Goal: Task Accomplishment & Management: Complete application form

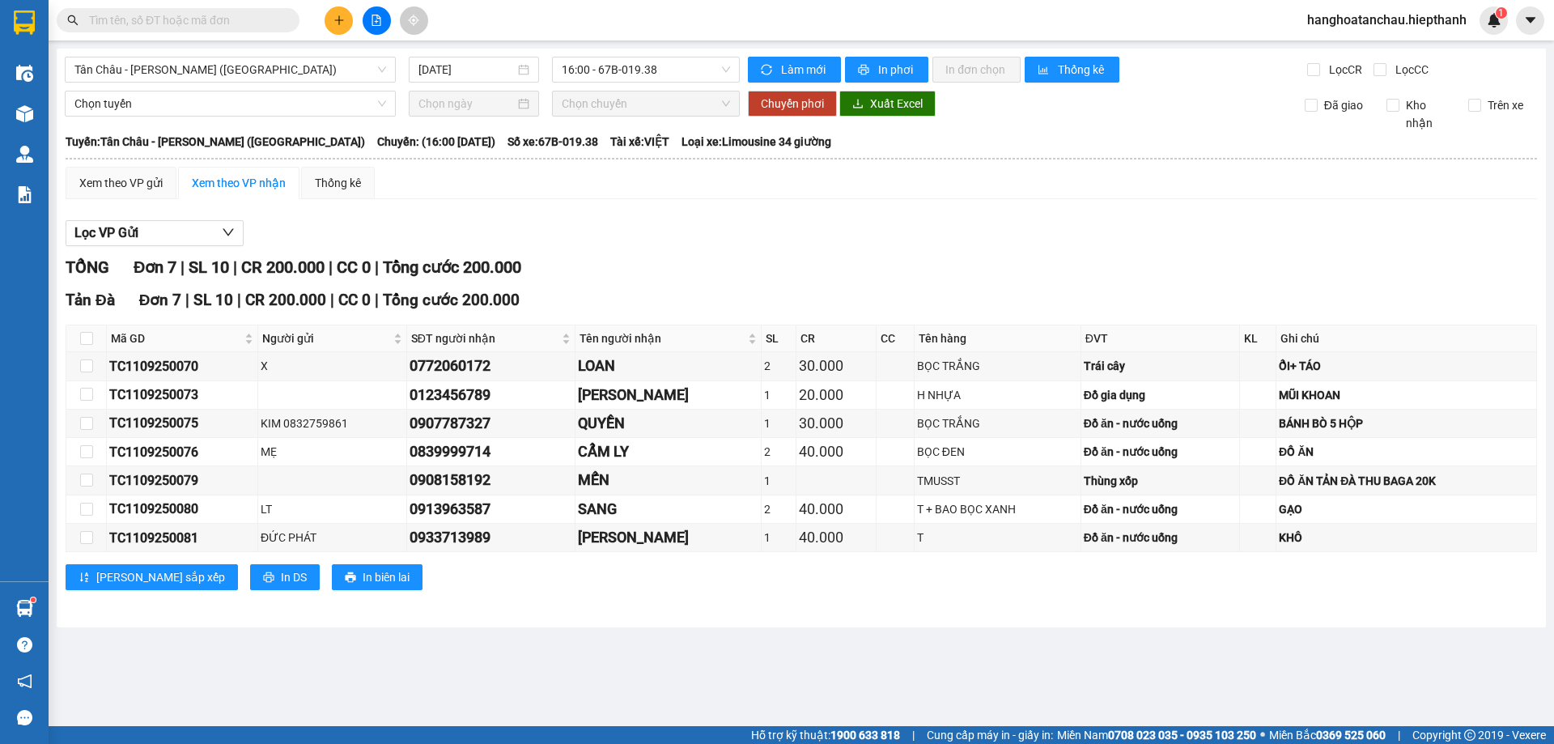
click at [227, 19] on input "text" at bounding box center [184, 20] width 191 height 18
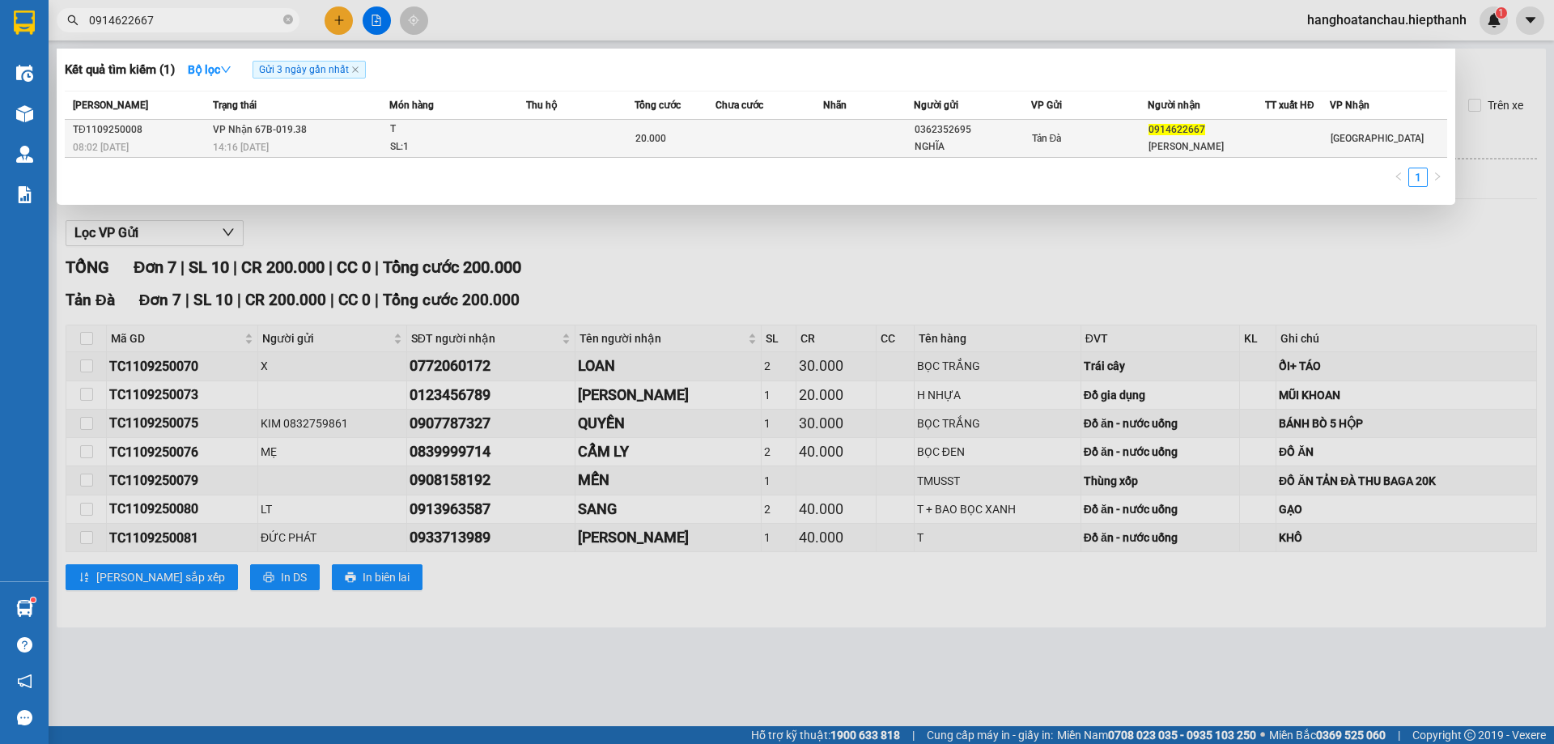
type input "0914622667"
click at [712, 134] on div "20.000" at bounding box center [674, 138] width 79 height 18
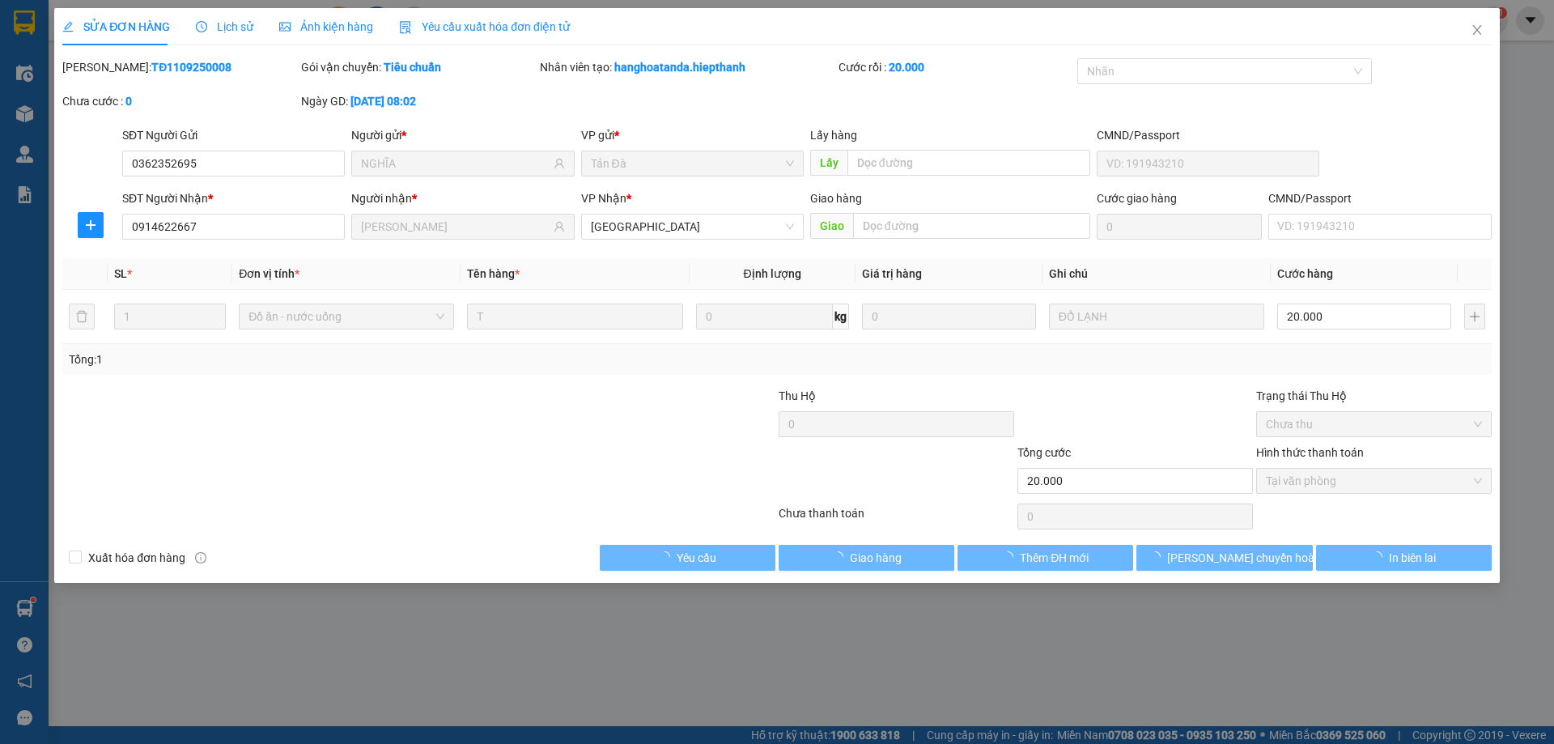
type input "0362352695"
type input "NGHĨA"
type input "0914622667"
type input "BẢO THỊNH"
type input "20.000"
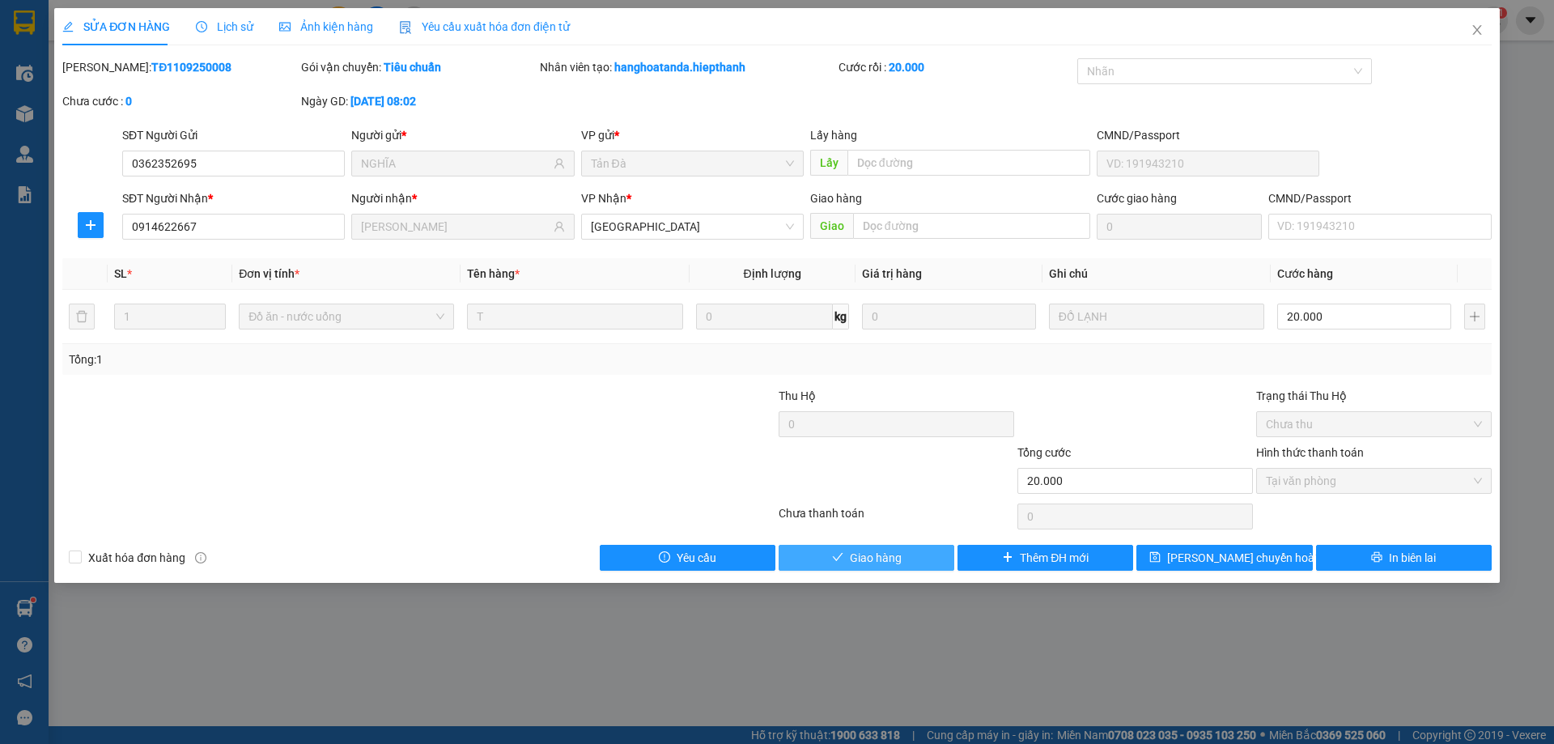
click at [880, 550] on span "Giao hàng" at bounding box center [876, 558] width 52 height 18
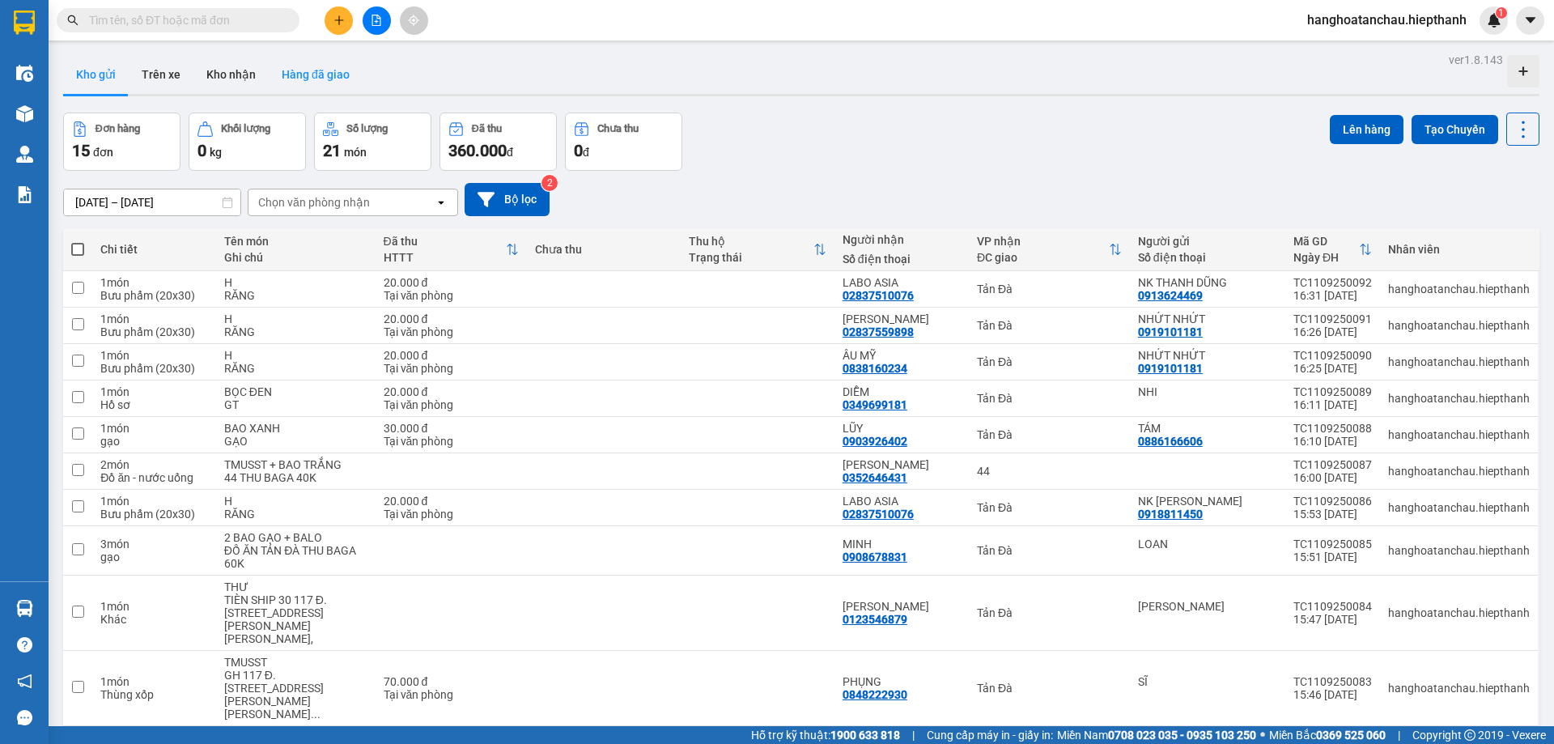
click at [327, 77] on button "Hàng đã giao" at bounding box center [316, 74] width 94 height 39
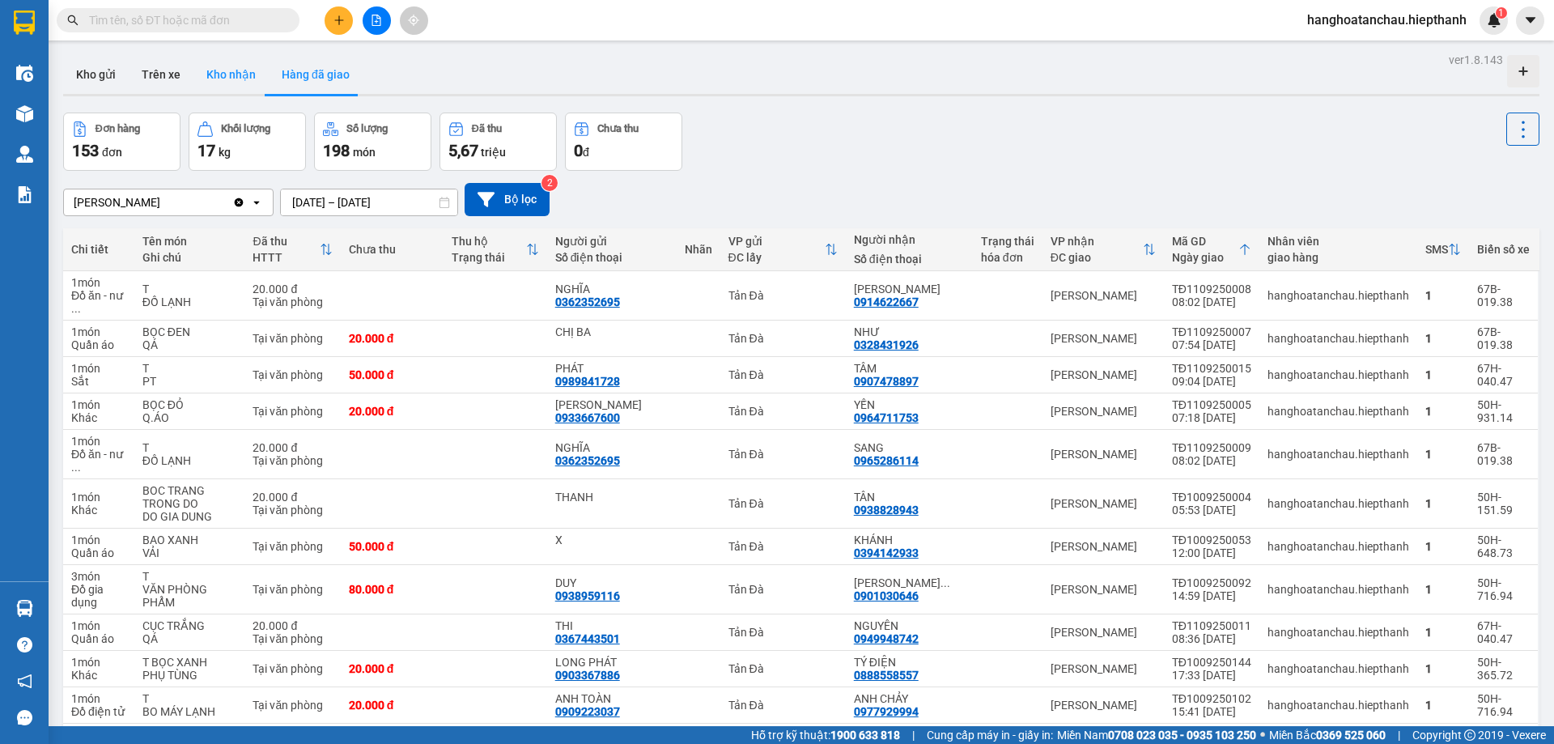
click at [223, 72] on button "Kho nhận" at bounding box center [230, 74] width 75 height 39
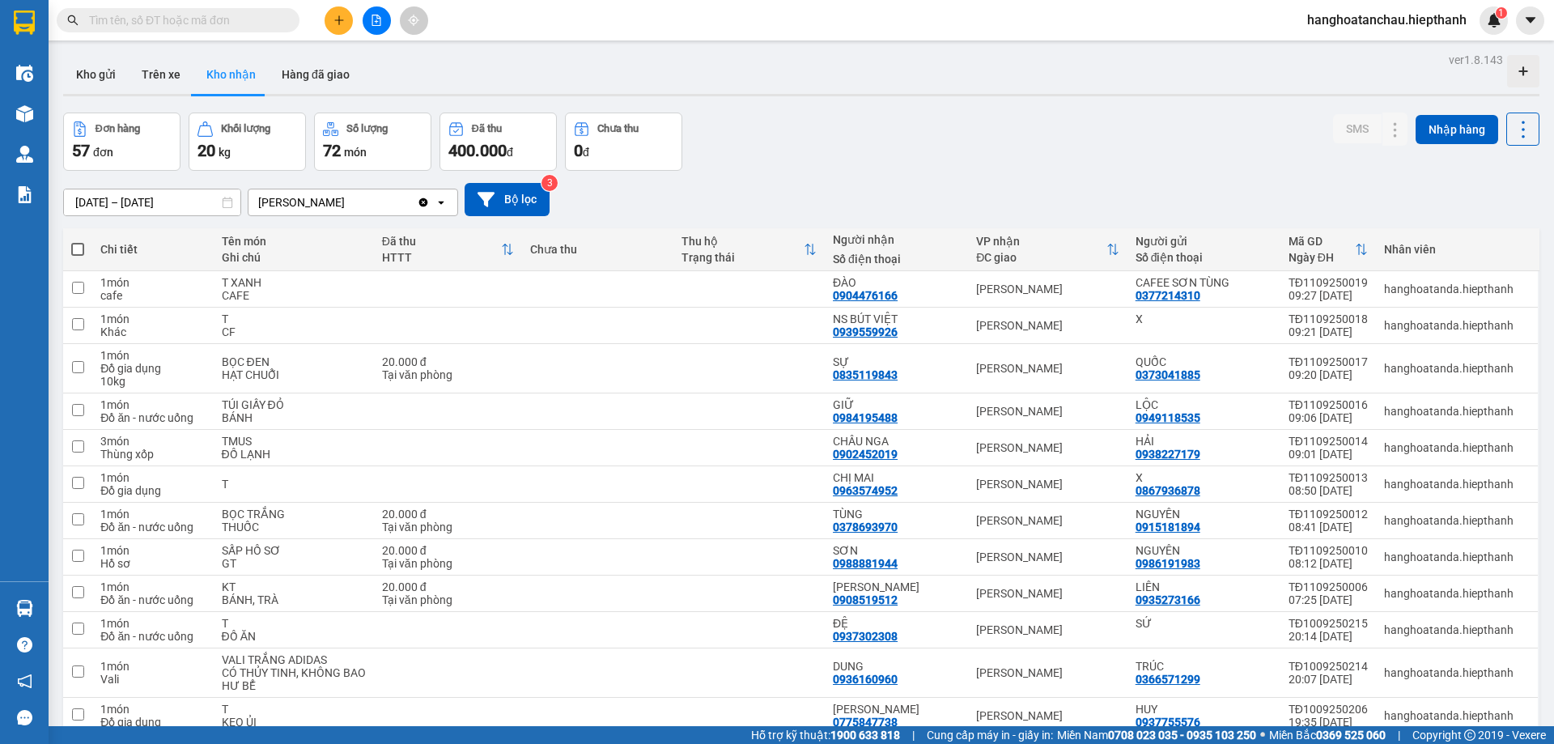
click at [783, 174] on div "01/01/2025 – 11/09/2025 Press the down arrow key to interact with the calendar …" at bounding box center [801, 199] width 1476 height 57
click at [371, 16] on icon "file-add" at bounding box center [376, 20] width 11 height 11
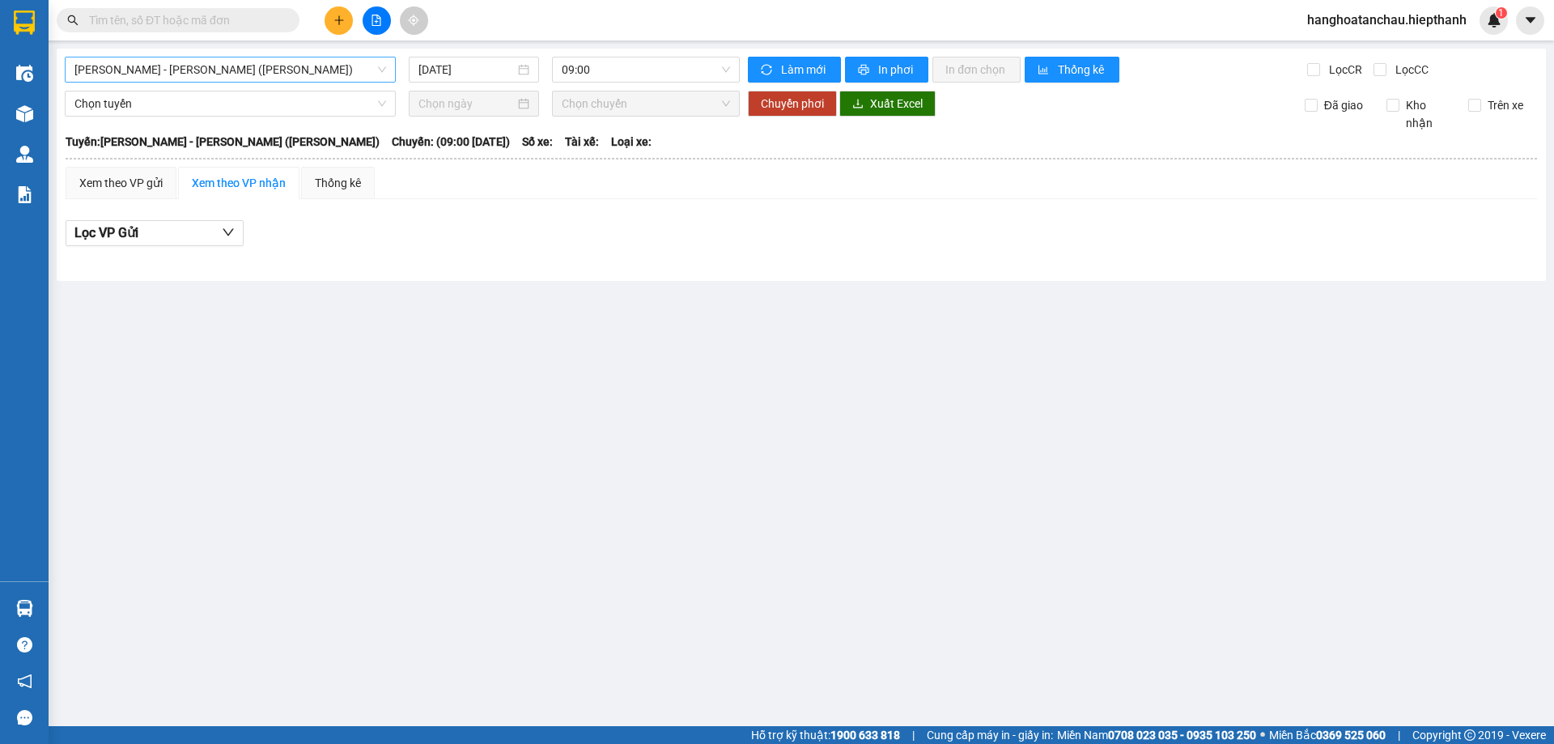
click at [274, 69] on span "[PERSON_NAME] - [PERSON_NAME] ([PERSON_NAME])" at bounding box center [230, 69] width 312 height 24
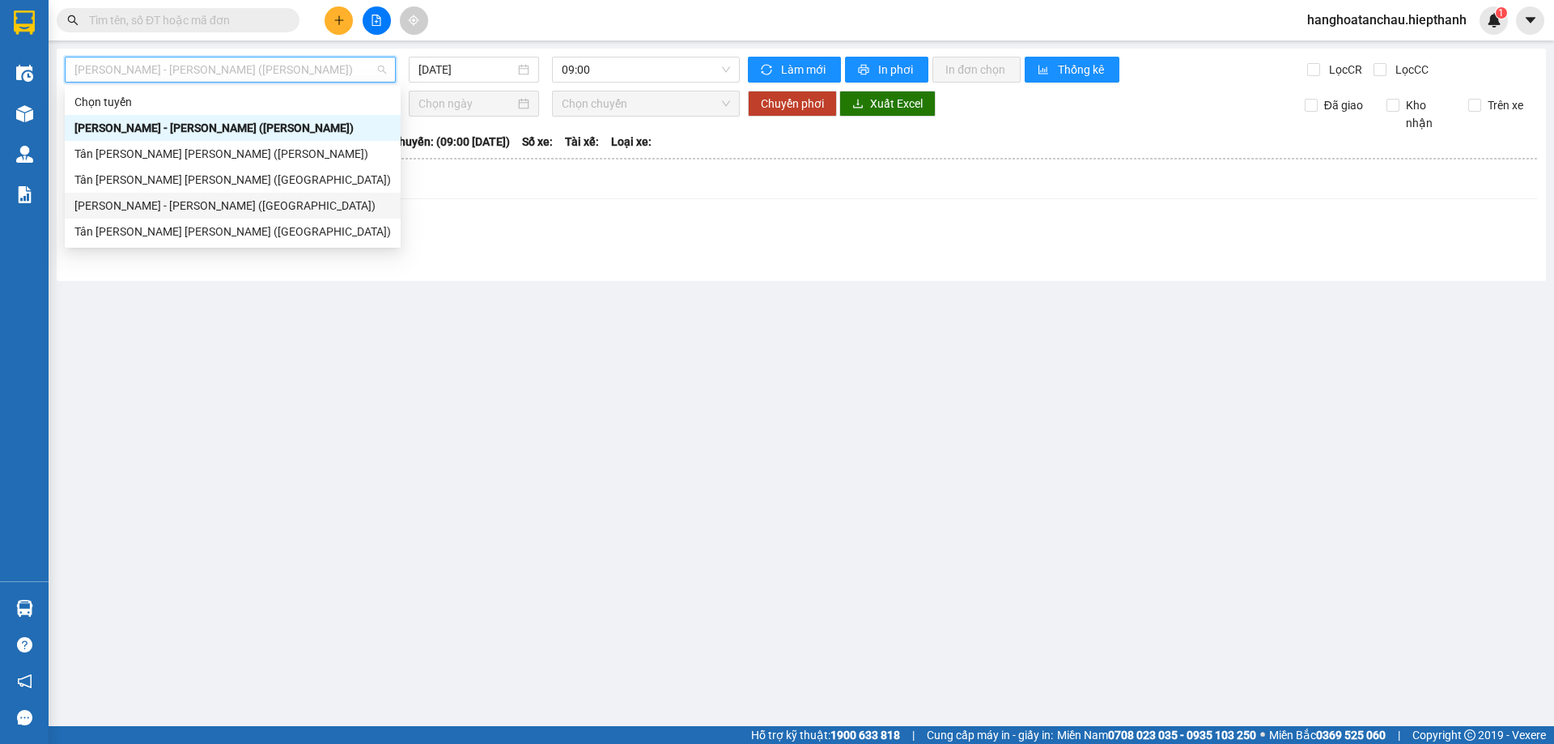
click at [267, 210] on div "[PERSON_NAME] - [PERSON_NAME] ([GEOGRAPHIC_DATA])" at bounding box center [232, 206] width 316 height 18
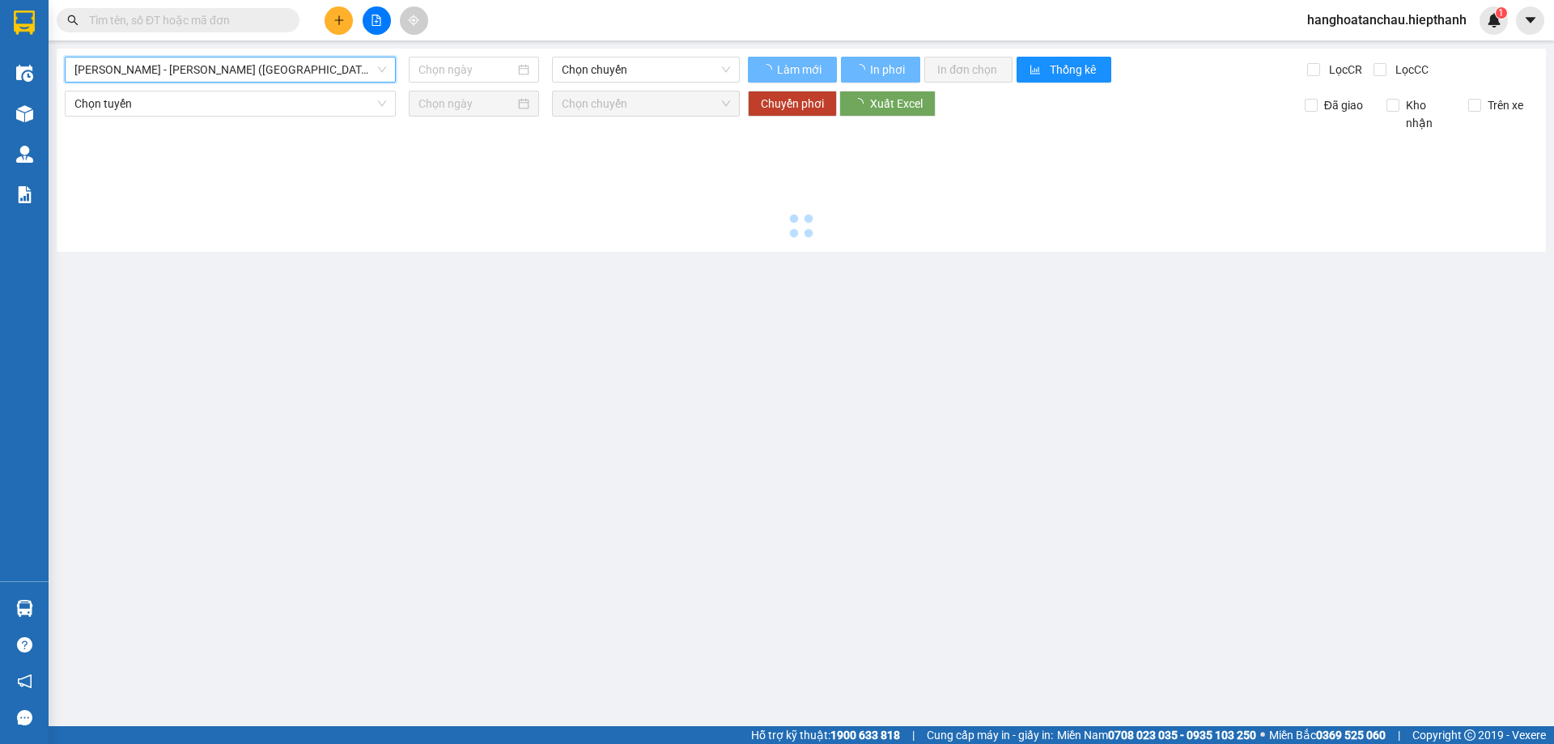
type input "[DATE]"
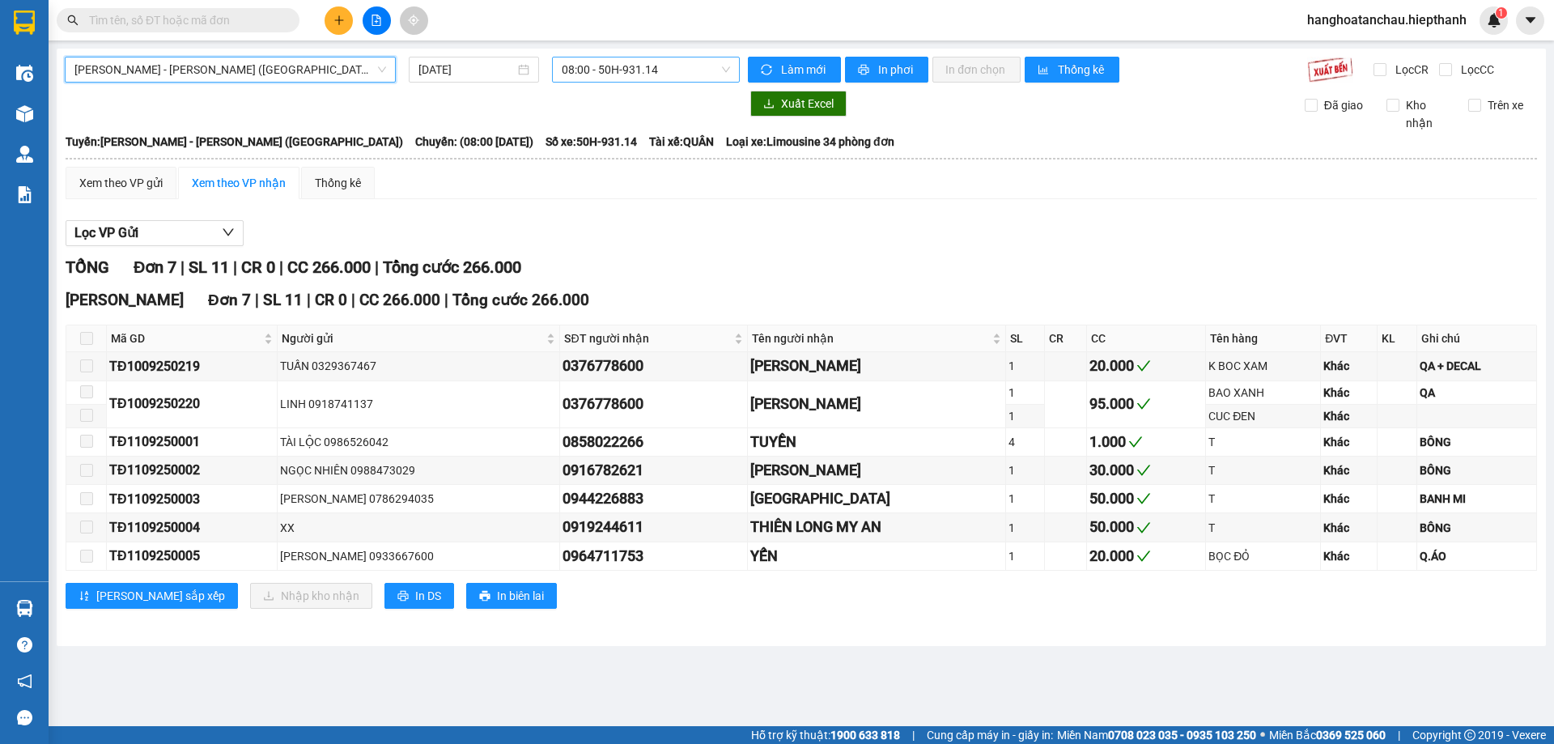
click at [657, 63] on span "08:00 - 50H-931.14" at bounding box center [646, 69] width 168 height 24
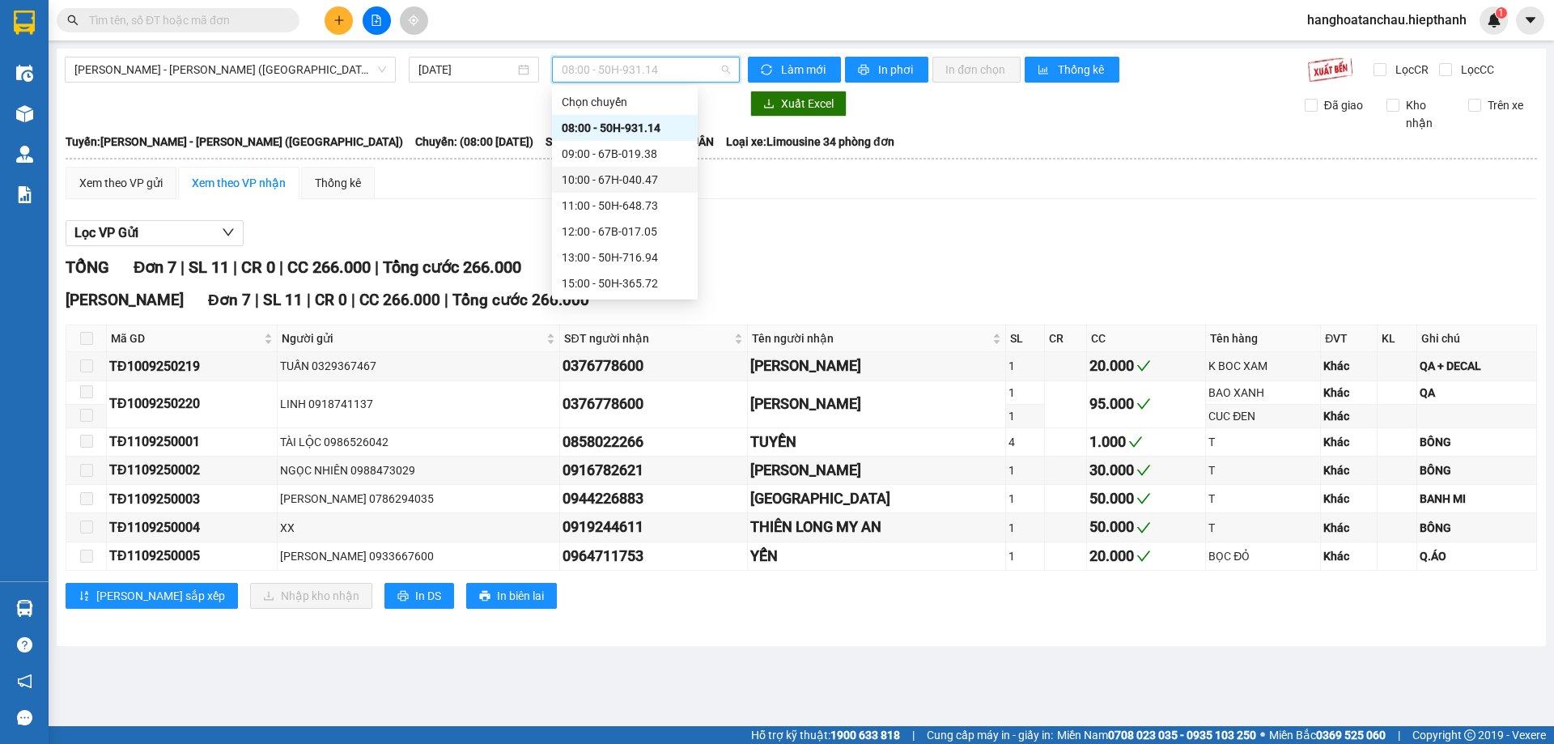
click at [655, 172] on div "10:00 - 67H-040.47" at bounding box center [625, 180] width 126 height 18
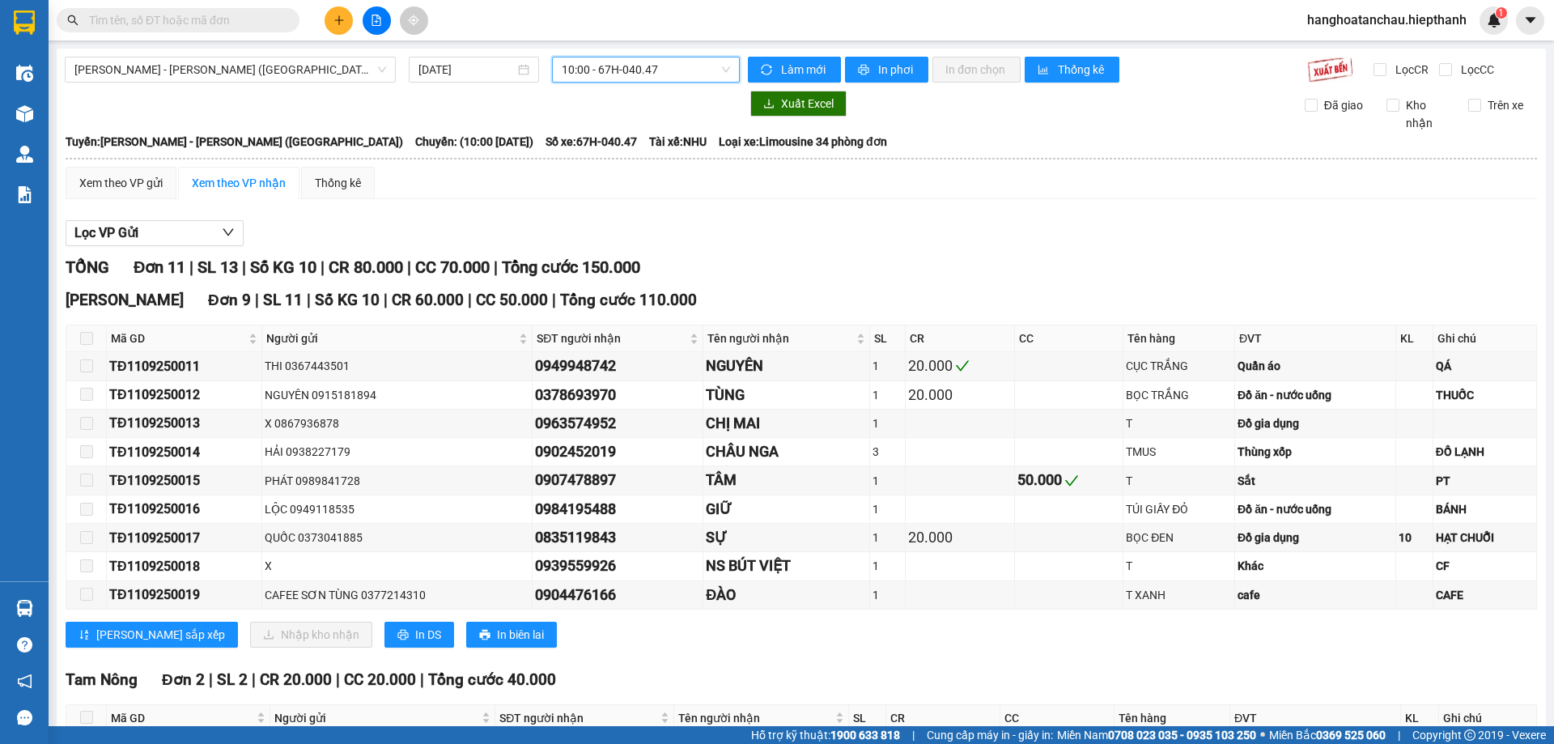
click at [617, 66] on span "10:00 - 67H-040.47" at bounding box center [646, 69] width 168 height 24
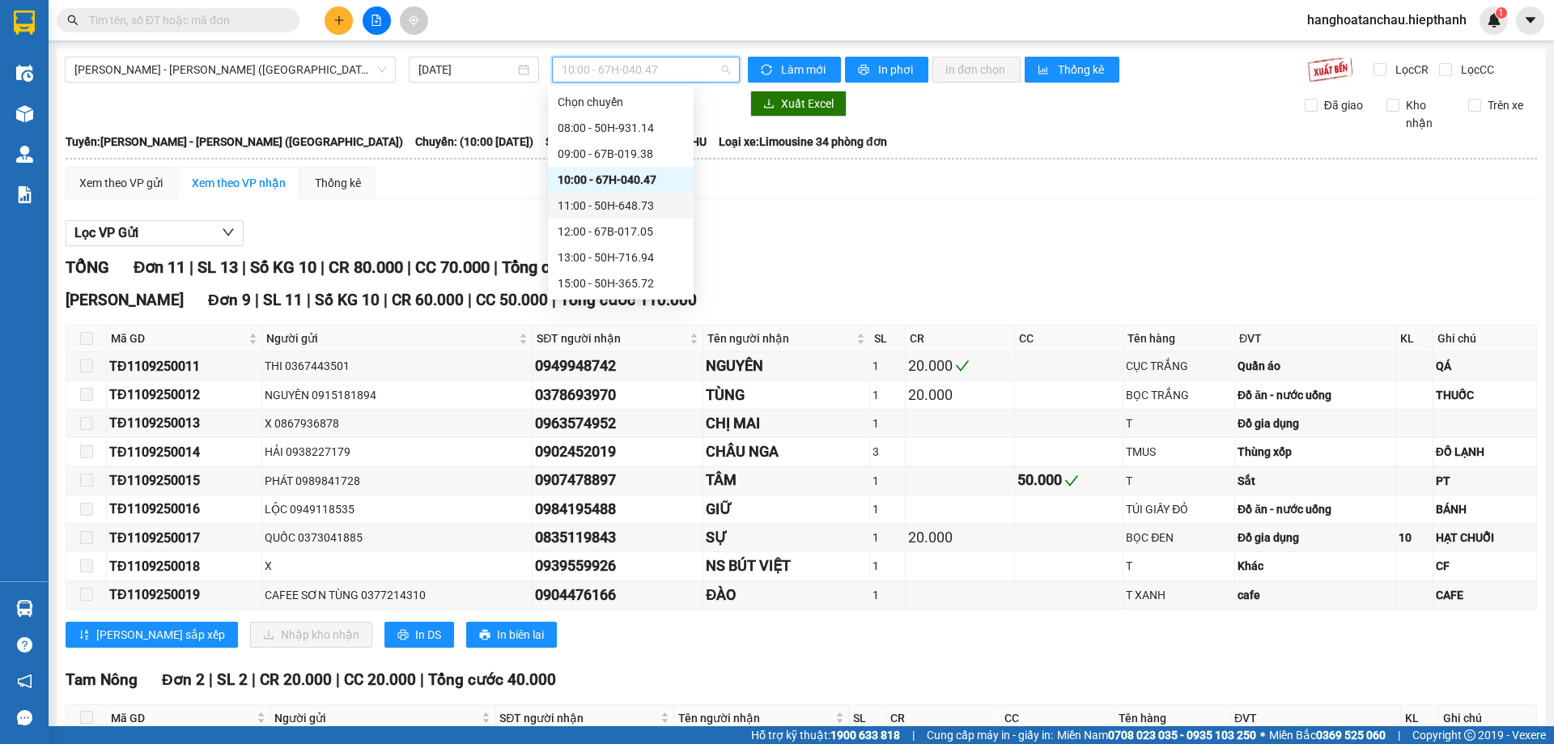
click at [629, 203] on div "11:00 - 50H-648.73" at bounding box center [621, 206] width 126 height 18
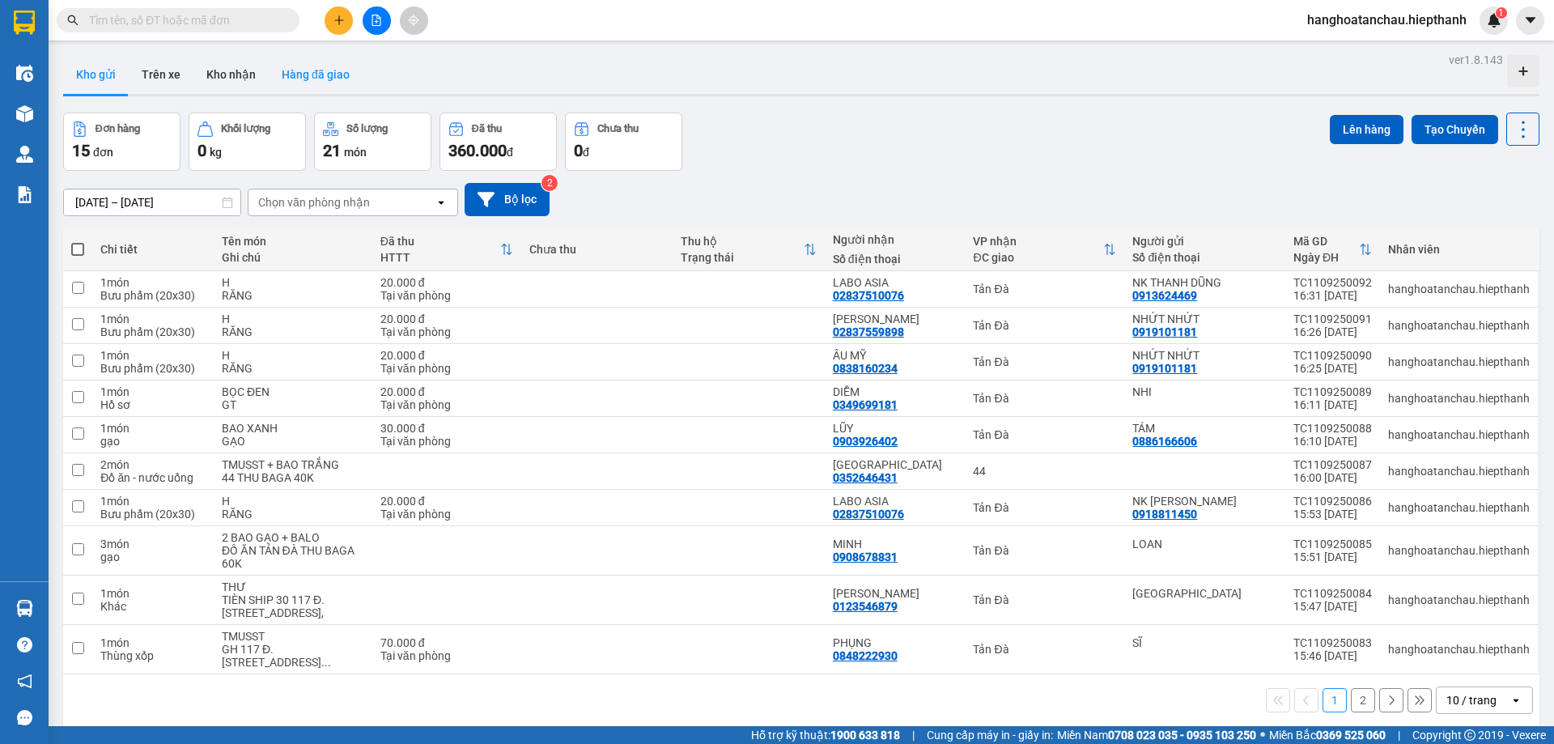
click at [318, 85] on button "Hàng đã giao" at bounding box center [316, 74] width 94 height 39
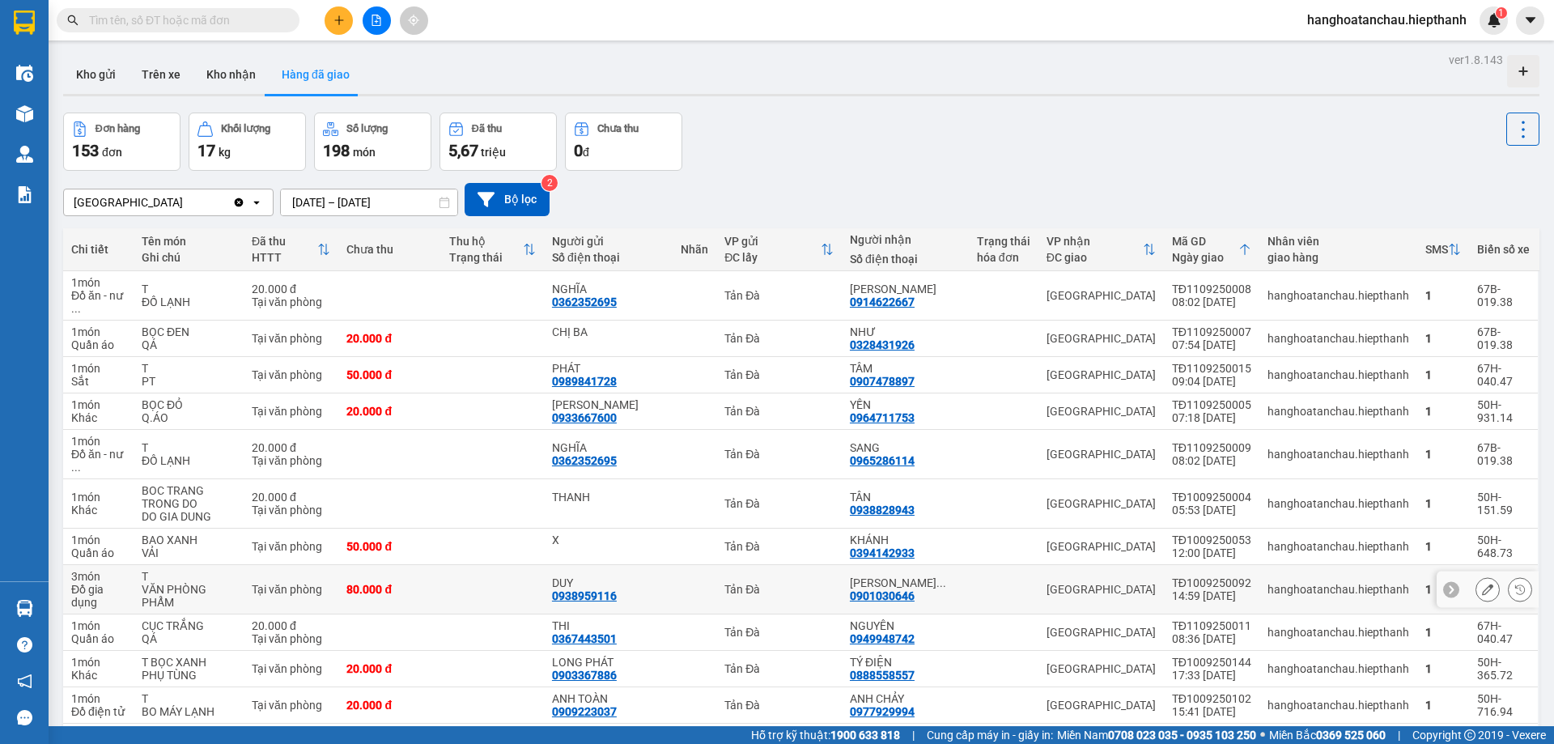
scroll to position [81, 0]
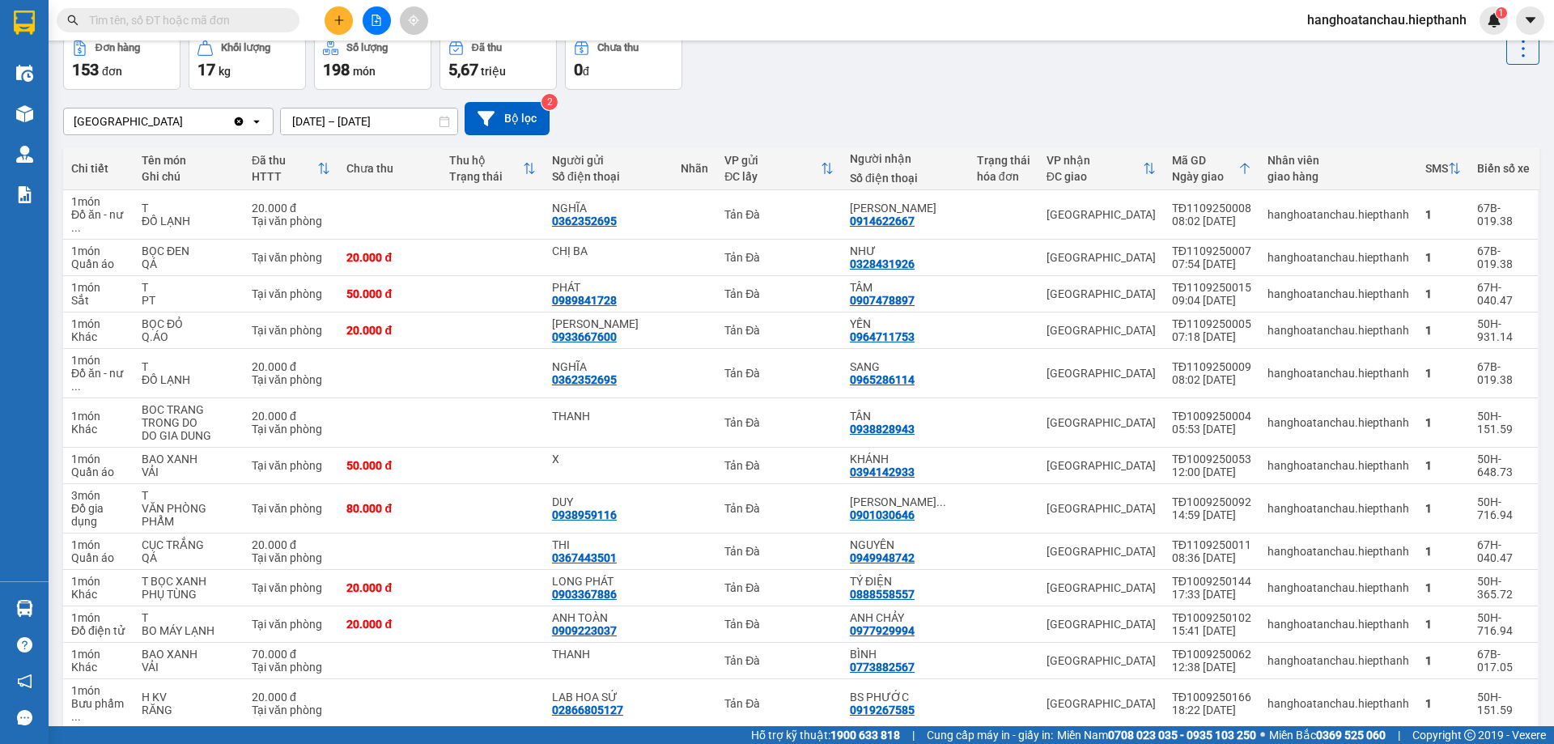
click at [181, 25] on input "text" at bounding box center [184, 20] width 191 height 18
click at [168, 13] on input "text" at bounding box center [184, 20] width 191 height 18
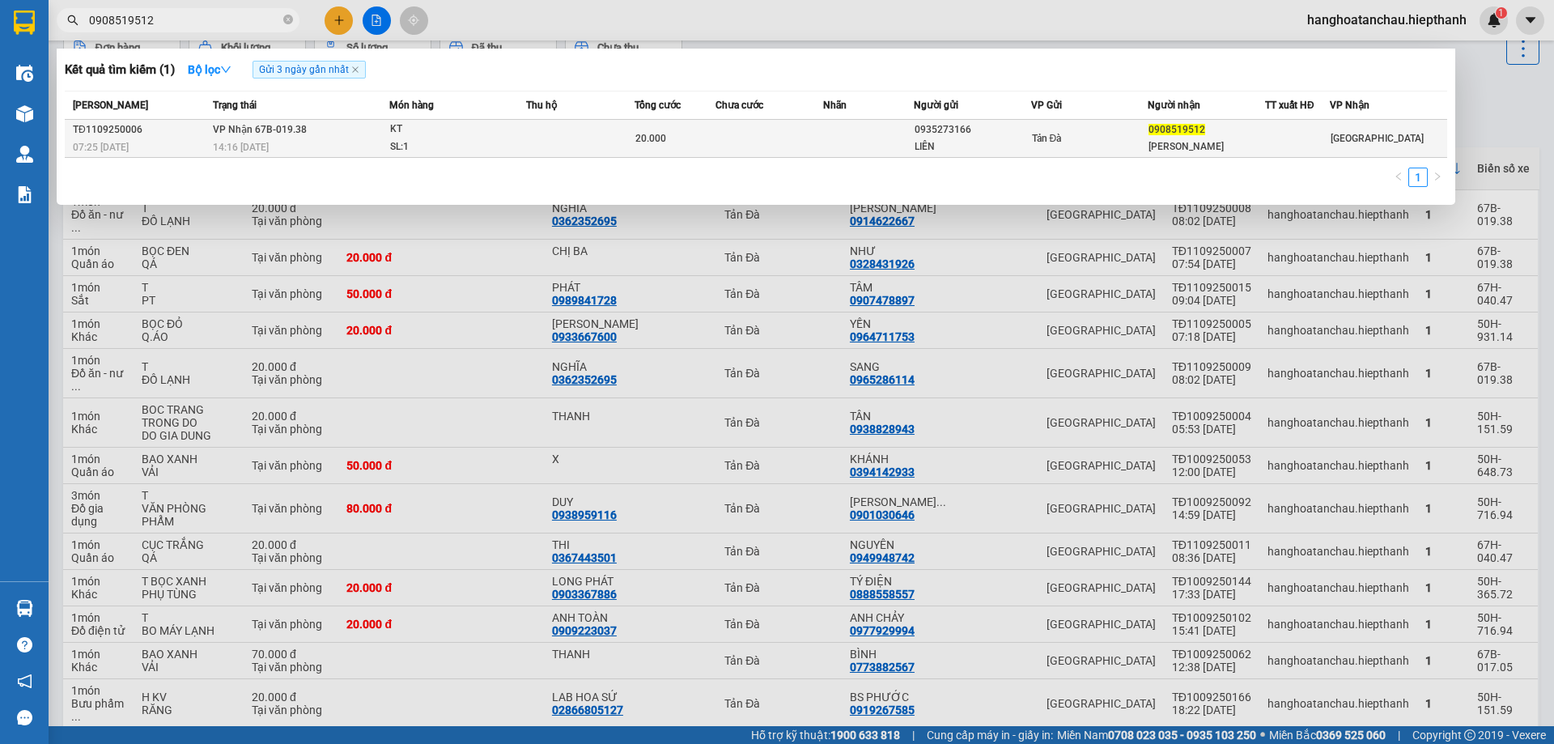
type input "0908519512"
click at [488, 138] on div "KT" at bounding box center [450, 130] width 121 height 18
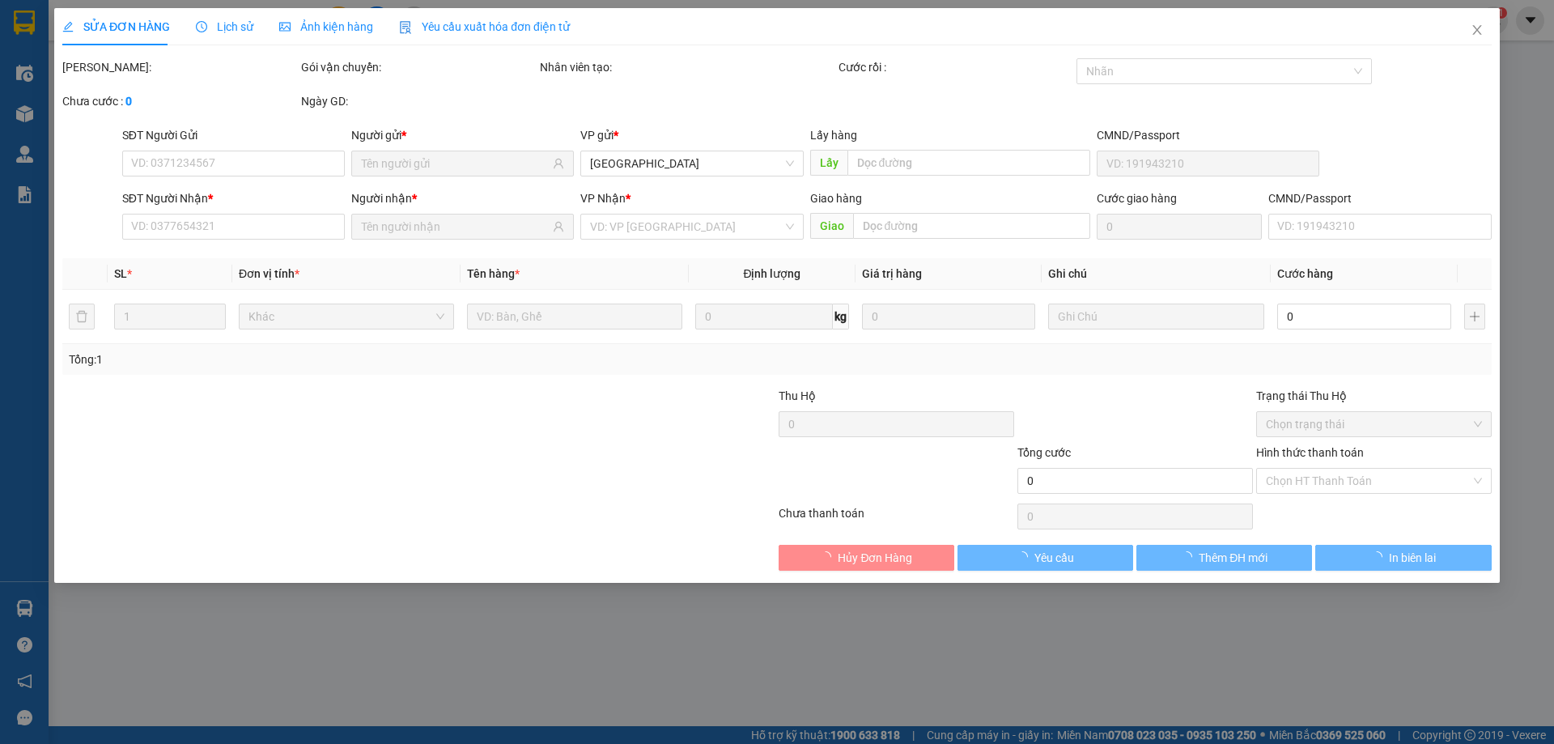
type input "0935273166"
type input "LIÊN"
type input "0908519512"
type input "LÊ THỊ BA"
type input "20.000"
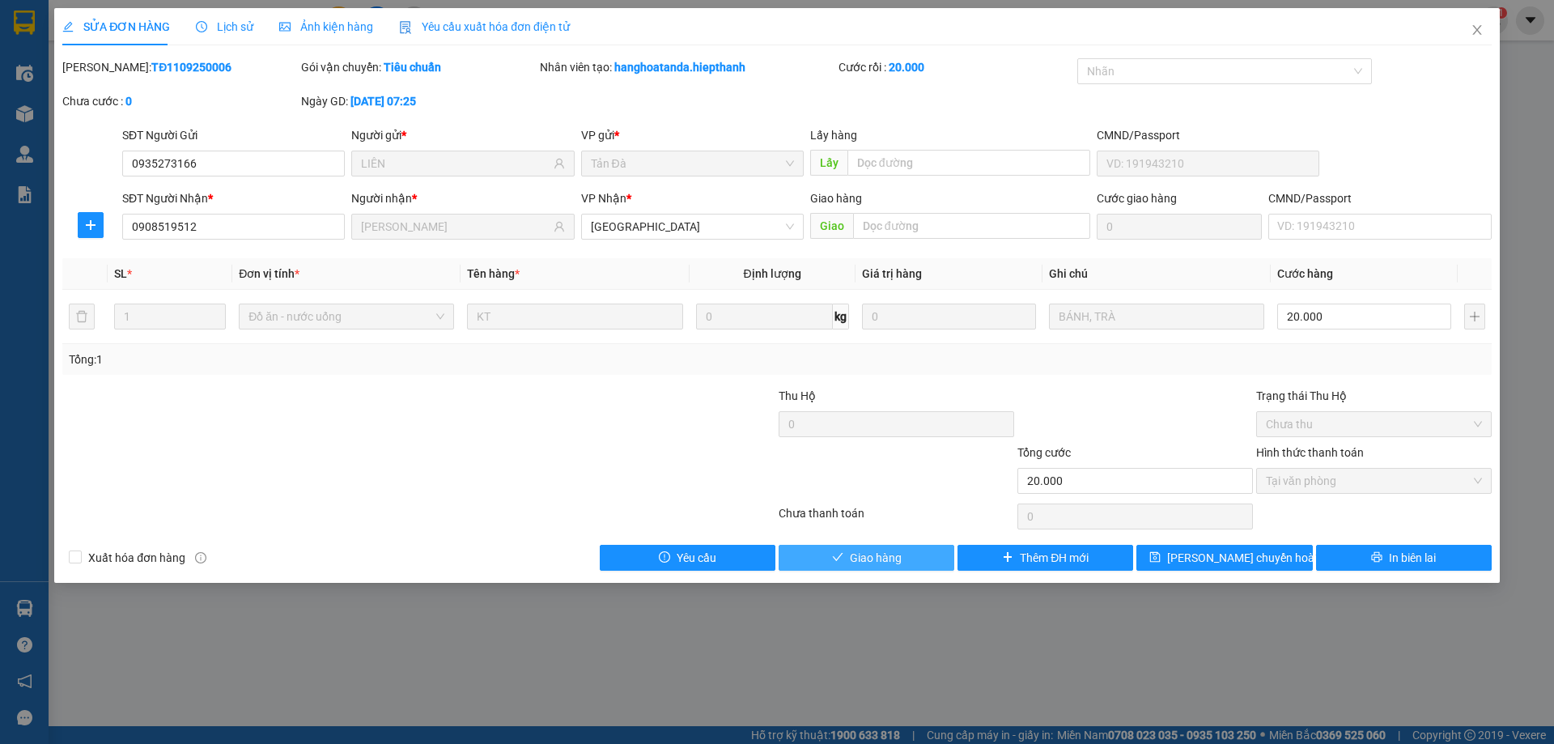
click at [854, 555] on span "Giao hàng" at bounding box center [876, 558] width 52 height 18
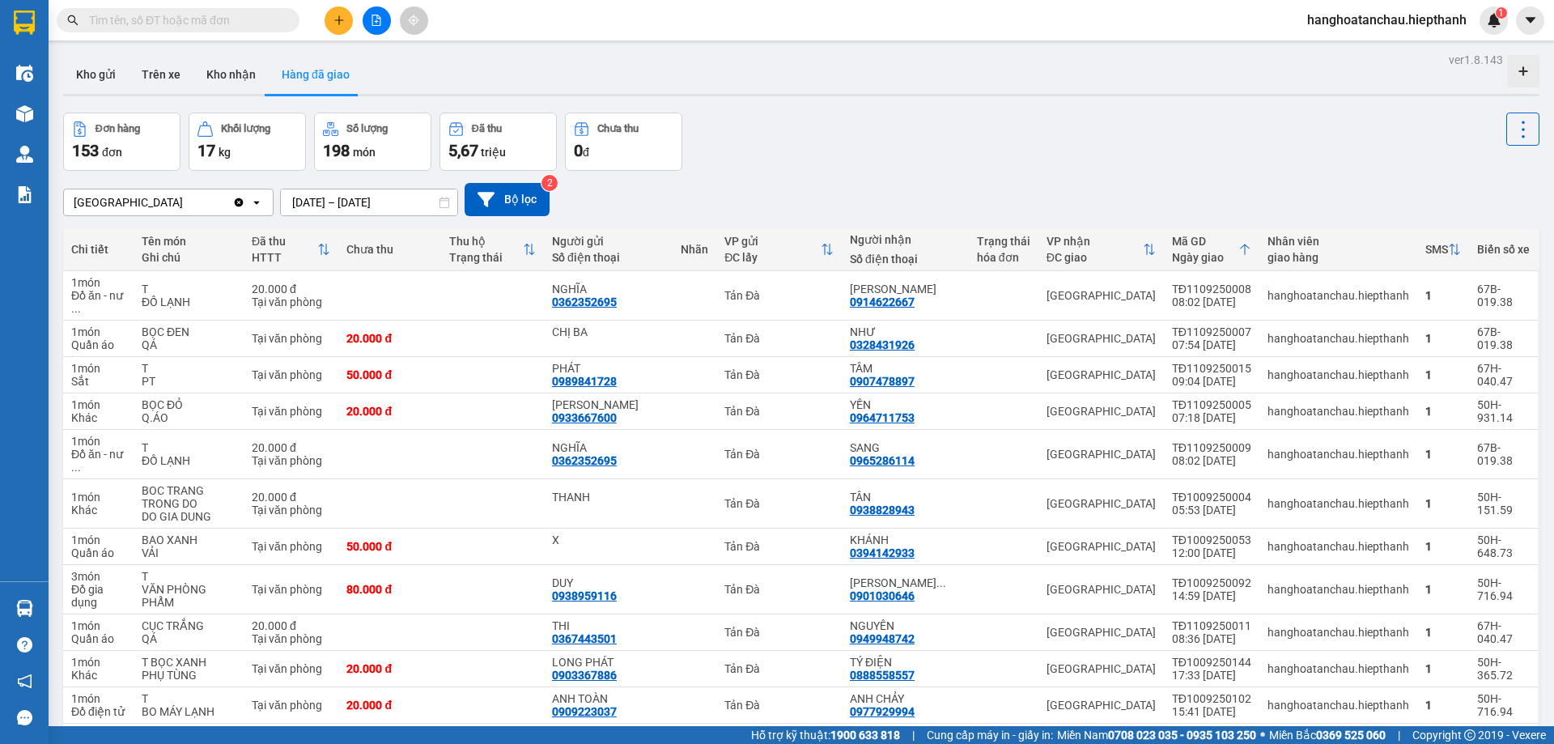
click at [237, 24] on input "text" at bounding box center [184, 20] width 191 height 18
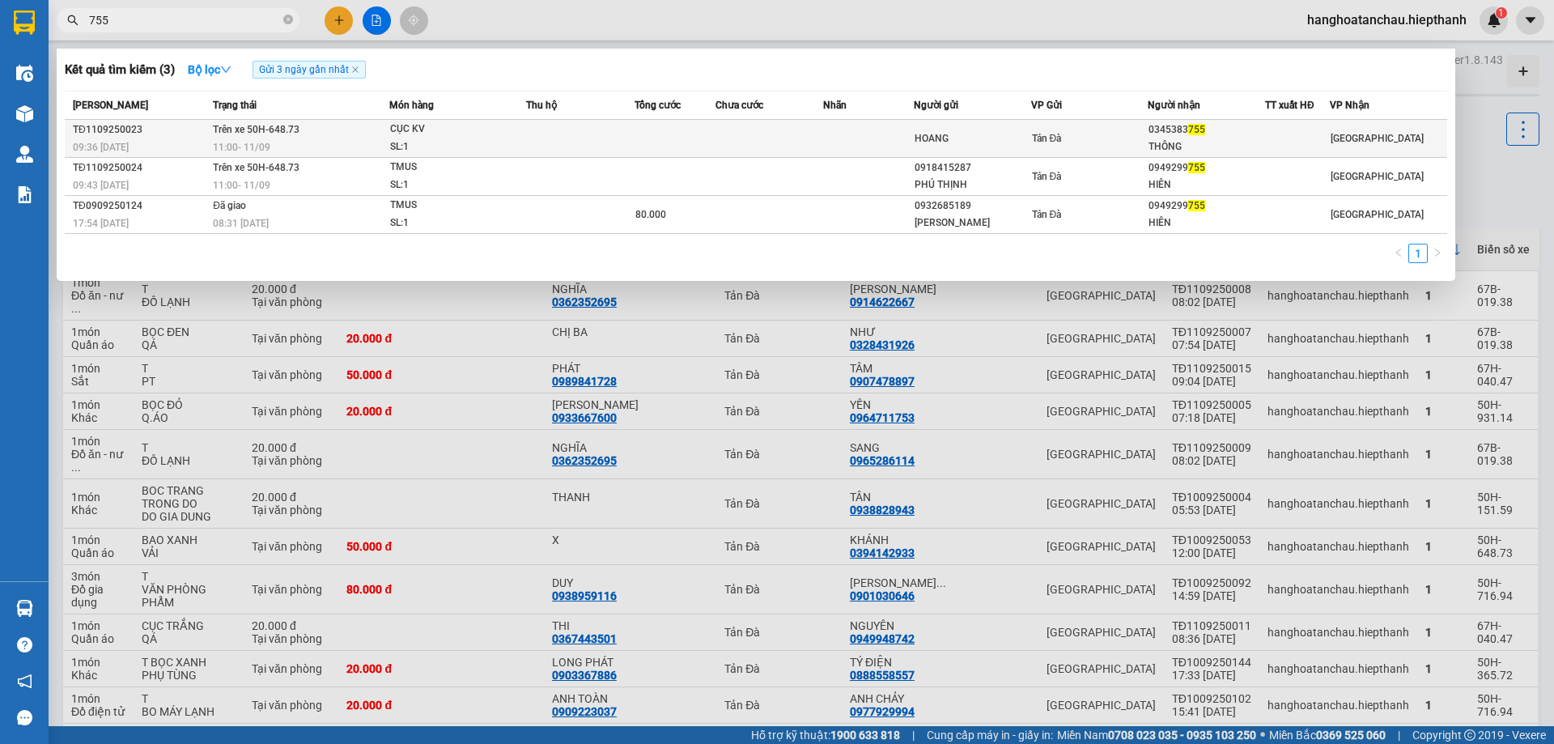
type input "755"
click at [670, 138] on td at bounding box center [674, 139] width 81 height 38
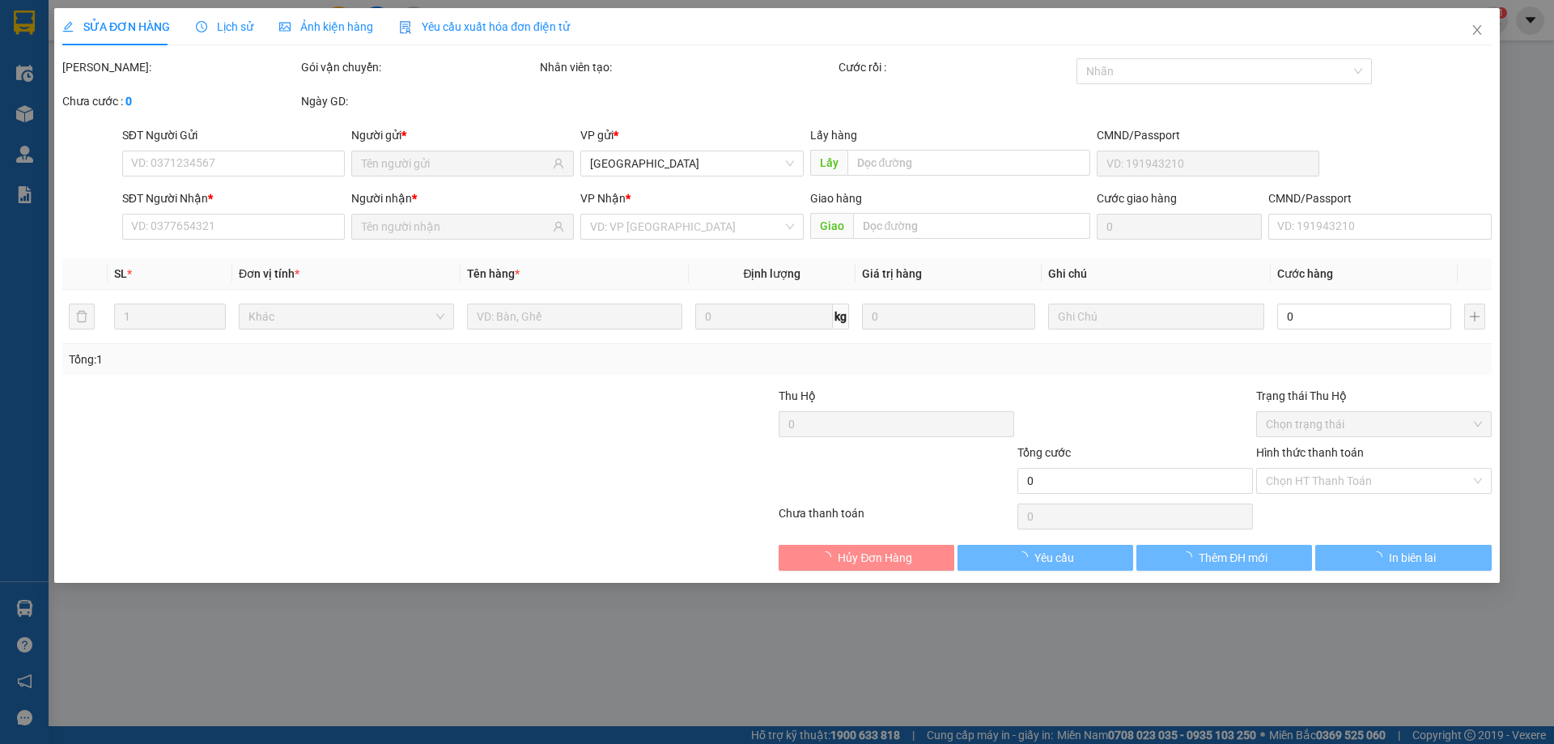
type input "HOANG"
type input "0345383755"
type input "THÔNG"
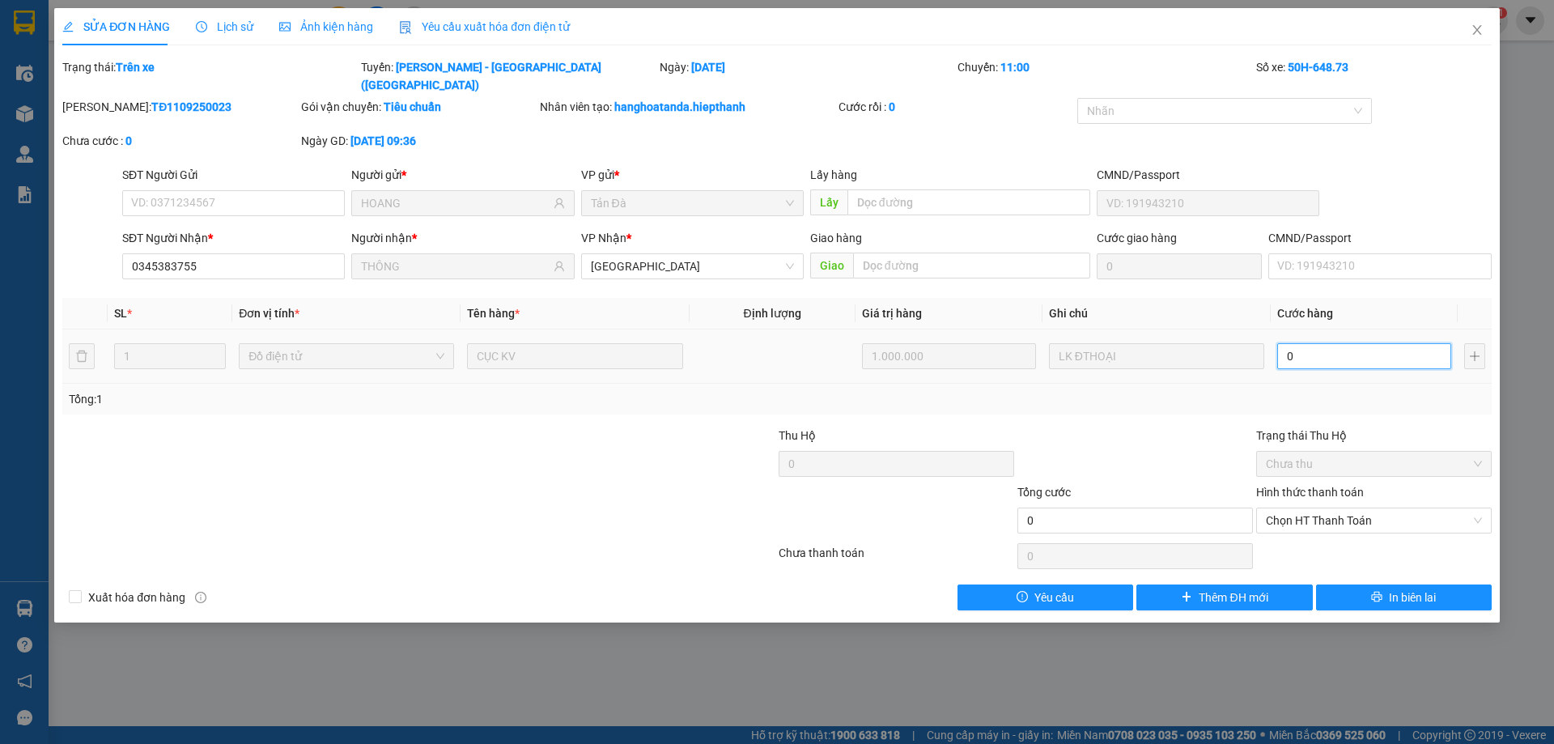
click at [1326, 343] on input "0" at bounding box center [1364, 356] width 174 height 26
type input "2"
type input "20"
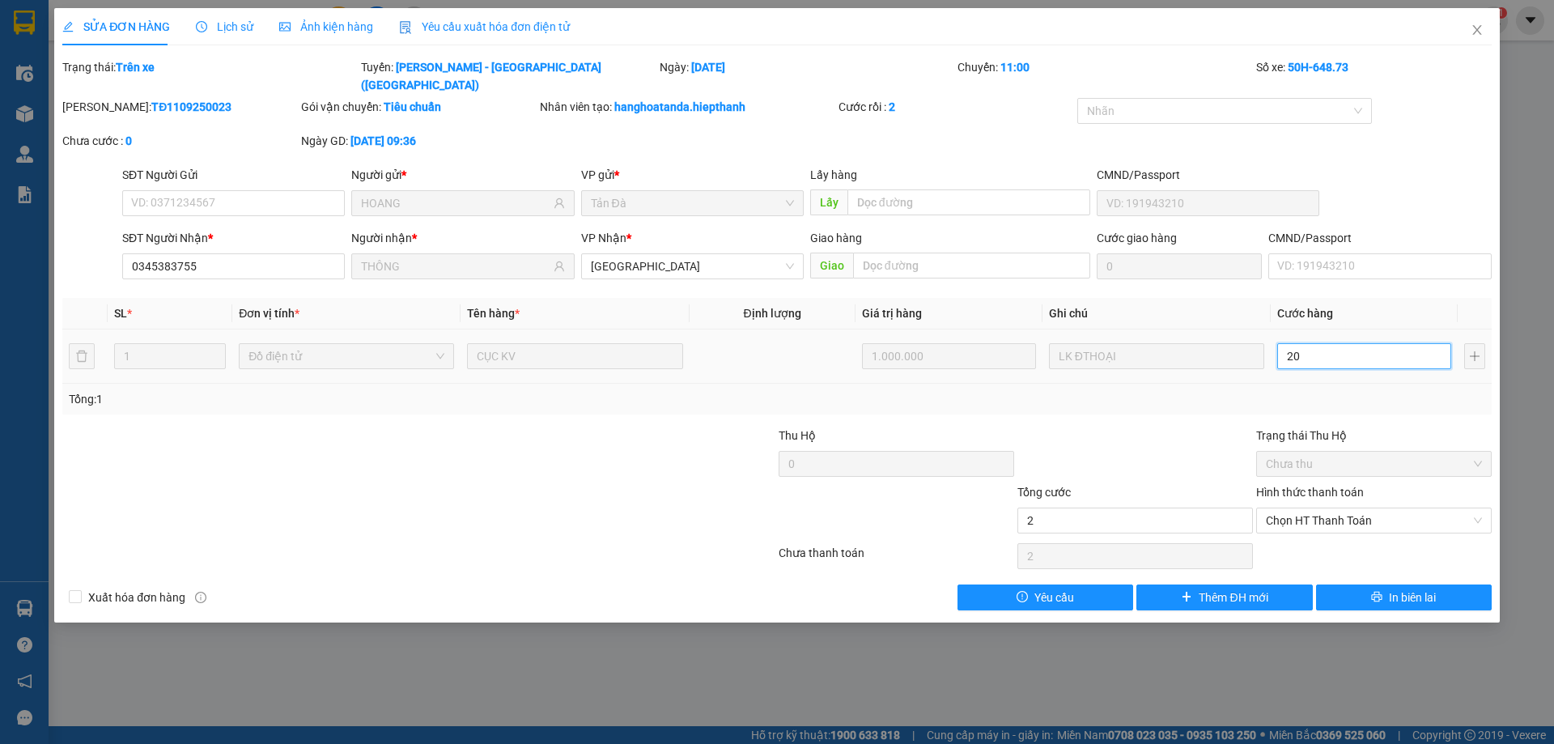
type input "20"
click at [1330, 508] on span "Chọn HT Thanh Toán" at bounding box center [1374, 520] width 216 height 24
type input "20"
type input "20.000"
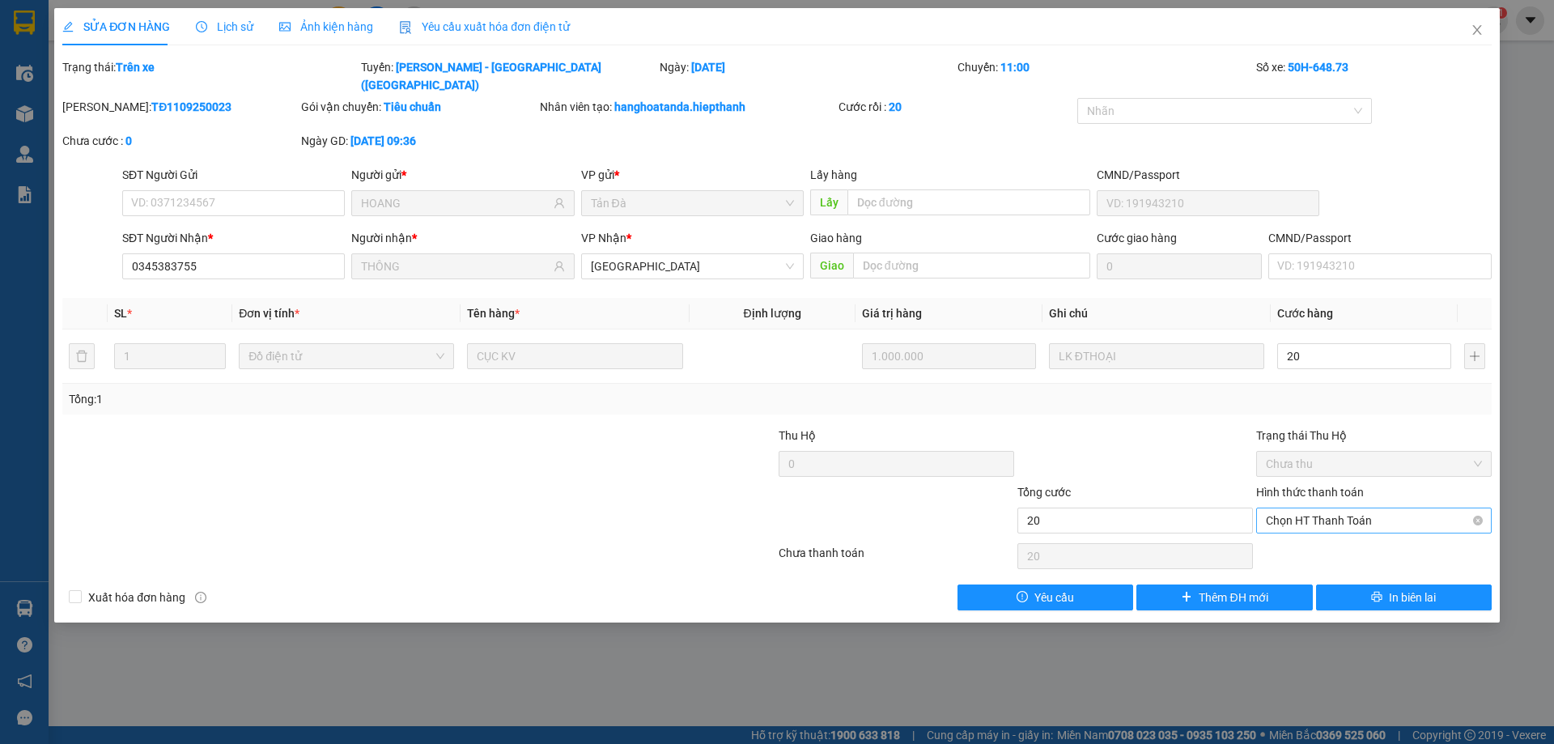
type input "20.000"
click at [1093, 426] on div at bounding box center [1135, 454] width 239 height 57
click at [1475, 28] on icon "close" at bounding box center [1476, 29] width 13 height 13
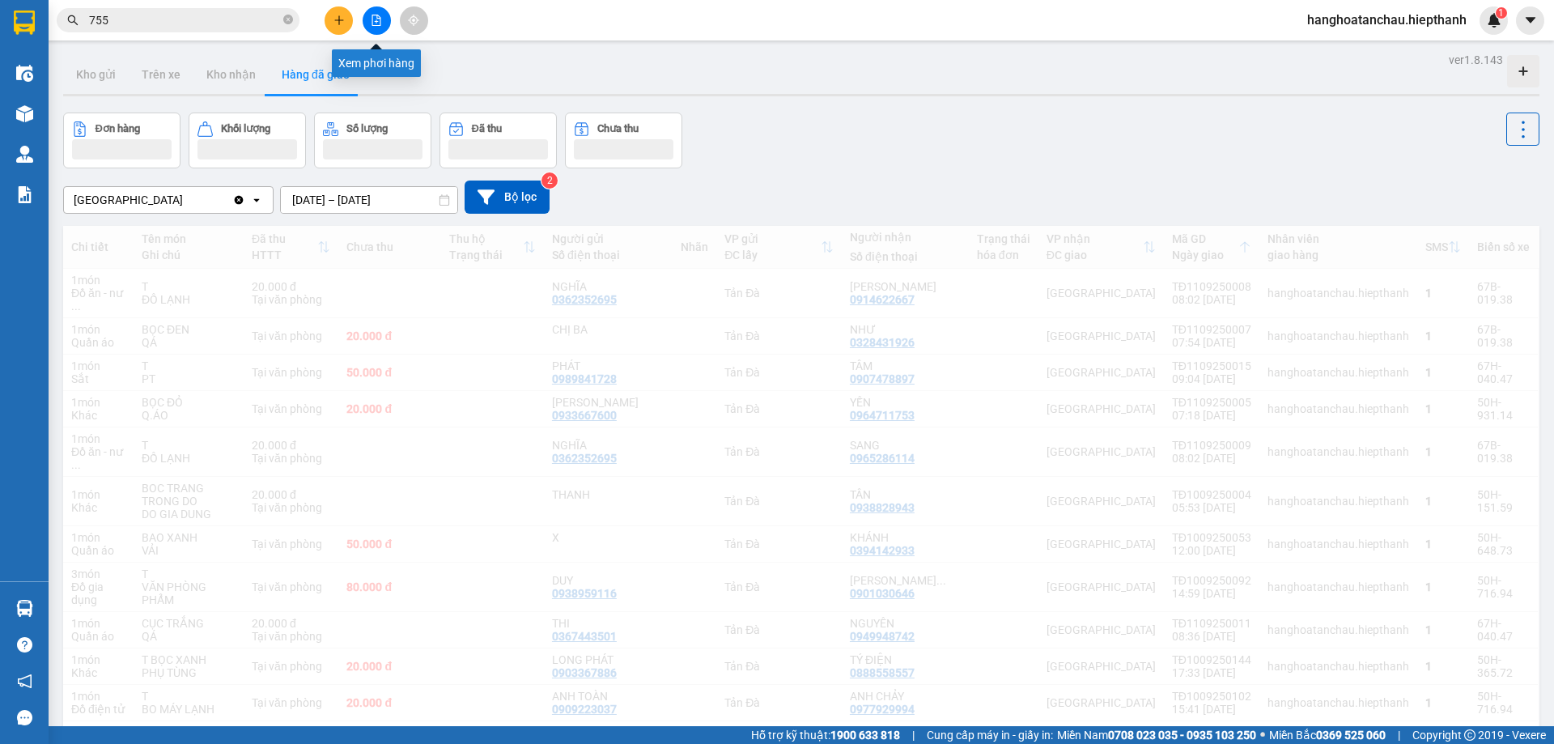
click at [376, 16] on icon "file-add" at bounding box center [376, 20] width 11 height 11
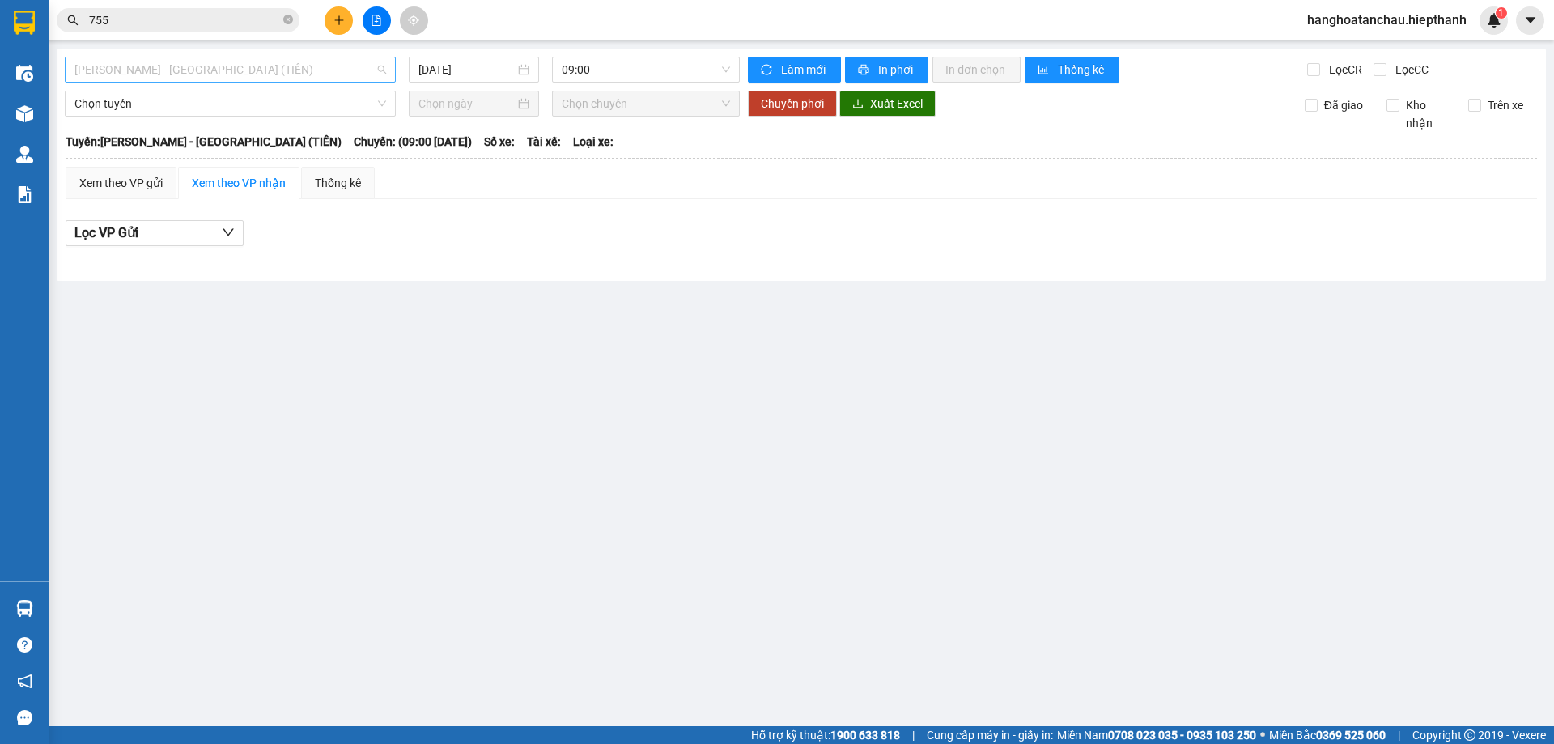
click at [271, 69] on span "[PERSON_NAME] - [GEOGRAPHIC_DATA] (TIỀN)" at bounding box center [230, 69] width 312 height 24
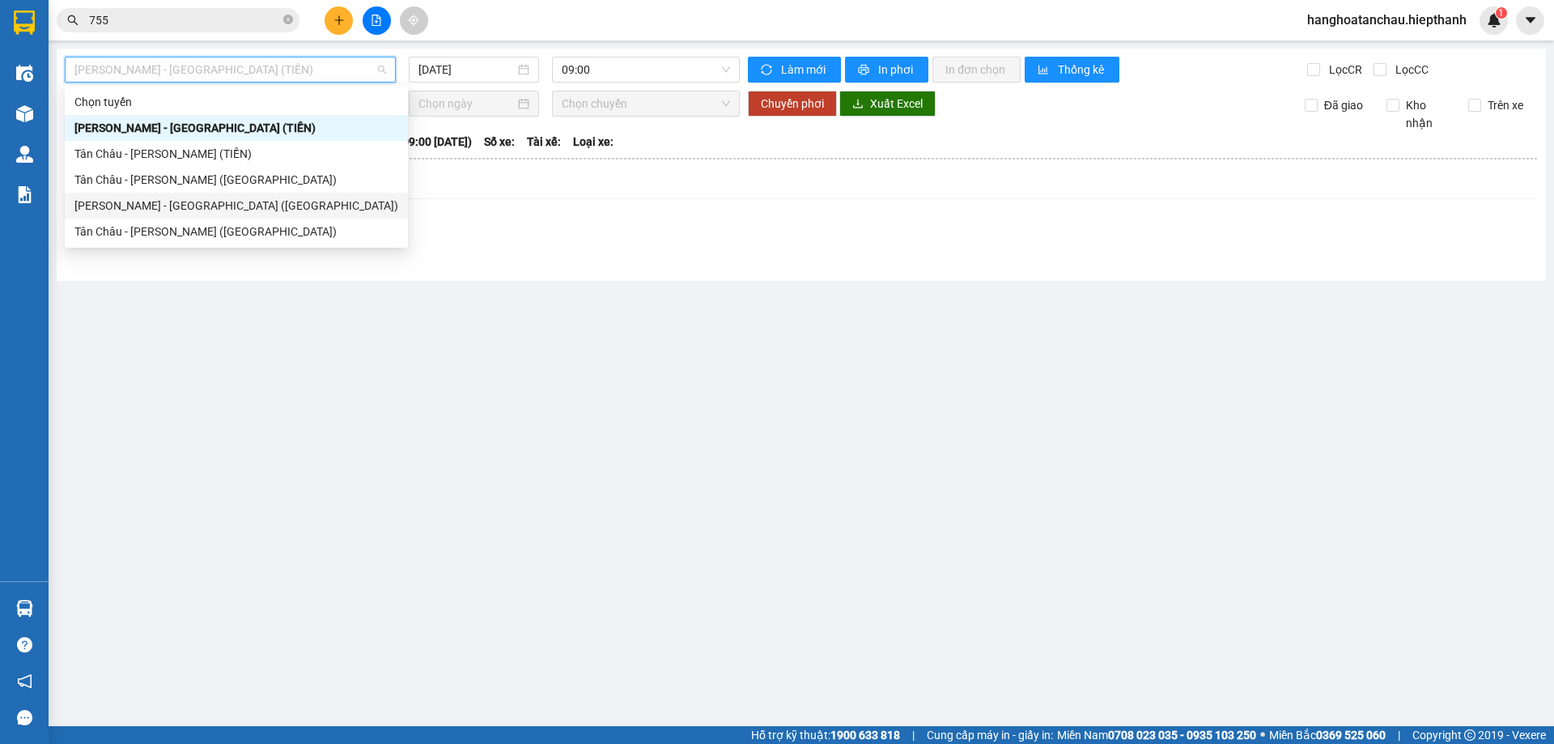
click at [256, 210] on div "[PERSON_NAME] - [GEOGRAPHIC_DATA] ([GEOGRAPHIC_DATA])" at bounding box center [236, 206] width 324 height 18
type input "[DATE]"
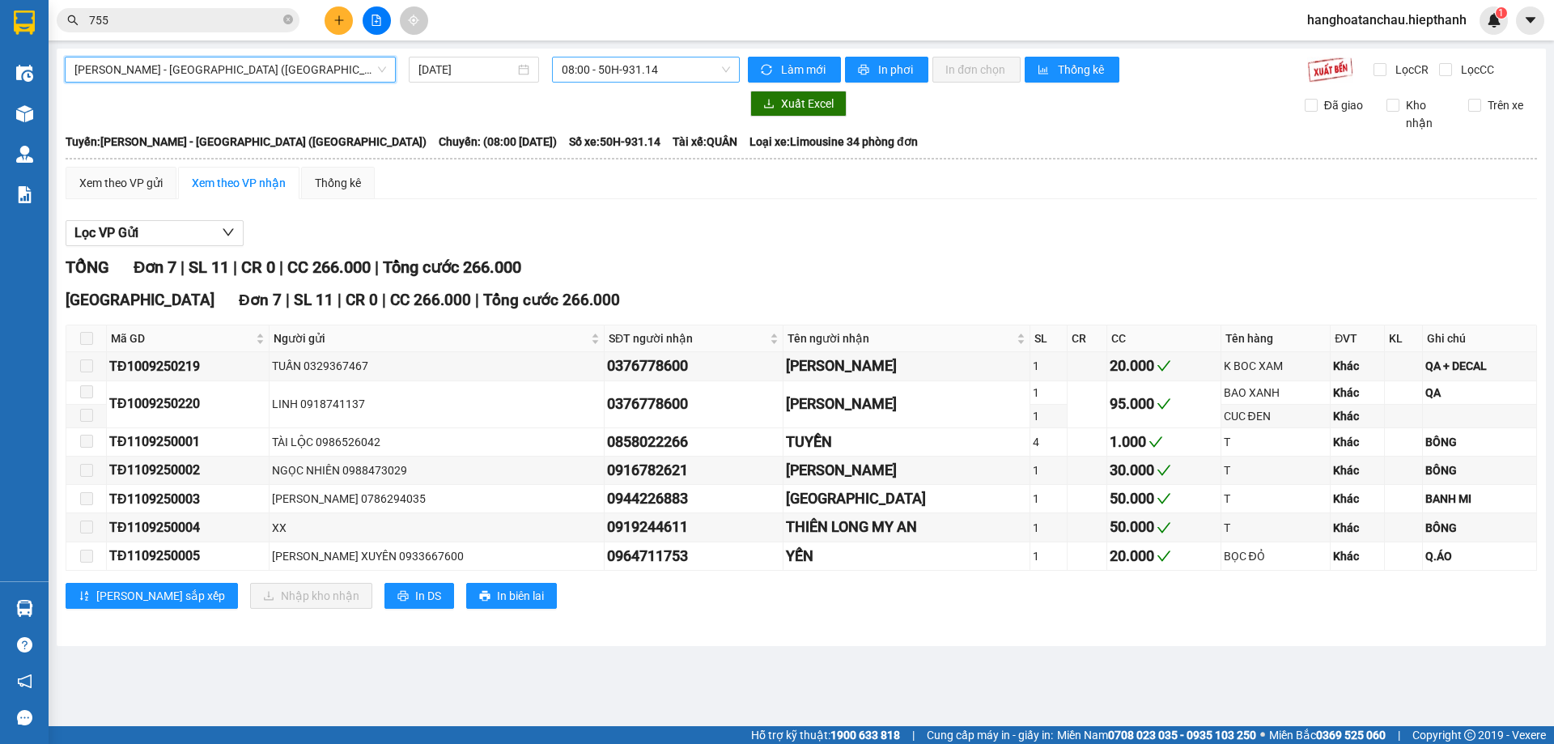
click at [640, 65] on span "08:00 - 50H-931.14" at bounding box center [646, 69] width 168 height 24
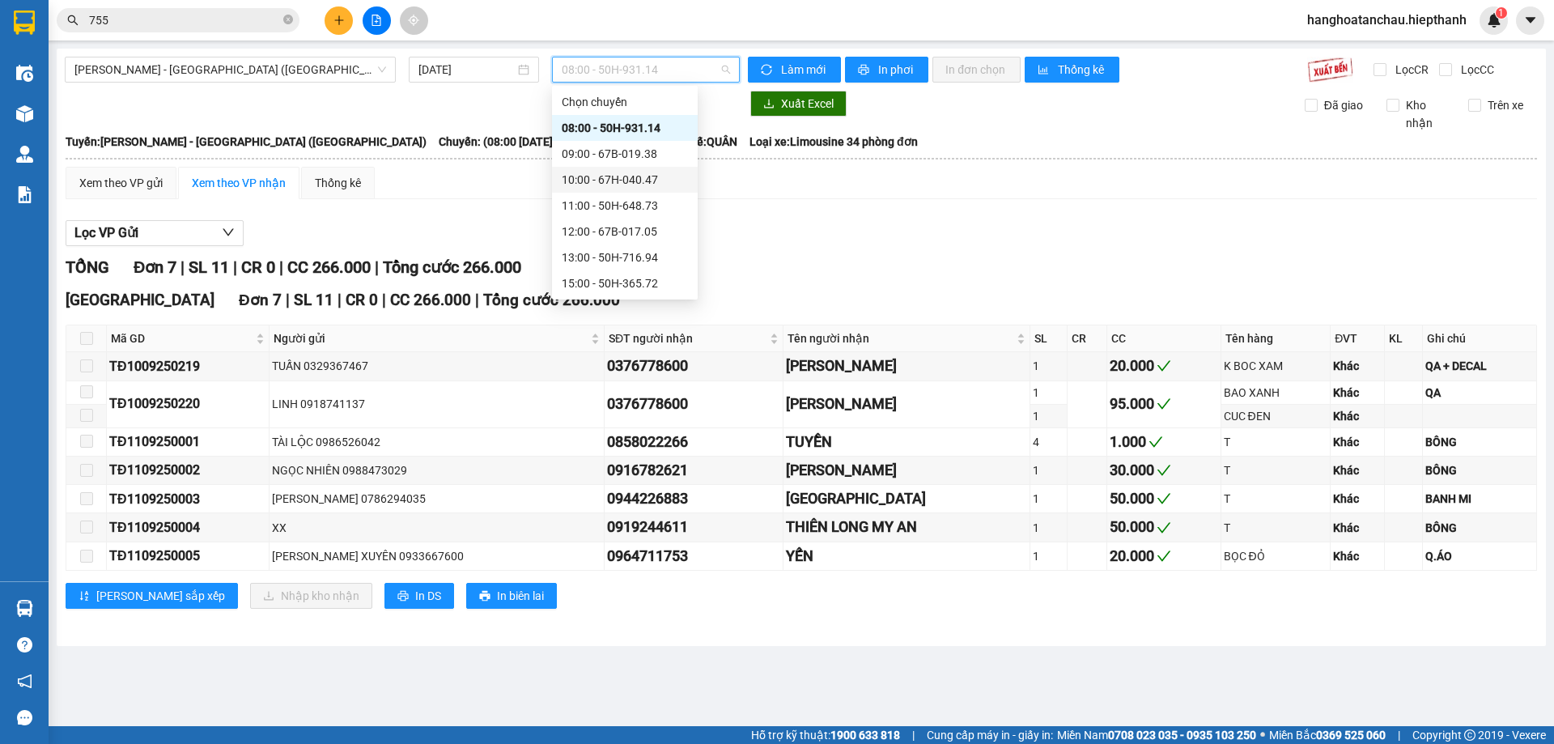
click at [651, 183] on div "10:00 - 67H-040.47" at bounding box center [625, 180] width 126 height 18
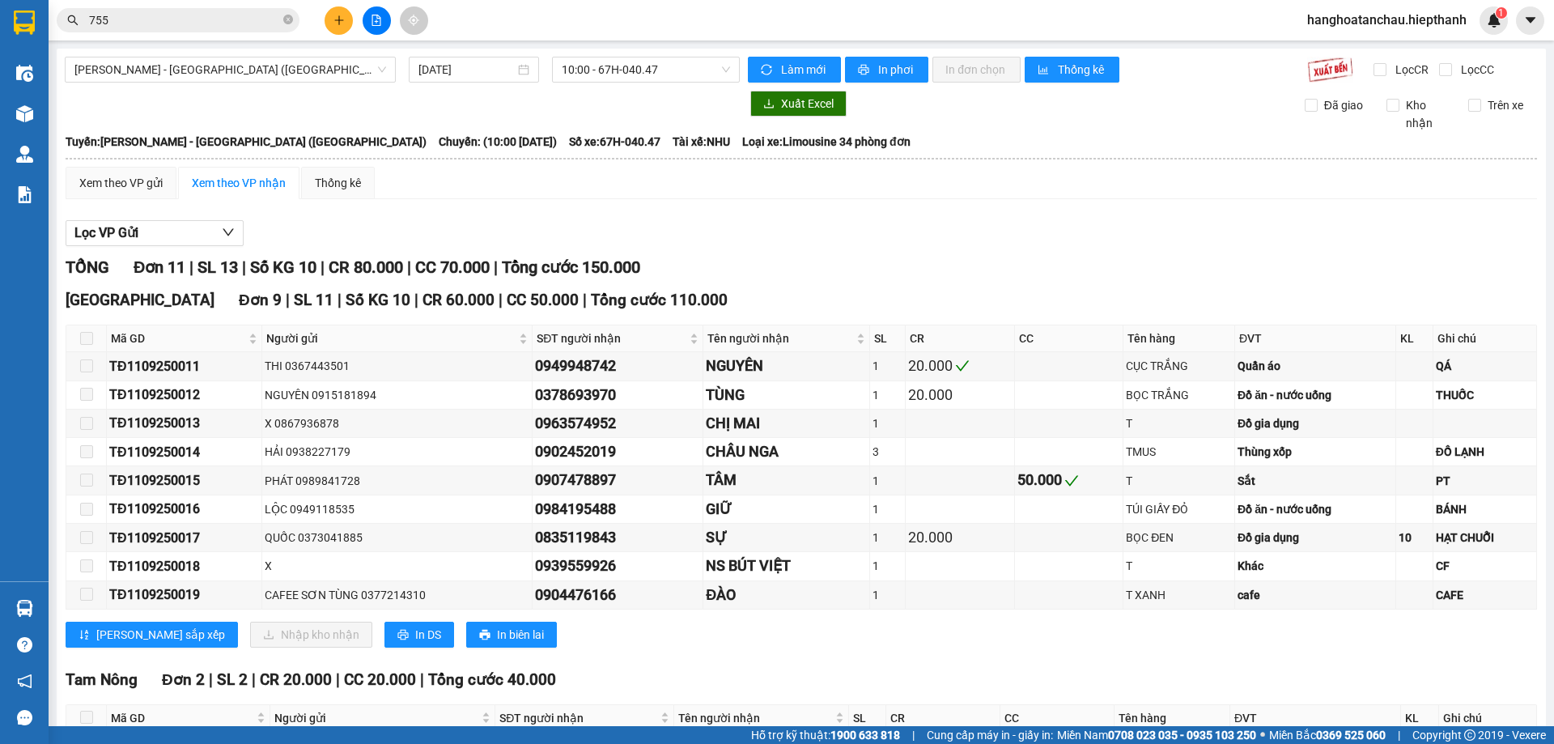
click at [88, 342] on span at bounding box center [86, 338] width 13 height 13
click at [624, 64] on span "10:00 - 67H-040.47" at bounding box center [646, 69] width 168 height 24
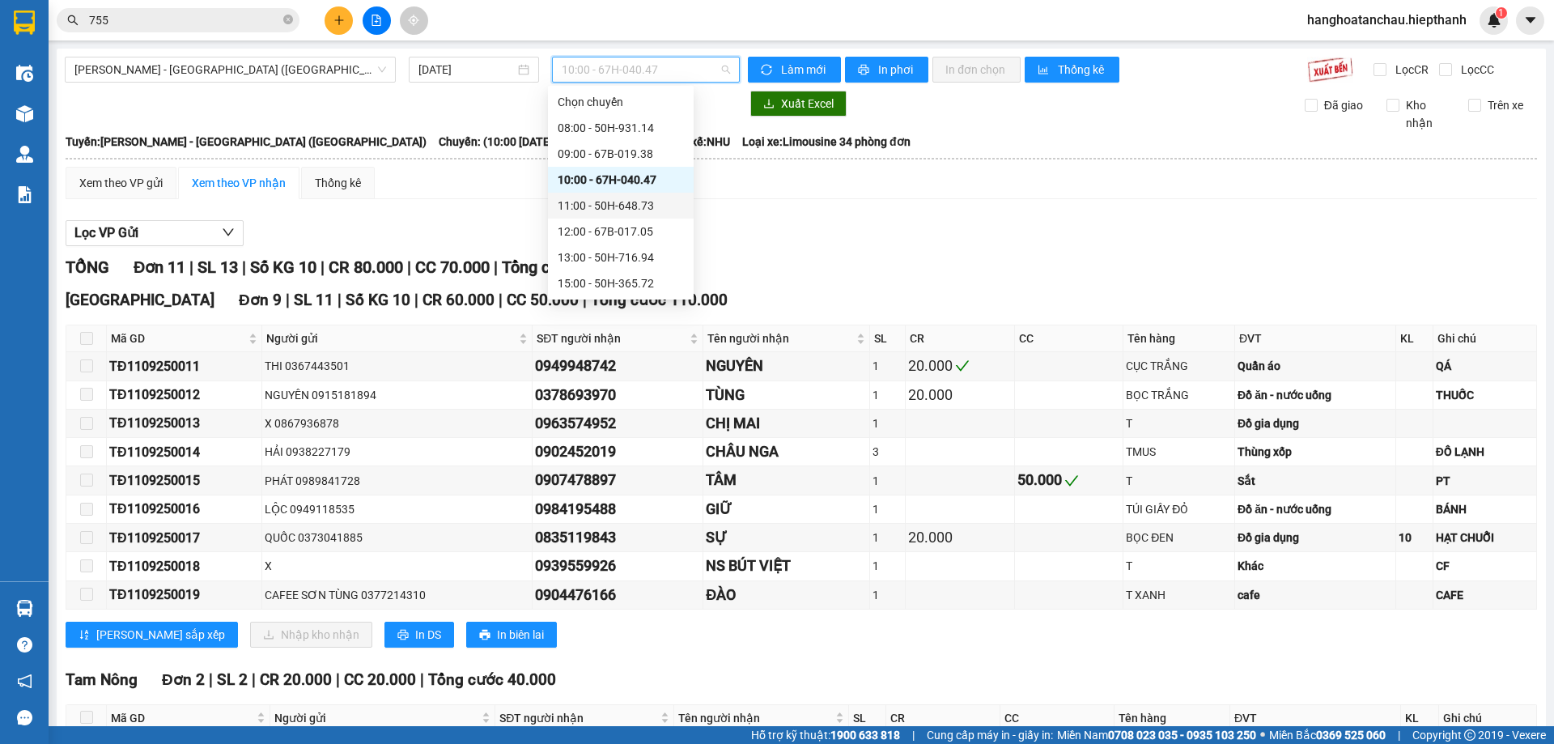
click at [622, 204] on div "11:00 - 50H-648.73" at bounding box center [621, 206] width 126 height 18
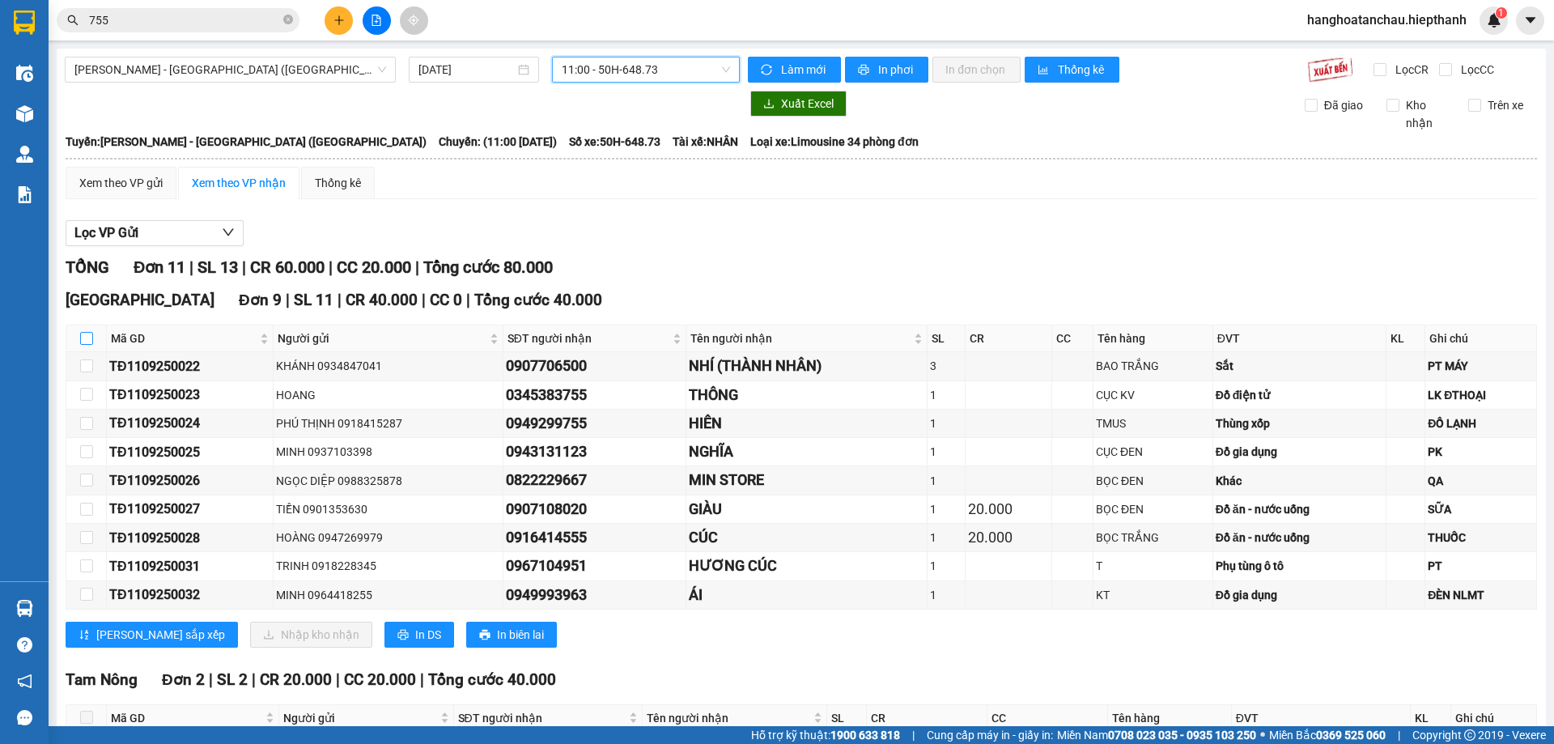
click at [86, 339] on input "checkbox" at bounding box center [86, 338] width 13 height 13
checkbox input "true"
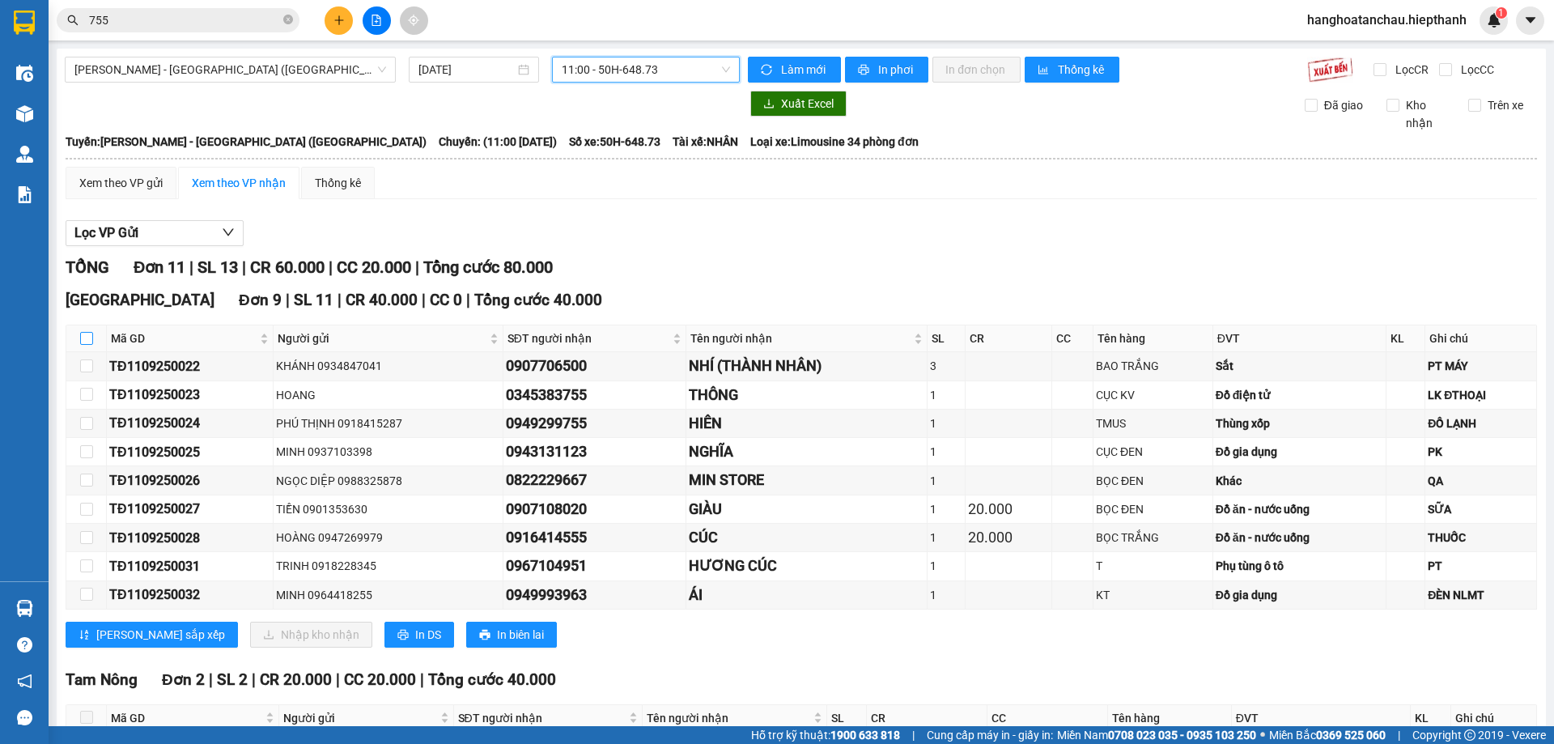
checkbox input "true"
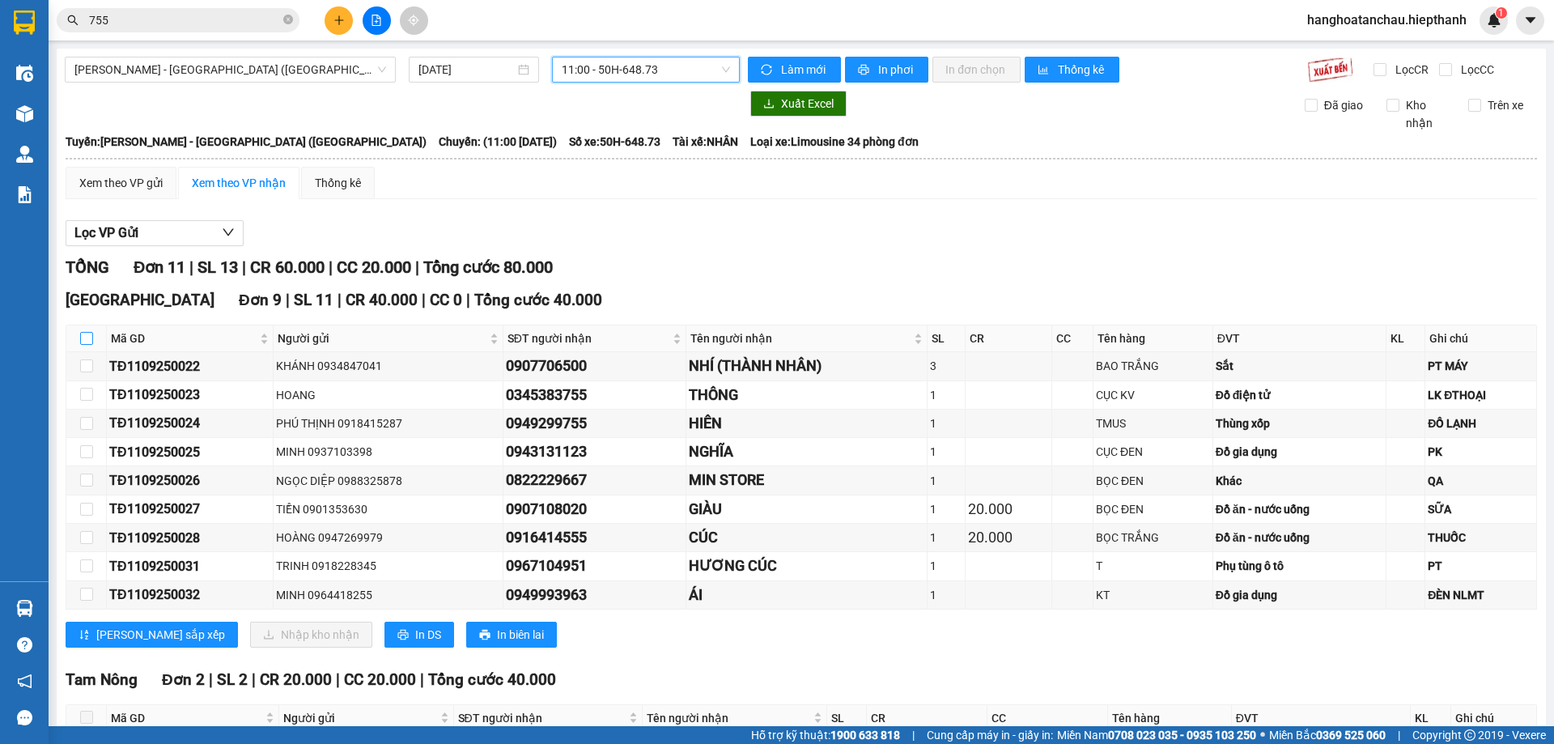
checkbox input "true"
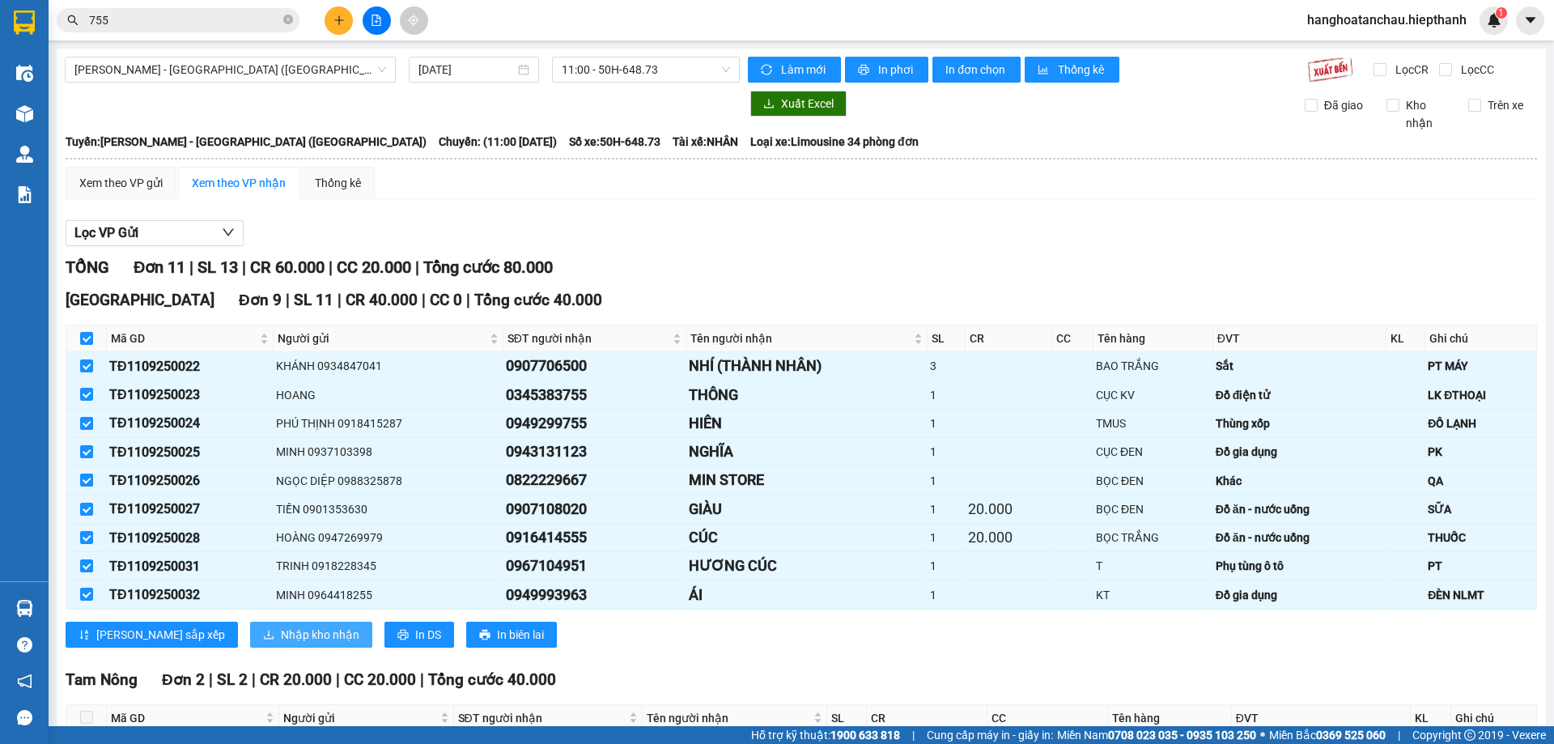
click at [281, 629] on span "Nhập kho nhận" at bounding box center [320, 635] width 78 height 18
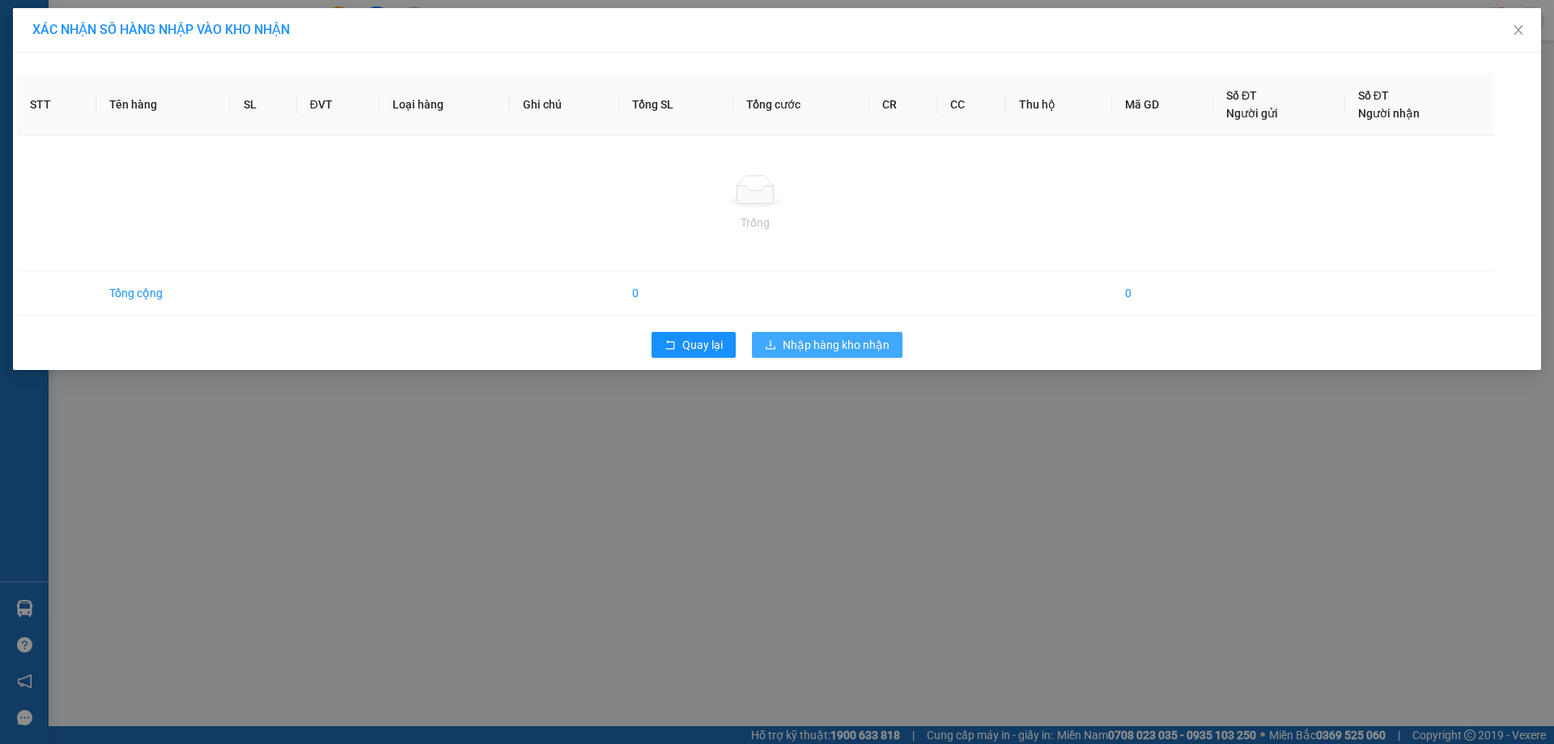
click at [822, 339] on span "Nhập hàng kho nhận" at bounding box center [836, 345] width 107 height 18
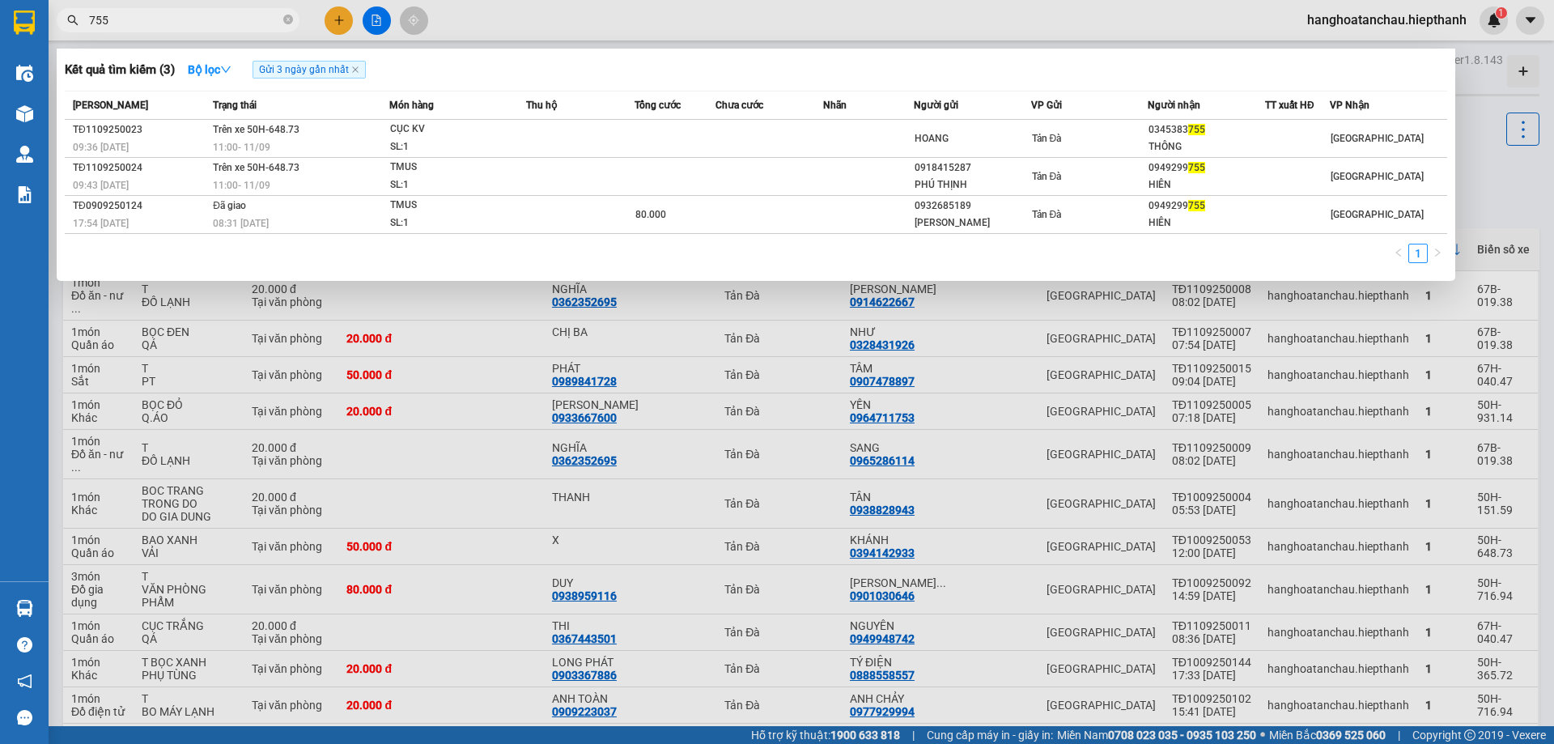
click at [190, 17] on input "755" at bounding box center [184, 20] width 191 height 18
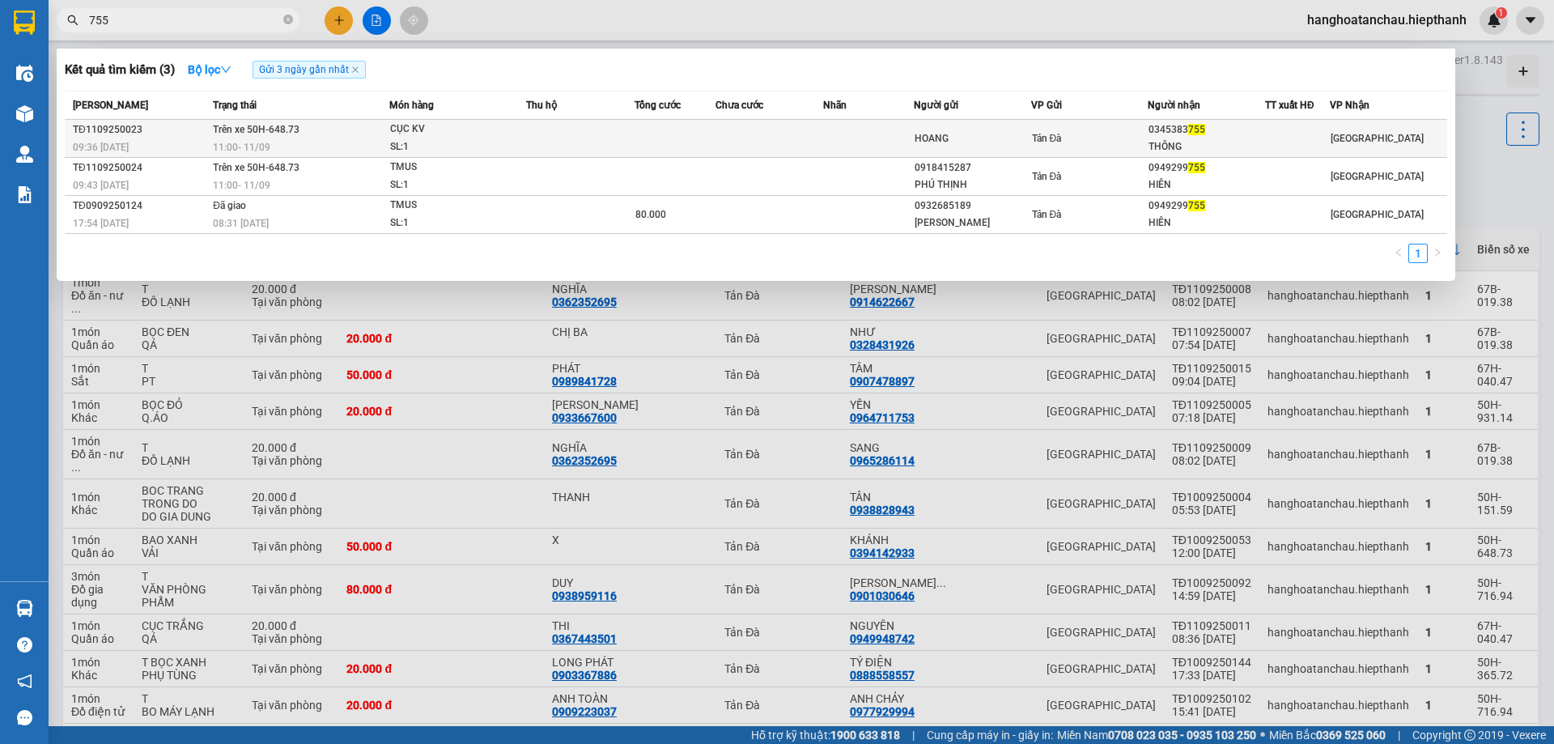
click at [463, 134] on div "CỤC KV" at bounding box center [450, 130] width 121 height 18
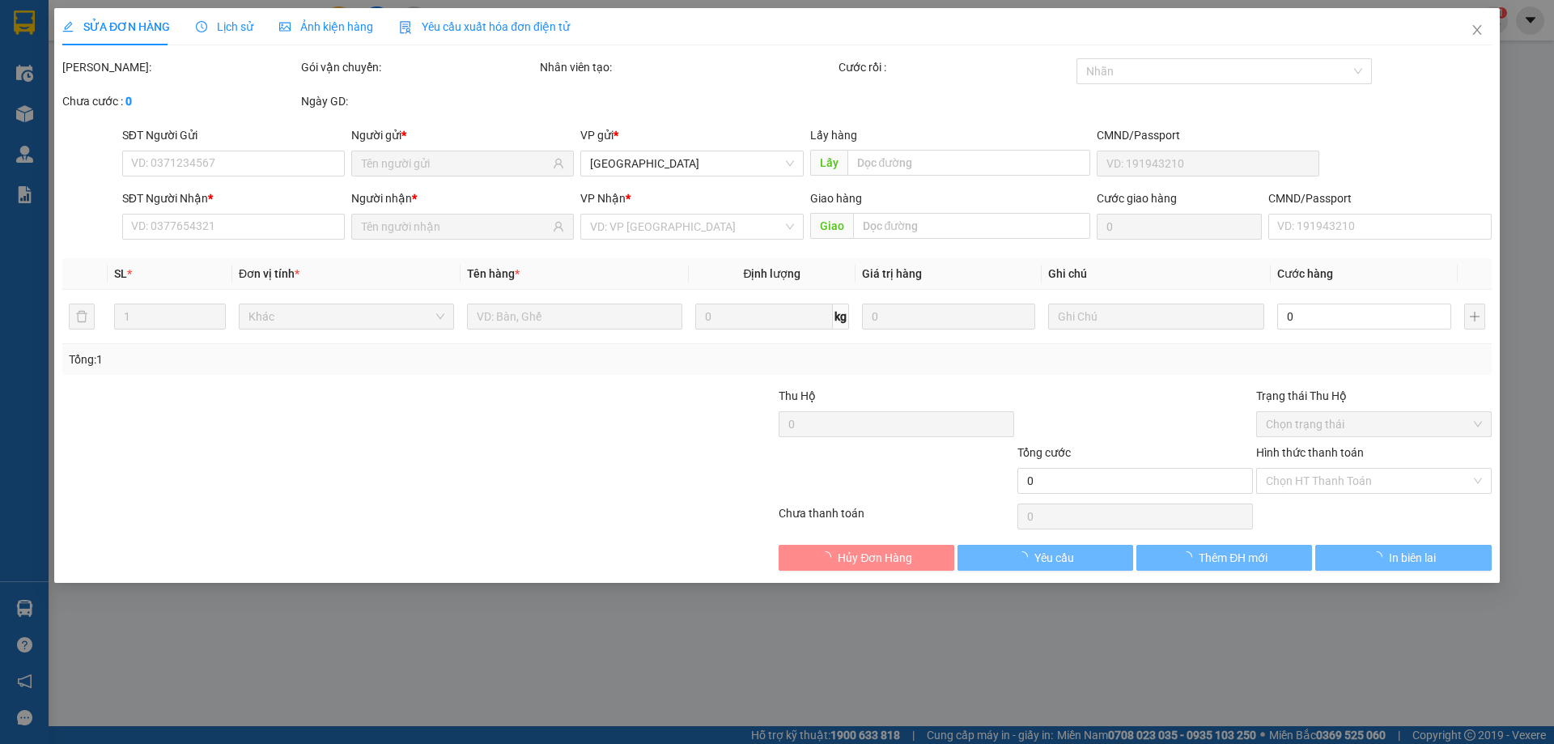
type input "HOANG"
type input "0345383755"
type input "THÔNG"
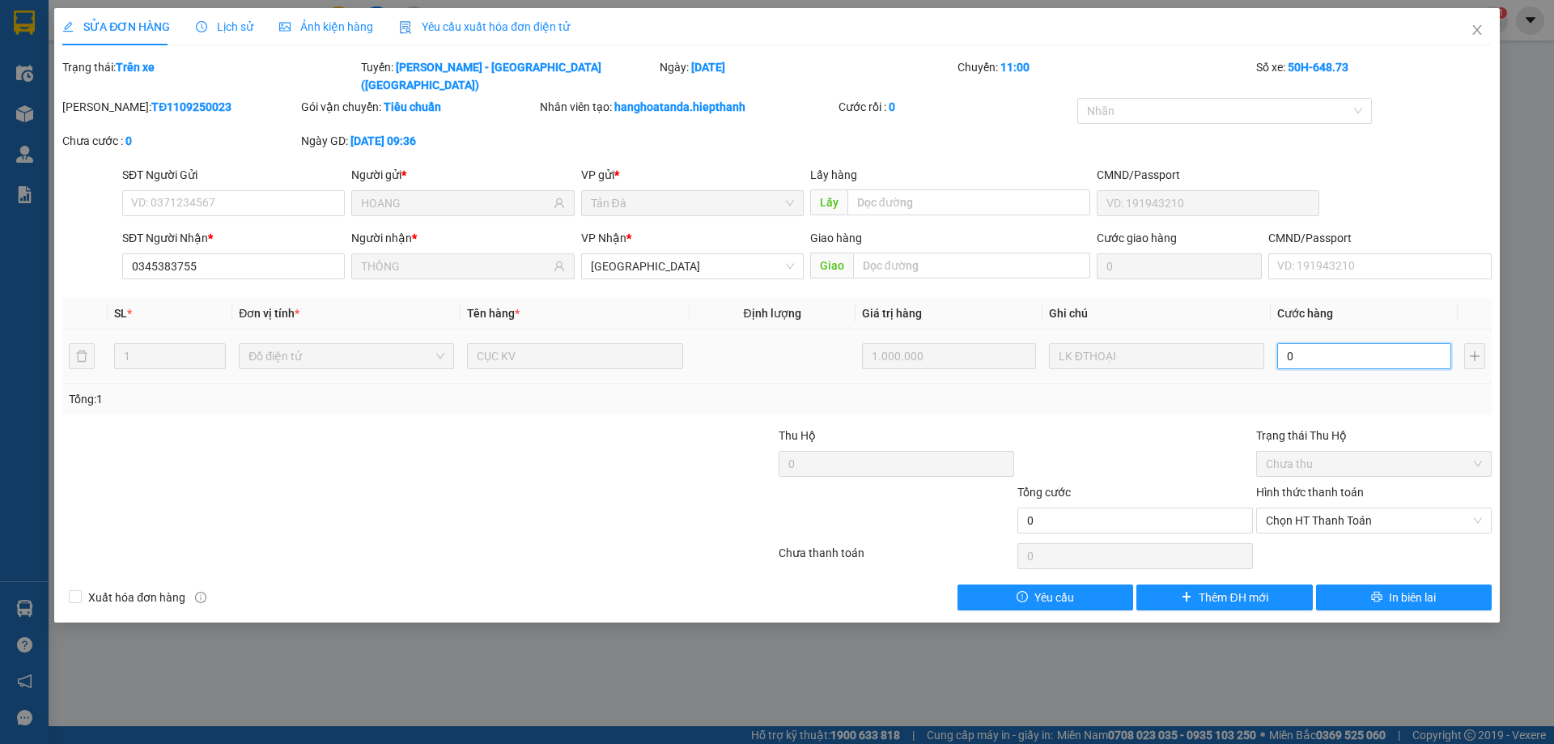
click at [1324, 343] on input "0" at bounding box center [1364, 356] width 174 height 26
click at [1474, 28] on icon "close" at bounding box center [1476, 30] width 9 height 10
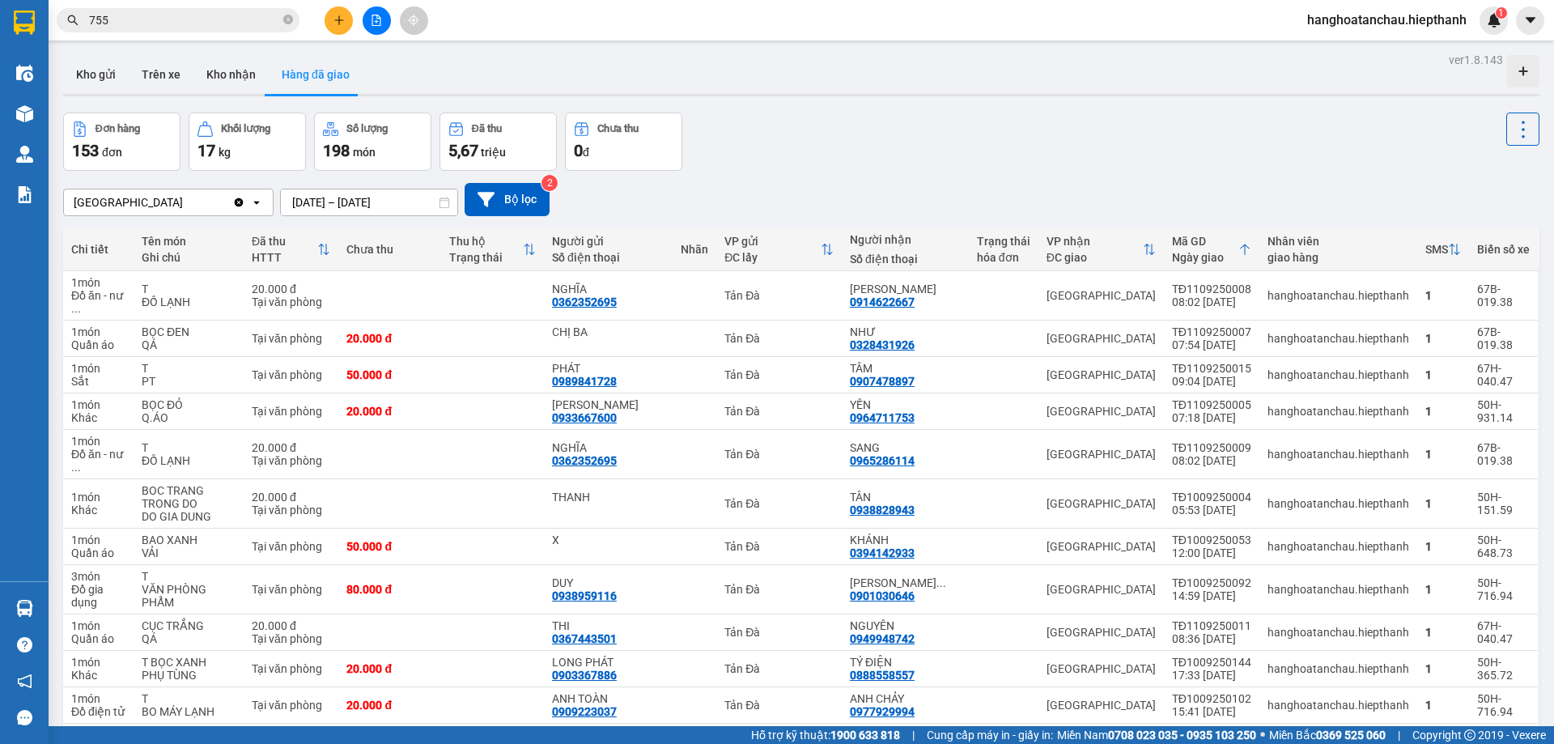
click at [159, 19] on input "755" at bounding box center [184, 20] width 191 height 18
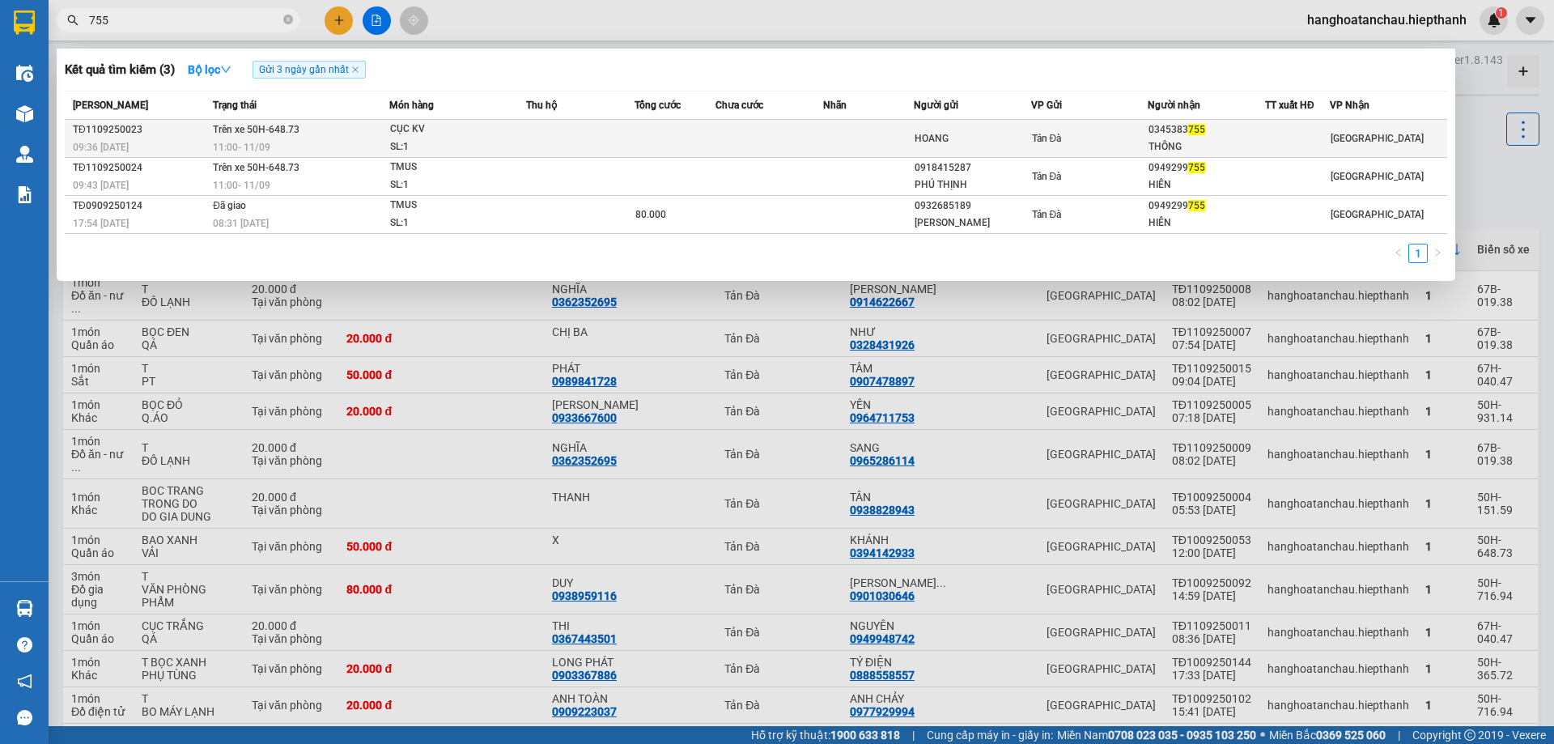
click at [493, 135] on div "CỤC KV" at bounding box center [450, 130] width 121 height 18
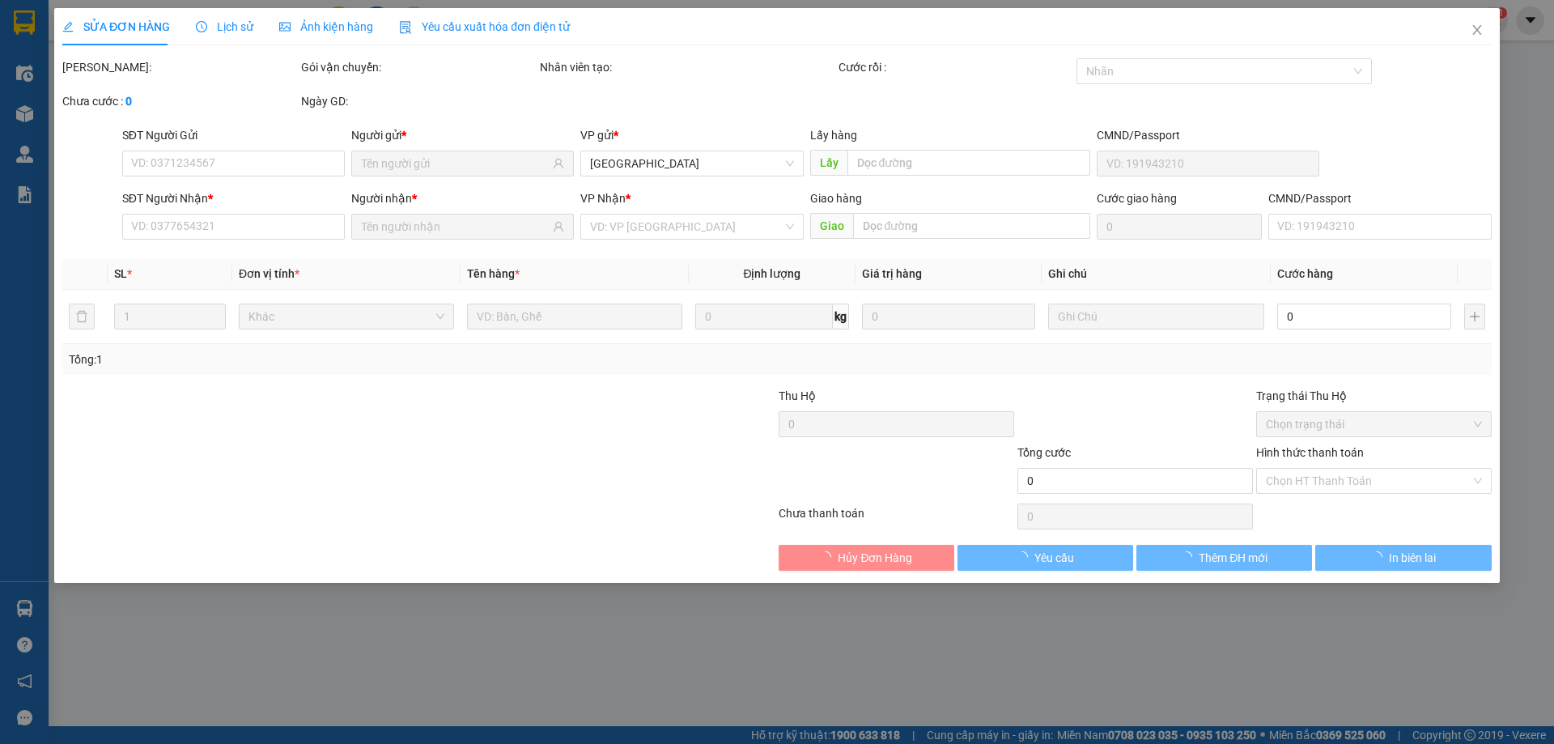
type input "HOANG"
type input "0345383755"
type input "THÔNG"
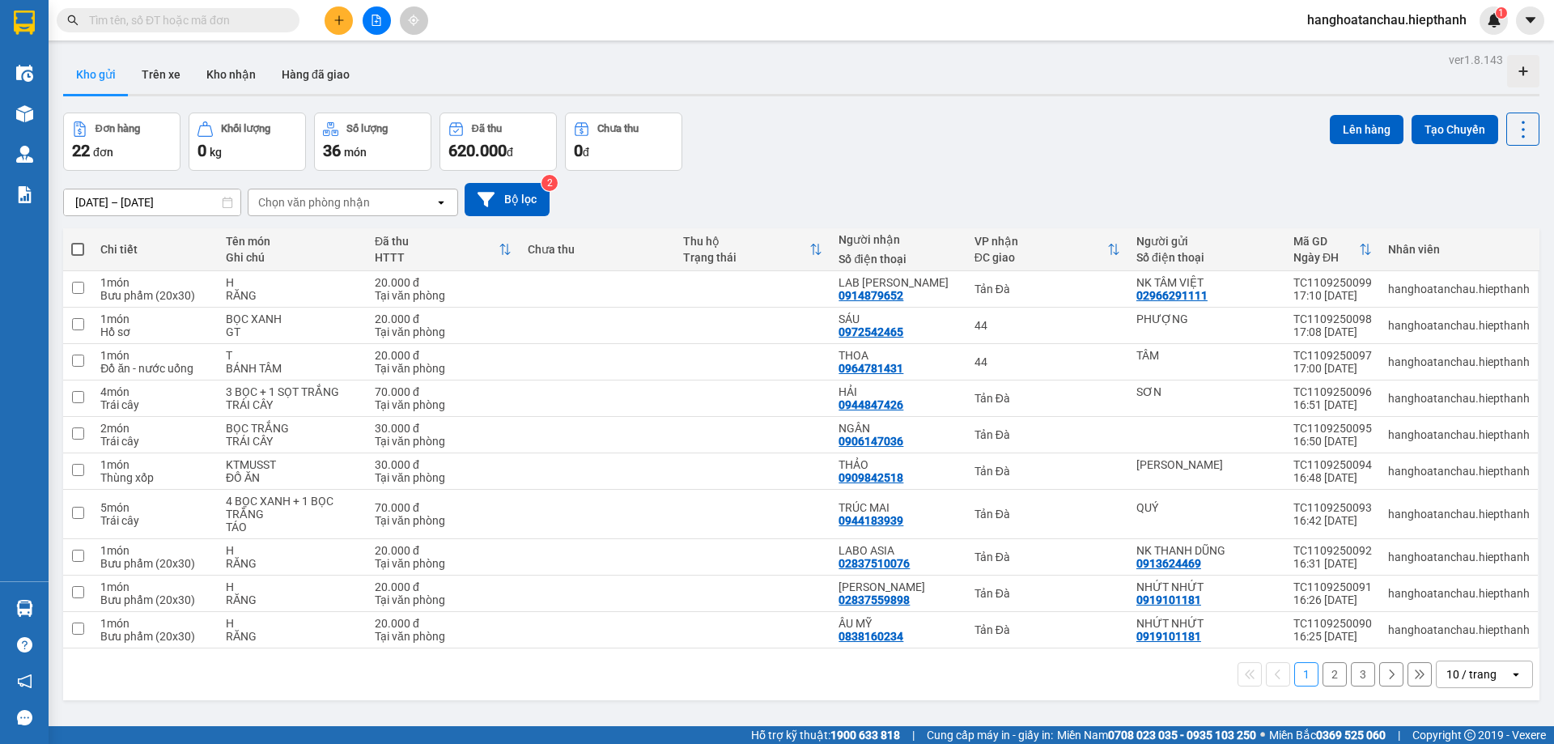
click at [376, 17] on icon "file-add" at bounding box center [376, 20] width 11 height 11
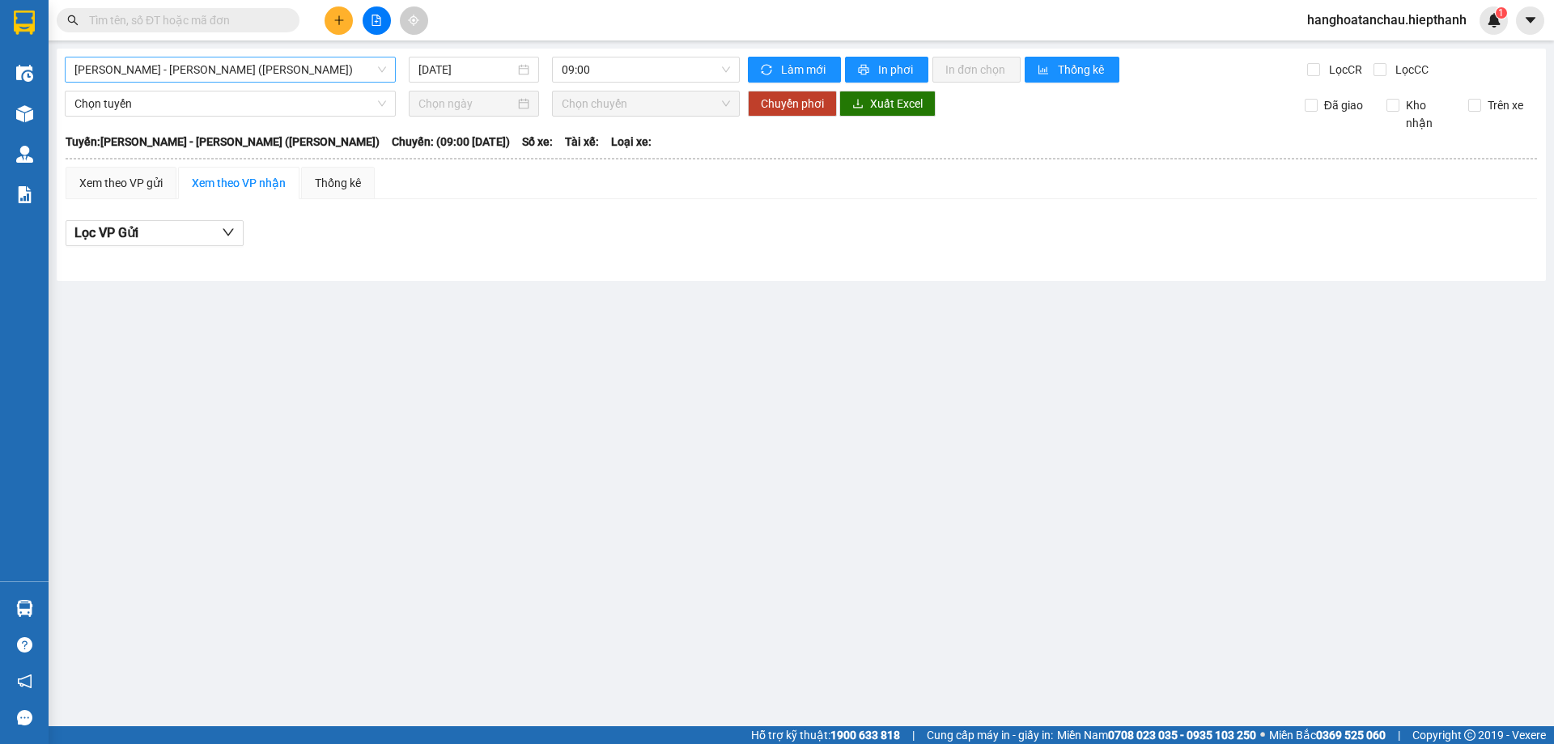
click at [250, 67] on span "[PERSON_NAME] - [PERSON_NAME] ([PERSON_NAME])" at bounding box center [230, 69] width 312 height 24
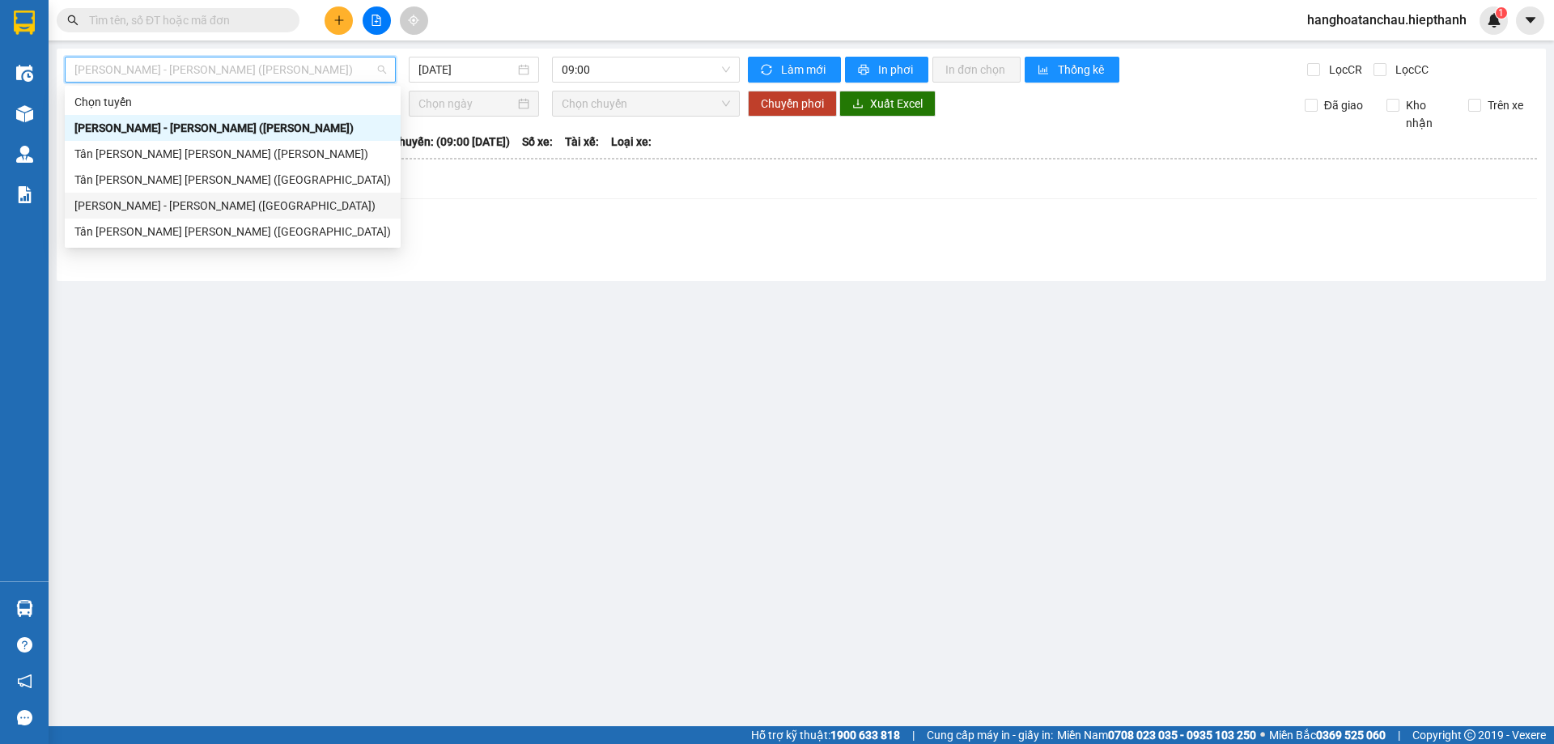
click at [250, 216] on div "Hồ Chí Minh - Tân Châu (Giường)" at bounding box center [233, 206] width 336 height 26
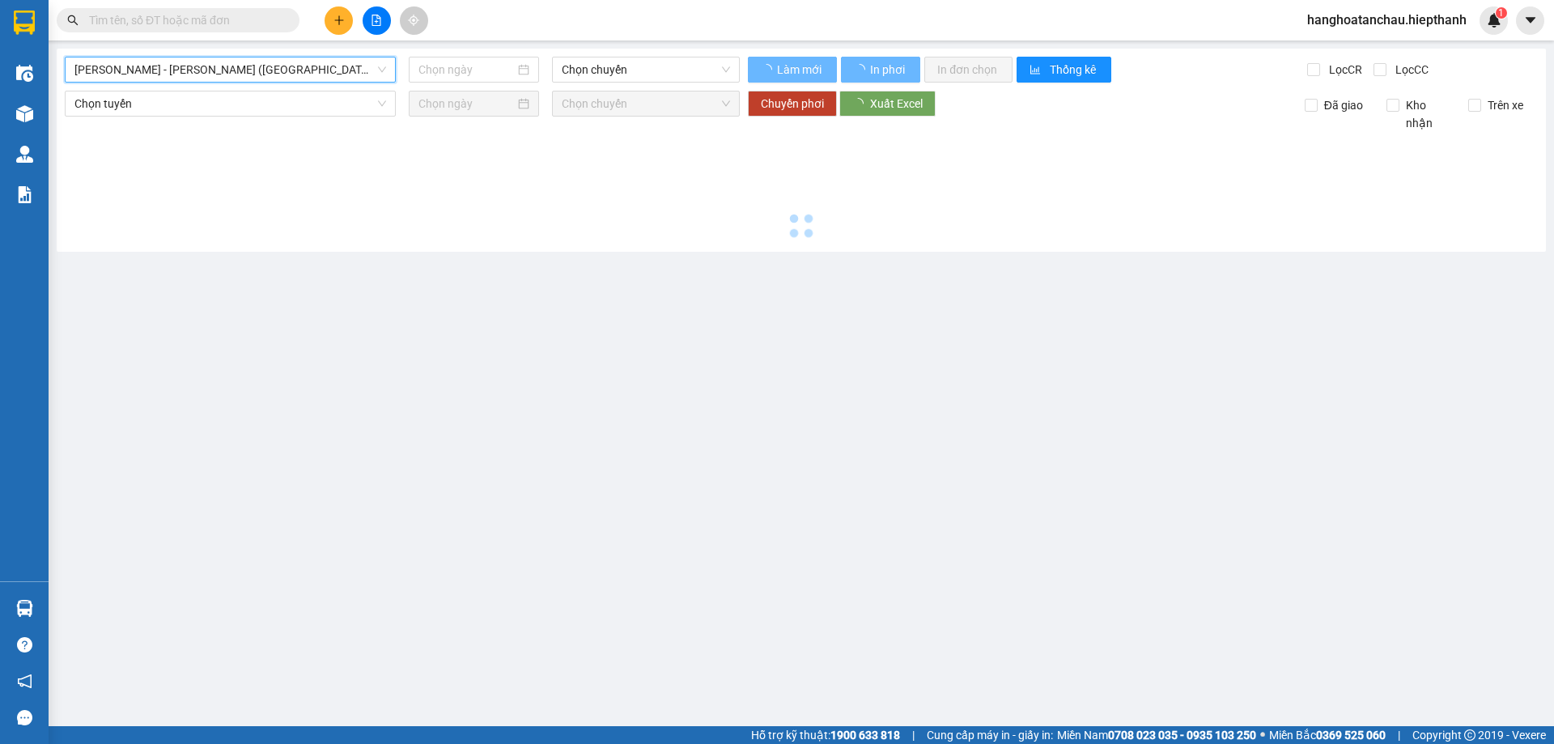
type input "11/09/2025"
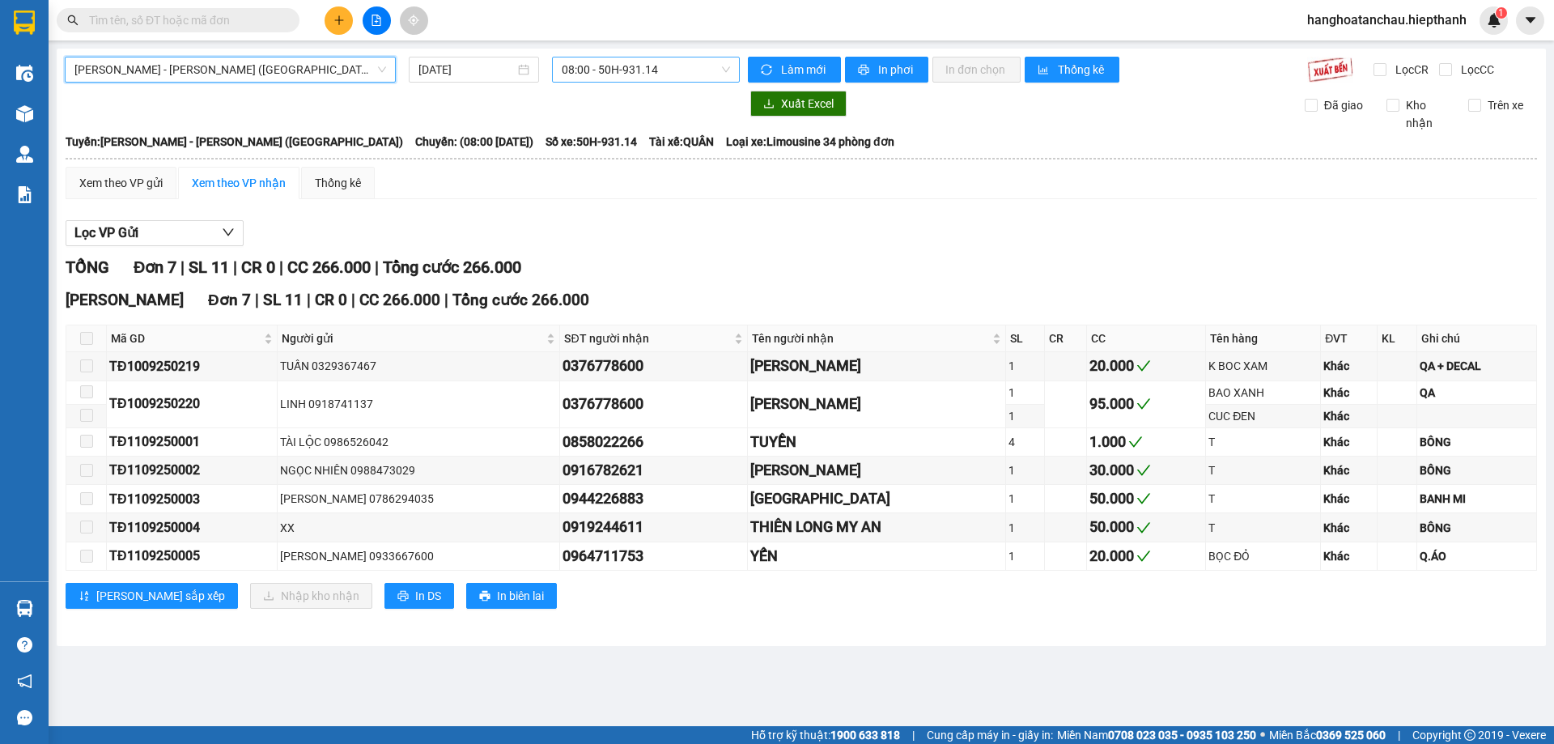
click at [636, 64] on span "08:00 - 50H-931.14" at bounding box center [646, 69] width 168 height 24
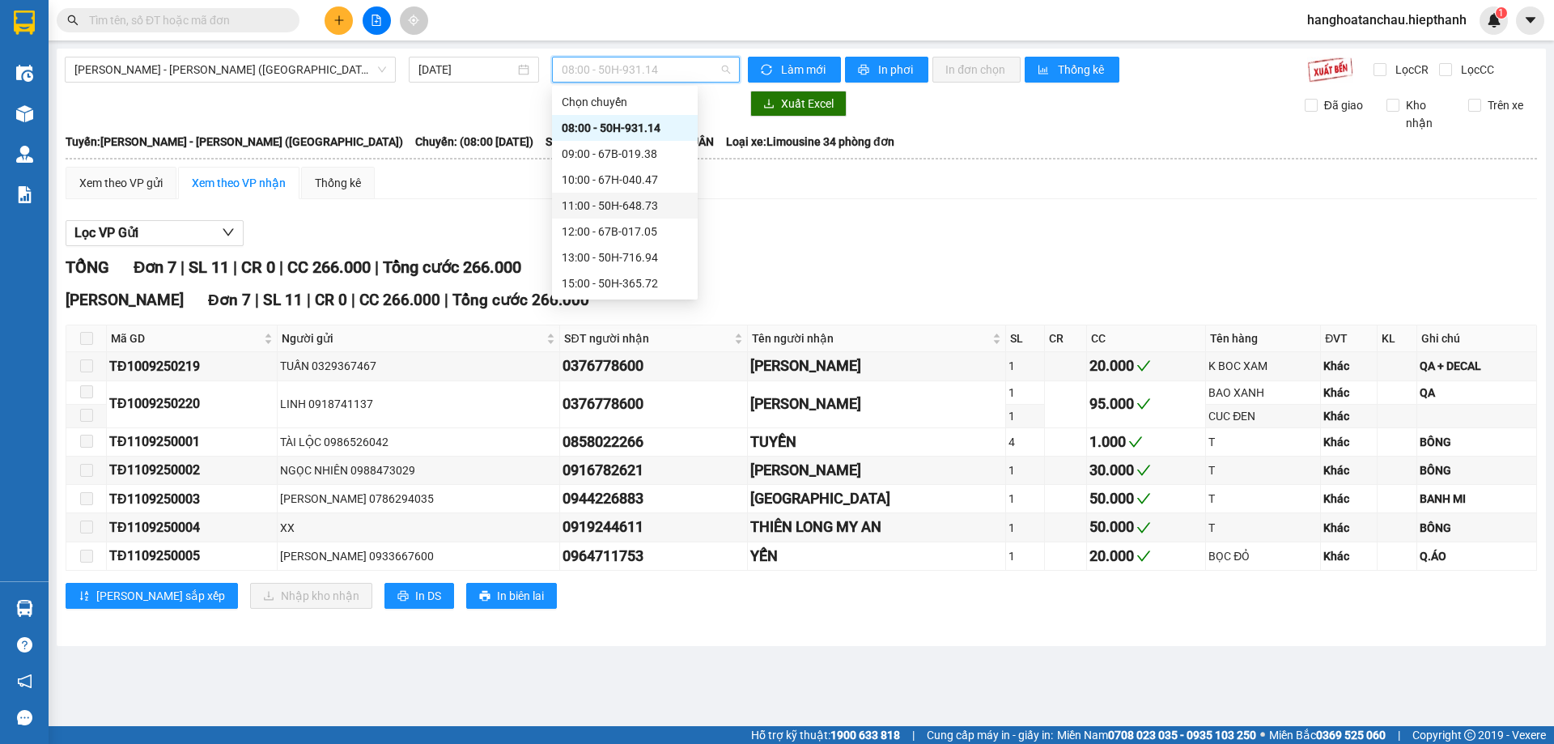
click at [628, 207] on div "11:00 - 50H-648.73" at bounding box center [625, 206] width 126 height 18
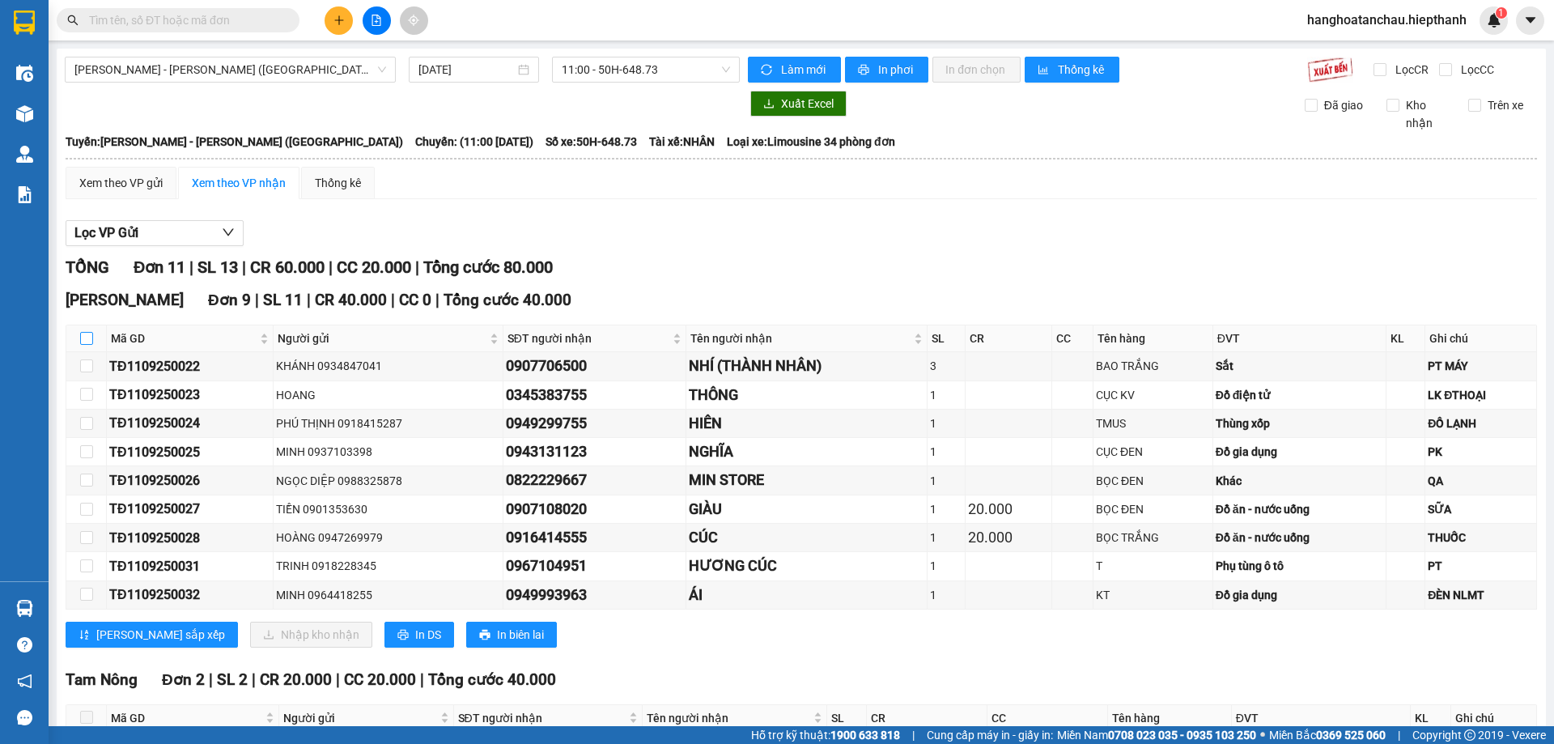
click at [82, 334] on input "checkbox" at bounding box center [86, 338] width 13 height 13
checkbox input "true"
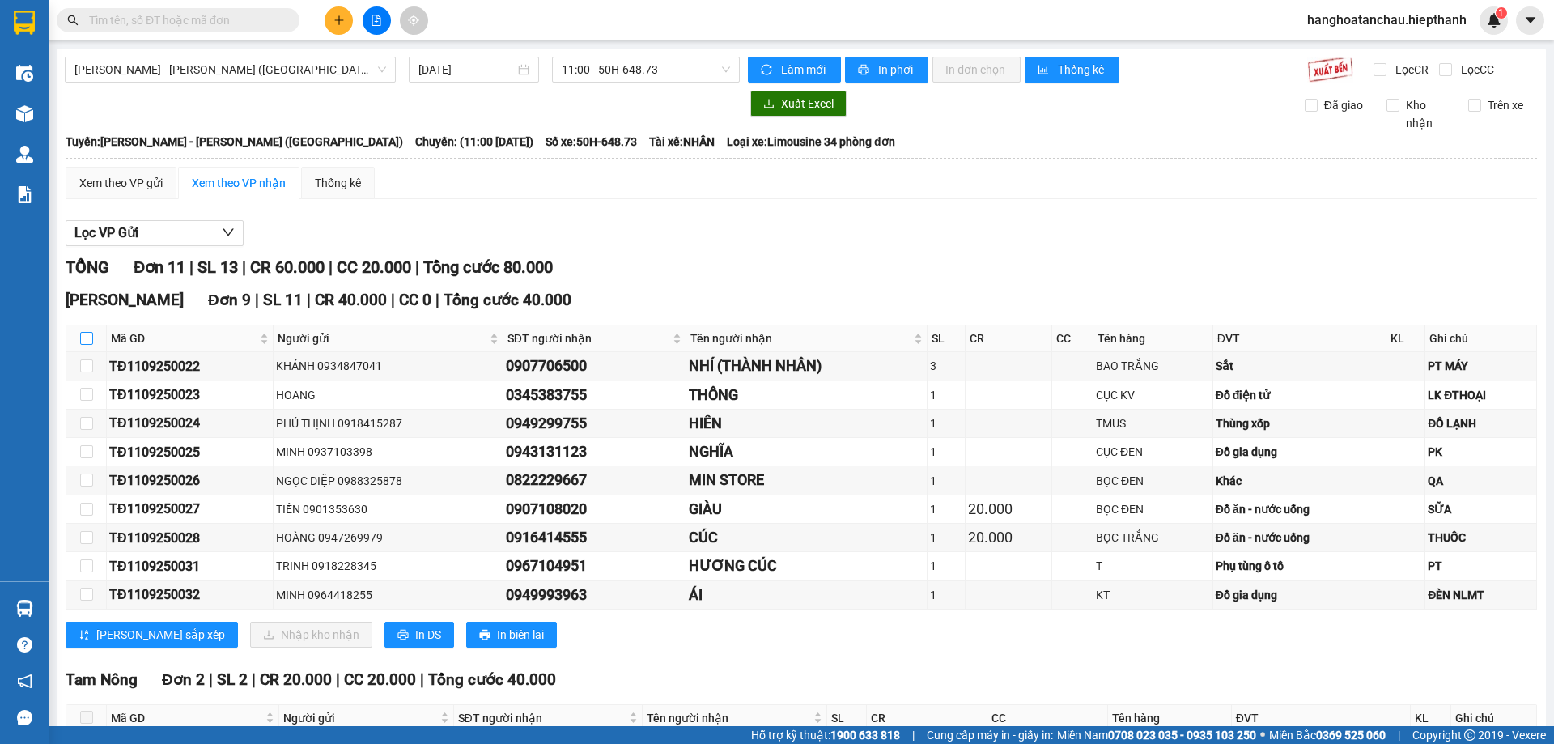
checkbox input "true"
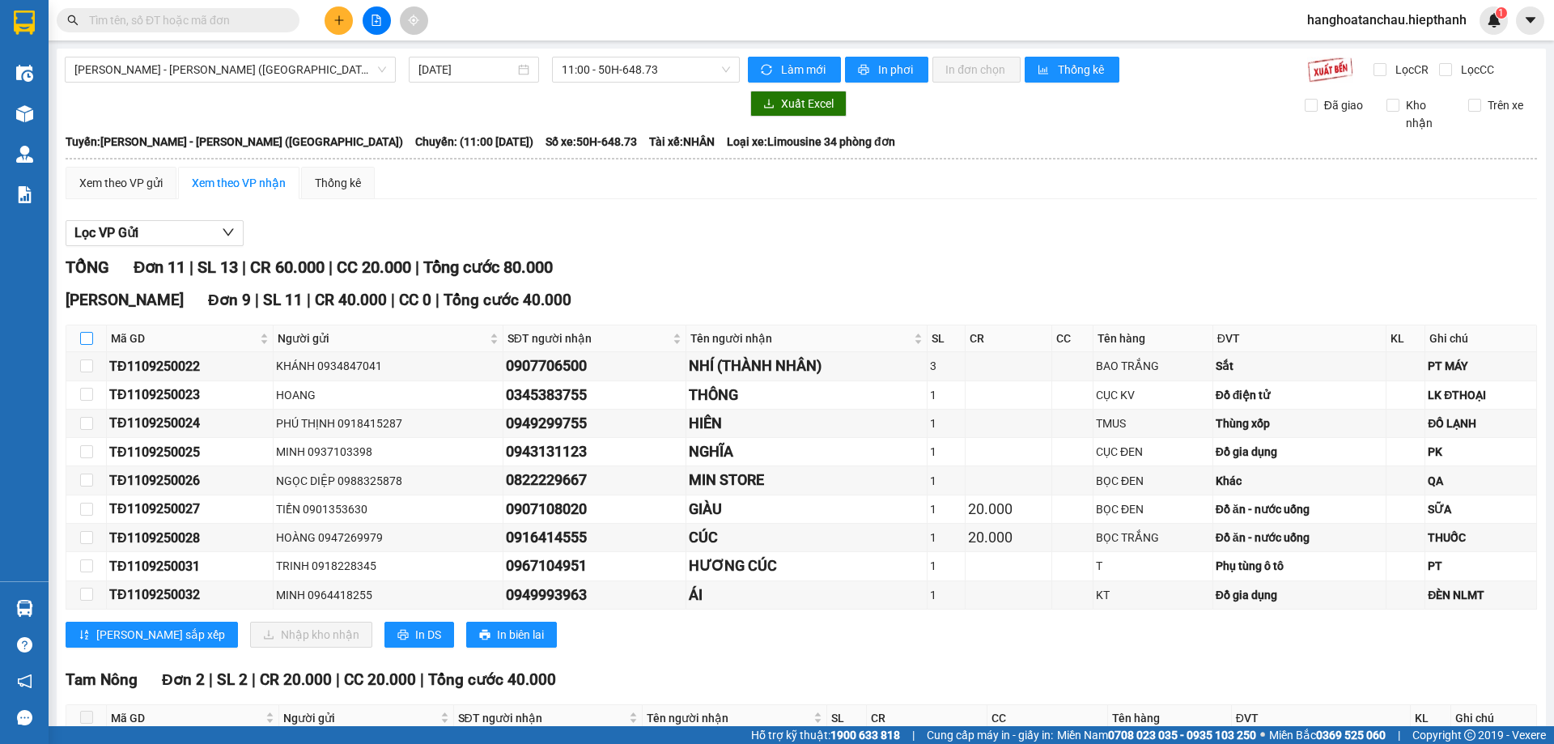
checkbox input "true"
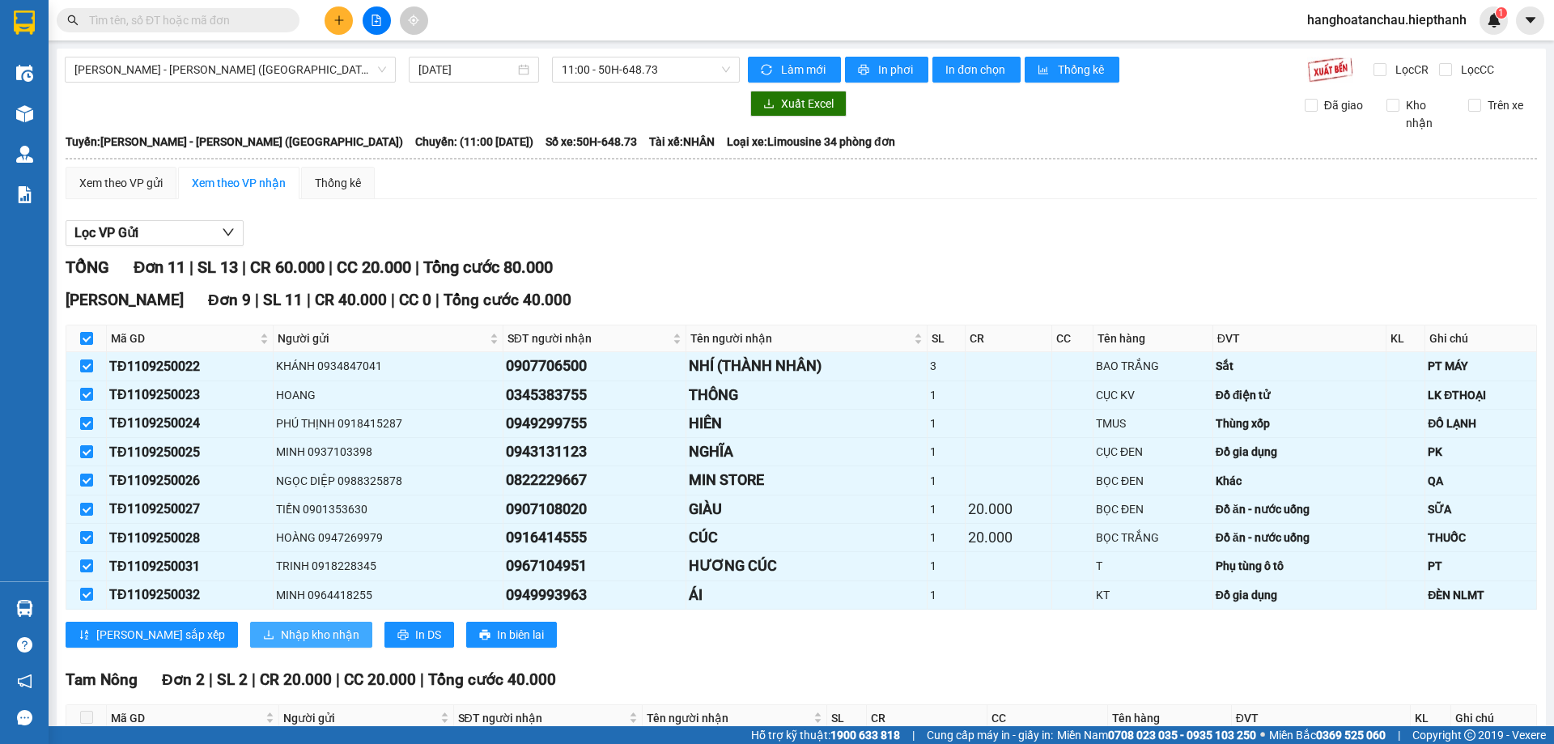
click at [281, 630] on span "Nhập kho nhận" at bounding box center [320, 635] width 78 height 18
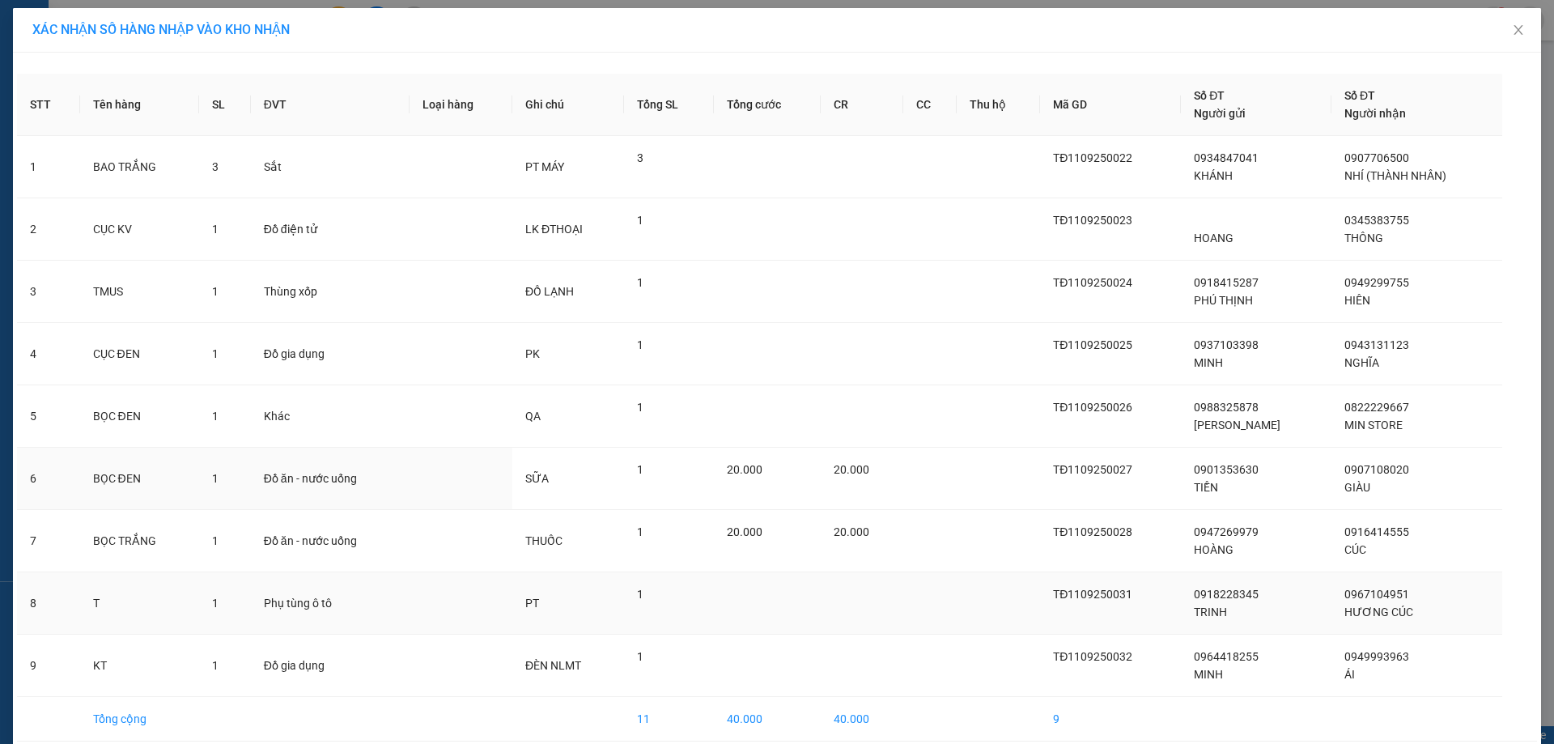
scroll to position [71, 0]
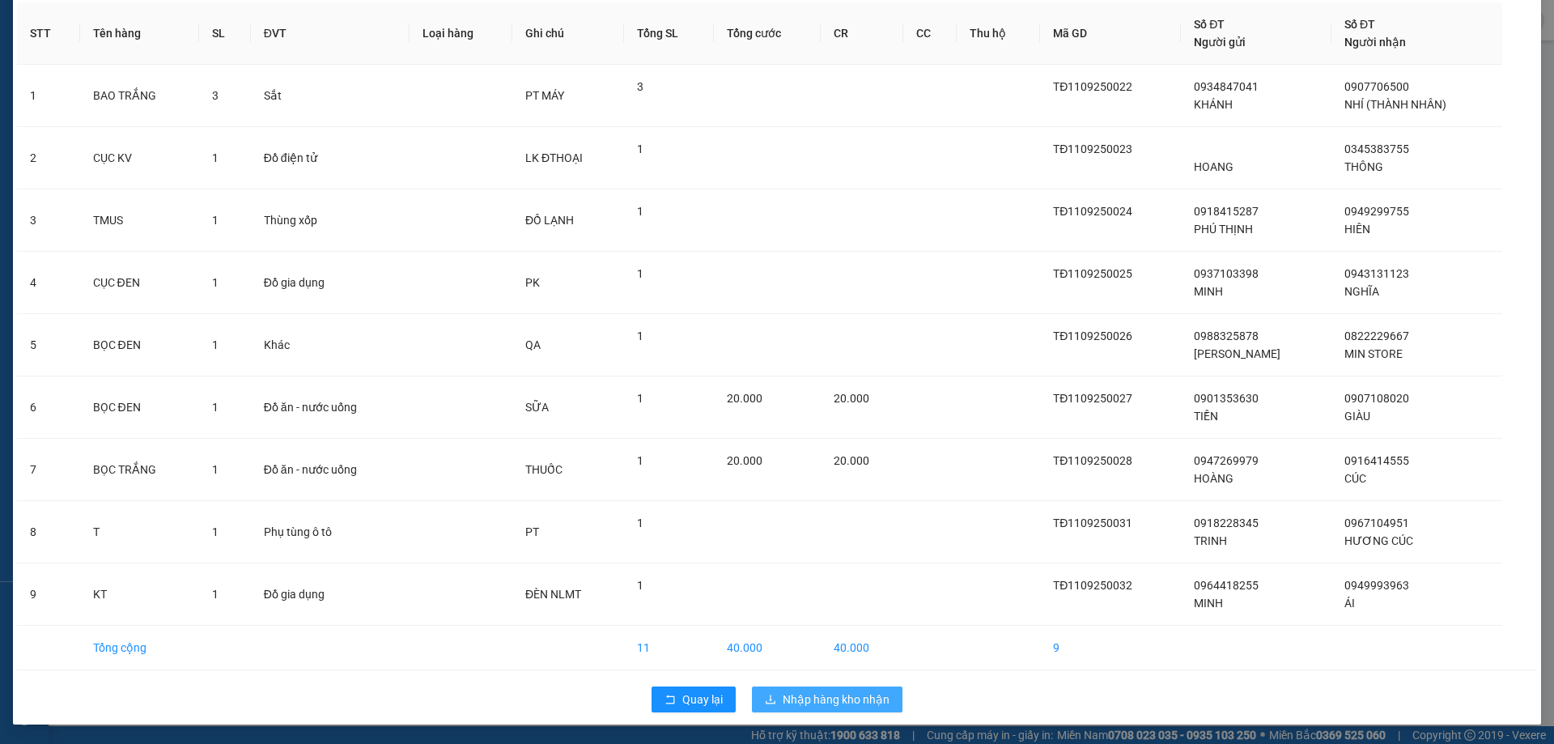
click at [834, 703] on span "Nhập hàng kho nhận" at bounding box center [836, 699] width 107 height 18
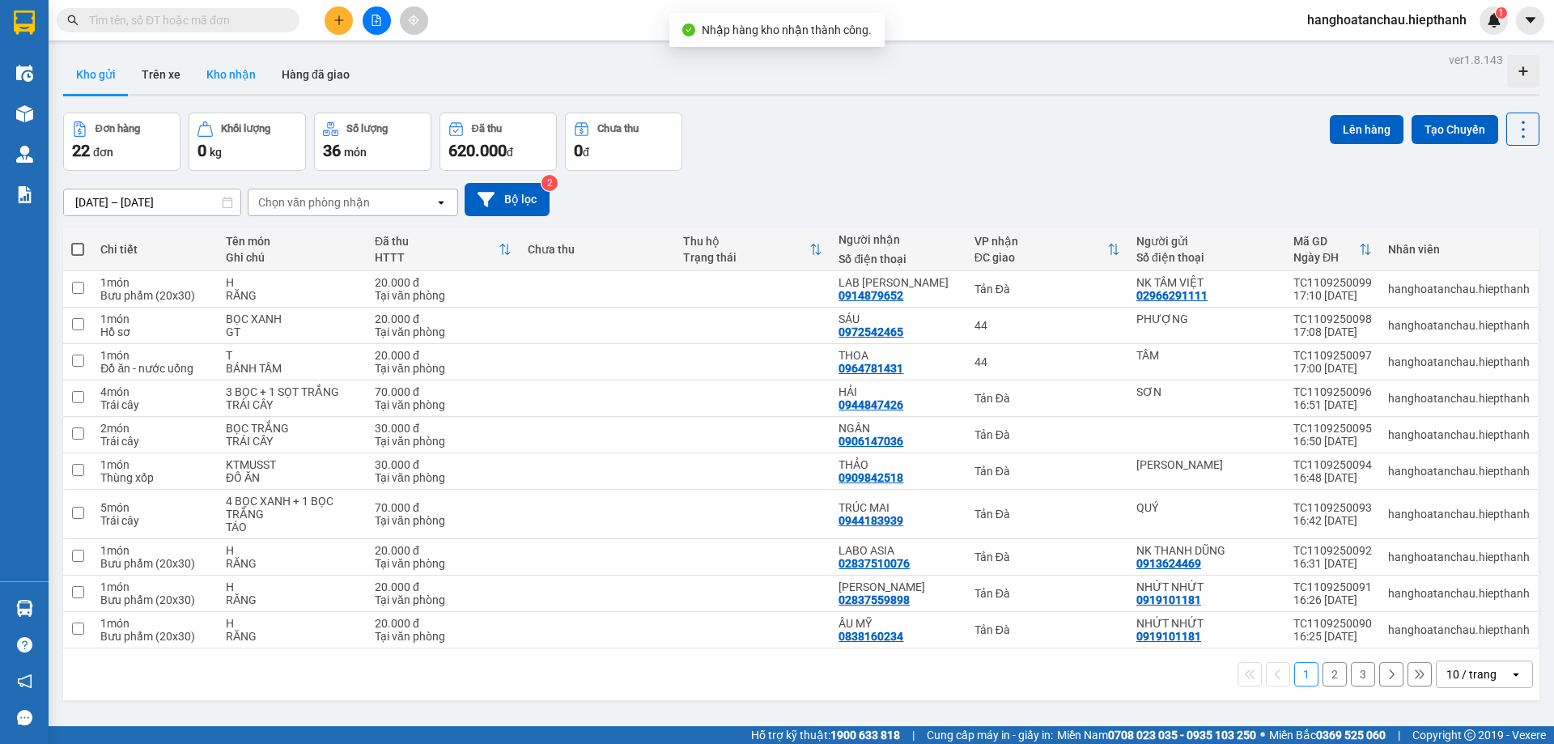
click at [235, 70] on button "Kho nhận" at bounding box center [230, 74] width 75 height 39
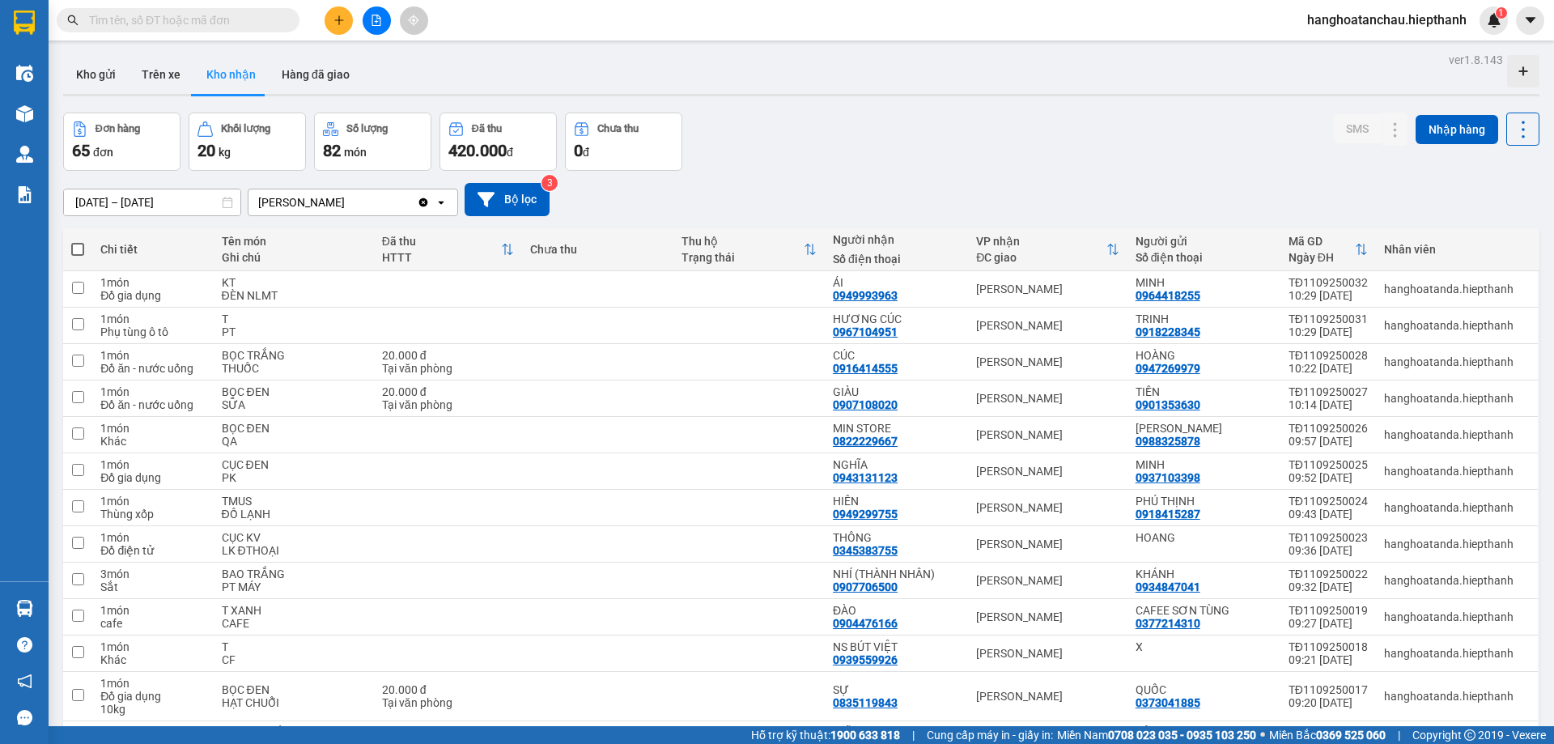
click at [155, 18] on input "text" at bounding box center [184, 20] width 191 height 18
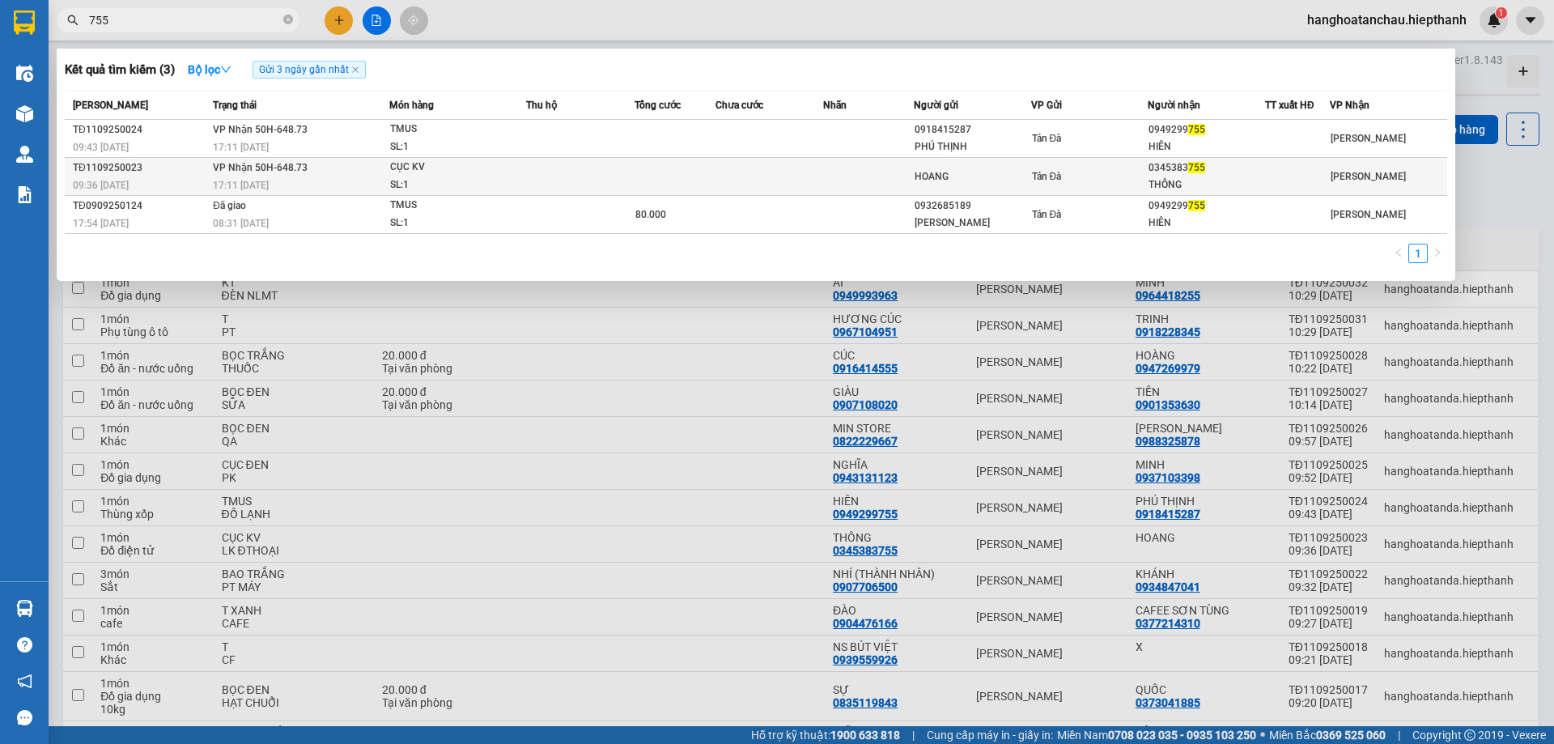
type input "755"
click at [501, 173] on div "CỤC KV" at bounding box center [450, 168] width 121 height 18
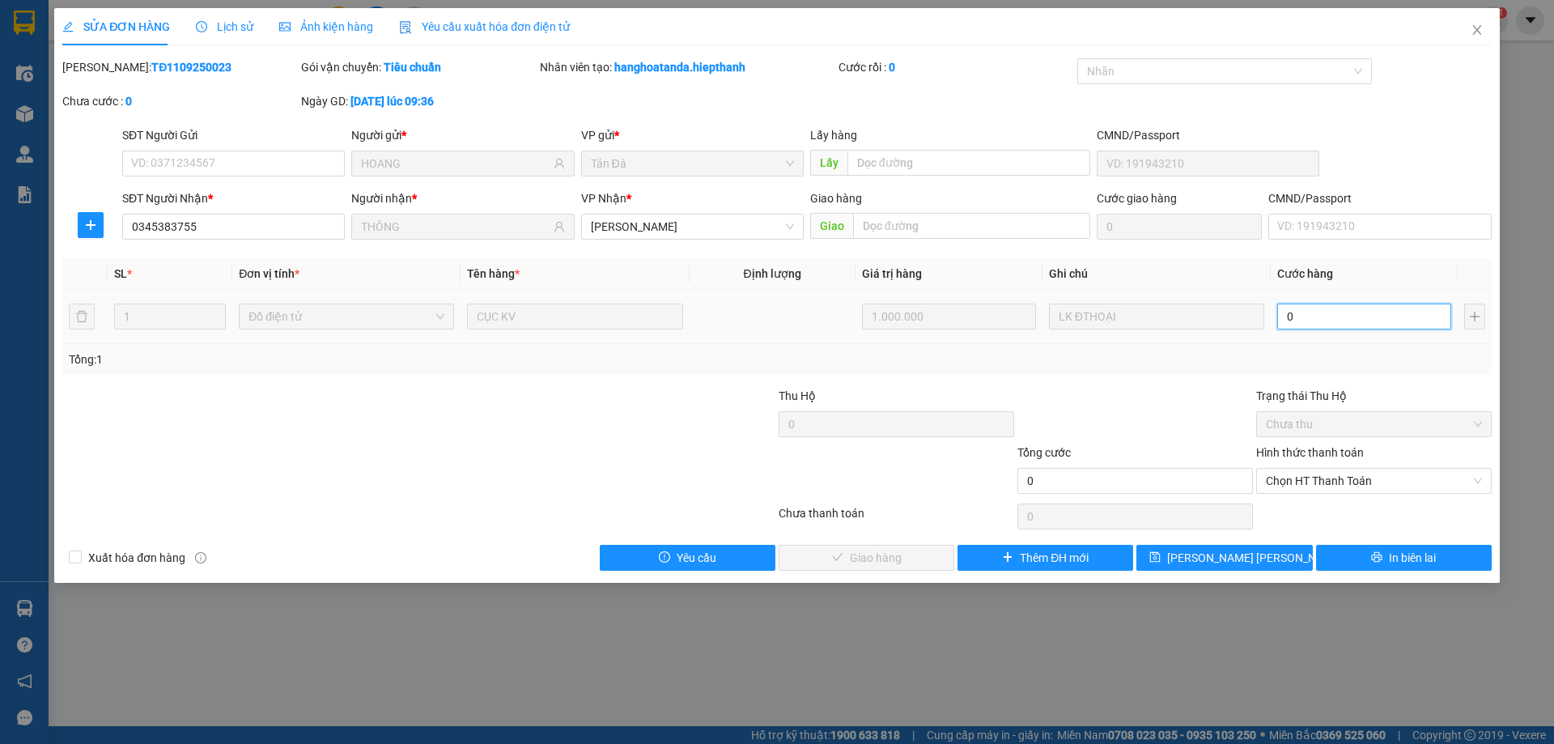
click at [1321, 320] on input "0" at bounding box center [1364, 316] width 174 height 26
type input "2"
type input "20"
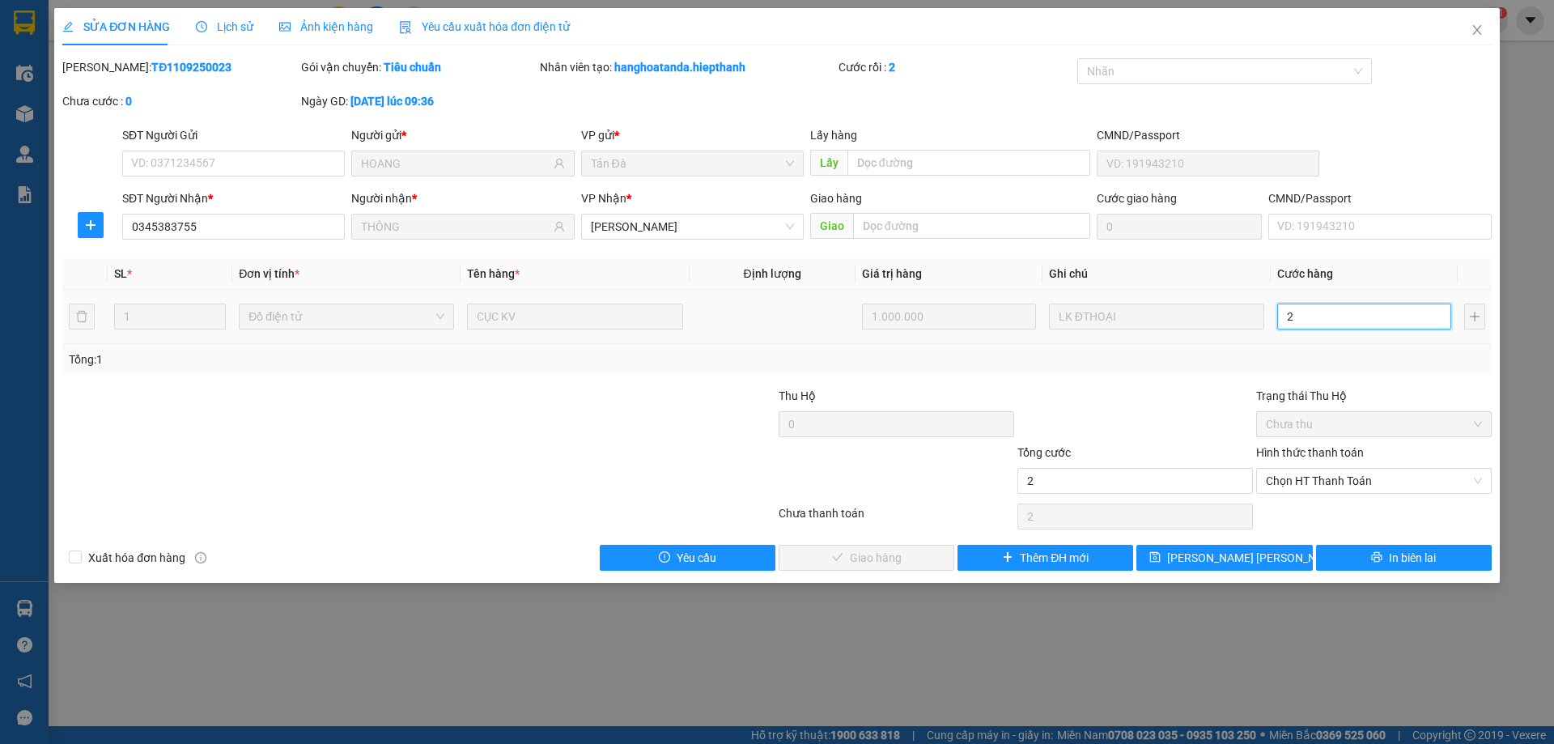
type input "20"
click at [1341, 475] on span "Chọn HT Thanh Toán" at bounding box center [1374, 481] width 216 height 24
type input "20.000"
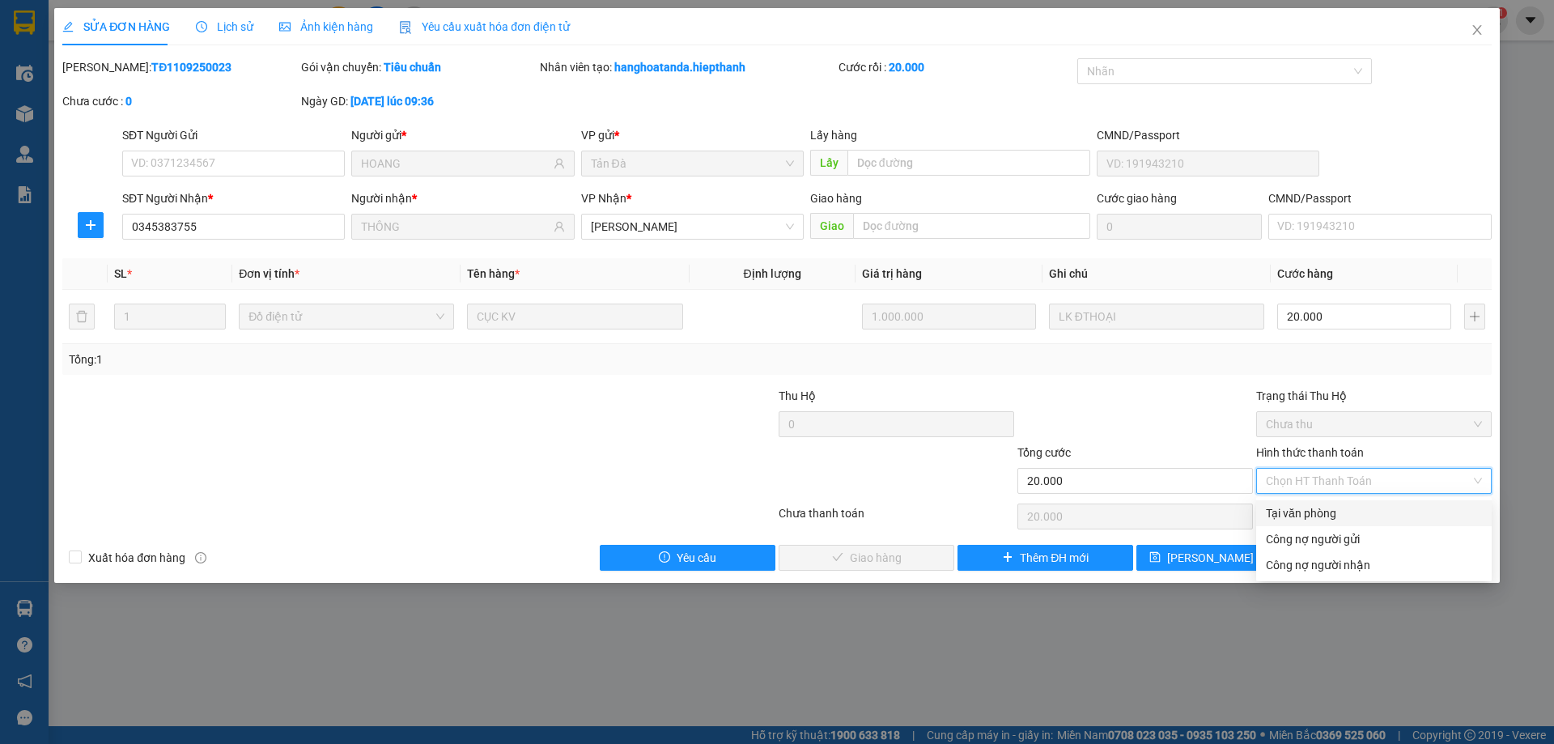
click at [1320, 515] on div "Tại văn phòng" at bounding box center [1374, 513] width 216 height 18
type input "0"
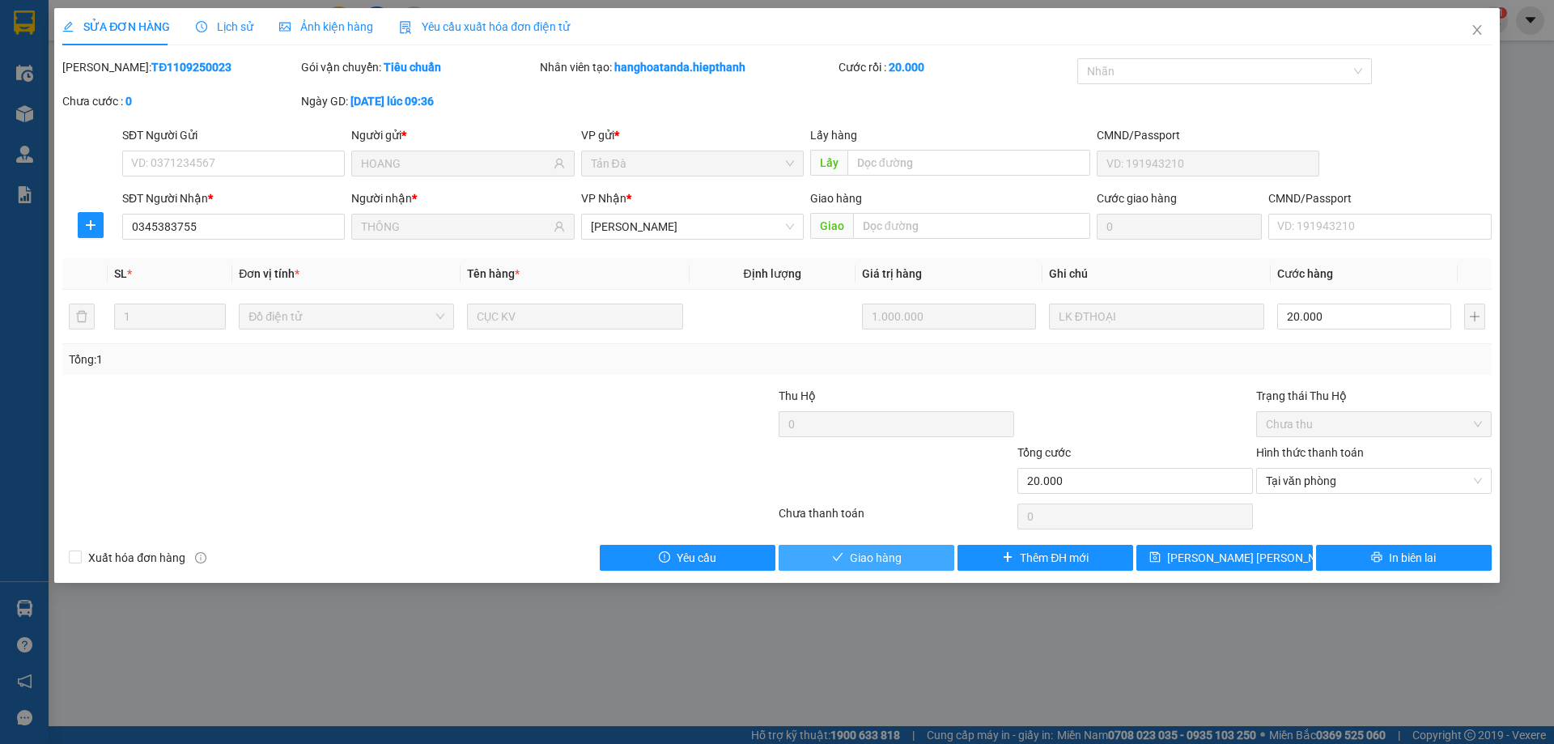
click at [902, 562] on button "Giao hàng" at bounding box center [867, 558] width 176 height 26
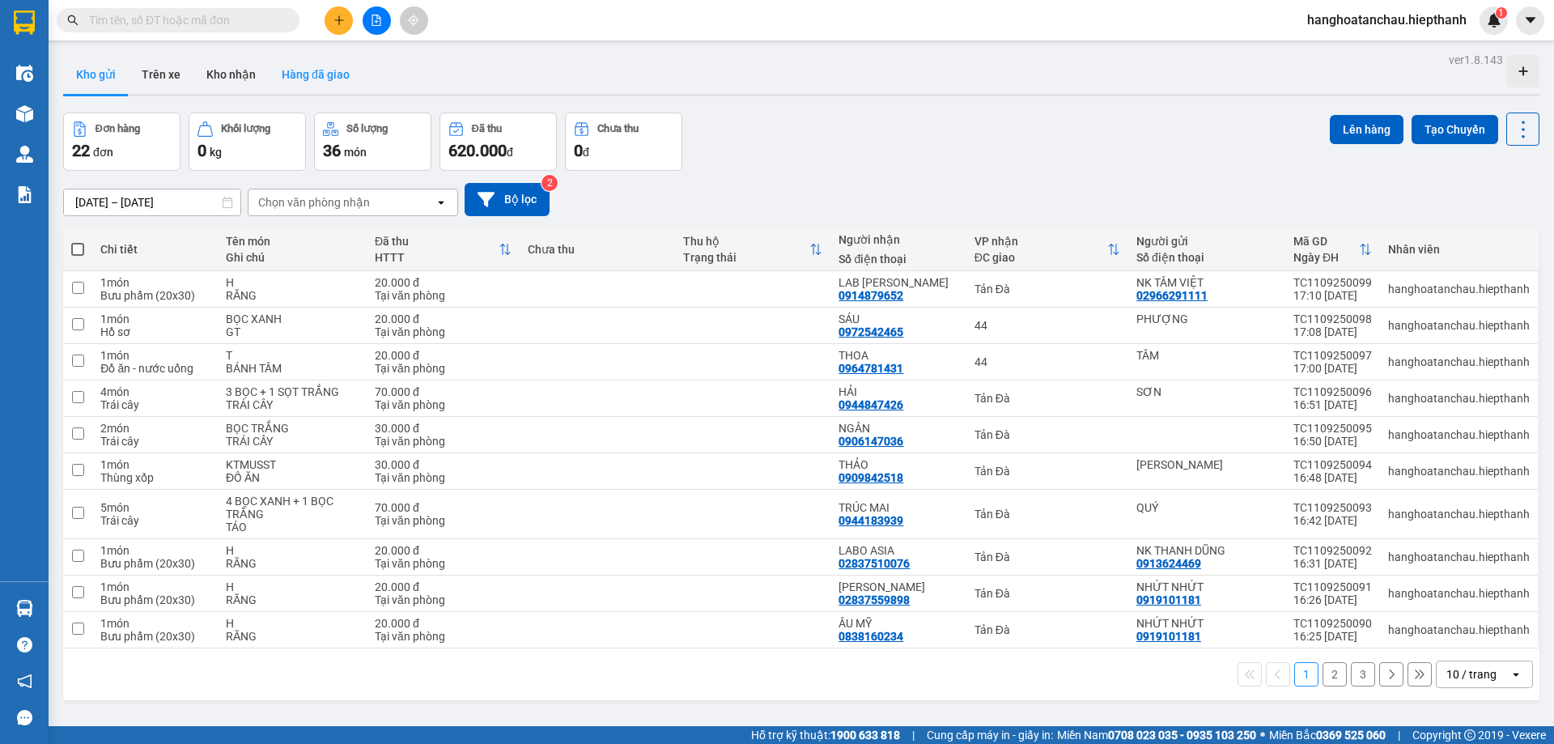
click at [306, 87] on button "Hàng đã giao" at bounding box center [316, 74] width 94 height 39
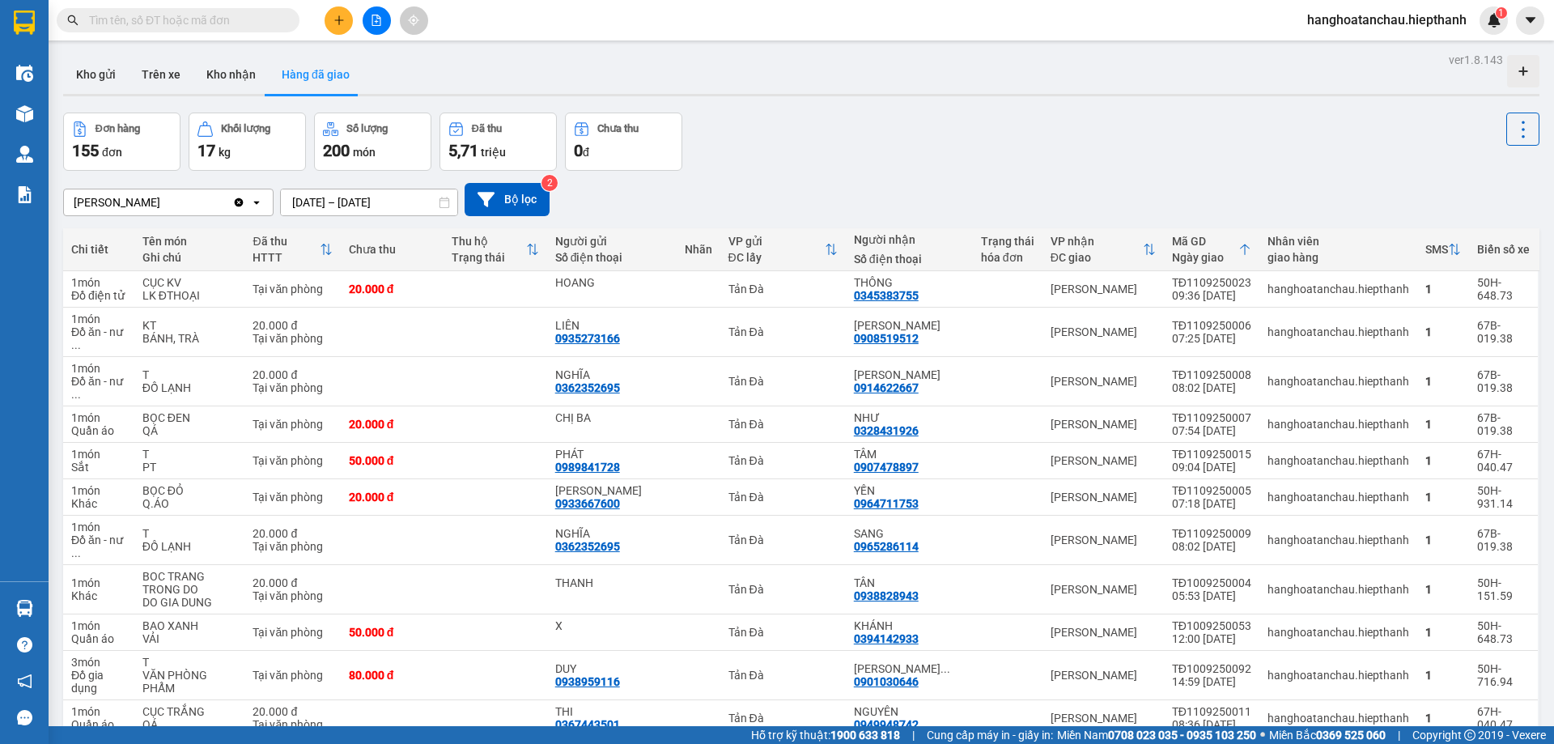
click at [934, 140] on div "Đơn hàng 155 đơn Khối lượng 17 kg Số lượng 200 món Đã thu 5,71 triệu Chưa thu 0…" at bounding box center [801, 141] width 1476 height 58
click at [931, 139] on div "Đơn hàng 155 đơn Khối lượng 17 kg Số lượng 200 món Đã thu 5,71 triệu Chưa thu 0…" at bounding box center [801, 141] width 1476 height 58
click at [230, 74] on button "Kho nhận" at bounding box center [230, 74] width 75 height 39
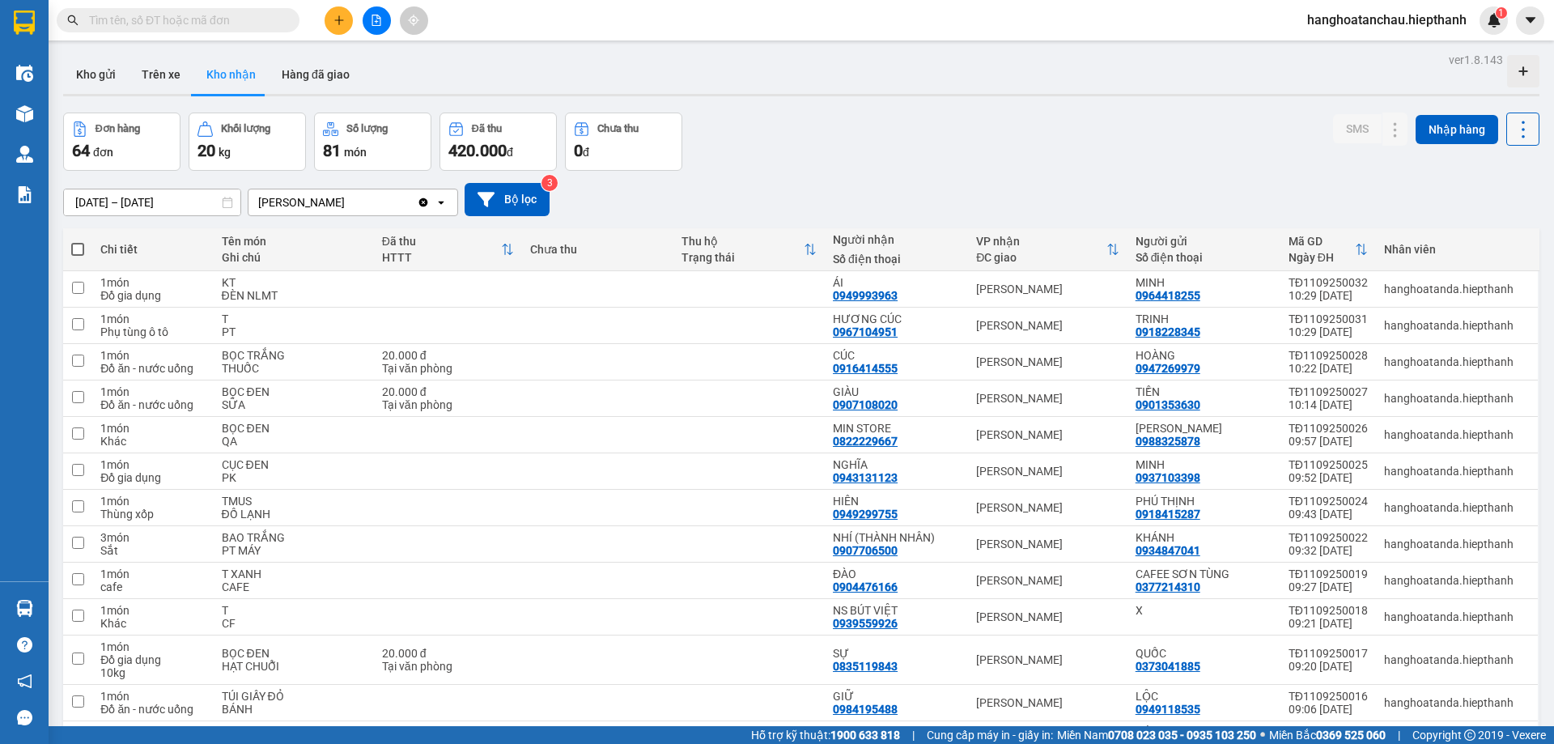
click at [1512, 131] on icon at bounding box center [1523, 129] width 23 height 23
click at [1488, 172] on span "Xuất excel" at bounding box center [1492, 173] width 52 height 16
click at [122, 18] on input "text" at bounding box center [184, 20] width 191 height 18
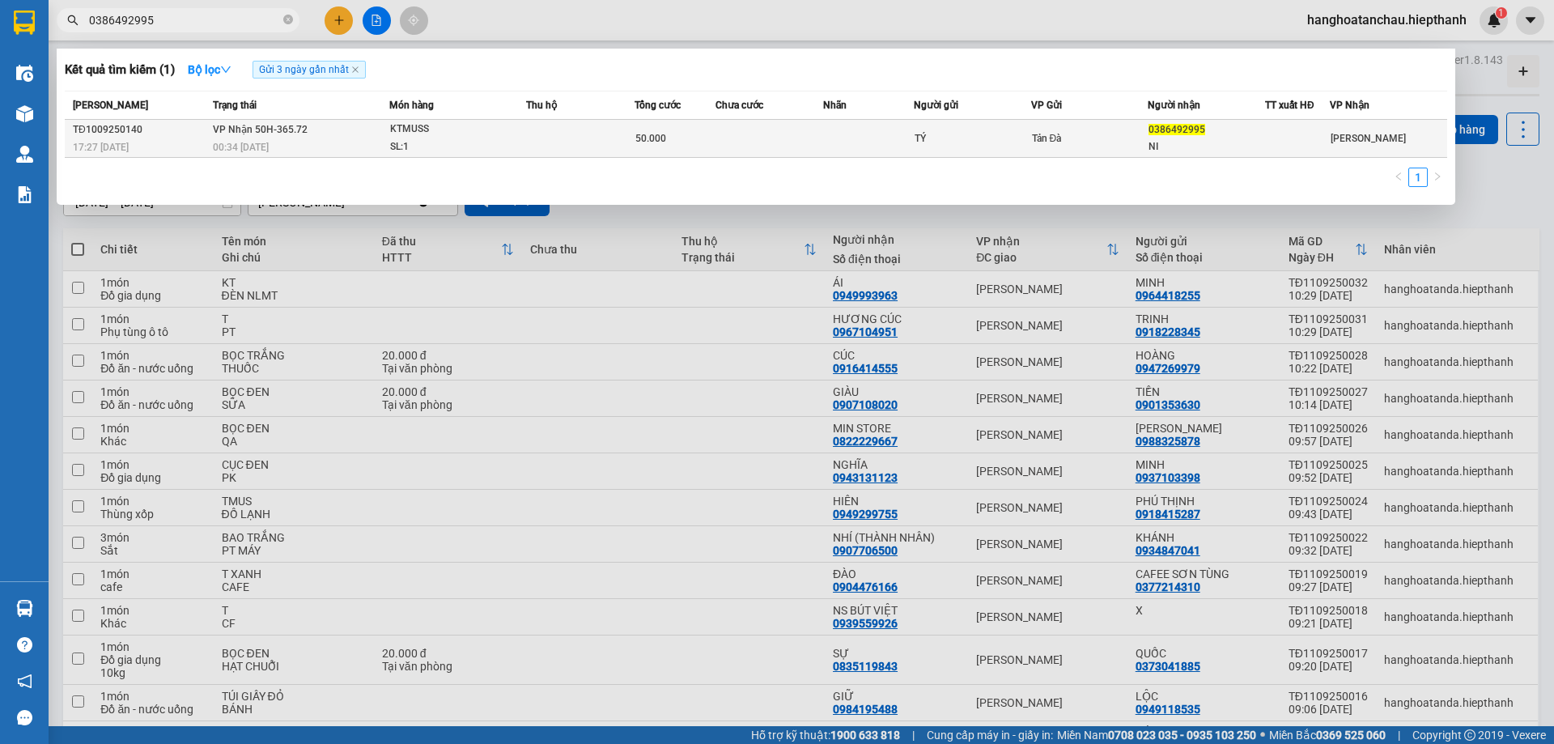
type input "0386492995"
click at [379, 150] on div "00:34 - 11/09" at bounding box center [301, 147] width 176 height 18
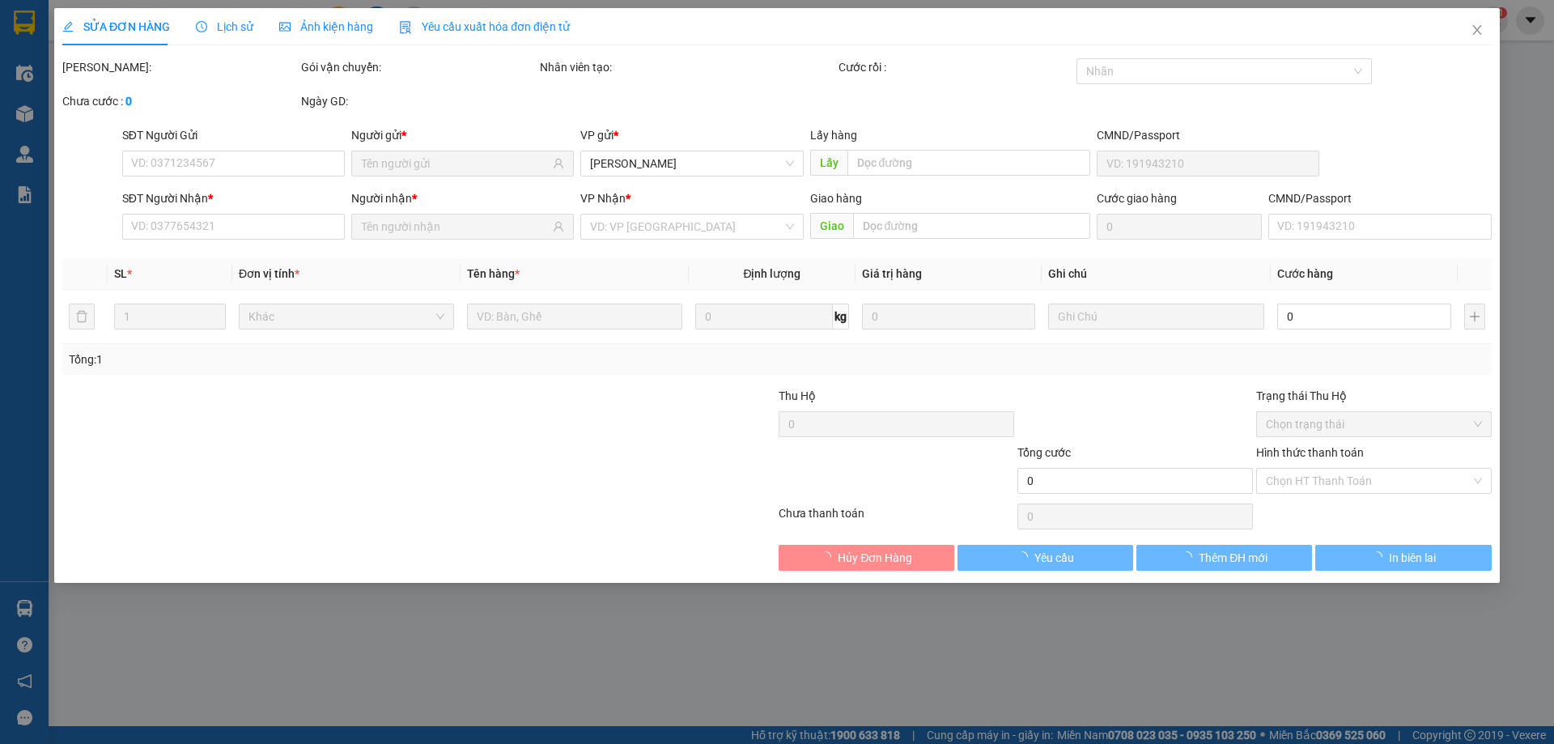
type input "TÝ"
type input "0386492995"
type input "NI"
type input "50.000"
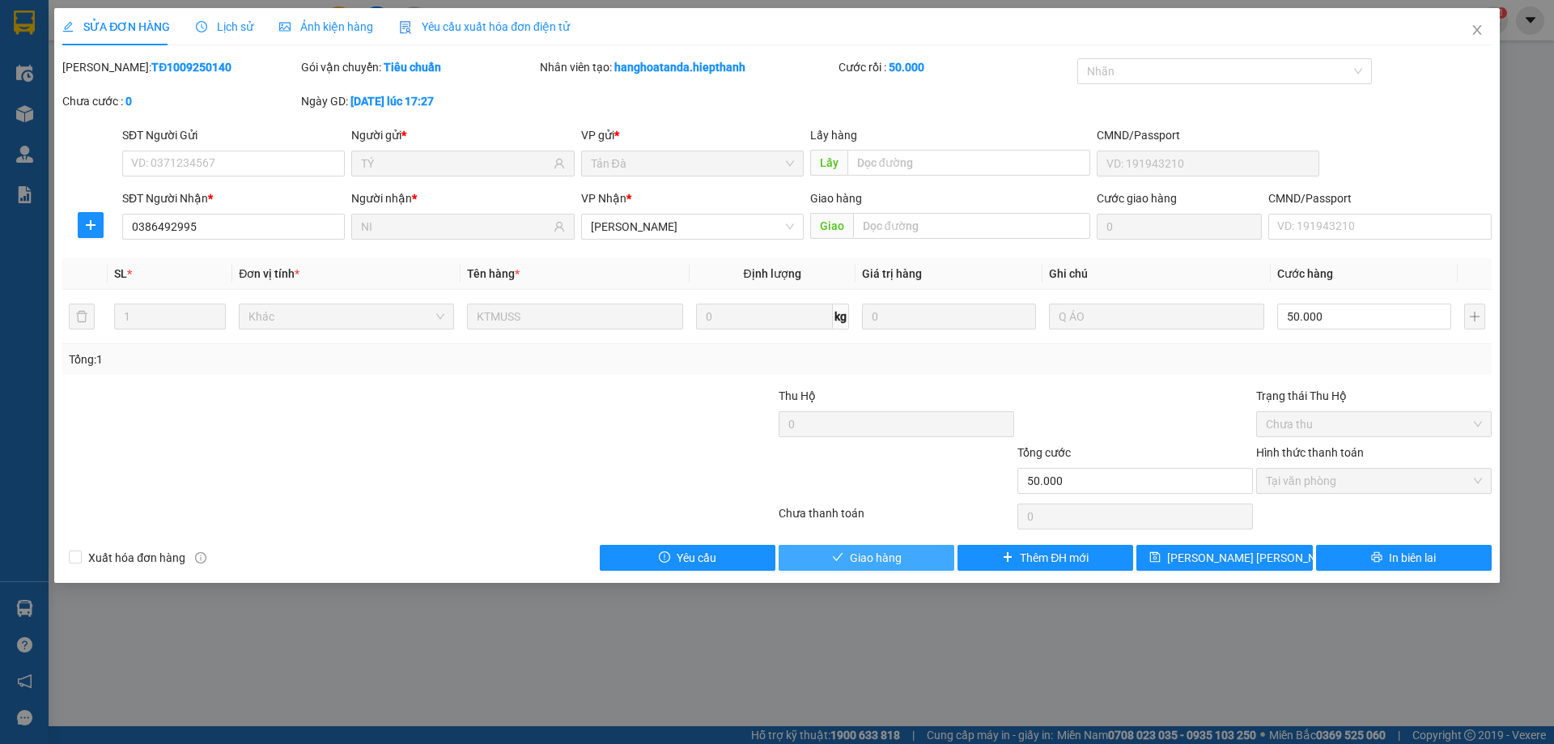
click at [879, 553] on span "Giao hàng" at bounding box center [876, 558] width 52 height 18
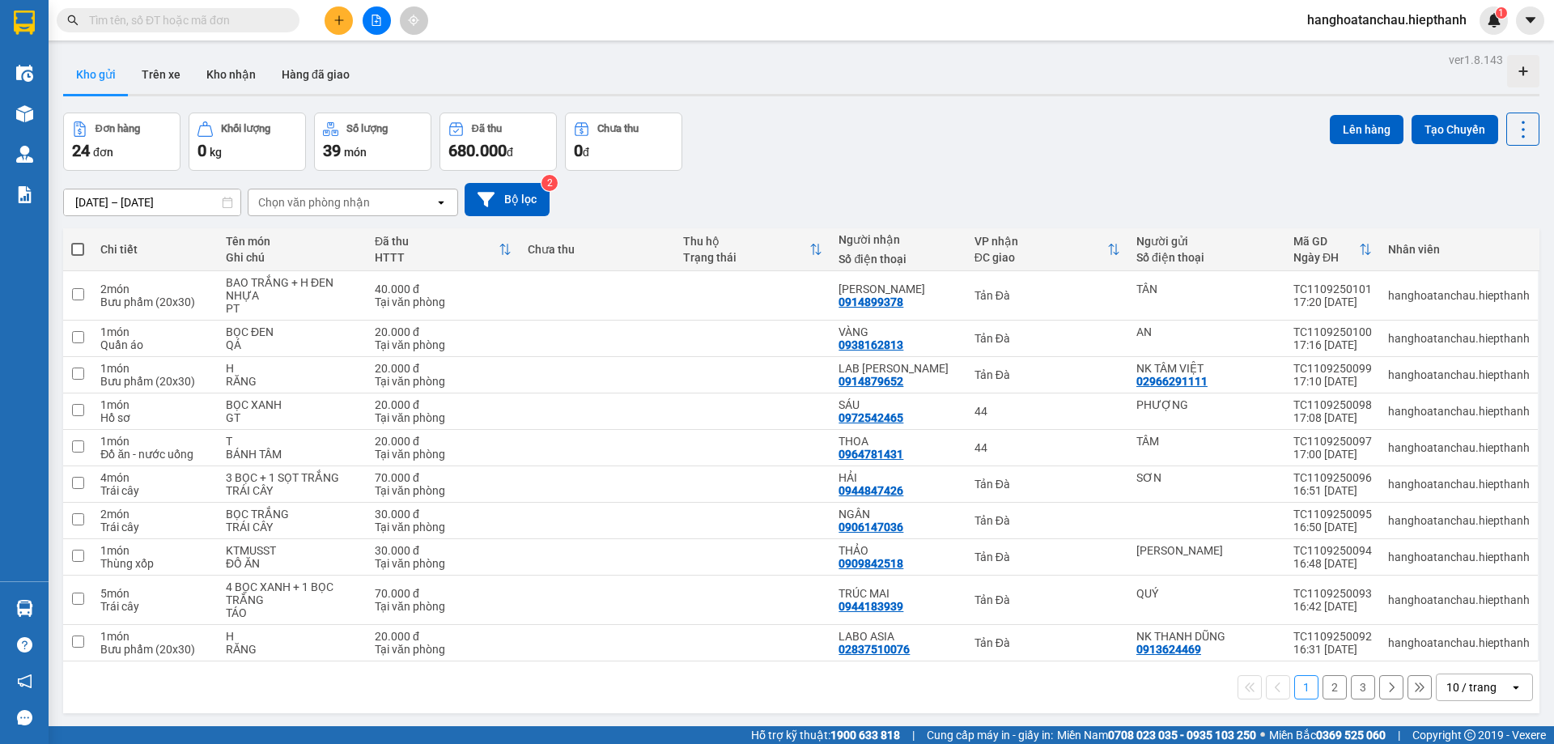
click at [236, 24] on input "text" at bounding box center [184, 20] width 191 height 18
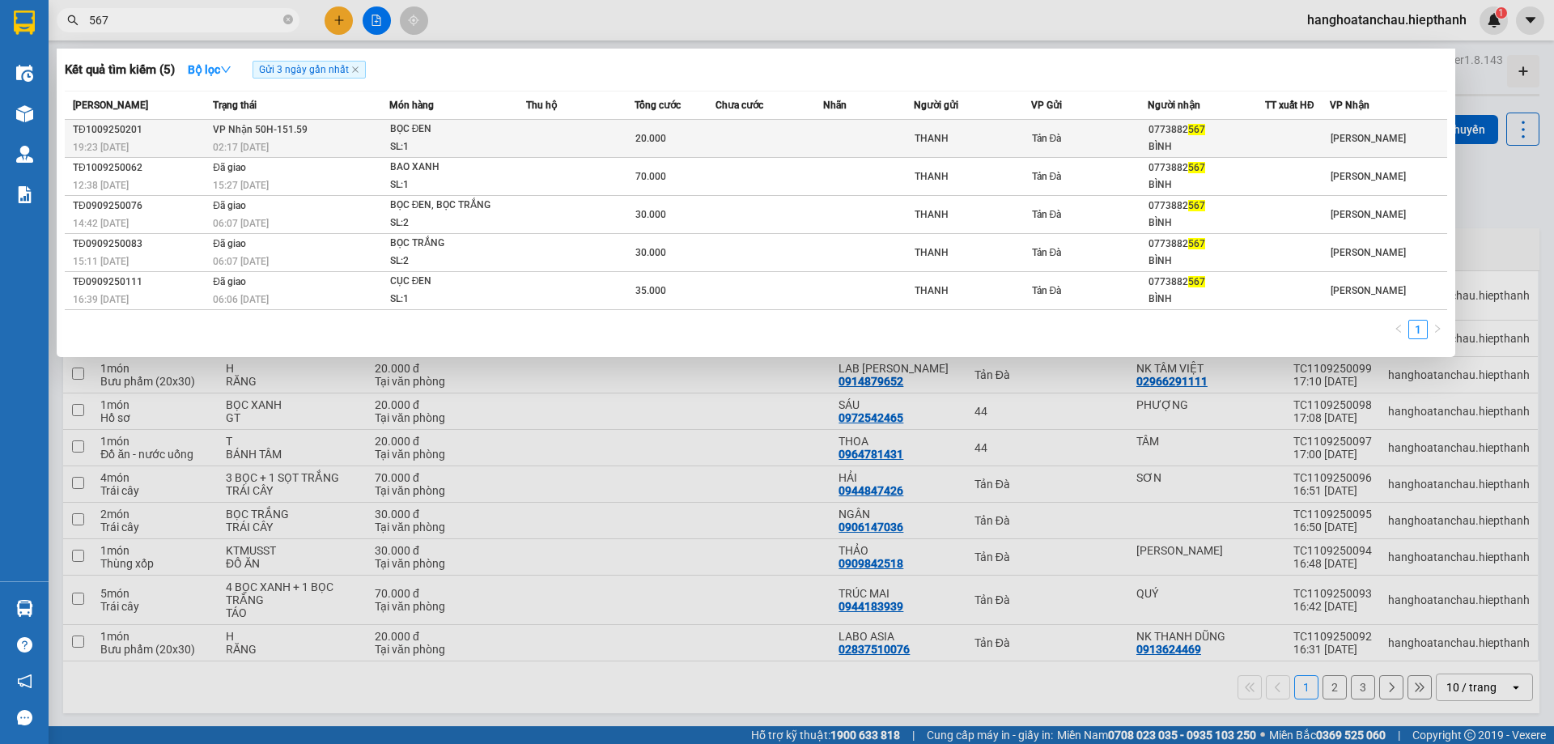
type input "567"
click at [548, 131] on td at bounding box center [580, 139] width 108 height 38
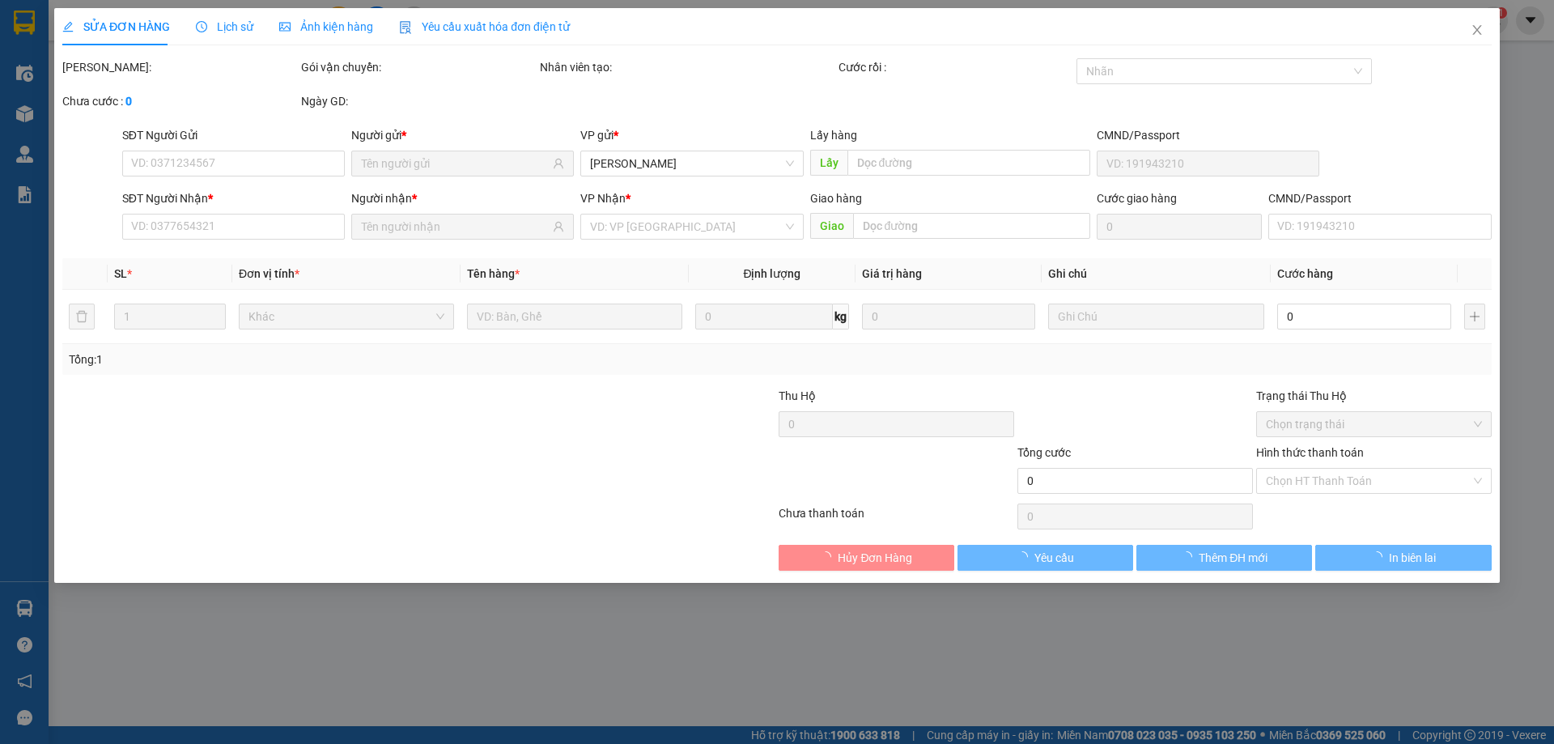
type input "THANH"
type input "0773882567"
type input "BÌNH"
type input "20.000"
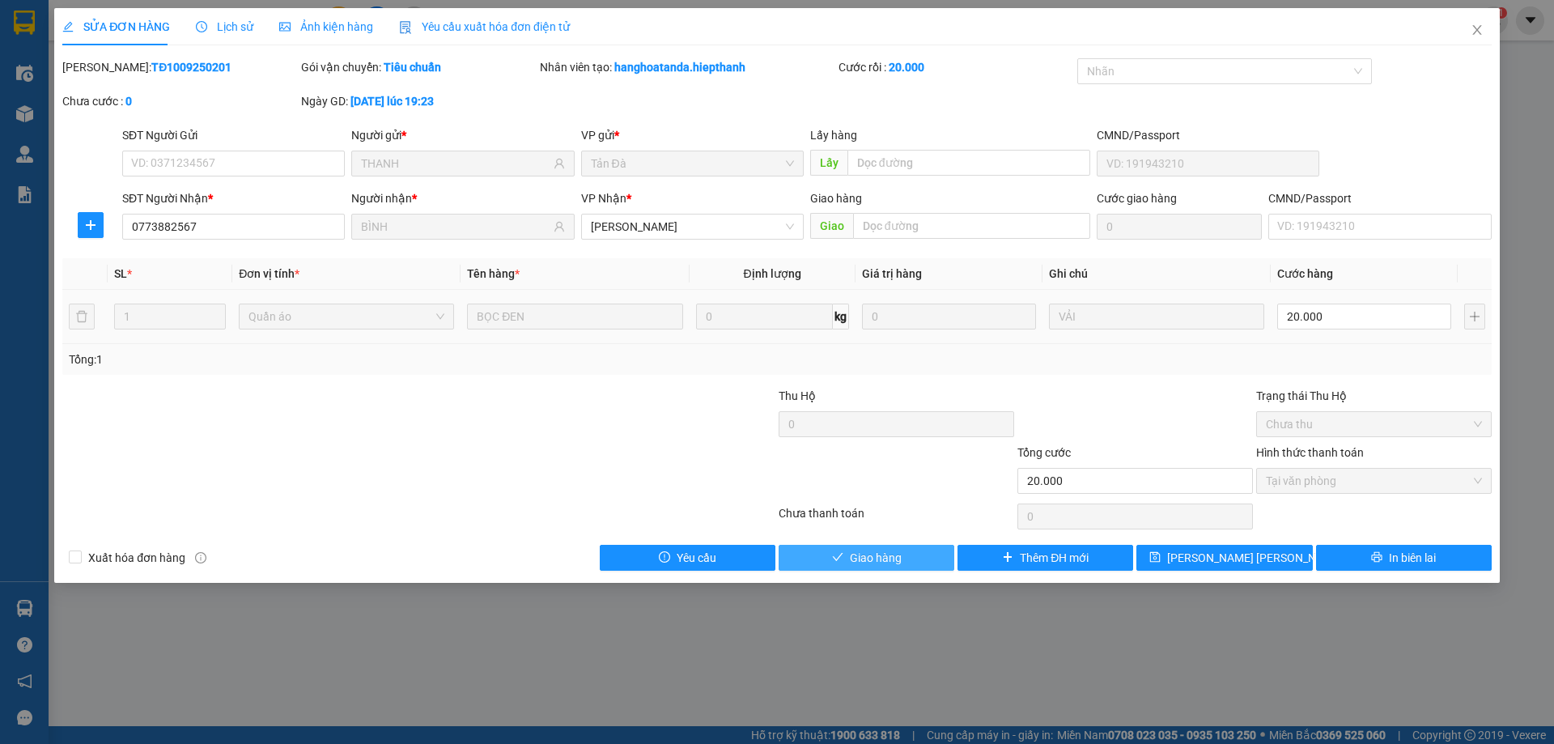
click at [873, 556] on span "Giao hàng" at bounding box center [876, 558] width 52 height 18
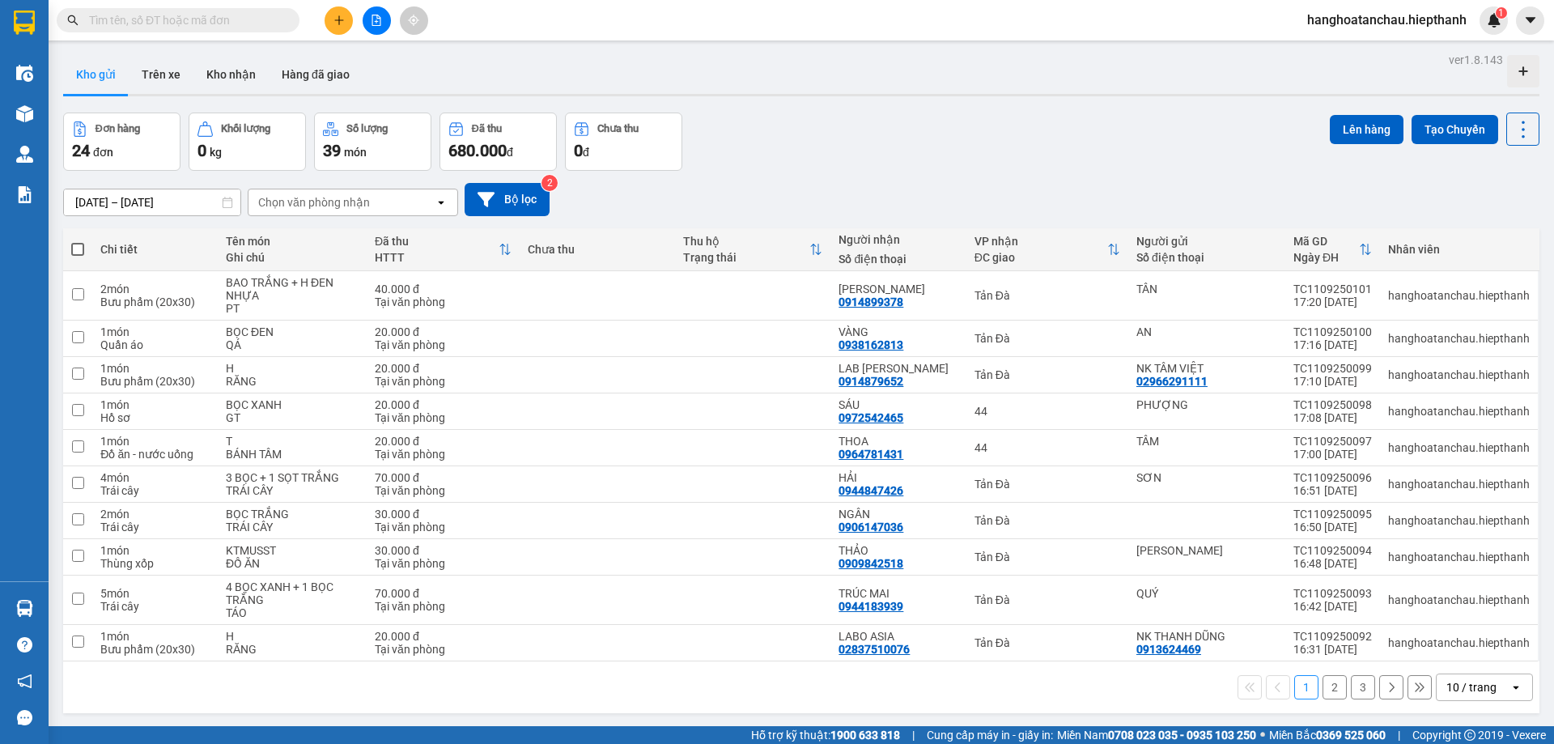
click at [237, 18] on input "text" at bounding box center [184, 20] width 191 height 18
click at [210, 15] on input "text" at bounding box center [184, 20] width 191 height 18
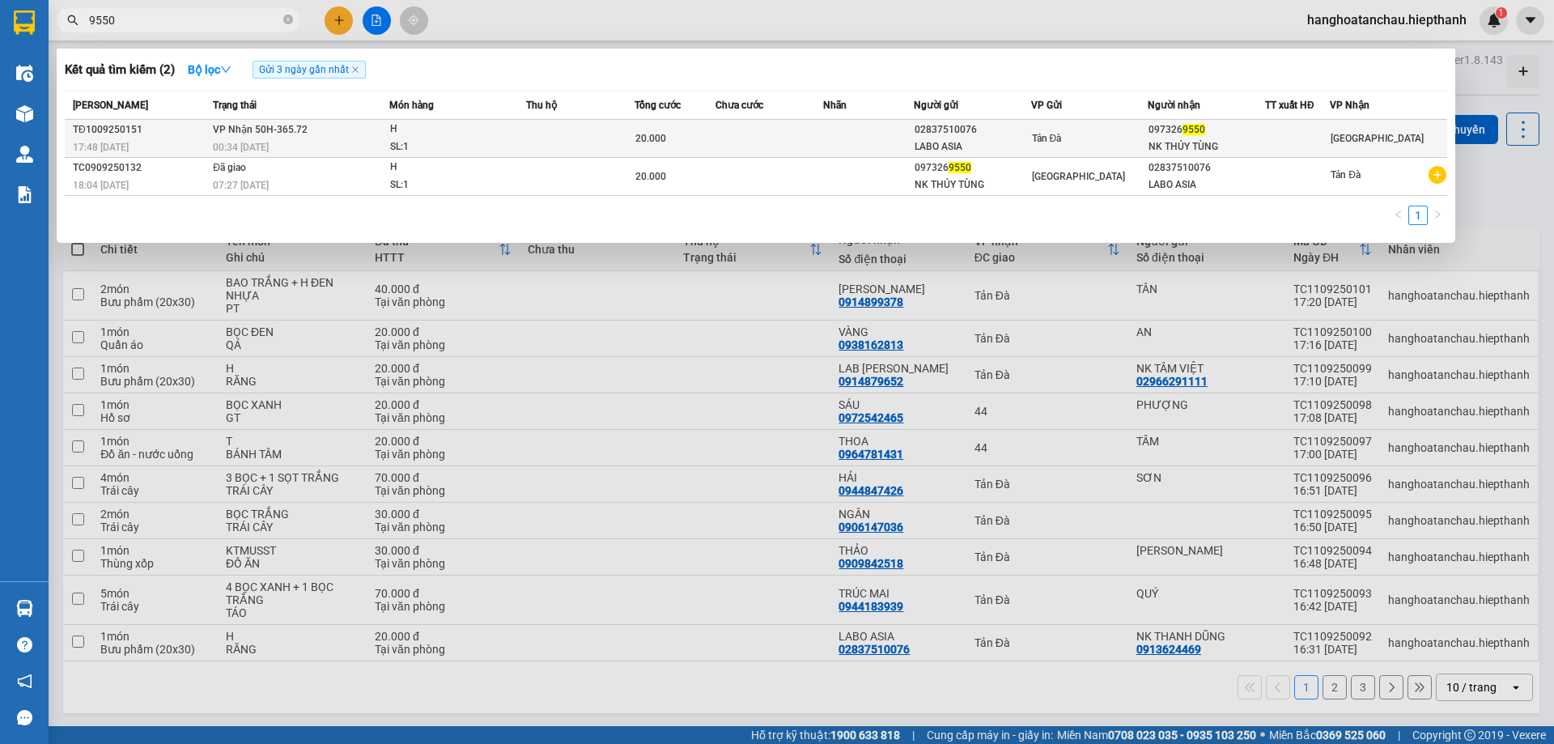
type input "9550"
click at [514, 138] on span "H SL: 1" at bounding box center [457, 138] width 135 height 35
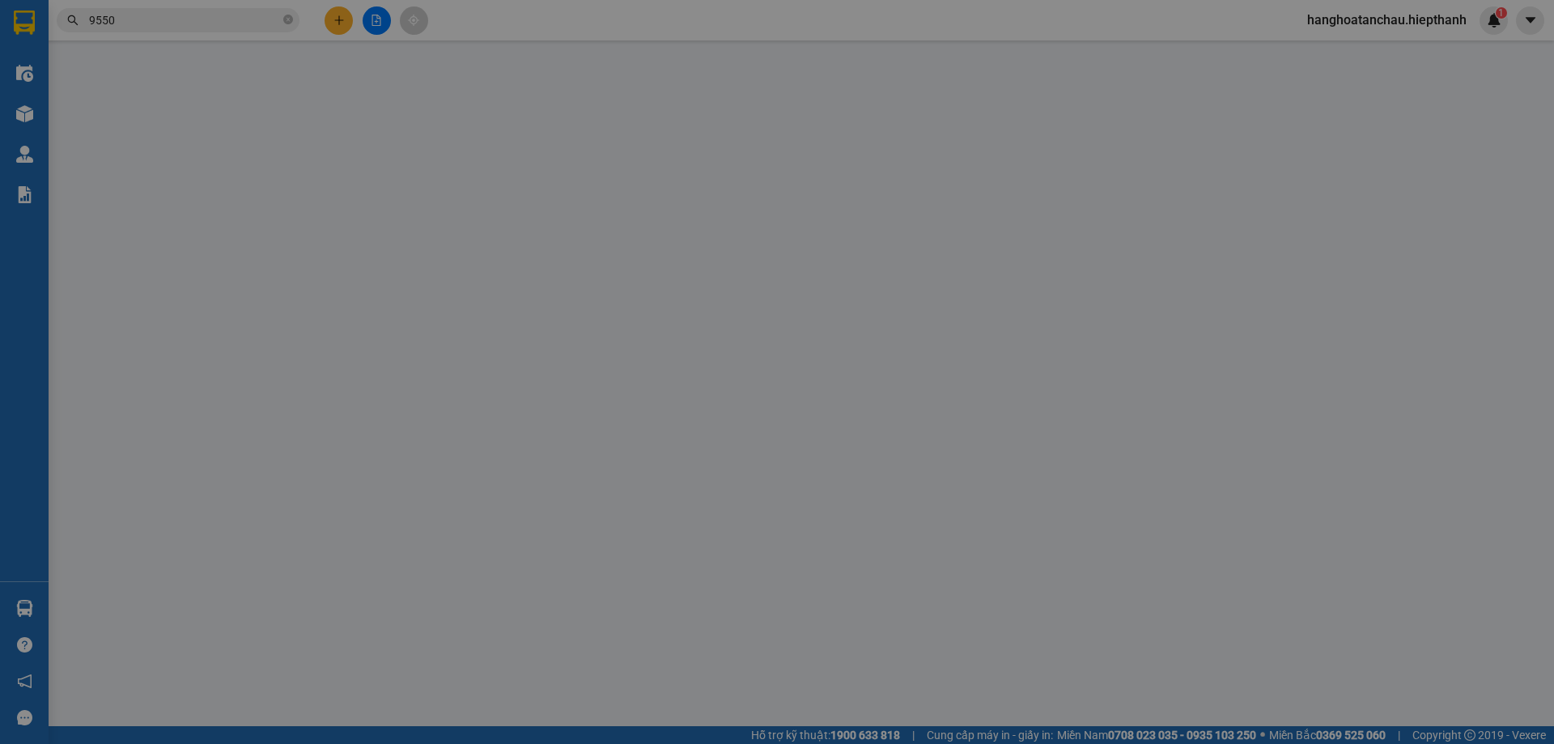
type input "02837510076"
type input "LABO ASIA"
type input "0973269550"
type input "NK THỦY TÙNG"
type input "20.000"
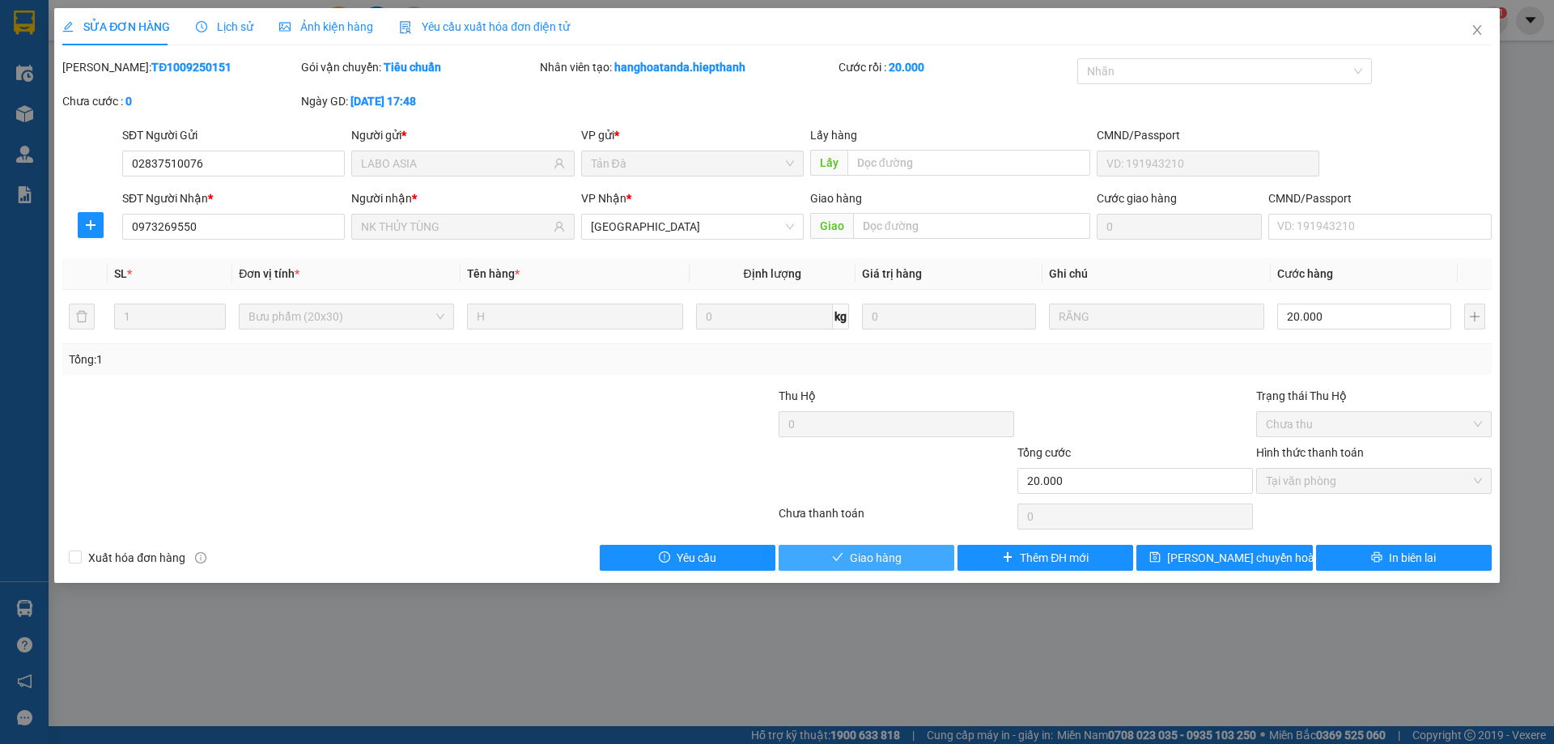
click at [871, 552] on span "Giao hàng" at bounding box center [876, 558] width 52 height 18
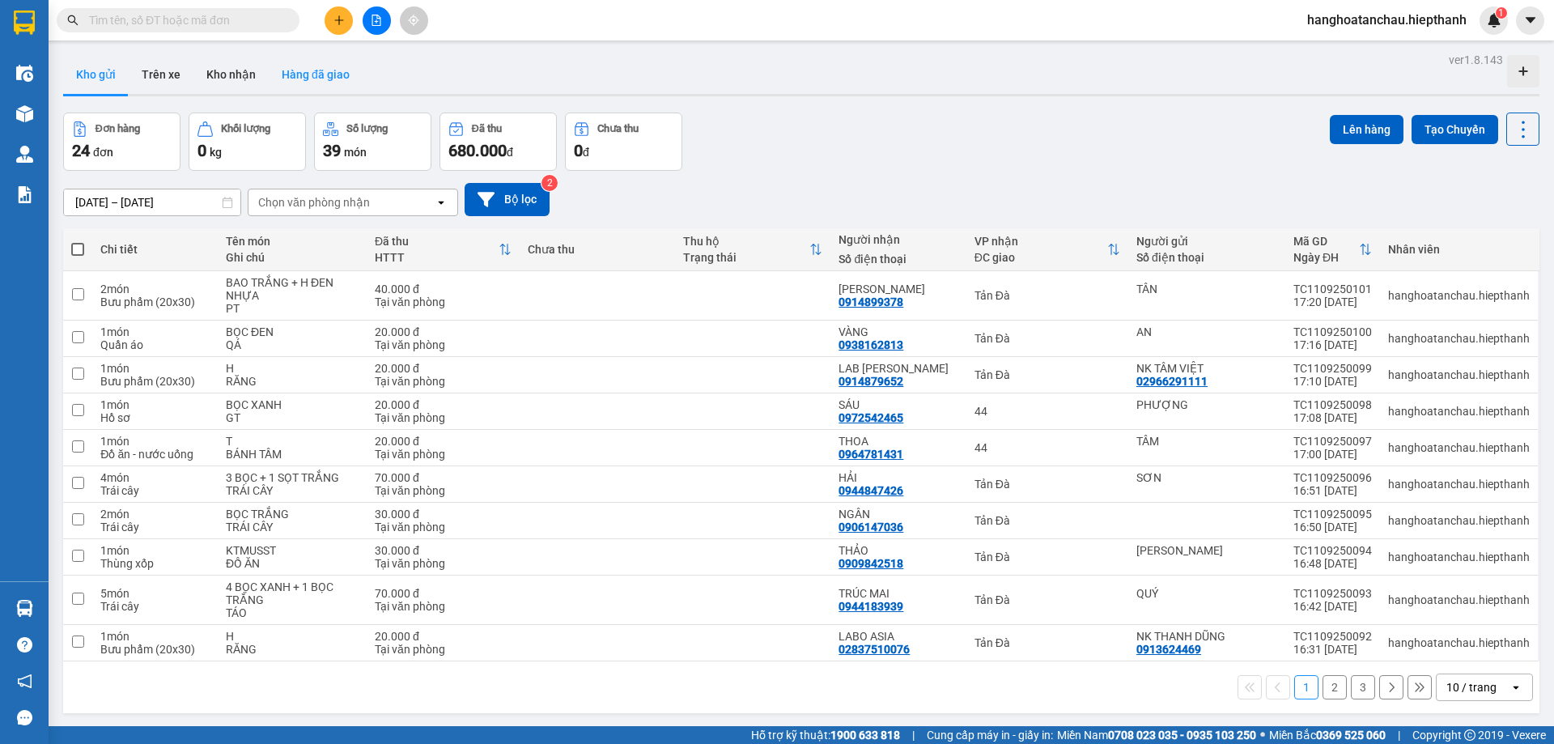
click at [314, 78] on button "Hàng đã giao" at bounding box center [316, 74] width 94 height 39
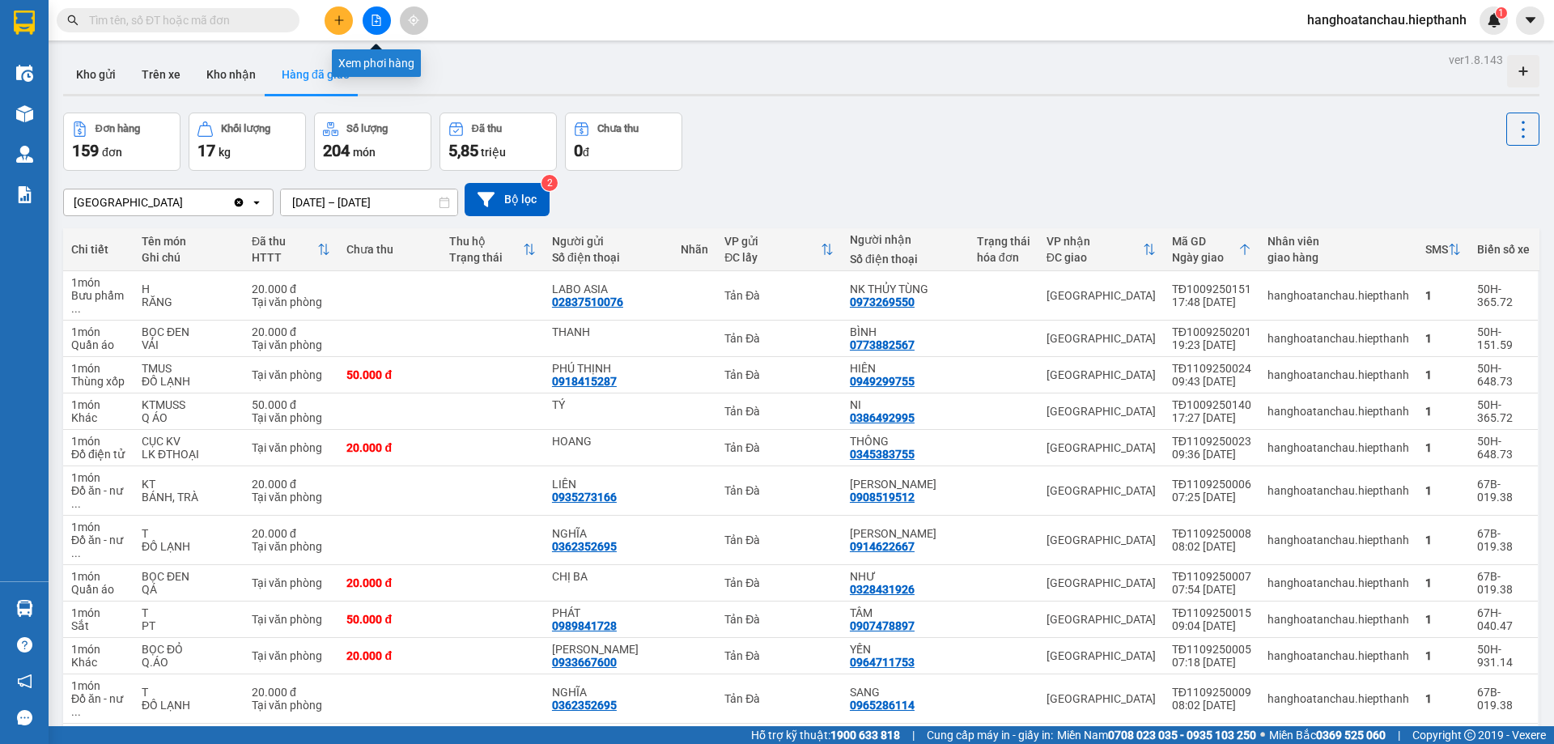
click at [379, 22] on icon "file-add" at bounding box center [376, 20] width 11 height 11
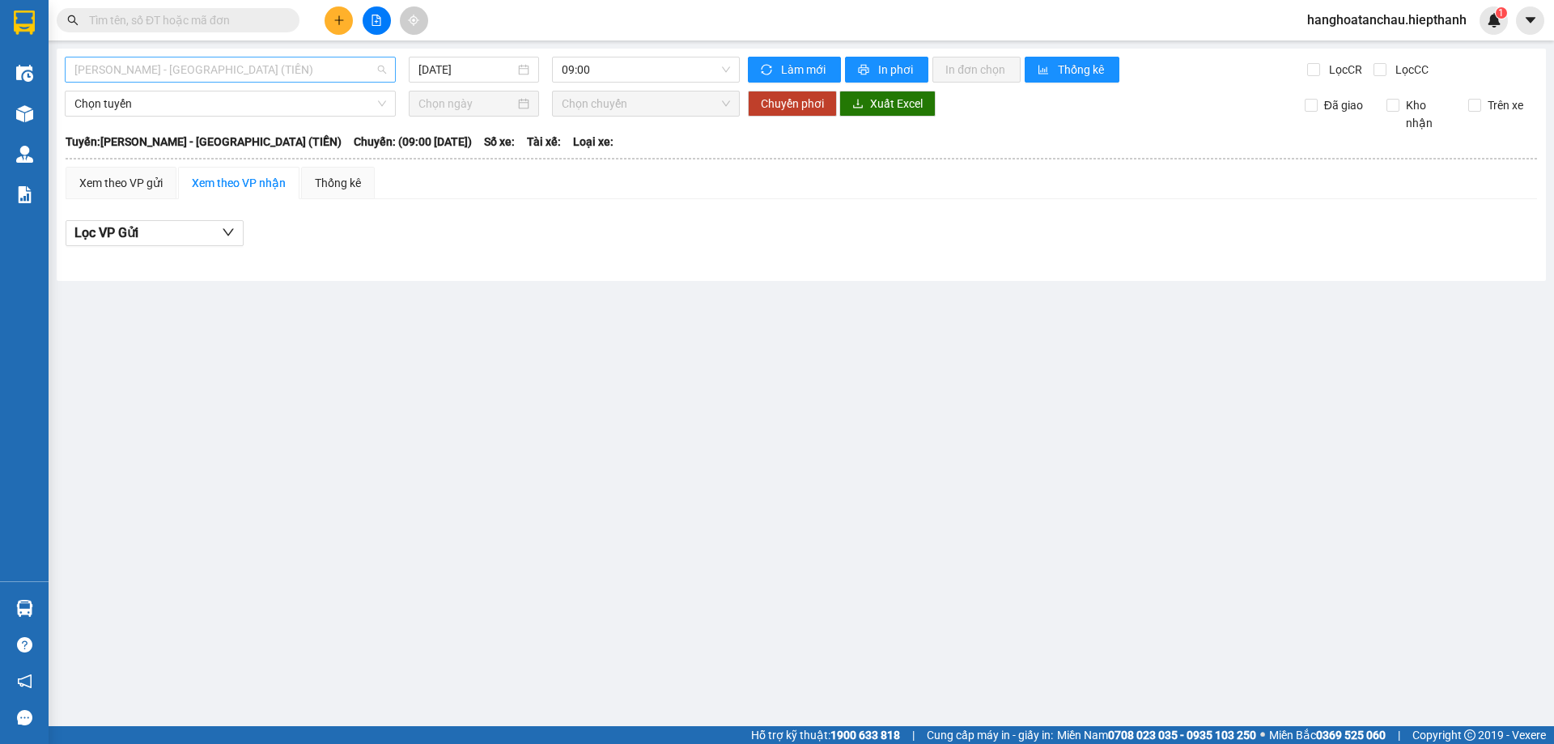
click at [291, 69] on span "[PERSON_NAME] - [GEOGRAPHIC_DATA] (TIỀN)" at bounding box center [230, 69] width 312 height 24
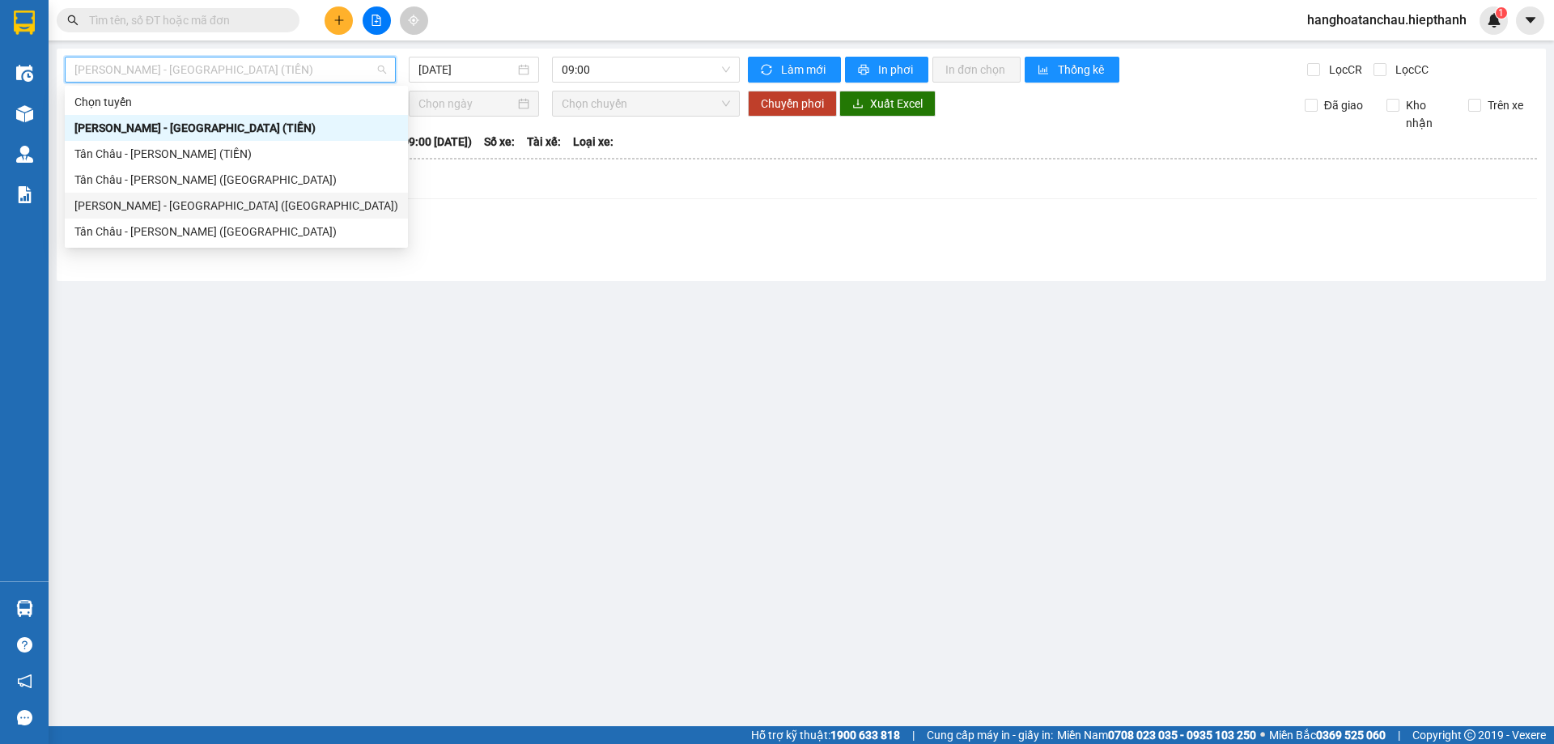
click at [238, 202] on div "[PERSON_NAME] - [GEOGRAPHIC_DATA] ([GEOGRAPHIC_DATA])" at bounding box center [236, 206] width 324 height 18
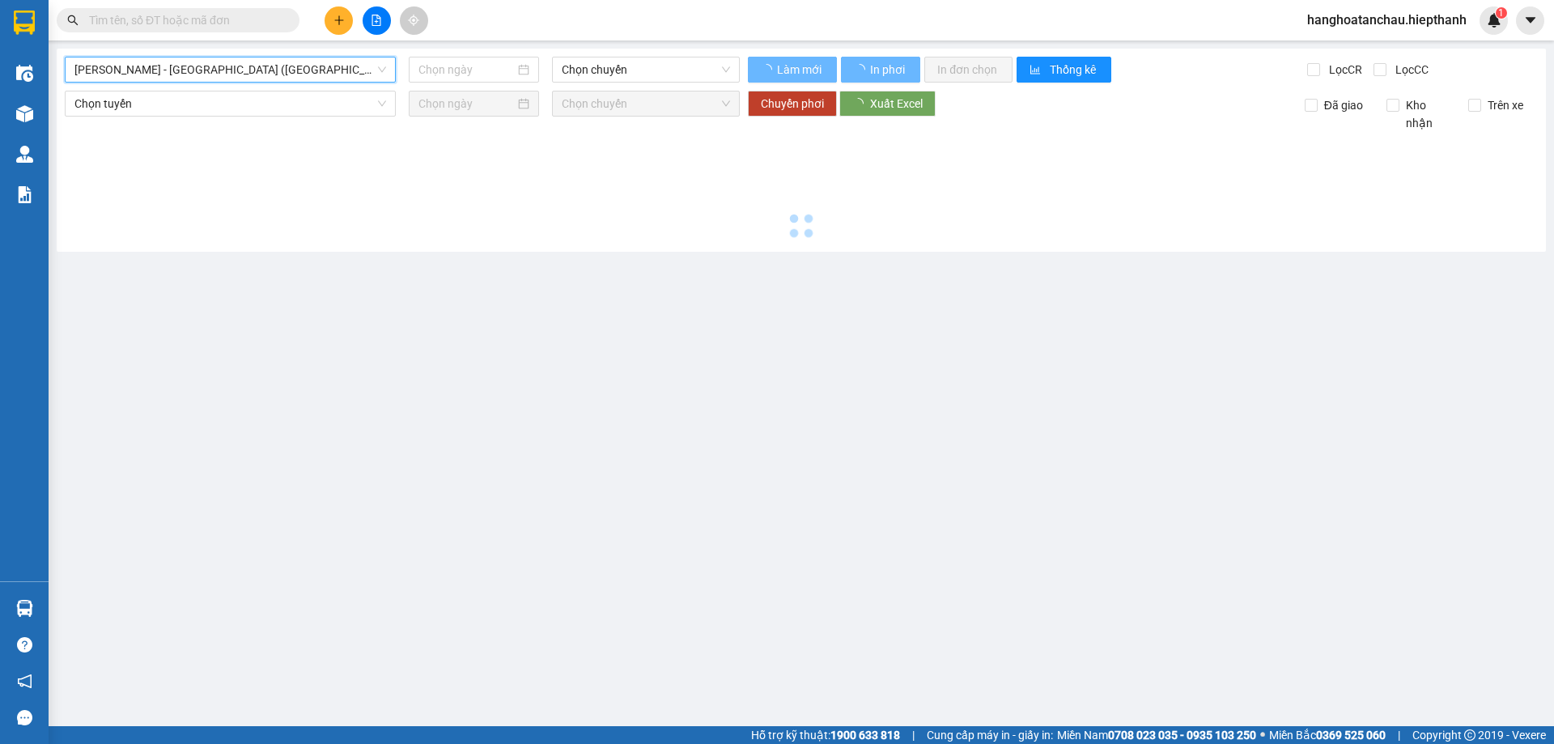
type input "[DATE]"
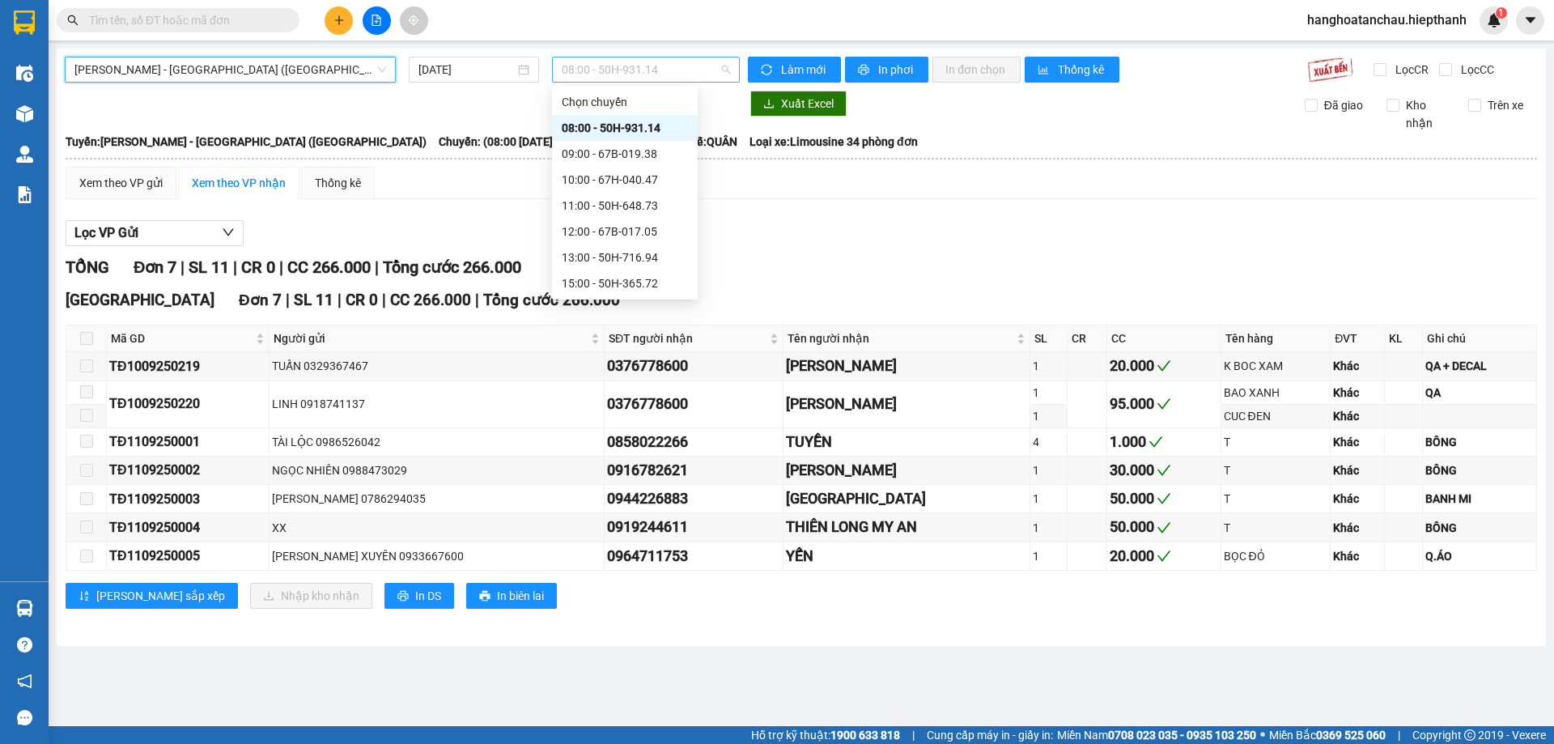
click at [663, 65] on span "08:00 - 50H-931.14" at bounding box center [646, 69] width 168 height 24
click at [643, 234] on div "12:00 - 67B-017.05" at bounding box center [625, 232] width 126 height 18
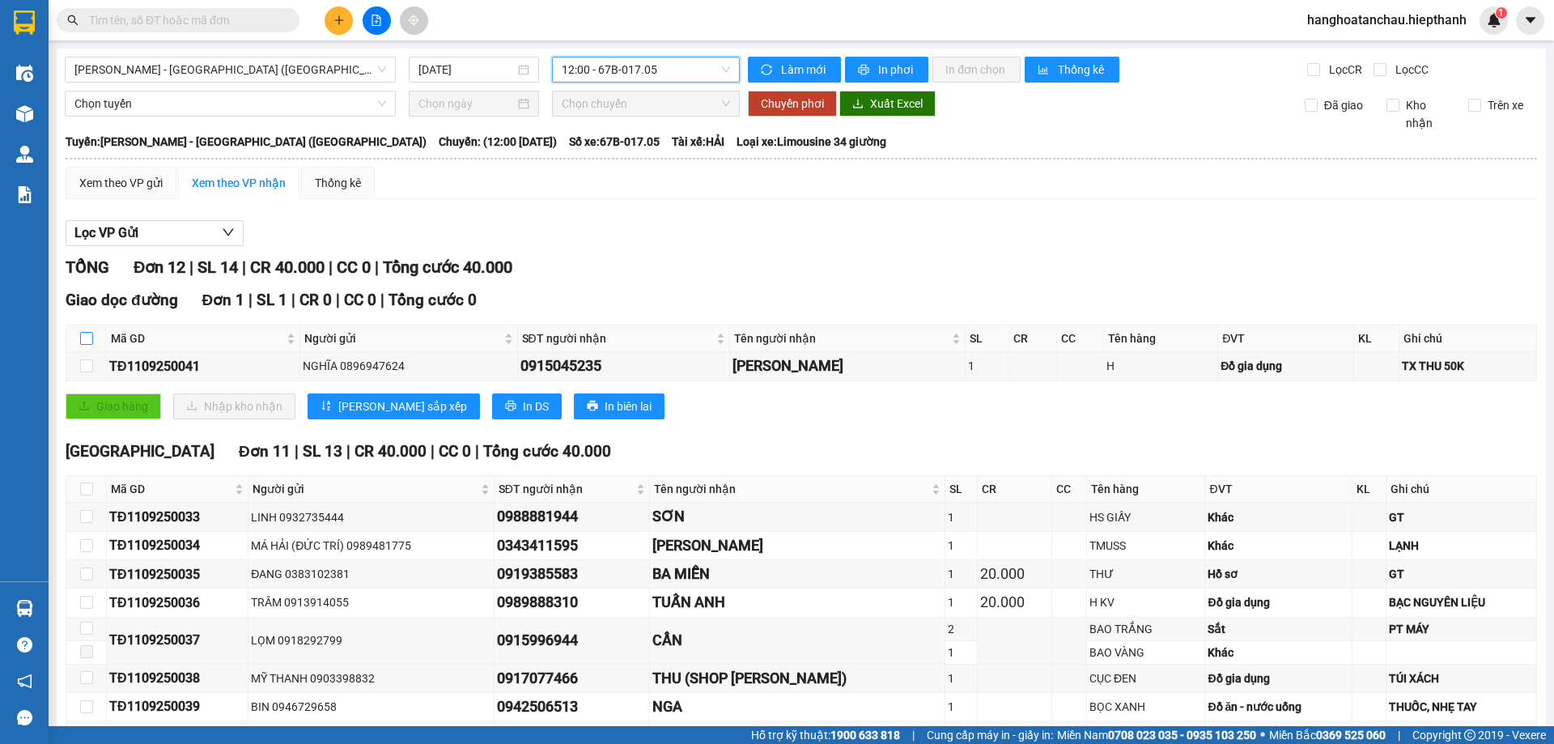
click at [84, 333] on input "checkbox" at bounding box center [86, 338] width 13 height 13
checkbox input "true"
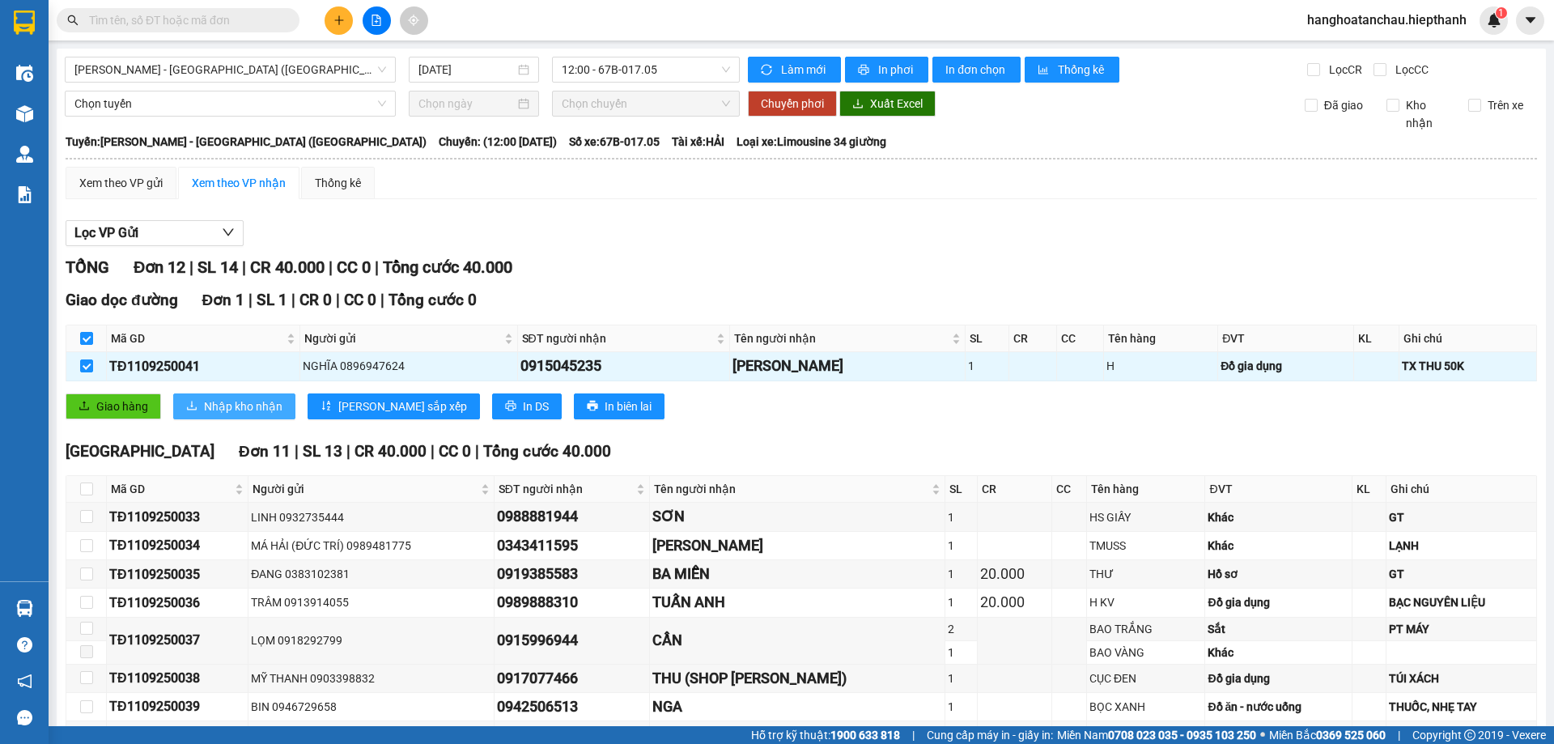
click at [237, 403] on span "Nhập kho nhận" at bounding box center [243, 406] width 78 height 18
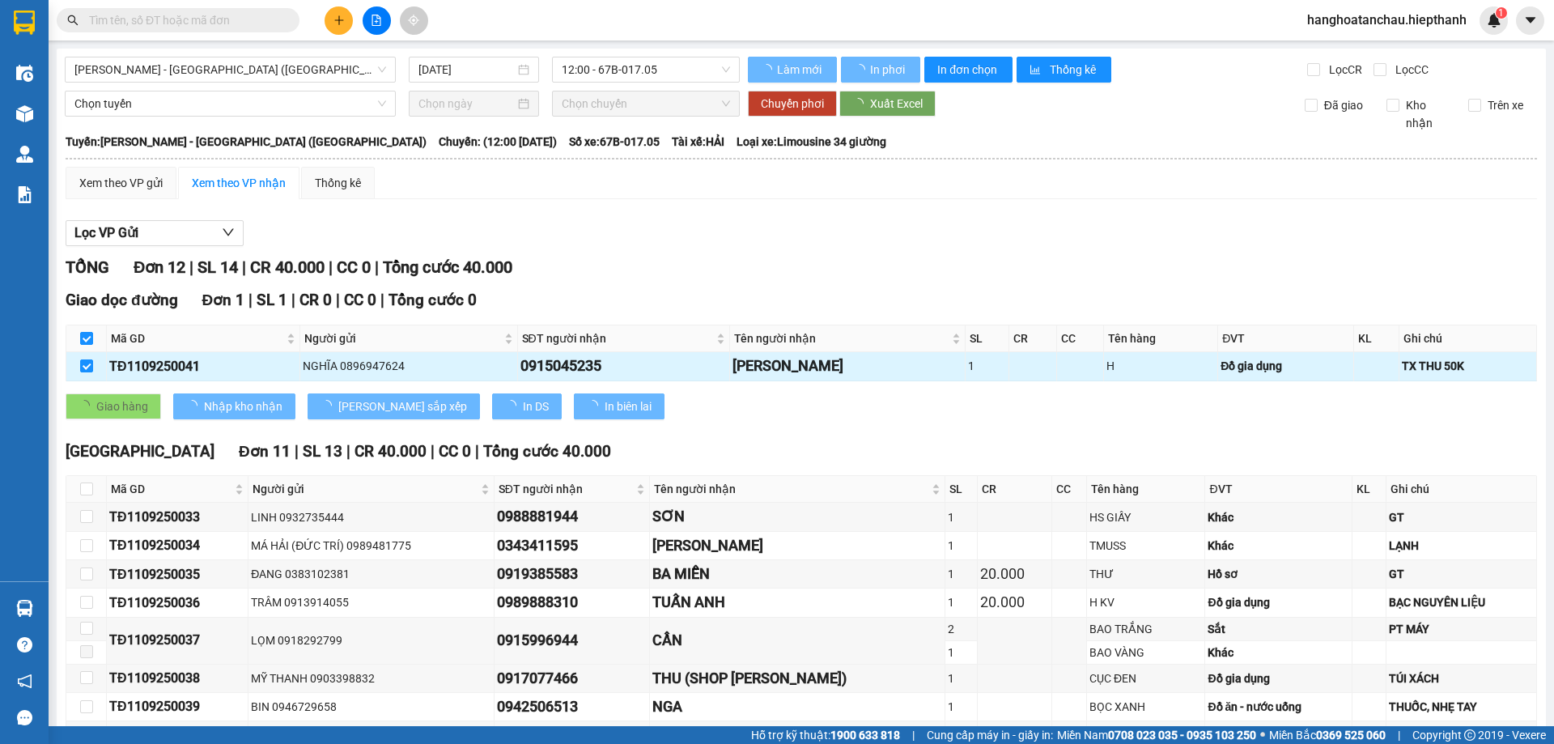
checkbox input "false"
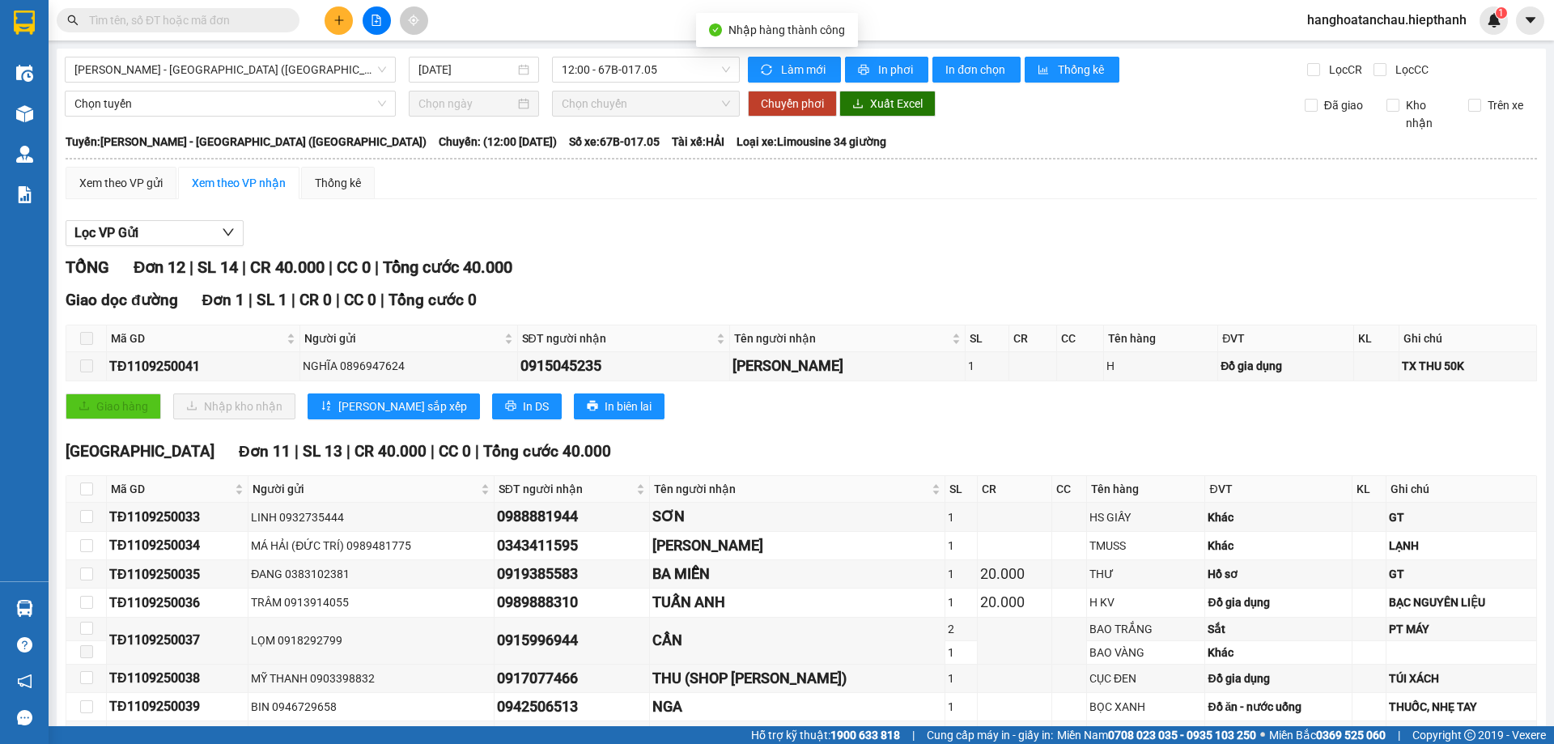
click at [169, 17] on input "text" at bounding box center [184, 20] width 191 height 18
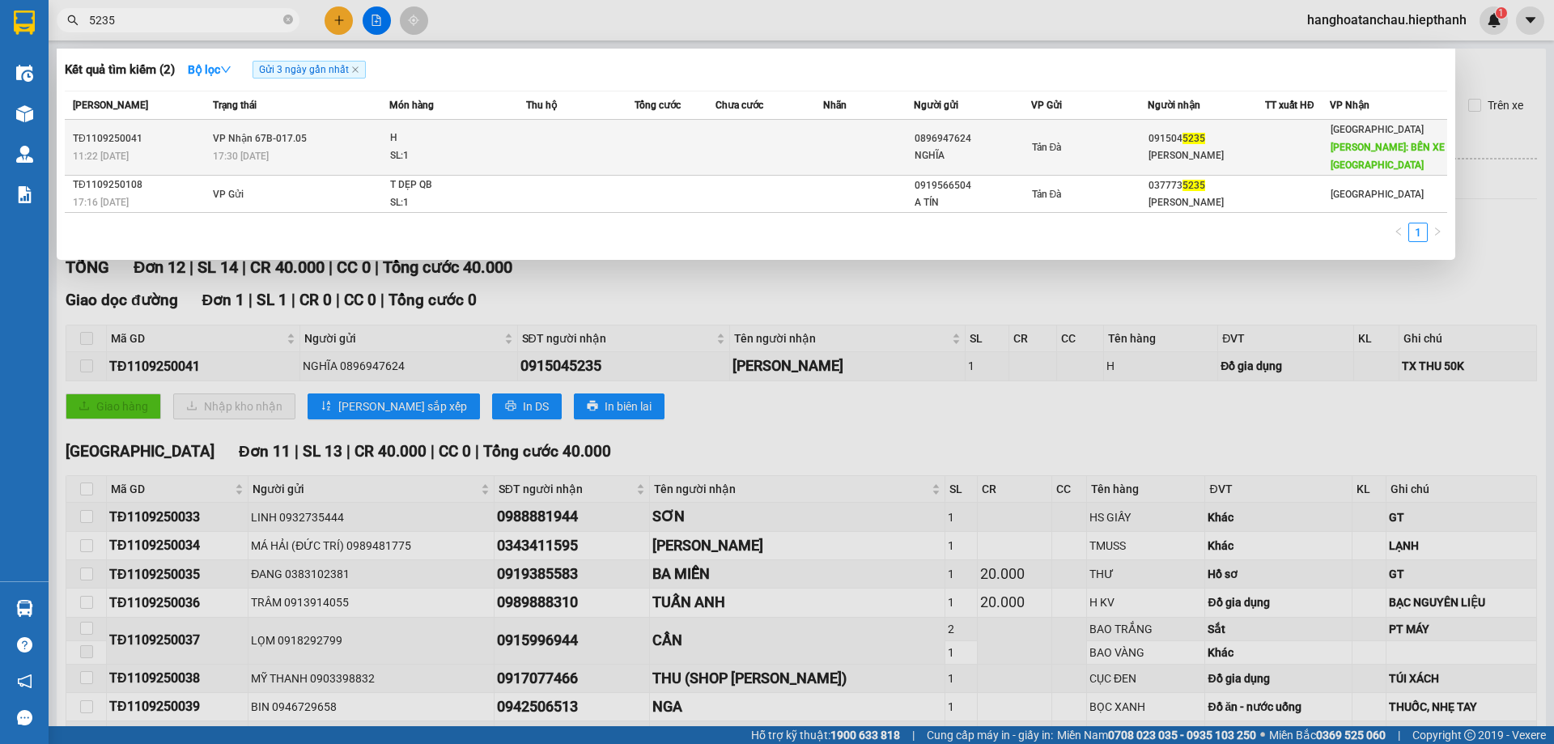
type input "5235"
click at [539, 149] on td at bounding box center [580, 148] width 108 height 56
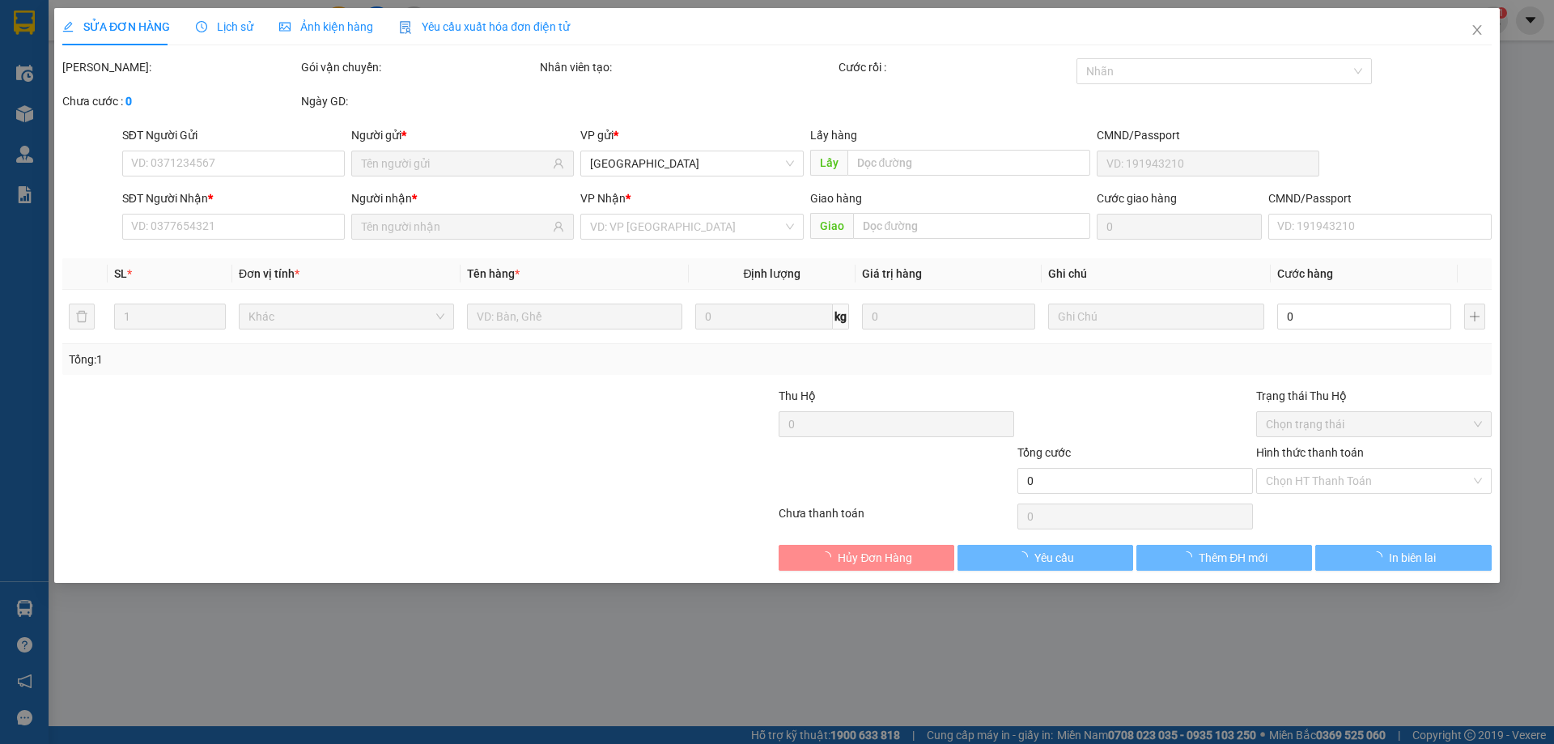
type input "0896947624"
type input "NGHĨA"
type input "0915045235"
type input "[PERSON_NAME]"
type input "BẾN XE TRƯỜNG XUÂN"
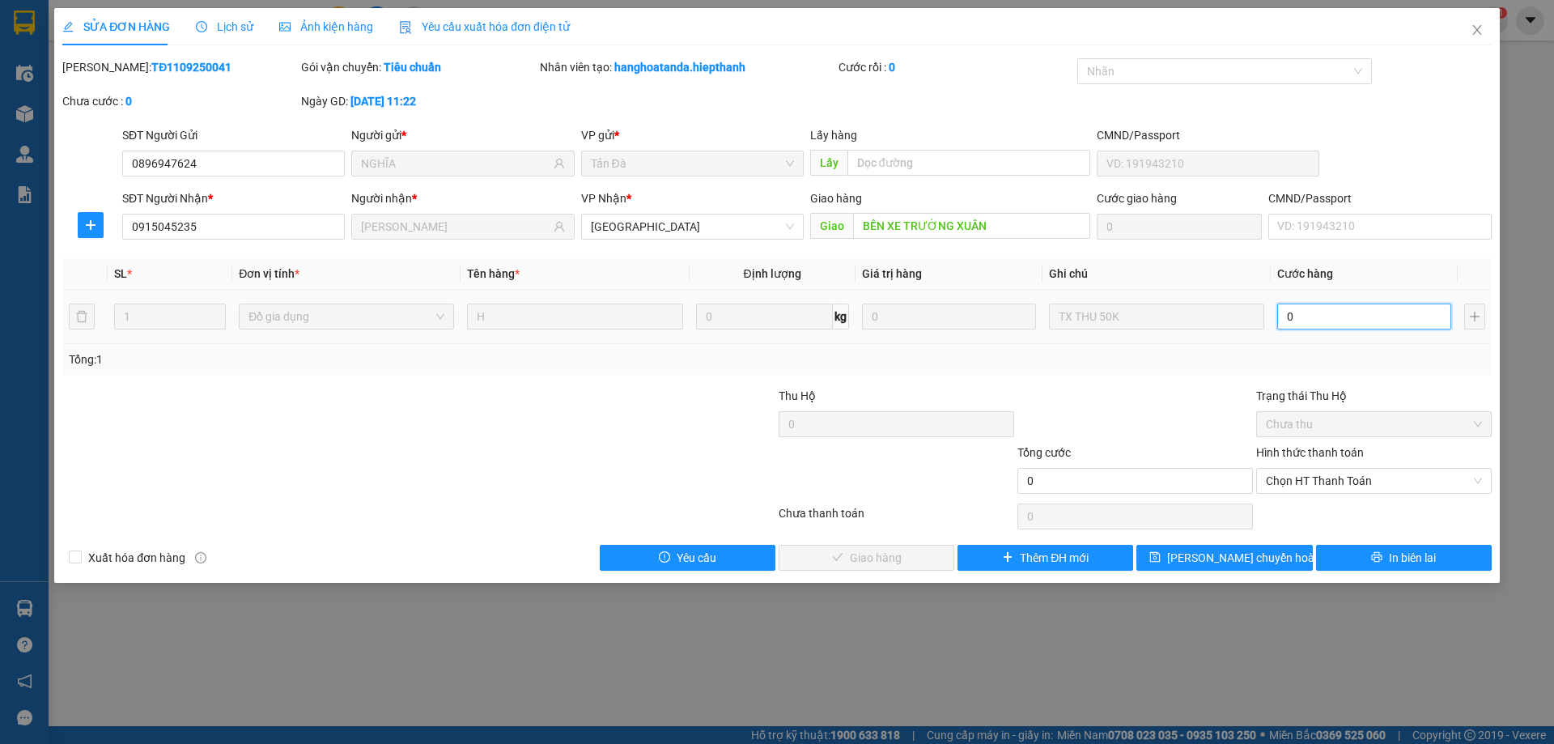
click at [1333, 321] on input "0" at bounding box center [1364, 316] width 174 height 26
type input "5"
type input "50"
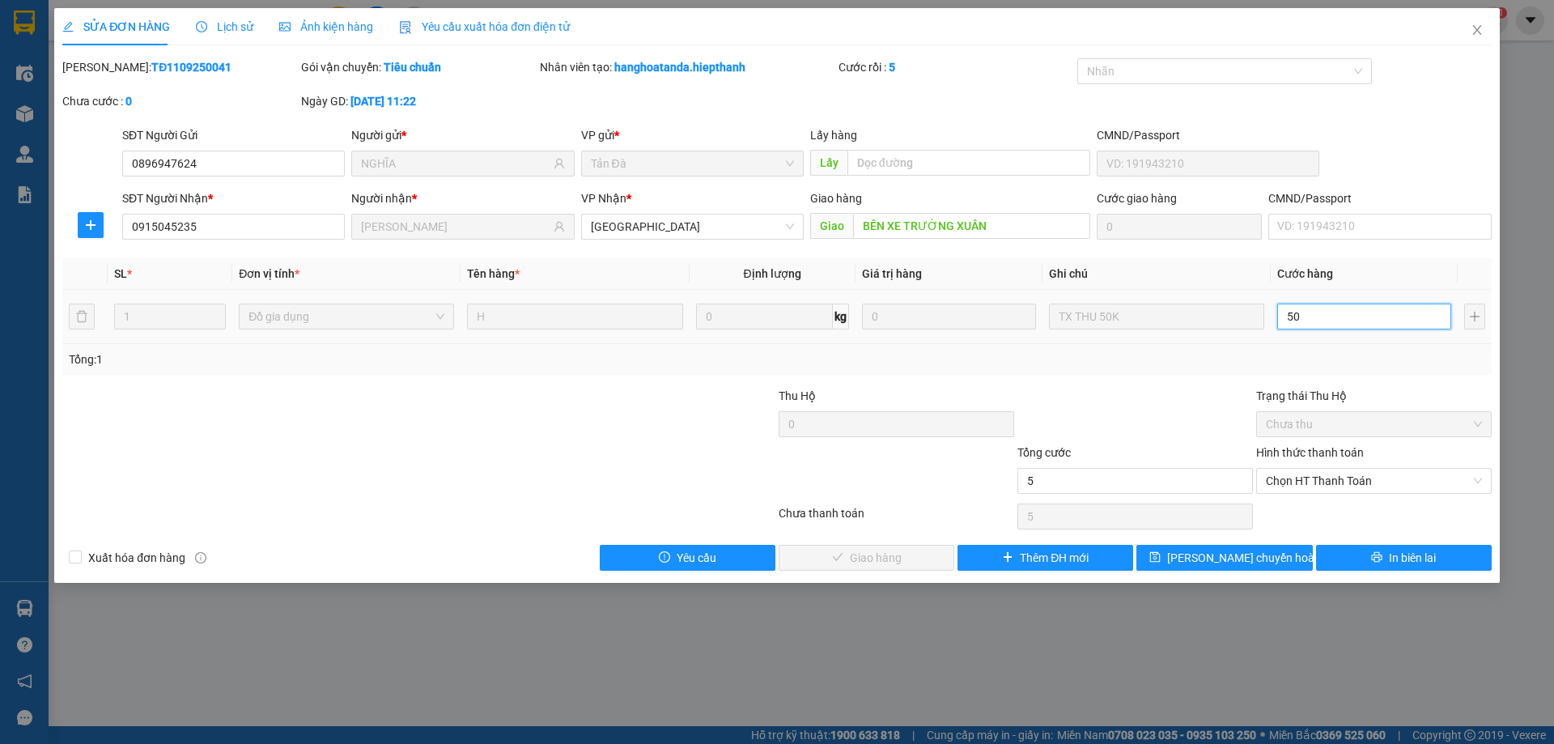
type input "50"
click at [1332, 471] on span "Chọn HT Thanh Toán" at bounding box center [1374, 481] width 216 height 24
type input "50"
type input "50.000"
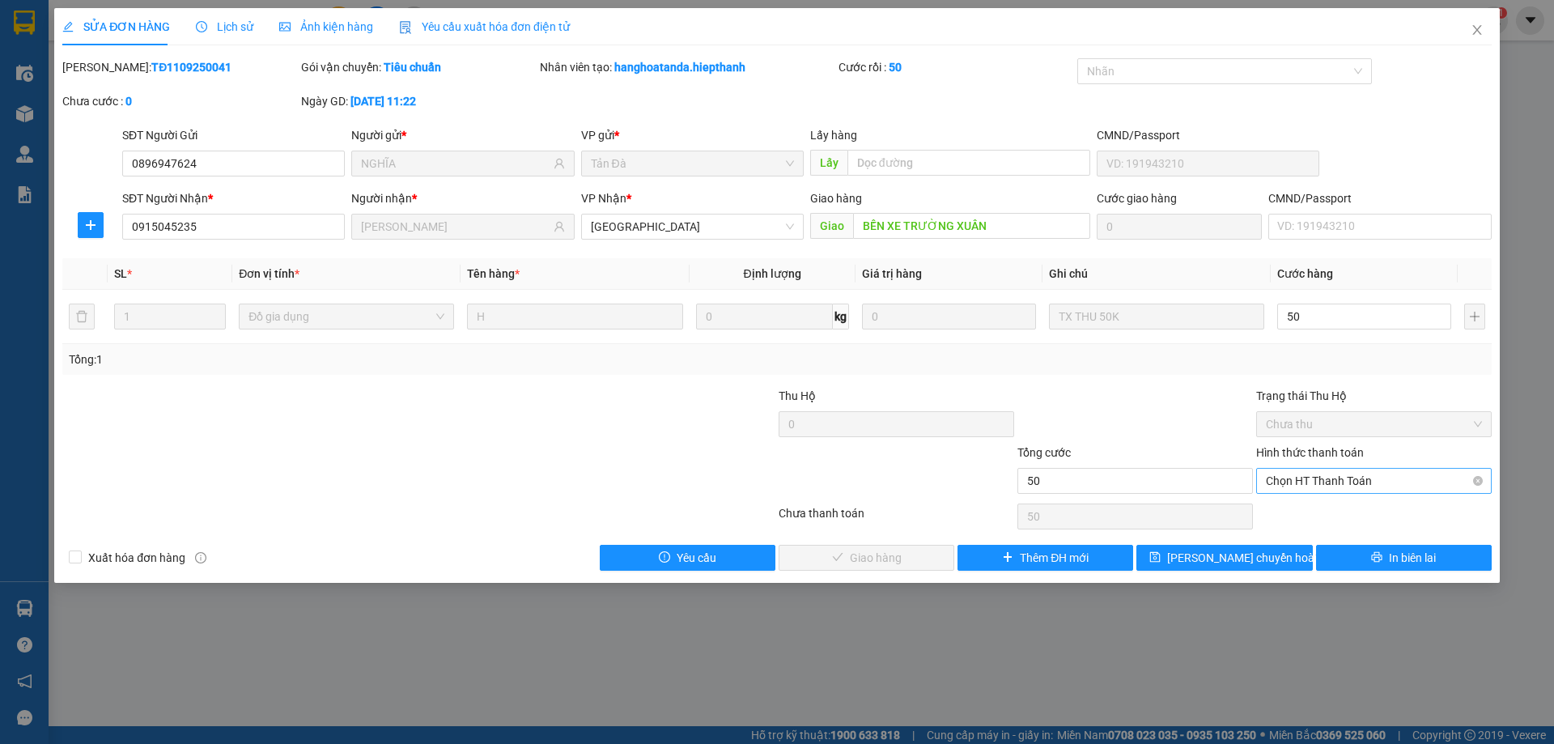
type input "50.000"
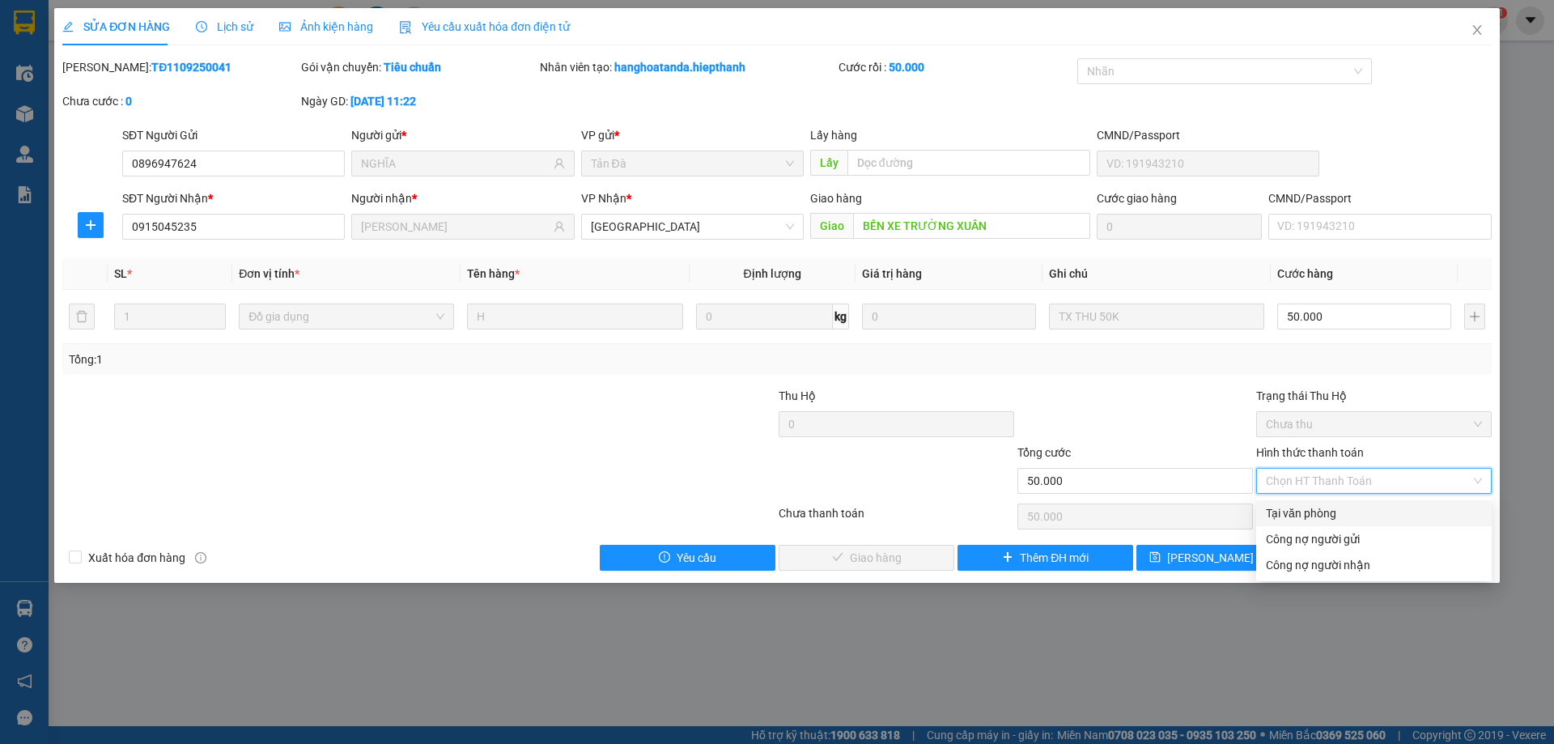
click at [1330, 509] on div "Tại văn phòng" at bounding box center [1374, 513] width 216 height 18
type input "0"
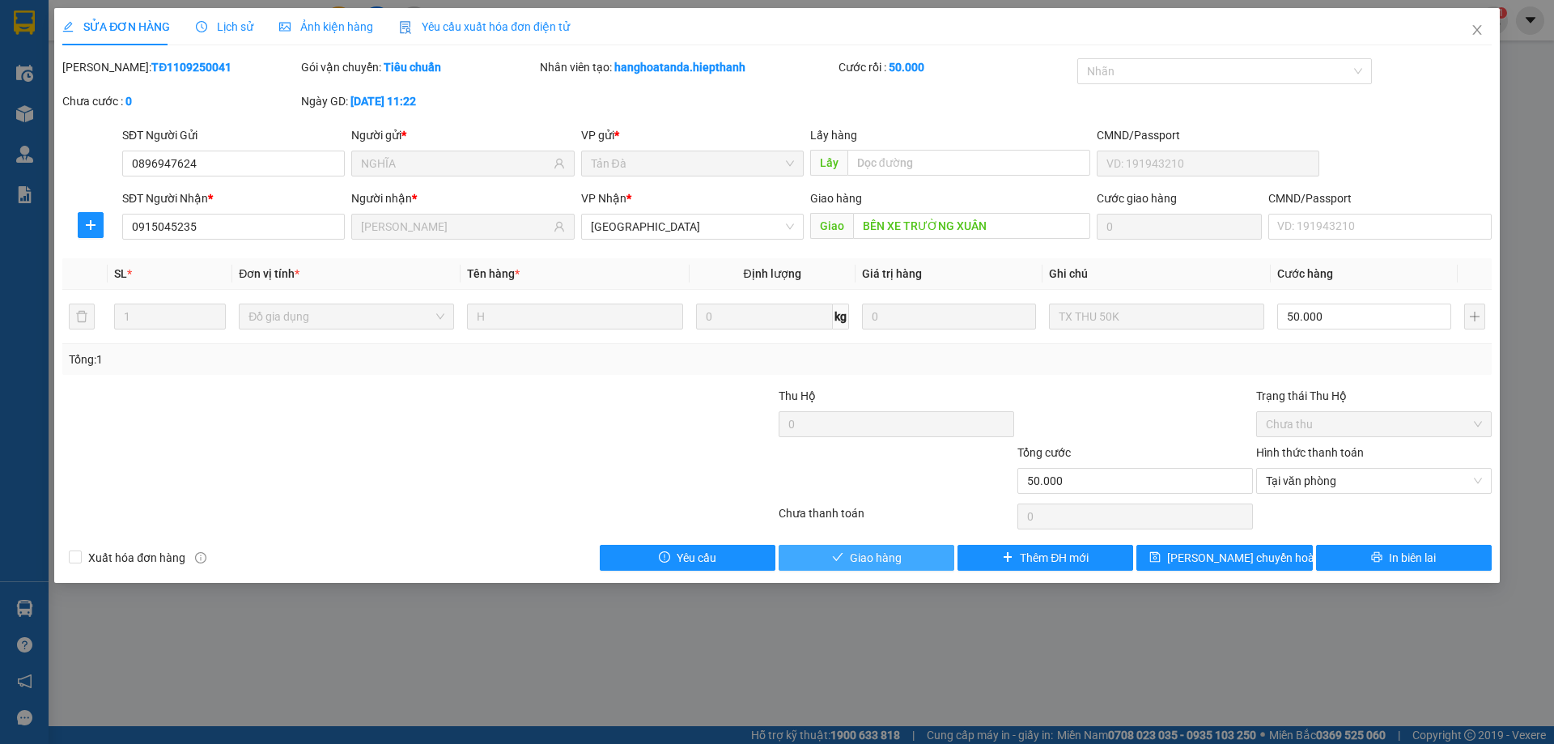
click at [887, 561] on span "Giao hàng" at bounding box center [876, 558] width 52 height 18
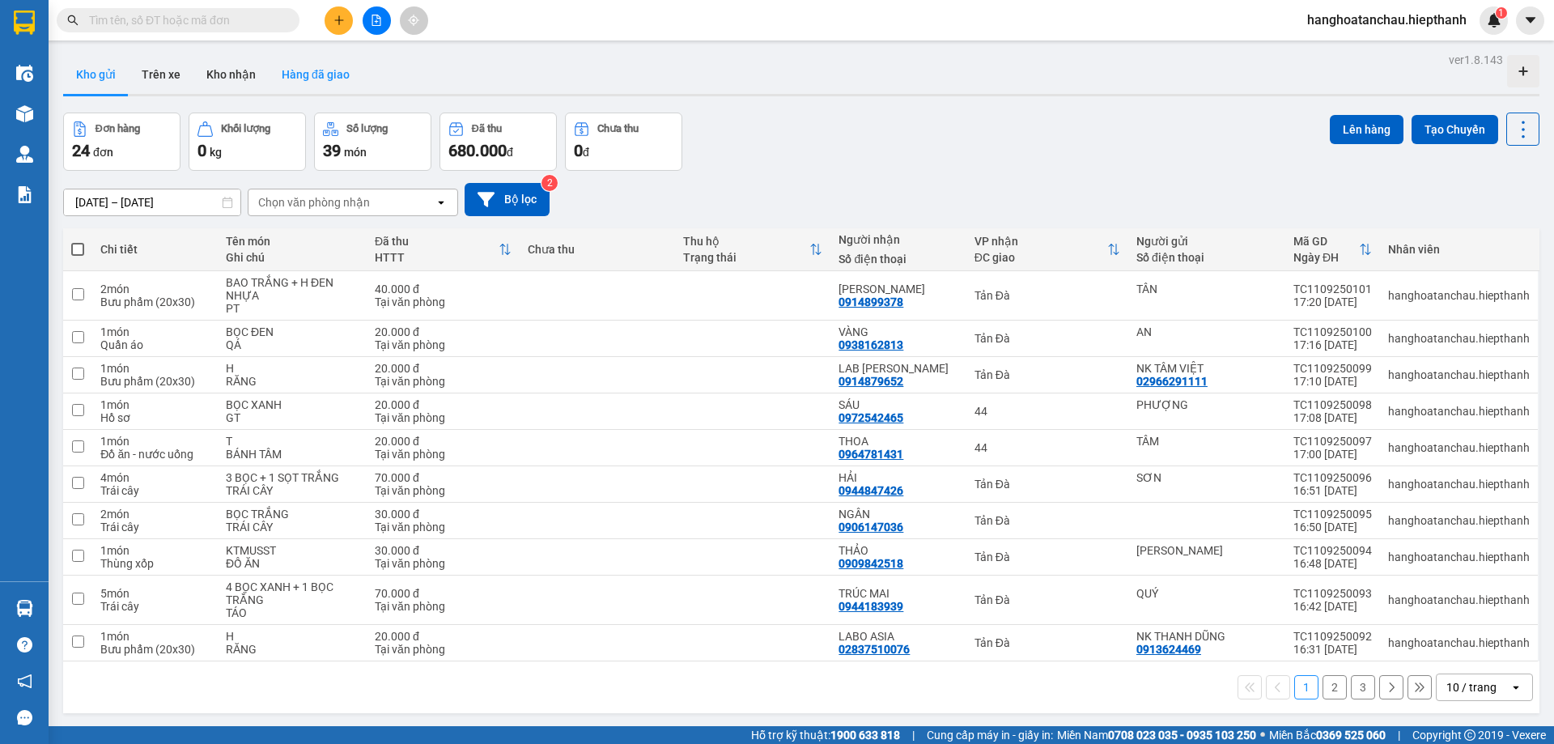
click at [328, 76] on button "Hàng đã giao" at bounding box center [316, 74] width 94 height 39
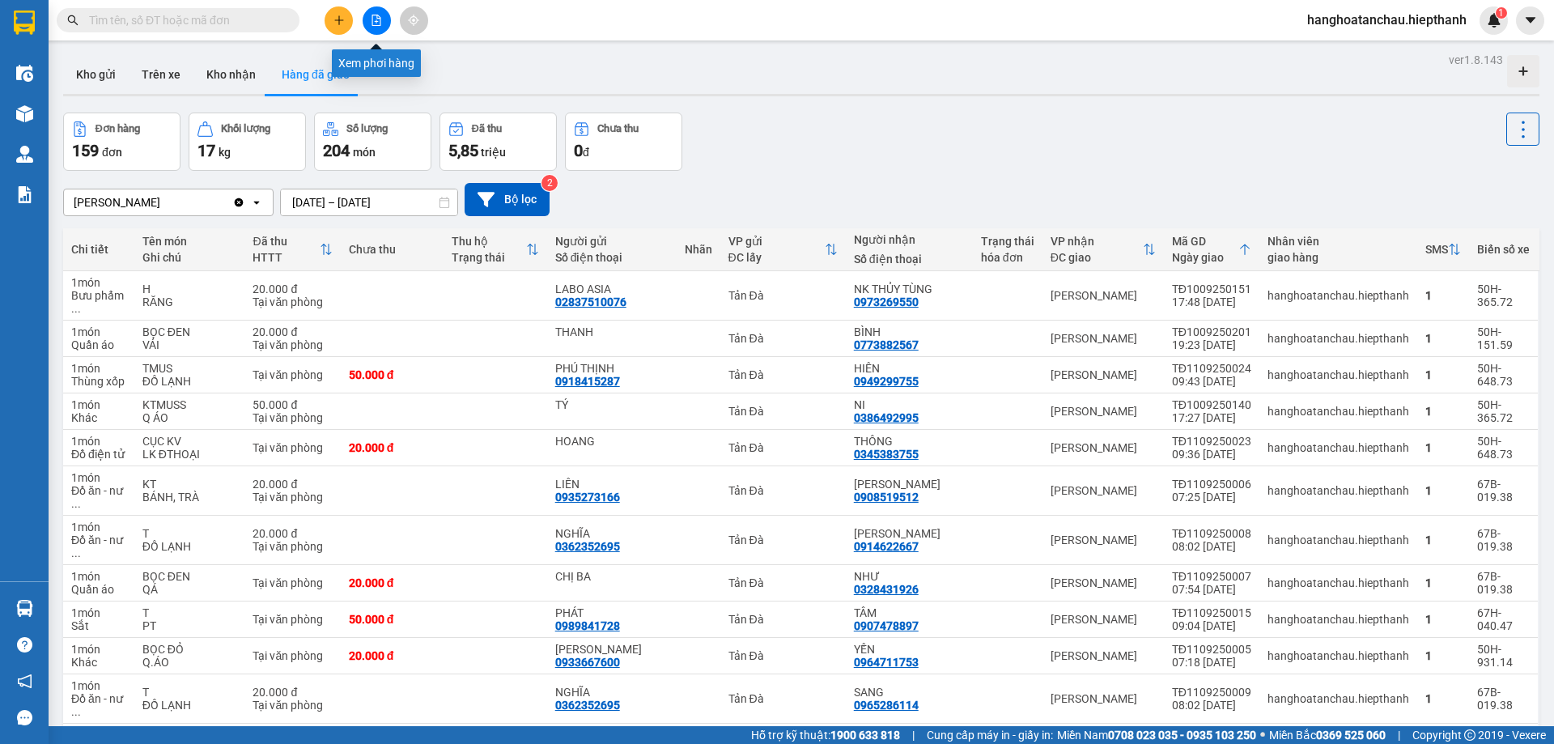
click at [377, 19] on icon "file-add" at bounding box center [376, 20] width 9 height 11
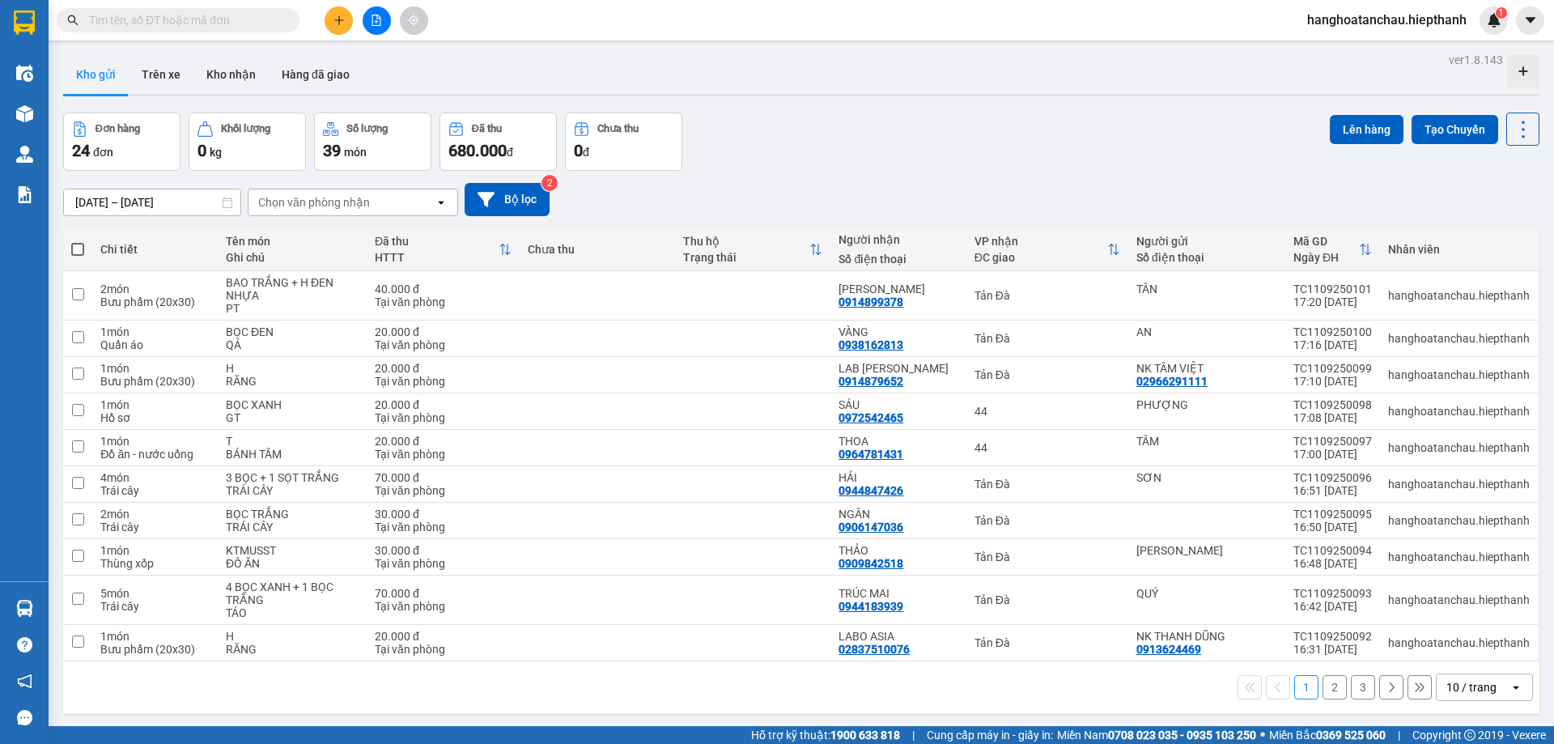
click at [842, 121] on div "Đơn hàng 24 đơn Khối lượng 0 kg Số lượng 39 món Đã thu 680.000 đ Chưa thu 0 đ L…" at bounding box center [801, 141] width 1476 height 58
click at [324, 80] on button "Hàng đã giao" at bounding box center [316, 74] width 94 height 39
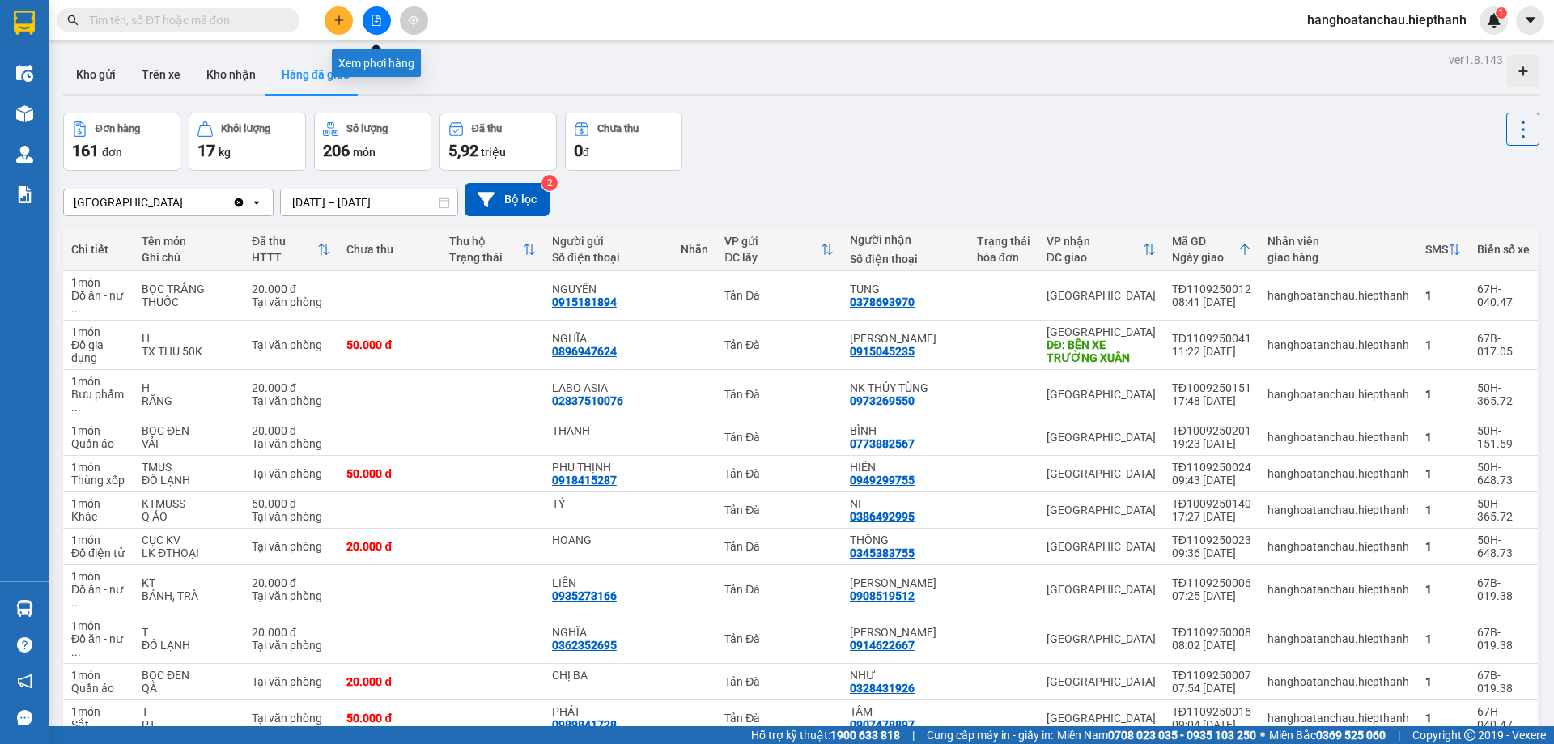
click at [380, 16] on icon "file-add" at bounding box center [376, 20] width 11 height 11
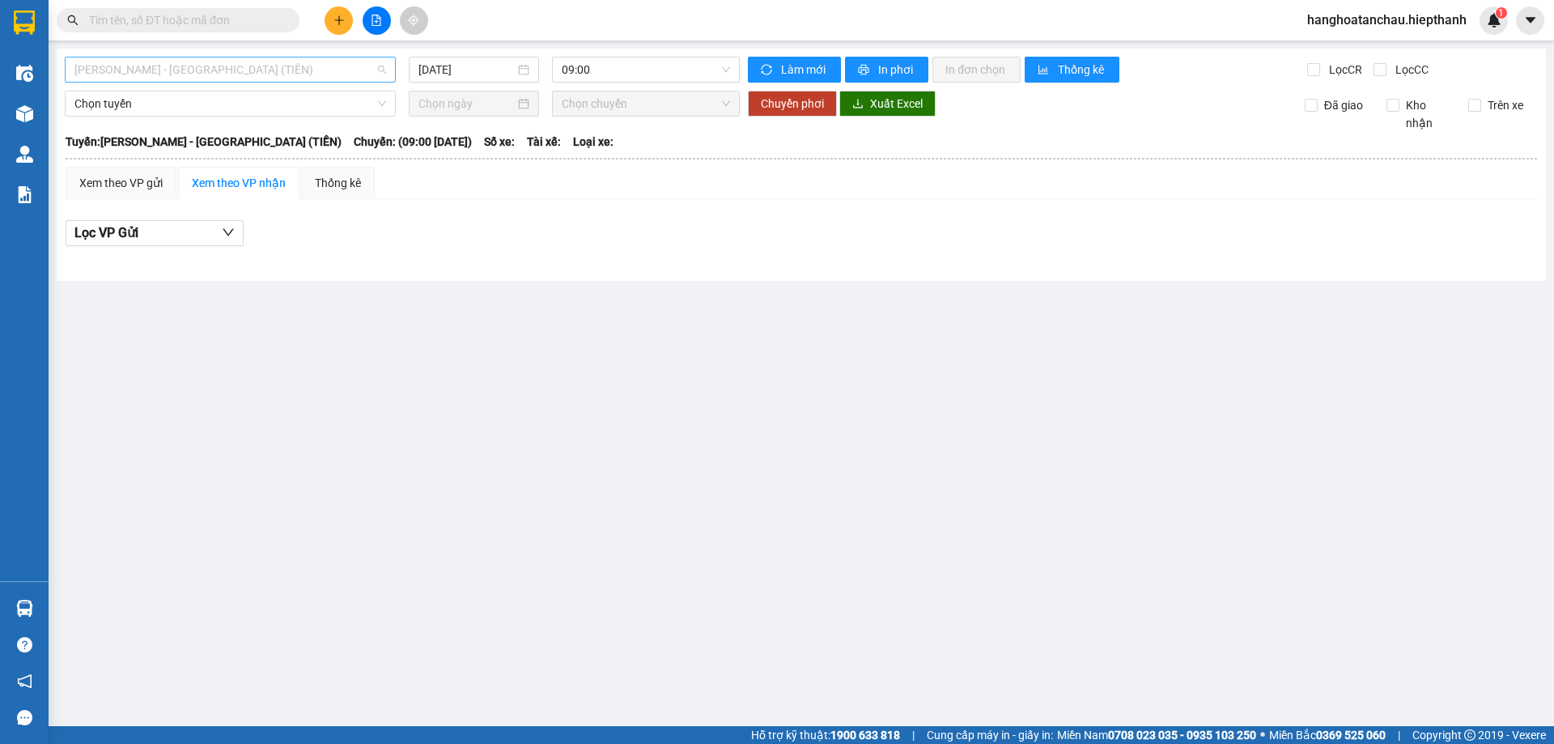
click at [266, 66] on span "Hồ Chí Minh - Tân Châu (TIỀN)" at bounding box center [230, 69] width 312 height 24
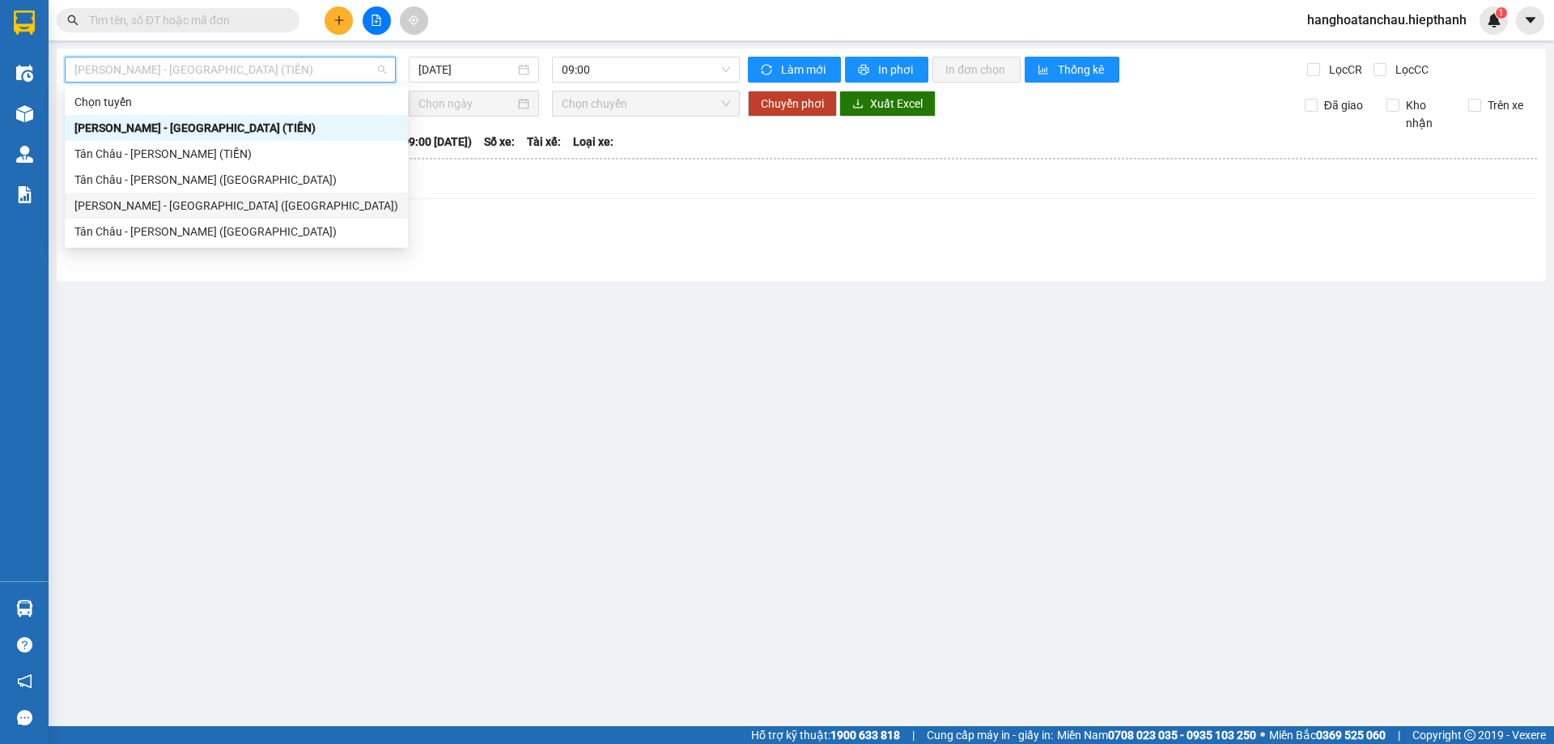
click at [241, 206] on div "Hồ Chí Minh - Tân Châu (Giường)" at bounding box center [236, 206] width 324 height 18
type input "11/09/2025"
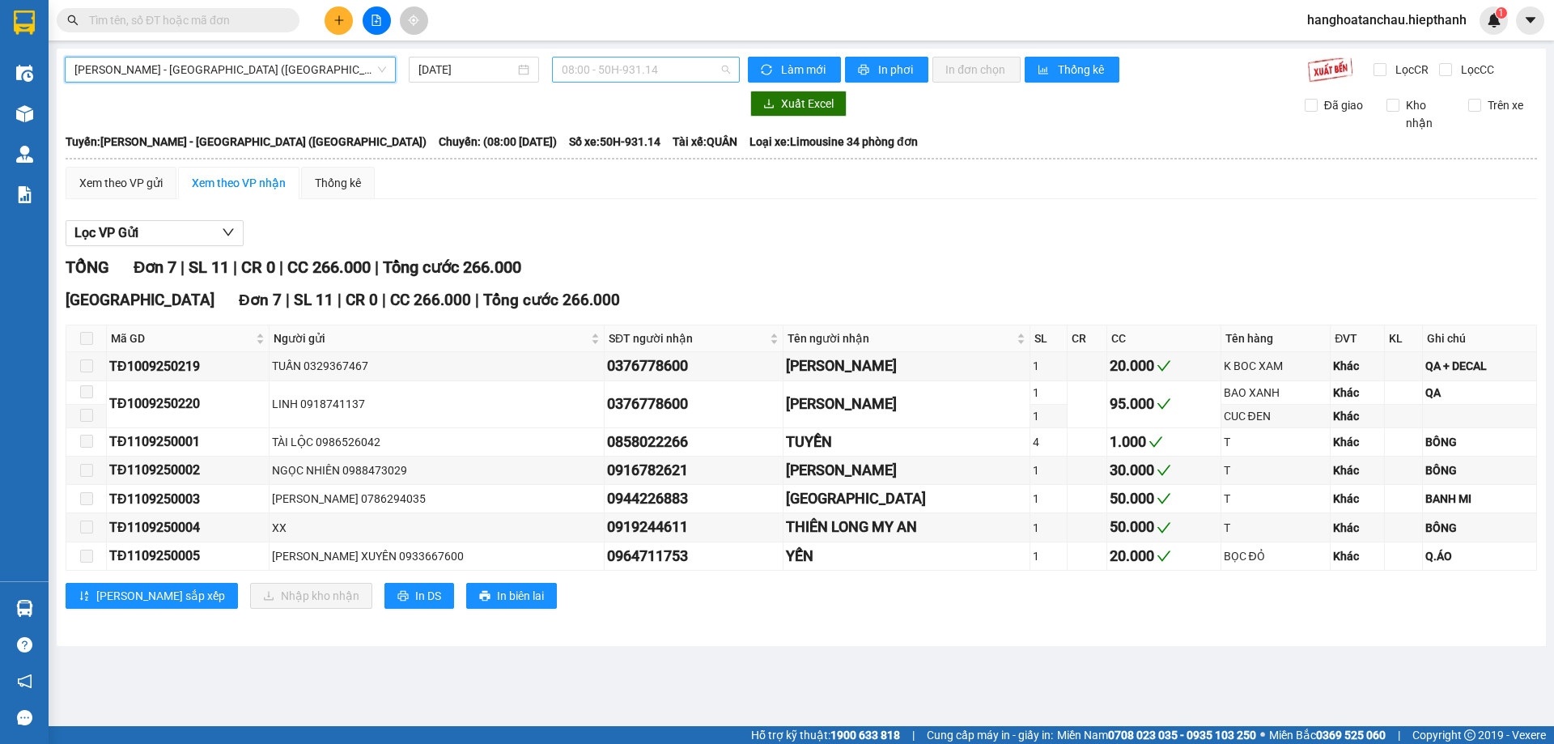
click at [658, 61] on span "08:00 - 50H-931.14" at bounding box center [646, 69] width 168 height 24
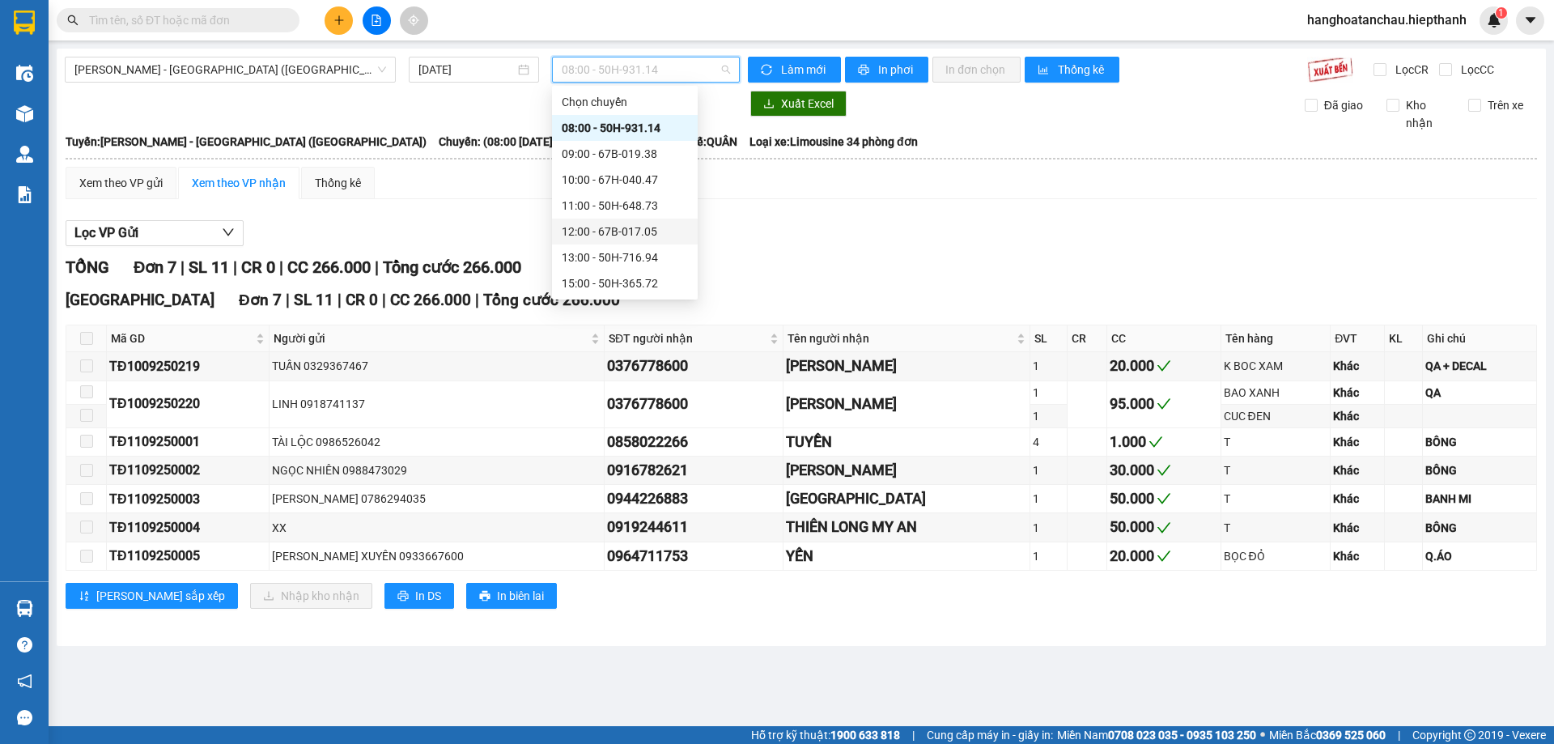
click at [644, 233] on div "12:00 - 67B-017.05" at bounding box center [625, 232] width 126 height 18
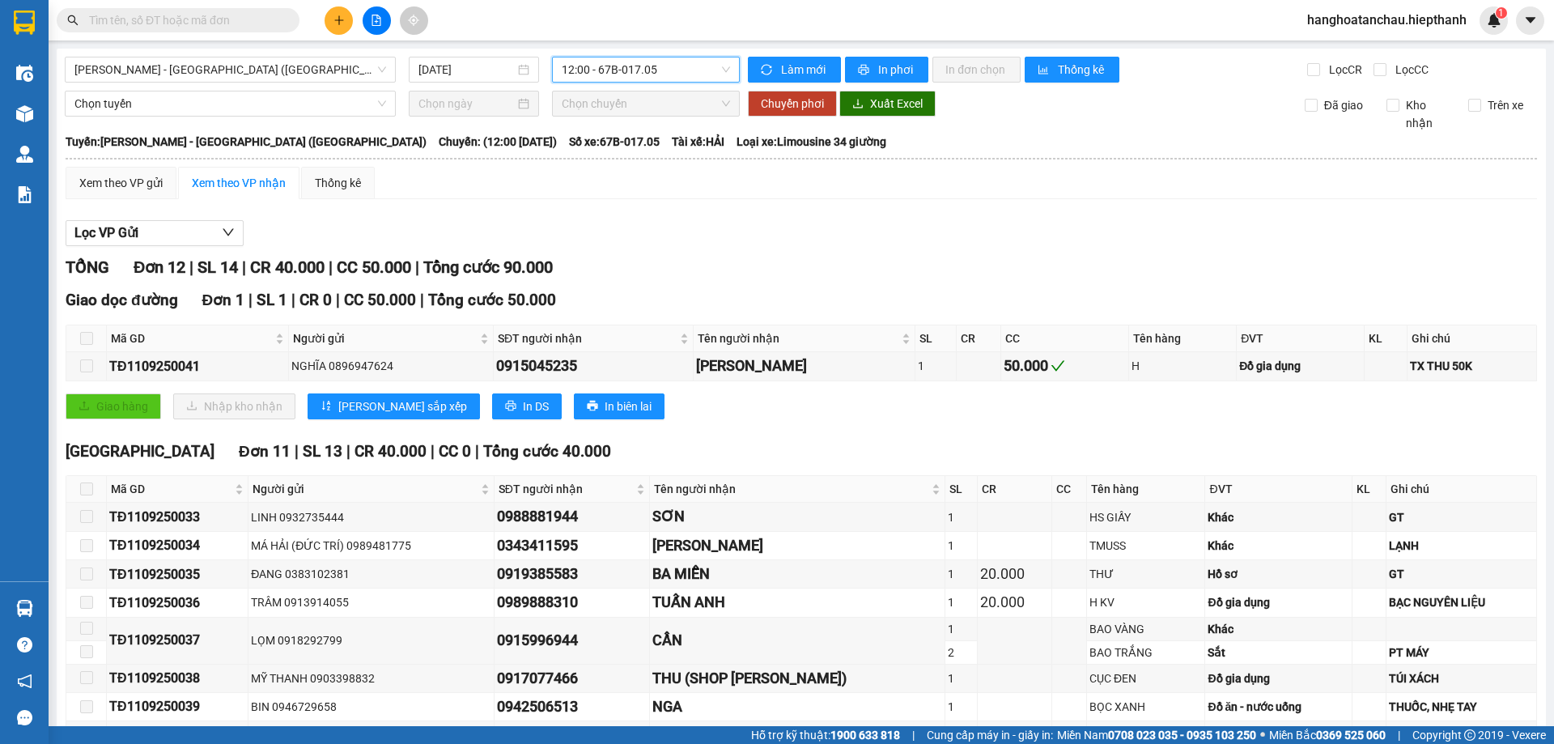
click at [629, 65] on span "12:00 - 67B-017.05" at bounding box center [646, 69] width 168 height 24
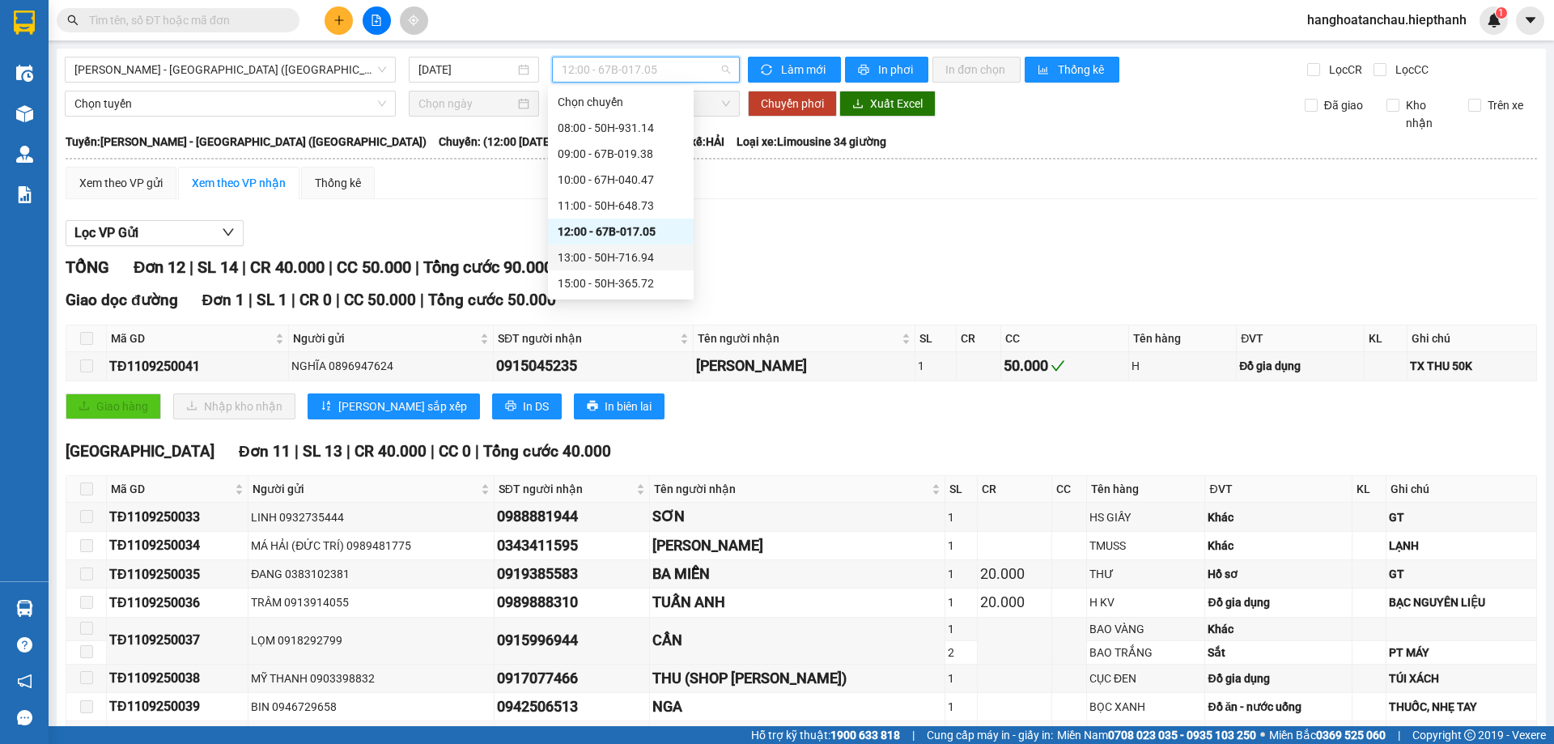
click at [632, 254] on div "13:00 - 50H-716.94" at bounding box center [621, 257] width 126 height 18
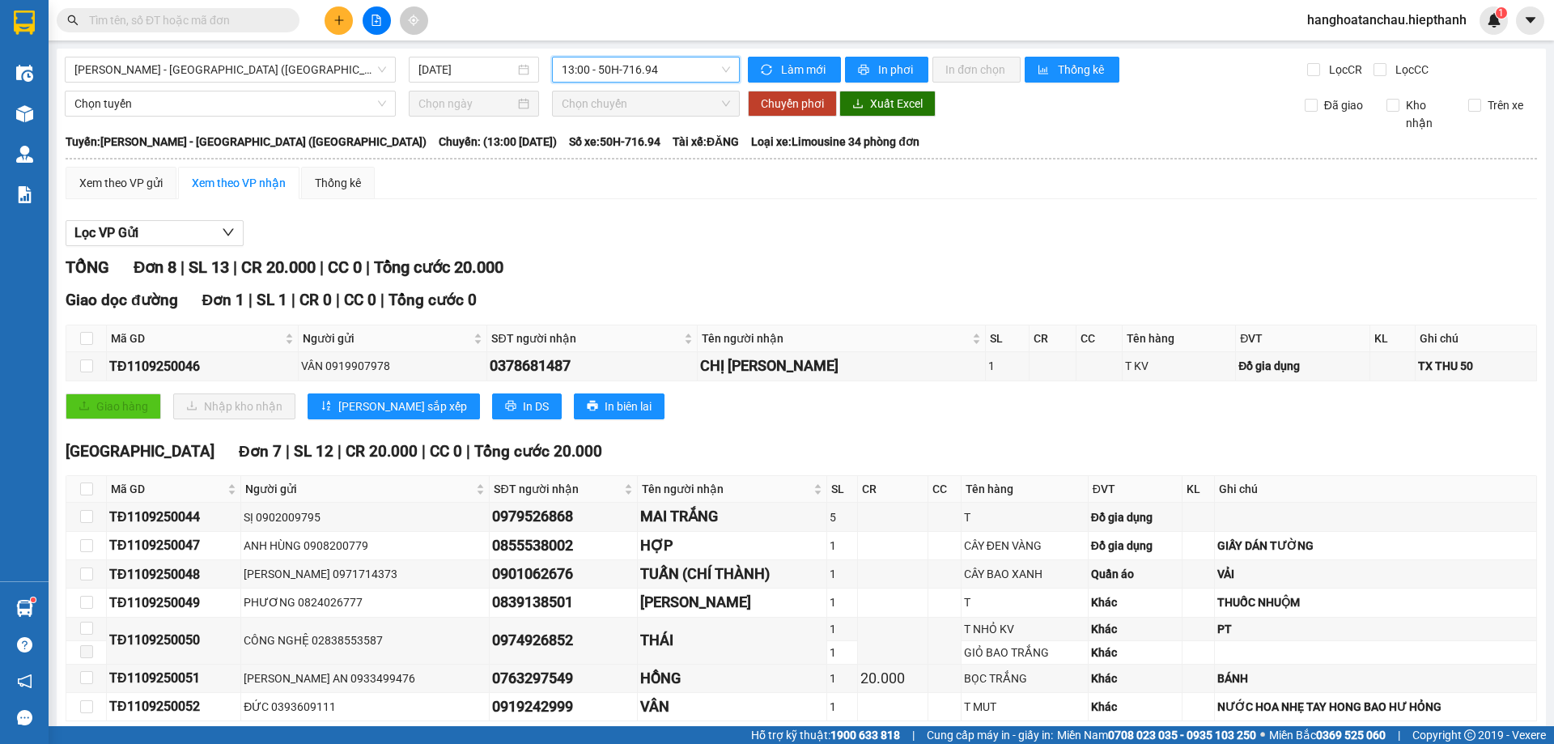
scroll to position [78, 0]
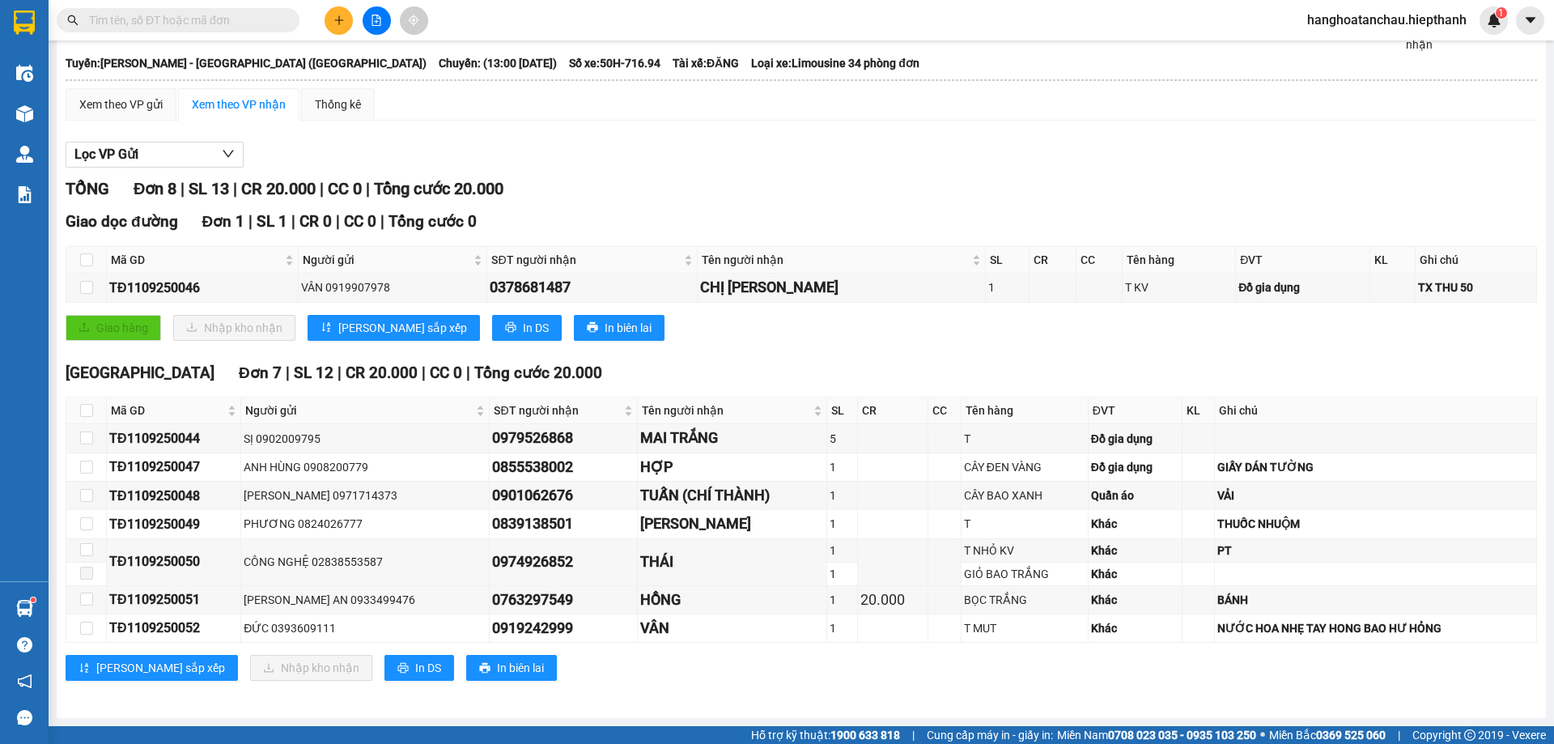
click at [813, 359] on div "TỔNG Đơn 8 | SL 13 | CR 20.000 | CC 0 | Tổng cước 20.000 Giao dọc đường Đơn 1 |…" at bounding box center [801, 438] width 1471 height 524
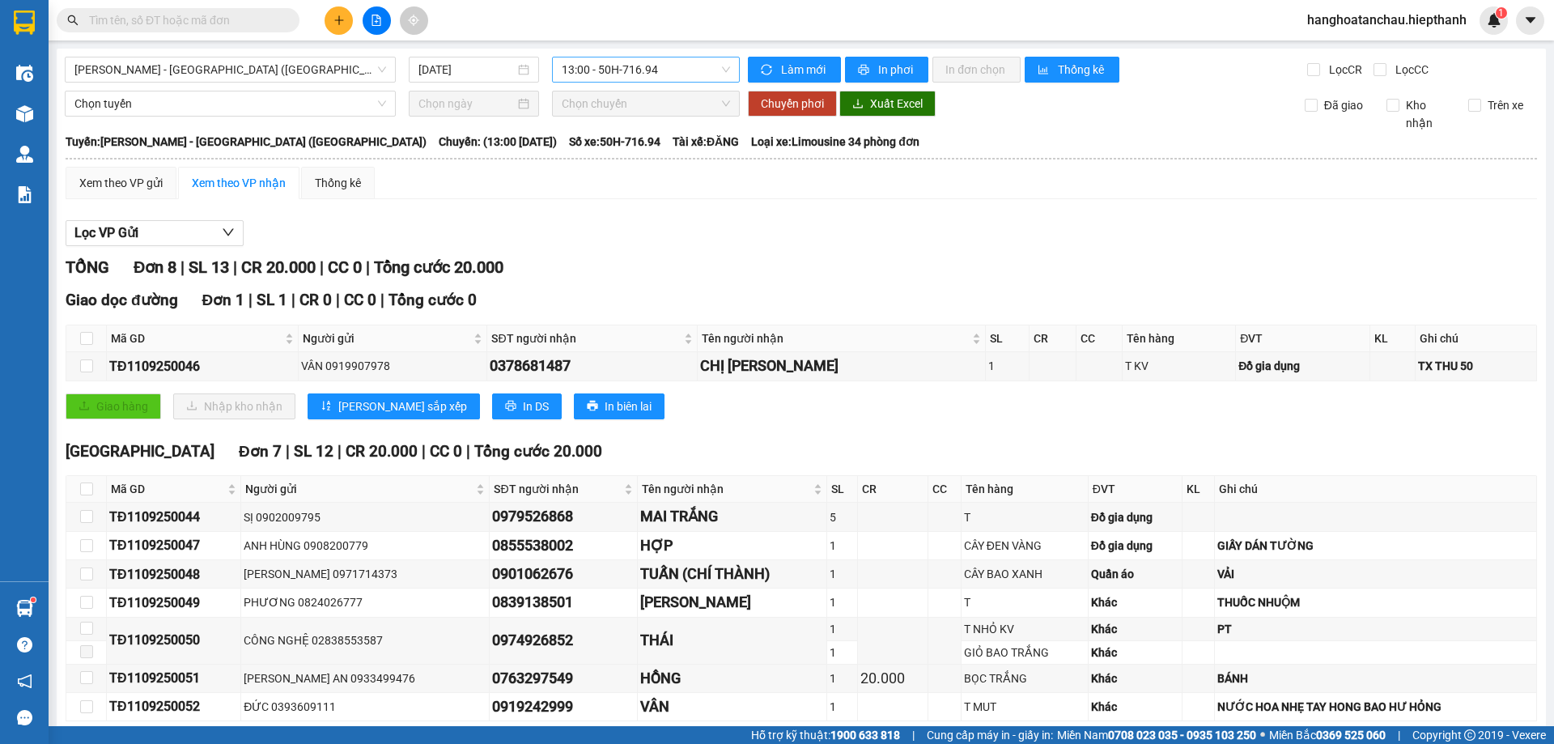
click at [634, 69] on span "13:00 - 50H-716.94" at bounding box center [646, 69] width 168 height 24
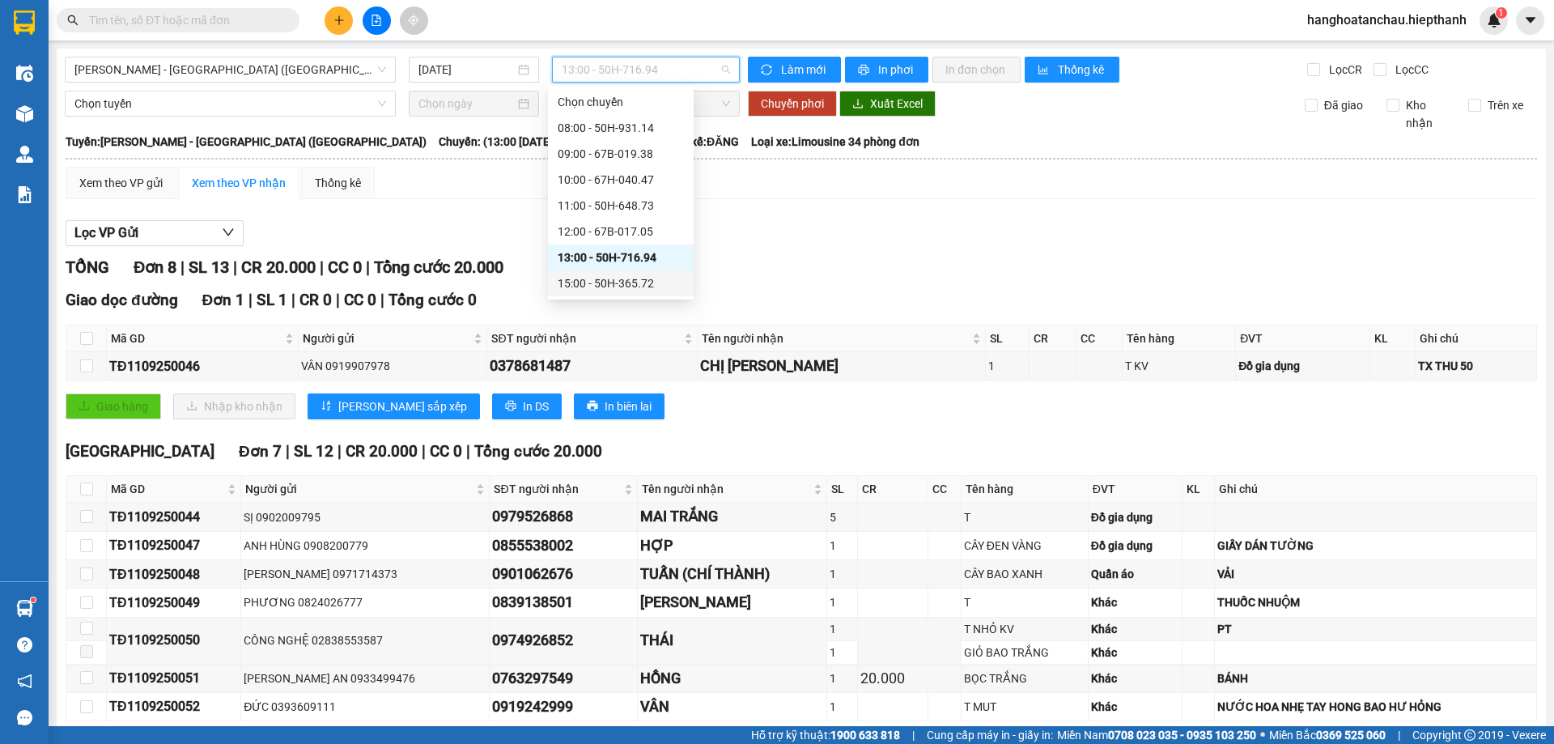
click at [634, 276] on div "15:00 - 50H-365.72" at bounding box center [621, 283] width 126 height 18
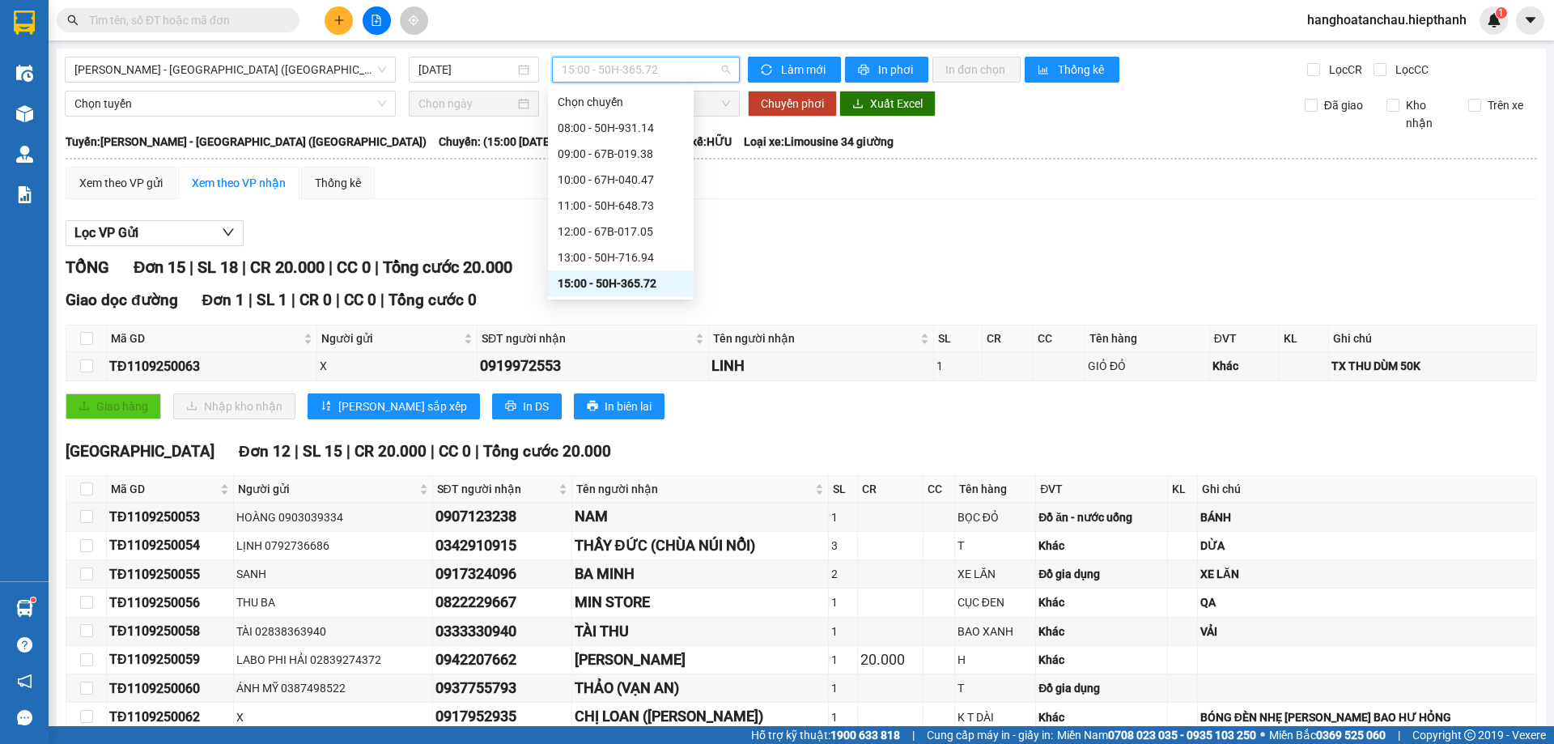
click at [635, 66] on span "15:00 - 50H-365.72" at bounding box center [646, 69] width 168 height 24
click at [619, 203] on div "17:00 - 50H-151.59" at bounding box center [621, 206] width 126 height 18
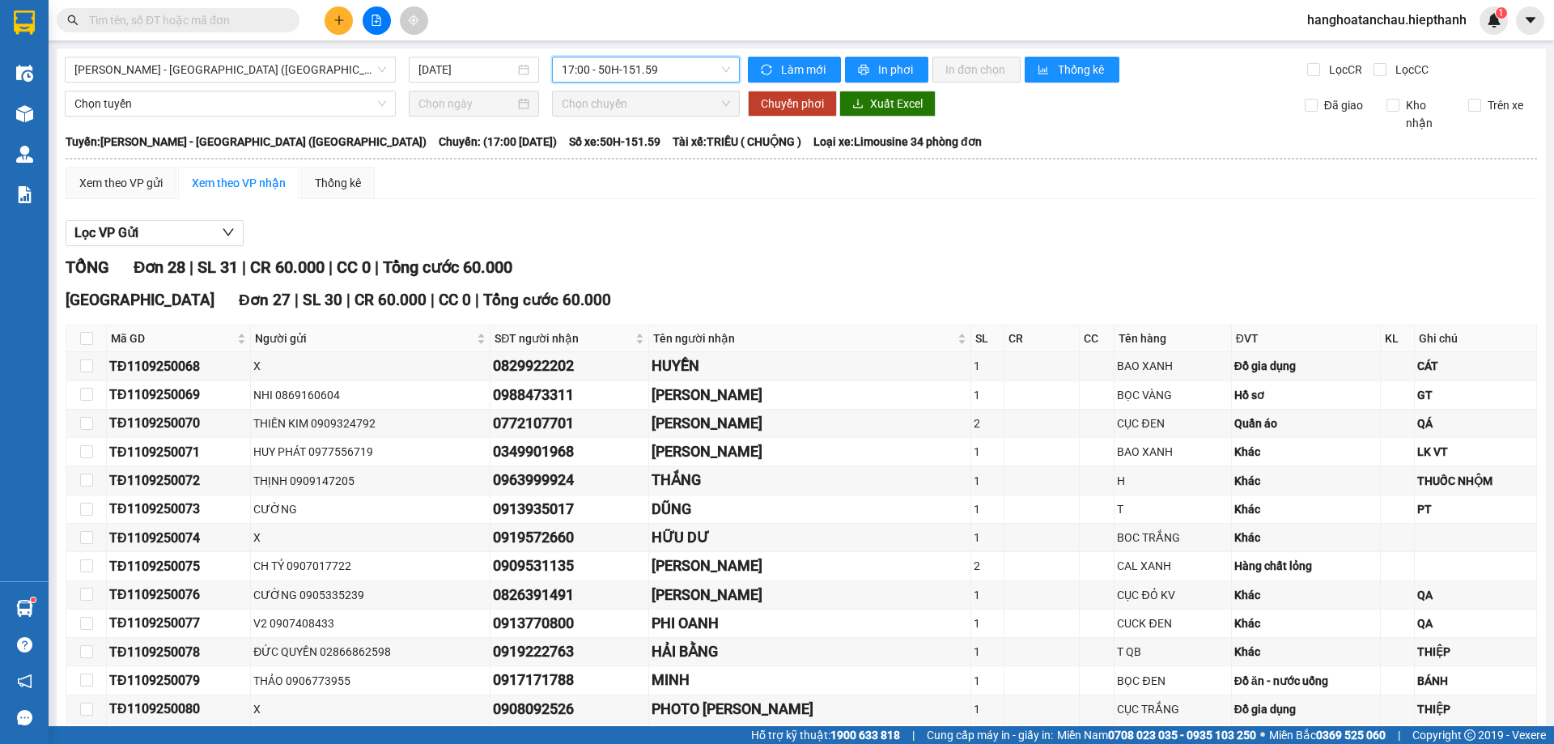
click at [644, 68] on span "17:00 - 50H-151.59" at bounding box center [646, 69] width 168 height 24
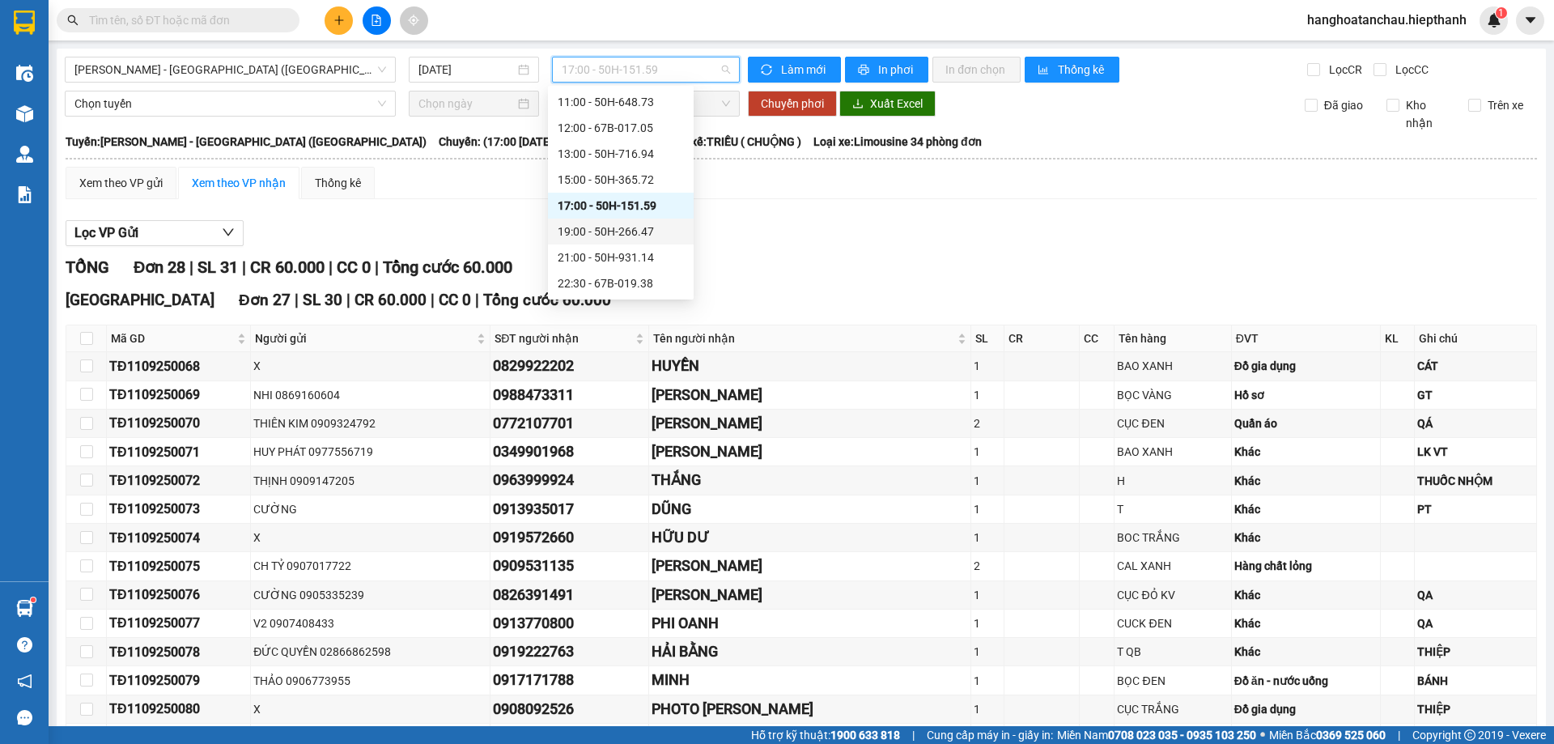
click at [626, 229] on div "19:00 - 50H-266.47" at bounding box center [621, 232] width 126 height 18
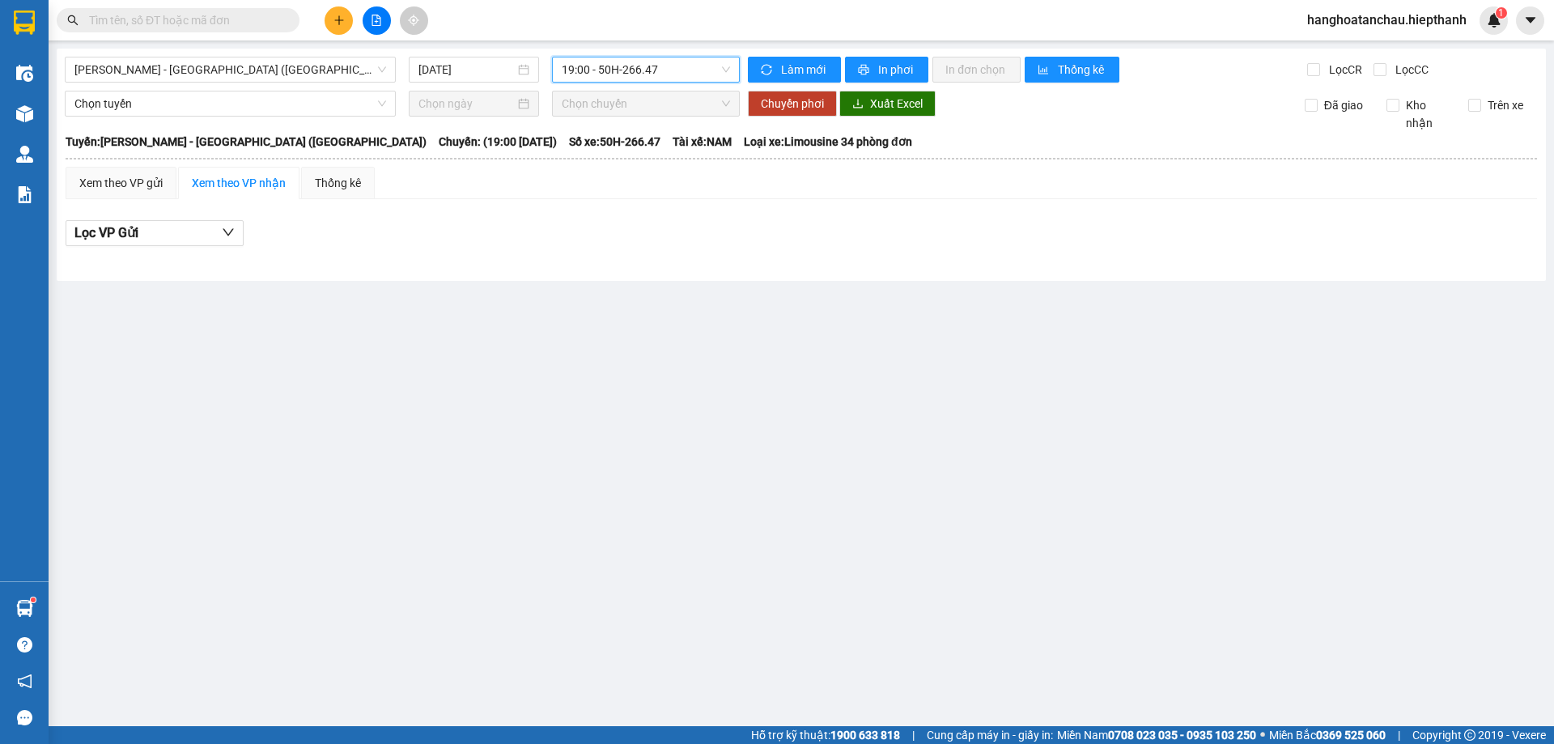
click at [632, 63] on span "19:00 - 50H-266.47" at bounding box center [646, 69] width 168 height 24
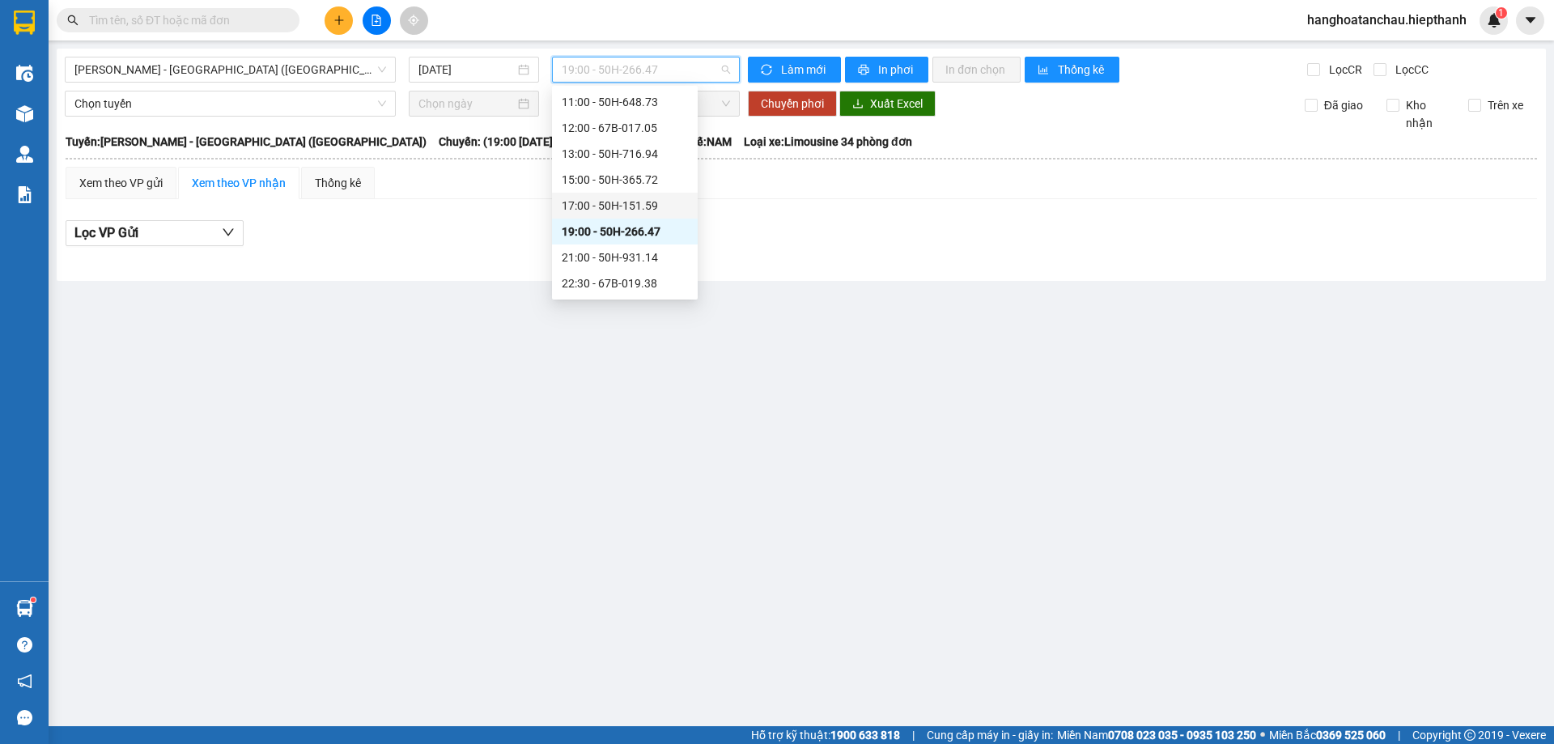
click at [612, 203] on div "17:00 - 50H-151.59" at bounding box center [625, 206] width 126 height 18
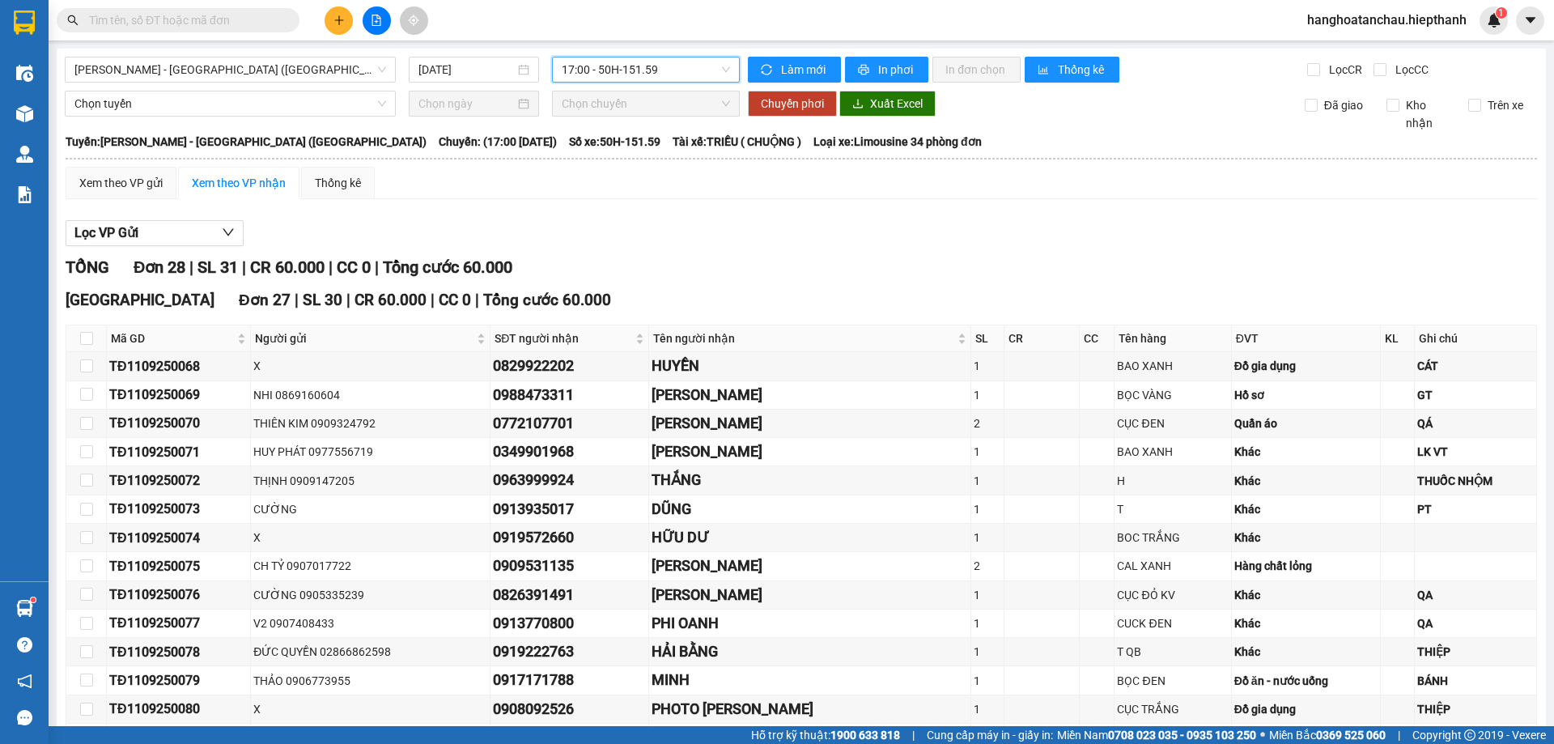
click at [649, 69] on span "17:00 - 50H-151.59" at bounding box center [646, 69] width 168 height 24
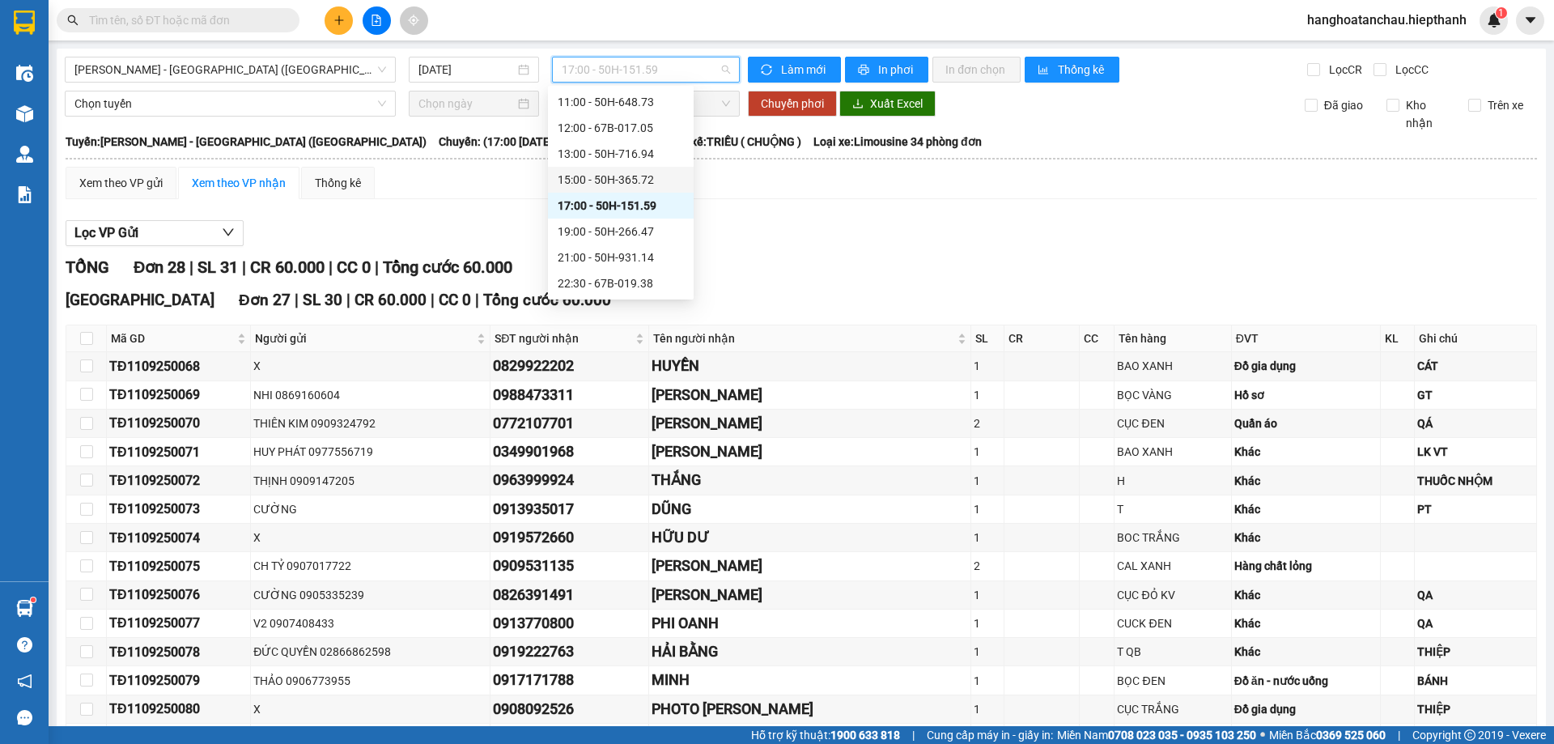
click at [633, 178] on div "15:00 - 50H-365.72" at bounding box center [621, 180] width 126 height 18
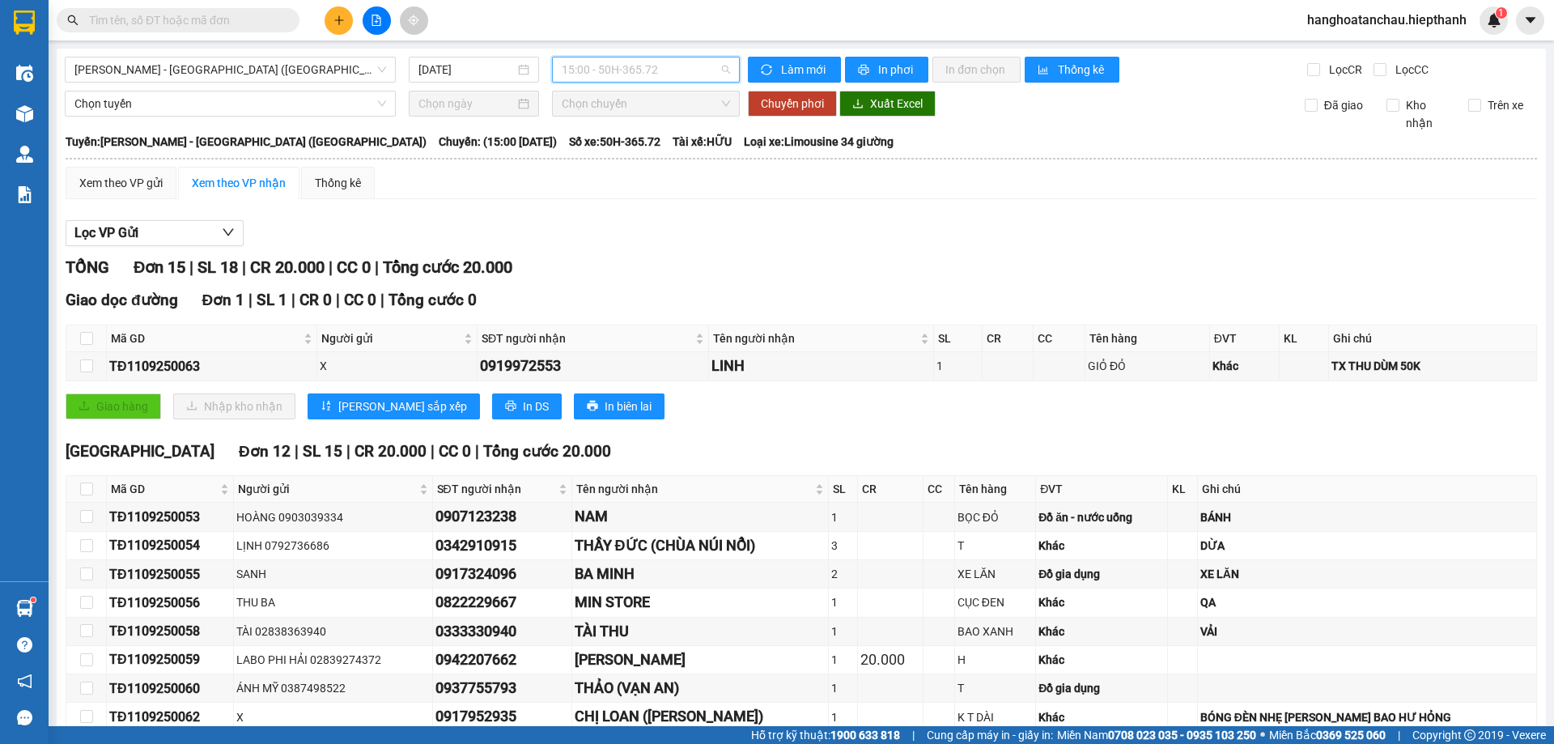
click at [631, 57] on div "15:00 - 50H-365.72" at bounding box center [646, 70] width 188 height 26
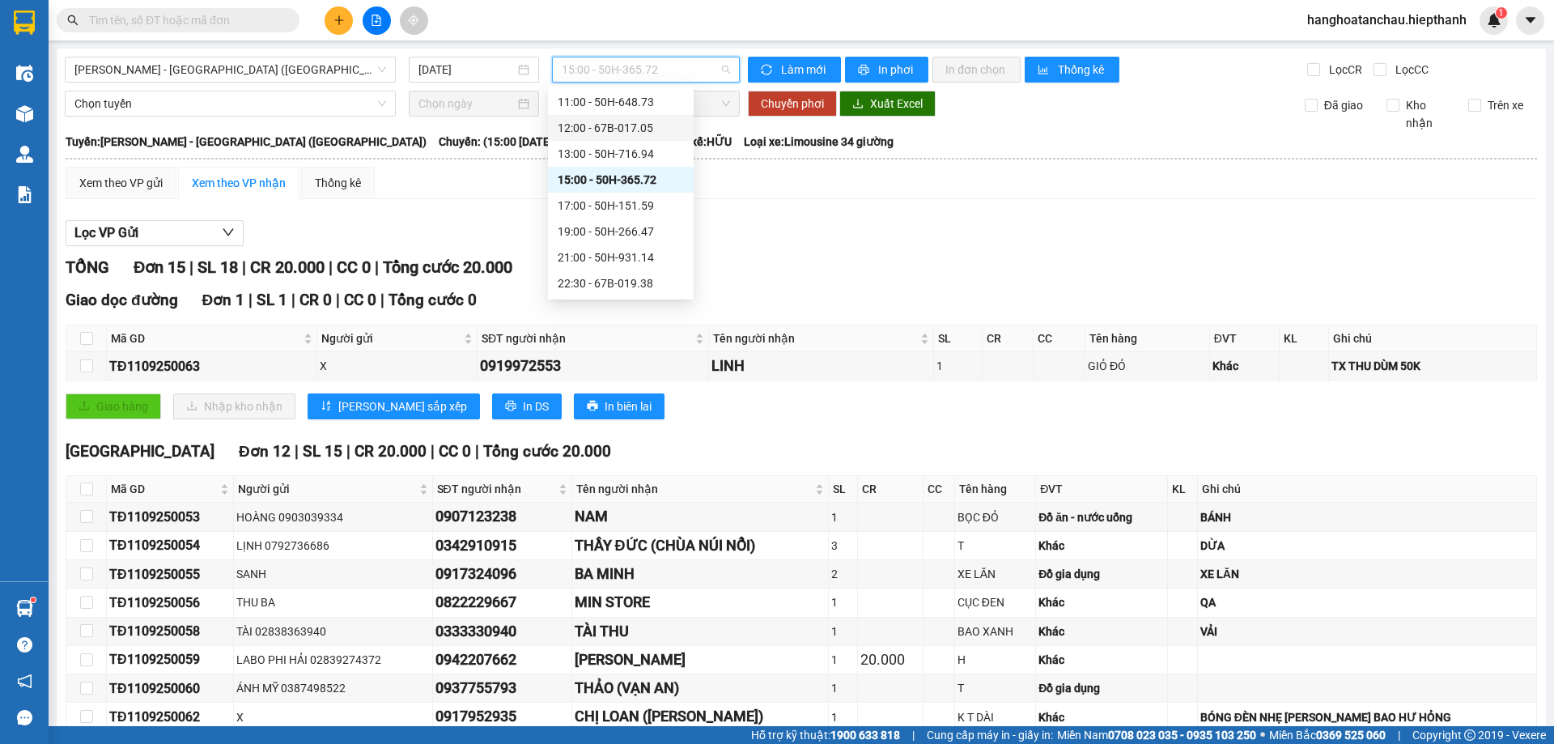
click at [647, 127] on div "12:00 - 67B-017.05" at bounding box center [621, 128] width 126 height 18
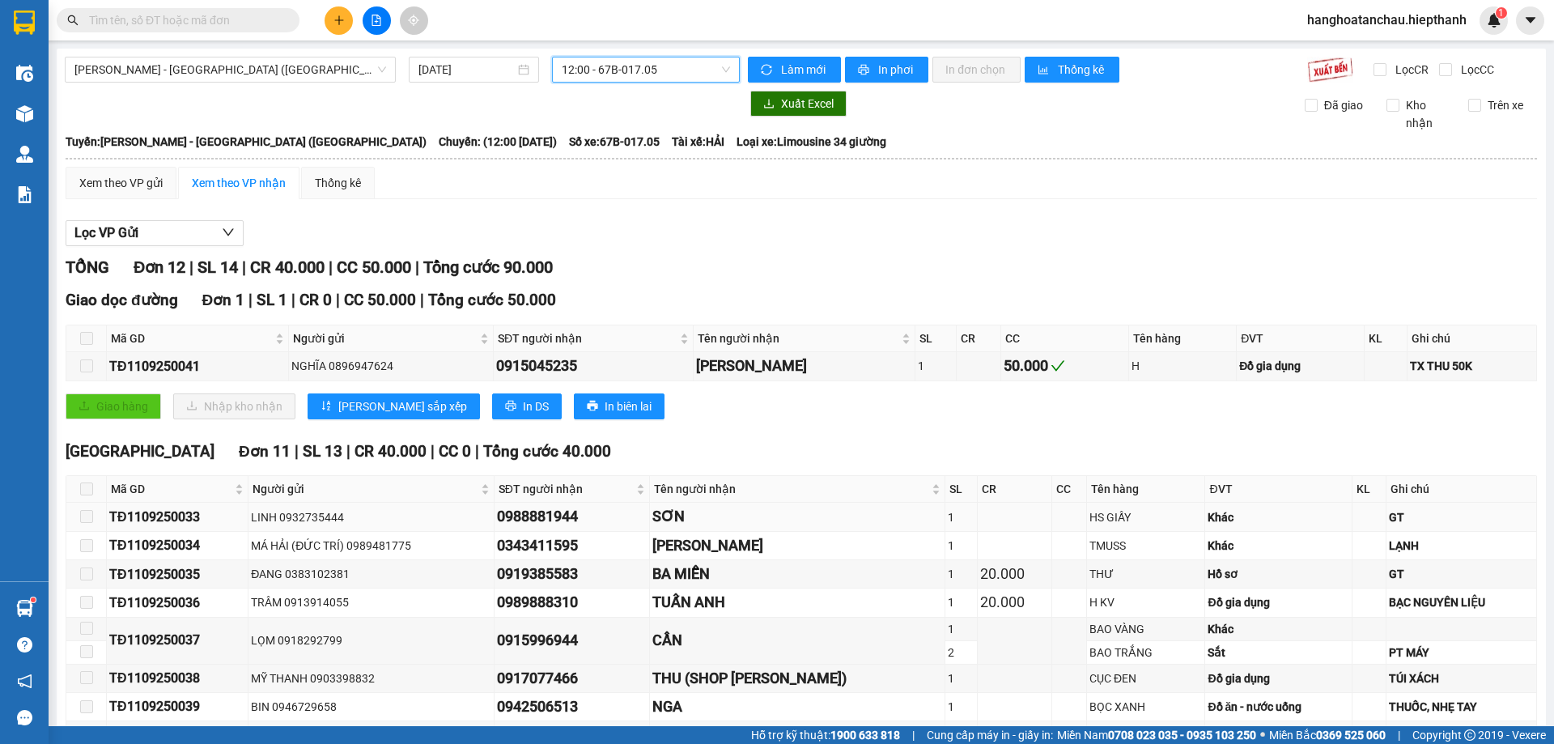
scroll to position [162, 0]
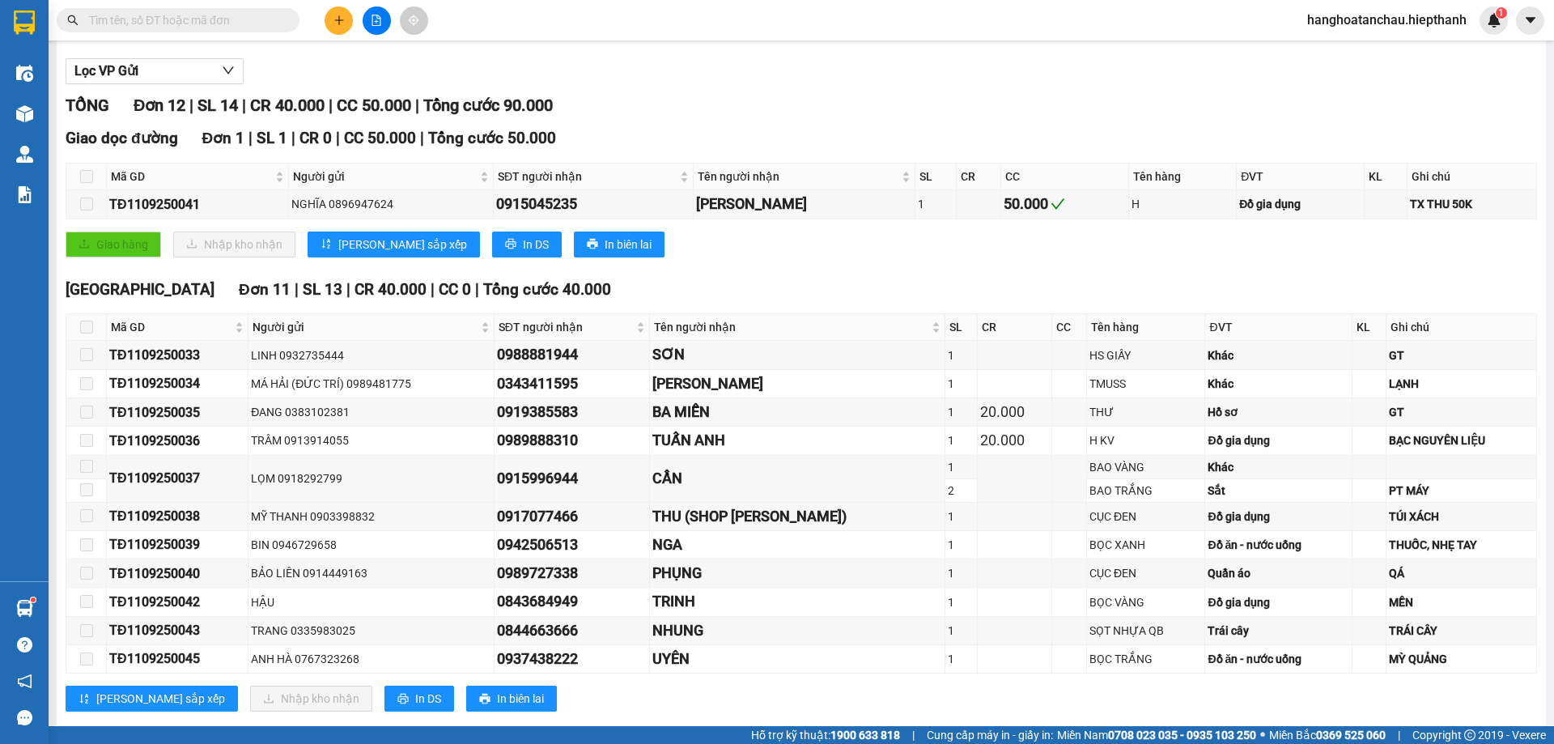
click at [269, 19] on input "text" at bounding box center [184, 20] width 191 height 18
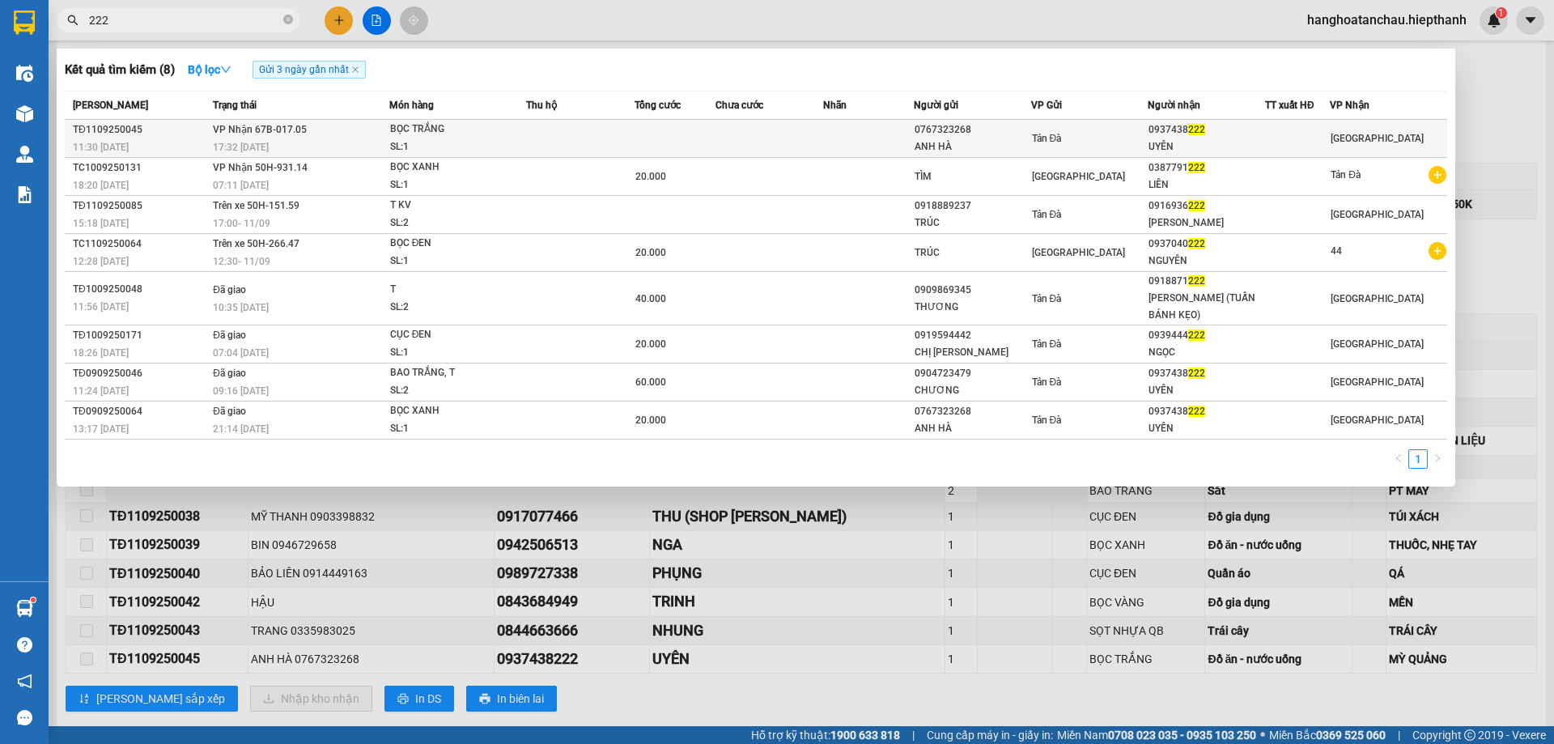
type input "222"
click at [673, 138] on td at bounding box center [674, 139] width 81 height 38
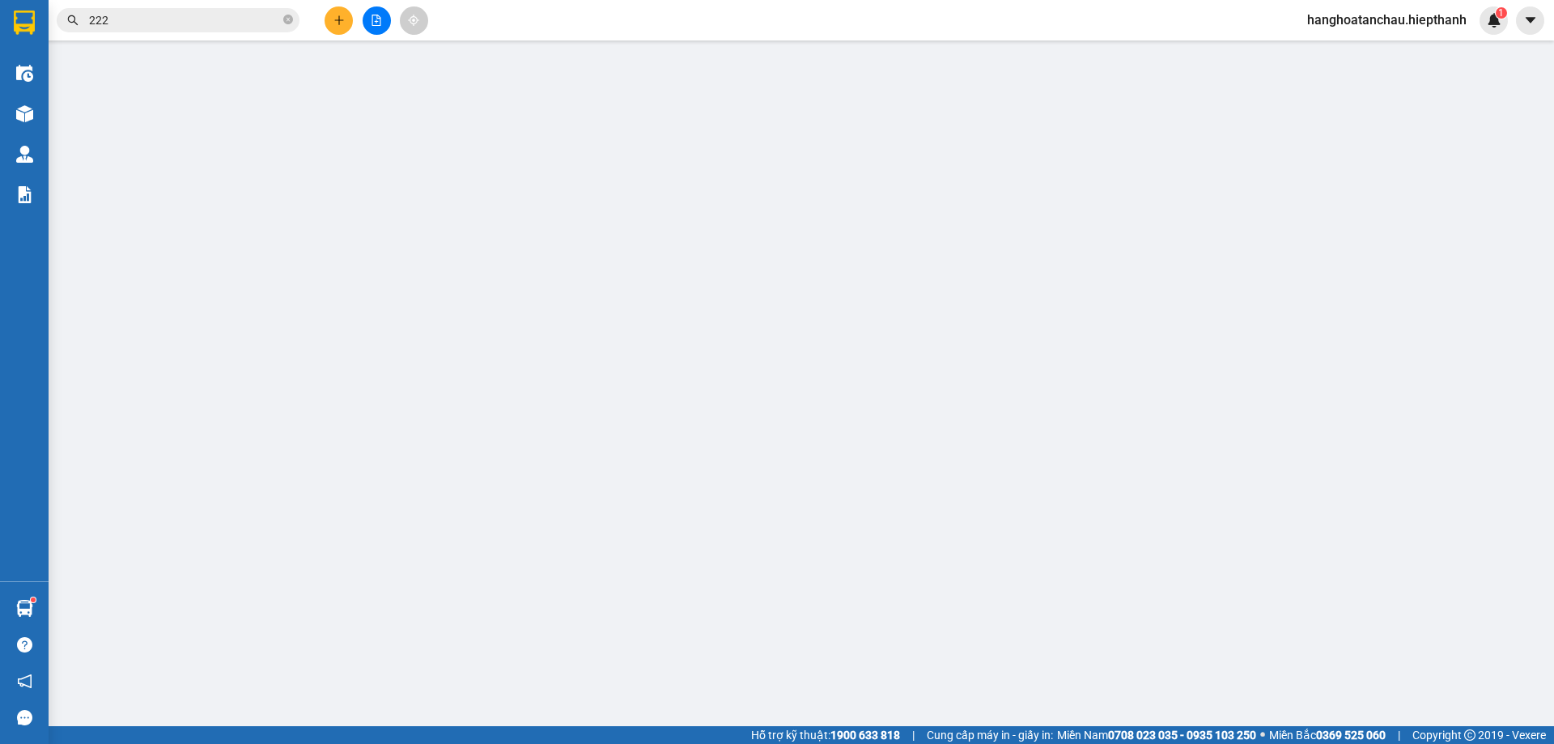
type input "0767323268"
type input "ANH HÀ"
type input "0937438222"
type input "UYÊN"
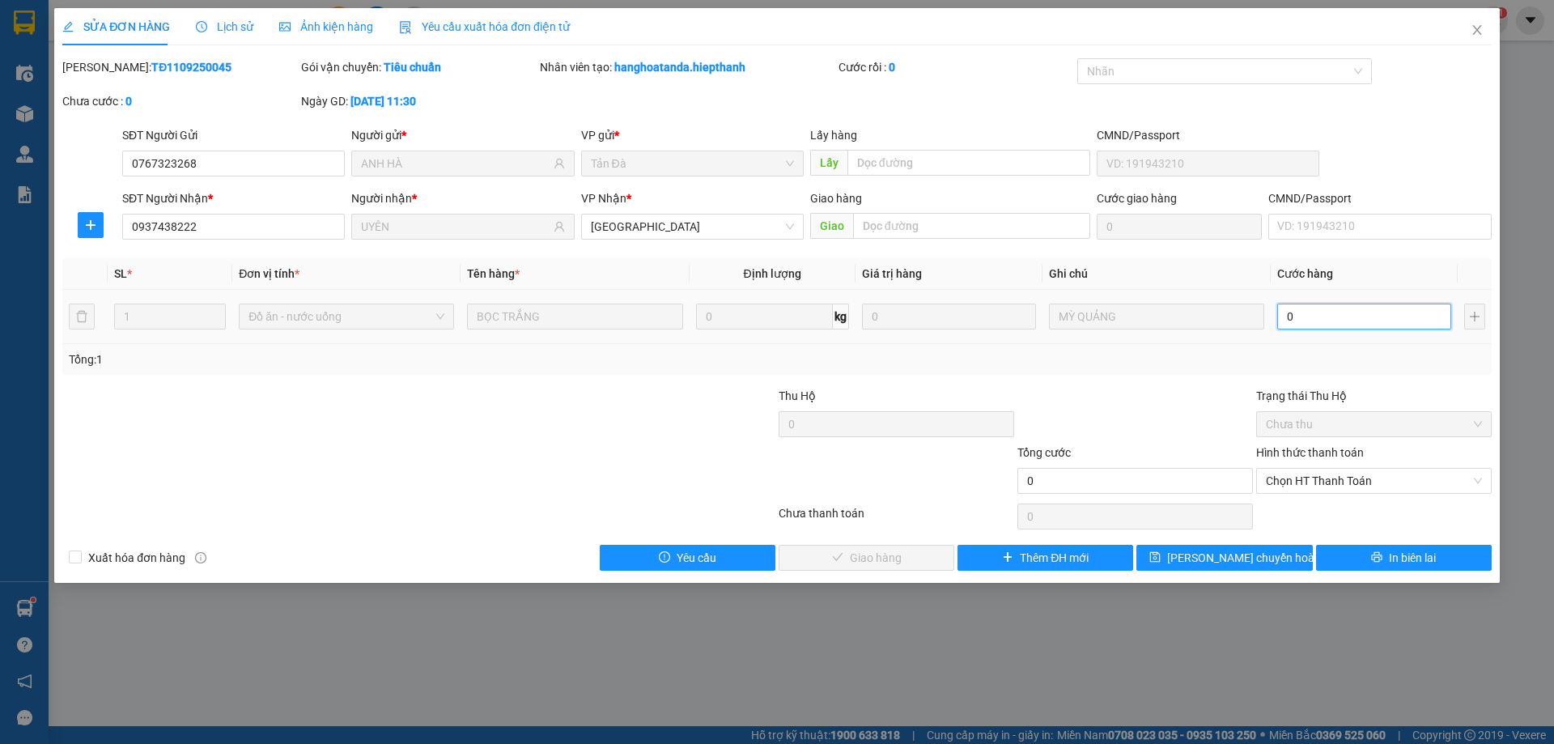
click at [1344, 312] on input "0" at bounding box center [1364, 316] width 174 height 26
type input "2"
type input "20"
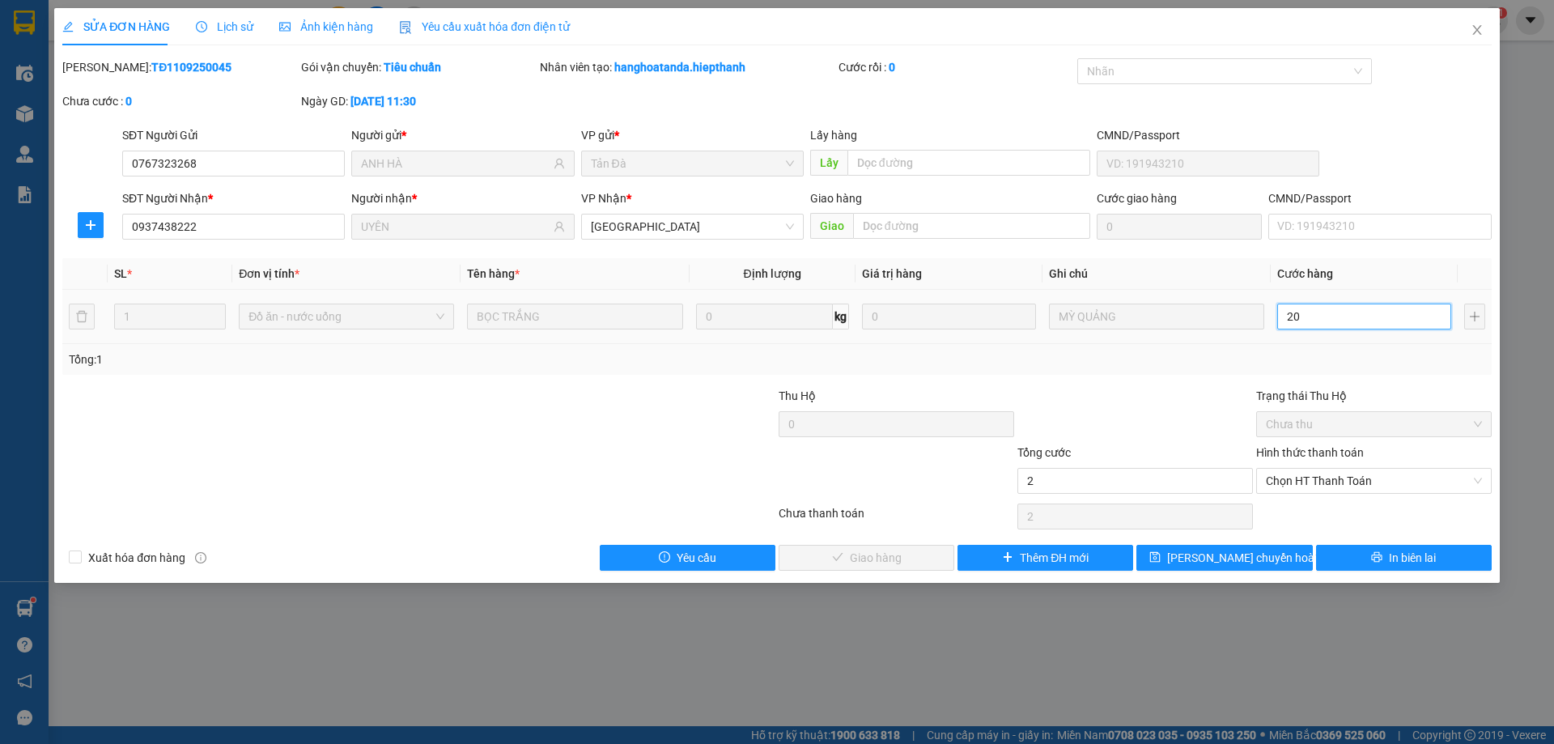
type input "20"
click at [1364, 481] on span "Chọn HT Thanh Toán" at bounding box center [1374, 481] width 216 height 24
type input "20"
type input "20.000"
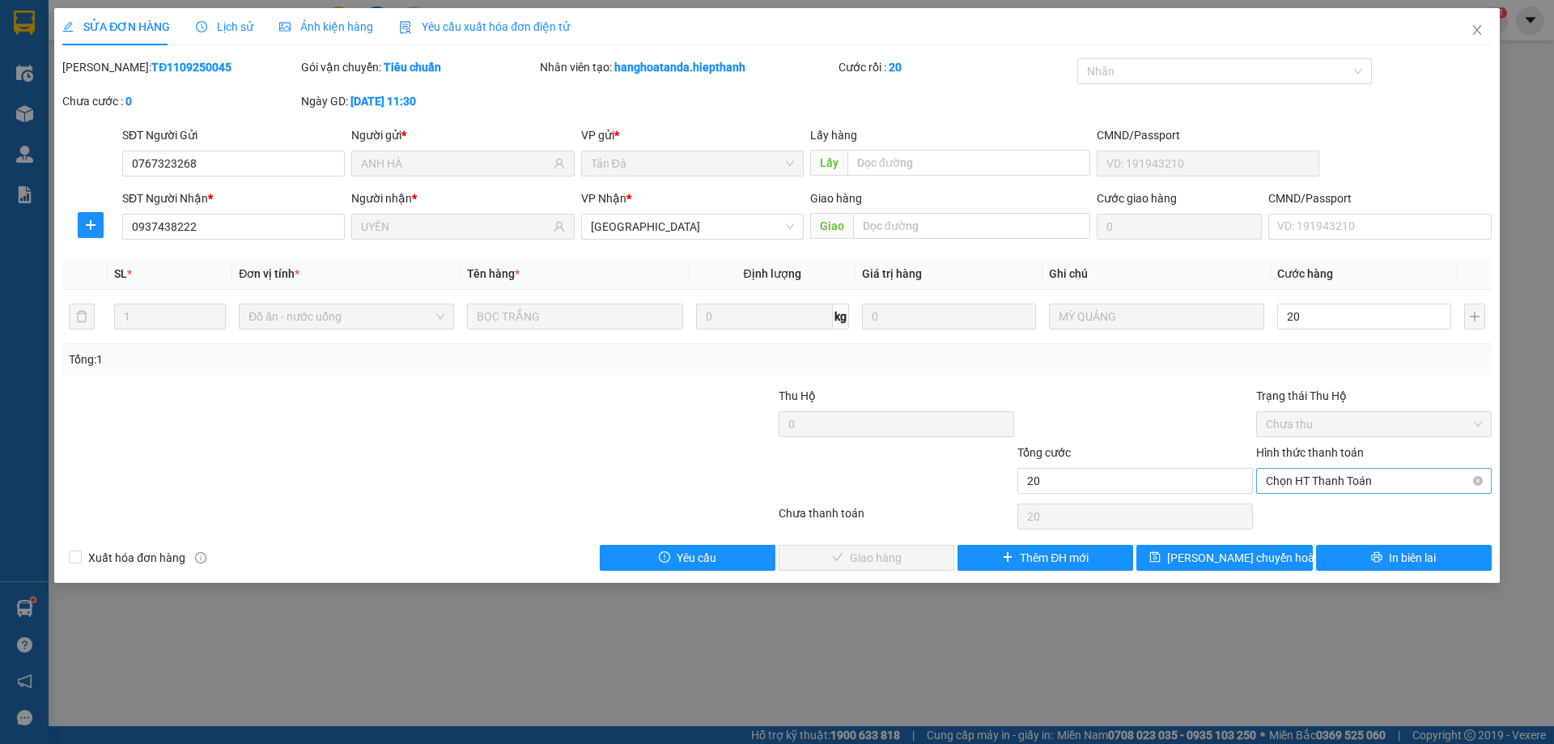
type input "20.000"
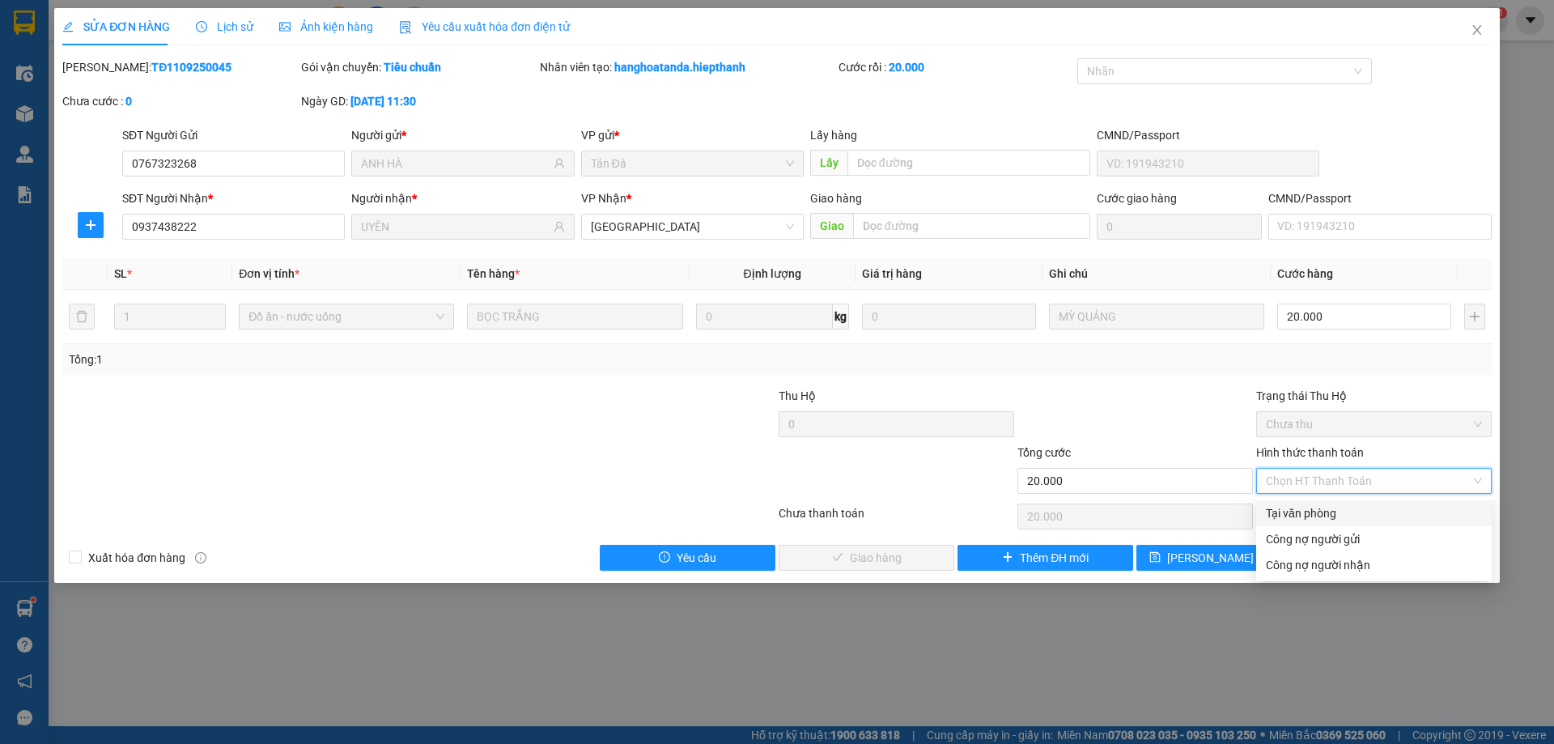
click at [1329, 517] on div "Tại văn phòng" at bounding box center [1374, 513] width 216 height 18
type input "0"
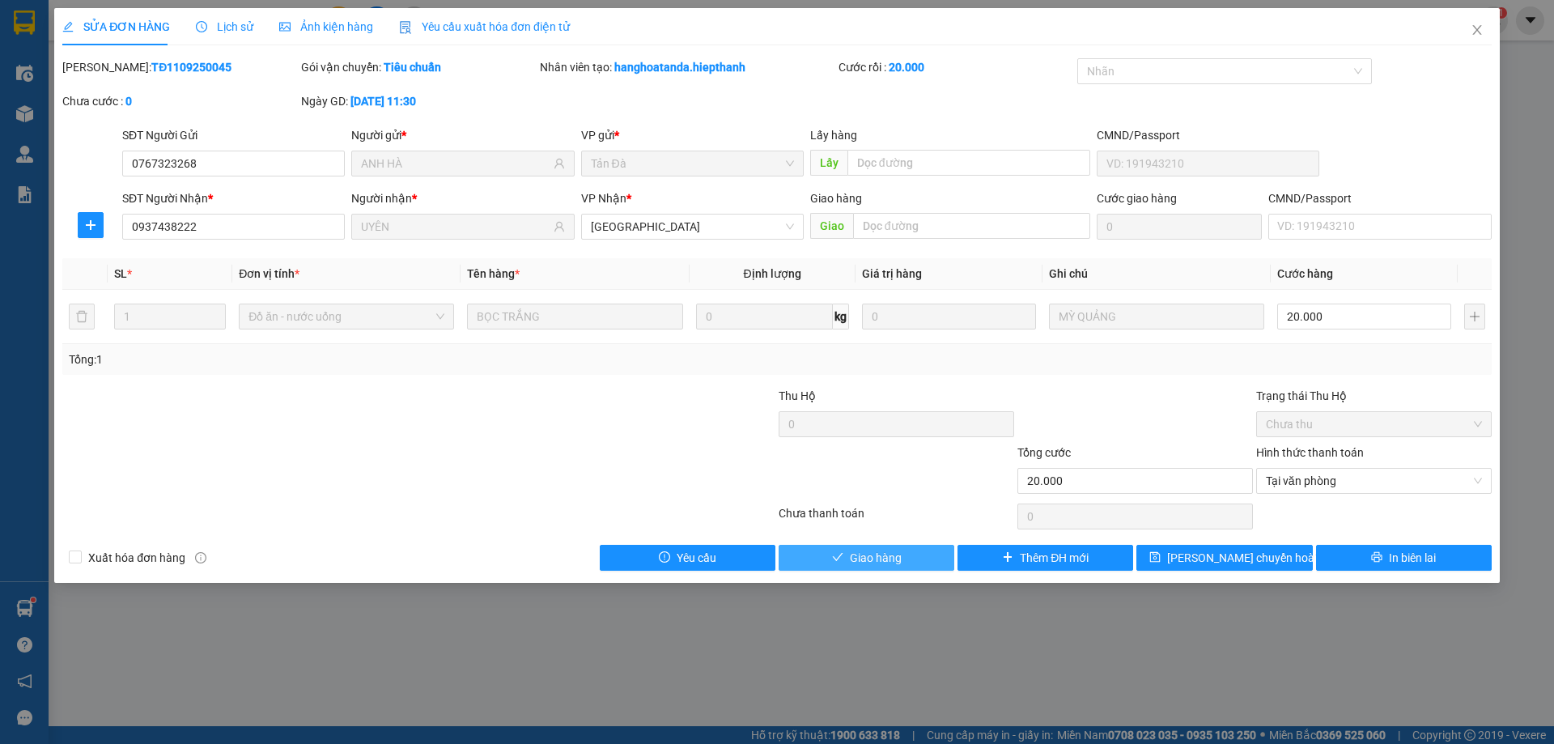
click at [922, 555] on button "Giao hàng" at bounding box center [867, 558] width 176 height 26
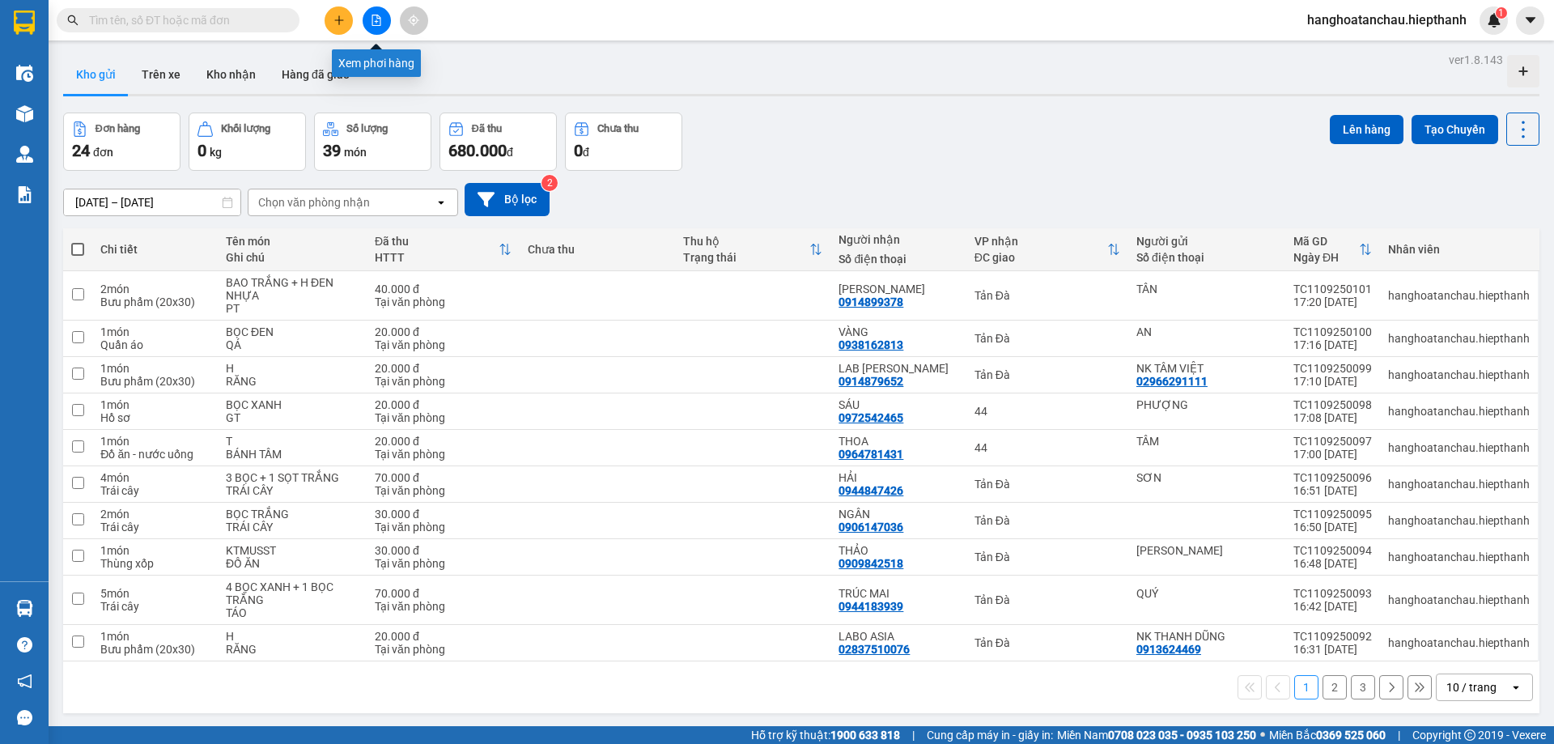
click at [374, 16] on icon "file-add" at bounding box center [376, 20] width 11 height 11
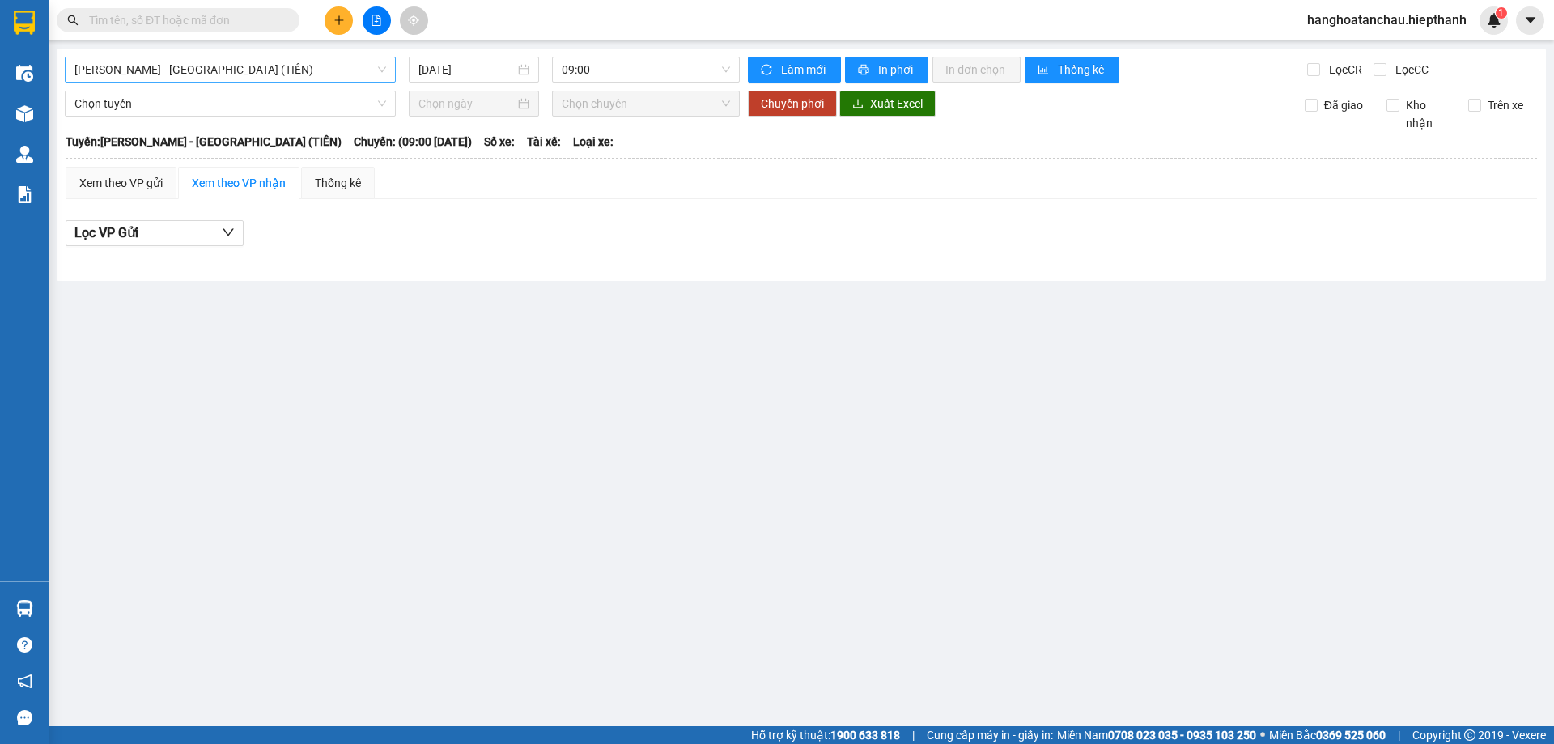
click at [248, 66] on span "[PERSON_NAME] - [PERSON_NAME] ([PERSON_NAME])" at bounding box center [230, 69] width 312 height 24
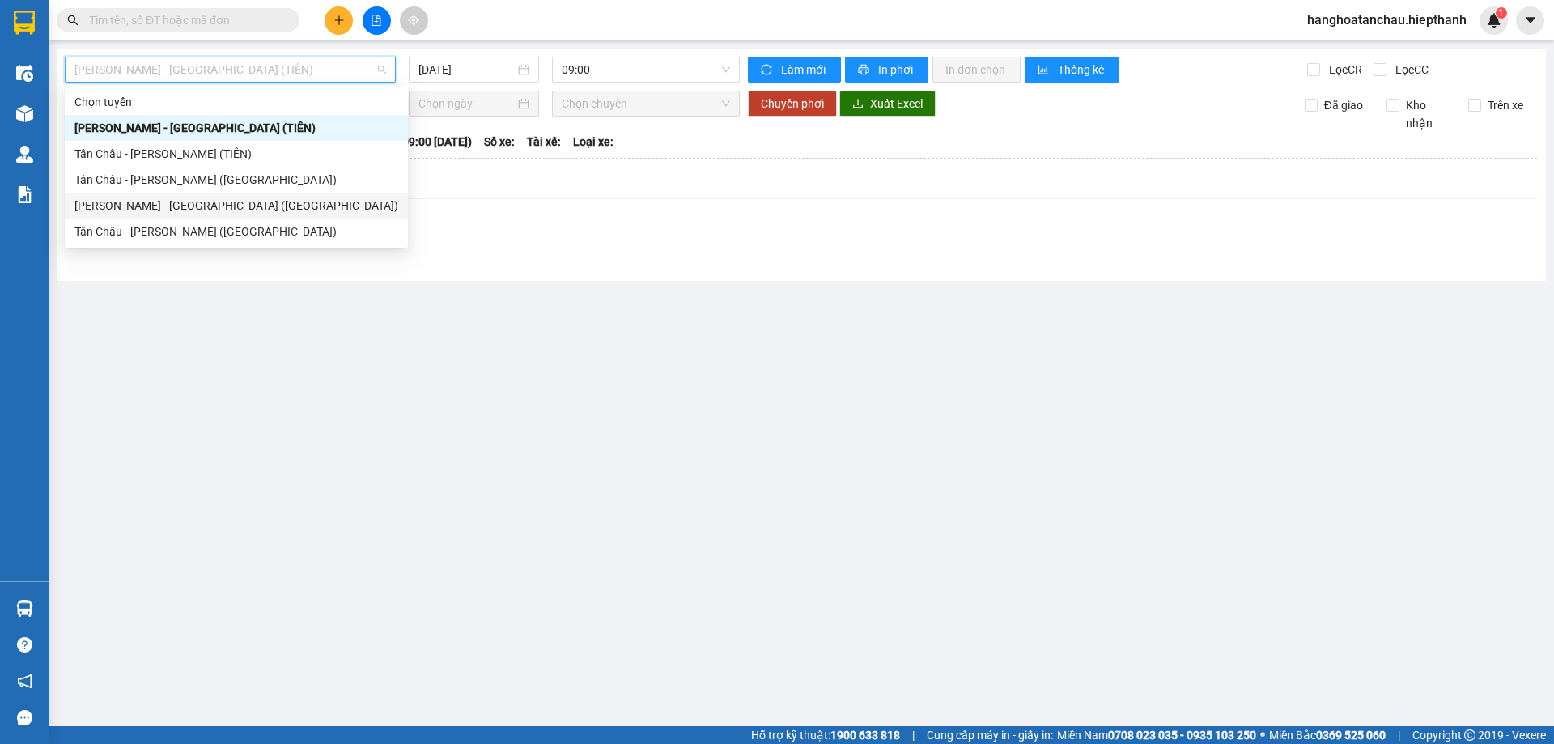
click at [248, 205] on div "[PERSON_NAME] - [PERSON_NAME] ([GEOGRAPHIC_DATA])" at bounding box center [232, 206] width 316 height 18
type input "[DATE]"
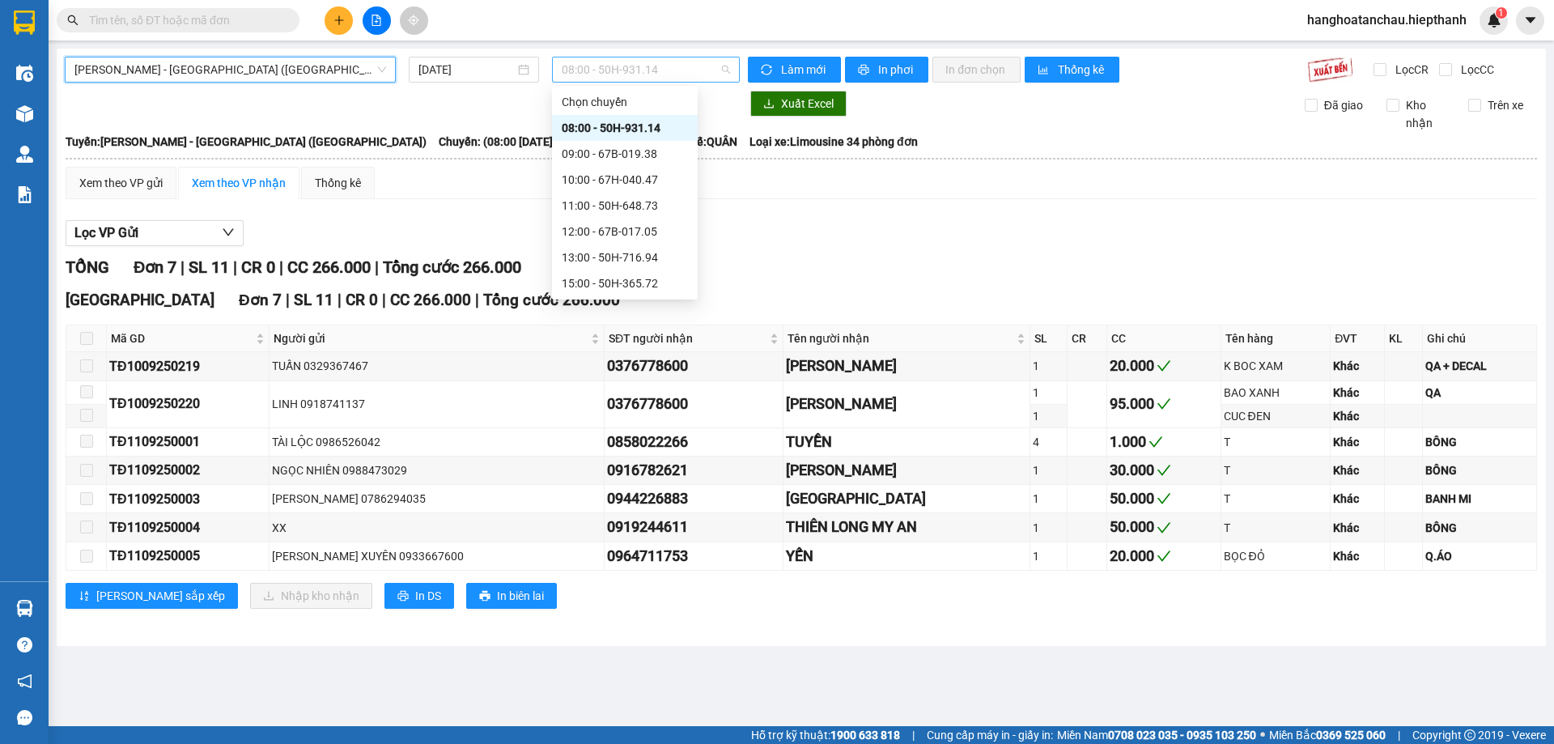
click at [652, 62] on span "08:00 - 50H-931.14" at bounding box center [646, 69] width 168 height 24
click at [632, 230] on div "12:00 - 67B-017.05" at bounding box center [625, 232] width 126 height 18
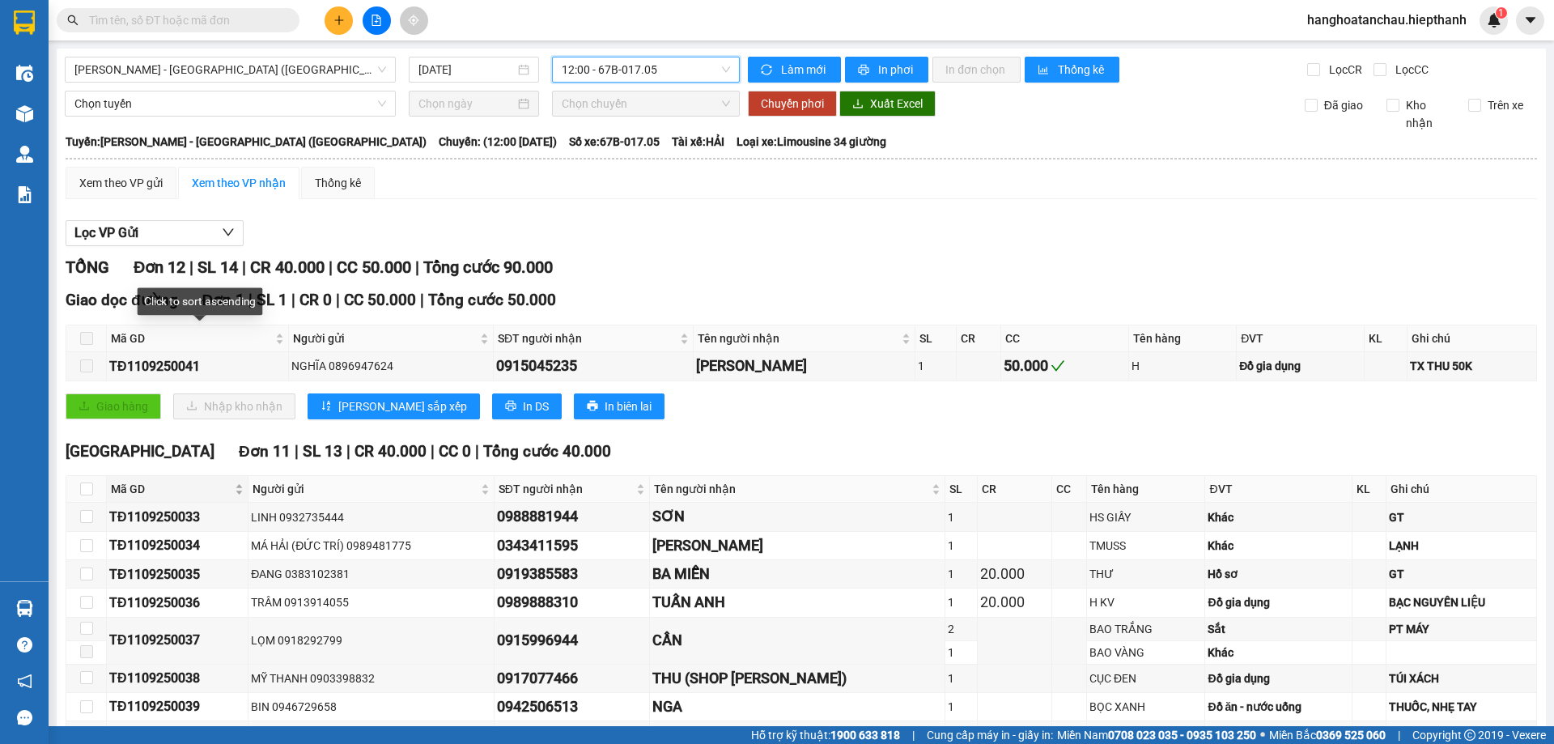
scroll to position [193, 0]
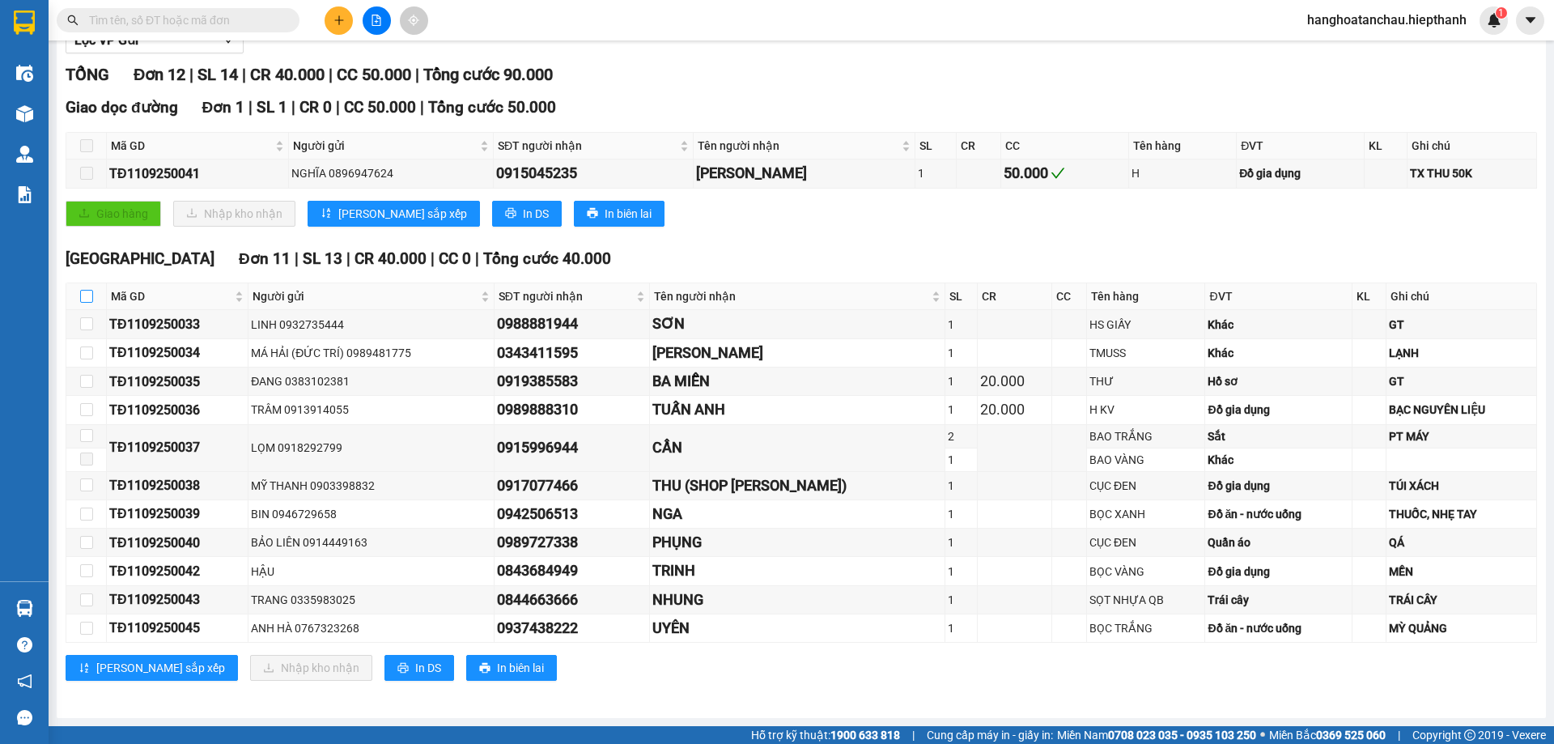
click at [87, 294] on input "checkbox" at bounding box center [86, 296] width 13 height 13
checkbox input "true"
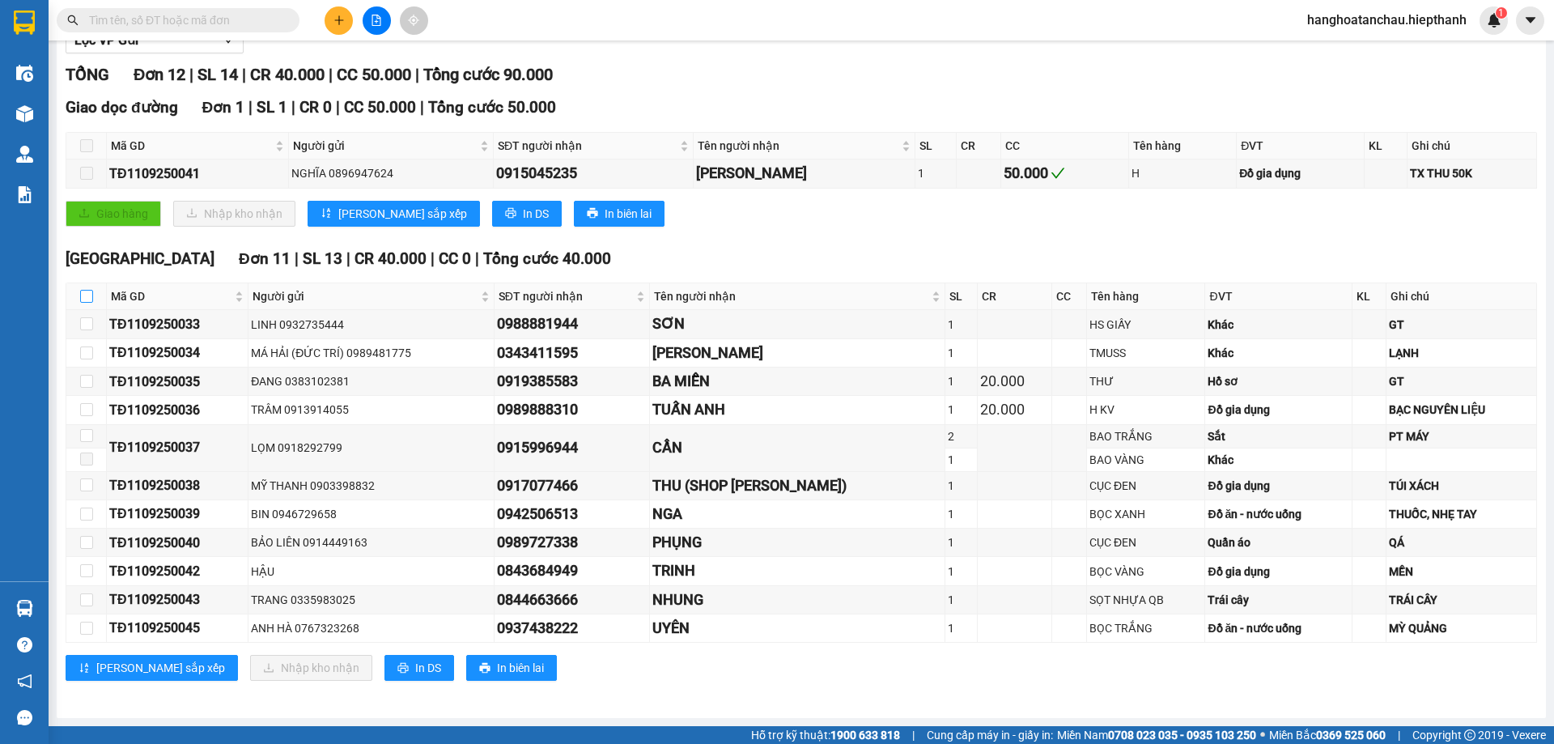
checkbox input "true"
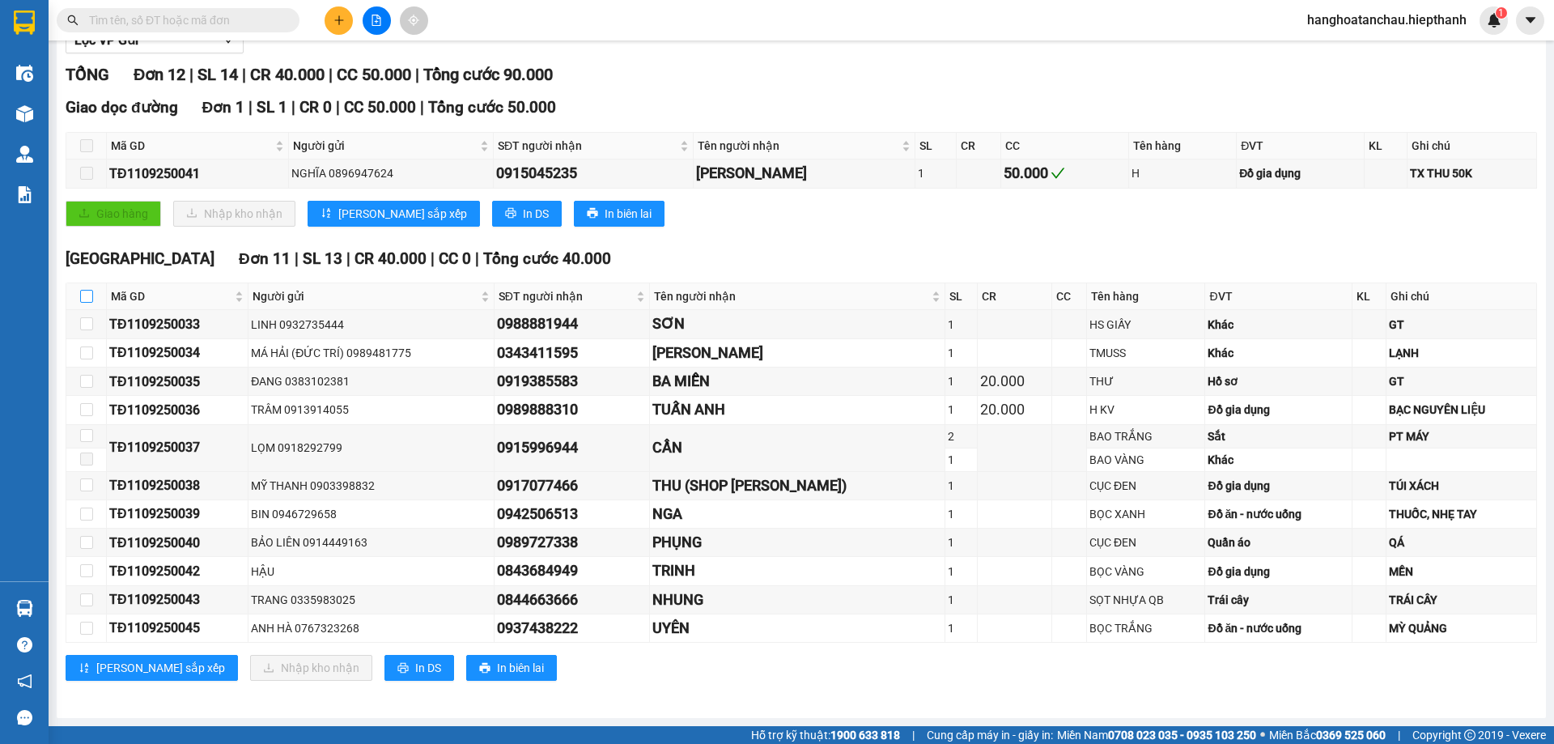
checkbox input "true"
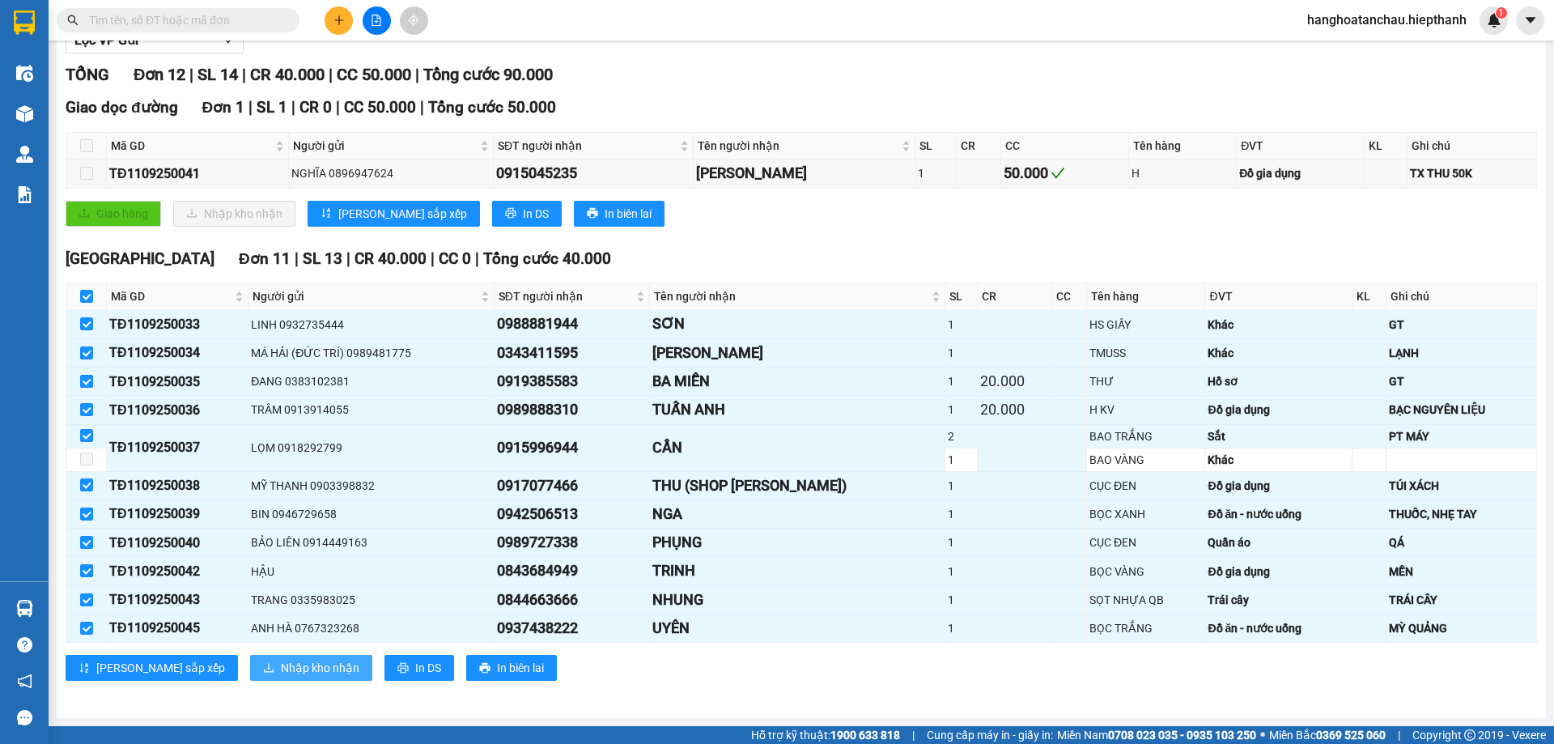
click at [281, 662] on span "Nhập kho nhận" at bounding box center [320, 668] width 78 height 18
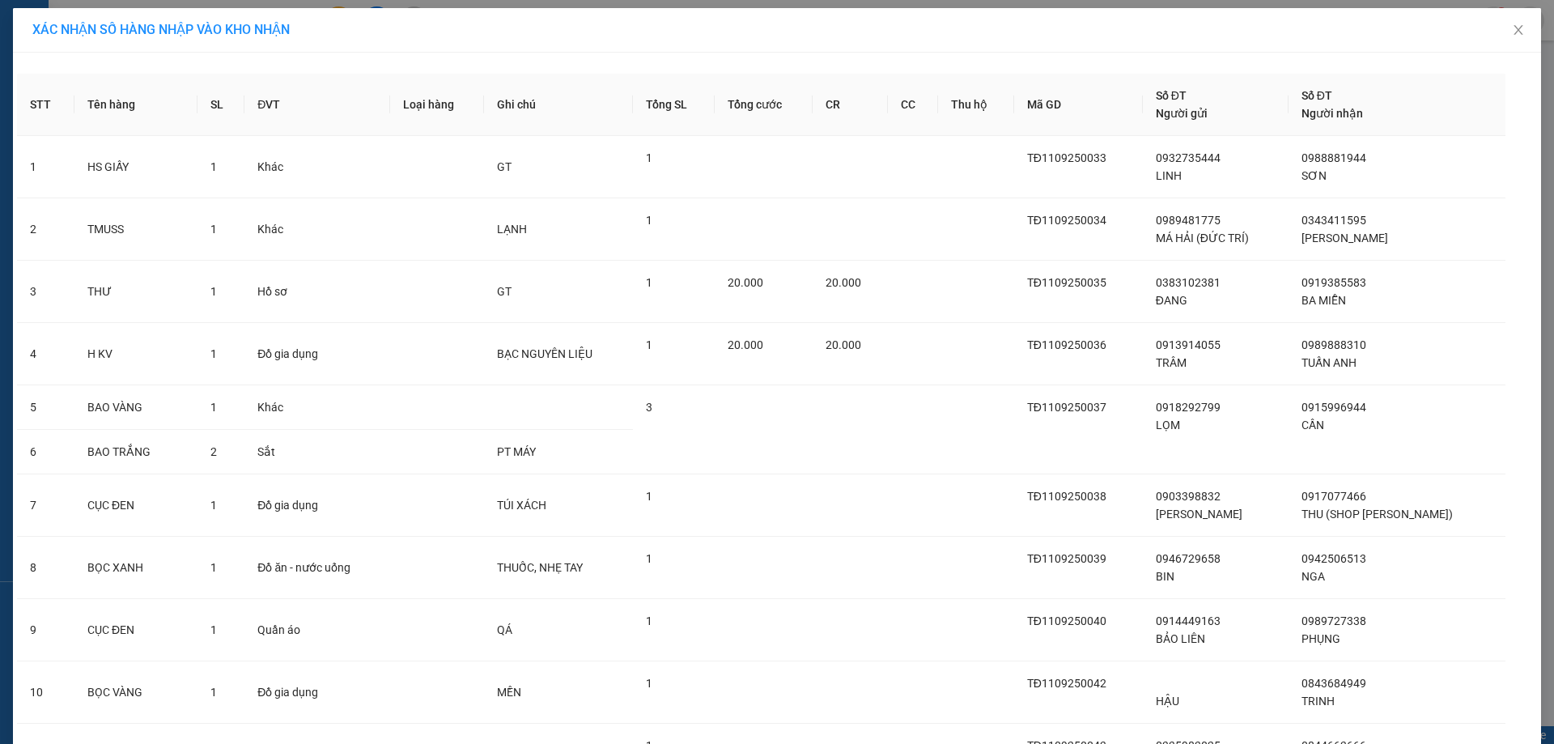
scroll to position [223, 0]
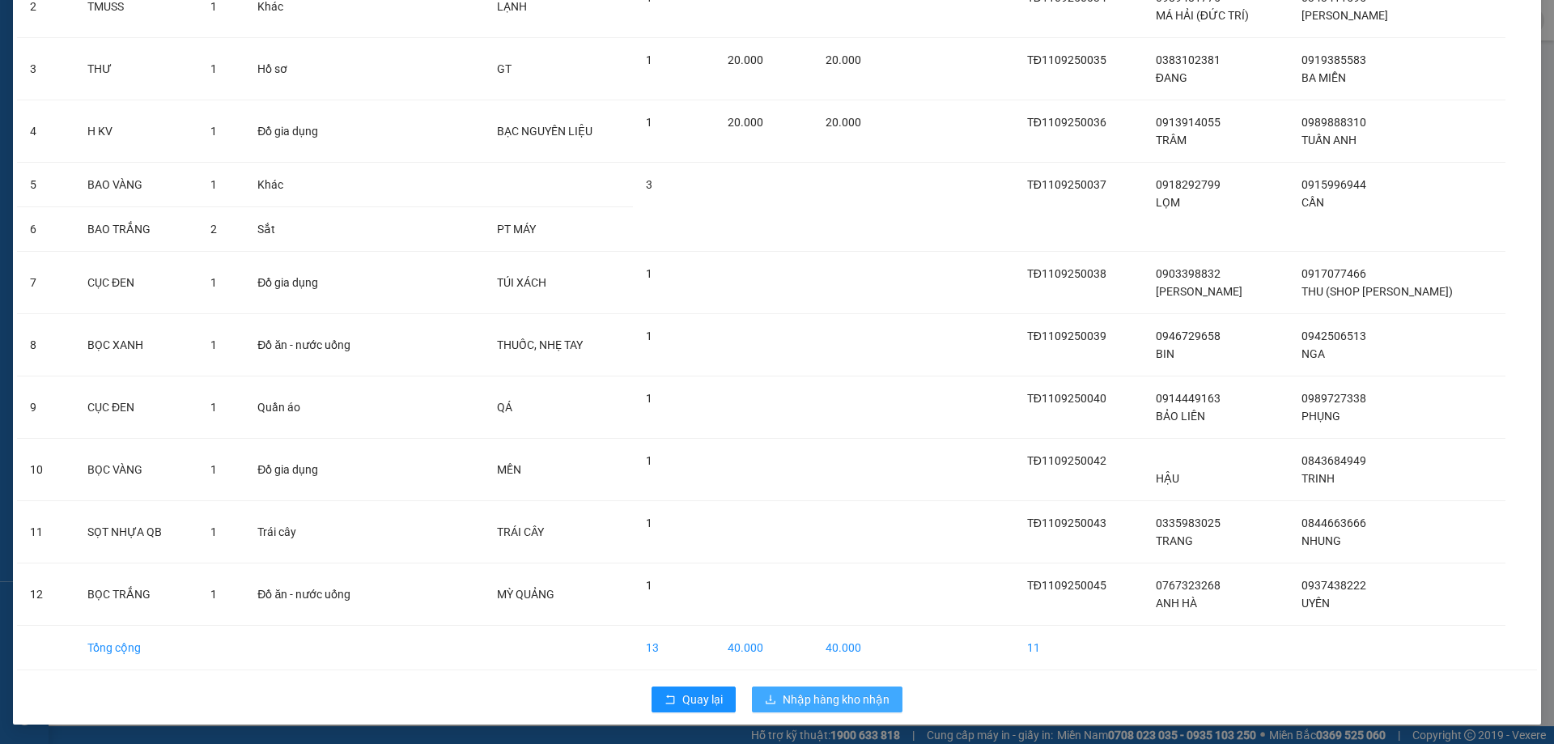
click at [836, 701] on span "Nhập hàng kho nhận" at bounding box center [836, 699] width 107 height 18
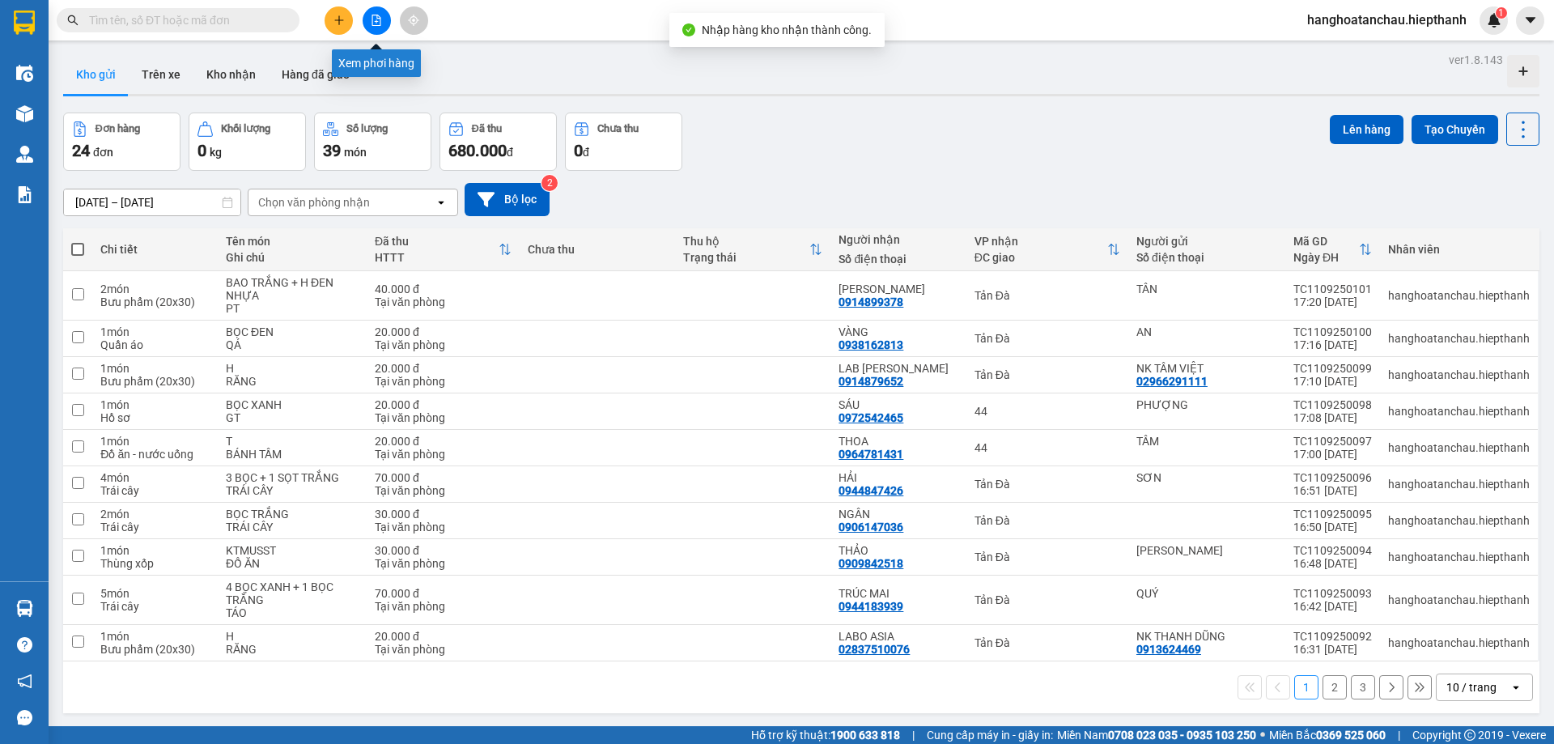
click at [376, 23] on icon "file-add" at bounding box center [376, 20] width 9 height 11
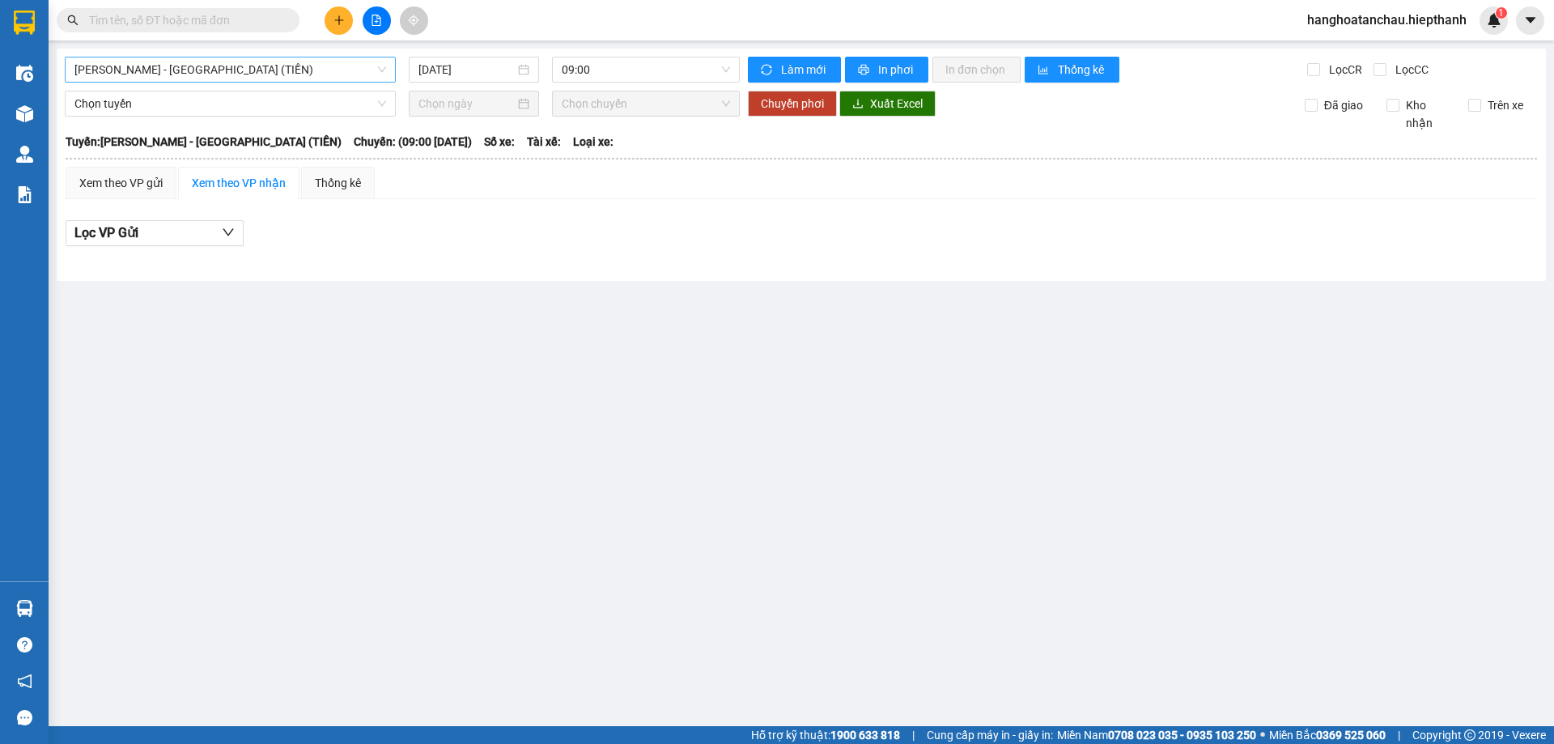
click at [257, 73] on span "[PERSON_NAME] - [PERSON_NAME] ([PERSON_NAME])" at bounding box center [230, 69] width 312 height 24
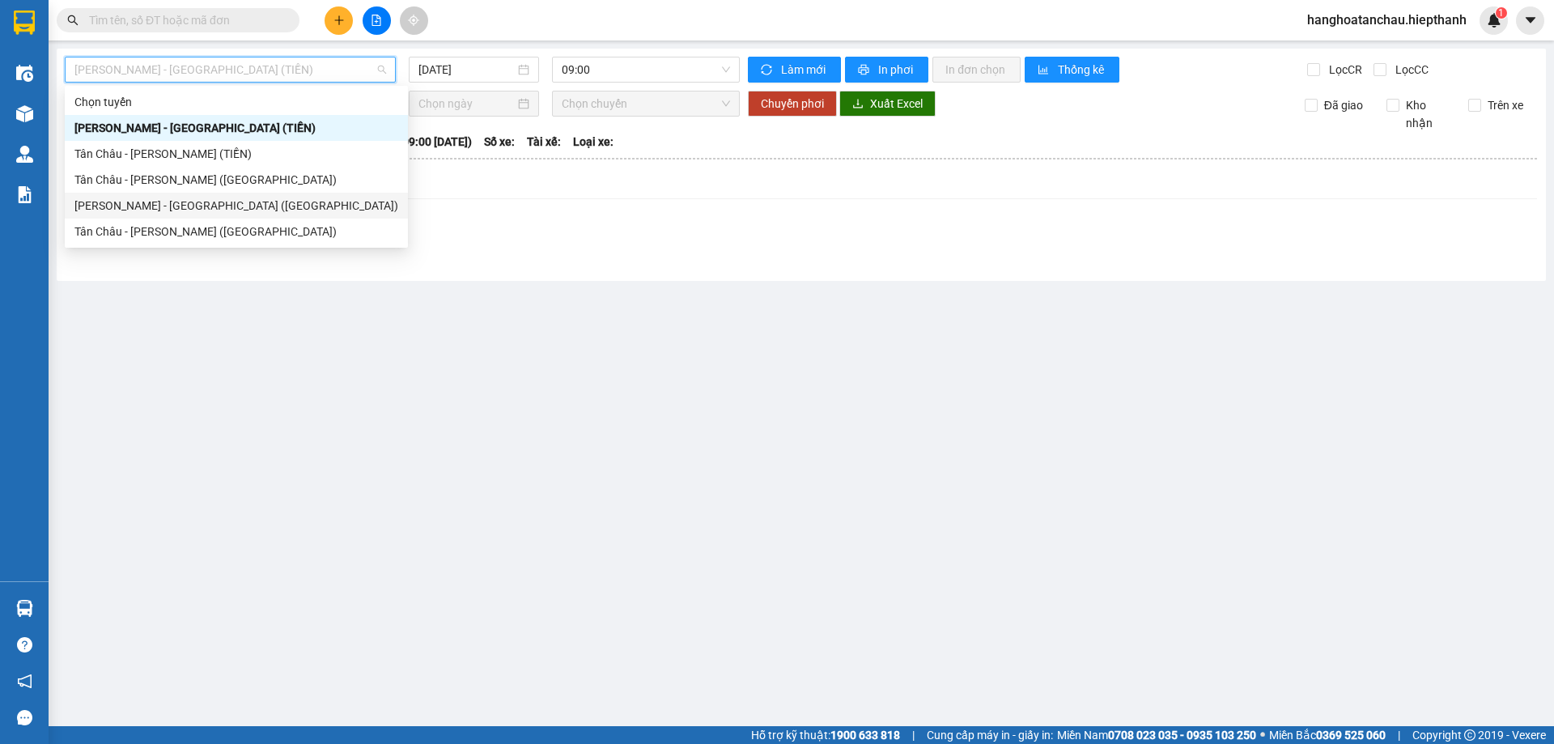
click at [236, 207] on div "[PERSON_NAME] - [PERSON_NAME] ([GEOGRAPHIC_DATA])" at bounding box center [232, 206] width 316 height 18
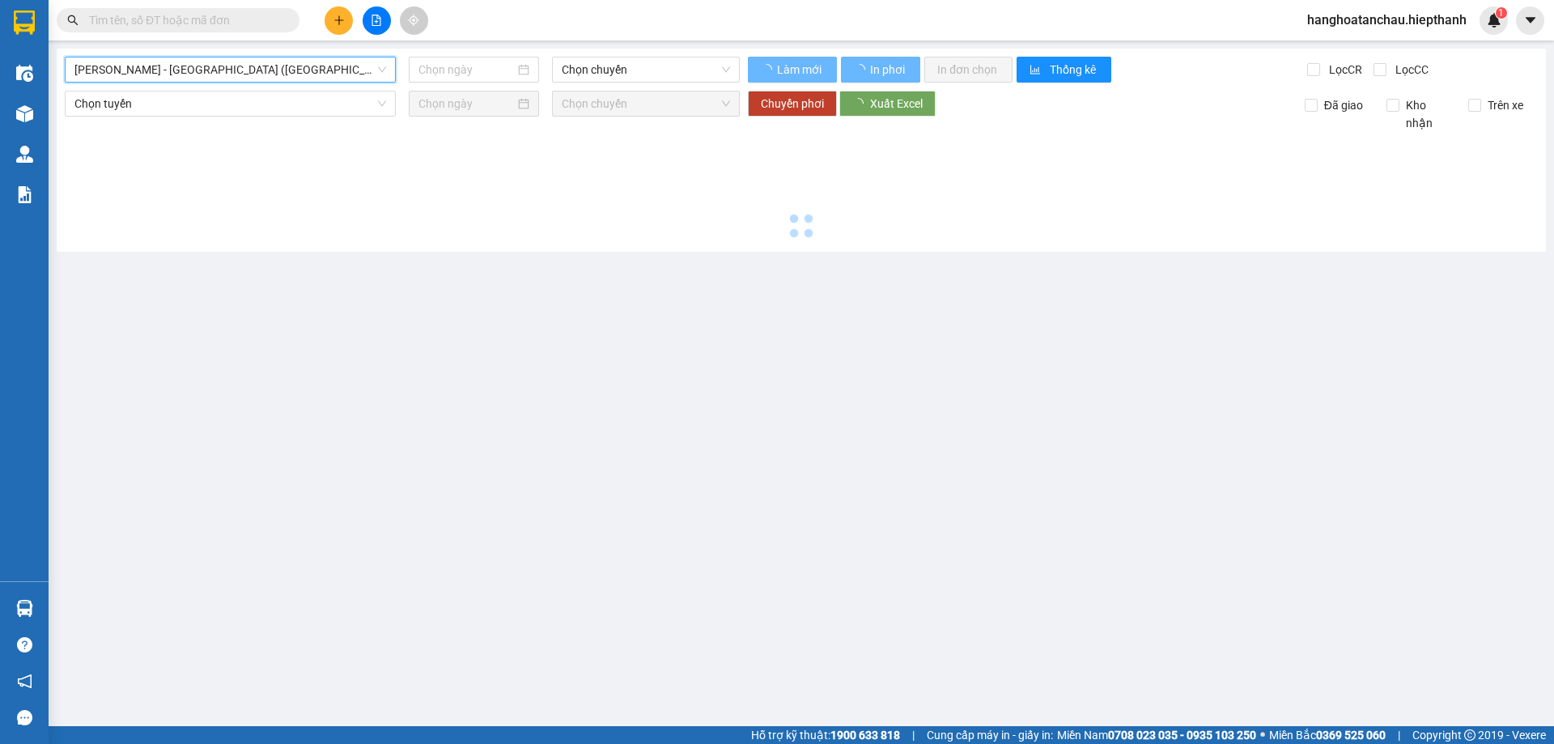
type input "[DATE]"
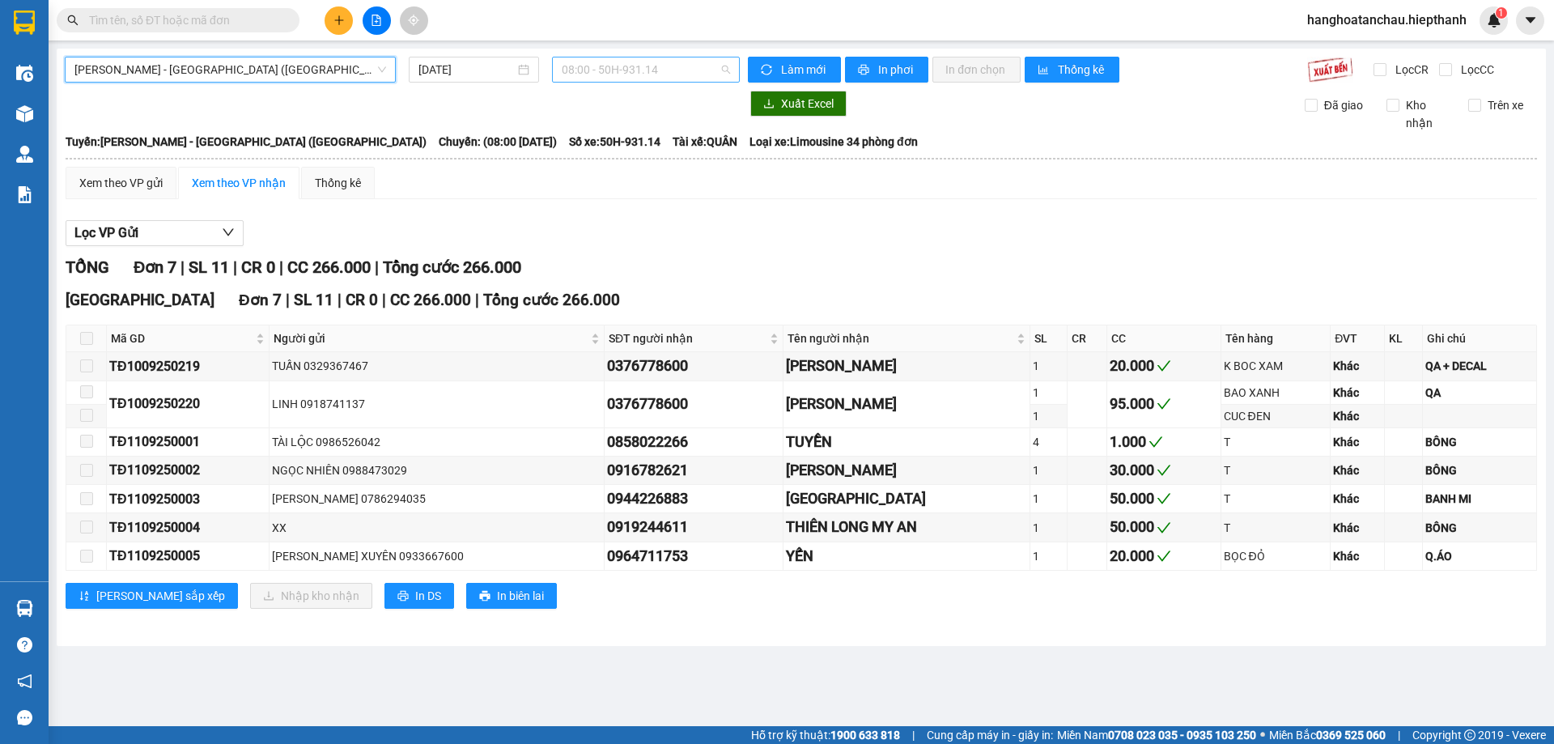
click at [627, 57] on span "08:00 - 50H-931.14" at bounding box center [646, 69] width 168 height 24
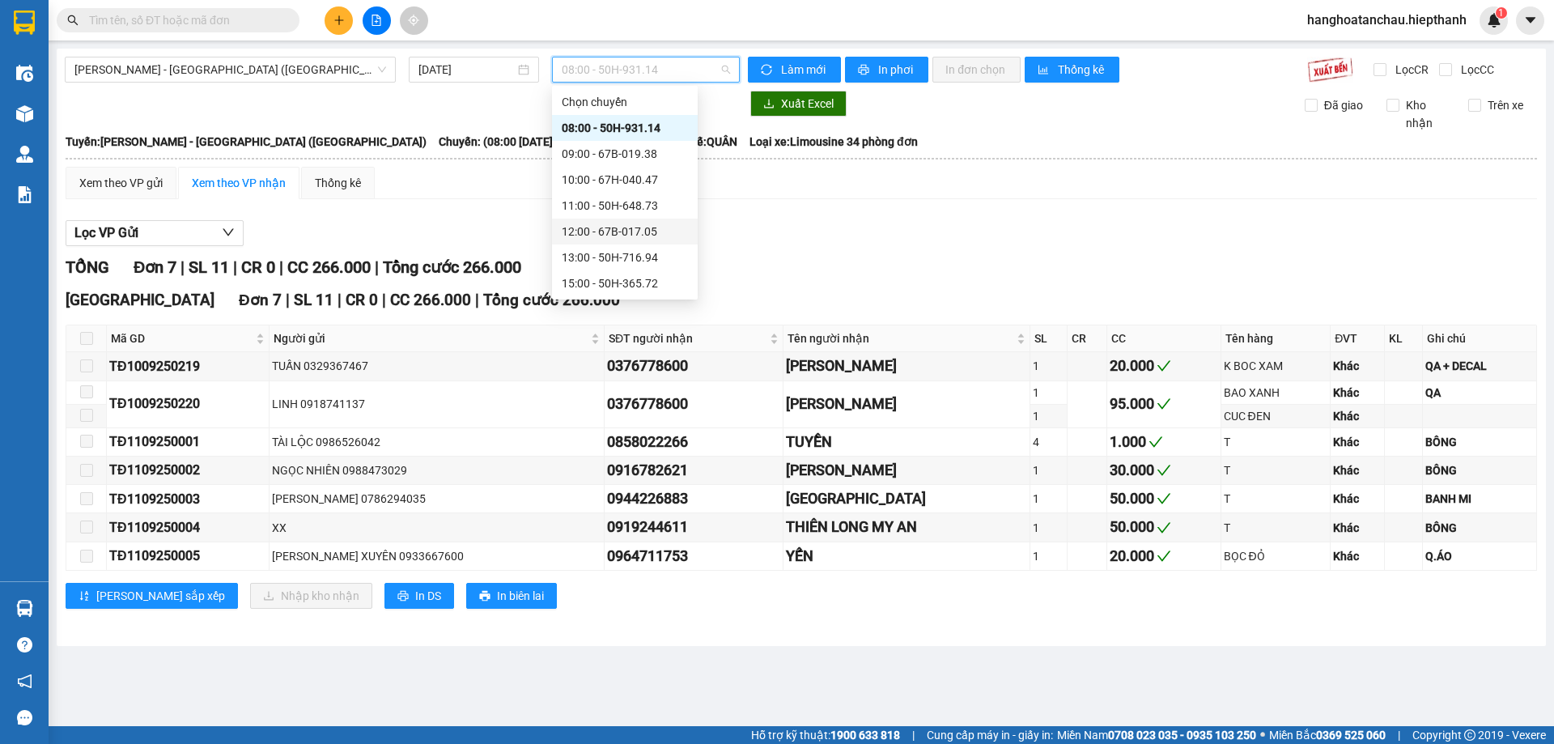
click at [636, 234] on div "12:00 - 67B-017.05" at bounding box center [625, 232] width 126 height 18
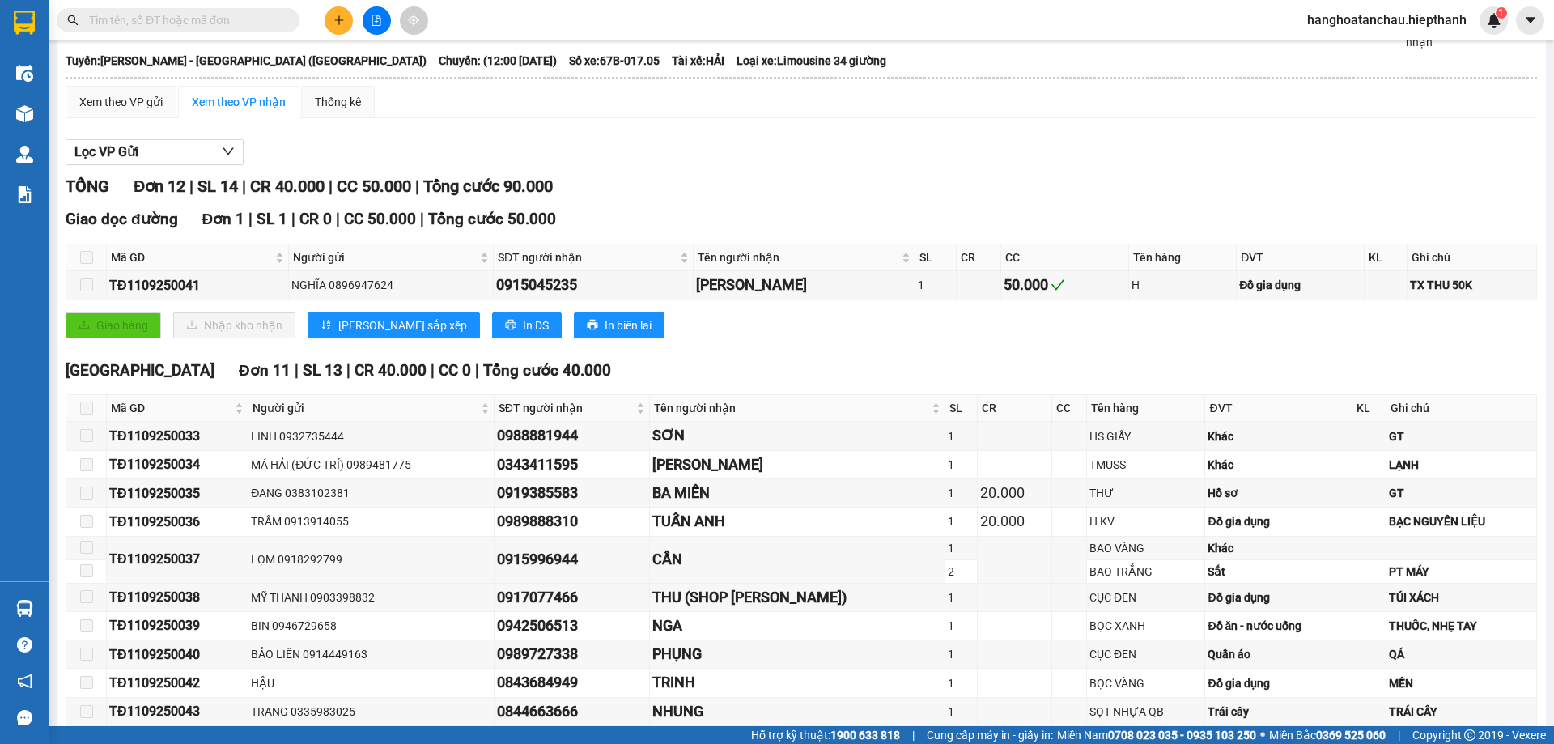
scroll to position [162, 0]
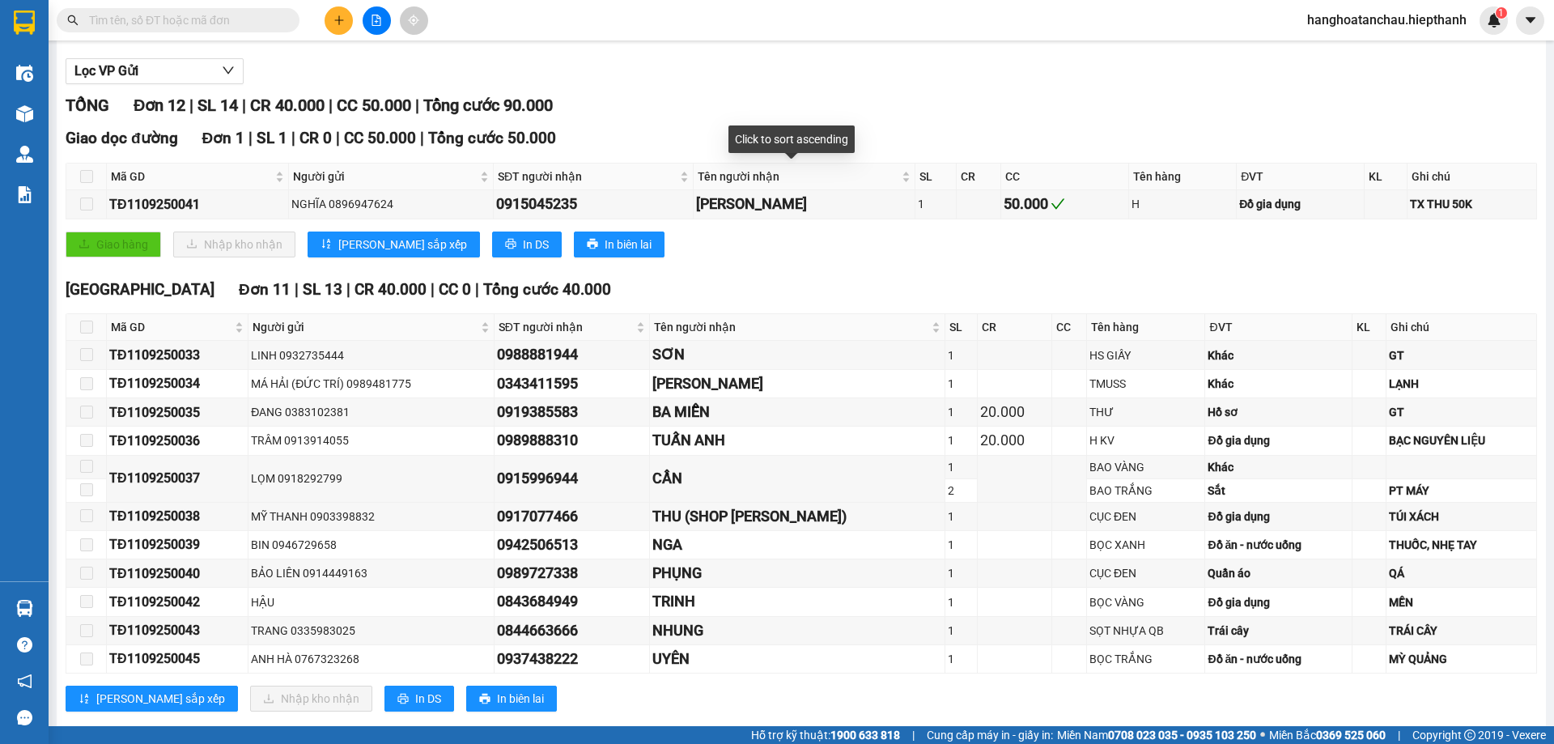
click at [810, 127] on div "Click to sort ascending" at bounding box center [791, 139] width 126 height 28
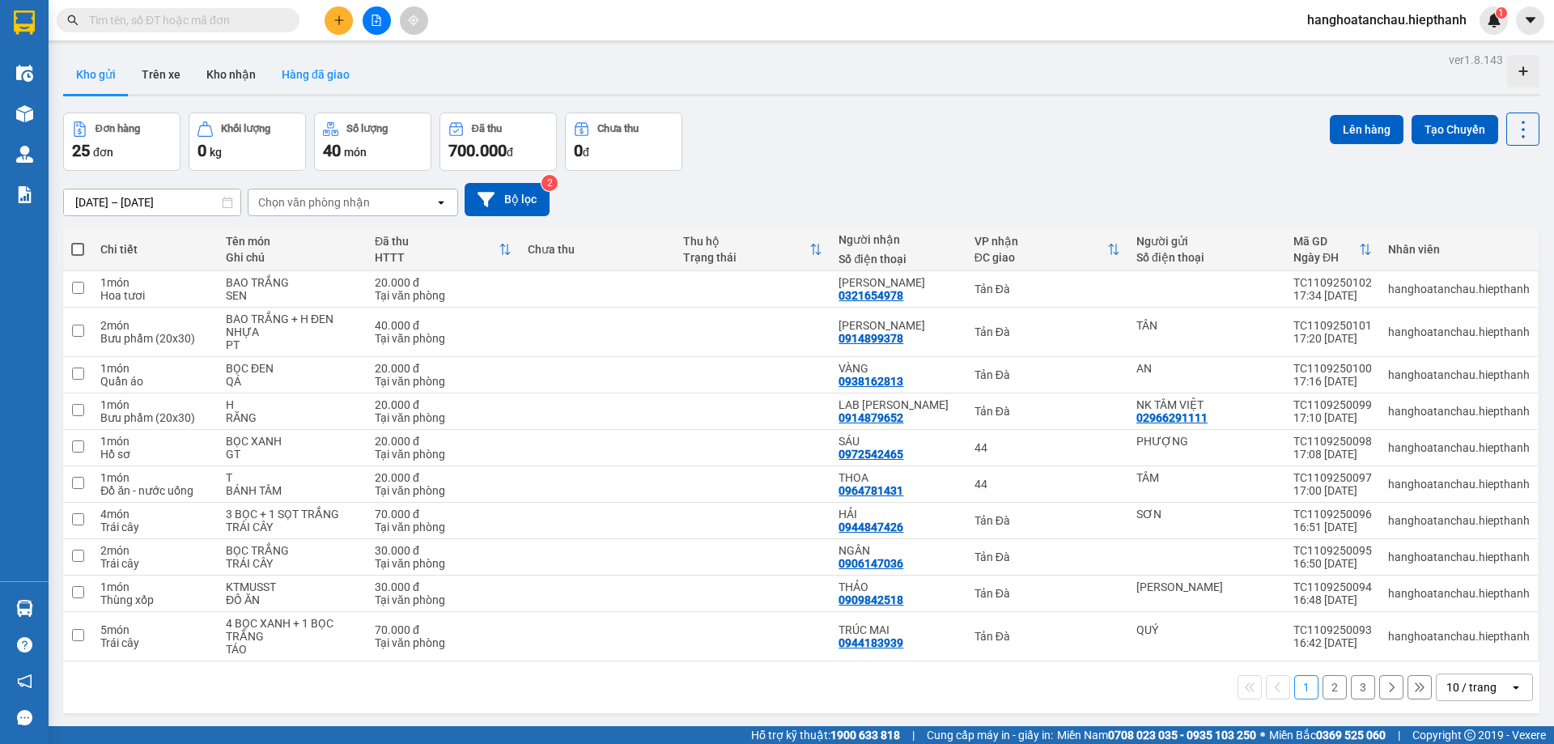
click at [330, 78] on button "Hàng đã giao" at bounding box center [316, 74] width 94 height 39
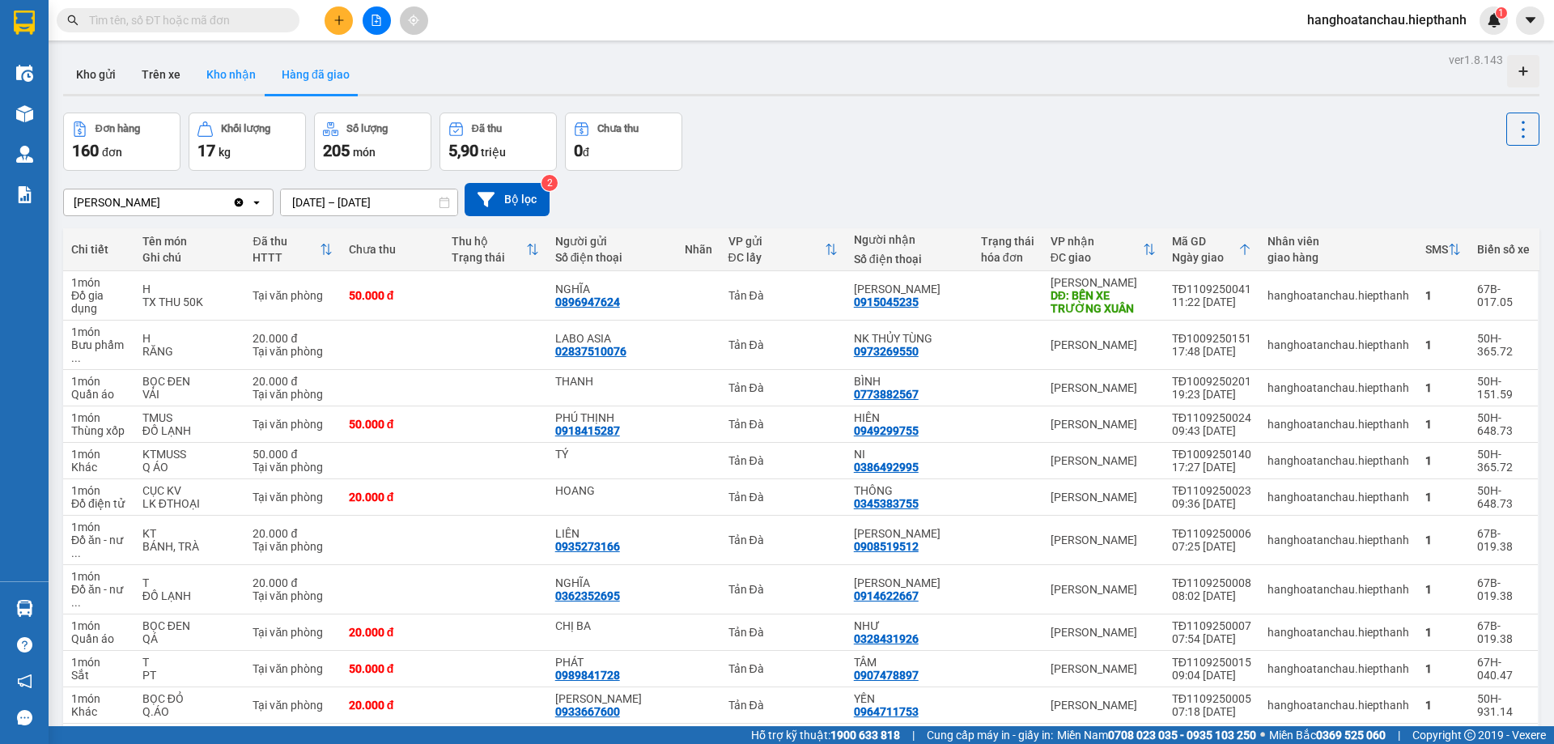
click at [225, 70] on button "Kho nhận" at bounding box center [230, 74] width 75 height 39
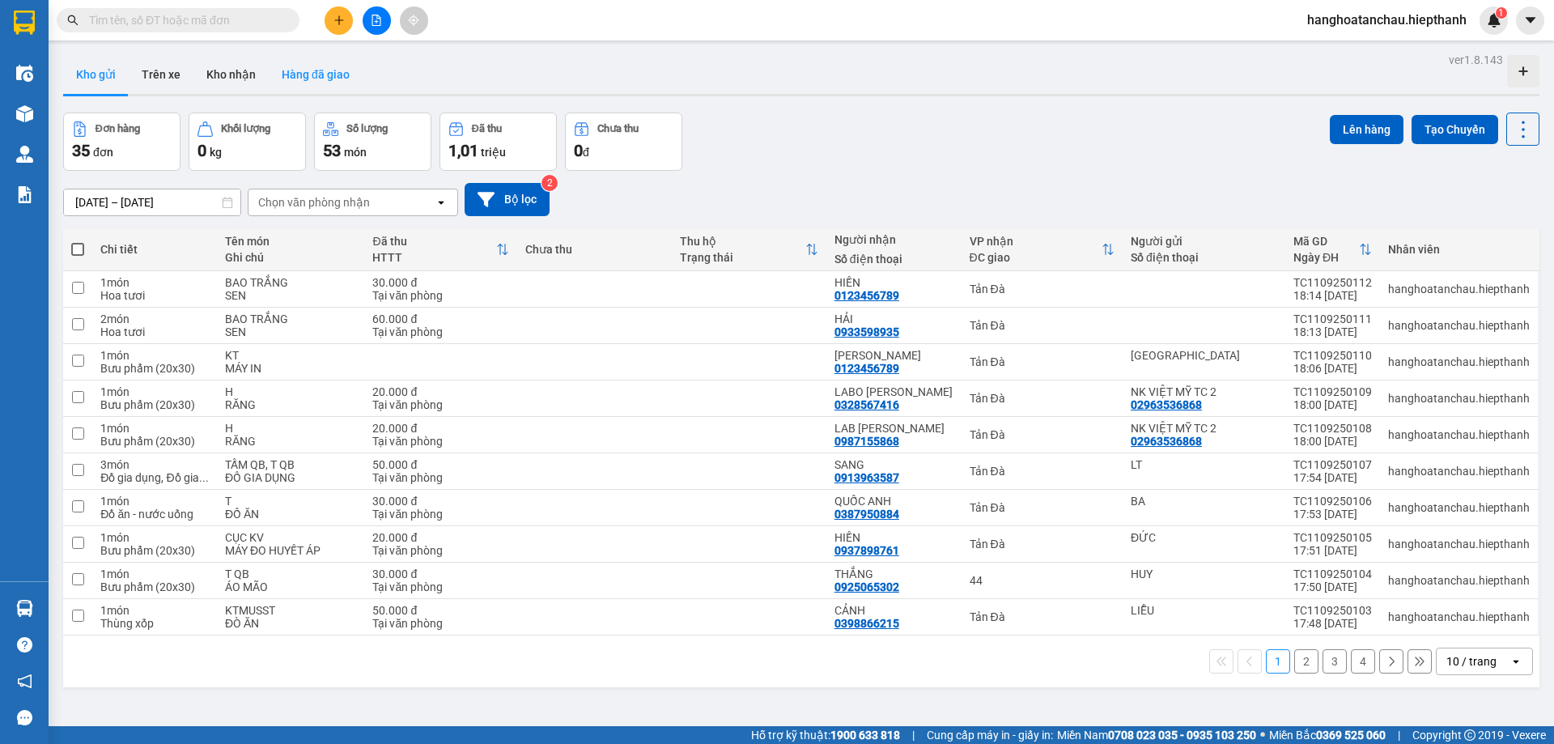
click at [325, 70] on button "Hàng đã giao" at bounding box center [316, 74] width 94 height 39
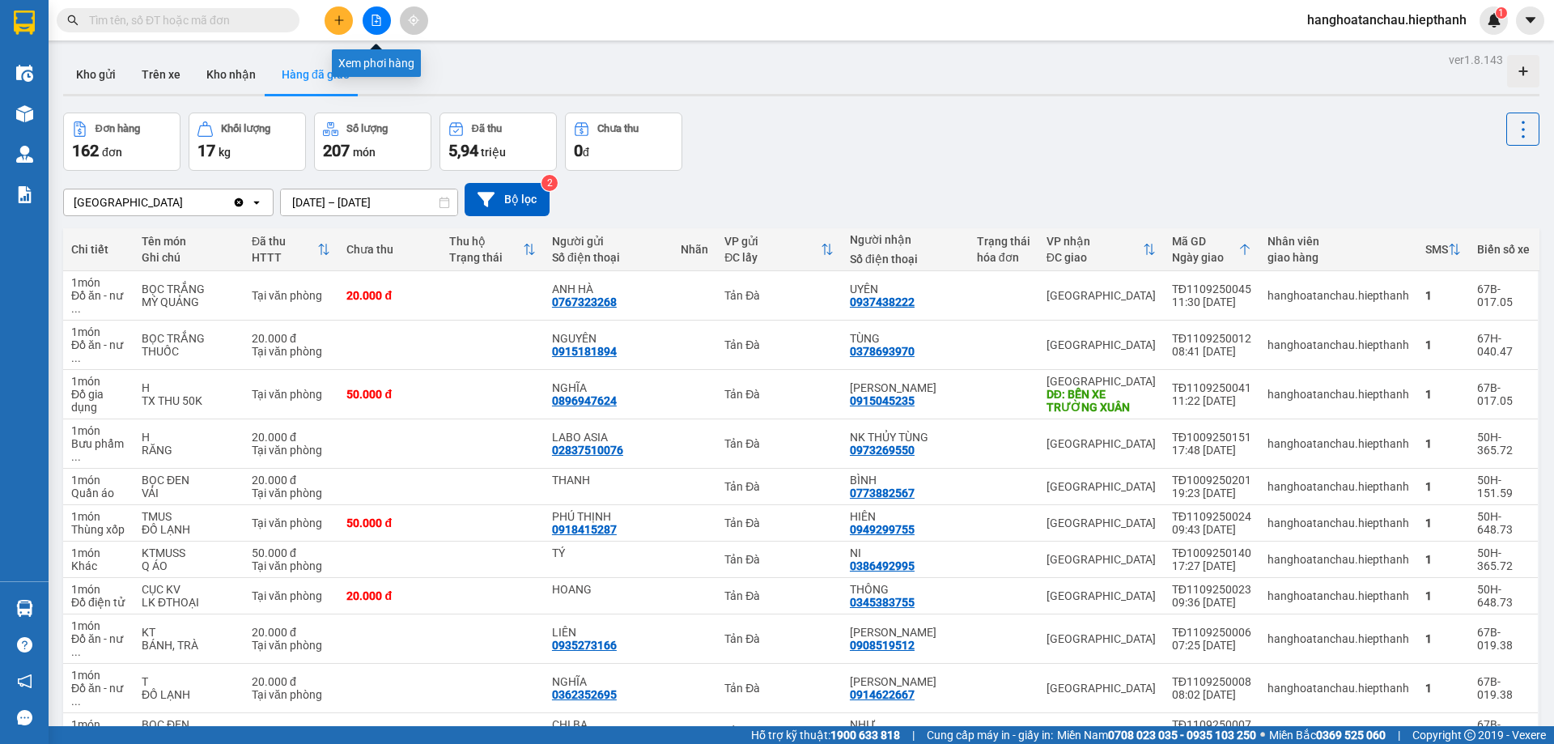
click at [380, 19] on icon "file-add" at bounding box center [376, 20] width 9 height 11
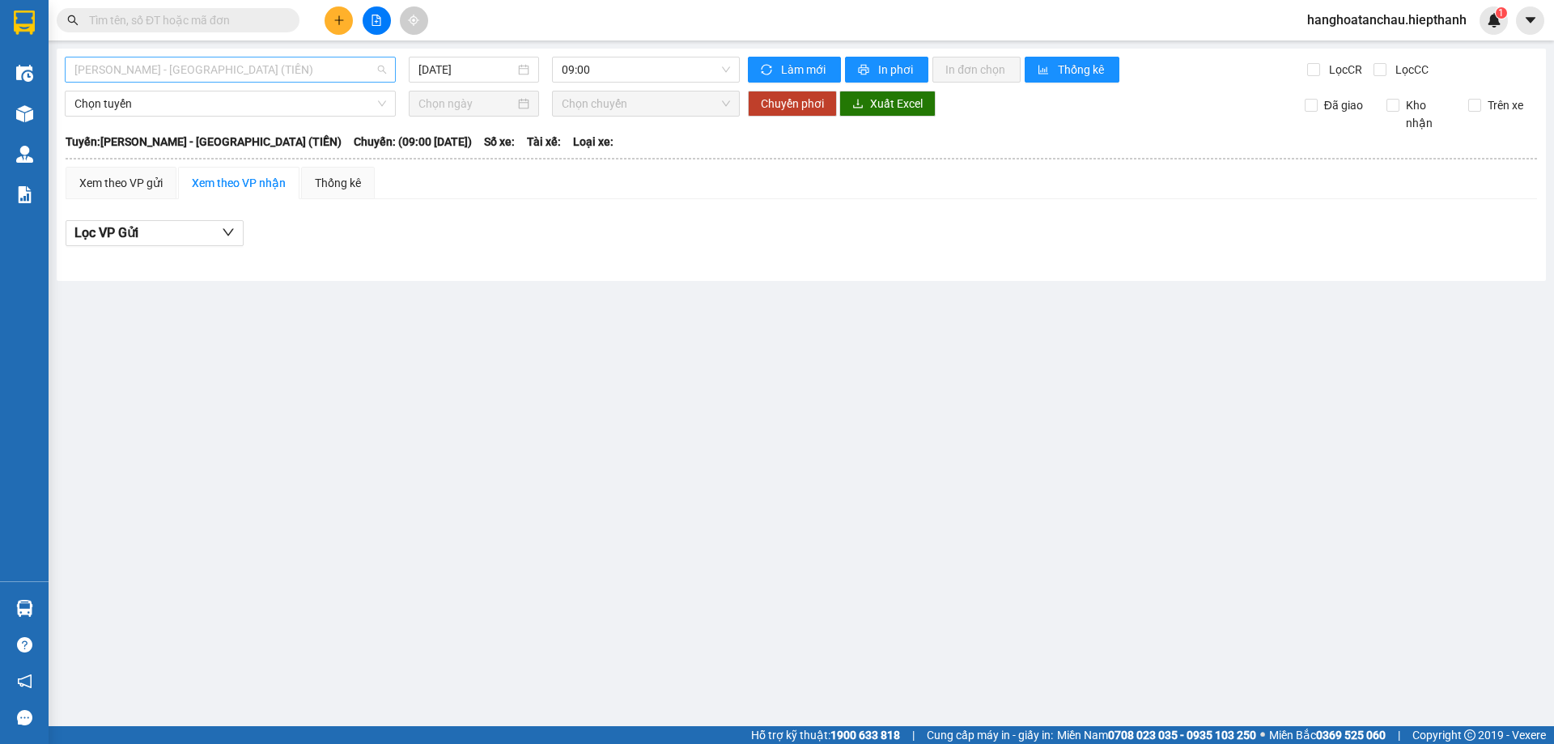
click at [295, 70] on span "[PERSON_NAME] - [PERSON_NAME] ([PERSON_NAME])" at bounding box center [230, 69] width 312 height 24
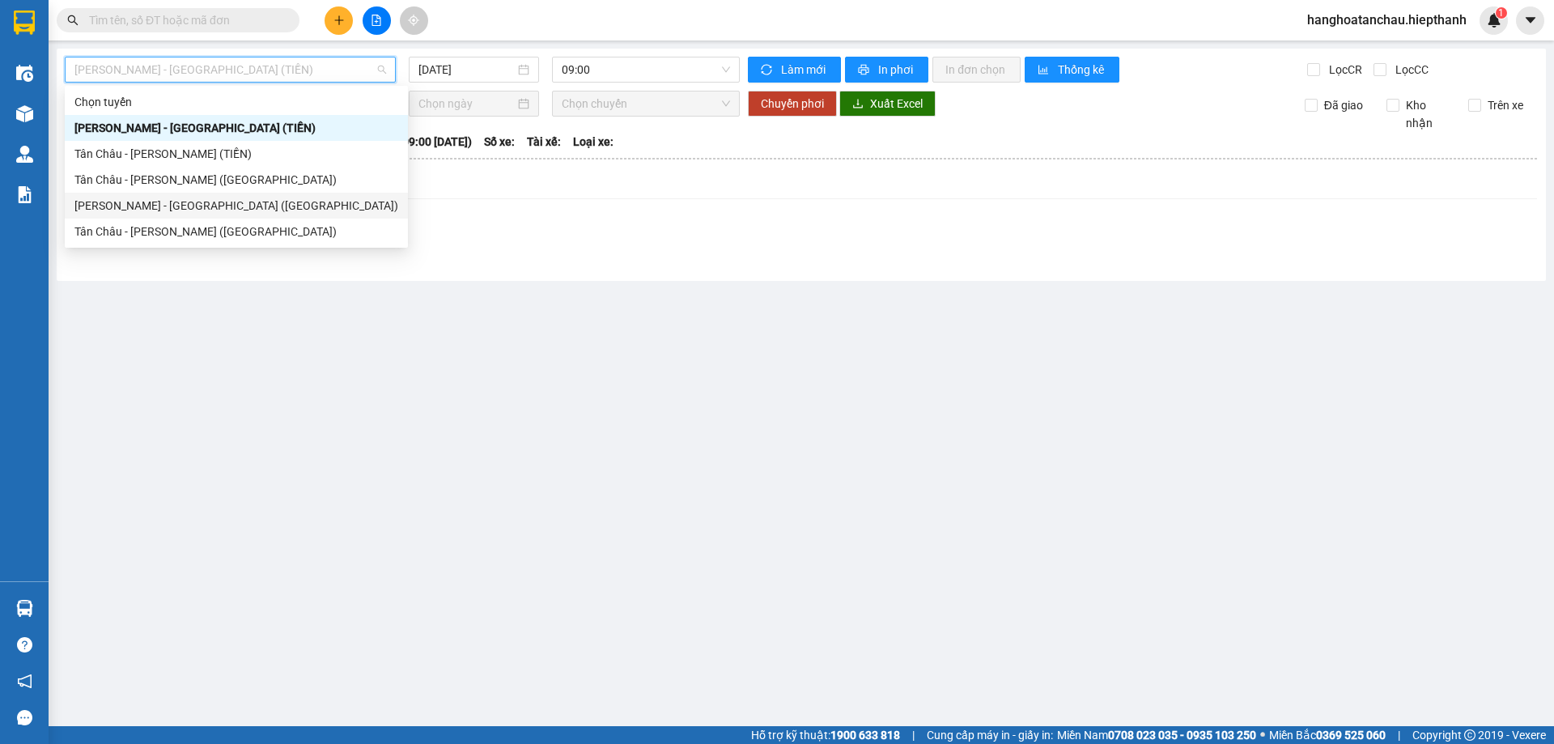
click at [286, 206] on div "[PERSON_NAME] - [PERSON_NAME] ([GEOGRAPHIC_DATA])" at bounding box center [232, 206] width 316 height 18
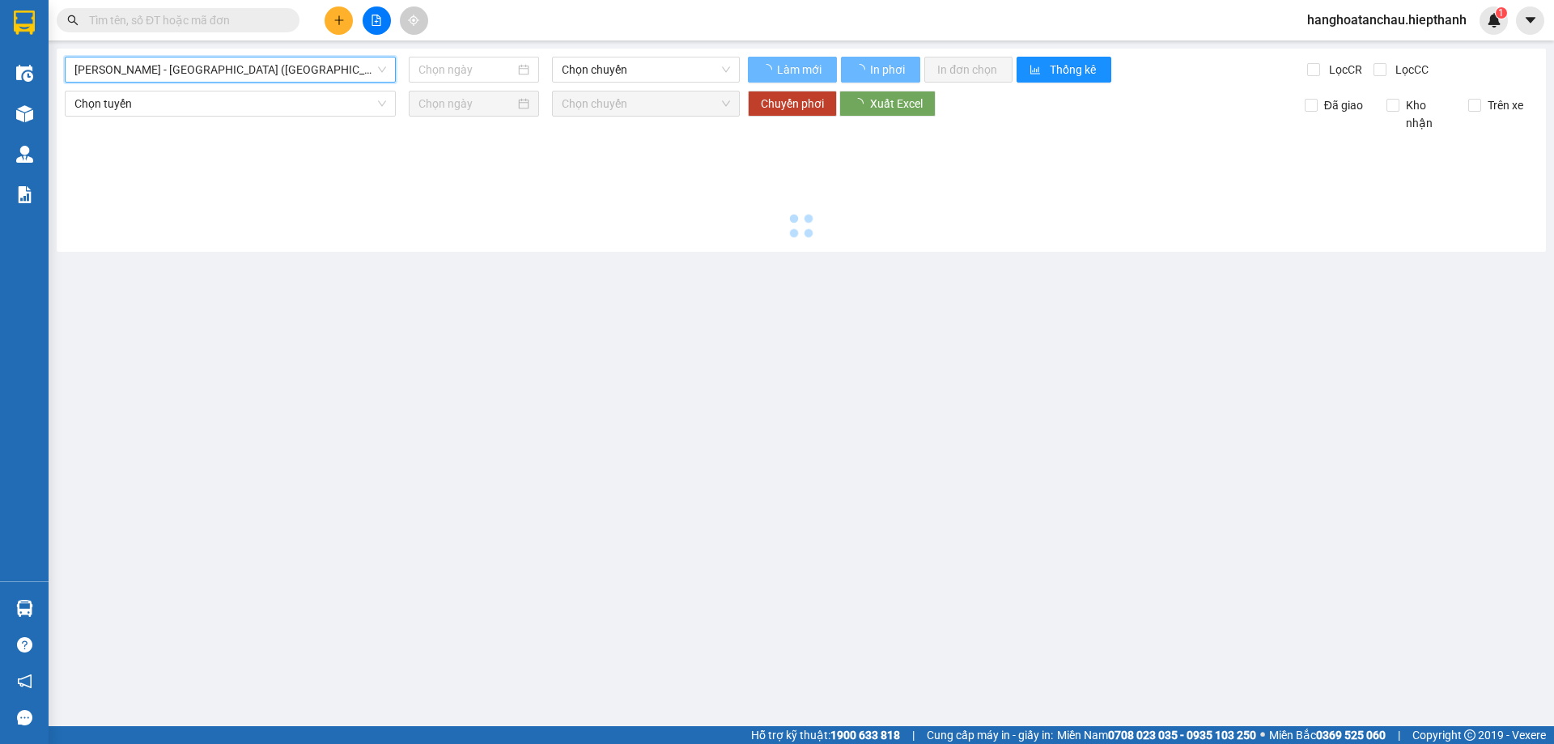
type input "[DATE]"
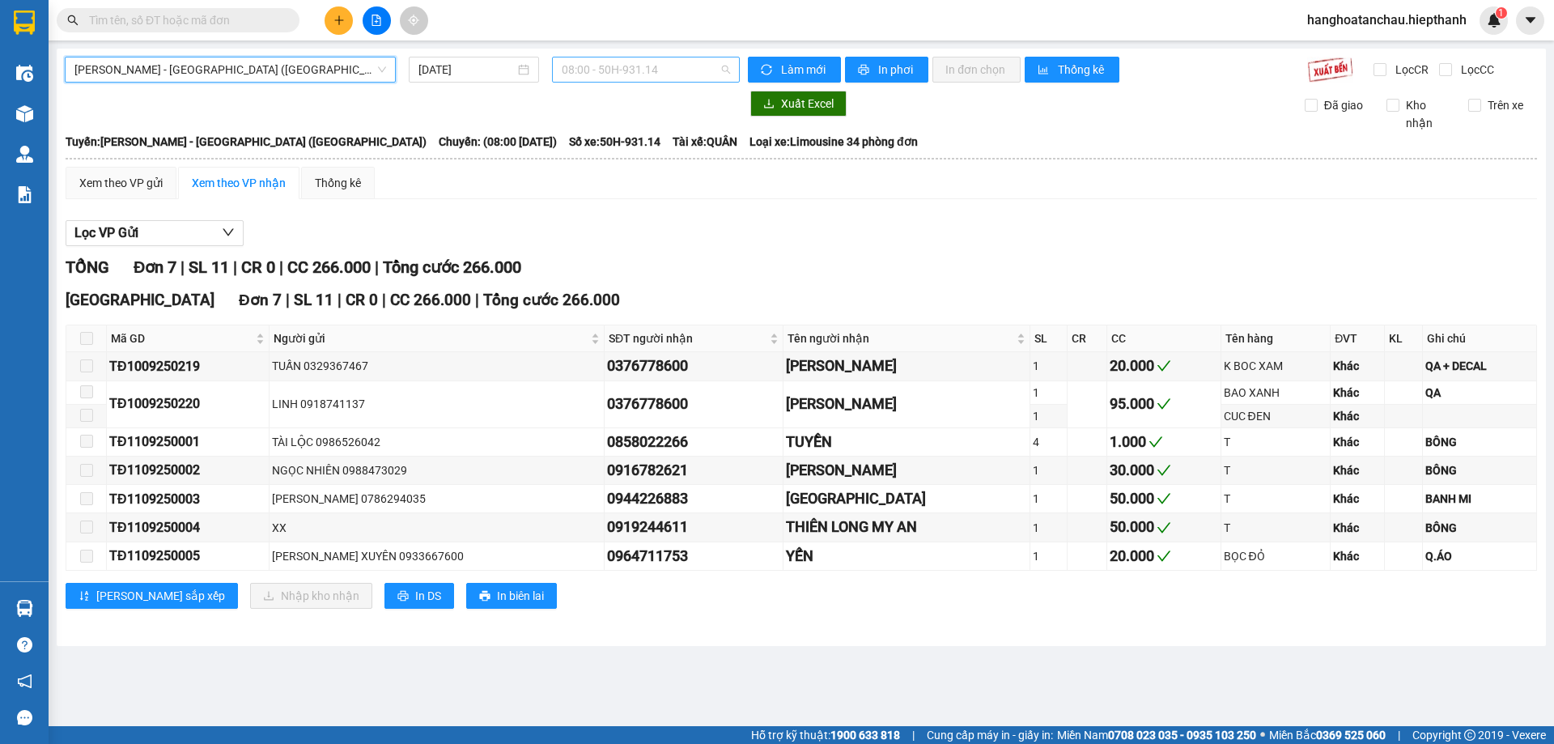
click at [635, 69] on span "08:00 - 50H-931.14" at bounding box center [646, 69] width 168 height 24
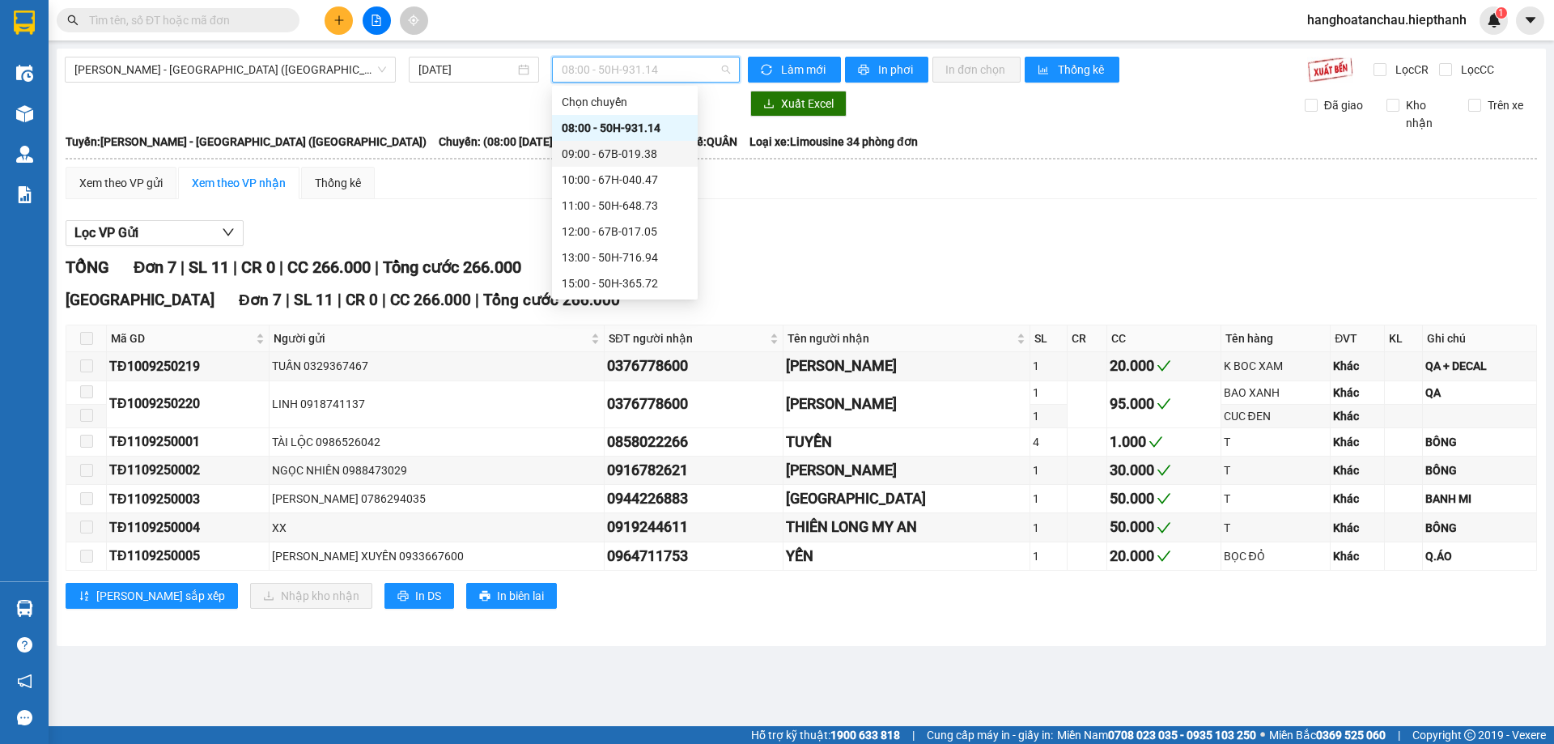
click at [626, 150] on div "09:00 - 67B-019.38" at bounding box center [625, 154] width 126 height 18
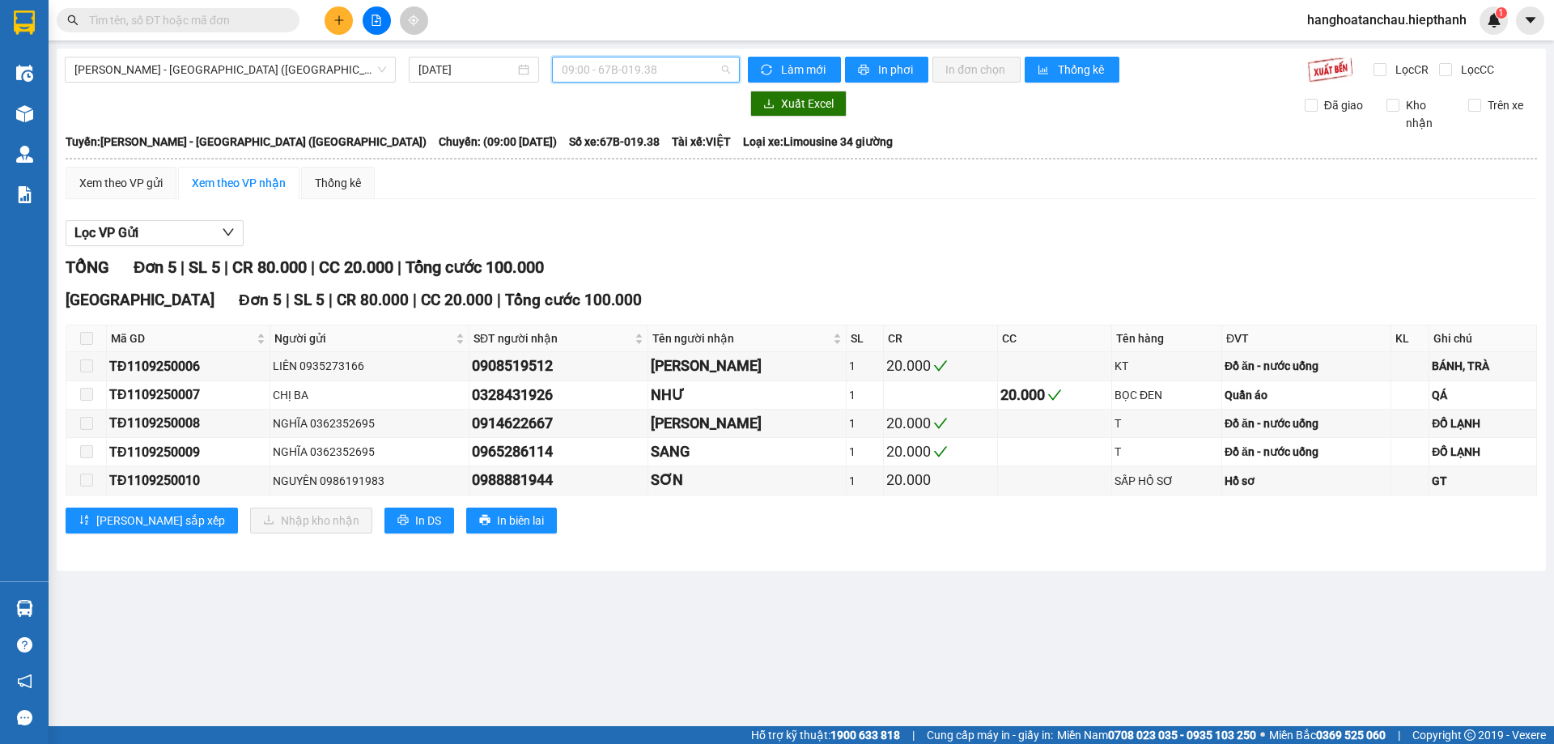
click at [621, 65] on span "09:00 - 67B-019.38" at bounding box center [646, 69] width 168 height 24
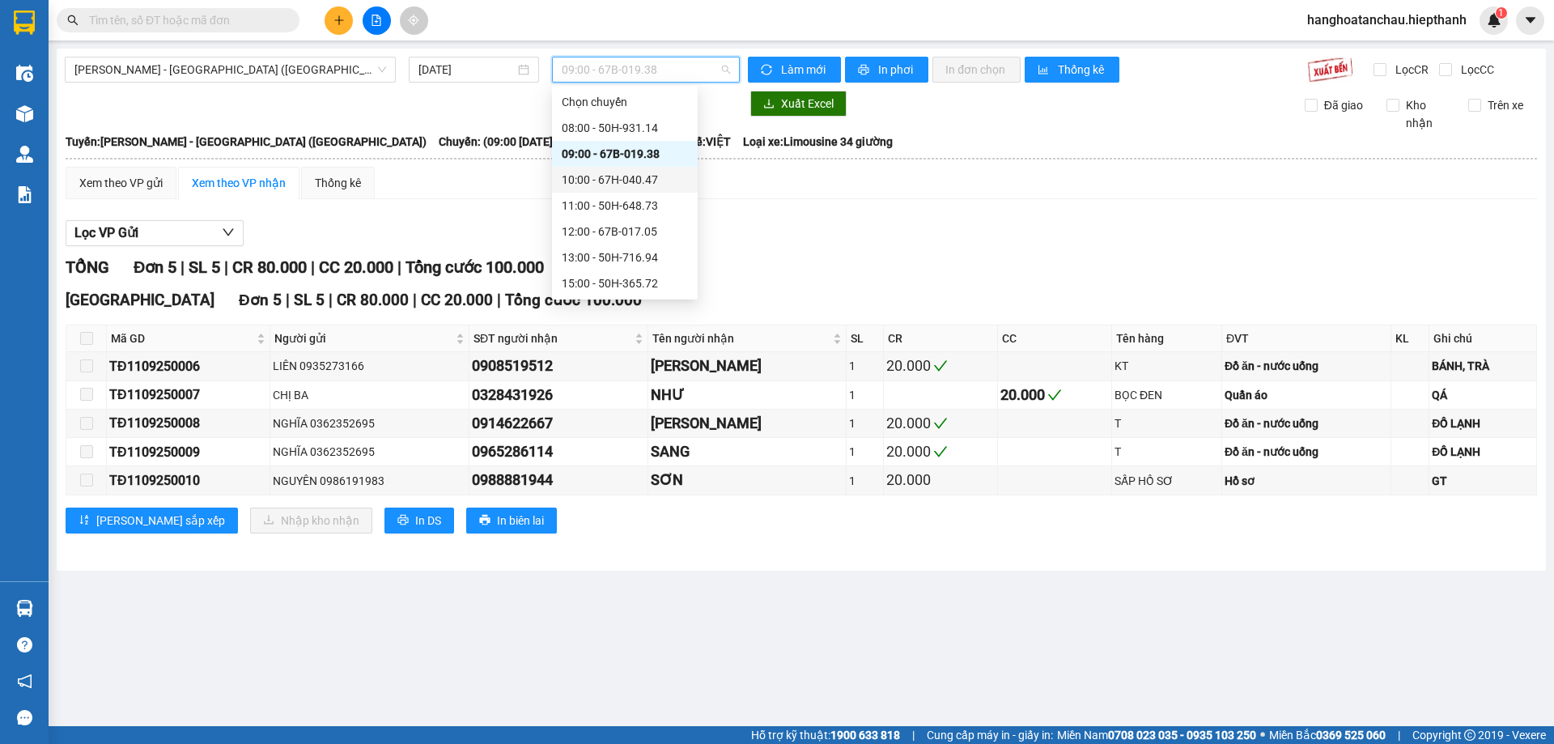
click at [617, 173] on div "10:00 - 67H-040.47" at bounding box center [625, 180] width 126 height 18
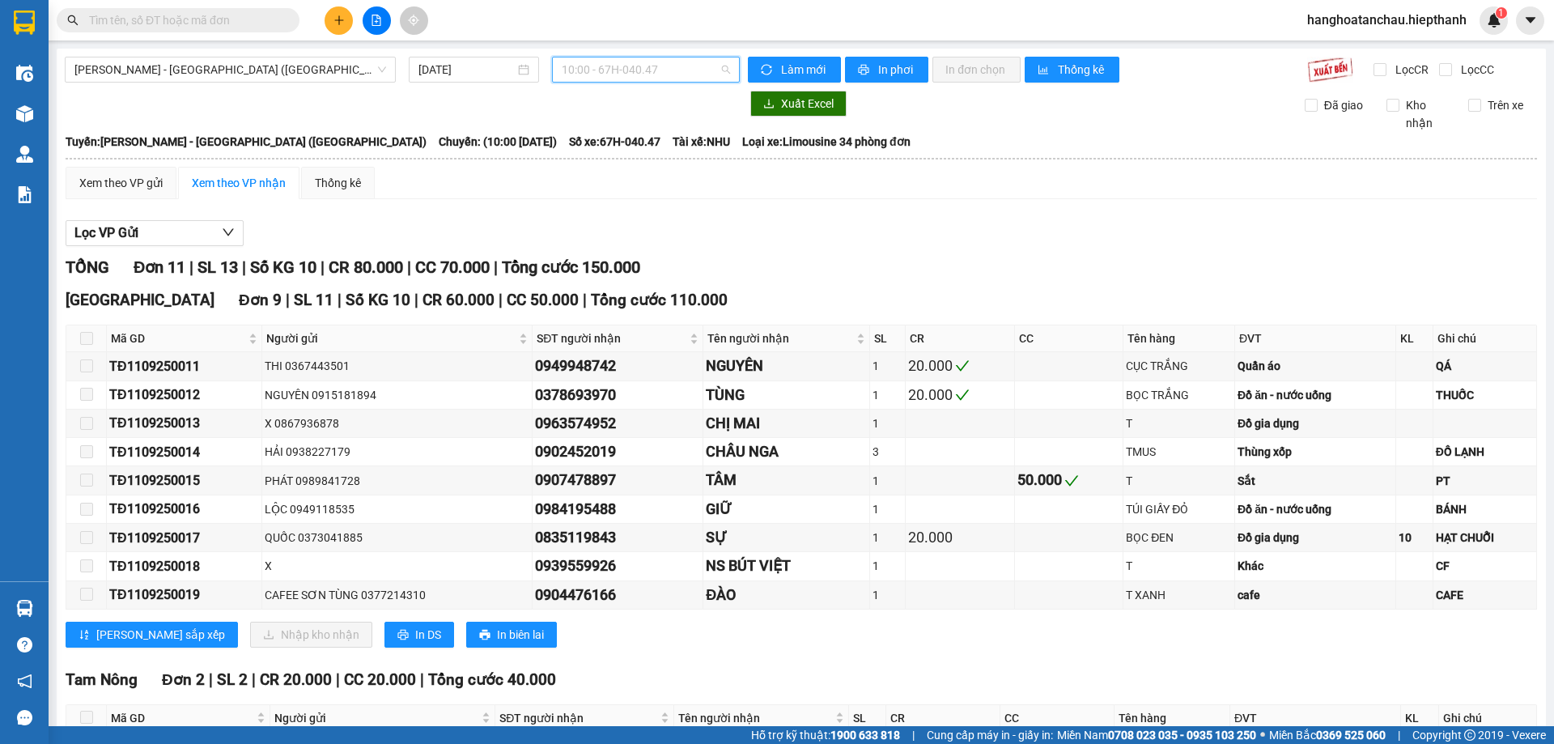
click at [627, 66] on span "10:00 - 67H-040.47" at bounding box center [646, 69] width 168 height 24
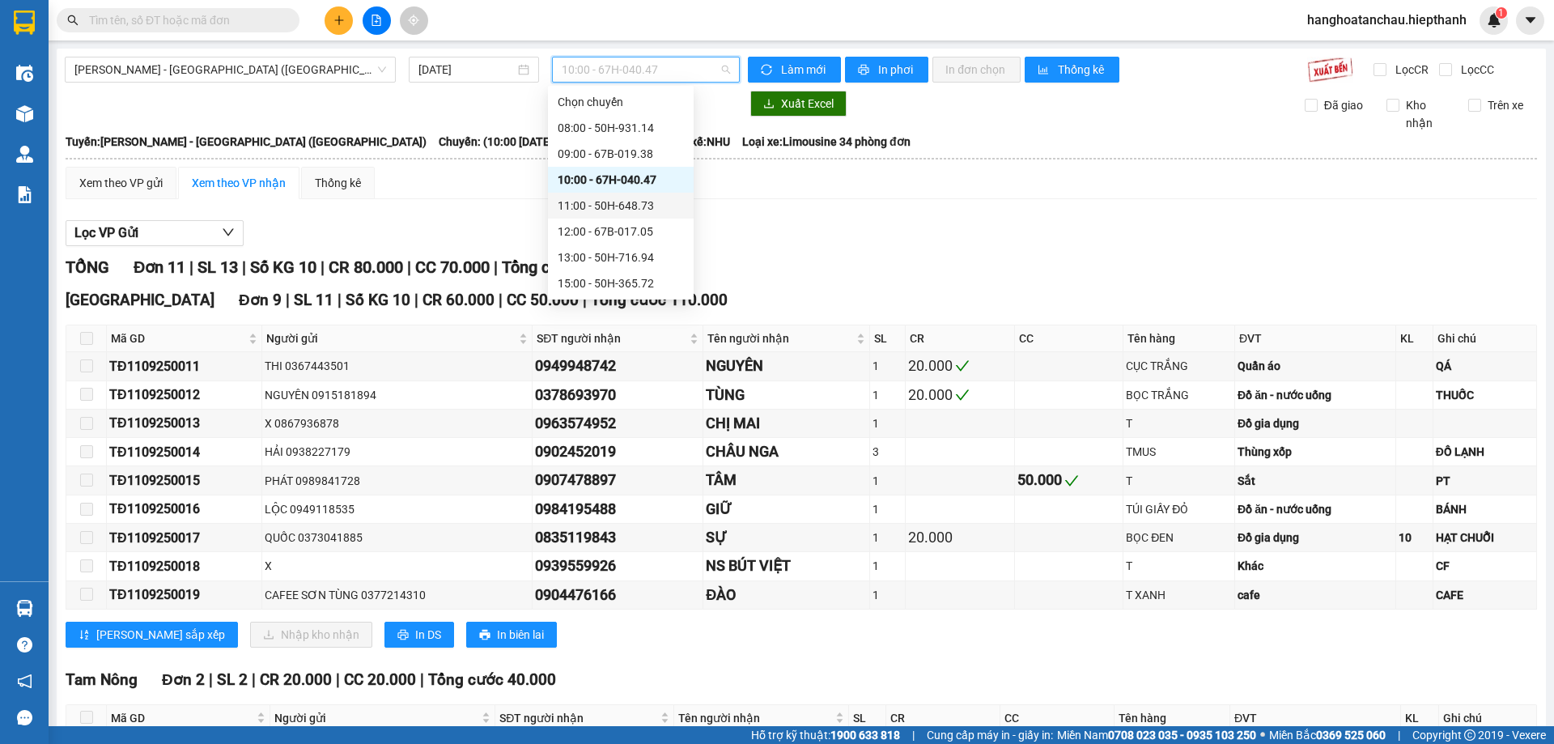
click at [626, 202] on div "11:00 - 50H-648.73" at bounding box center [621, 206] width 126 height 18
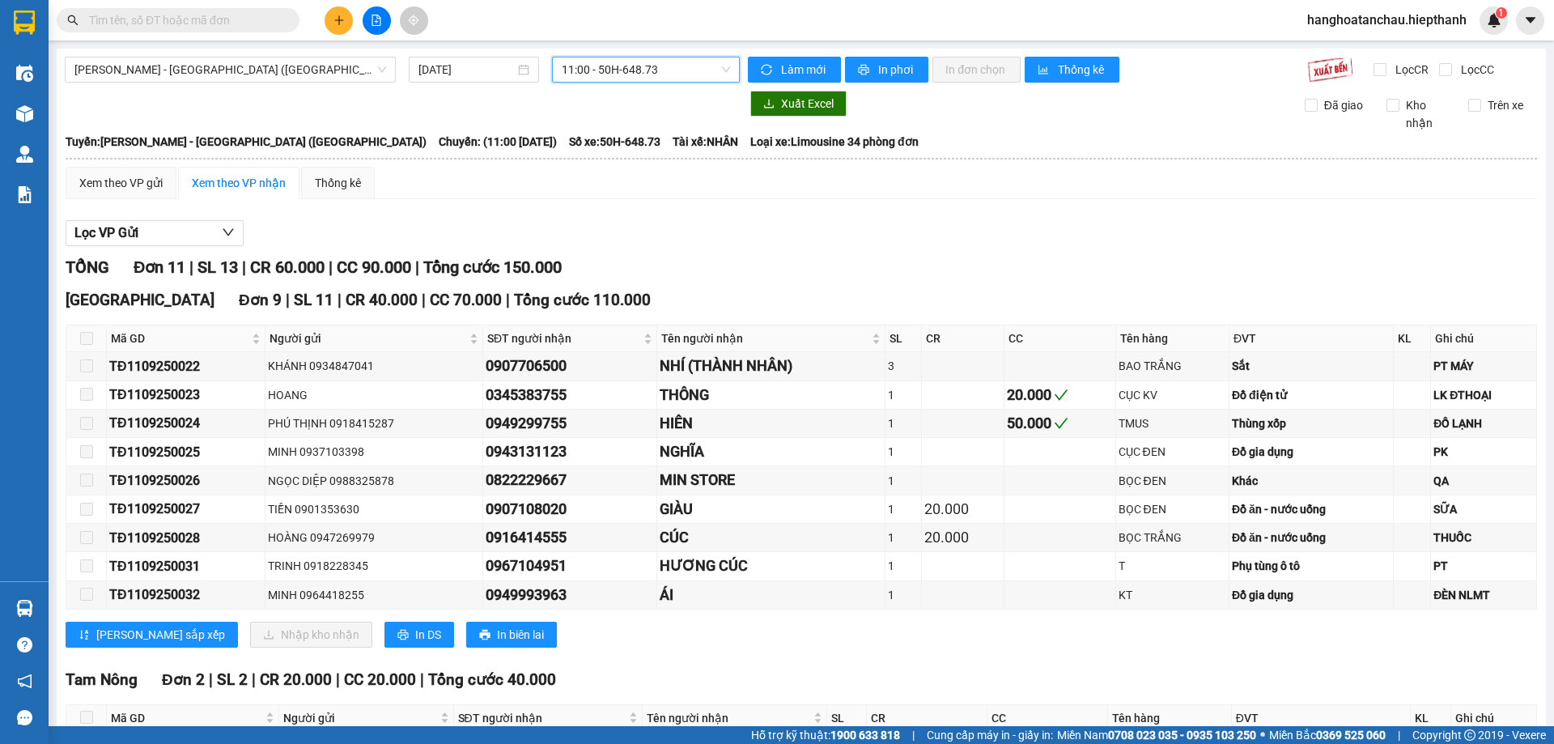
click at [627, 74] on span "11:00 - 50H-648.73" at bounding box center [646, 69] width 168 height 24
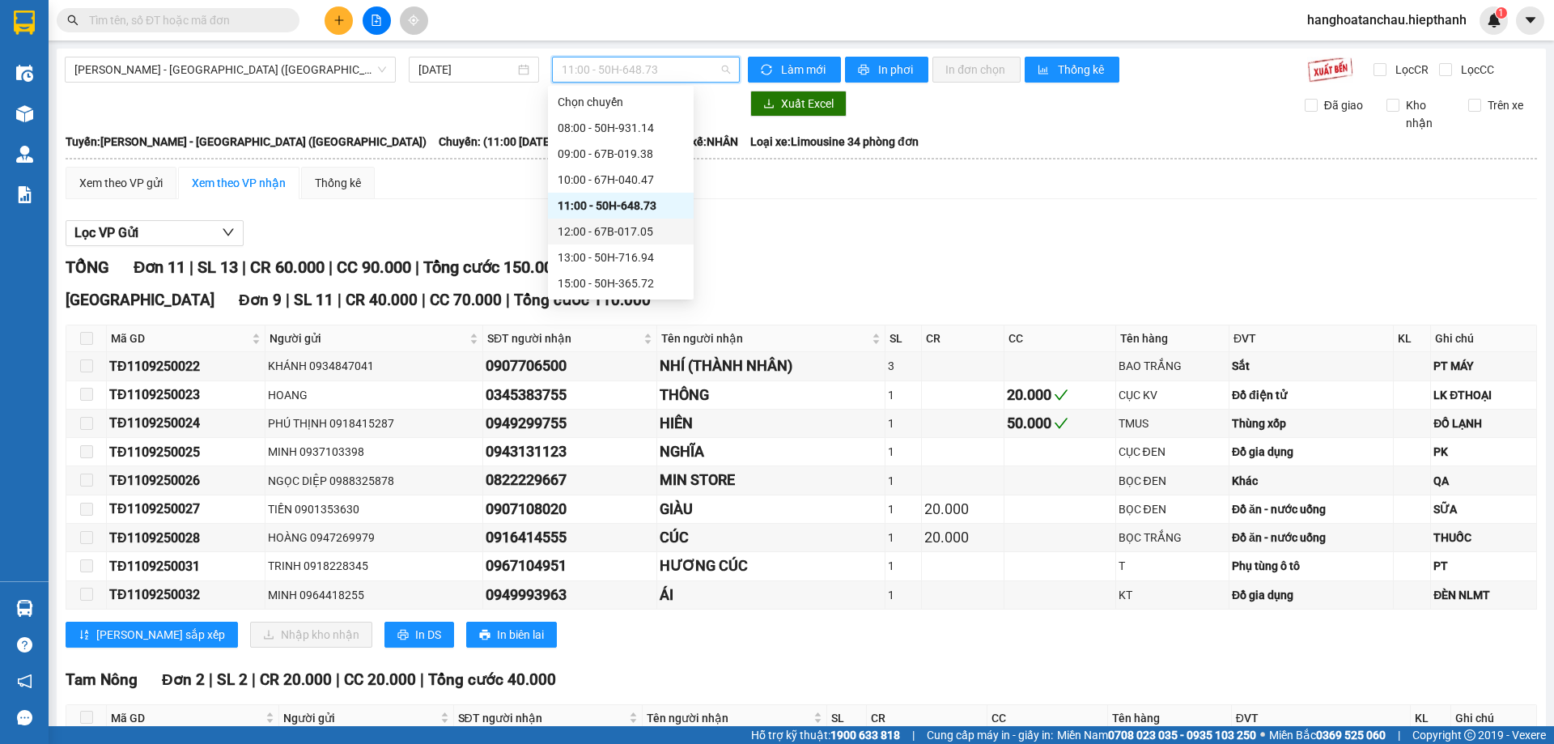
click at [631, 237] on div "12:00 - 67B-017.05" at bounding box center [621, 232] width 126 height 18
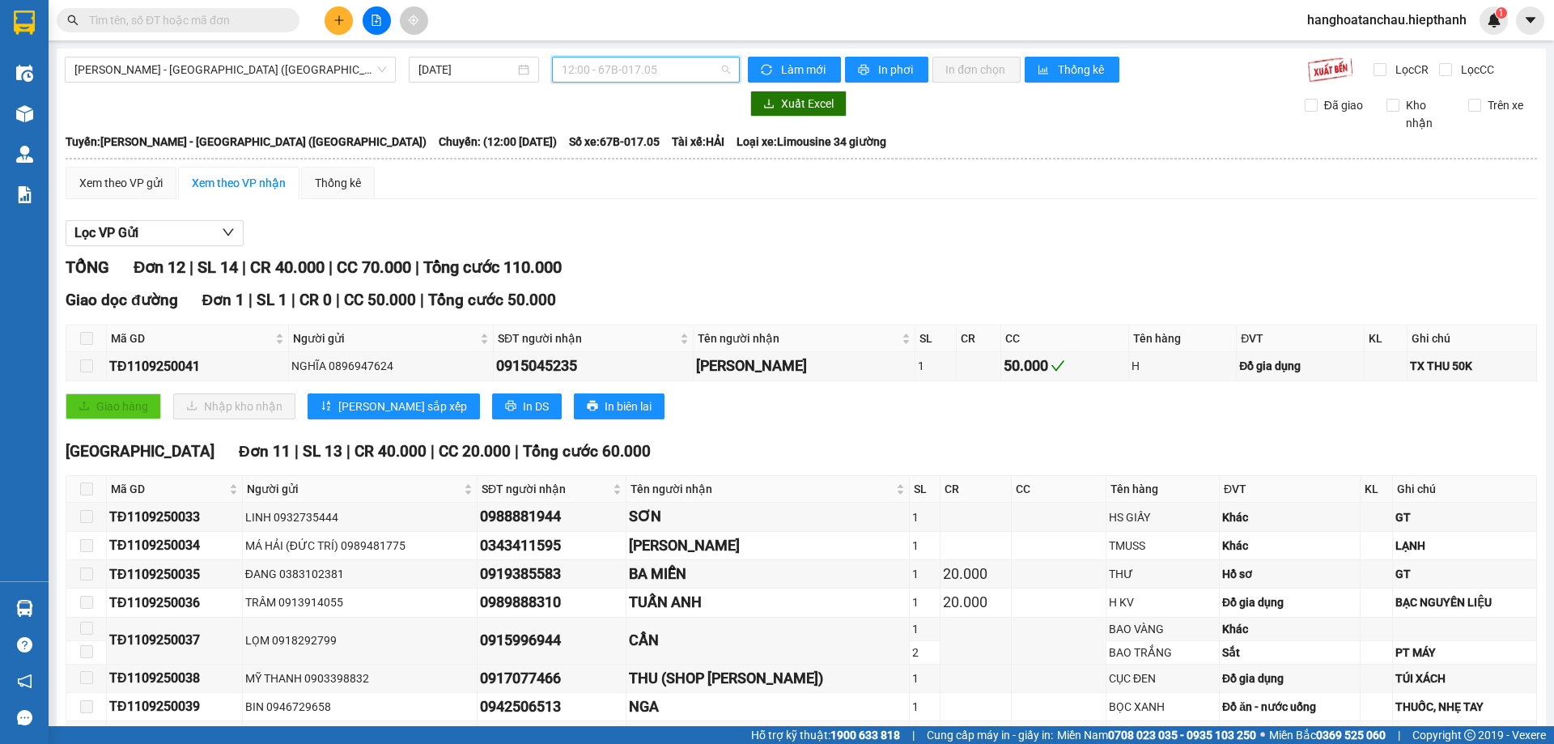
click at [629, 64] on span "12:00 - 67B-017.05" at bounding box center [646, 69] width 168 height 24
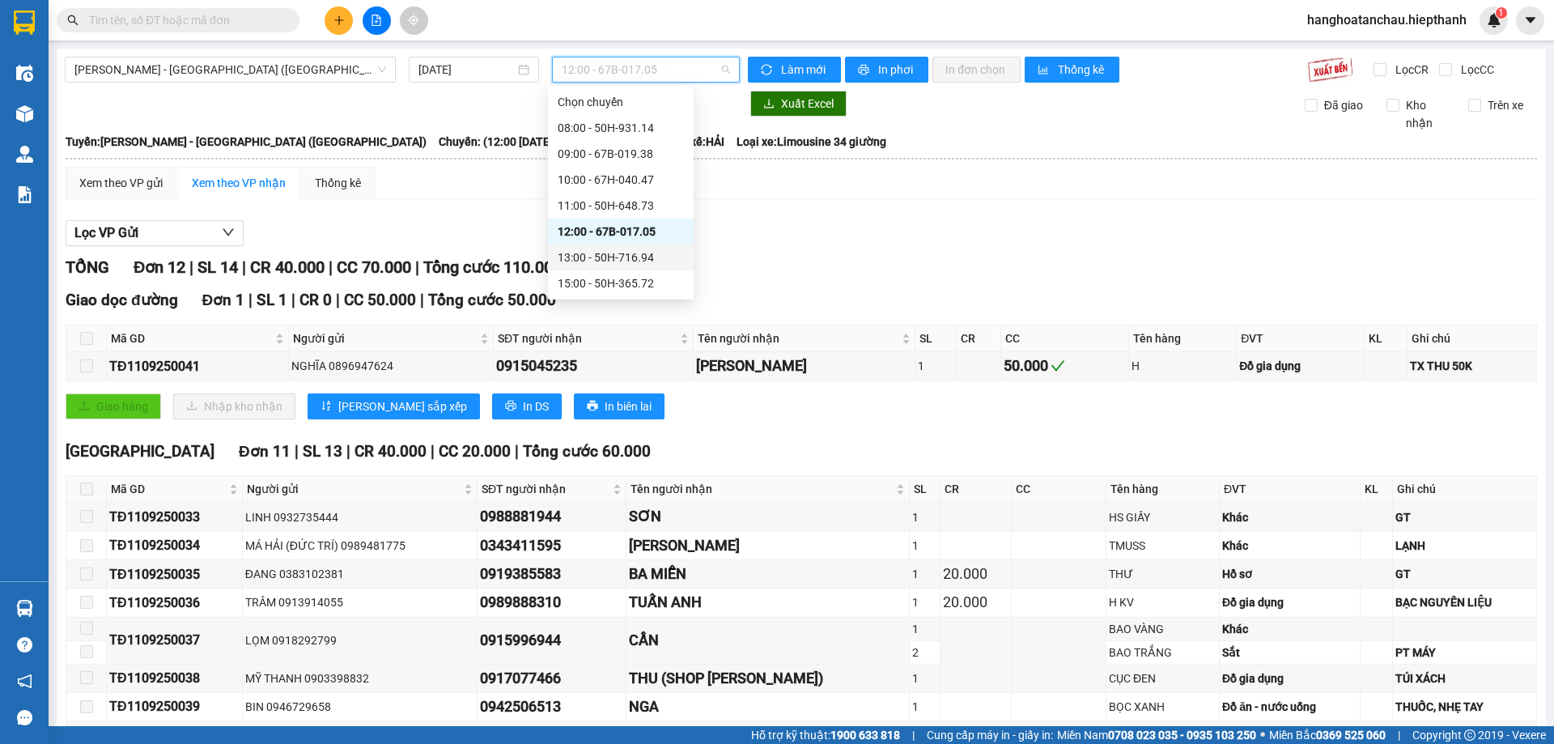
click at [618, 254] on div "13:00 - 50H-716.94" at bounding box center [621, 257] width 126 height 18
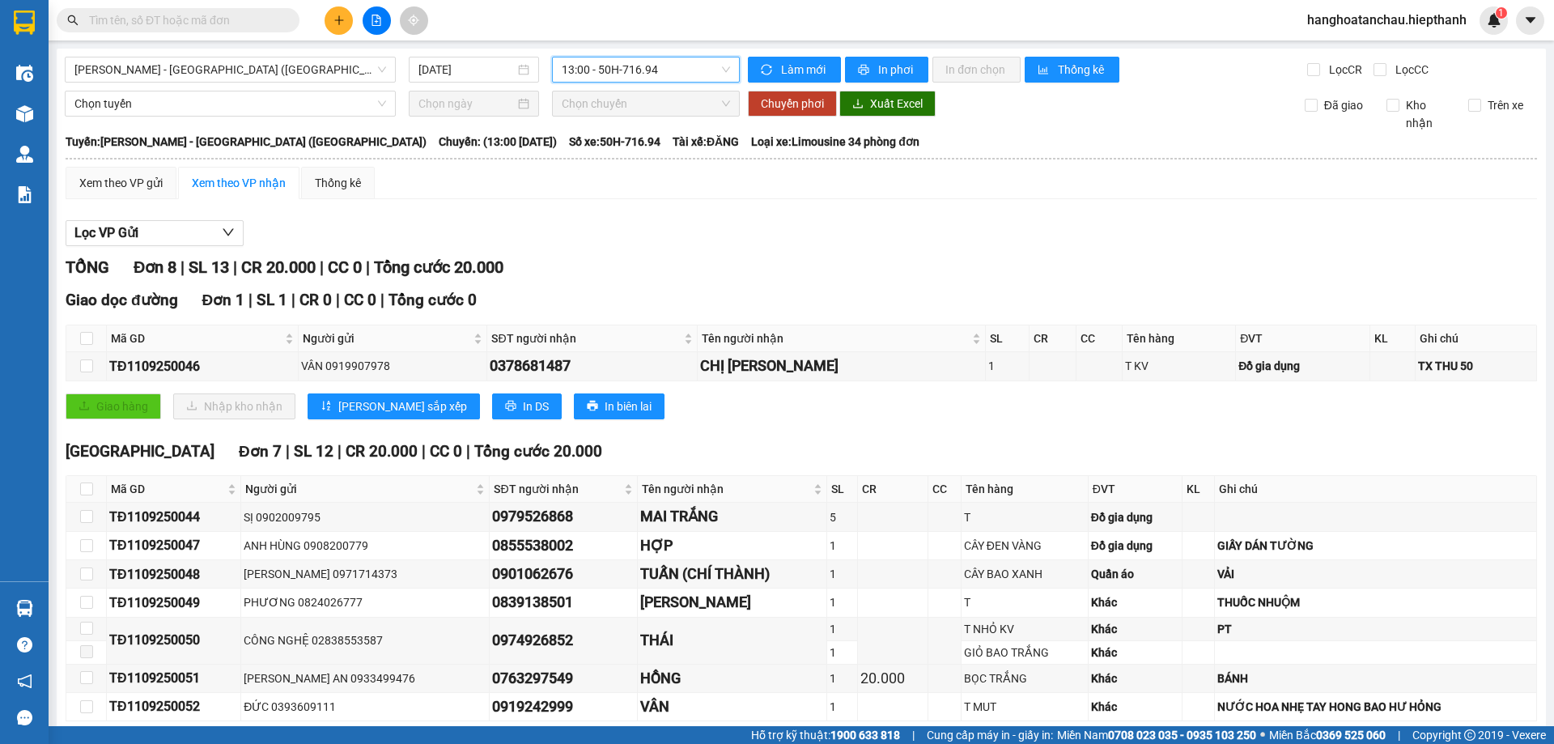
click at [754, 257] on div "TỔNG Đơn 8 | SL 13 | CR 20.000 | CC 0 | Tổng cước 20.000" at bounding box center [801, 267] width 1471 height 25
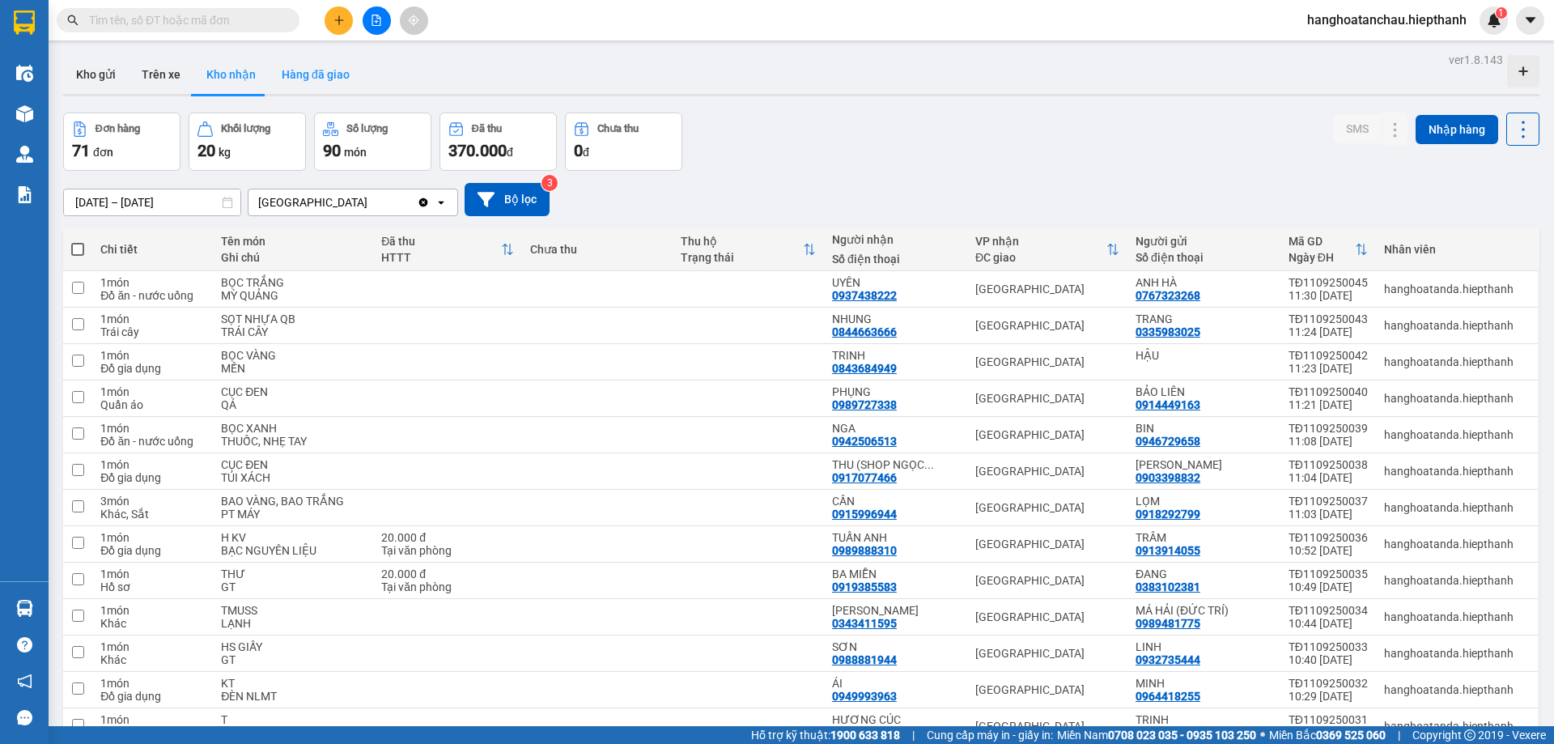
click at [329, 78] on button "Hàng đã giao" at bounding box center [316, 74] width 94 height 39
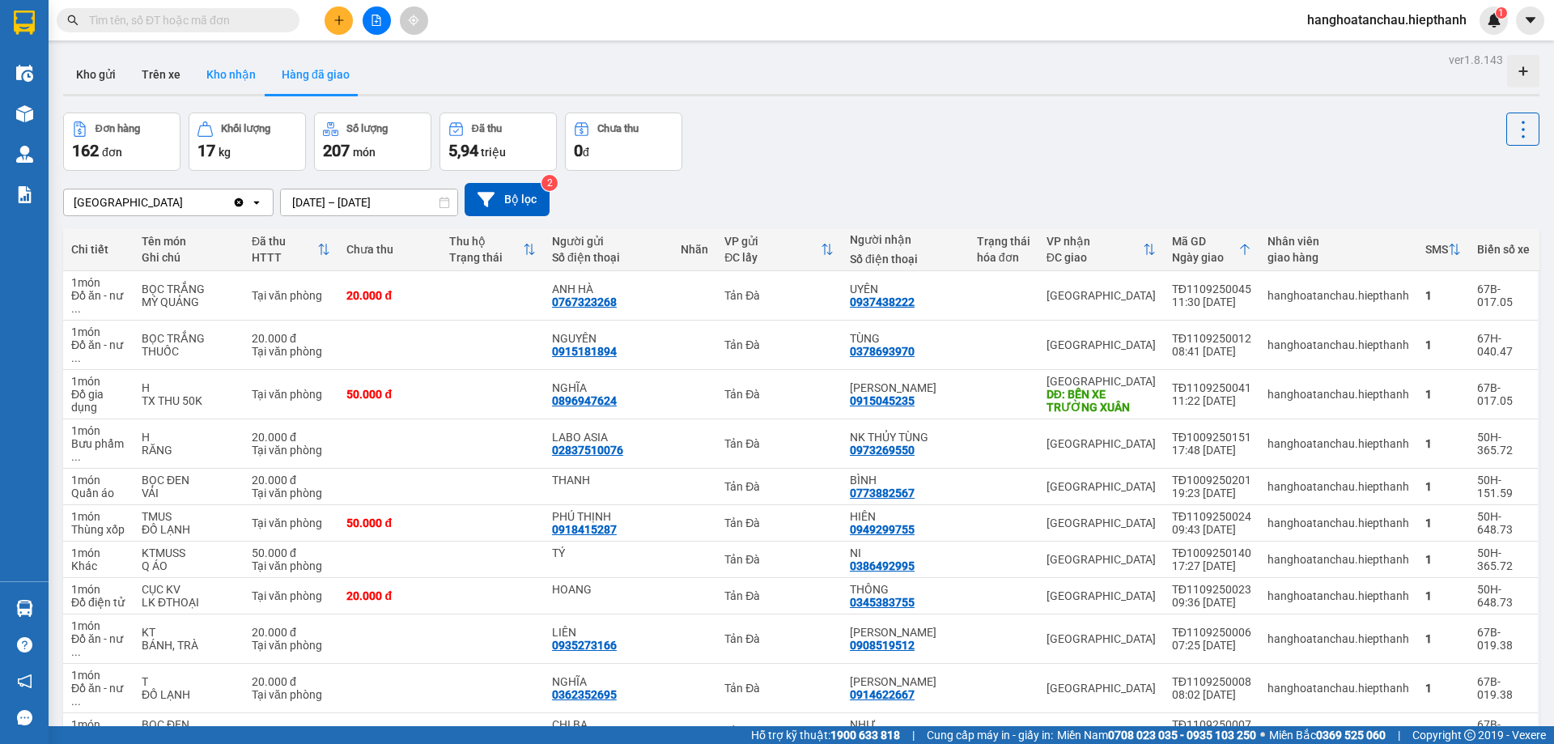
click at [220, 75] on button "Kho nhận" at bounding box center [230, 74] width 75 height 39
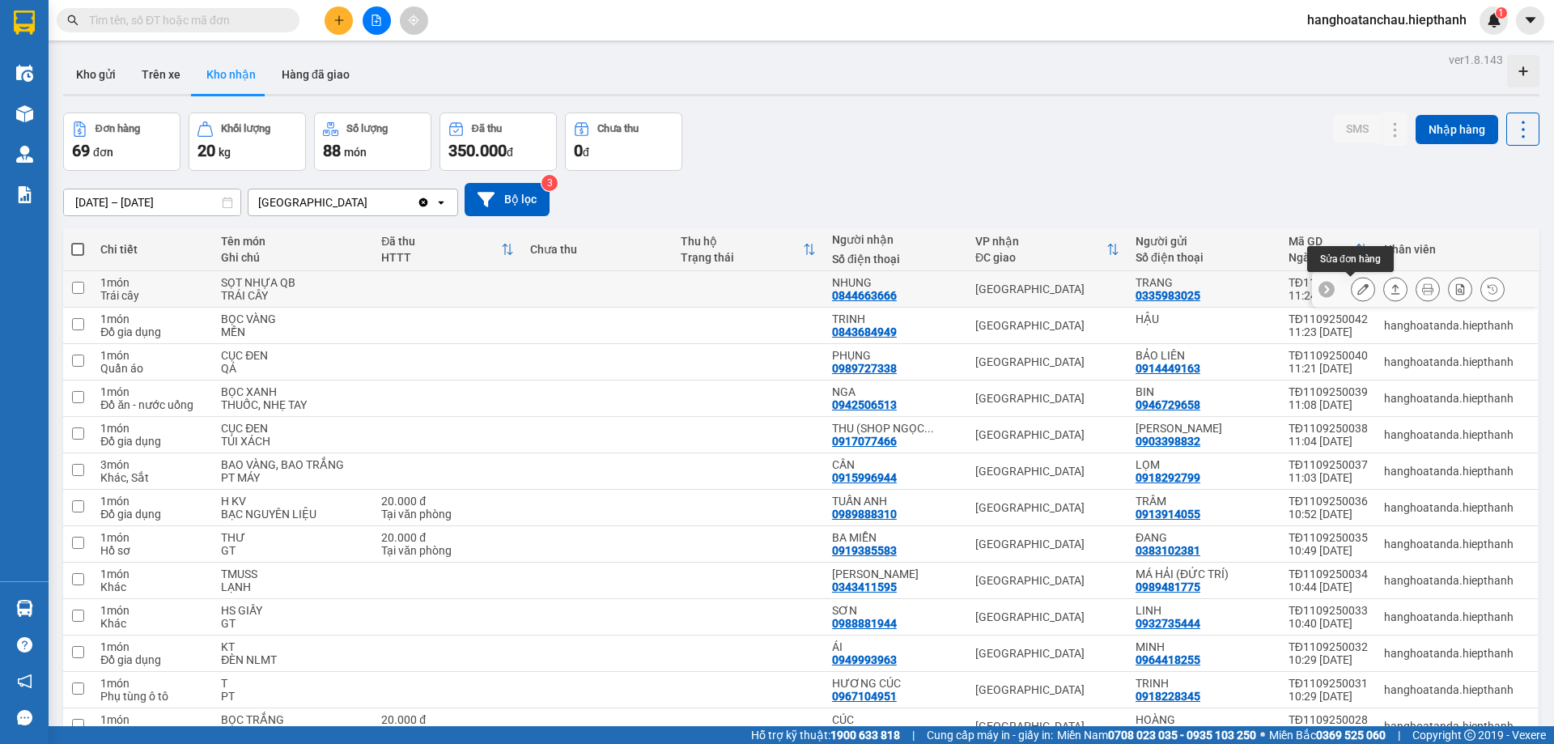
click at [1357, 294] on icon at bounding box center [1362, 288] width 11 height 11
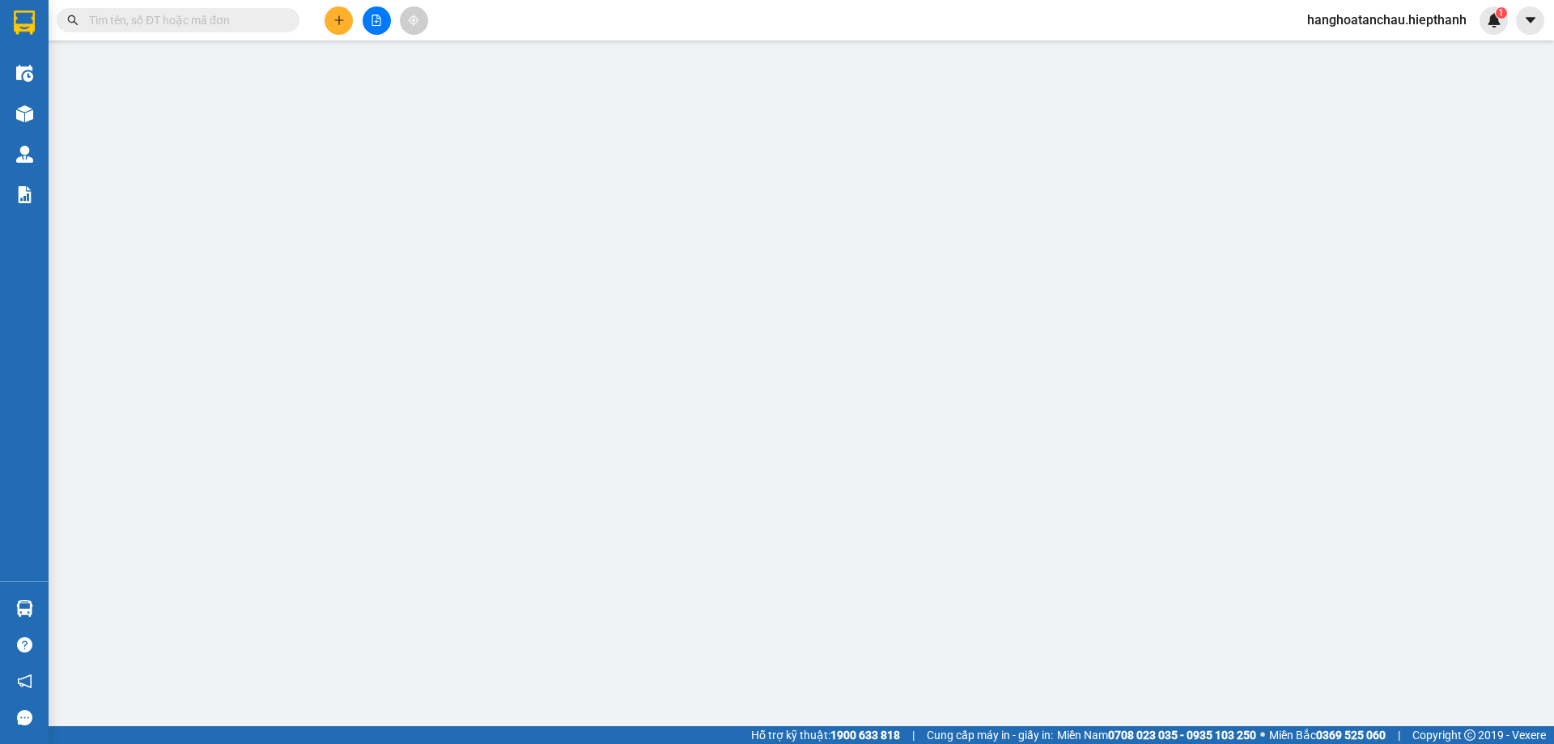
type input "0335983025"
type input "TRANG"
type input "0844663666"
type input "NHUNG"
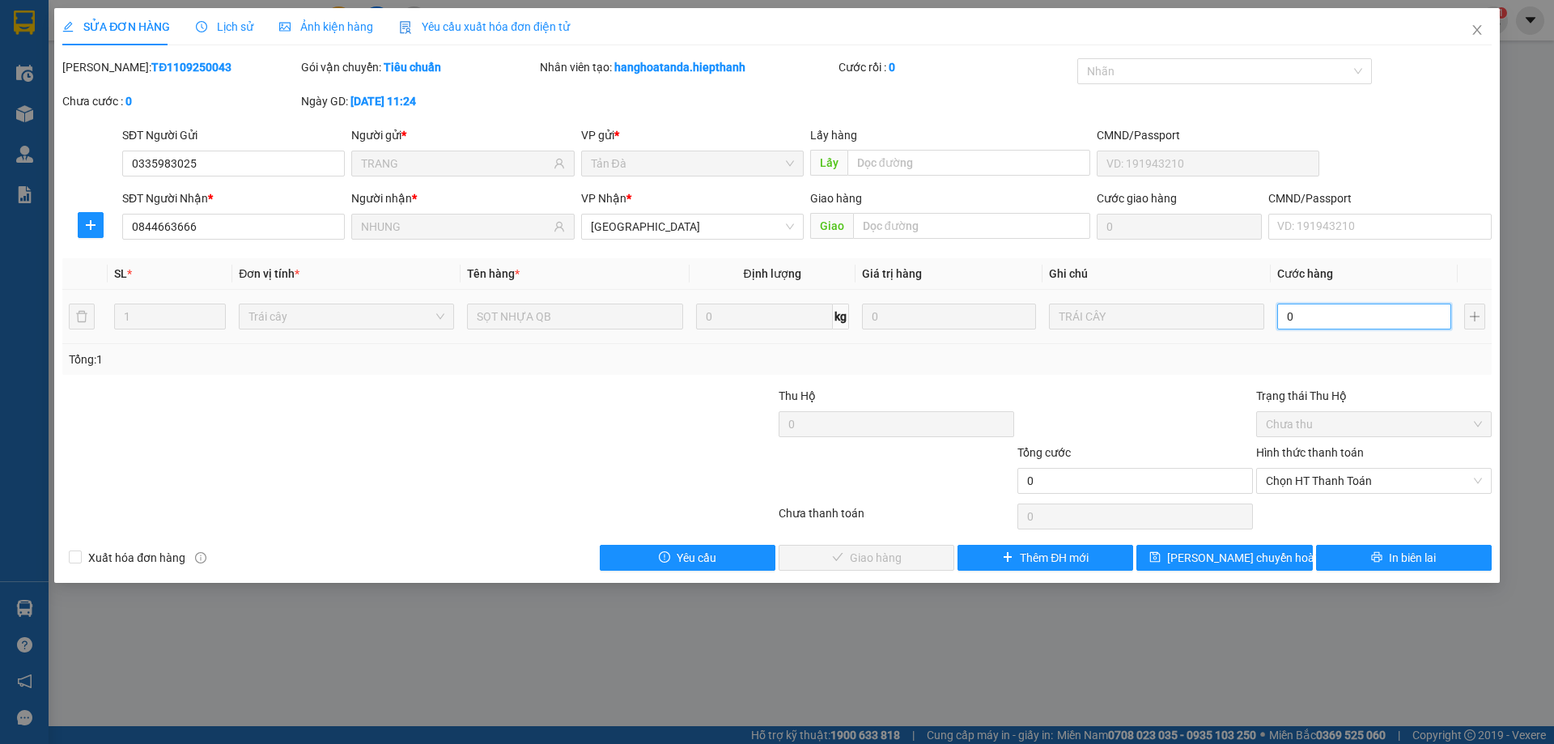
click at [1330, 314] on input "0" at bounding box center [1364, 316] width 174 height 26
type input "2"
type input "20"
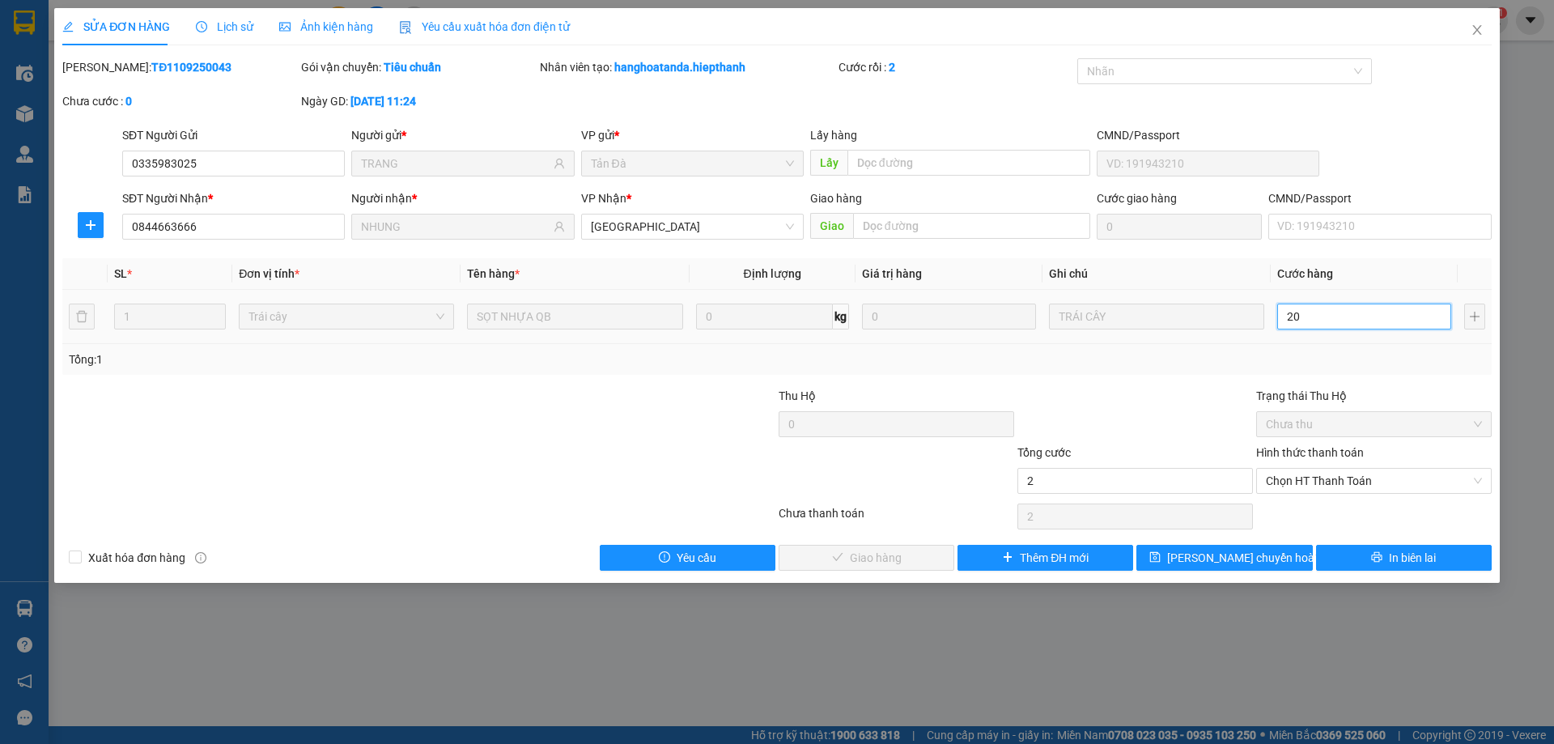
type input "20"
click at [1313, 477] on span "Chọn HT Thanh Toán" at bounding box center [1374, 481] width 216 height 24
type input "20"
type input "20.000"
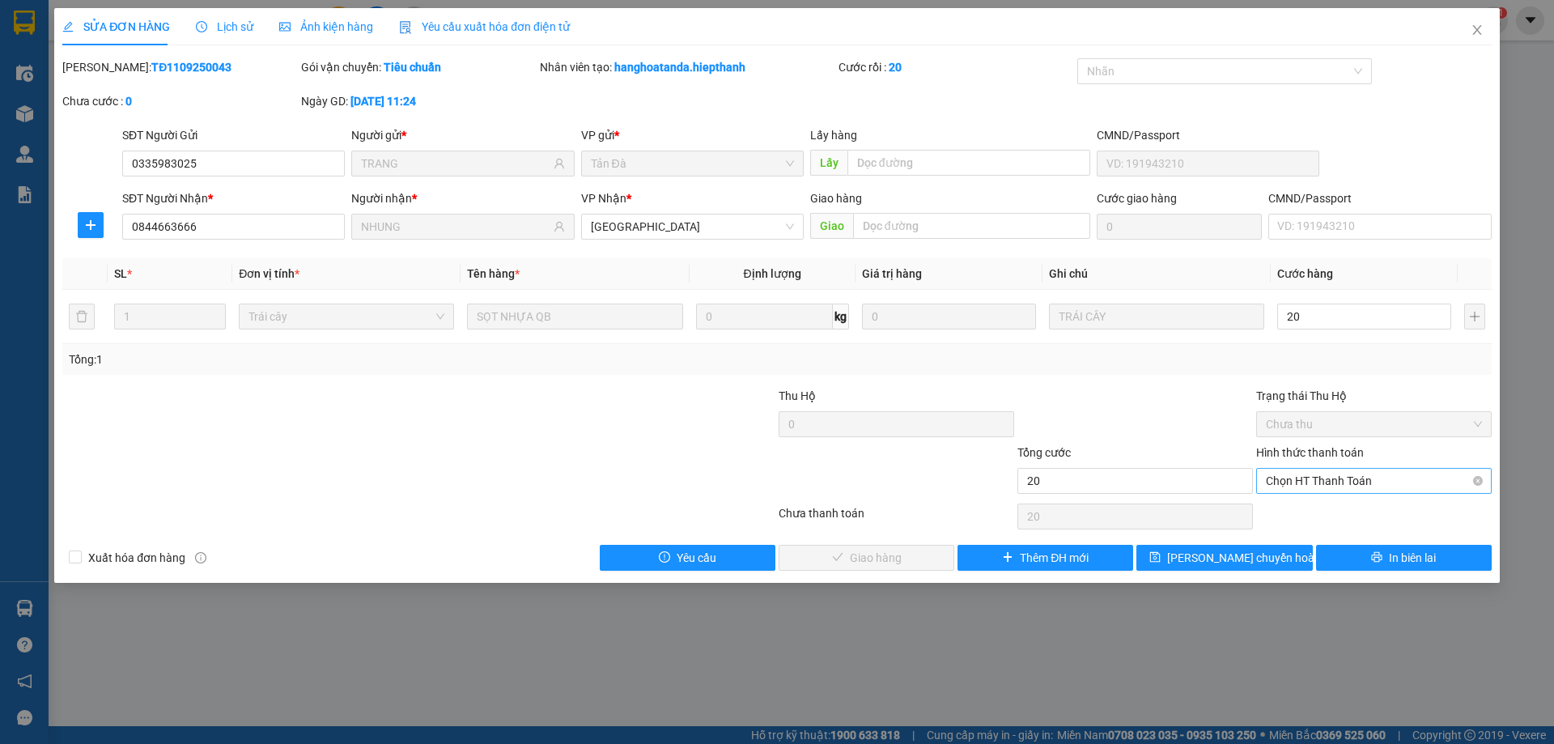
type input "20.000"
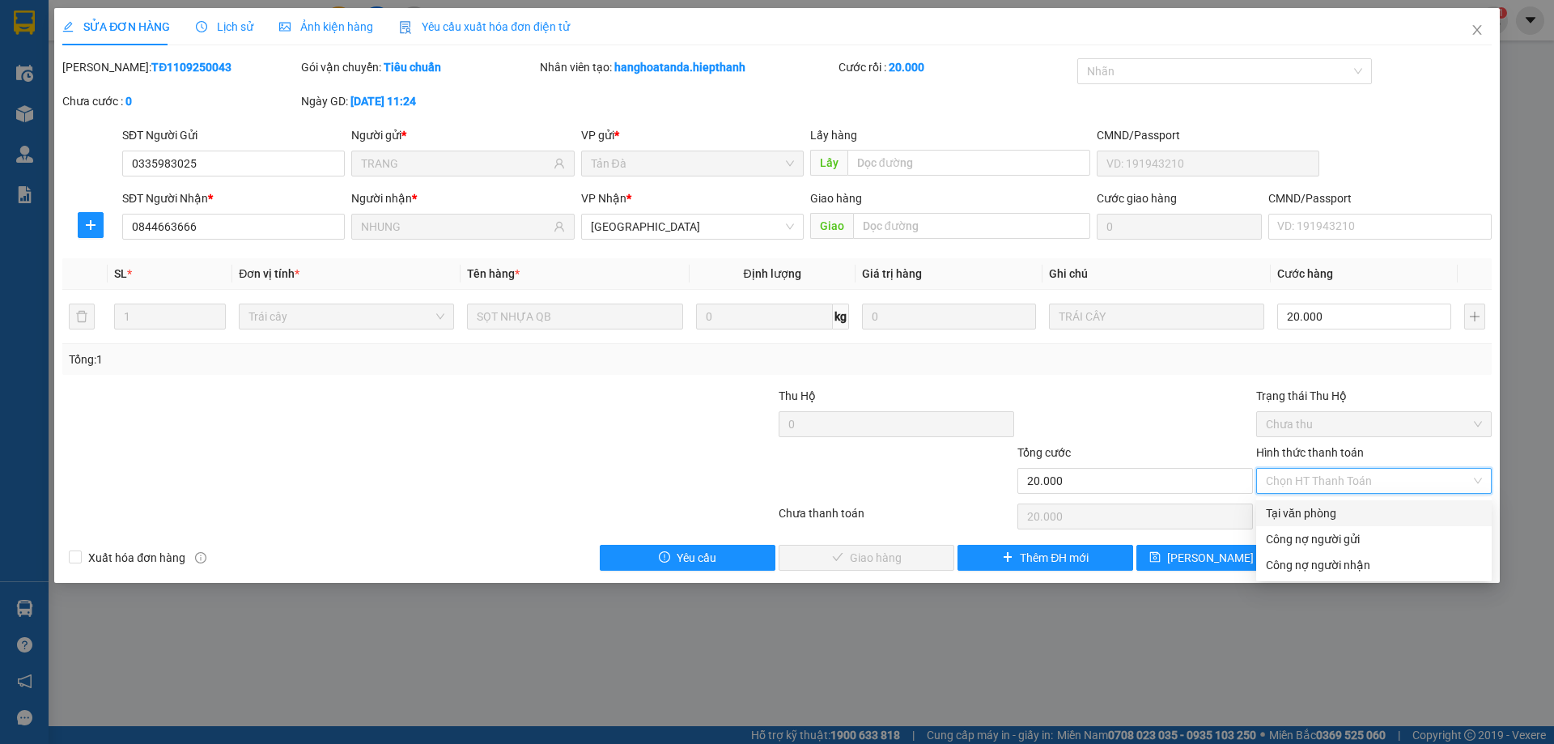
click at [1305, 520] on div "Tại văn phòng" at bounding box center [1374, 513] width 216 height 18
type input "0"
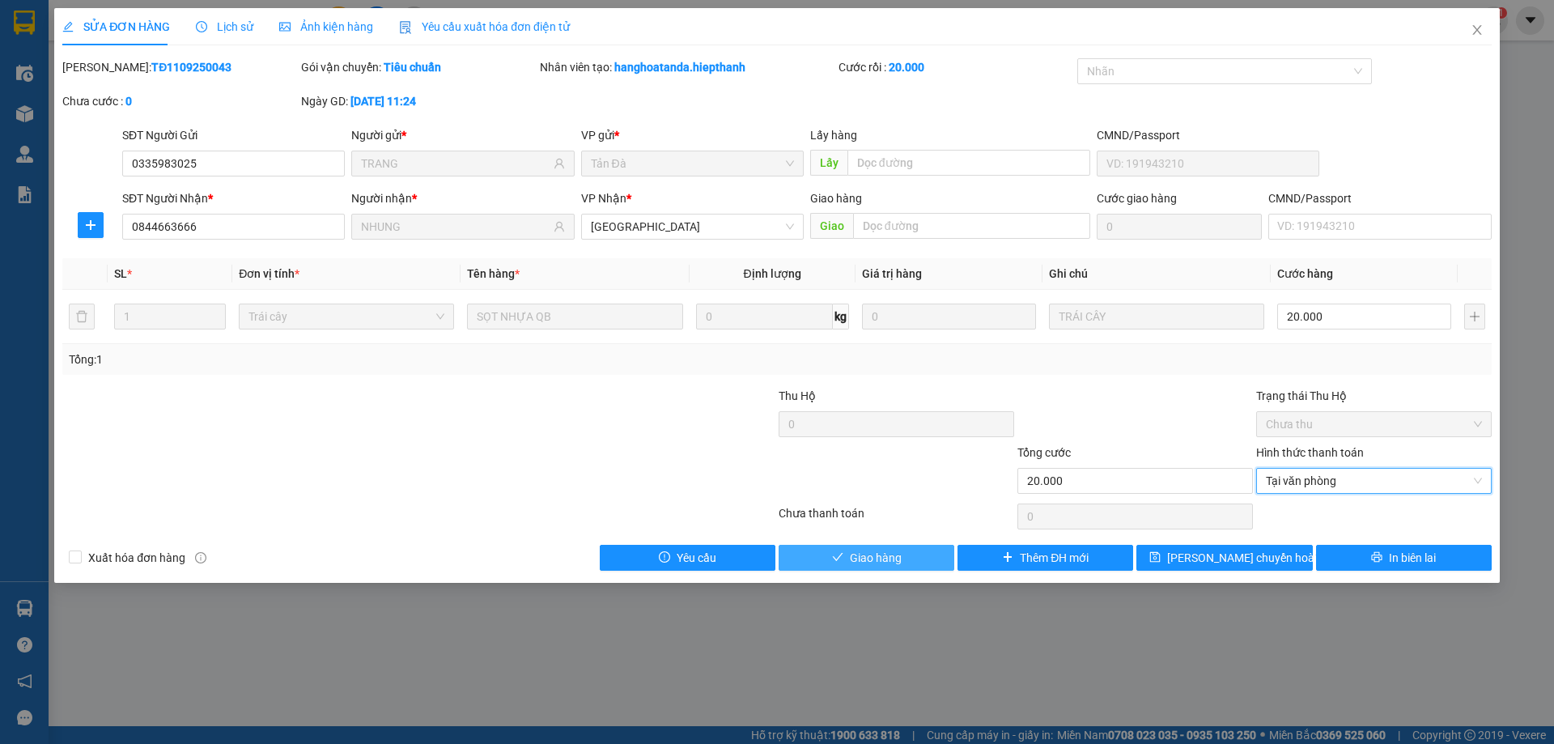
click at [927, 558] on button "Giao hàng" at bounding box center [867, 558] width 176 height 26
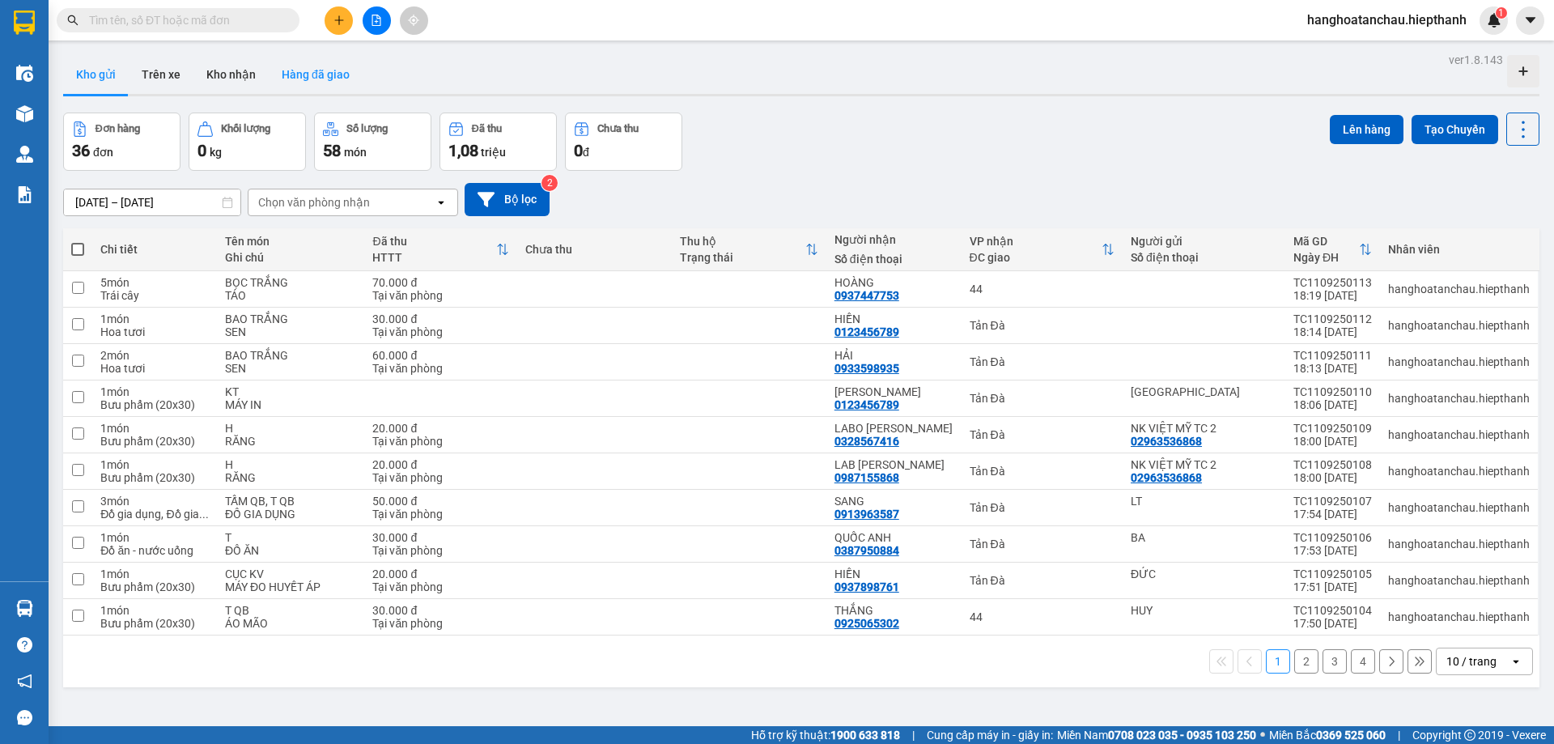
click at [344, 69] on button "Hàng đã giao" at bounding box center [316, 74] width 94 height 39
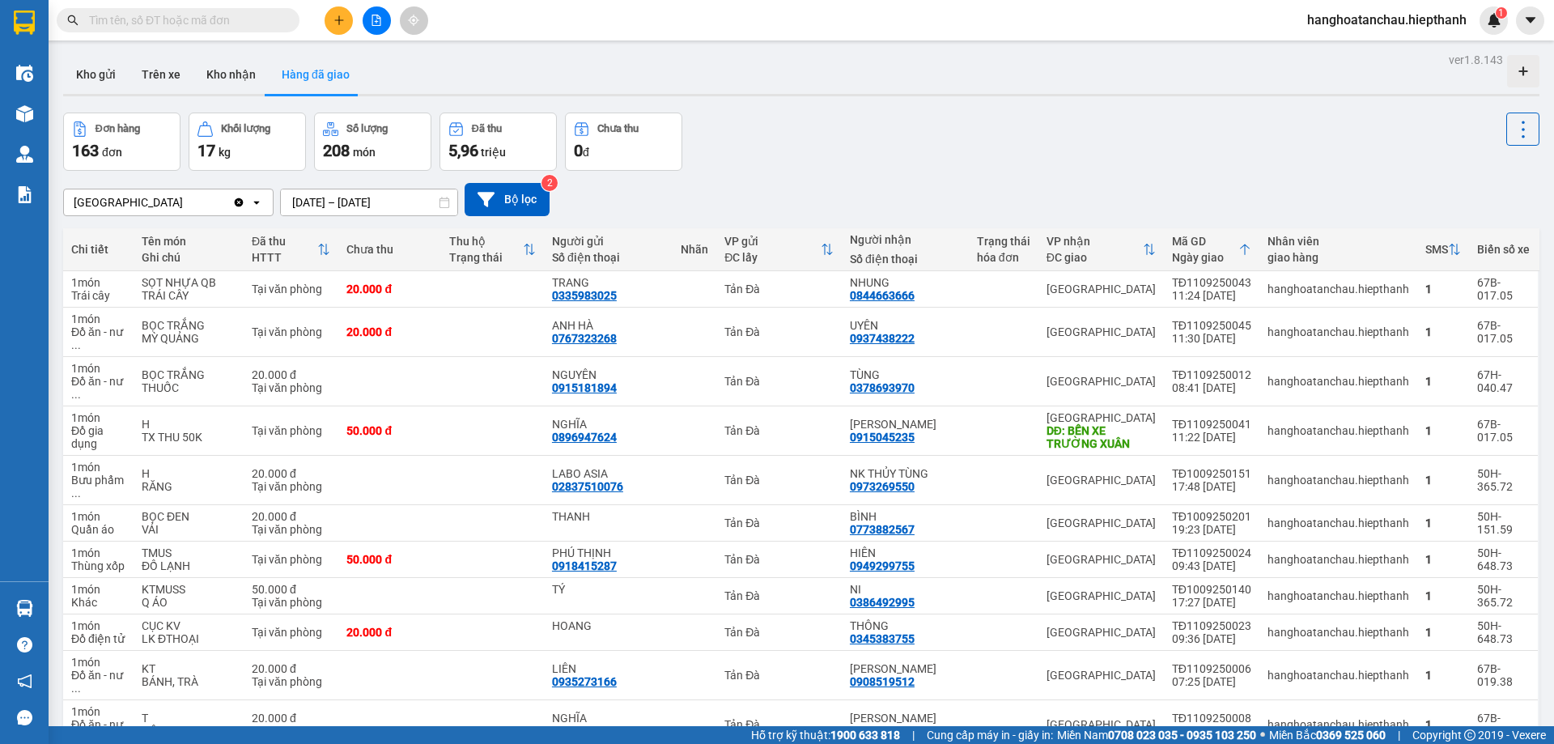
click at [1075, 129] on div "Đơn hàng 163 đơn Khối lượng 17 kg Số lượng 208 món Đã thu 5,96 triệu Chưa thu 0…" at bounding box center [801, 141] width 1476 height 58
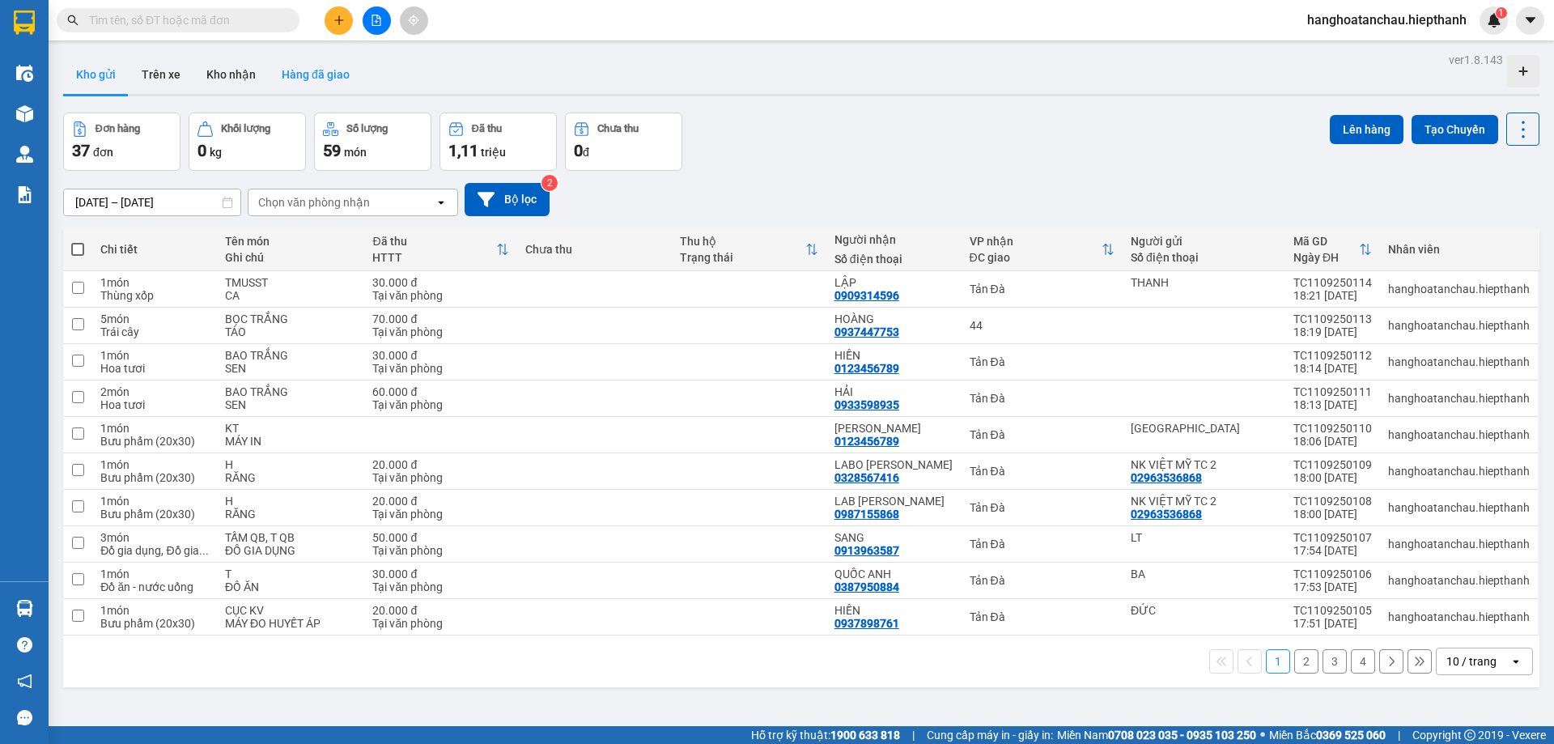
click at [321, 75] on button "Hàng đã giao" at bounding box center [316, 74] width 94 height 39
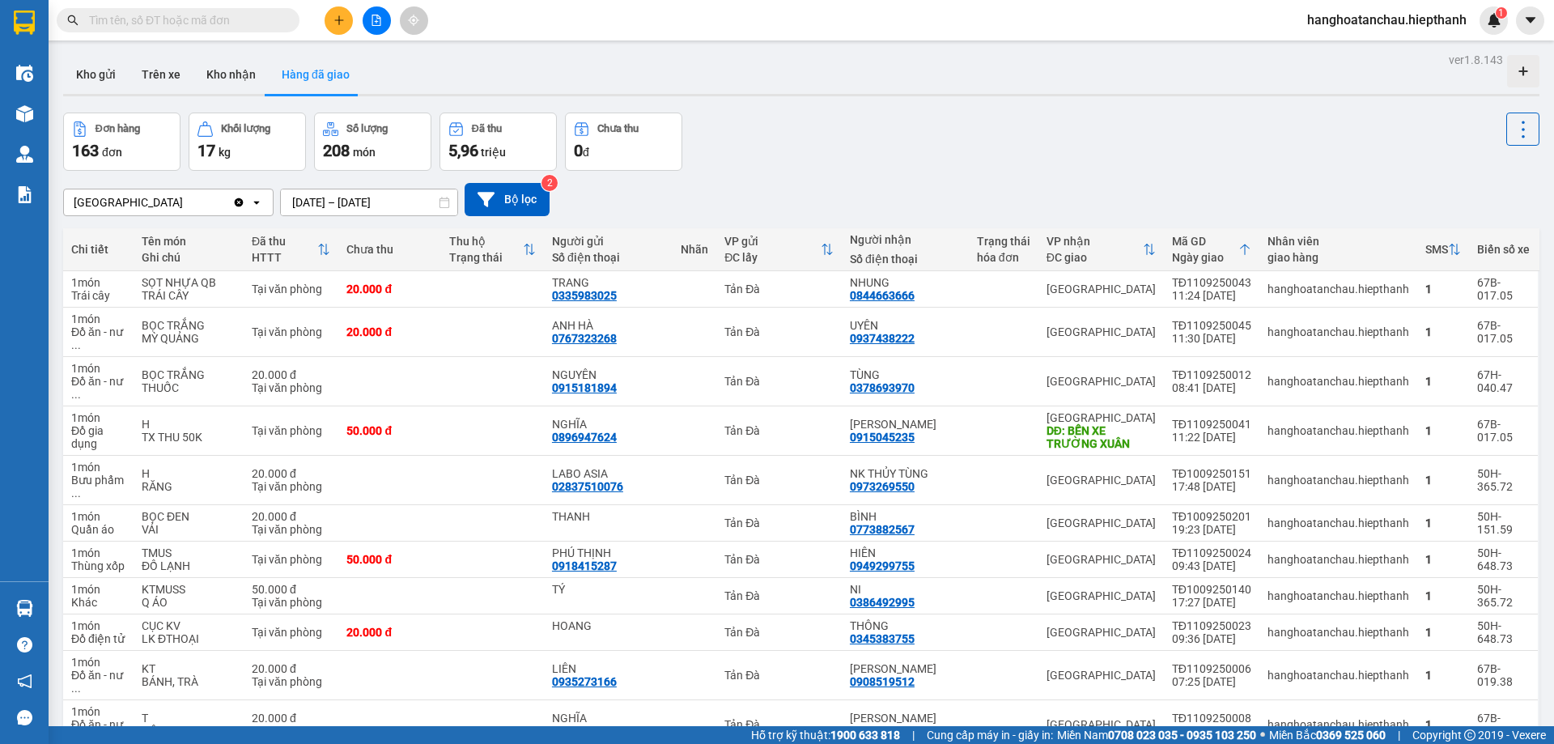
click at [890, 172] on div "Tân Châu Clear value open 11/09/2025 – 11/09/2025 Press the down arrow key to i…" at bounding box center [801, 199] width 1476 height 57
click at [1021, 152] on div "Đơn hàng 163 đơn Khối lượng 17 kg Số lượng 208 món Đã thu 5,96 triệu Chưa thu 0…" at bounding box center [801, 141] width 1476 height 58
click at [373, 18] on icon "file-add" at bounding box center [376, 20] width 11 height 11
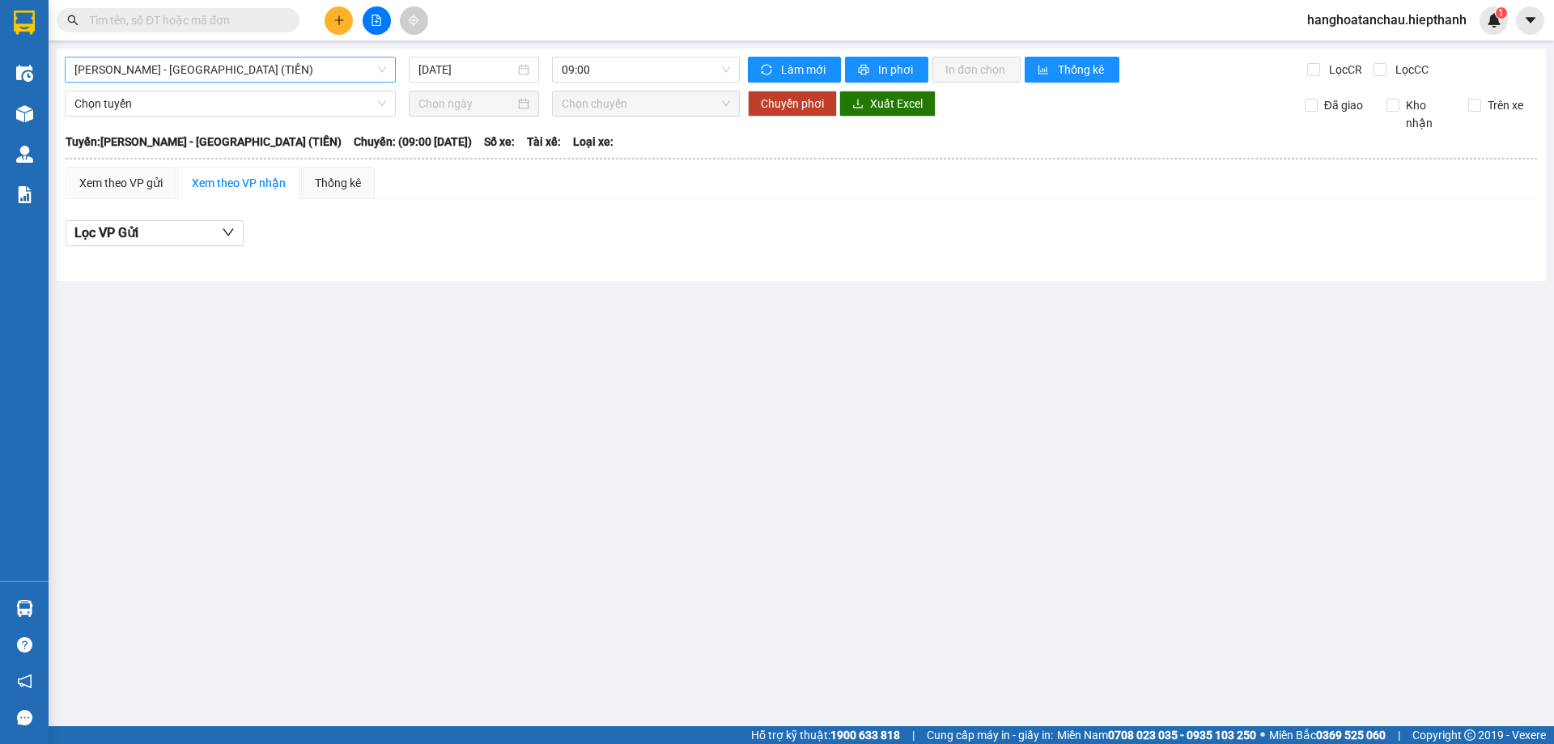
click at [286, 66] on span "Hồ Chí Minh - Tân Châu (TIỀN)" at bounding box center [230, 69] width 312 height 24
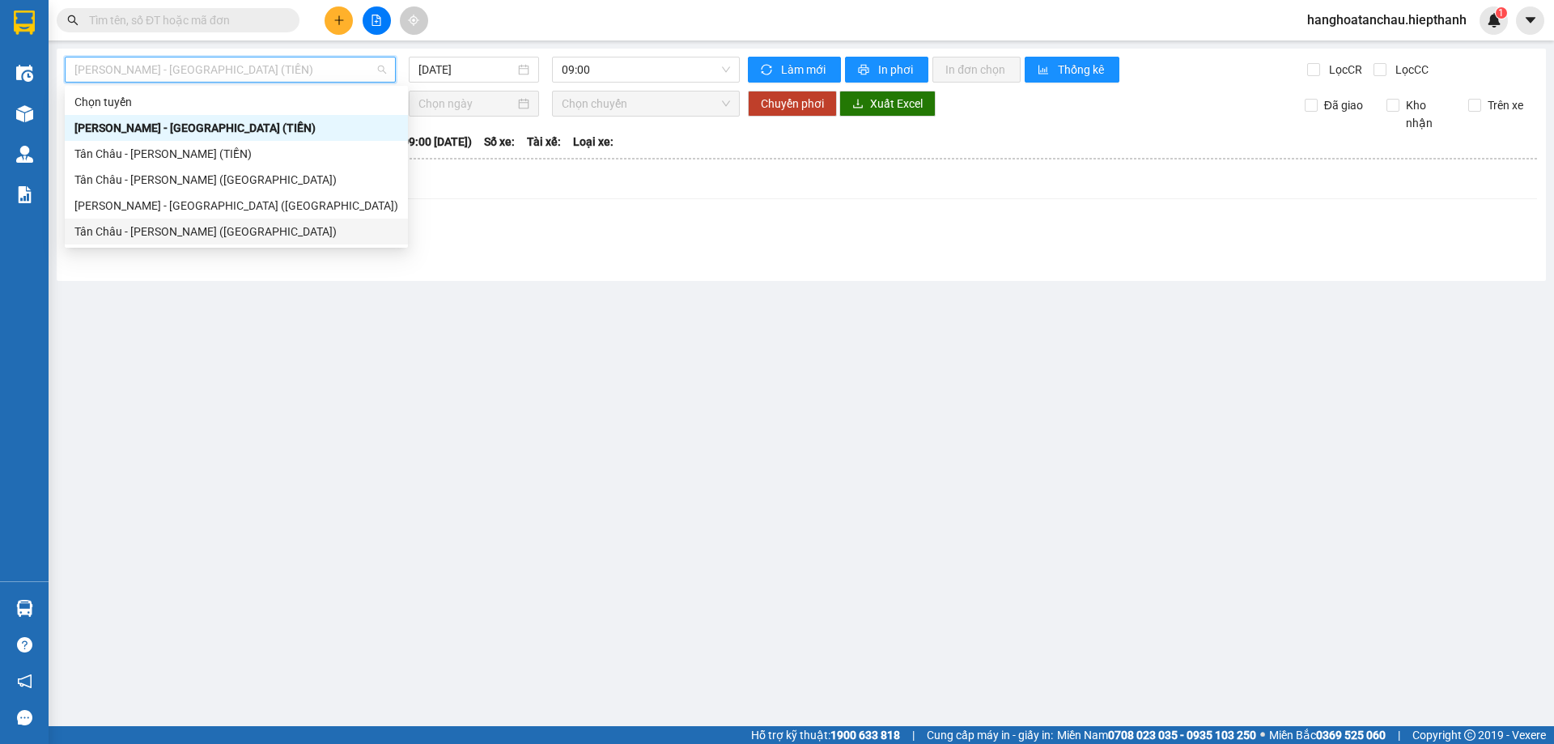
click at [230, 231] on div "Tân Châu - Hồ Chí Minh (Giường)" at bounding box center [232, 232] width 316 height 18
type input "11/09/2025"
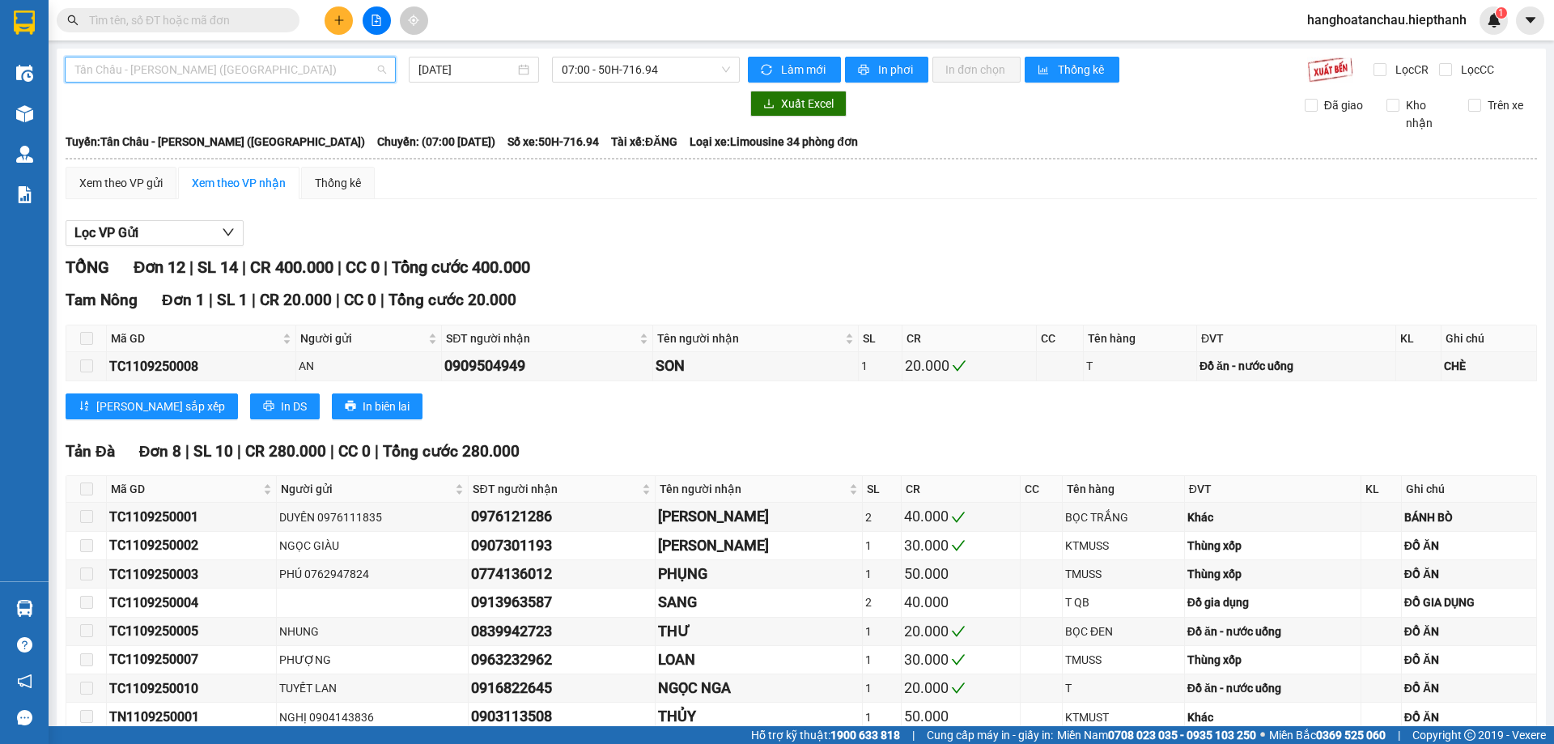
click at [273, 63] on span "Tân Châu - Hồ Chí Minh (Giường)" at bounding box center [230, 69] width 312 height 24
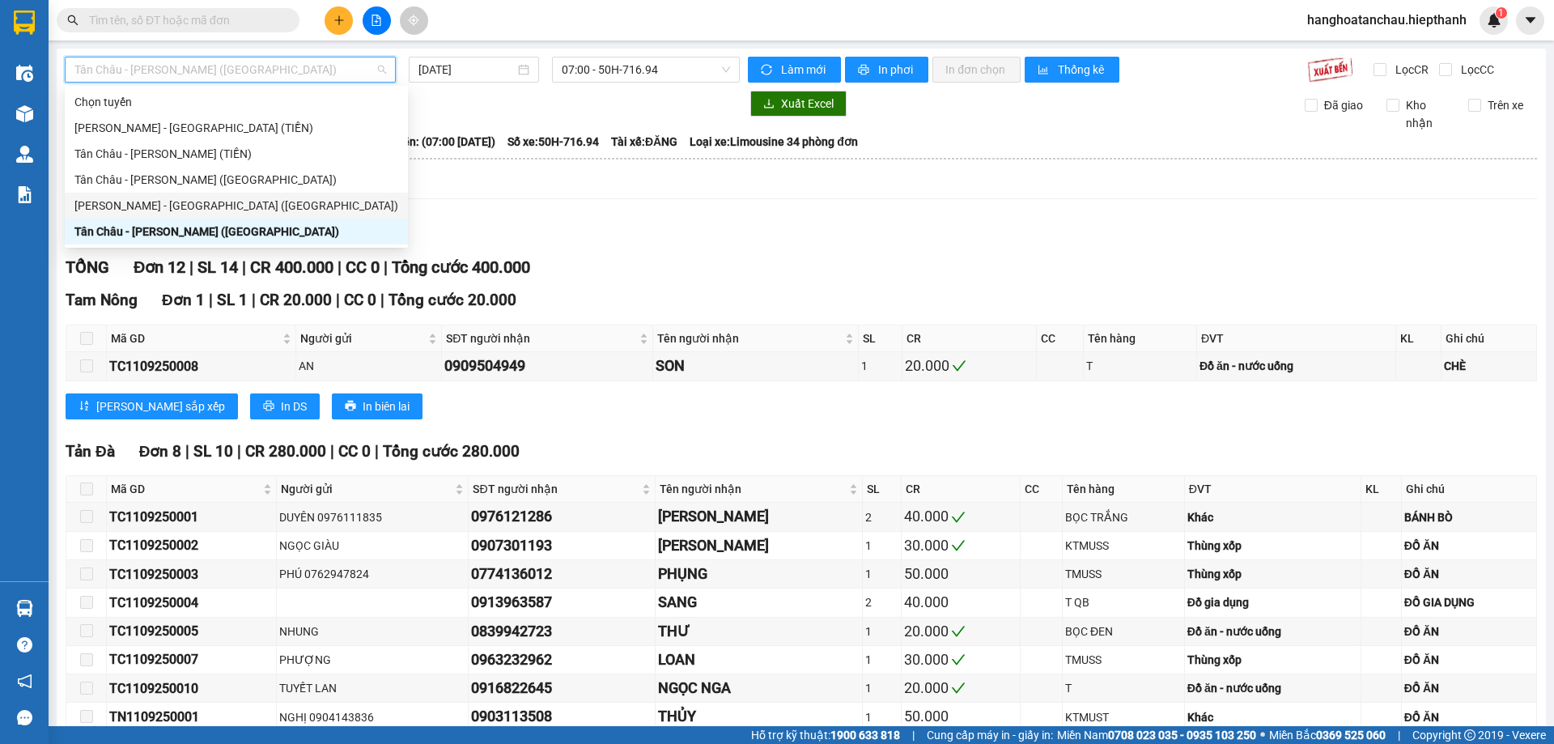
click at [244, 207] on div "Hồ Chí Minh - Tân Châu (Giường)" at bounding box center [233, 206] width 318 height 18
type input "11/09/2025"
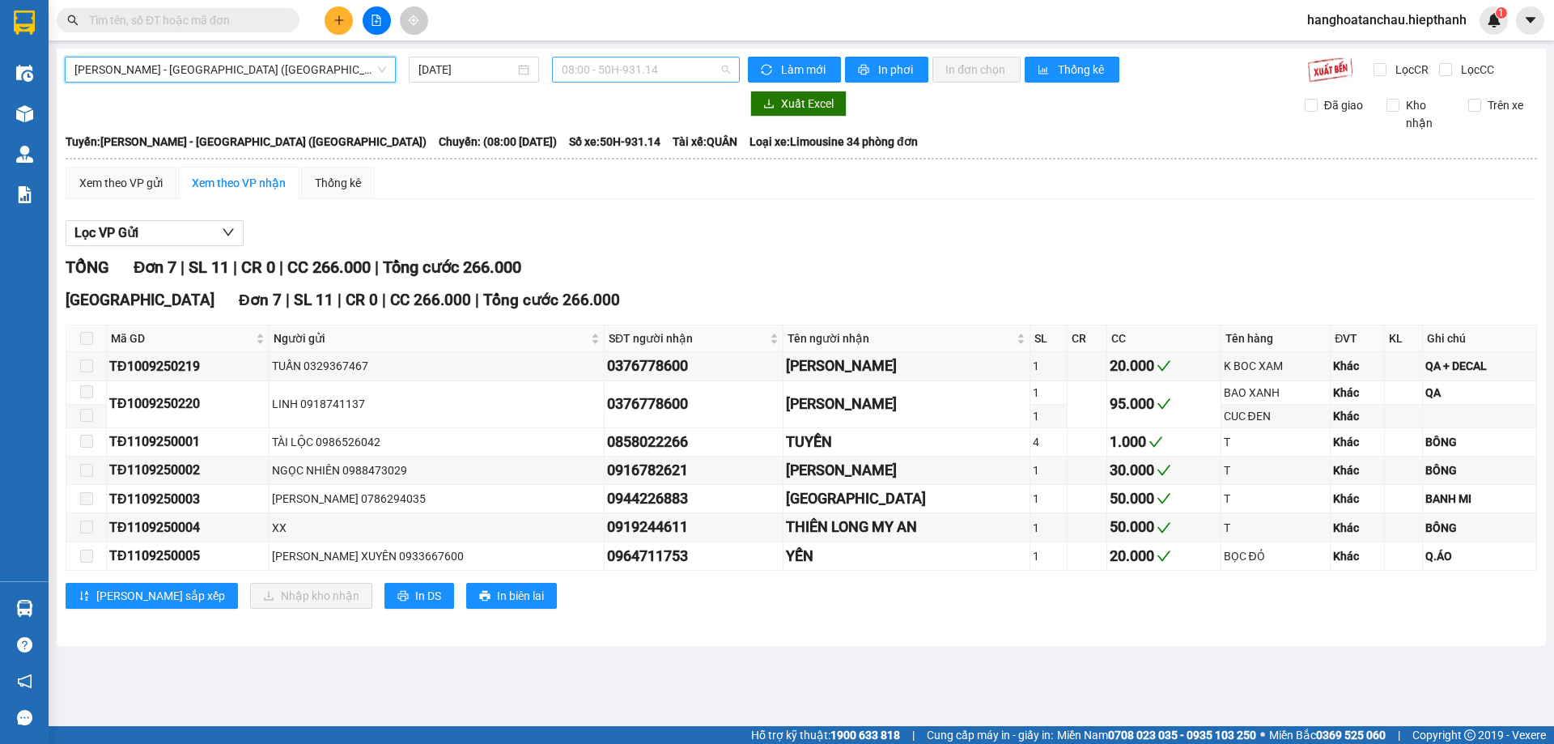
click at [612, 61] on span "08:00 - 50H-931.14" at bounding box center [646, 69] width 168 height 24
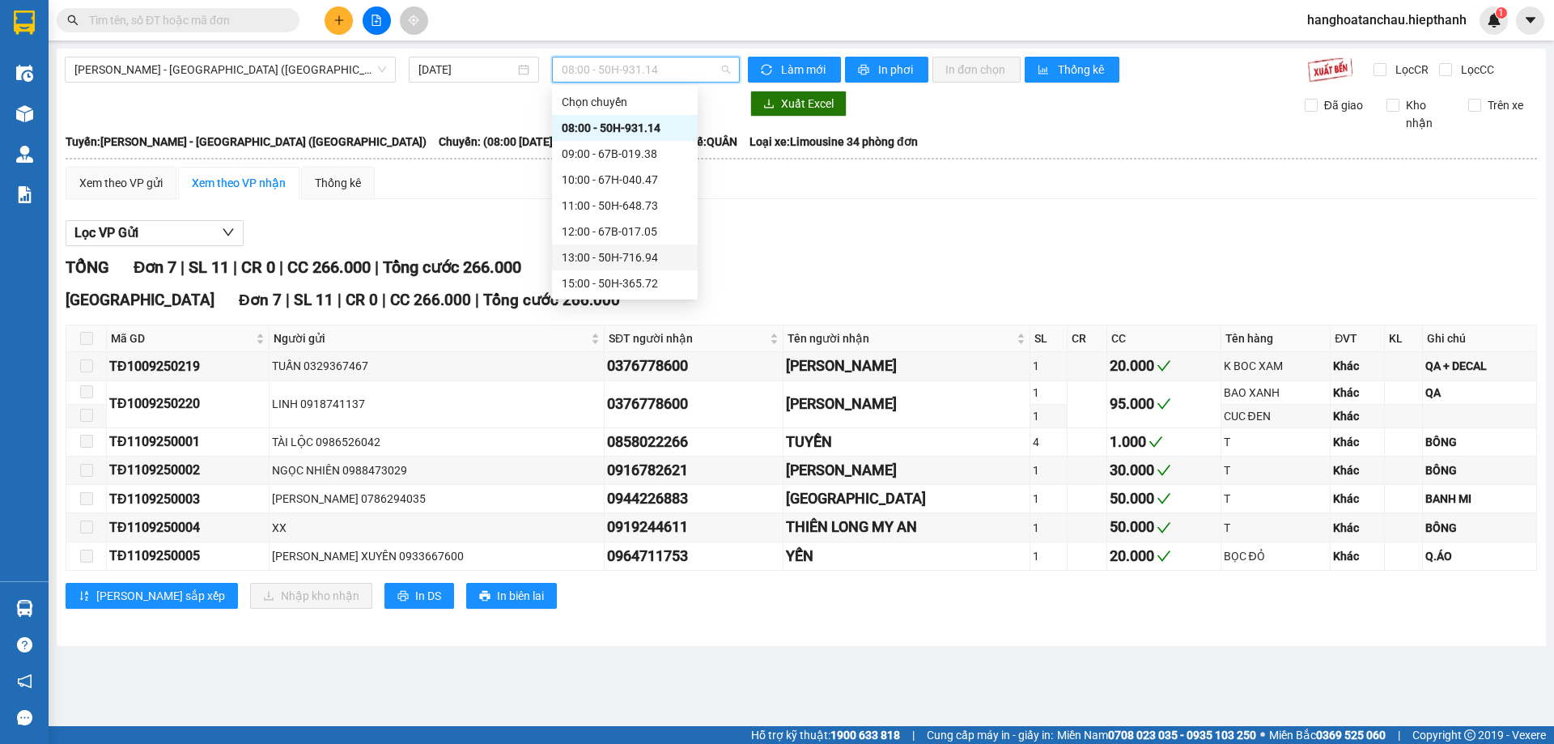
click at [625, 256] on div "13:00 - 50H-716.94" at bounding box center [625, 257] width 126 height 18
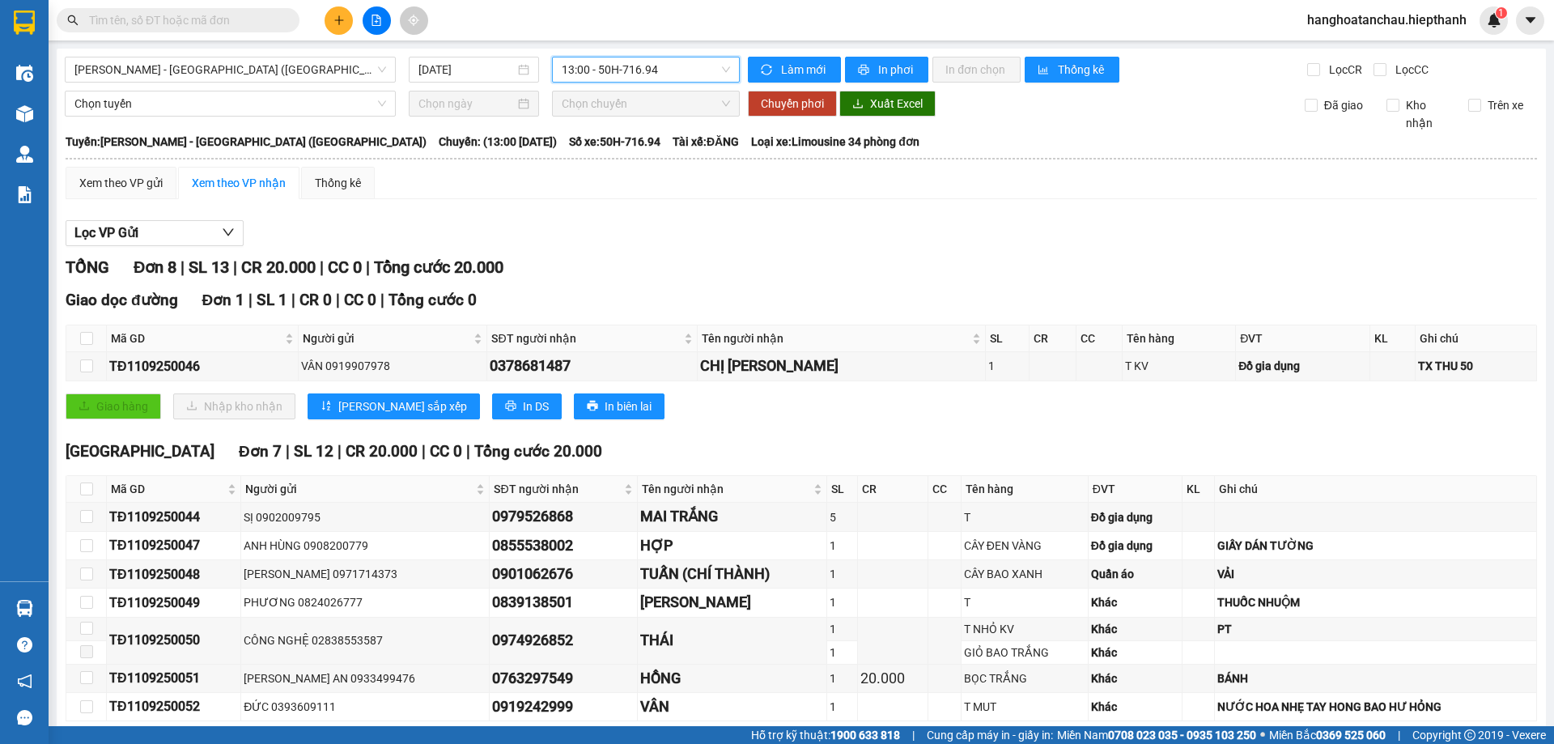
scroll to position [78, 0]
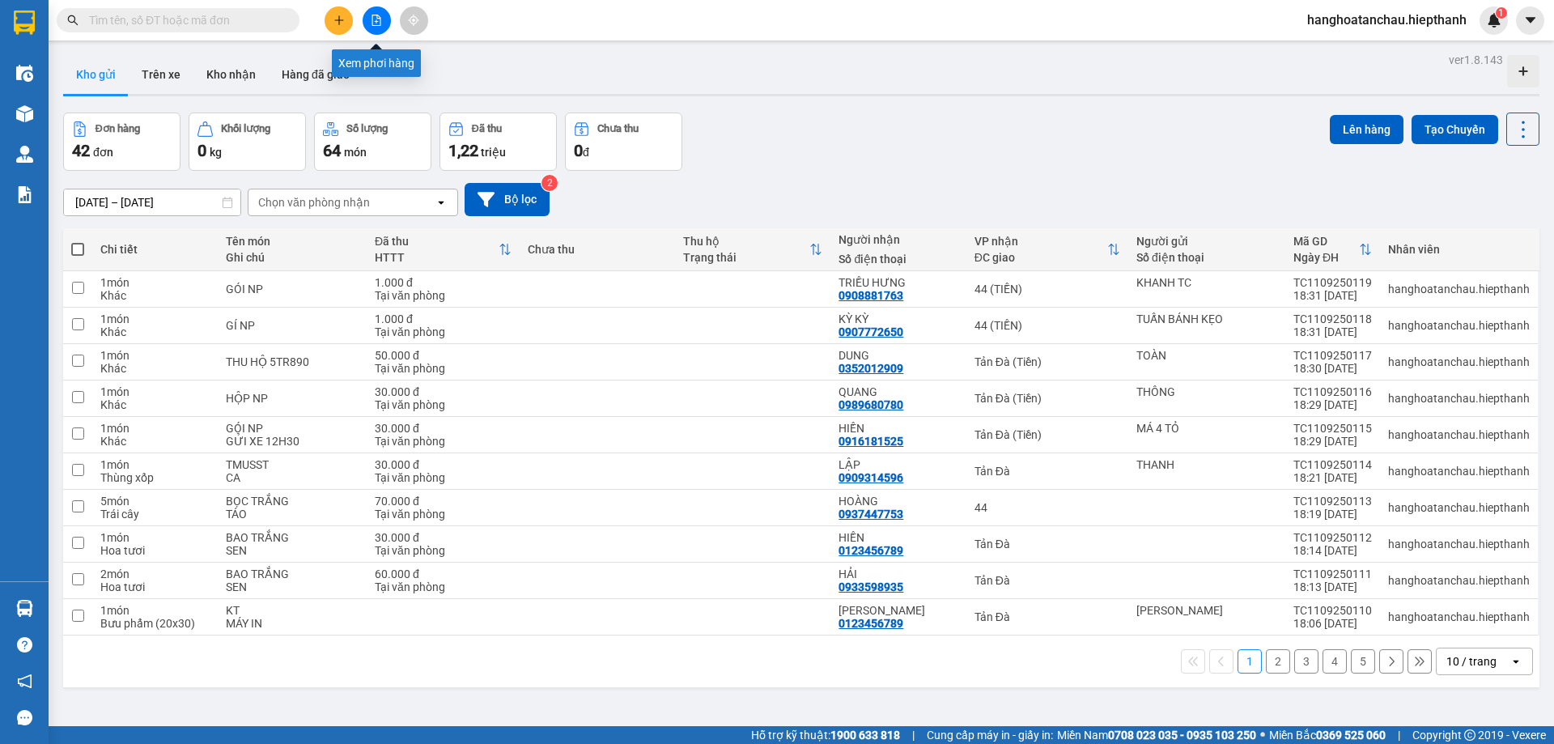
click at [376, 21] on icon "file-add" at bounding box center [376, 20] width 9 height 11
click at [235, 75] on button "Kho nhận" at bounding box center [230, 74] width 75 height 39
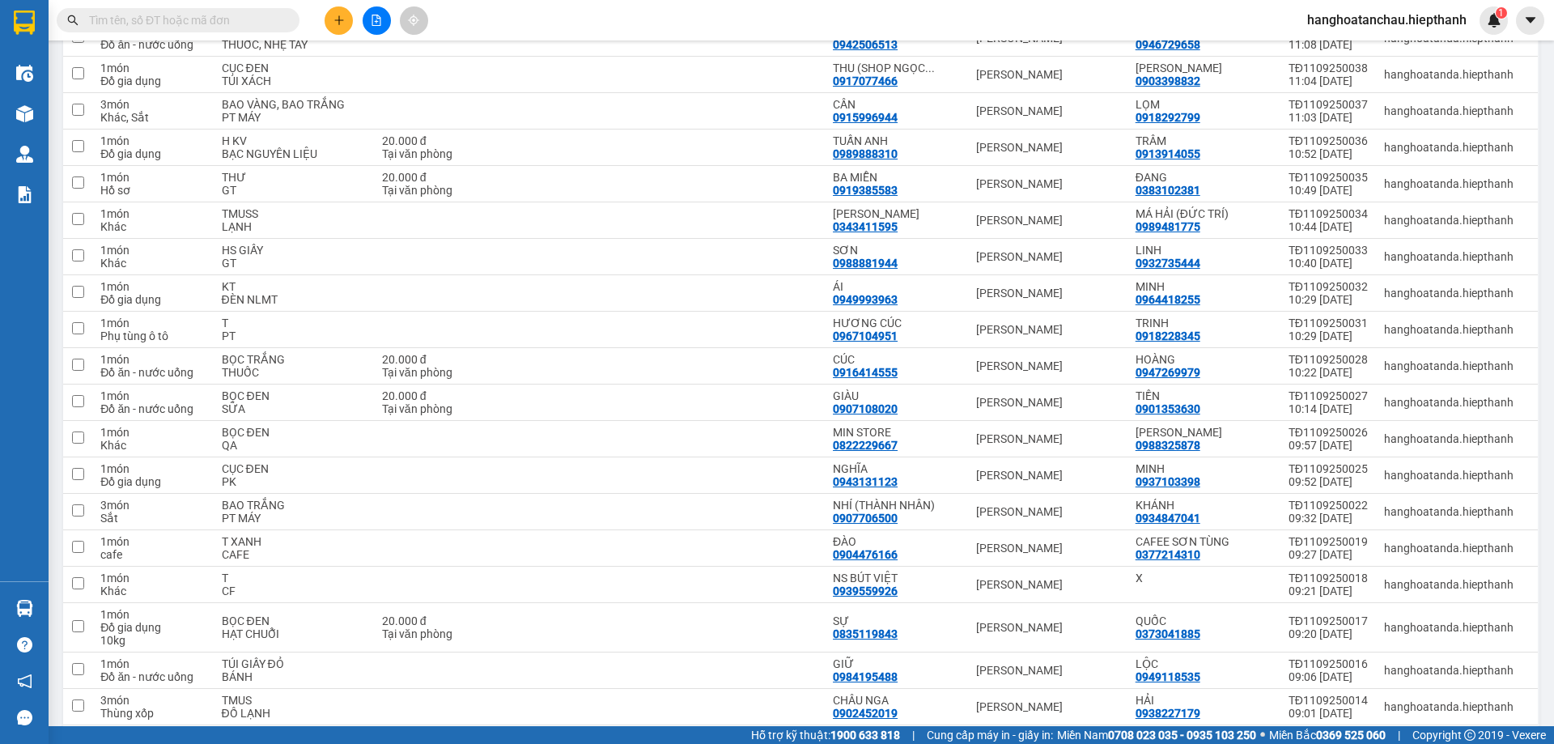
scroll to position [486, 0]
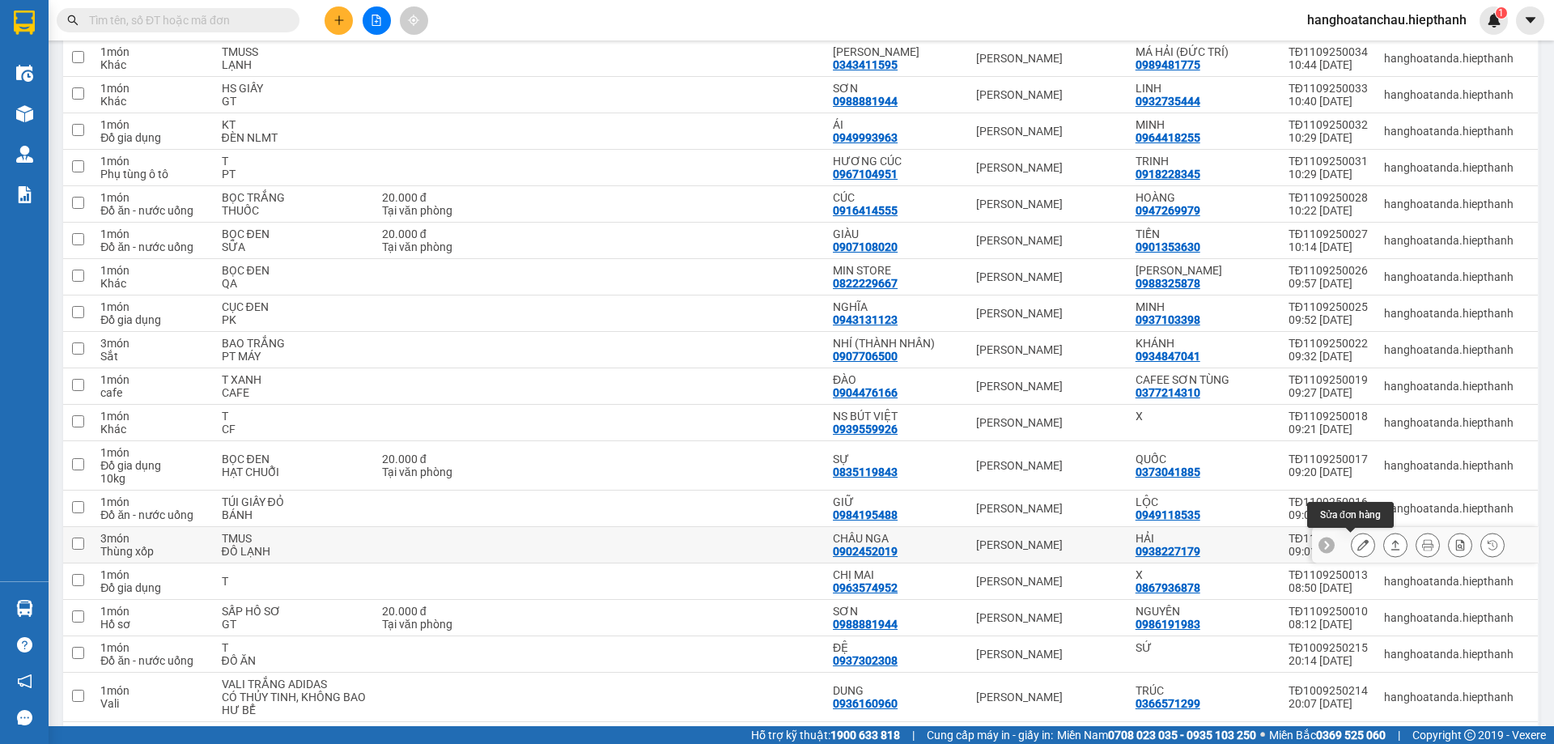
click at [1357, 541] on icon at bounding box center [1362, 544] width 11 height 11
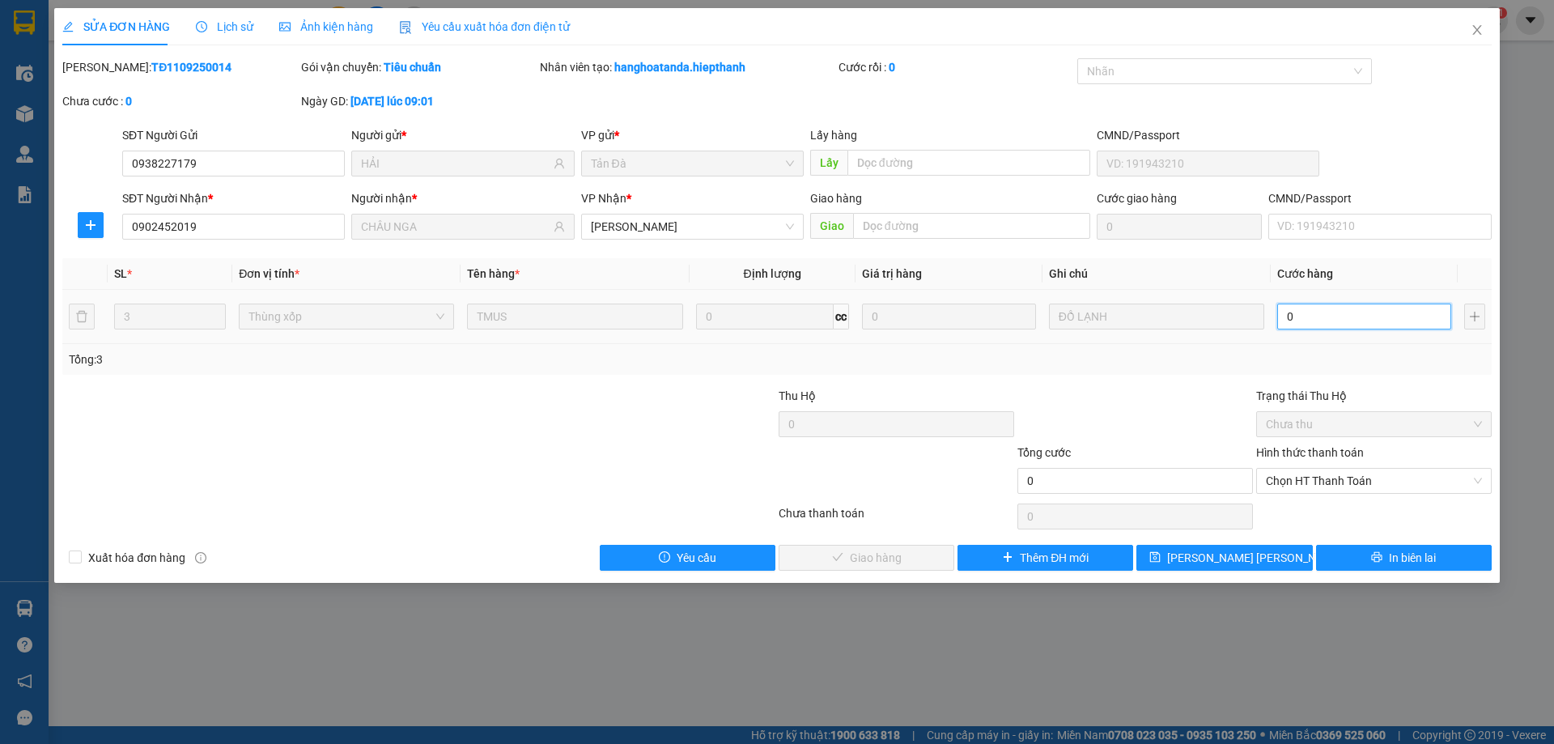
click at [1320, 319] on input "0" at bounding box center [1364, 316] width 174 height 26
type input "2"
type input "21"
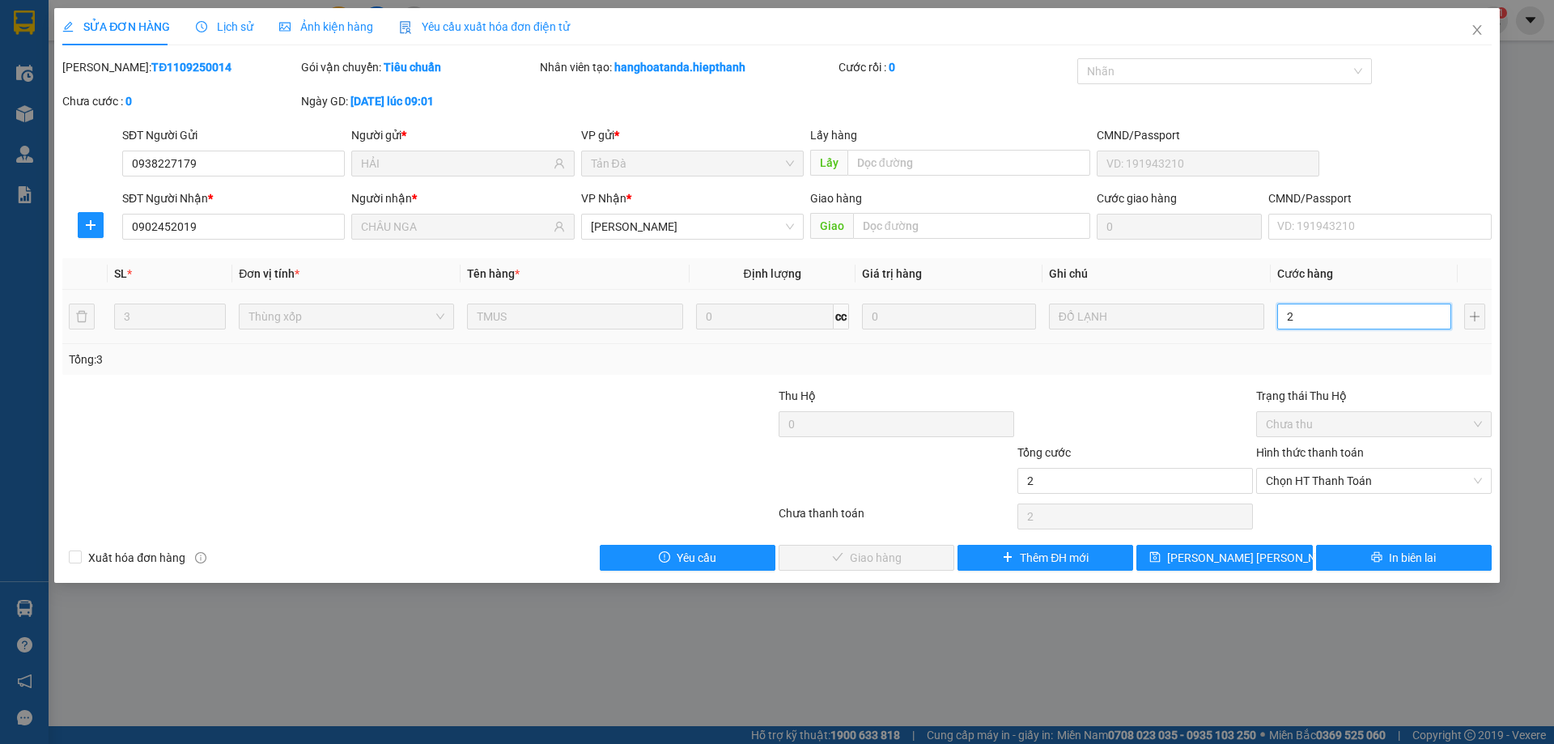
type input "21"
type input "210"
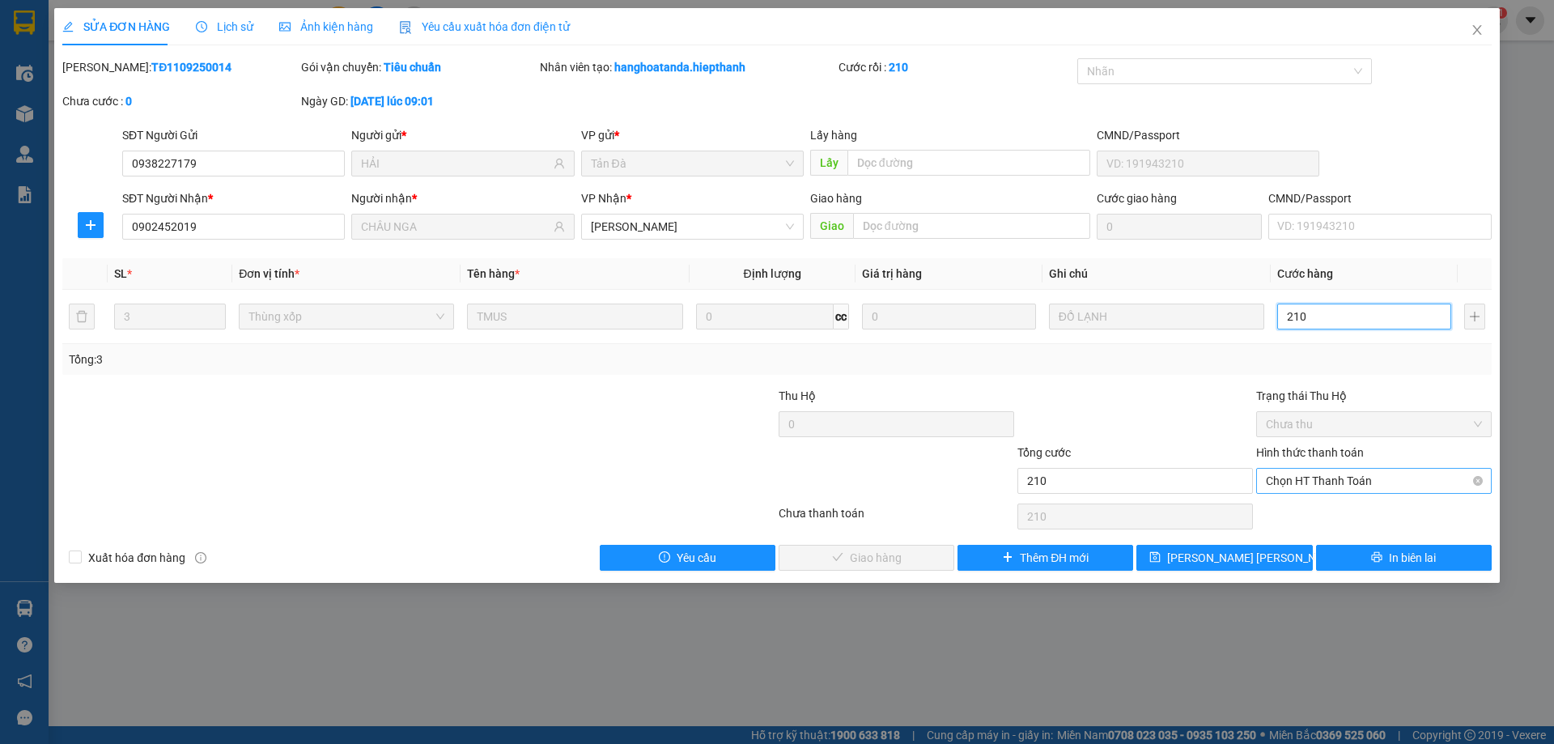
click at [1281, 476] on span "Chọn HT Thanh Toán" at bounding box center [1374, 481] width 216 height 24
type input "210.000"
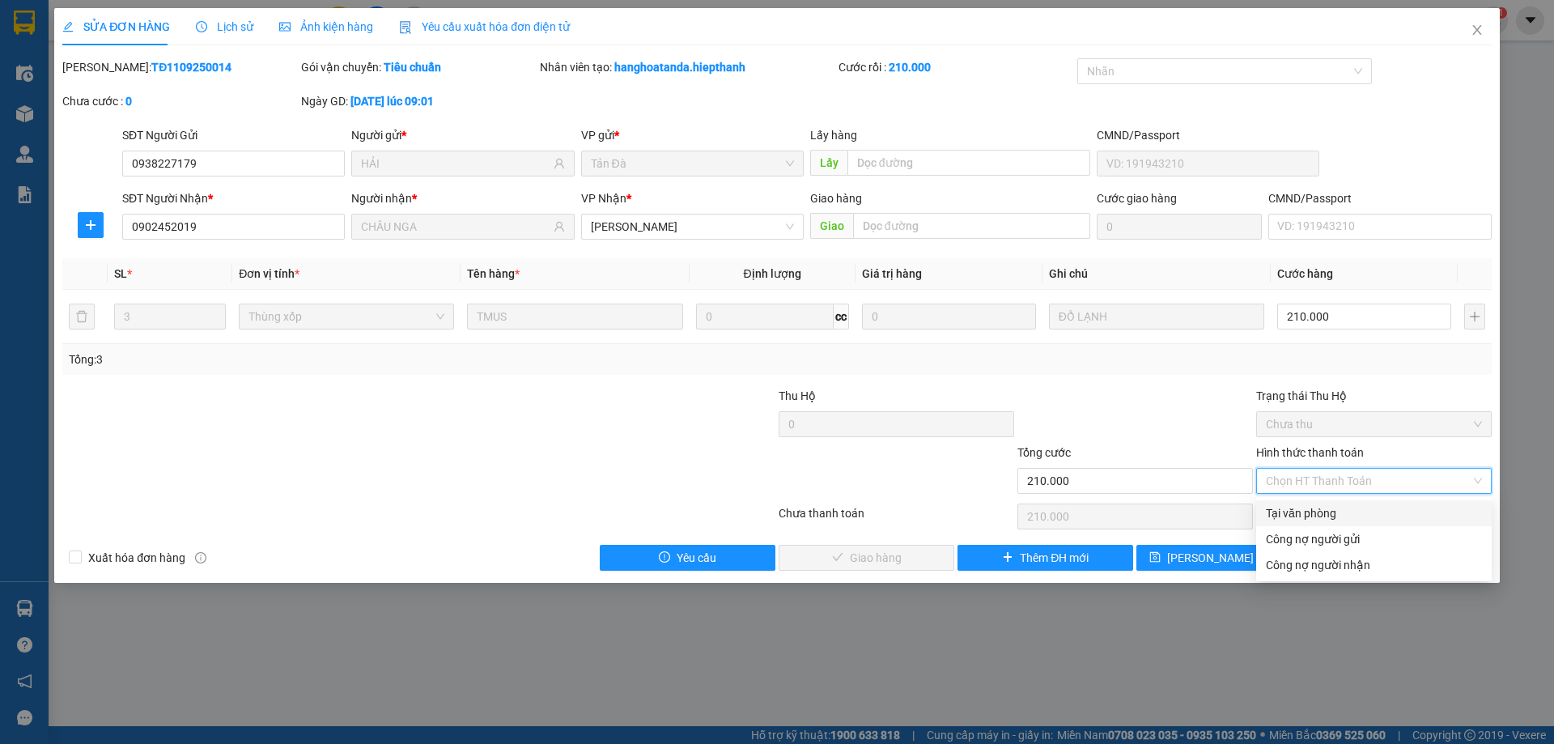
drag, startPoint x: 1296, startPoint y: 489, endPoint x: 1266, endPoint y: 533, distance: 53.0
click at [1317, 513] on div "Tại văn phòng" at bounding box center [1374, 513] width 216 height 18
type input "0"
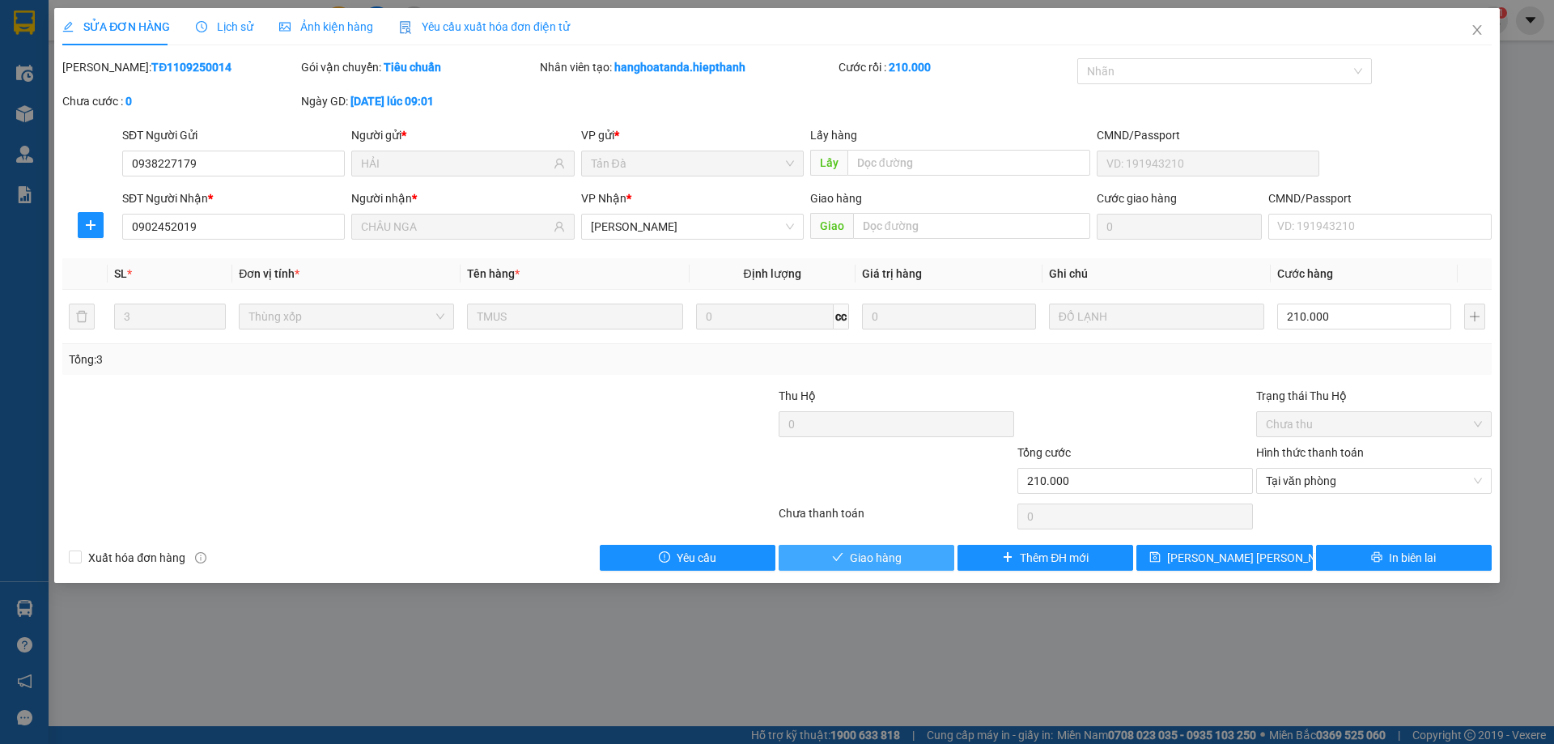
click at [900, 554] on span "Giao hàng" at bounding box center [876, 558] width 52 height 18
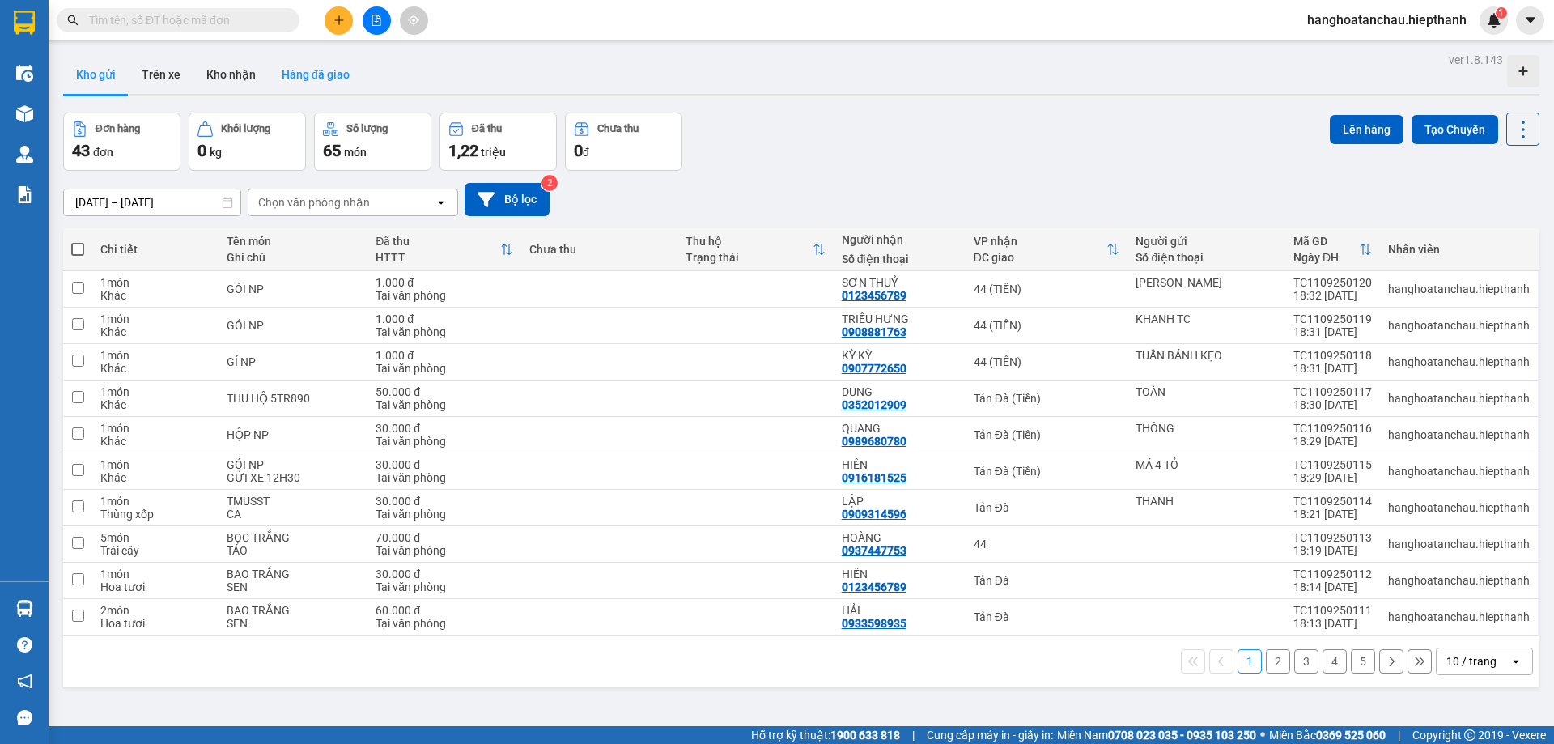
click at [307, 70] on button "Hàng đã giao" at bounding box center [316, 74] width 94 height 39
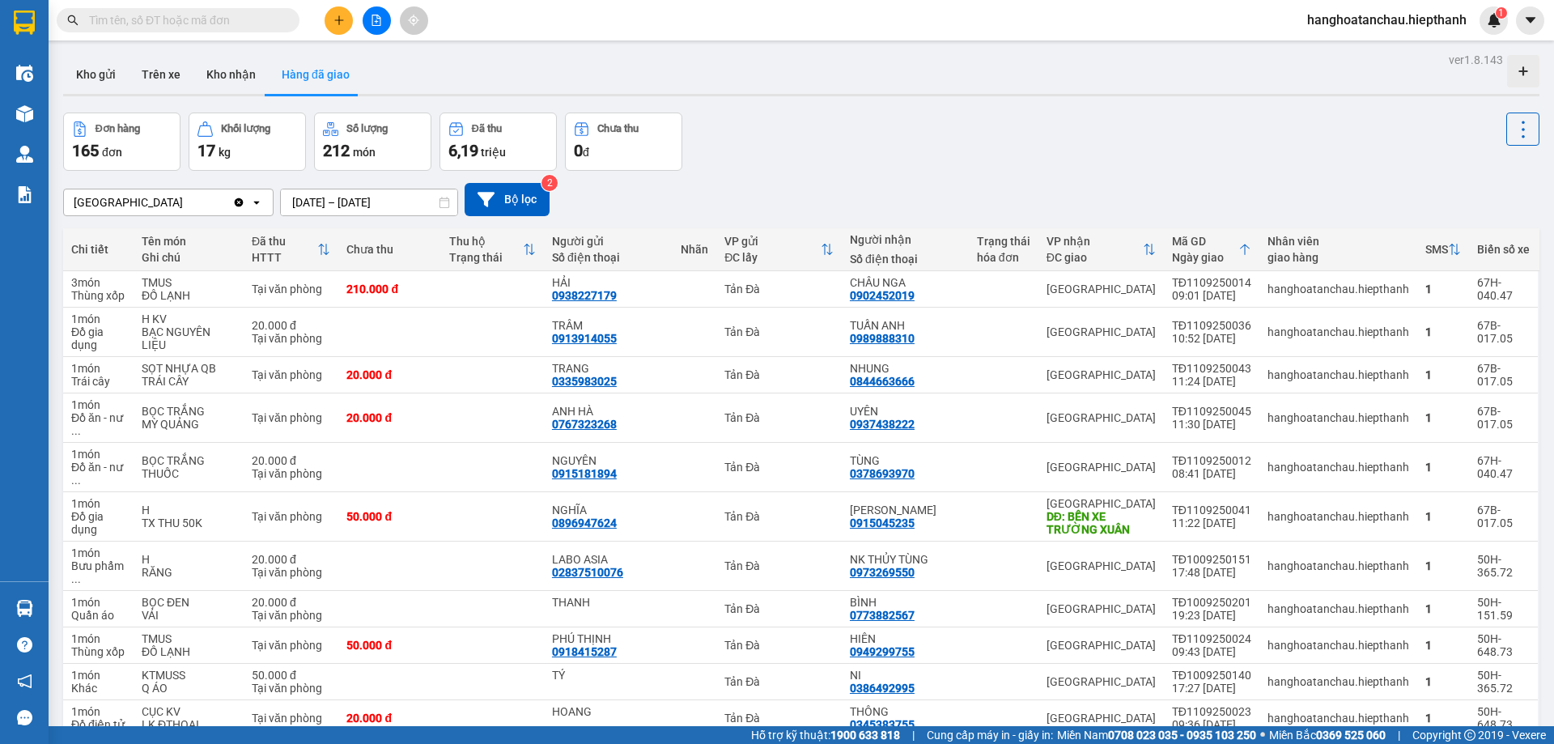
click at [870, 146] on div "Đơn hàng 165 đơn Khối lượng 17 kg Số lượng 212 món Đã thu 6,19 triệu Chưa thu 0…" at bounding box center [801, 141] width 1476 height 58
click at [188, 24] on input "text" at bounding box center [184, 20] width 191 height 18
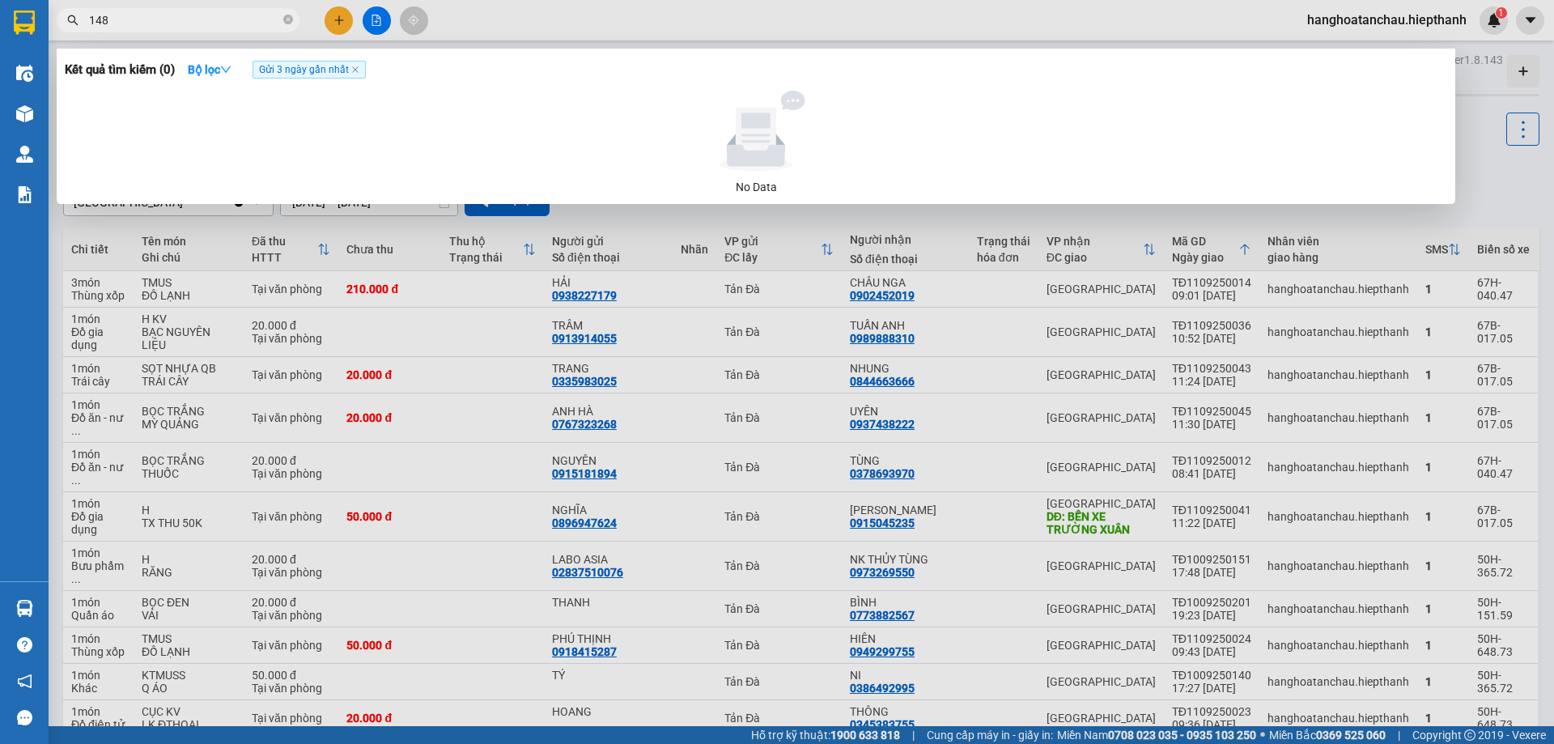
type input "1487"
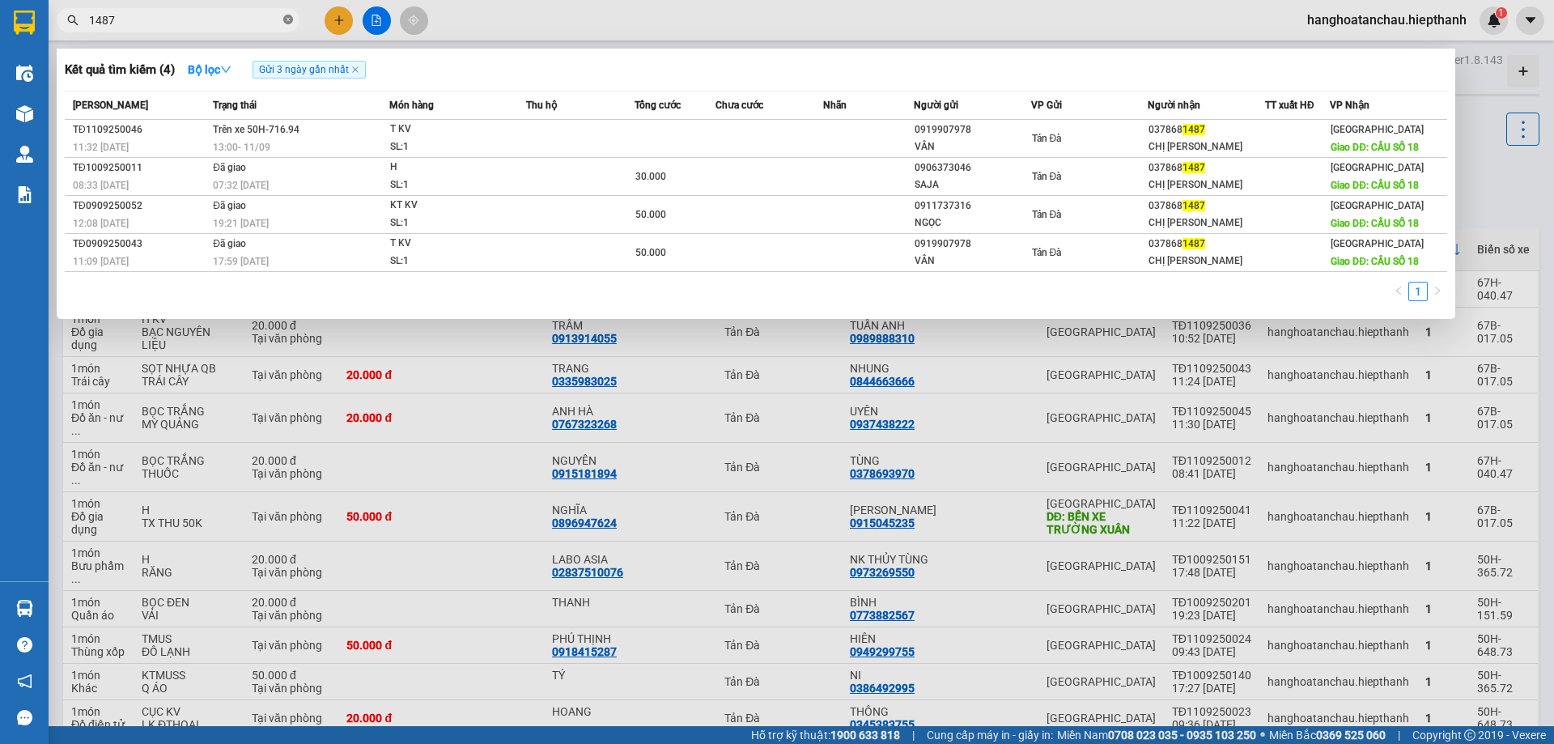
click at [289, 19] on icon "close-circle" at bounding box center [288, 20] width 10 height 10
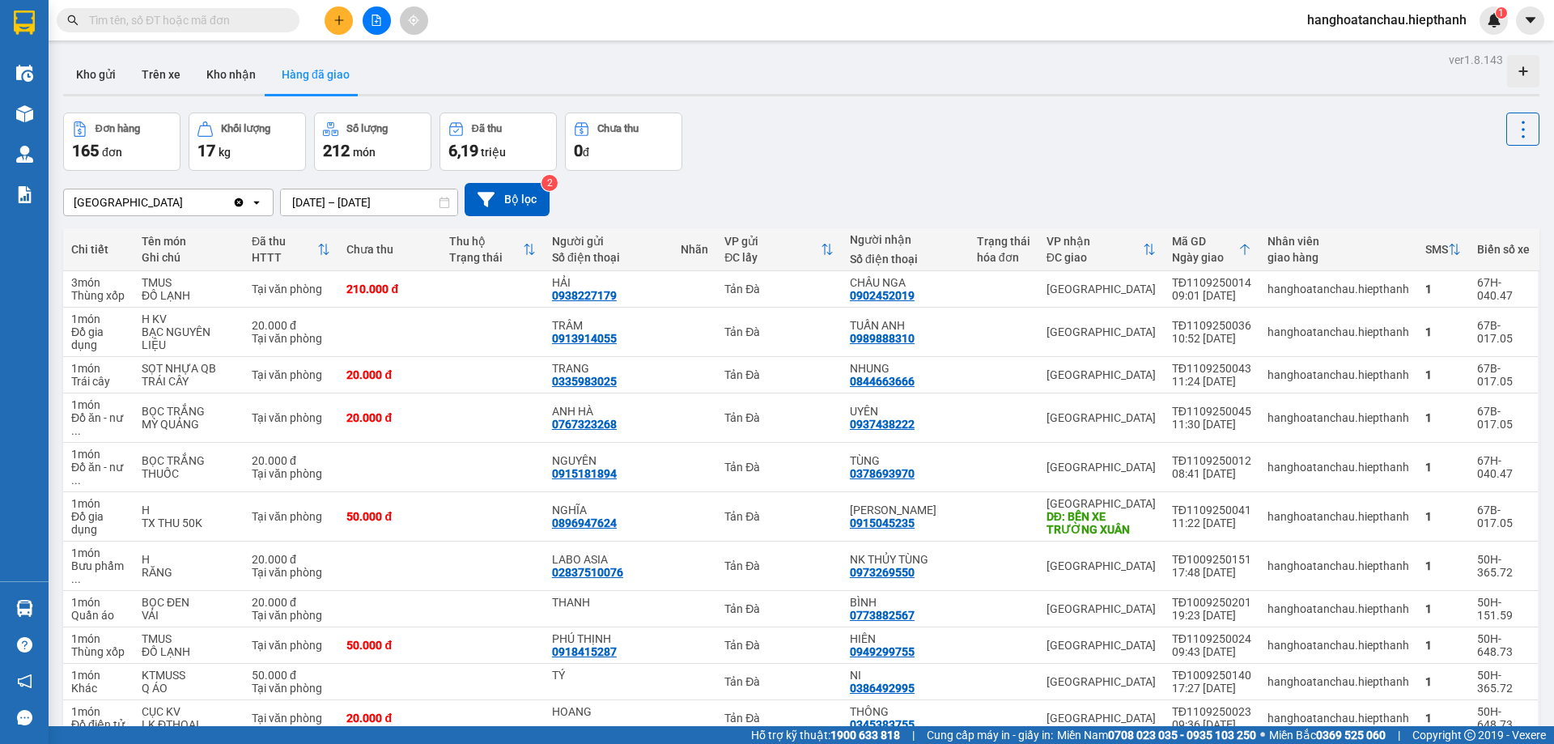
click at [159, 17] on input "text" at bounding box center [184, 20] width 191 height 18
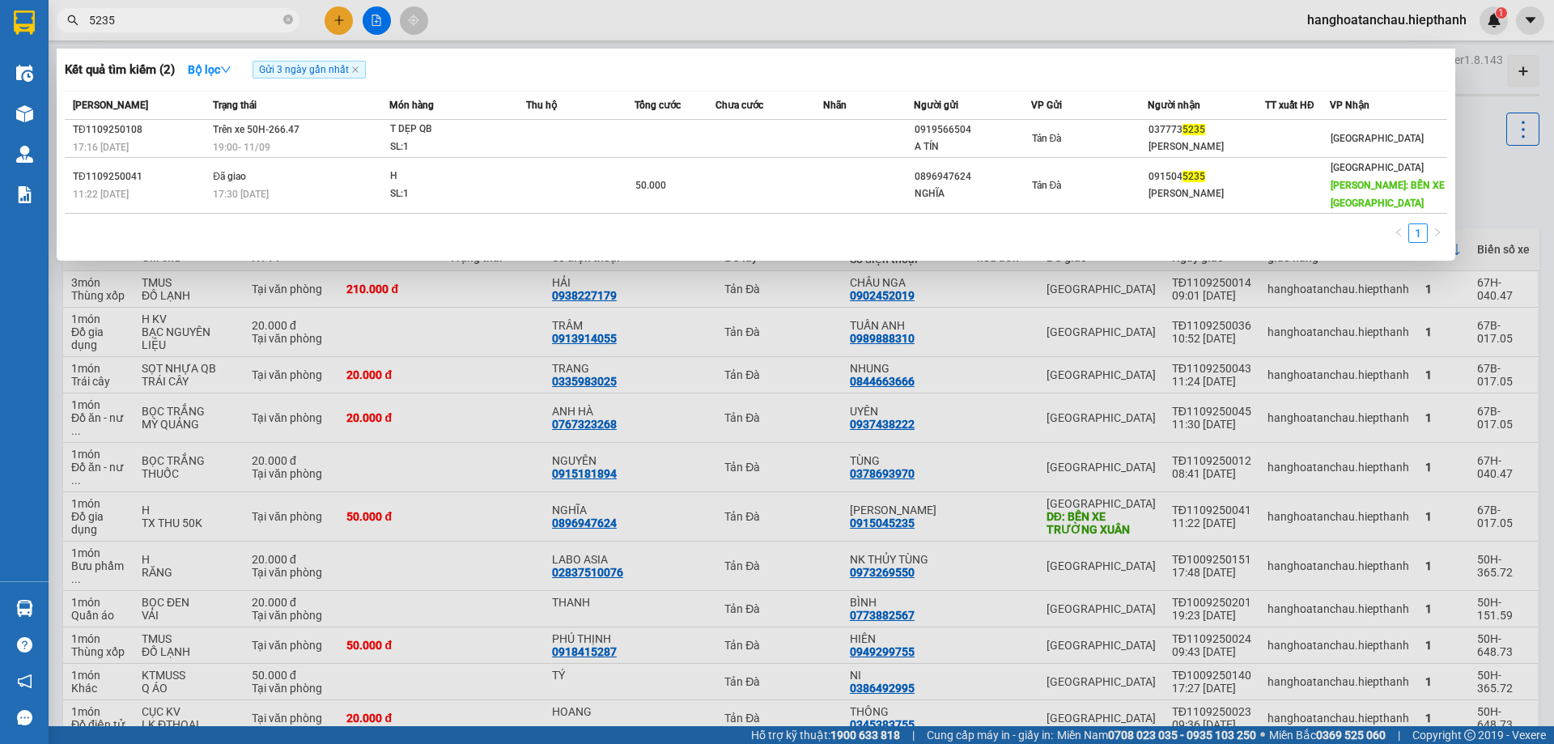
type input "5235"
click at [287, 18] on icon "close-circle" at bounding box center [288, 20] width 10 height 10
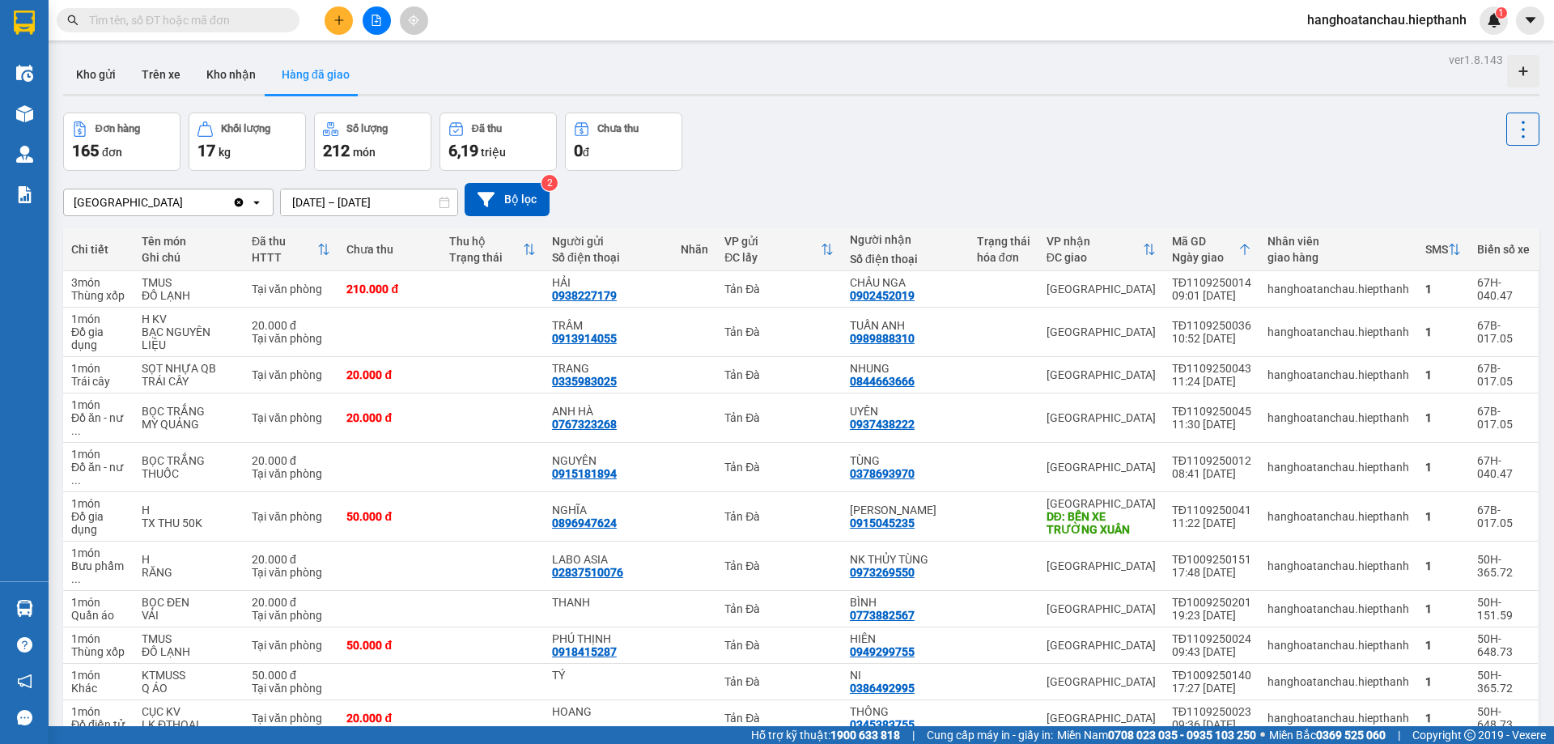
click at [253, 21] on input "text" at bounding box center [184, 20] width 191 height 18
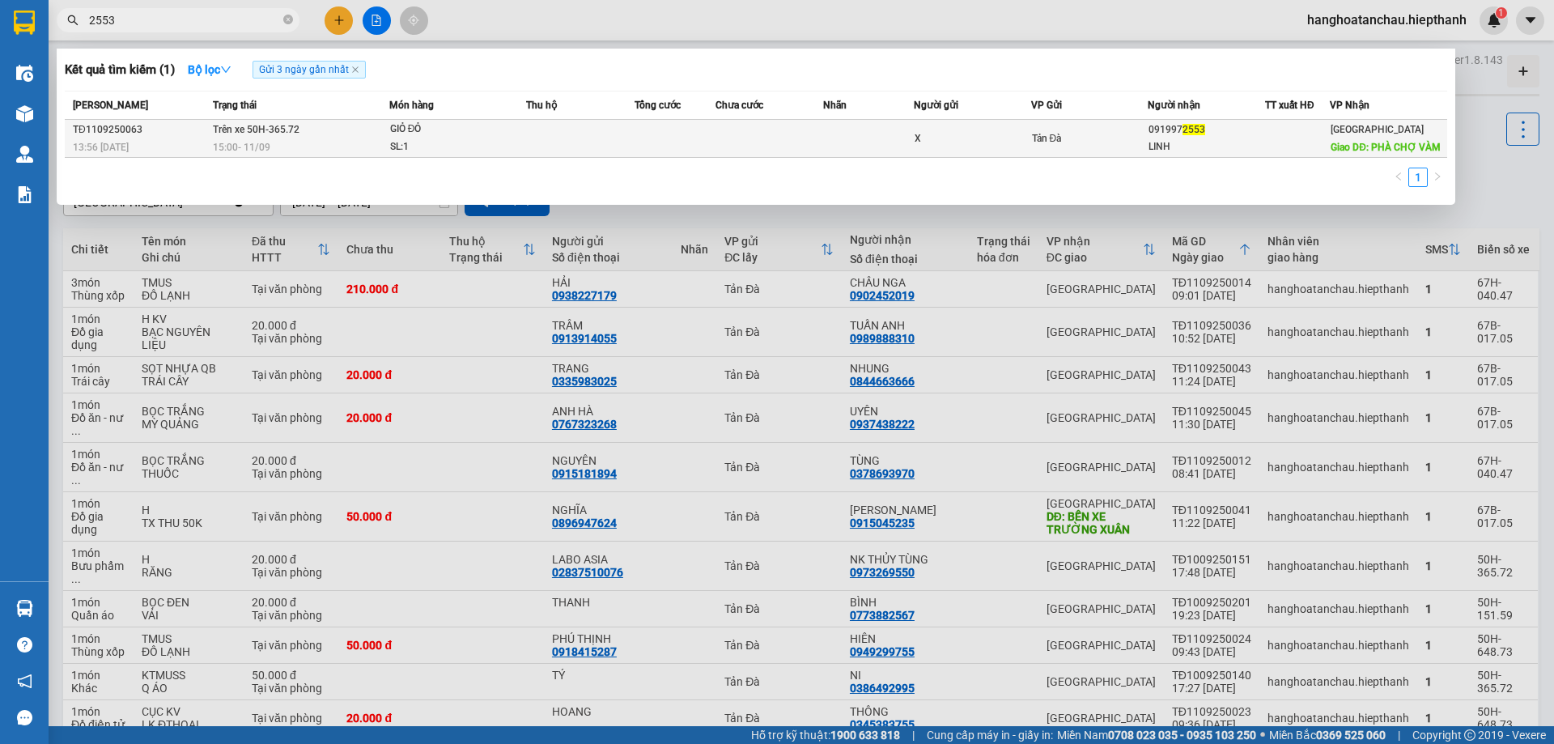
type input "2553"
click at [509, 129] on div "GIỎ ĐỎ" at bounding box center [450, 130] width 121 height 18
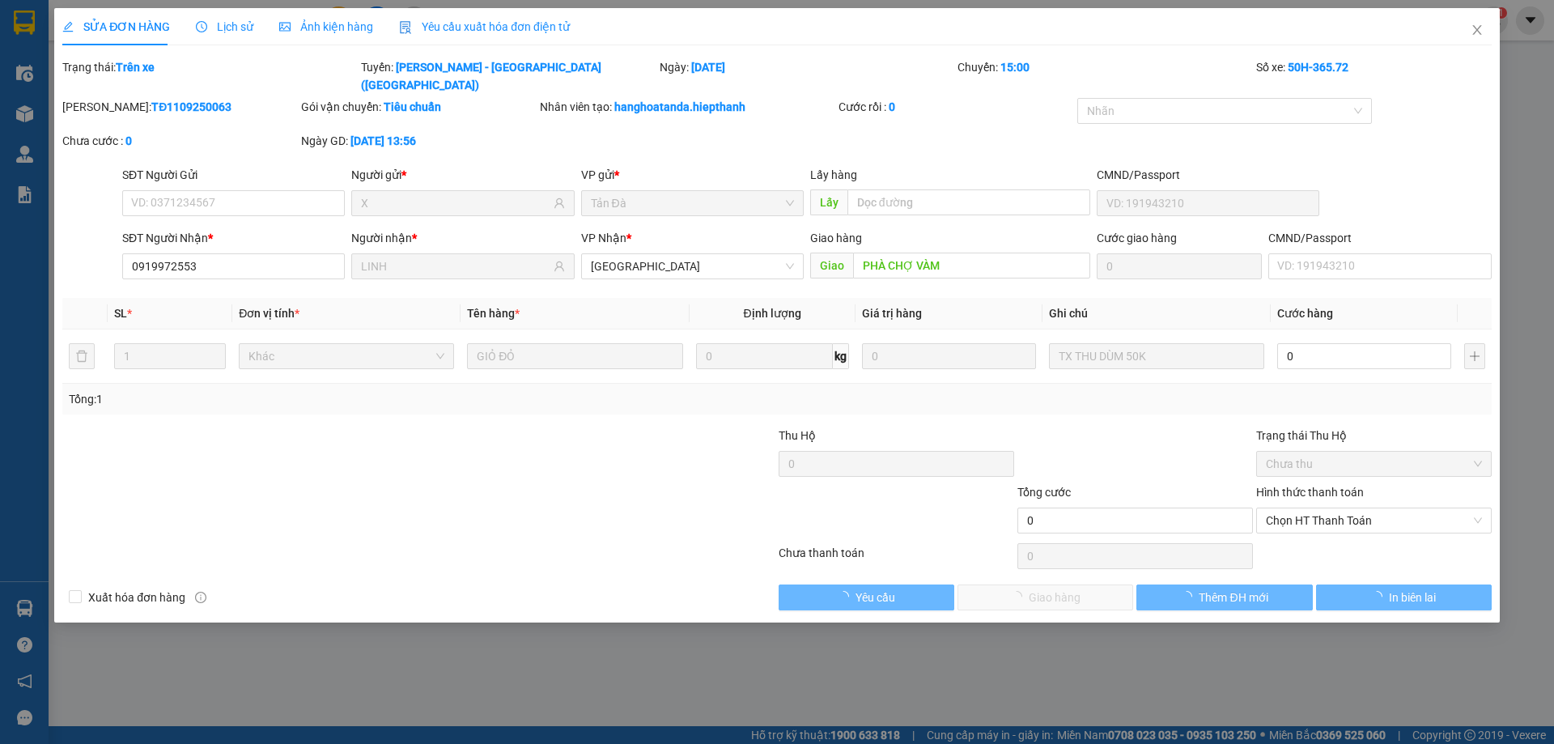
type input "X"
type input "0919972553"
type input "LINH"
type input "PHÀ CHỢ VÀM"
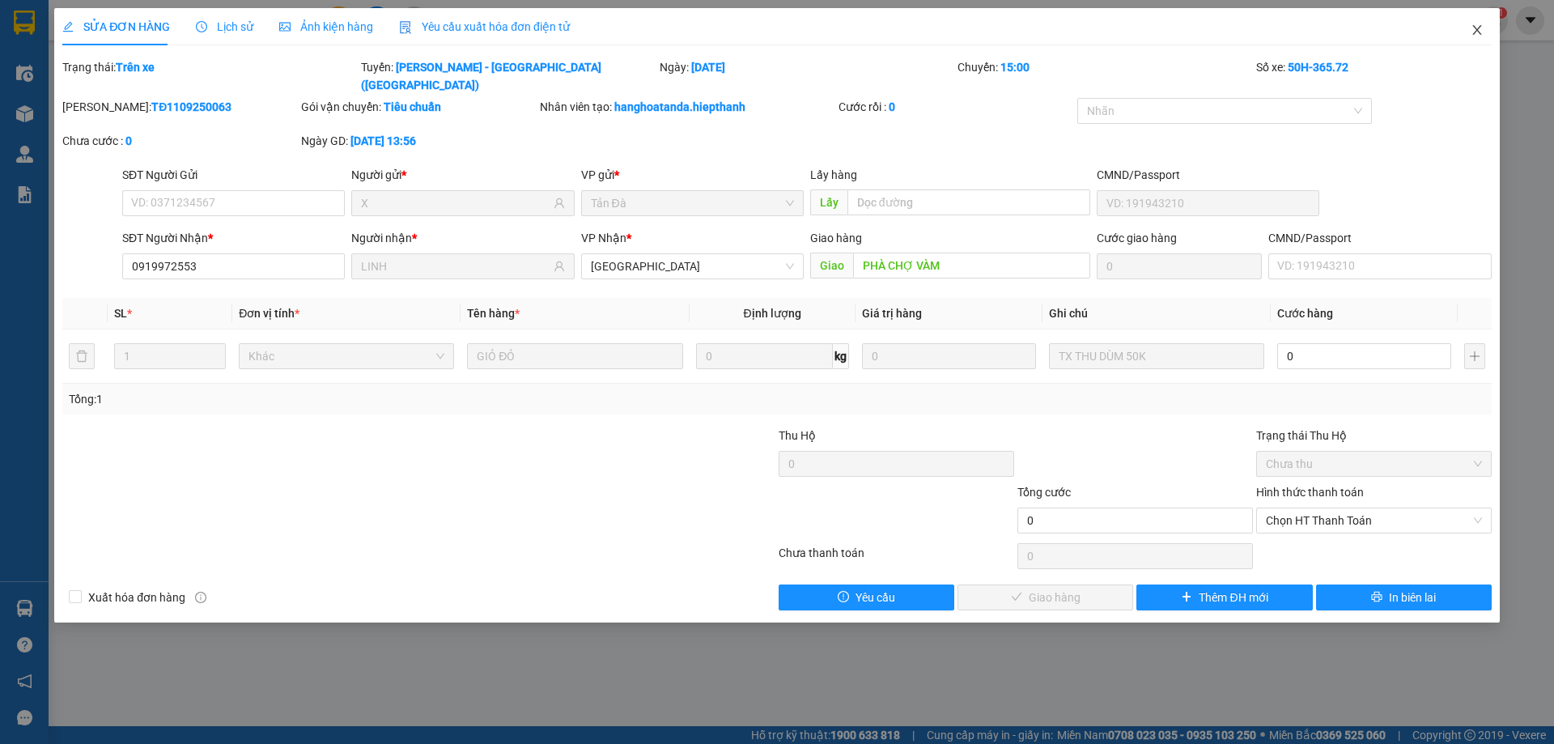
click at [1475, 28] on icon "close" at bounding box center [1476, 30] width 9 height 10
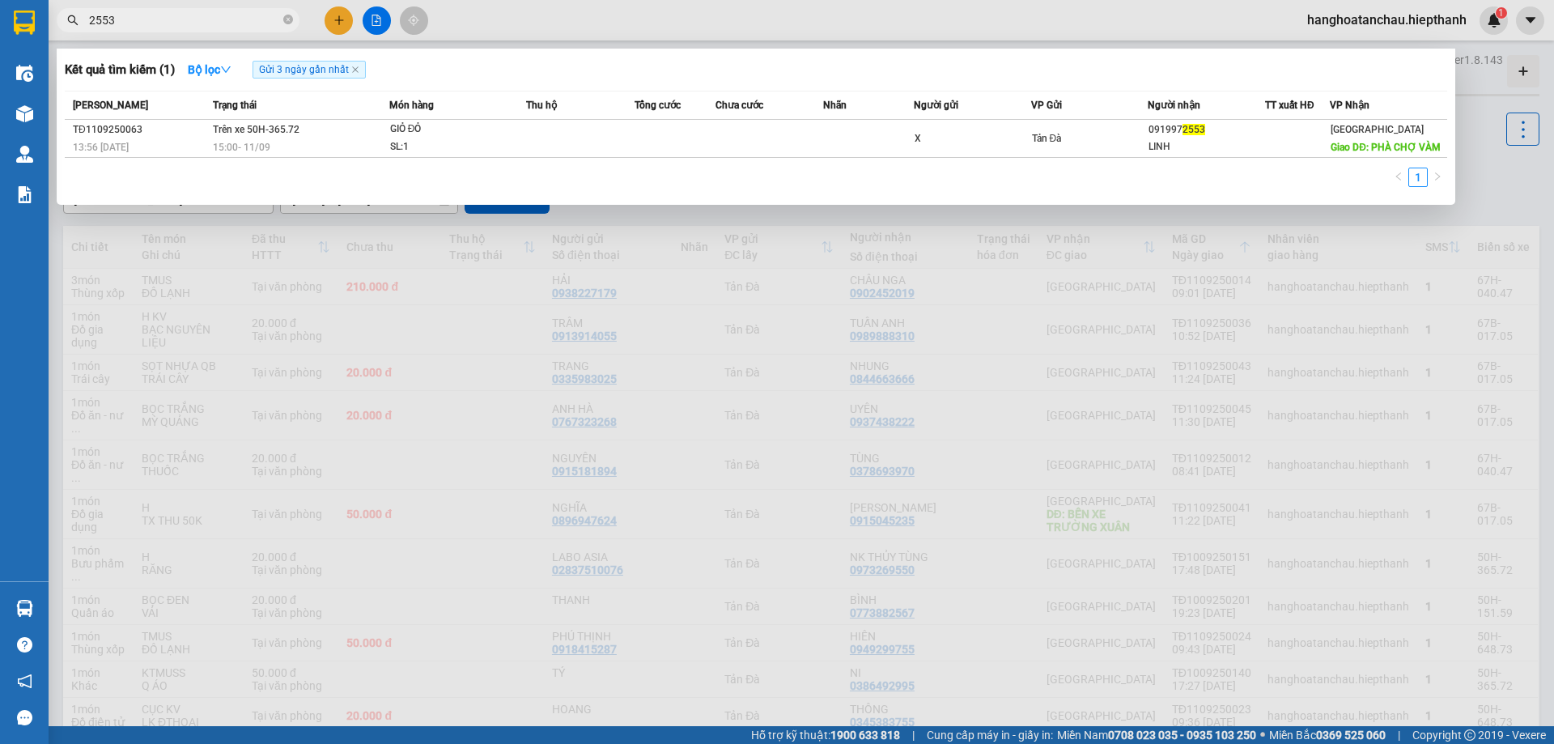
click at [207, 23] on input "2553" at bounding box center [184, 20] width 191 height 18
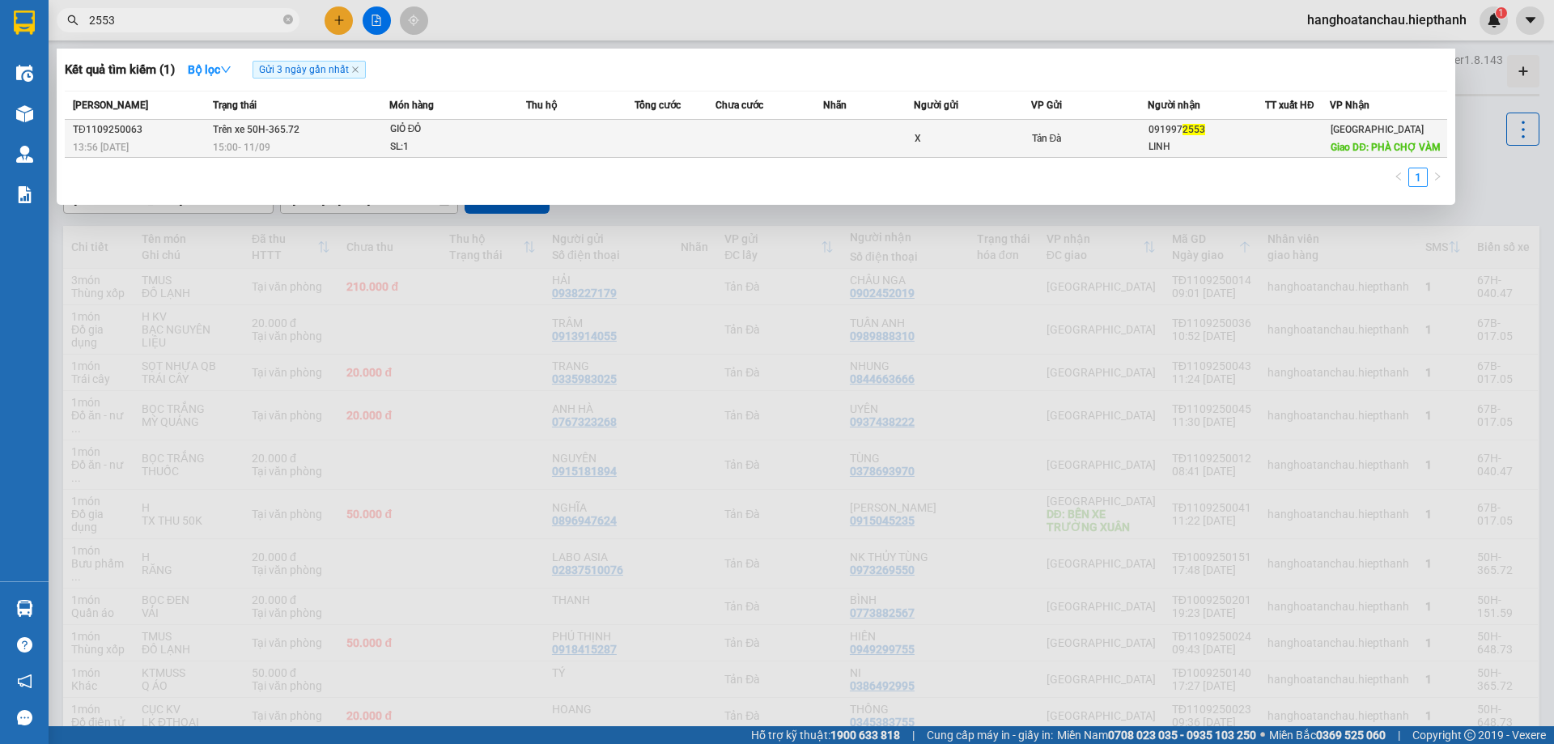
click at [484, 135] on div "GIỎ ĐỎ" at bounding box center [450, 130] width 121 height 18
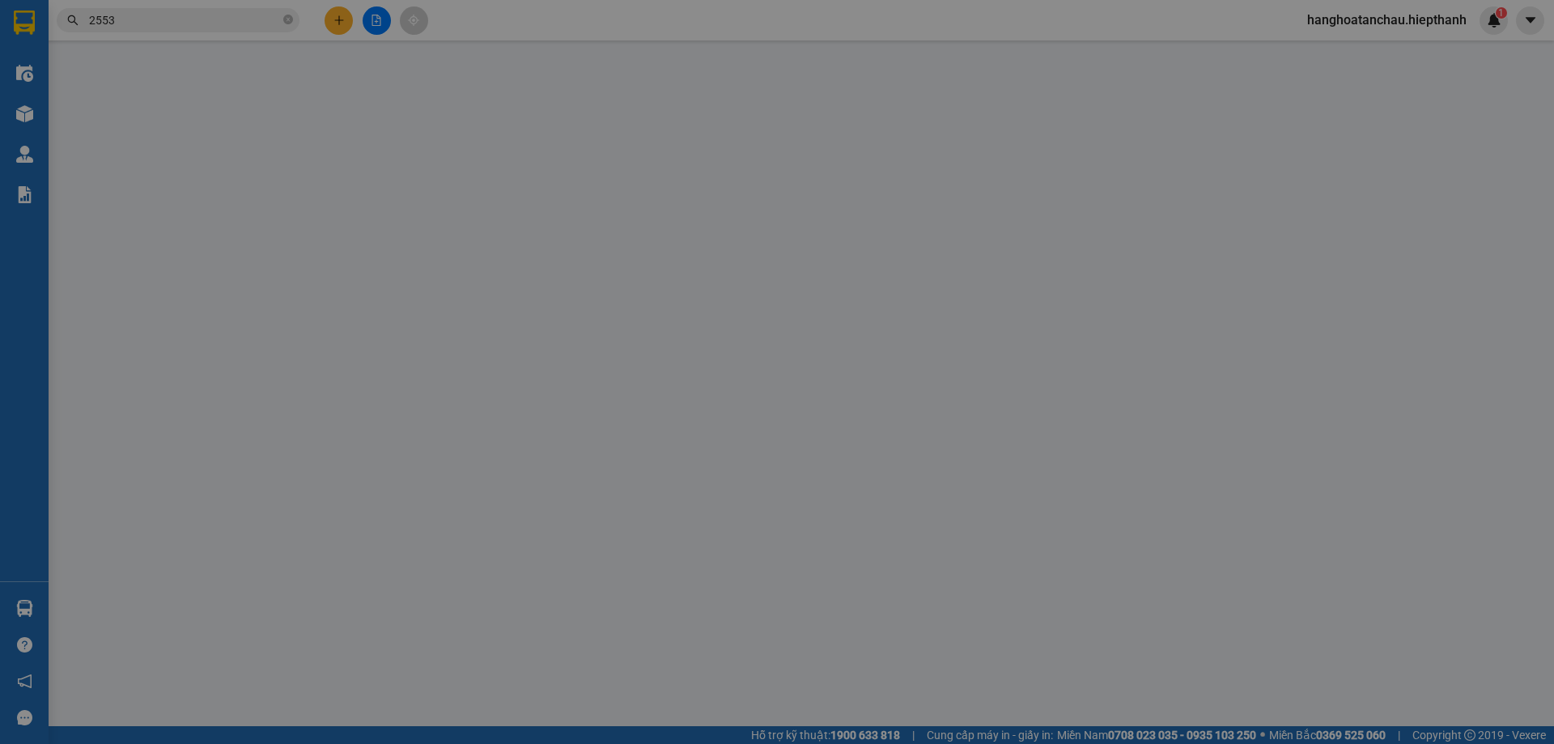
type input "X"
type input "0919972553"
type input "LINH"
type input "PHÀ CHỢ VÀM"
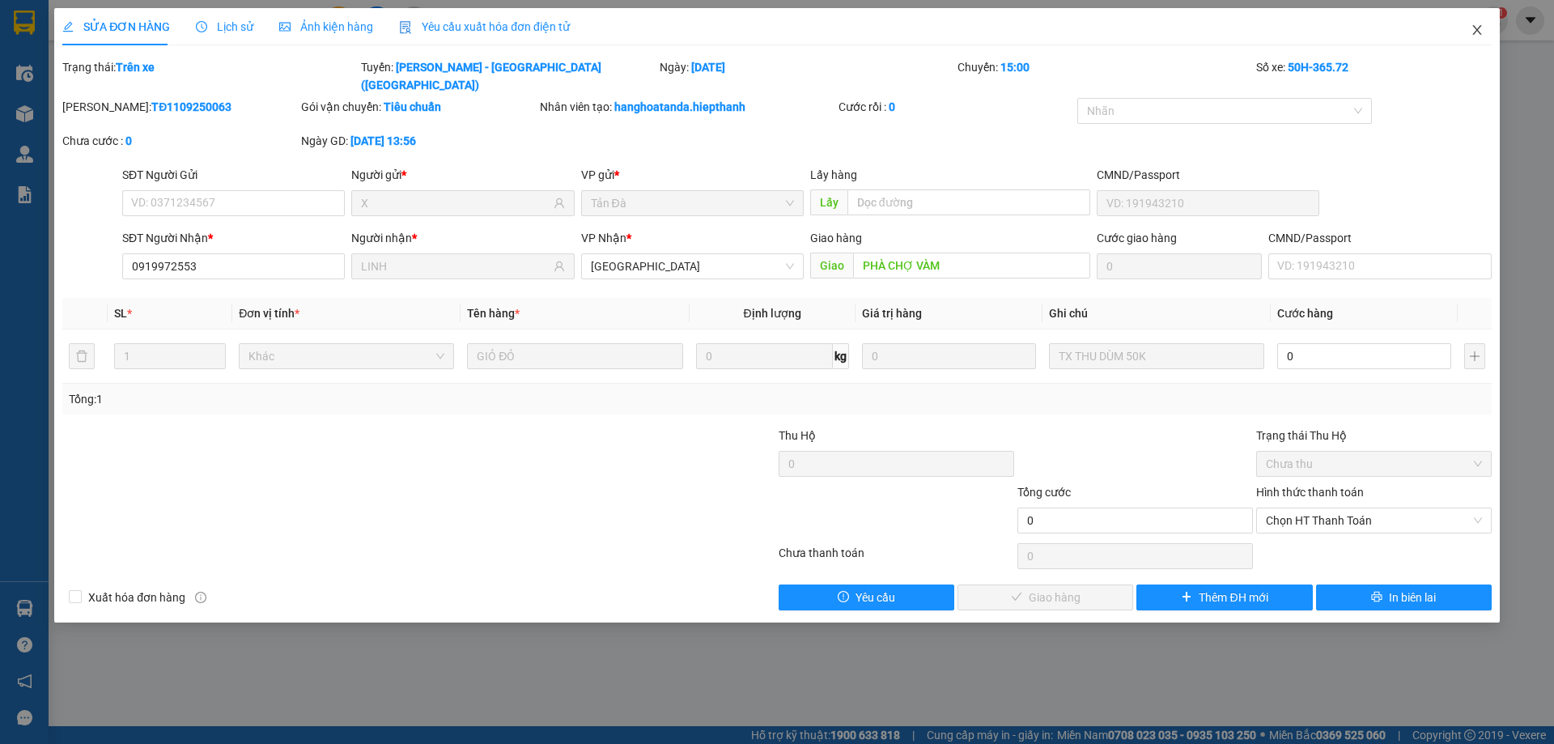
click at [1478, 32] on icon "close" at bounding box center [1476, 30] width 9 height 10
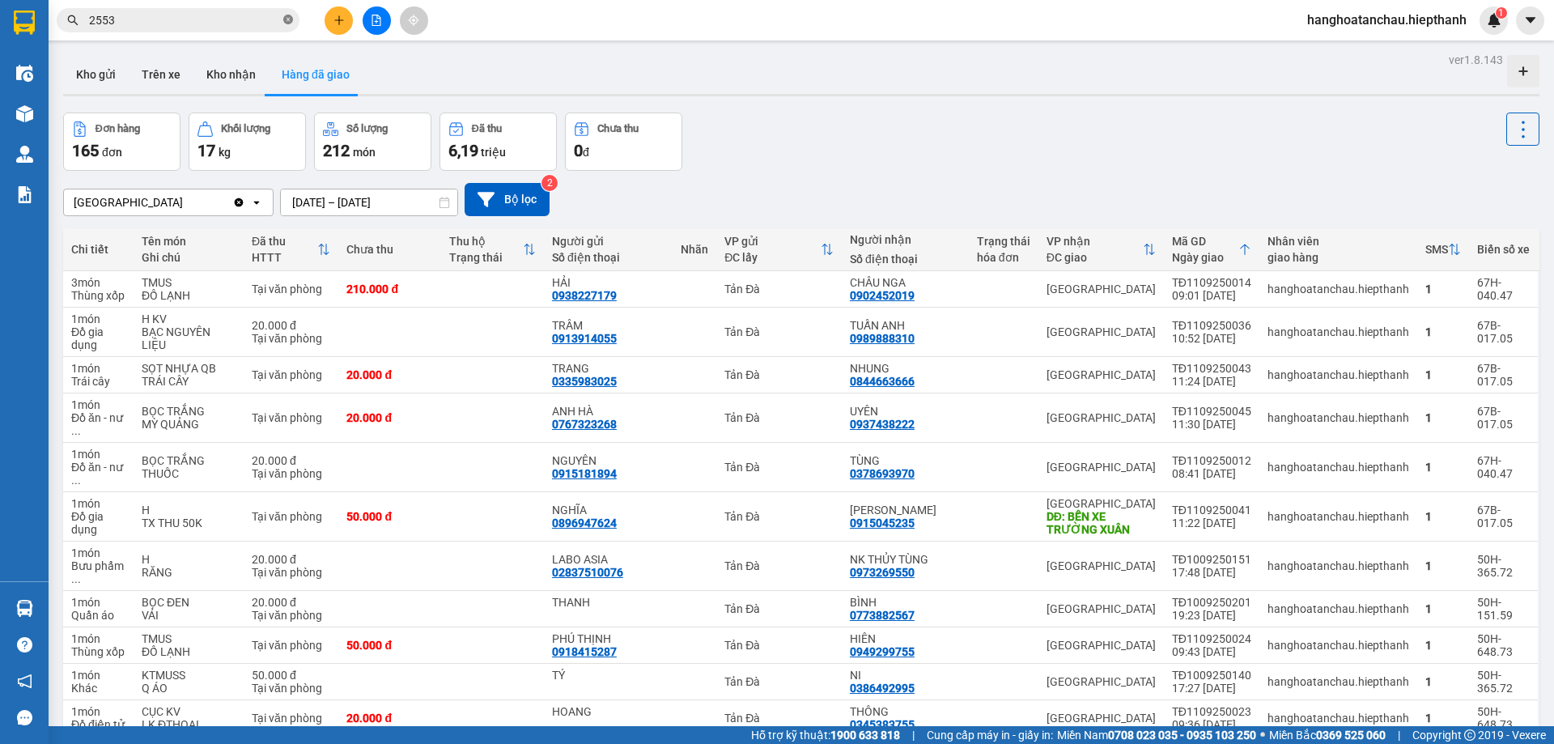
click at [288, 19] on icon "close-circle" at bounding box center [288, 20] width 10 height 10
click at [752, 140] on div "Đơn hàng 165 đơn Khối lượng 17 kg Số lượng 212 món Đã thu 6,19 triệu Chưa thu 0…" at bounding box center [801, 141] width 1476 height 58
click at [375, 20] on icon "file-add" at bounding box center [376, 20] width 11 height 11
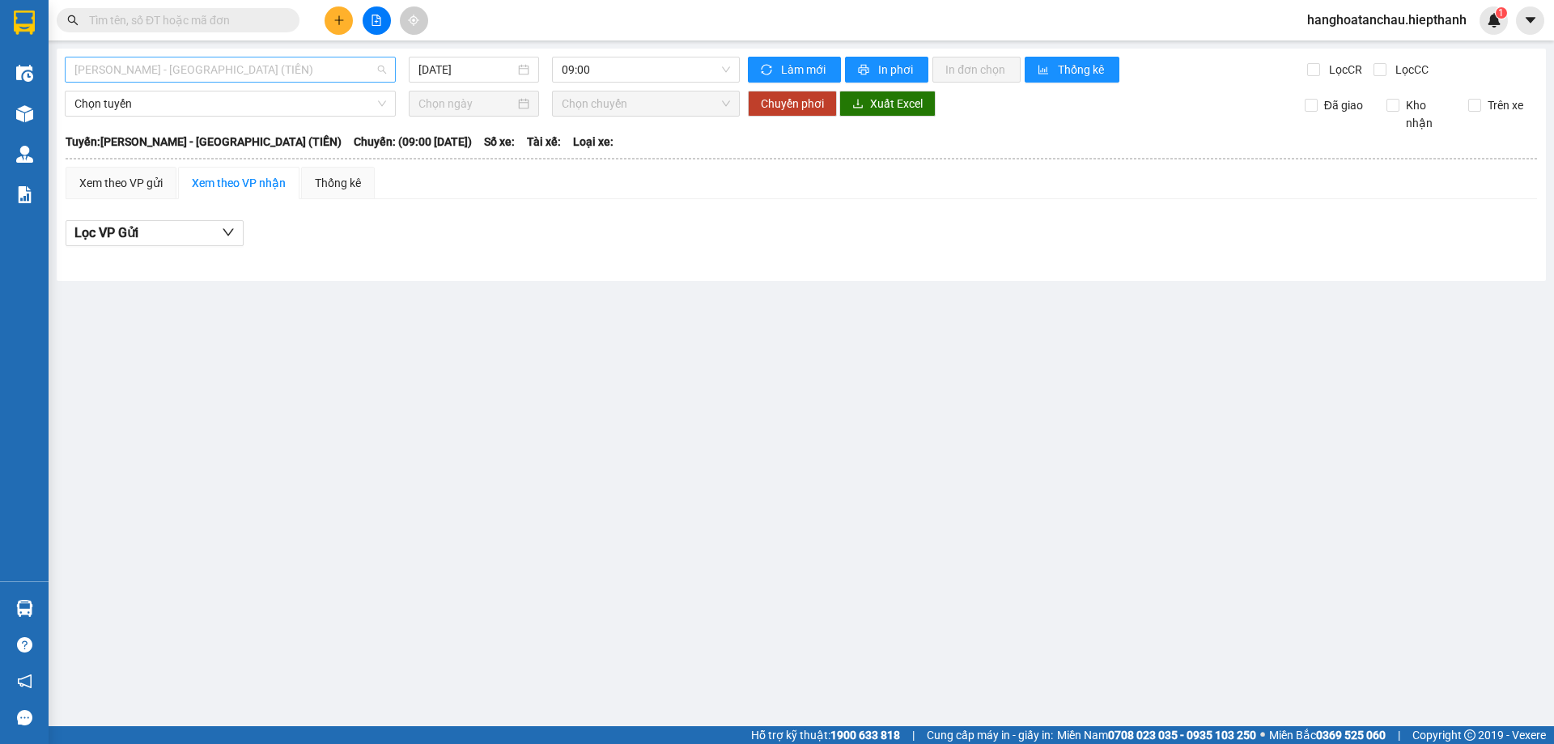
click at [235, 66] on span "[PERSON_NAME] - [GEOGRAPHIC_DATA] (TIỀN)" at bounding box center [230, 69] width 312 height 24
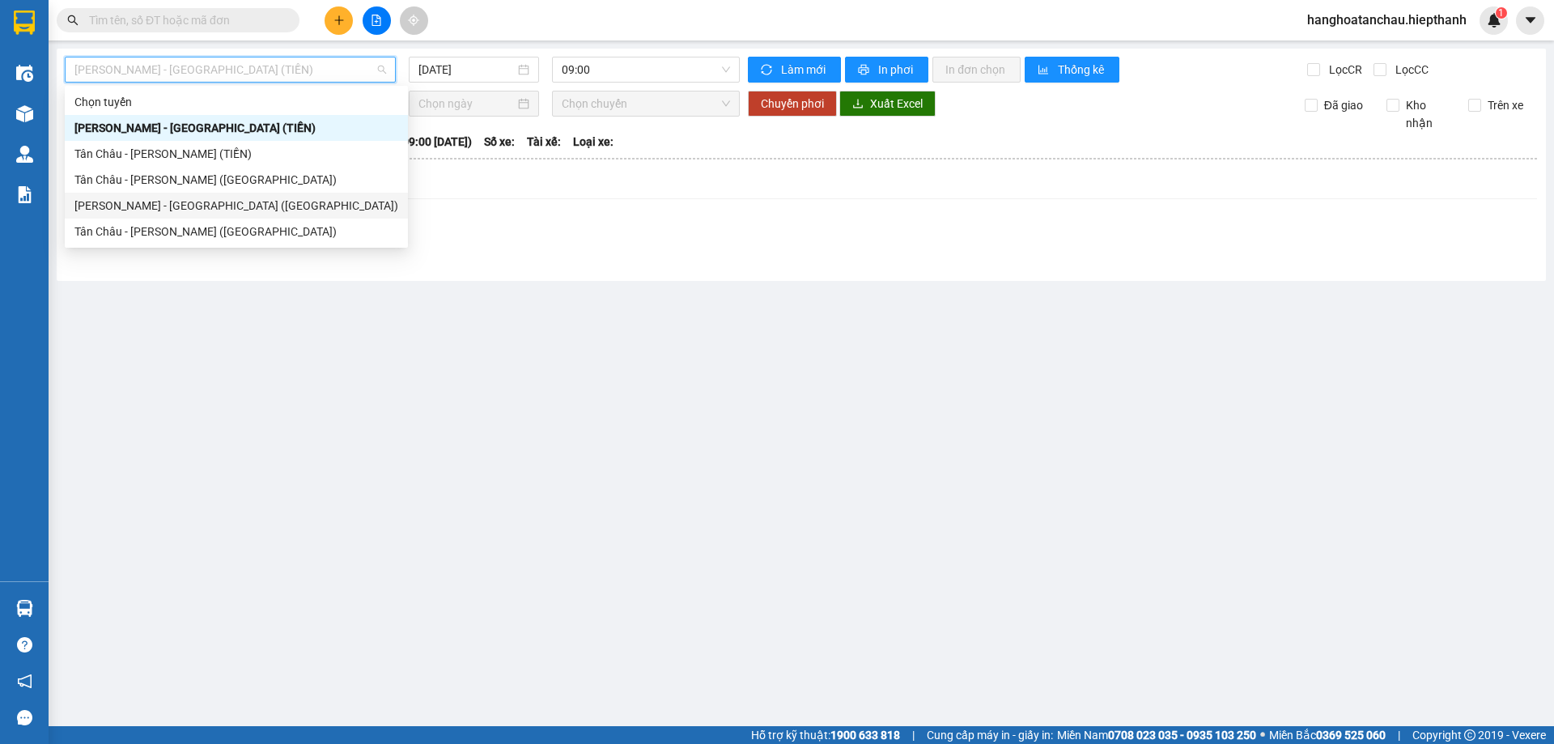
click at [240, 204] on div "[PERSON_NAME] - [GEOGRAPHIC_DATA] ([GEOGRAPHIC_DATA])" at bounding box center [236, 206] width 324 height 18
type input "[DATE]"
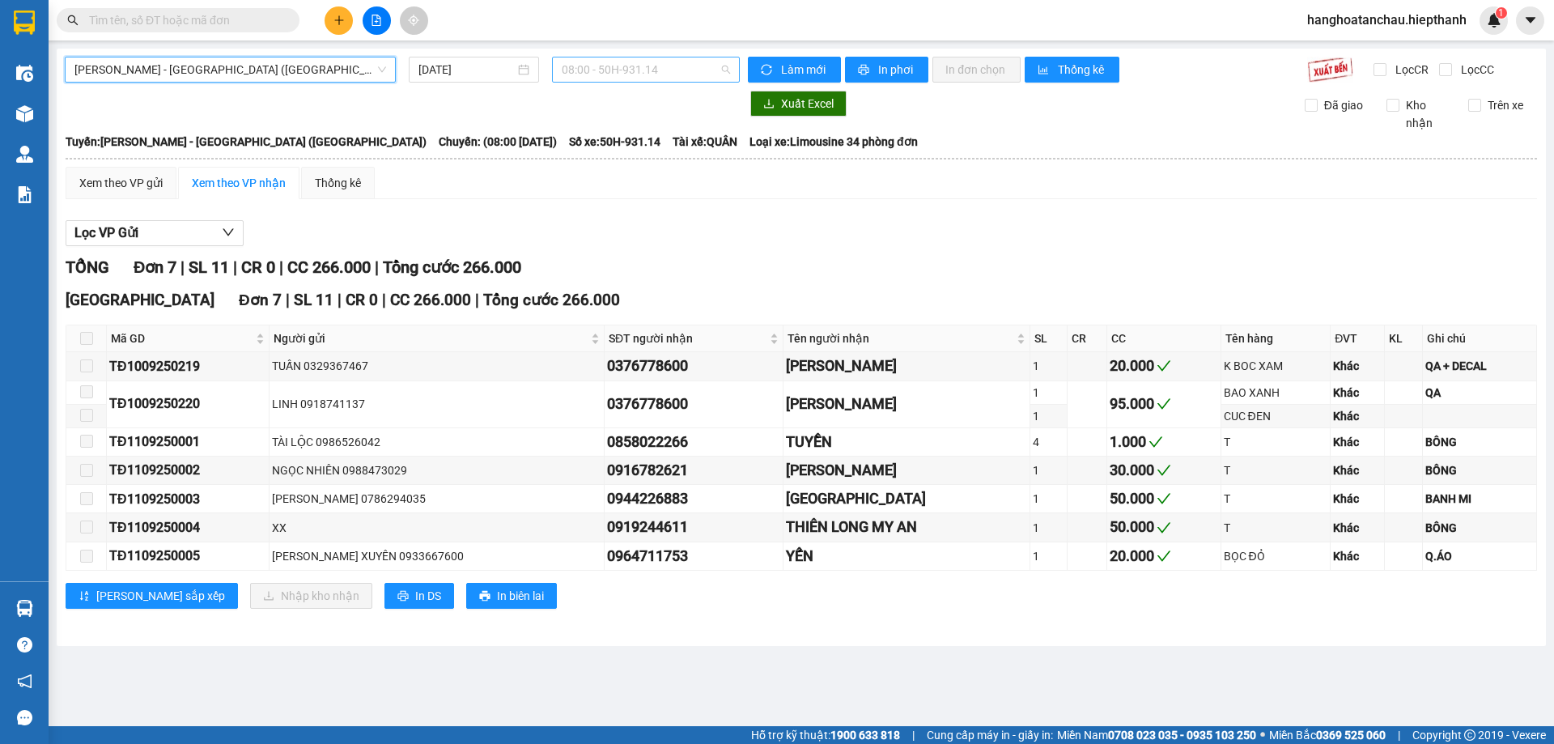
click at [633, 69] on span "08:00 - 50H-931.14" at bounding box center [646, 69] width 168 height 24
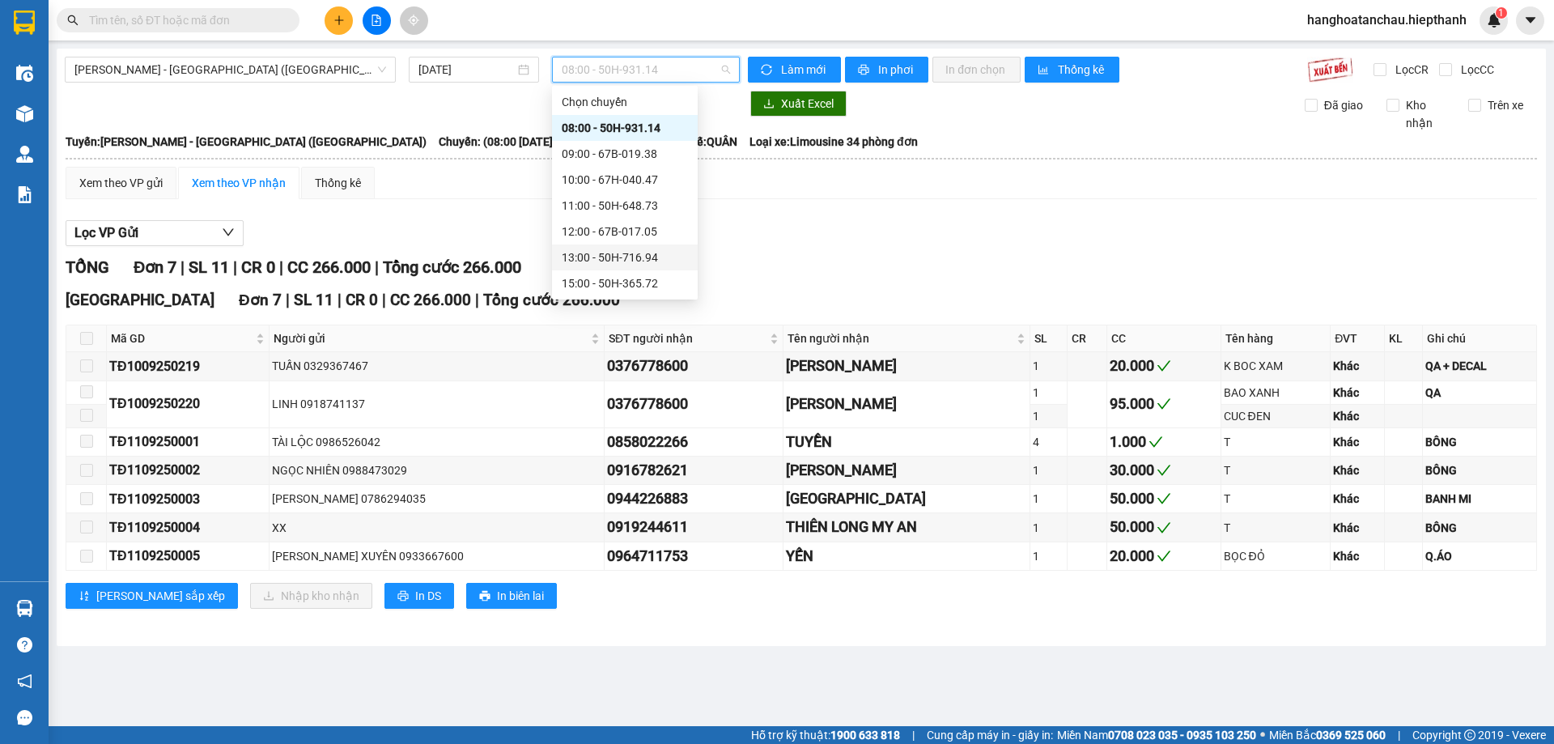
click at [631, 253] on div "13:00 - 50H-716.94" at bounding box center [625, 257] width 126 height 18
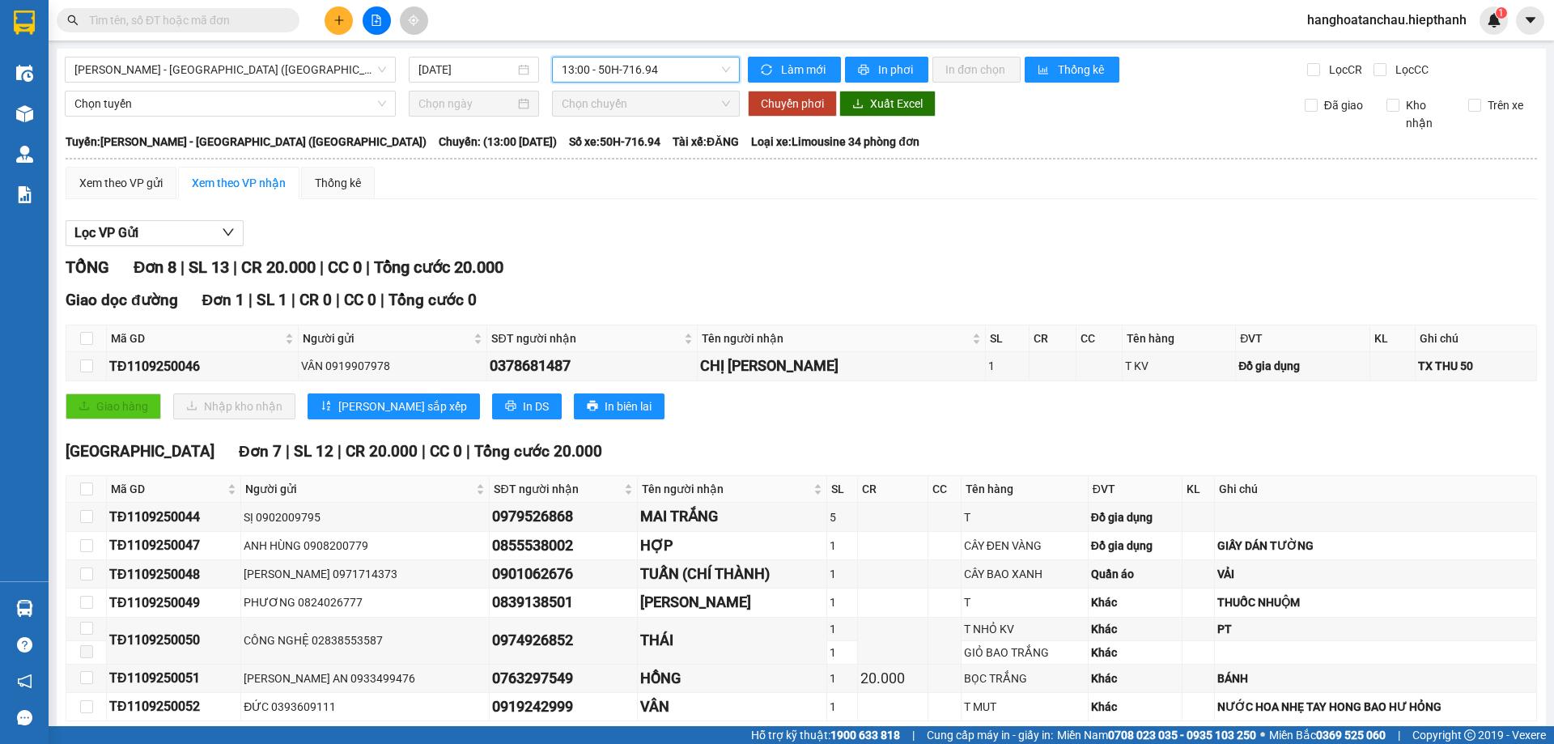
click at [625, 68] on span "13:00 - 50H-716.94" at bounding box center [646, 69] width 168 height 24
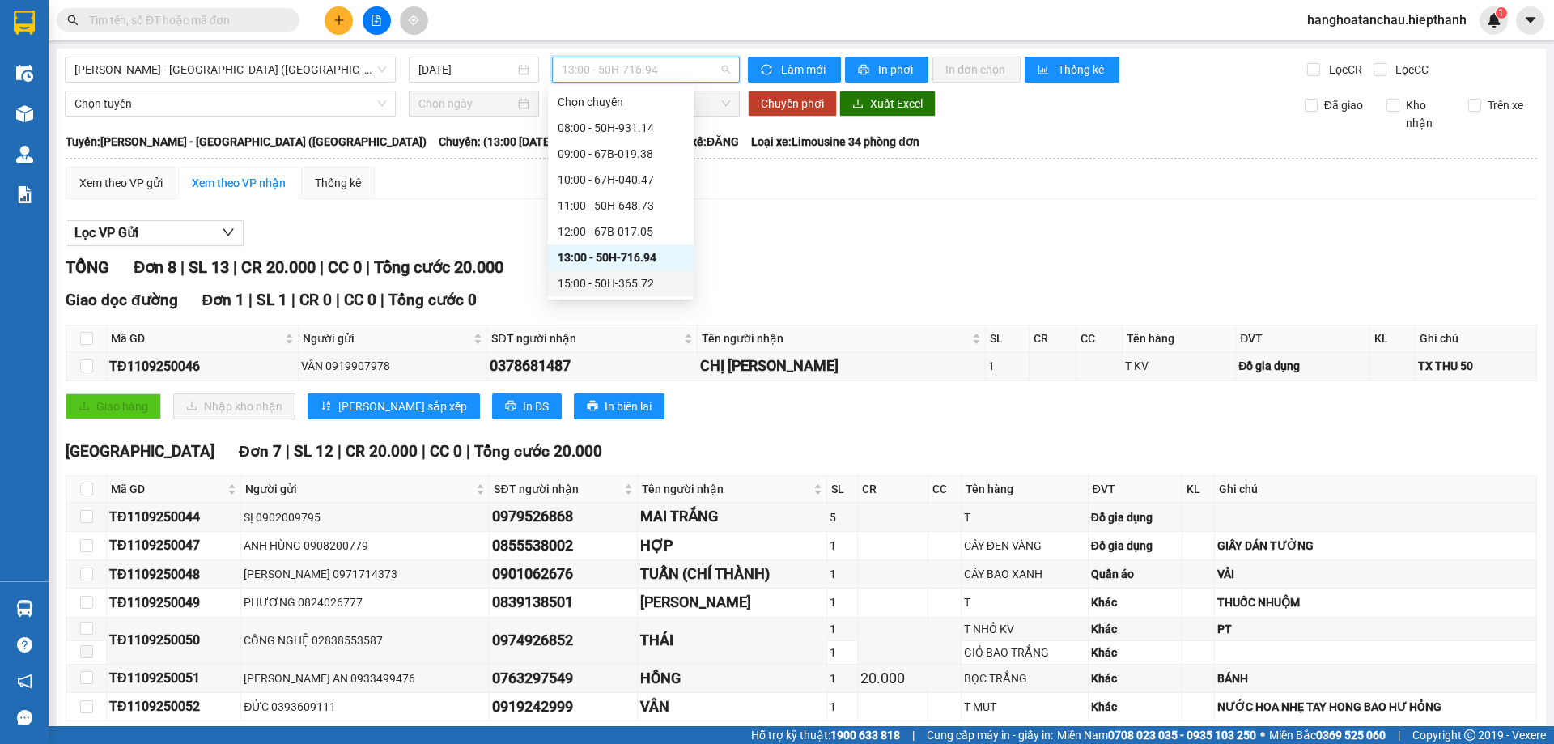
click at [626, 278] on div "15:00 - 50H-365.72" at bounding box center [621, 283] width 126 height 18
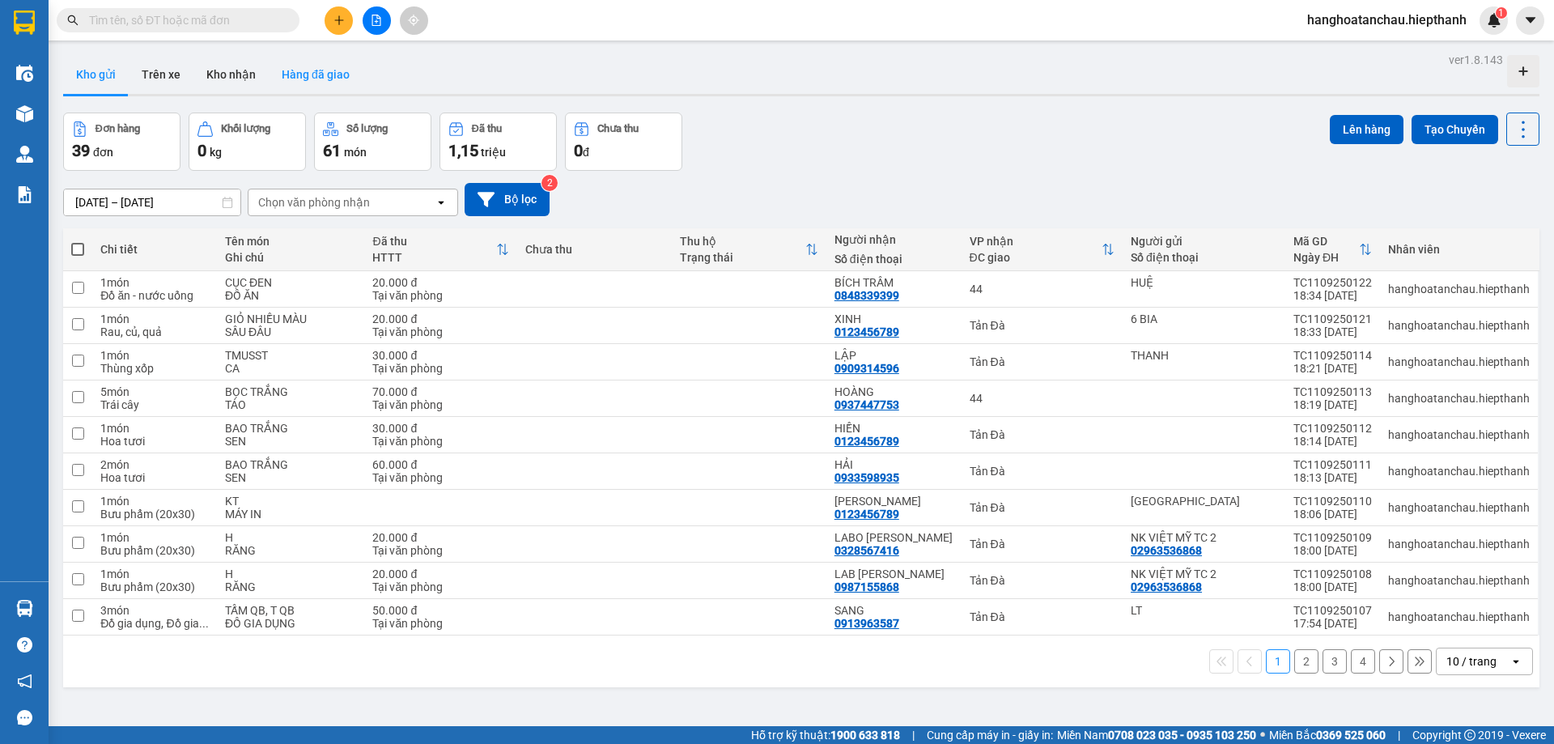
click at [316, 73] on button "Hàng đã giao" at bounding box center [316, 74] width 94 height 39
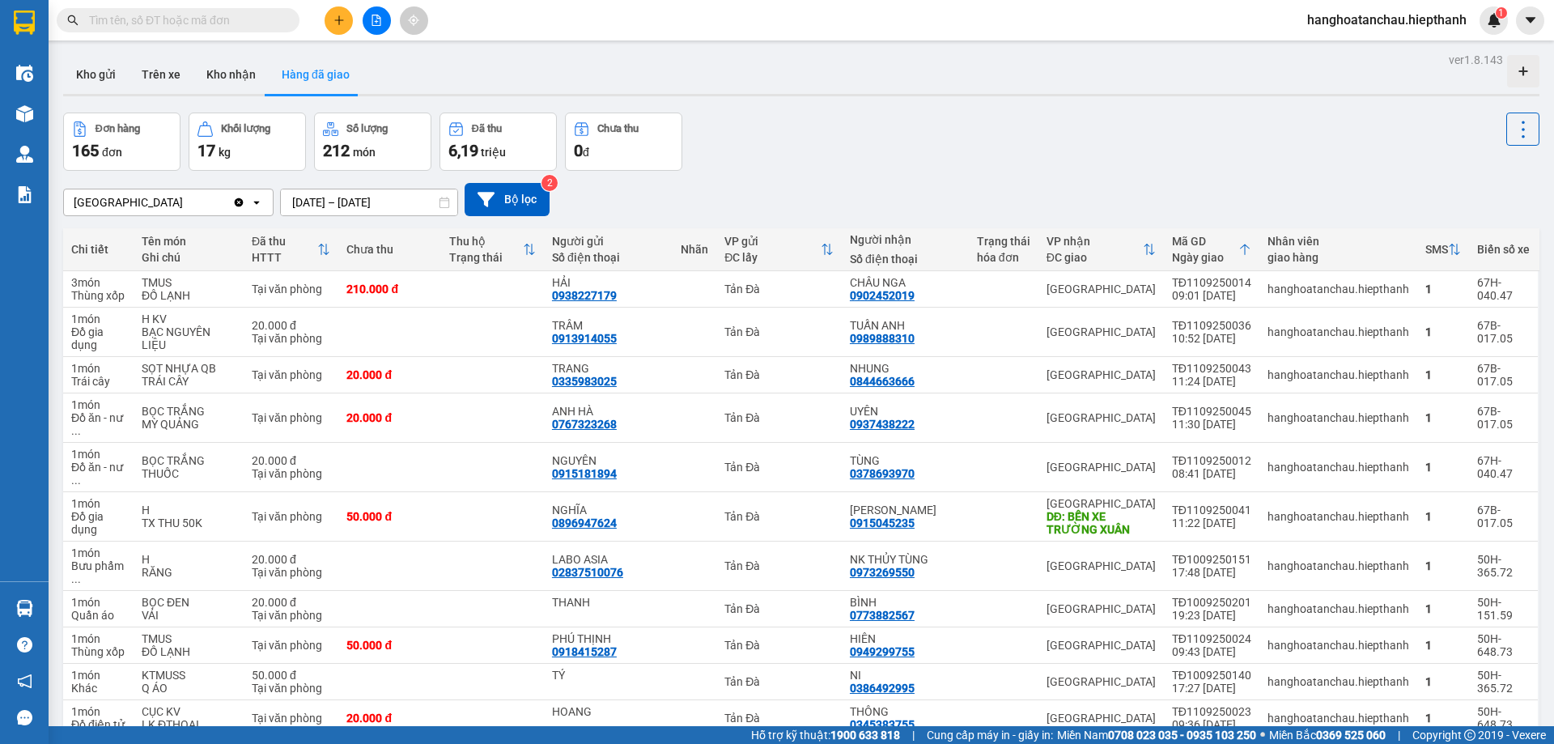
click at [269, 55] on button "Hàng đã giao" at bounding box center [316, 74] width 94 height 39
click at [205, 19] on input "text" at bounding box center [184, 20] width 191 height 18
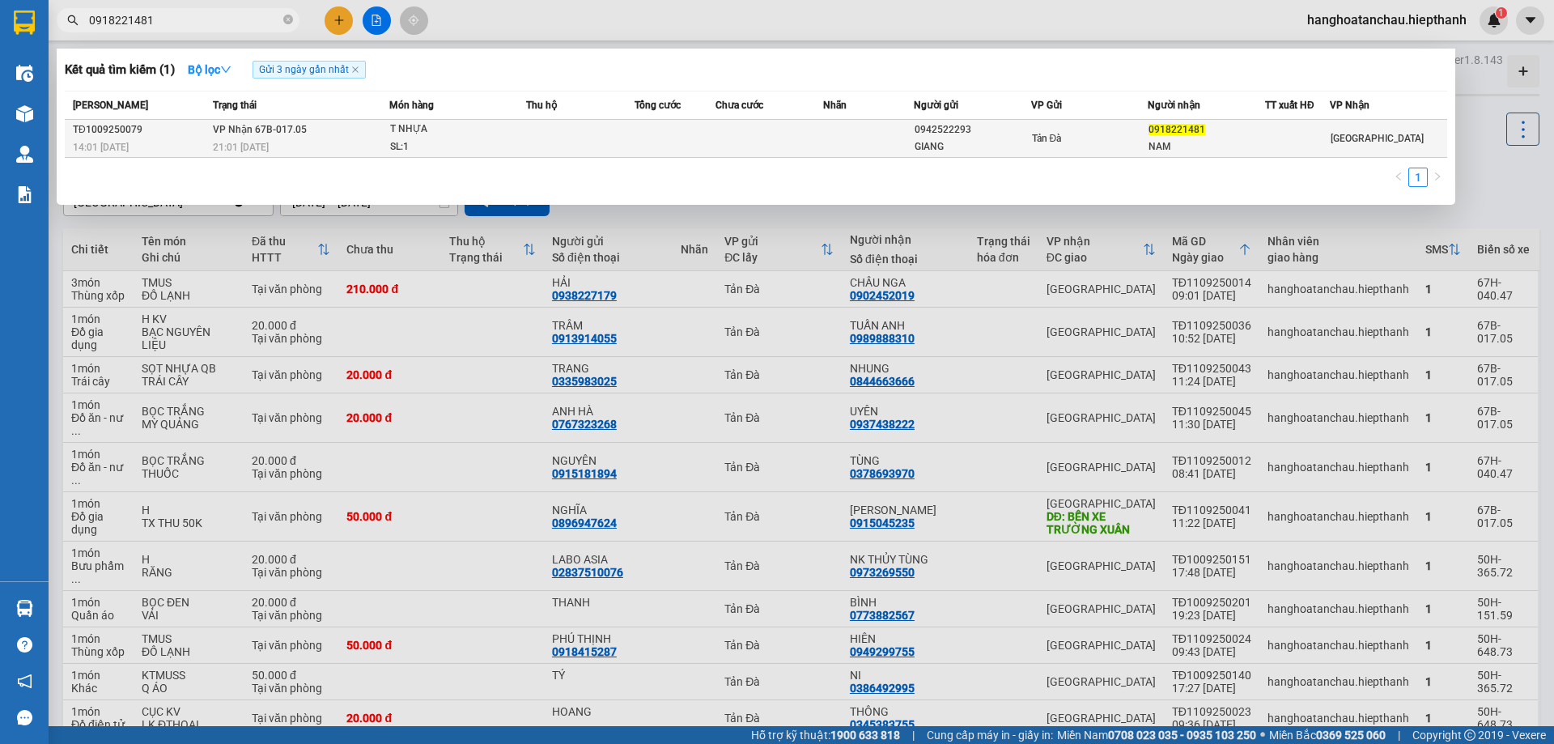
type input "0918221481"
click at [544, 135] on td at bounding box center [580, 139] width 108 height 38
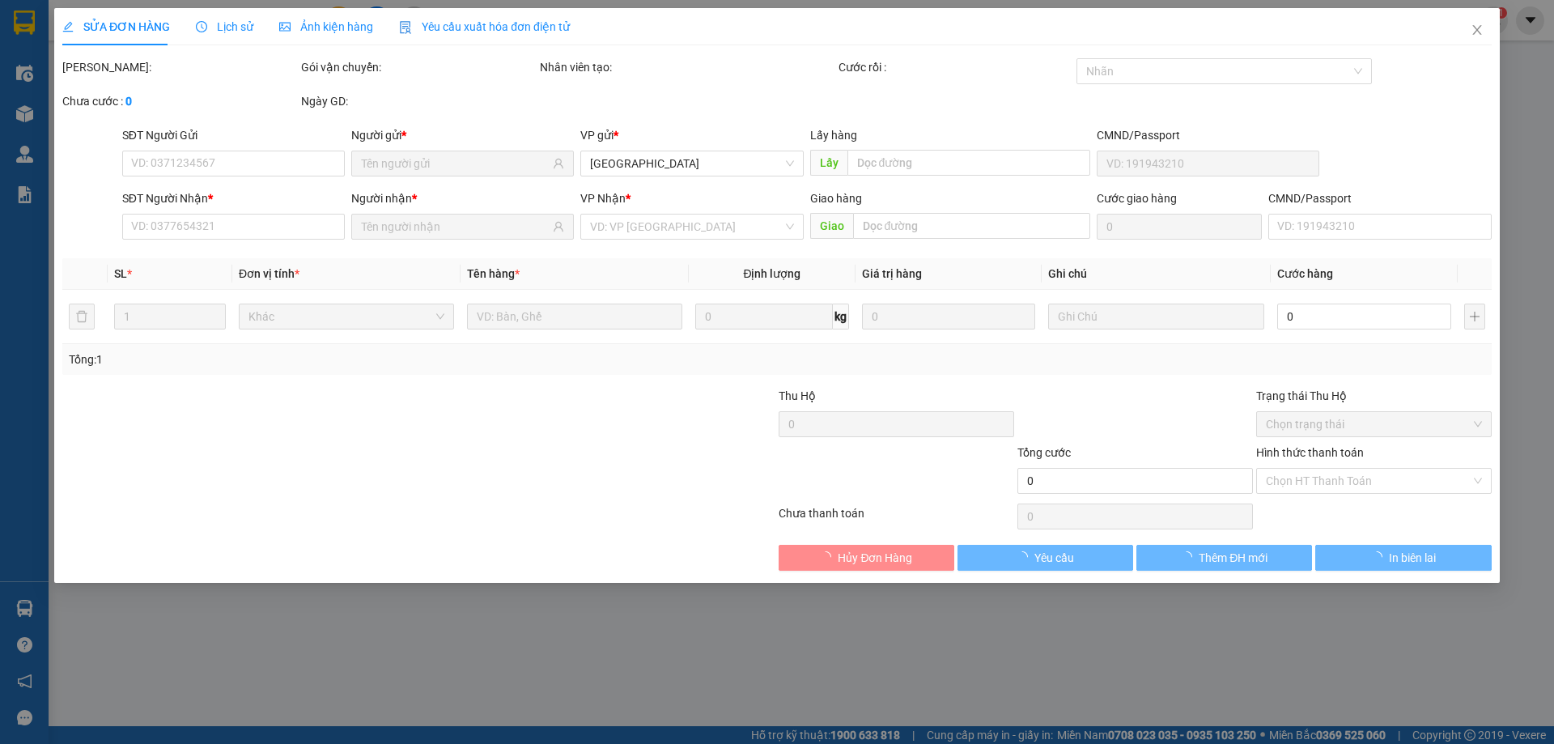
type input "0942522293"
type input "GIANG"
type input "0918221481"
type input "NAM"
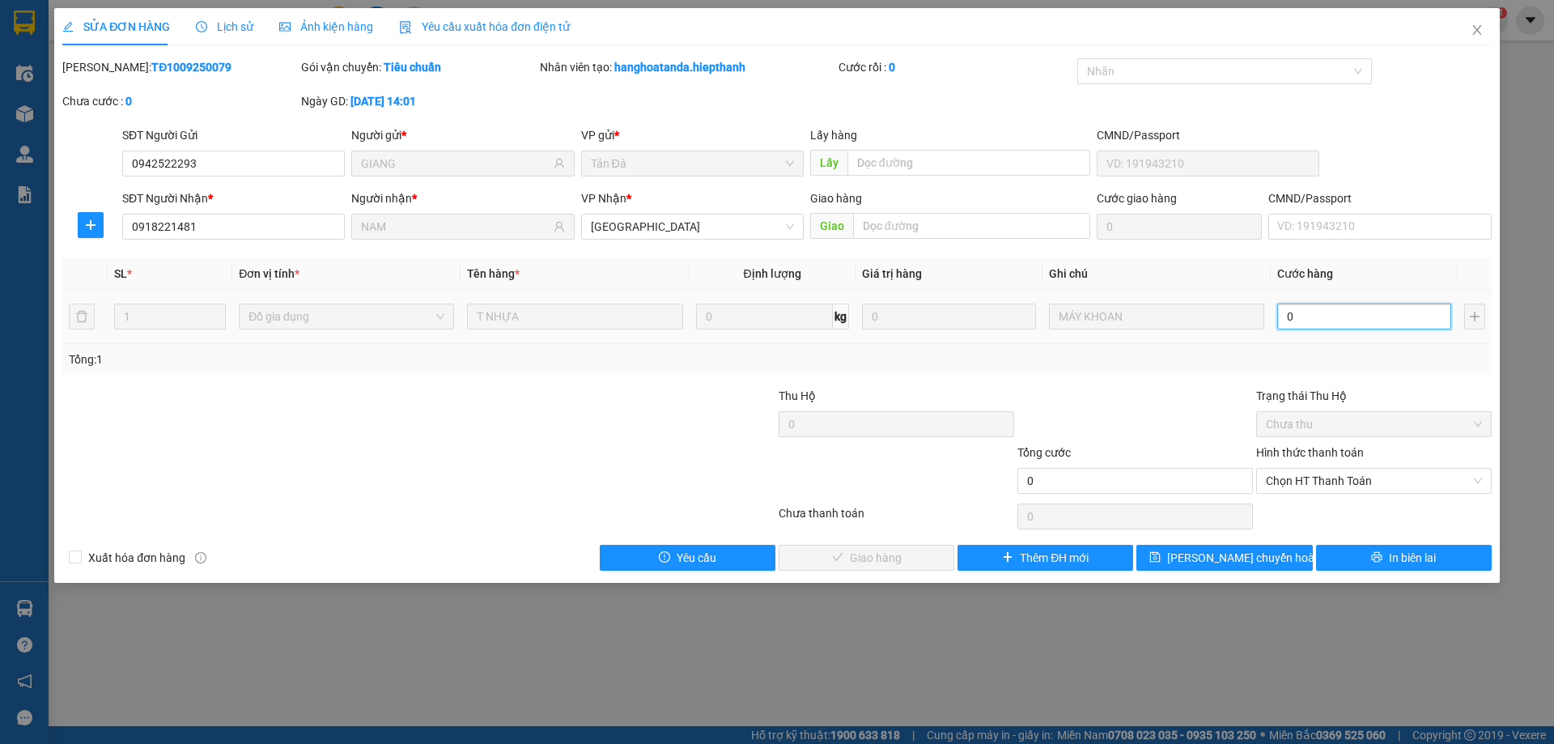
click at [1317, 319] on input "0" at bounding box center [1364, 316] width 174 height 26
type input "3"
type input "30"
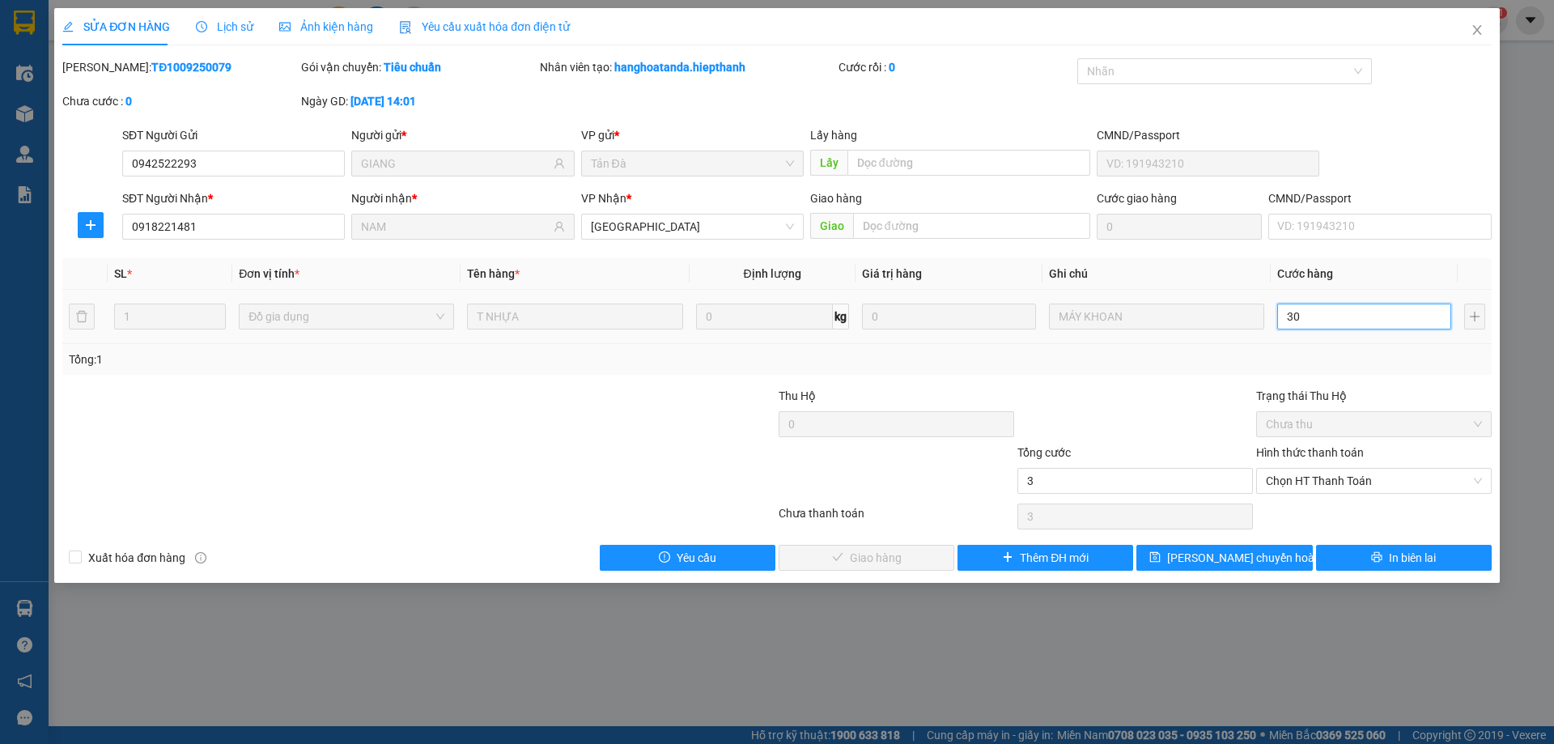
type input "30"
click at [1334, 477] on span "Chọn HT Thanh Toán" at bounding box center [1374, 481] width 216 height 24
type input "30"
type input "30.000"
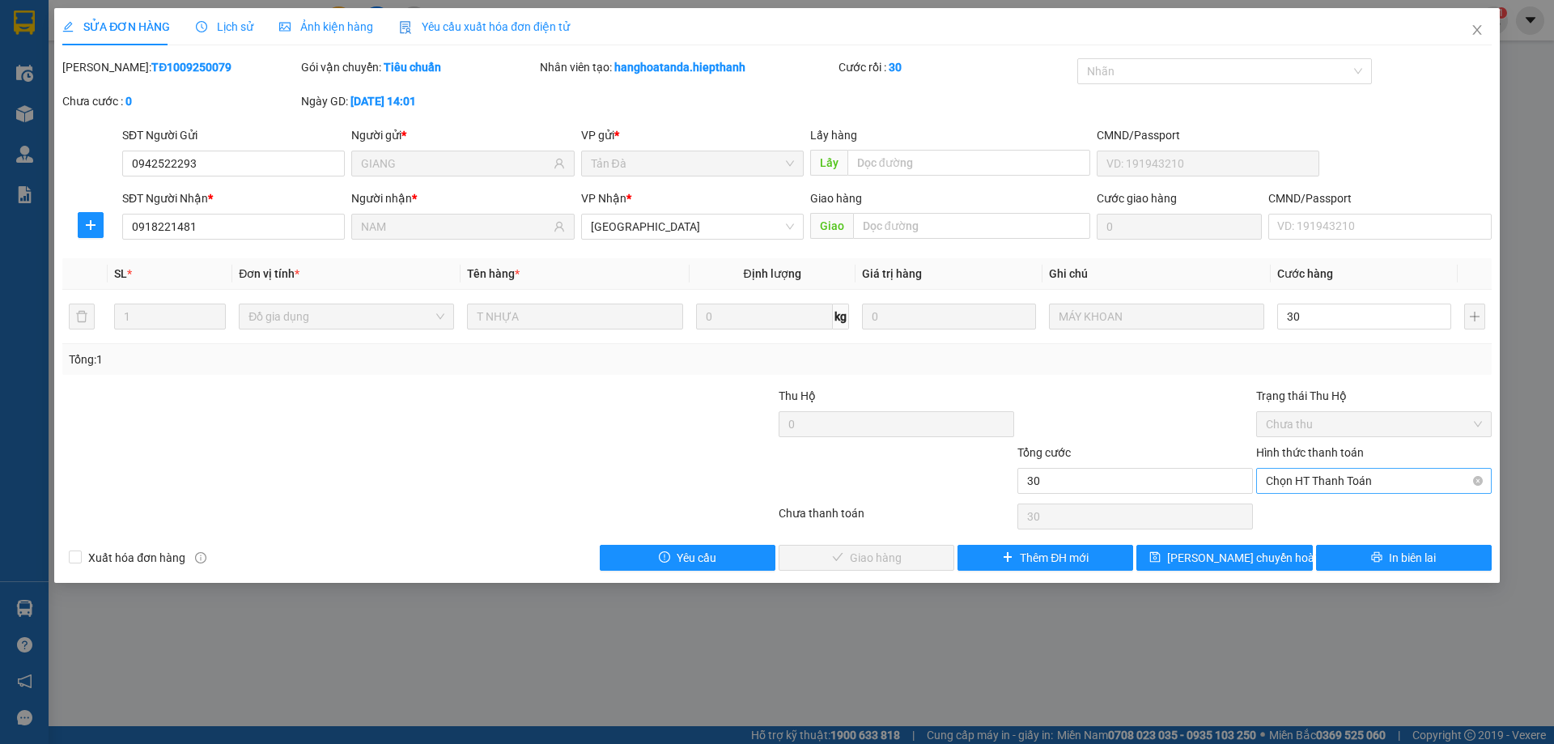
type input "30.000"
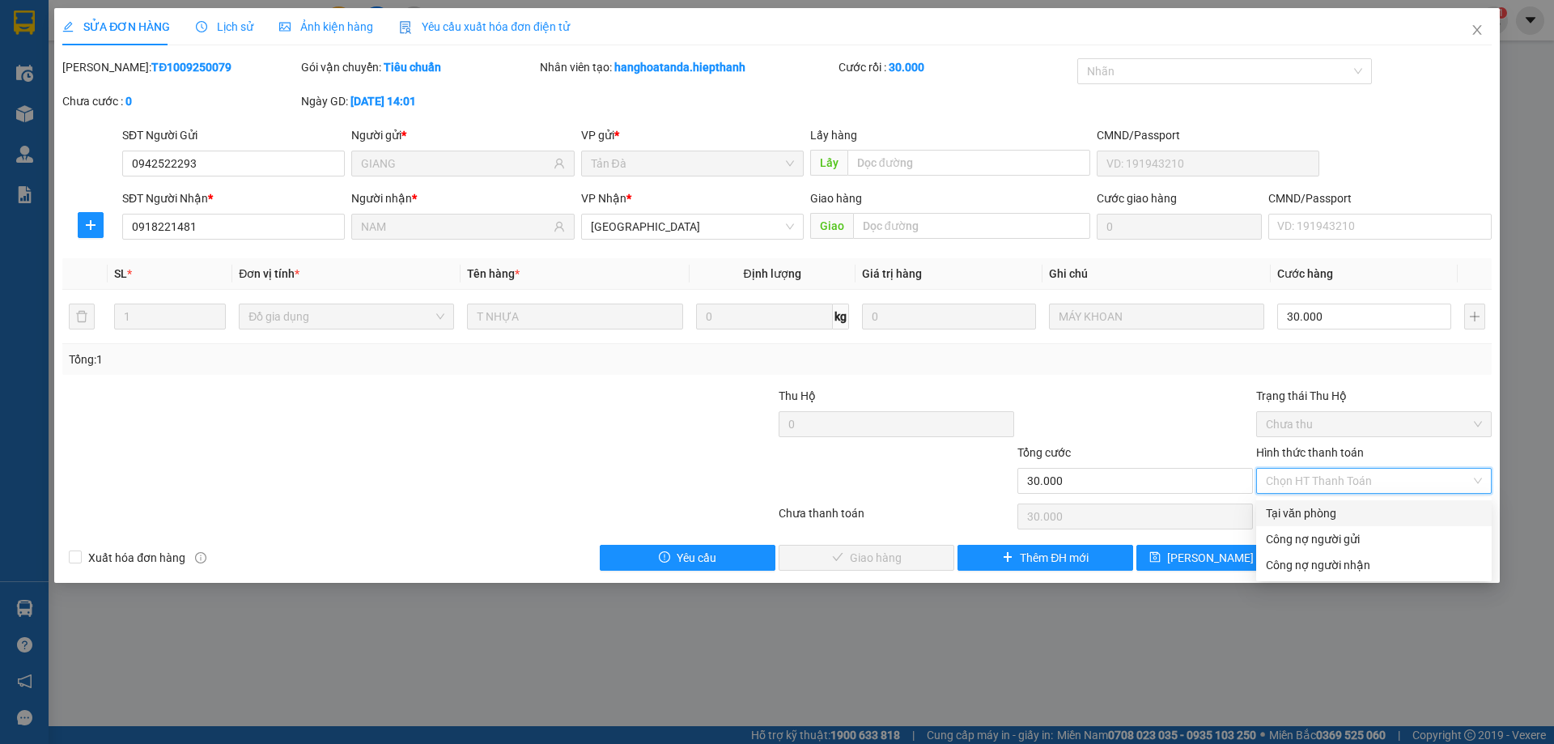
click at [1324, 513] on div "Tại văn phòng" at bounding box center [1374, 513] width 216 height 18
type input "0"
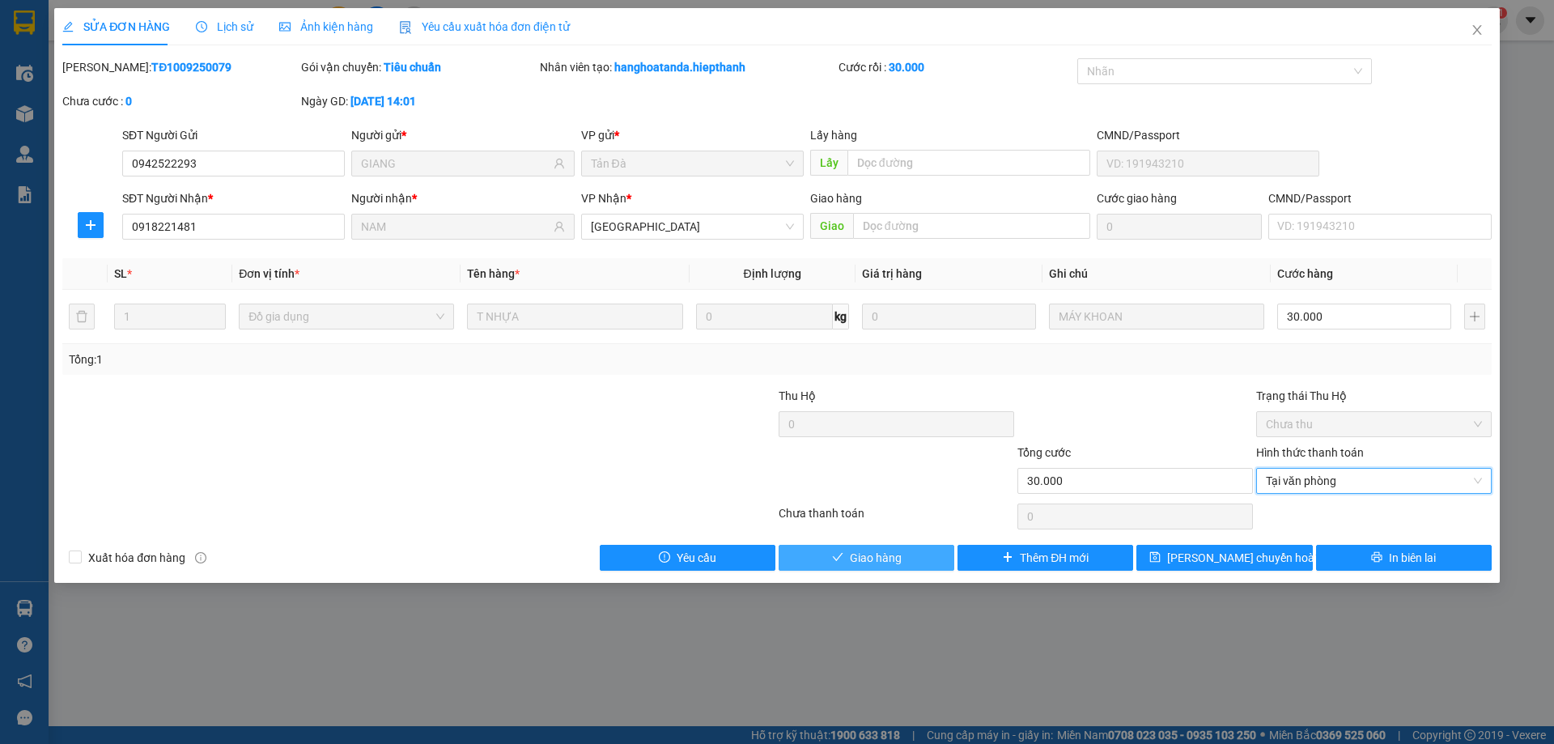
click at [897, 558] on span "Giao hàng" at bounding box center [876, 558] width 52 height 18
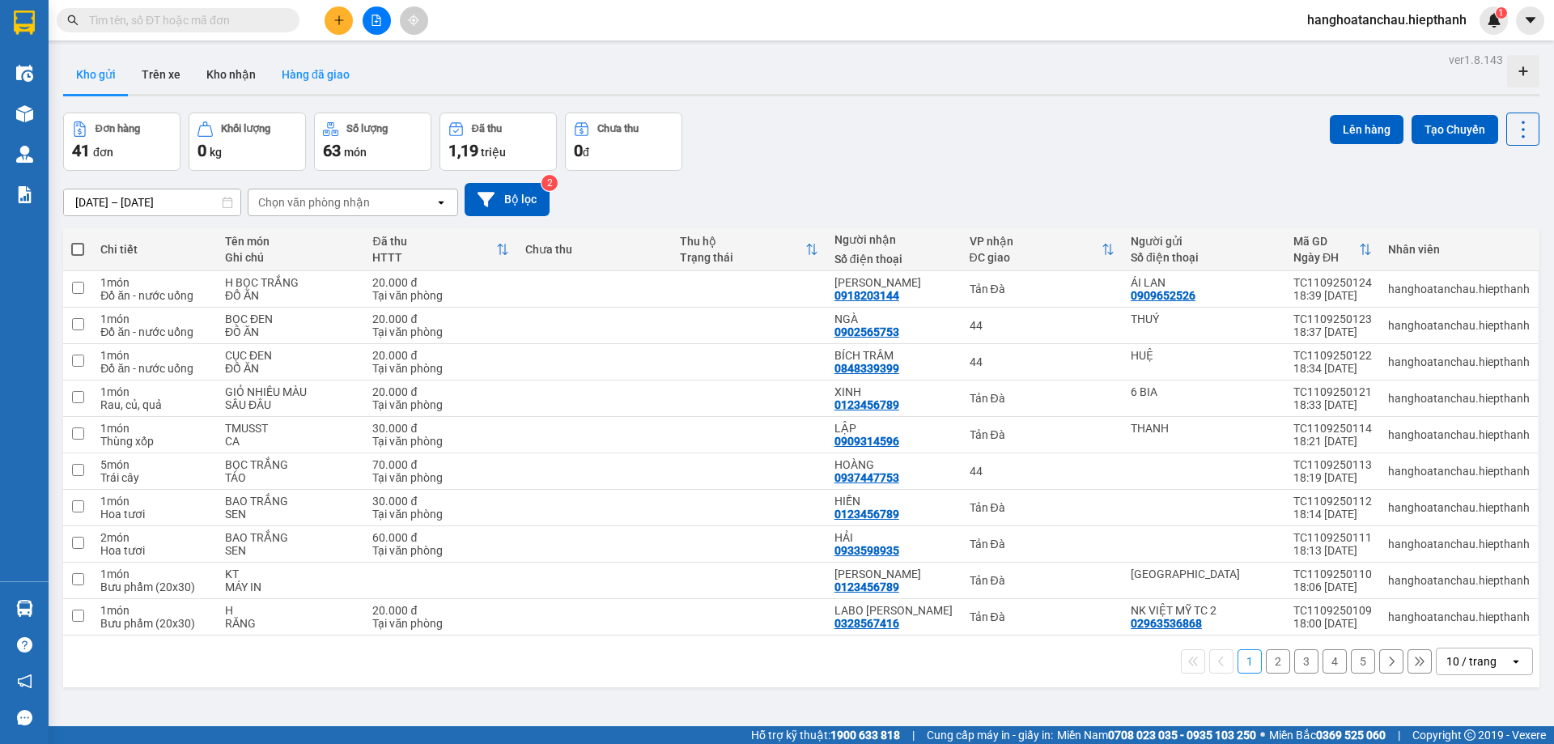
click at [337, 80] on button "Hàng đã giao" at bounding box center [316, 74] width 94 height 39
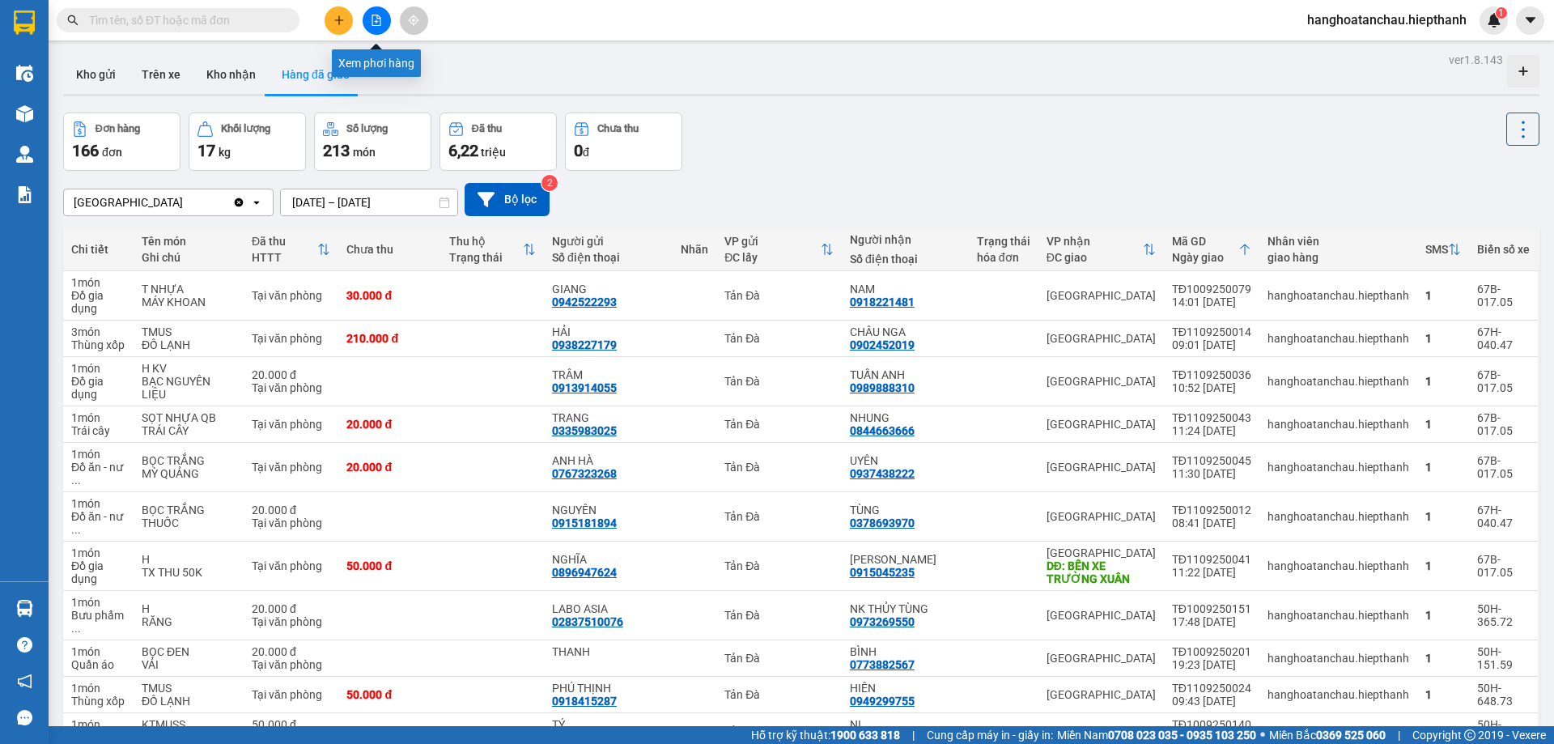
click at [378, 23] on icon "file-add" at bounding box center [376, 20] width 11 height 11
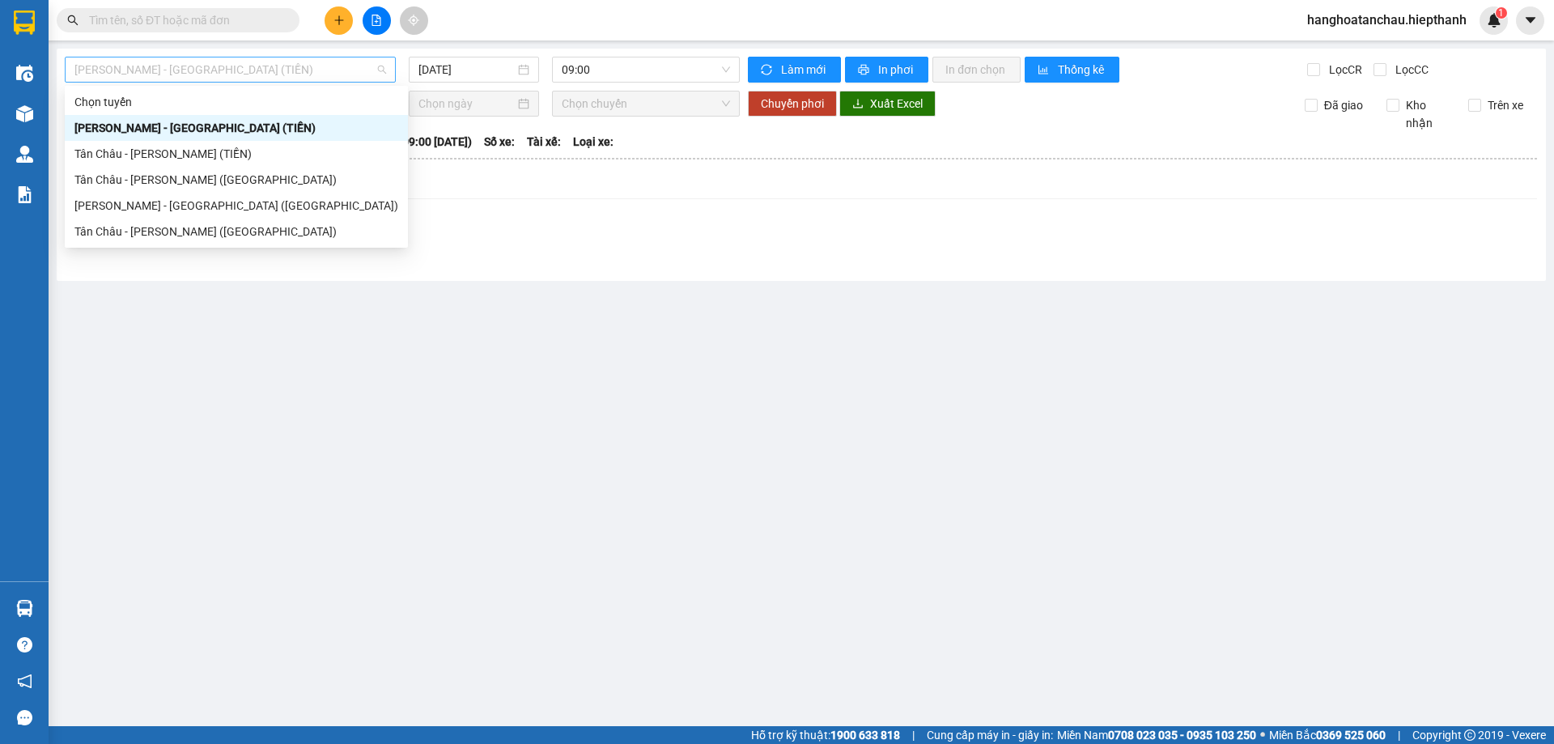
click at [311, 68] on span "[PERSON_NAME] - [GEOGRAPHIC_DATA] (TIỀN)" at bounding box center [230, 69] width 312 height 24
click at [280, 202] on div "[PERSON_NAME] - [GEOGRAPHIC_DATA] ([GEOGRAPHIC_DATA])" at bounding box center [236, 206] width 324 height 18
type input "[DATE]"
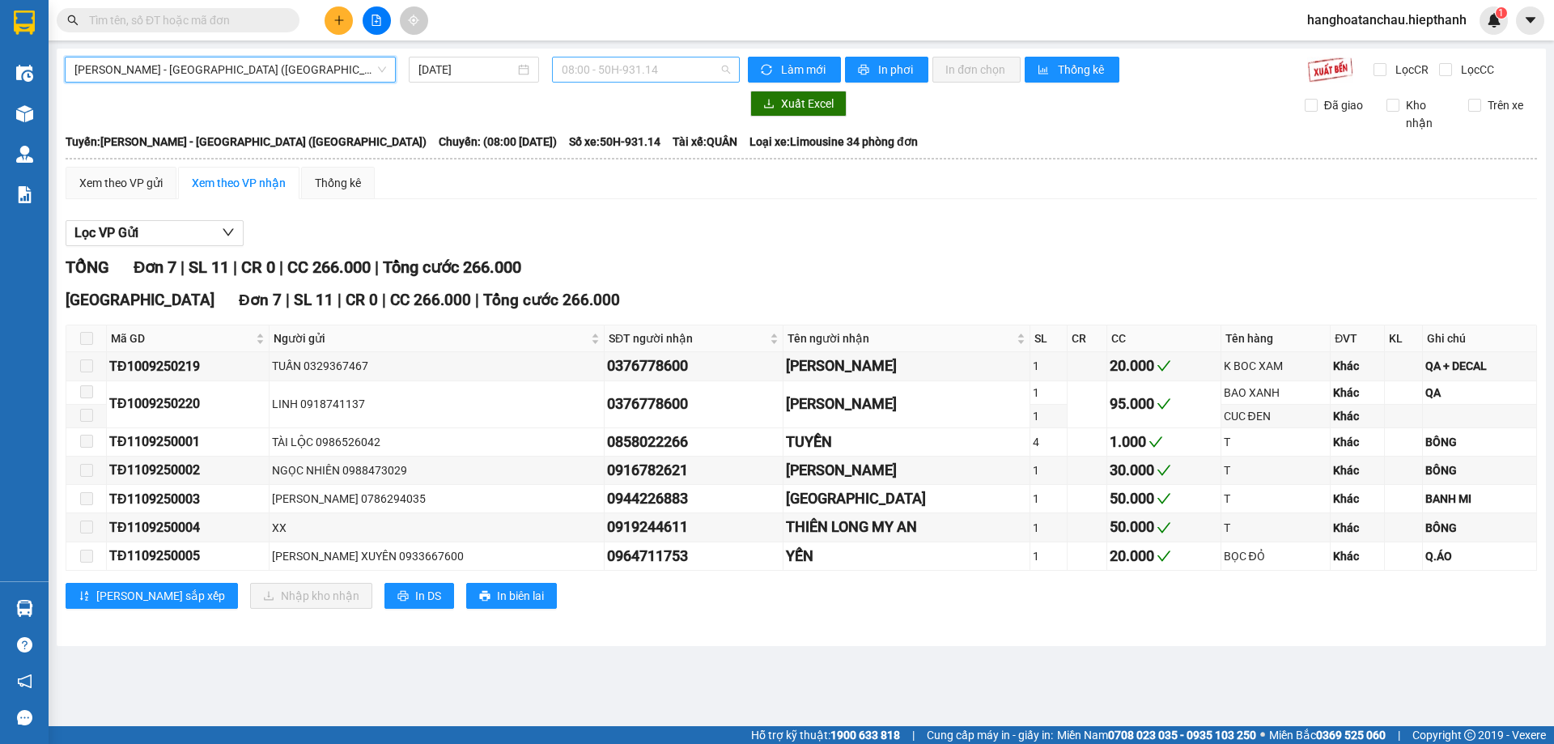
click at [619, 69] on span "08:00 - 50H-931.14" at bounding box center [646, 69] width 168 height 24
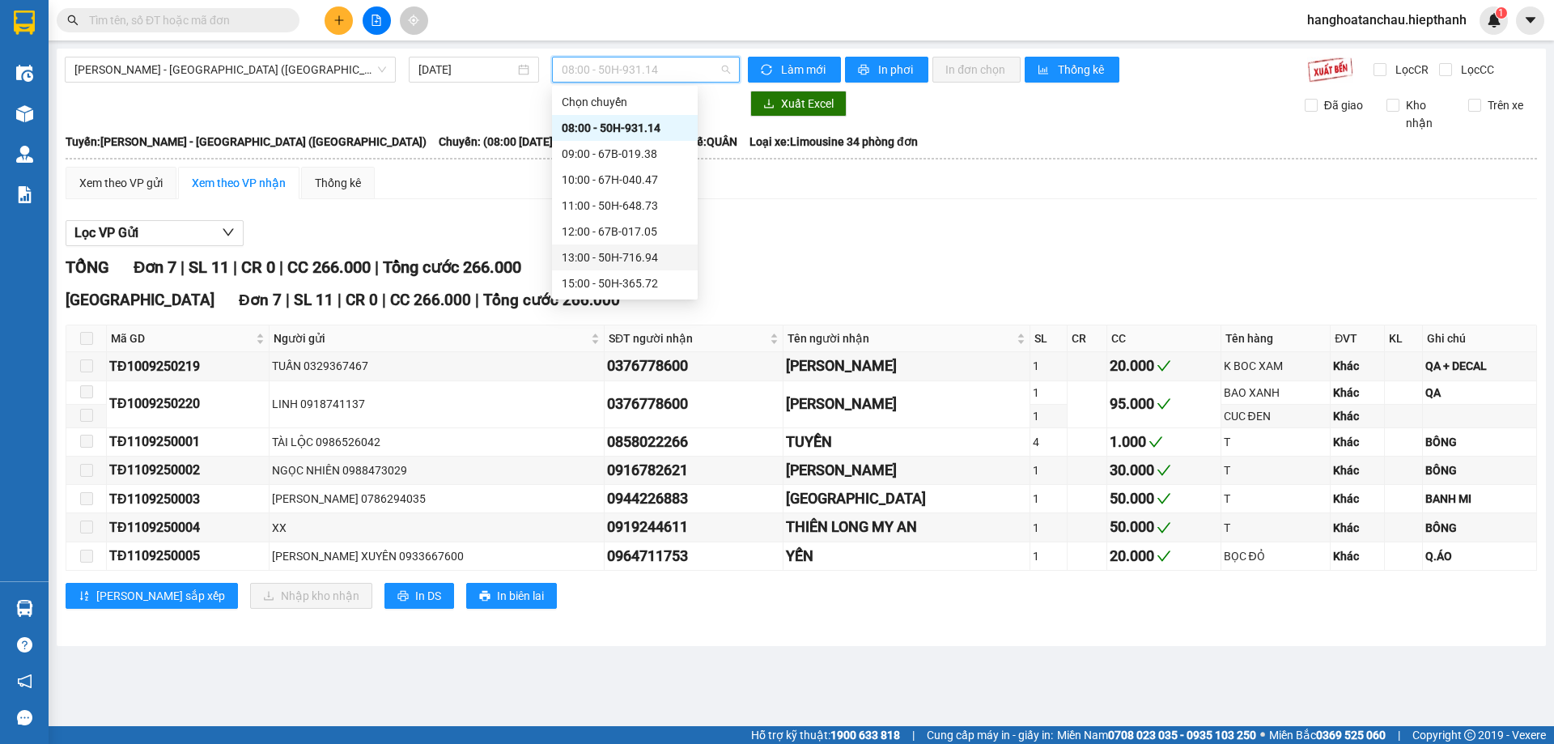
click at [626, 254] on div "13:00 - 50H-716.94" at bounding box center [625, 257] width 126 height 18
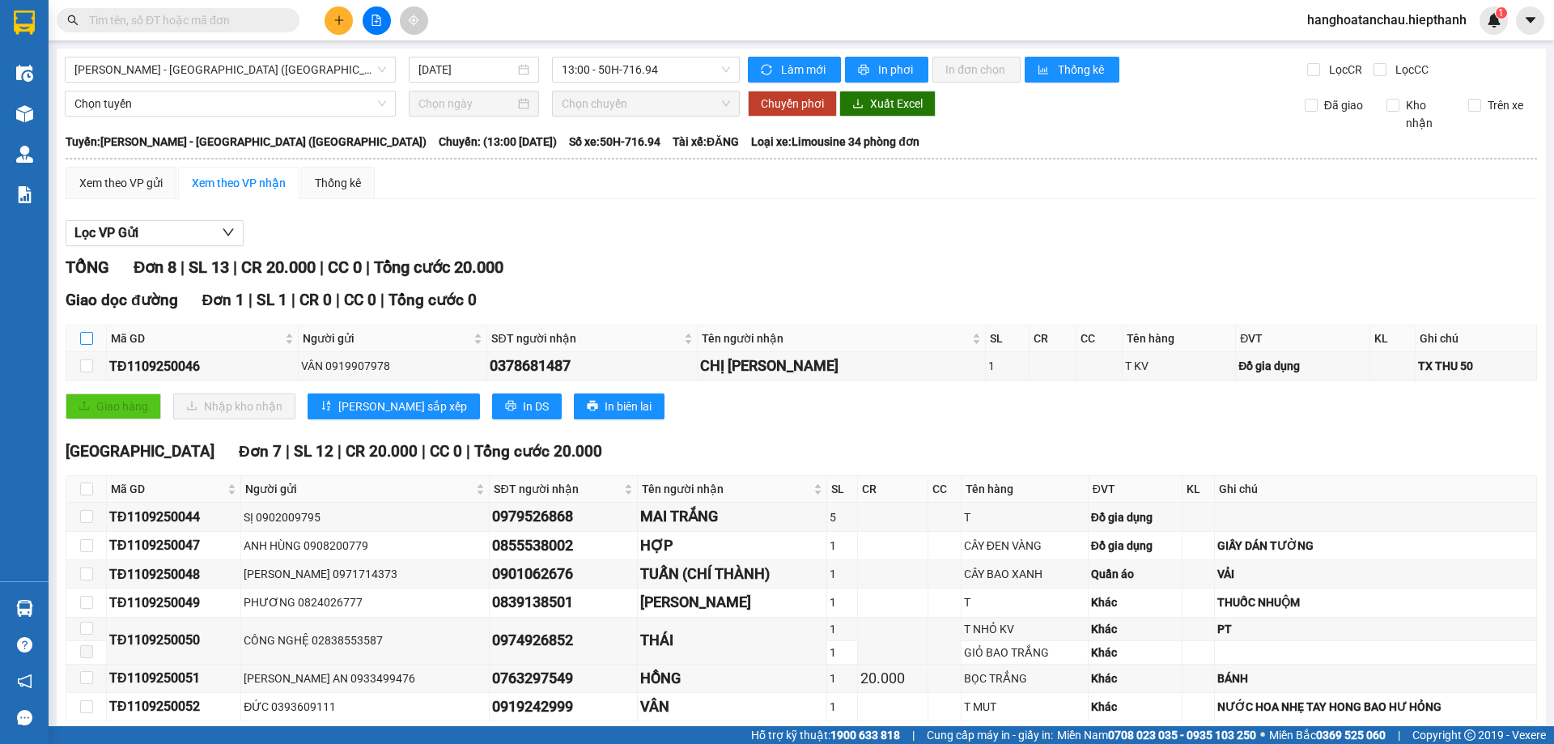
click at [86, 340] on input "checkbox" at bounding box center [86, 338] width 13 height 13
checkbox input "true"
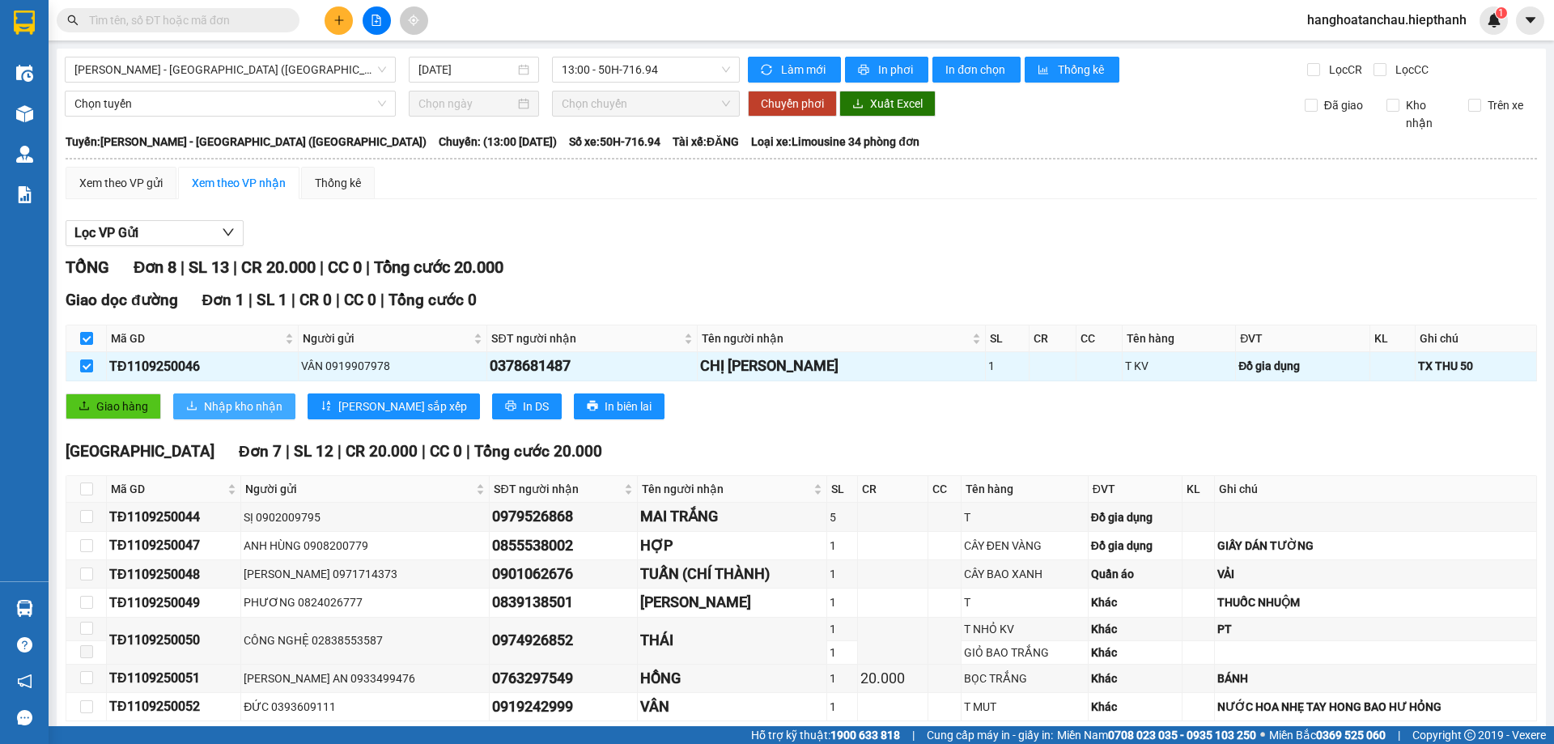
click at [250, 409] on span "Nhập kho nhận" at bounding box center [243, 406] width 78 height 18
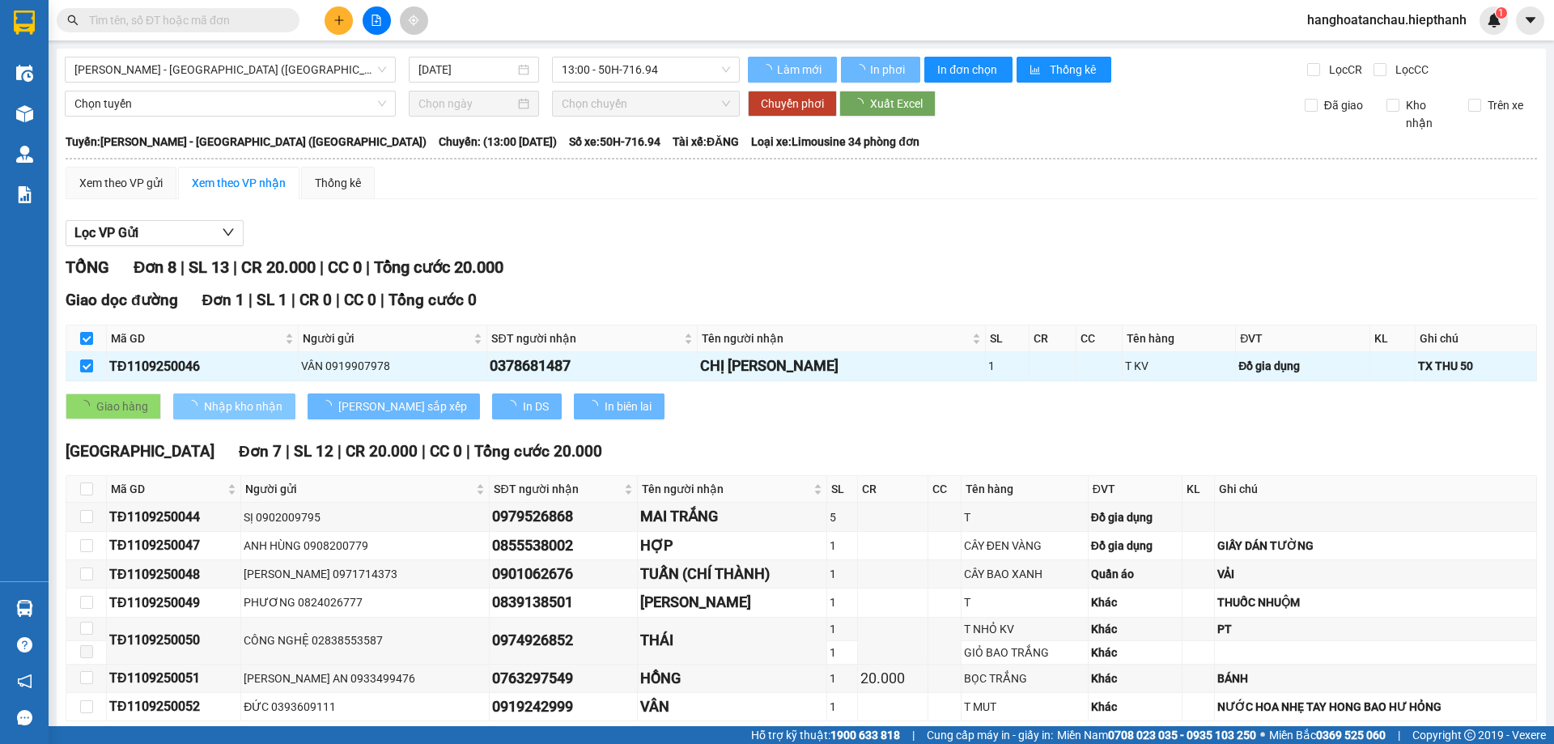
checkbox input "false"
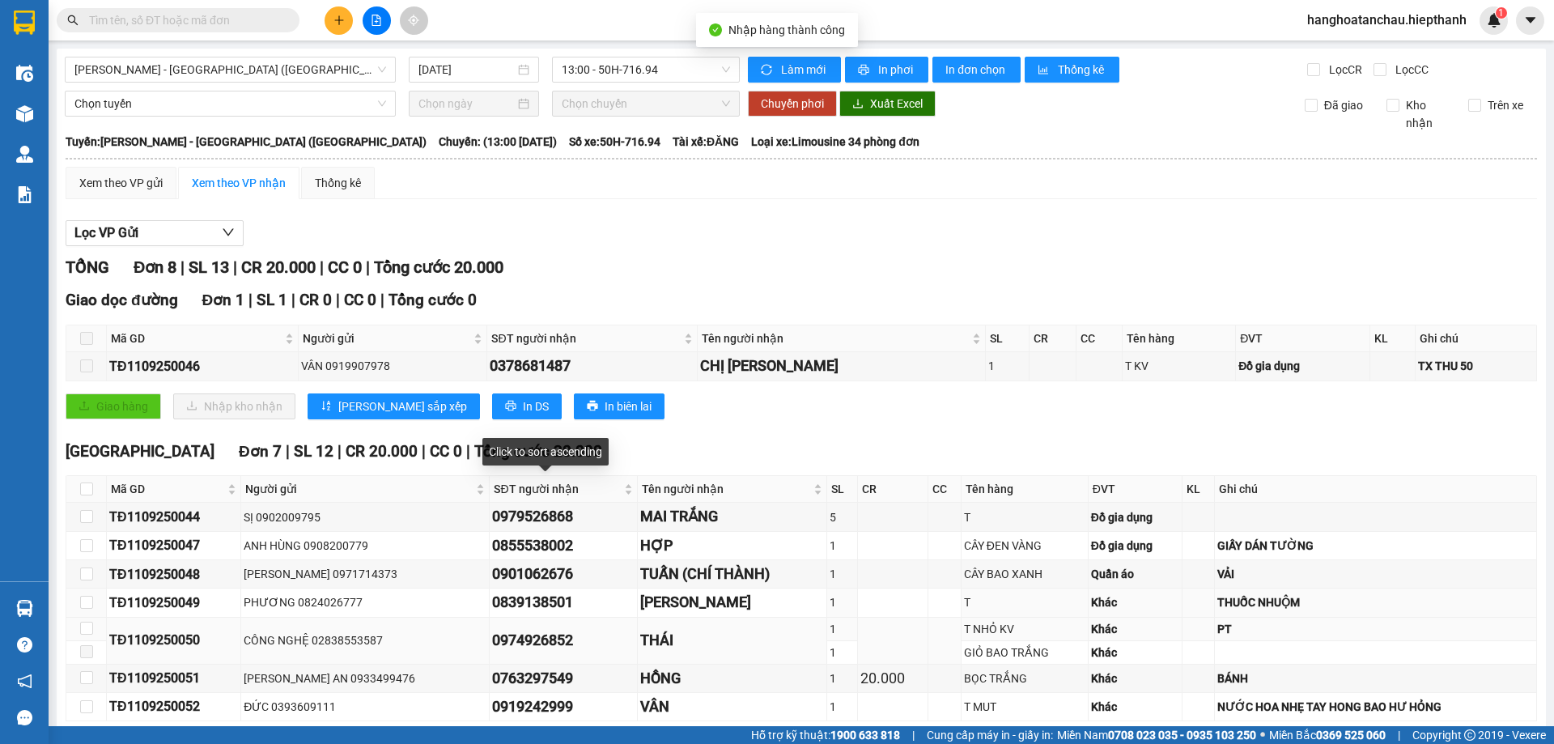
scroll to position [78, 0]
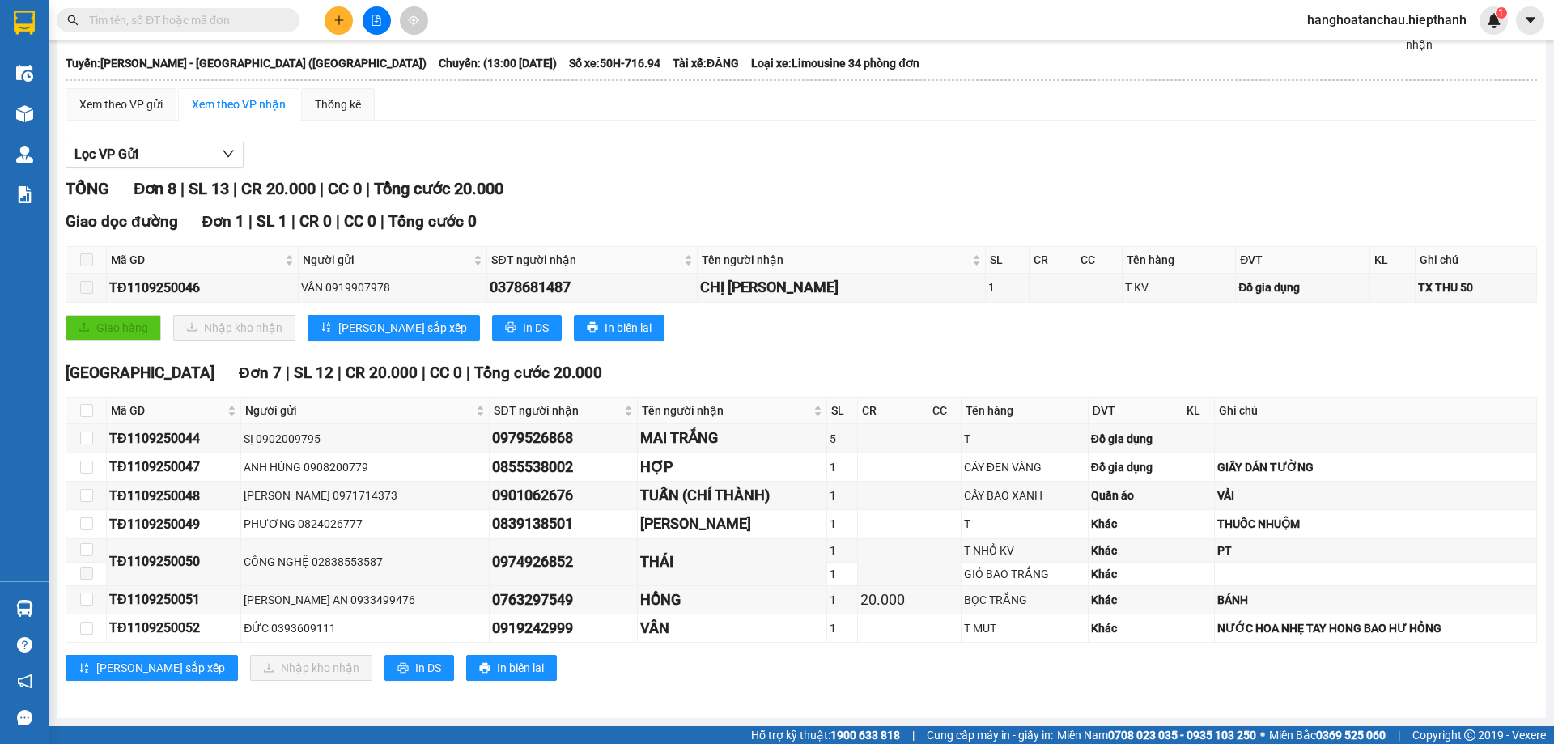
click at [193, 19] on input "text" at bounding box center [184, 20] width 191 height 18
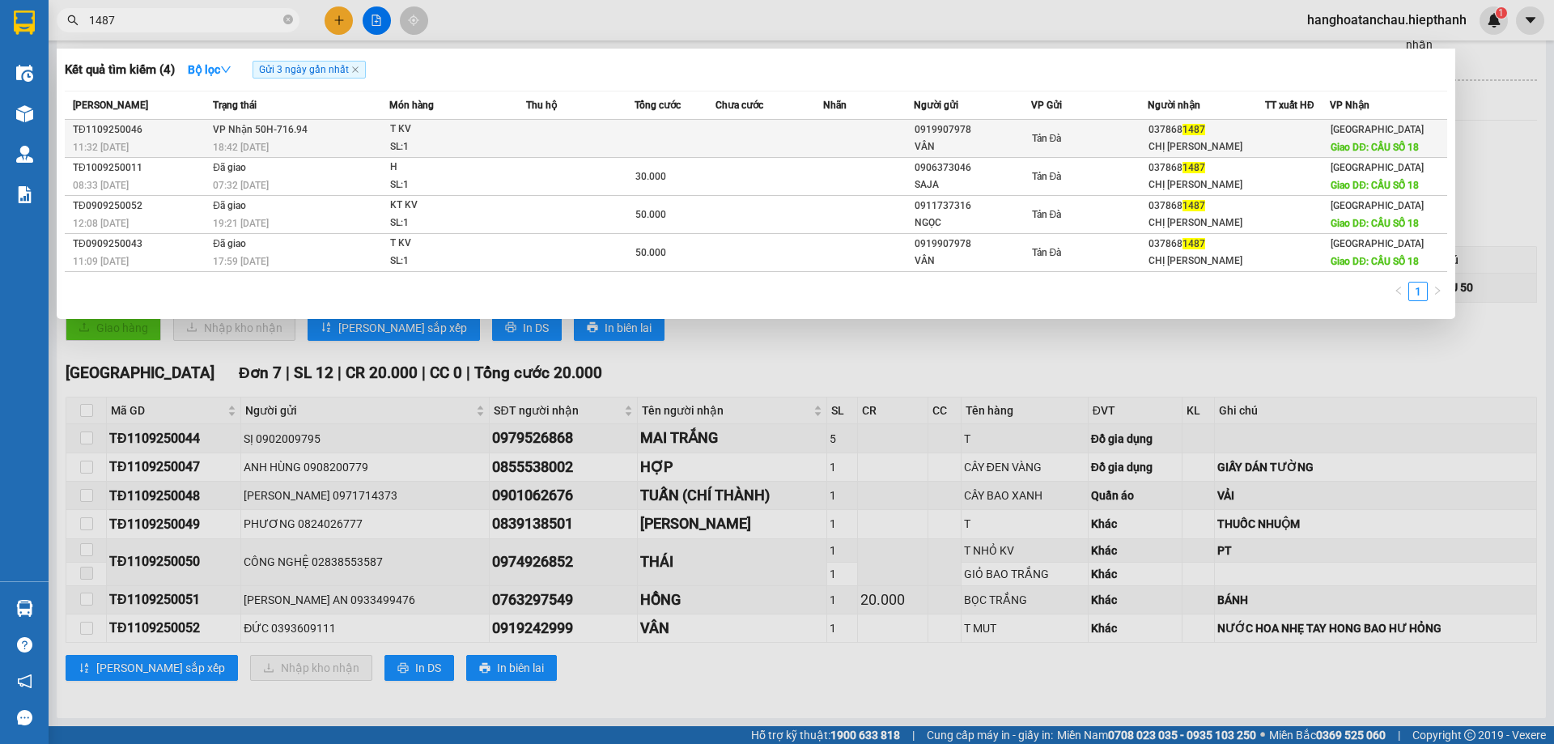
type input "1487"
click at [571, 134] on td at bounding box center [580, 139] width 108 height 38
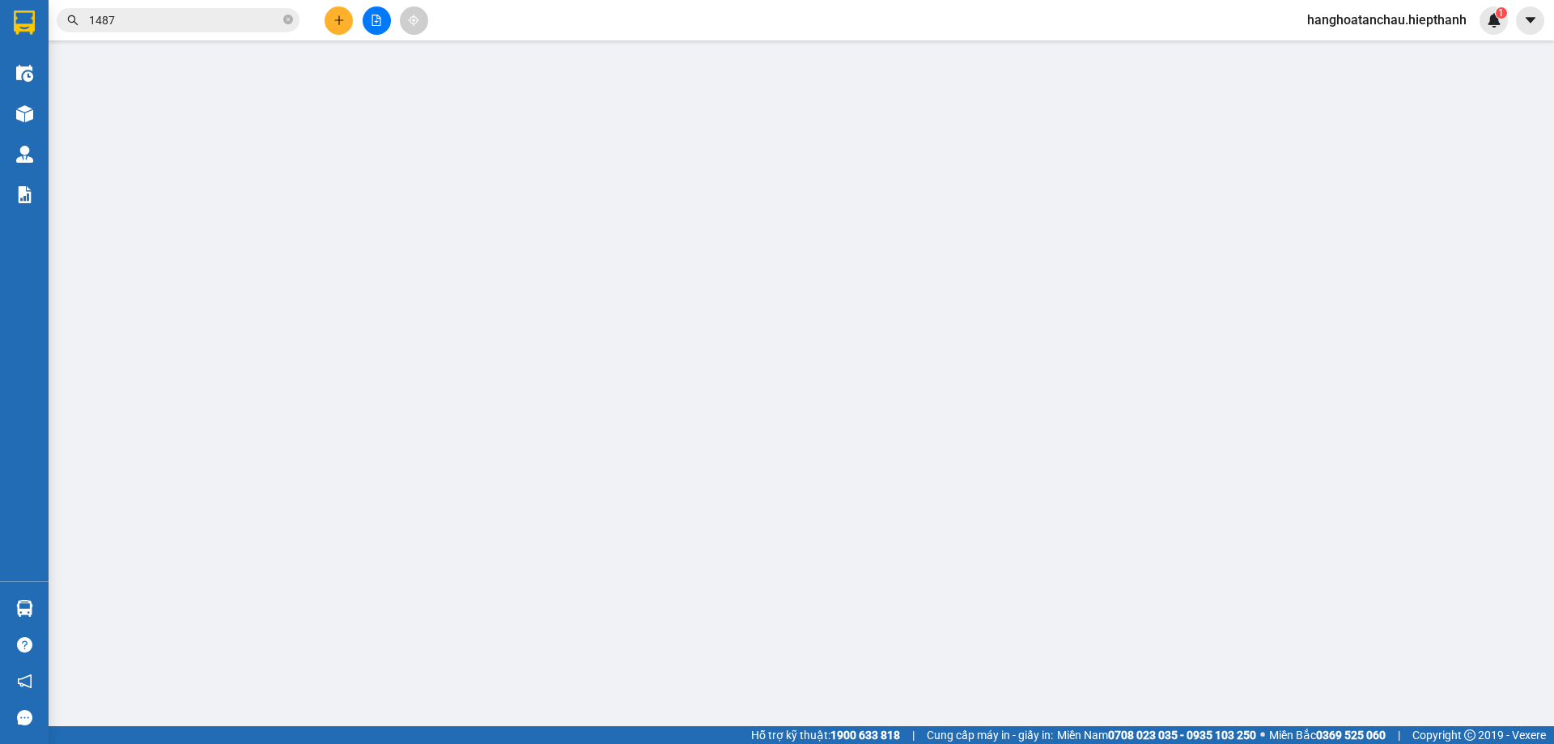
type input "0919907978"
type input "VÂN"
type input "0378681487"
type input "CHỊ [PERSON_NAME]"
type input "CẦU SỐ 18"
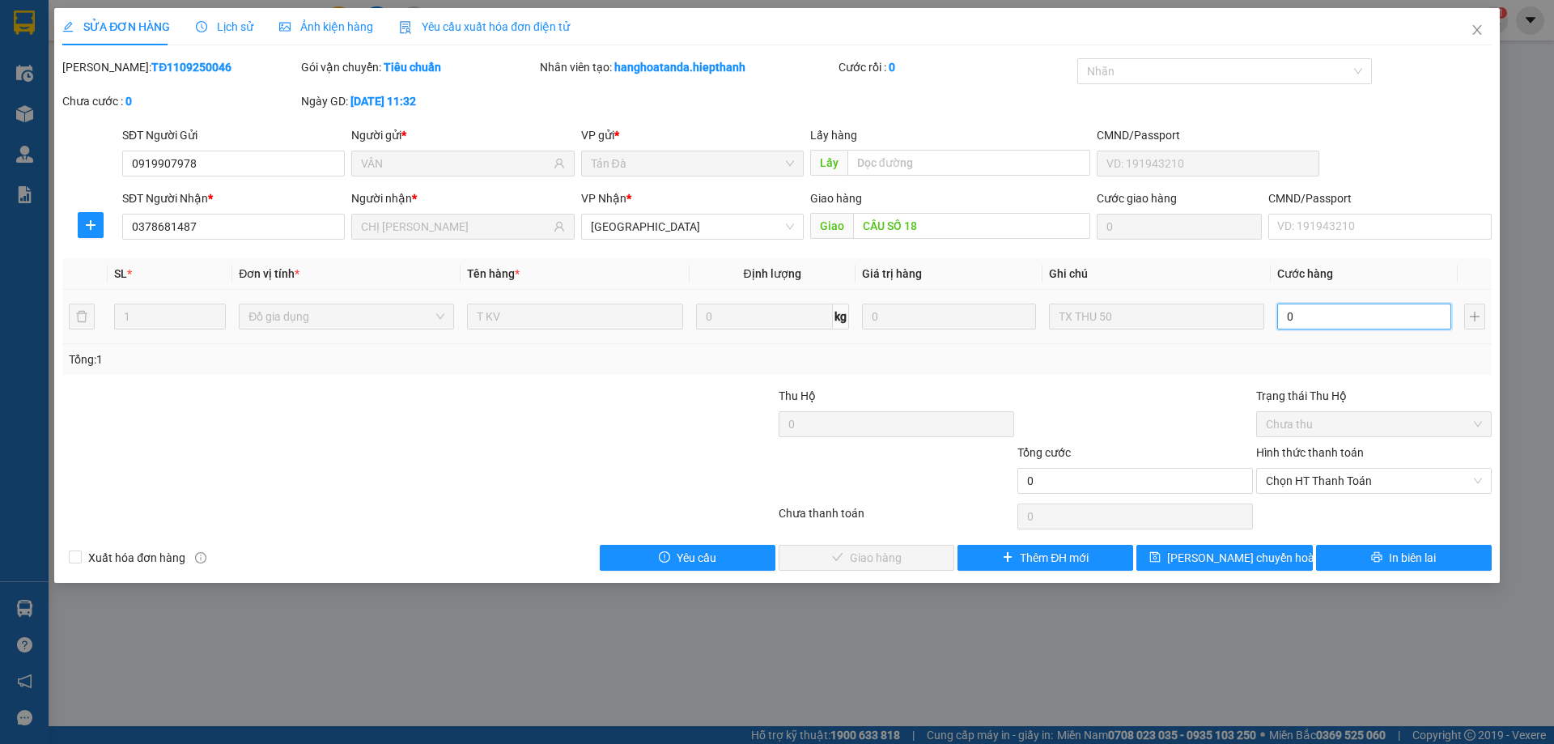
click at [1334, 326] on input "0" at bounding box center [1364, 316] width 174 height 26
type input "1"
click at [1314, 477] on span "Chọn HT Thanh Toán" at bounding box center [1374, 481] width 216 height 24
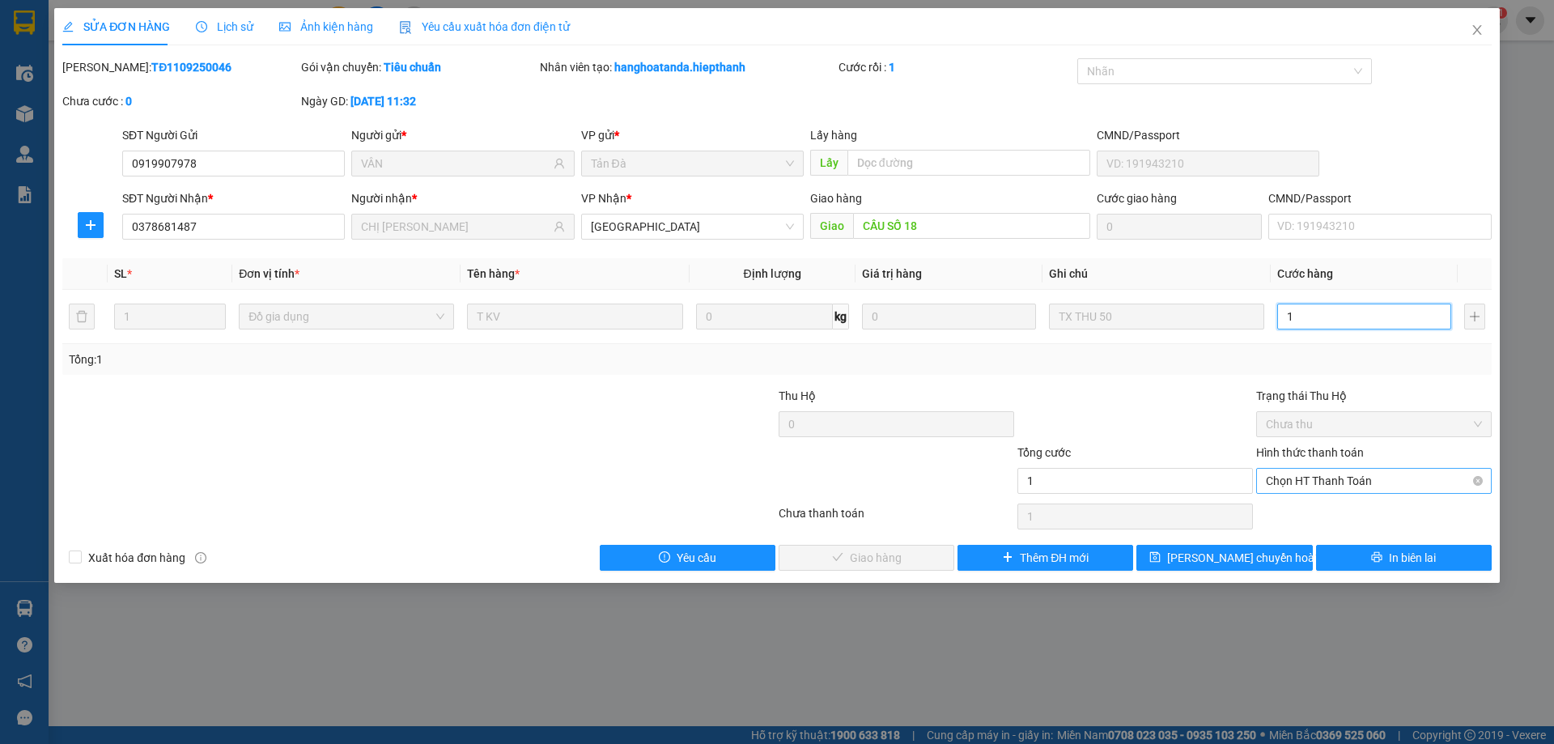
type input "1"
type input "1.000"
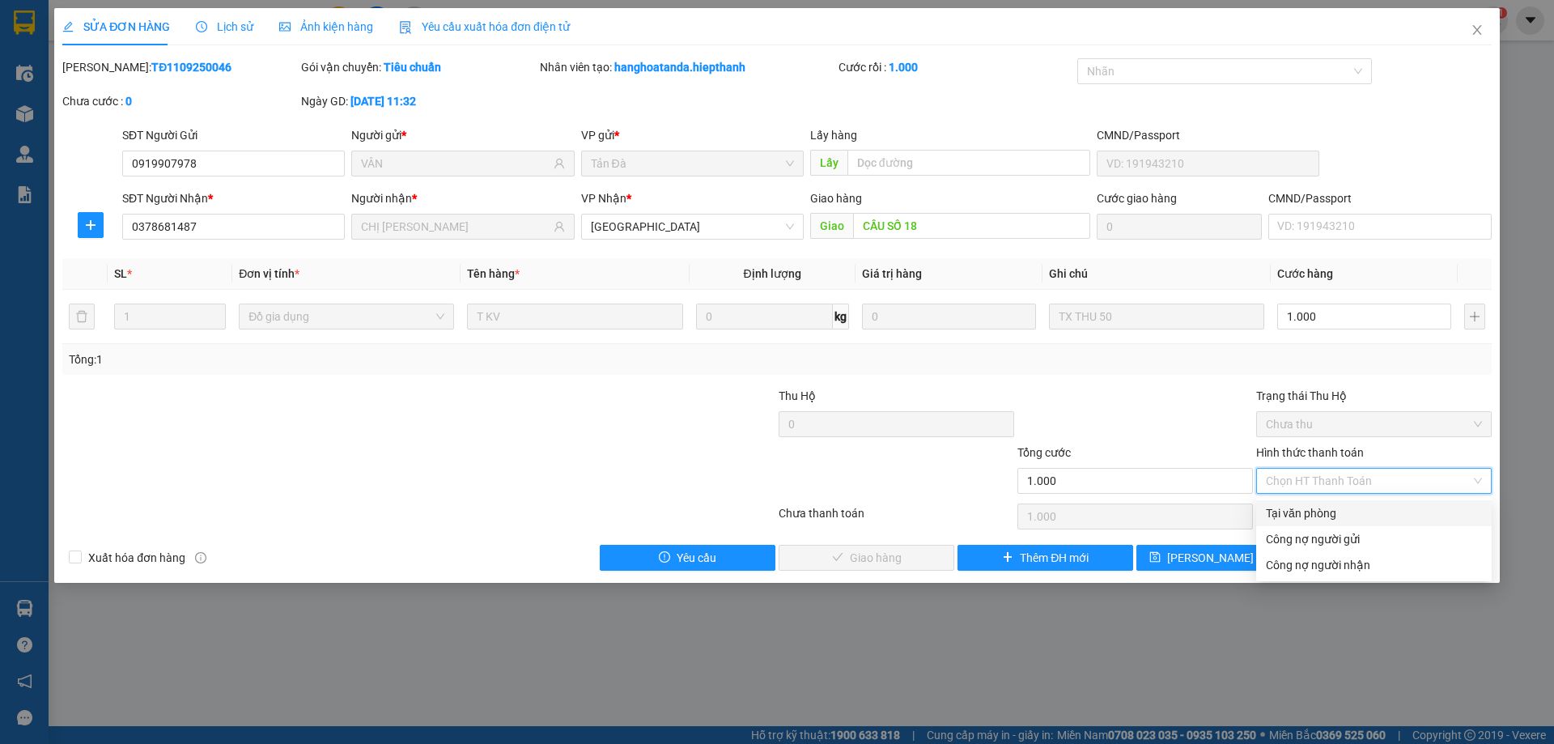
click at [1318, 507] on div "Tại văn phòng" at bounding box center [1374, 513] width 216 height 18
type input "0"
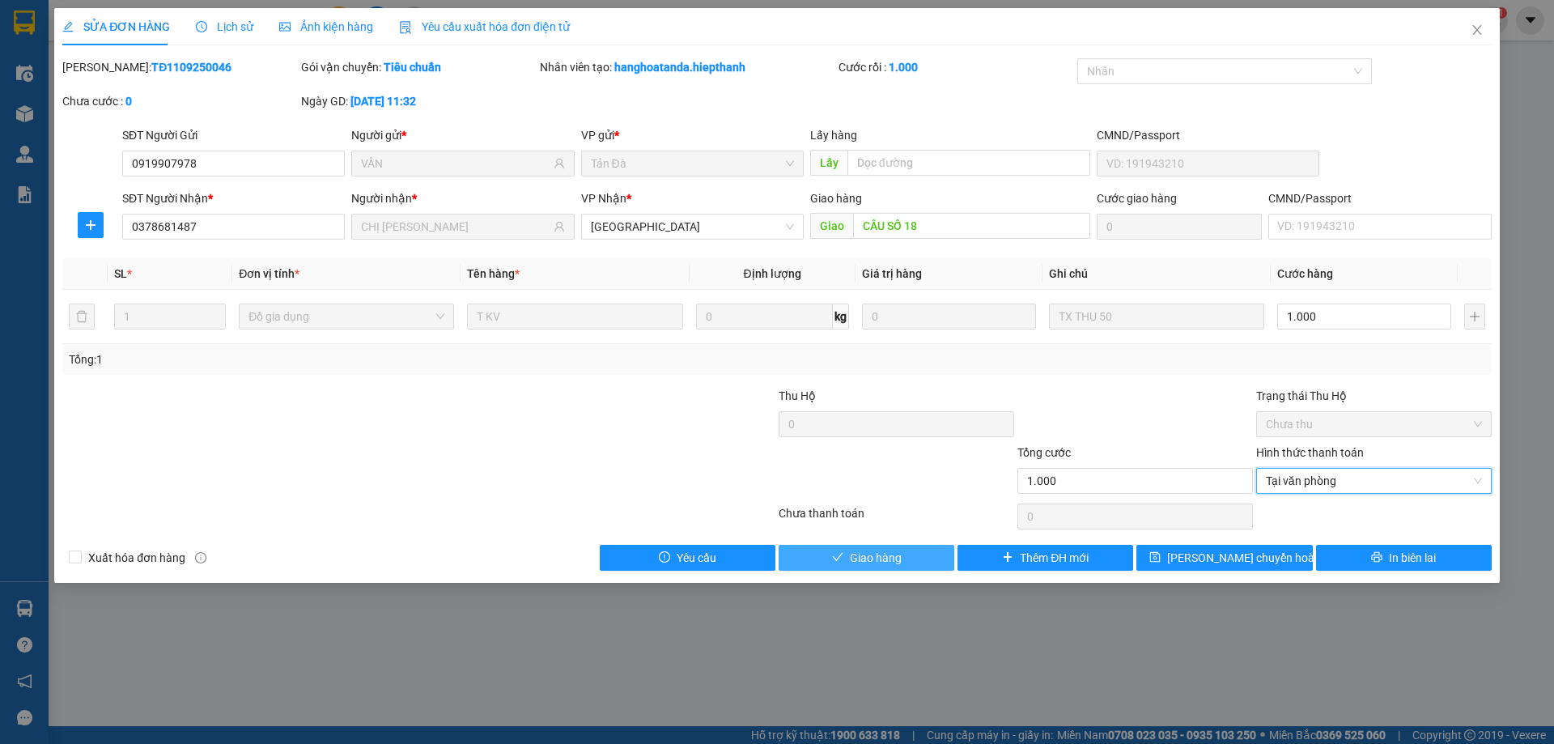
click at [911, 562] on button "Giao hàng" at bounding box center [867, 558] width 176 height 26
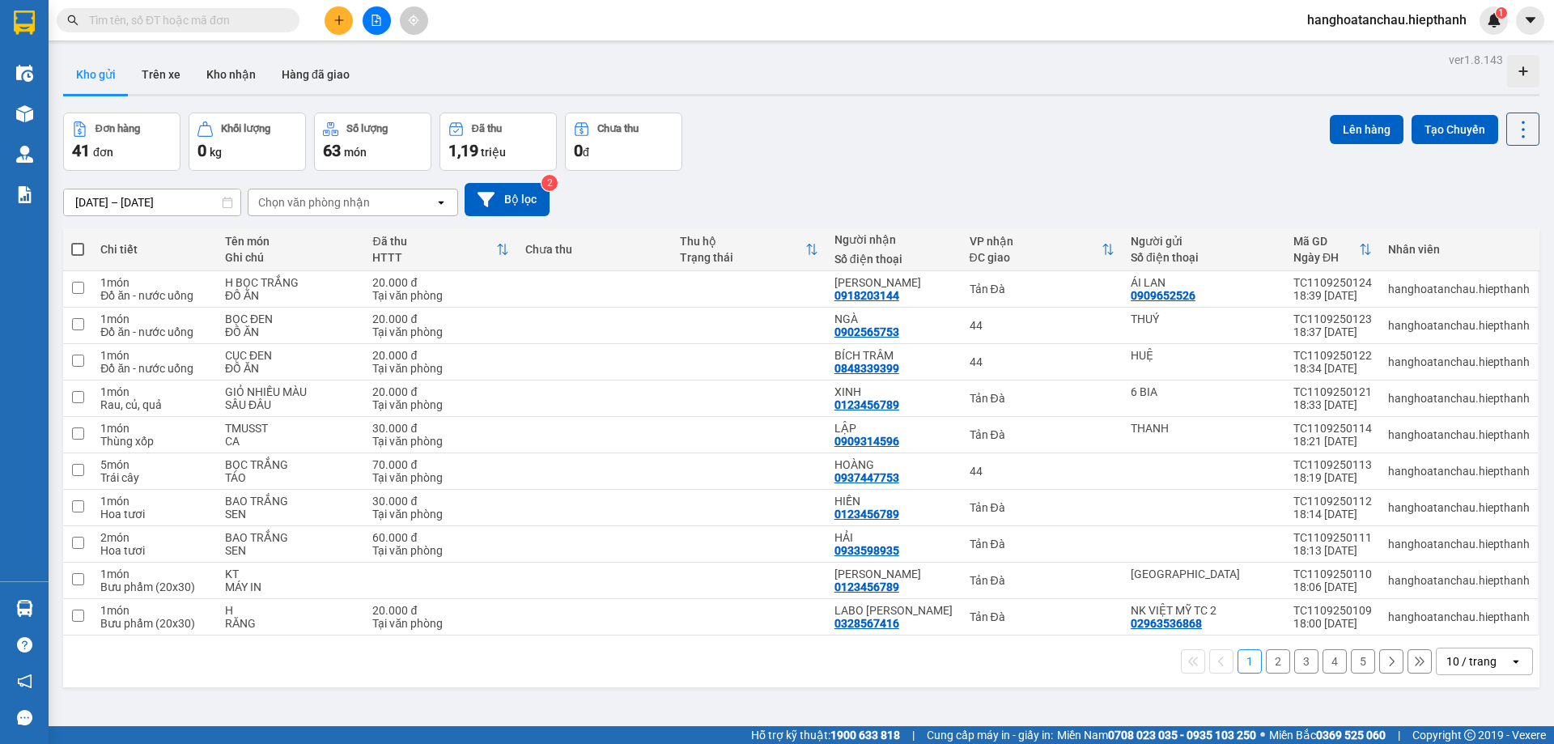
click at [941, 155] on div "Đơn hàng 41 đơn Khối lượng 0 kg Số lượng 63 món Đã thu 1,19 triệu Chưa thu 0 đ …" at bounding box center [801, 141] width 1476 height 58
click at [303, 76] on button "Hàng đã giao" at bounding box center [316, 74] width 94 height 39
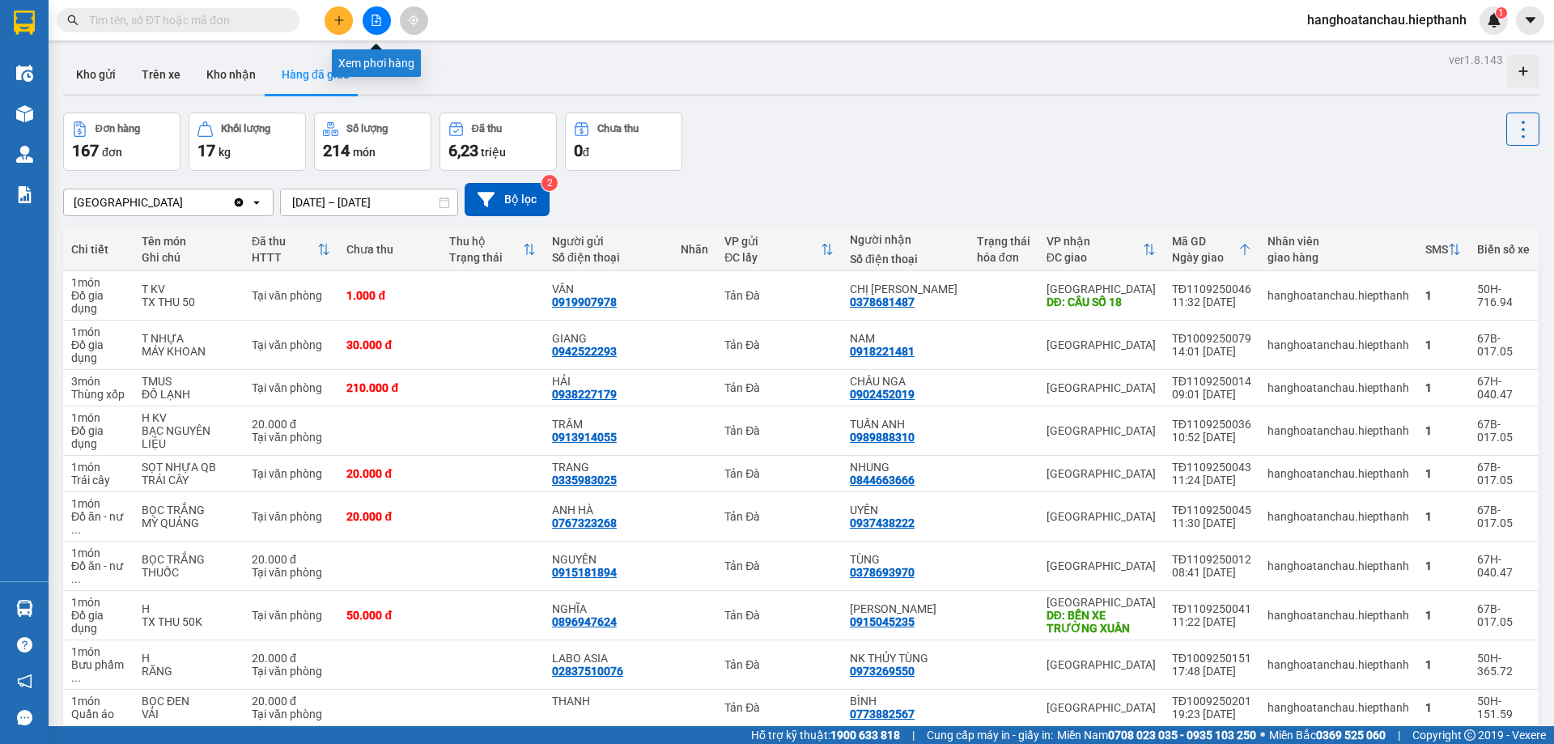
click at [380, 8] on button at bounding box center [377, 20] width 28 height 28
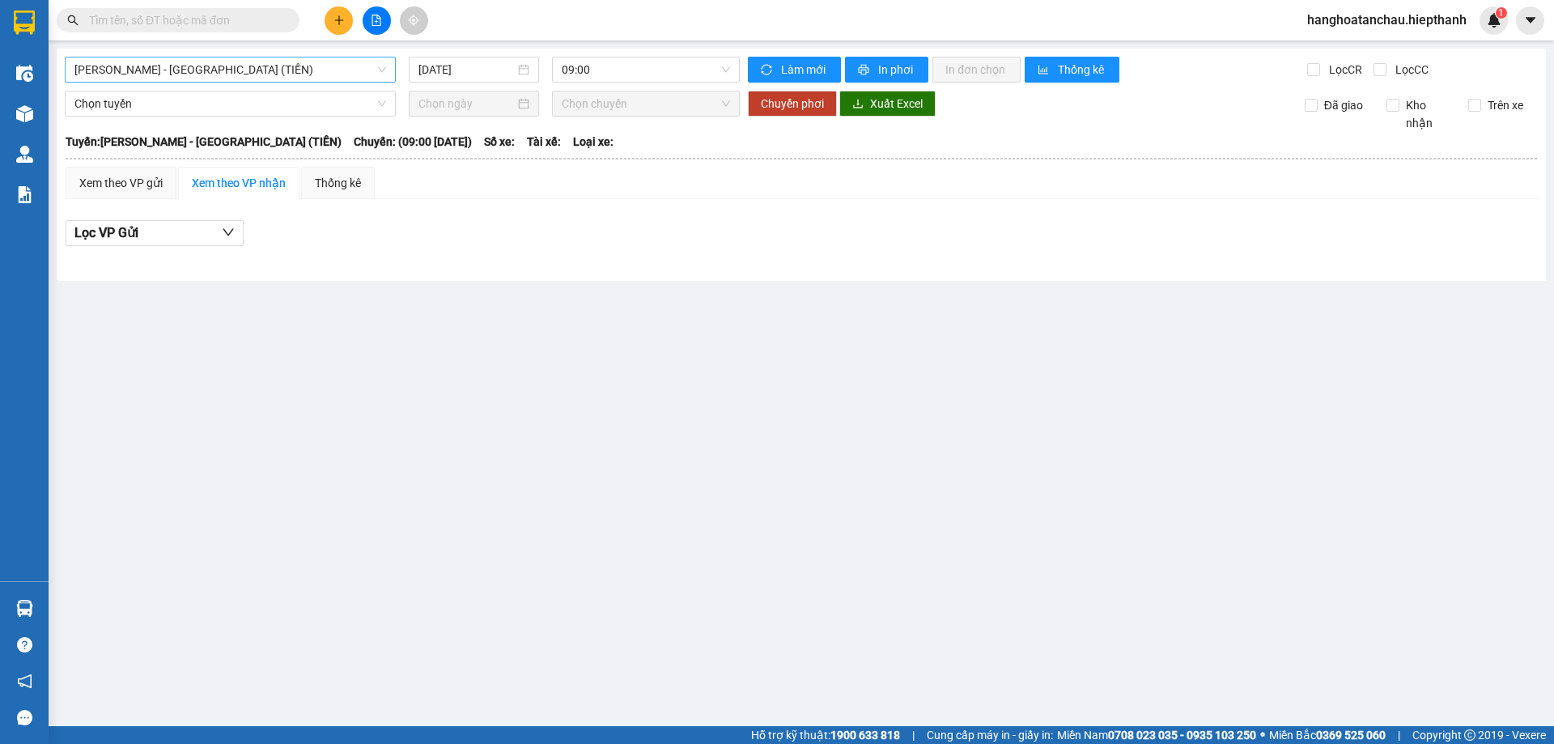
click at [251, 66] on span "[PERSON_NAME] - [GEOGRAPHIC_DATA] (TIỀN)" at bounding box center [230, 69] width 312 height 24
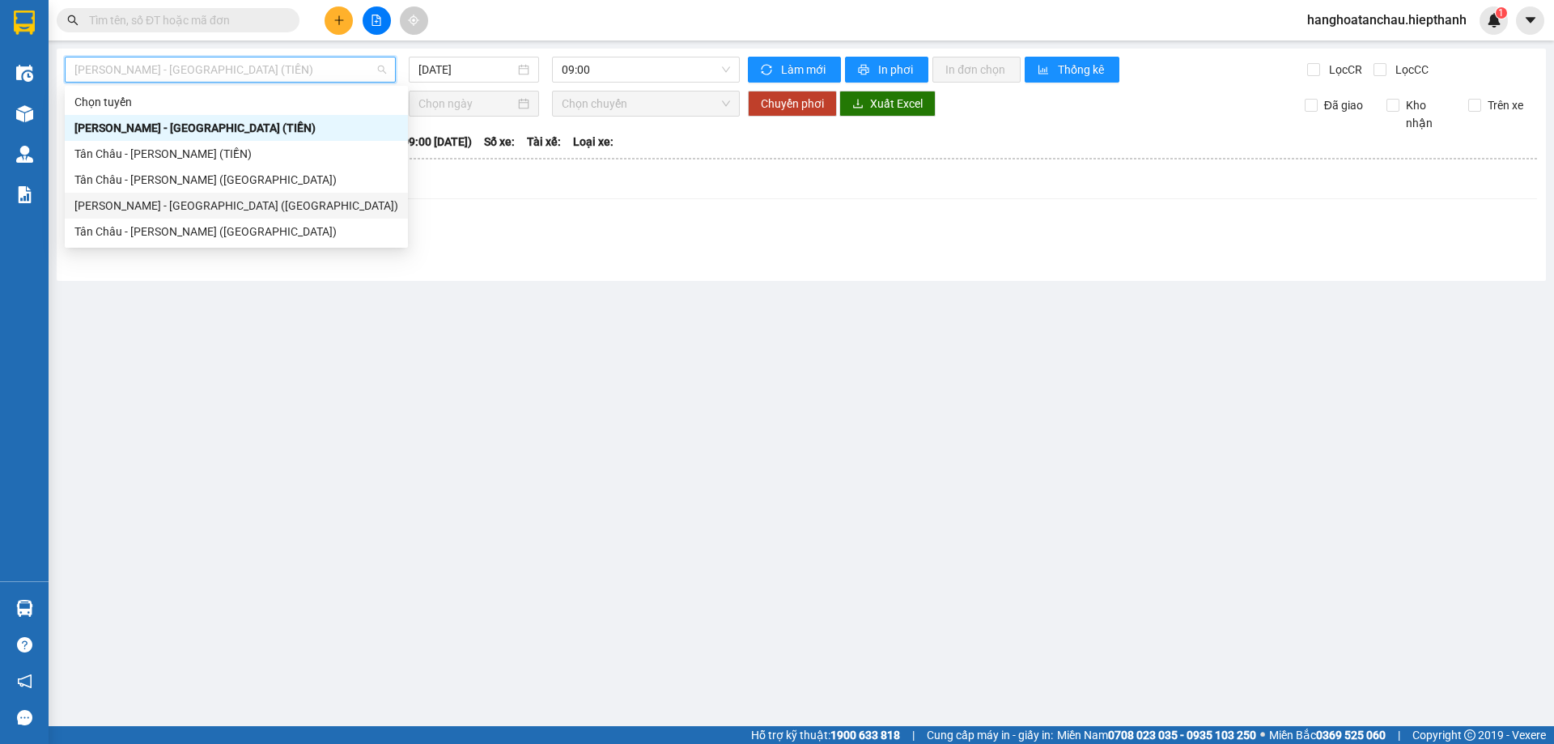
click at [262, 208] on div "[PERSON_NAME] - [GEOGRAPHIC_DATA] ([GEOGRAPHIC_DATA])" at bounding box center [232, 206] width 316 height 18
type input "[DATE]"
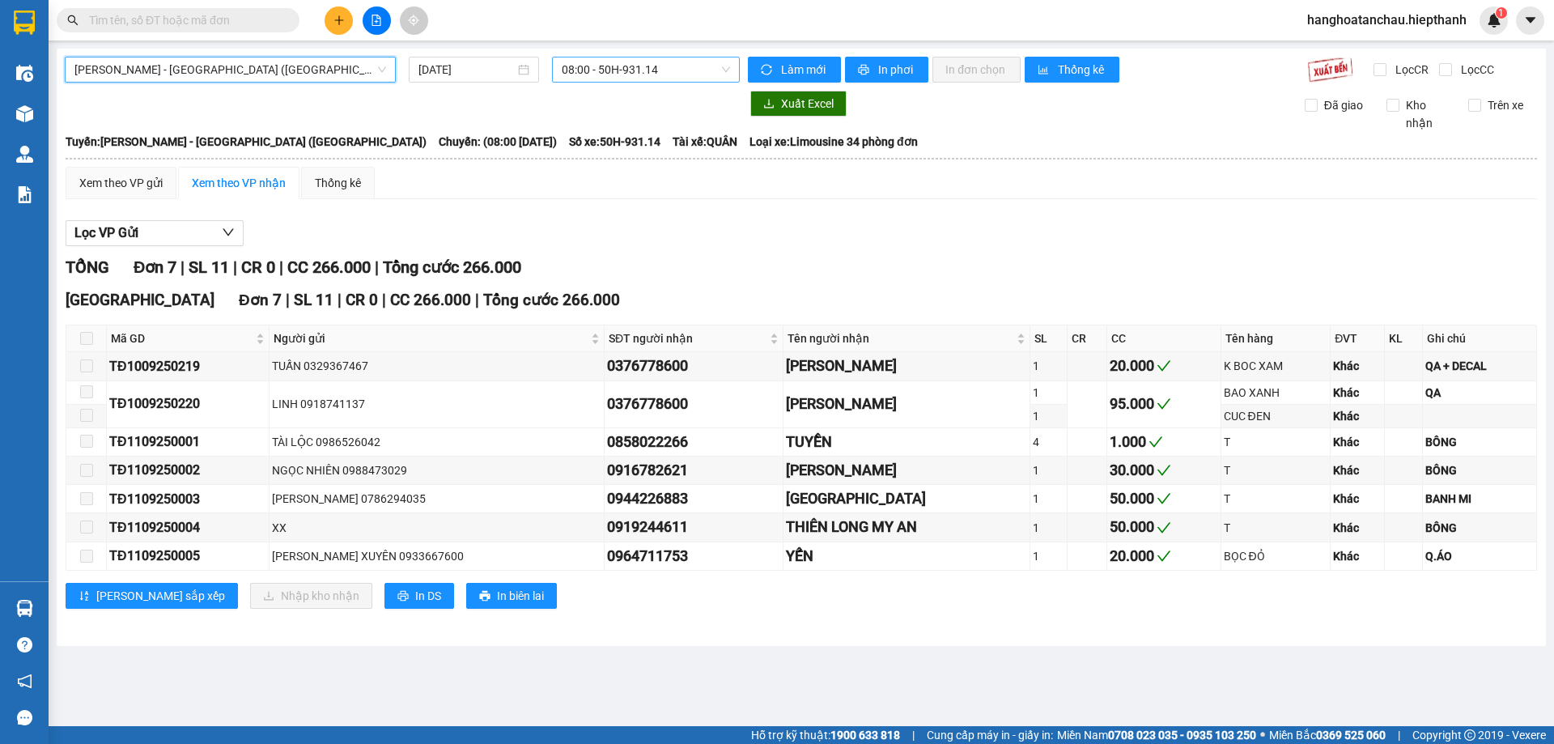
click at [633, 60] on span "08:00 - 50H-931.14" at bounding box center [646, 69] width 168 height 24
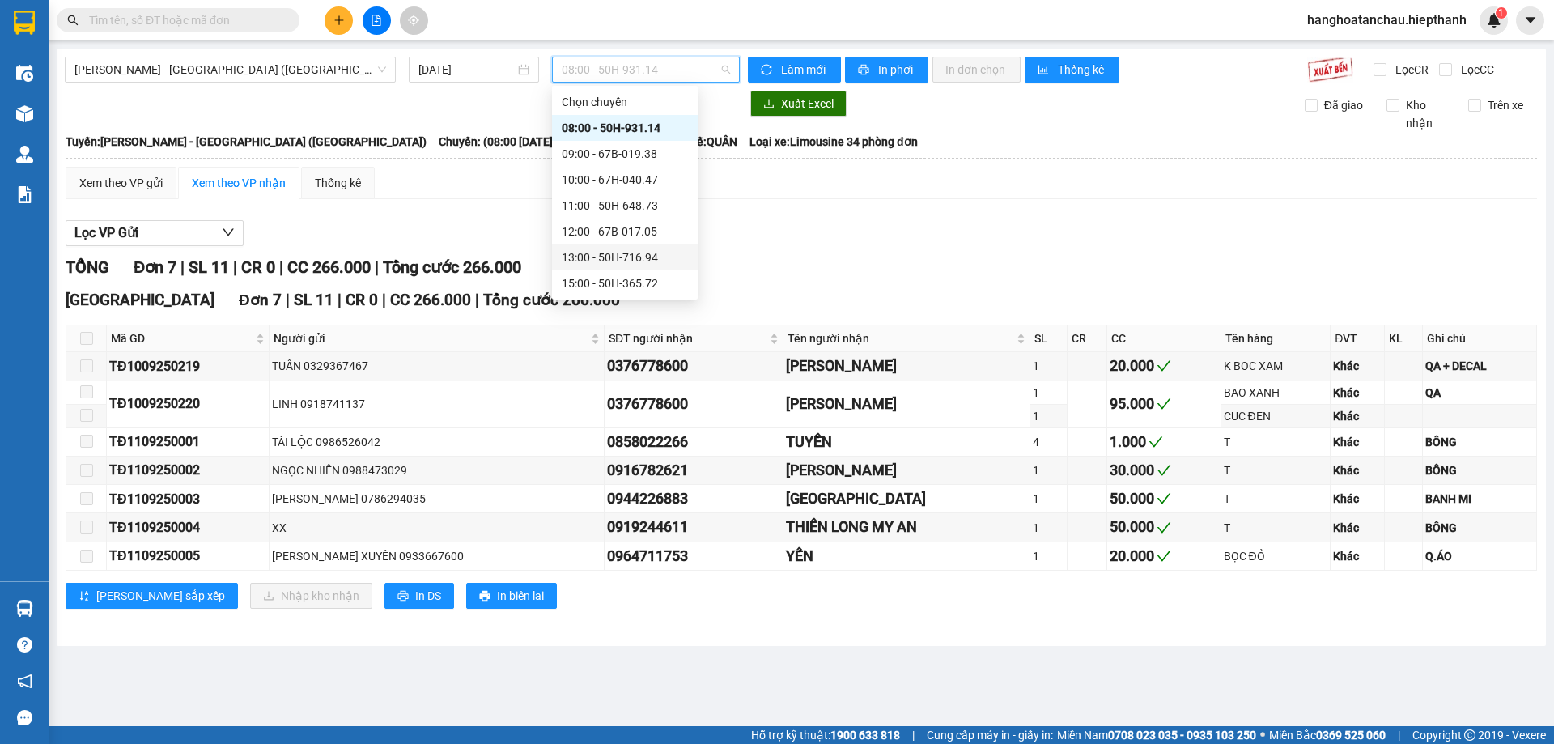
click at [620, 257] on div "13:00 - 50H-716.94" at bounding box center [625, 257] width 126 height 18
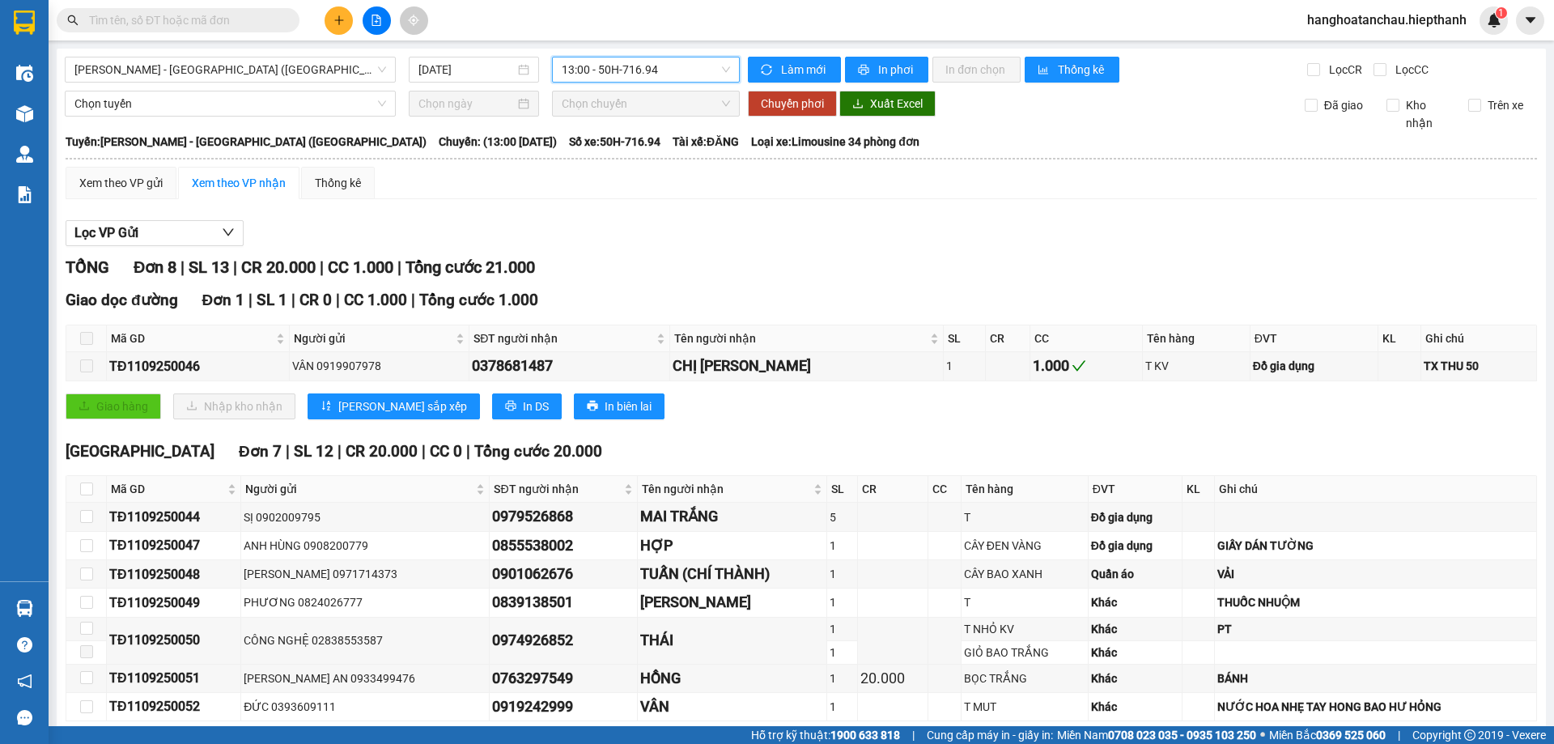
click at [645, 72] on span "13:00 - 50H-716.94" at bounding box center [646, 69] width 168 height 24
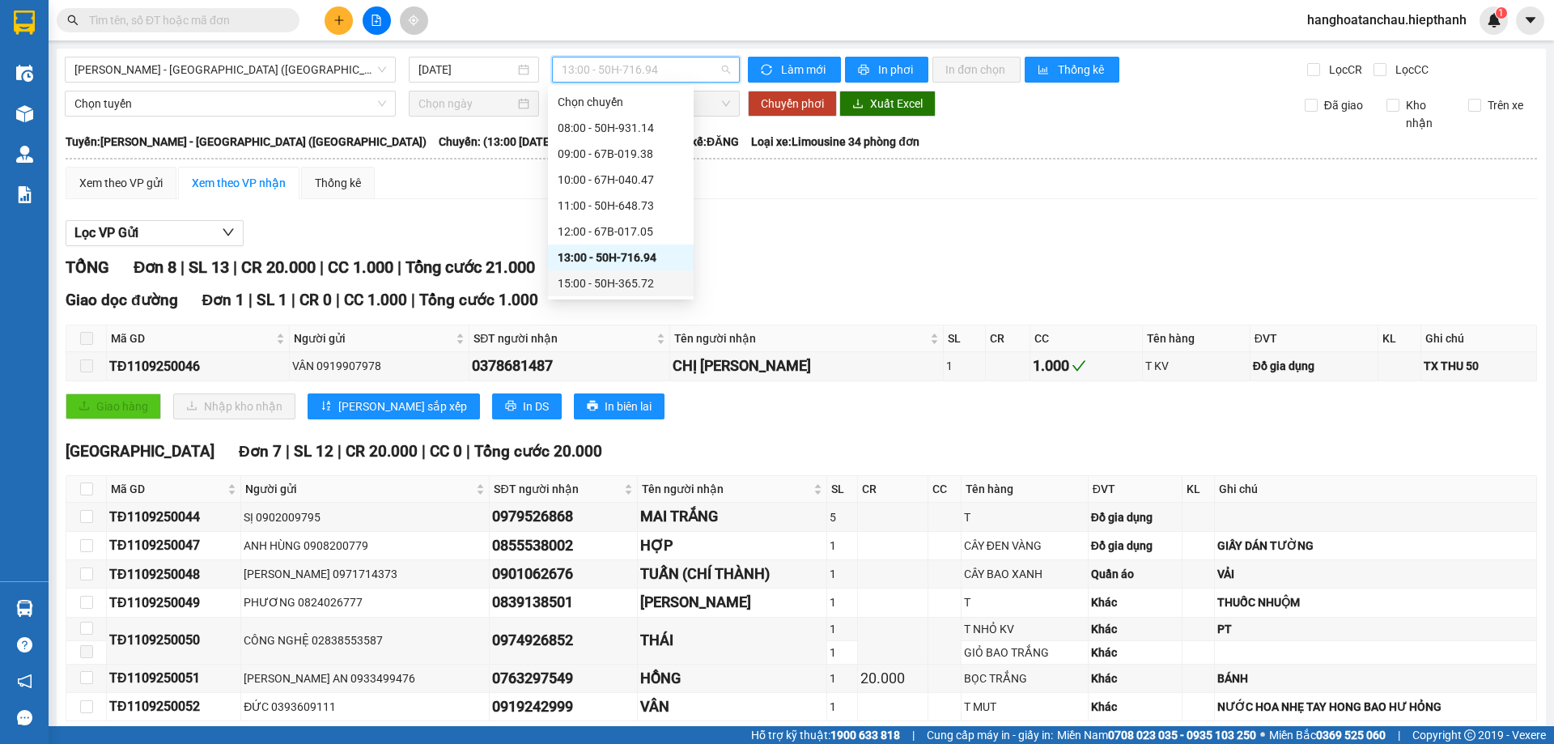
click at [625, 276] on div "15:00 - 50H-365.72" at bounding box center [621, 283] width 126 height 18
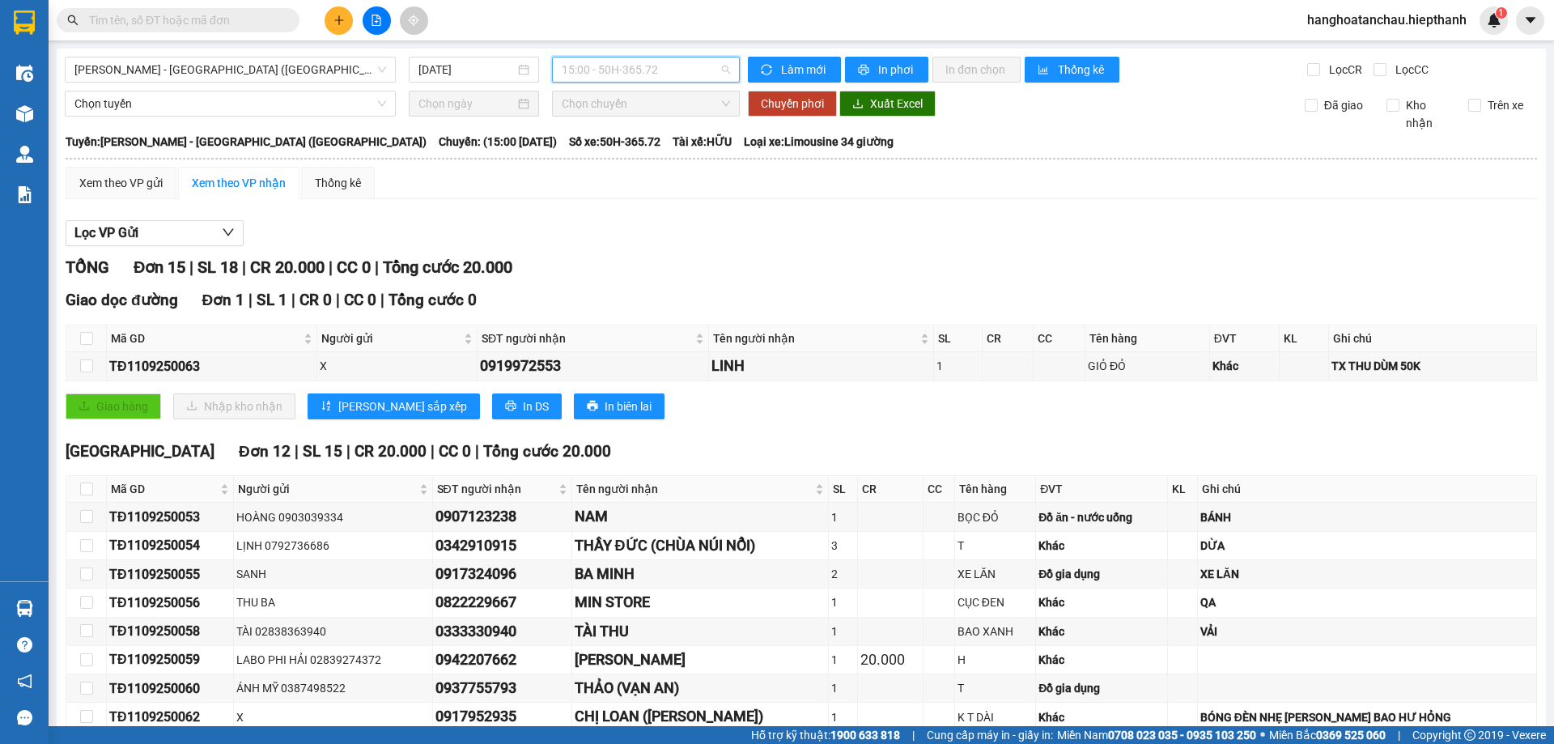
click at [652, 69] on span "15:00 - 50H-365.72" at bounding box center [646, 69] width 168 height 24
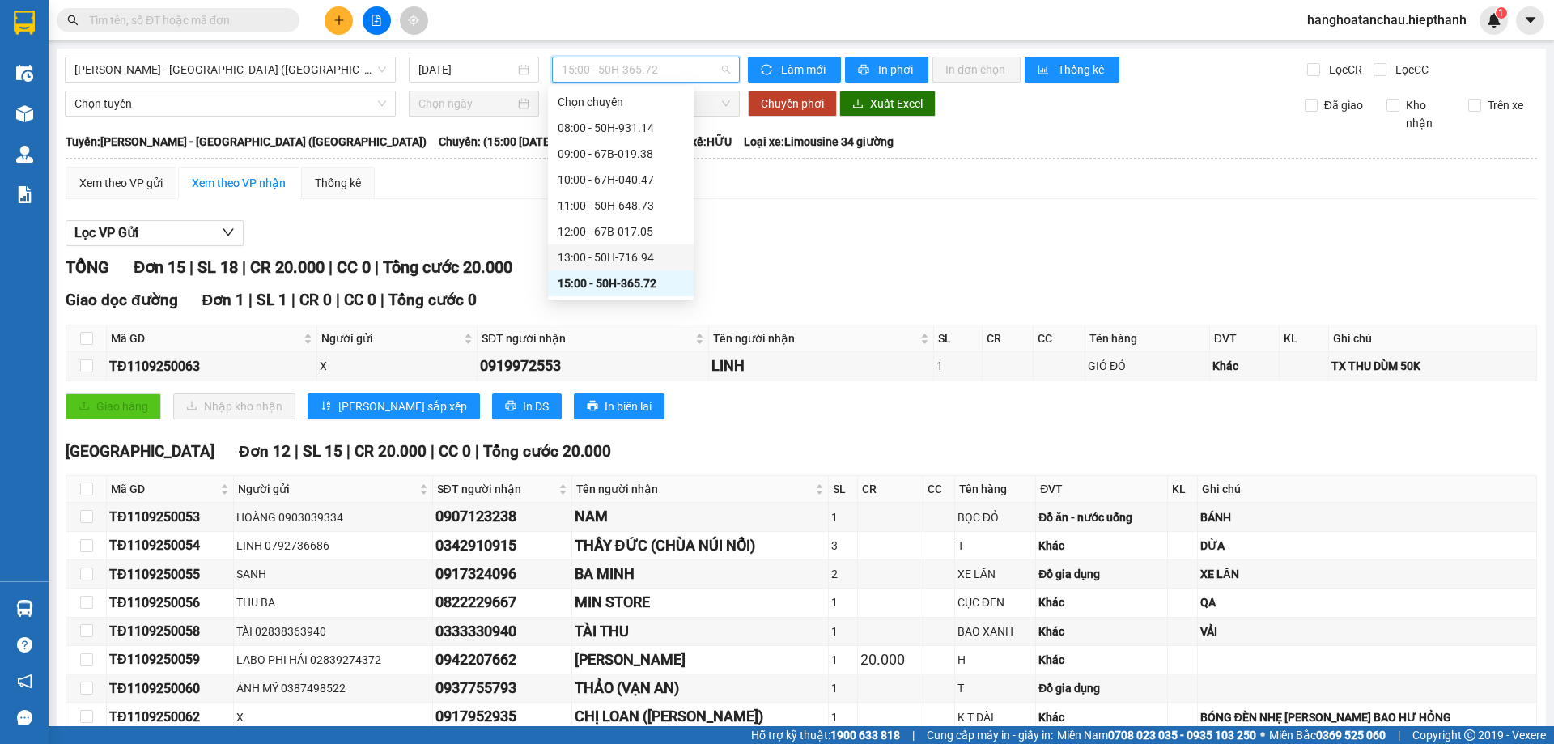
click at [640, 257] on div "13:00 - 50H-716.94" at bounding box center [621, 257] width 126 height 18
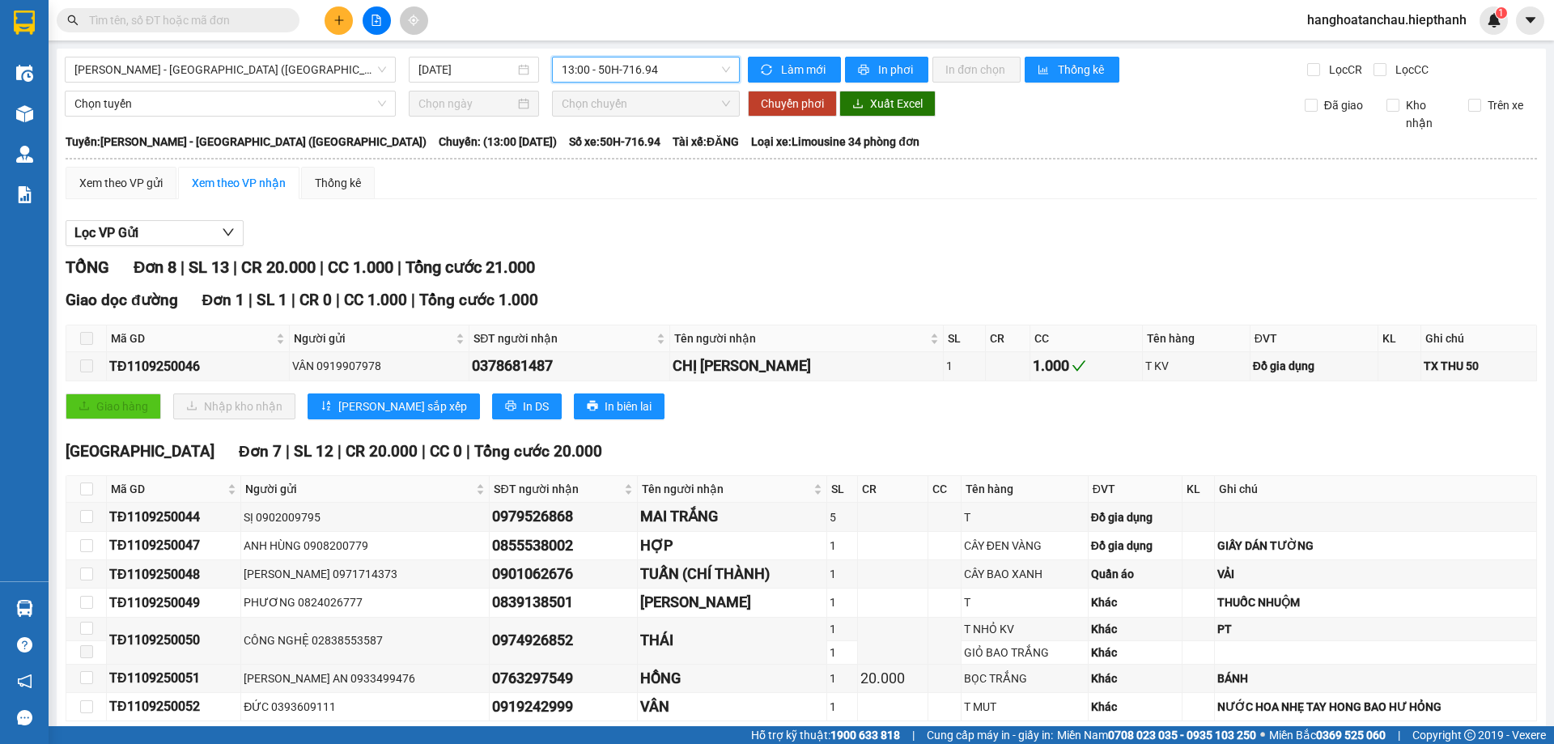
scroll to position [78, 0]
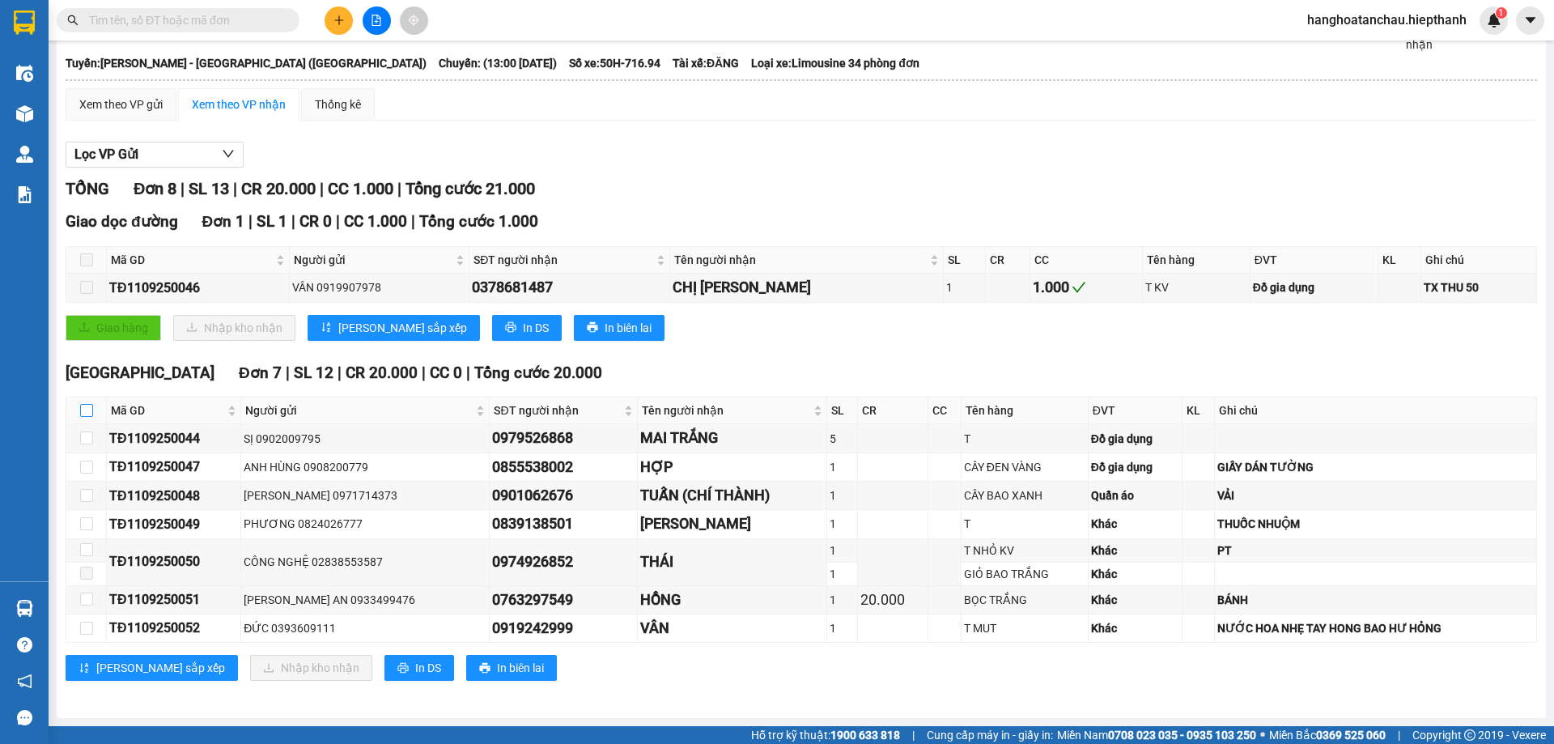
click at [89, 409] on input "checkbox" at bounding box center [86, 410] width 13 height 13
checkbox input "true"
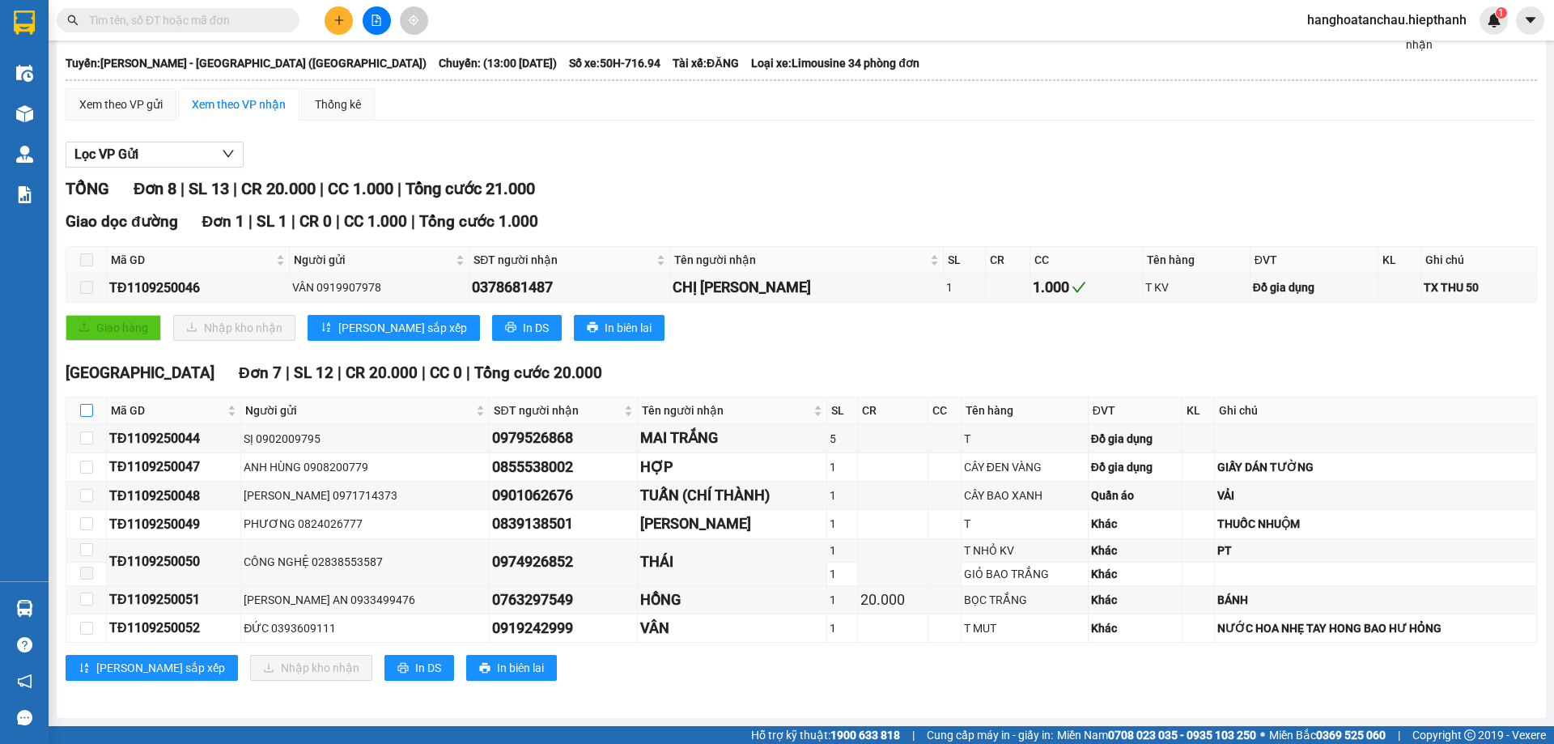
checkbox input "true"
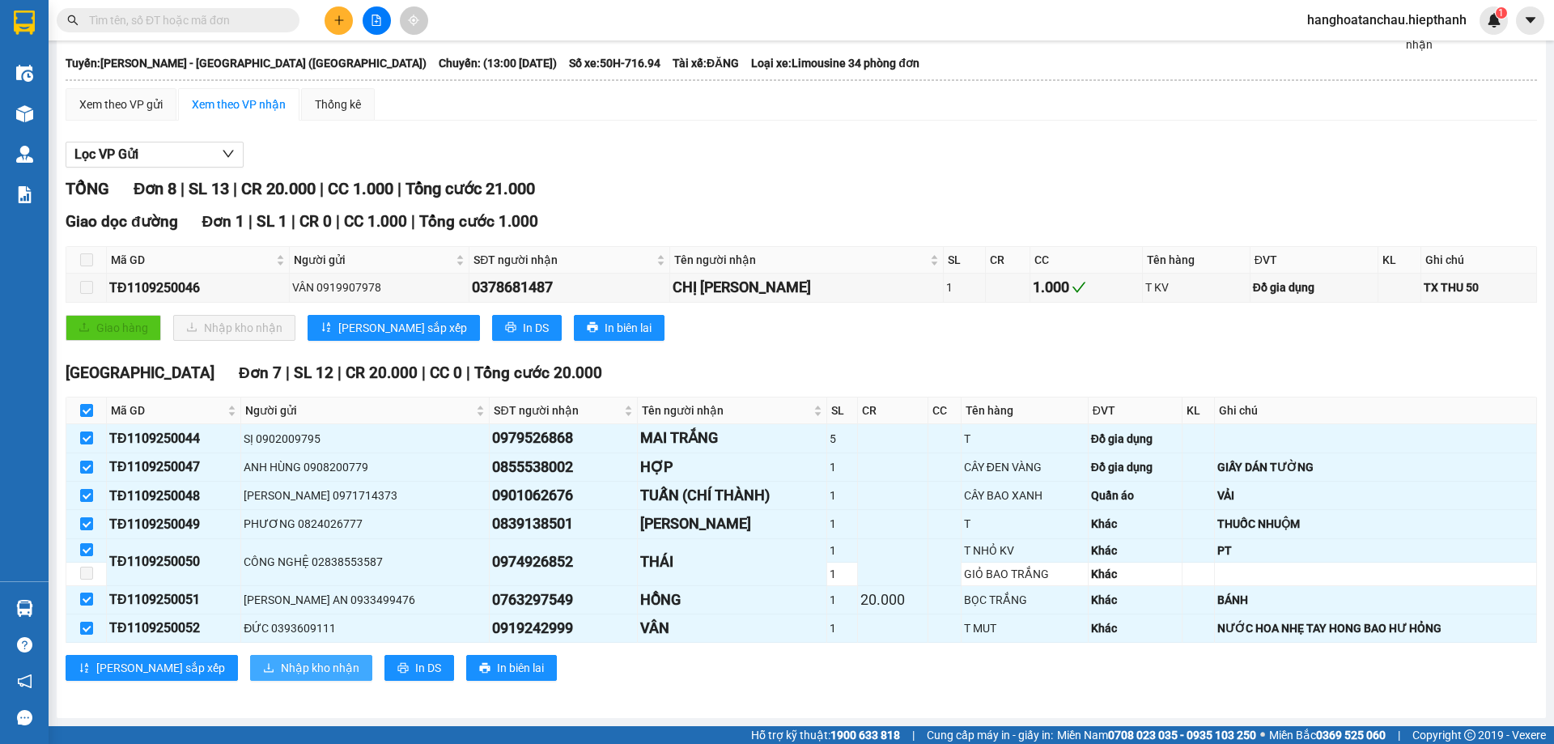
click at [281, 667] on span "Nhập kho nhận" at bounding box center [320, 668] width 78 height 18
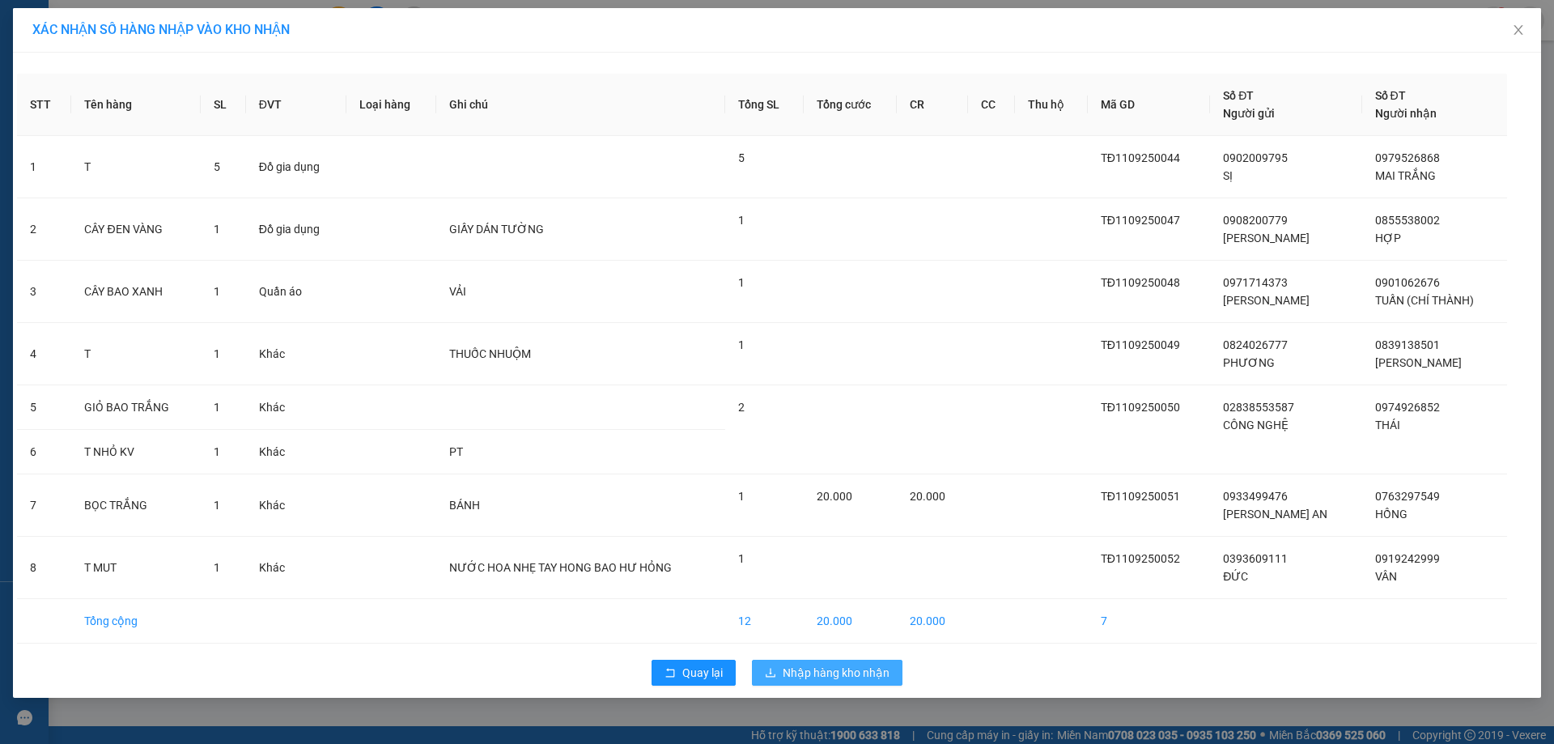
click at [849, 670] on span "Nhập hàng kho nhận" at bounding box center [836, 673] width 107 height 18
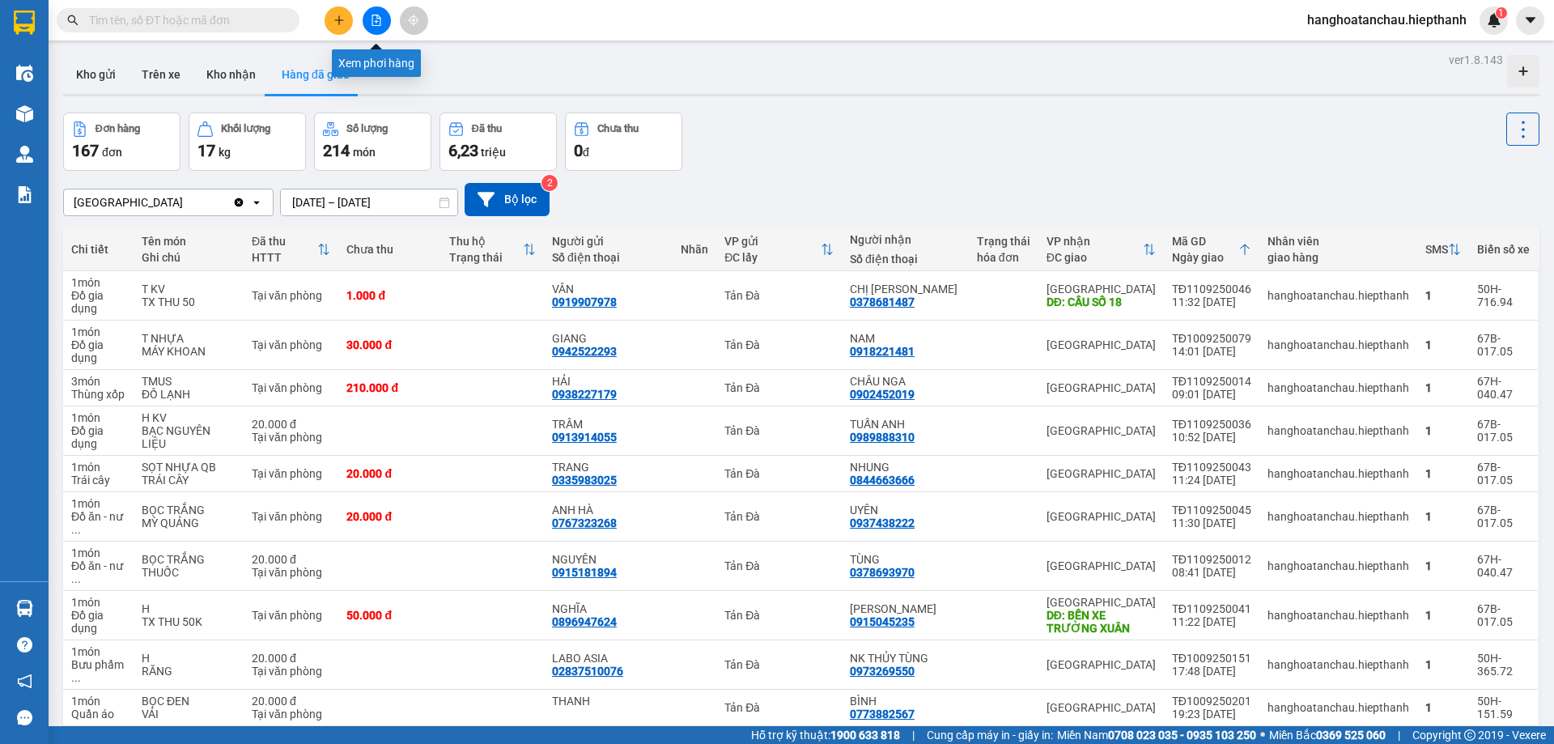
click at [375, 21] on icon "file-add" at bounding box center [376, 20] width 11 height 11
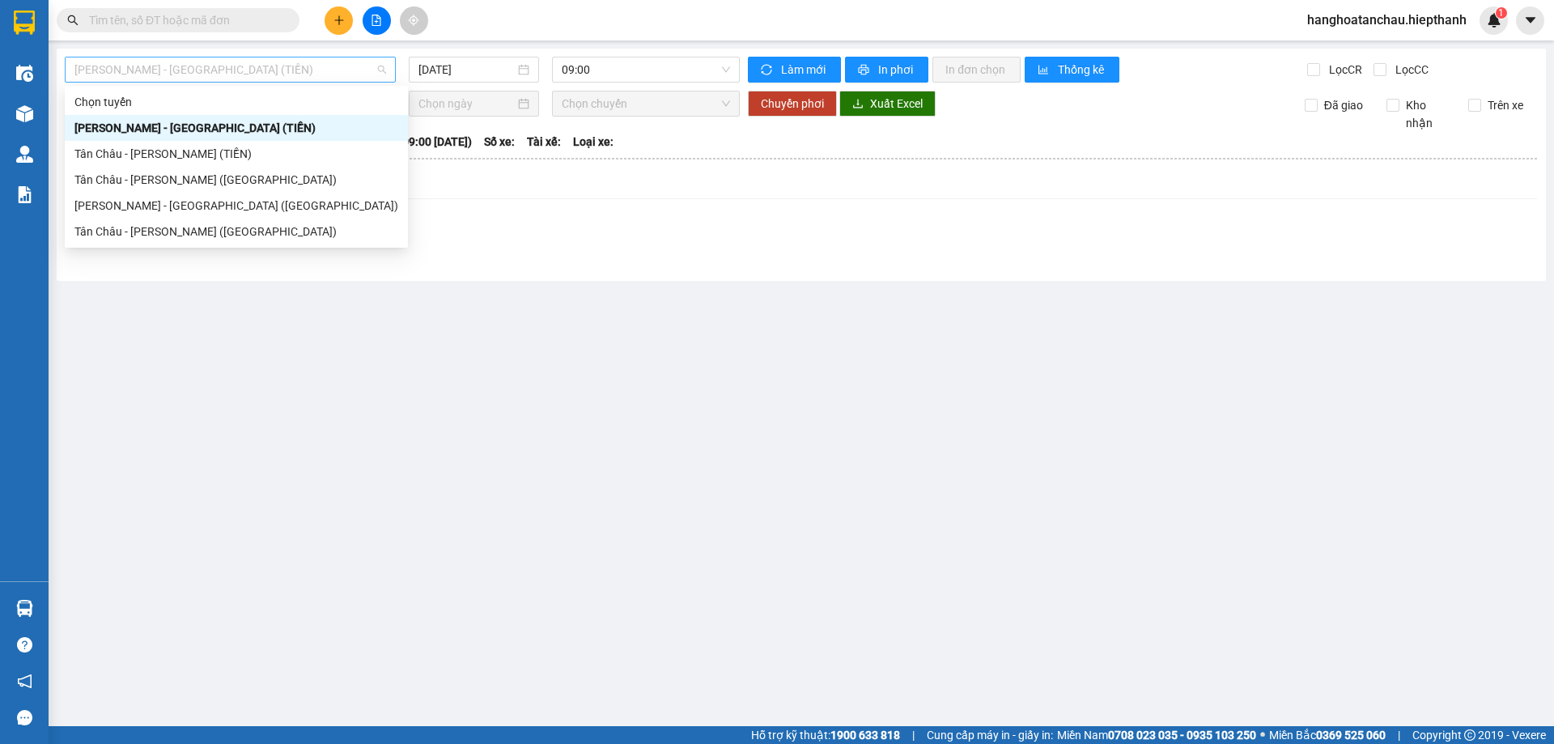
click at [260, 64] on span "Hồ Chí Minh - Tân Châu (TIỀN)" at bounding box center [230, 69] width 312 height 24
click at [250, 199] on div "Hồ Chí Minh - Tân Châu (Giường)" at bounding box center [232, 206] width 316 height 18
type input "11/09/2025"
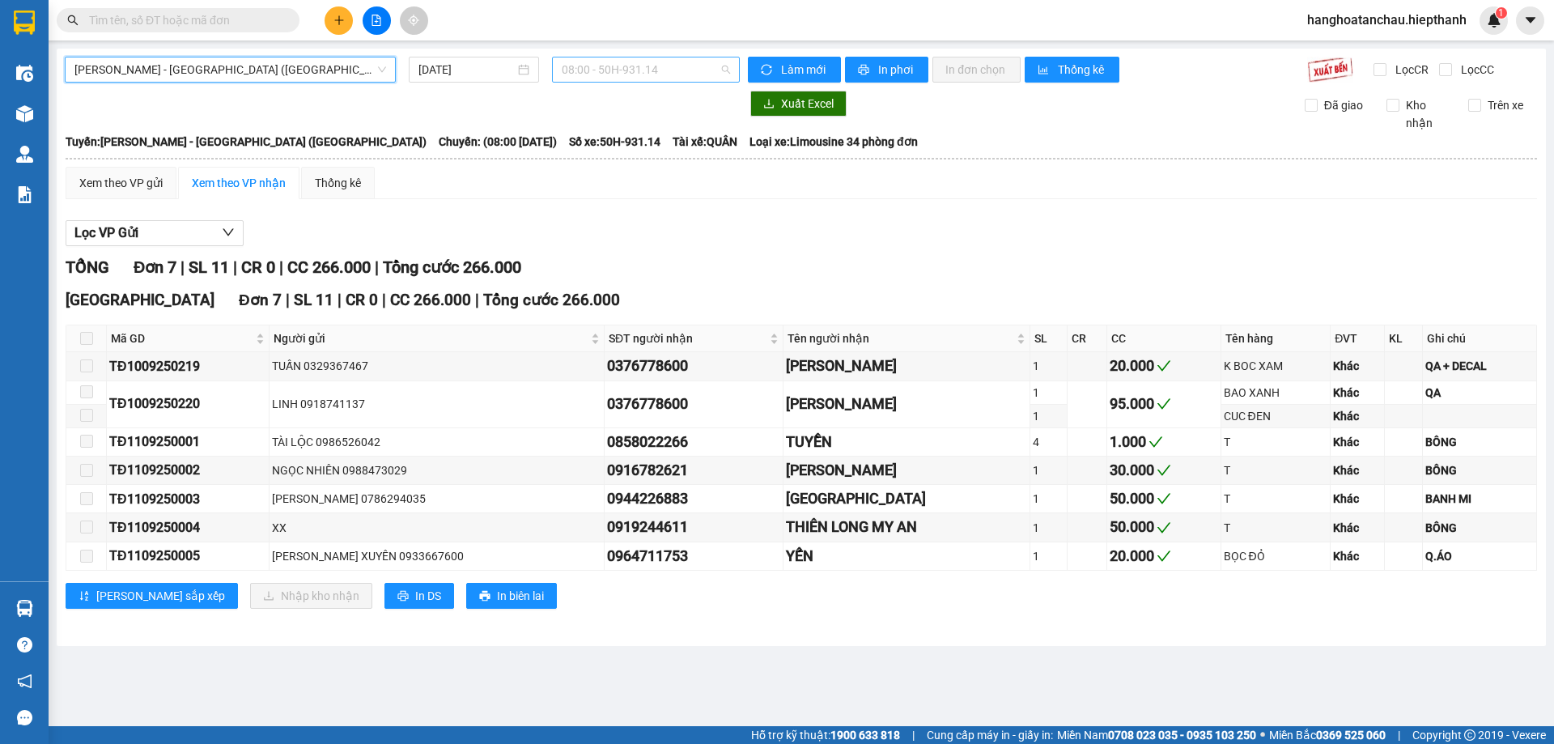
click at [652, 57] on span "08:00 - 50H-931.14" at bounding box center [646, 69] width 168 height 24
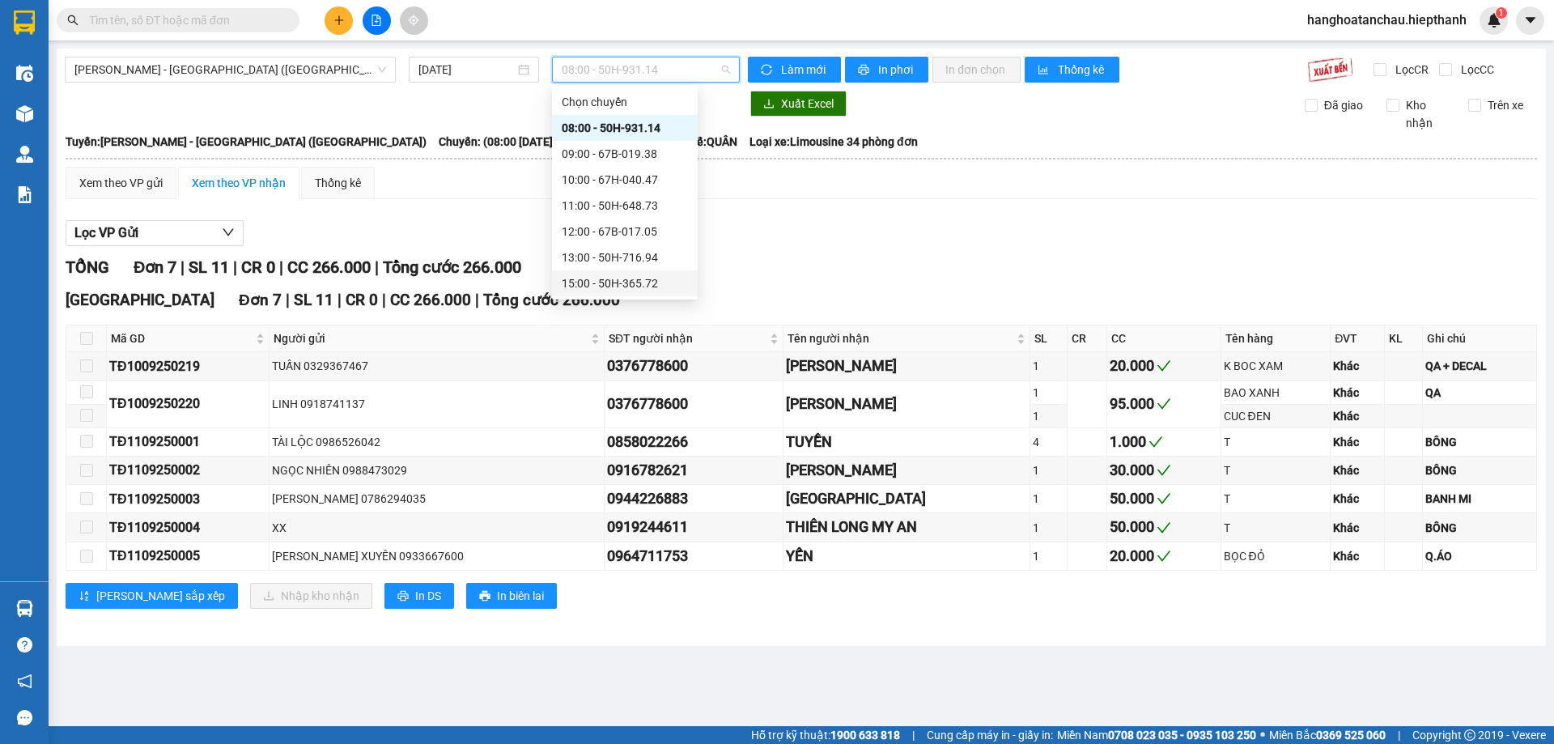
click at [640, 284] on div "15:00 - 50H-365.72" at bounding box center [625, 283] width 126 height 18
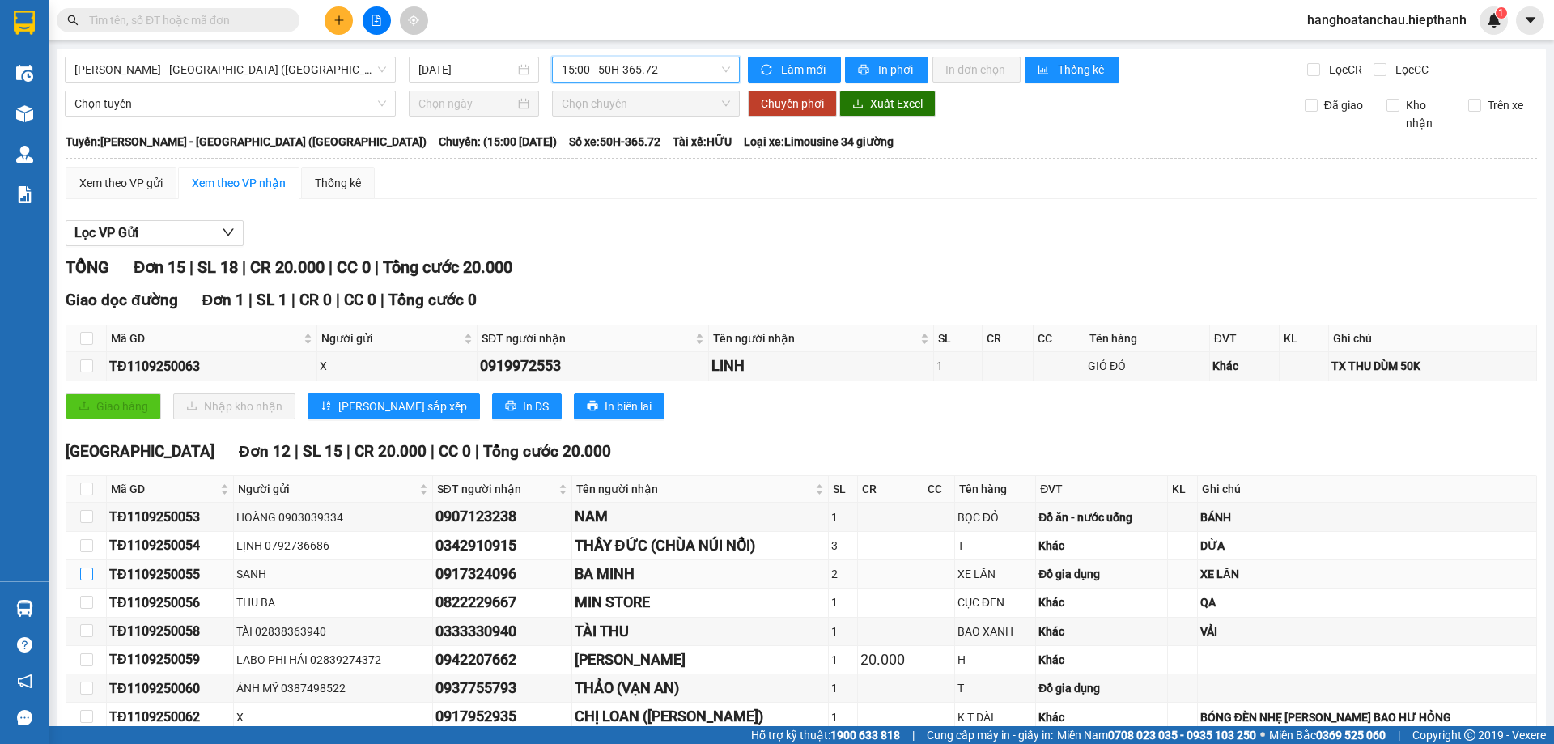
scroll to position [162, 0]
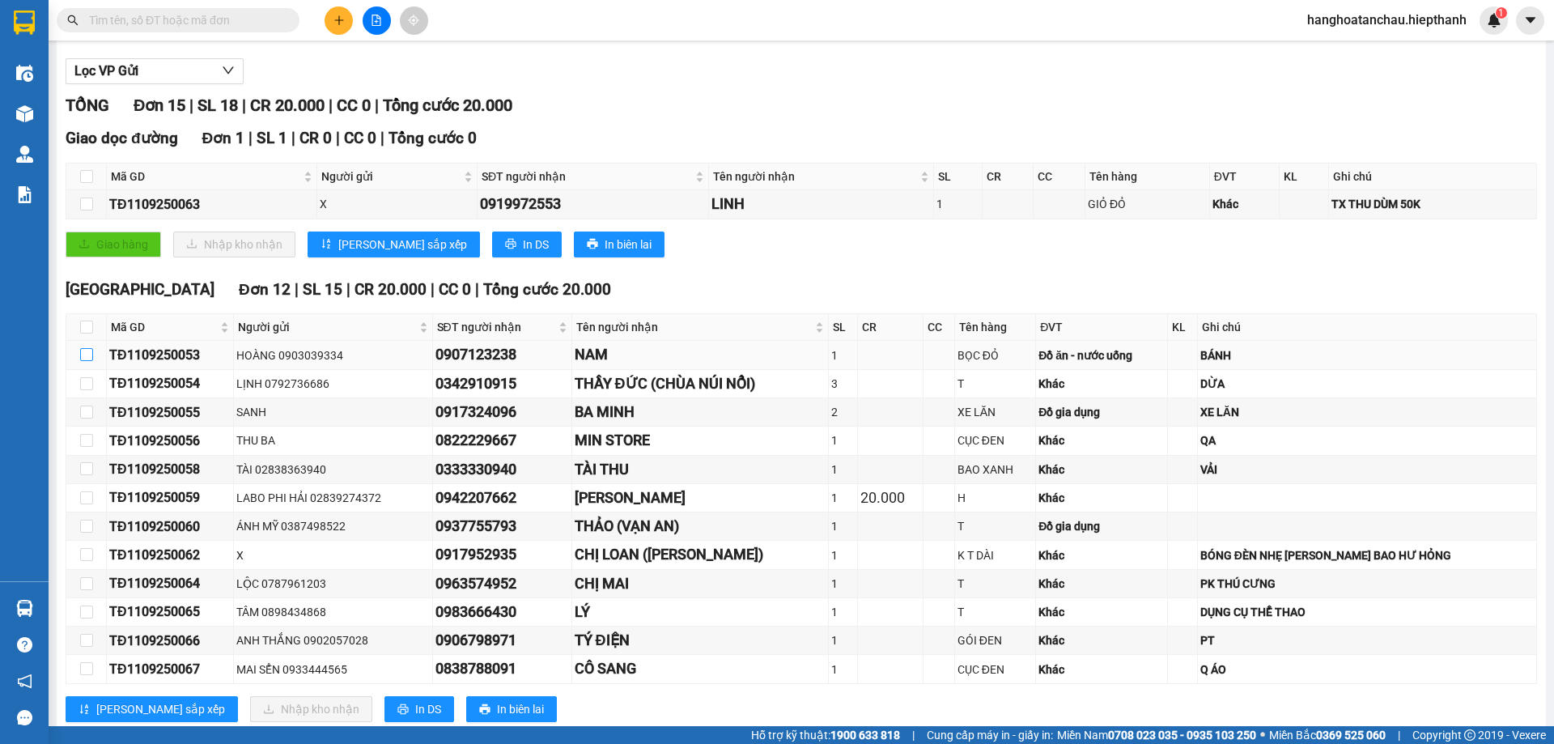
click at [88, 355] on input "checkbox" at bounding box center [86, 354] width 13 height 13
checkbox input "true"
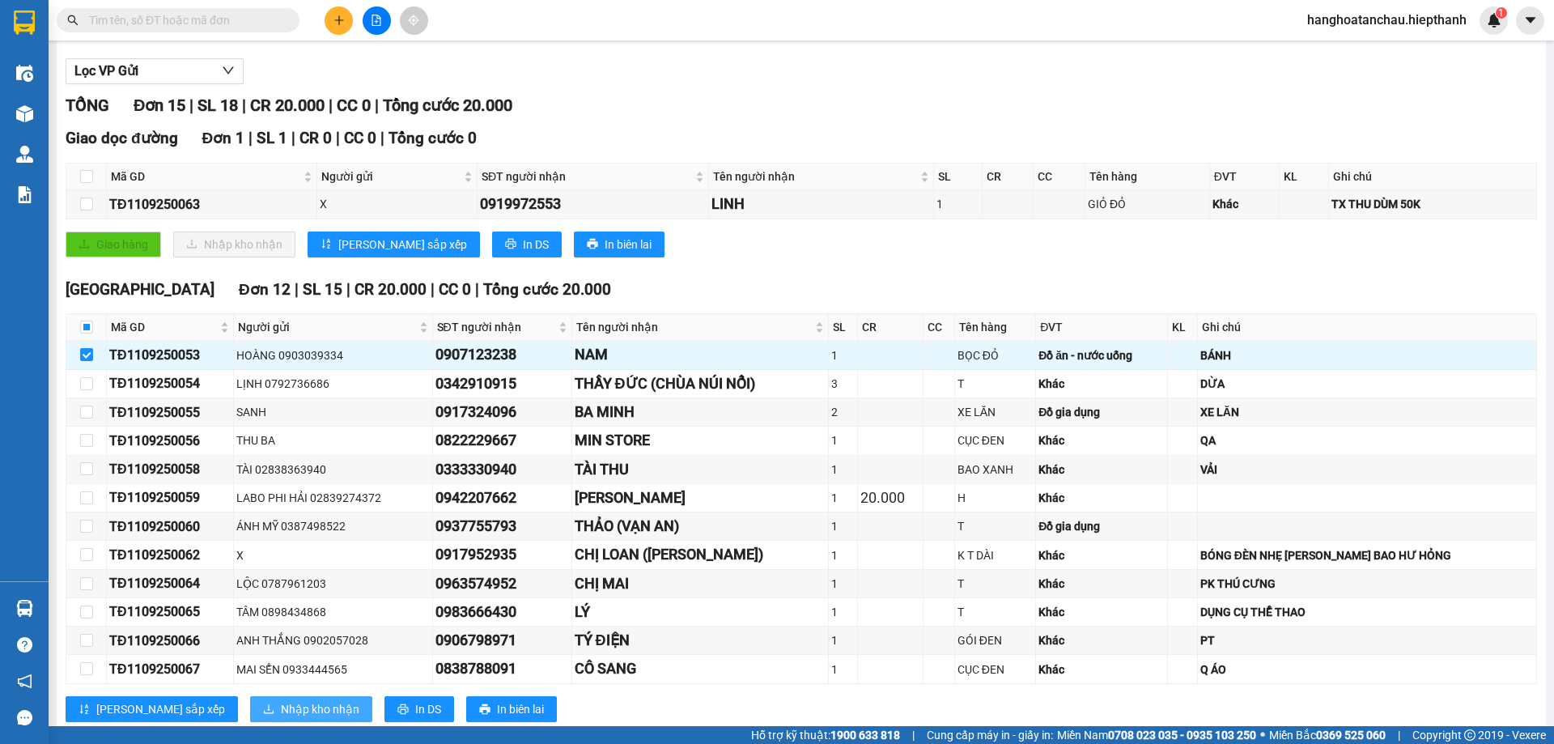
click at [281, 707] on span "Nhập kho nhận" at bounding box center [320, 709] width 78 height 18
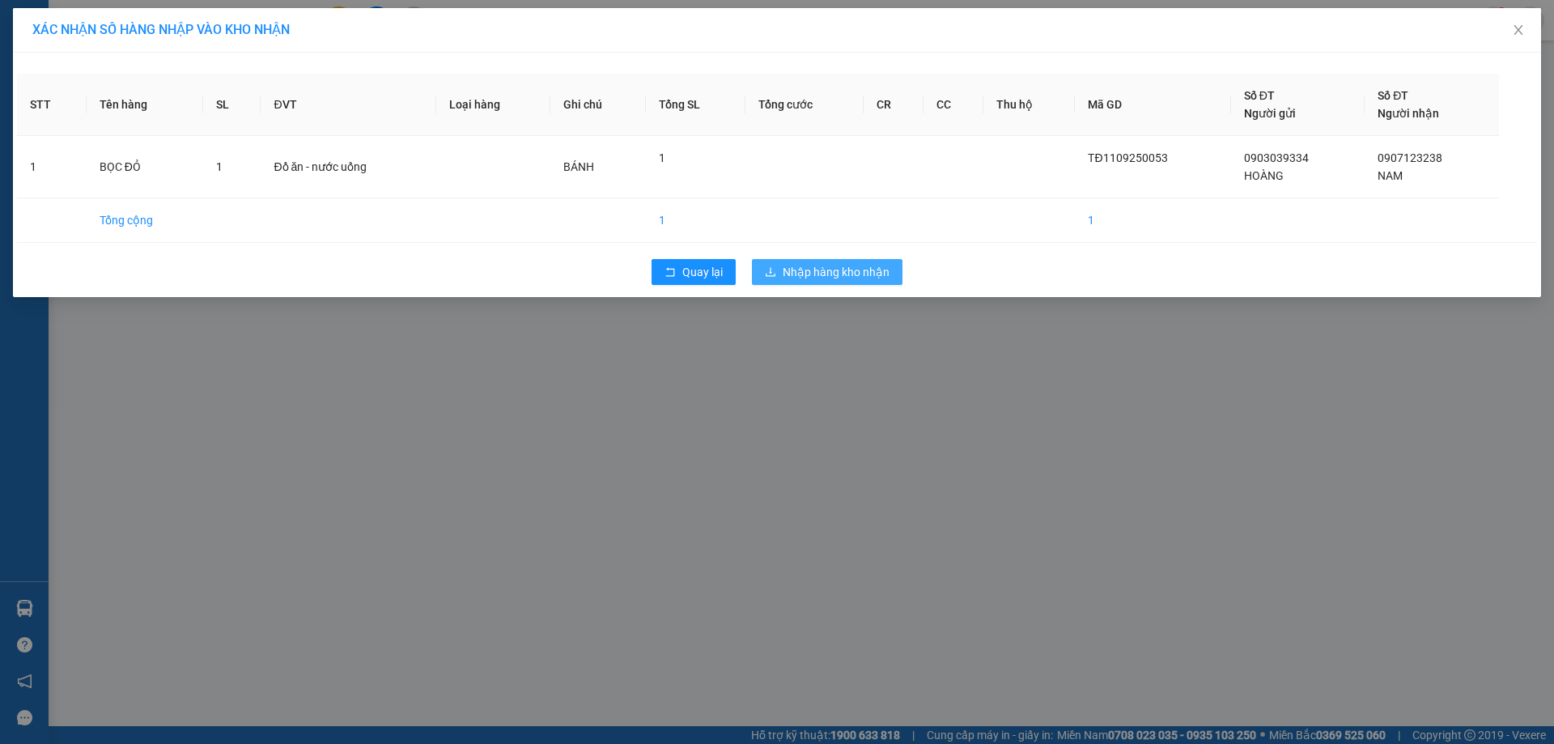
click at [855, 273] on span "Nhập hàng kho nhận" at bounding box center [836, 272] width 107 height 18
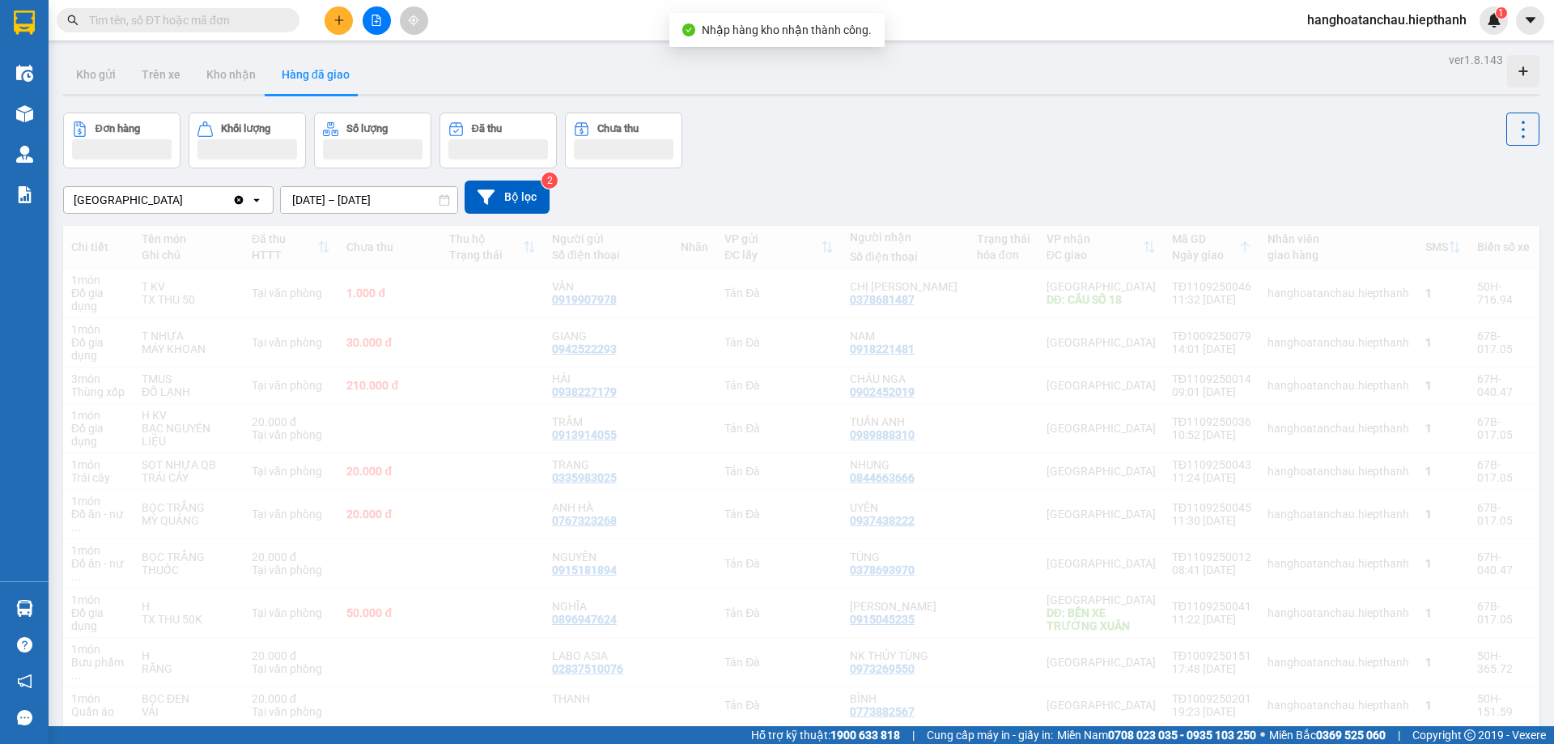
click at [859, 145] on div "Đơn hàng Khối lượng Số lượng Đã thu Chưa thu" at bounding box center [801, 140] width 1476 height 56
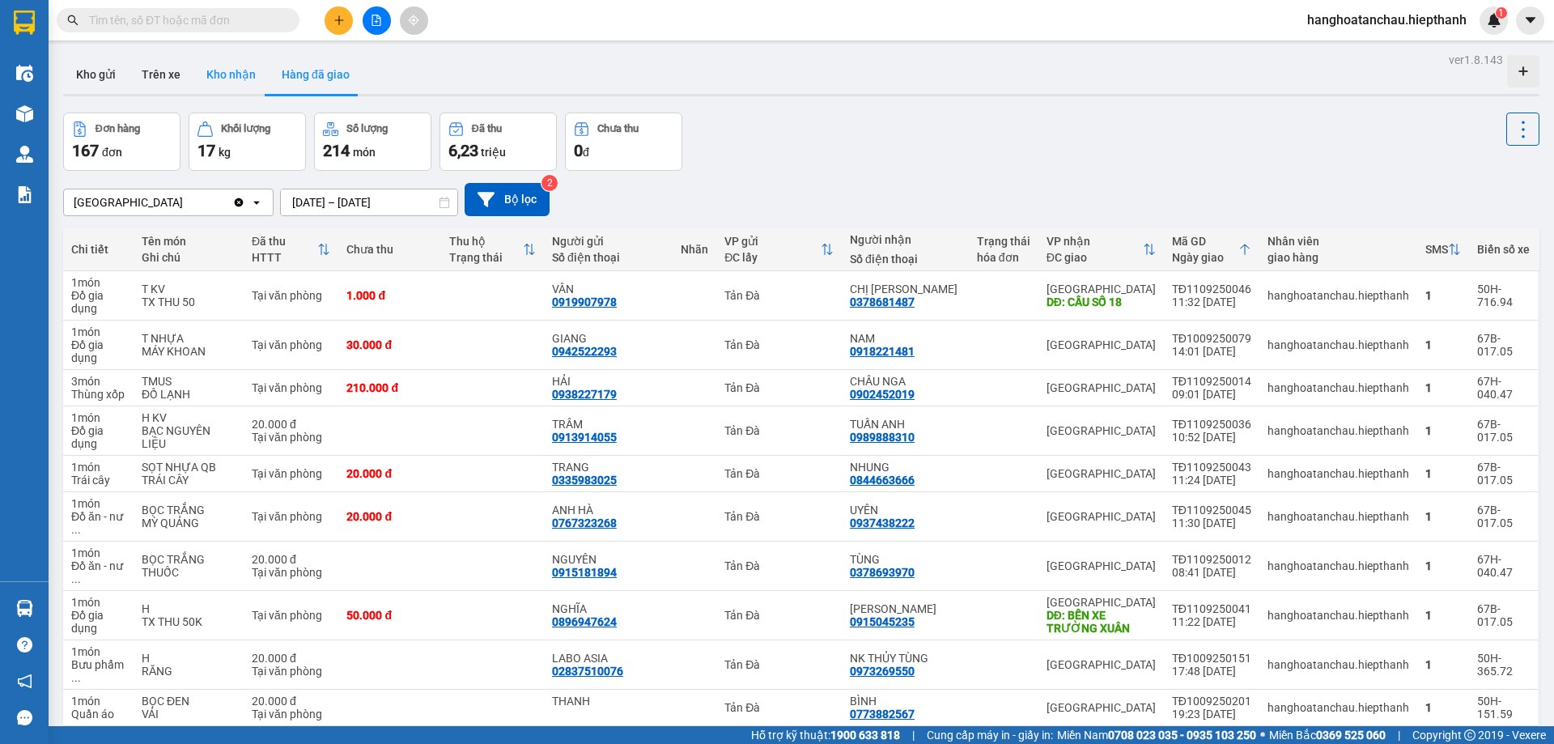
click at [242, 75] on button "Kho nhận" at bounding box center [230, 74] width 75 height 39
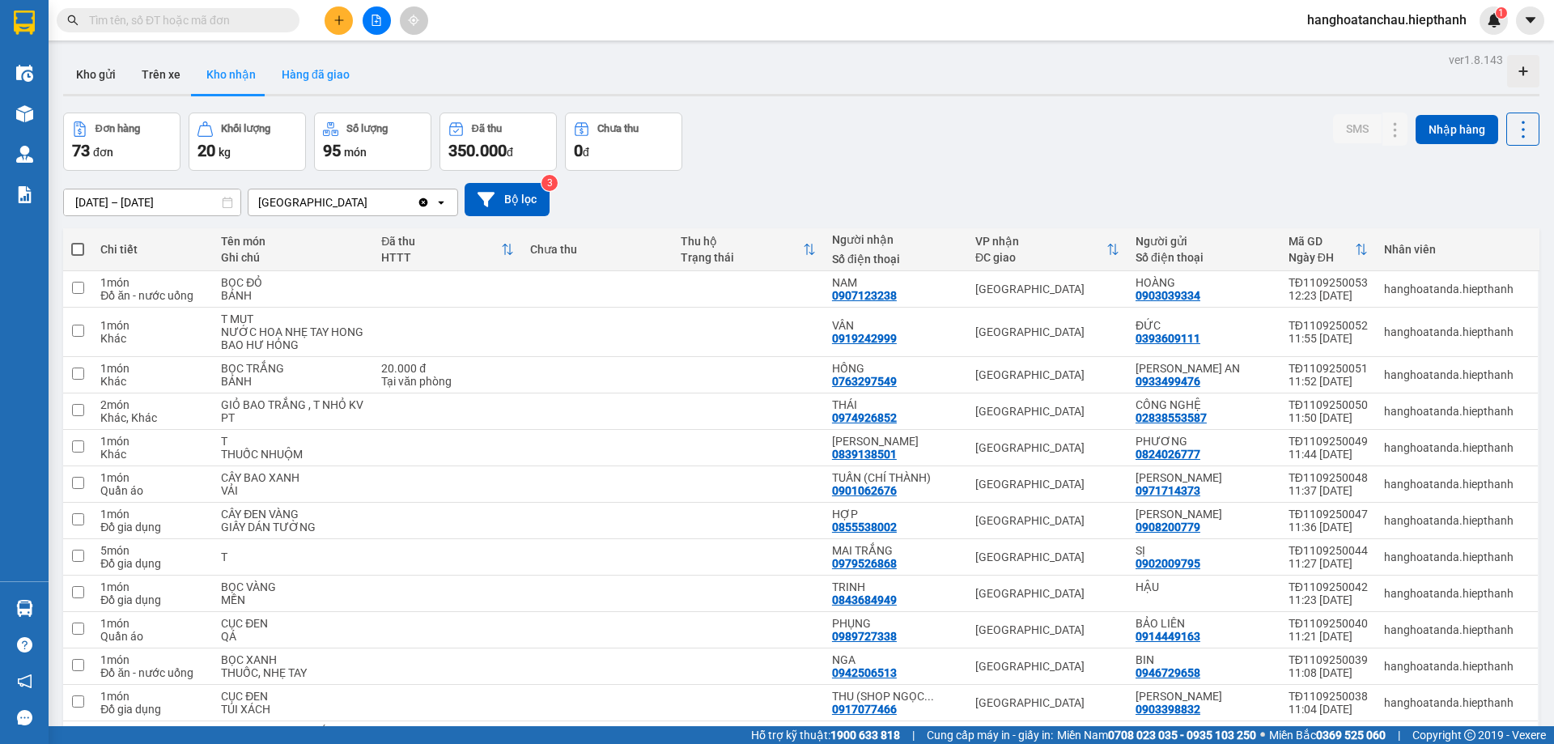
click at [327, 72] on button "Hàng đã giao" at bounding box center [316, 74] width 94 height 39
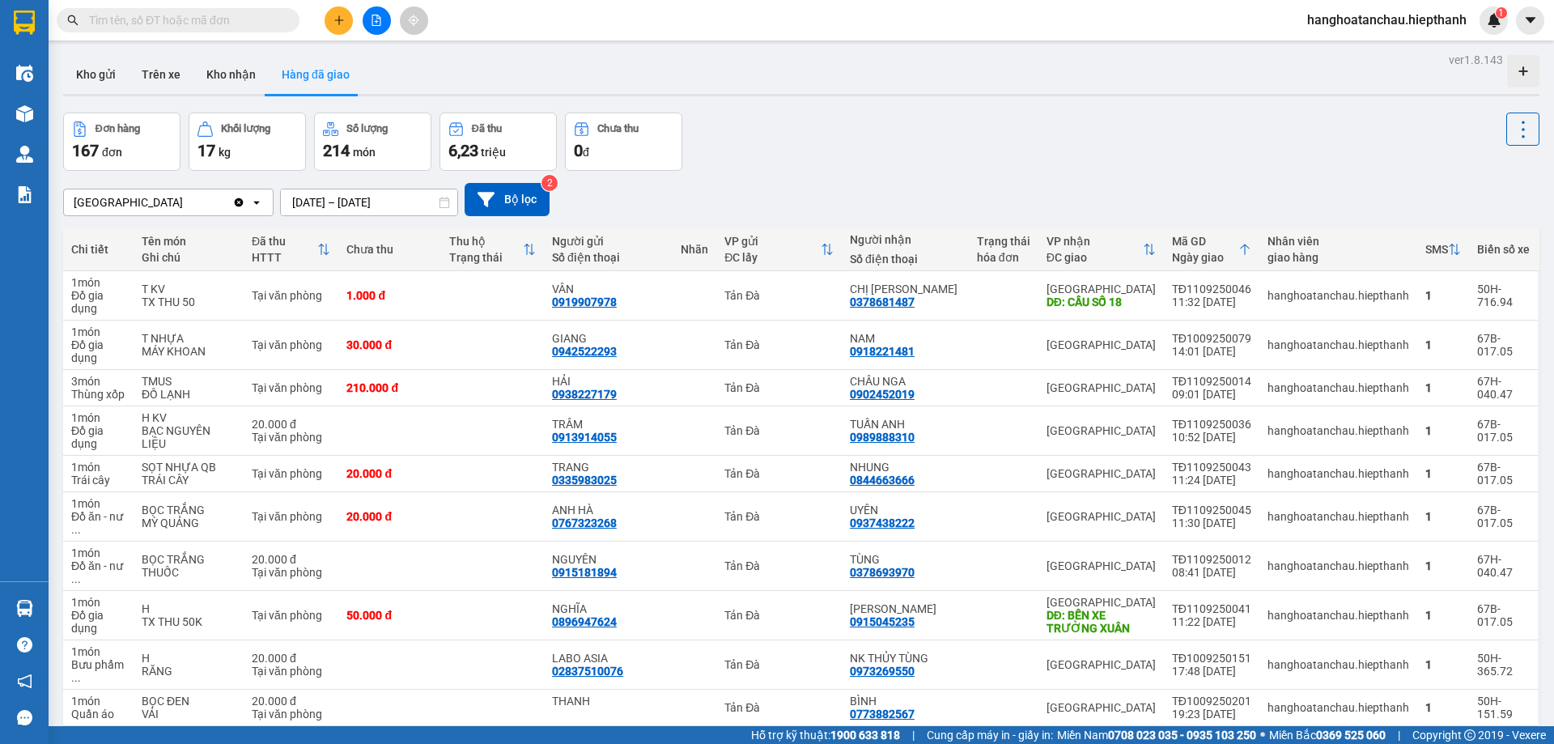
click at [887, 172] on div "Tân Châu Clear value open 11/09/2025 – 11/09/2025 Press the down arrow key to i…" at bounding box center [801, 199] width 1476 height 57
click at [897, 158] on div "Đơn hàng 167 đơn Khối lượng 17 kg Số lượng 214 món Đã thu 6,23 triệu Chưa thu 0…" at bounding box center [801, 141] width 1476 height 58
click at [961, 171] on div "Tân Châu Clear value open 11/09/2025 – 11/09/2025 Press the down arrow key to i…" at bounding box center [801, 199] width 1476 height 57
click at [215, 73] on button "Kho nhận" at bounding box center [230, 74] width 75 height 39
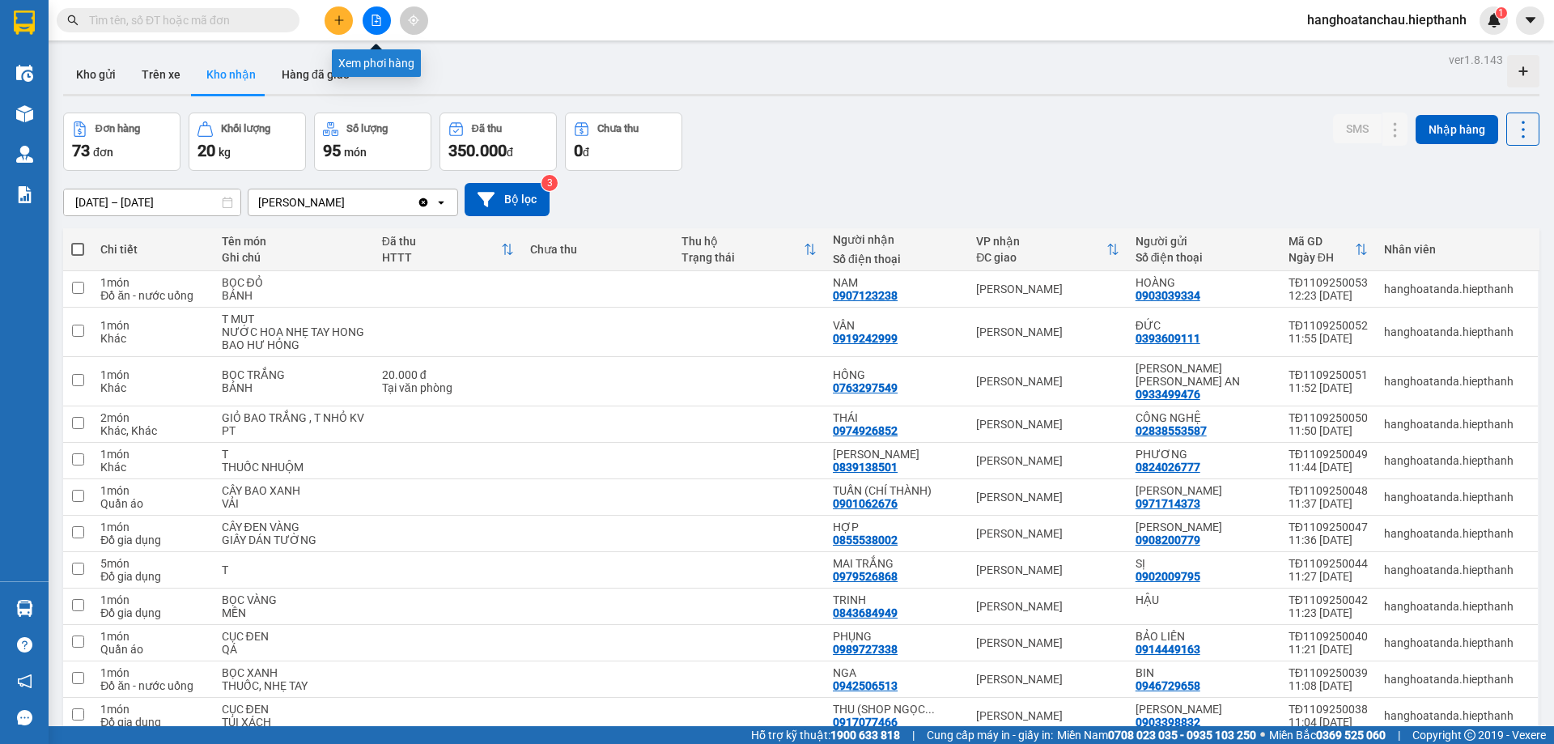
click at [379, 23] on icon "file-add" at bounding box center [376, 20] width 11 height 11
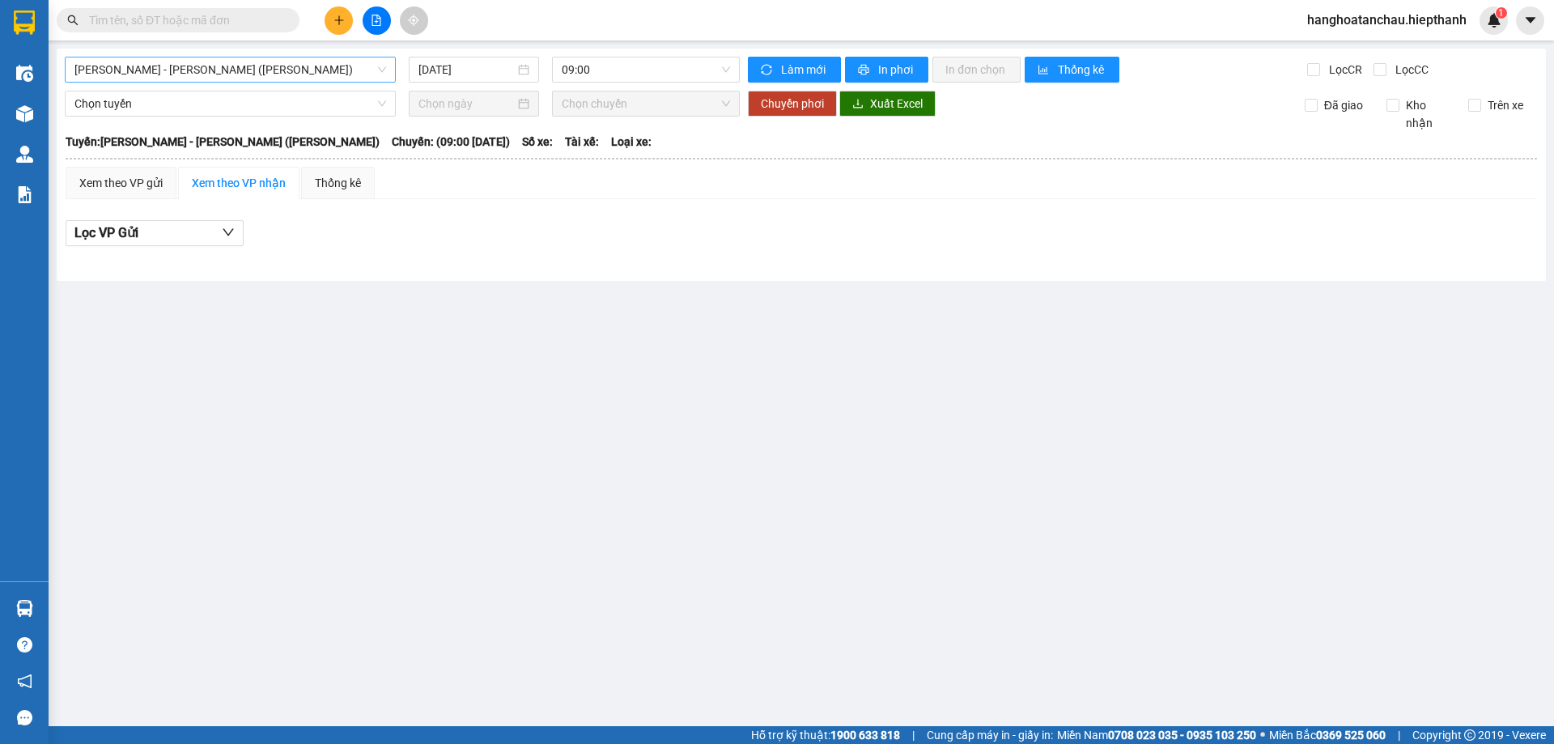
click at [244, 69] on span "Hồ Chí Minh - Tân Châu (TIỀN)" at bounding box center [230, 69] width 312 height 24
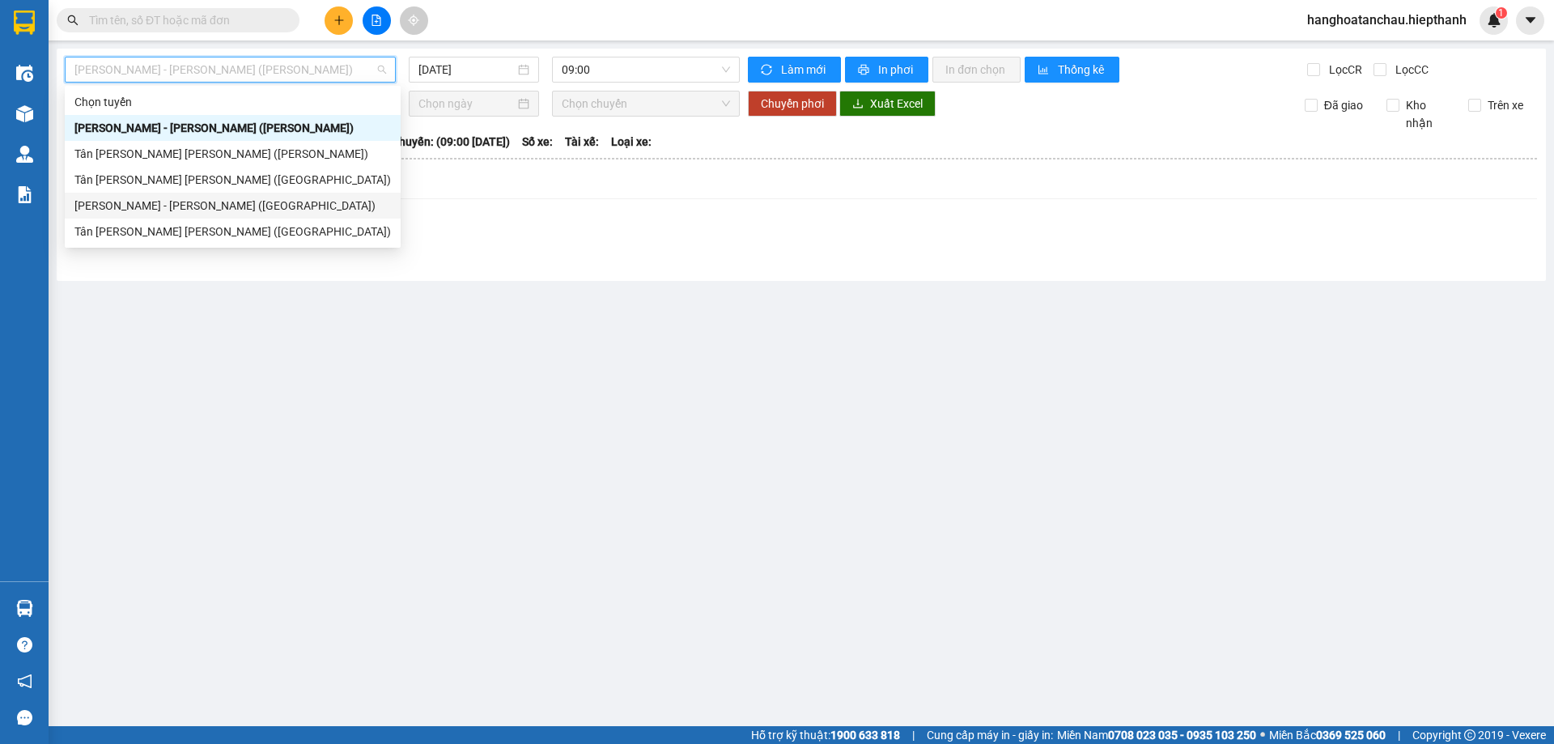
click at [232, 205] on div "Hồ Chí Minh - Tân Châu (Giường)" at bounding box center [232, 206] width 316 height 18
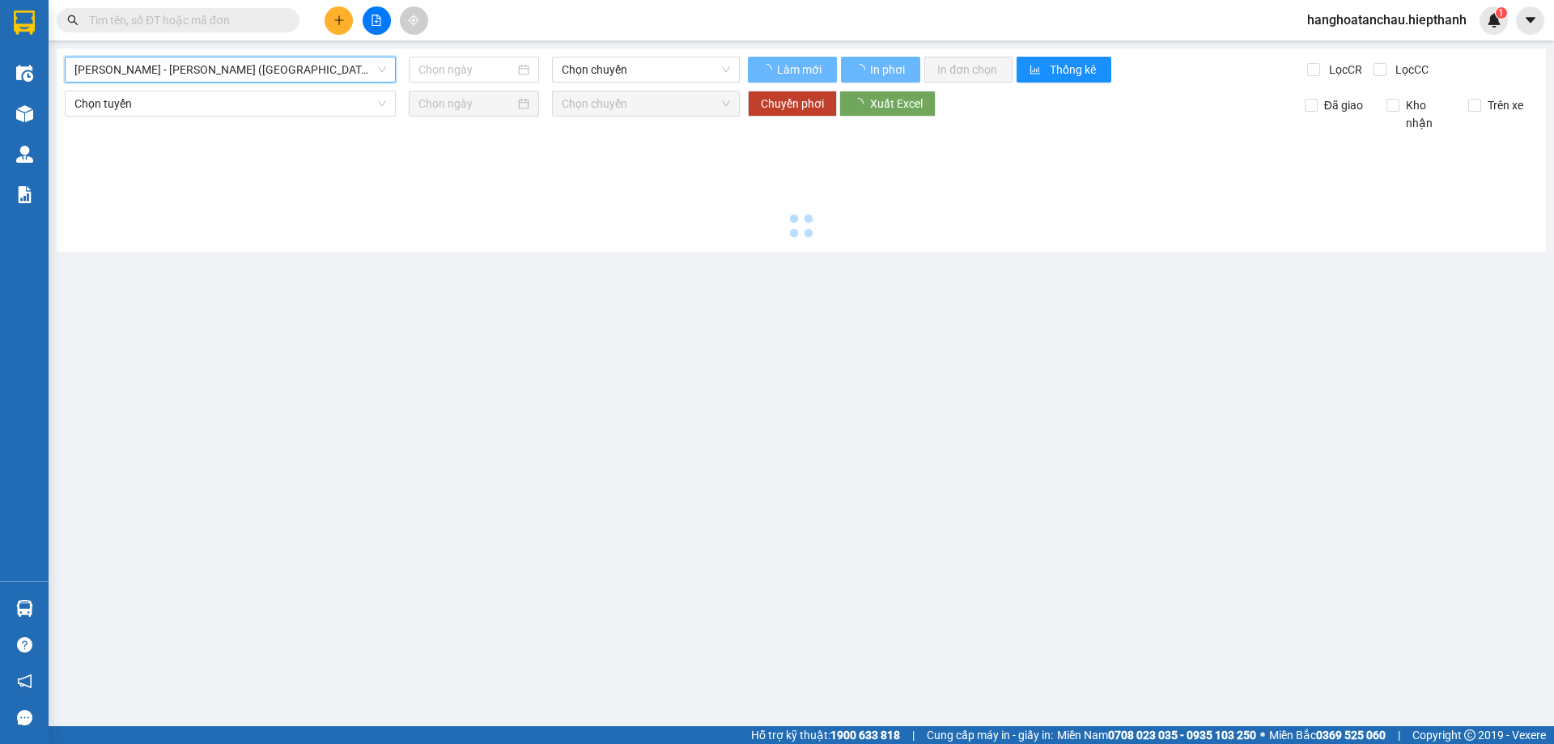
type input "11/09/2025"
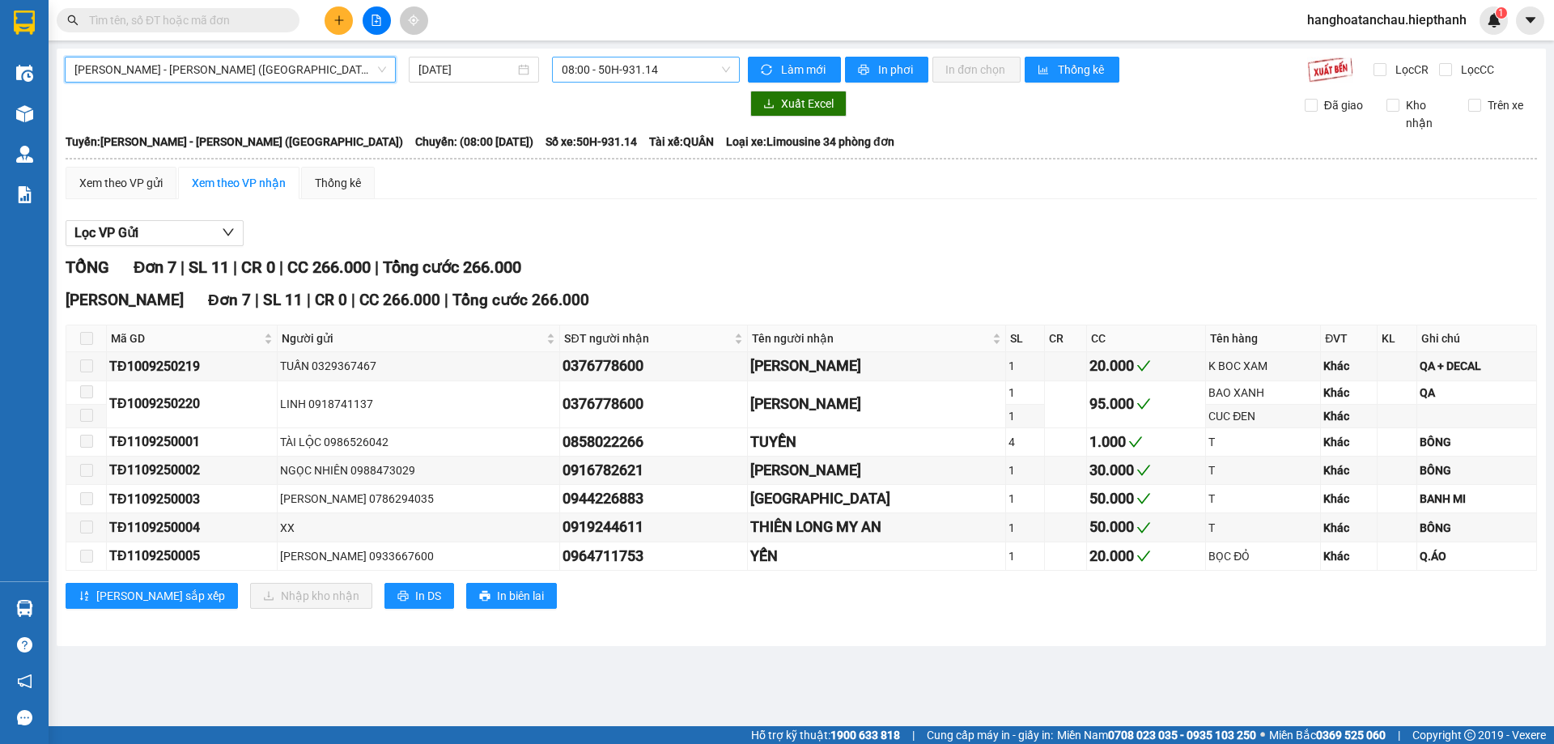
click at [655, 66] on span "08:00 - 50H-931.14" at bounding box center [646, 69] width 168 height 24
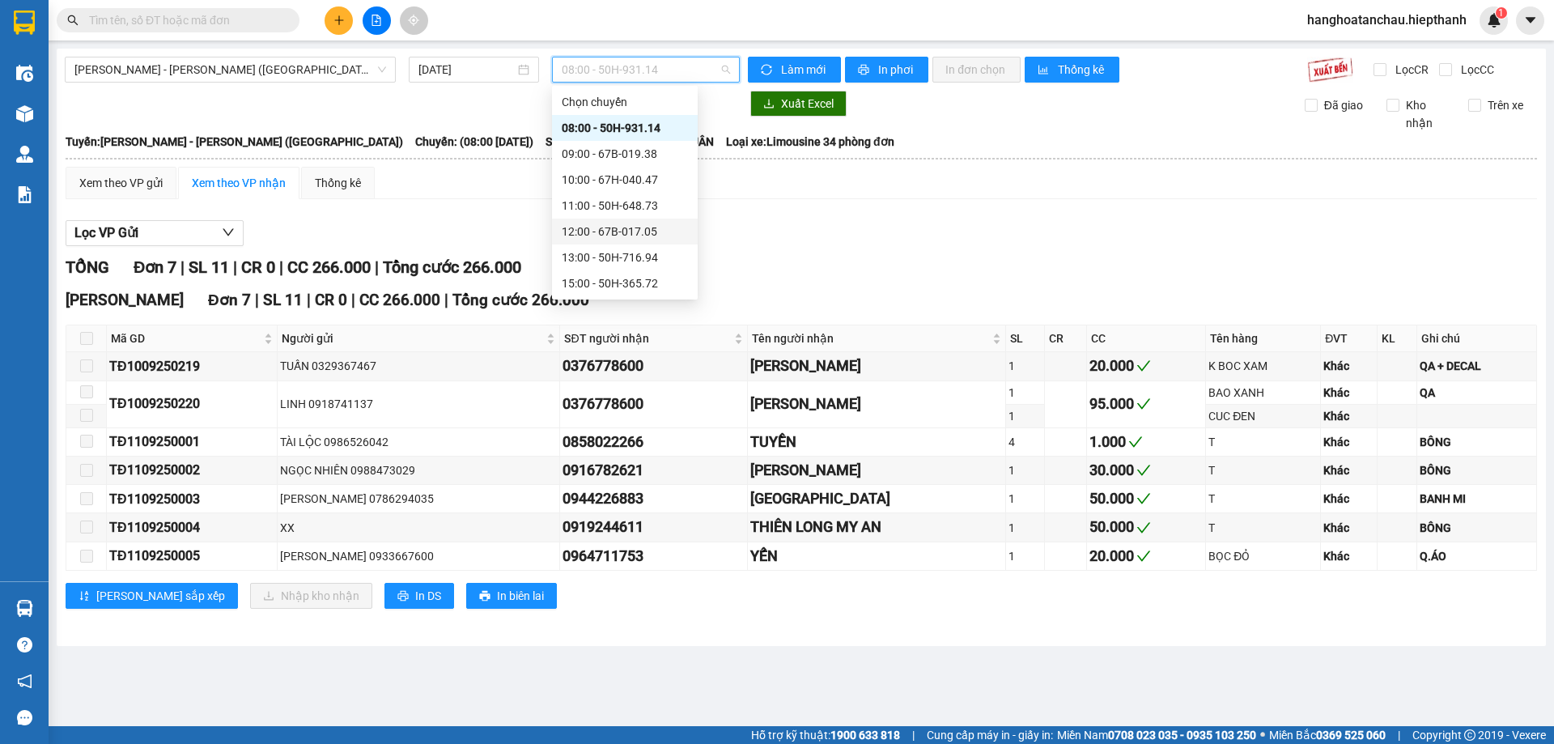
click at [637, 235] on div "12:00 - 67B-017.05" at bounding box center [625, 232] width 126 height 18
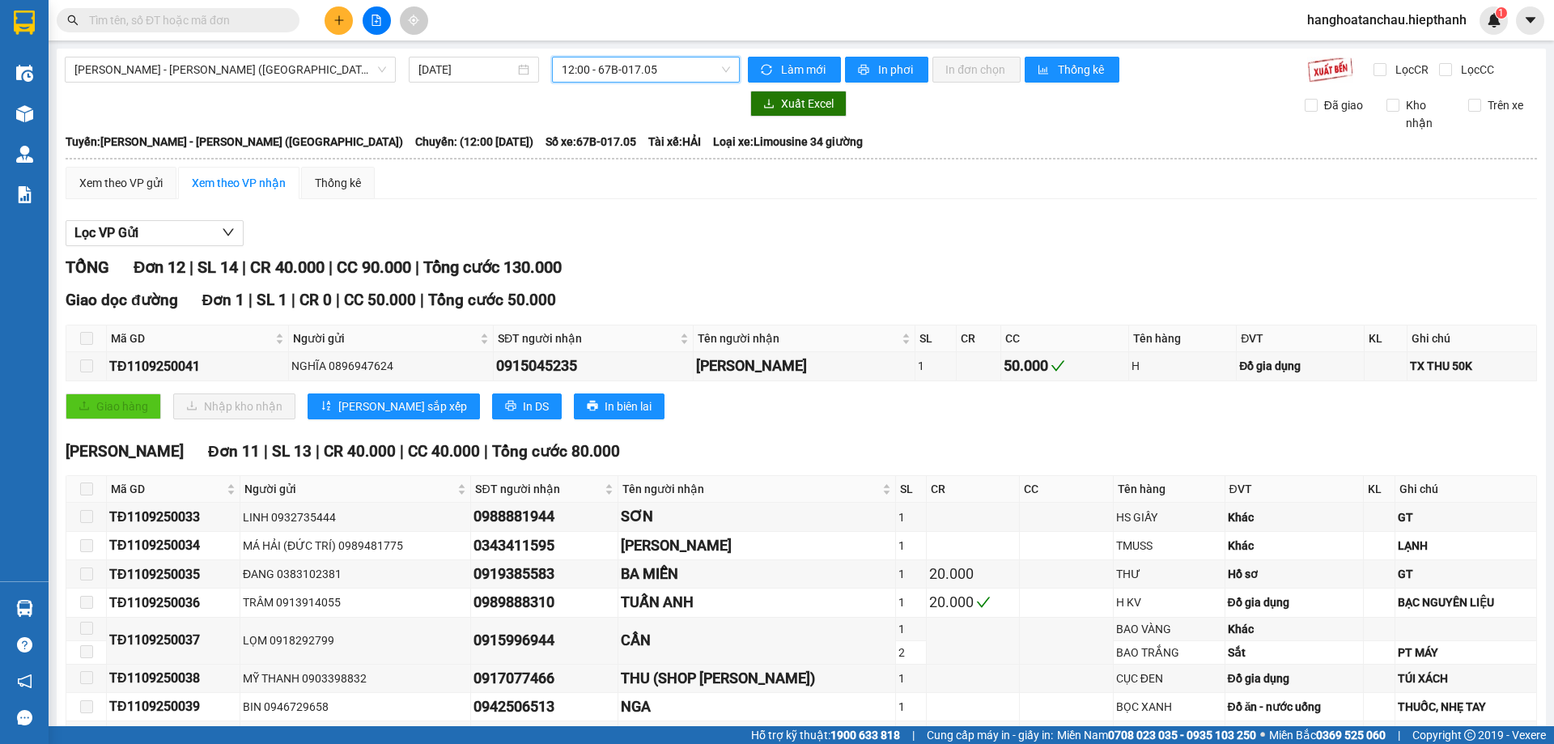
click at [650, 59] on span "12:00 - 67B-017.05" at bounding box center [646, 69] width 168 height 24
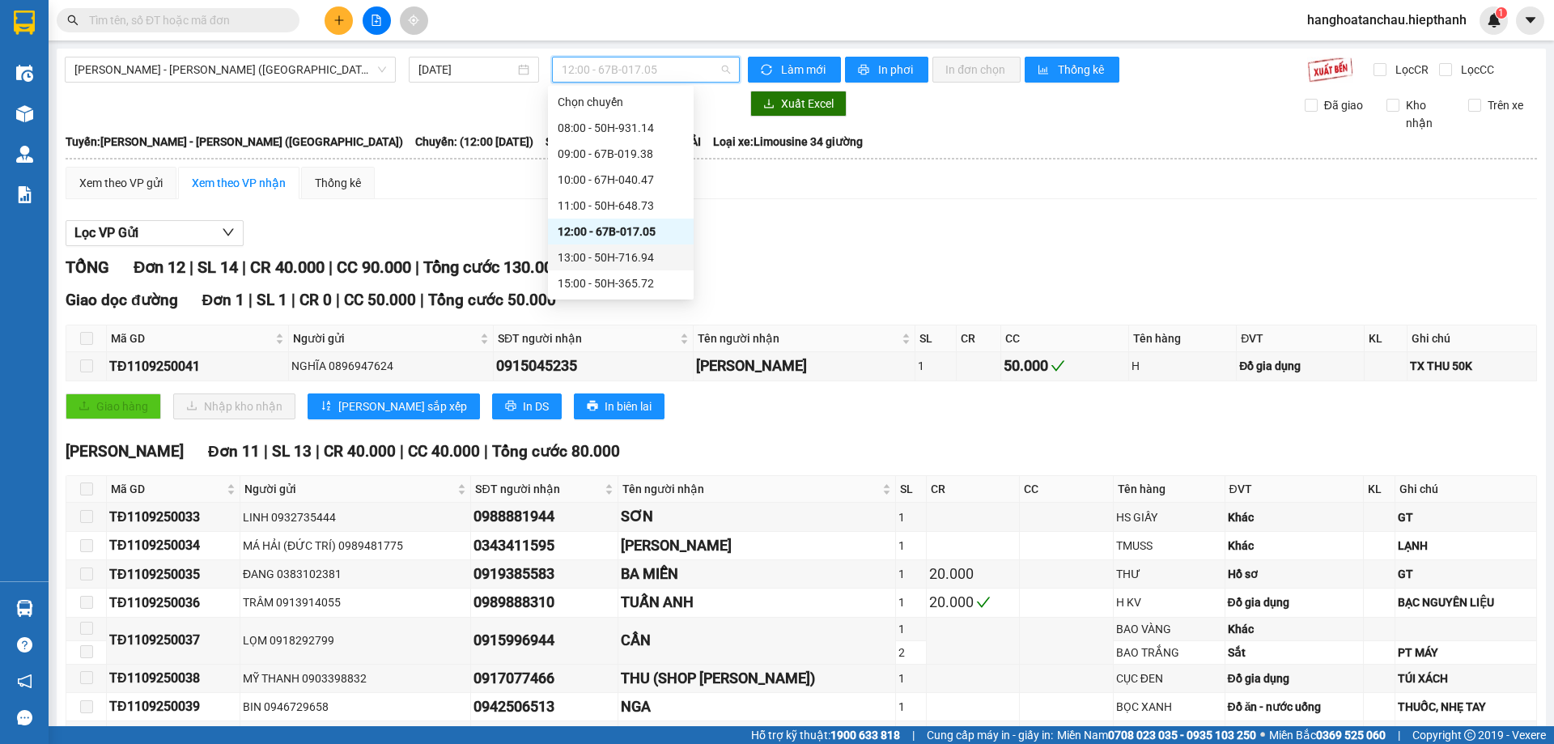
click at [637, 254] on div "13:00 - 50H-716.94" at bounding box center [621, 257] width 126 height 18
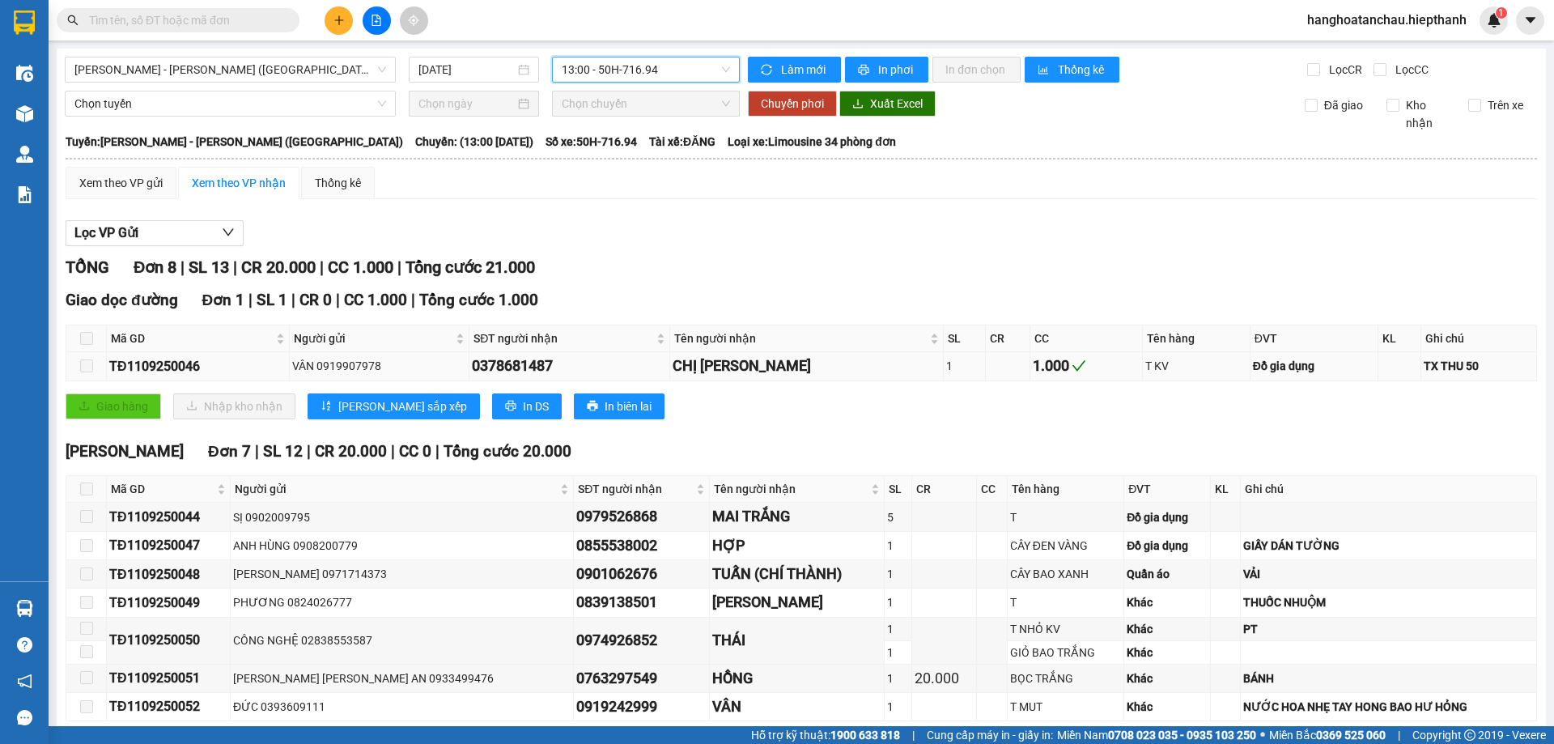
scroll to position [78, 0]
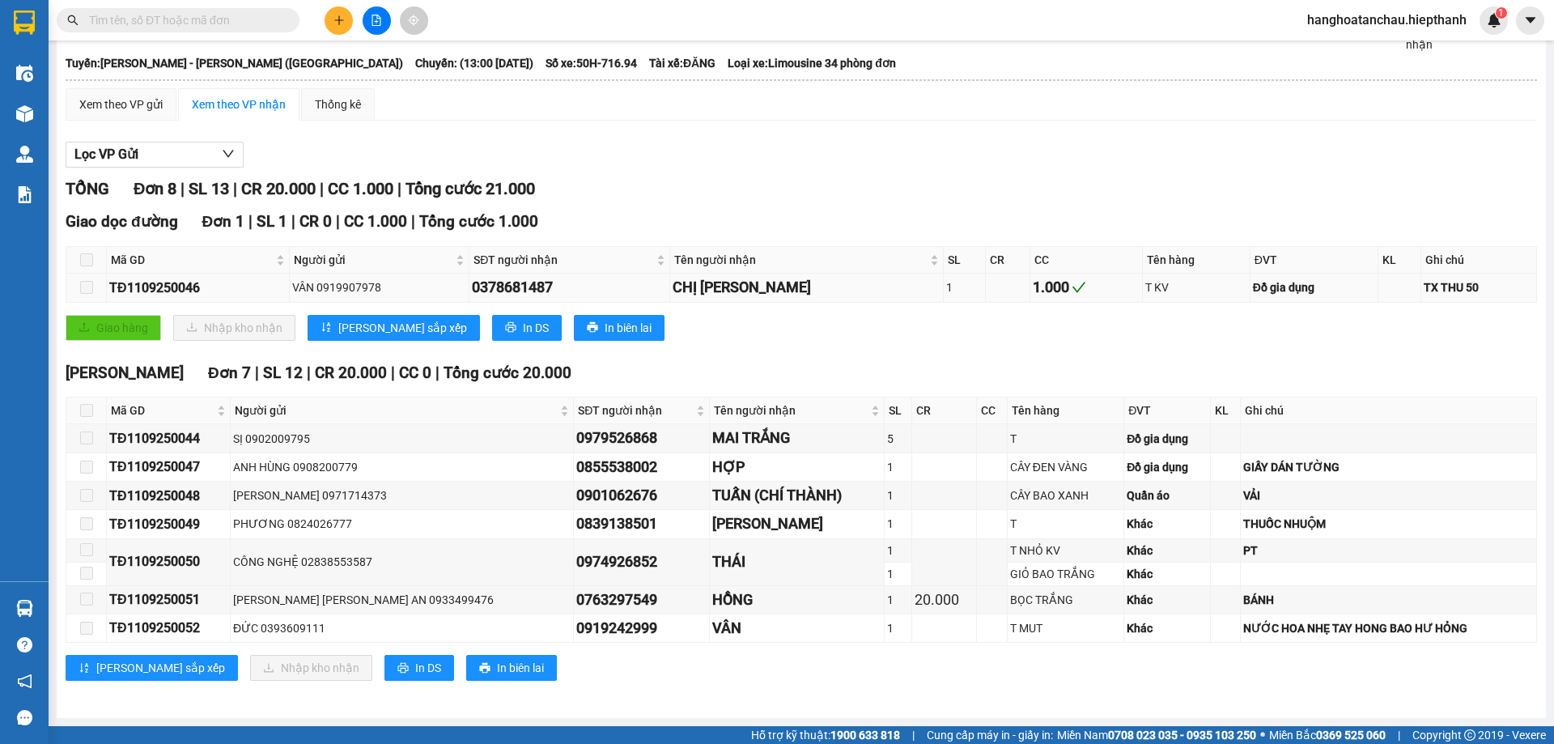
click at [1071, 289] on icon "check" at bounding box center [1078, 287] width 15 height 15
click at [1072, 289] on icon "check" at bounding box center [1078, 287] width 13 height 11
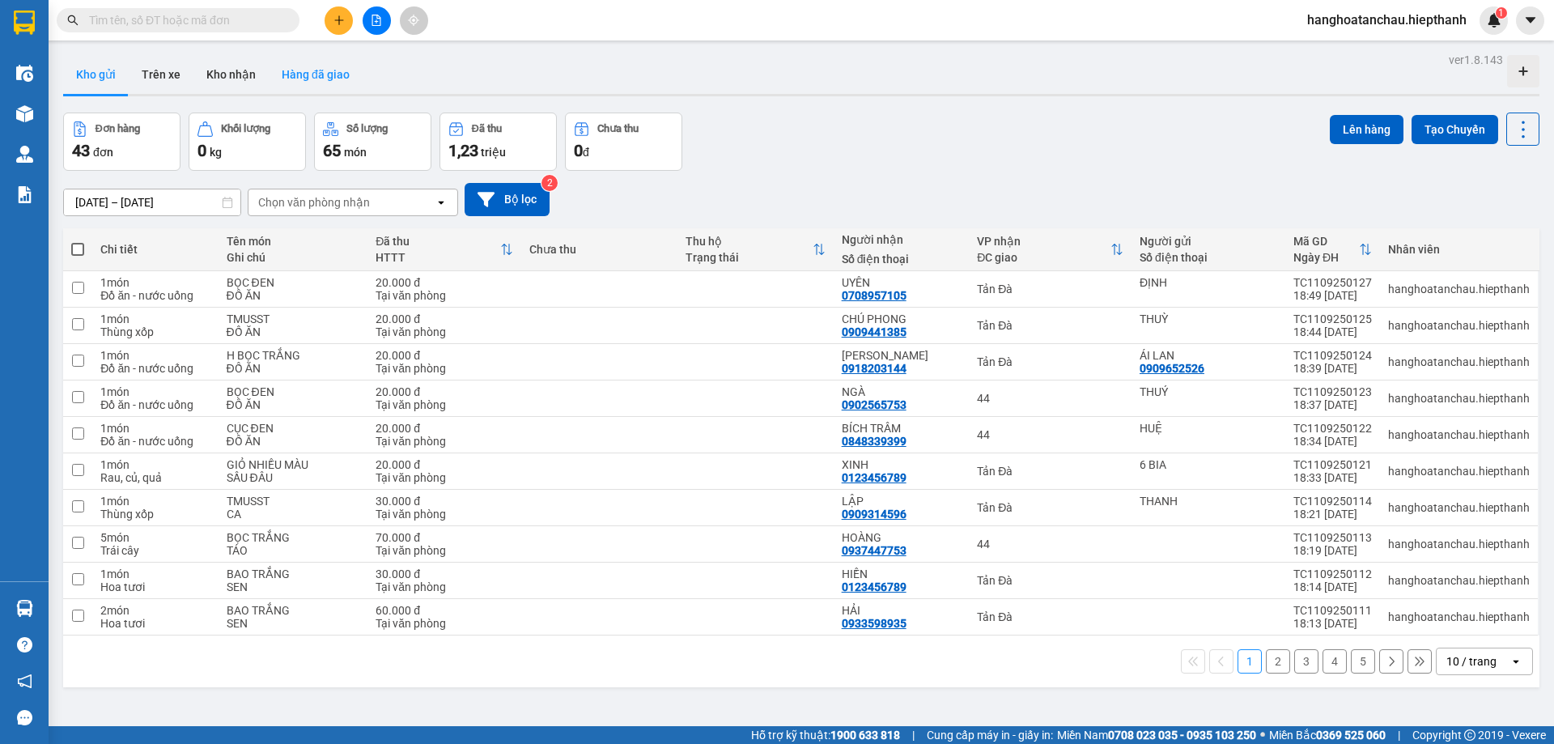
click at [317, 78] on button "Hàng đã giao" at bounding box center [316, 74] width 94 height 39
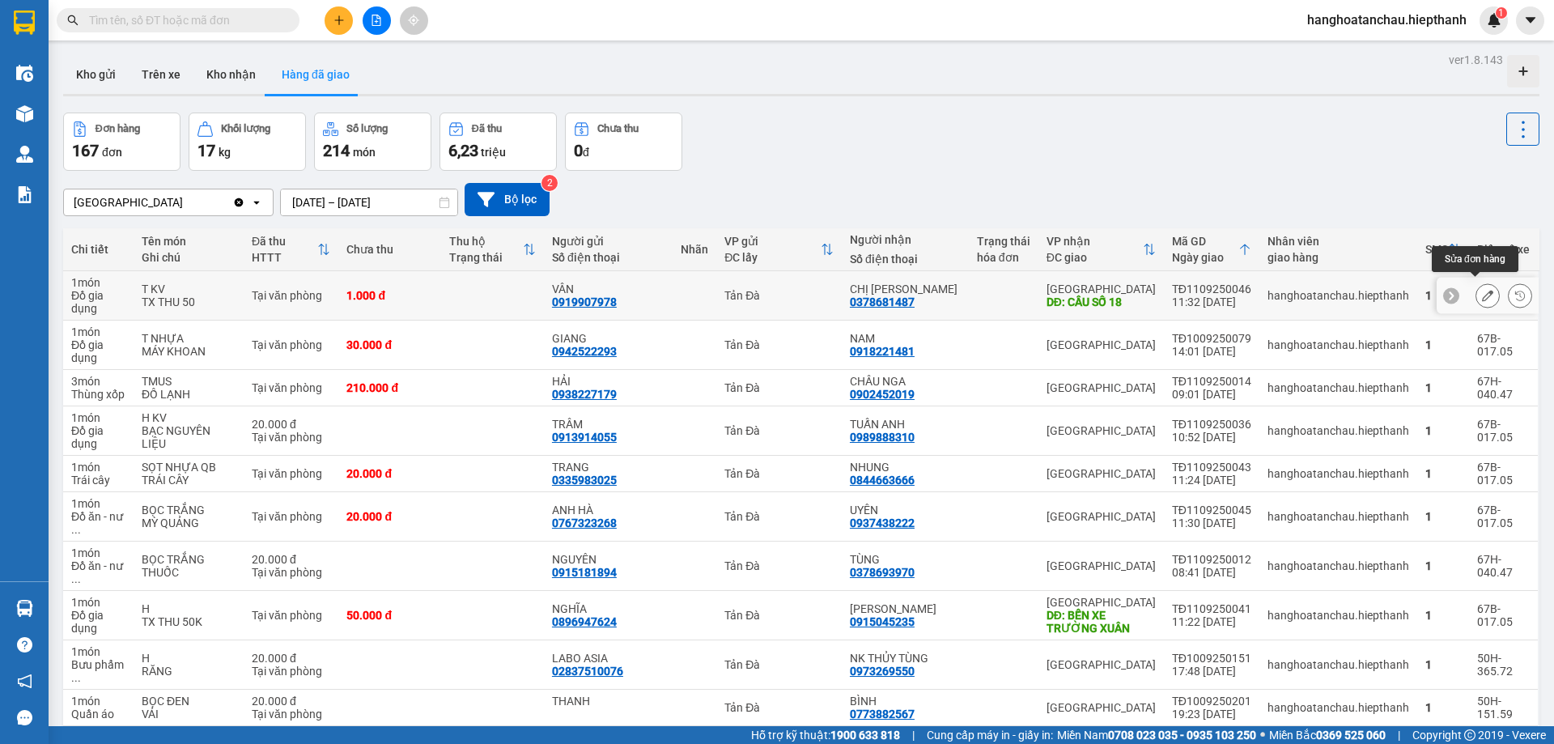
click at [1482, 290] on icon at bounding box center [1487, 295] width 11 height 11
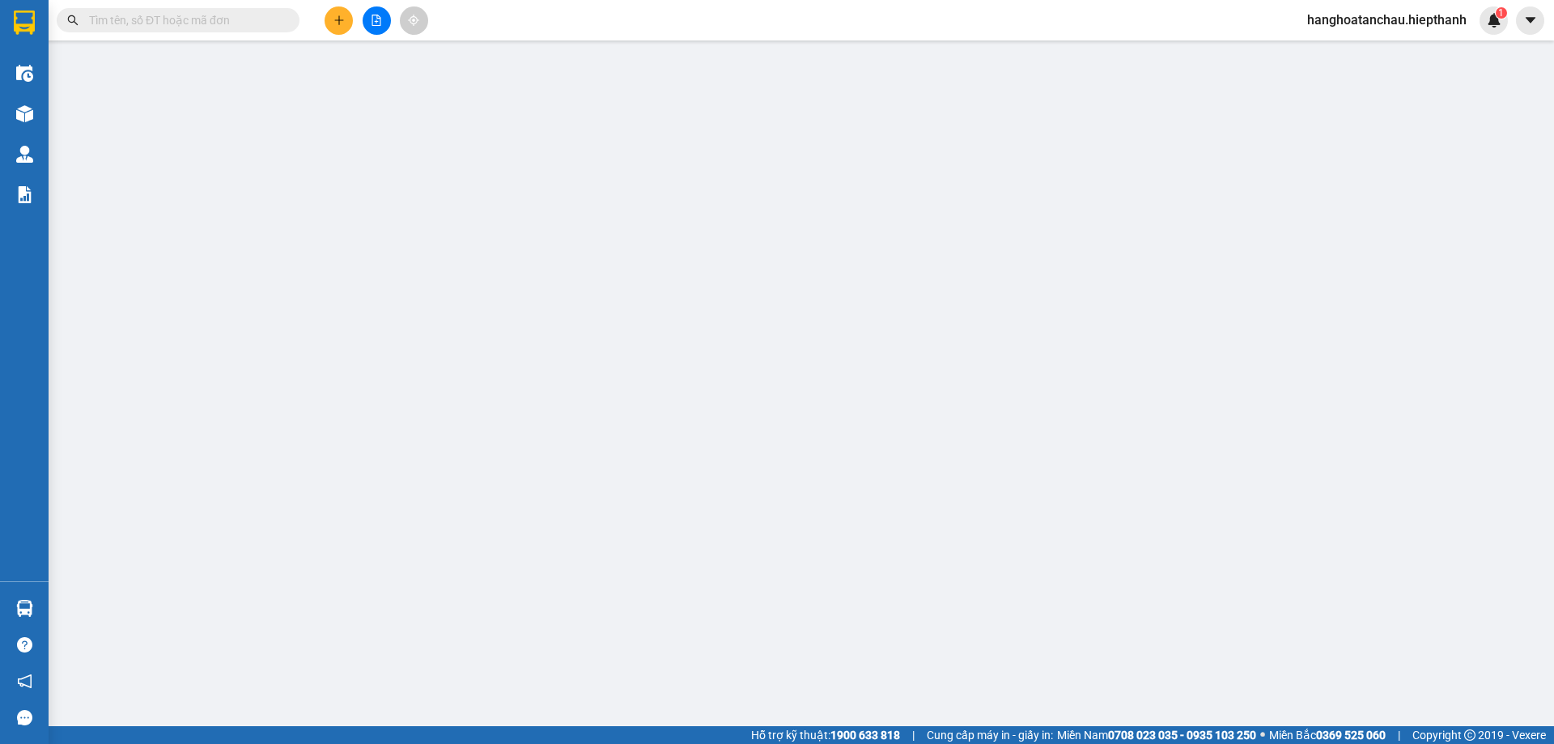
type input "0919907978"
type input "VÂN"
type input "0378681487"
type input "CHỊ [PERSON_NAME]"
type input "CẦU SỐ 18"
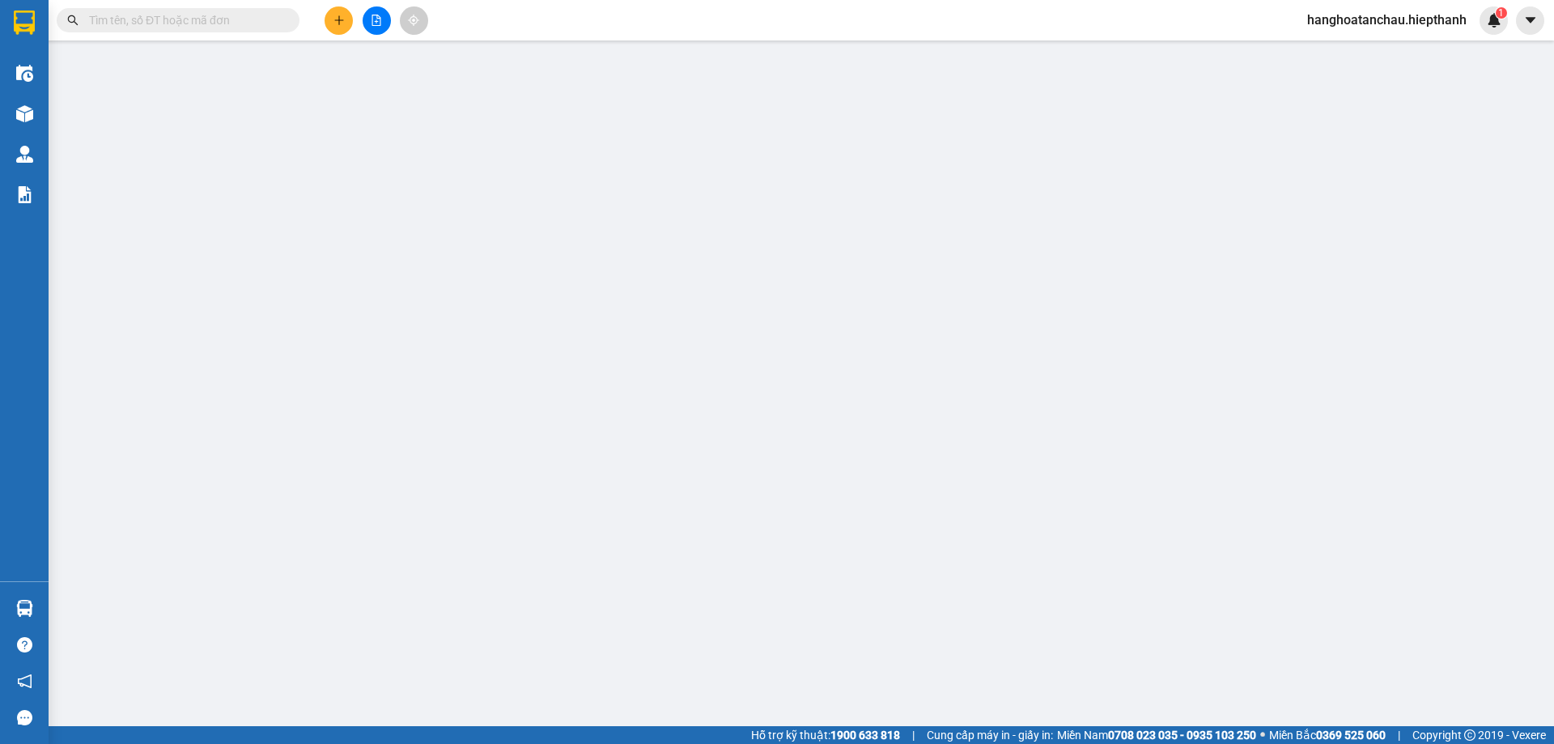
type input "1.000"
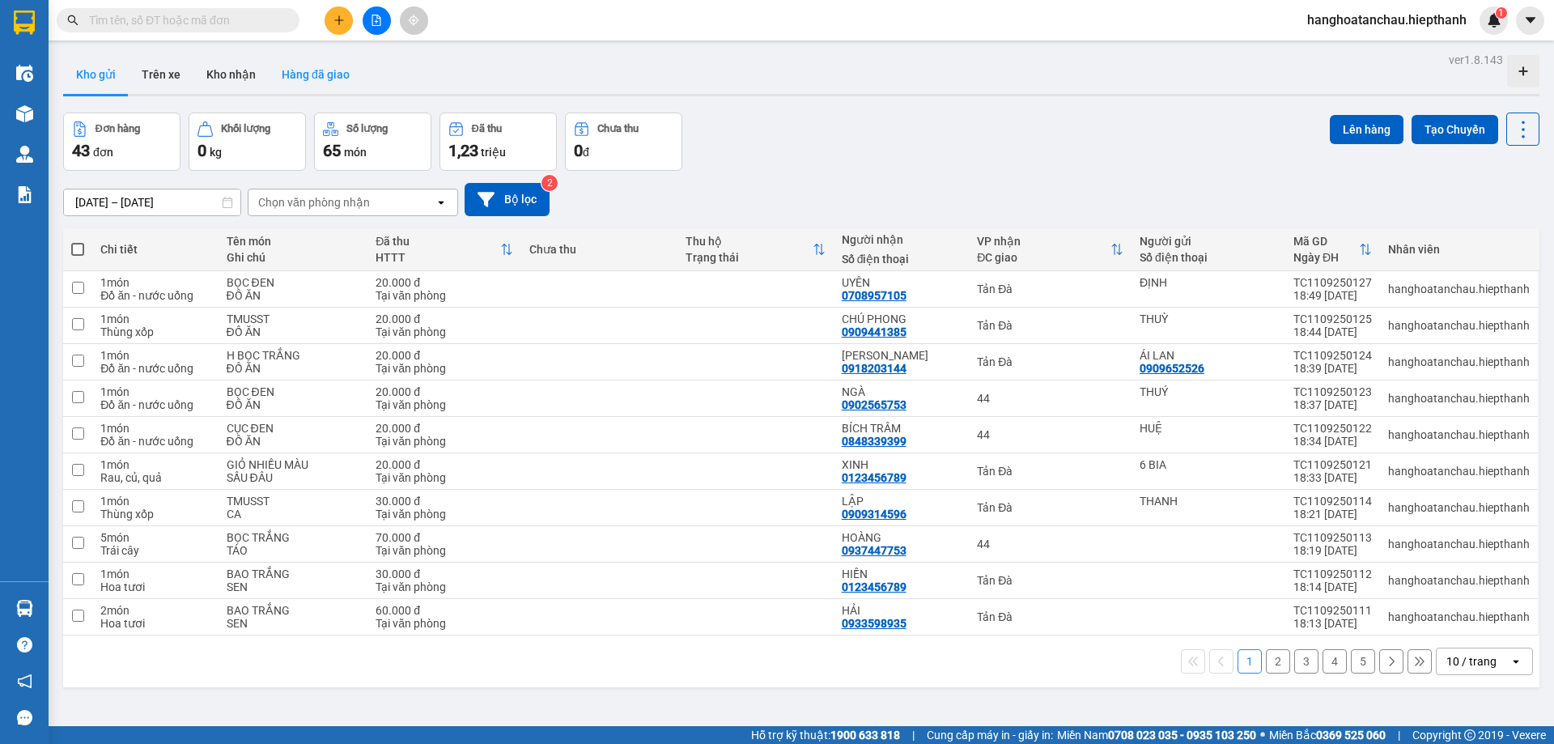
click at [316, 78] on button "Hàng đã giao" at bounding box center [316, 74] width 94 height 39
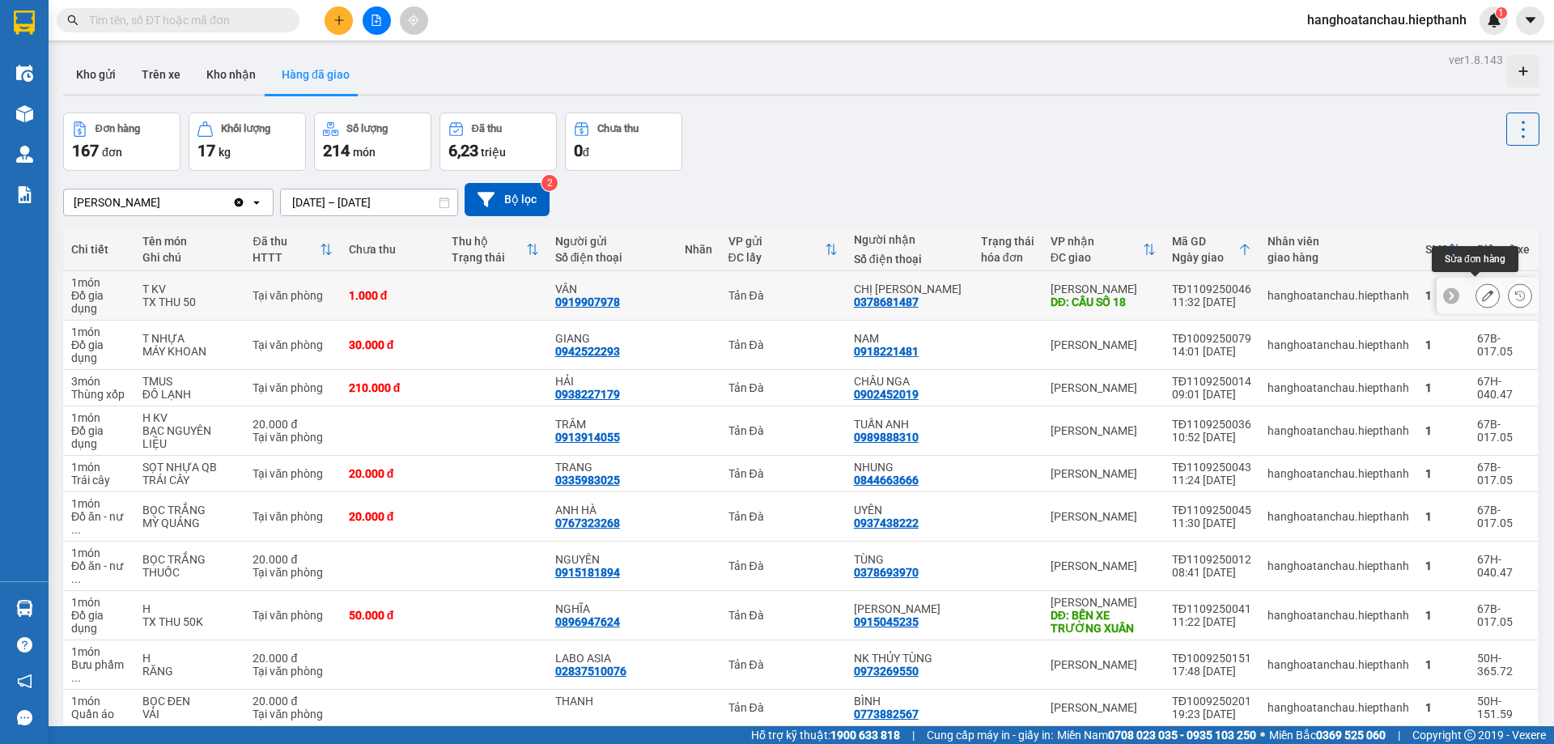
click at [1482, 290] on icon at bounding box center [1487, 295] width 11 height 11
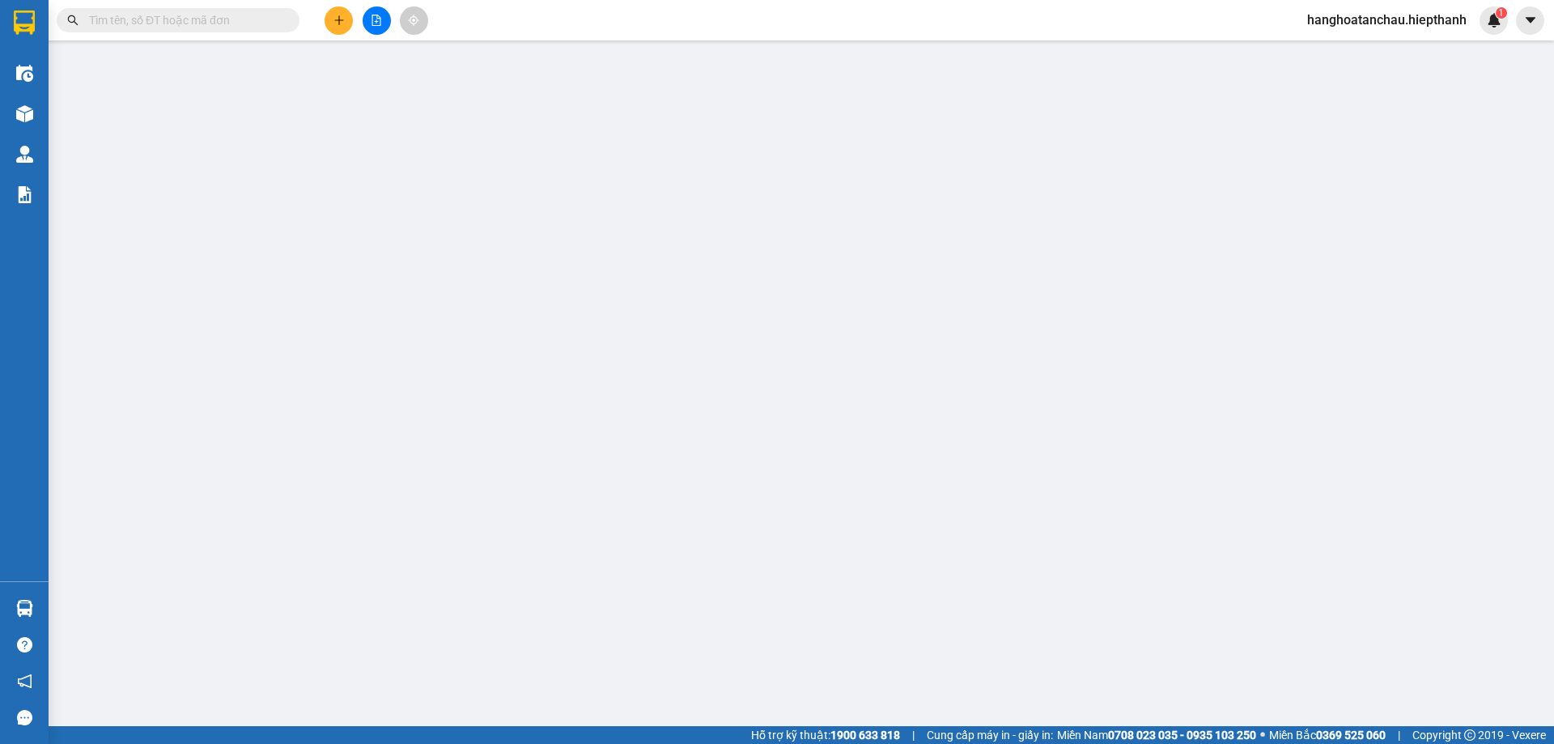
type input "0919907978"
type input "VÂN"
type input "0378681487"
type input "CHỊ [PERSON_NAME]"
type input "CẦU SỐ 18"
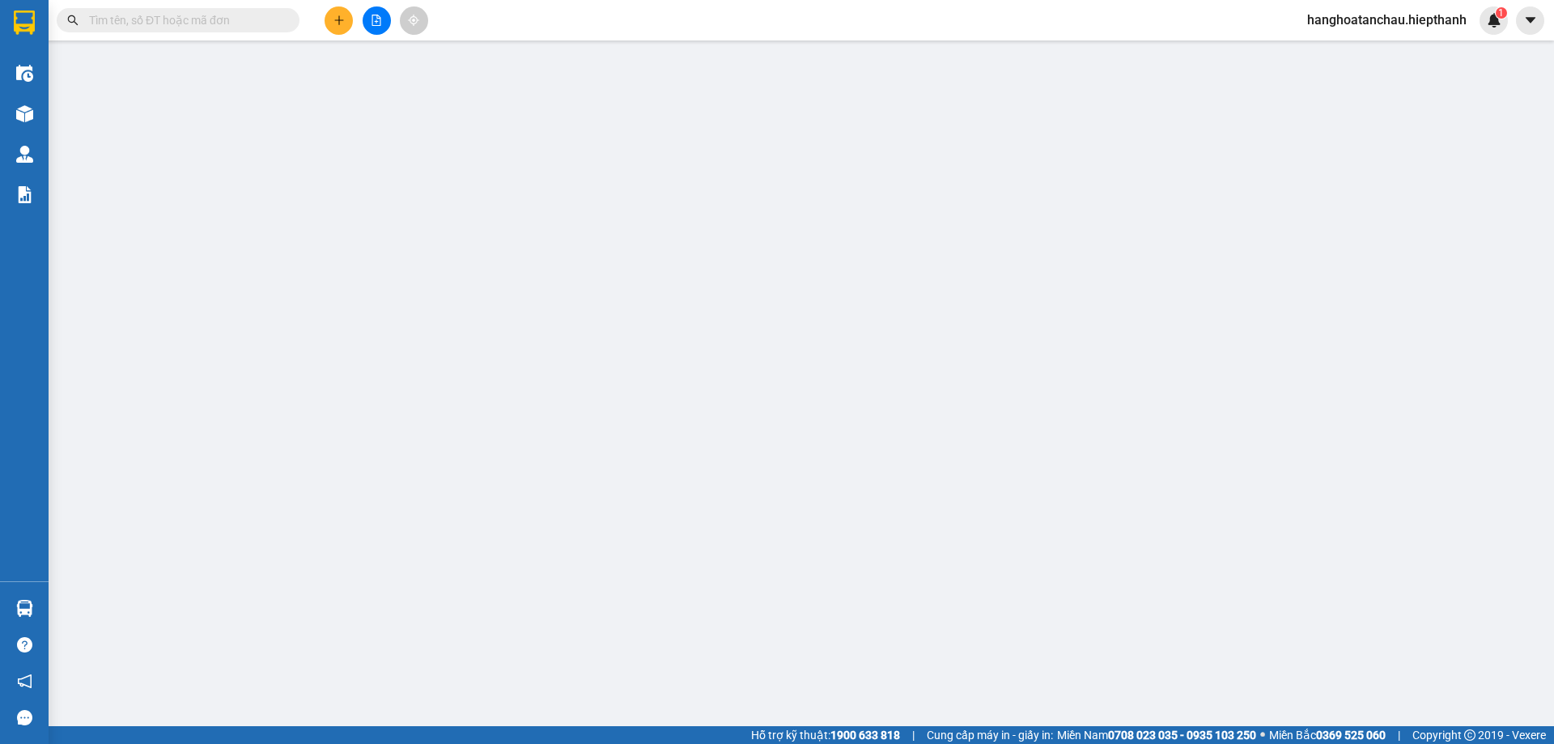
type input "1.000"
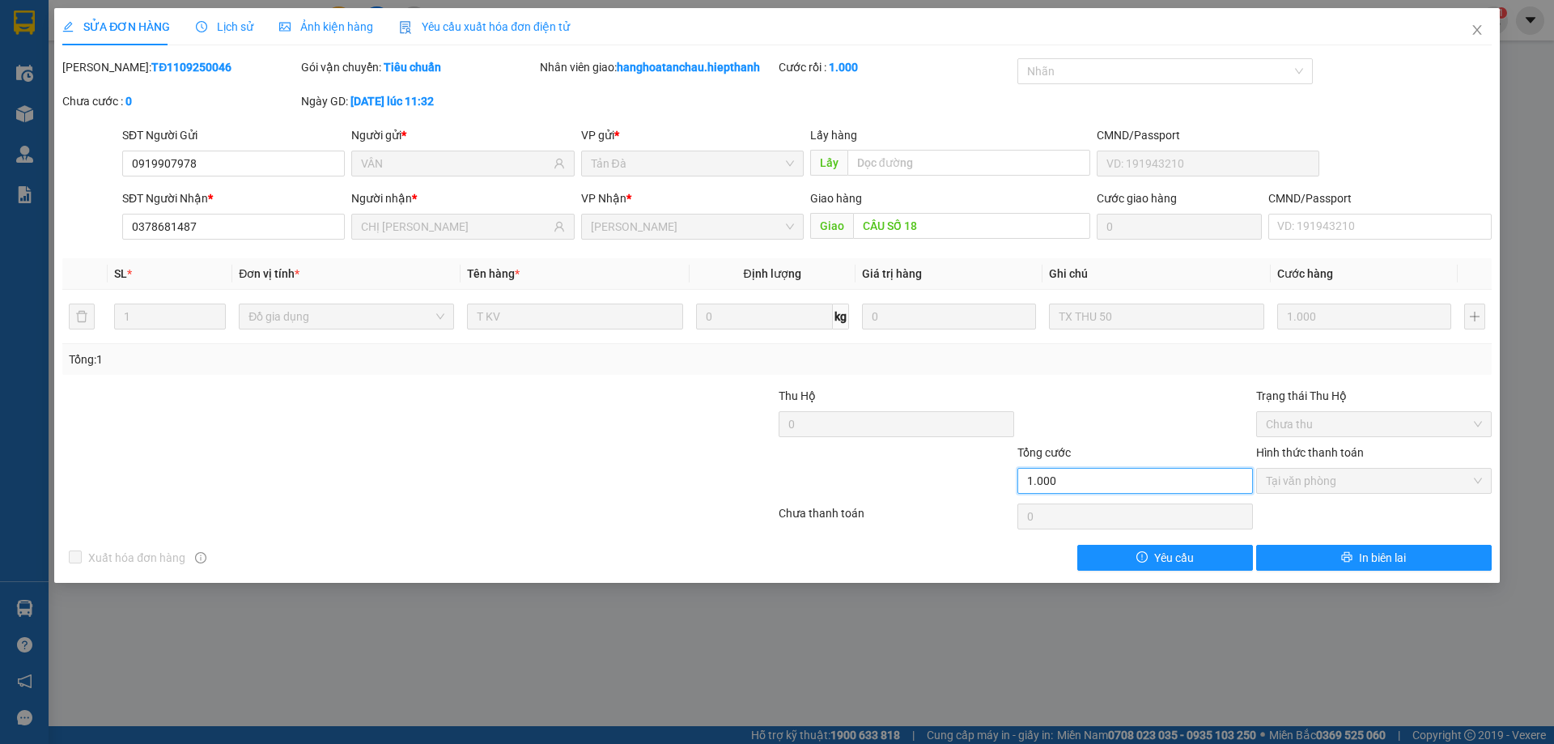
click at [1084, 479] on input "1.000" at bounding box center [1134, 481] width 235 height 26
drag, startPoint x: 1084, startPoint y: 479, endPoint x: 1064, endPoint y: 481, distance: 19.5
click at [1077, 482] on input "1.000" at bounding box center [1134, 481] width 235 height 26
click at [1062, 479] on input "1.000" at bounding box center [1134, 481] width 235 height 26
drag, startPoint x: 1057, startPoint y: 480, endPoint x: 1048, endPoint y: 480, distance: 8.9
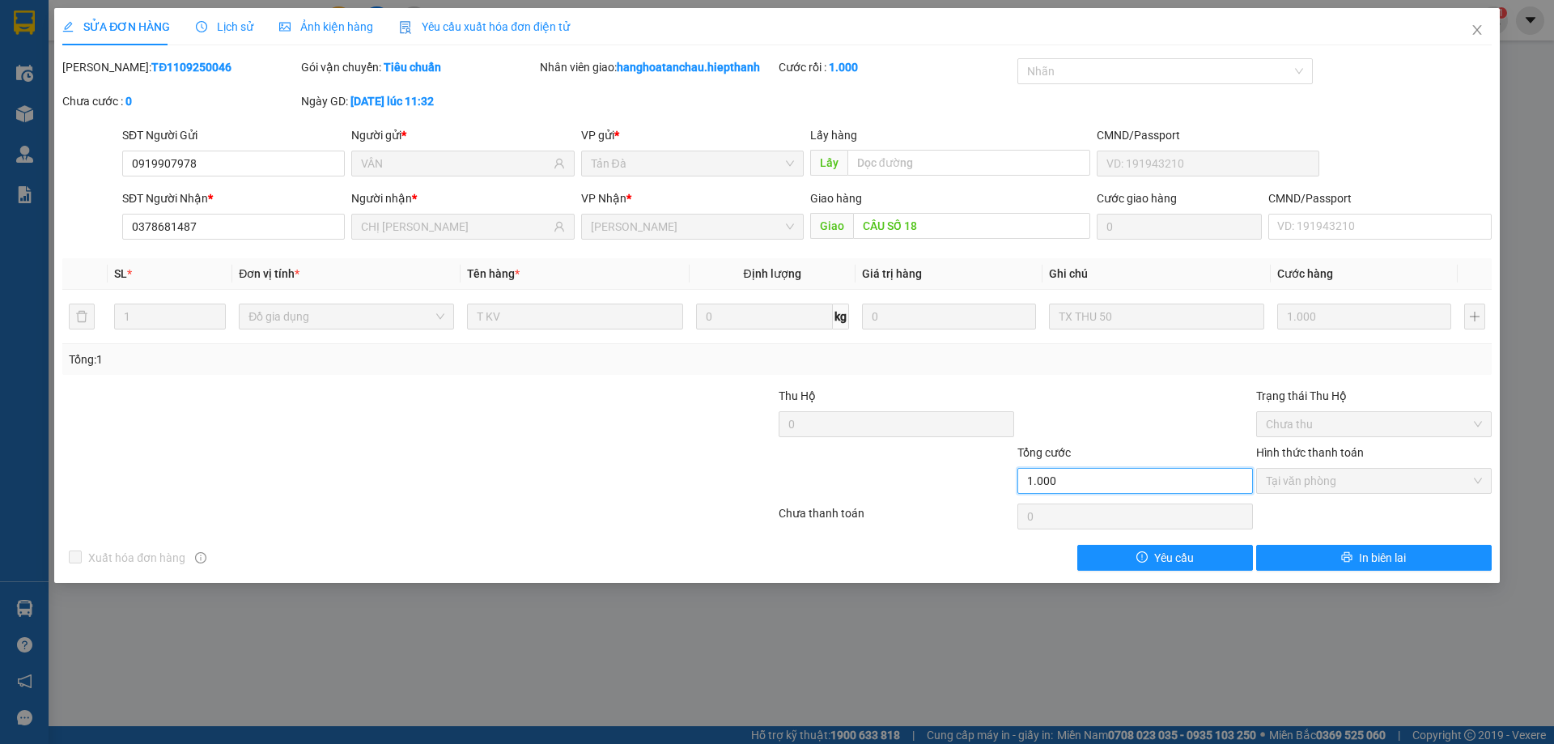
click at [1054, 481] on input "1.000" at bounding box center [1134, 481] width 235 height 26
click at [1047, 480] on input "1.000" at bounding box center [1134, 481] width 235 height 26
click at [1029, 474] on input "1.000" at bounding box center [1134, 481] width 235 height 26
drag, startPoint x: 1024, startPoint y: 479, endPoint x: 1076, endPoint y: 478, distance: 51.8
click at [1076, 478] on input "1.000" at bounding box center [1134, 481] width 235 height 26
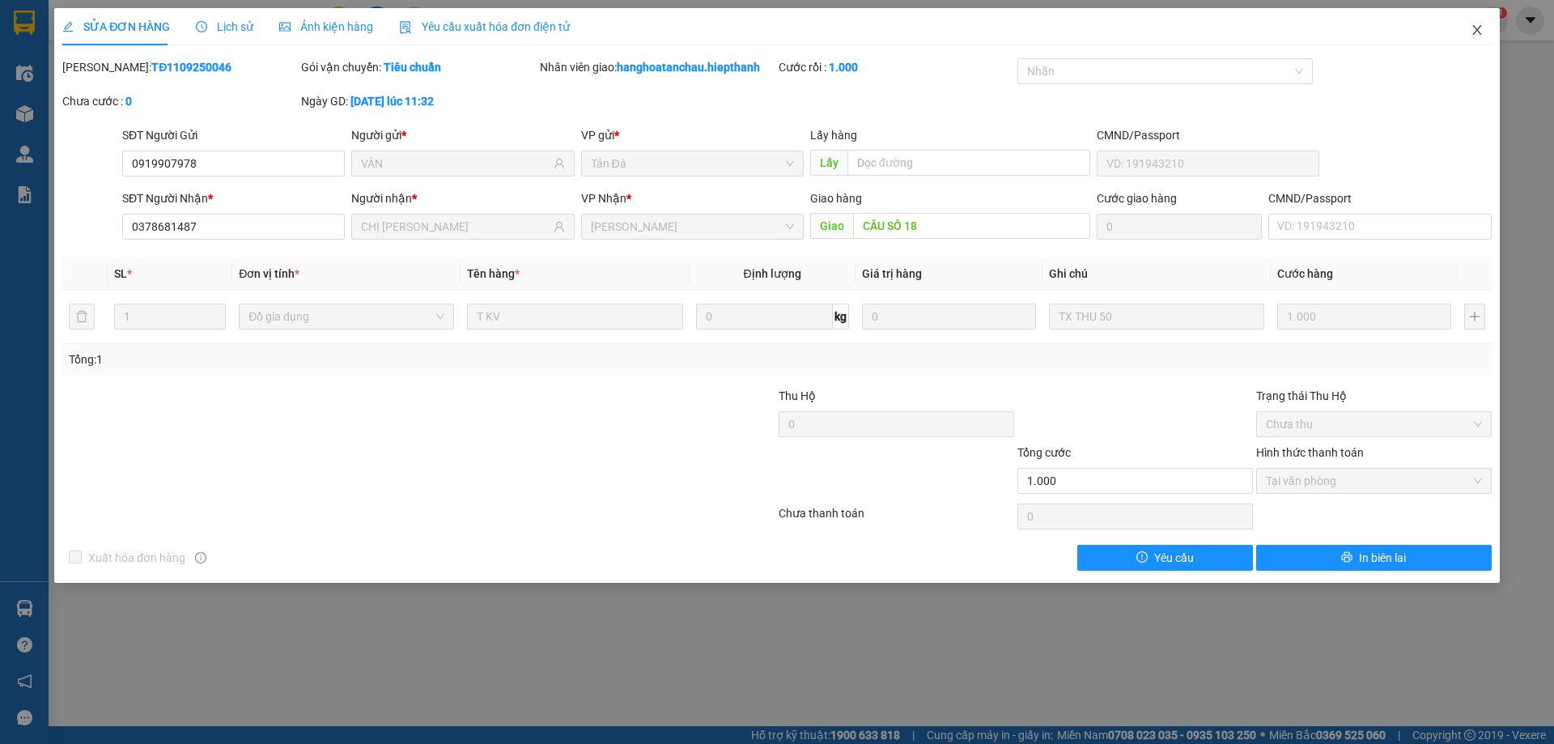
click at [1477, 29] on icon "close" at bounding box center [1476, 29] width 13 height 13
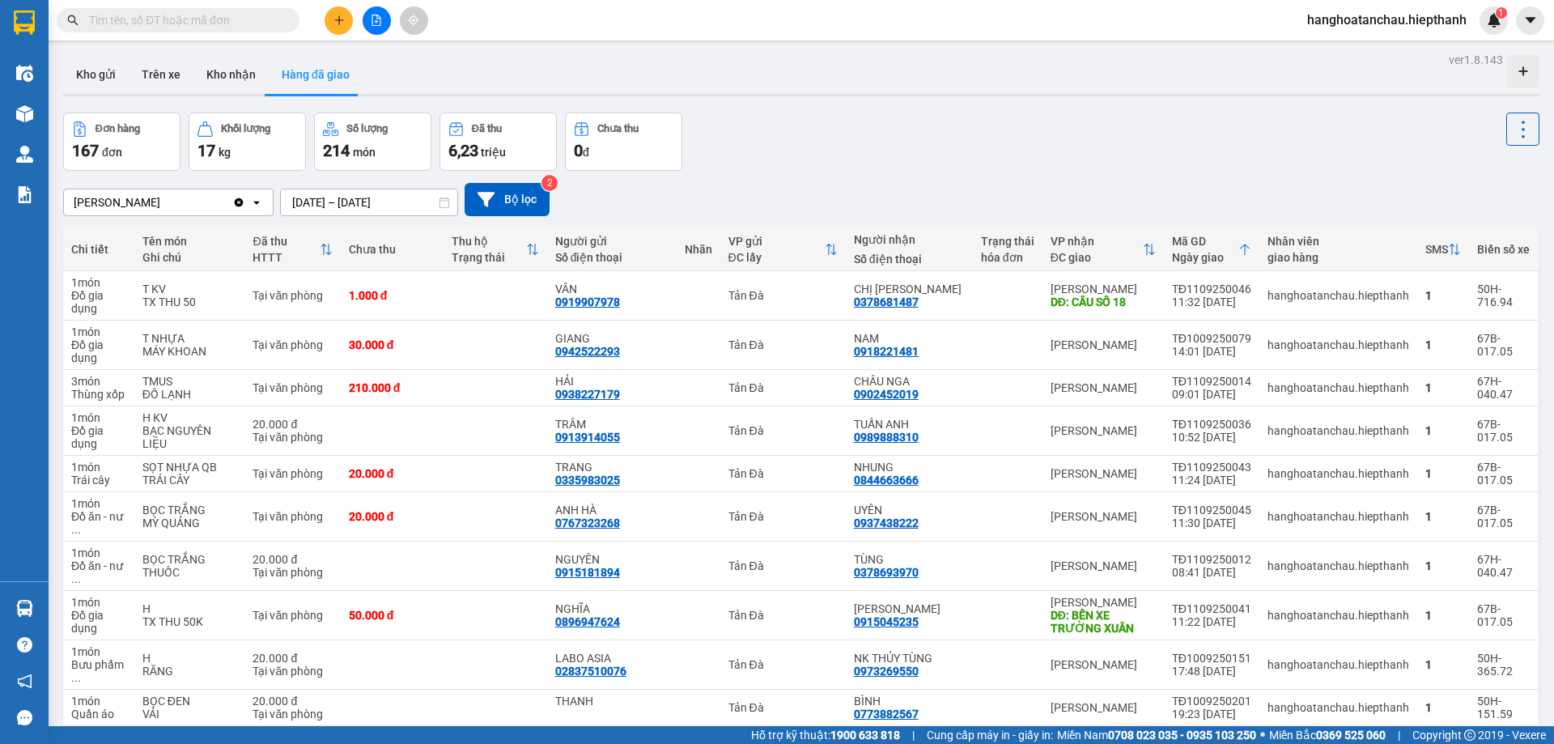
click at [911, 149] on div "Đơn hàng 167 đơn Khối lượng 17 kg Số lượng 214 món Đã thu 6,23 triệu Chưa thu 0…" at bounding box center [801, 141] width 1476 height 58
click at [771, 139] on div "Đơn hàng 167 đơn Khối lượng 17 kg Số lượng 214 món Đã thu 6,23 triệu Chưa thu 0…" at bounding box center [801, 141] width 1476 height 58
click at [381, 24] on icon "file-add" at bounding box center [376, 20] width 11 height 11
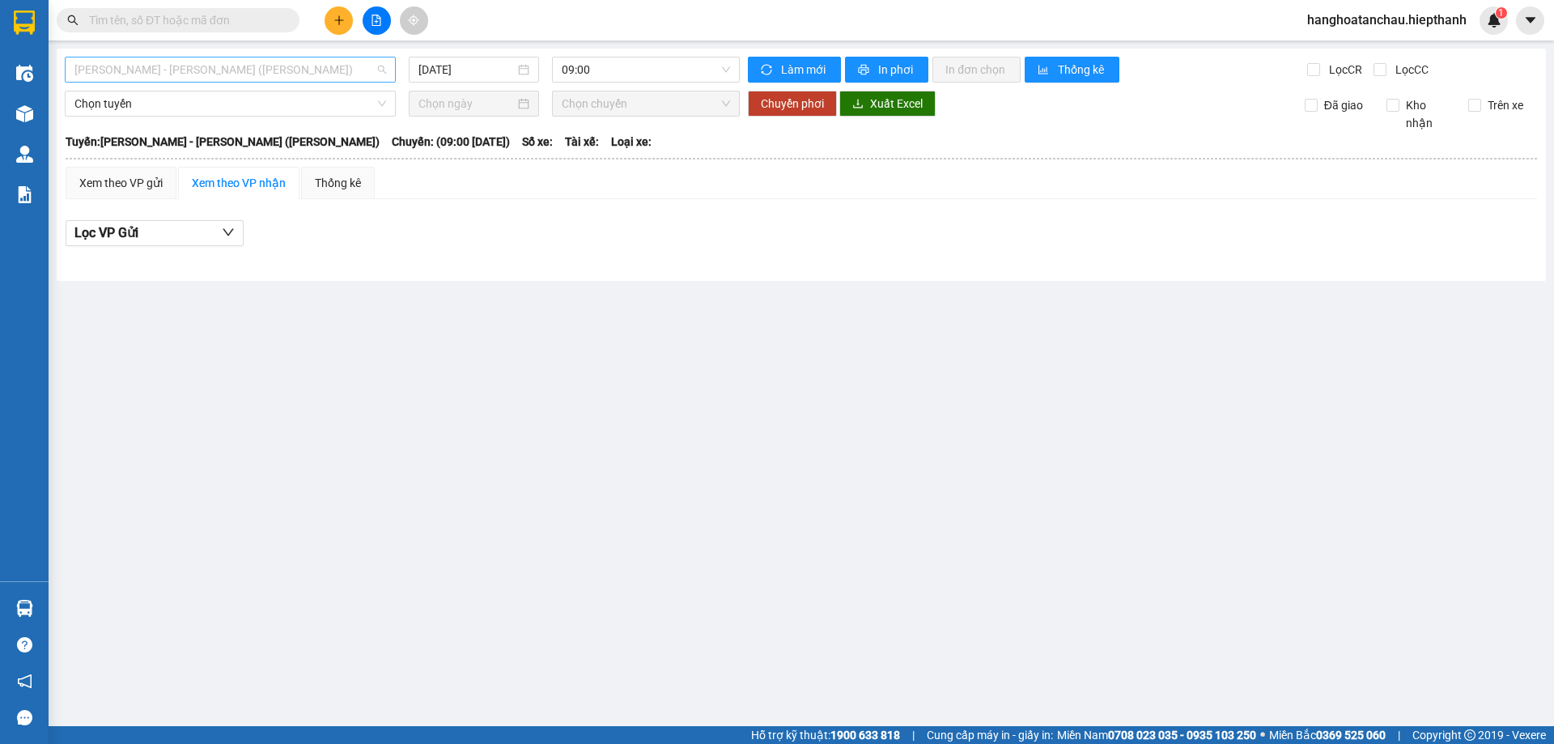
click at [253, 71] on span "Hồ Chí Minh - Tân Châu (TIỀN)" at bounding box center [230, 69] width 312 height 24
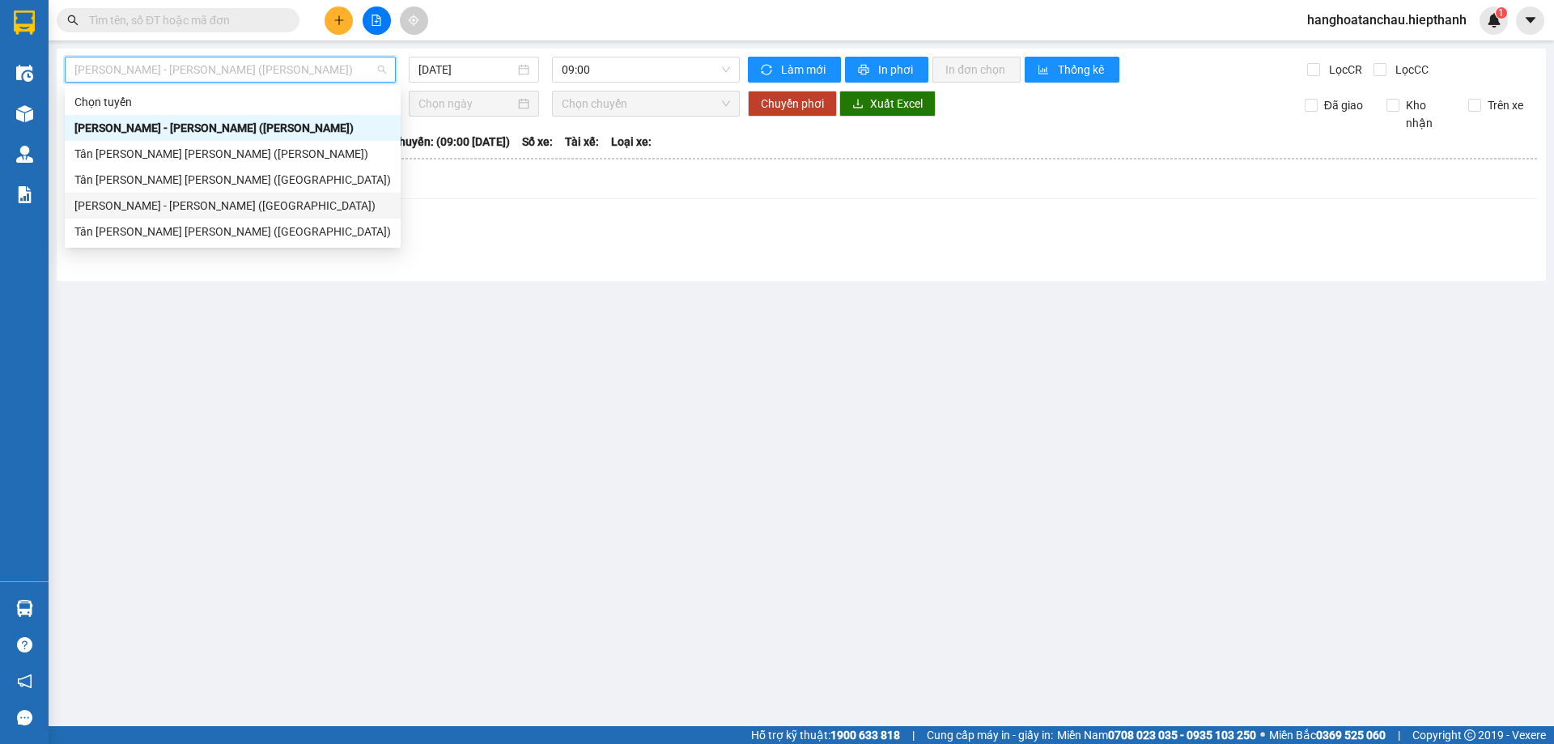
click at [234, 197] on div "Hồ Chí Minh - Tân Châu (Giường)" at bounding box center [232, 206] width 316 height 18
type input "11/09/2025"
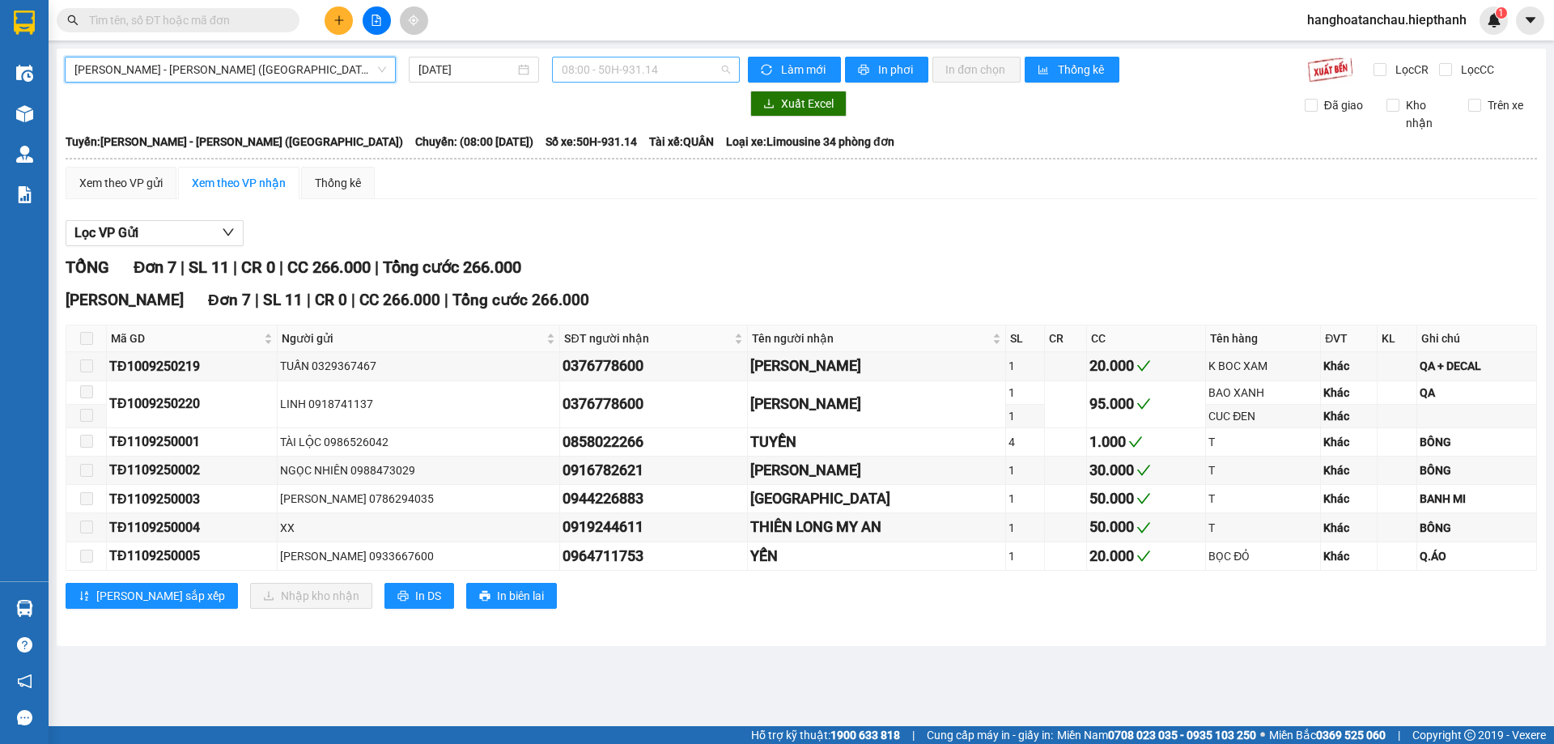
click at [609, 62] on span "08:00 - 50H-931.14" at bounding box center [646, 69] width 168 height 24
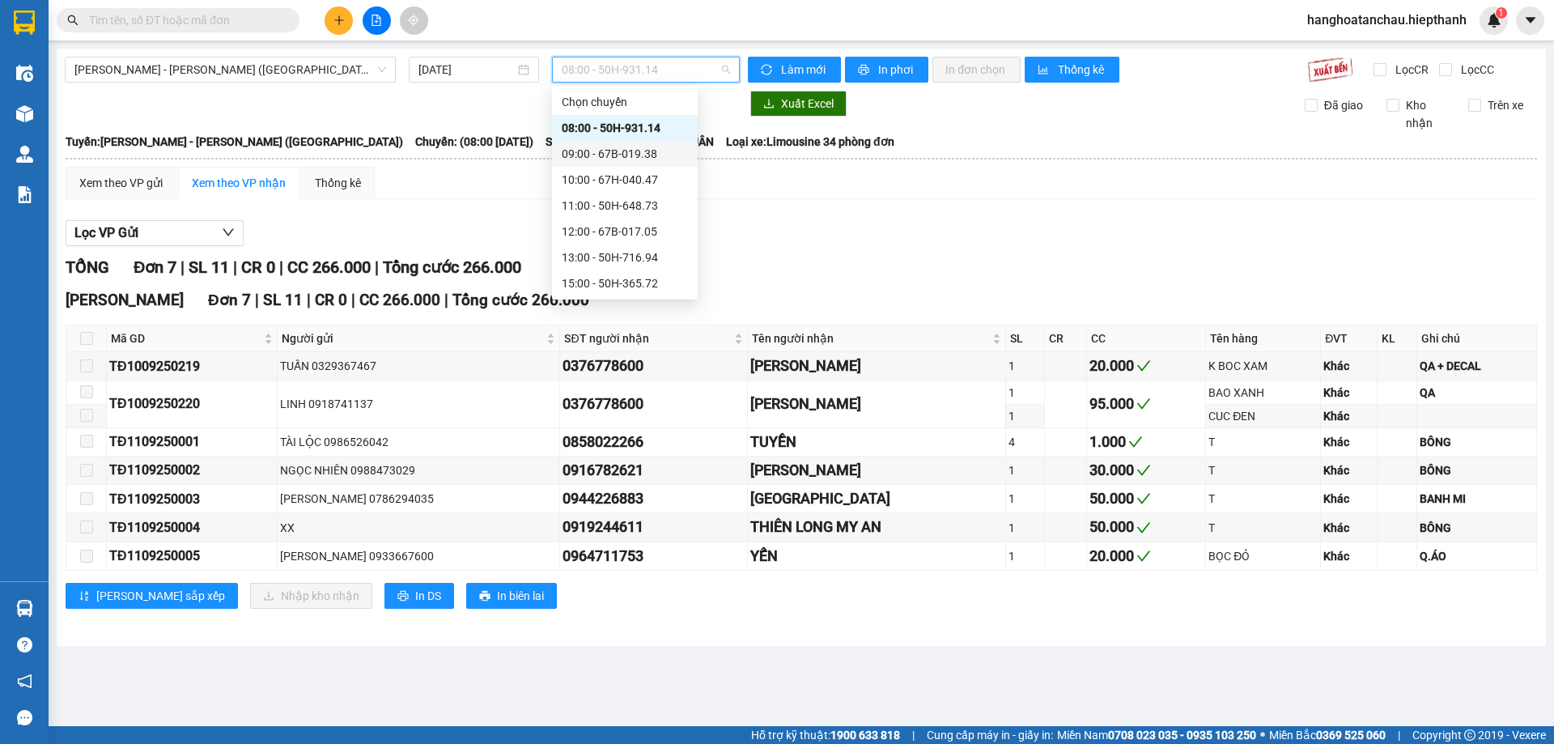
click at [612, 151] on div "09:00 - 67B-019.38" at bounding box center [625, 154] width 126 height 18
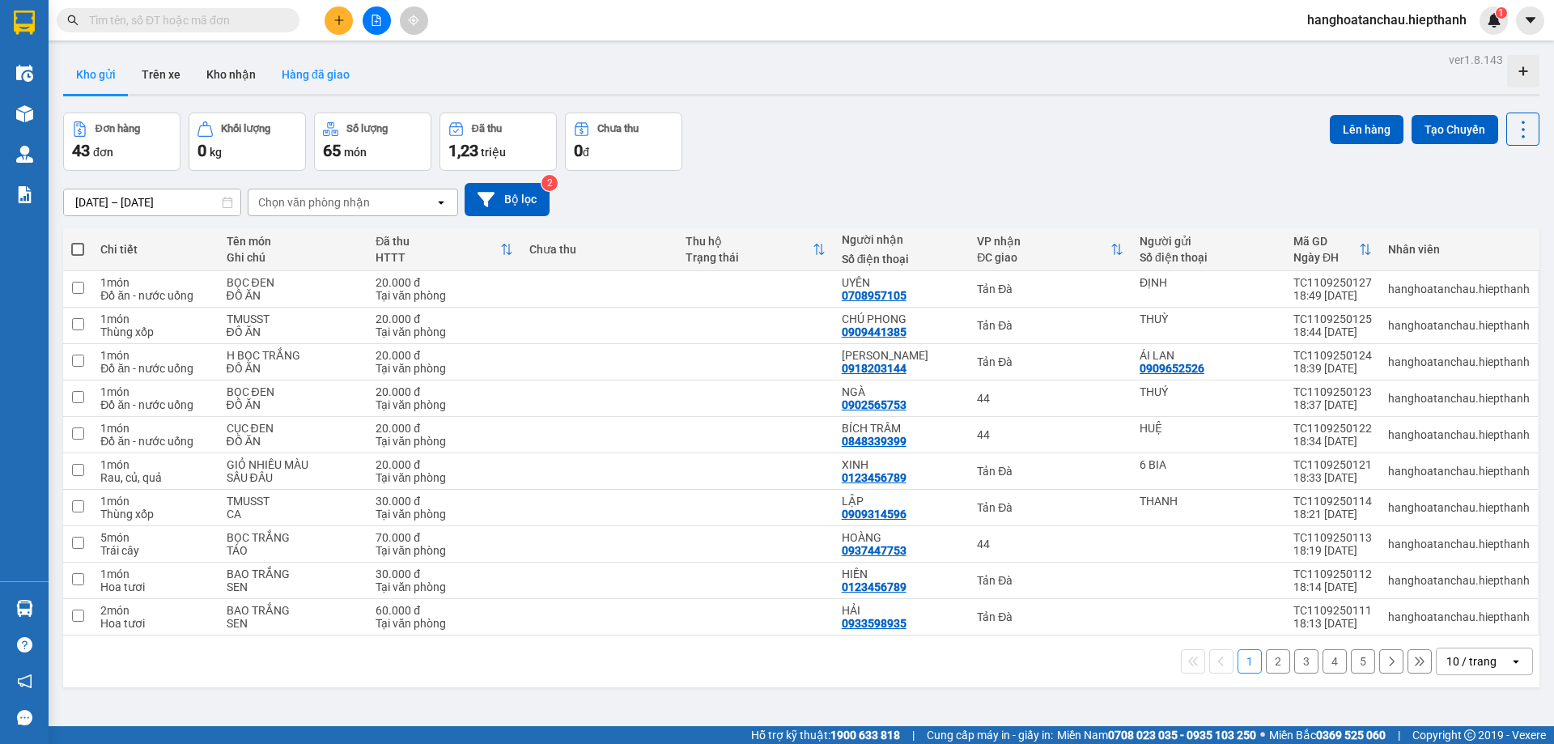
click at [325, 75] on button "Hàng đã giao" at bounding box center [316, 74] width 94 height 39
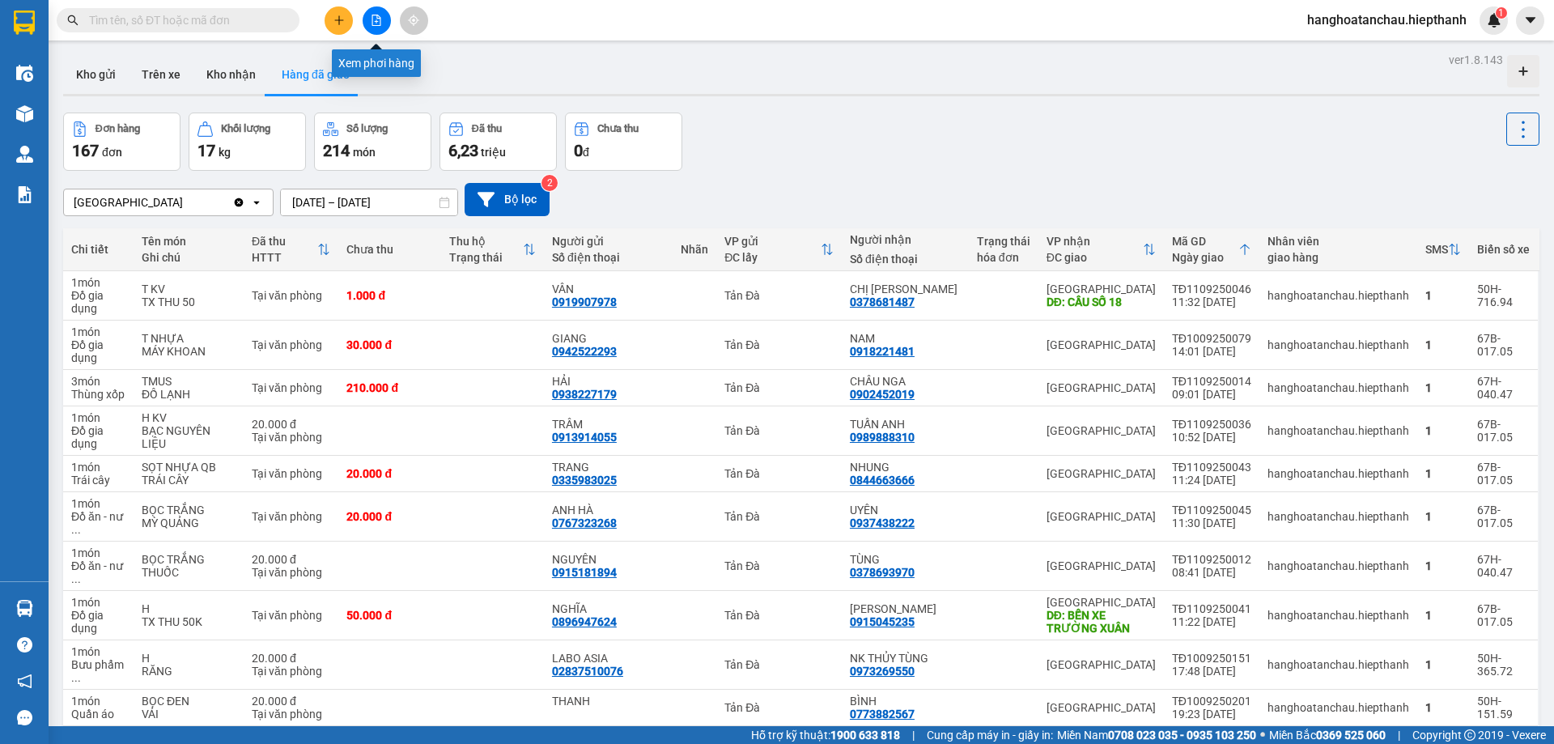
click at [381, 19] on icon "file-add" at bounding box center [376, 20] width 11 height 11
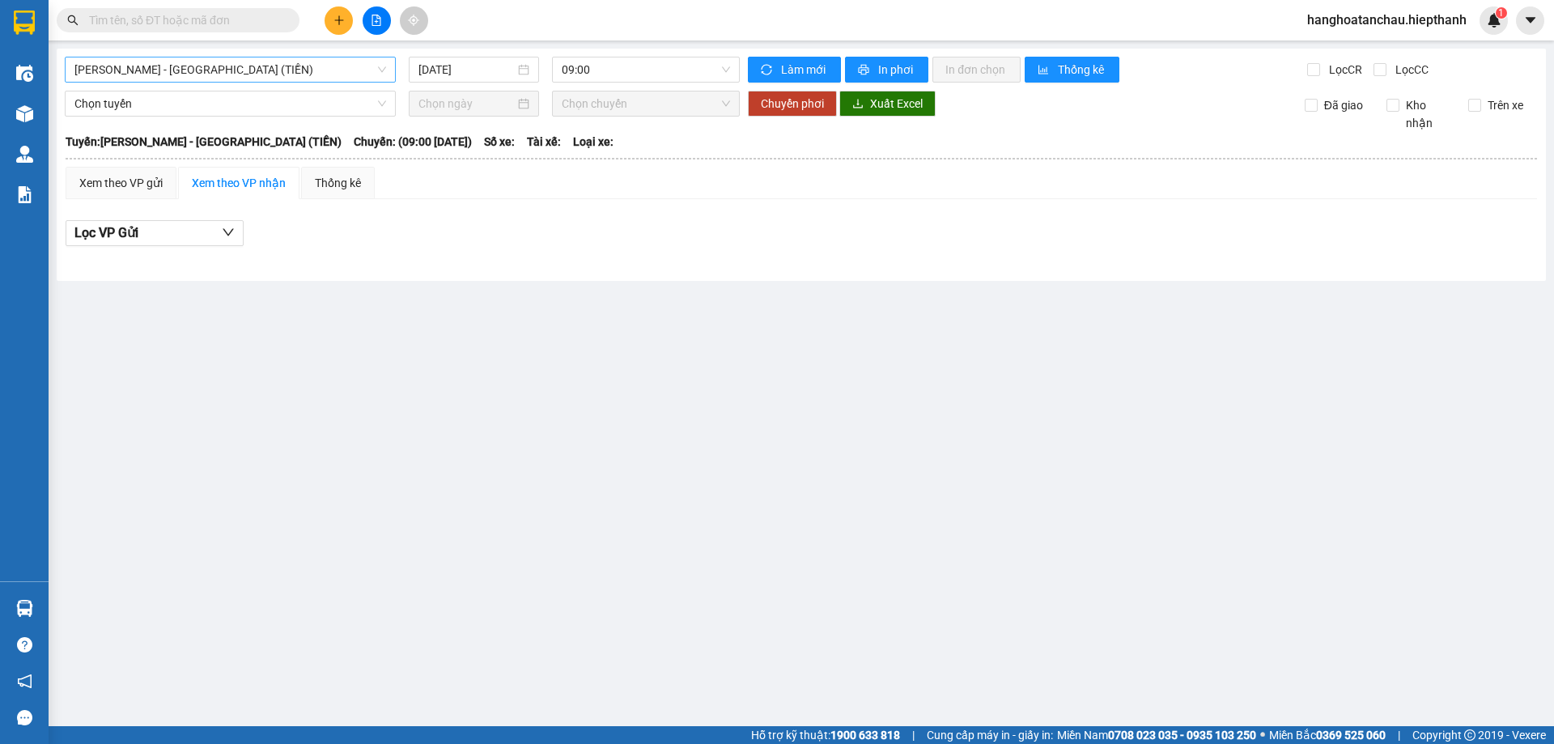
click at [299, 67] on span "[PERSON_NAME] - [GEOGRAPHIC_DATA] (TIỀN)" at bounding box center [230, 69] width 312 height 24
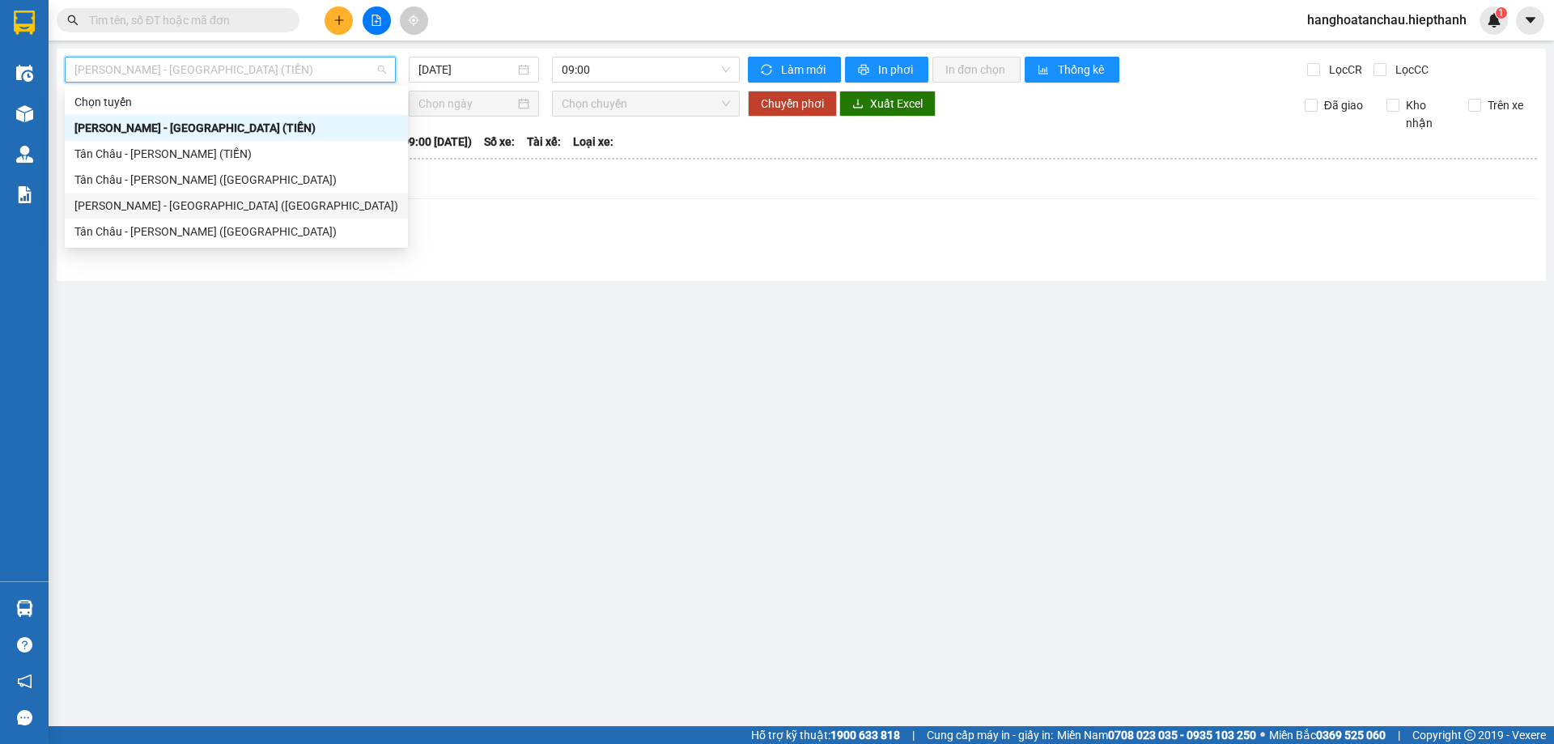
click at [268, 206] on div "[PERSON_NAME] - [GEOGRAPHIC_DATA] ([GEOGRAPHIC_DATA])" at bounding box center [236, 206] width 324 height 18
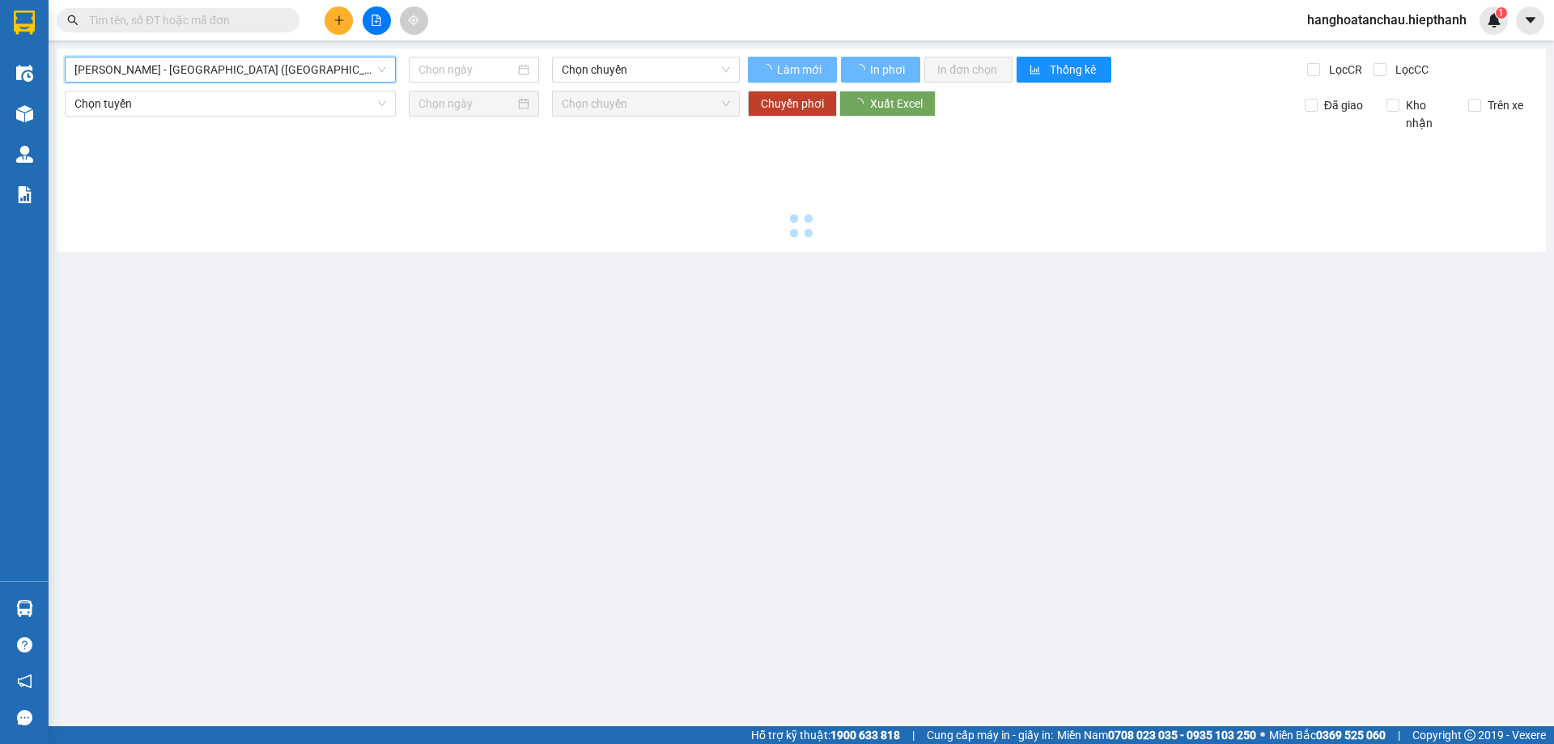
type input "[DATE]"
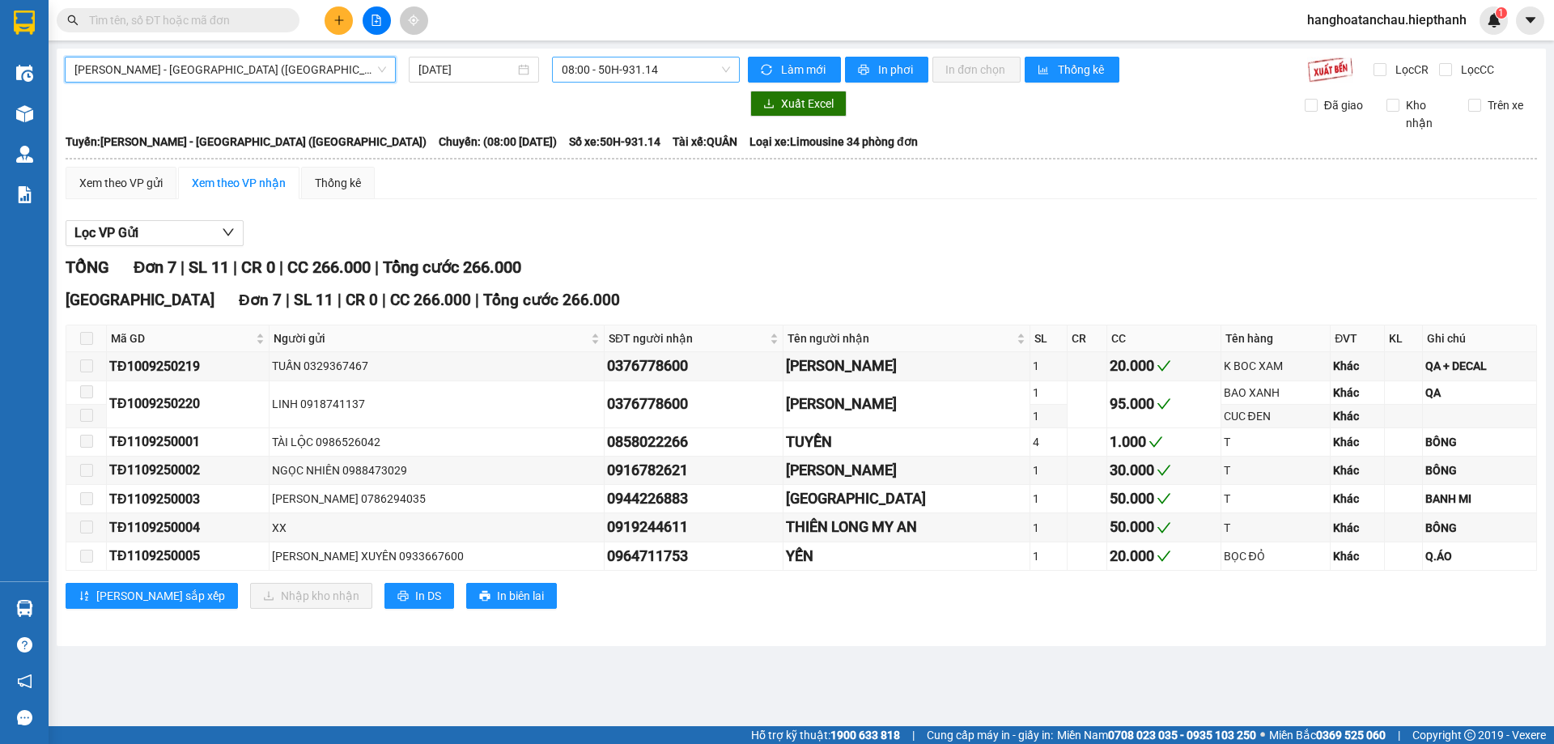
click at [617, 63] on span "08:00 - 50H-931.14" at bounding box center [646, 69] width 168 height 24
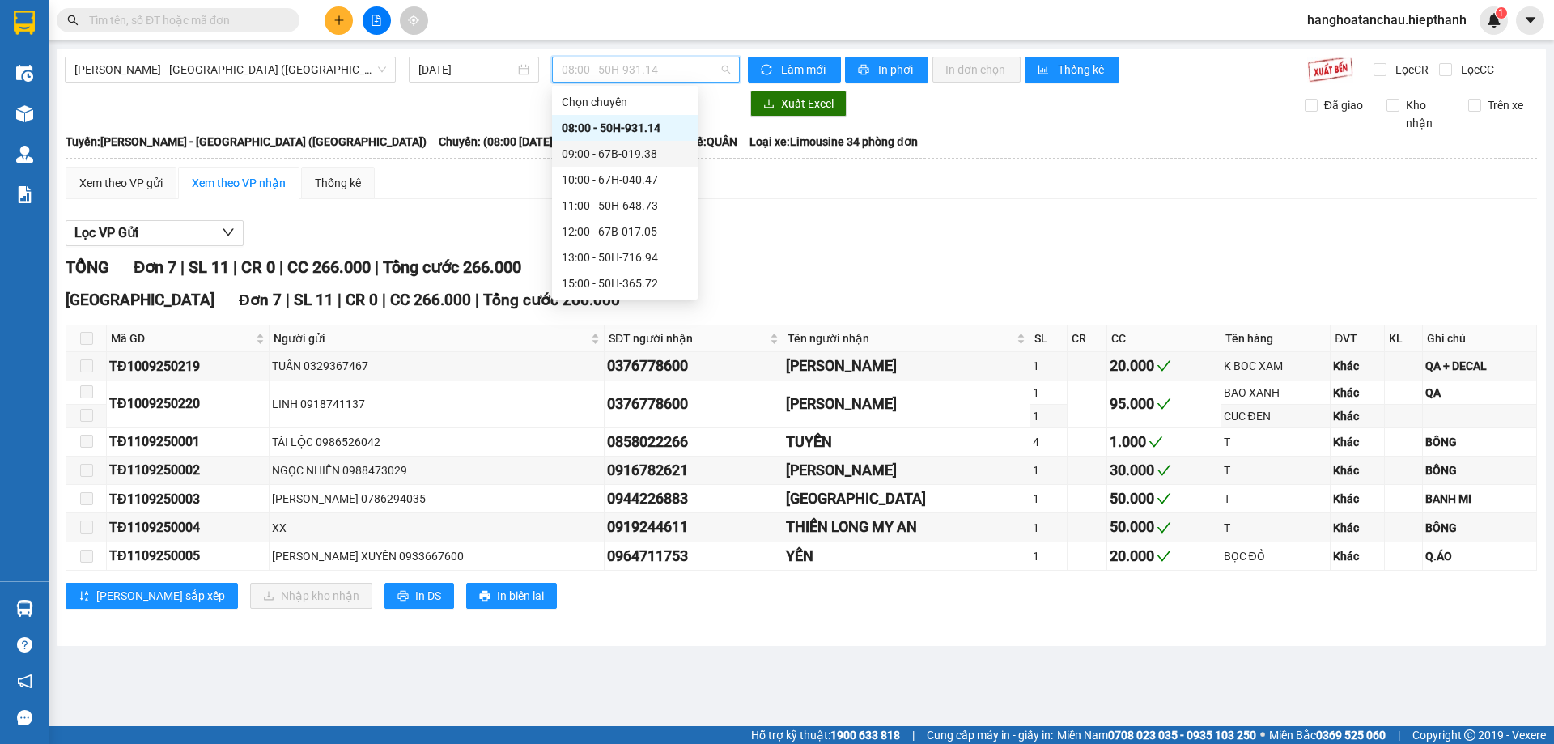
click at [621, 151] on div "09:00 - 67B-019.38" at bounding box center [625, 154] width 126 height 18
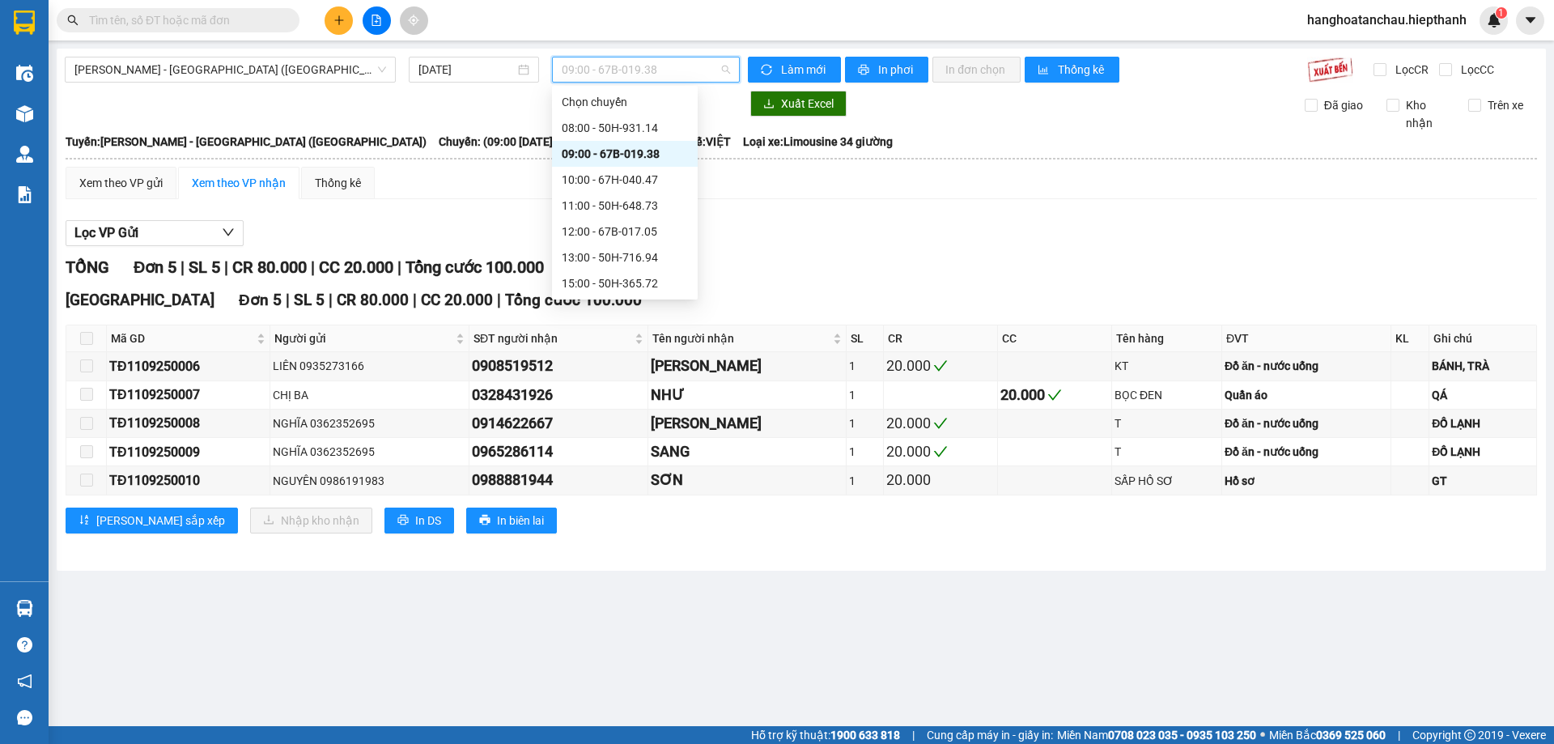
click at [636, 58] on span "09:00 - 67B-019.38" at bounding box center [646, 69] width 168 height 24
click at [629, 175] on div "10:00 - 67H-040.47" at bounding box center [625, 180] width 126 height 18
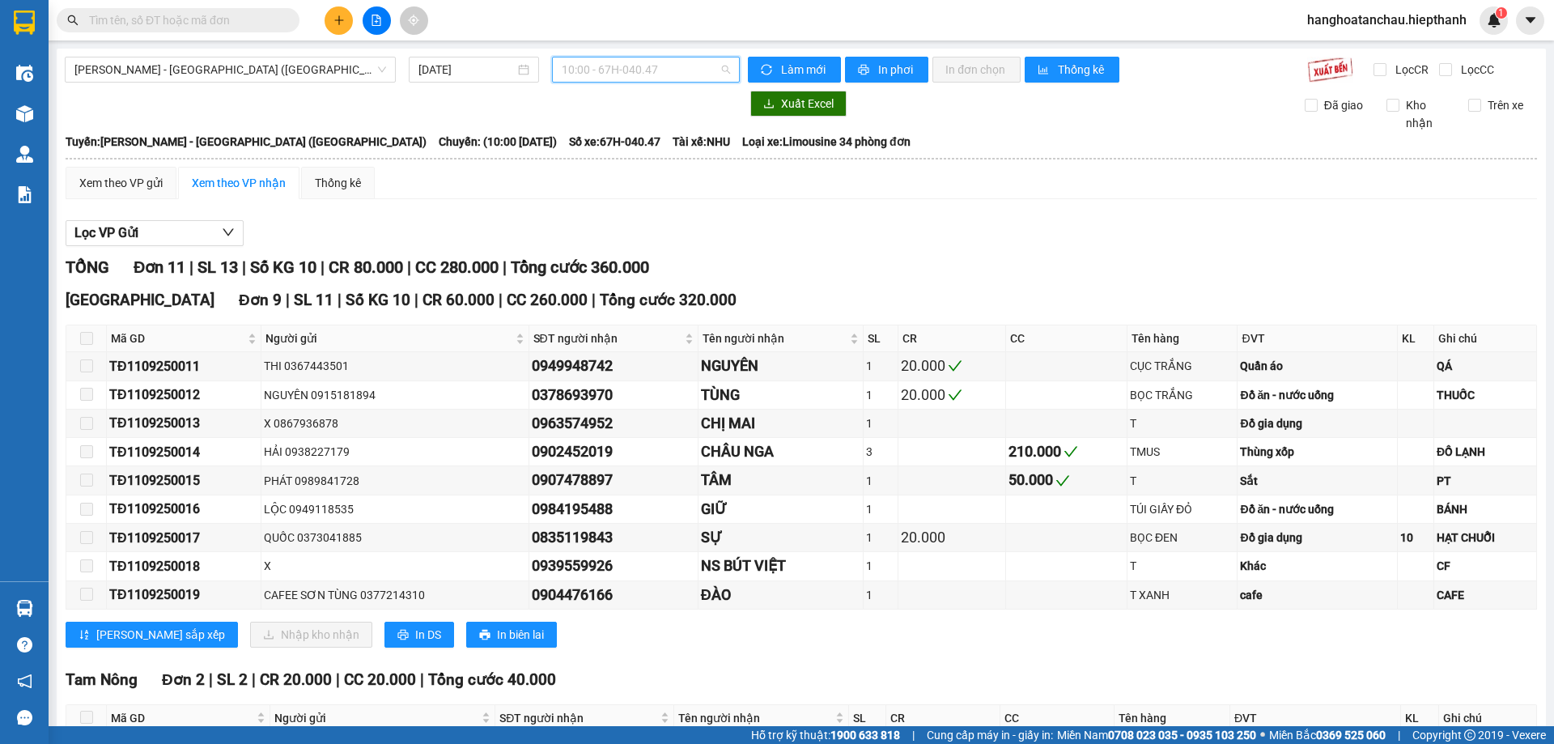
click at [650, 69] on span "10:00 - 67H-040.47" at bounding box center [646, 69] width 168 height 24
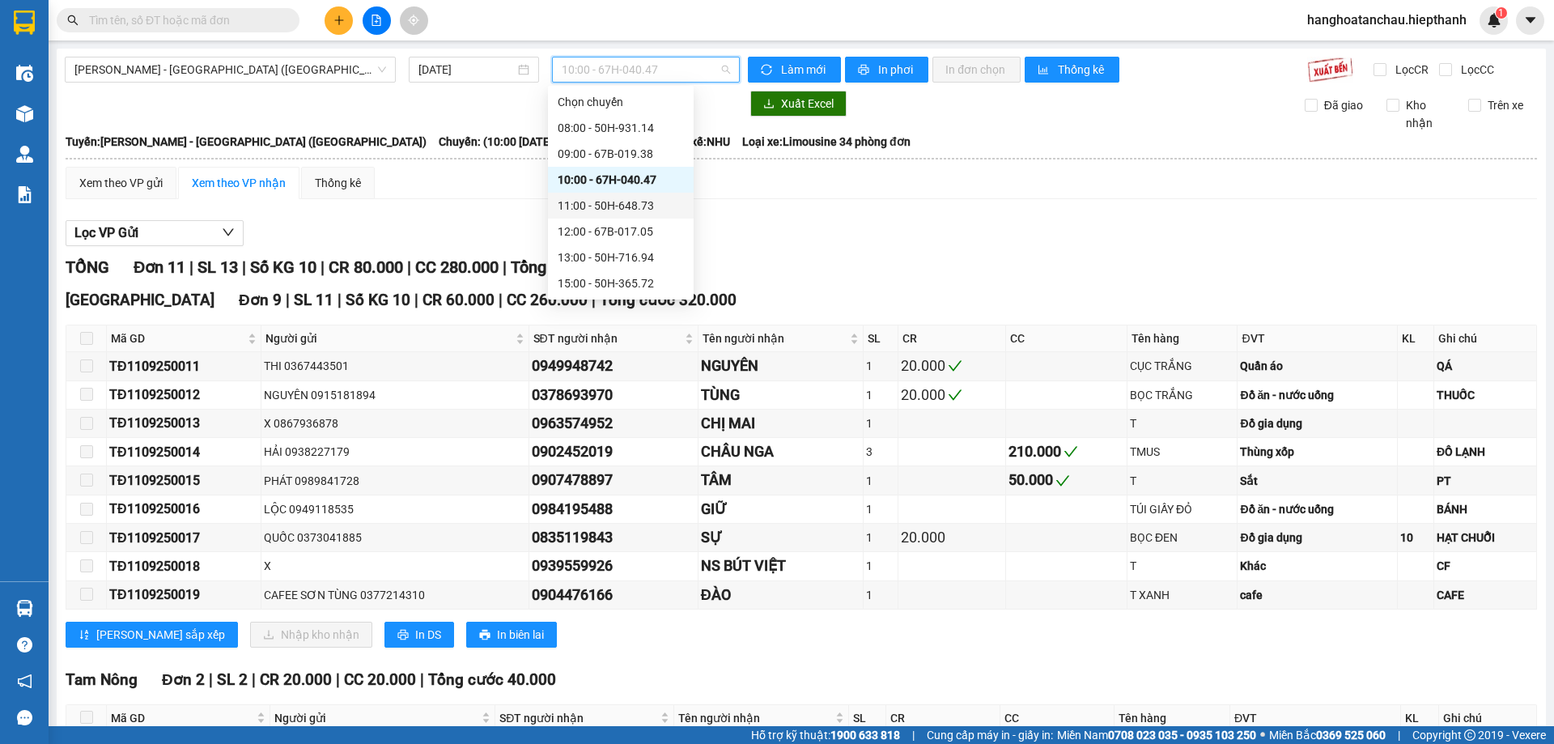
click at [619, 210] on div "11:00 - 50H-648.73" at bounding box center [621, 206] width 126 height 18
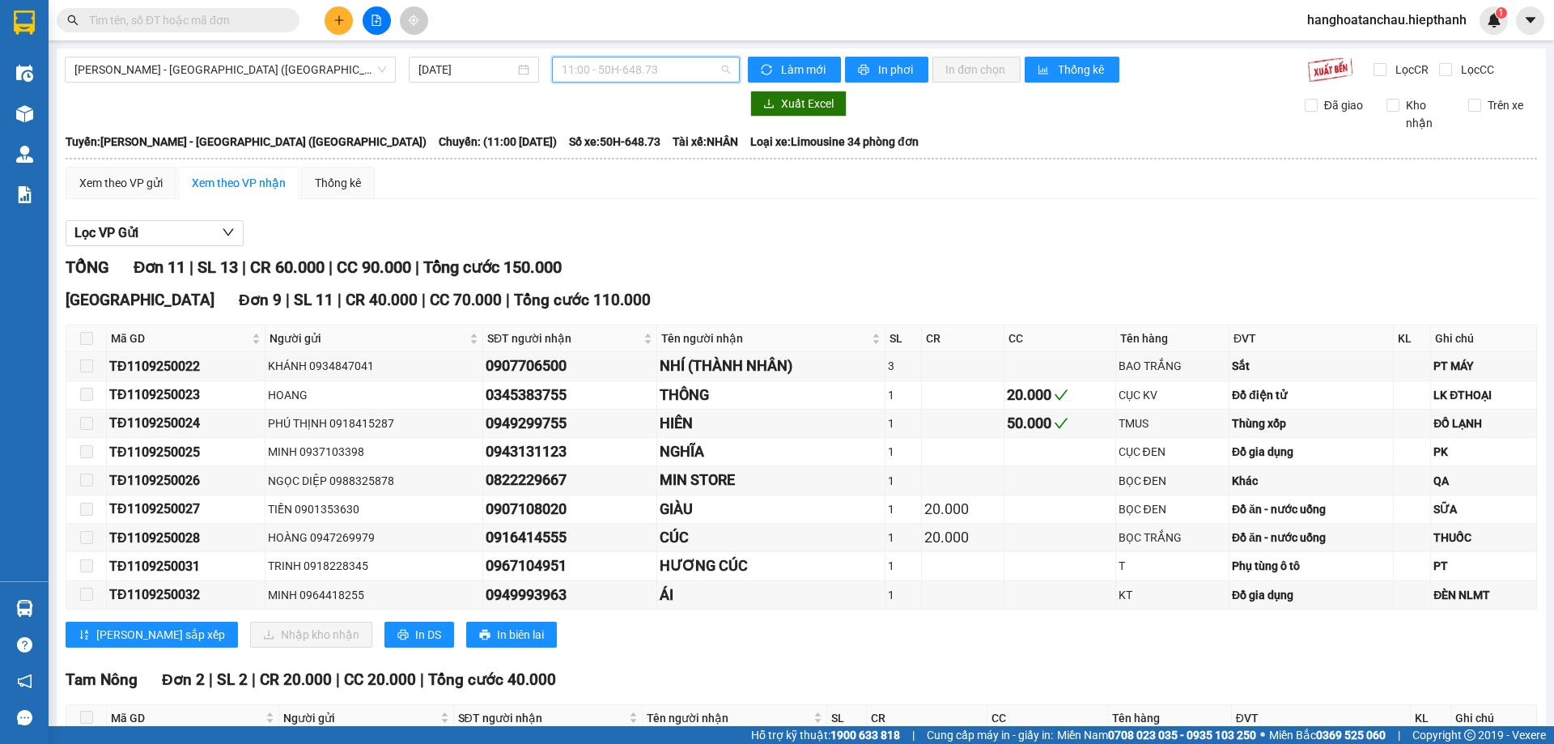
click at [646, 68] on span "11:00 - 50H-648.73" at bounding box center [646, 69] width 168 height 24
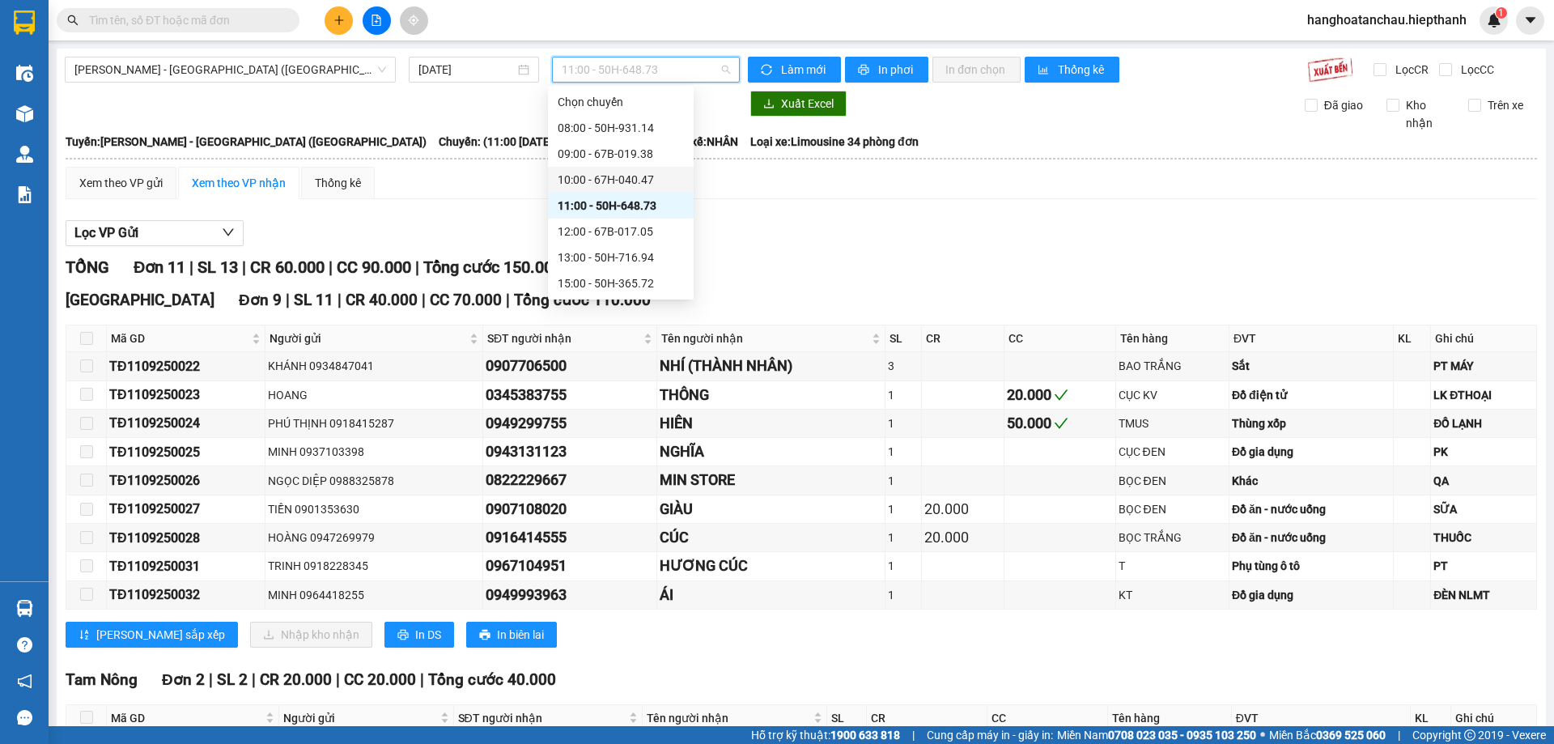
click at [639, 184] on div "10:00 - 67H-040.47" at bounding box center [621, 180] width 126 height 18
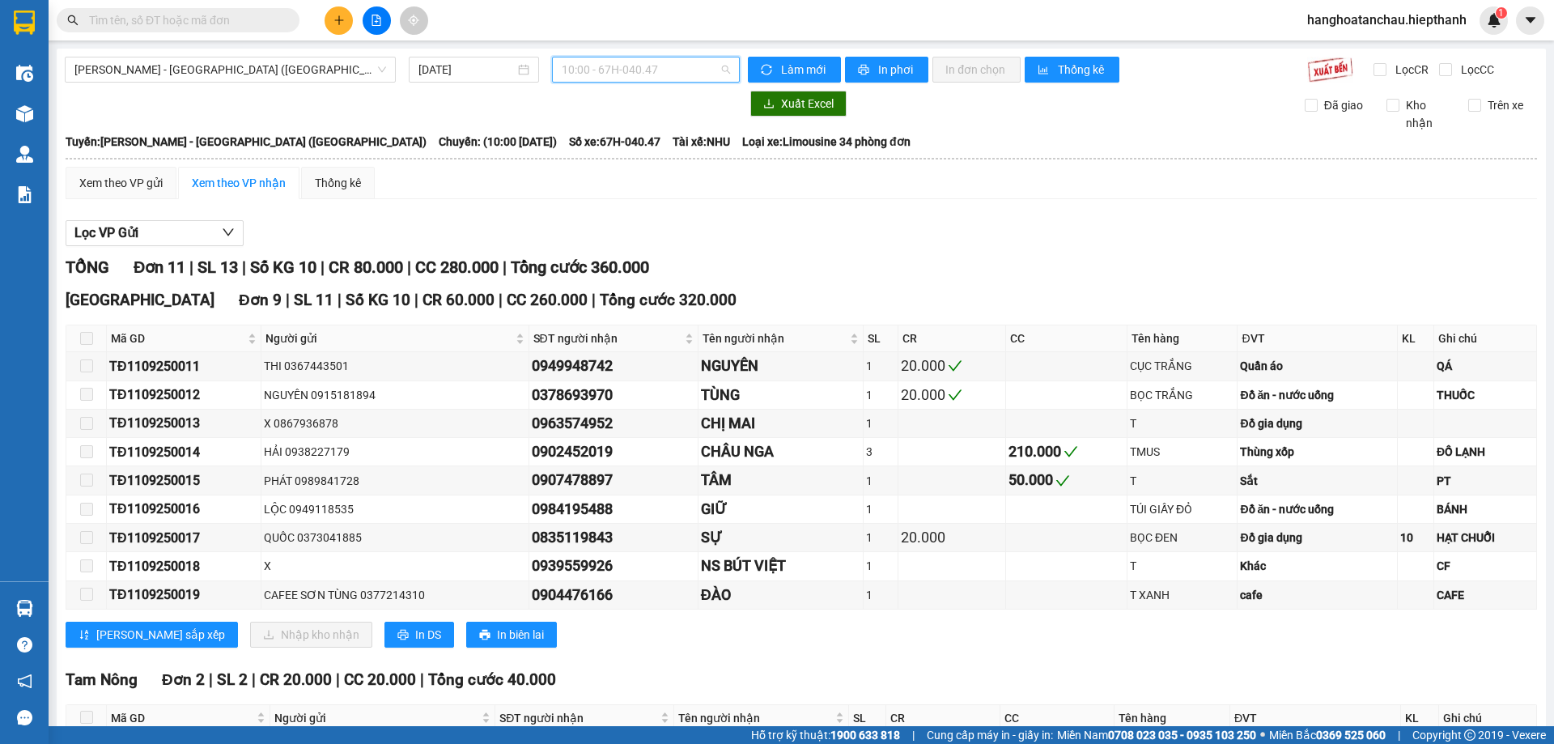
click at [631, 75] on span "10:00 - 67H-040.47" at bounding box center [646, 69] width 168 height 24
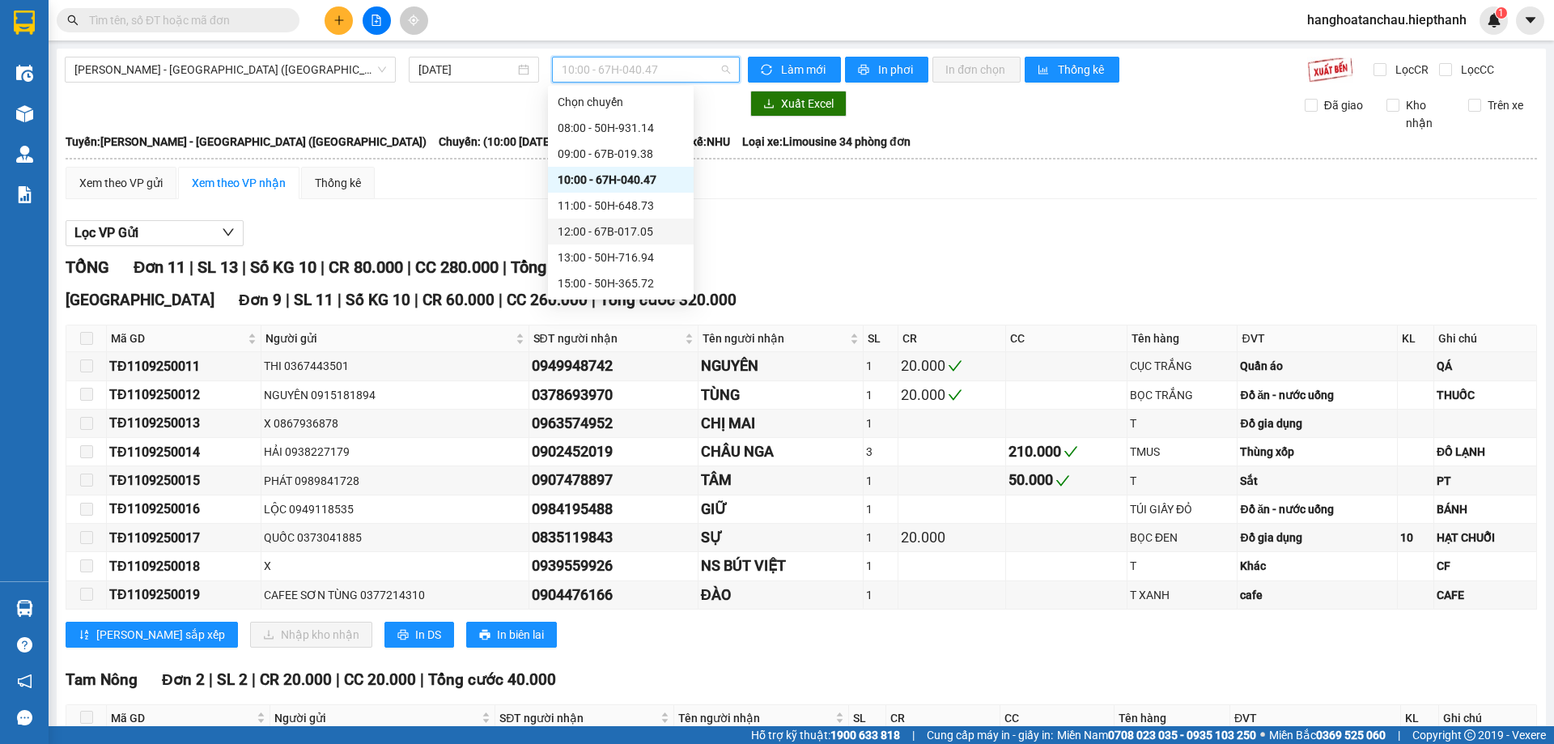
click at [633, 234] on div "12:00 - 67B-017.05" at bounding box center [621, 232] width 126 height 18
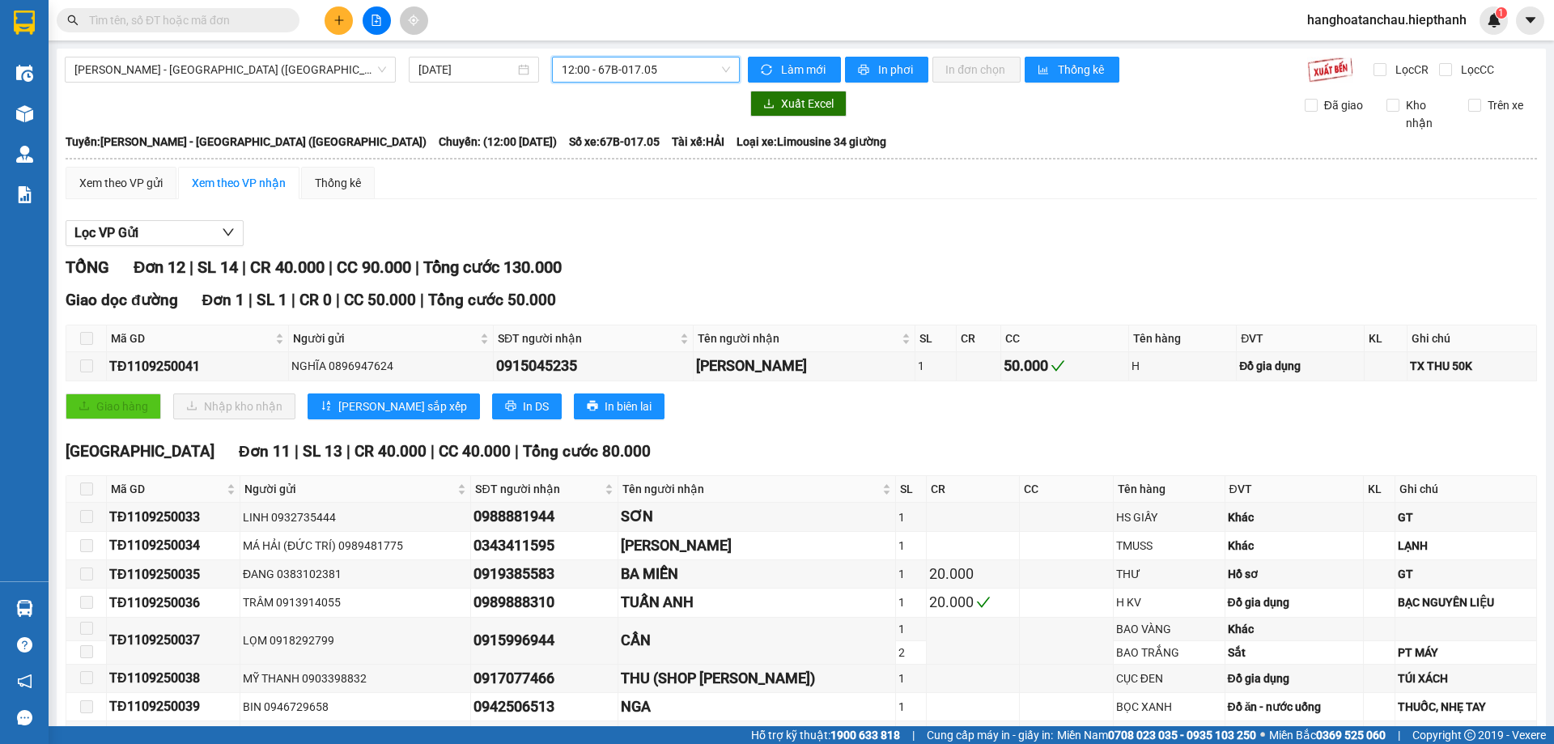
click at [638, 70] on span "12:00 - 67B-017.05" at bounding box center [646, 69] width 168 height 24
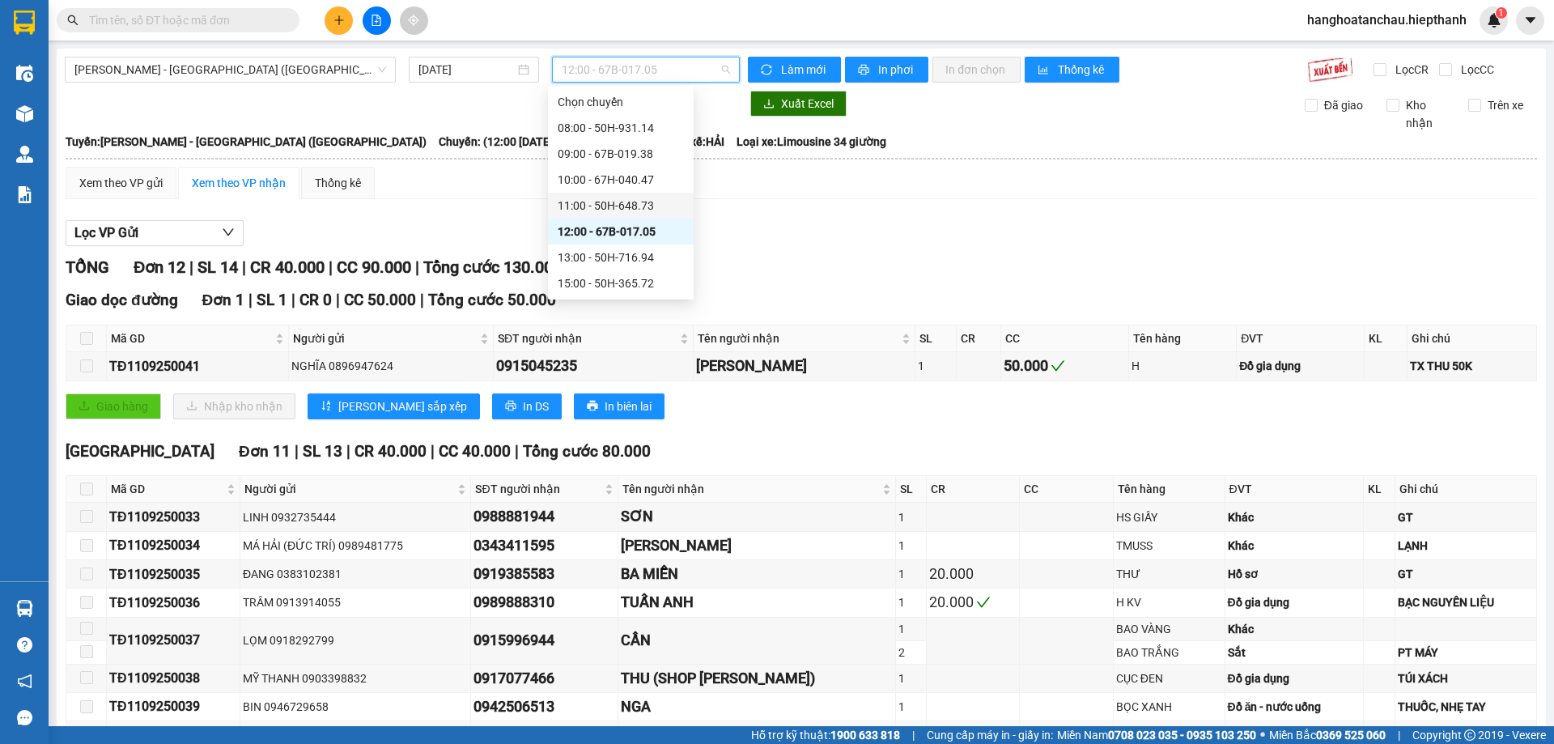
click at [637, 206] on div "11:00 - 50H-648.73" at bounding box center [621, 206] width 126 height 18
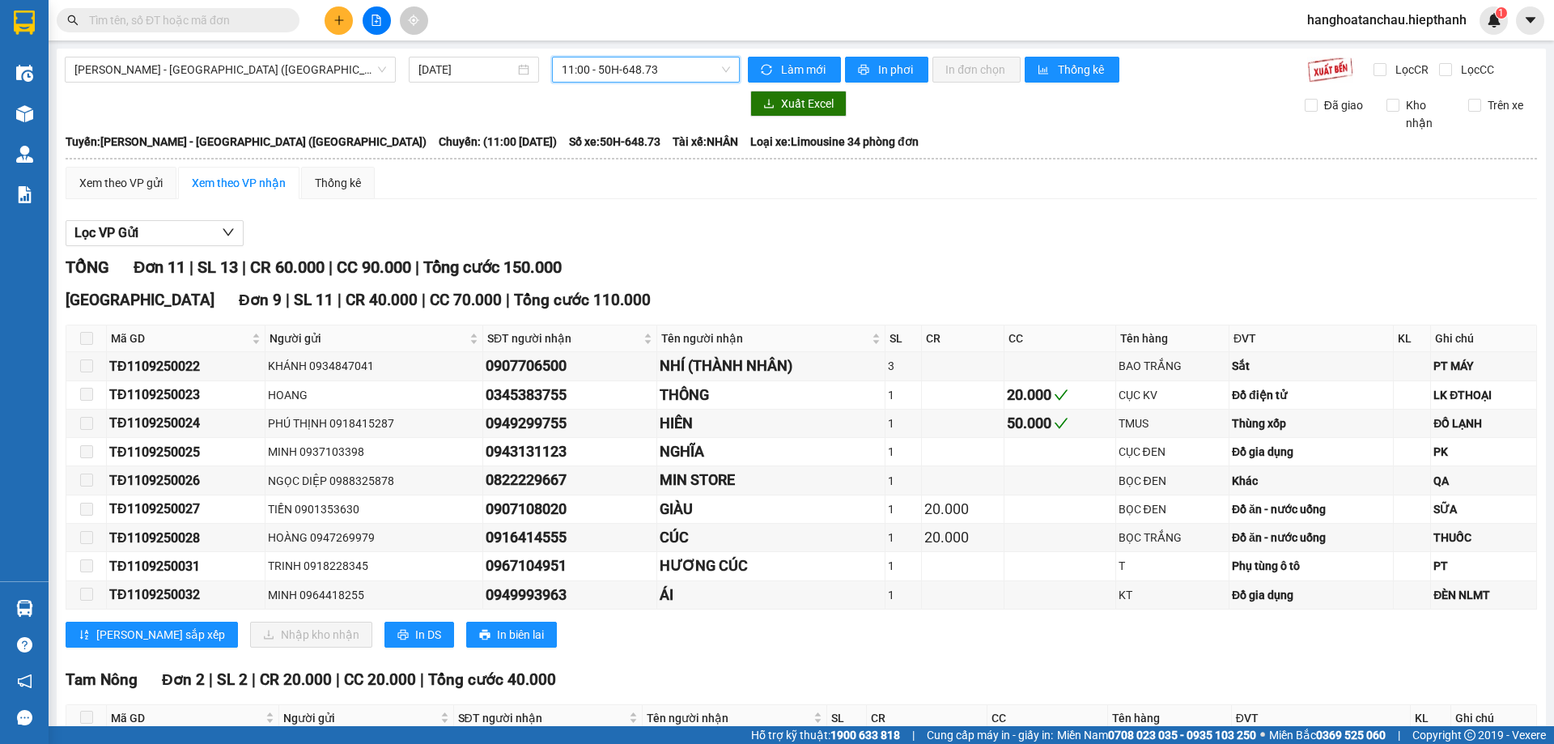
click at [630, 65] on span "11:00 - 50H-648.73" at bounding box center [646, 69] width 168 height 24
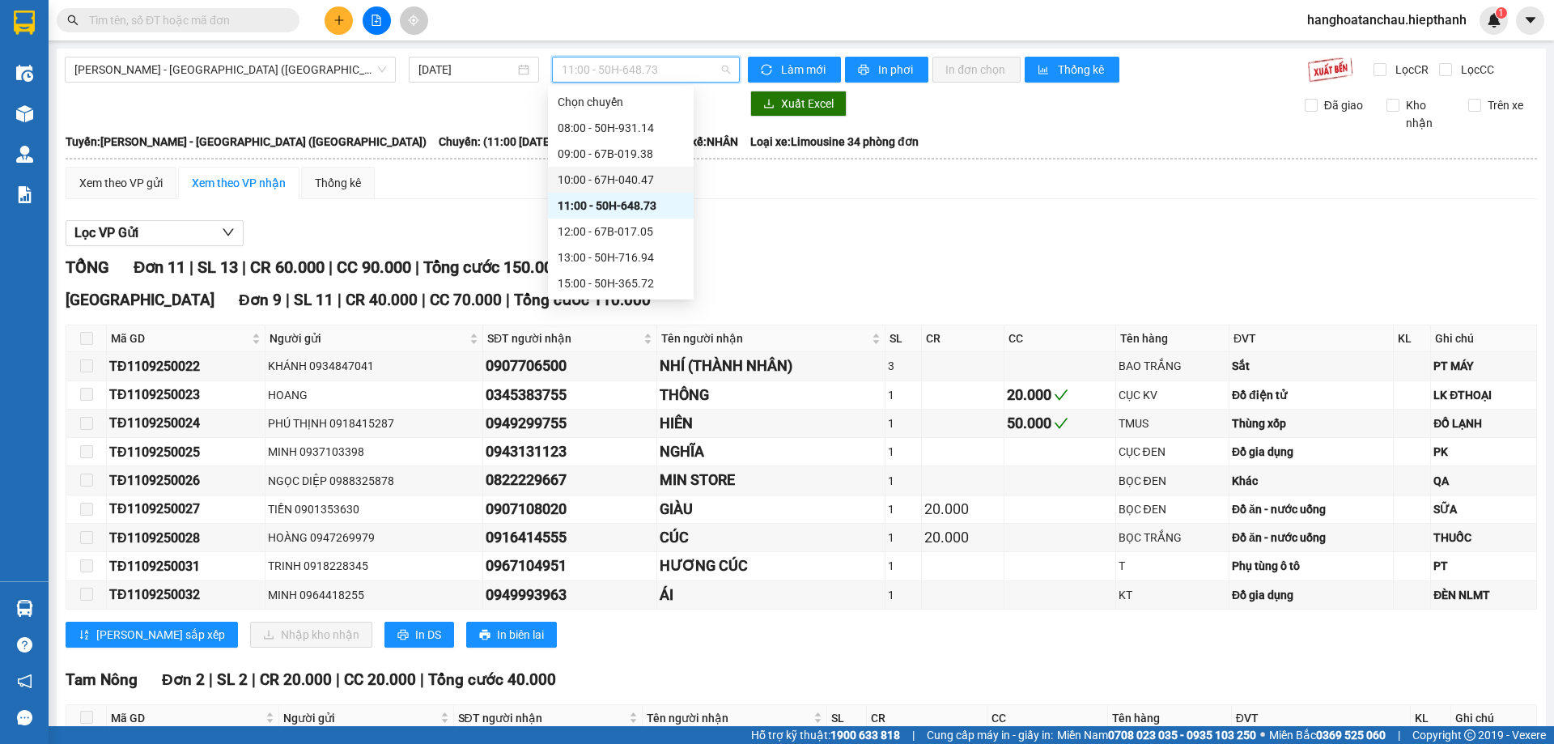
click at [630, 172] on div "10:00 - 67H-040.47" at bounding box center [621, 180] width 126 height 18
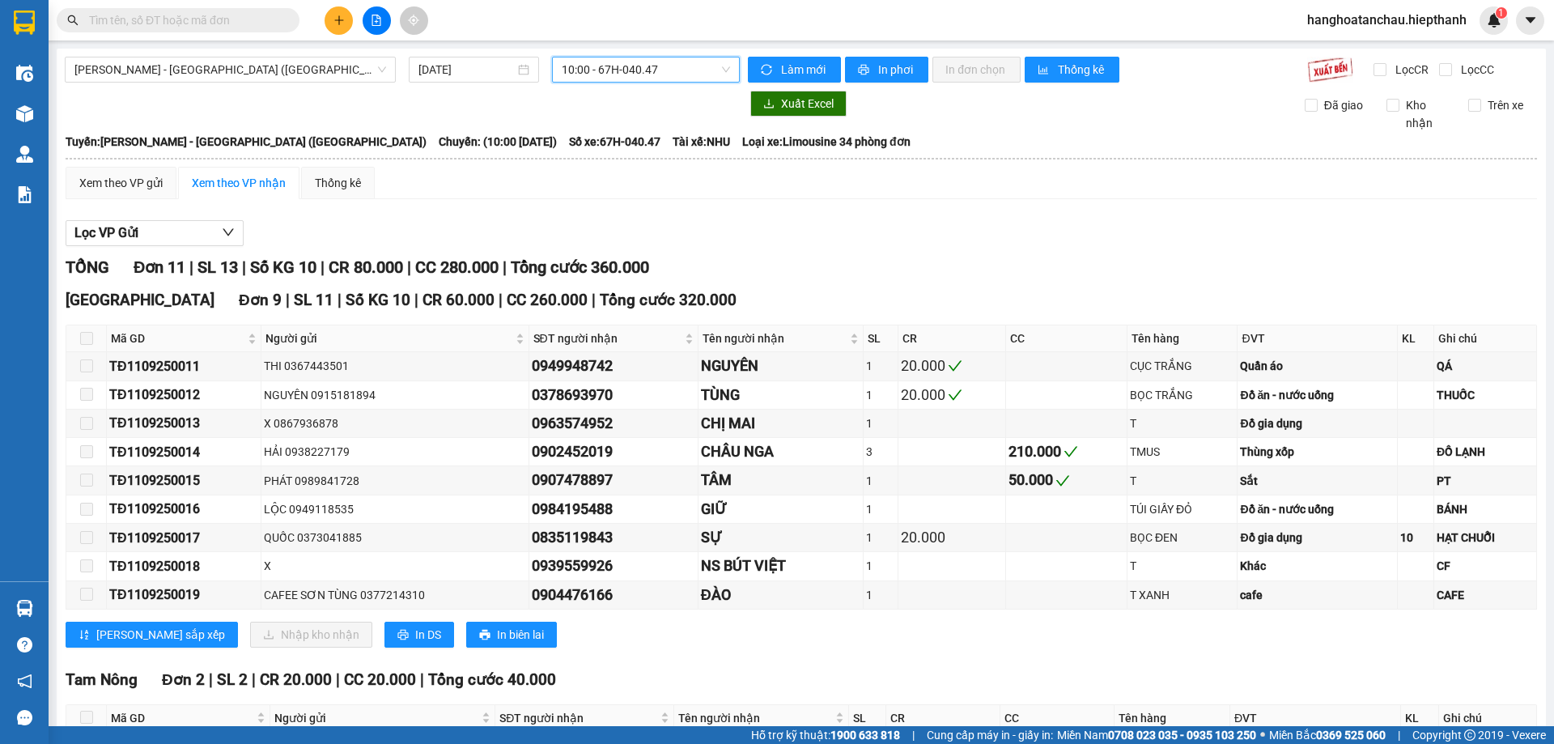
click at [628, 70] on span "10:00 - 67H-040.47" at bounding box center [646, 69] width 168 height 24
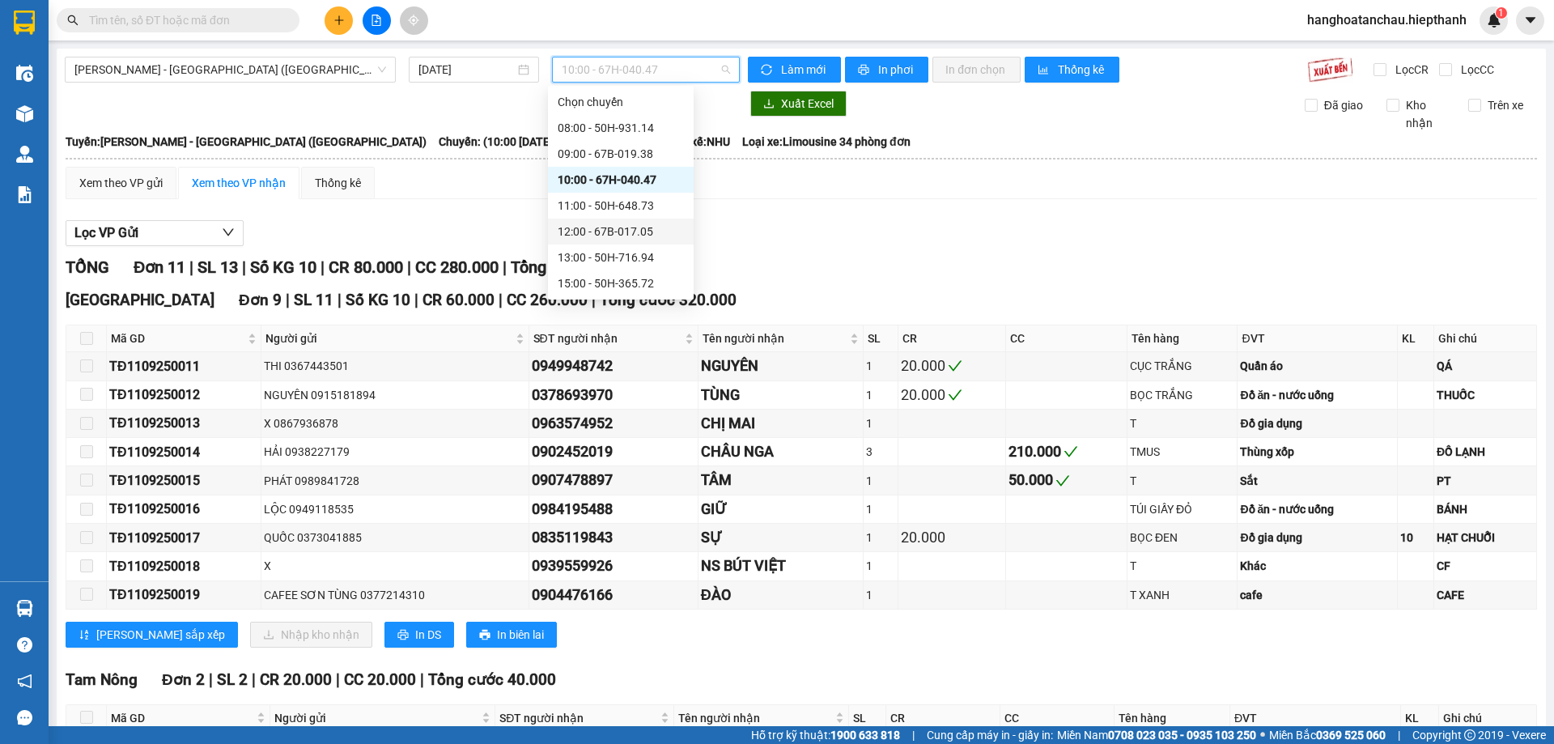
click at [635, 234] on div "12:00 - 67B-017.05" at bounding box center [621, 232] width 126 height 18
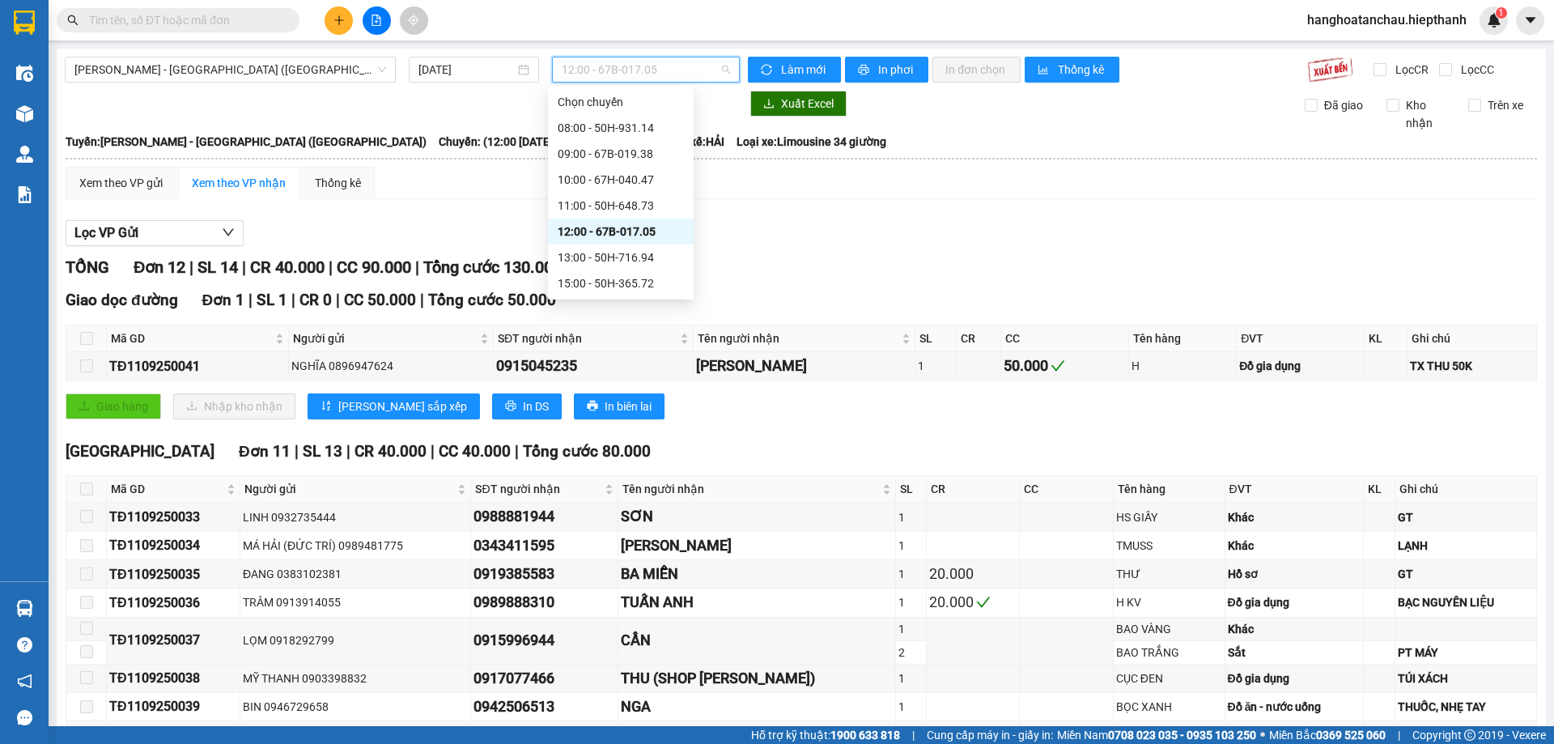
click at [640, 66] on span "12:00 - 67B-017.05" at bounding box center [646, 69] width 168 height 24
click at [639, 254] on div "13:00 - 50H-716.94" at bounding box center [621, 257] width 126 height 18
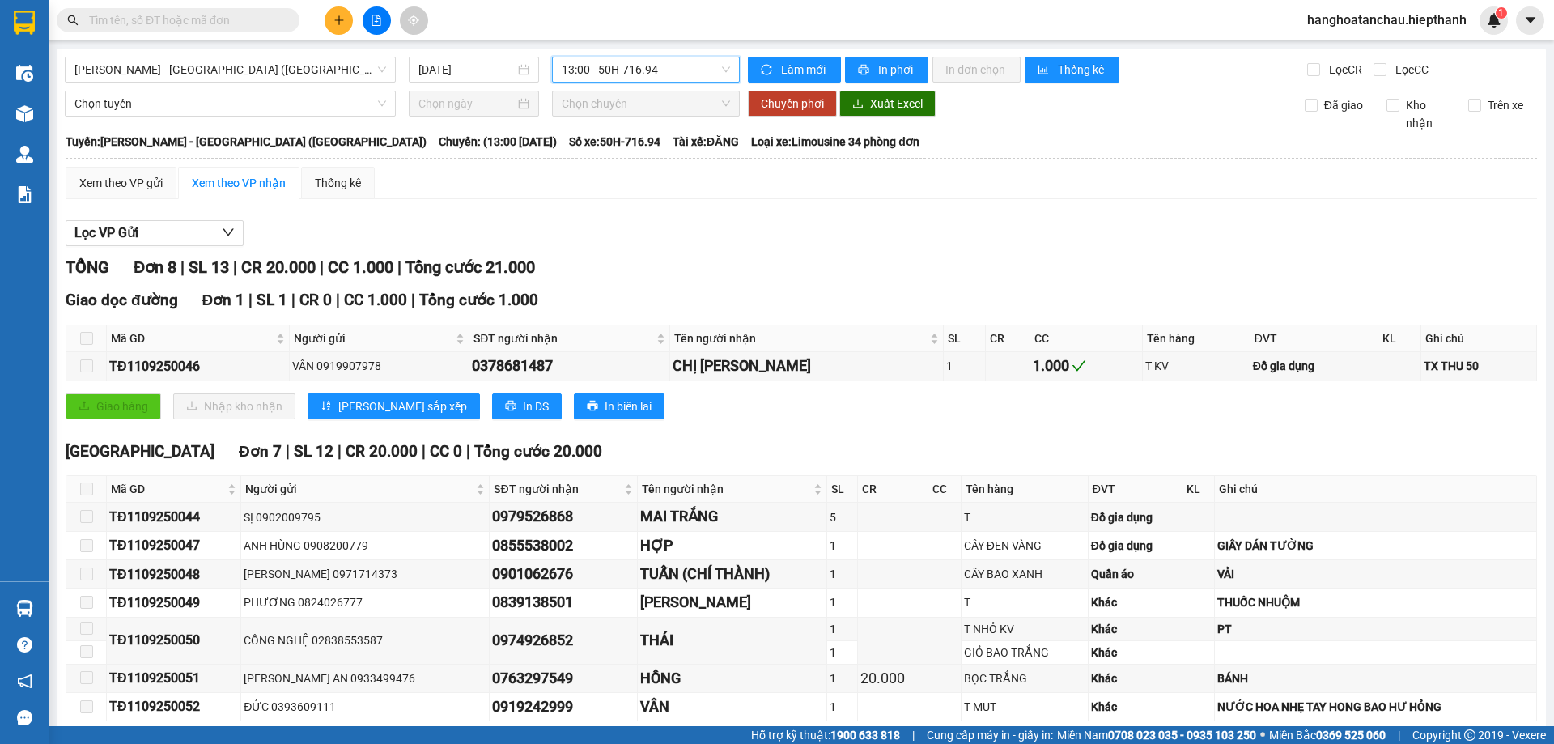
click at [642, 66] on span "13:00 - 50H-716.94" at bounding box center [646, 69] width 168 height 24
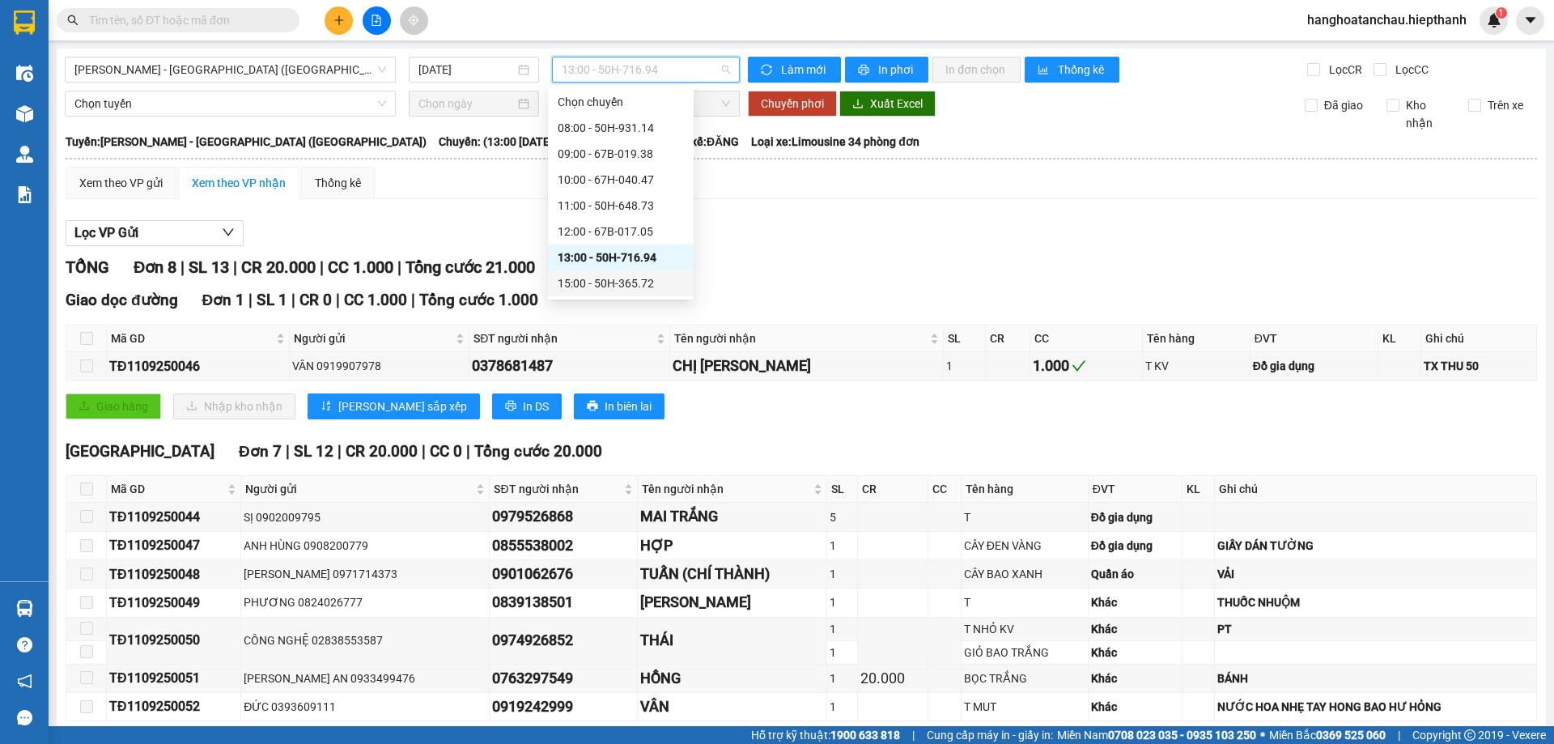
click at [639, 279] on div "15:00 - 50H-365.72" at bounding box center [621, 283] width 126 height 18
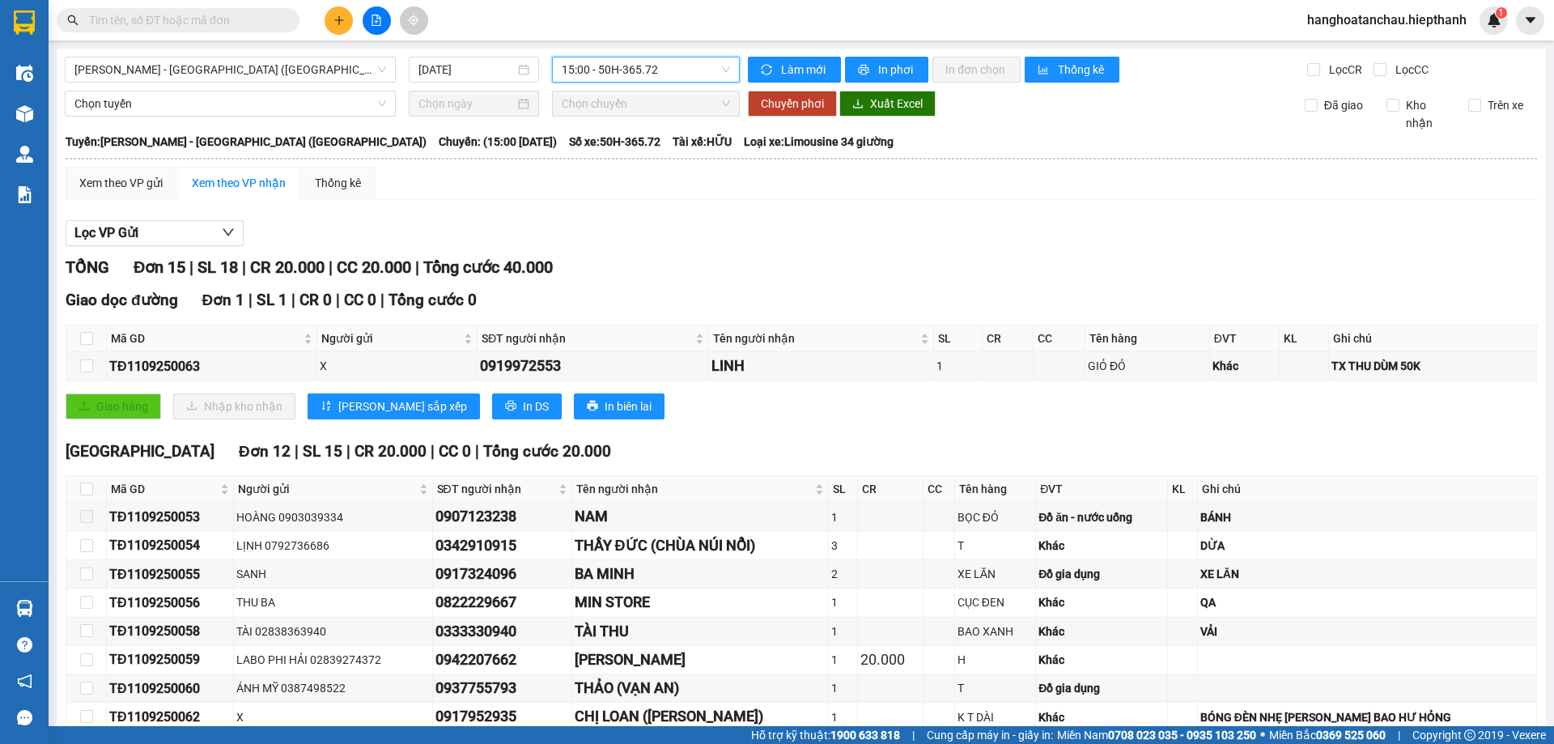
click at [655, 66] on span "15:00 - 50H-365.72" at bounding box center [646, 69] width 168 height 24
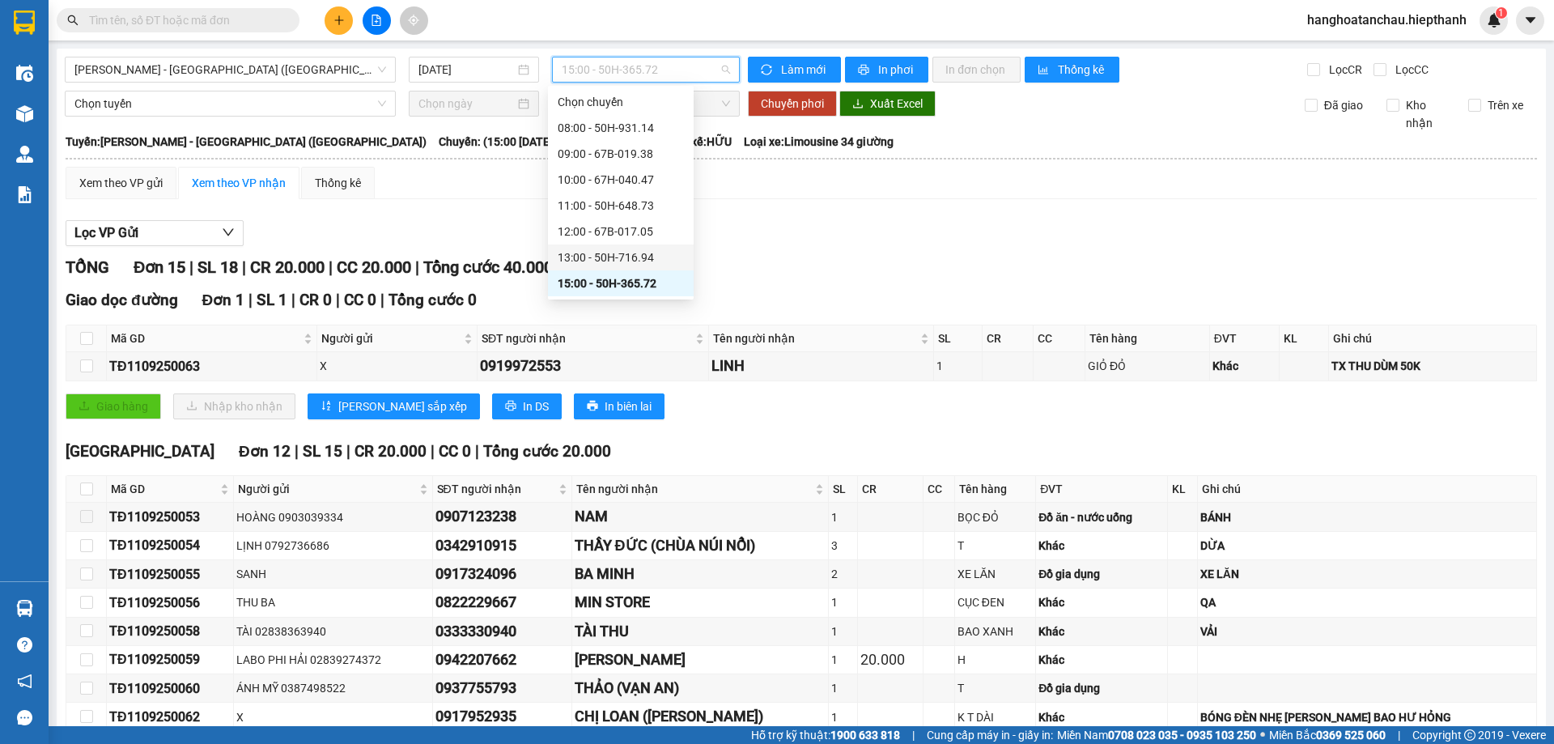
scroll to position [81, 0]
click at [646, 227] on div "17:00 - 50H-151.59" at bounding box center [621, 228] width 126 height 18
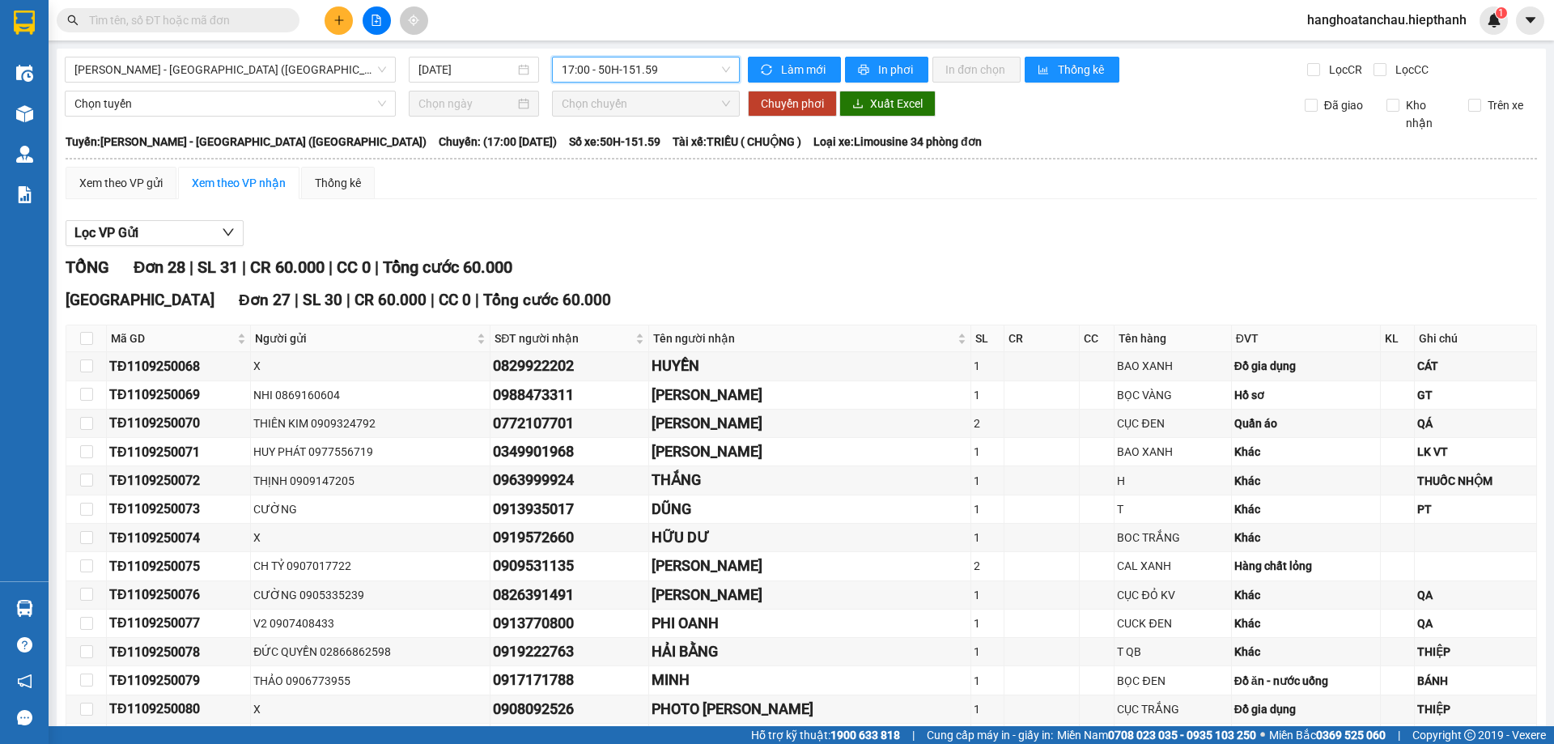
click at [635, 65] on span "17:00 - 50H-151.59" at bounding box center [646, 69] width 168 height 24
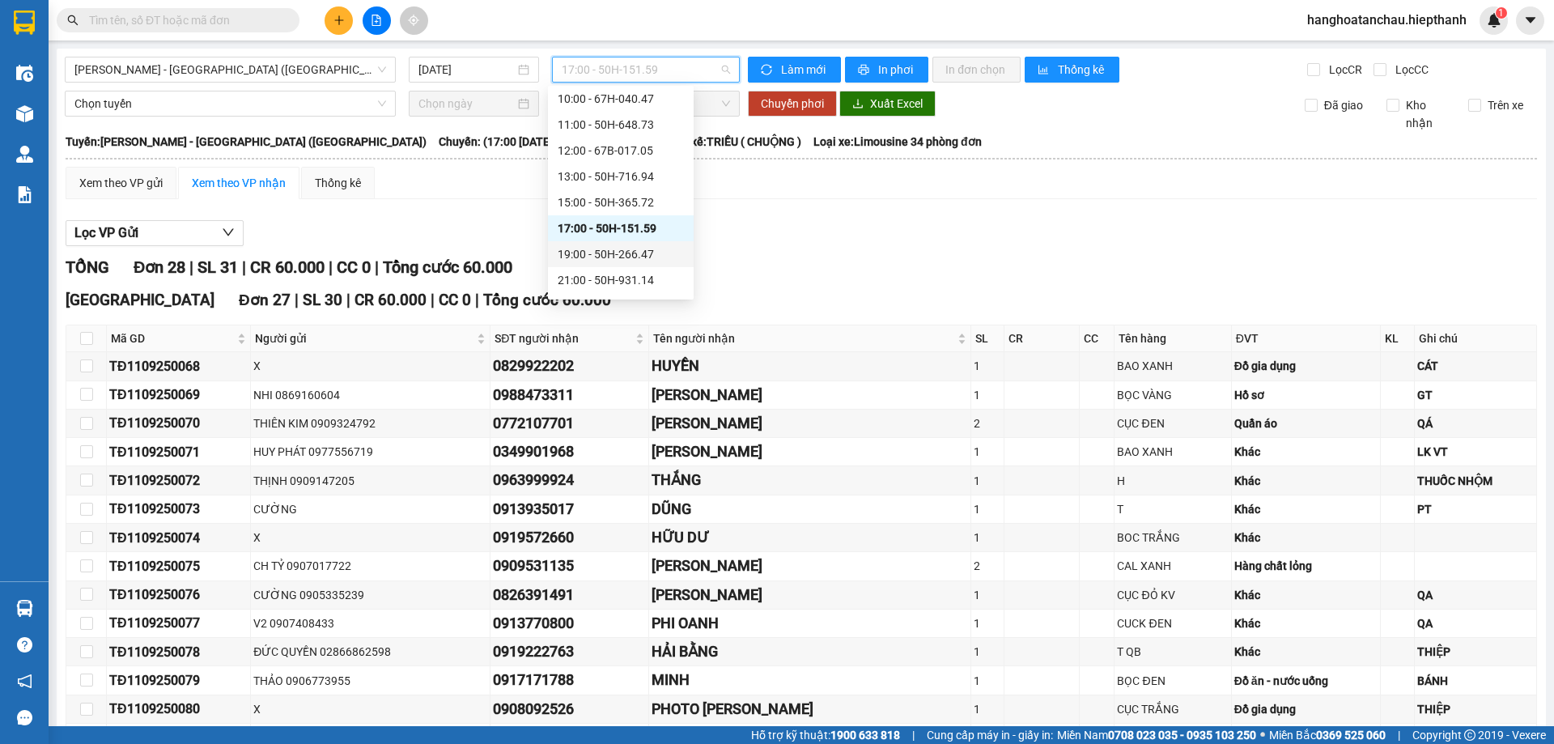
click at [644, 252] on div "19:00 - 50H-266.47" at bounding box center [621, 254] width 126 height 18
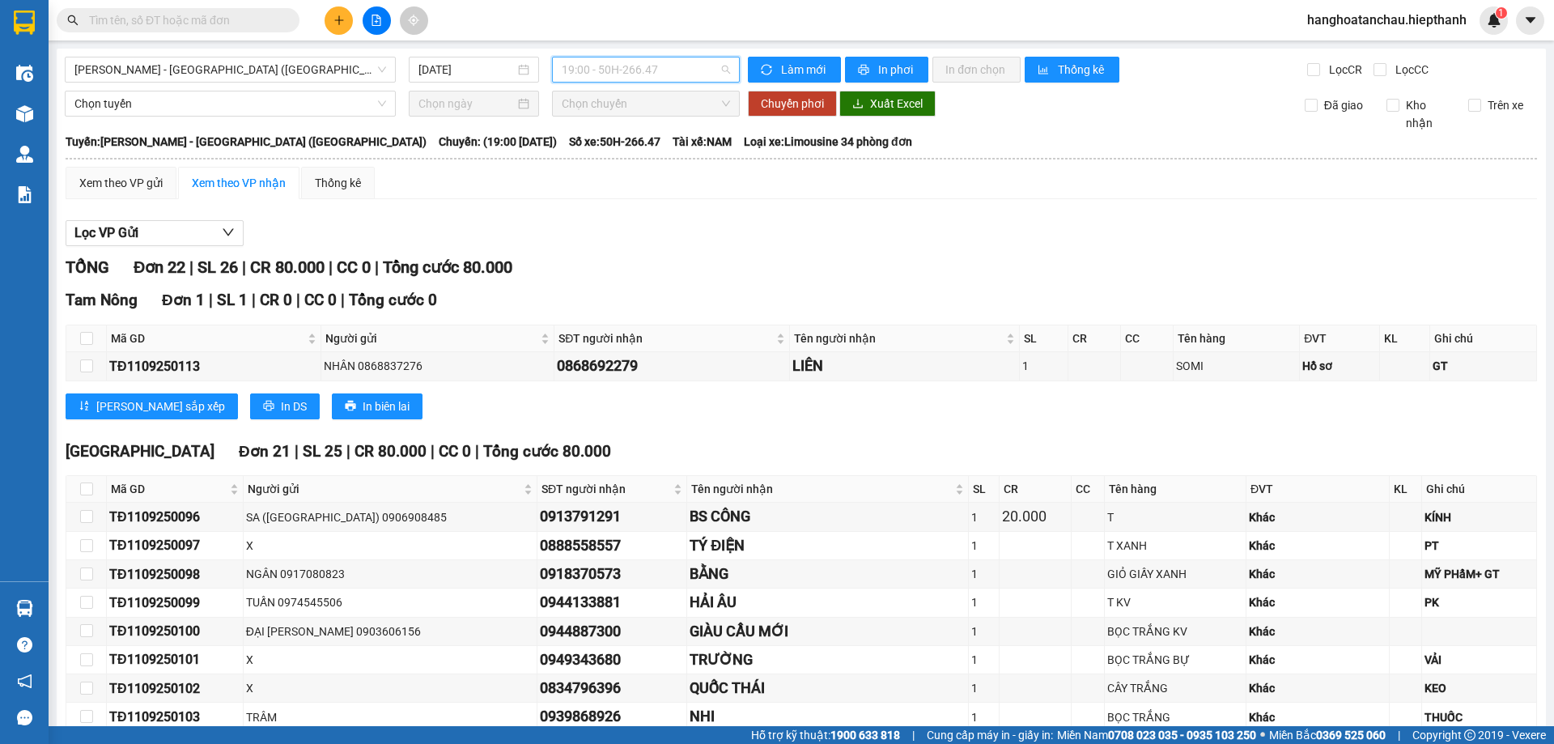
click at [659, 67] on span "19:00 - 50H-266.47" at bounding box center [646, 69] width 168 height 24
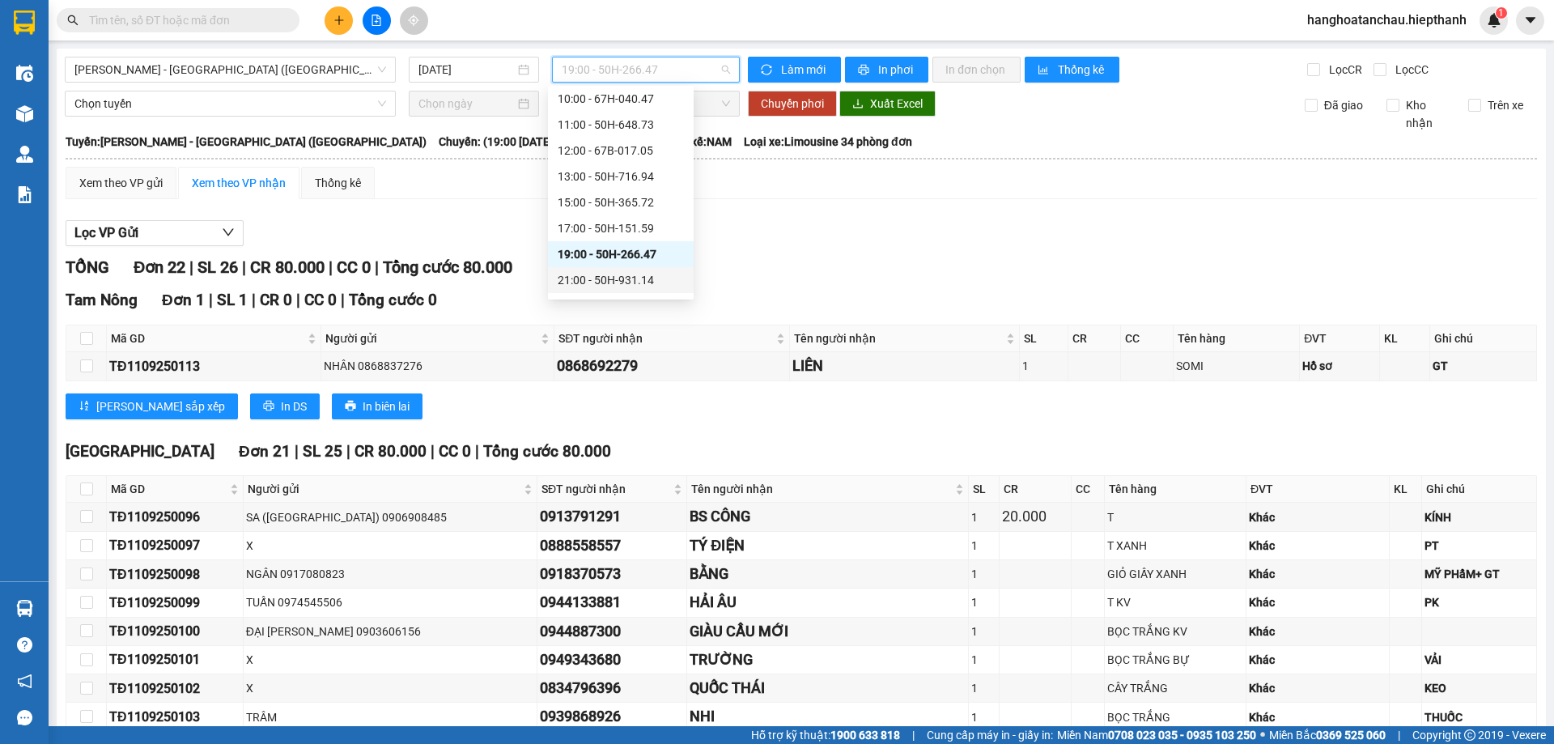
click at [647, 277] on div "21:00 - 50H-931.14" at bounding box center [621, 280] width 126 height 18
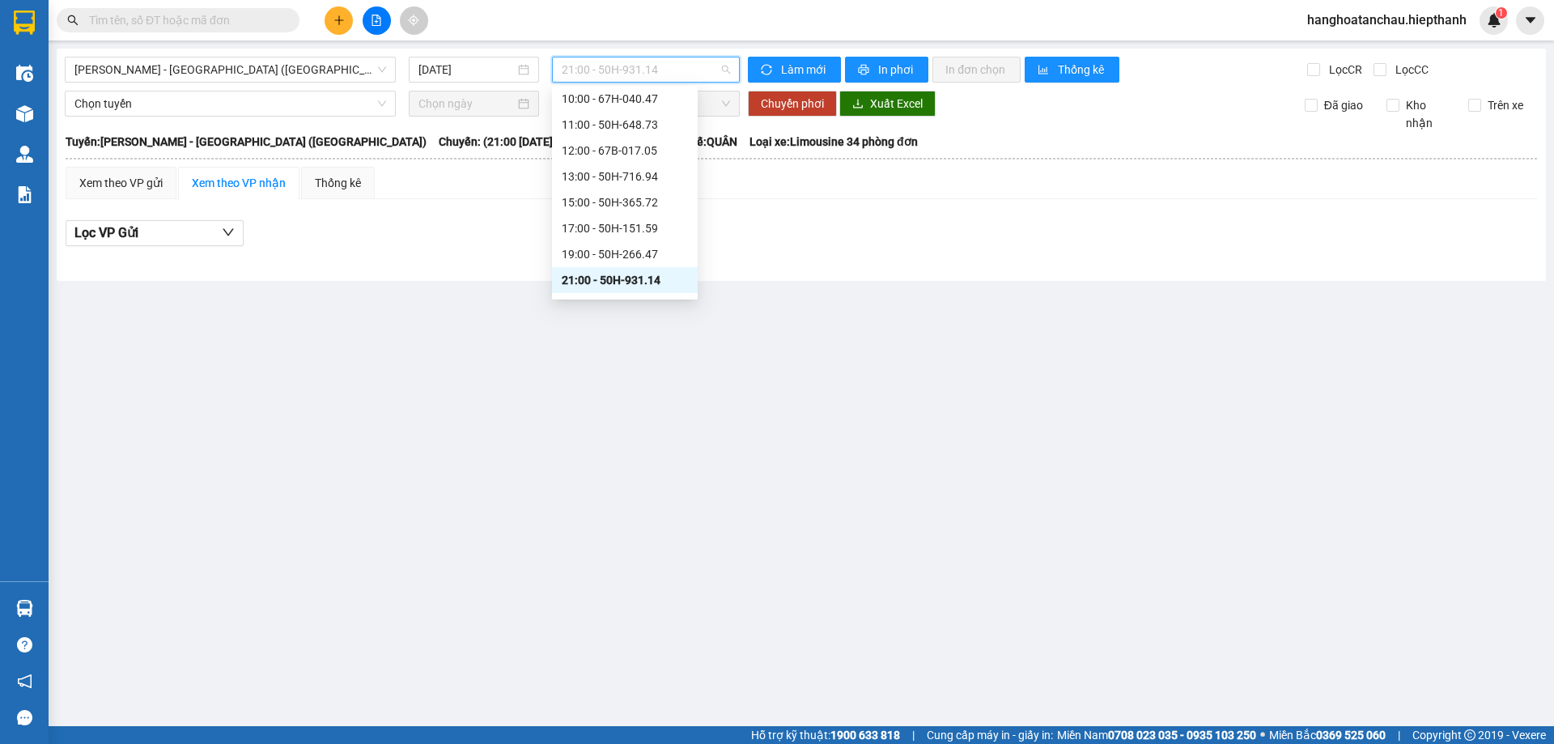
click at [642, 63] on span "21:00 - 50H-931.14" at bounding box center [646, 69] width 168 height 24
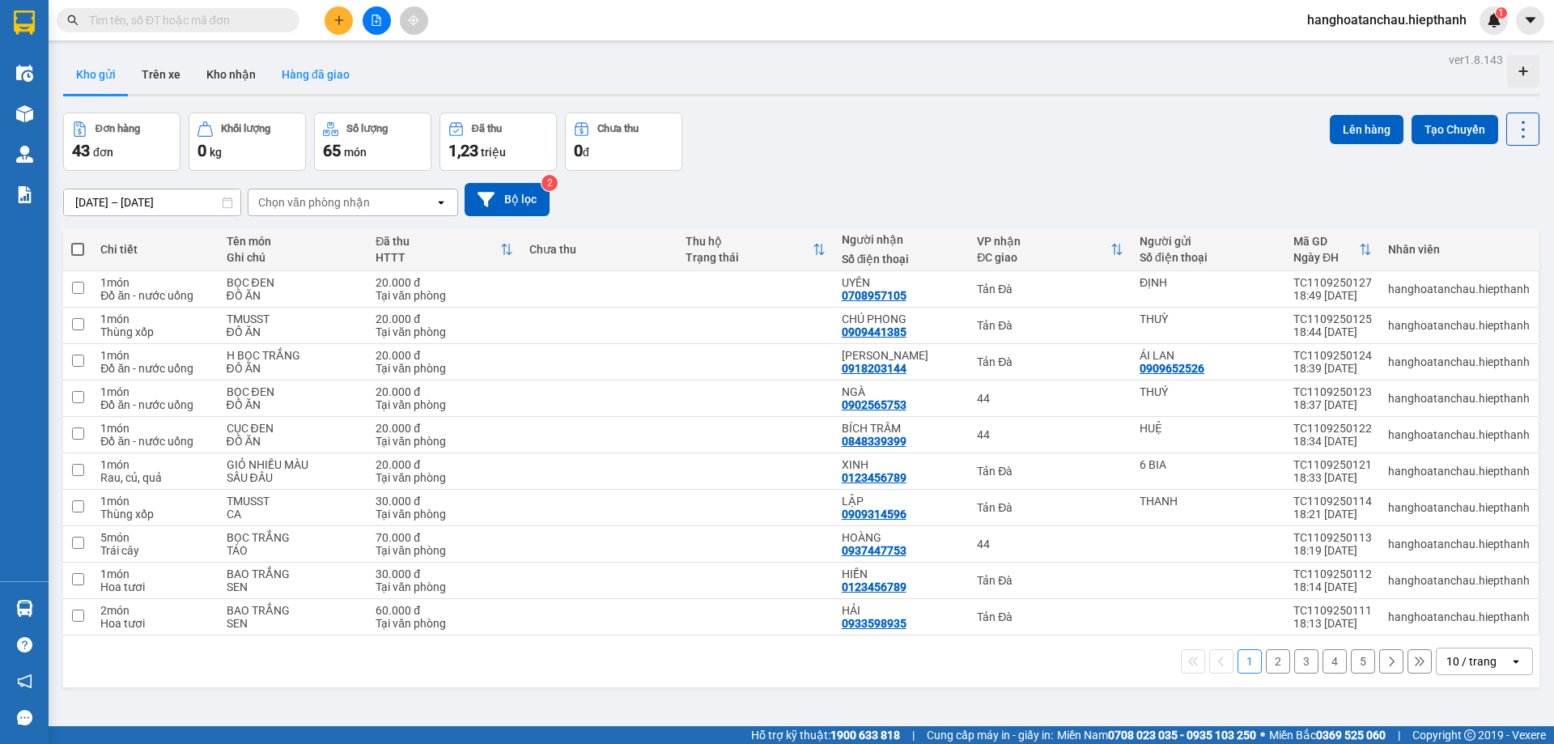
click at [306, 74] on button "Hàng đã giao" at bounding box center [316, 74] width 94 height 39
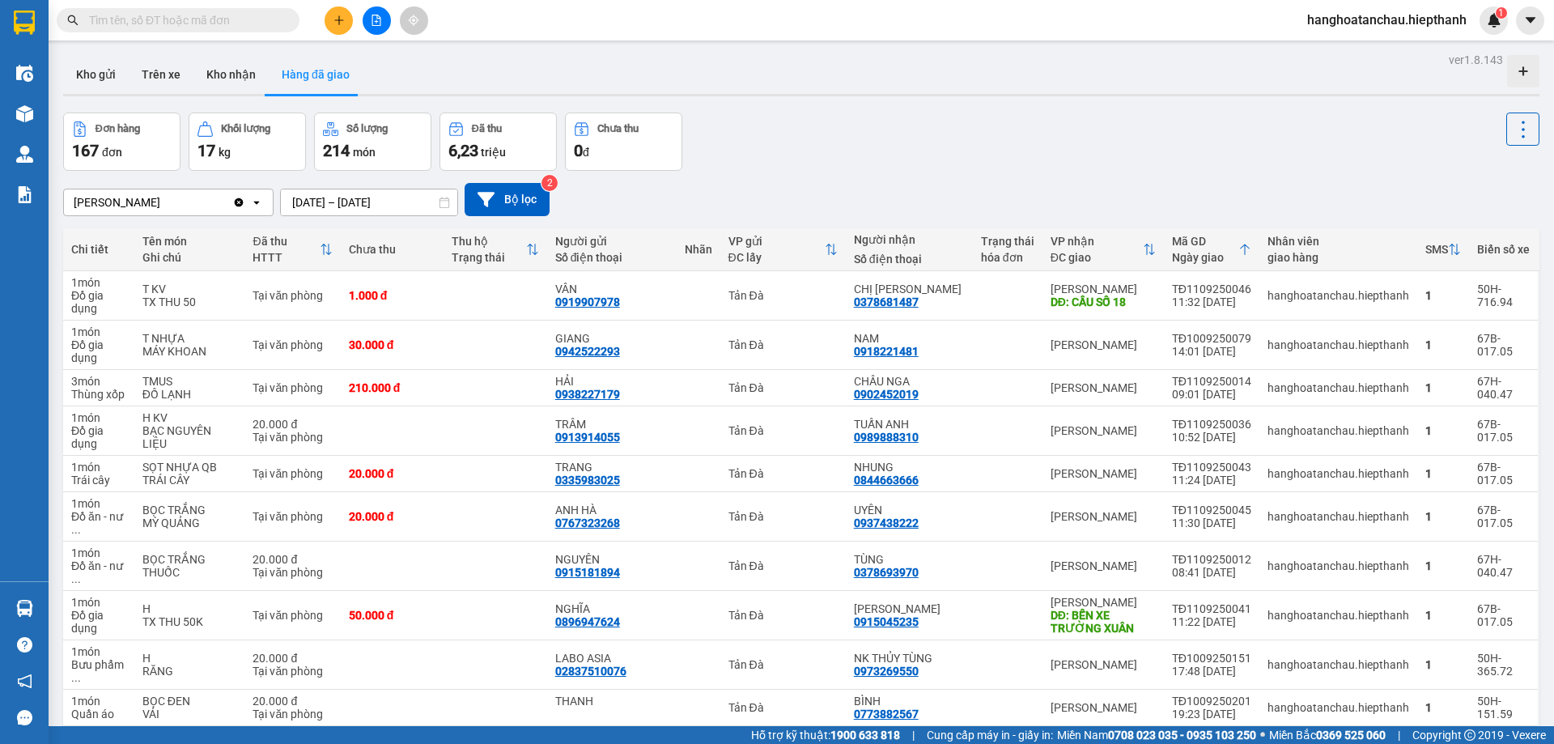
click at [258, 22] on input "text" at bounding box center [184, 20] width 191 height 18
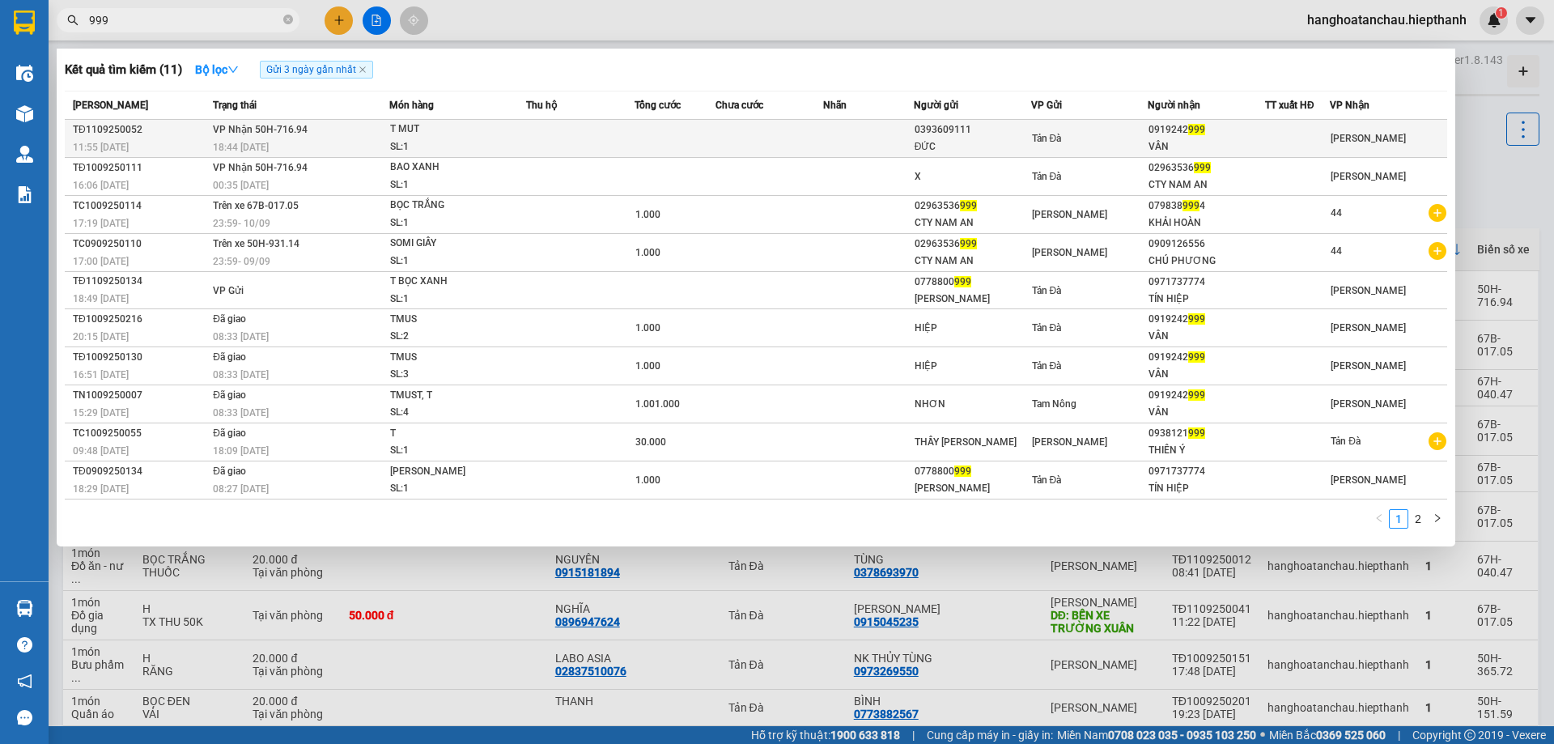
type input "999"
click at [583, 134] on td at bounding box center [580, 139] width 108 height 38
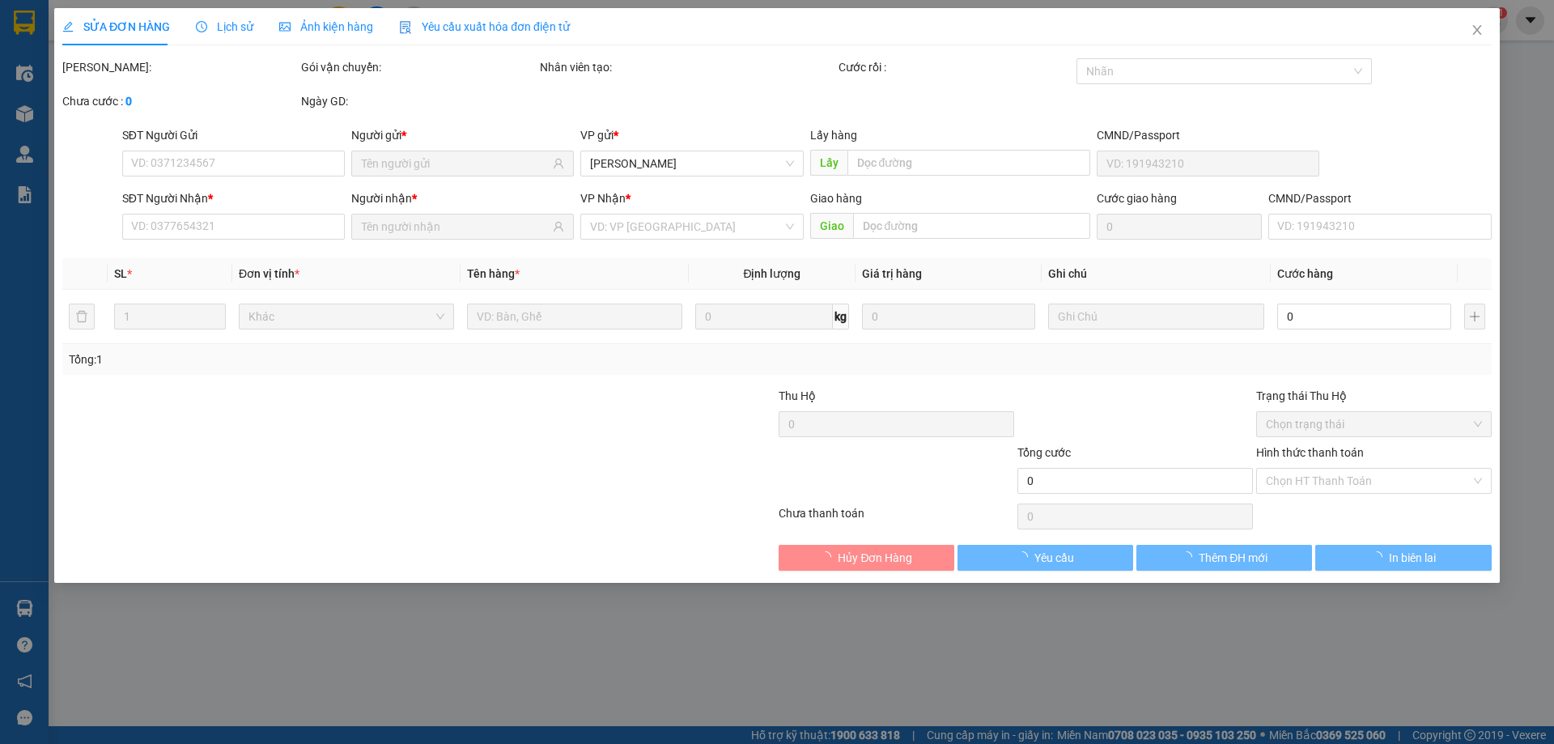
type input "0393609111"
type input "ĐỨC"
type input "0919242999"
type input "VÂN"
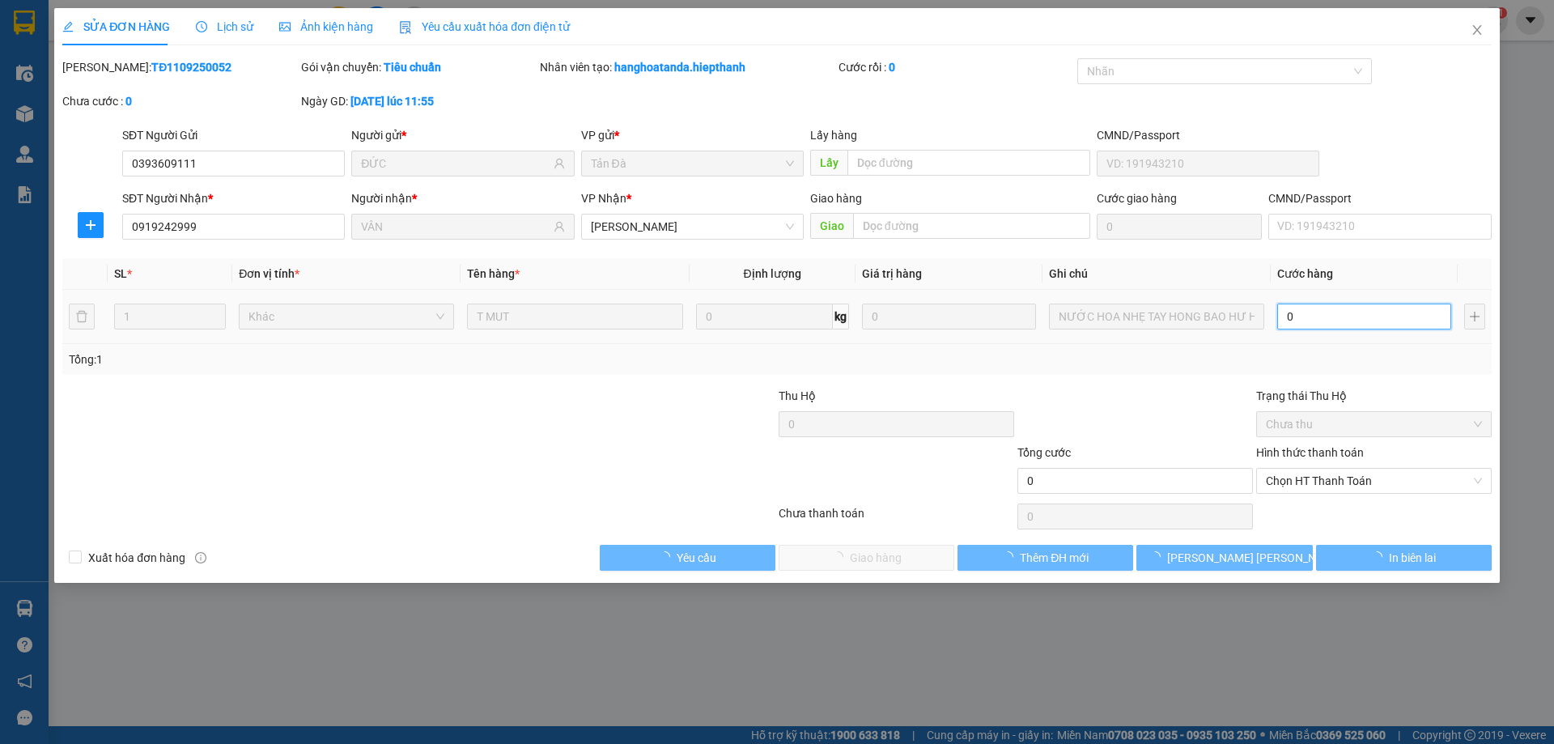
click at [1296, 317] on input "0" at bounding box center [1364, 316] width 174 height 26
type input "1"
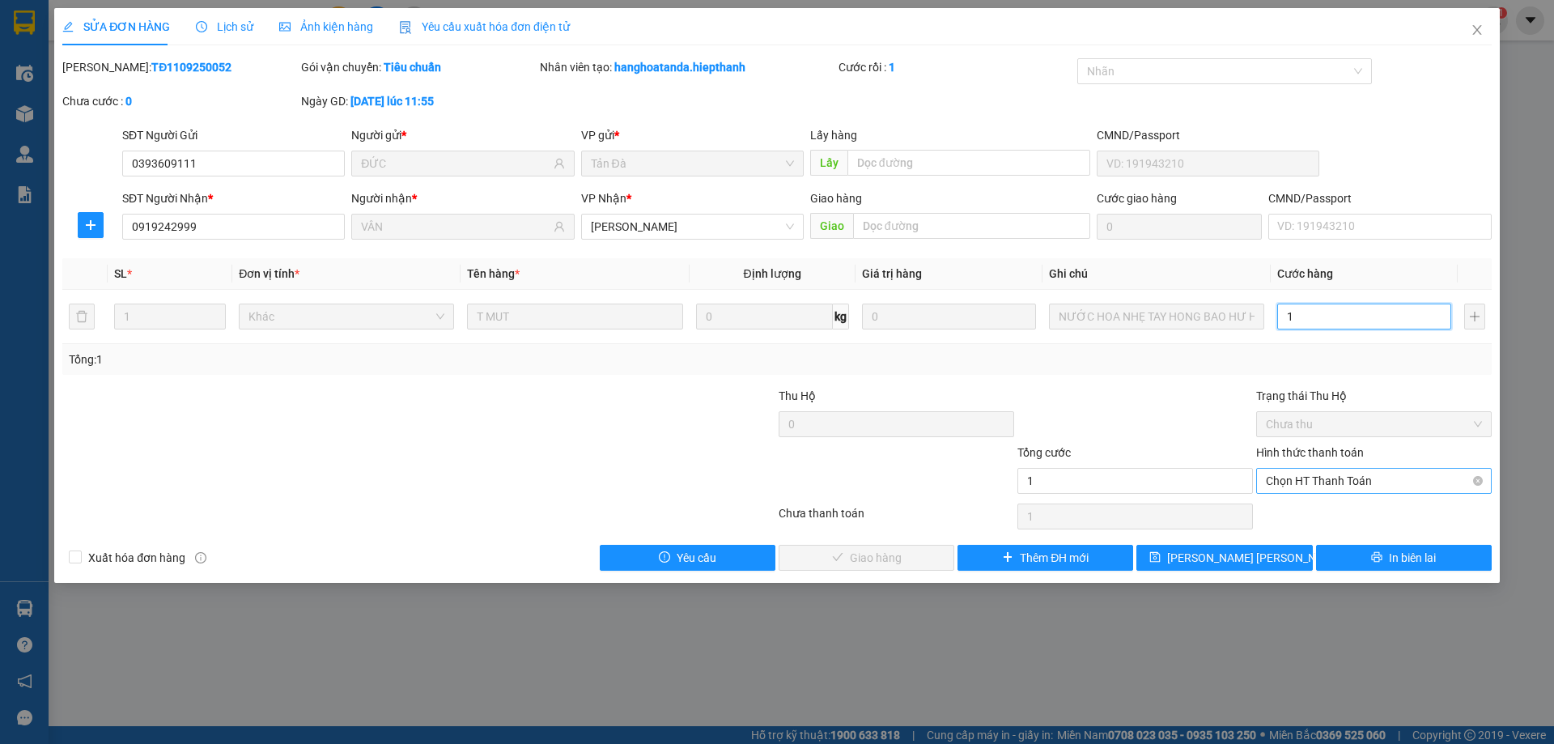
click at [1330, 482] on span "Chọn HT Thanh Toán" at bounding box center [1374, 481] width 216 height 24
type input "1"
type input "1.000"
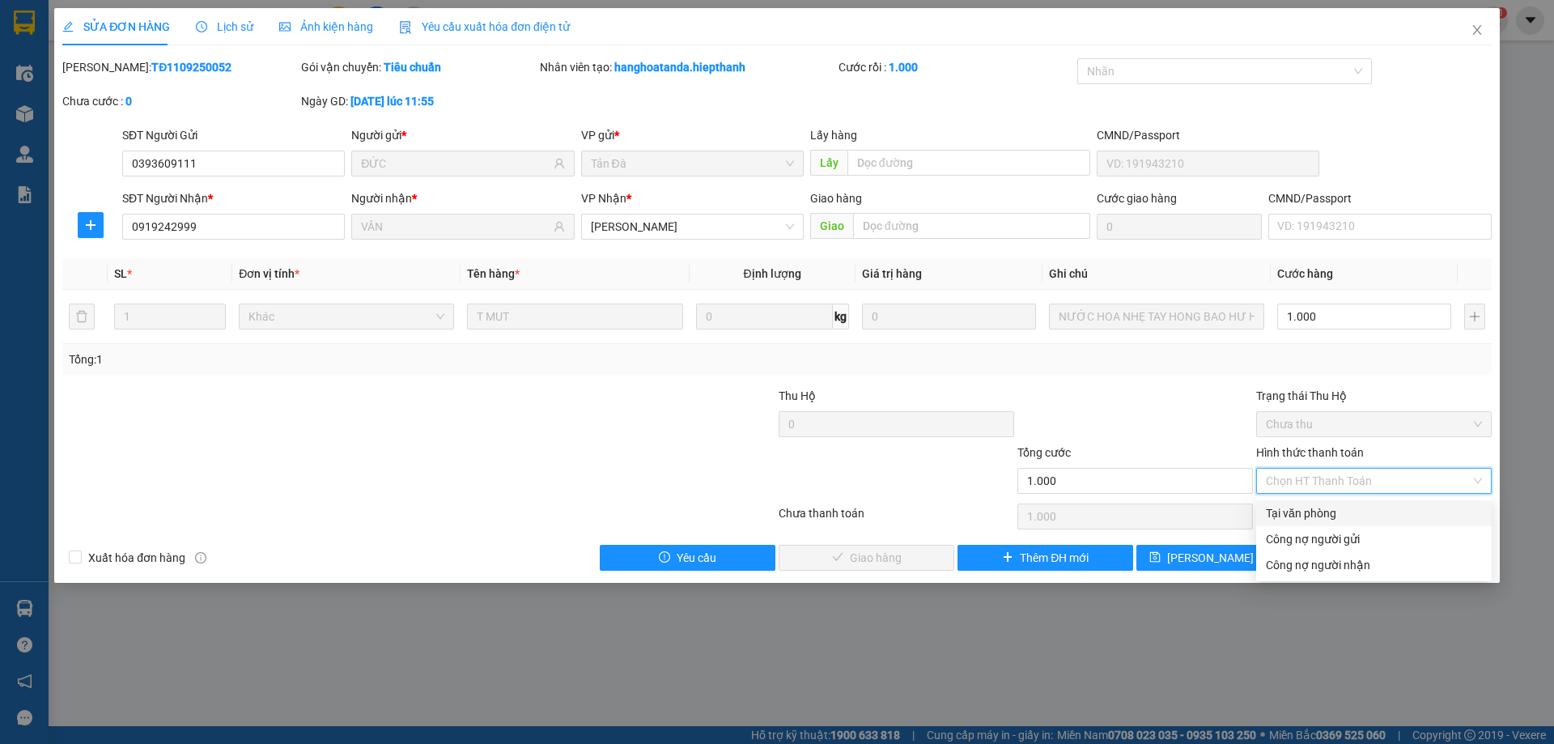
click at [1330, 514] on div "Tại văn phòng" at bounding box center [1374, 513] width 216 height 18
type input "0"
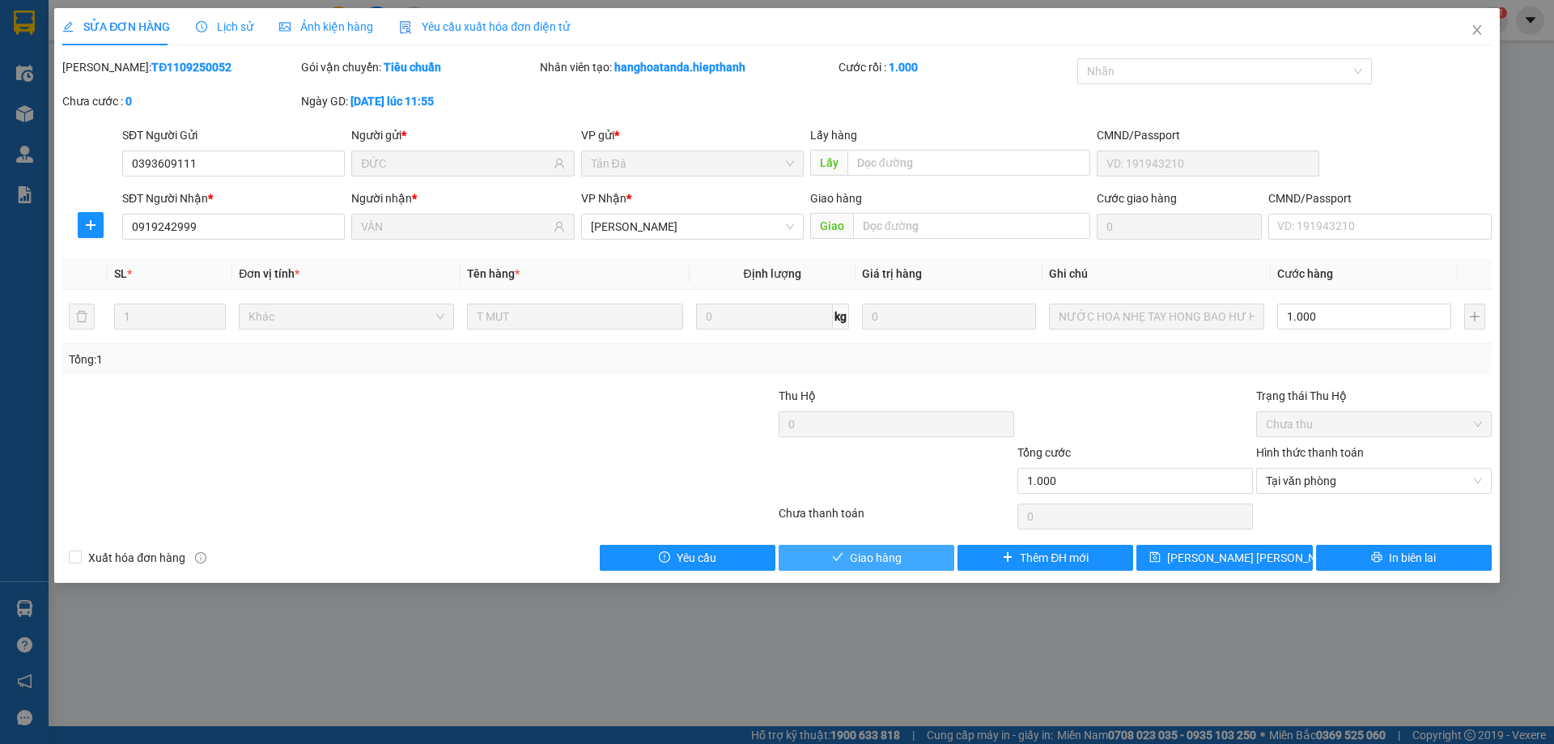
click at [887, 558] on span "Giao hàng" at bounding box center [876, 558] width 52 height 18
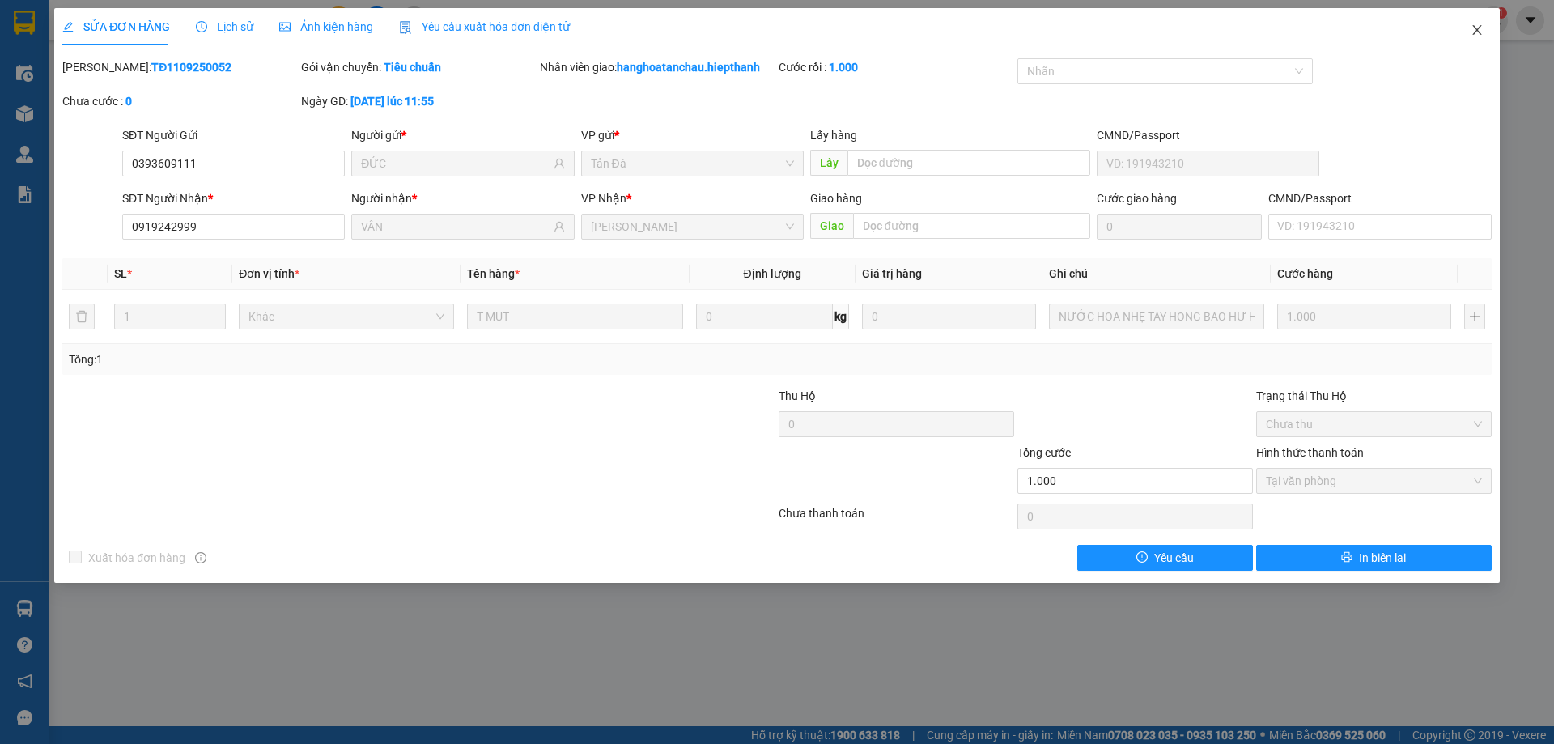
click at [1476, 33] on icon "close" at bounding box center [1476, 29] width 13 height 13
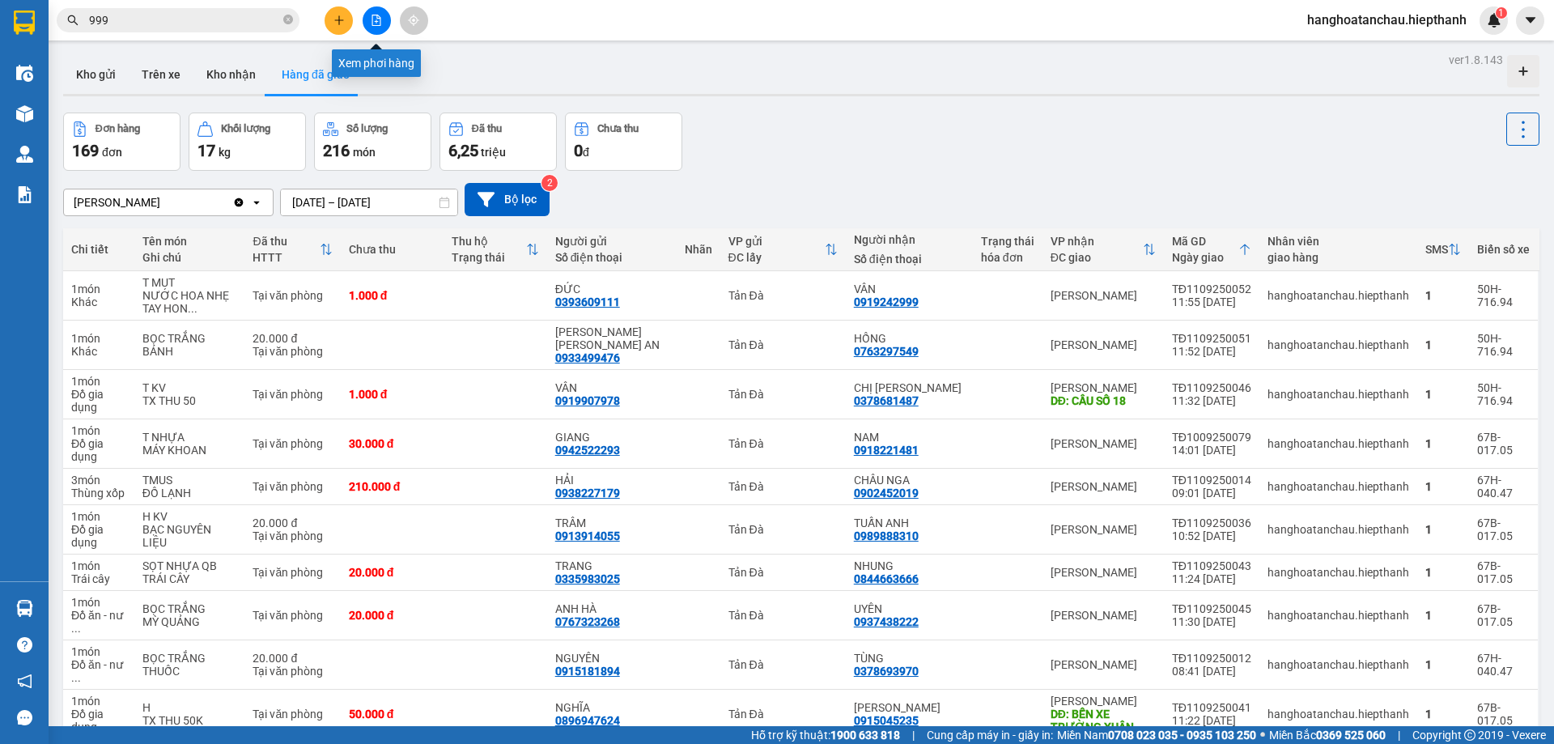
click at [380, 15] on icon "file-add" at bounding box center [376, 20] width 11 height 11
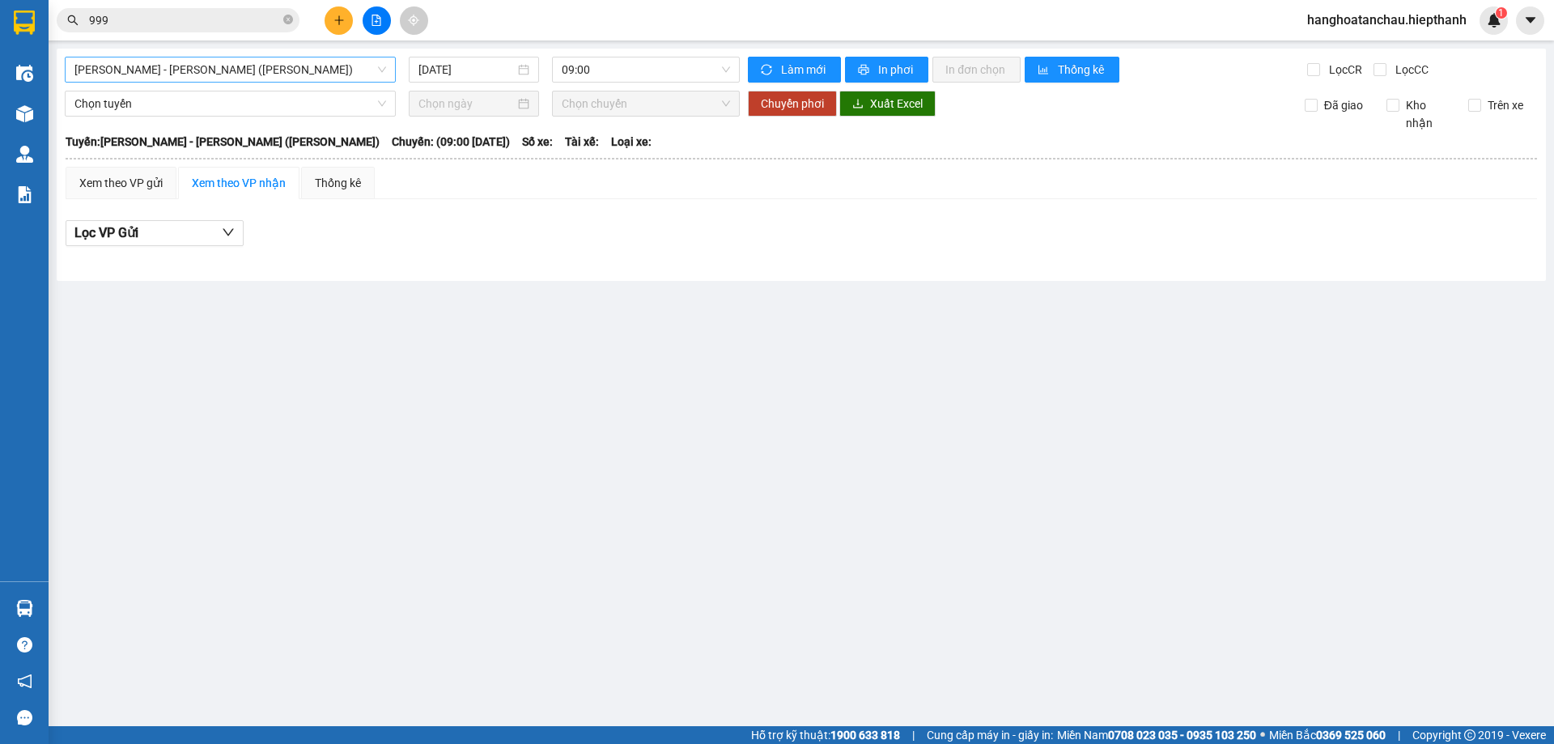
click at [269, 67] on span "[PERSON_NAME] - [GEOGRAPHIC_DATA] (TIỀN)" at bounding box center [230, 69] width 312 height 24
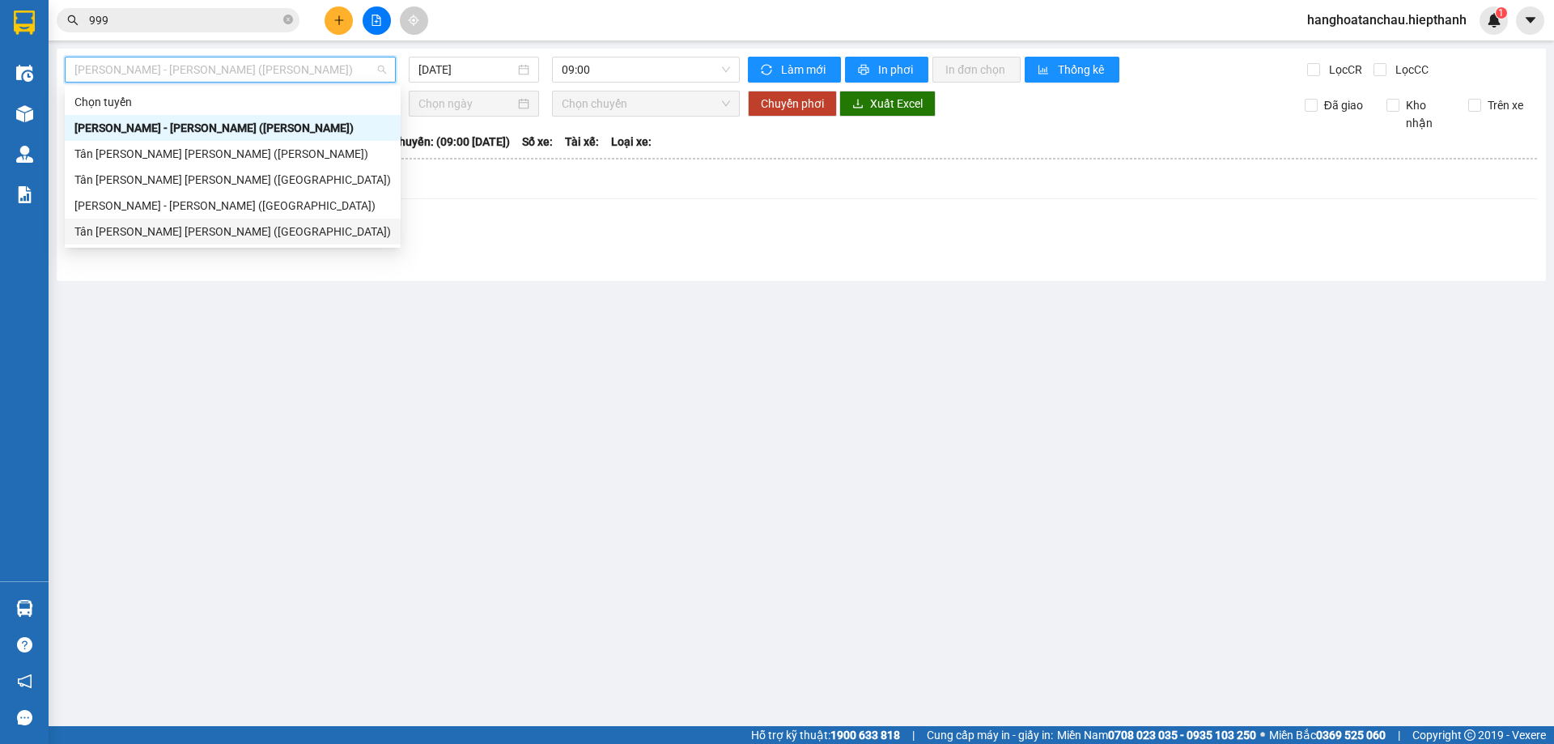
click at [249, 233] on div "Tân Châu - [PERSON_NAME] ([GEOGRAPHIC_DATA])" at bounding box center [236, 232] width 324 height 18
type input "[DATE]"
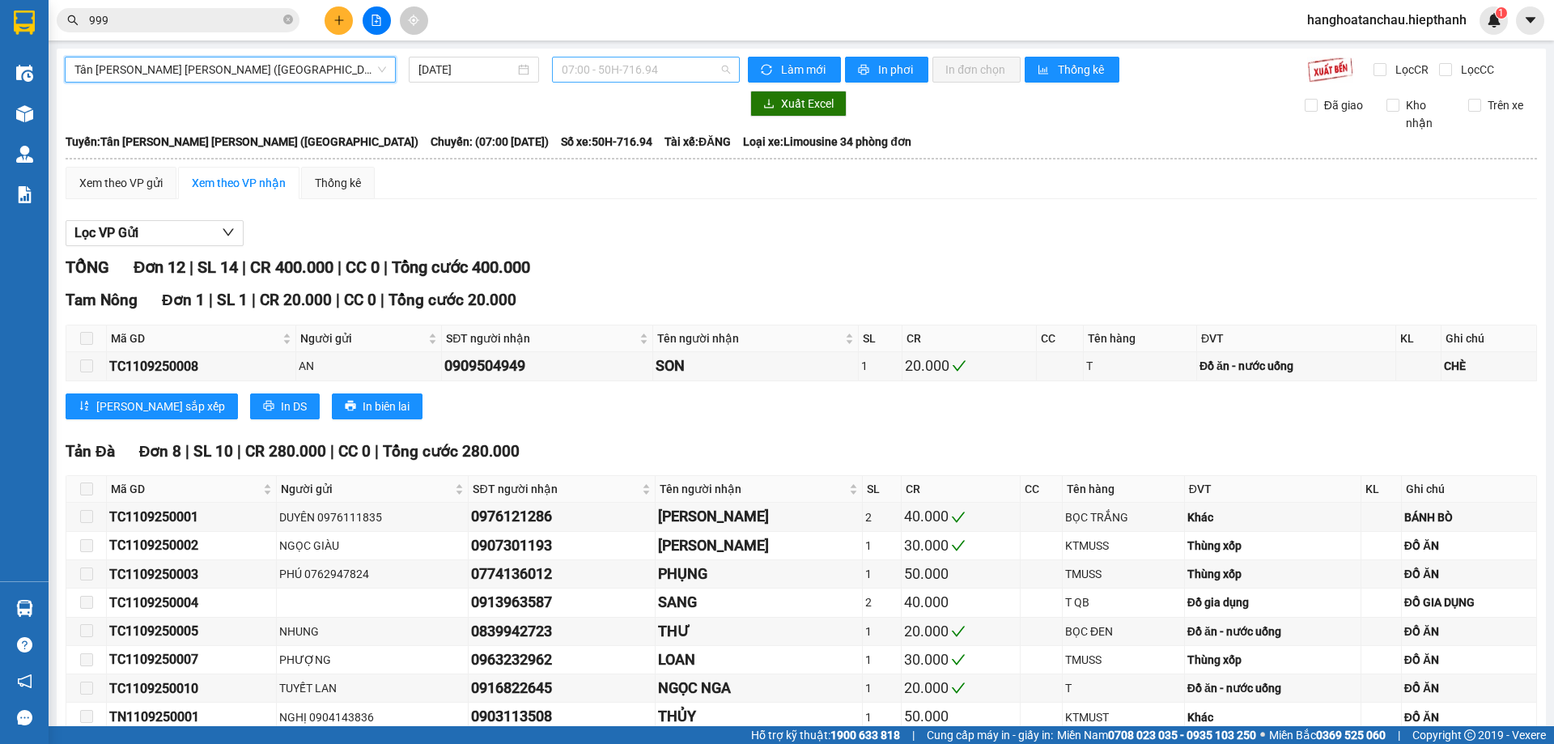
click at [627, 70] on span "07:00 - 50H-716.94" at bounding box center [646, 69] width 168 height 24
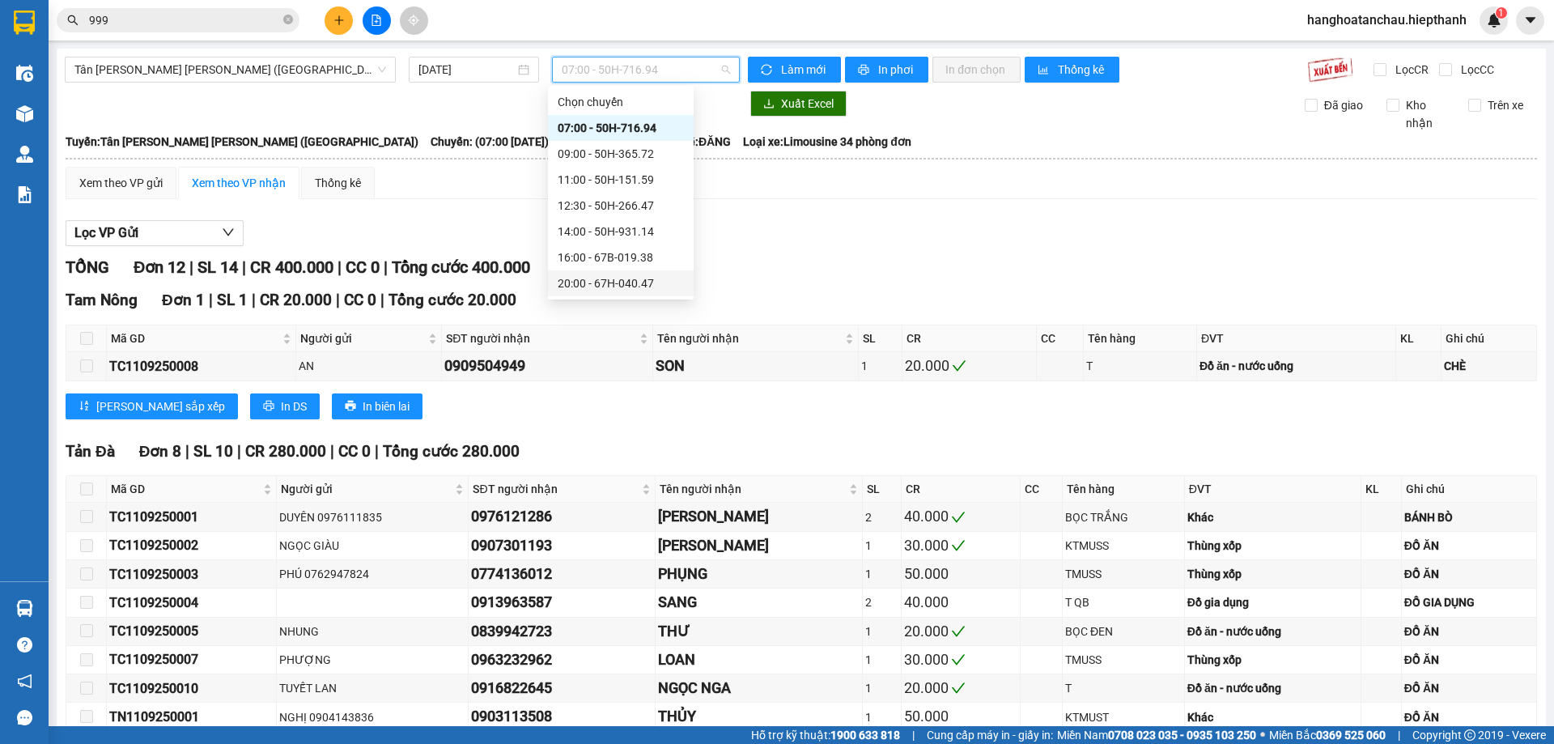
click at [620, 282] on div "20:00 - 67H-040.47" at bounding box center [621, 283] width 126 height 18
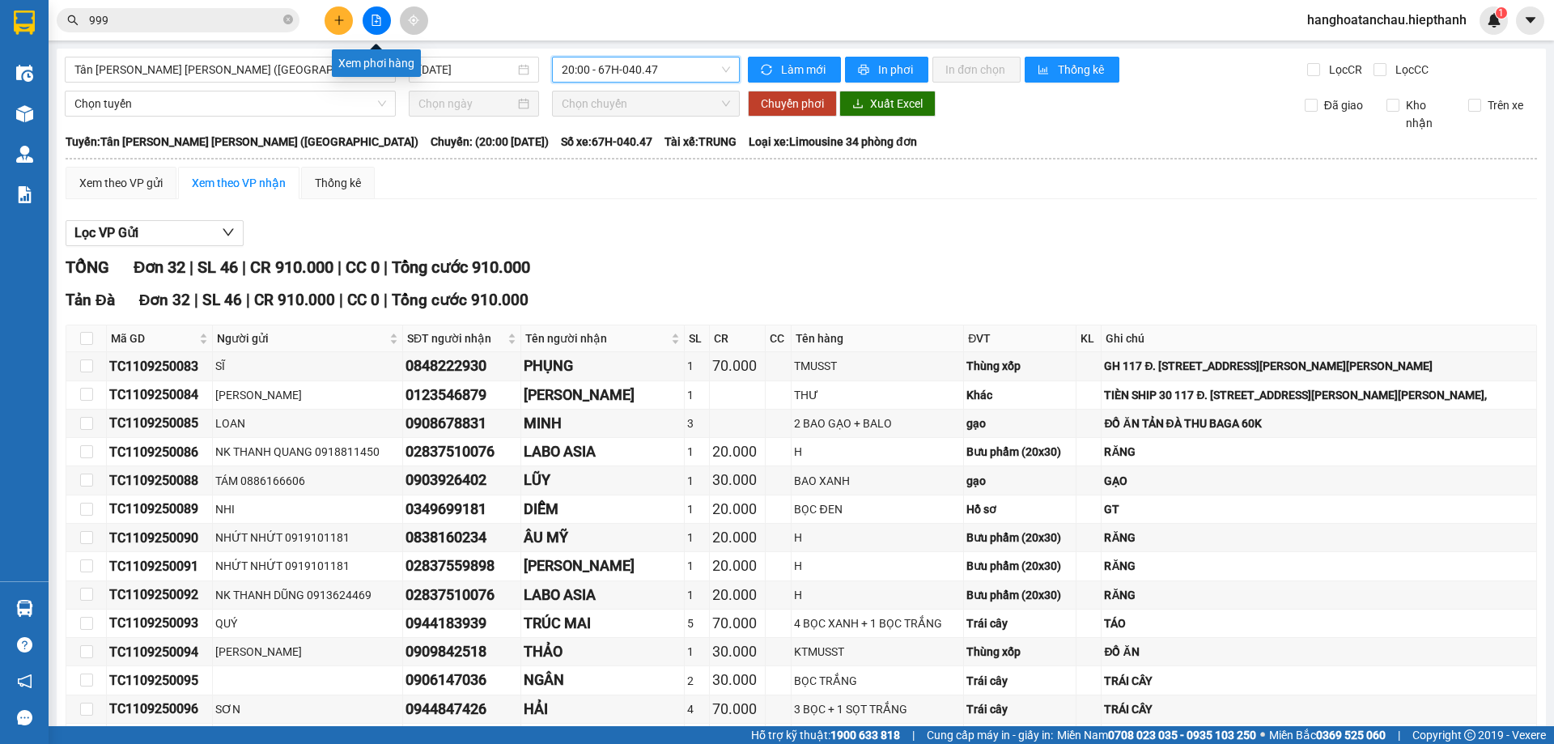
click at [380, 15] on icon "file-add" at bounding box center [376, 20] width 11 height 11
click at [260, 67] on span "Tân Châu - [PERSON_NAME] ([GEOGRAPHIC_DATA])" at bounding box center [230, 69] width 312 height 24
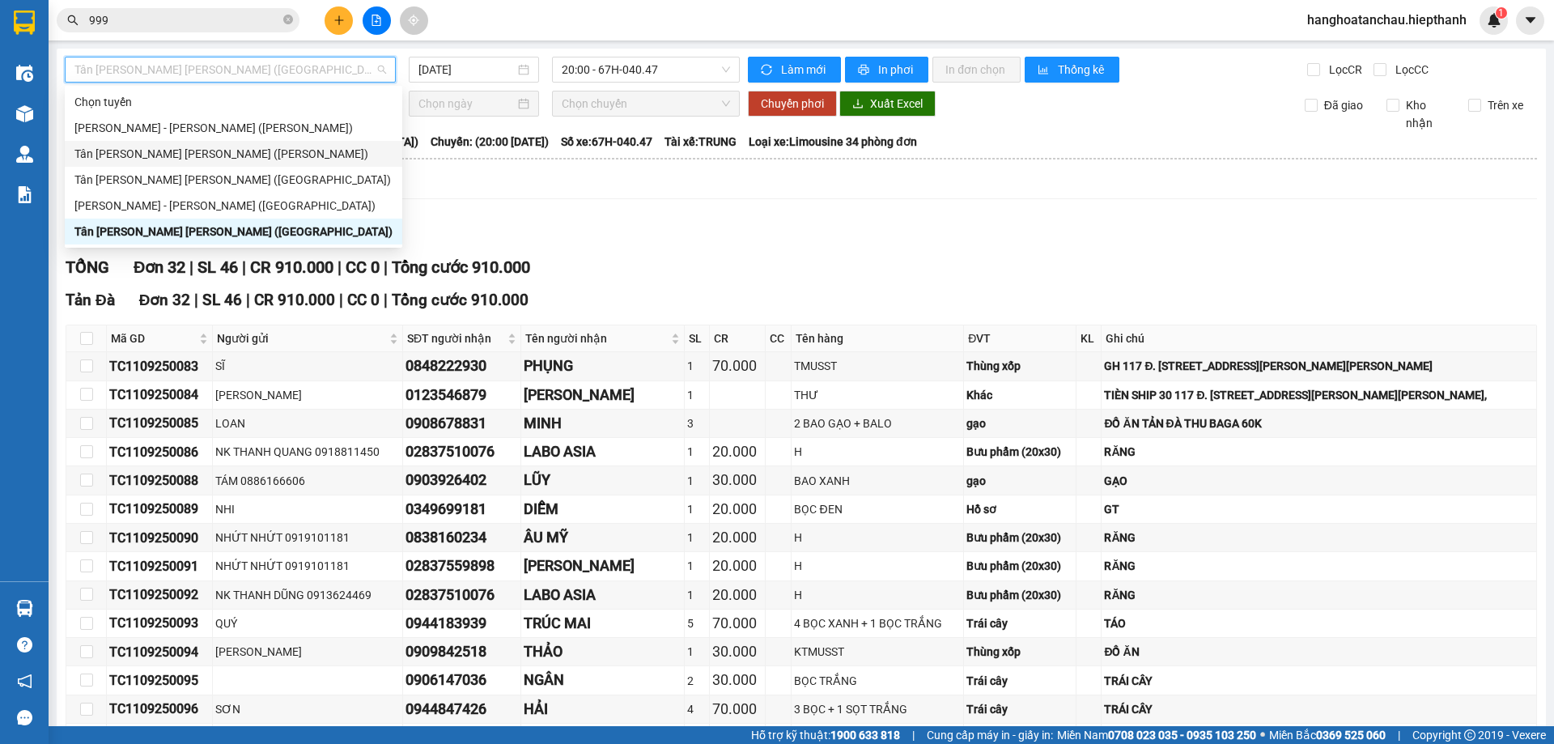
click at [250, 149] on div "Tân Châu - [PERSON_NAME] (TIỀN)" at bounding box center [236, 154] width 324 height 18
type input "[DATE]"
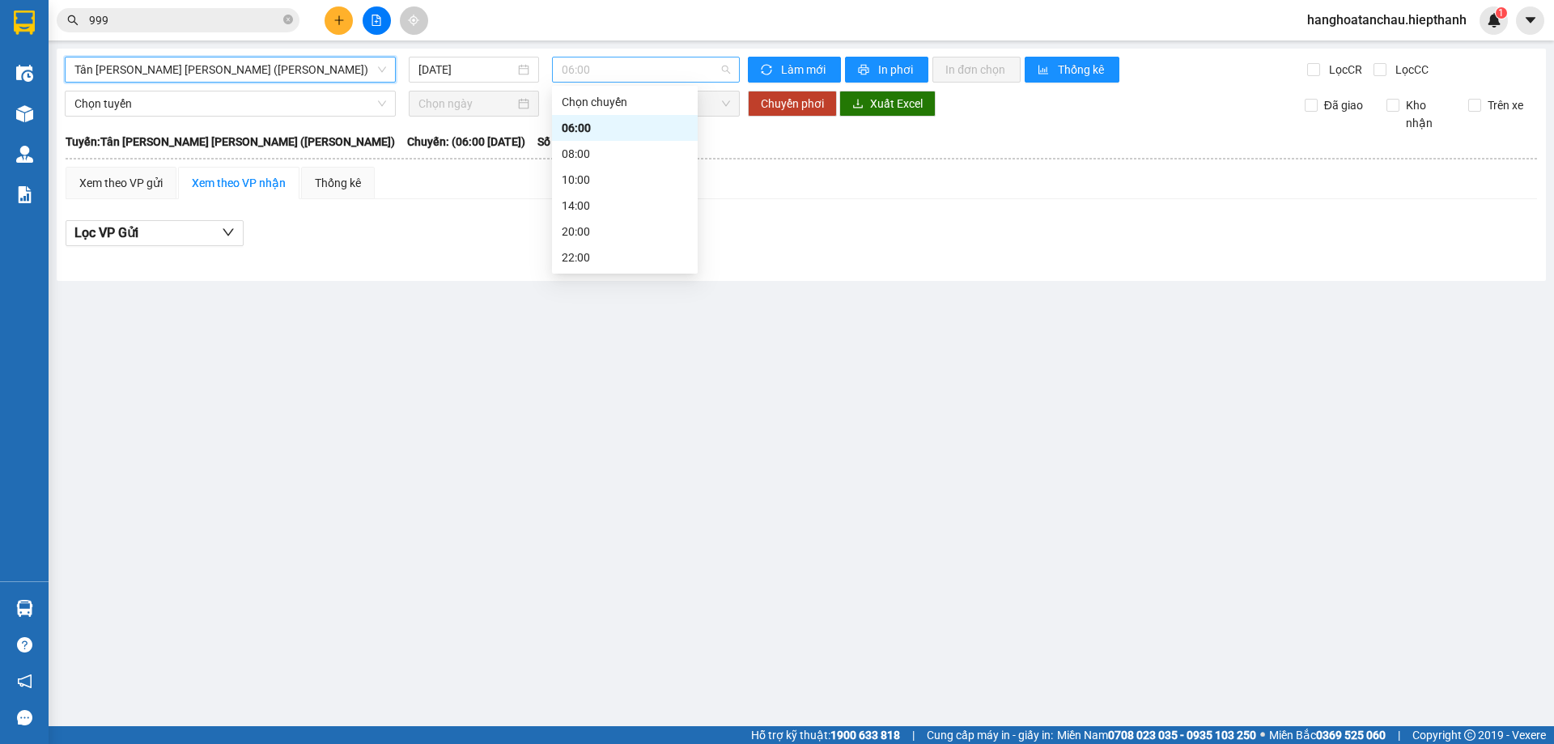
click at [626, 63] on span "06:00" at bounding box center [646, 69] width 168 height 24
click at [617, 257] on div "22:00" at bounding box center [625, 257] width 126 height 18
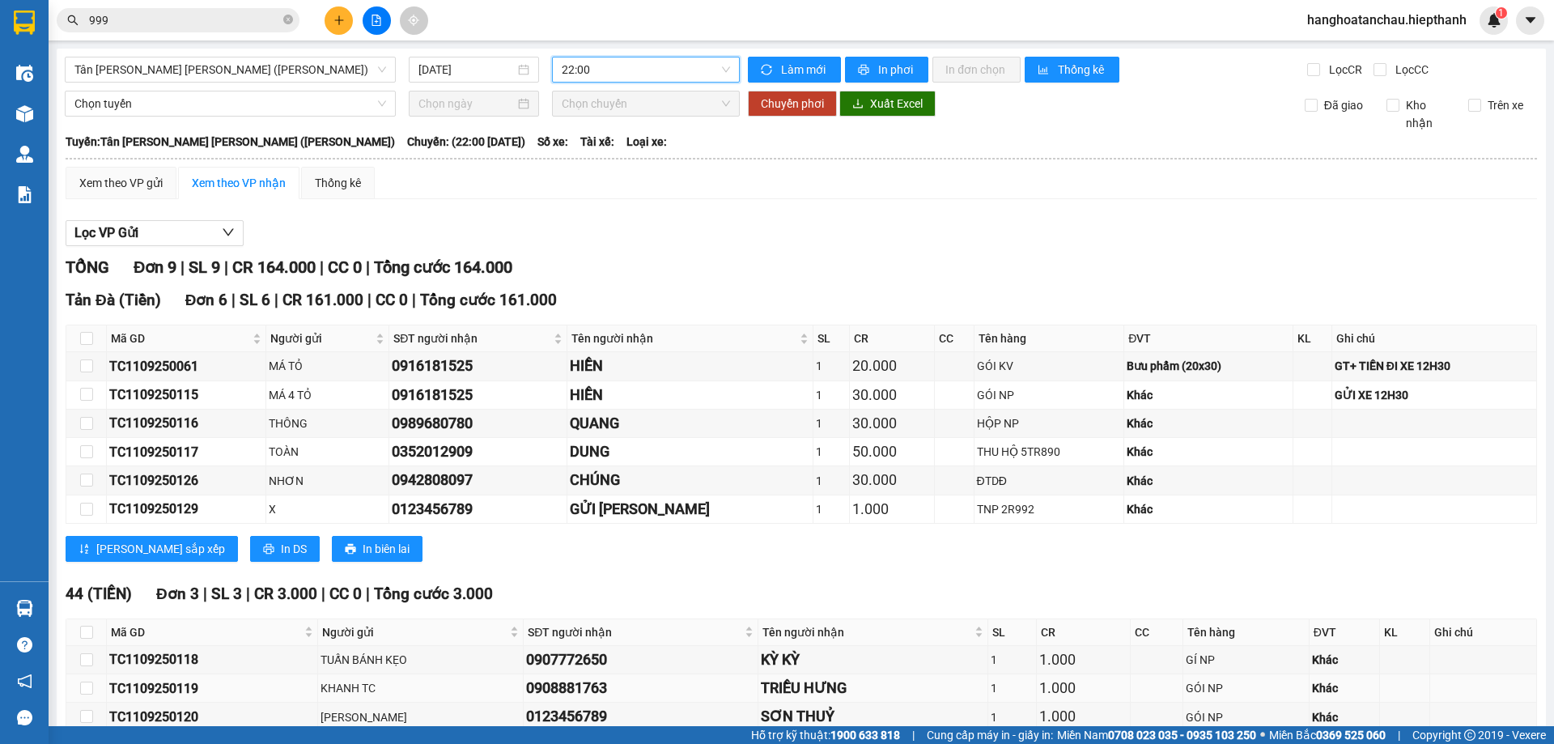
scroll to position [89, 0]
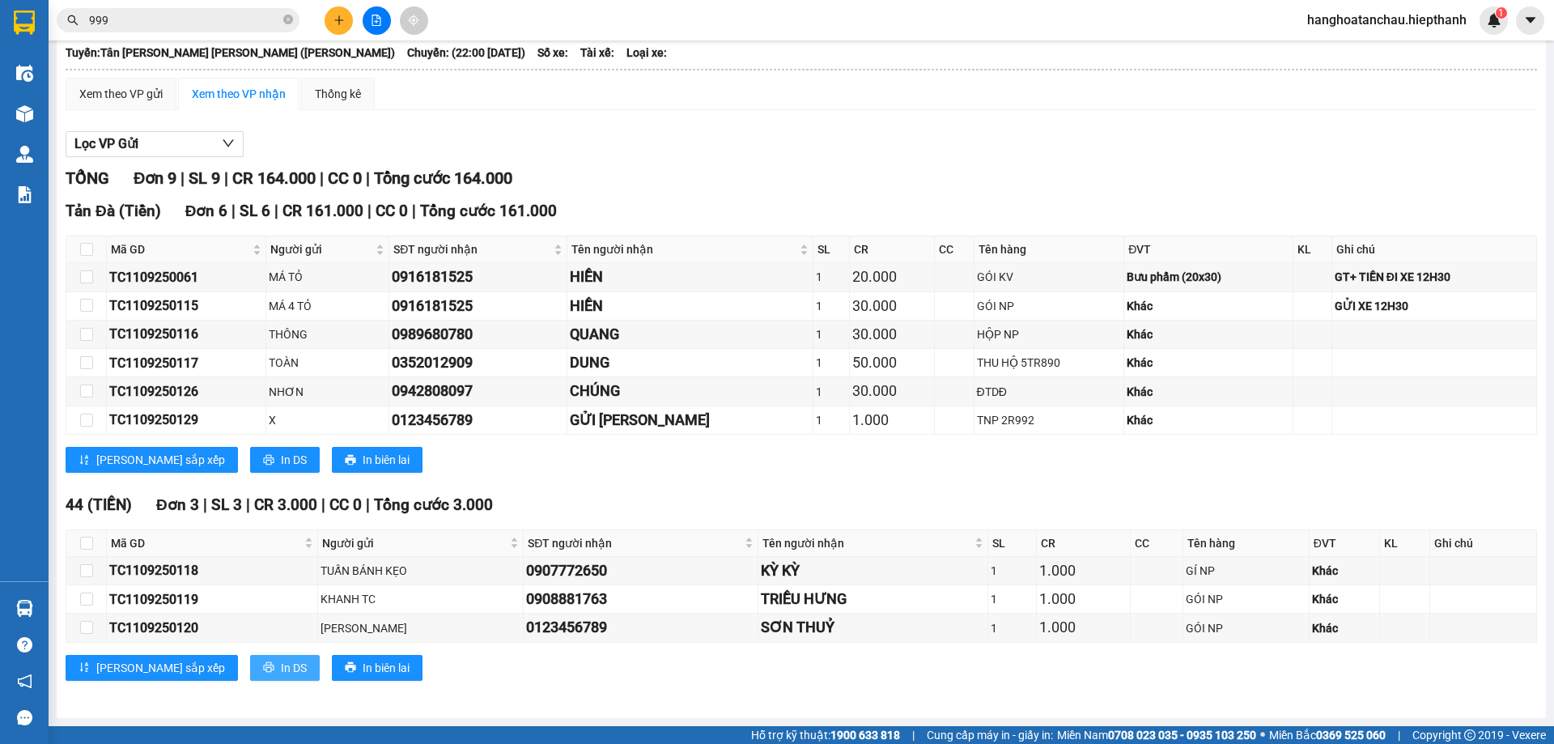
click at [281, 668] on span "In DS" at bounding box center [294, 668] width 26 height 18
click at [718, 181] on div "TỔNG Đơn 9 | SL 9 | CR 164.000 | CC 0 | Tổng cước 164.000" at bounding box center [801, 178] width 1471 height 25
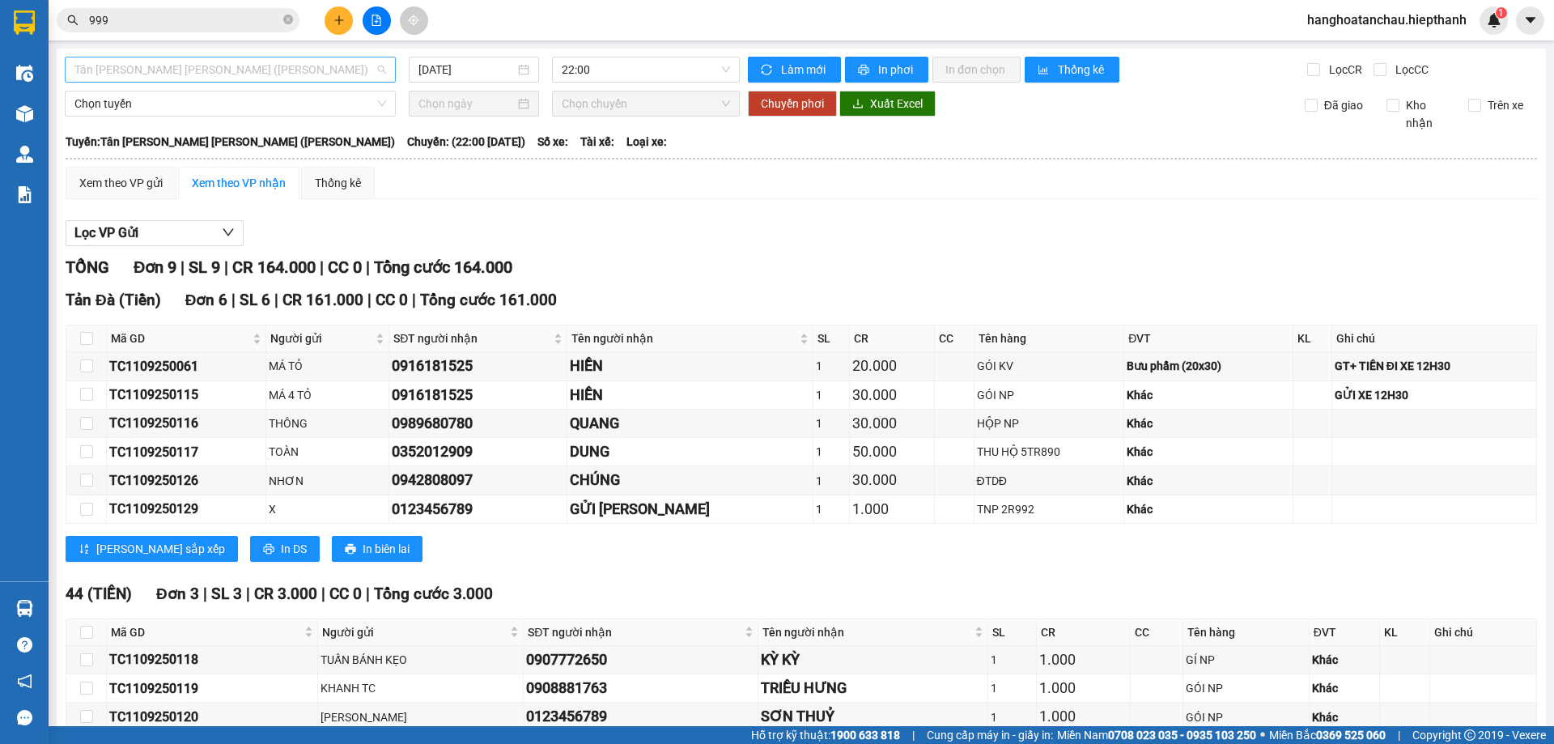
click at [298, 68] on span "Tân Châu - [PERSON_NAME] (TIỀN)" at bounding box center [230, 69] width 312 height 24
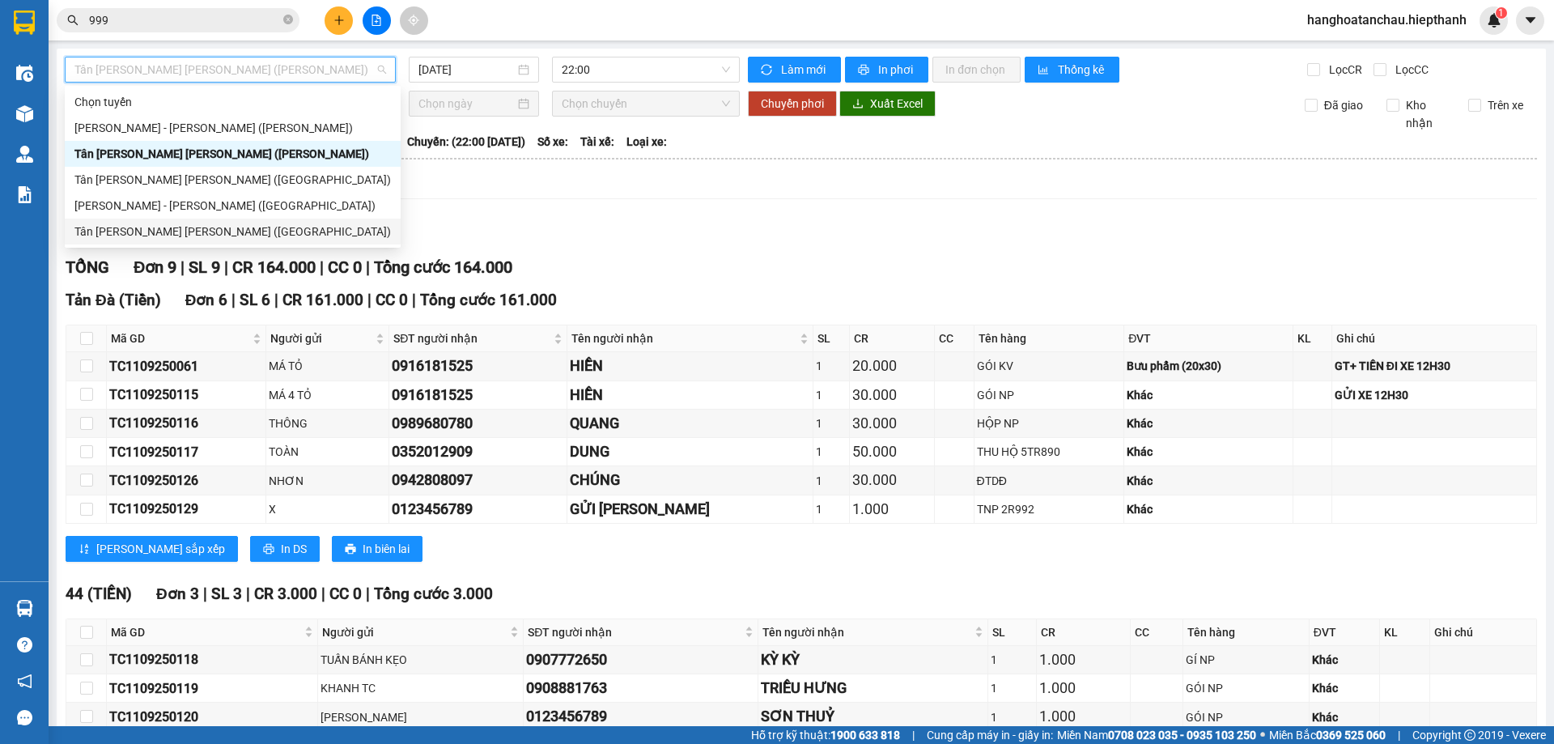
click at [294, 228] on div "Tân Châu - [PERSON_NAME] ([GEOGRAPHIC_DATA])" at bounding box center [236, 232] width 324 height 18
type input "[DATE]"
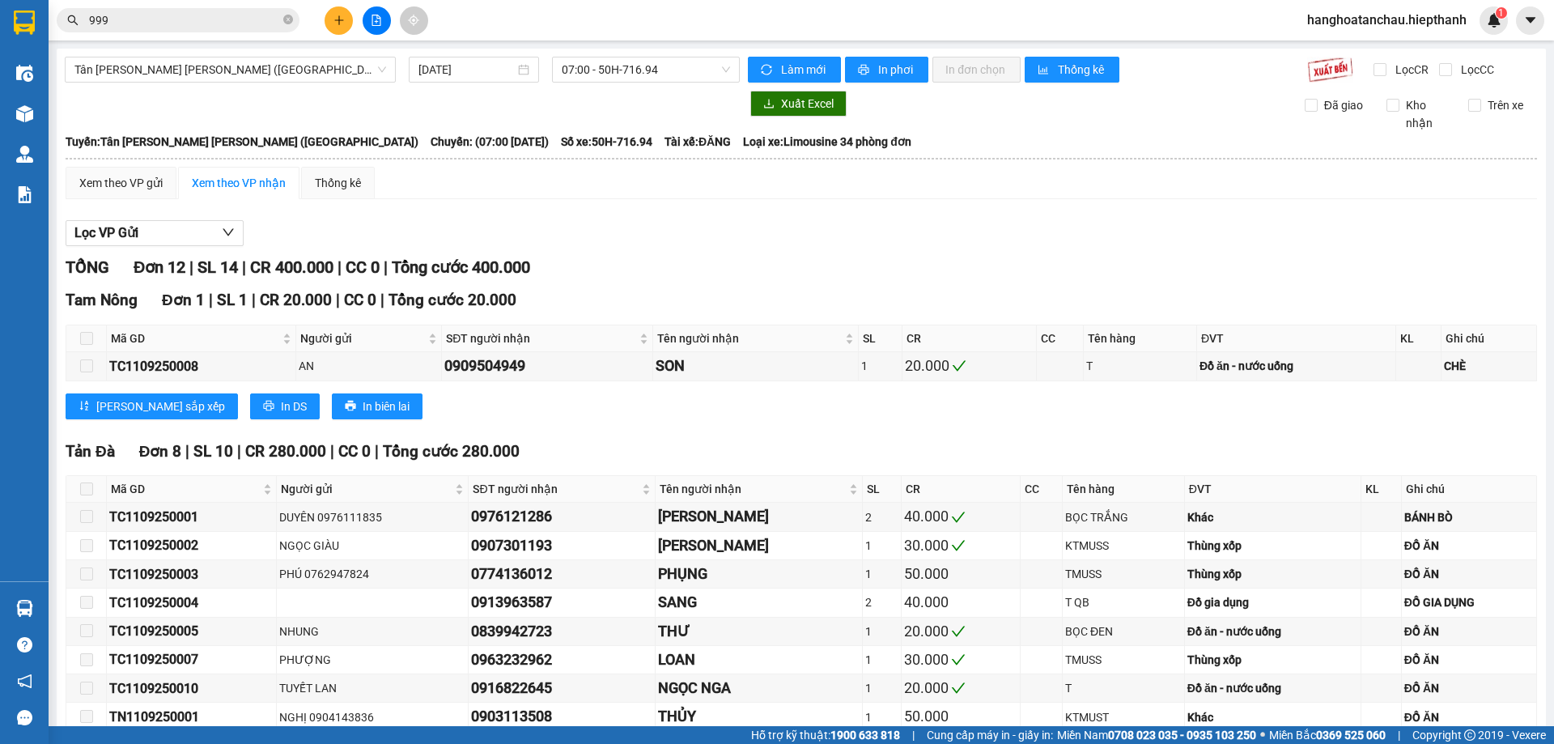
click at [645, 53] on div "[GEOGRAPHIC_DATA] - [GEOGRAPHIC_DATA] (Giường) [DATE] 07:00 - 50H-716.94 Làm mớ…" at bounding box center [801, 531] width 1489 height 965
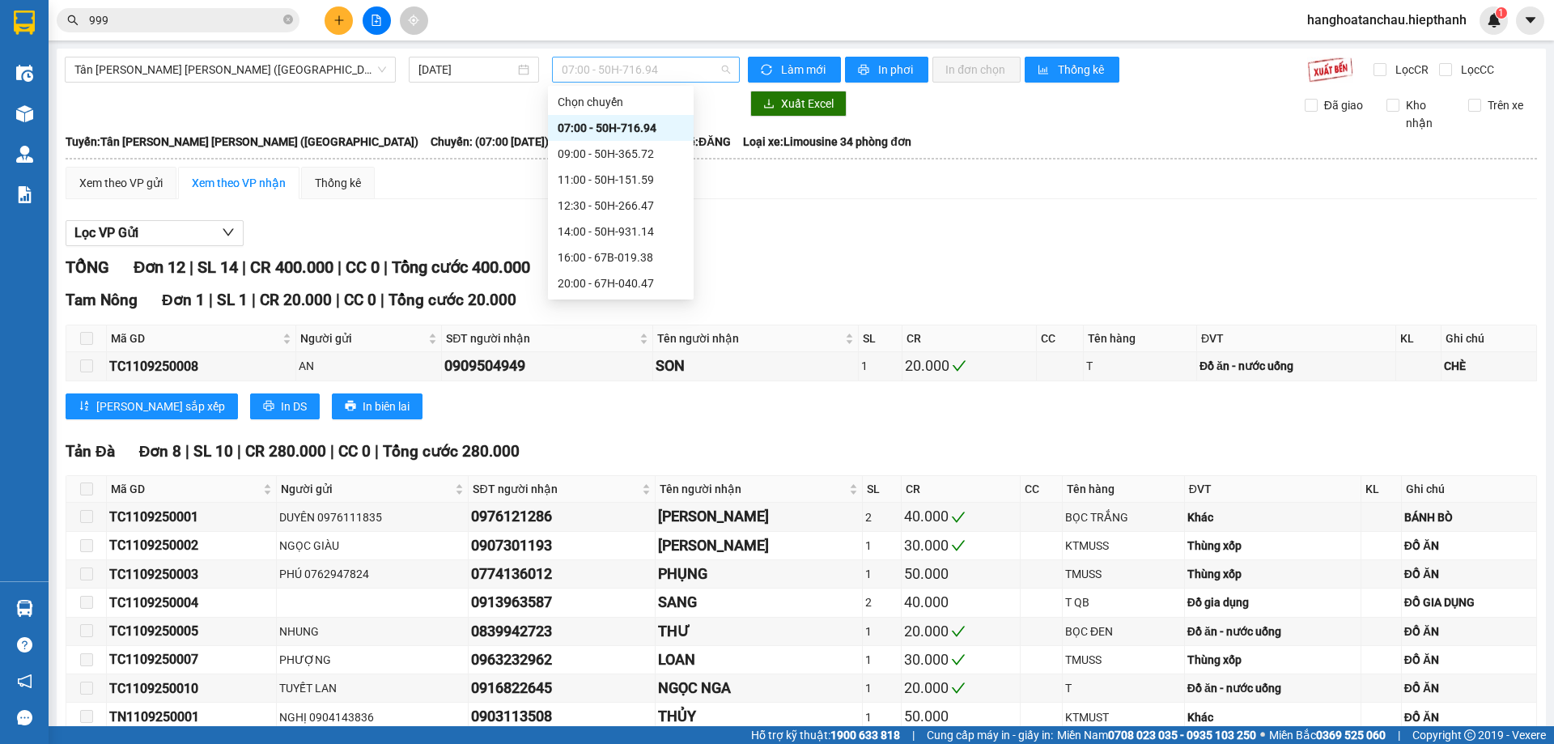
click at [645, 61] on span "07:00 - 50H-716.94" at bounding box center [646, 69] width 168 height 24
click at [637, 278] on div "20:00 - 67H-040.47" at bounding box center [621, 283] width 126 height 18
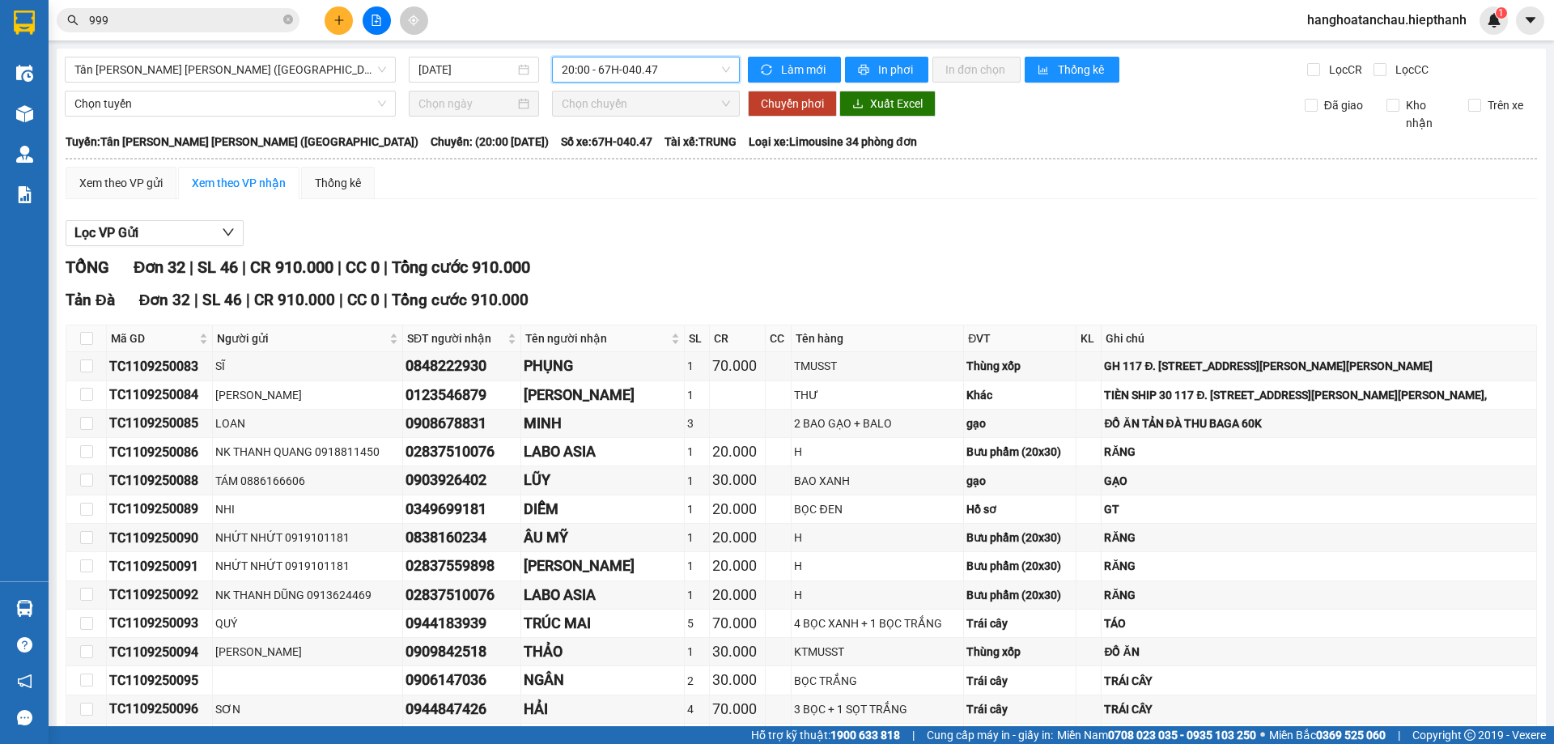
click at [626, 70] on span "20:00 - 67H-040.47" at bounding box center [646, 69] width 168 height 24
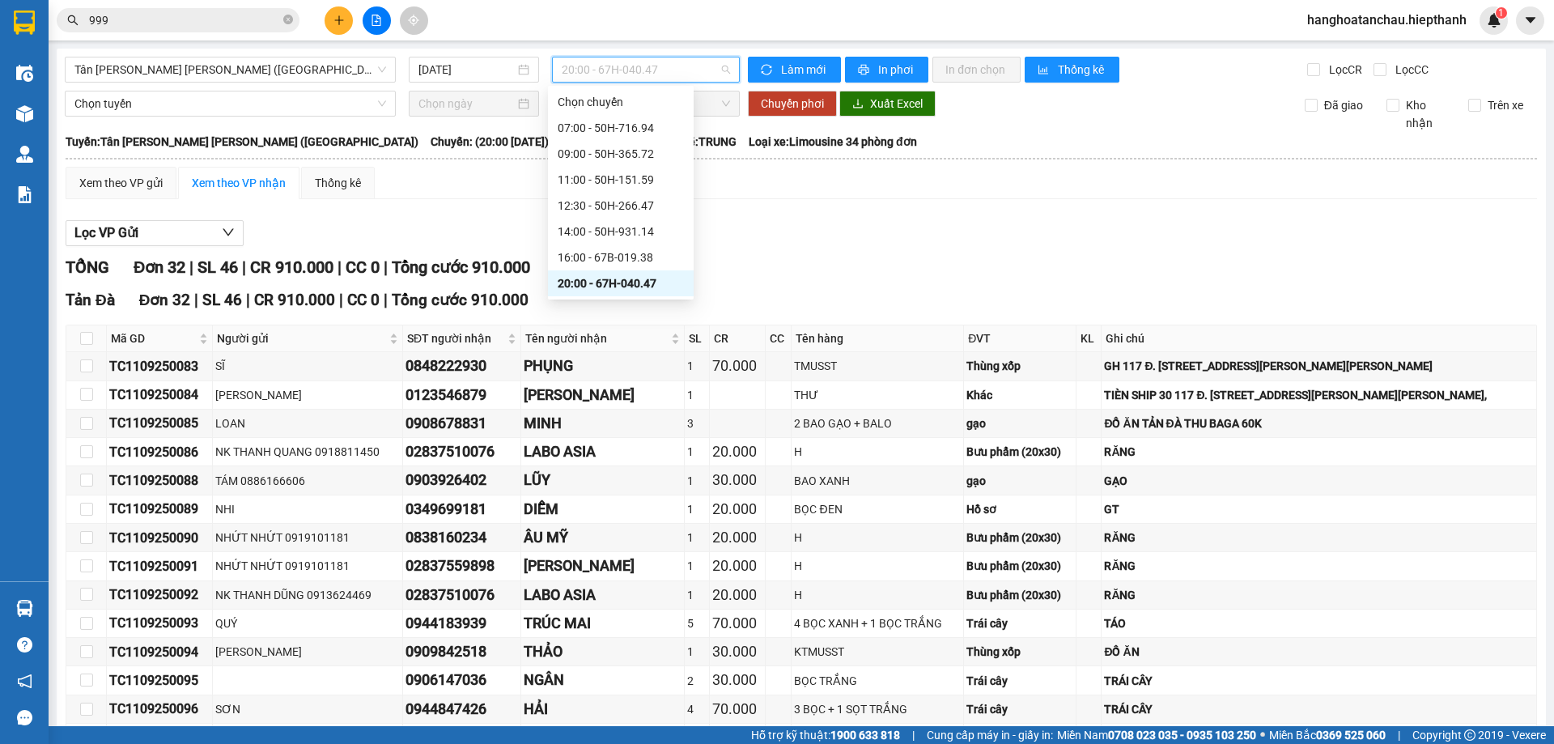
scroll to position [129, 0]
click at [623, 286] on div "23:59 - 50H-365.72" at bounding box center [621, 283] width 126 height 18
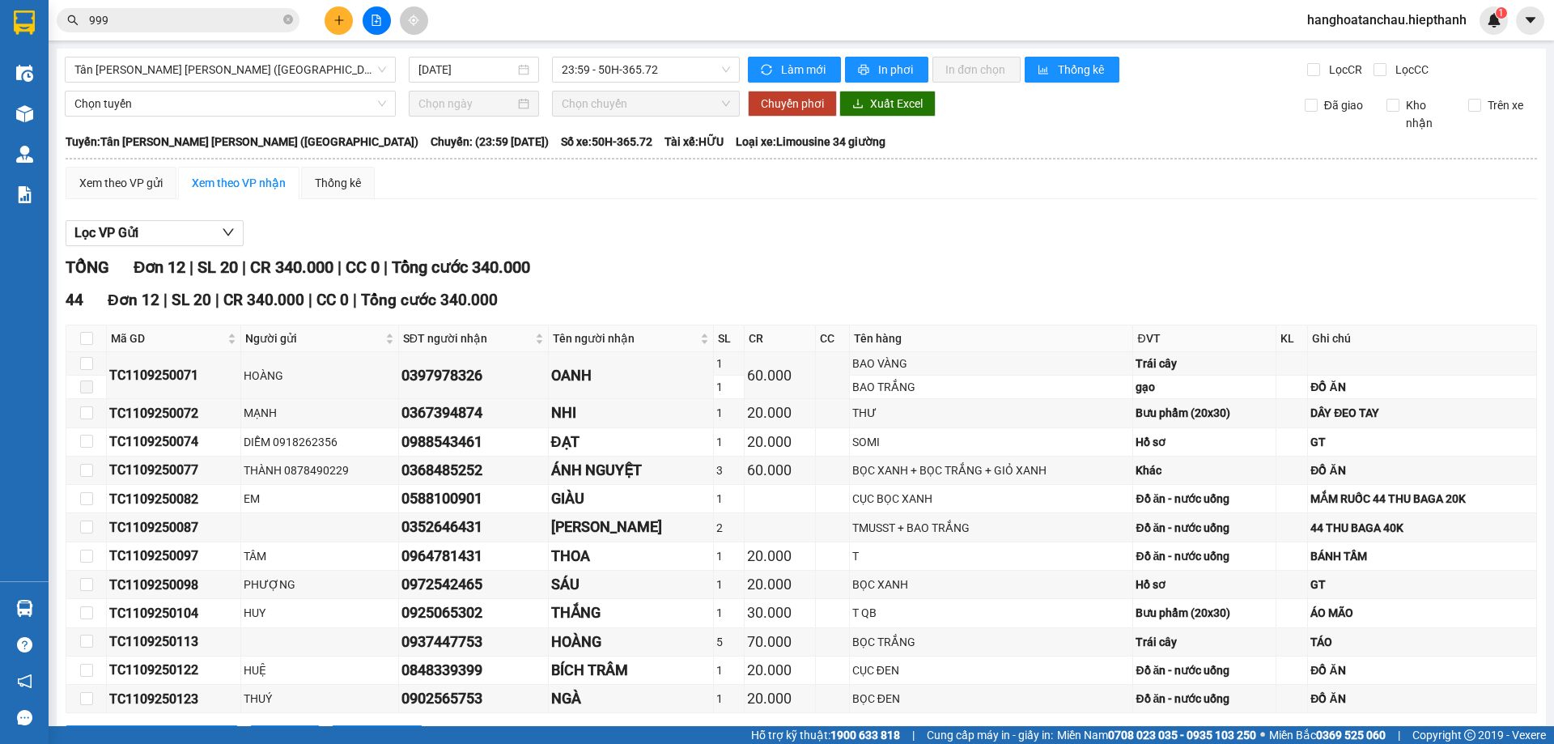
click at [914, 238] on div "Lọc VP Gửi" at bounding box center [801, 233] width 1471 height 27
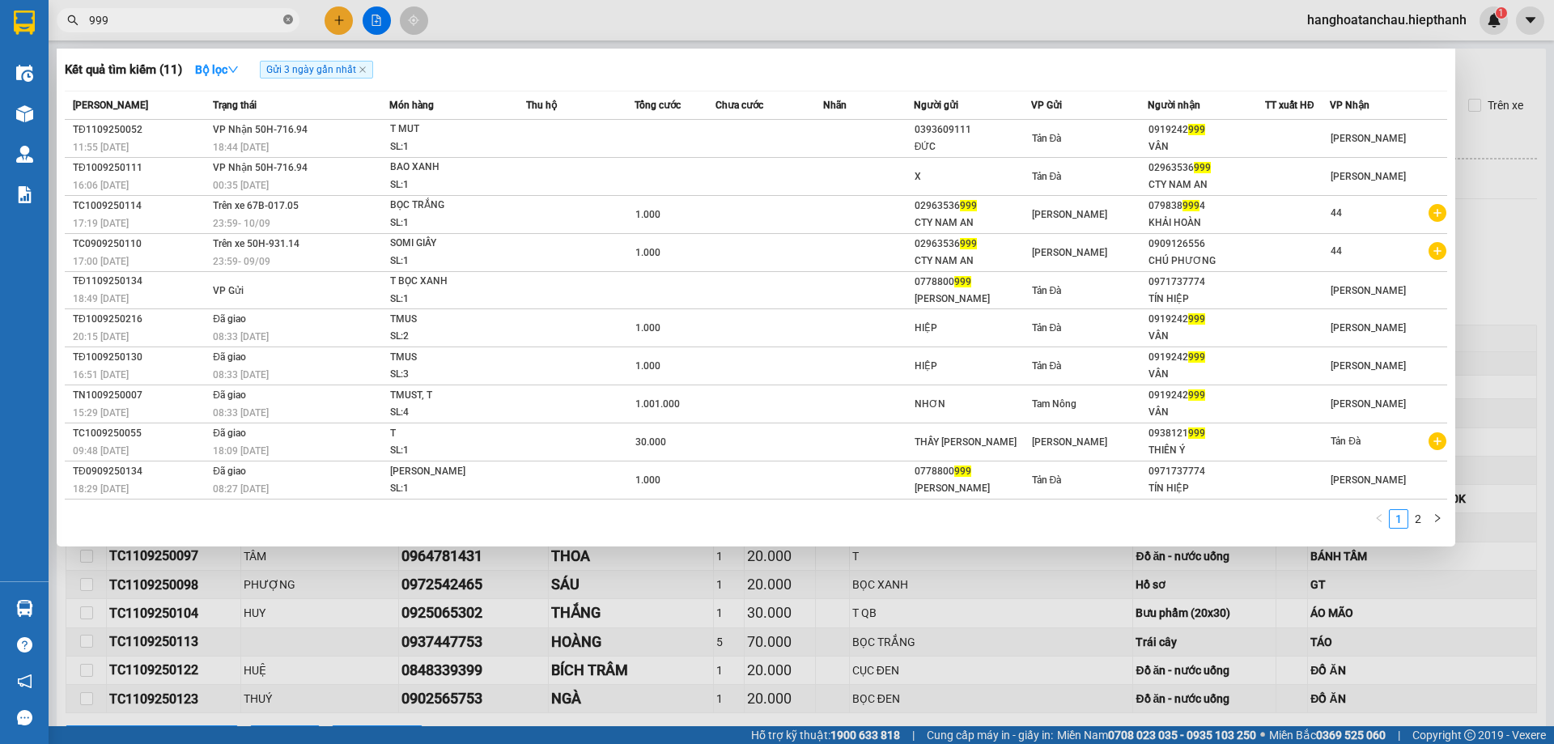
click at [288, 19] on icon "close-circle" at bounding box center [288, 20] width 10 height 10
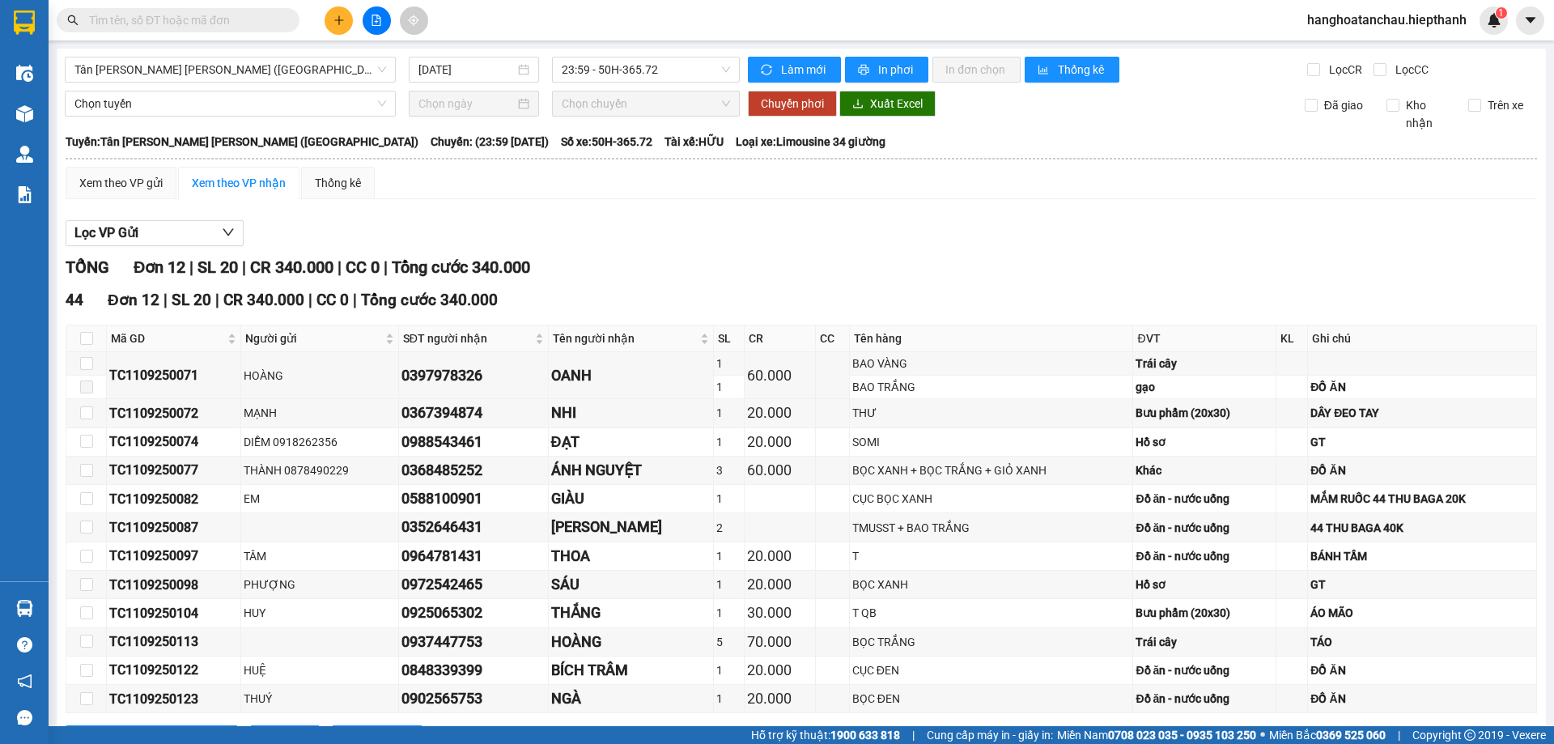
click at [813, 239] on div "Lọc VP Gửi" at bounding box center [801, 233] width 1471 height 27
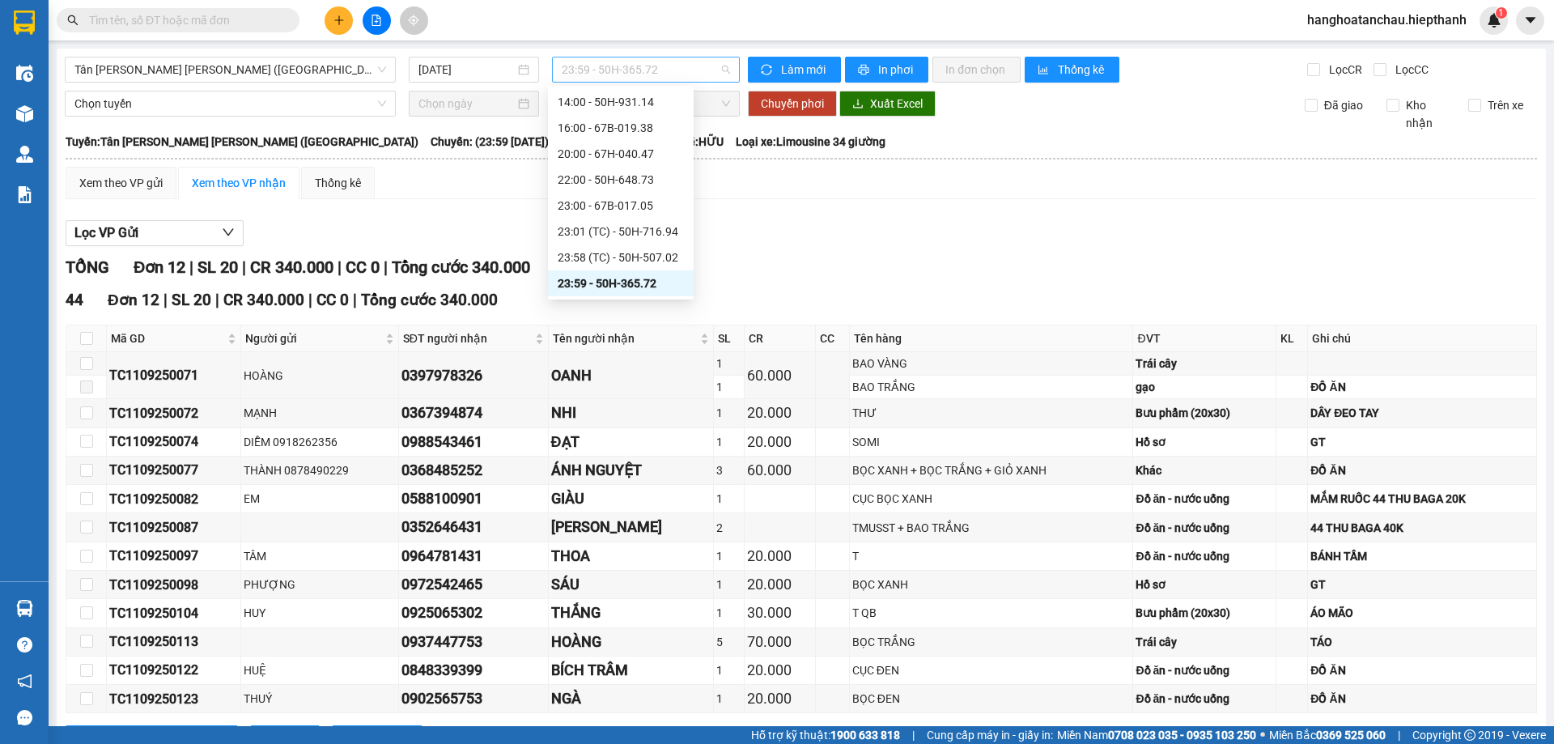
click at [647, 70] on span "23:59 - 50H-365.72" at bounding box center [646, 69] width 168 height 24
click at [822, 242] on div "Lọc VP Gửi" at bounding box center [801, 233] width 1471 height 27
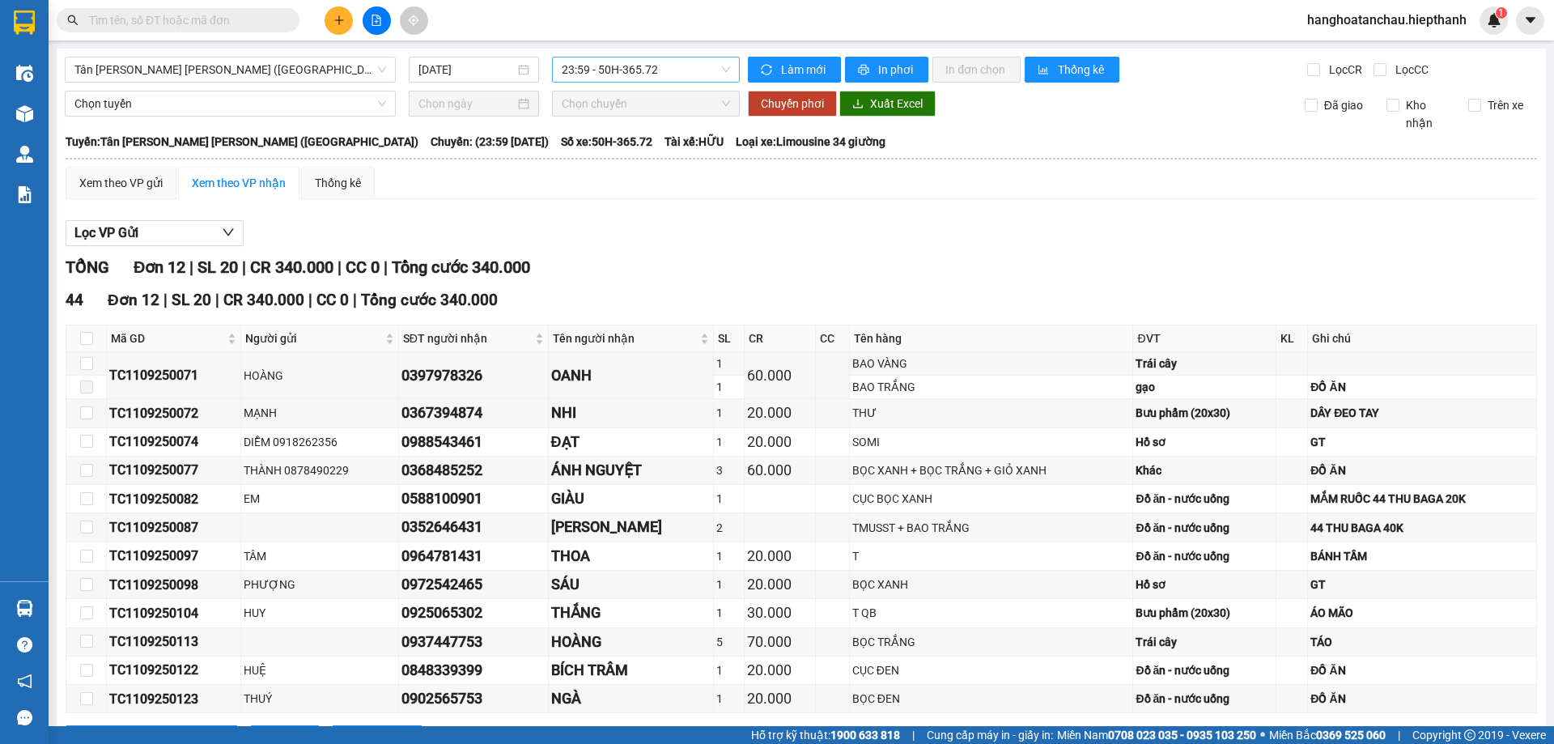
click at [621, 68] on span "23:59 - 50H-365.72" at bounding box center [646, 69] width 168 height 24
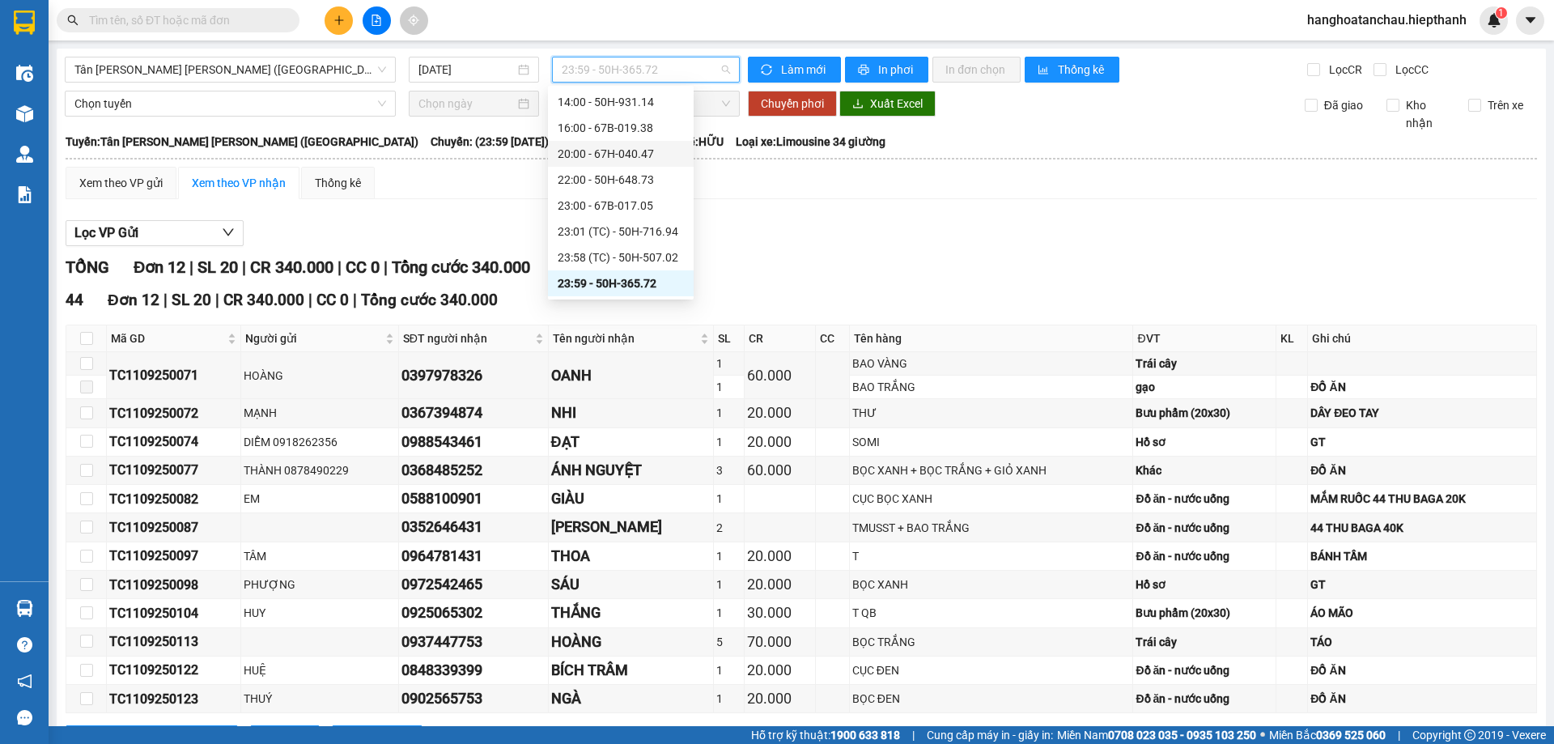
click at [640, 153] on div "20:00 - 67H-040.47" at bounding box center [621, 154] width 126 height 18
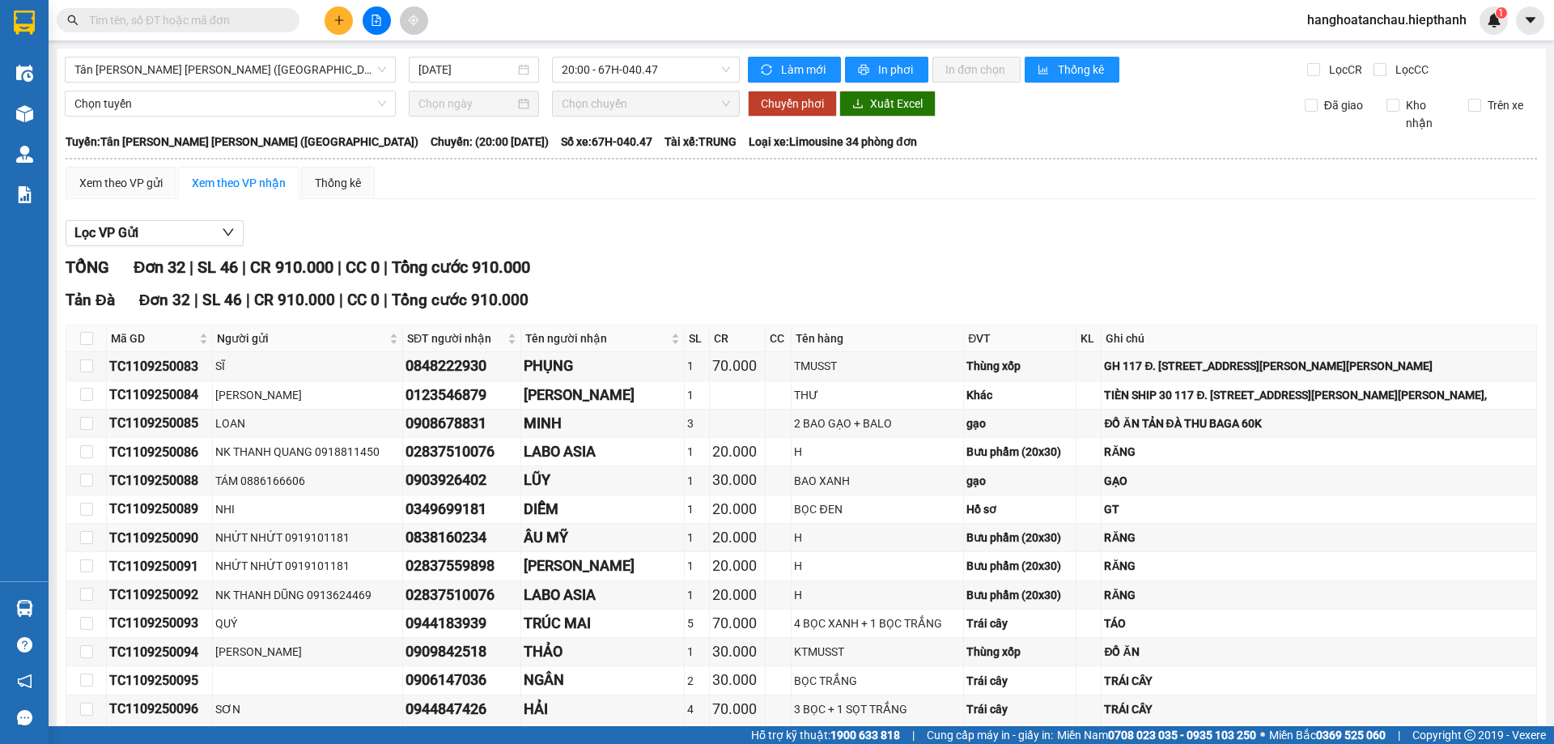
click at [717, 235] on div "Lọc VP Gửi" at bounding box center [801, 233] width 1471 height 27
click at [626, 71] on span "20:00 - 67H-040.47" at bounding box center [646, 69] width 168 height 24
click at [260, 65] on span "Tân Châu - [PERSON_NAME] ([GEOGRAPHIC_DATA])" at bounding box center [230, 69] width 312 height 24
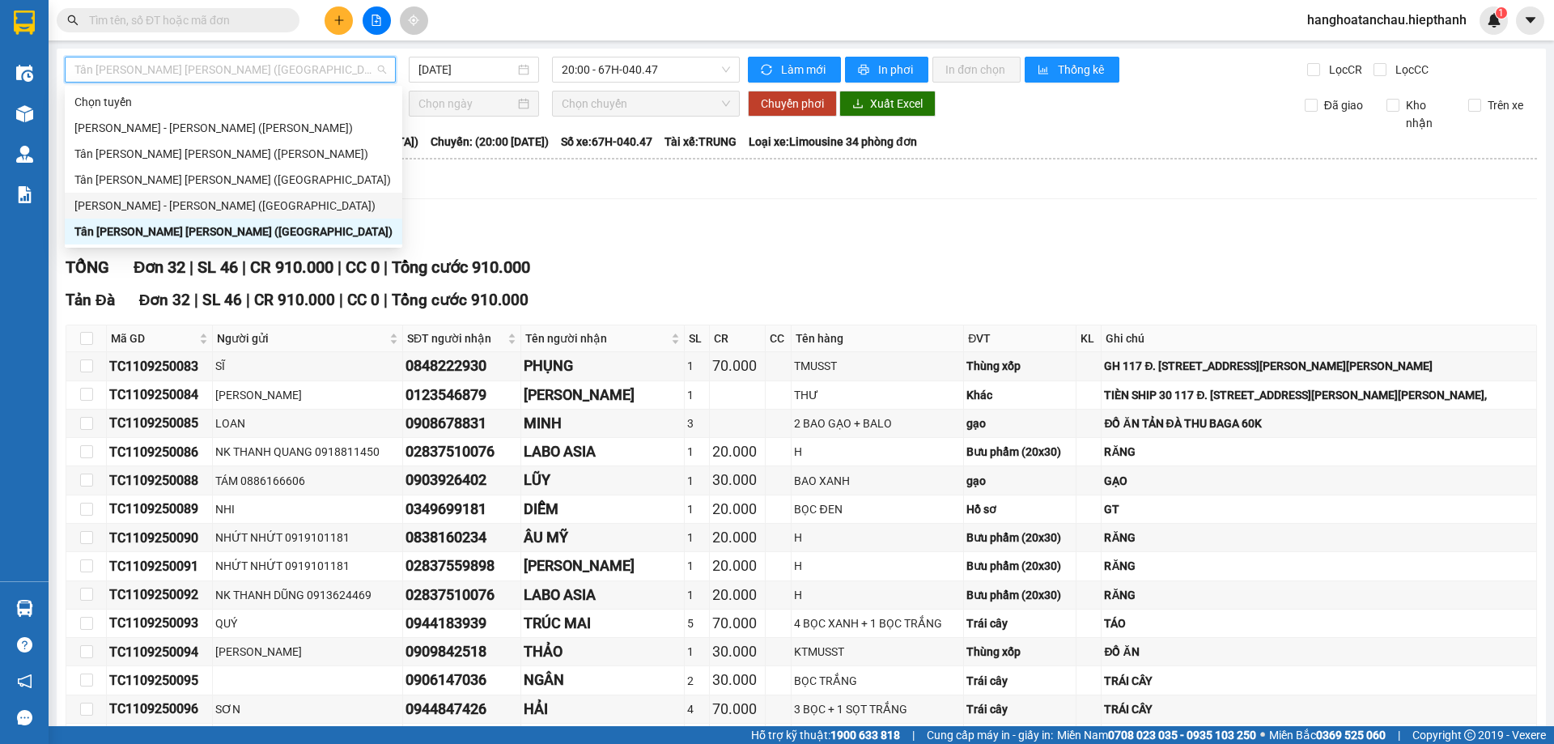
click at [240, 204] on div "[PERSON_NAME] - [GEOGRAPHIC_DATA] ([GEOGRAPHIC_DATA])" at bounding box center [236, 206] width 324 height 18
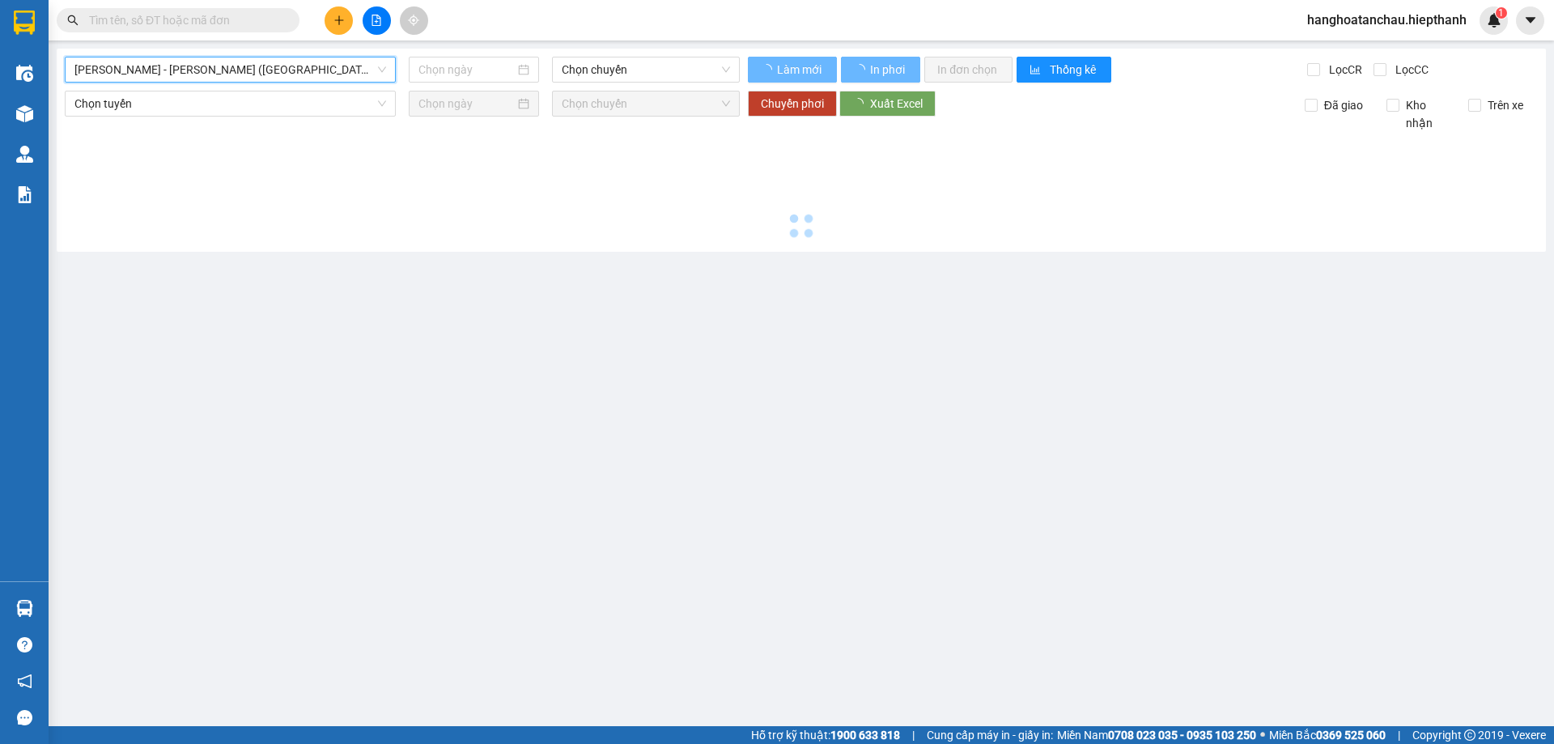
type input "[DATE]"
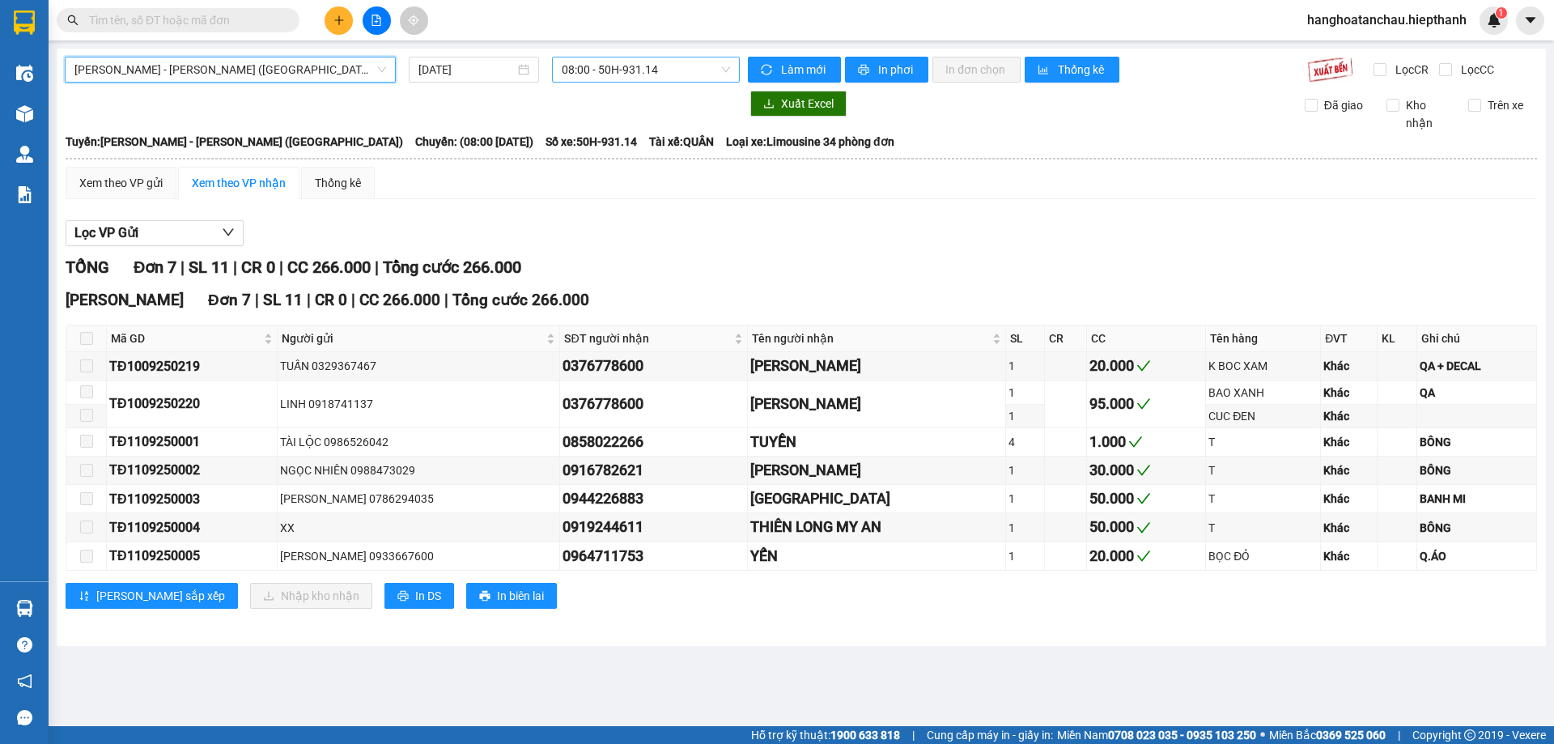
click at [623, 65] on span "08:00 - 50H-931.14" at bounding box center [646, 69] width 168 height 24
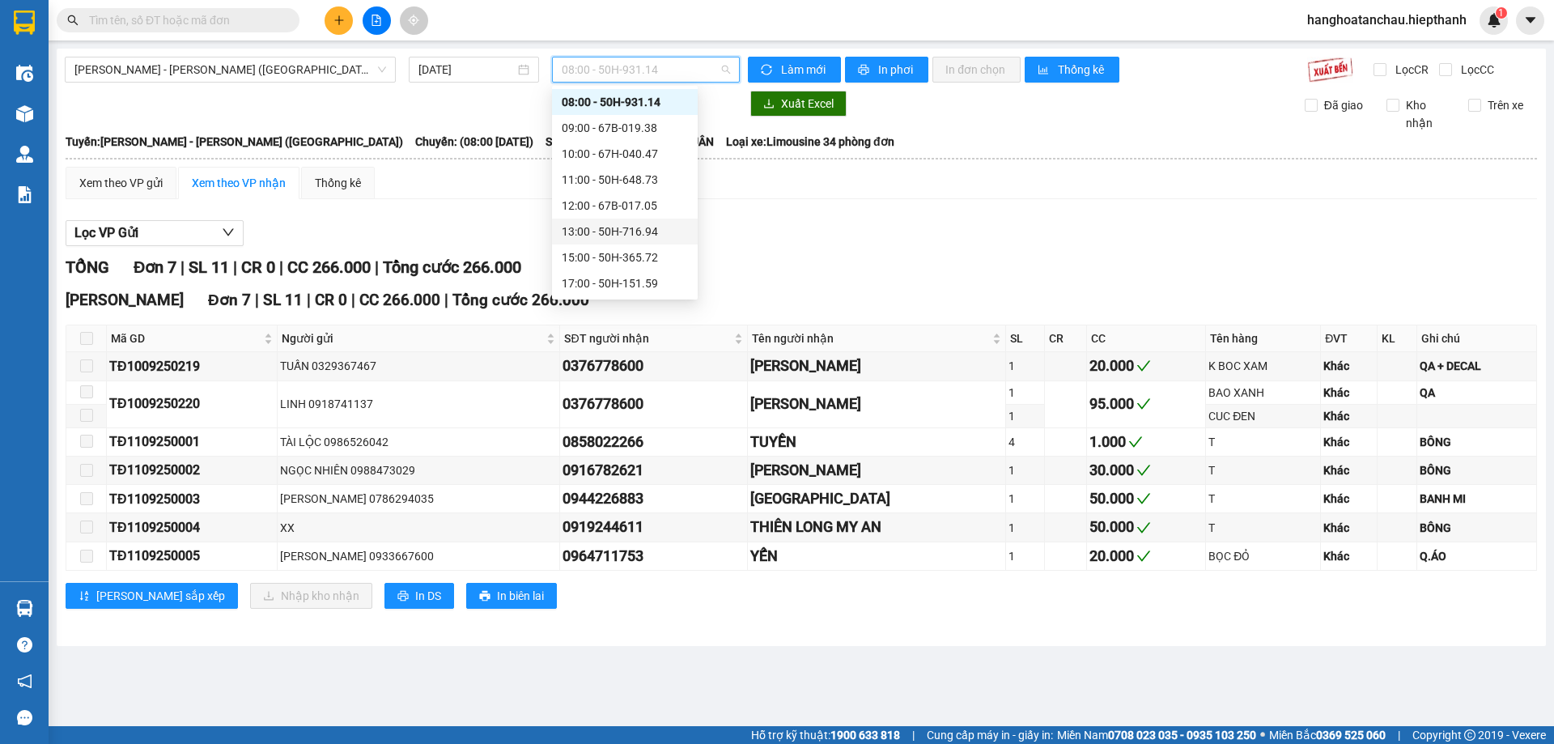
click at [630, 233] on div "13:00 - 50H-716.94" at bounding box center [625, 232] width 126 height 18
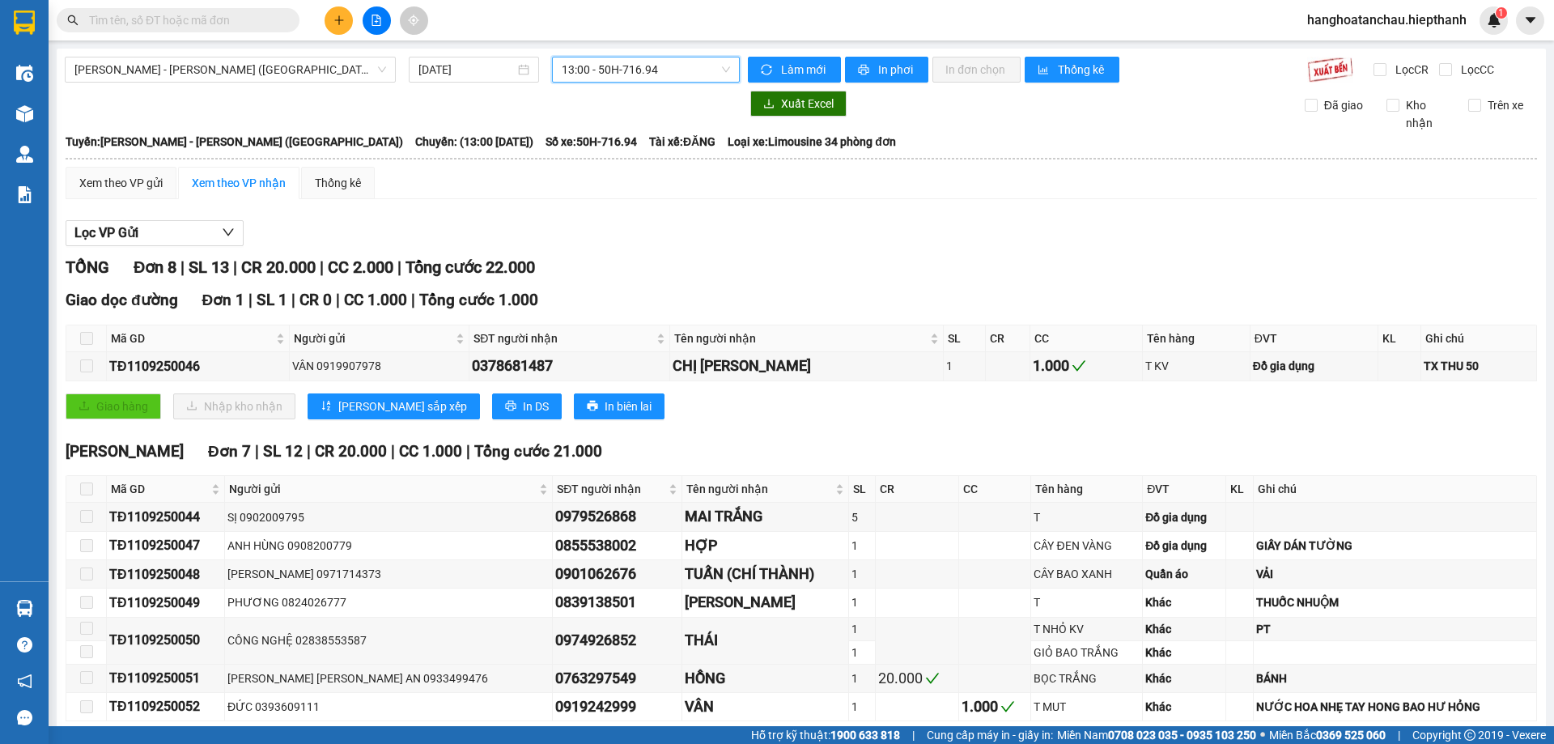
click at [636, 68] on span "13:00 - 50H-716.94" at bounding box center [646, 69] width 168 height 24
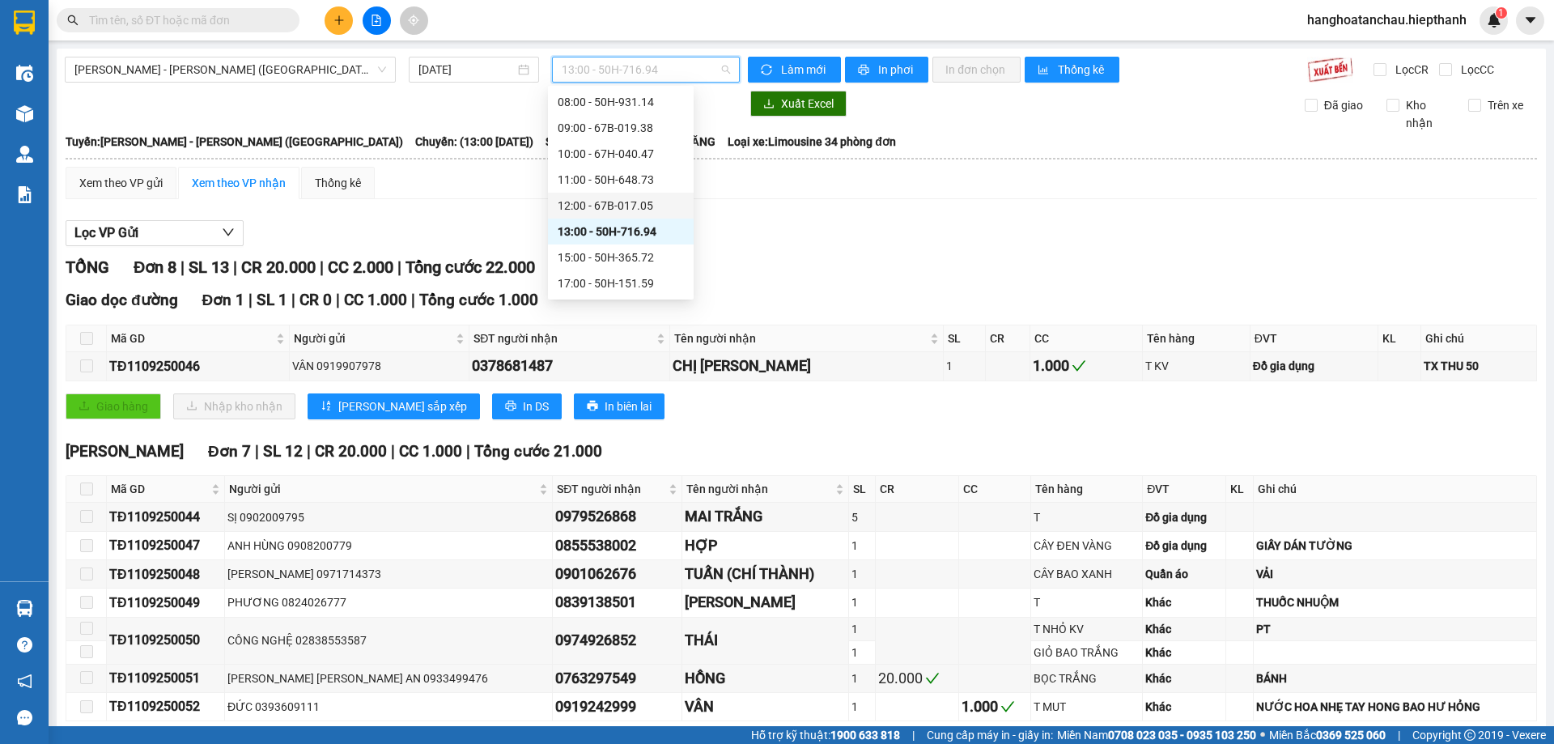
click at [634, 205] on div "12:00 - 67B-017.05" at bounding box center [621, 206] width 126 height 18
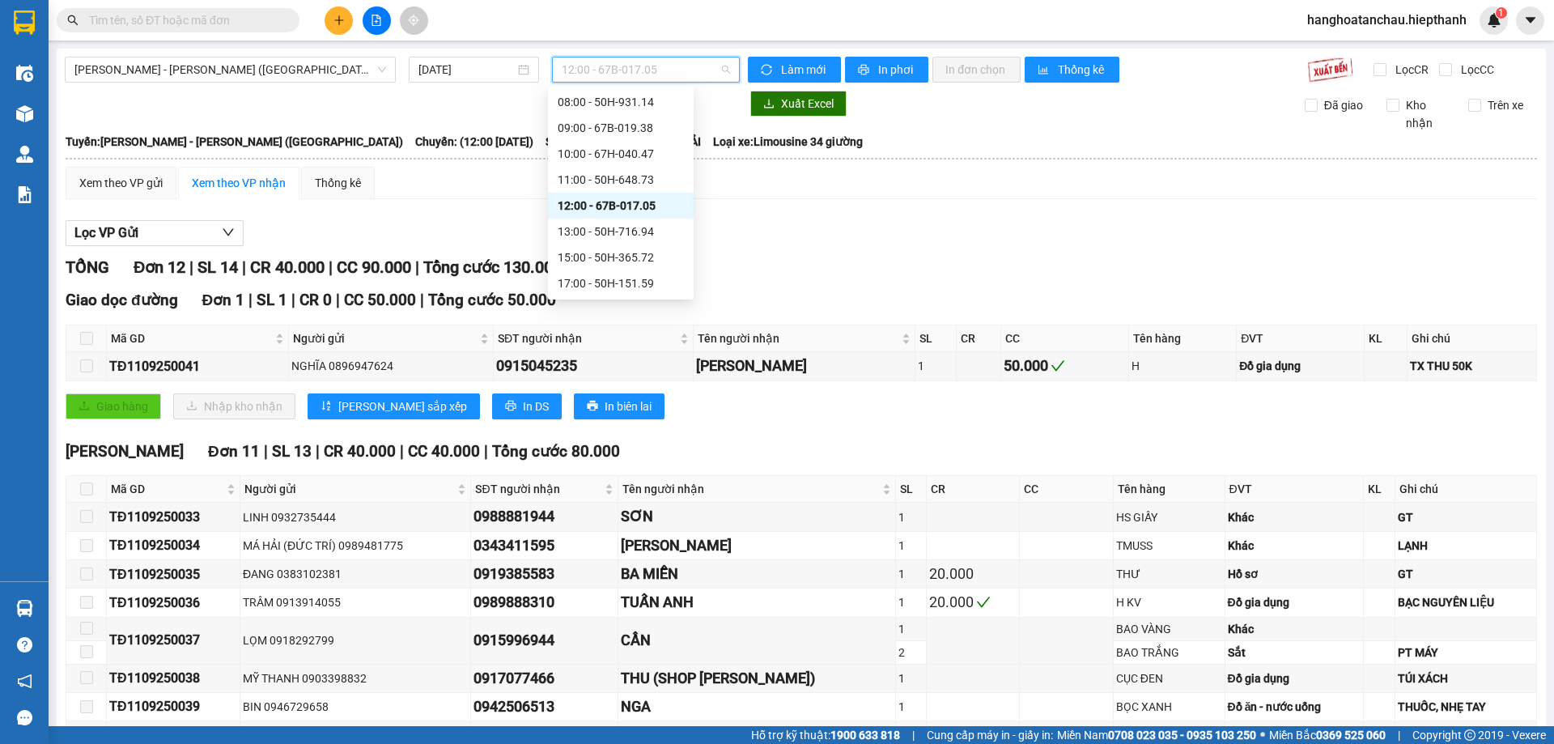
click at [614, 57] on span "12:00 - 67B-017.05" at bounding box center [646, 69] width 168 height 24
click at [630, 180] on div "11:00 - 50H-648.73" at bounding box center [621, 180] width 126 height 18
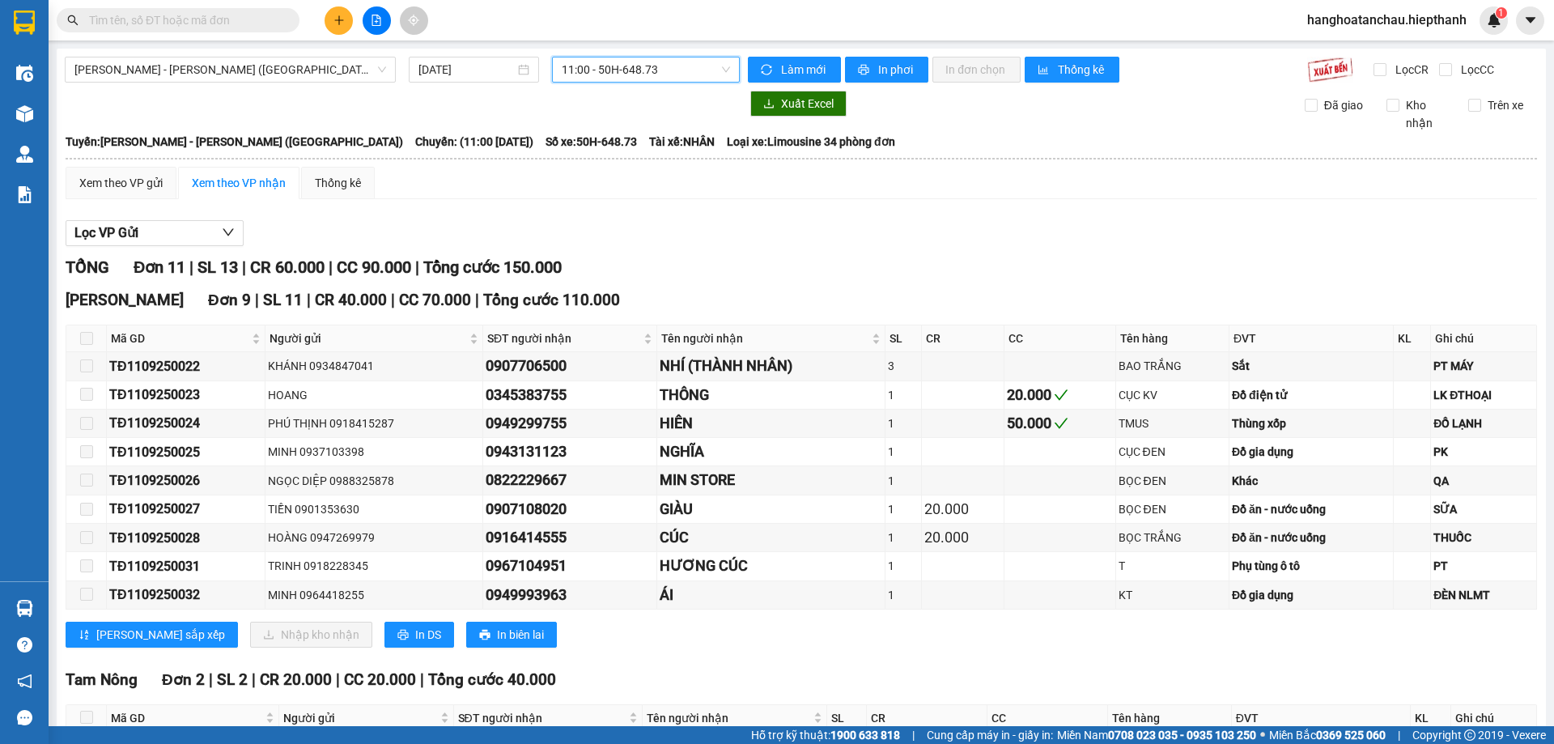
click at [629, 69] on span "11:00 - 50H-648.73" at bounding box center [646, 69] width 168 height 24
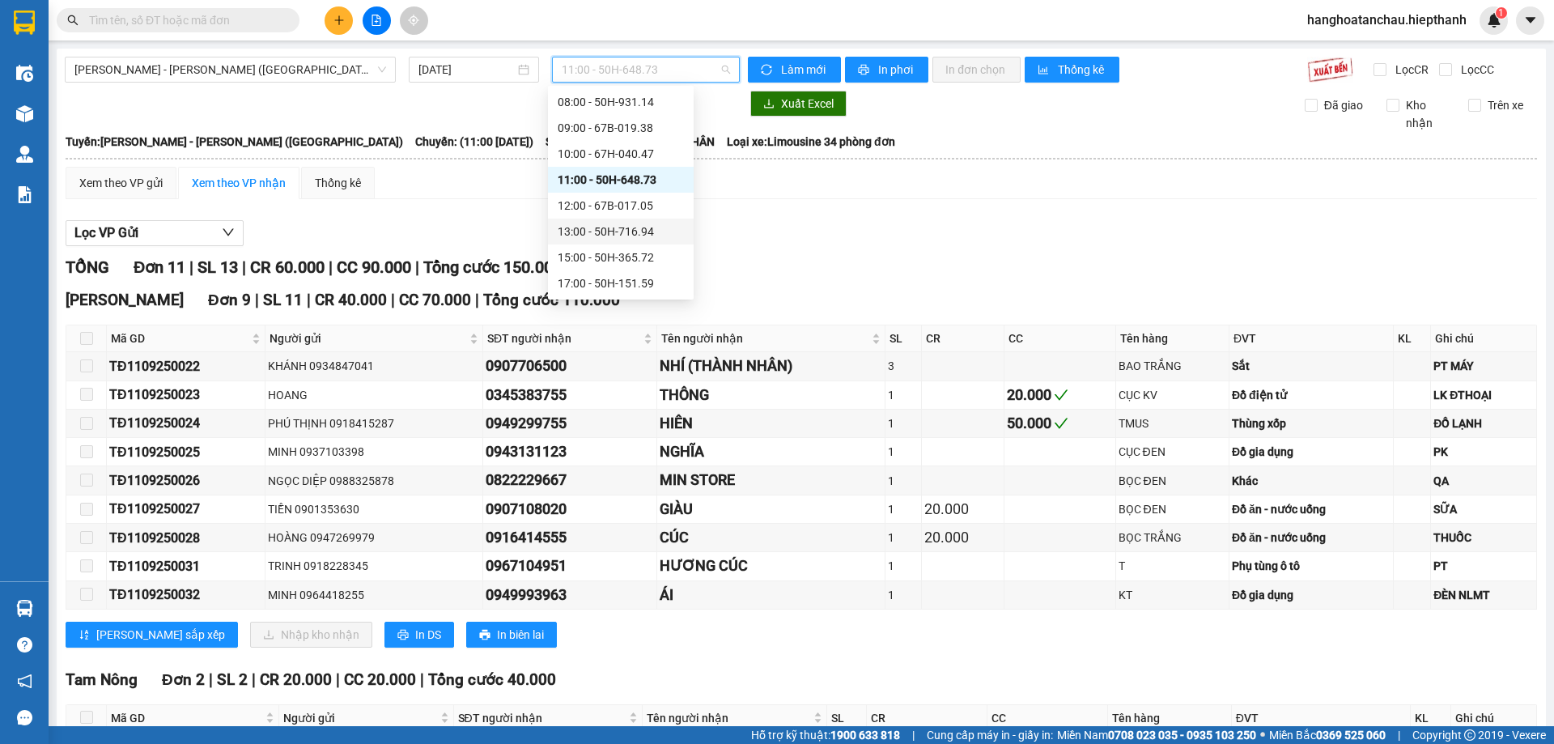
click at [626, 231] on div "13:00 - 50H-716.94" at bounding box center [621, 232] width 126 height 18
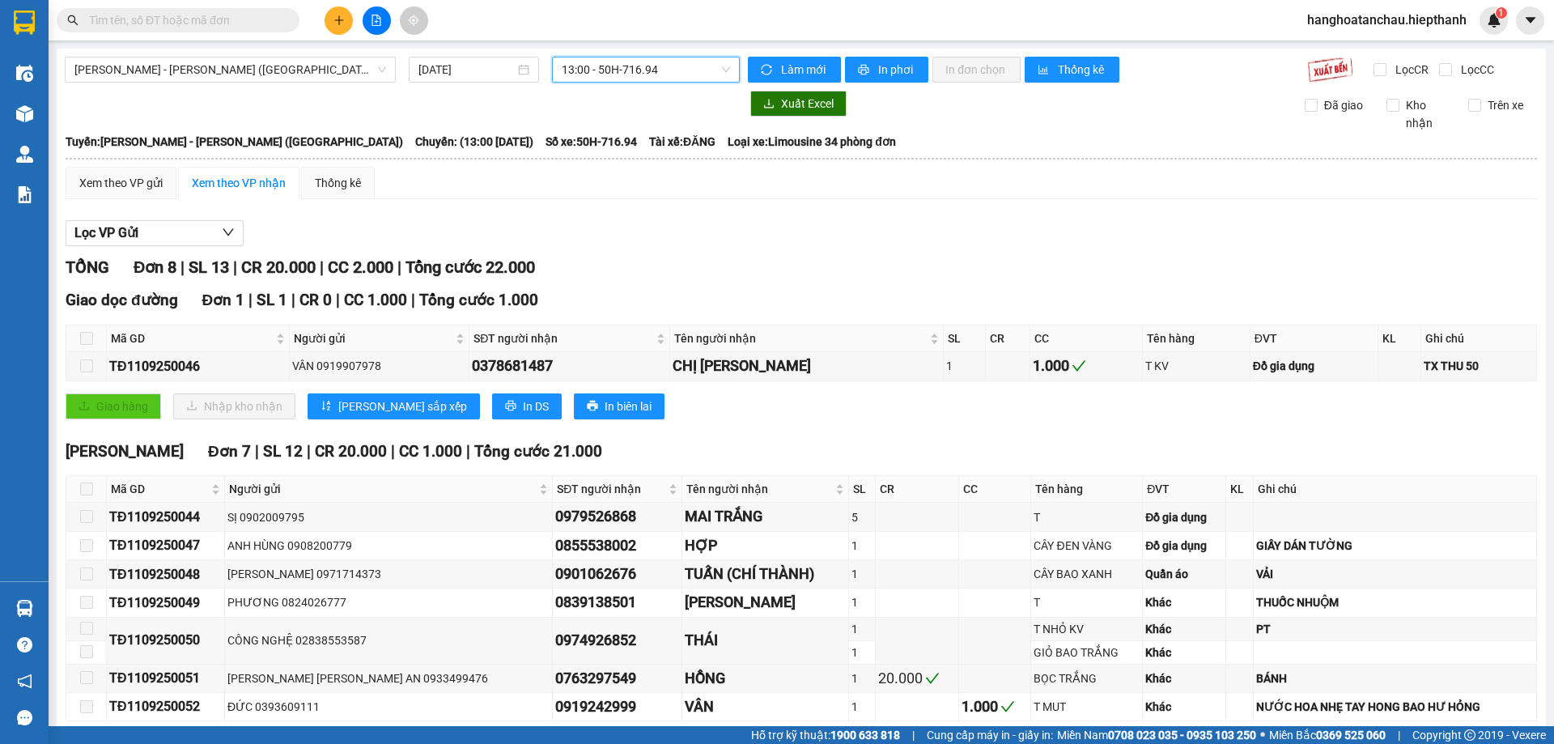
click at [161, 19] on input "text" at bounding box center [184, 20] width 191 height 18
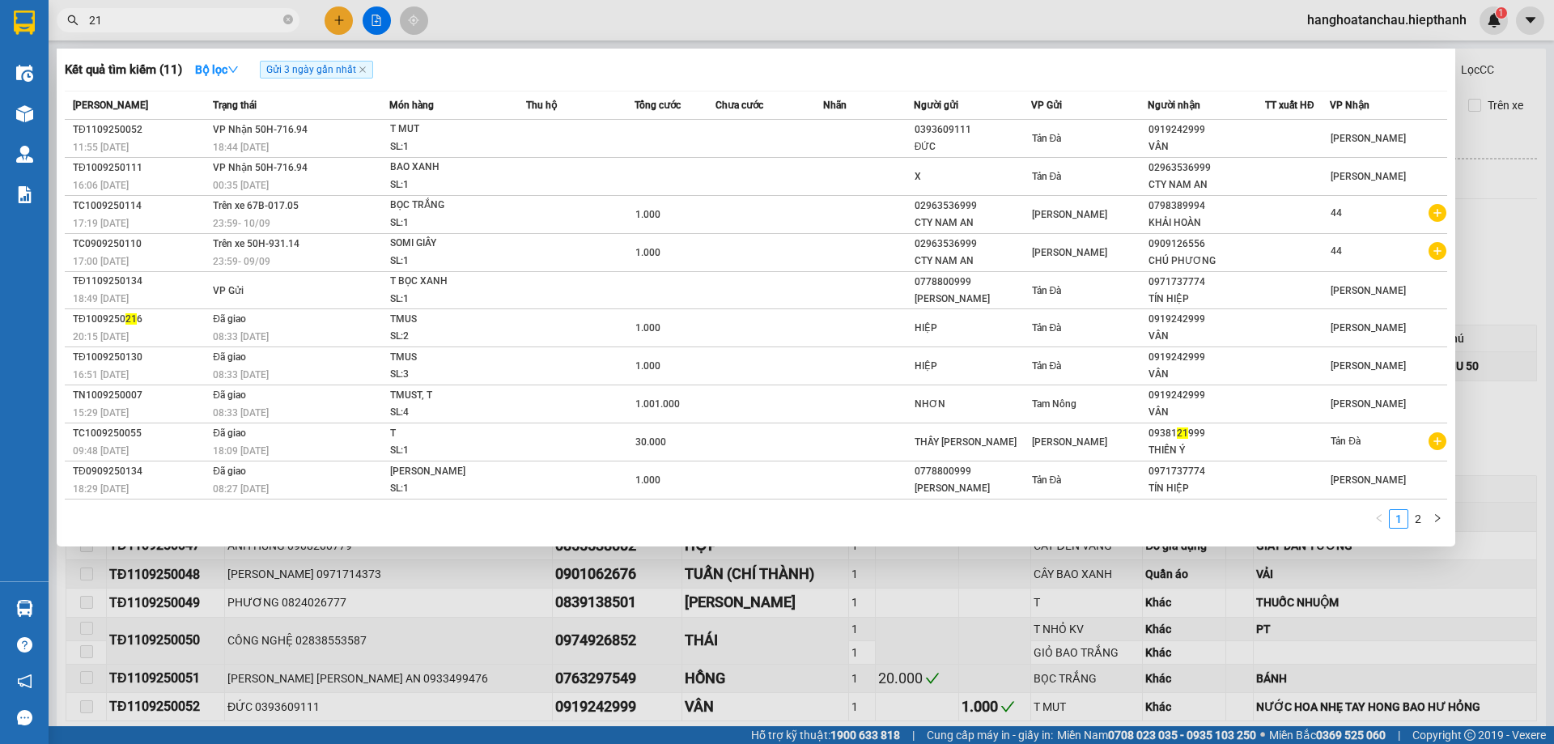
type input "212"
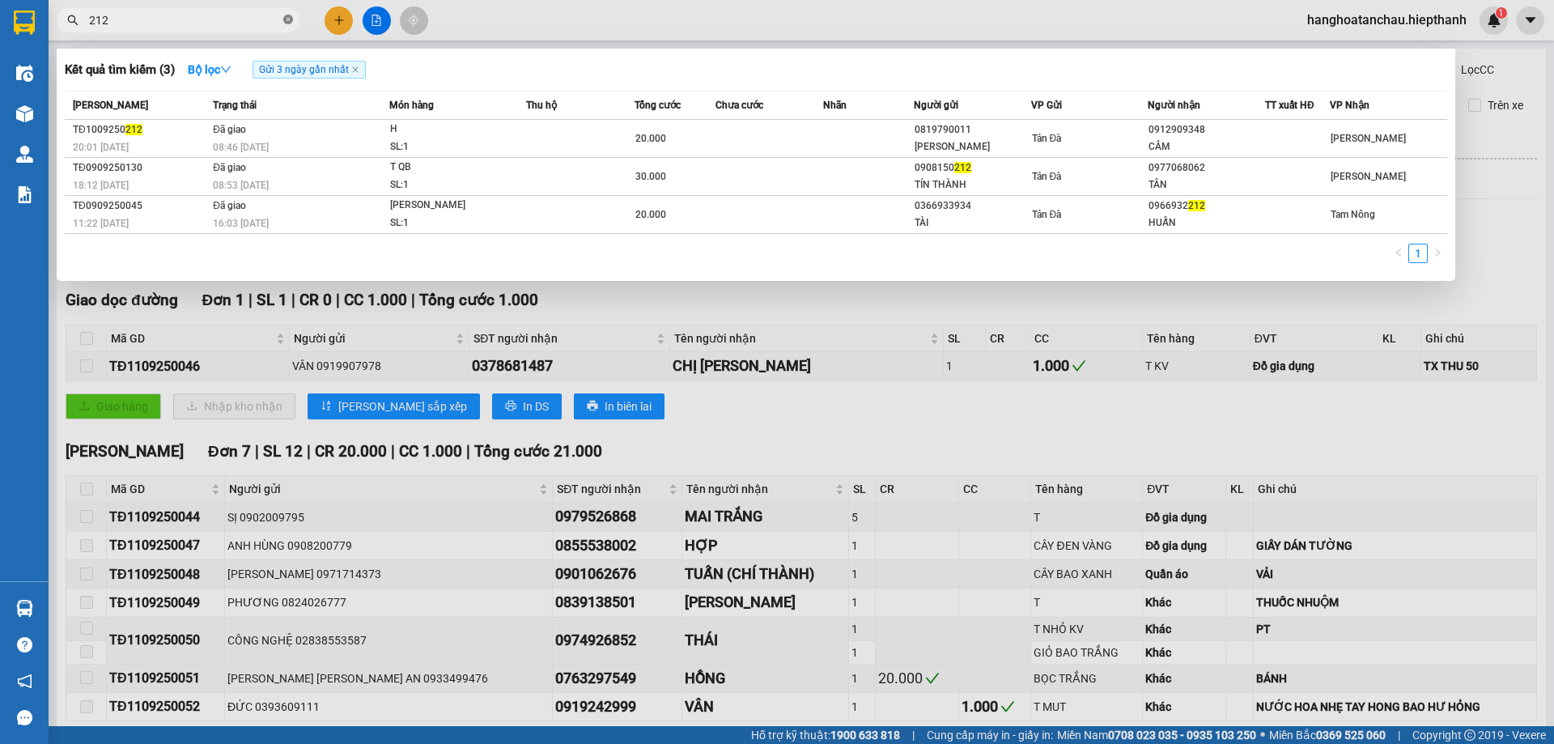
click at [286, 19] on icon "close-circle" at bounding box center [288, 20] width 10 height 10
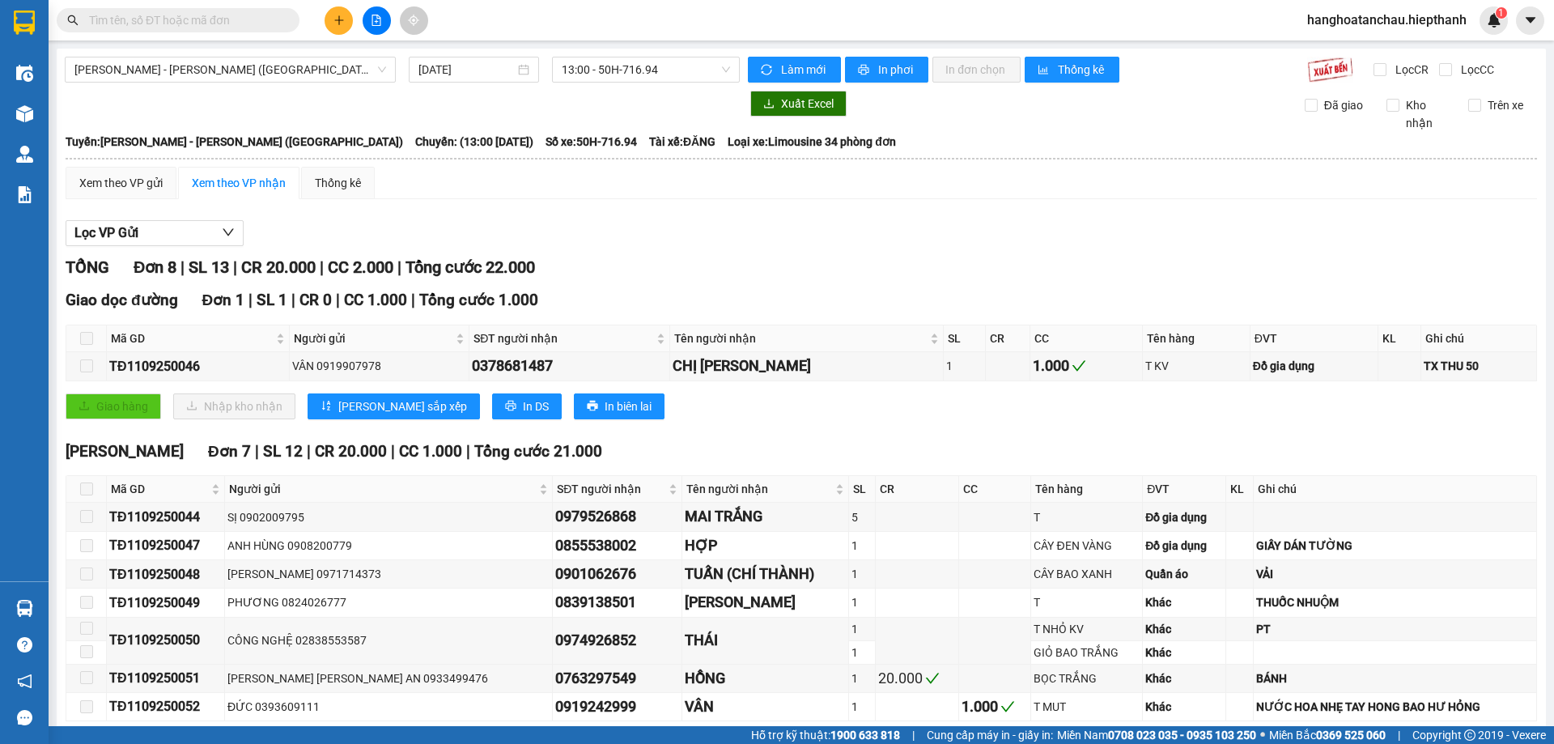
click at [226, 19] on input "text" at bounding box center [184, 20] width 191 height 18
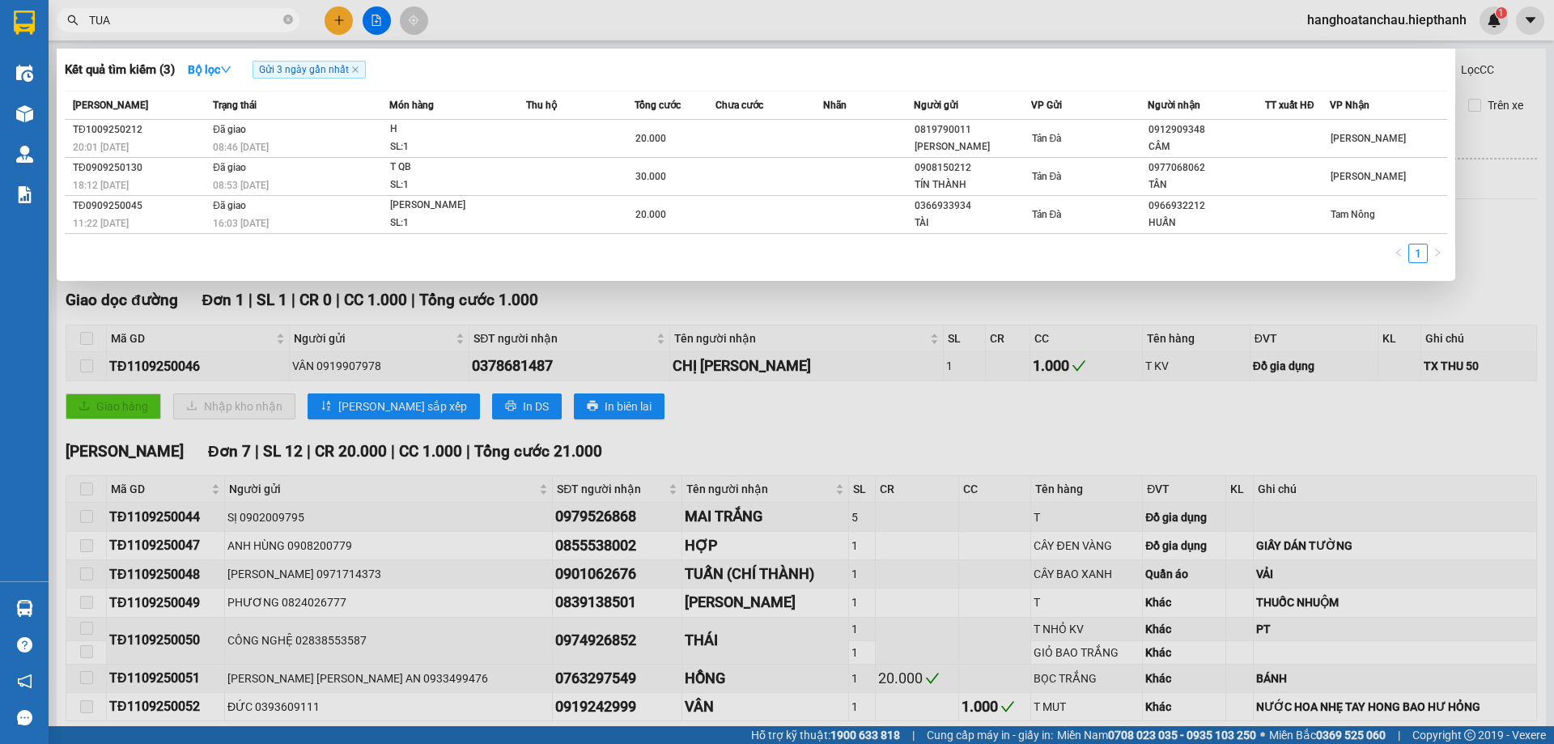
type input "TUAN"
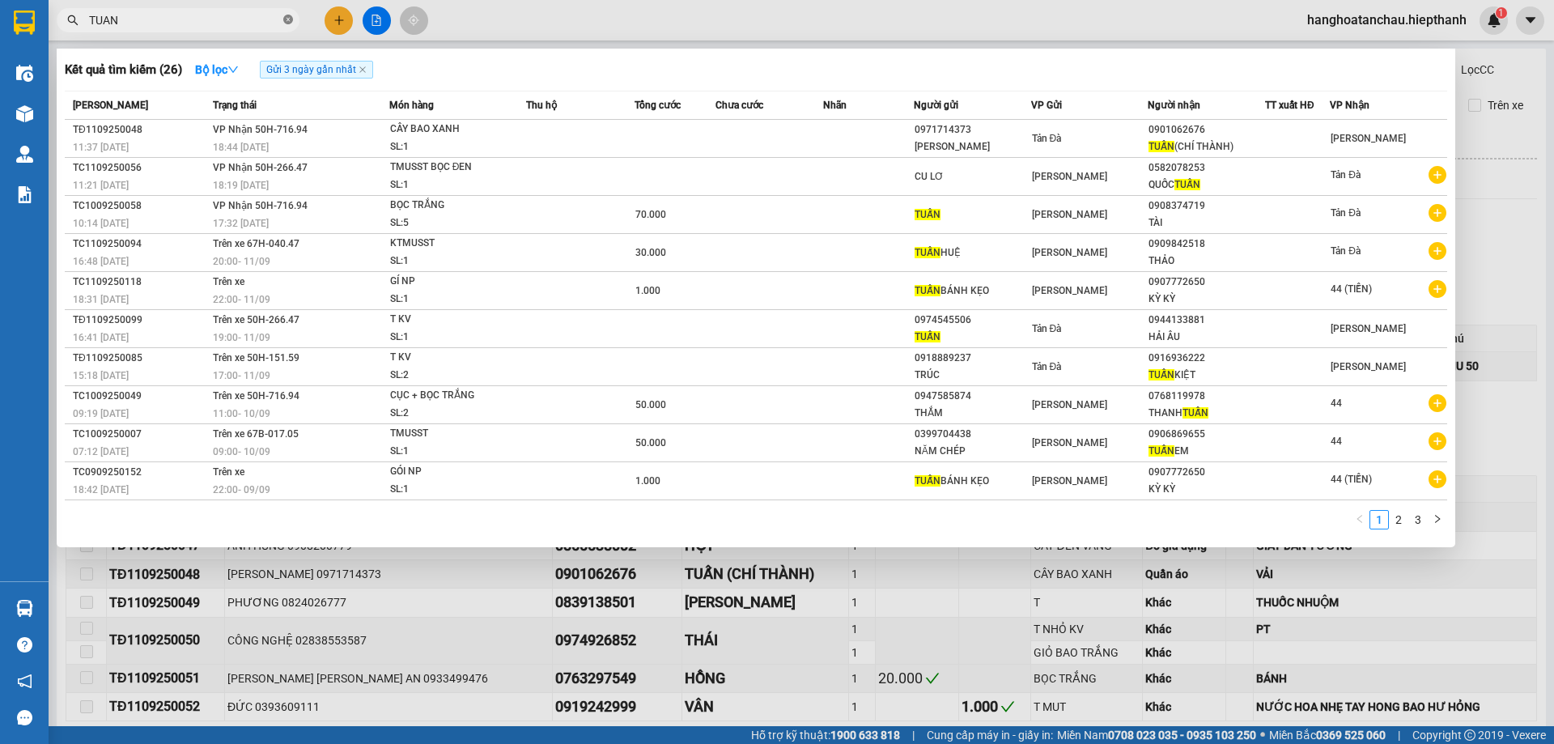
click at [288, 20] on icon "close-circle" at bounding box center [288, 20] width 10 height 10
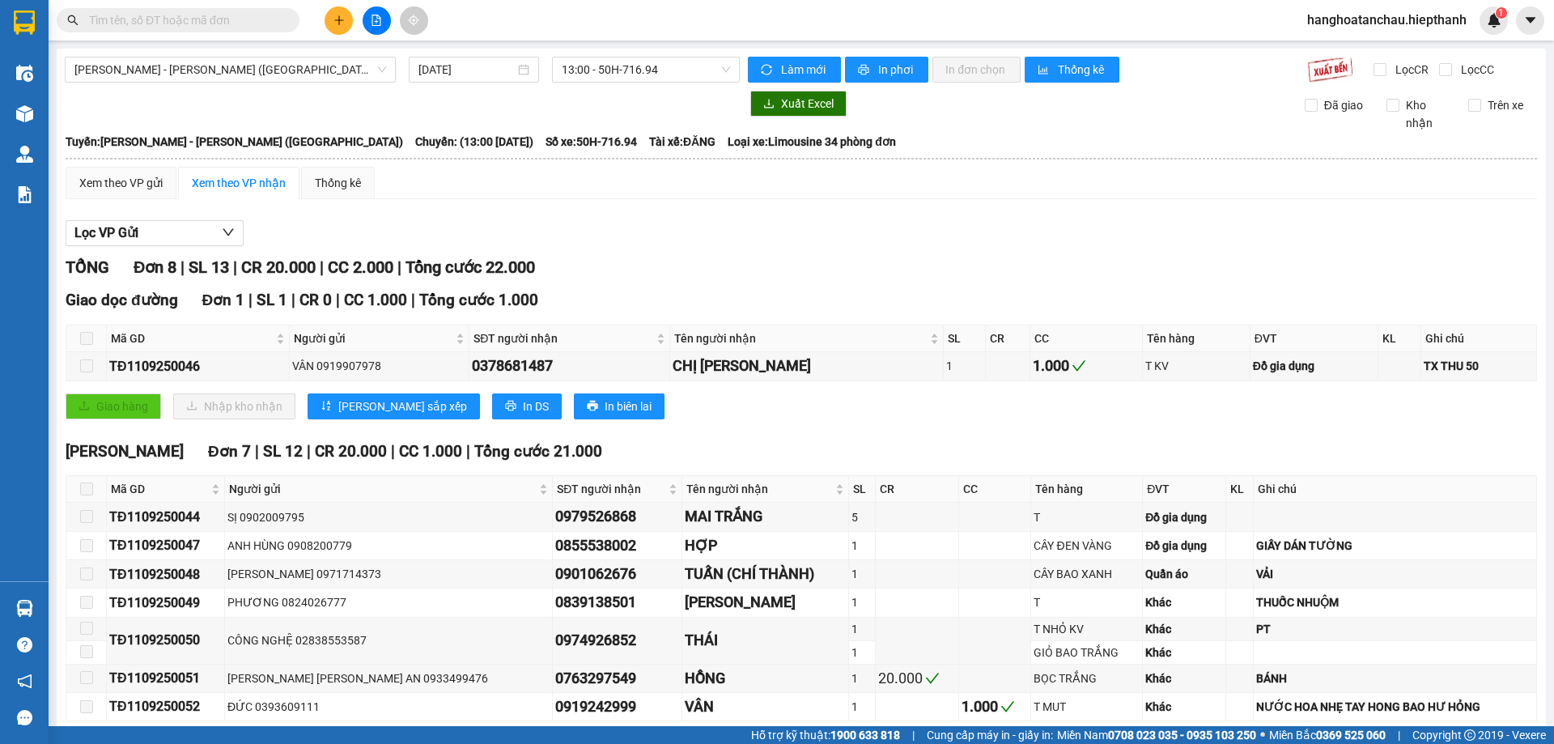
click at [846, 252] on div "Lọc VP Gửi TỔNG Đơn 8 | SL 13 | CR 20.000 | CC 2.000 | Tổng cước 22.000 Giao d…" at bounding box center [801, 495] width 1471 height 567
click at [614, 72] on span "13:00 - 50H-716.94" at bounding box center [646, 69] width 168 height 24
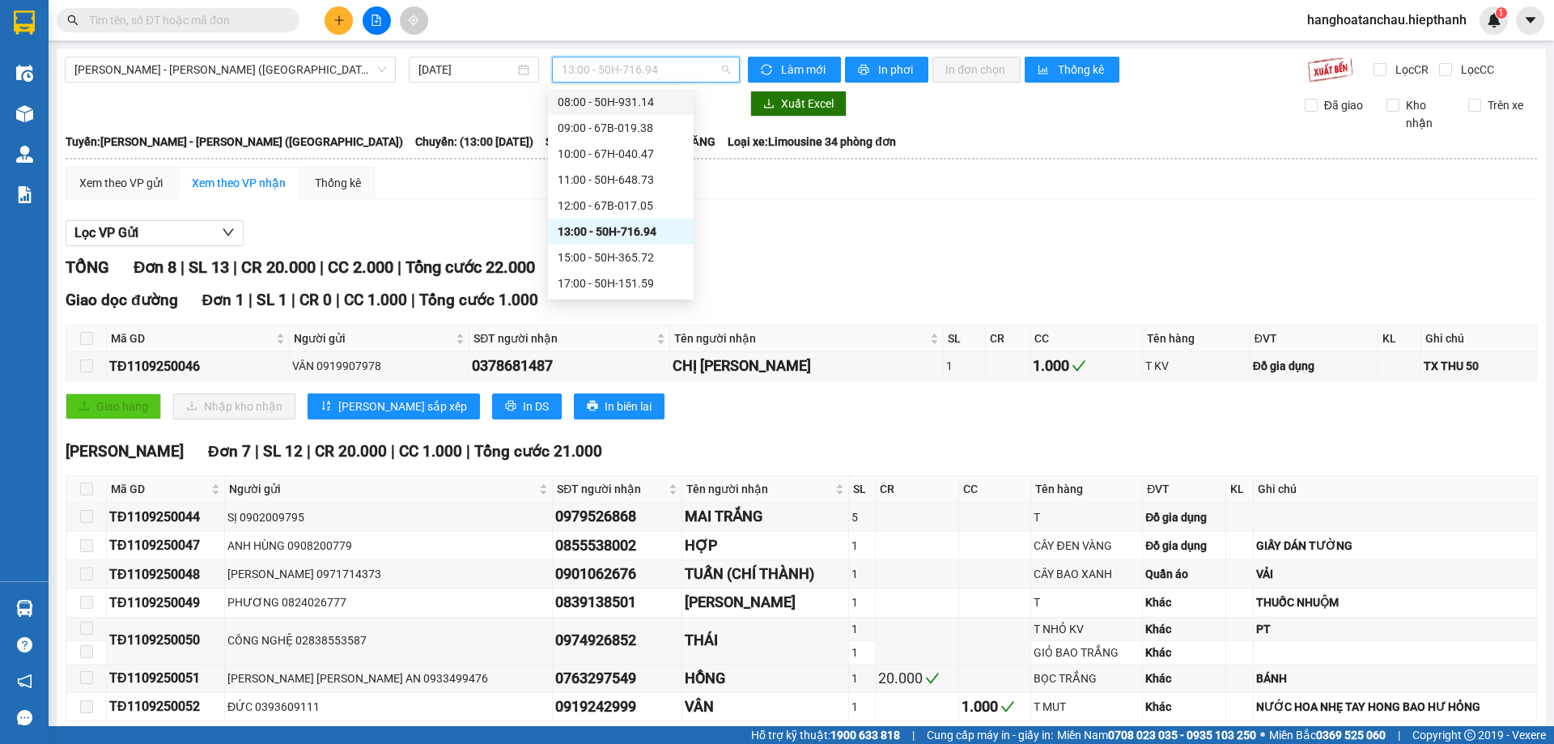
click at [640, 96] on div "08:00 - 50H-931.14" at bounding box center [621, 102] width 126 height 18
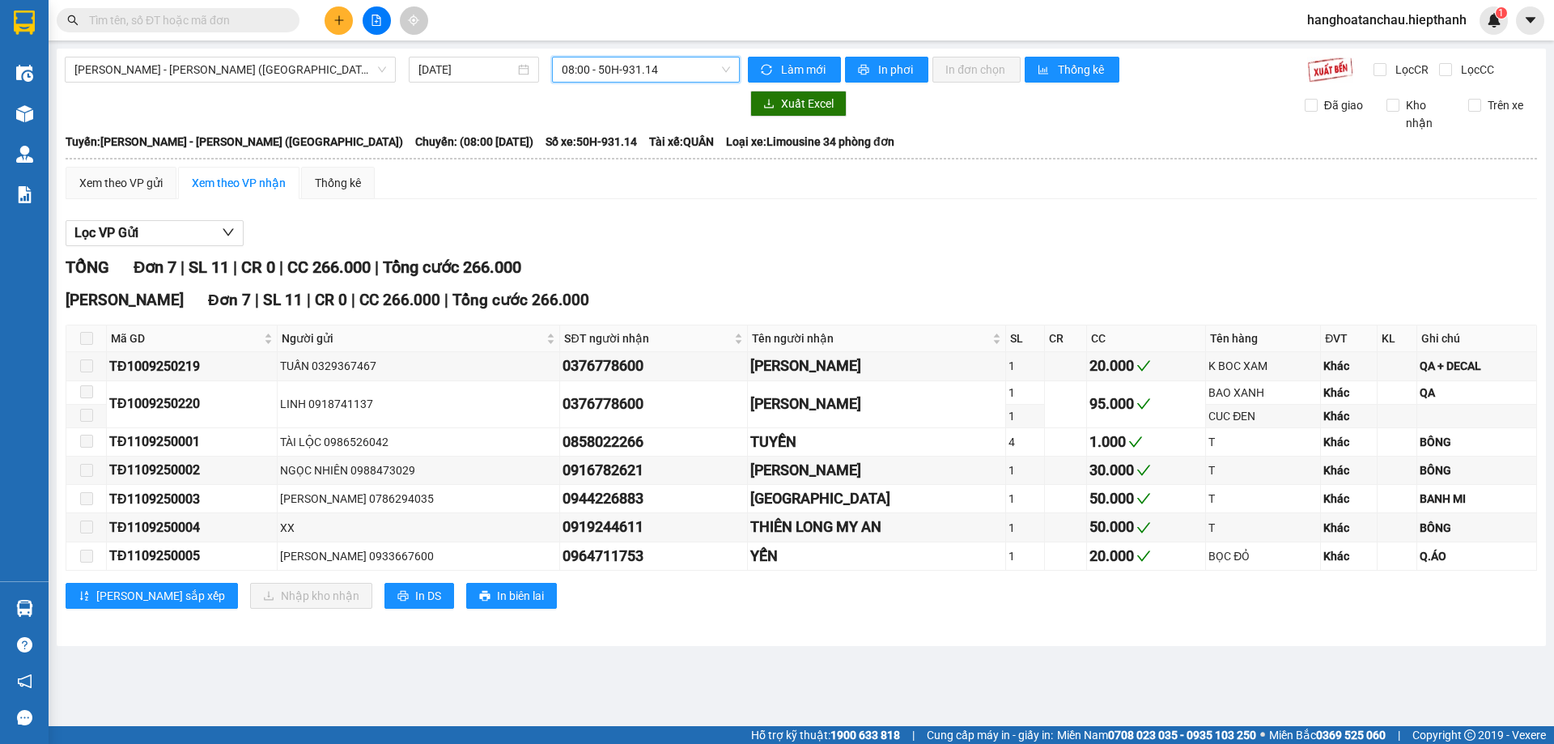
click at [613, 61] on span "08:00 - 50H-931.14" at bounding box center [646, 69] width 168 height 24
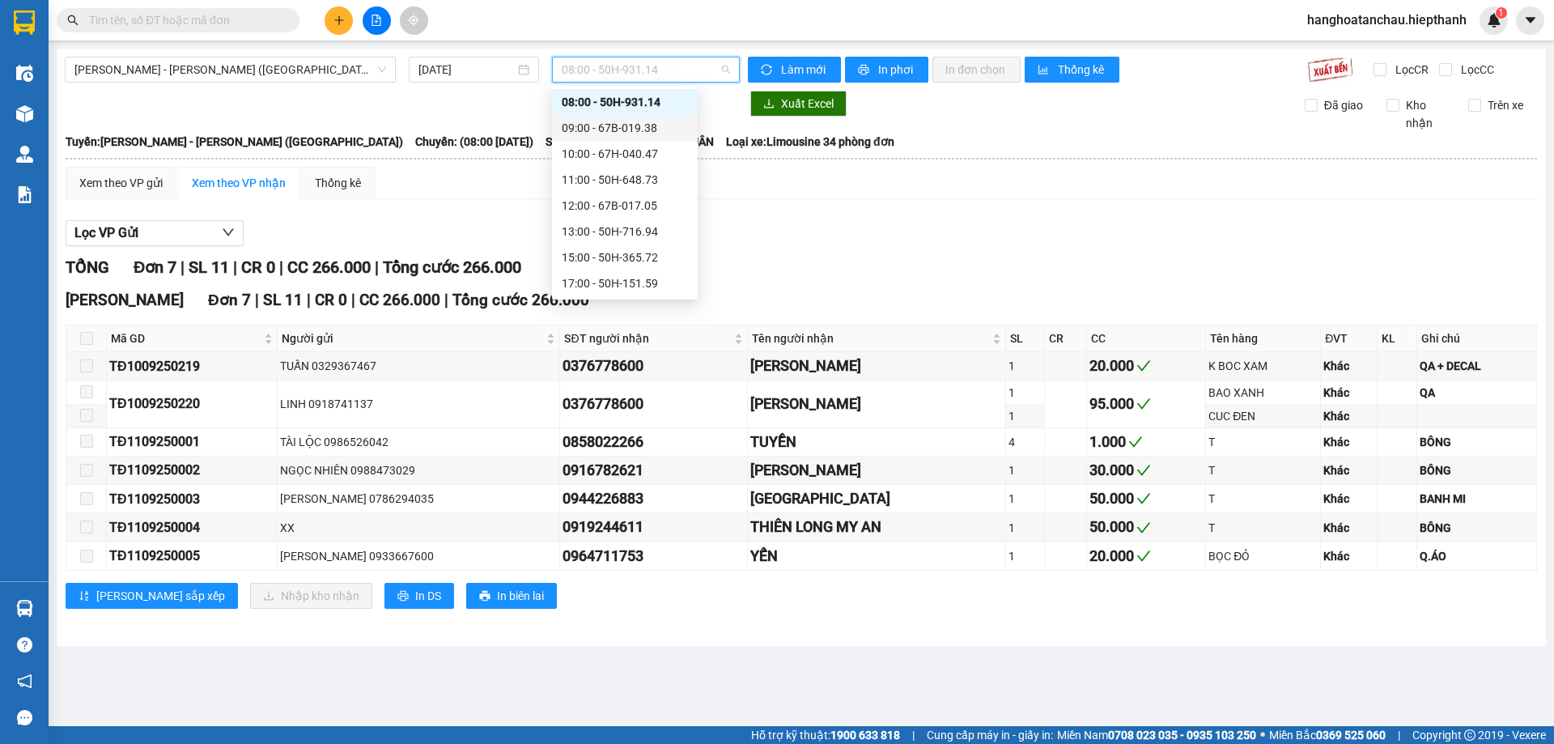
click at [627, 125] on div "09:00 - 67B-019.38" at bounding box center [625, 128] width 126 height 18
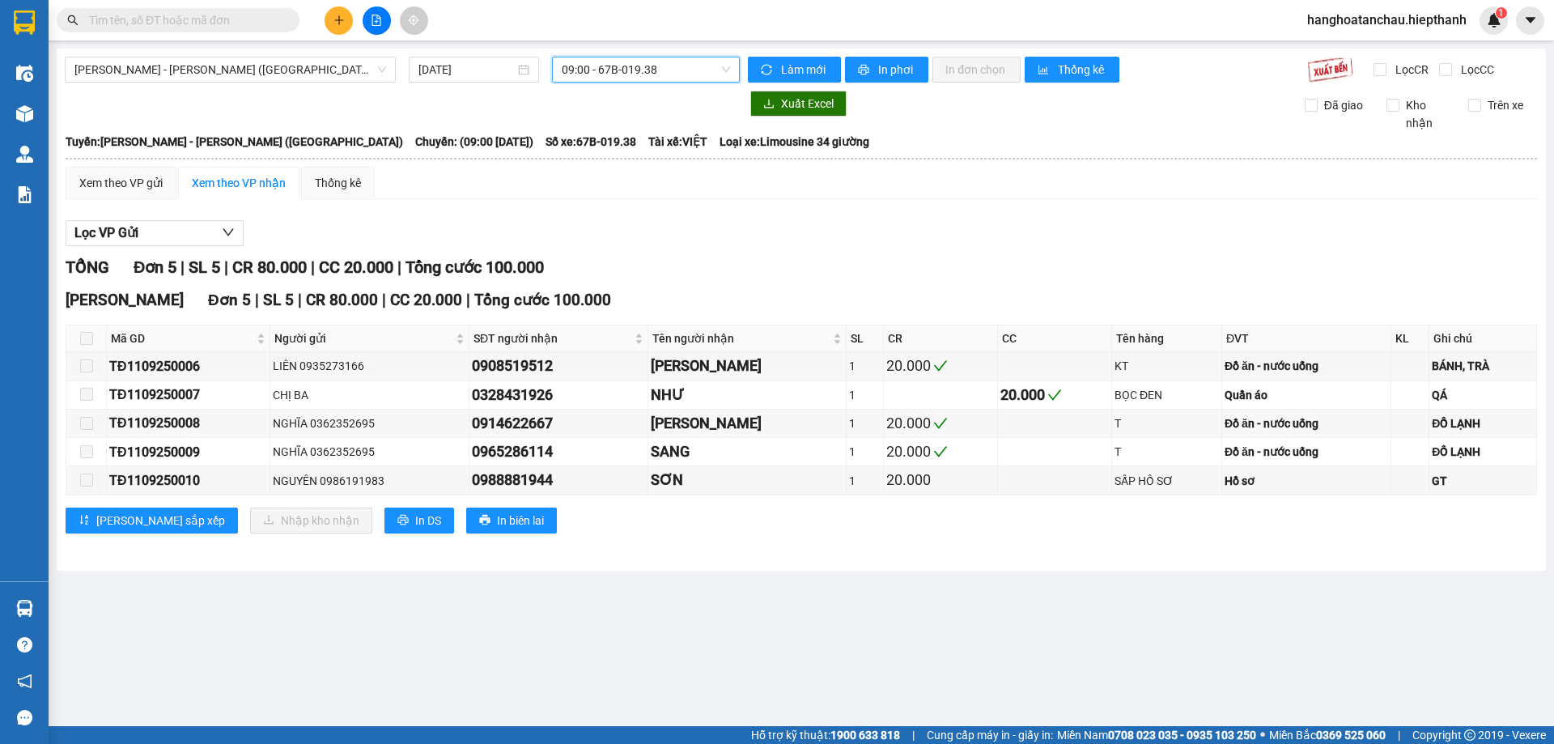
click at [658, 66] on span "09:00 - 67B-019.38" at bounding box center [646, 69] width 168 height 24
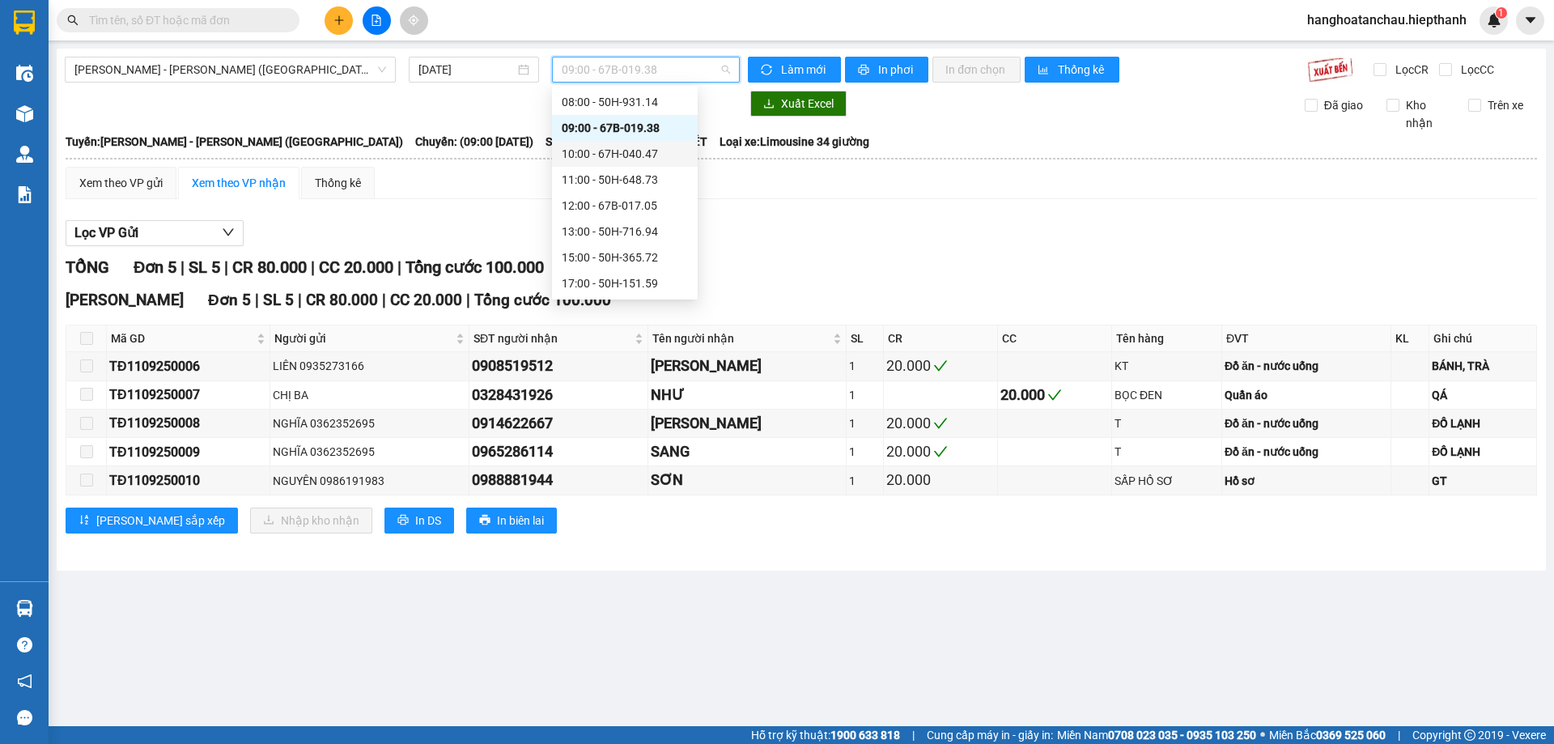
click at [660, 154] on div "10:00 - 67H-040.47" at bounding box center [625, 154] width 126 height 18
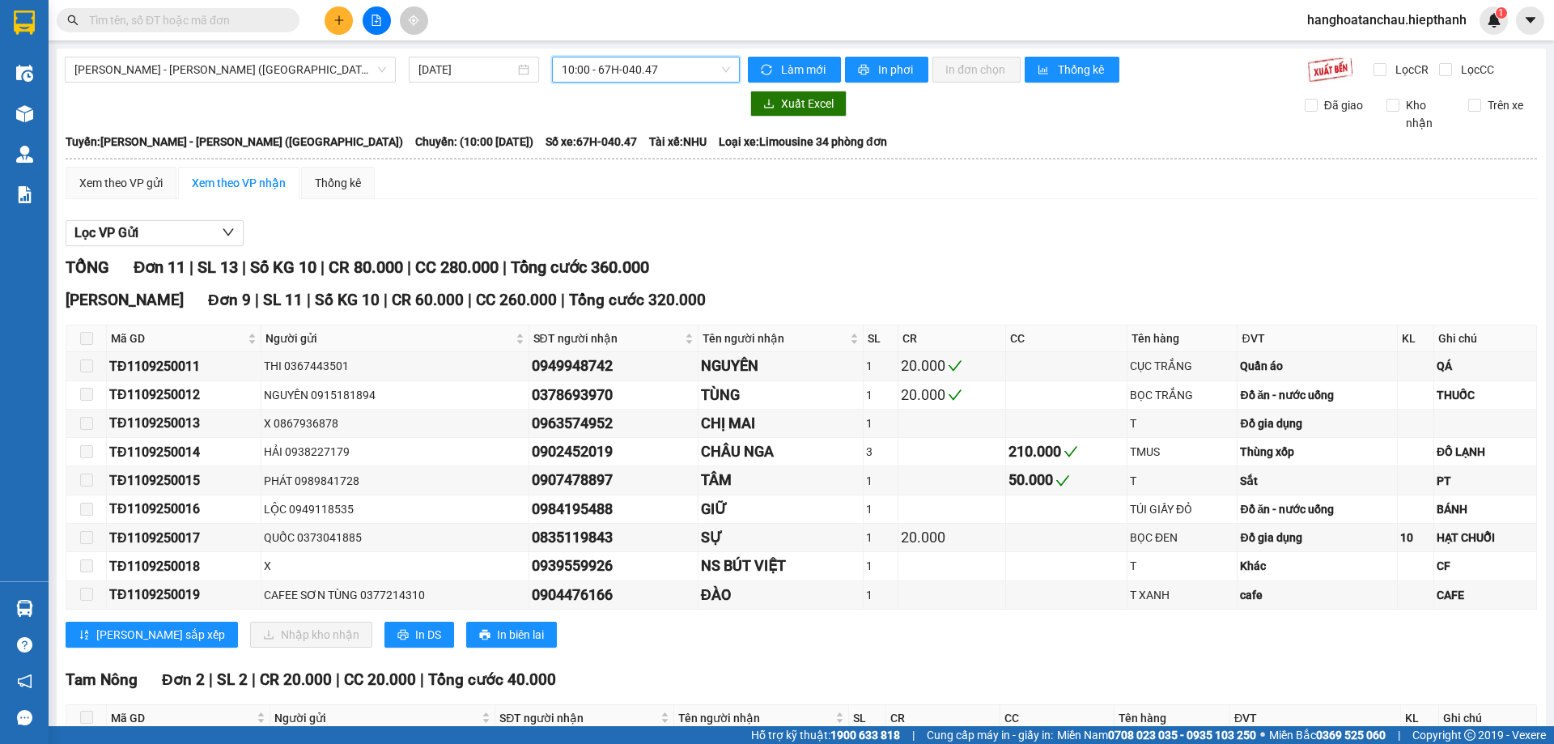
click at [630, 67] on span "10:00 - 67H-040.47" at bounding box center [646, 69] width 168 height 24
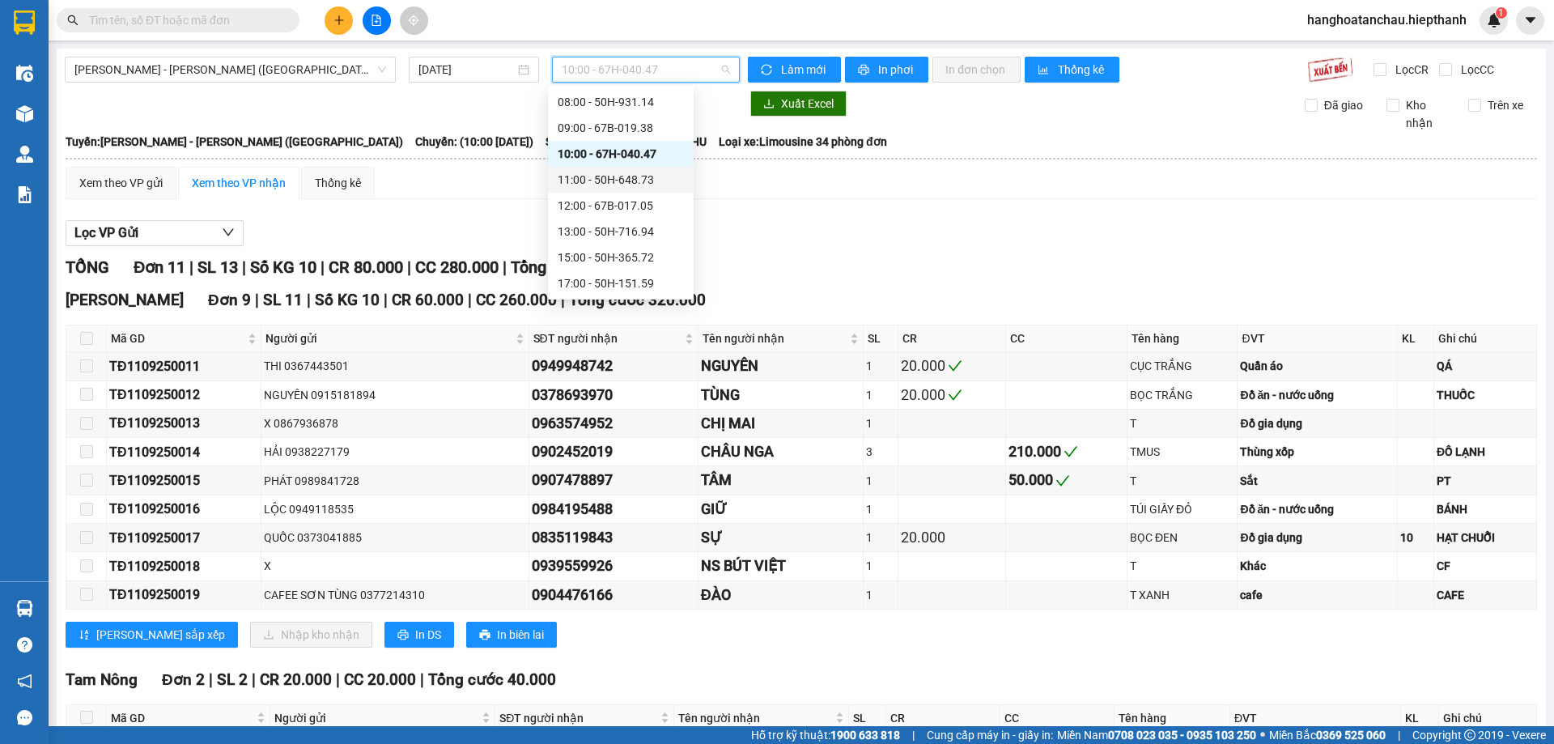
click at [639, 180] on div "11:00 - 50H-648.73" at bounding box center [621, 180] width 126 height 18
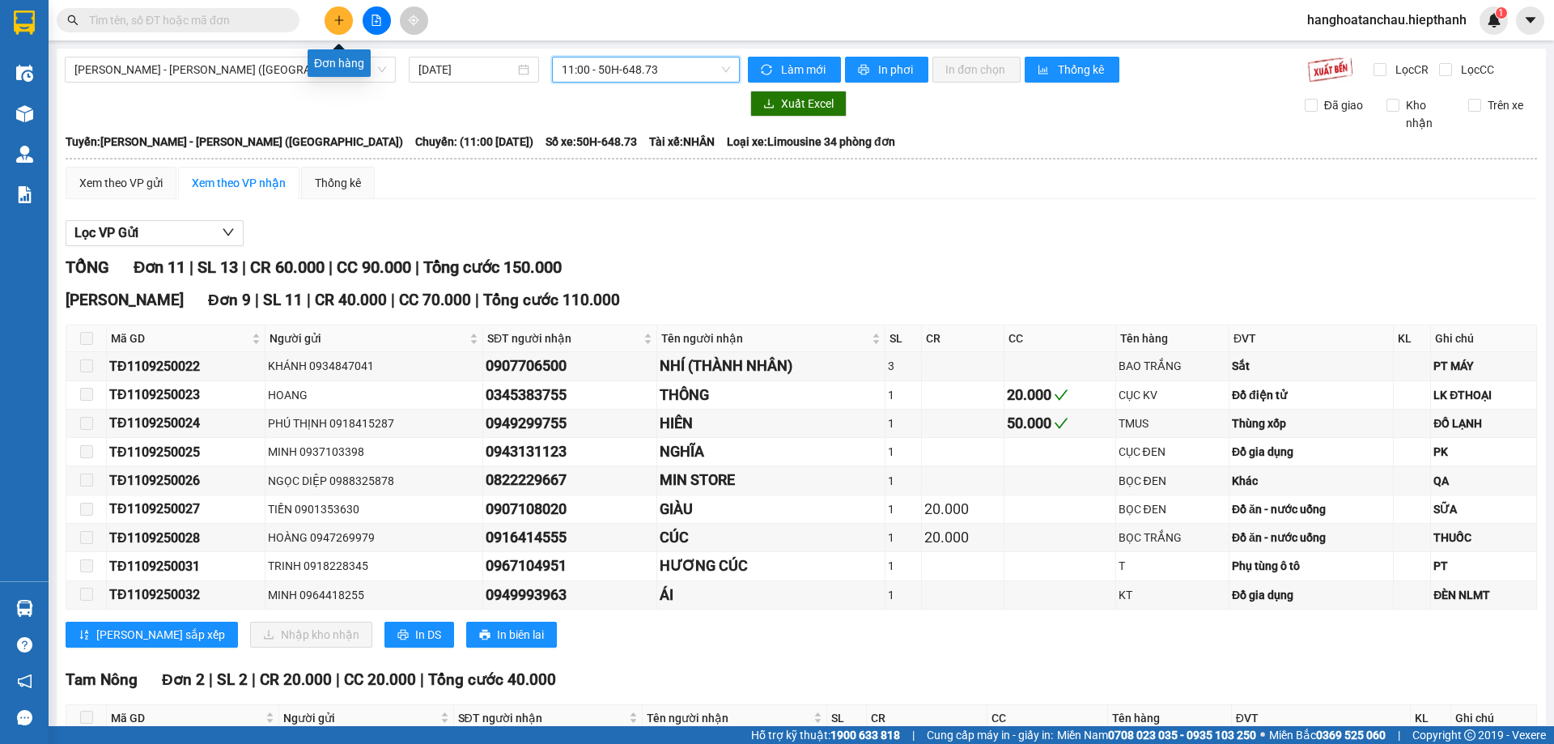
click at [341, 17] on icon "plus" at bounding box center [338, 20] width 11 height 11
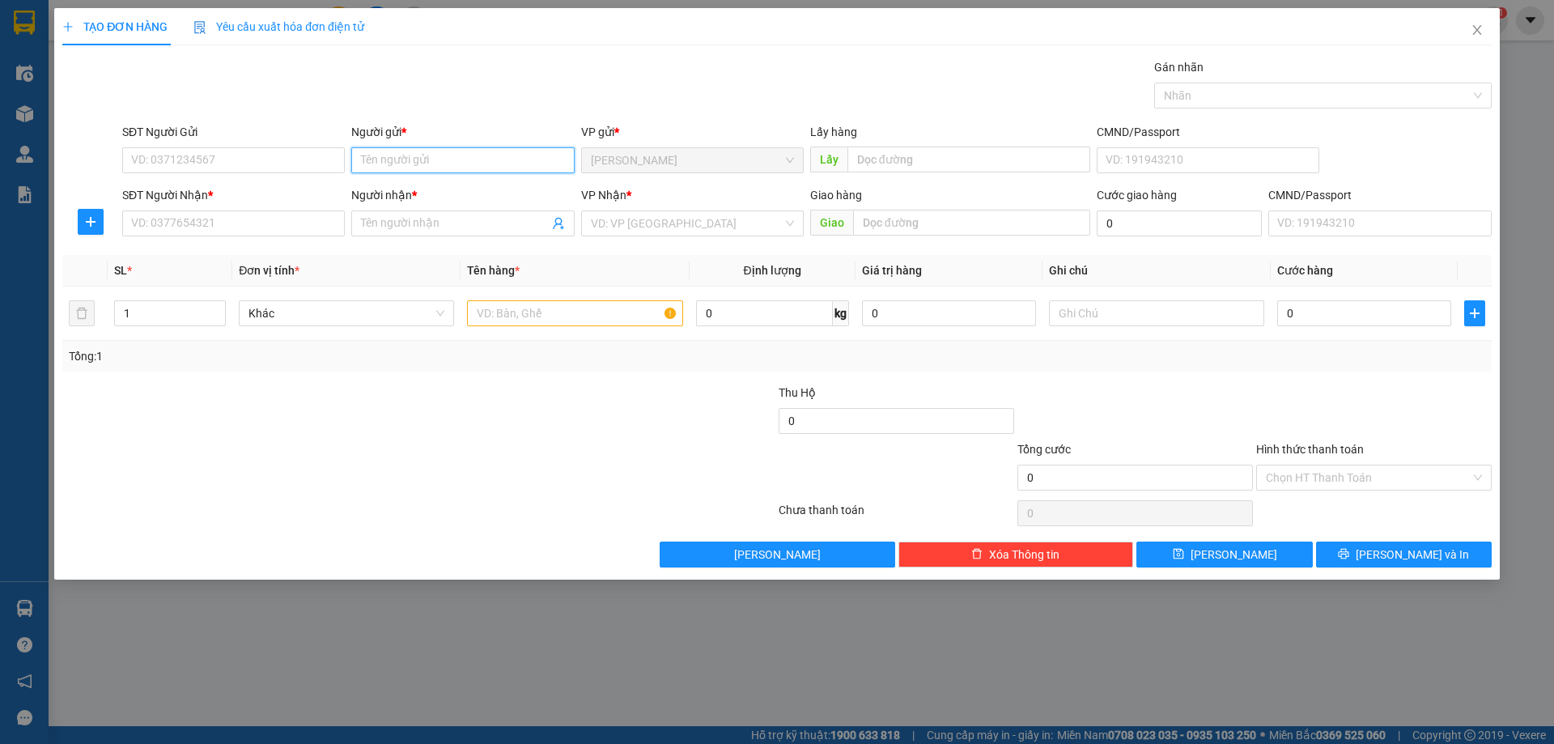
click at [411, 158] on input "Người gửi *" at bounding box center [462, 160] width 223 height 26
drag, startPoint x: 270, startPoint y: 158, endPoint x: 278, endPoint y: 152, distance: 9.9
click at [271, 158] on input "SĐT Người Gửi" at bounding box center [233, 160] width 223 height 26
click at [206, 159] on input "0919369434" at bounding box center [233, 160] width 223 height 26
type input "0919369484"
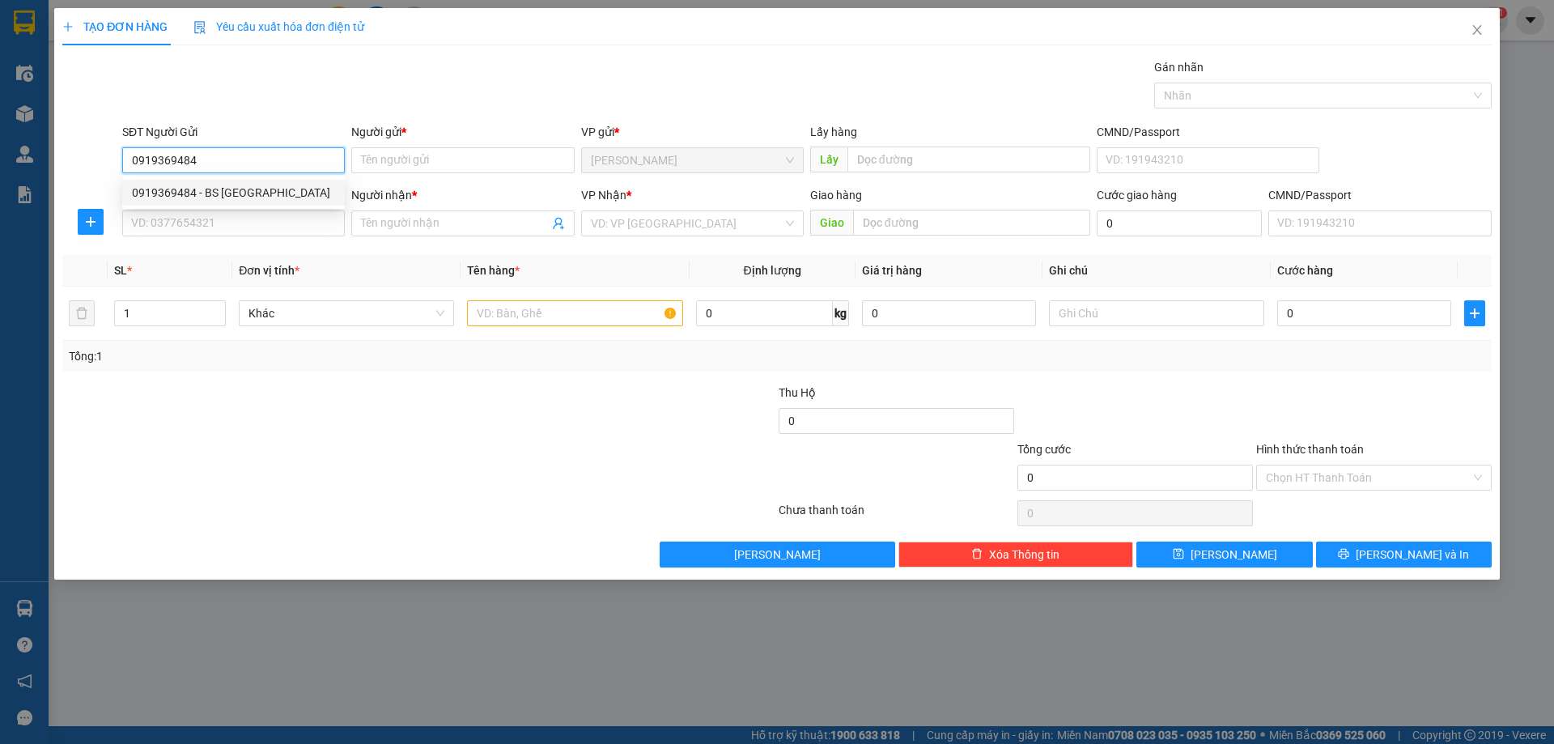
click at [233, 193] on div "0919369484 - BS [GEOGRAPHIC_DATA]" at bounding box center [233, 193] width 203 height 18
type input "BS THANH SƠN"
type input "0919369484"
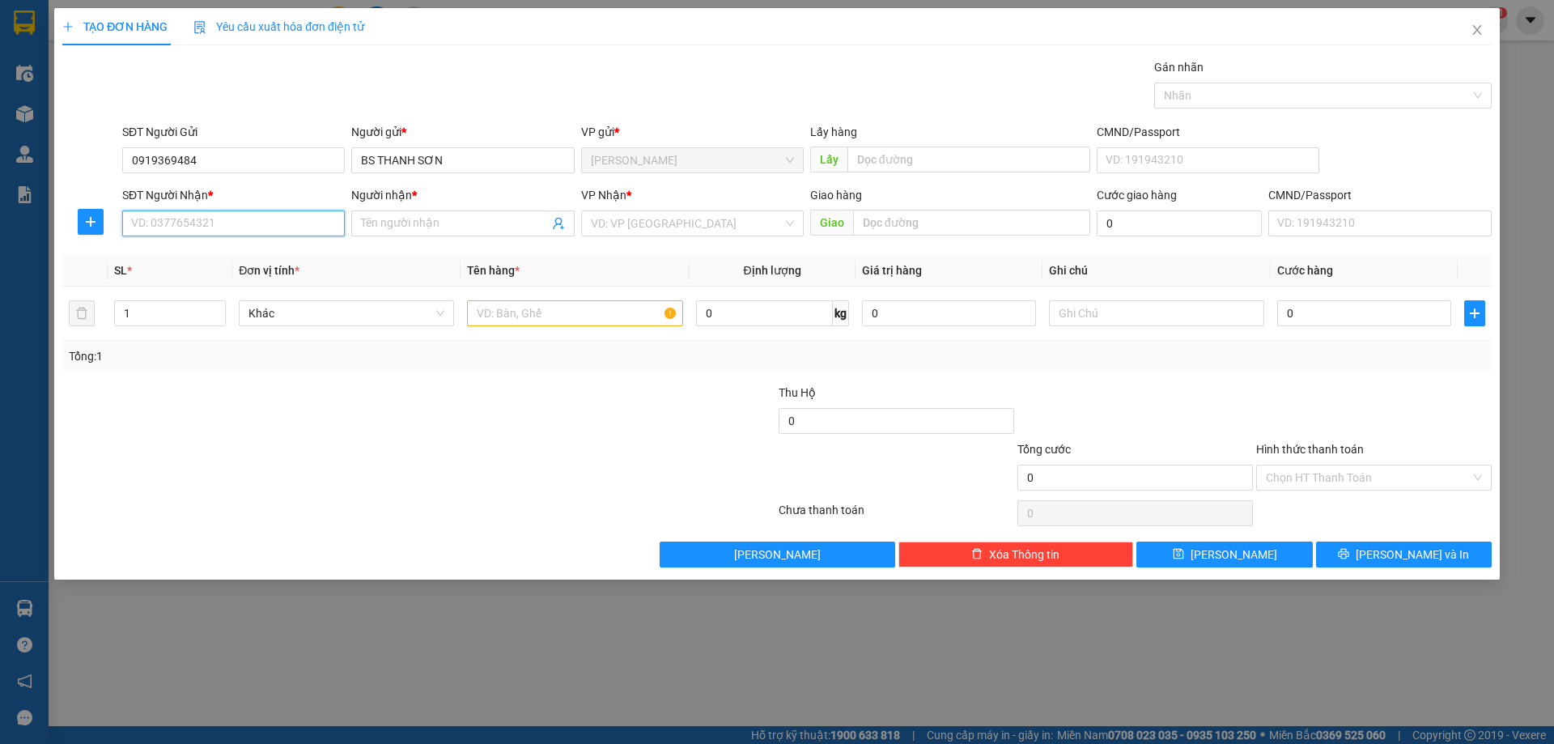
click at [224, 224] on input "SĐT Người Nhận *" at bounding box center [233, 223] width 223 height 26
click at [231, 256] on div "0838444090 - LABO SONG MỸ" at bounding box center [233, 256] width 203 height 18
type input "0838444090"
type input "LABO SONG MỸ"
click at [613, 219] on input "search" at bounding box center [687, 223] width 192 height 24
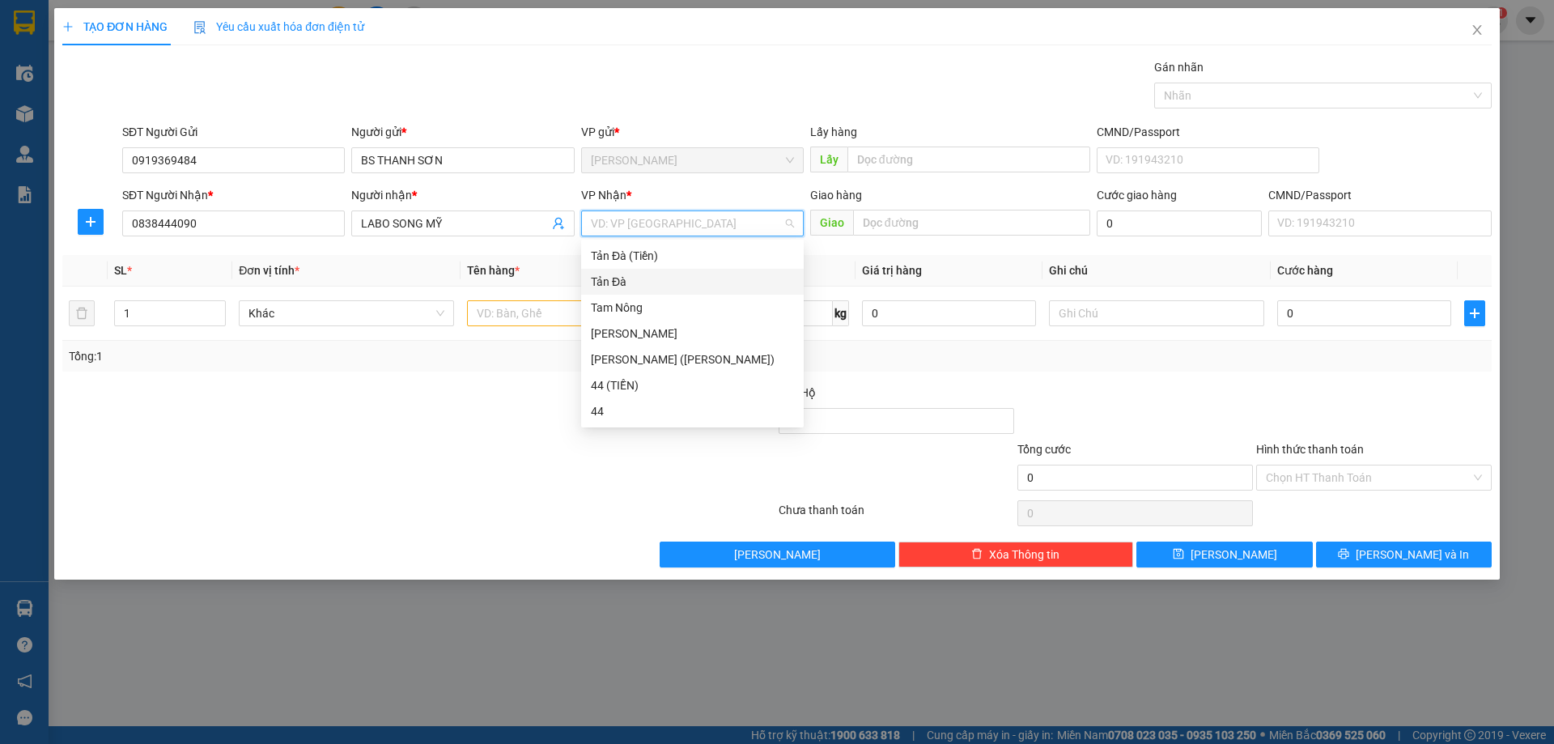
click at [626, 280] on div "Tản Đà" at bounding box center [705, 282] width 229 height 18
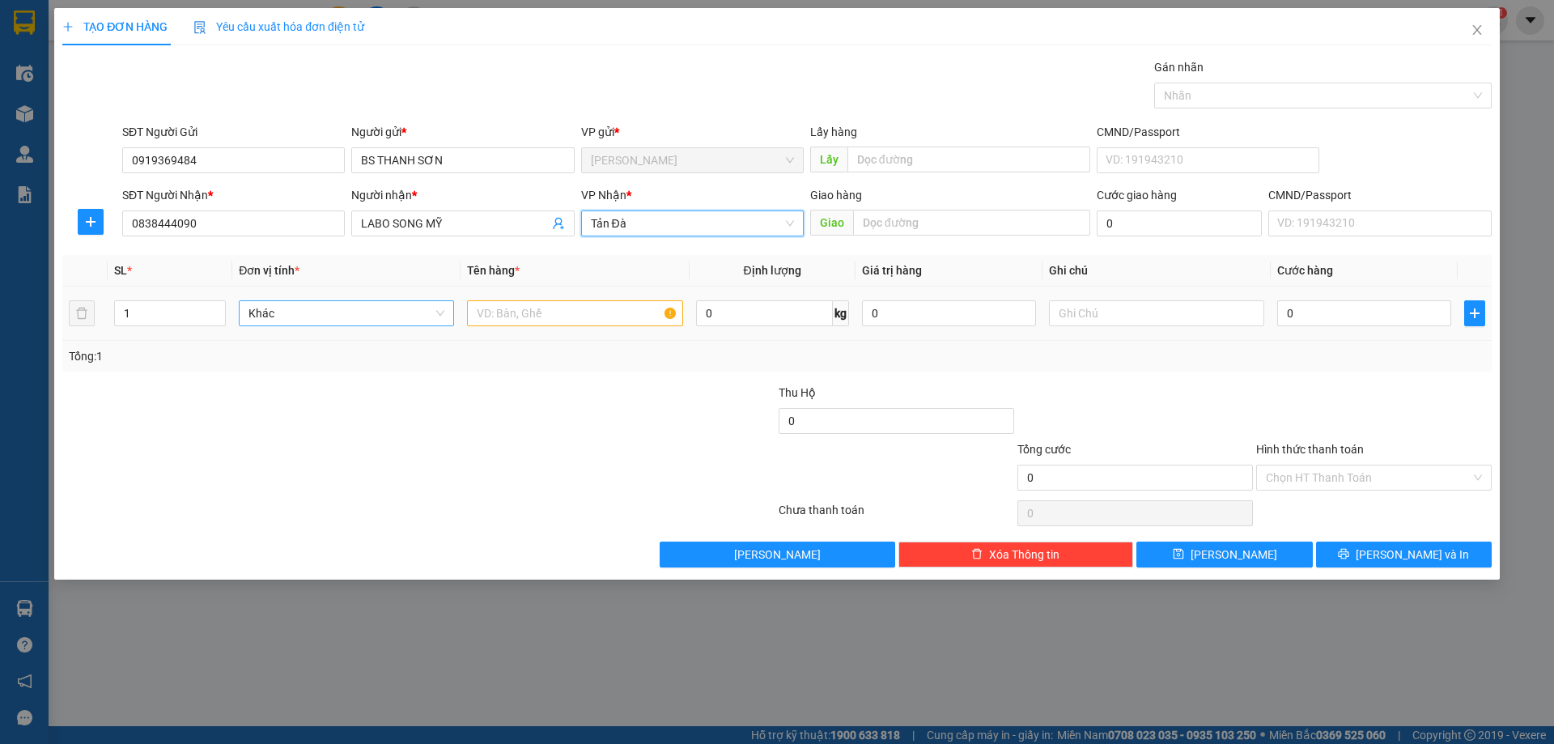
click at [342, 315] on span "Khác" at bounding box center [346, 313] width 196 height 24
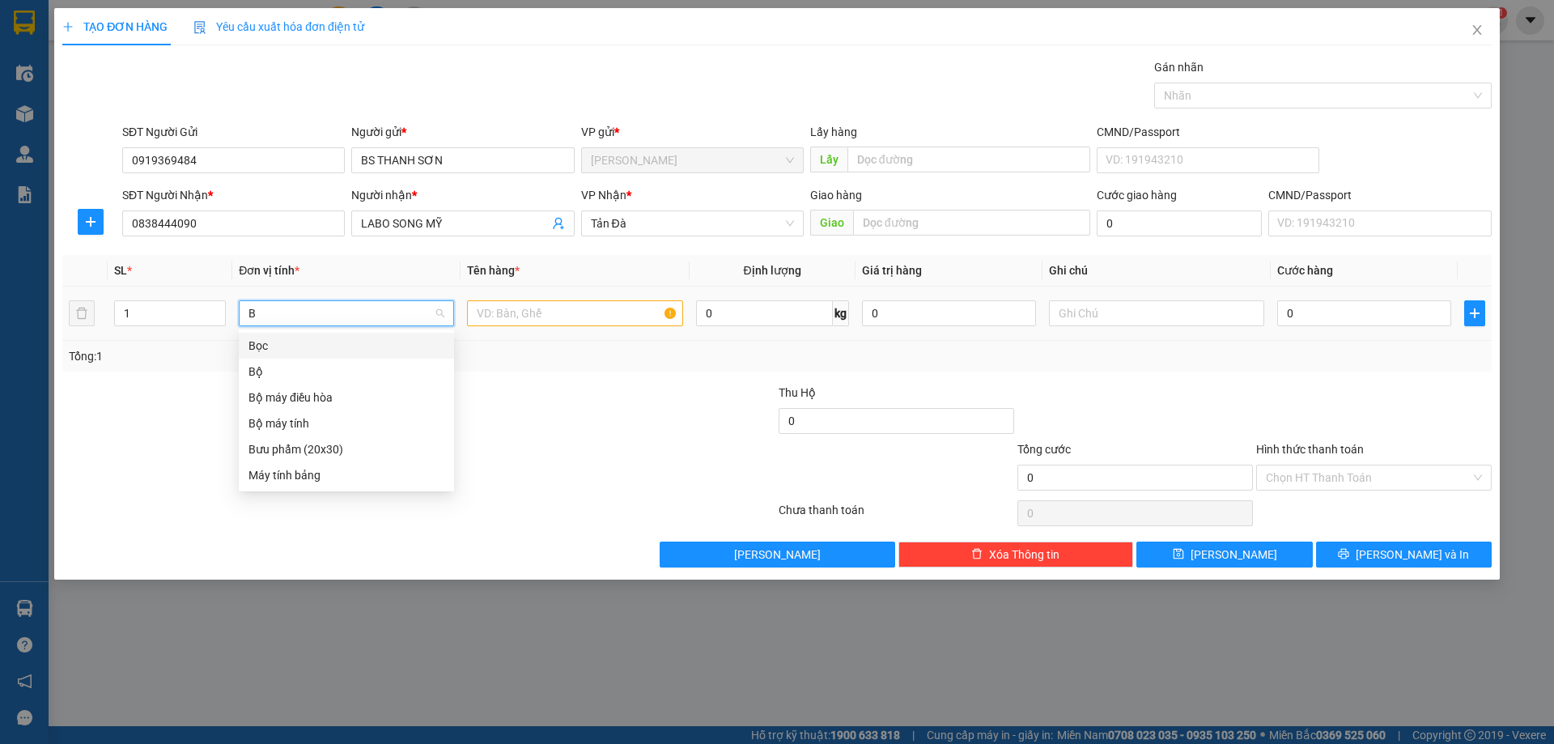
type input "BƯ"
click at [341, 347] on div "Bưu phẩm (20x30)" at bounding box center [346, 346] width 196 height 18
click at [520, 308] on input "text" at bounding box center [574, 313] width 215 height 26
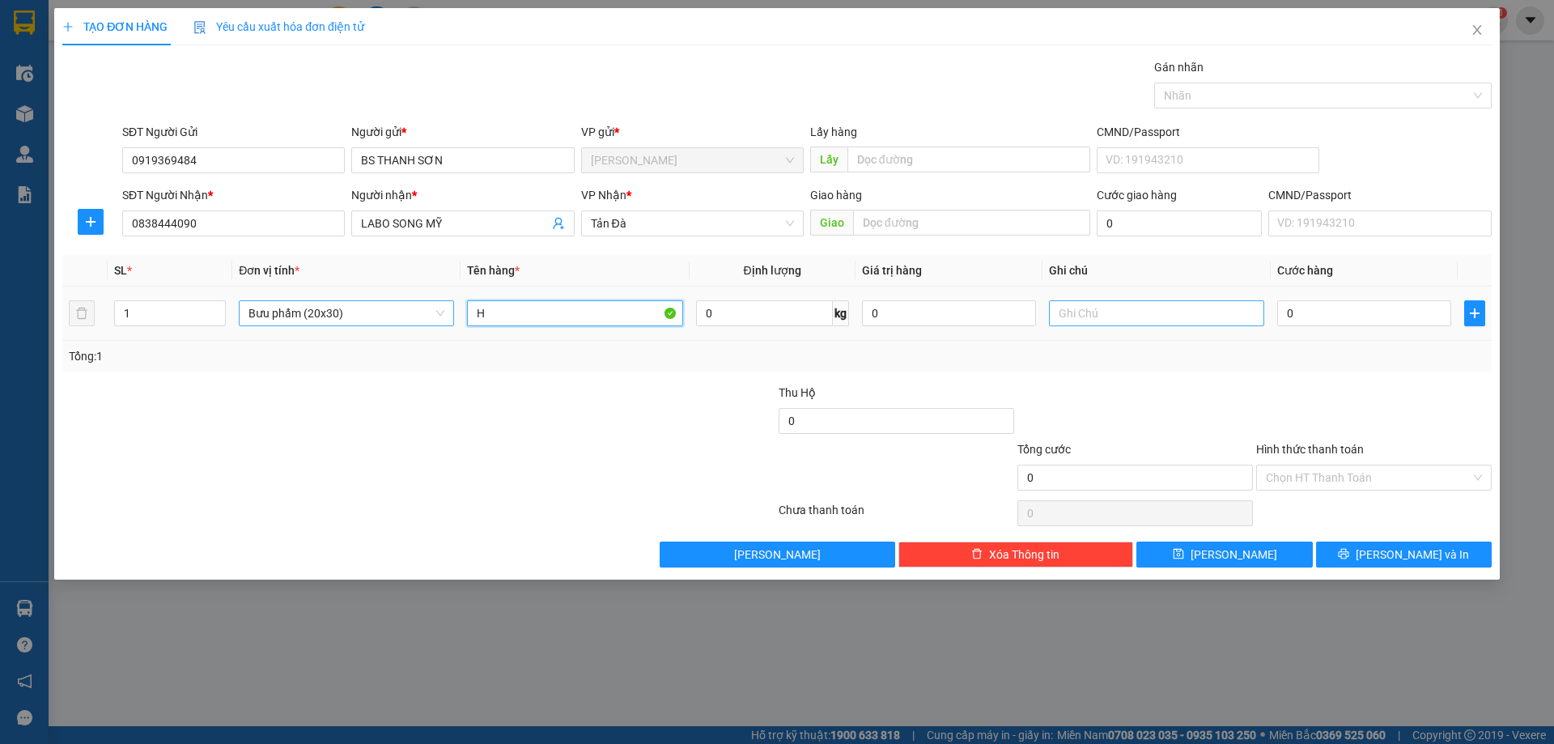
type input "H"
click at [1123, 315] on input "text" at bounding box center [1156, 313] width 215 height 26
type input "RĂNG"
click at [1343, 321] on input "0" at bounding box center [1364, 313] width 174 height 26
type input "2"
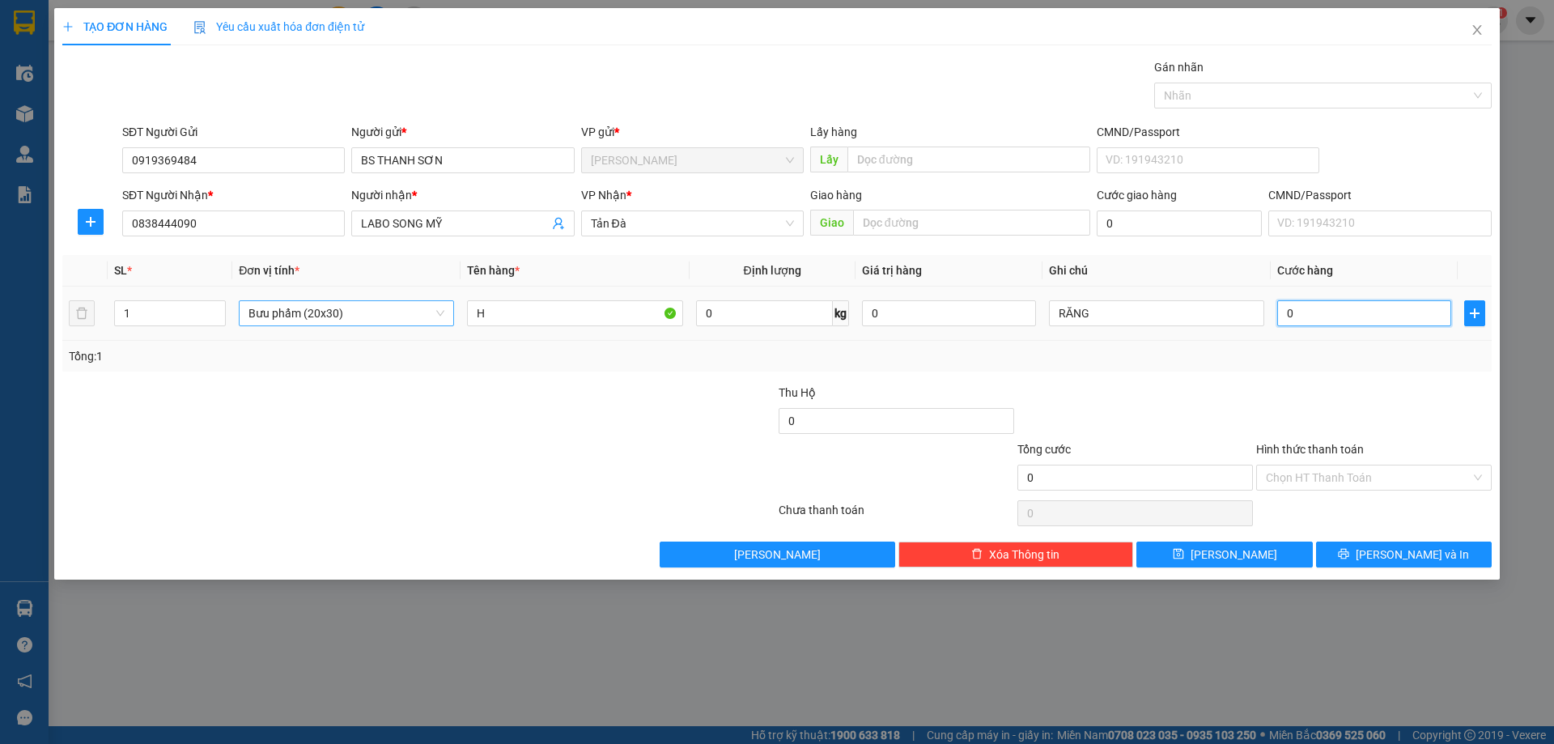
type input "2"
type input "20"
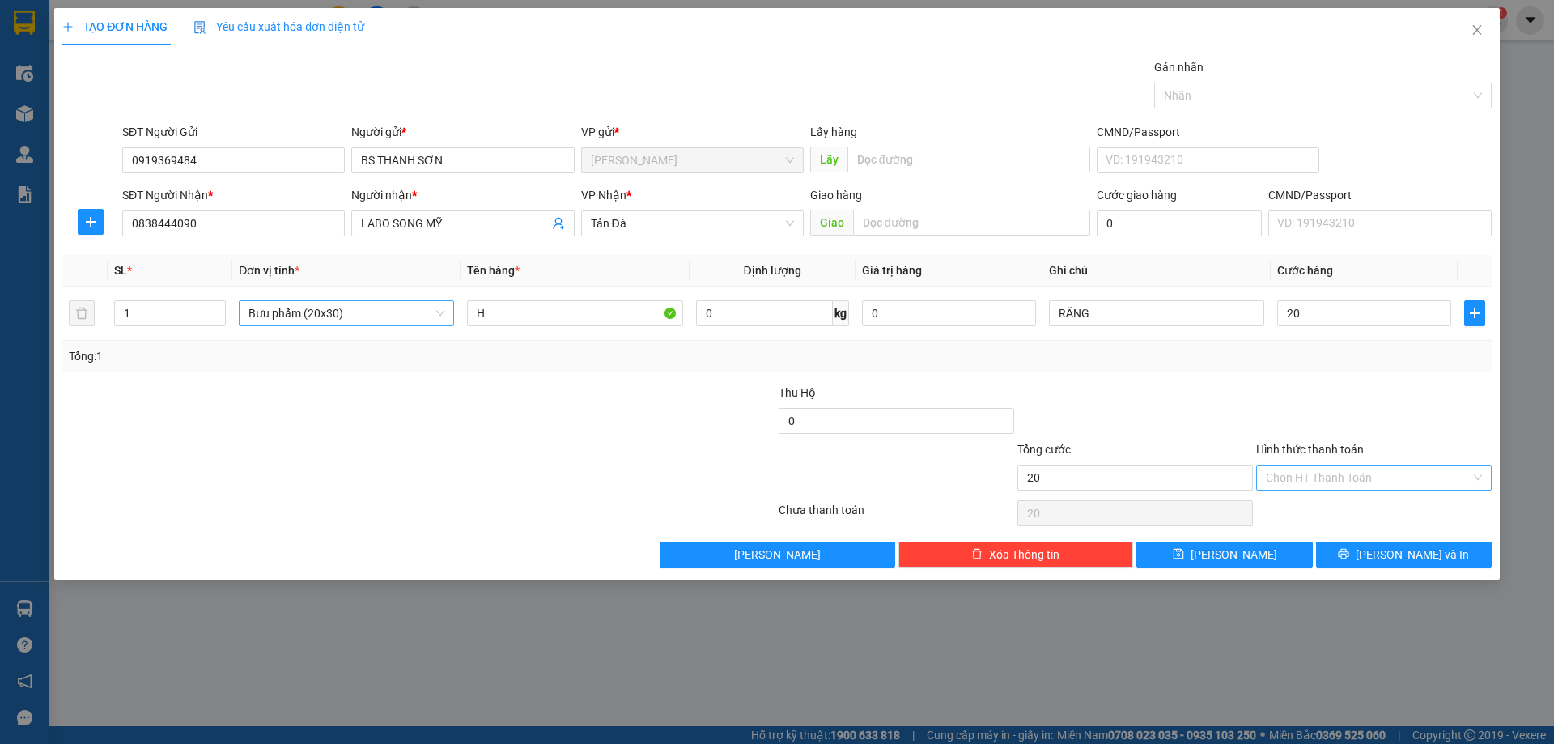
type input "20.000"
click at [1345, 479] on input "Hình thức thanh toán" at bounding box center [1368, 477] width 205 height 24
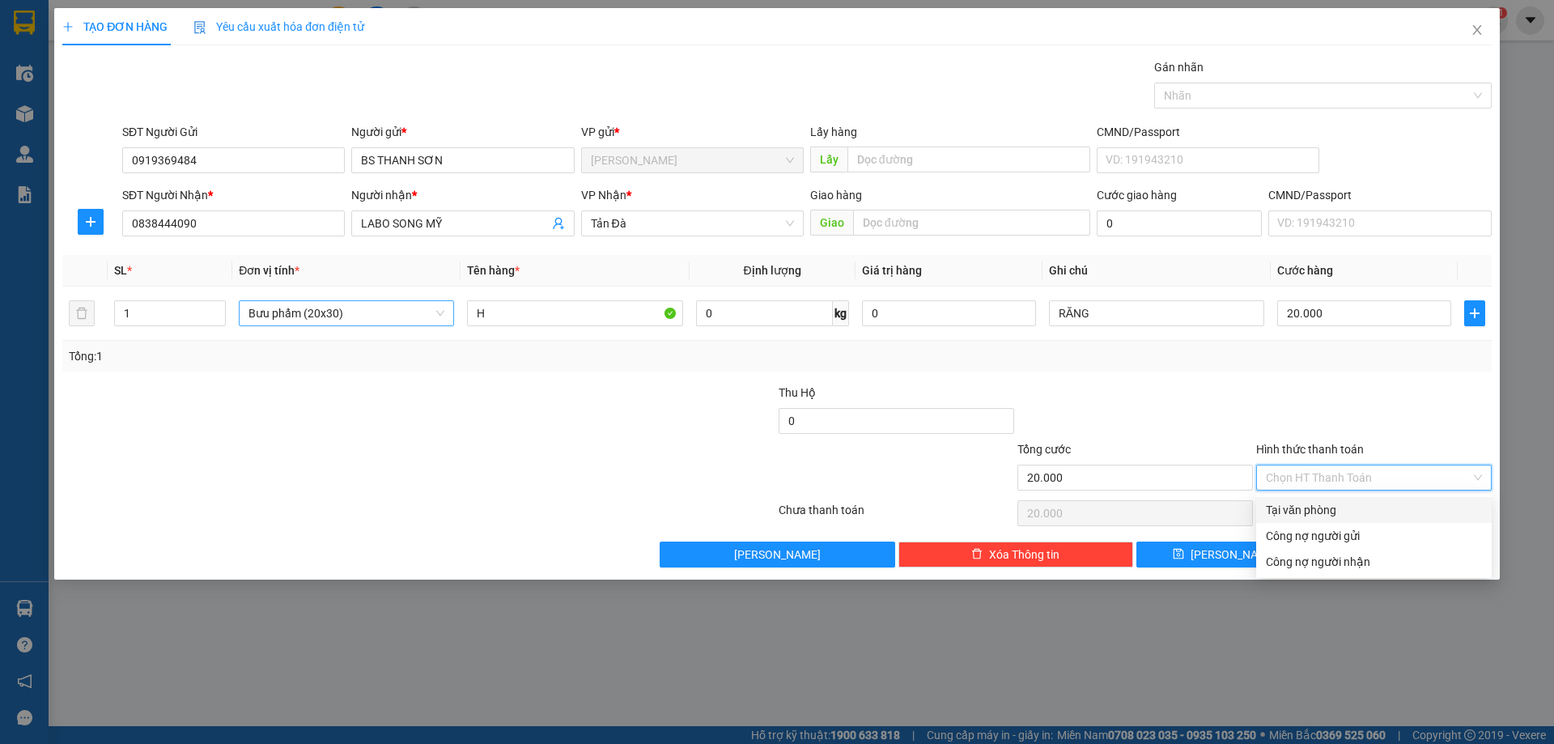
click at [1330, 510] on div "Tại văn phòng" at bounding box center [1374, 510] width 216 height 18
type input "0"
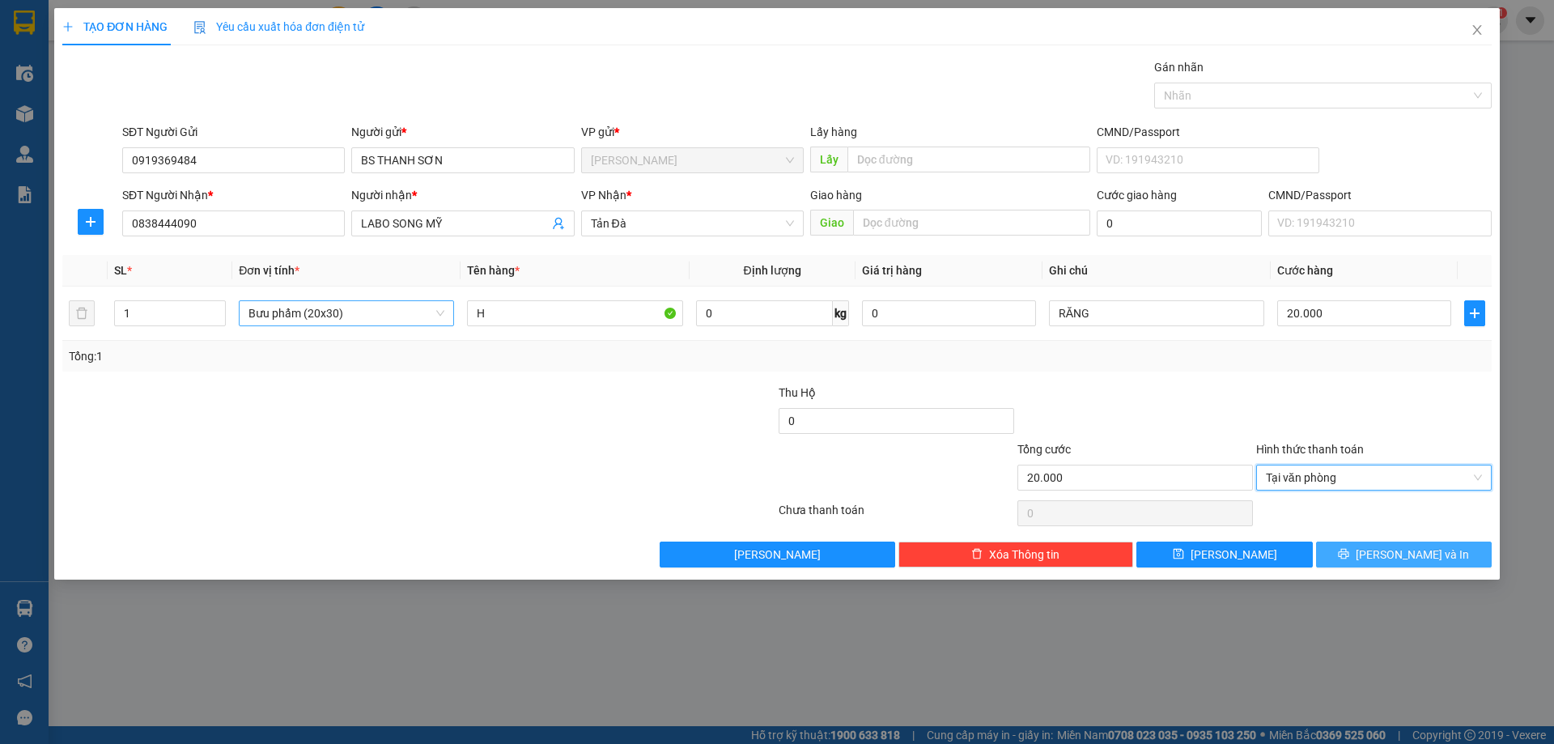
click at [1388, 554] on button "[PERSON_NAME] và In" at bounding box center [1404, 554] width 176 height 26
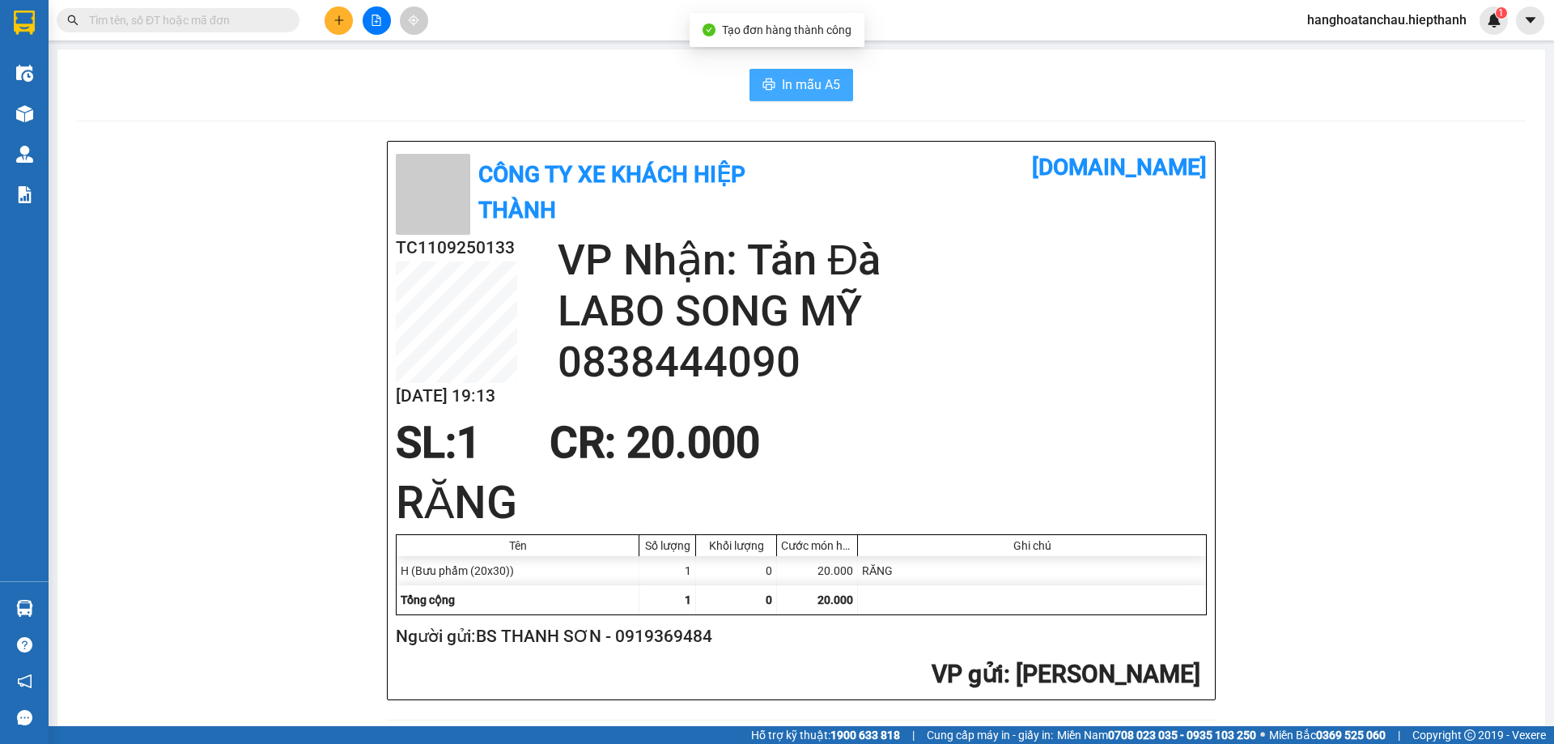
click at [804, 78] on span "In mẫu A5" at bounding box center [811, 84] width 58 height 20
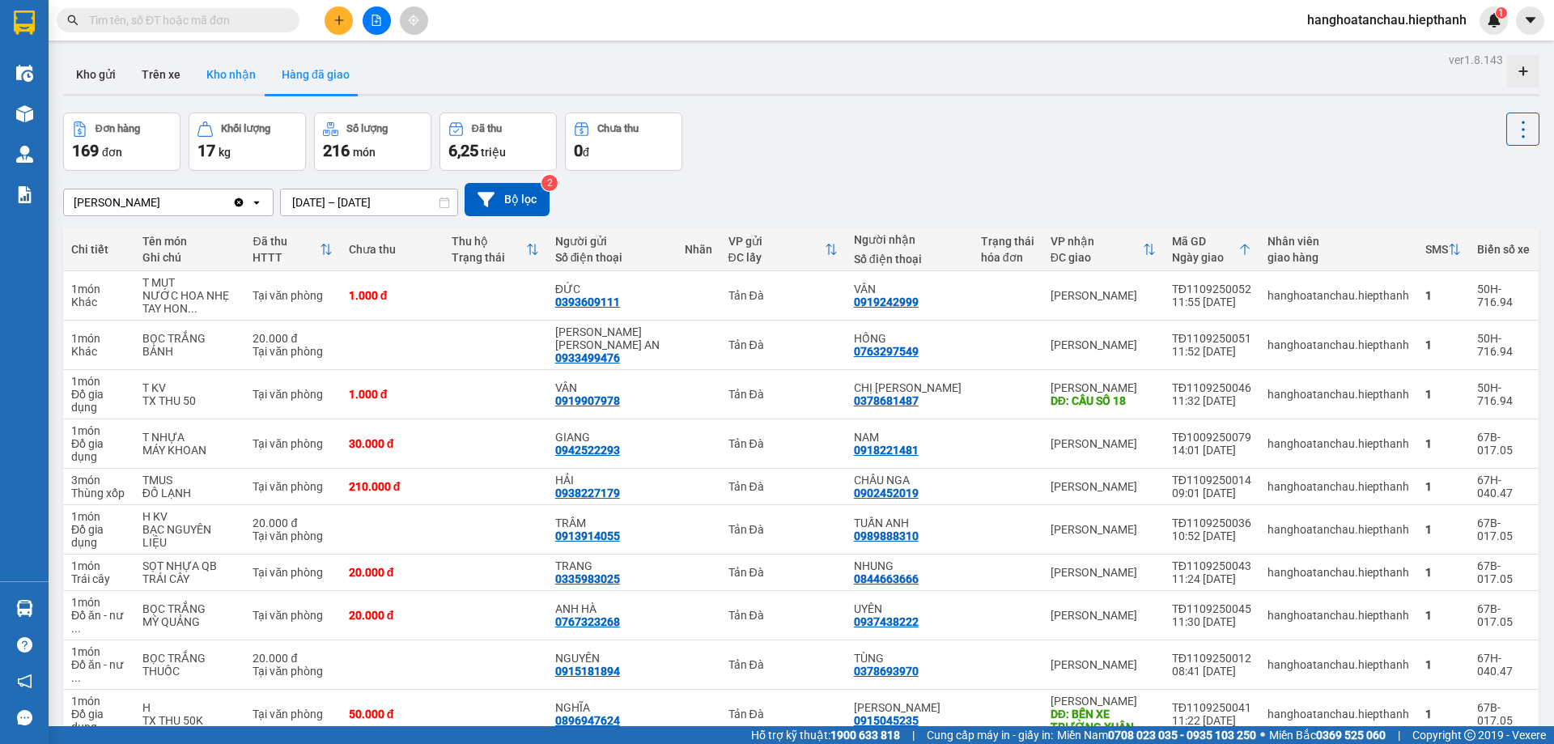
click at [235, 74] on button "Kho nhận" at bounding box center [230, 74] width 75 height 39
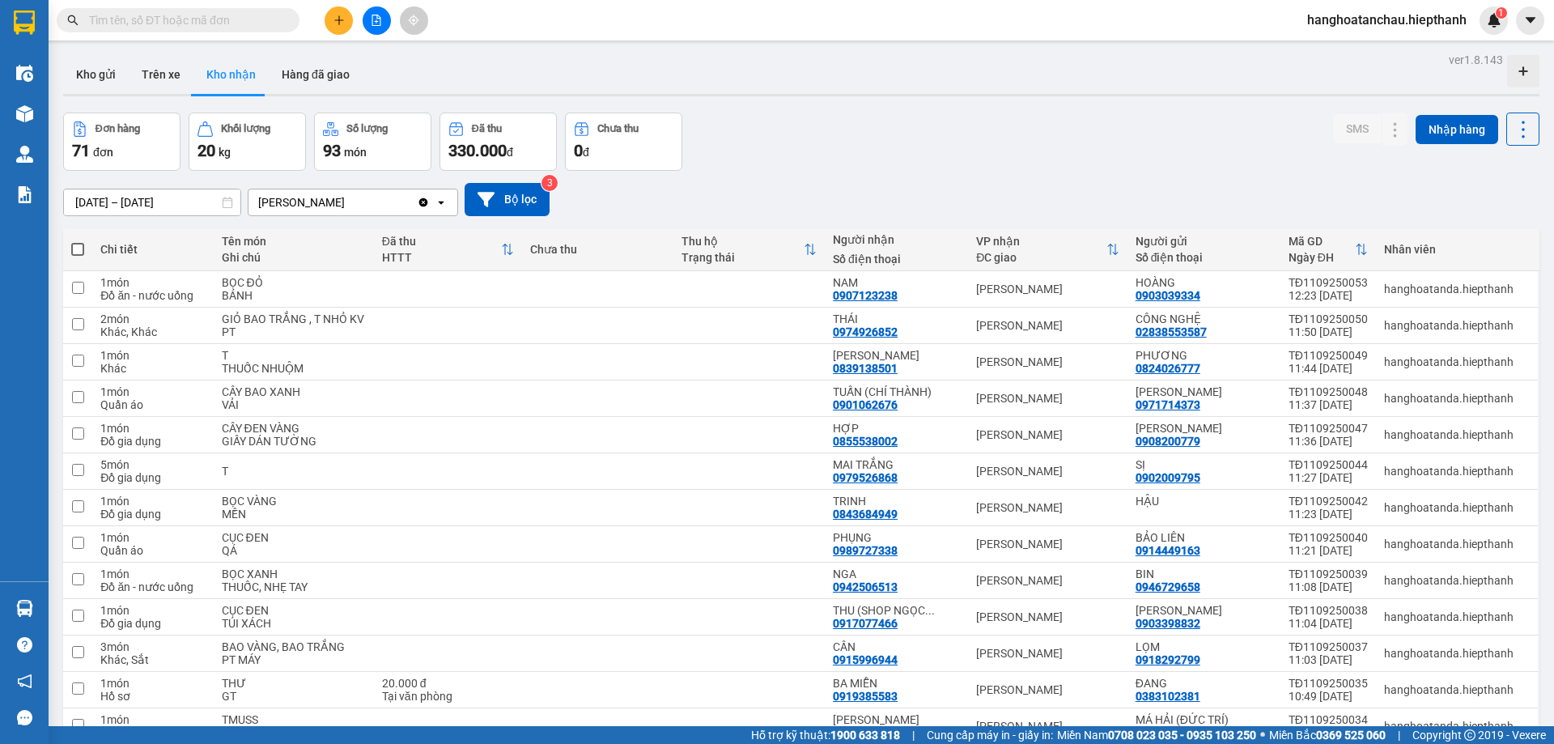
click at [193, 55] on button "Kho nhận" at bounding box center [230, 74] width 75 height 39
click at [302, 64] on button "Hàng đã giao" at bounding box center [316, 74] width 94 height 39
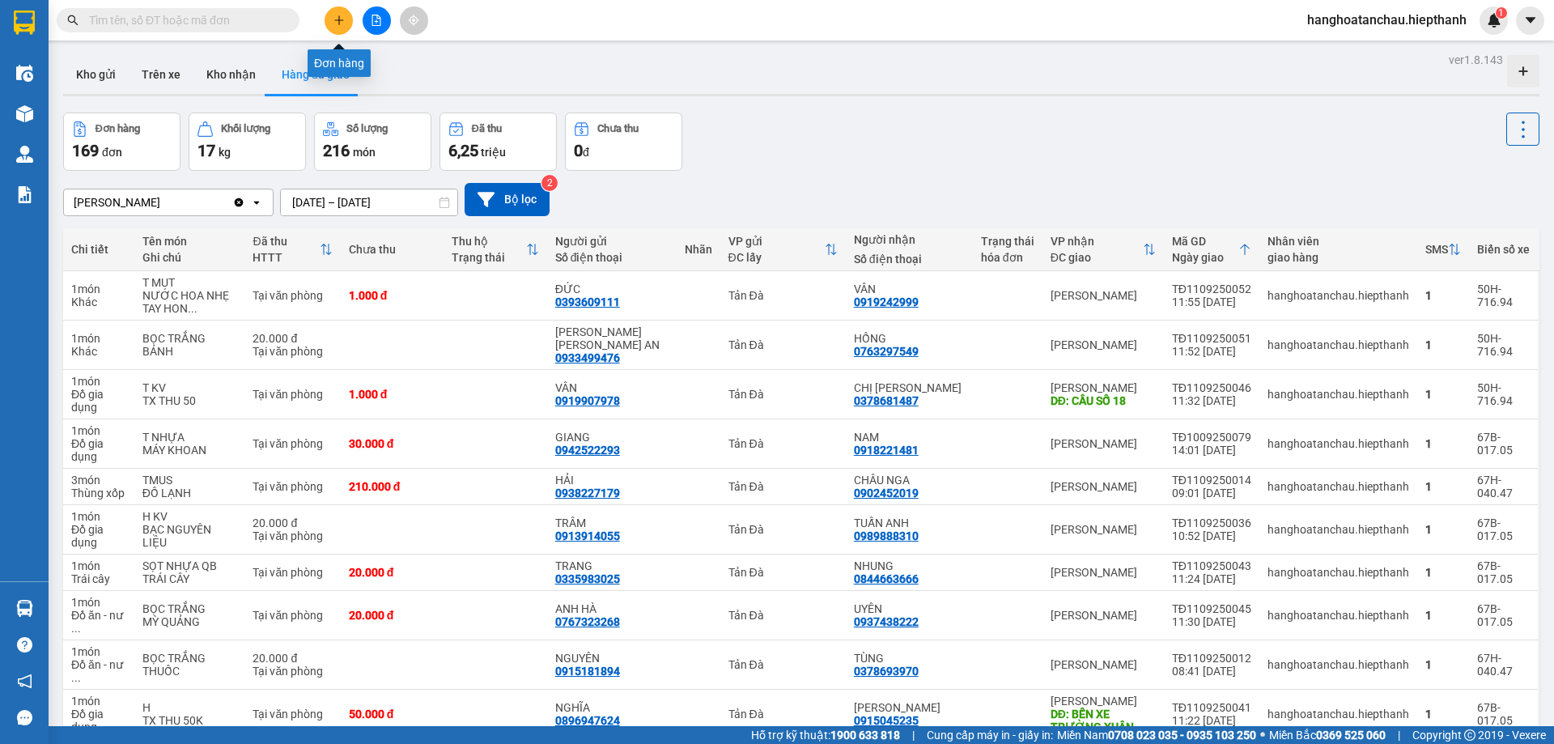
click at [341, 20] on icon "plus" at bounding box center [338, 19] width 9 height 1
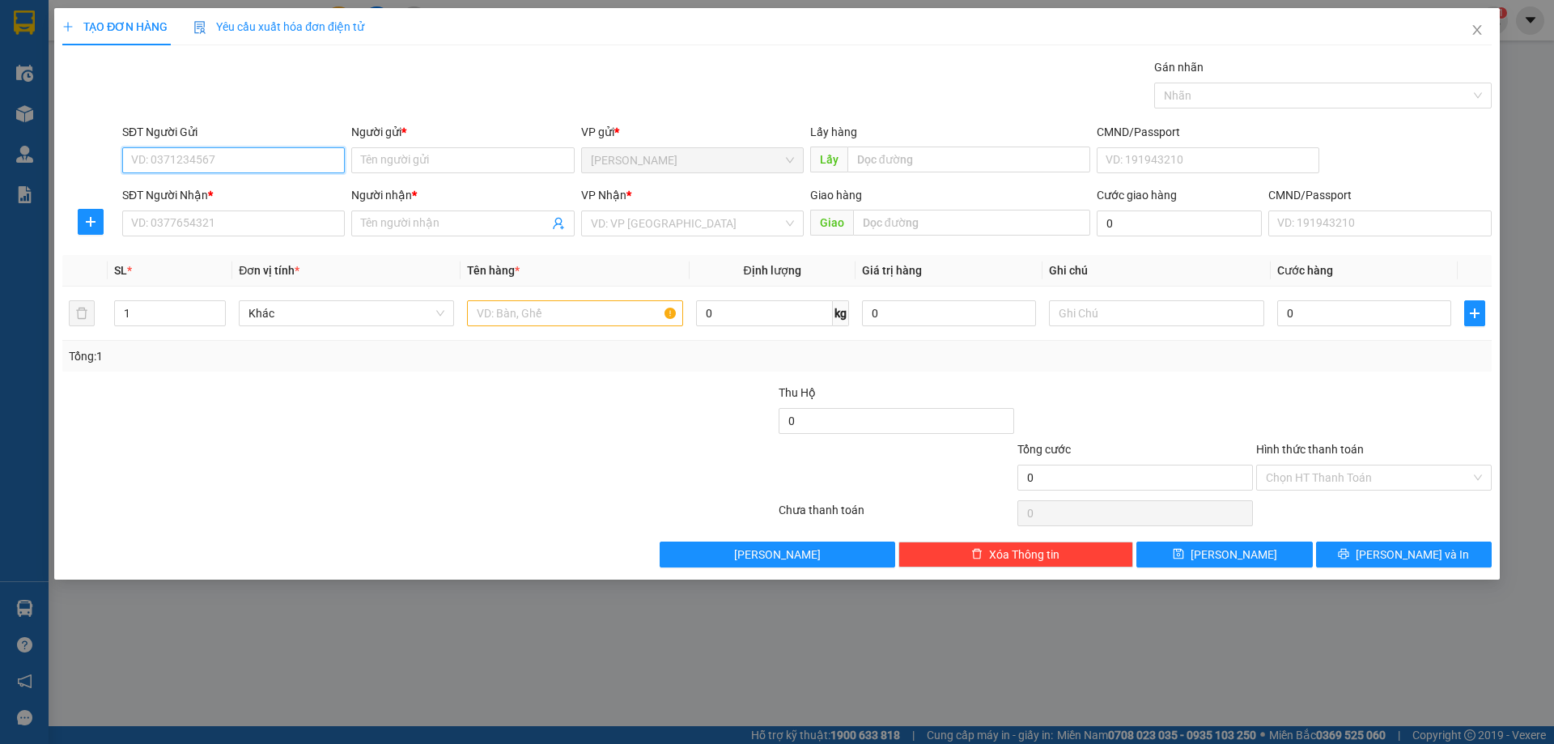
click at [322, 160] on input "SĐT Người Gửi" at bounding box center [233, 160] width 223 height 26
click at [392, 160] on input "Người gửi *" at bounding box center [462, 160] width 223 height 26
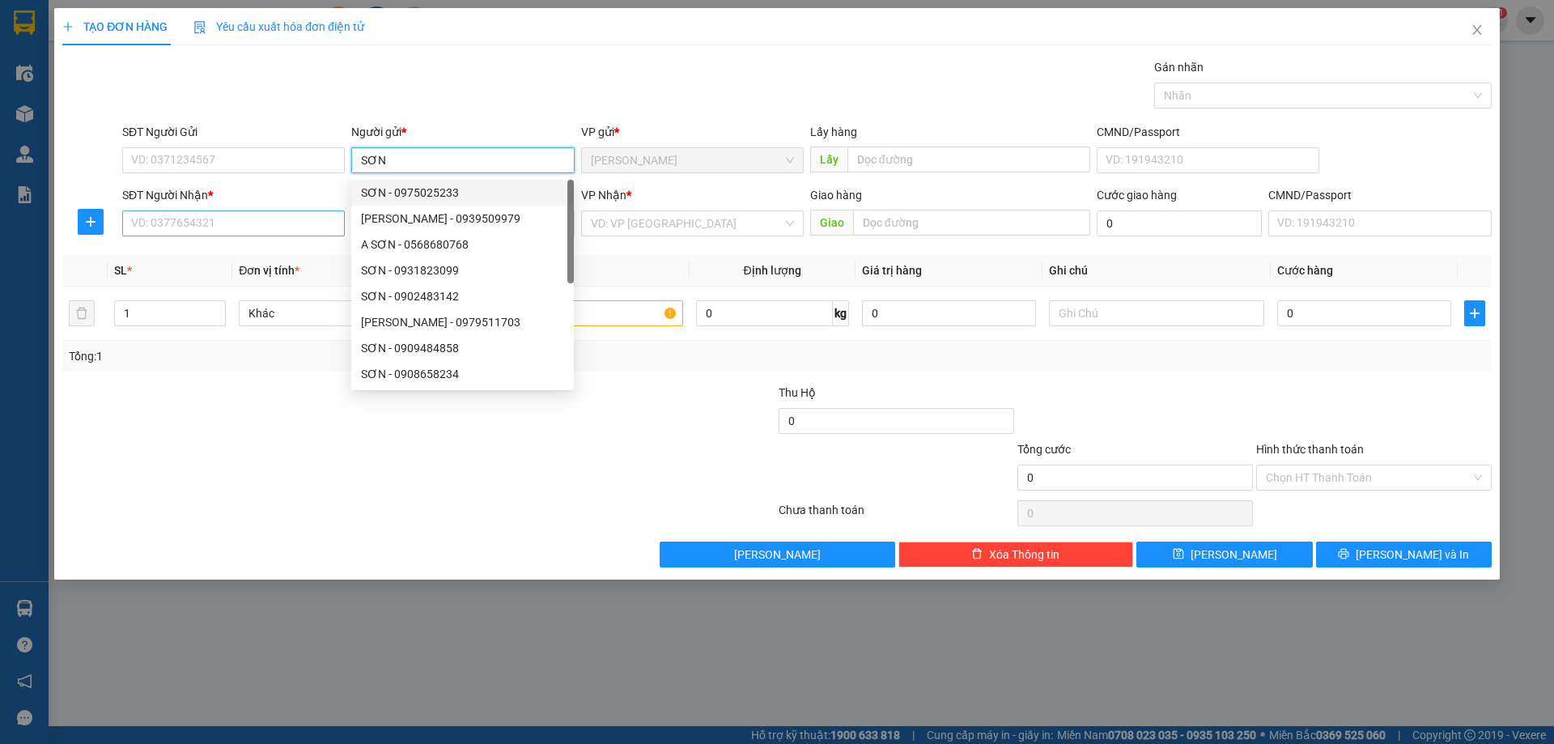
type input "SƠN"
click at [237, 222] on input "SĐT Người Nhận *" at bounding box center [233, 223] width 223 height 26
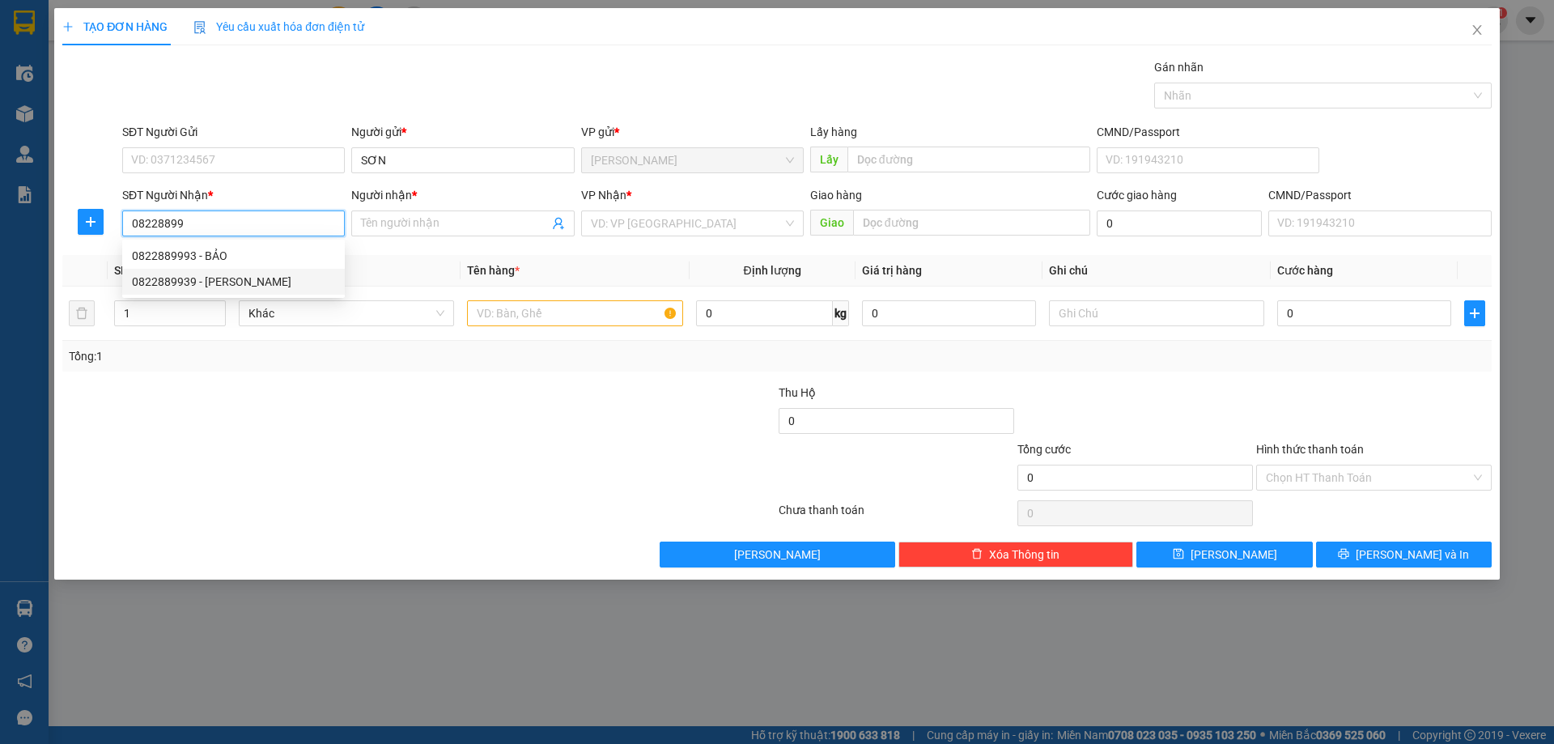
click at [239, 276] on div "0822889939 - [PERSON_NAME]" at bounding box center [233, 282] width 203 height 18
type input "0822889939"
type input "BẢO ANH"
type input "0822889939"
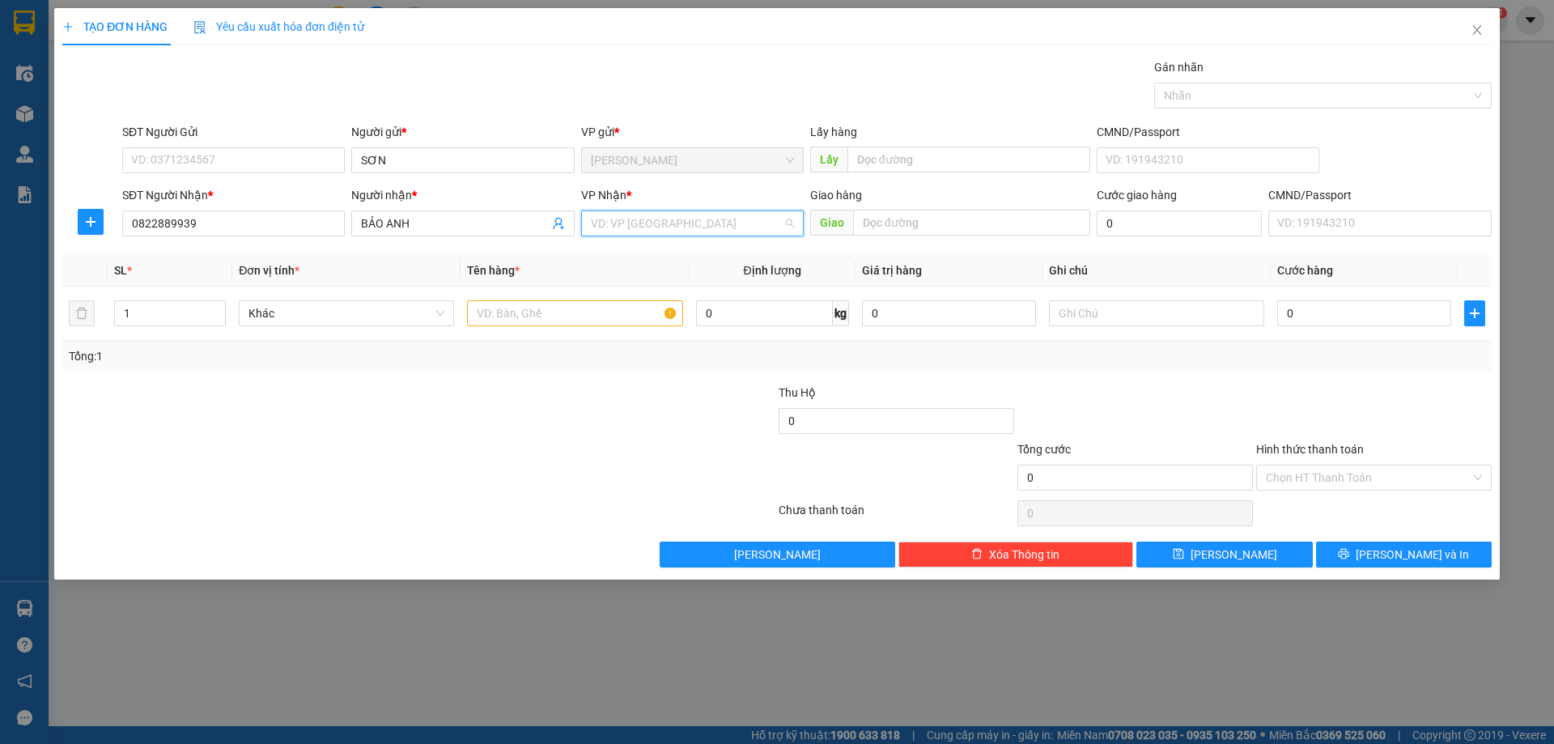
click at [643, 226] on input "search" at bounding box center [687, 223] width 192 height 24
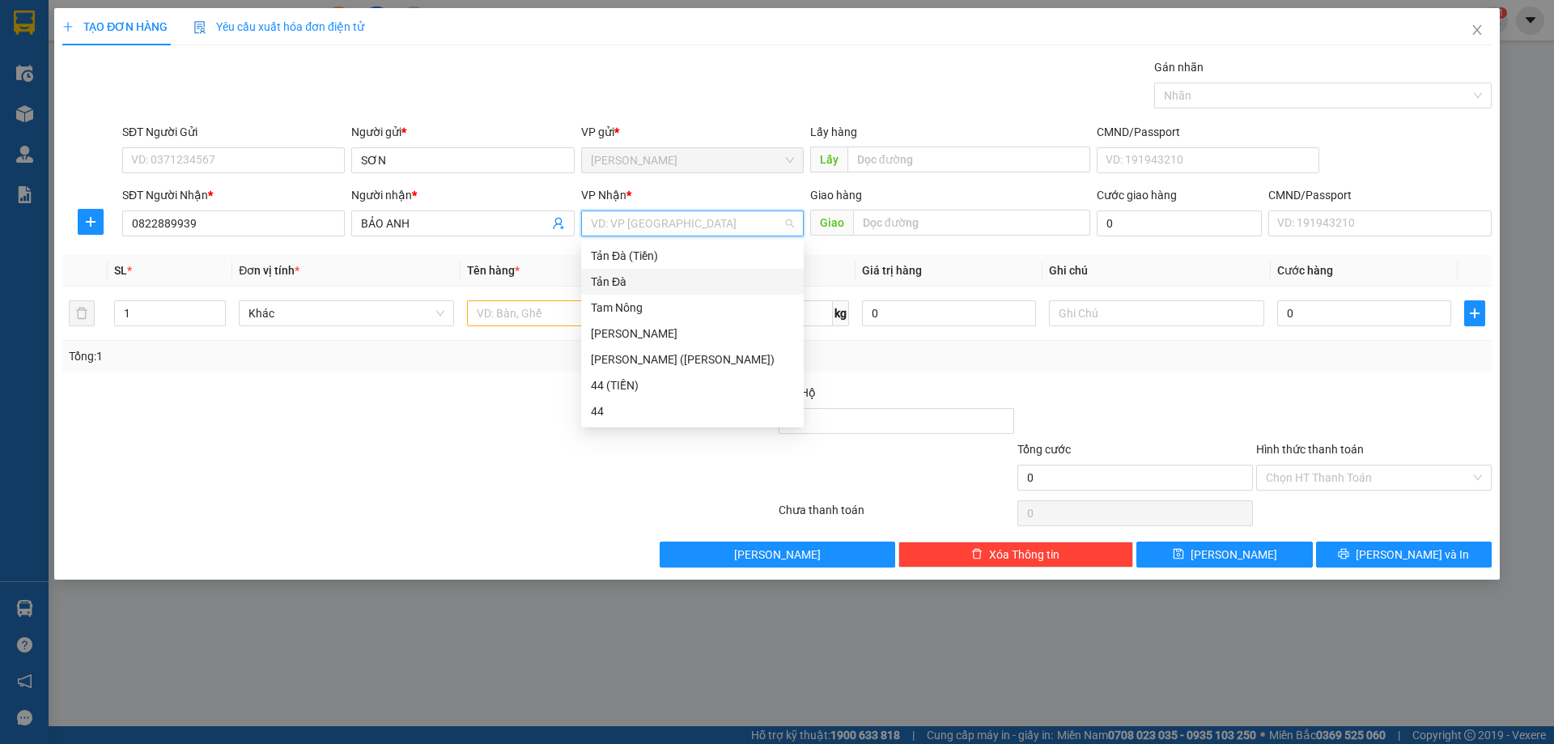
click at [638, 282] on div "Tản Đà" at bounding box center [705, 282] width 229 height 18
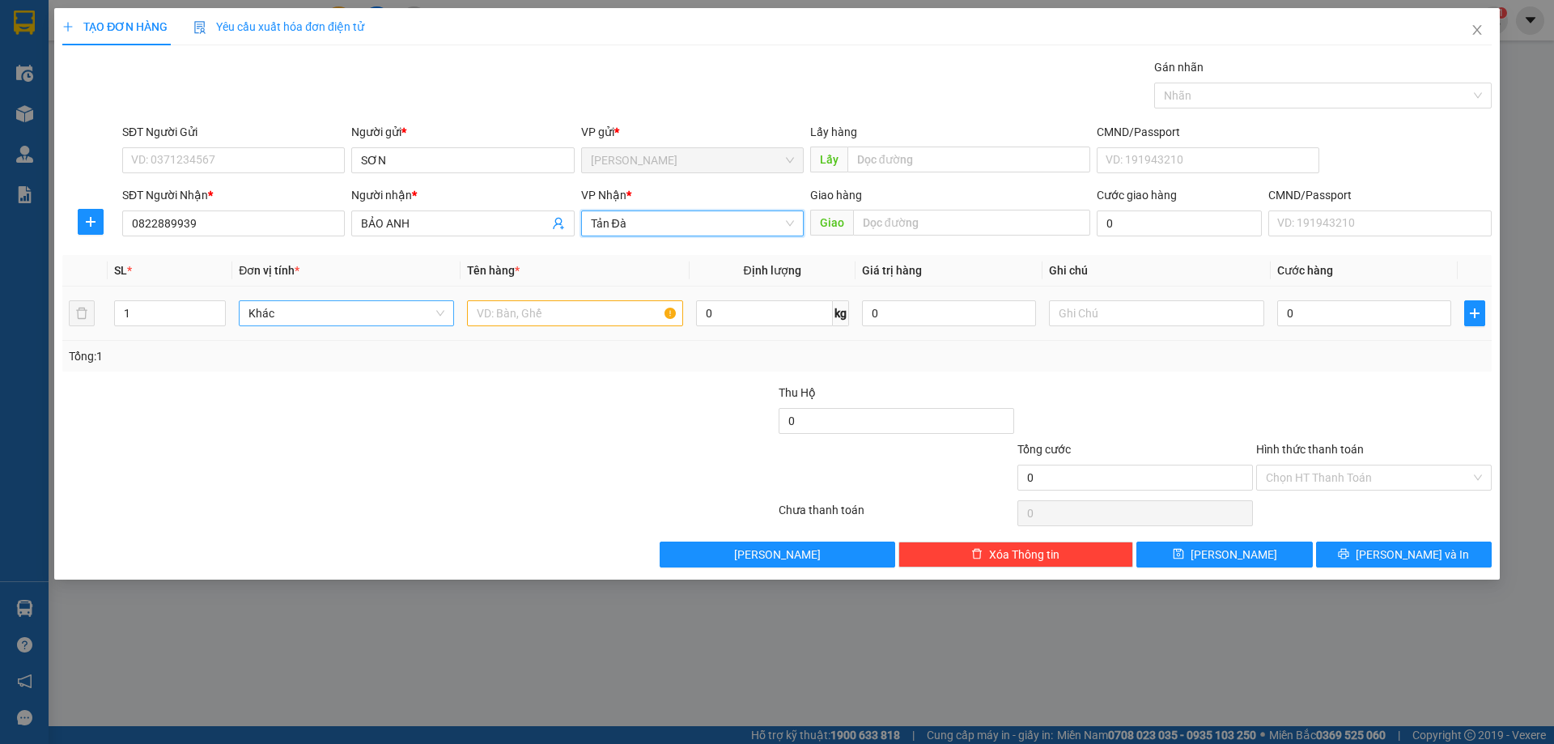
click at [300, 312] on span "Khác" at bounding box center [346, 313] width 196 height 24
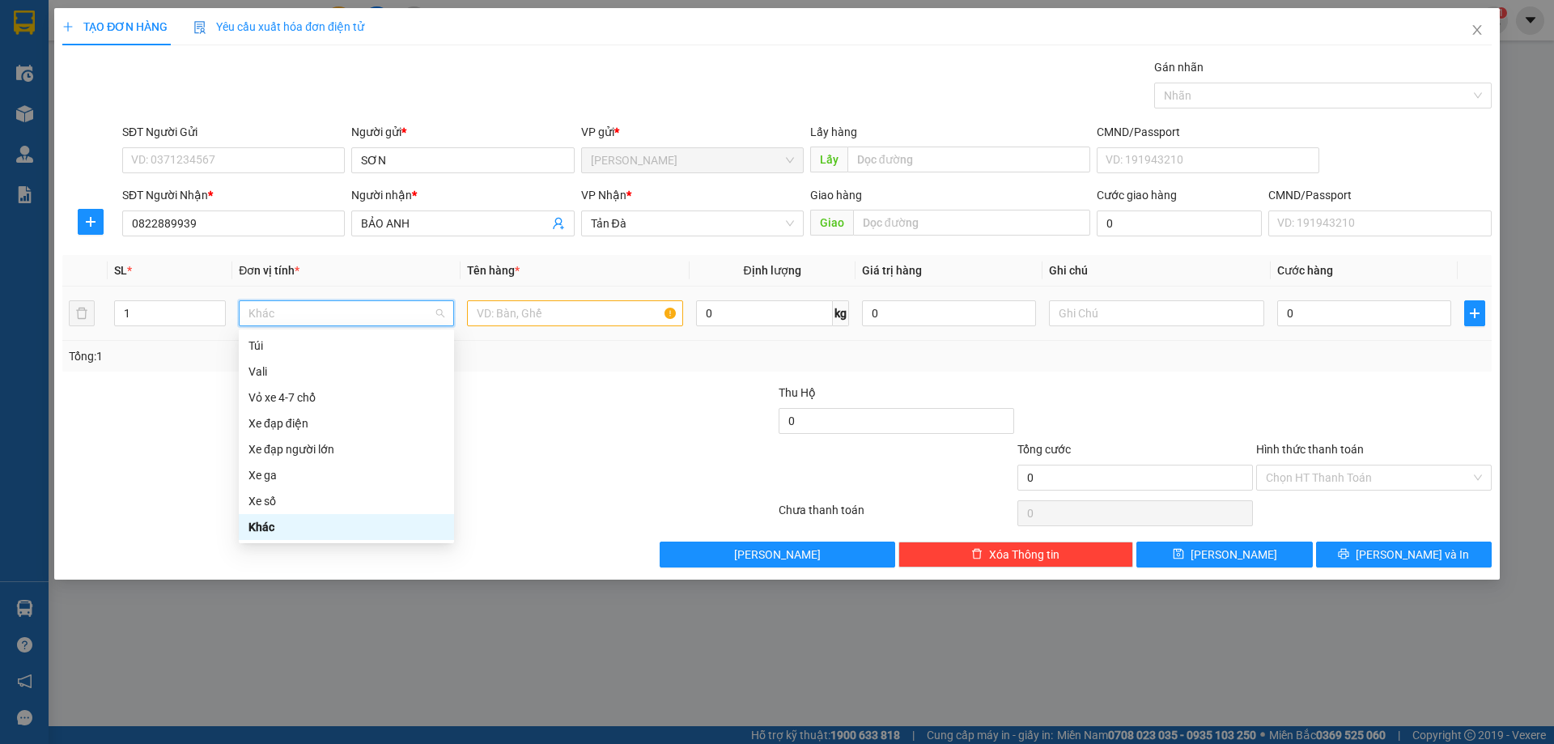
type input "D"
type input "Đ"
type input "D"
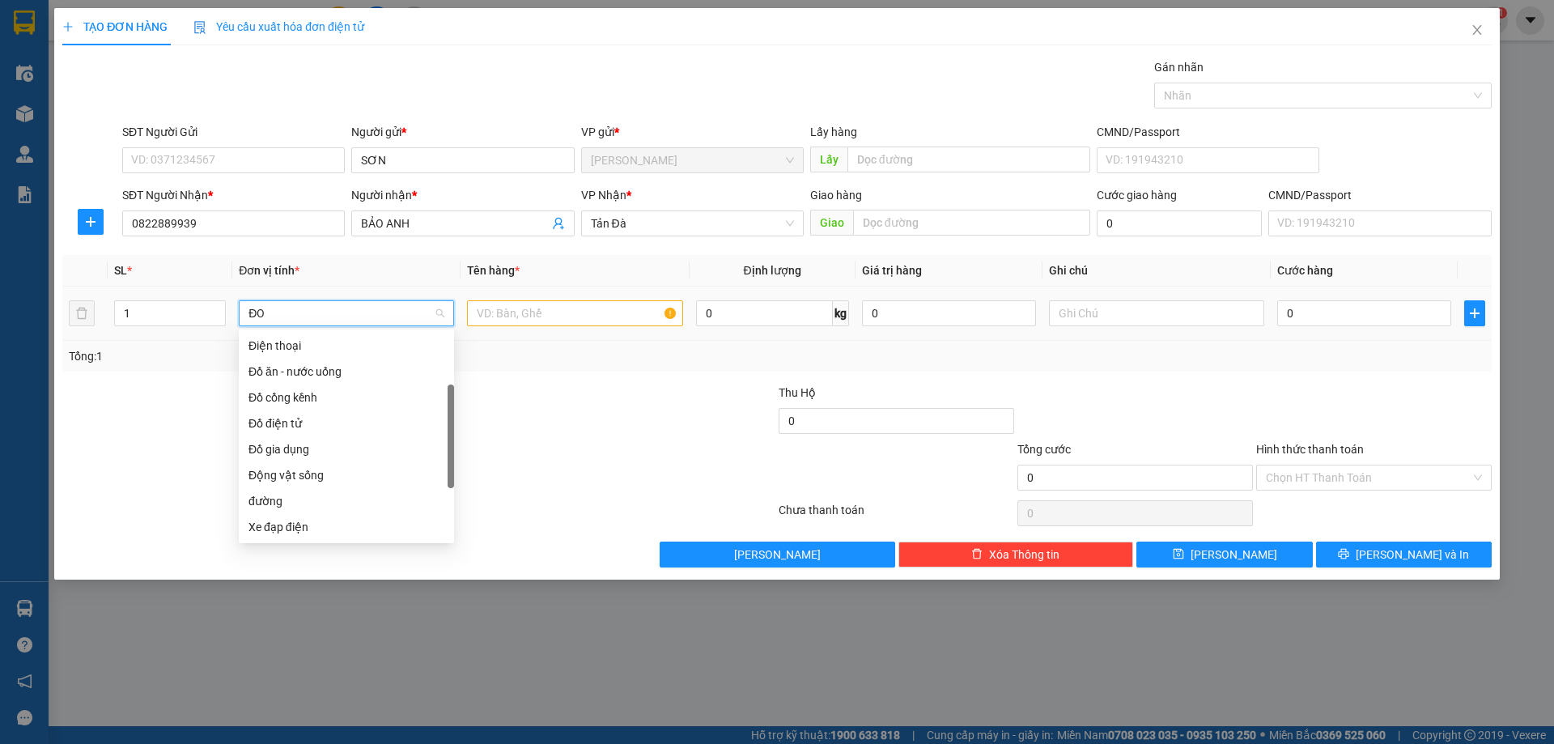
scroll to position [0, 0]
type input "ĐÔ"
click at [290, 428] on div "Đồ gia dụng" at bounding box center [346, 423] width 196 height 18
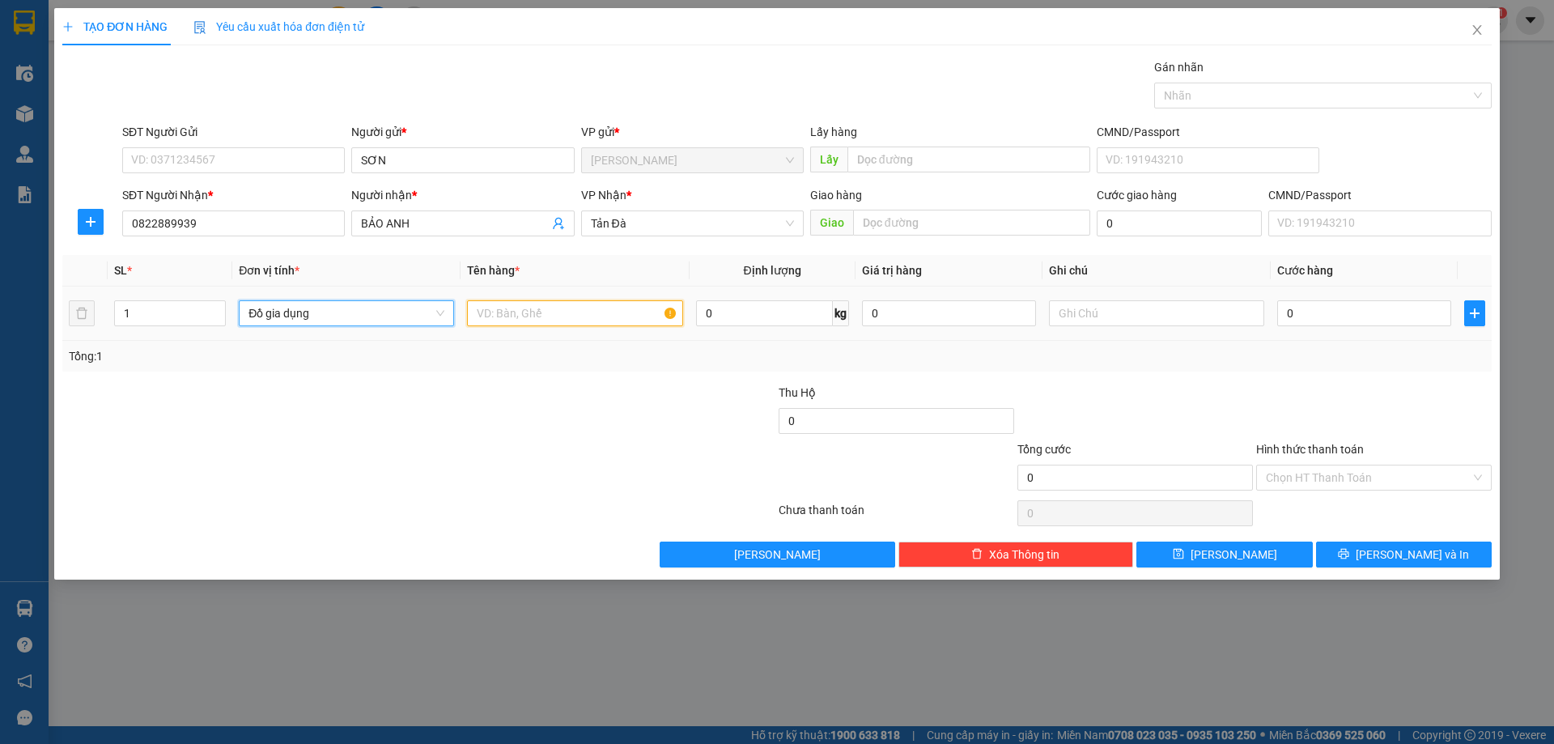
click at [507, 308] on input "text" at bounding box center [574, 313] width 215 height 26
type input "H"
click at [1102, 314] on input "text" at bounding box center [1156, 313] width 215 height 26
type input "CỌ"
click at [1296, 312] on input "0" at bounding box center [1364, 313] width 174 height 26
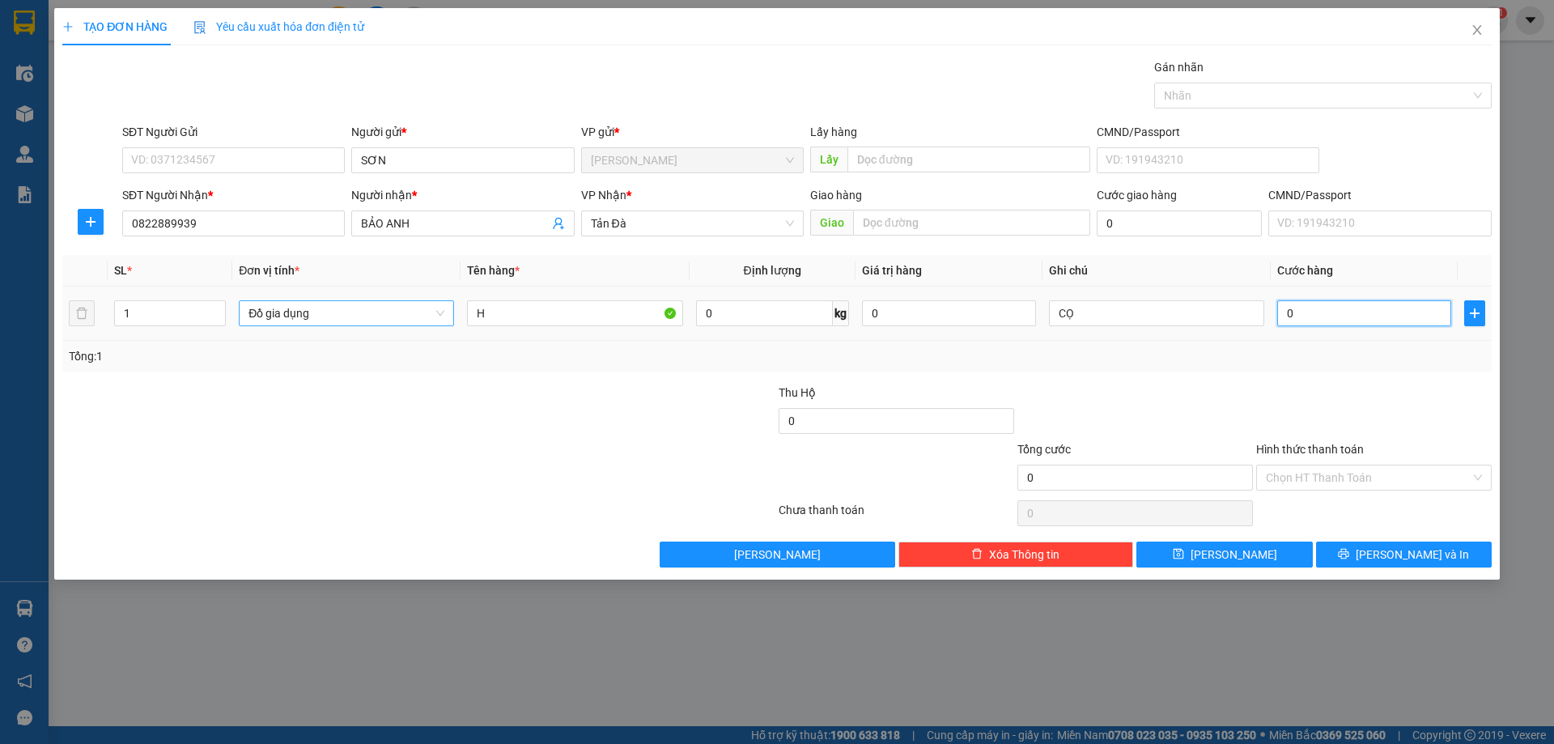
type input "2"
type input "20"
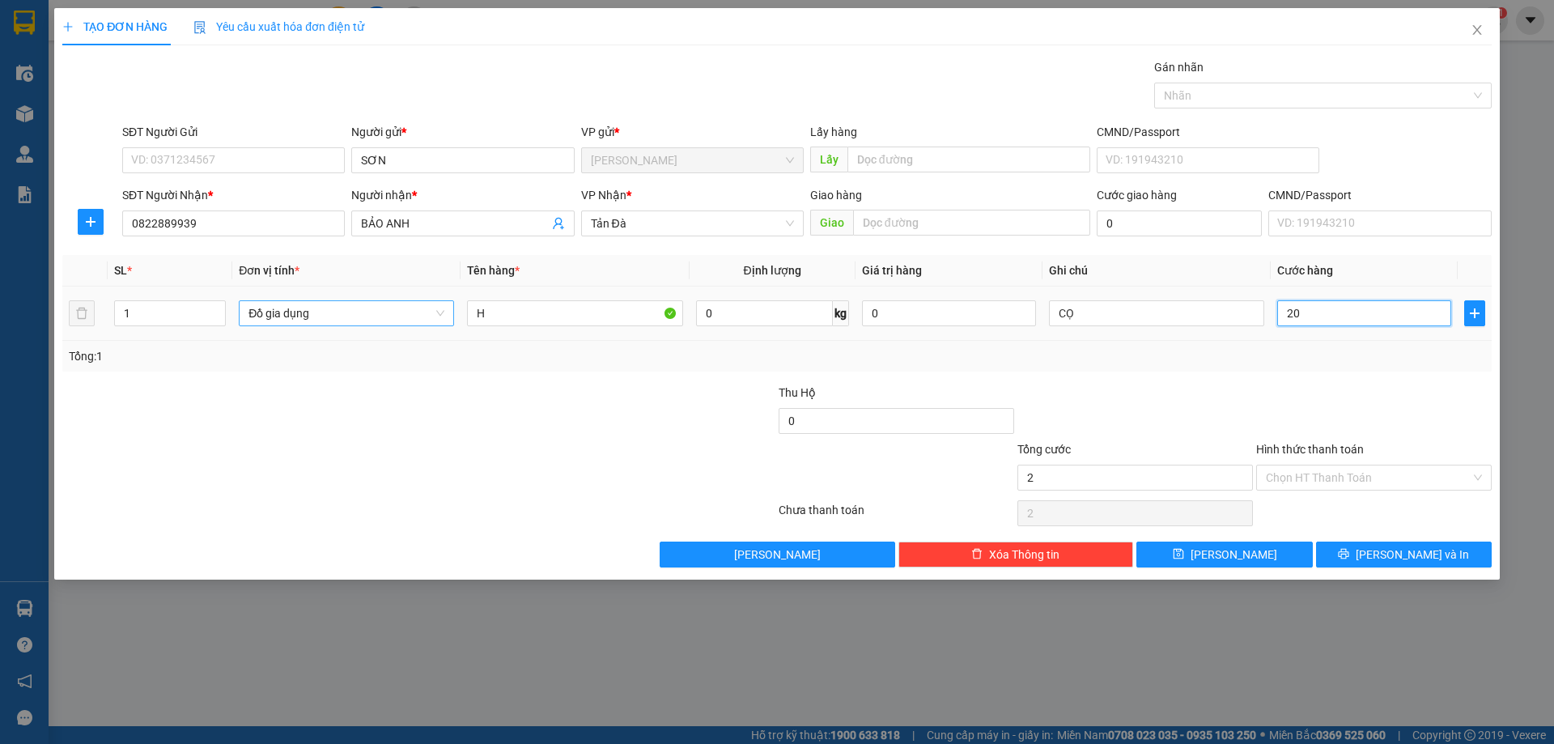
type input "20"
type input "20.000"
click at [1339, 477] on input "Hình thức thanh toán" at bounding box center [1368, 477] width 205 height 24
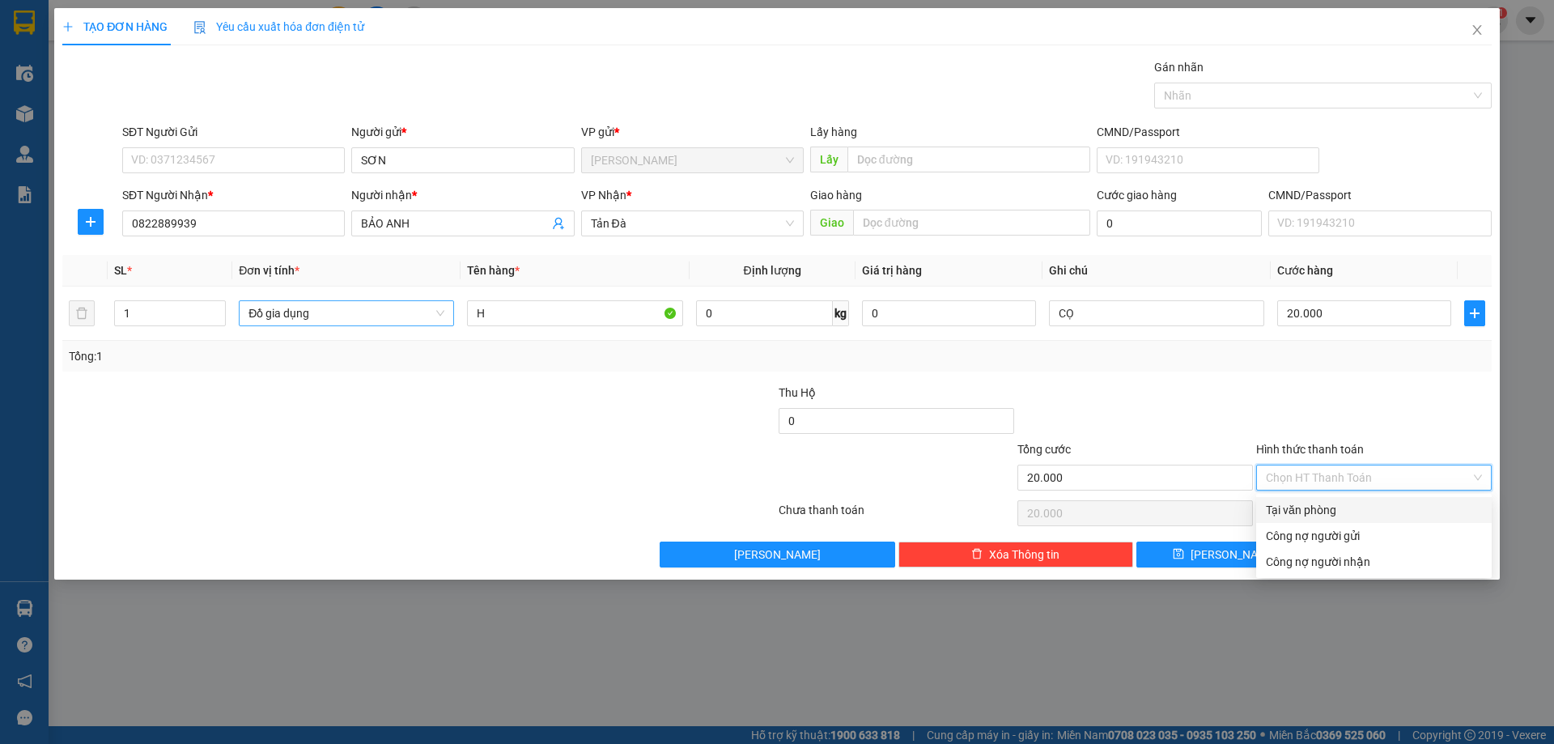
click at [1319, 516] on div "Tại văn phòng" at bounding box center [1374, 510] width 216 height 18
type input "0"
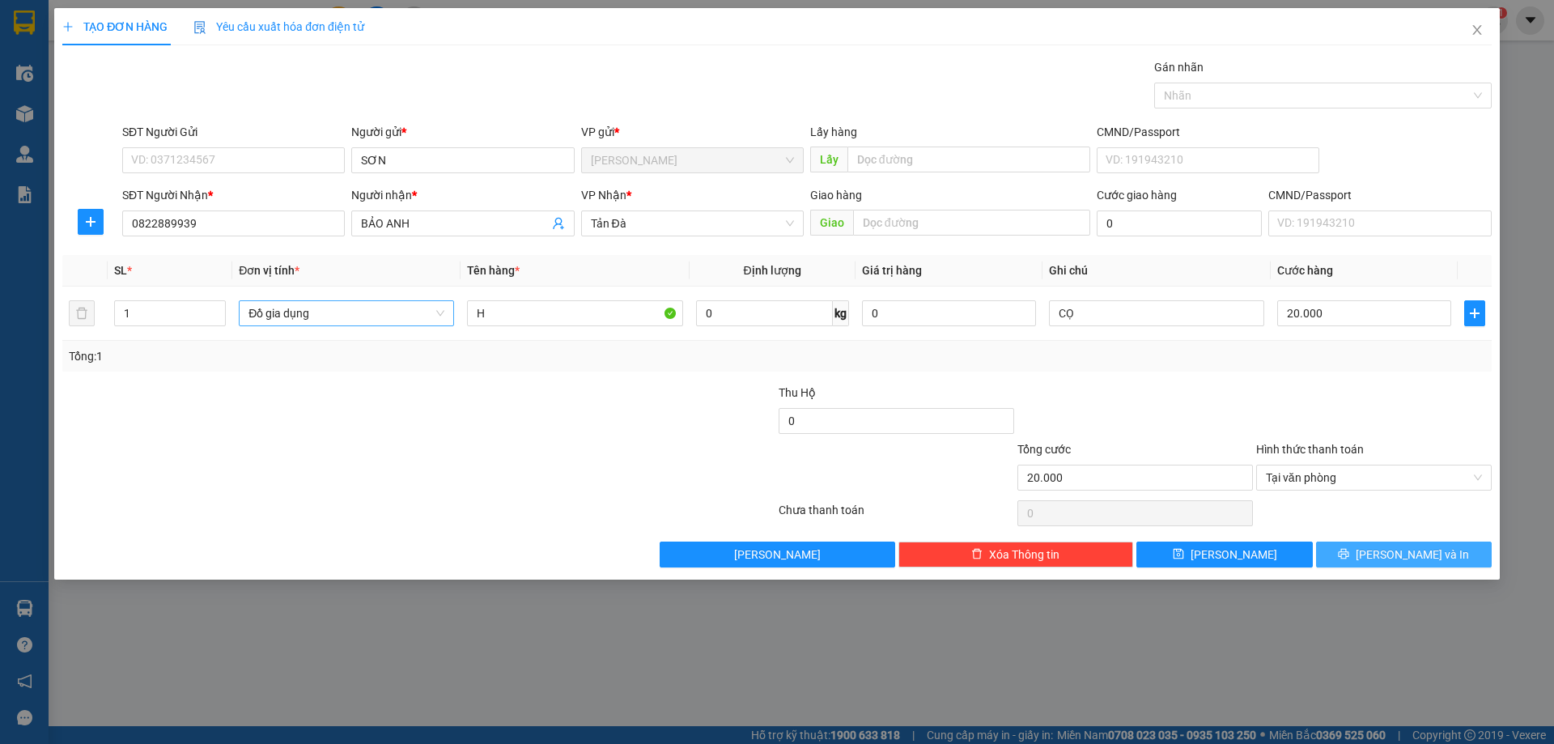
click at [1406, 561] on span "[PERSON_NAME] và In" at bounding box center [1412, 554] width 113 height 18
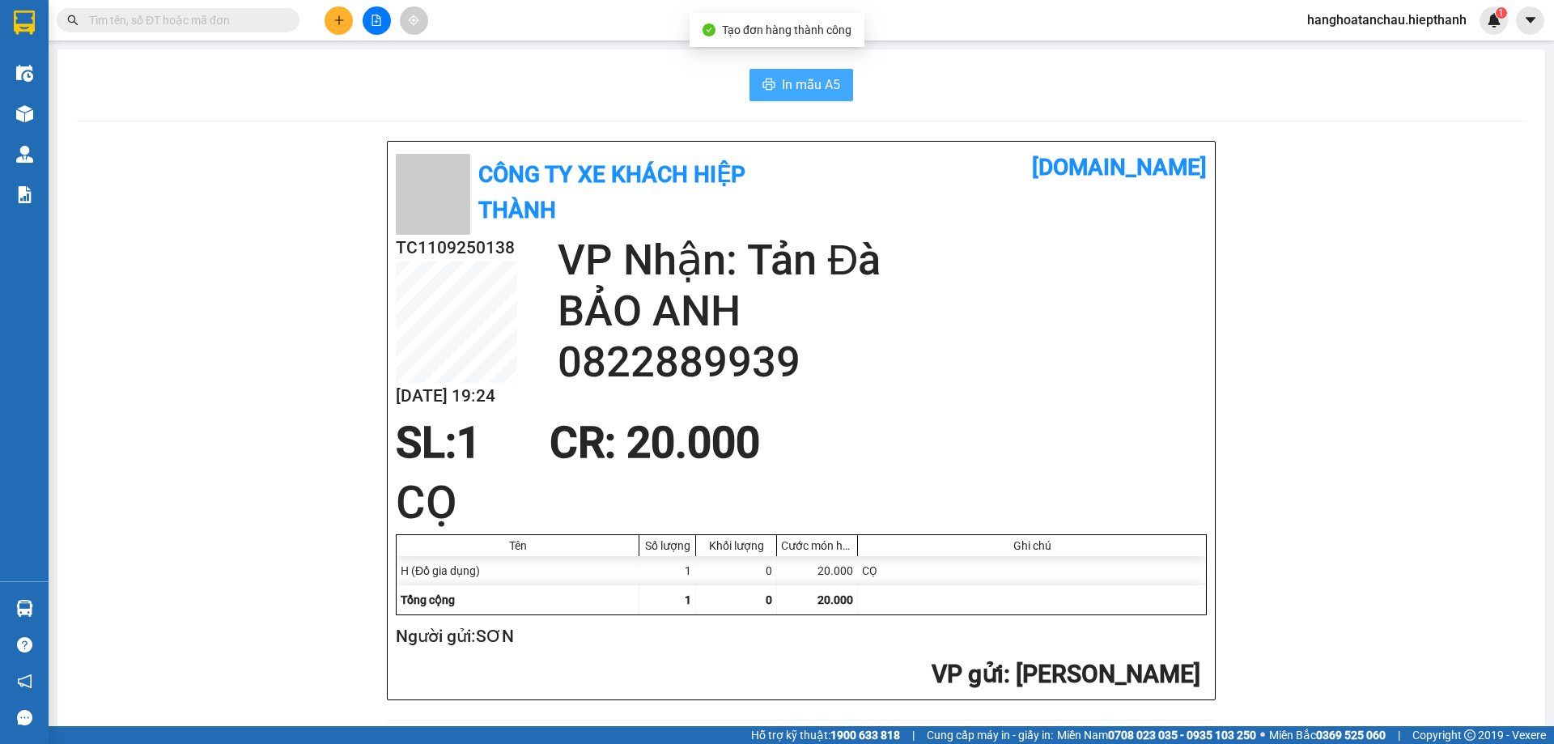
click at [813, 83] on span "In mẫu A5" at bounding box center [811, 84] width 58 height 20
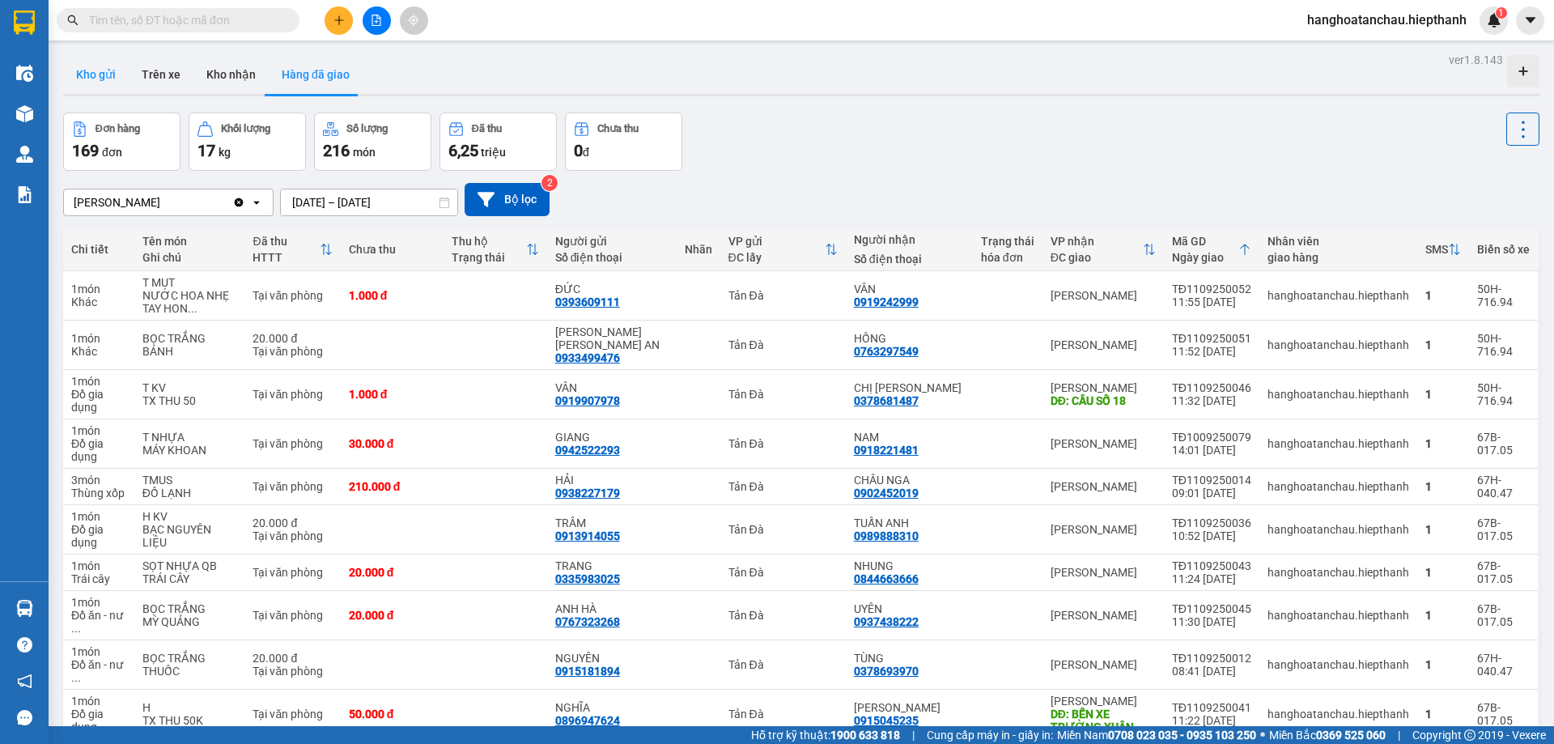
click at [86, 77] on button "Kho gửi" at bounding box center [96, 74] width 66 height 39
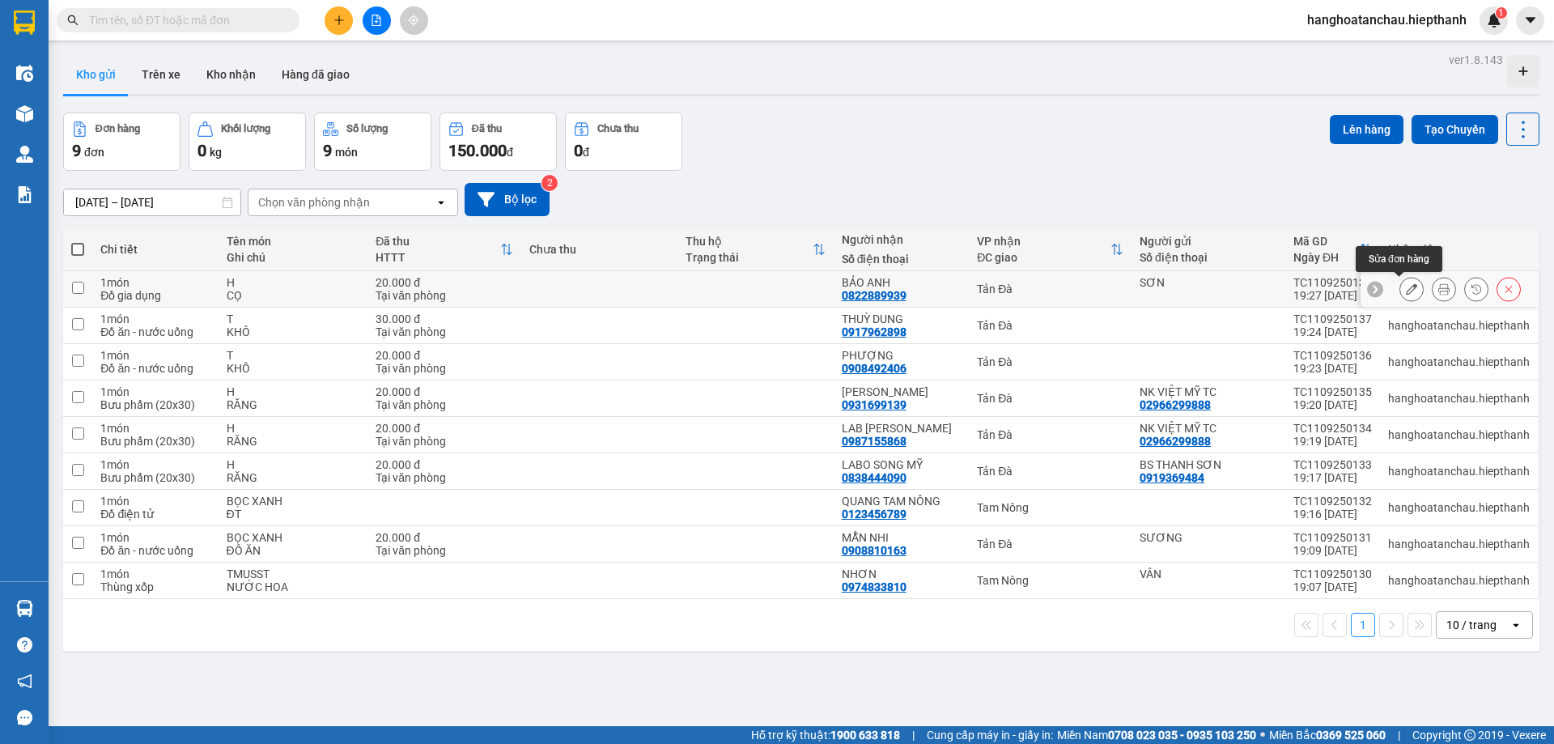
click at [1406, 287] on icon at bounding box center [1411, 288] width 11 height 11
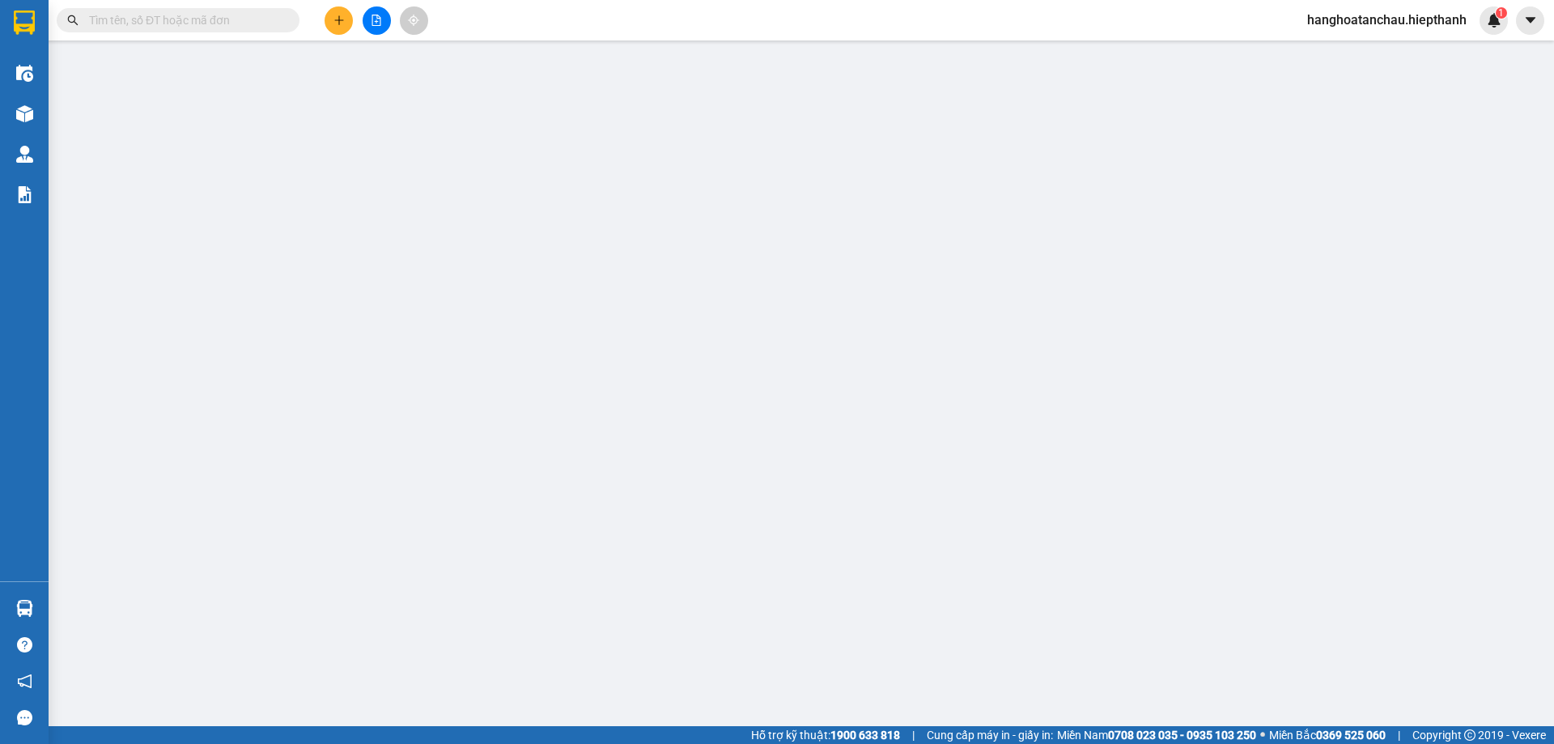
type input "0822889939"
type input "20.000"
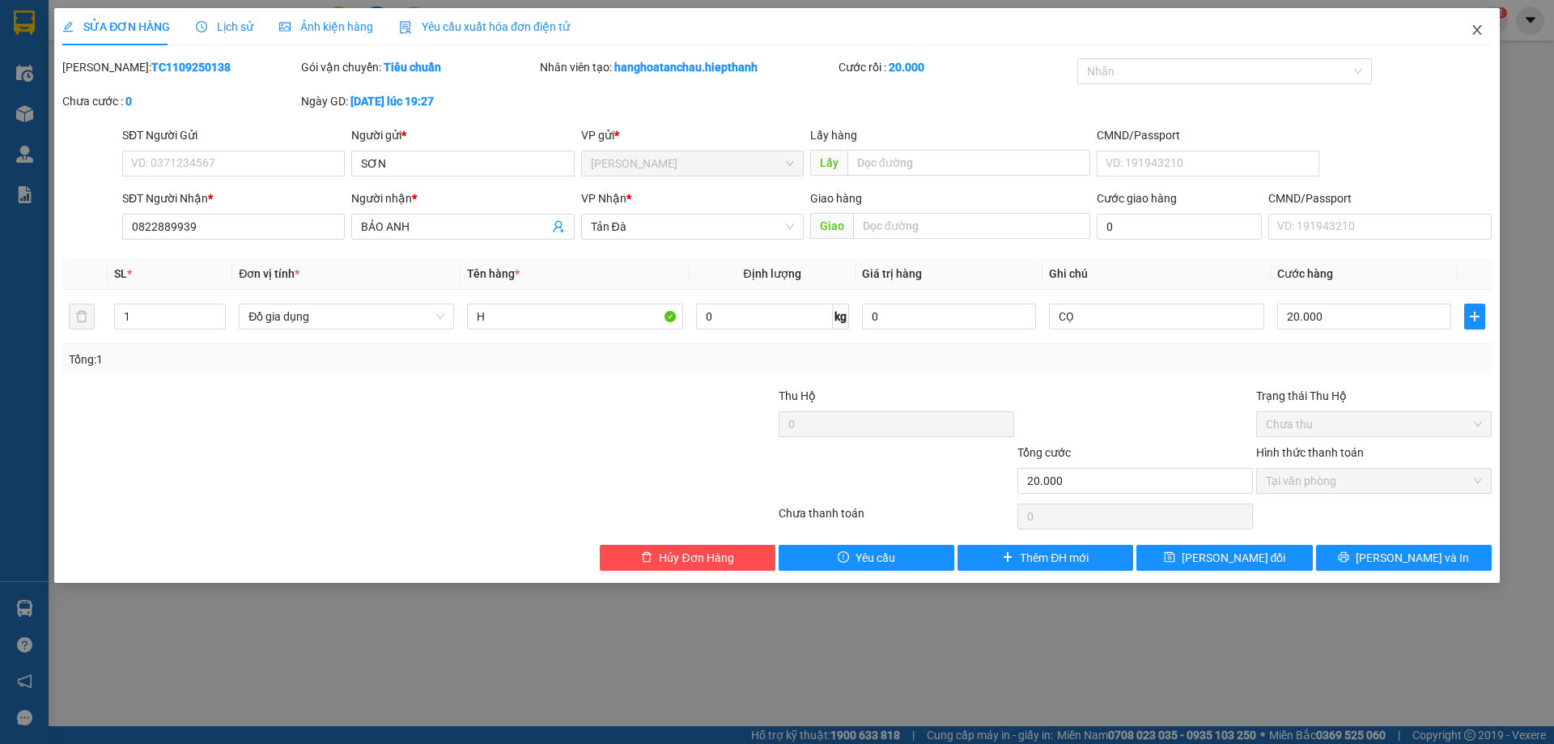
click at [1478, 31] on icon "close" at bounding box center [1476, 29] width 13 height 13
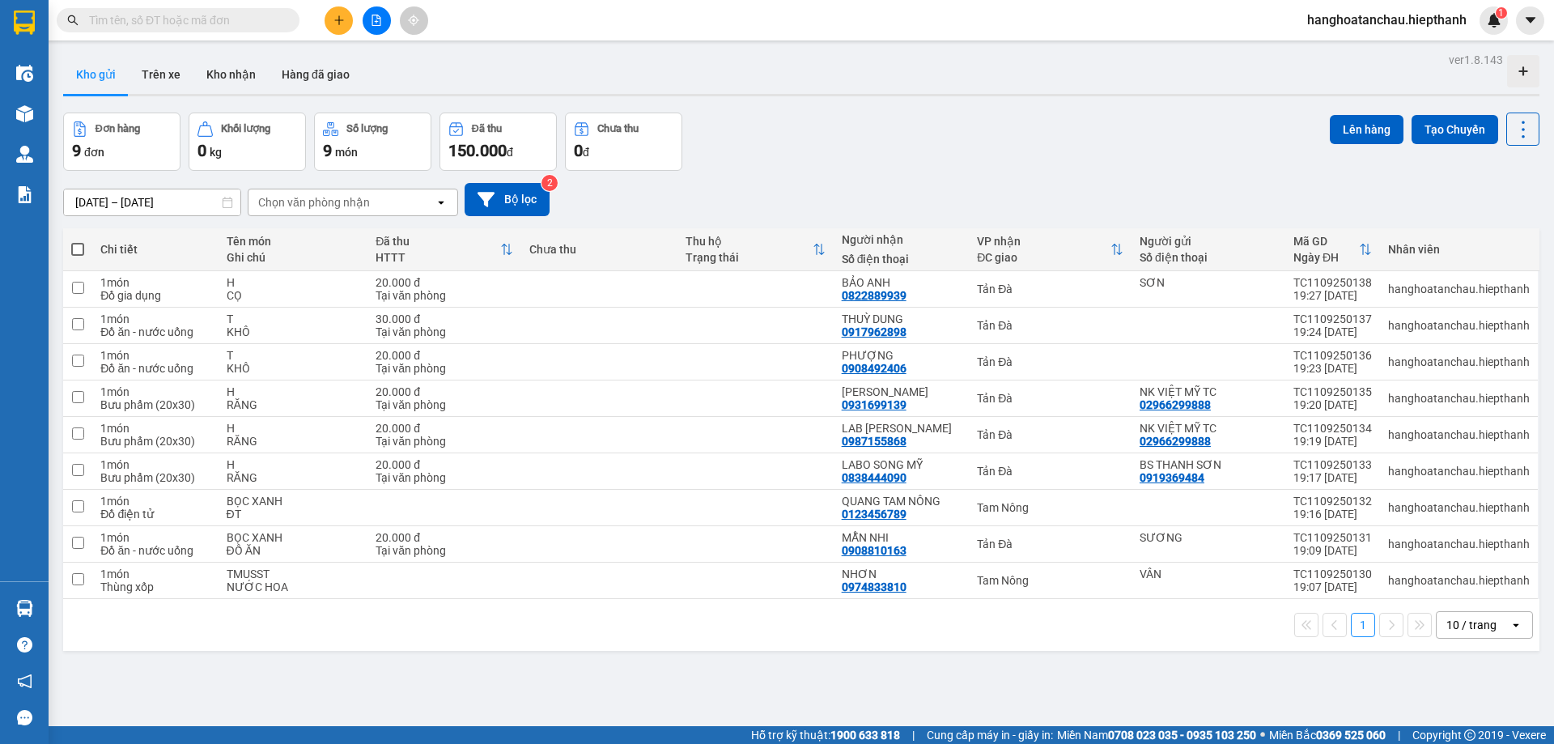
click at [1011, 103] on div "ver 1.8.143 Kho gửi Trên xe Kho nhận Hàng đã giao Đơn hàng 9 đơn Khối lượng 0 k…" at bounding box center [801, 421] width 1489 height 744
click at [377, 16] on icon "file-add" at bounding box center [376, 20] width 9 height 11
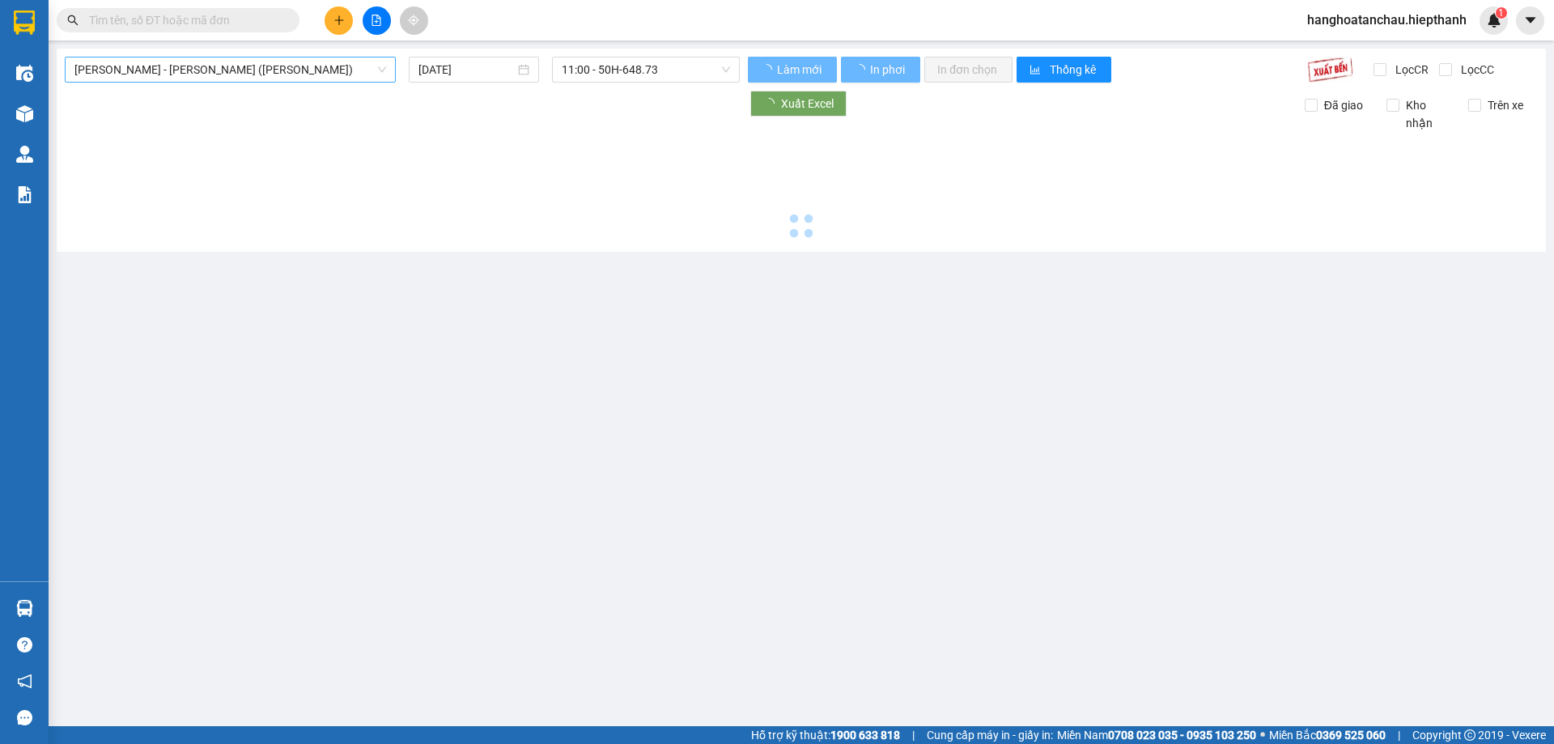
click at [248, 68] on span "[PERSON_NAME] - [GEOGRAPHIC_DATA] (TIỀN)" at bounding box center [230, 69] width 312 height 24
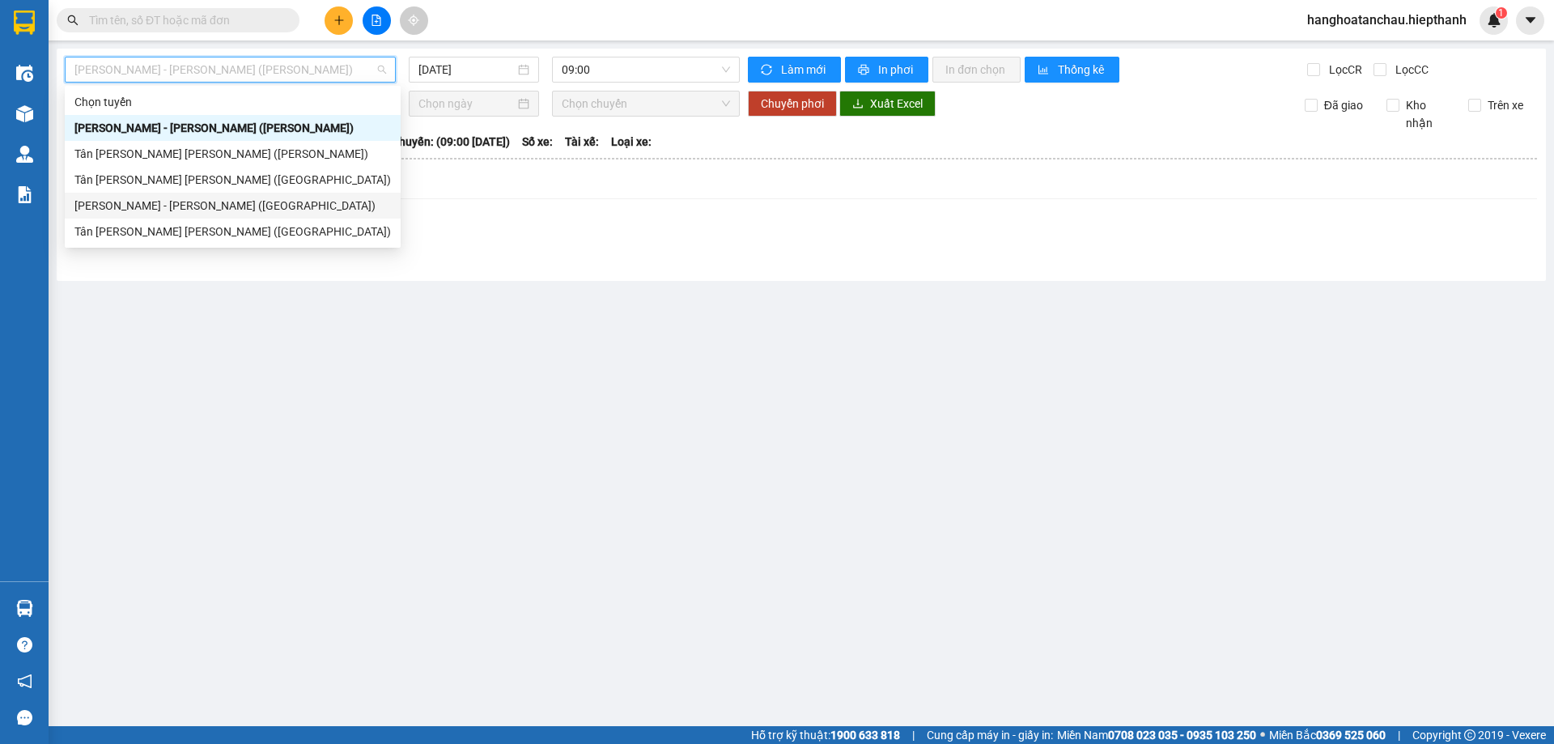
click at [240, 202] on div "[PERSON_NAME] - [GEOGRAPHIC_DATA] ([GEOGRAPHIC_DATA])" at bounding box center [236, 206] width 324 height 18
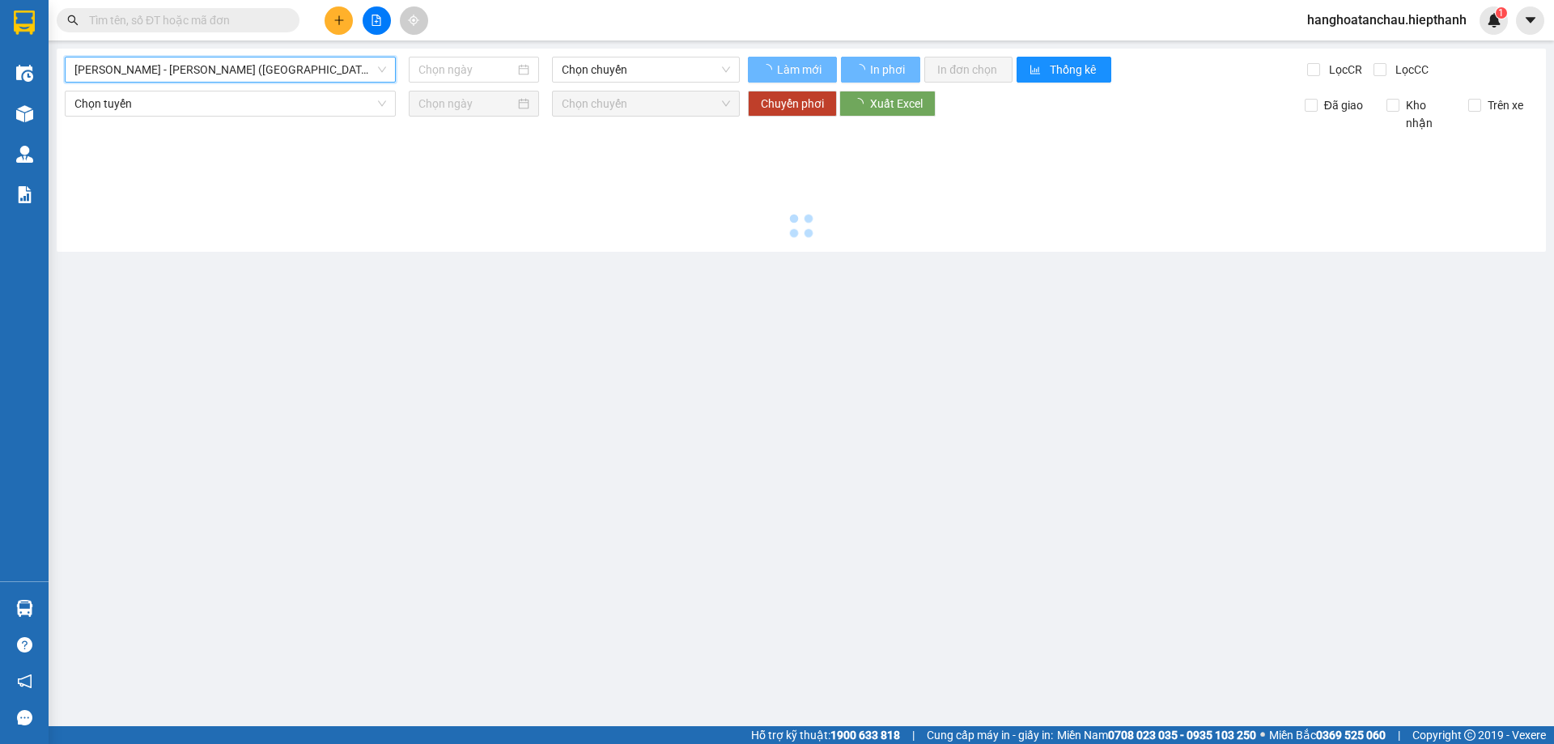
type input "[DATE]"
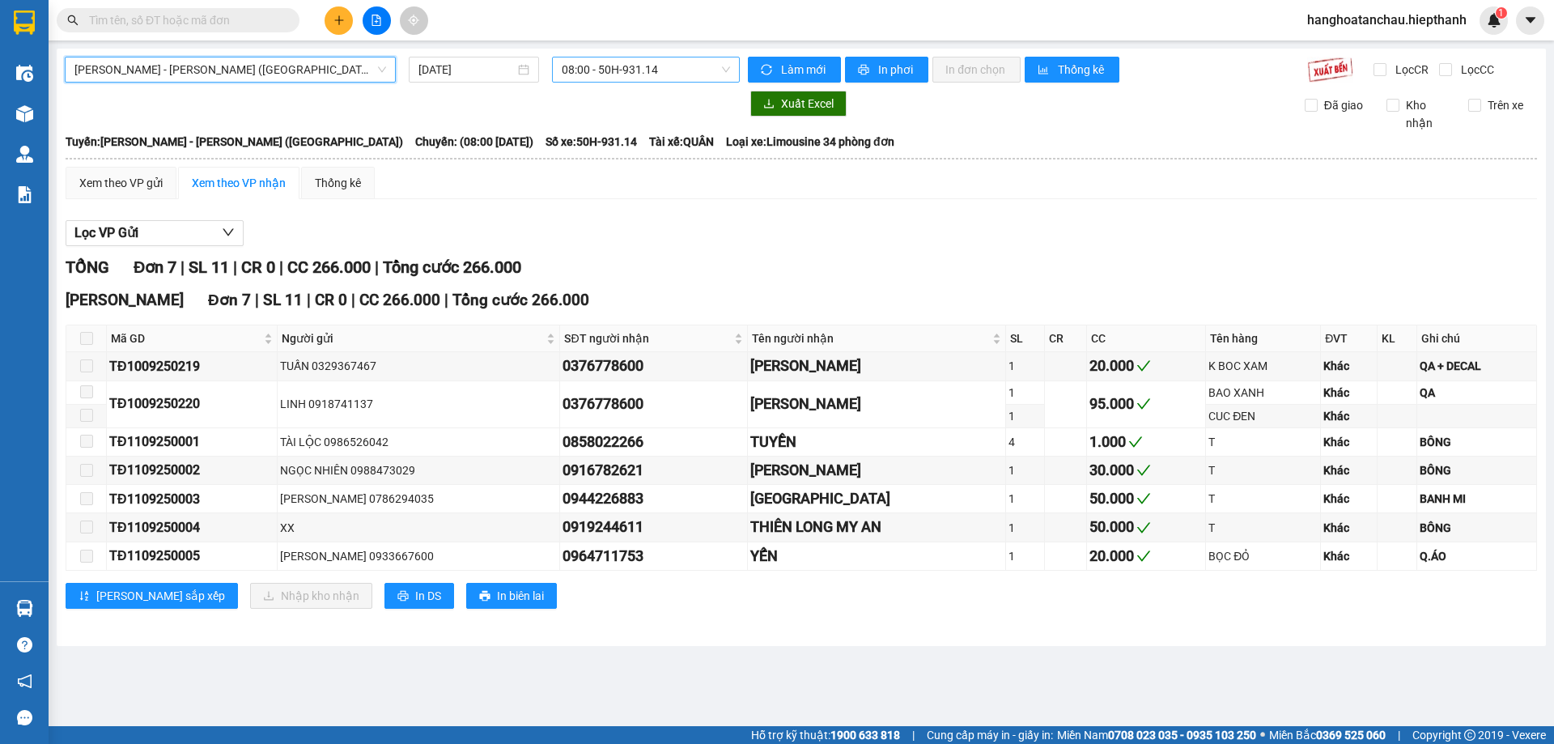
click at [610, 68] on span "08:00 - 50H-931.14" at bounding box center [646, 69] width 168 height 24
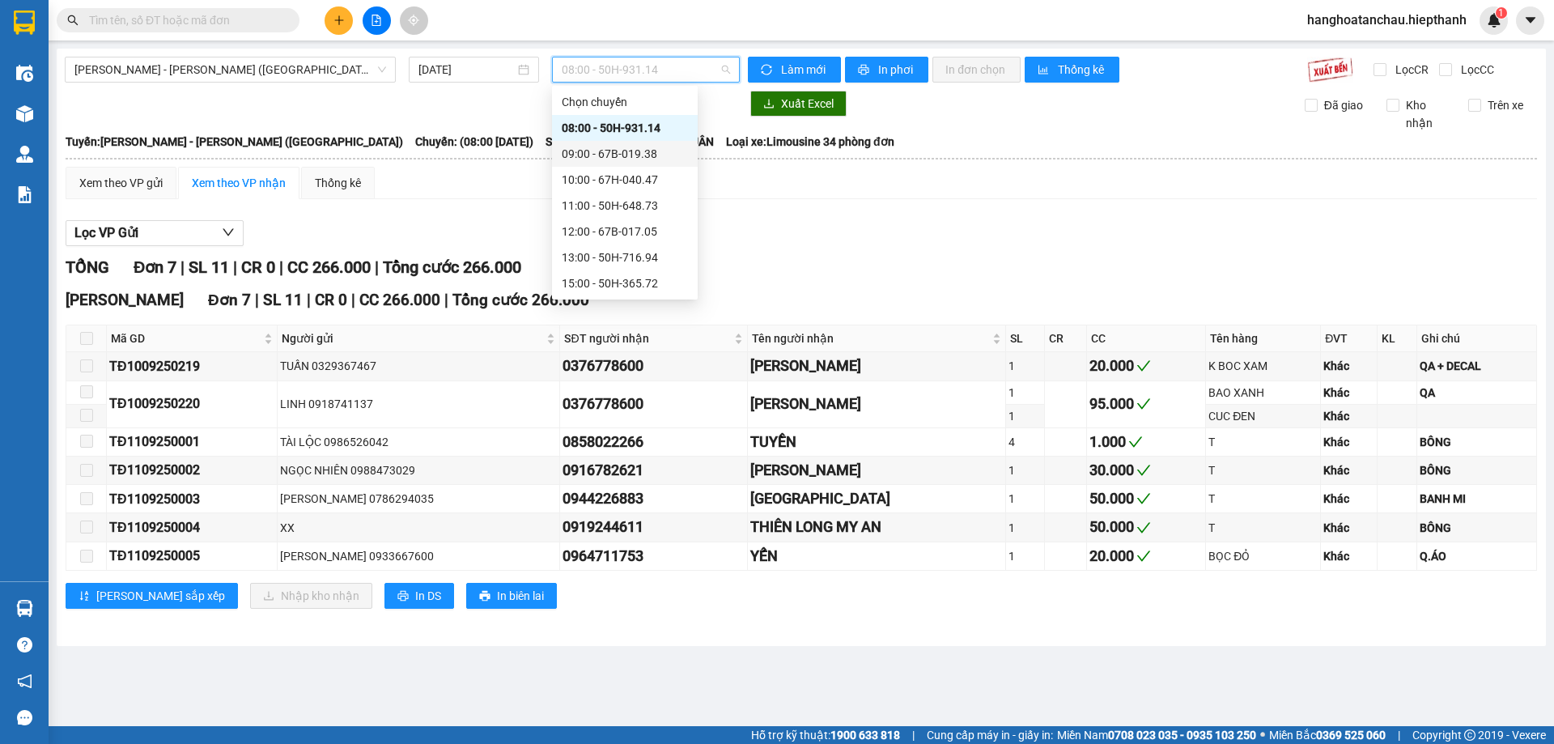
click at [614, 147] on div "09:00 - 67B-019.38" at bounding box center [625, 154] width 126 height 18
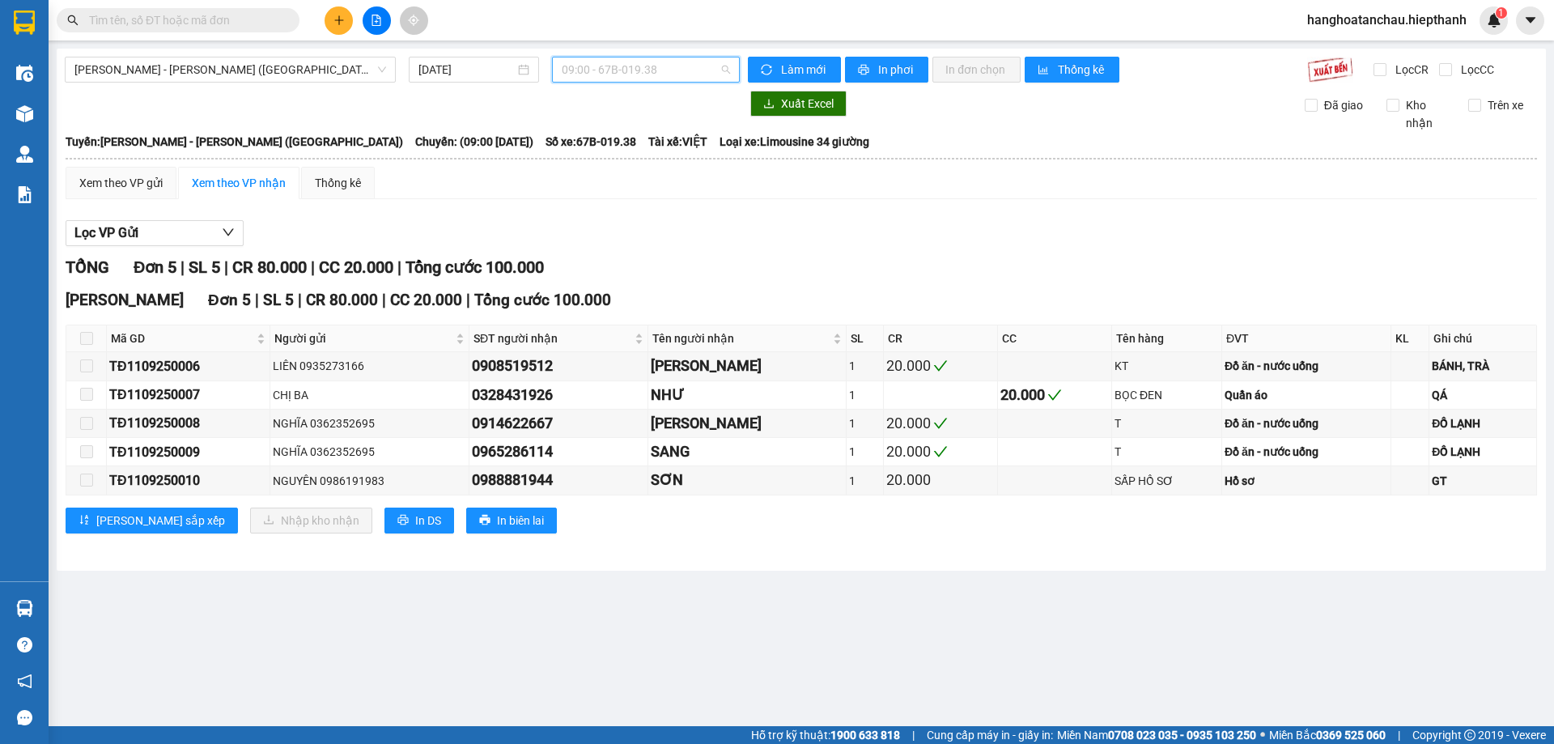
click at [639, 70] on span "09:00 - 67B-019.38" at bounding box center [646, 69] width 168 height 24
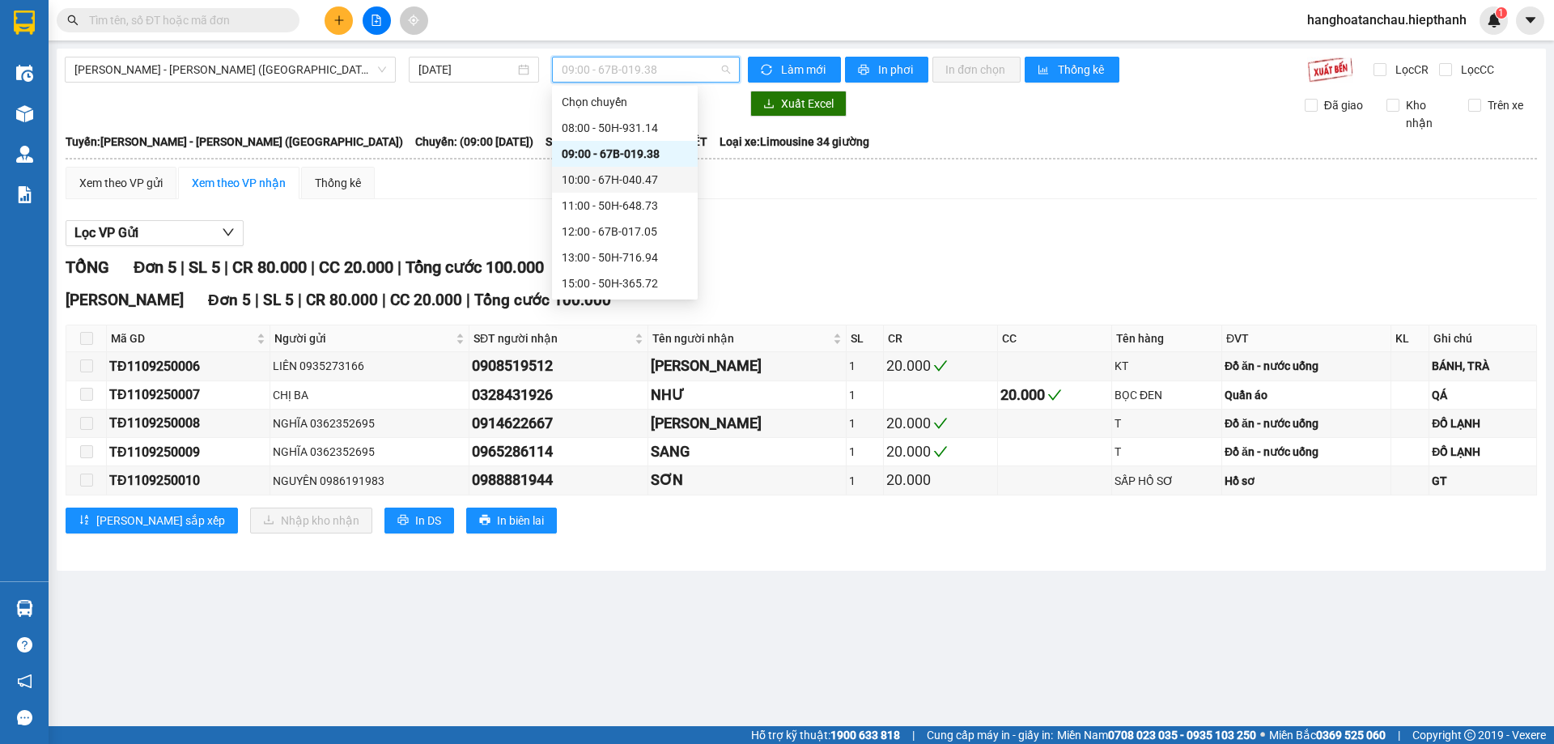
click at [619, 185] on div "10:00 - 67H-040.47" at bounding box center [625, 180] width 126 height 18
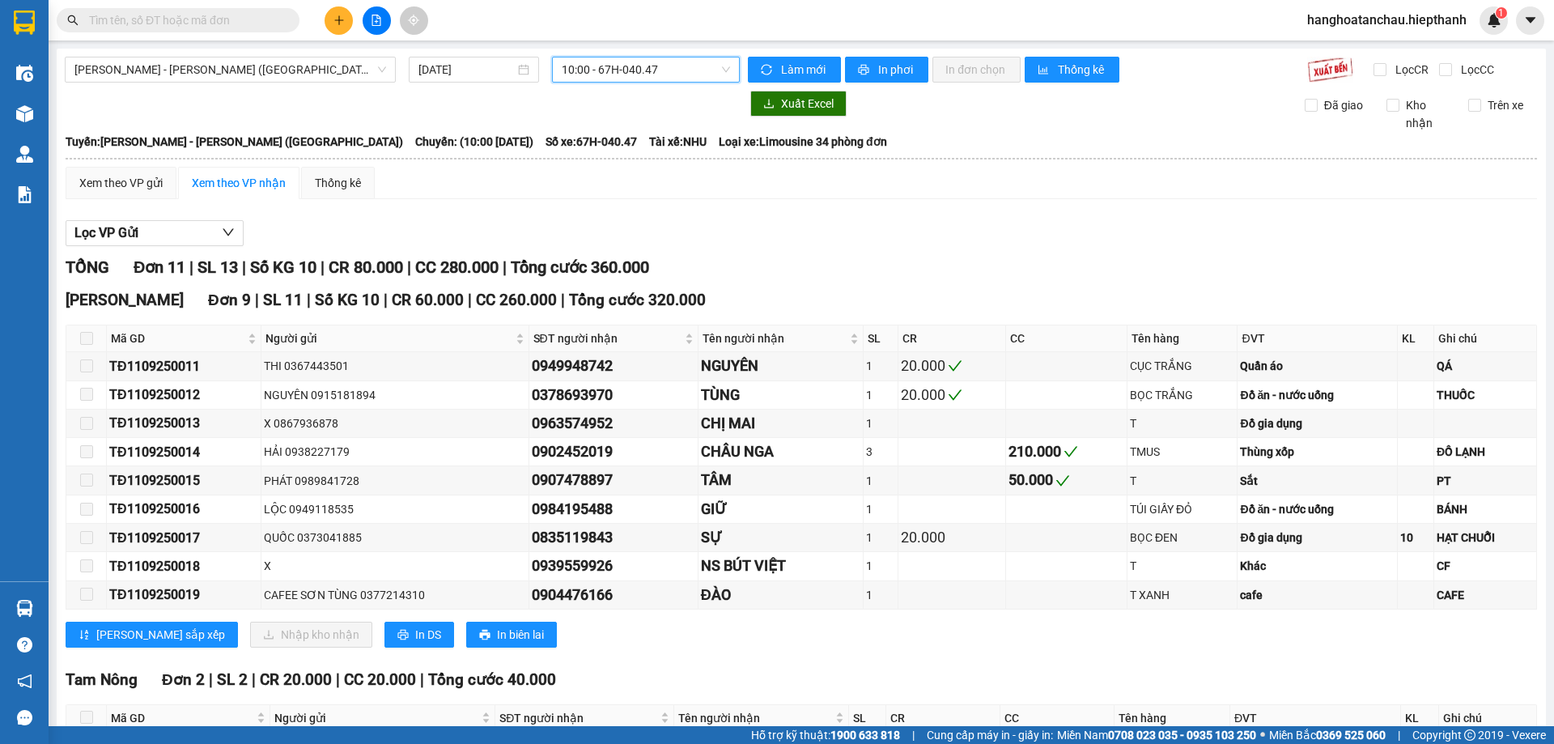
click at [646, 62] on span "10:00 - 67H-040.47" at bounding box center [646, 69] width 168 height 24
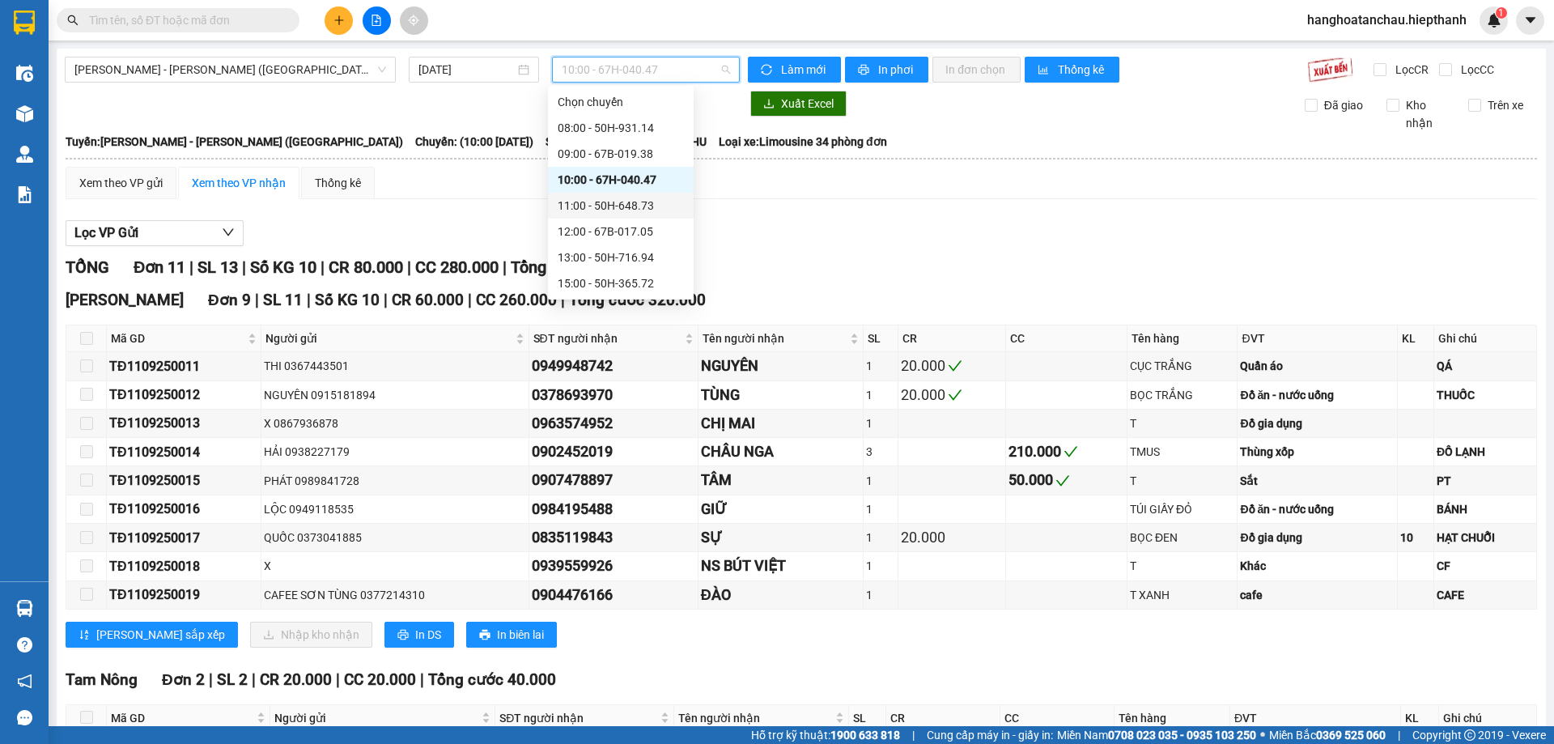
click at [613, 212] on div "11:00 - 50H-648.73" at bounding box center [621, 206] width 126 height 18
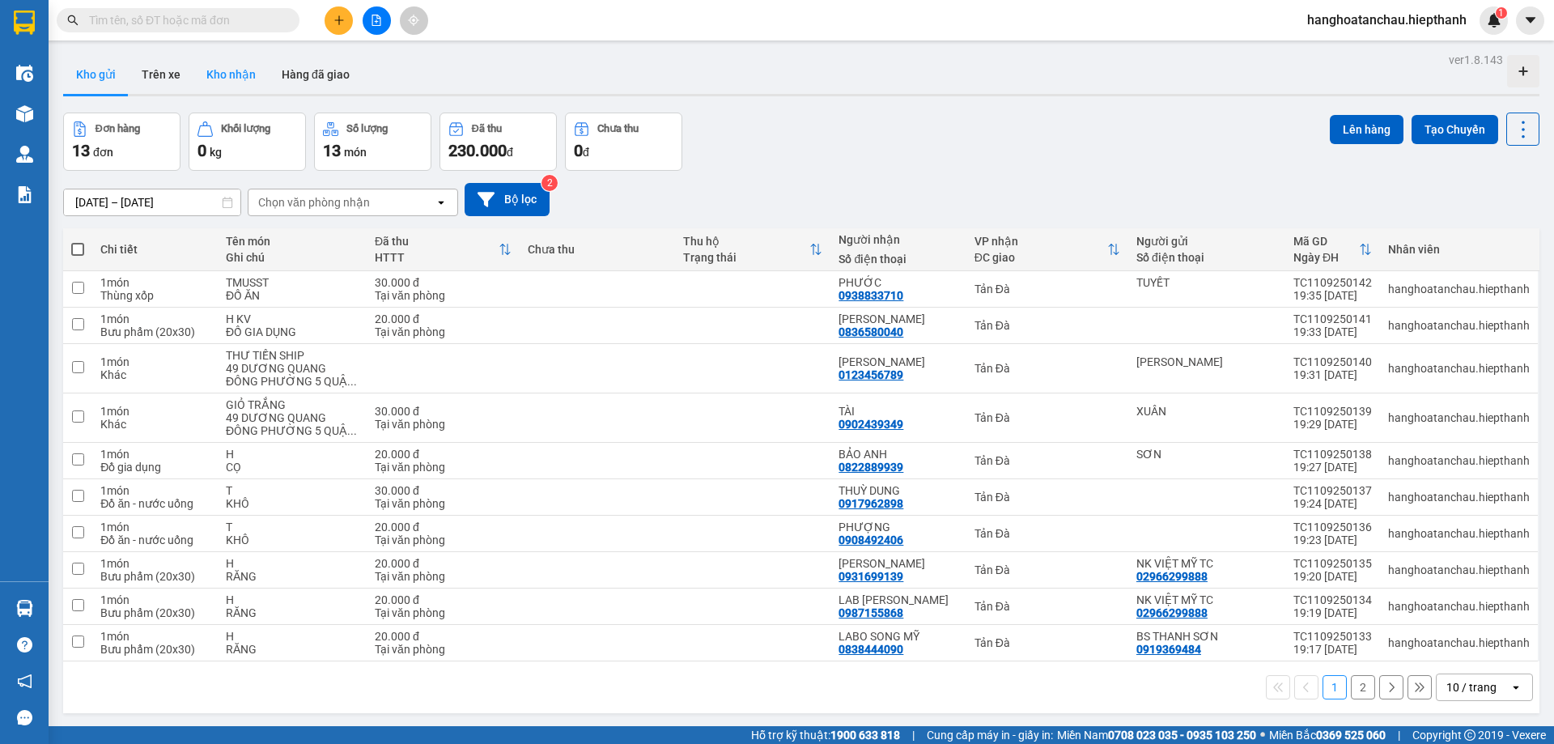
click at [220, 74] on button "Kho nhận" at bounding box center [230, 74] width 75 height 39
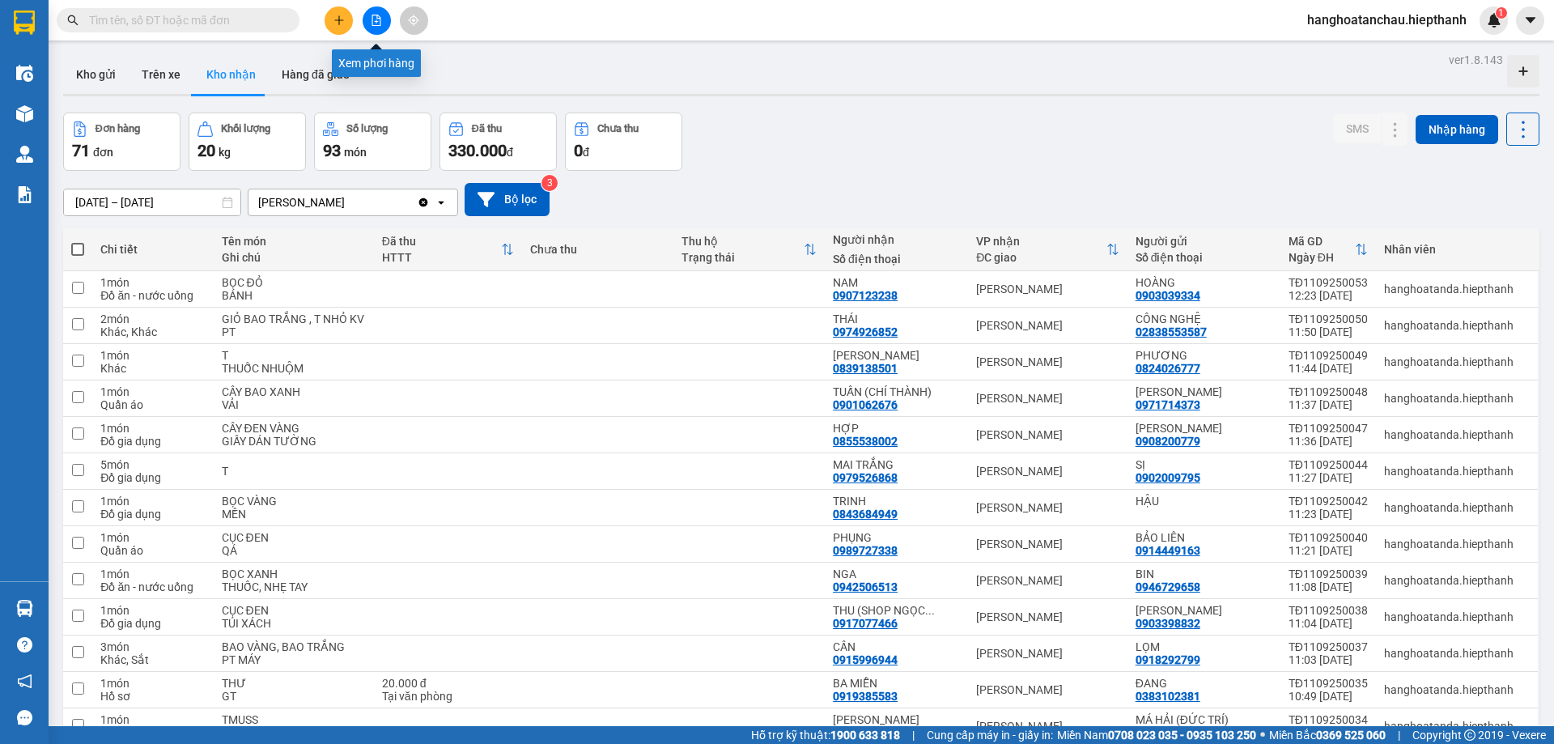
click at [379, 15] on icon "file-add" at bounding box center [376, 20] width 11 height 11
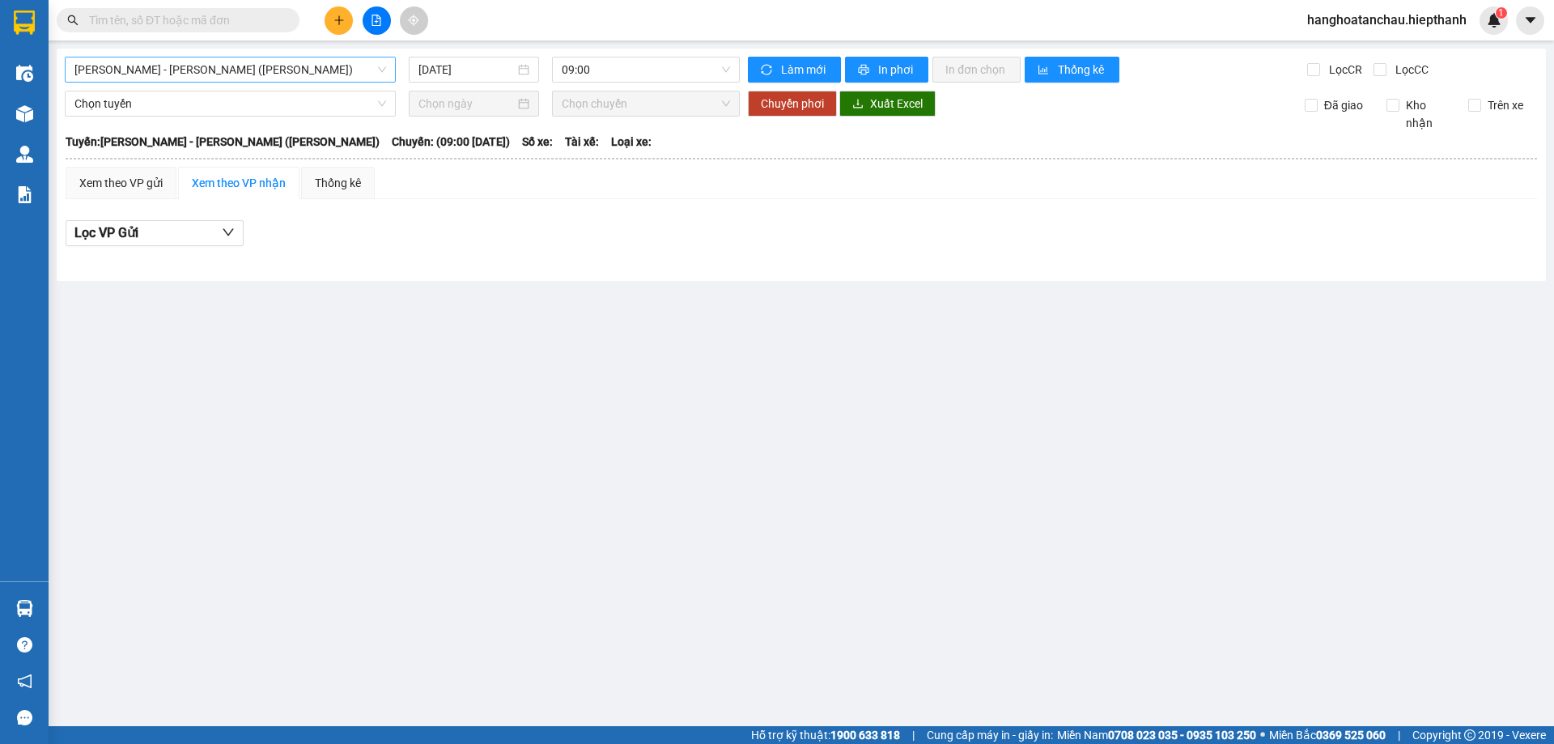
click at [240, 63] on span "[PERSON_NAME] - [GEOGRAPHIC_DATA] (TIỀN)" at bounding box center [230, 69] width 312 height 24
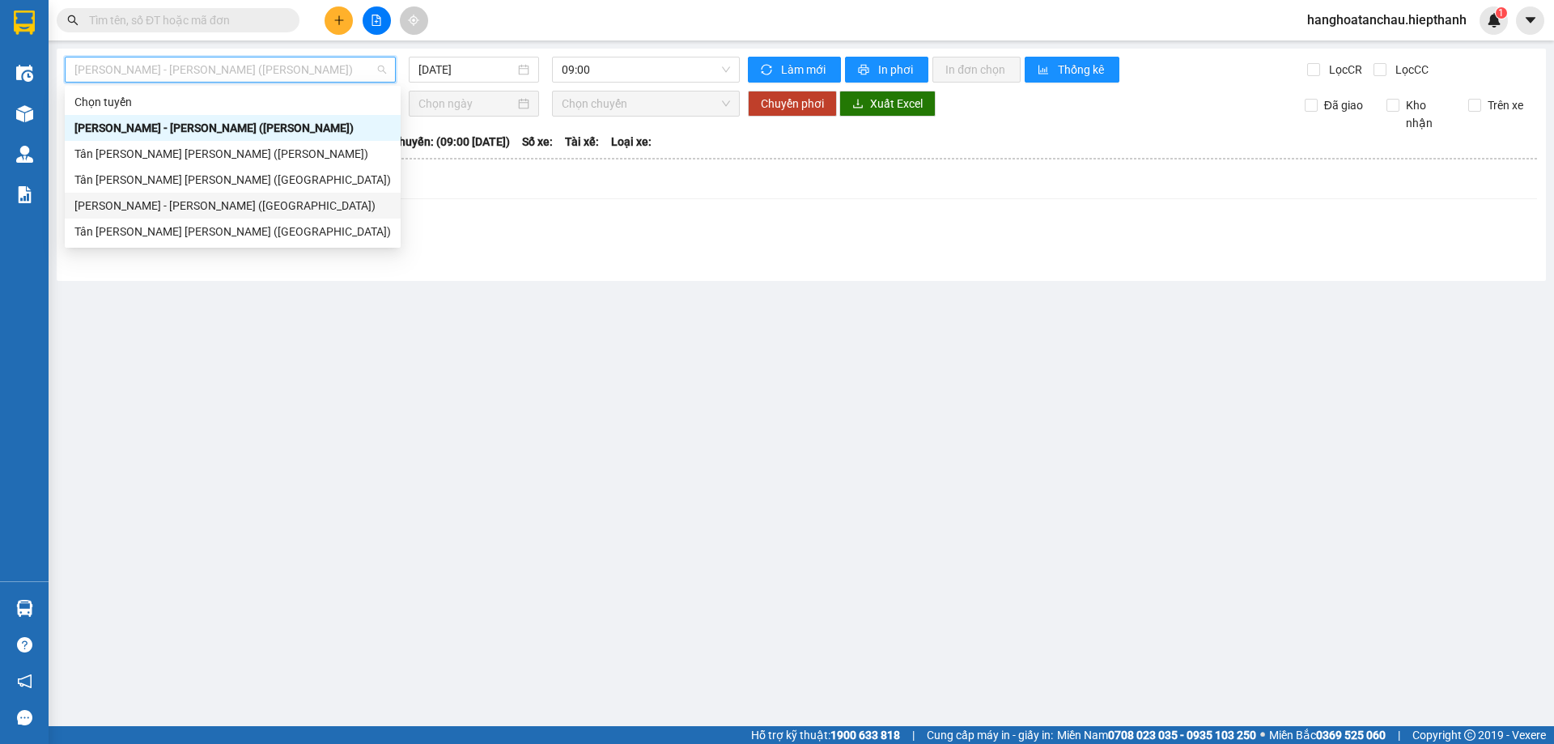
click at [265, 206] on div "[PERSON_NAME] - [GEOGRAPHIC_DATA] ([GEOGRAPHIC_DATA])" at bounding box center [236, 206] width 324 height 18
type input "[DATE]"
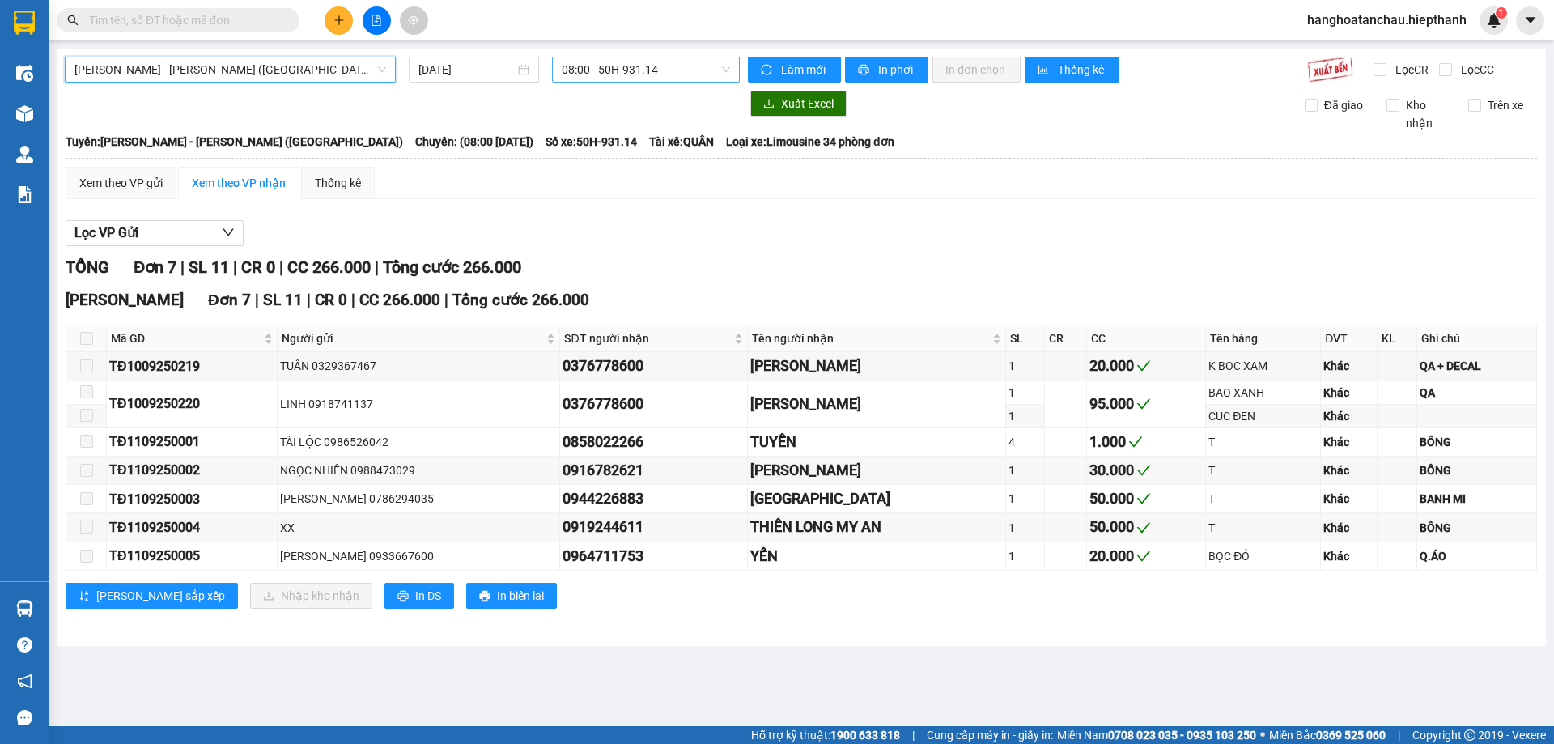
click at [640, 57] on div "08:00 - 50H-931.14" at bounding box center [646, 70] width 188 height 26
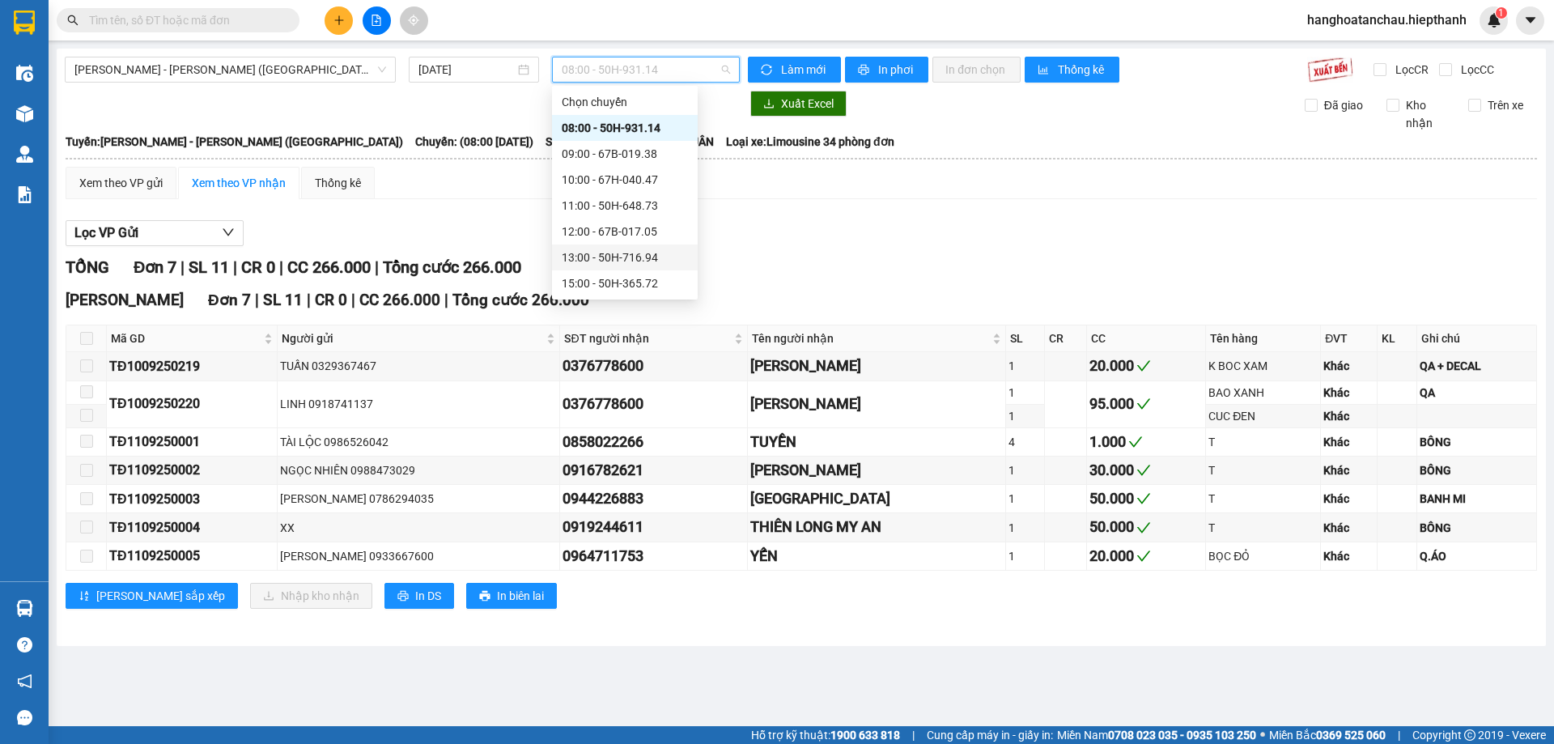
click at [618, 252] on div "13:00 - 50H-716.94" at bounding box center [625, 257] width 126 height 18
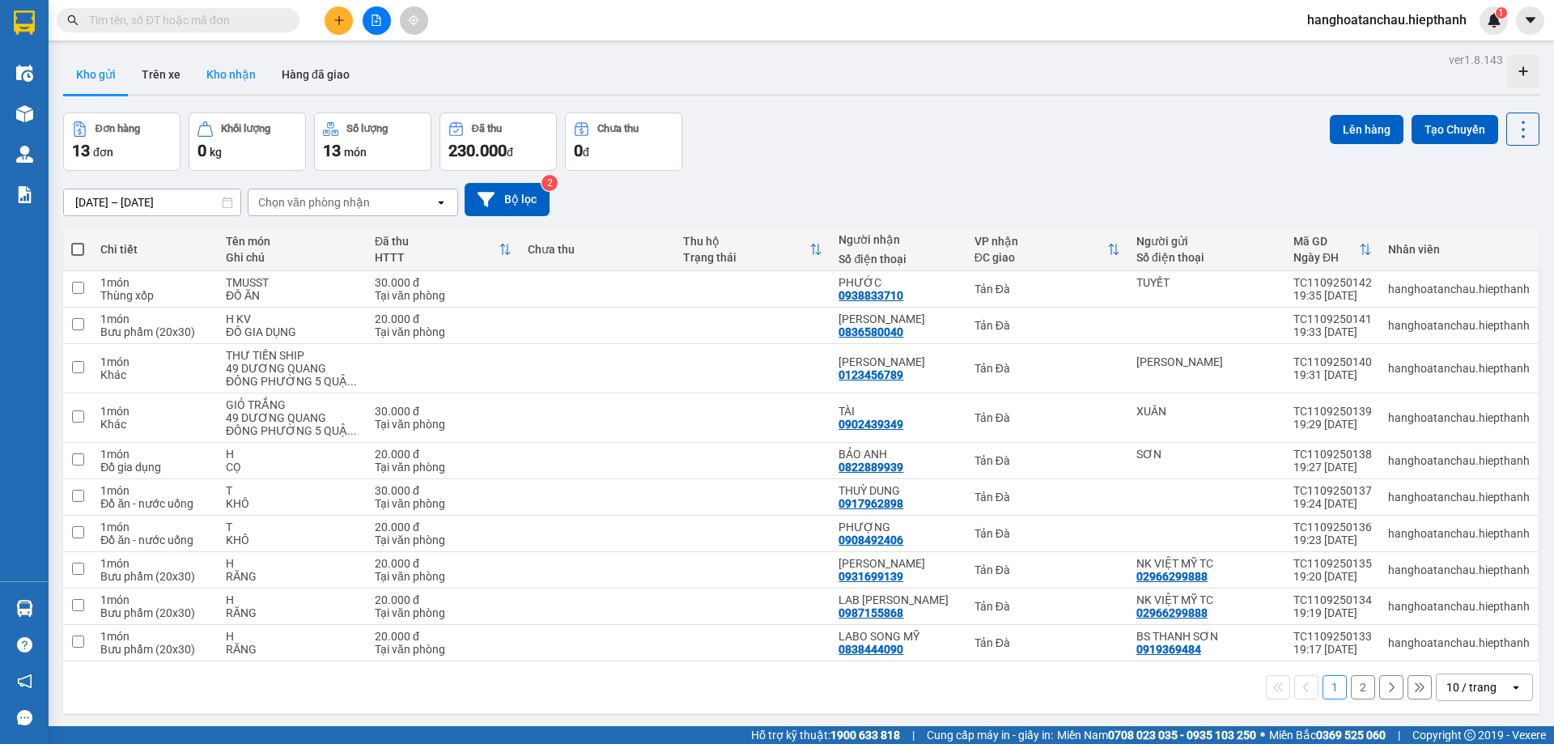
click at [236, 78] on button "Kho nhận" at bounding box center [230, 74] width 75 height 39
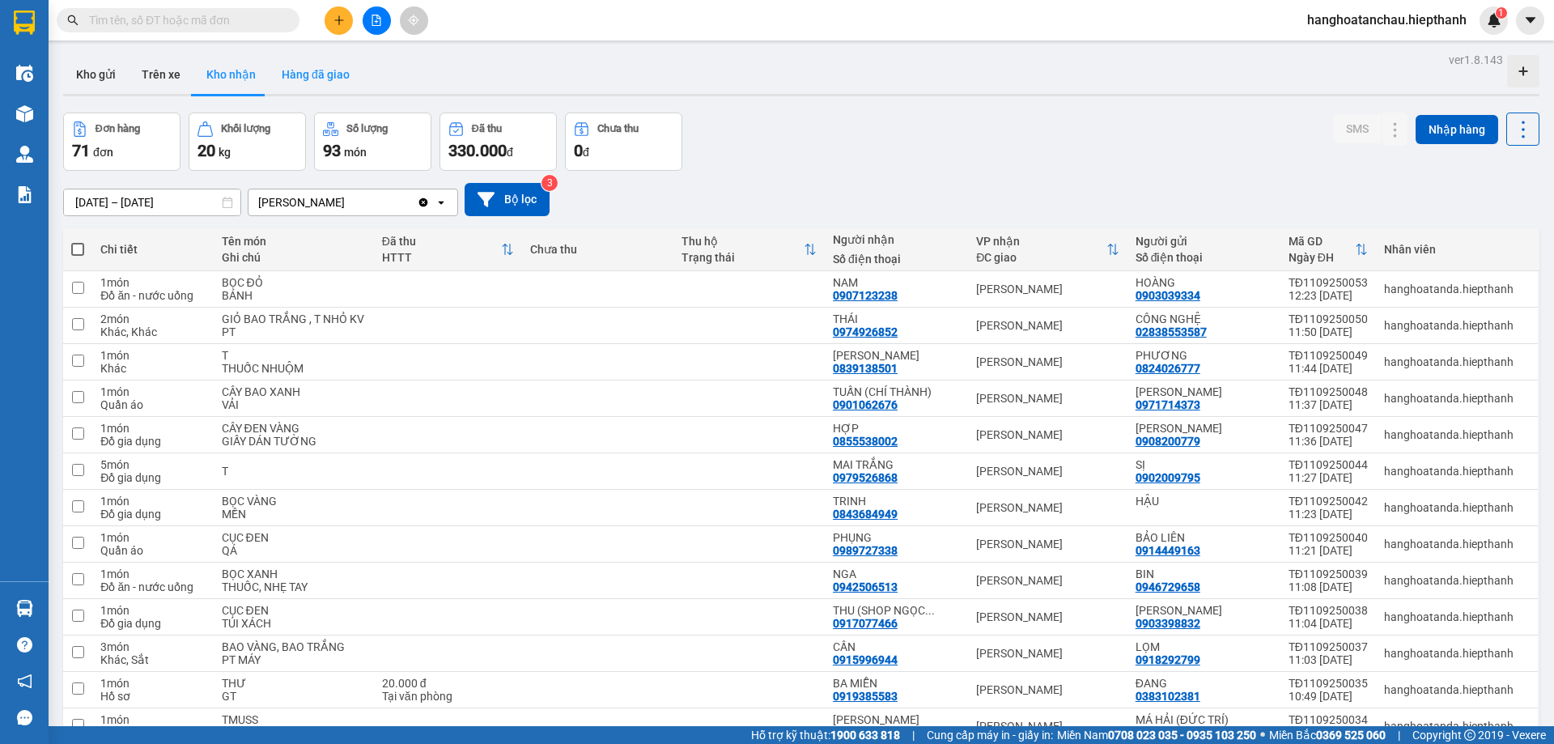
click at [316, 78] on button "Hàng đã giao" at bounding box center [316, 74] width 94 height 39
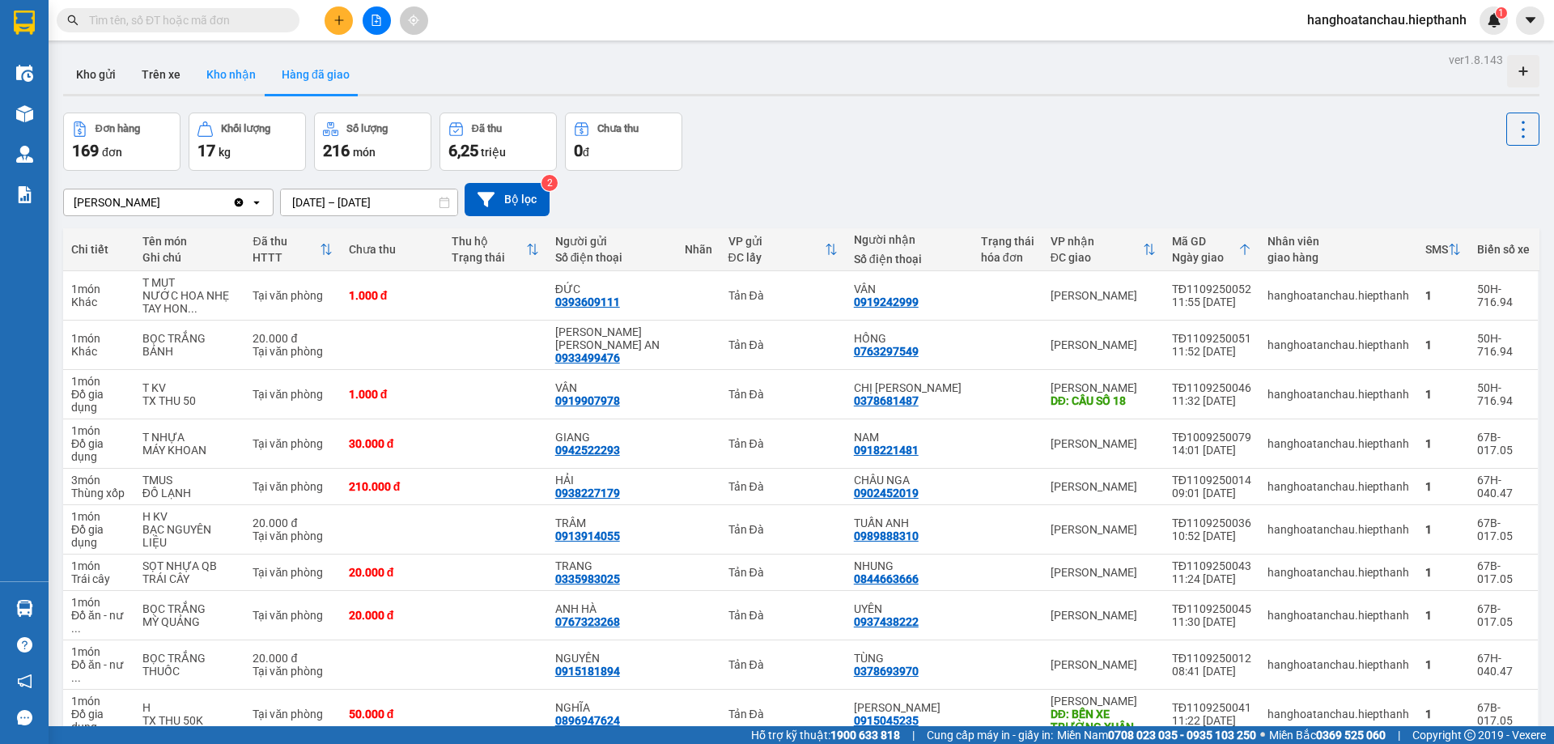
click at [214, 74] on button "Kho nhận" at bounding box center [230, 74] width 75 height 39
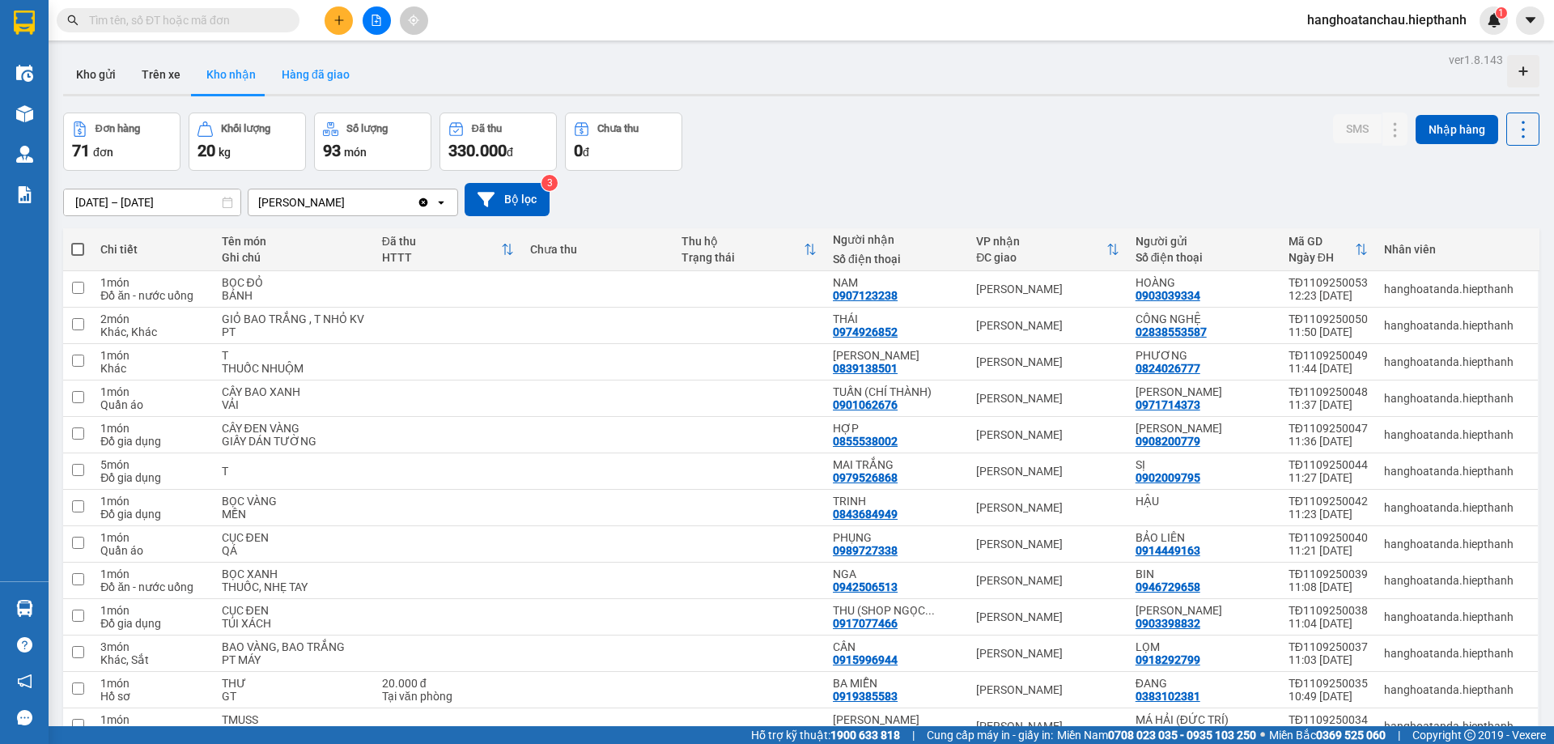
click at [325, 78] on button "Hàng đã giao" at bounding box center [316, 74] width 94 height 39
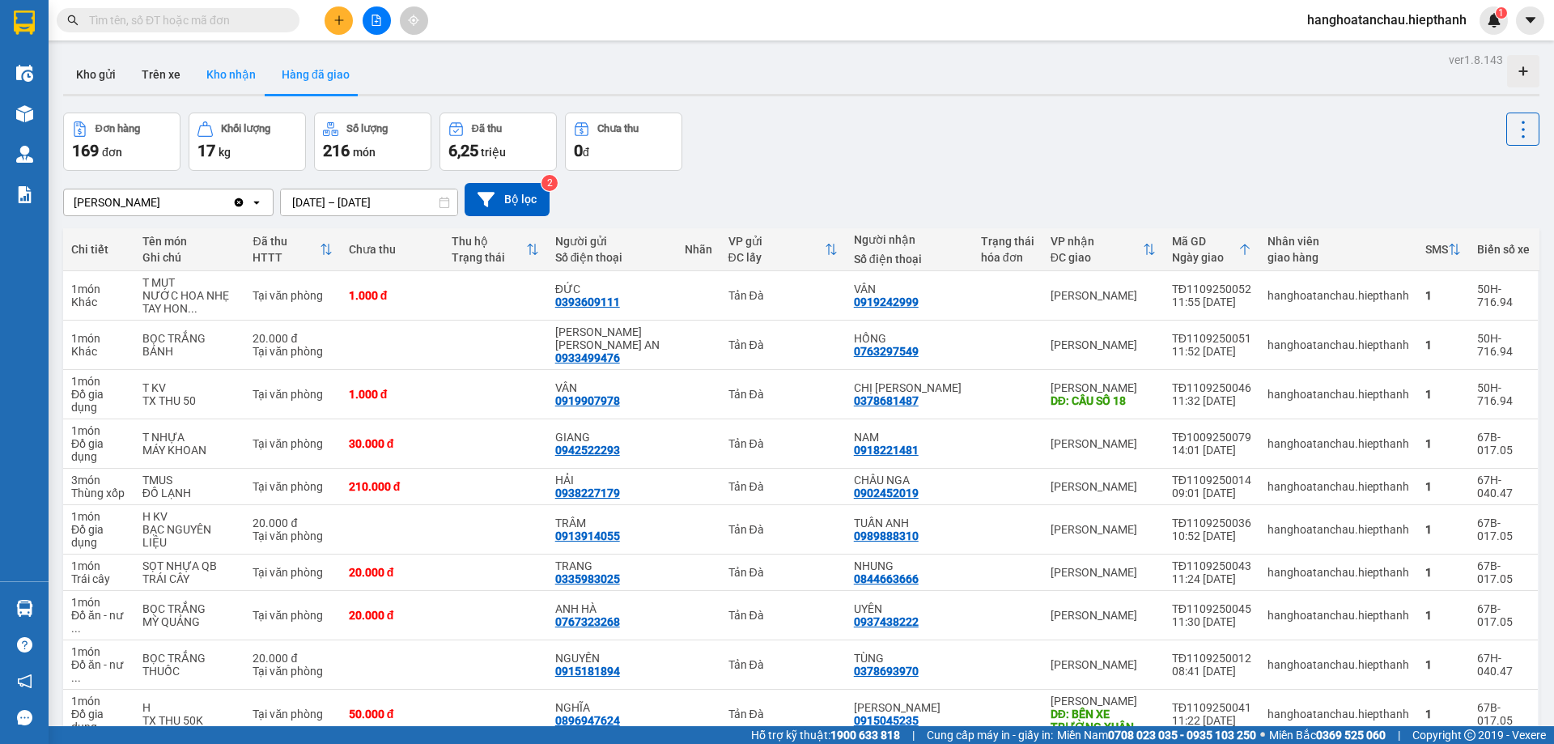
click at [226, 74] on button "Kho nhận" at bounding box center [230, 74] width 75 height 39
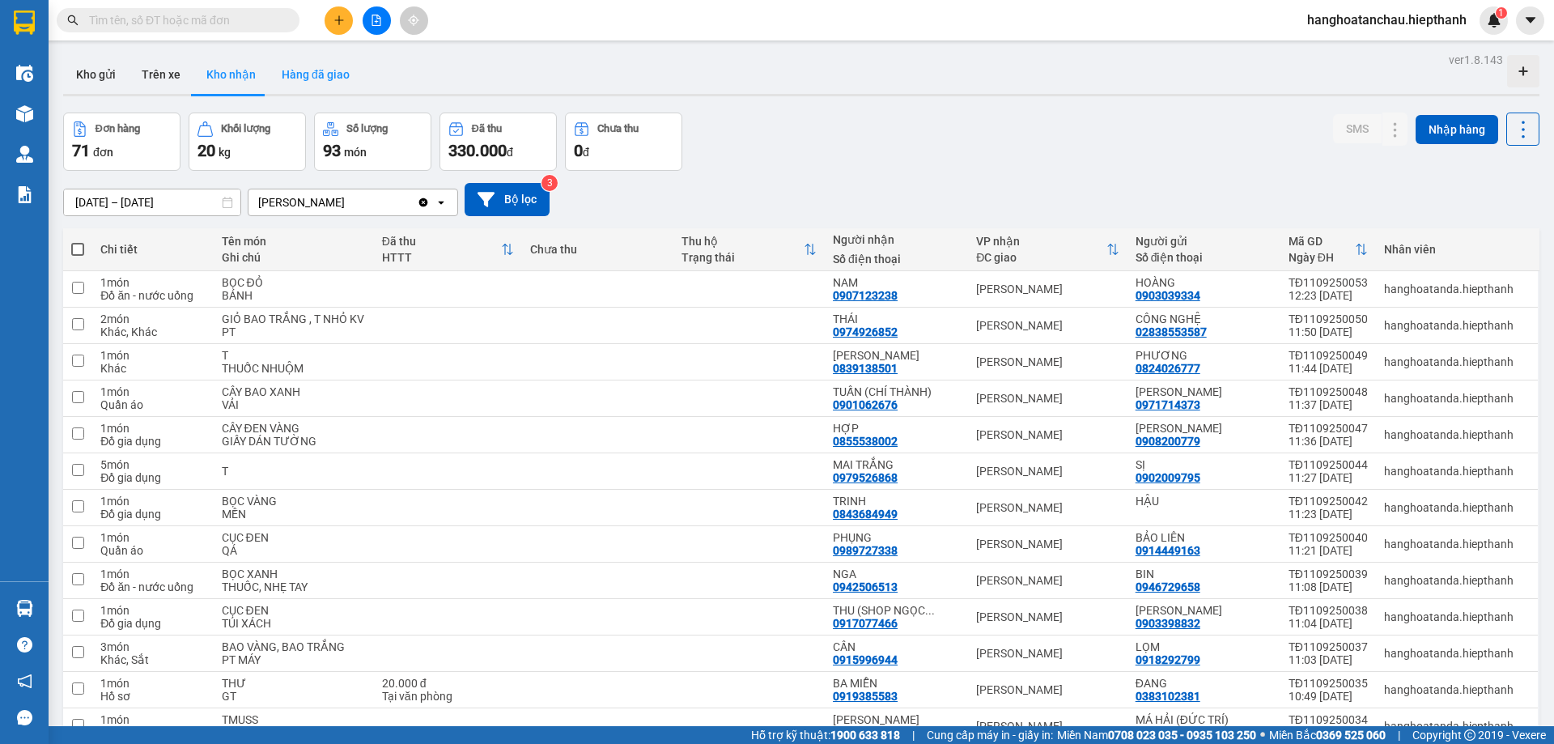
click at [316, 79] on button "Hàng đã giao" at bounding box center [316, 74] width 94 height 39
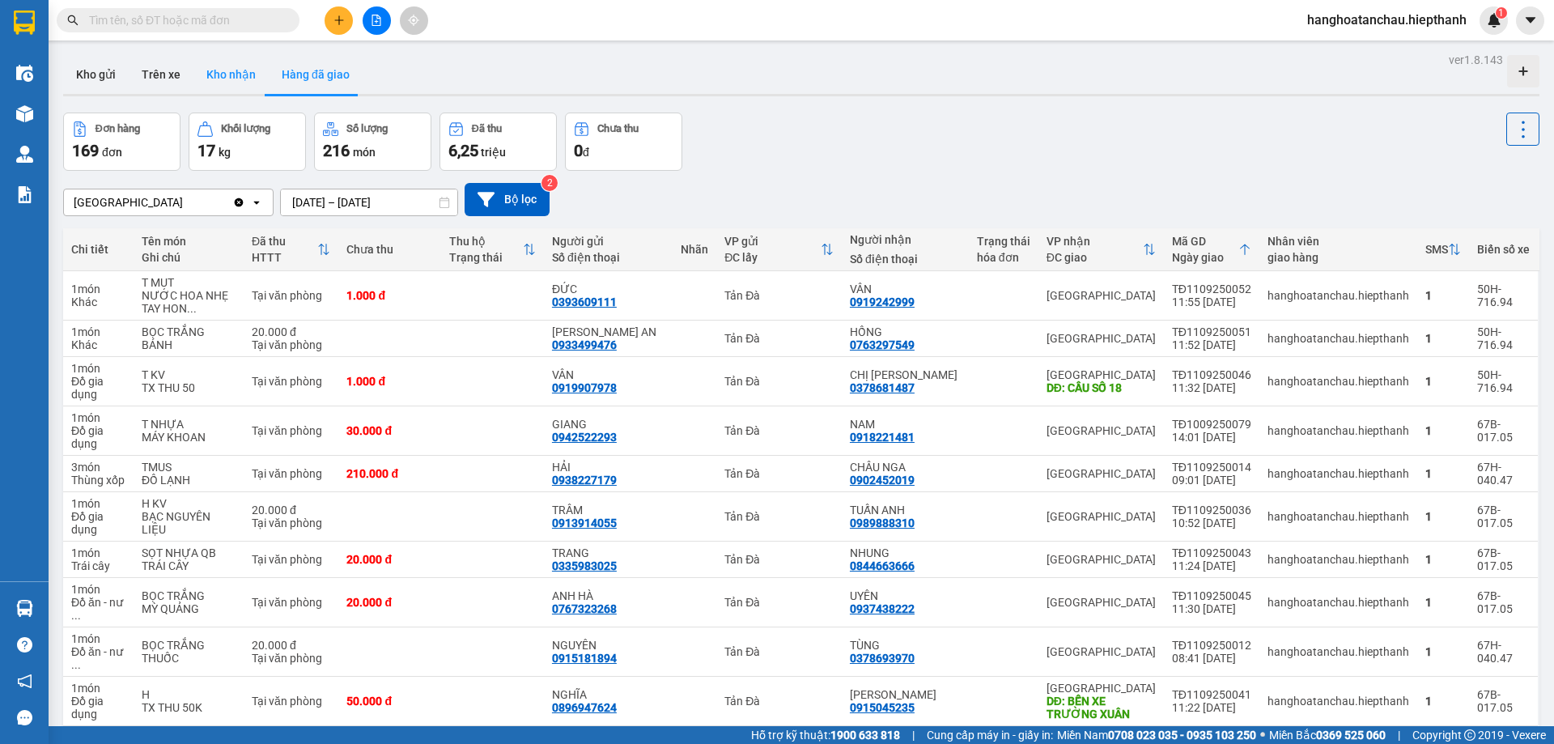
click at [217, 71] on button "Kho nhận" at bounding box center [230, 74] width 75 height 39
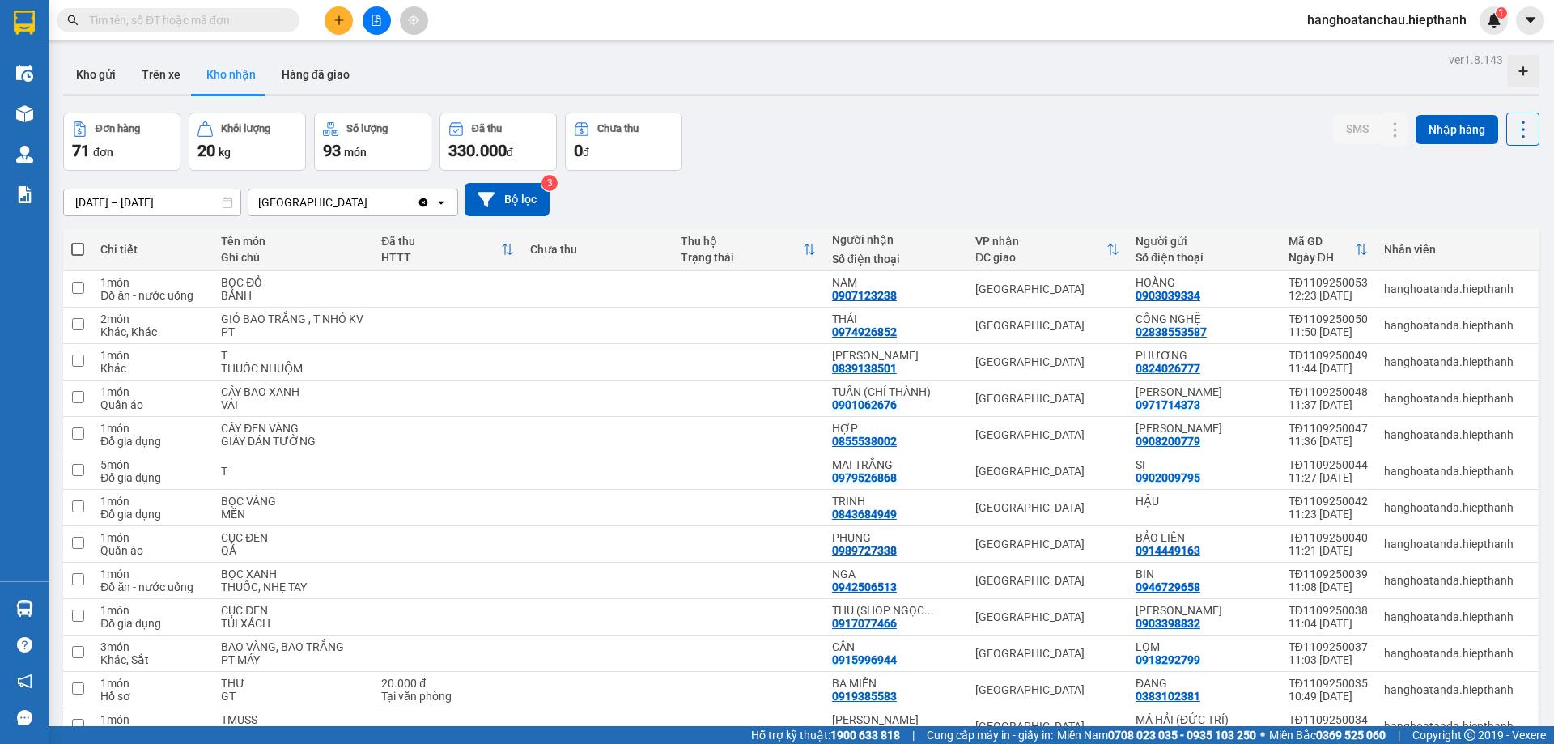
click at [371, 22] on icon "file-add" at bounding box center [376, 20] width 11 height 11
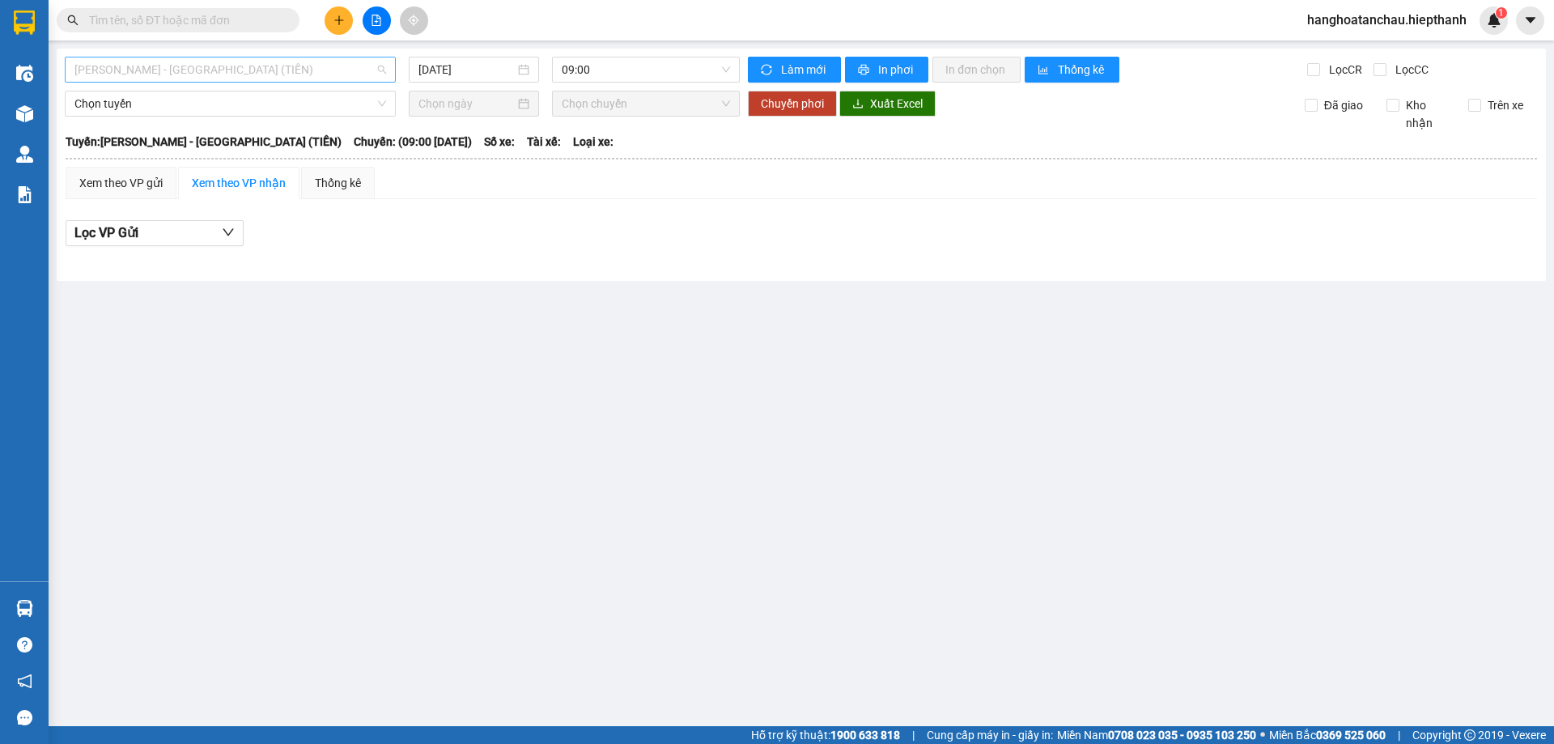
click at [278, 70] on span "[PERSON_NAME] - [PERSON_NAME] ([PERSON_NAME])" at bounding box center [230, 69] width 312 height 24
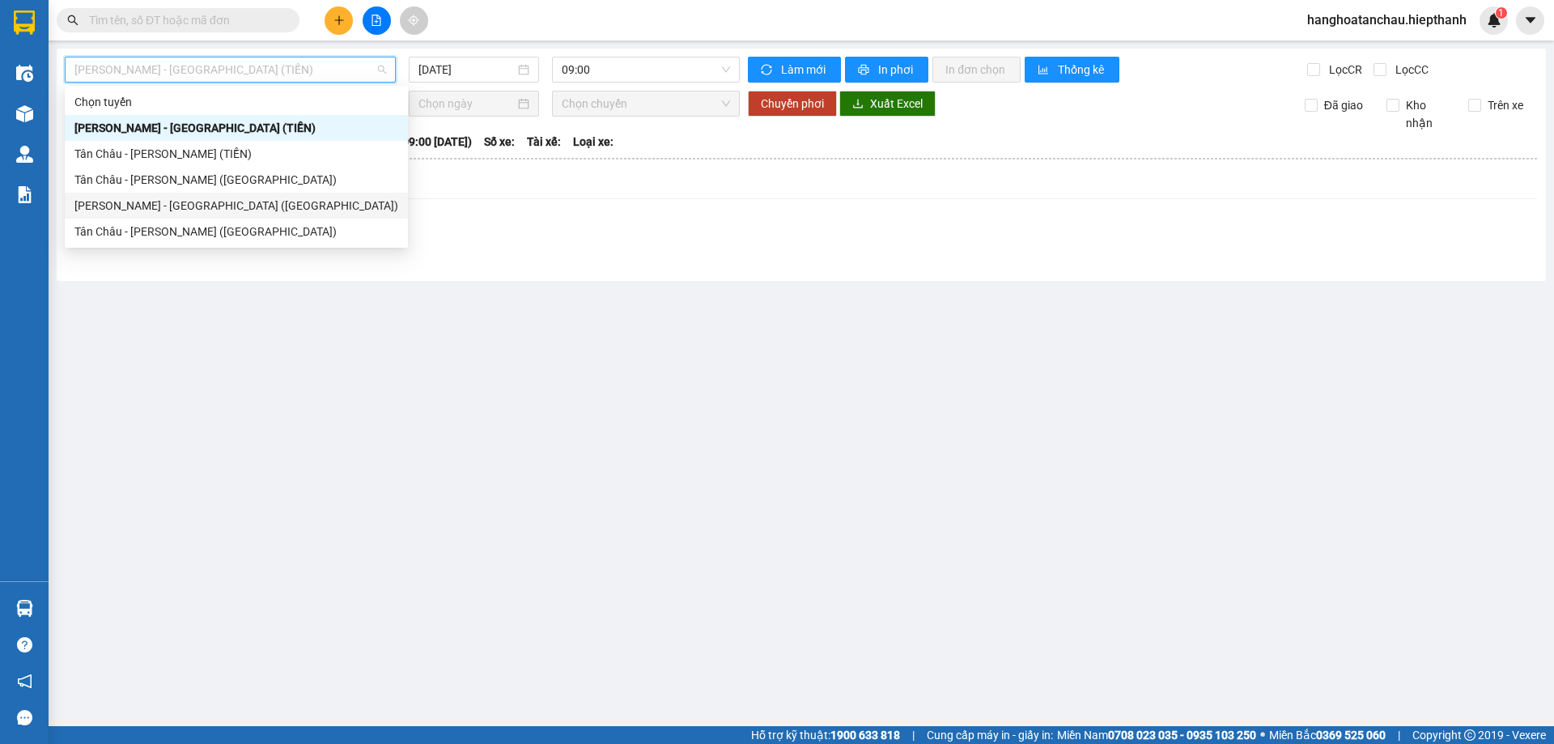
click at [249, 205] on div "[PERSON_NAME] - [PERSON_NAME] ([GEOGRAPHIC_DATA])" at bounding box center [232, 206] width 316 height 18
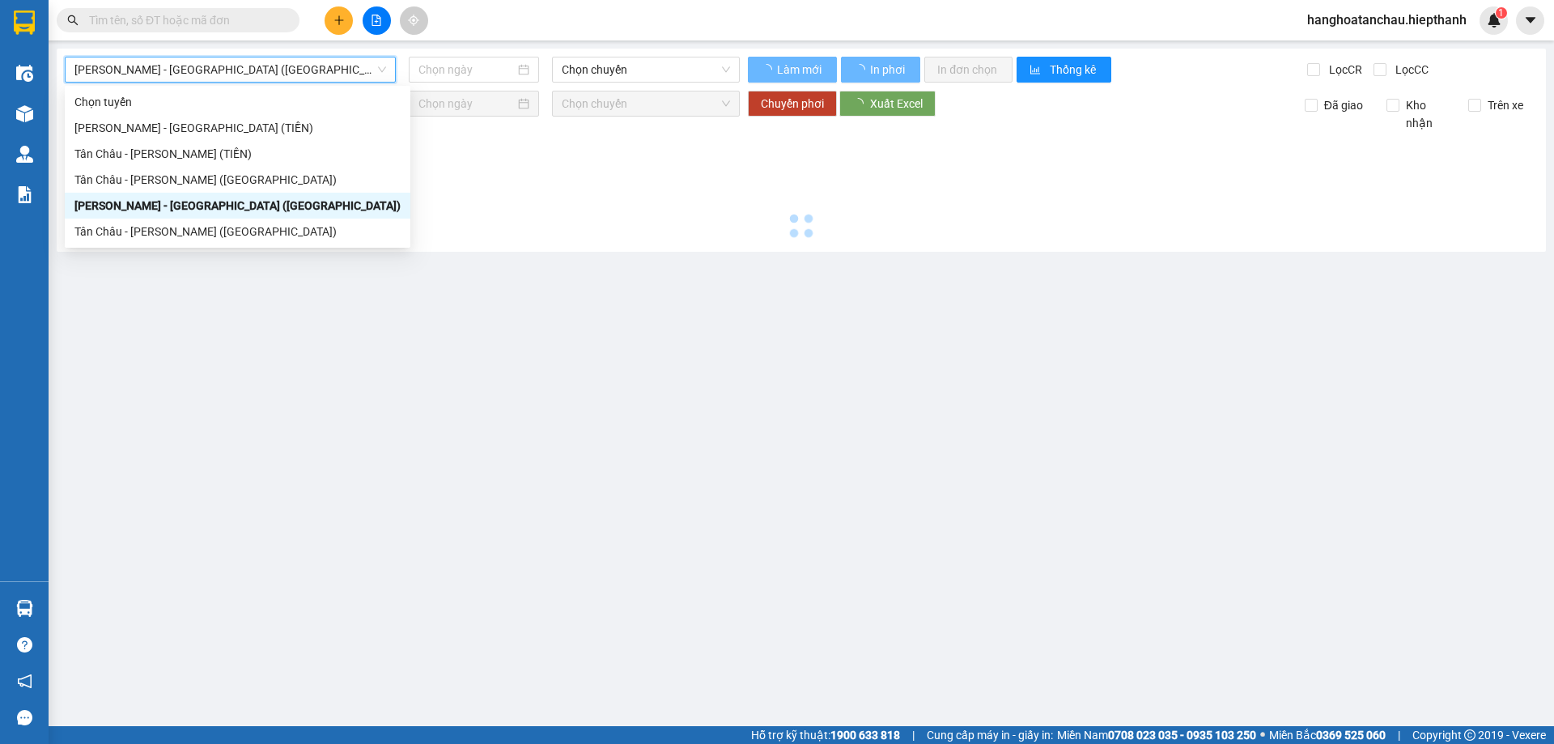
type input "[DATE]"
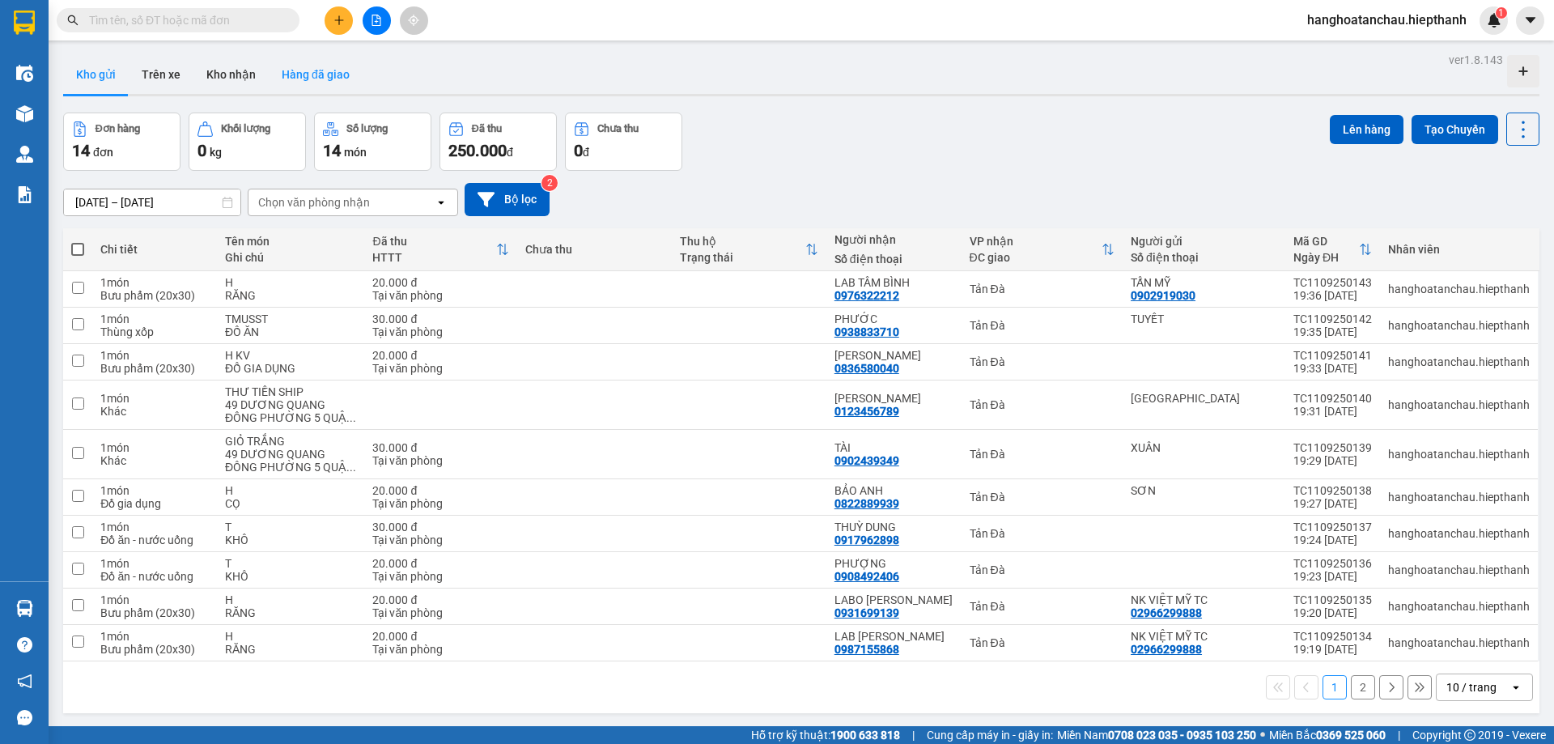
click at [313, 77] on button "Hàng đã giao" at bounding box center [316, 74] width 94 height 39
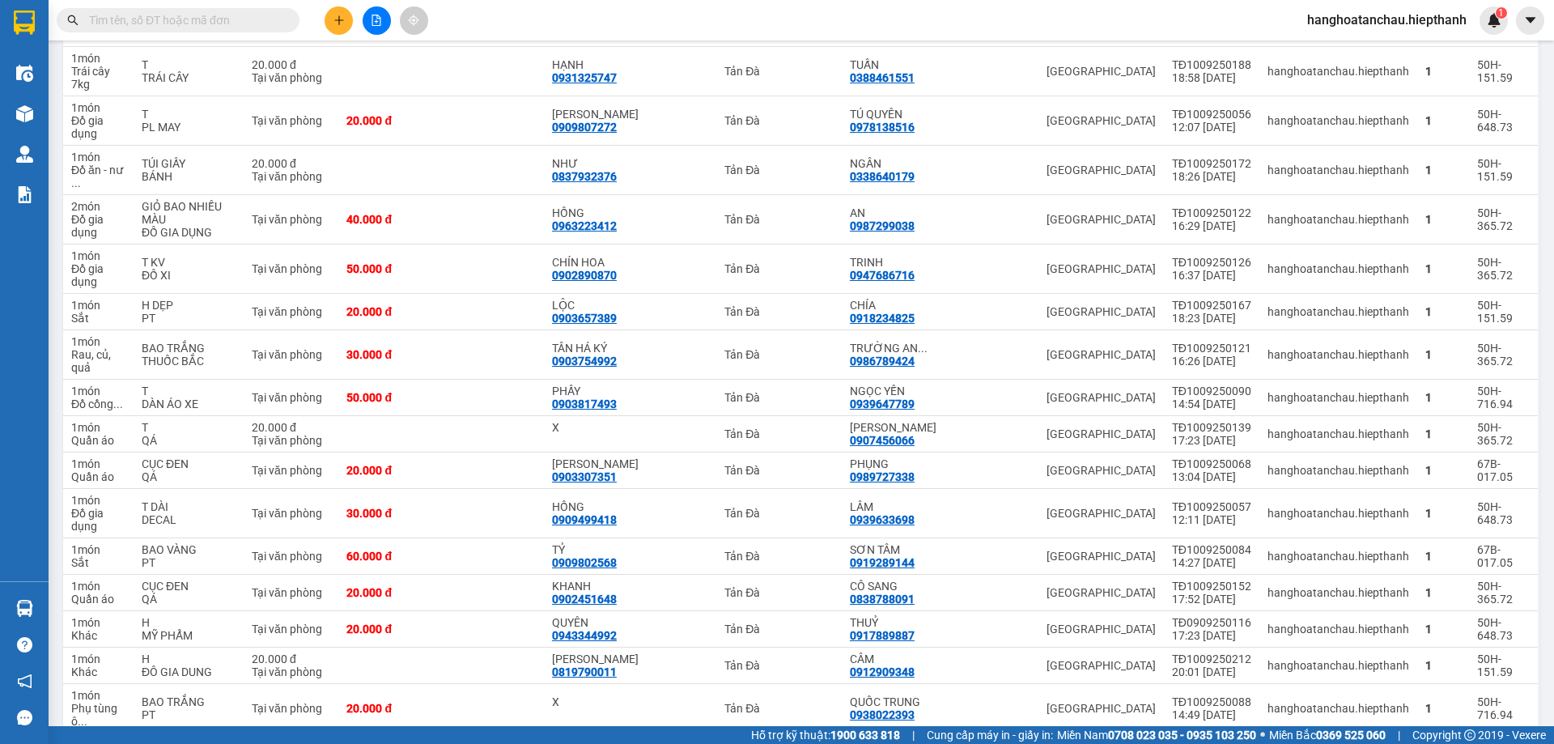
scroll to position [3577, 0]
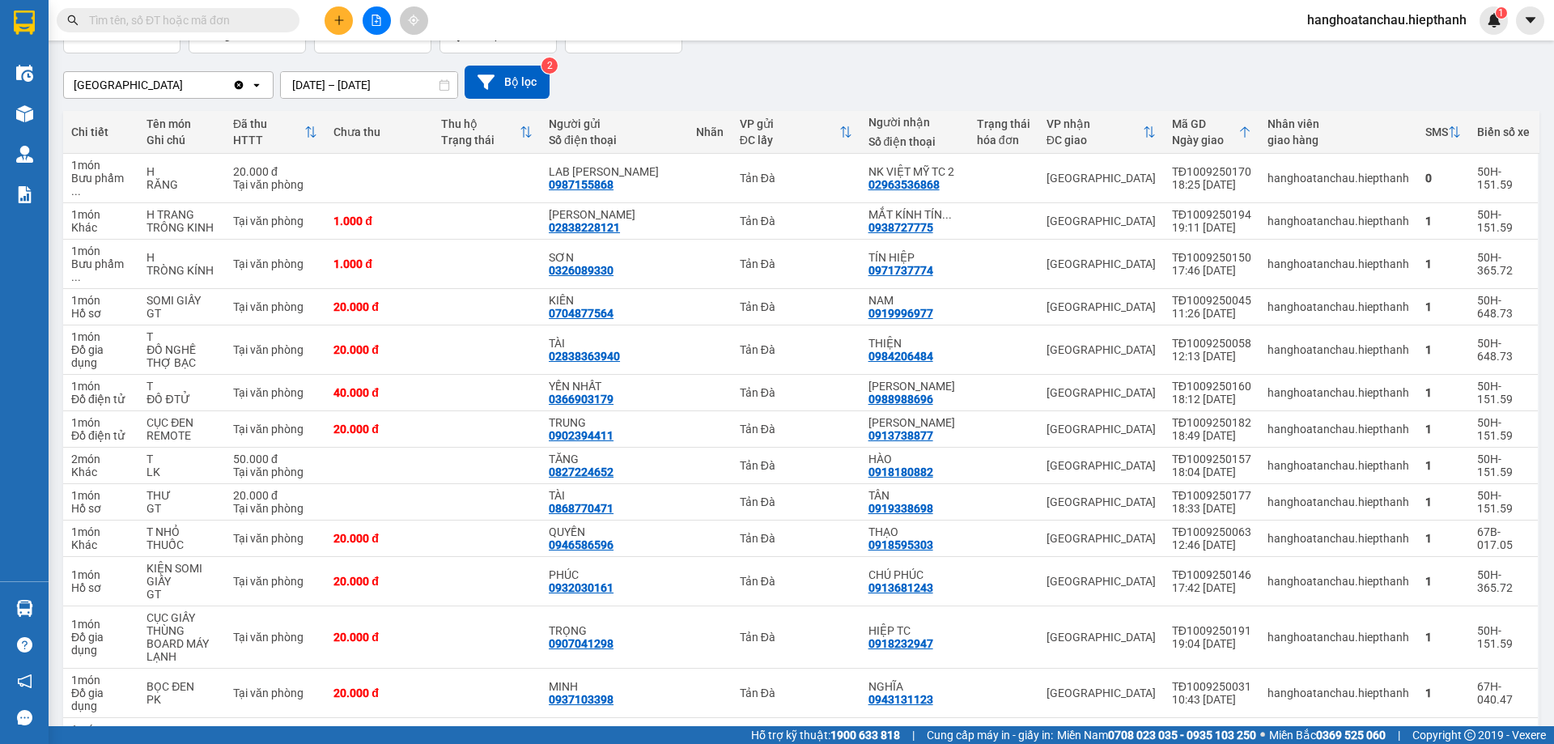
scroll to position [0, 0]
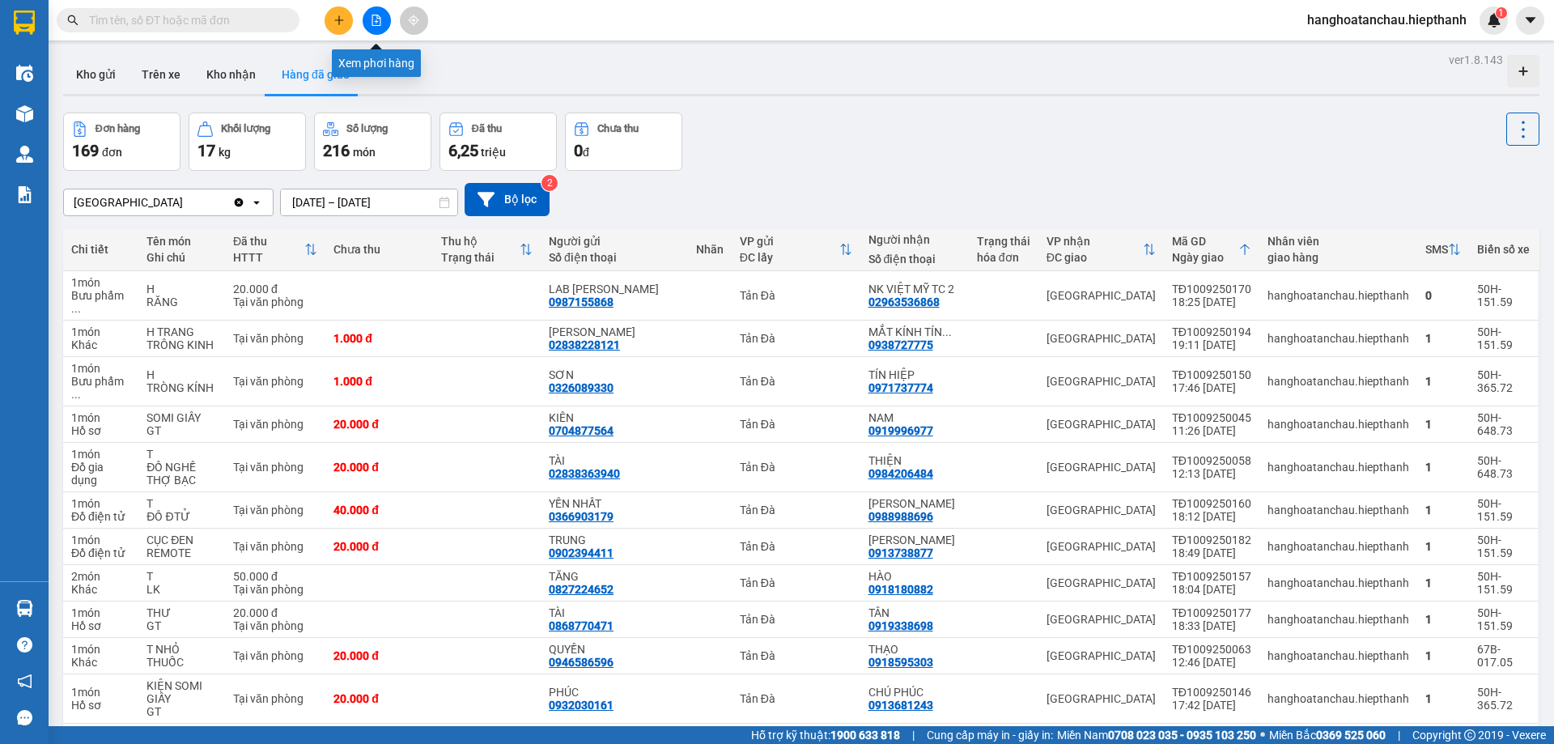
click at [380, 19] on icon "file-add" at bounding box center [376, 20] width 9 height 11
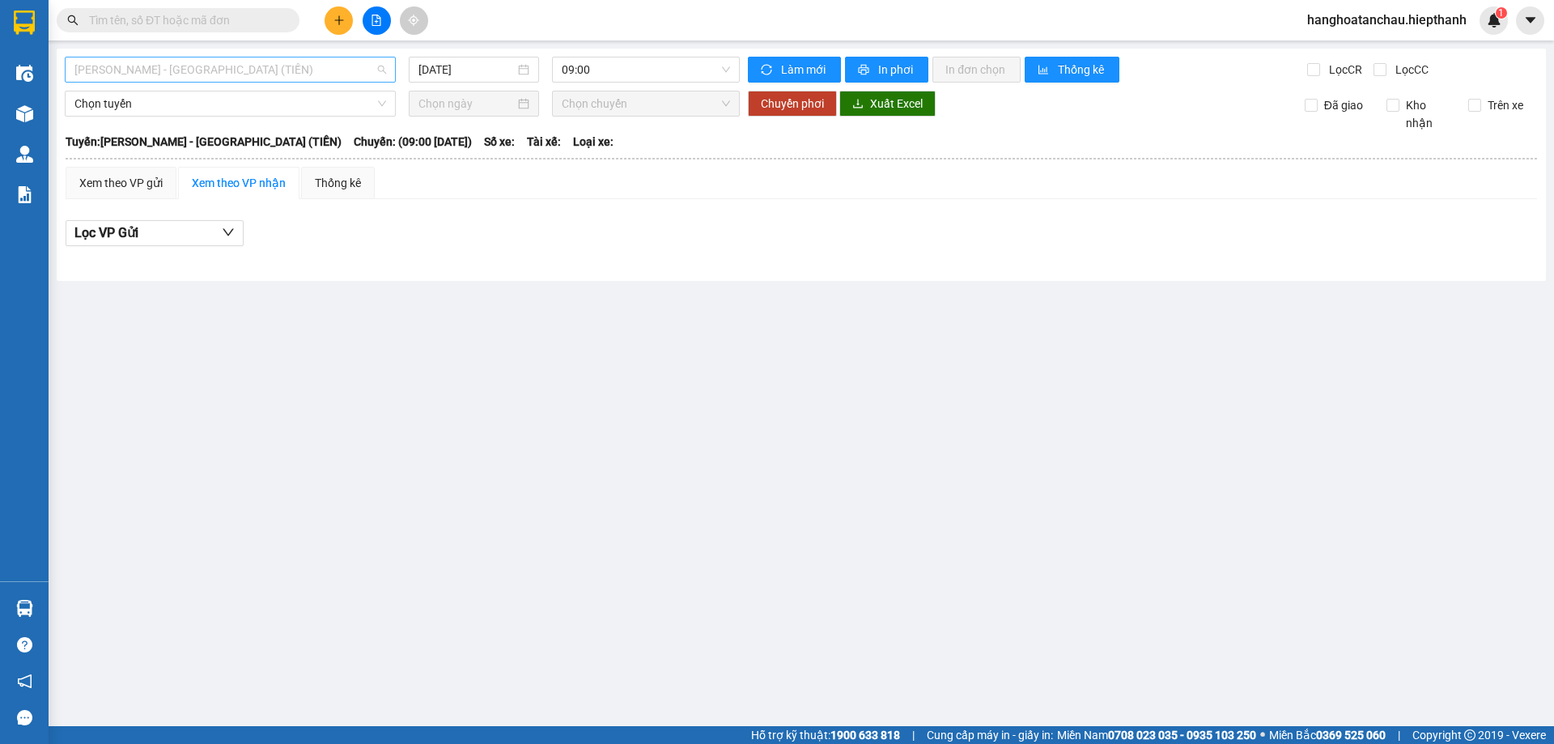
click at [338, 69] on span "Hồ Chí Minh - Tân Châu (TIỀN)" at bounding box center [230, 69] width 312 height 24
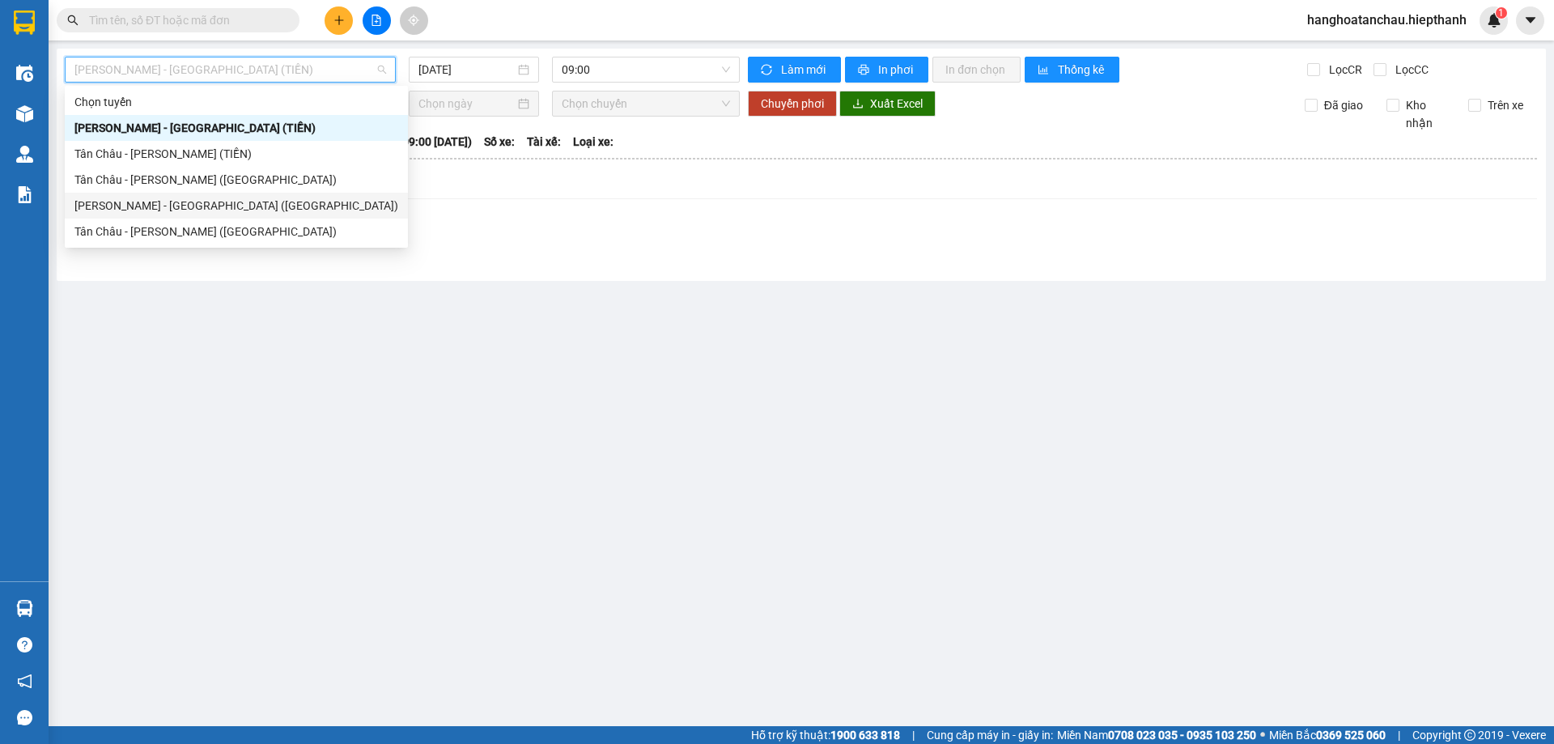
click at [294, 202] on div "Hồ Chí Minh - Tân Châu (Giường)" at bounding box center [236, 206] width 324 height 18
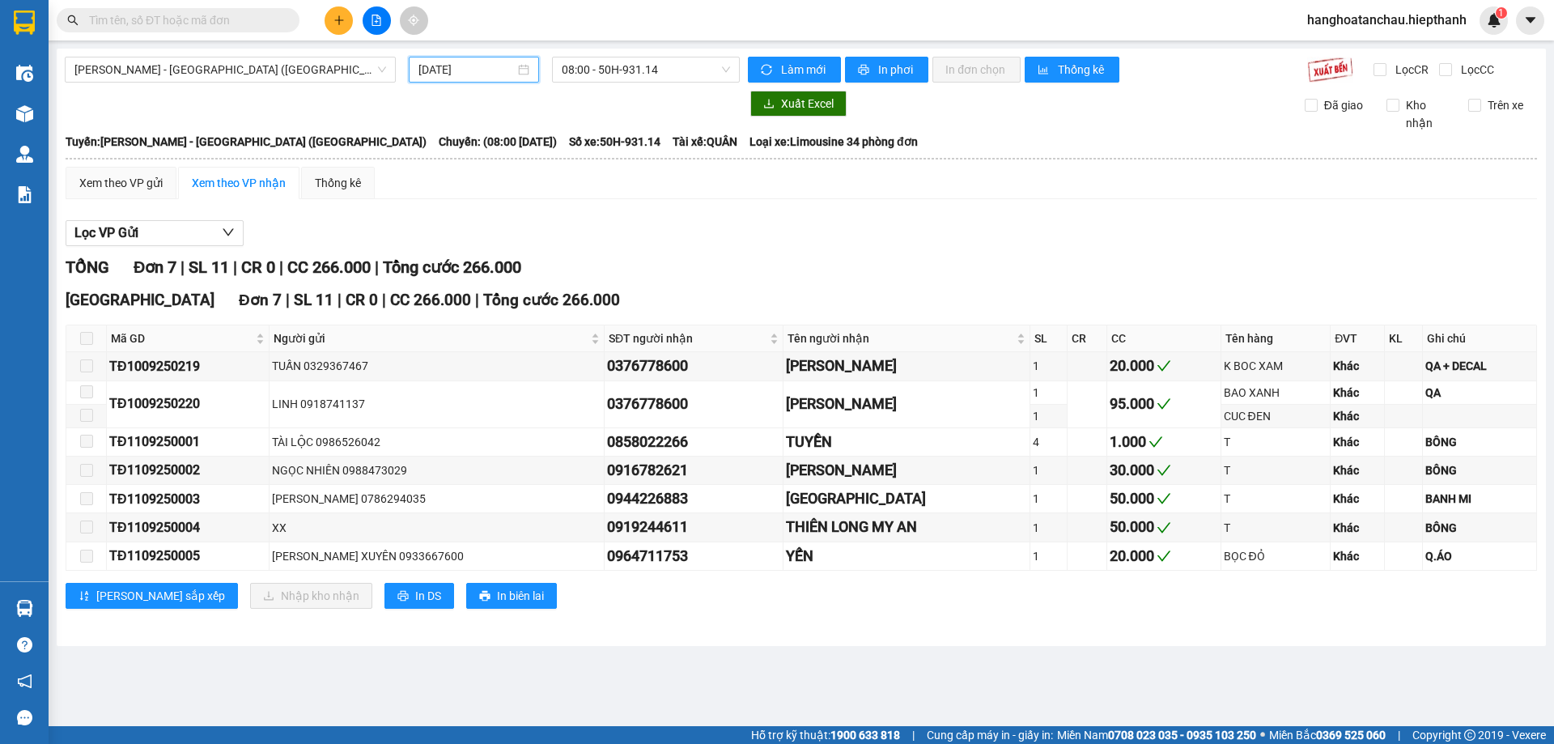
click at [504, 68] on input "11/09/2025" at bounding box center [466, 70] width 96 height 18
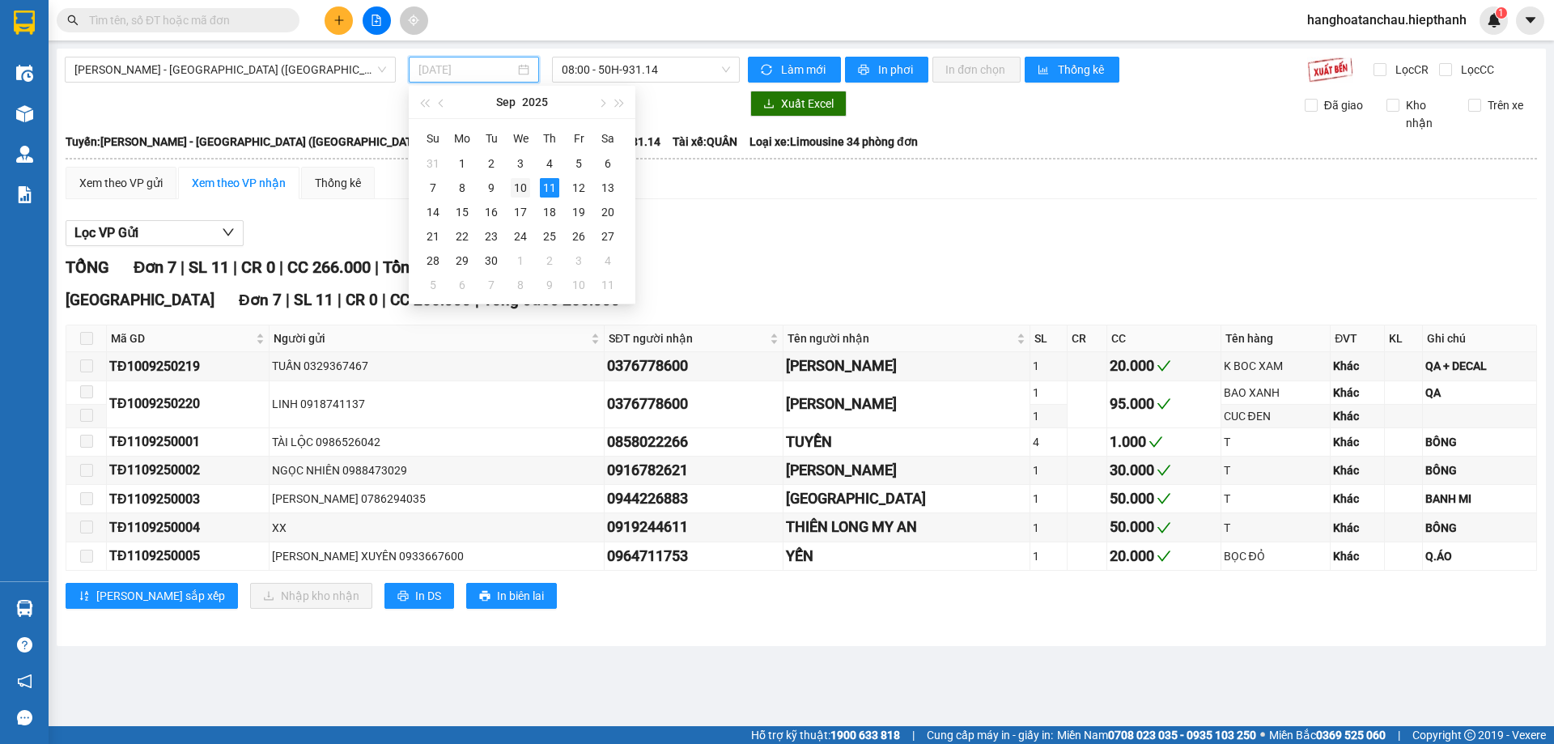
click at [524, 191] on div "10" at bounding box center [520, 187] width 19 height 19
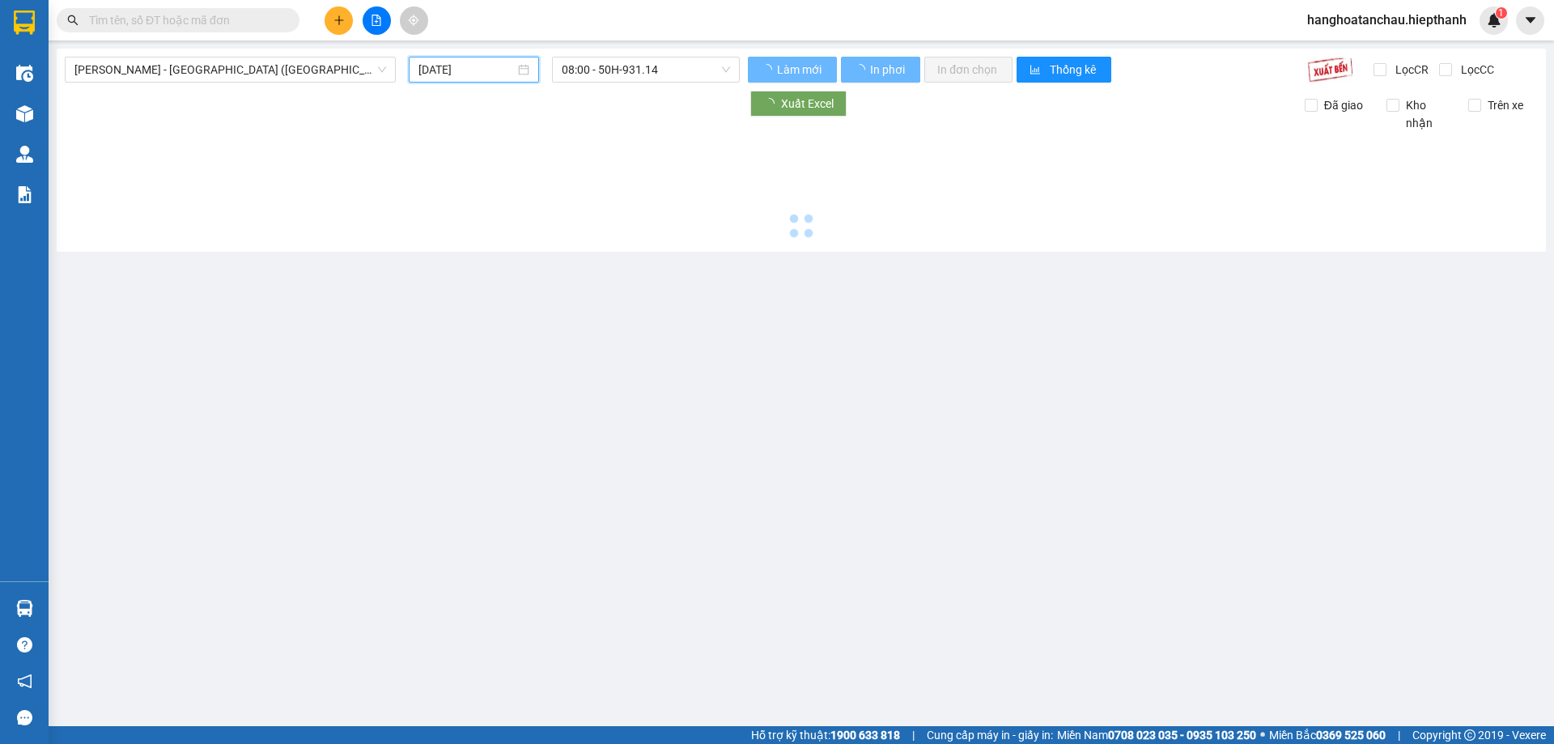
type input "10/09/2025"
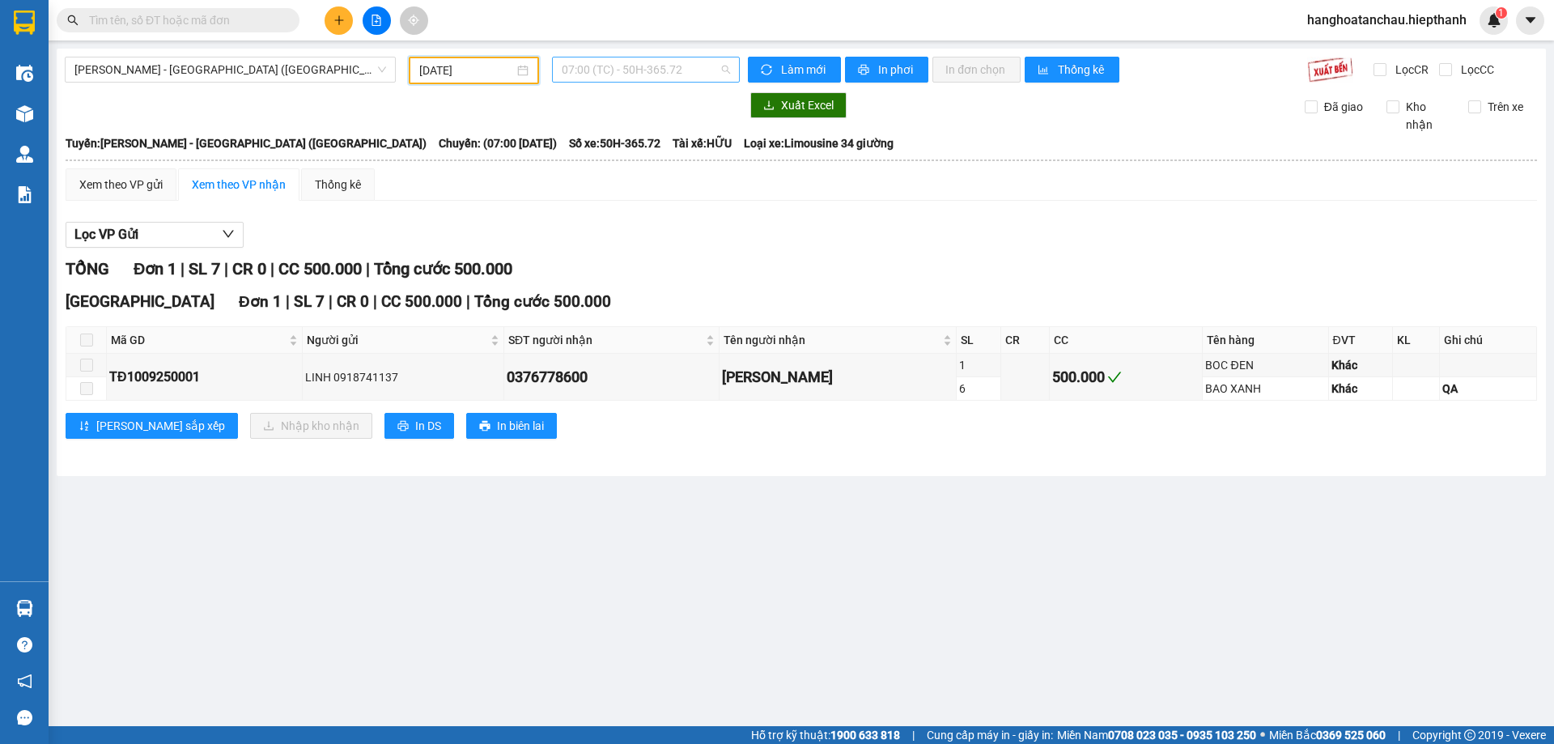
click at [630, 66] on span "07:00 (TC) - 50H-365.72" at bounding box center [646, 69] width 168 height 24
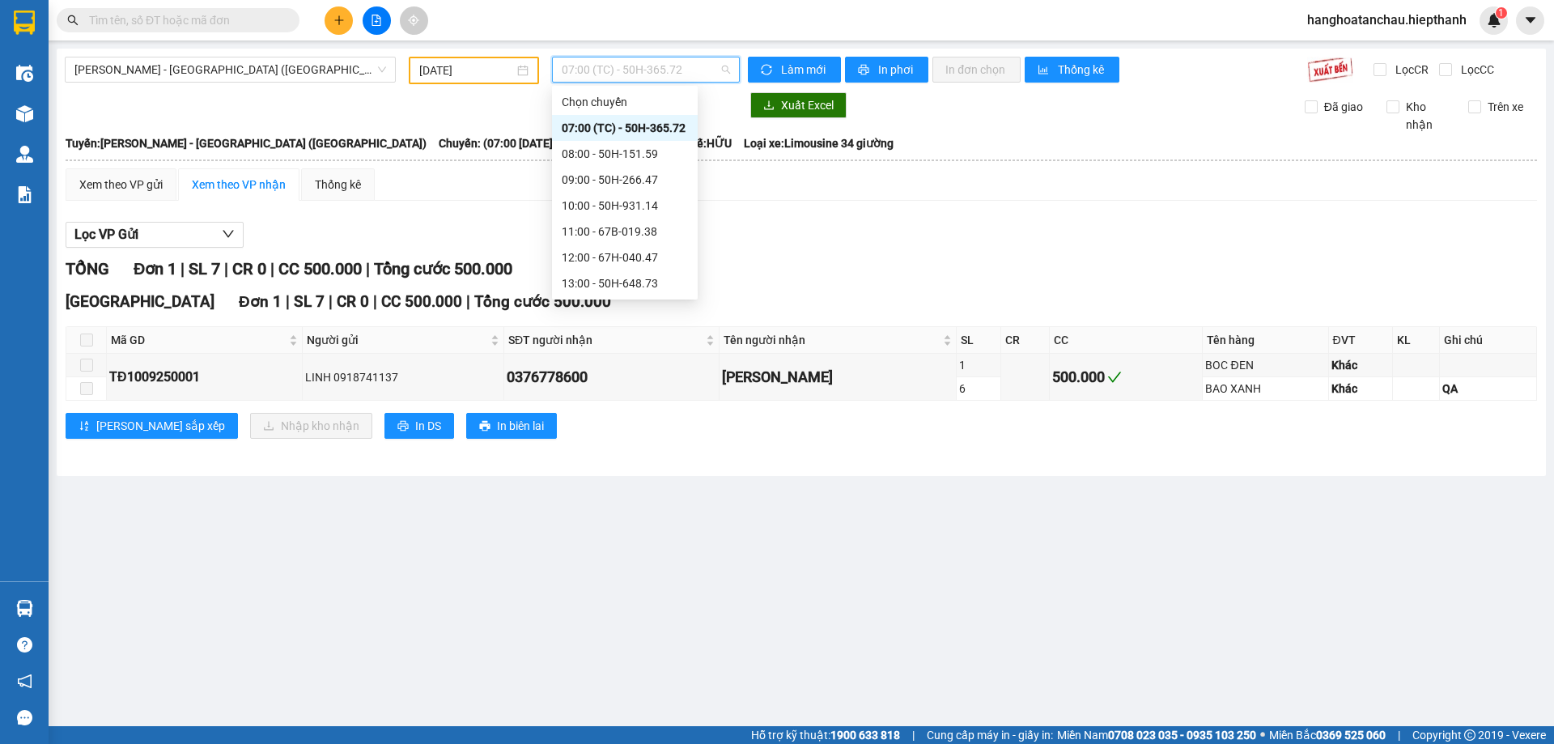
scroll to position [81, 0]
click at [634, 228] on div "15:00 - 67B-017.05" at bounding box center [625, 228] width 126 height 18
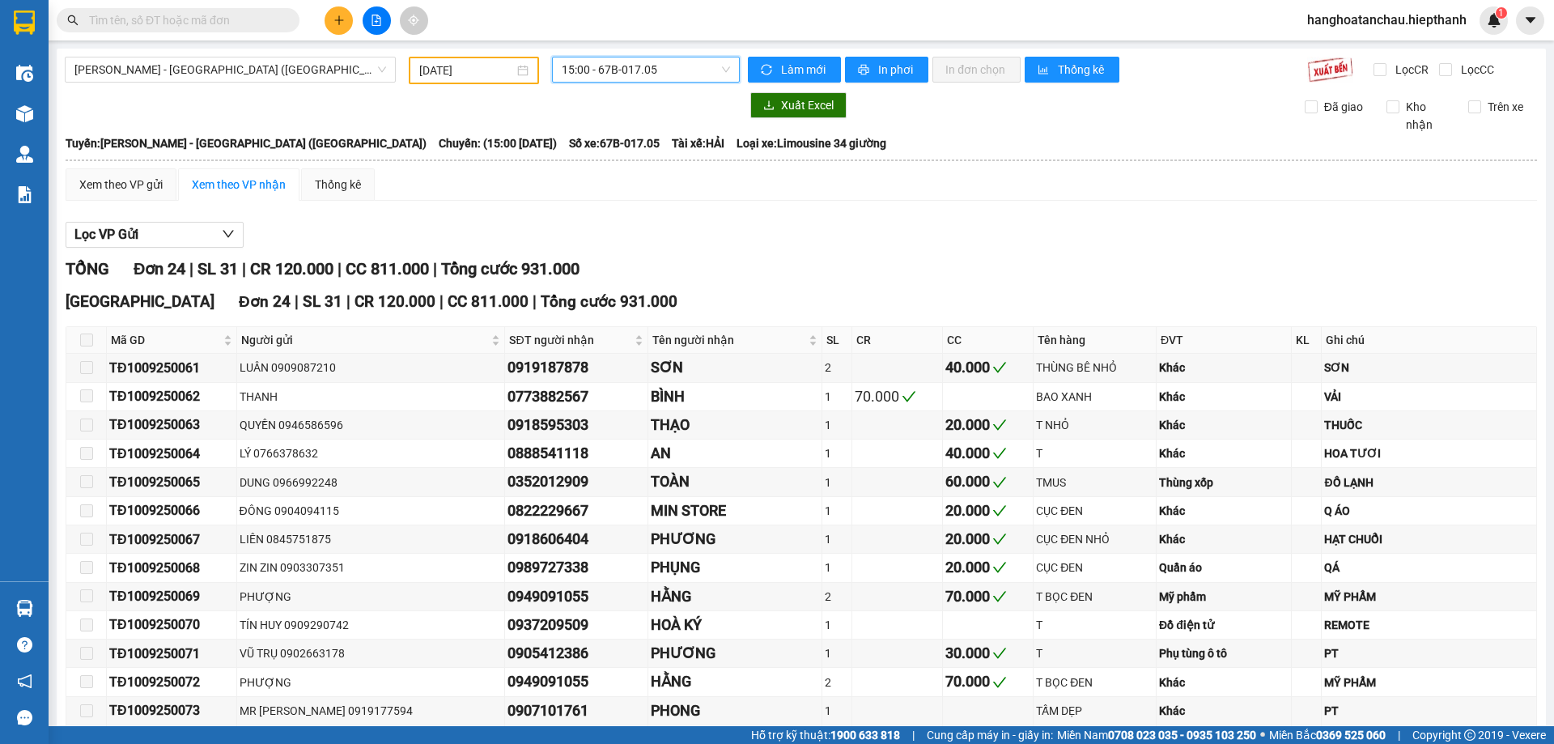
click at [660, 66] on span "15:00 - 67B-017.05" at bounding box center [646, 69] width 168 height 24
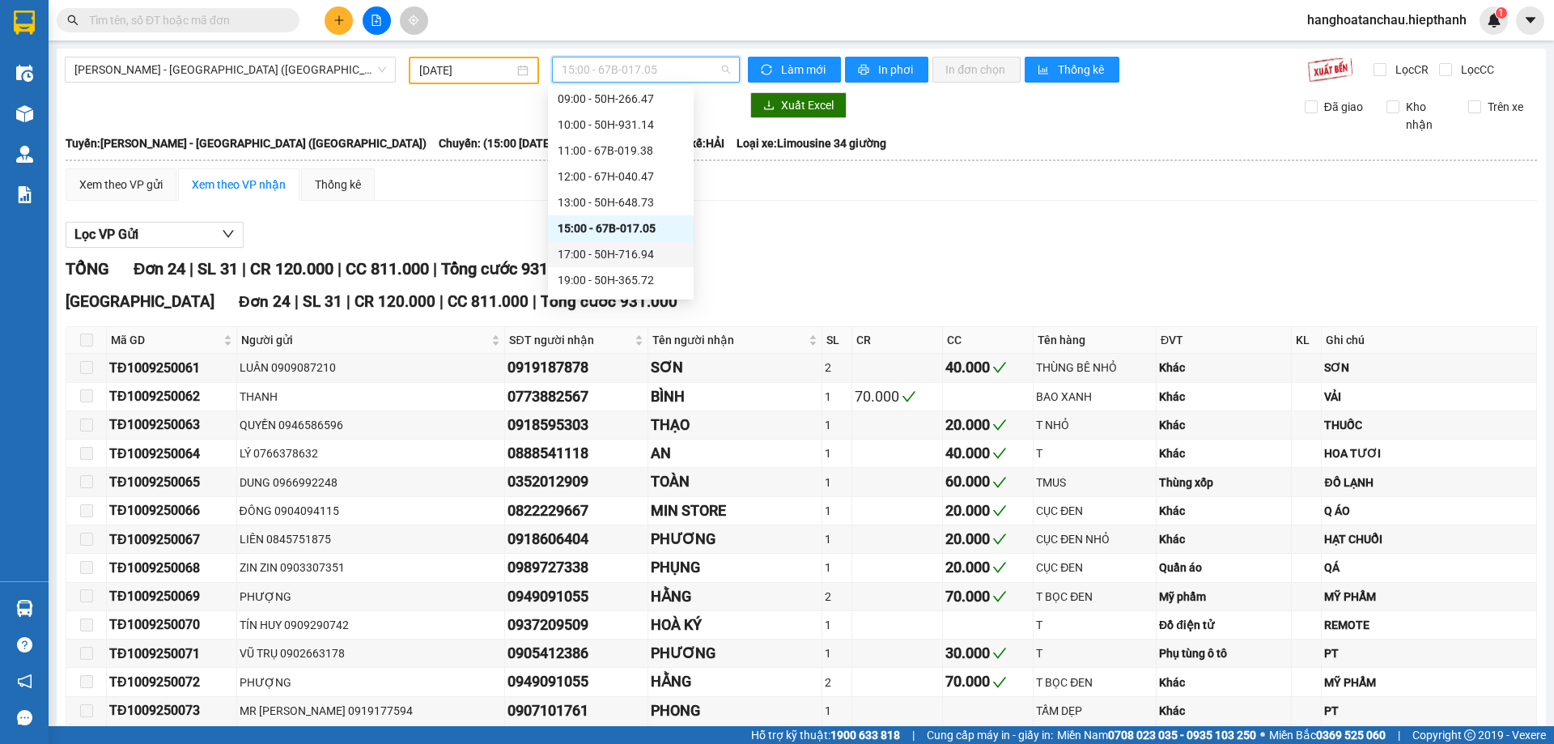
click at [613, 252] on div "17:00 - 50H-716.94" at bounding box center [621, 254] width 126 height 18
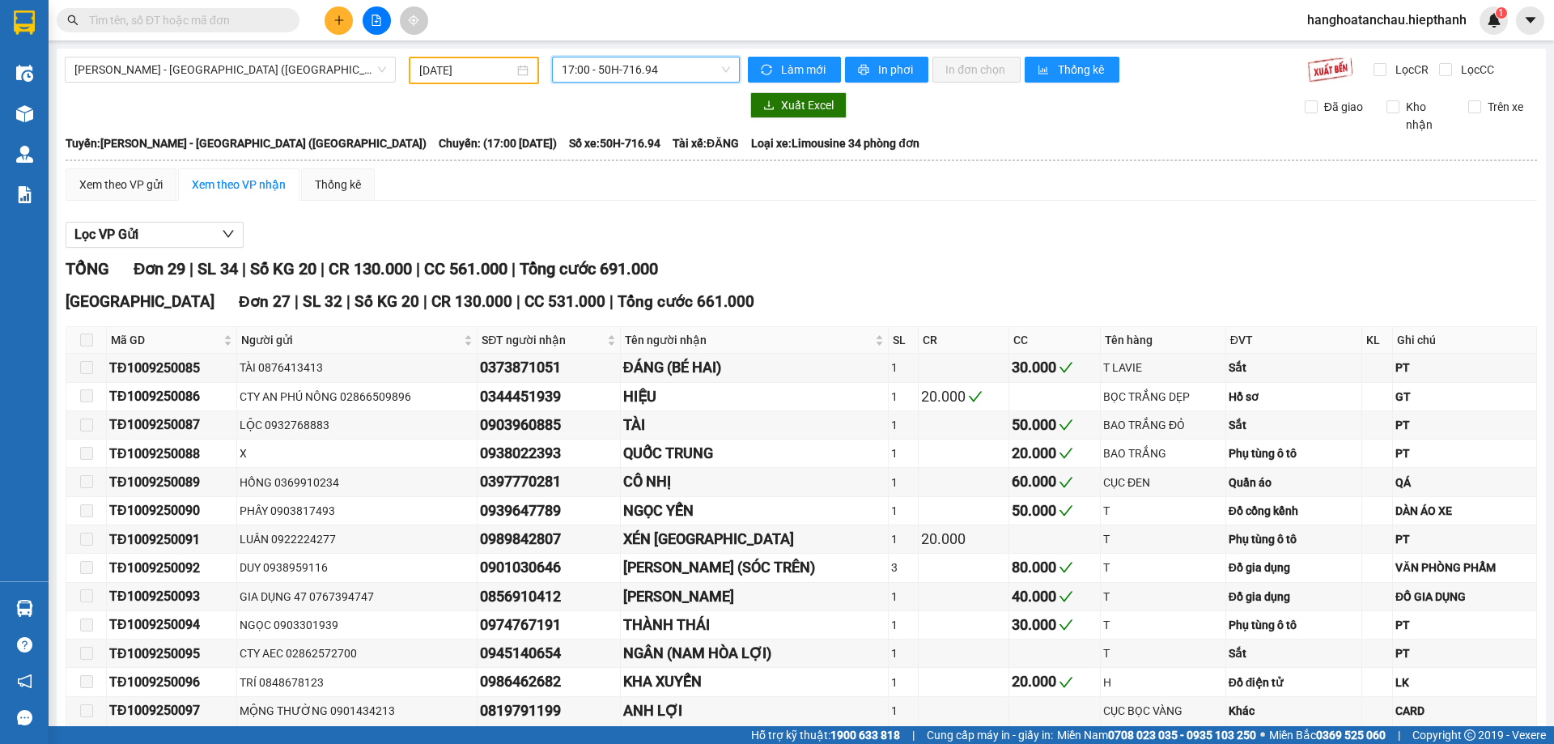
click at [604, 63] on span "17:00 - 50H-716.94" at bounding box center [646, 69] width 168 height 24
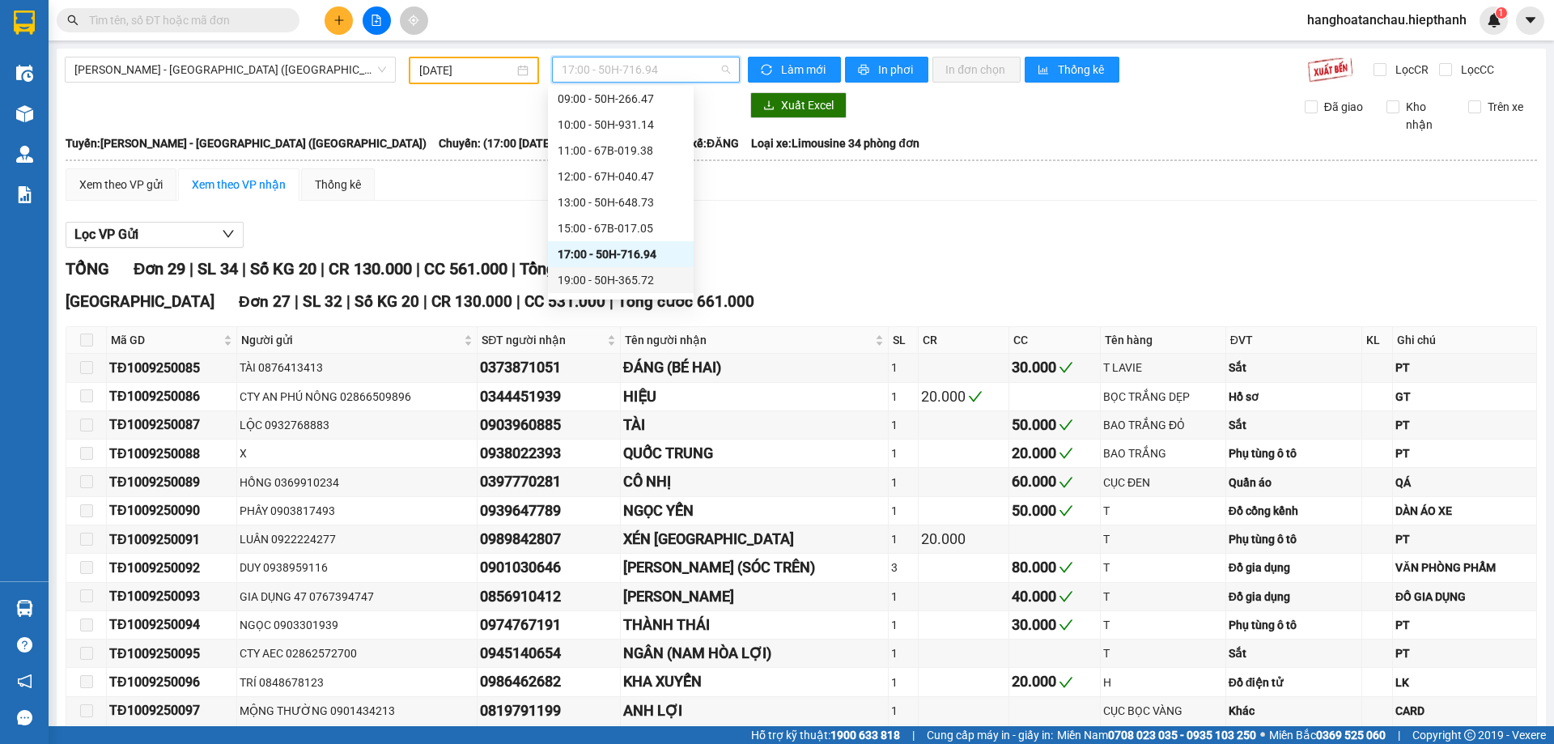
click at [613, 278] on div "19:00 - 50H-365.72" at bounding box center [621, 280] width 126 height 18
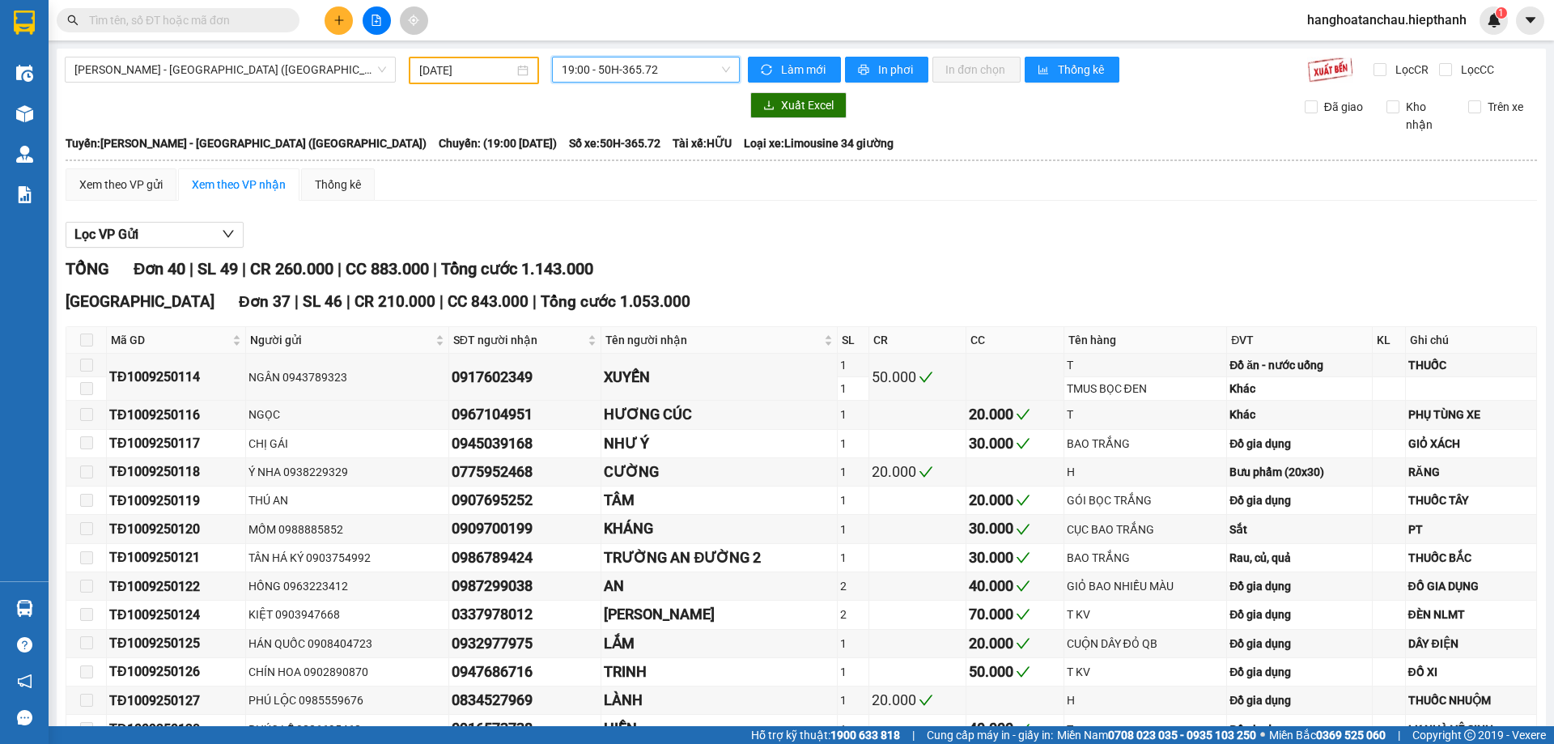
click at [650, 68] on span "19:00 - 50H-365.72" at bounding box center [646, 69] width 168 height 24
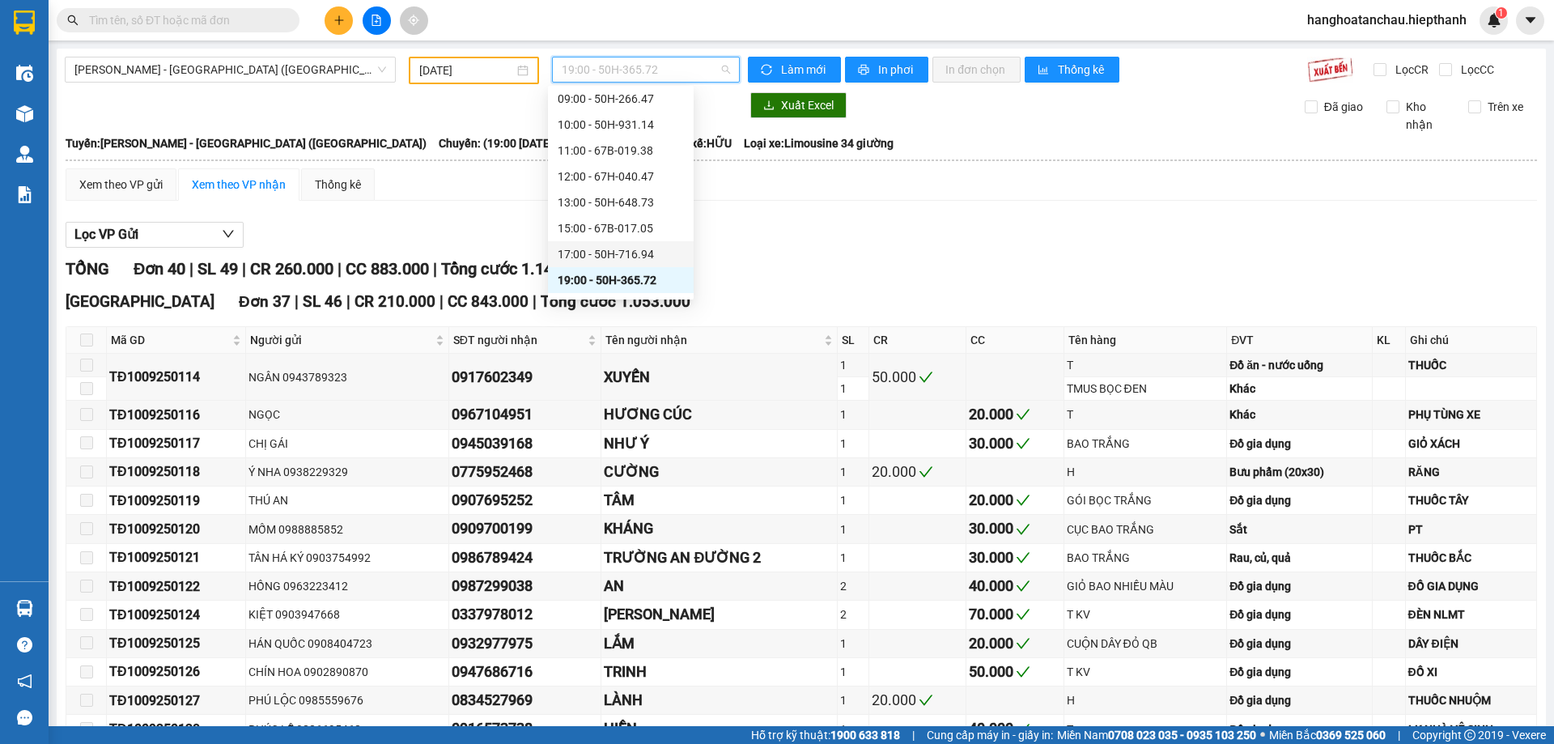
scroll to position [129, 0]
click at [612, 255] on div "21:00 - 50H-151.59" at bounding box center [621, 257] width 126 height 18
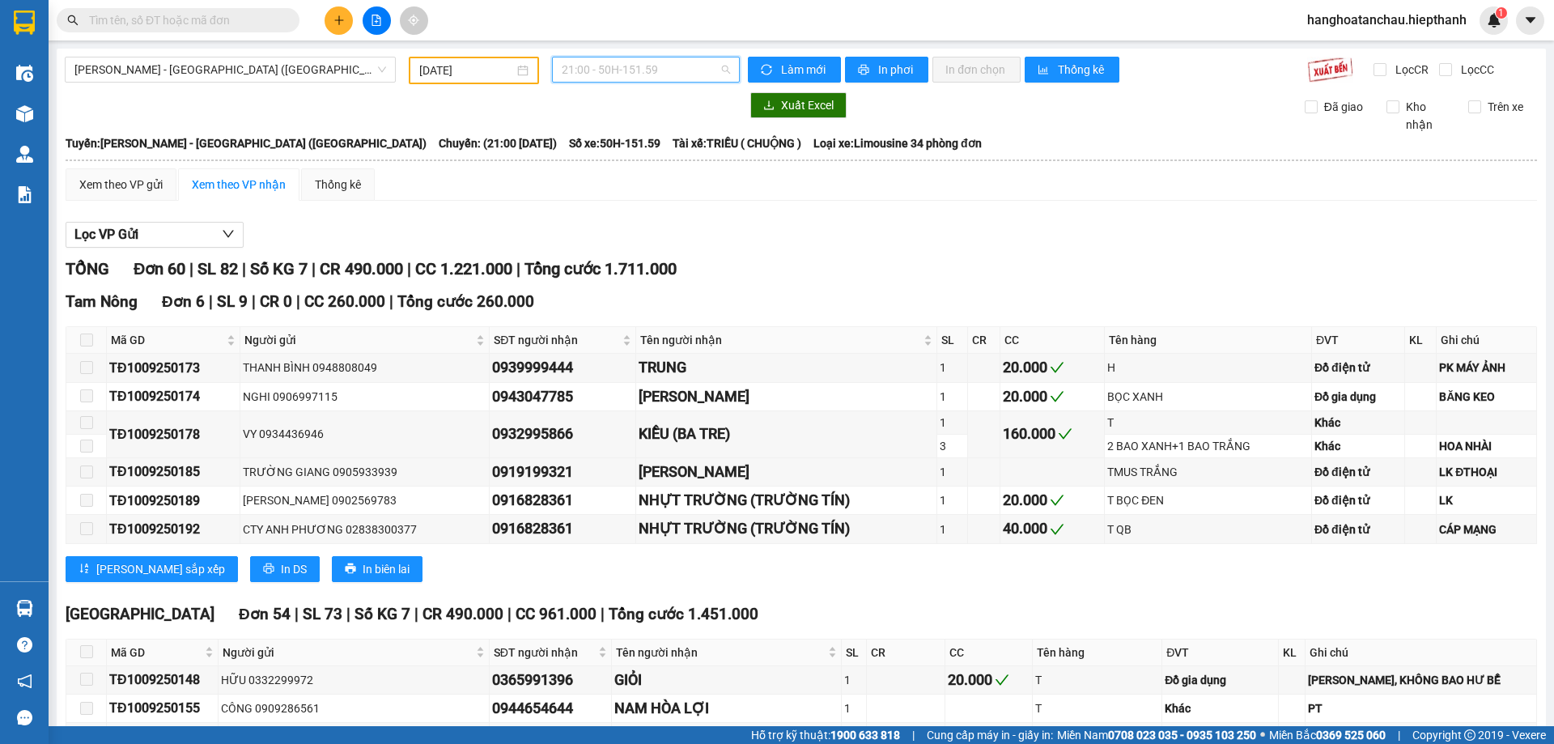
click at [639, 69] on span "21:00 - 50H-151.59" at bounding box center [646, 69] width 168 height 24
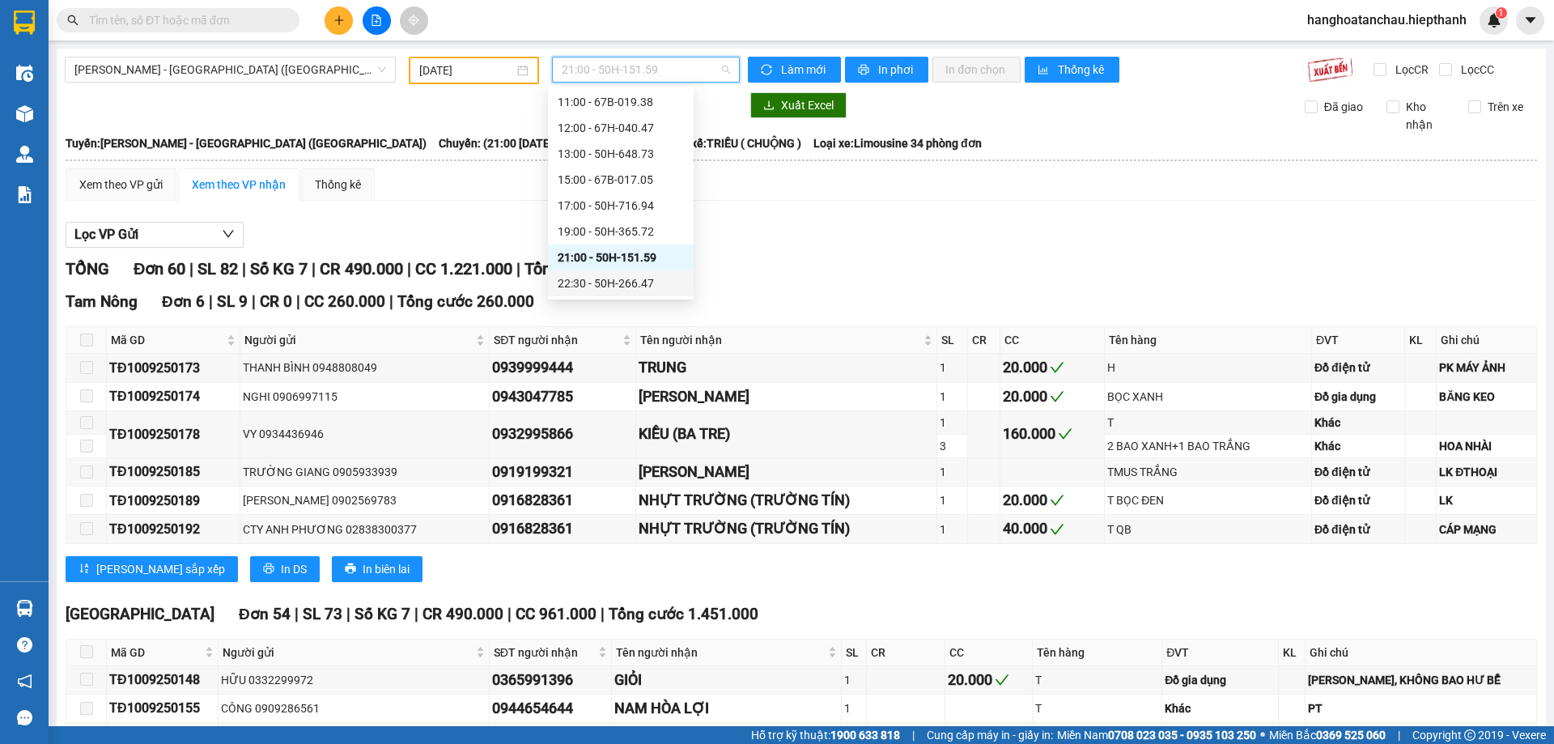
click at [621, 274] on div "22:30 - 50H-266.47" at bounding box center [621, 283] width 126 height 18
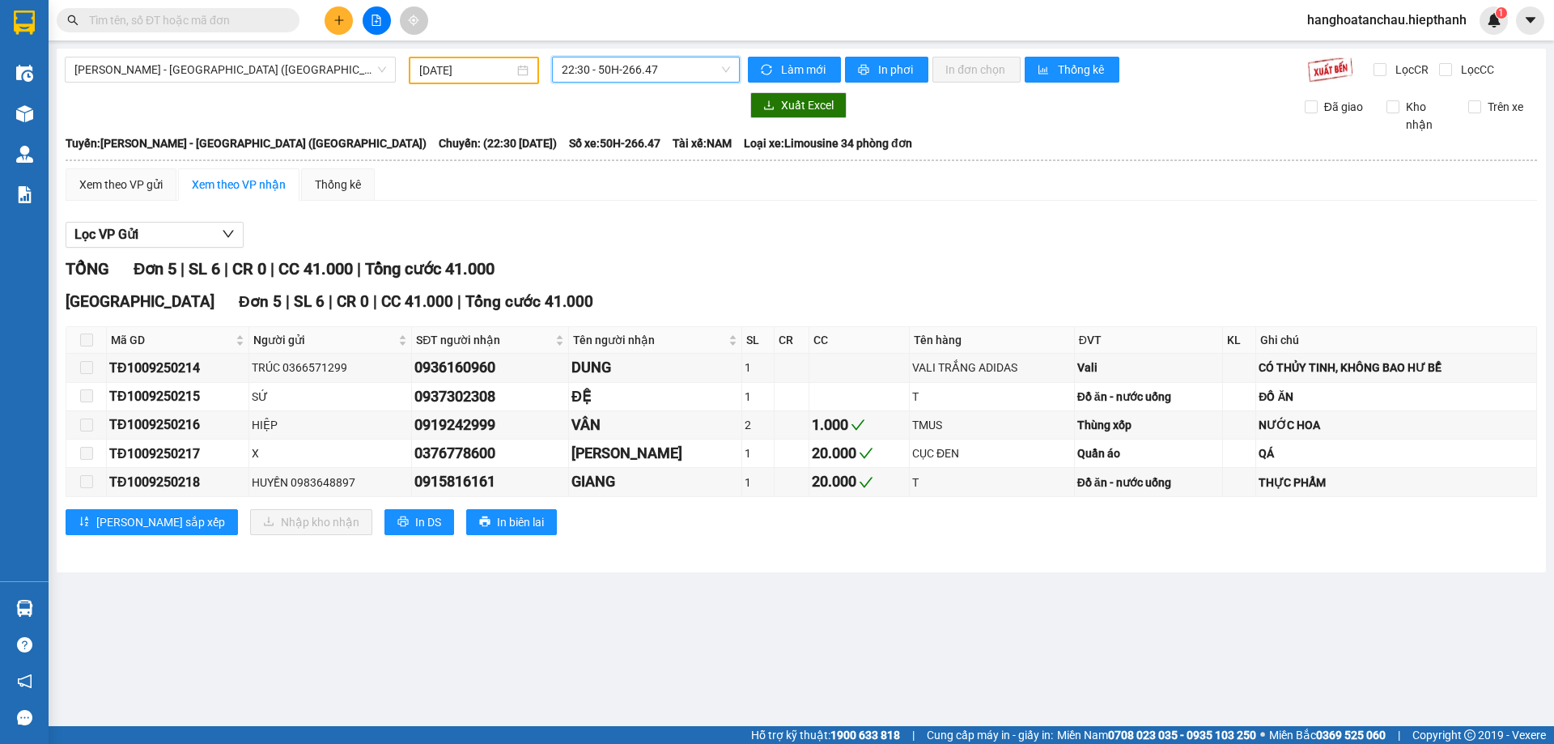
click at [647, 64] on span "22:30 - 50H-266.47" at bounding box center [646, 69] width 168 height 24
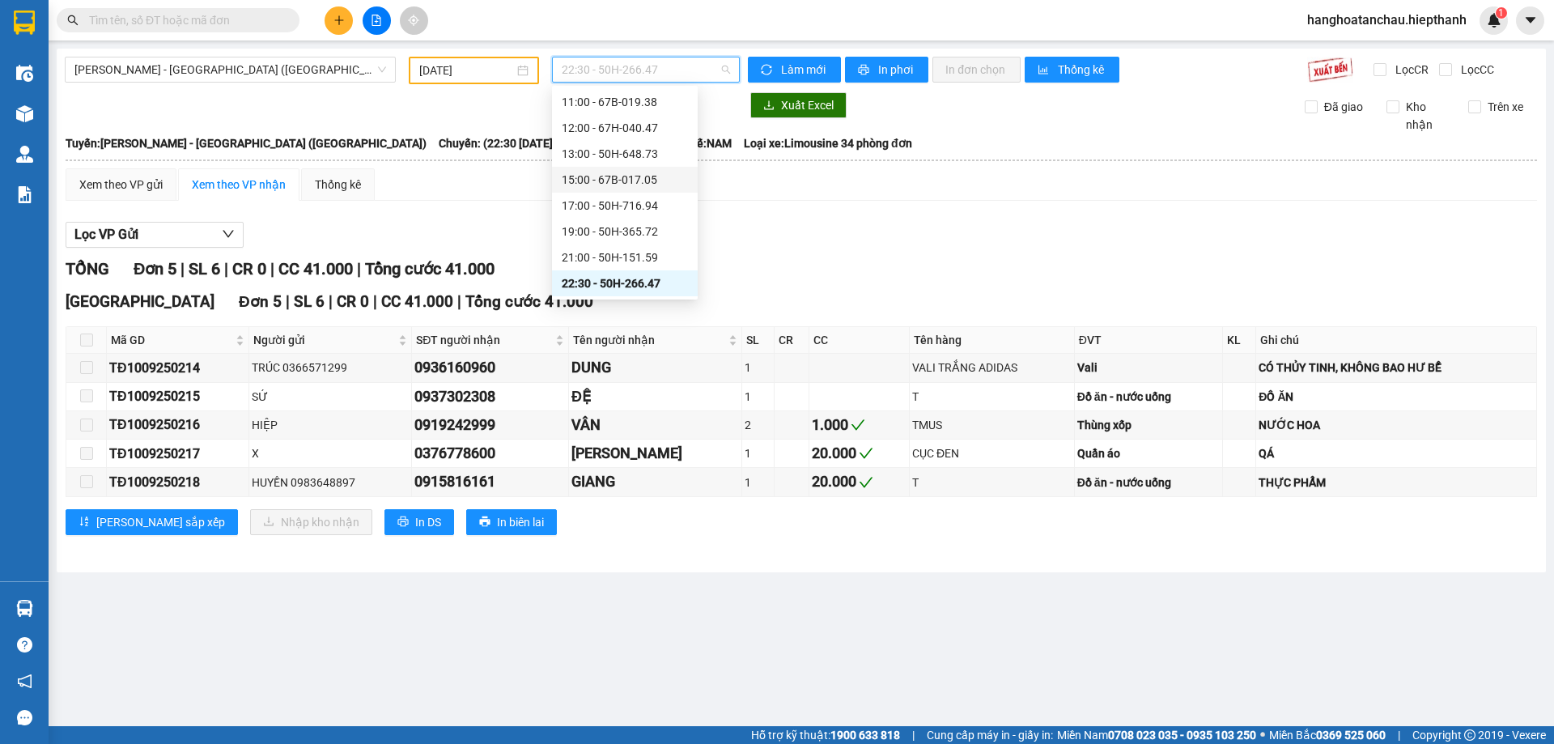
click at [640, 178] on div "15:00 - 67B-017.05" at bounding box center [625, 180] width 126 height 18
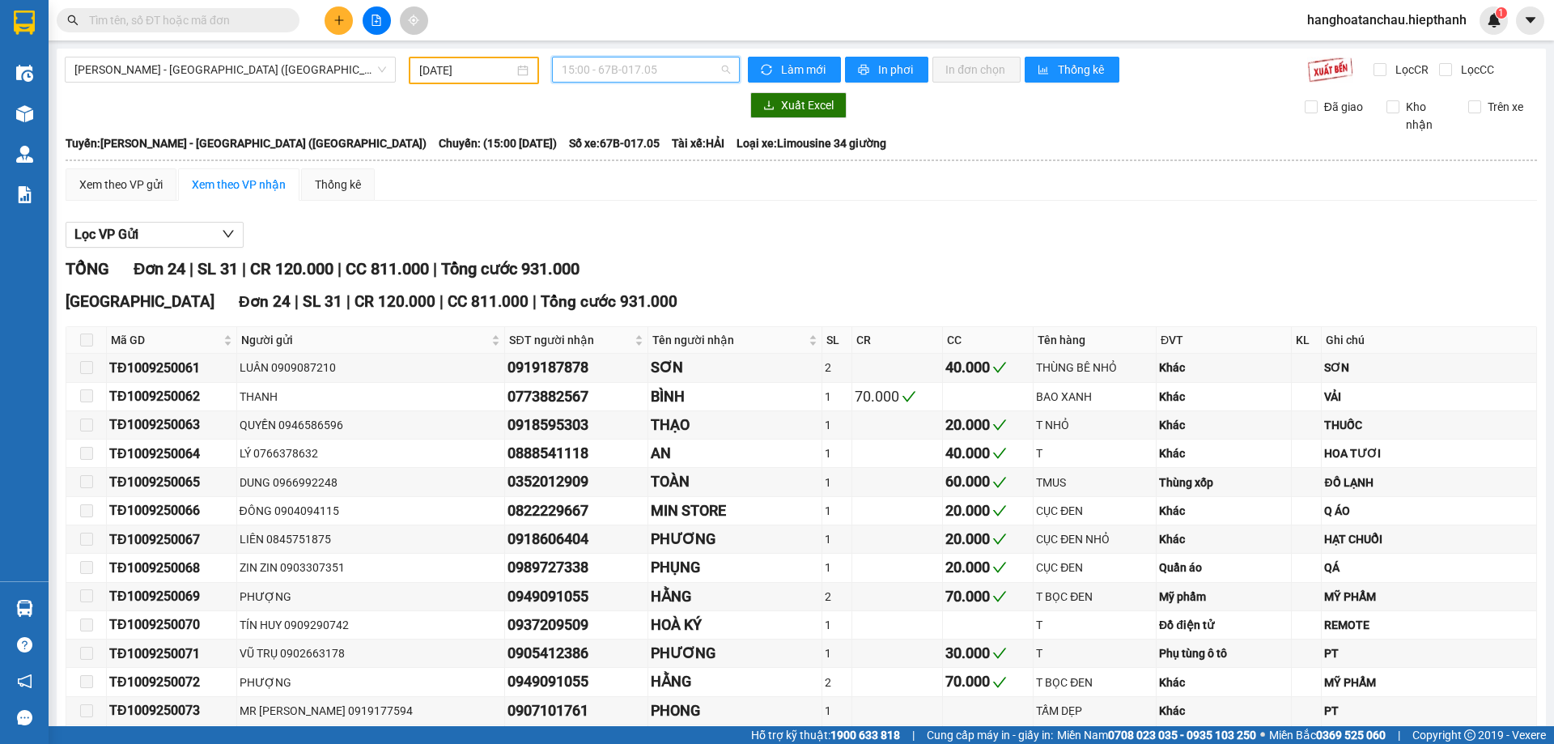
click at [657, 67] on span "15:00 - 67B-017.05" at bounding box center [646, 69] width 168 height 24
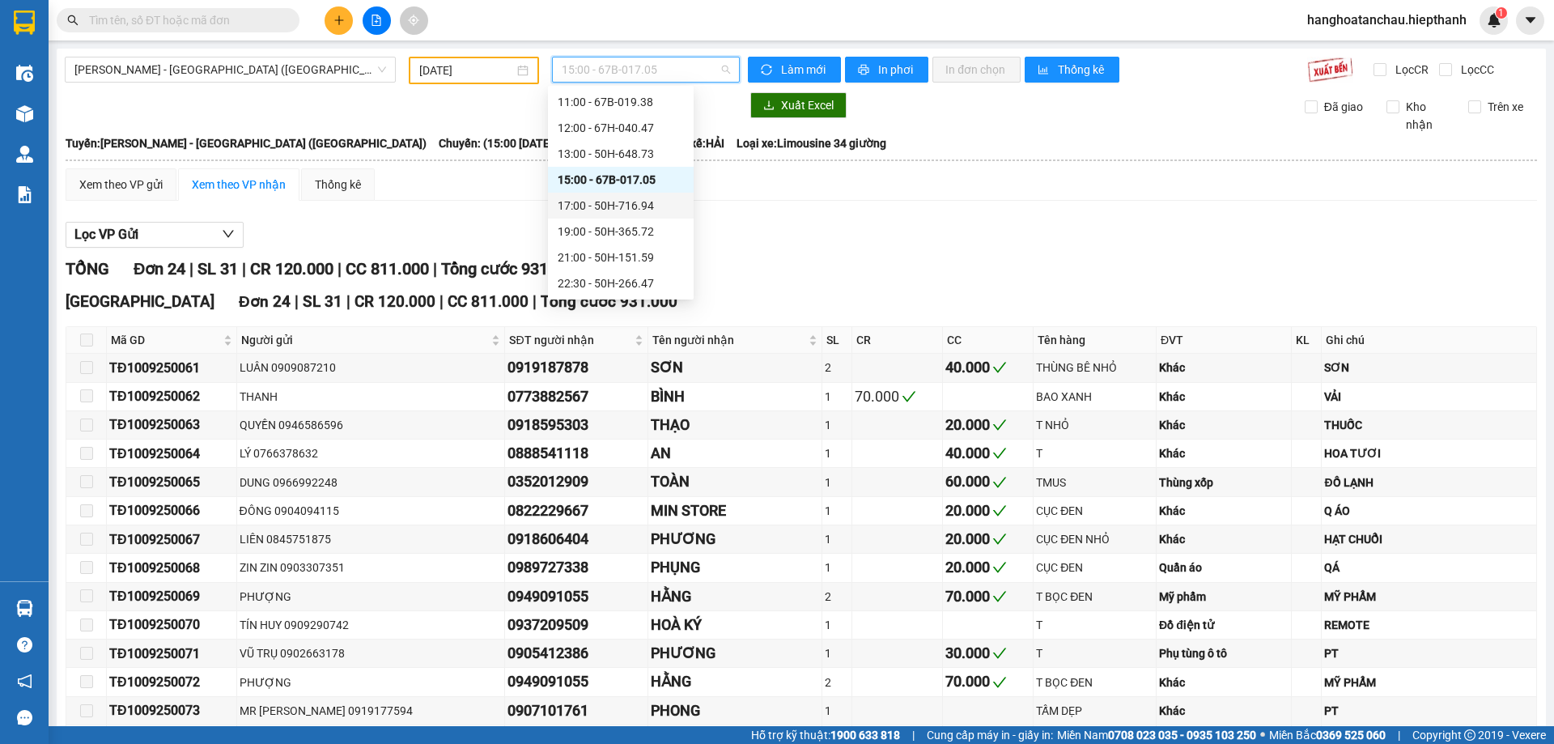
click at [640, 207] on div "17:00 - 50H-716.94" at bounding box center [621, 206] width 126 height 18
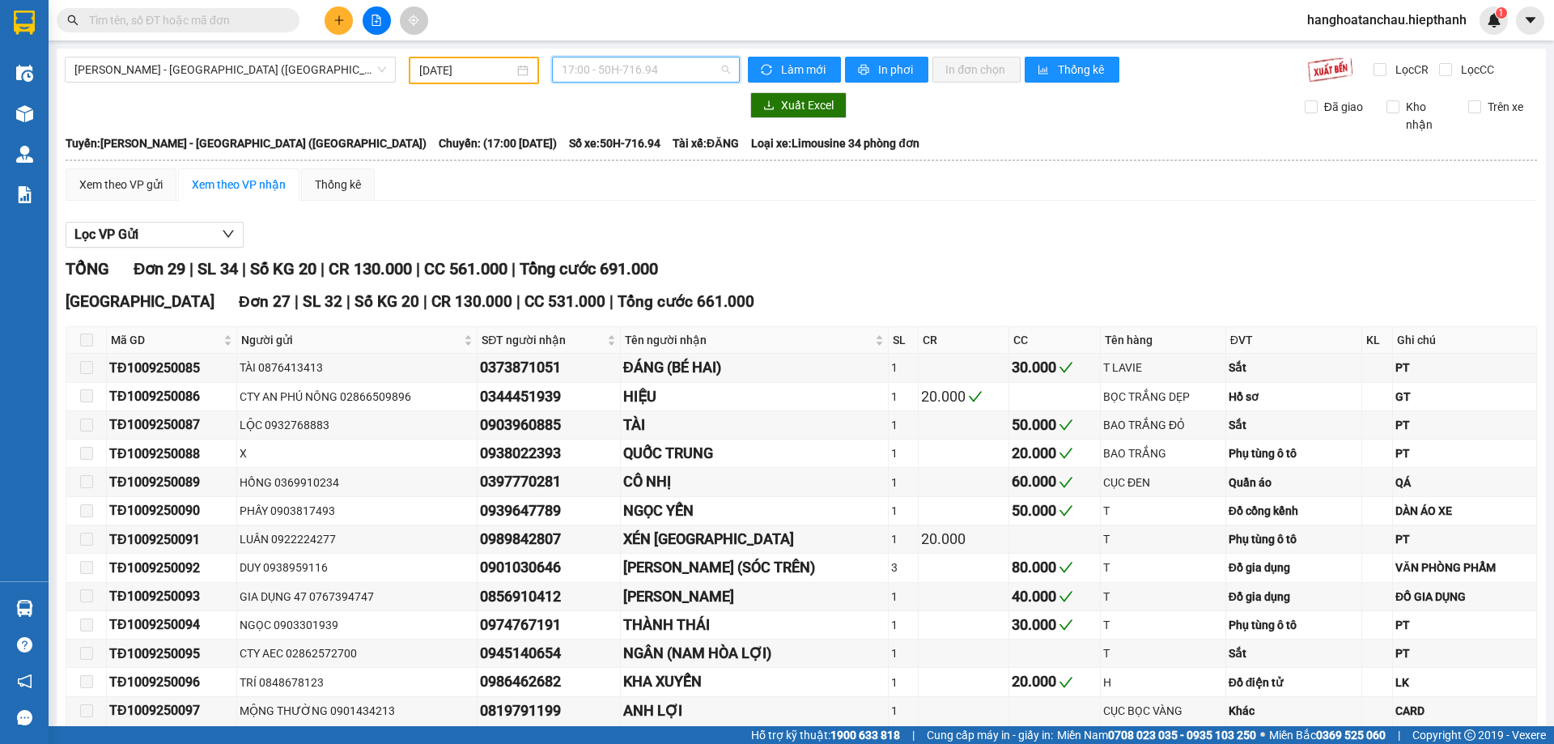
click at [659, 62] on span "17:00 - 50H-716.94" at bounding box center [646, 69] width 168 height 24
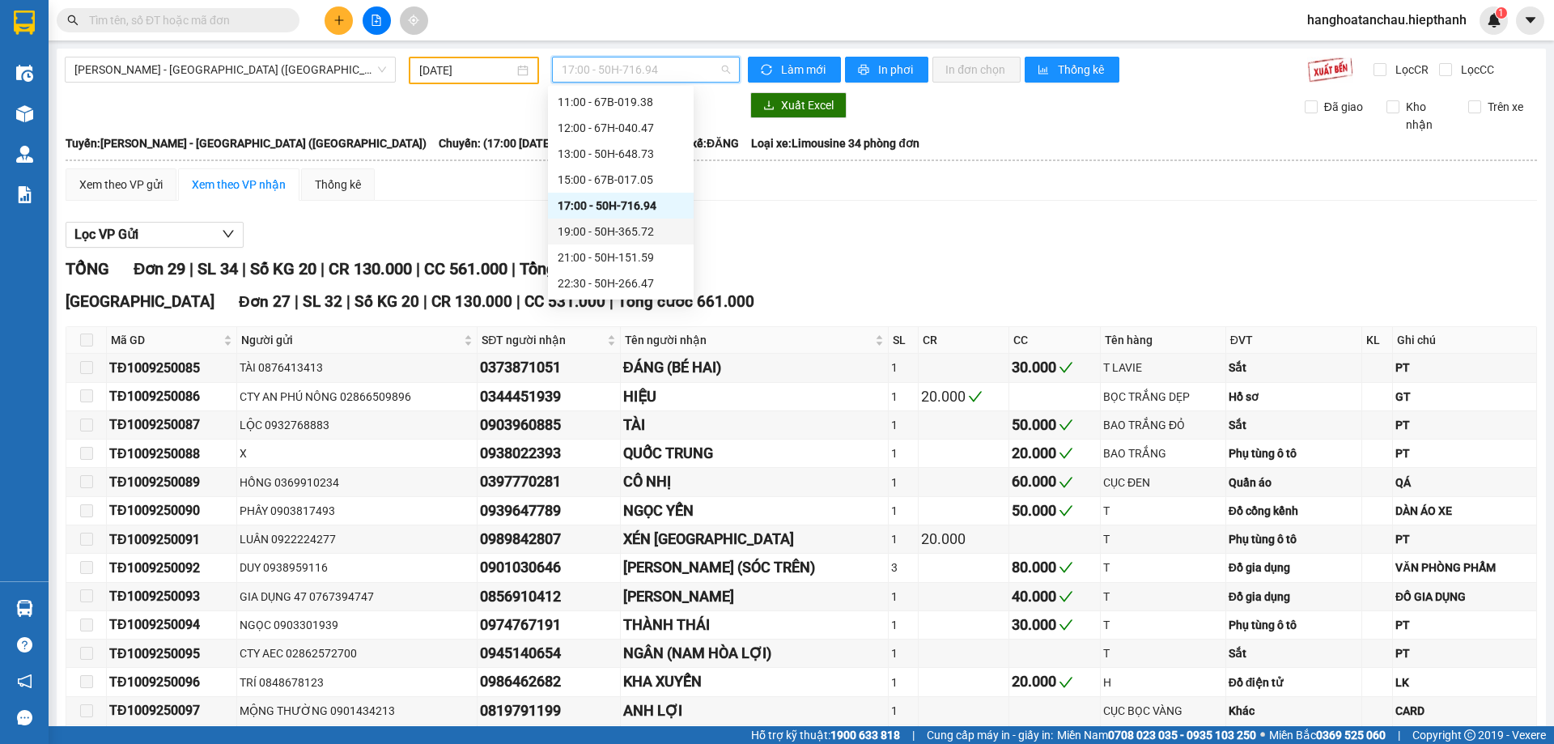
click at [637, 232] on div "19:00 - 50H-365.72" at bounding box center [621, 232] width 126 height 18
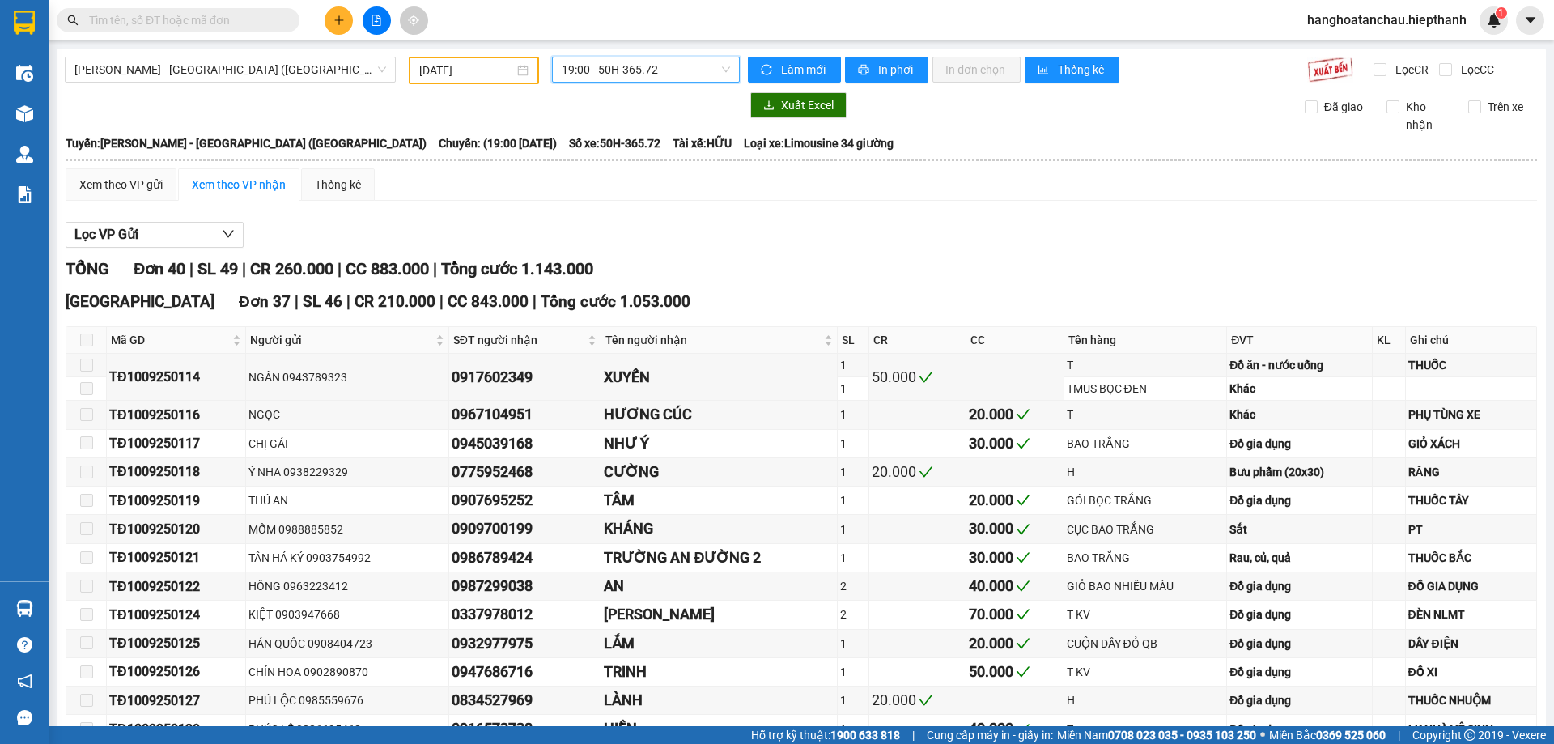
click at [635, 70] on span "19:00 - 50H-365.72" at bounding box center [646, 69] width 168 height 24
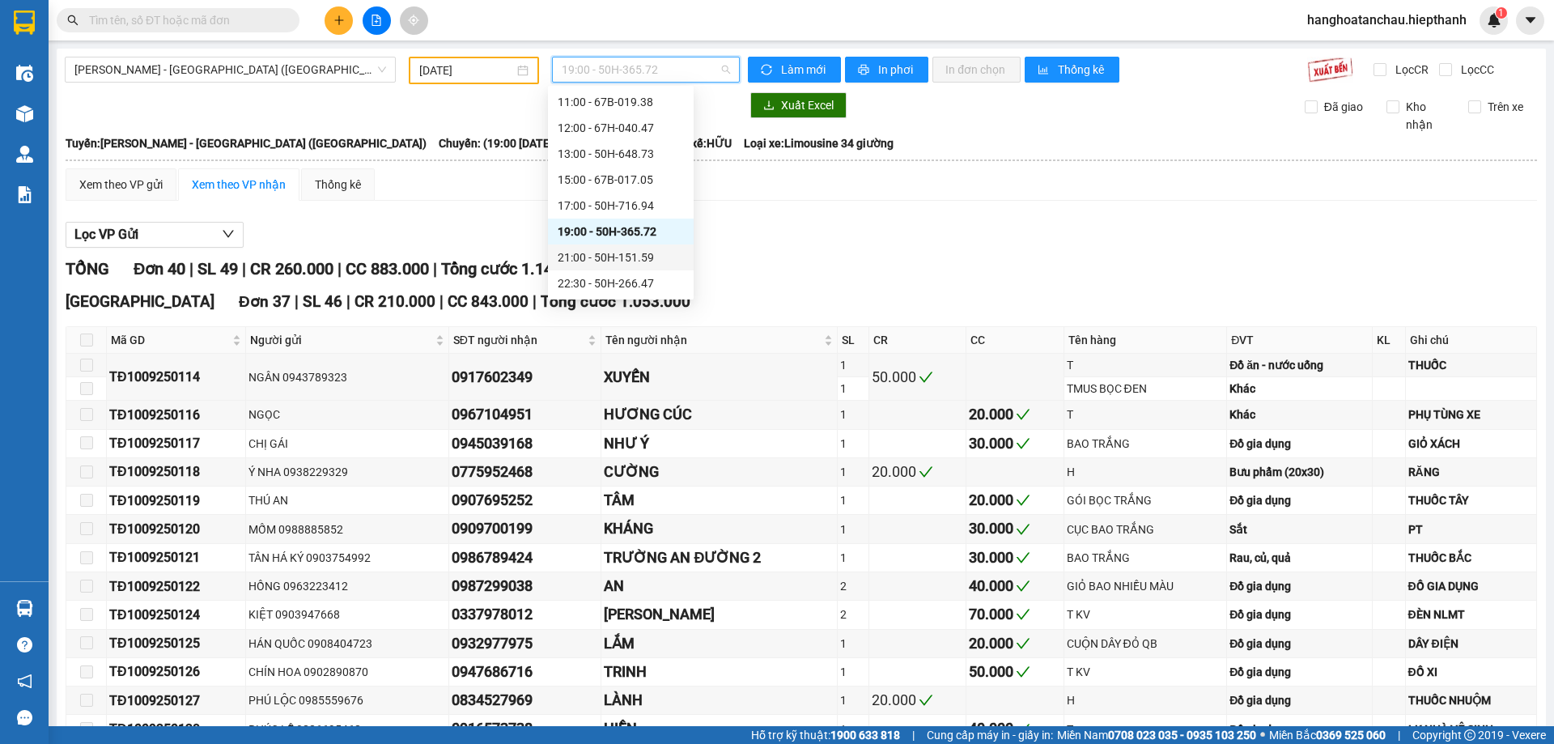
click at [624, 256] on div "21:00 - 50H-151.59" at bounding box center [621, 257] width 126 height 18
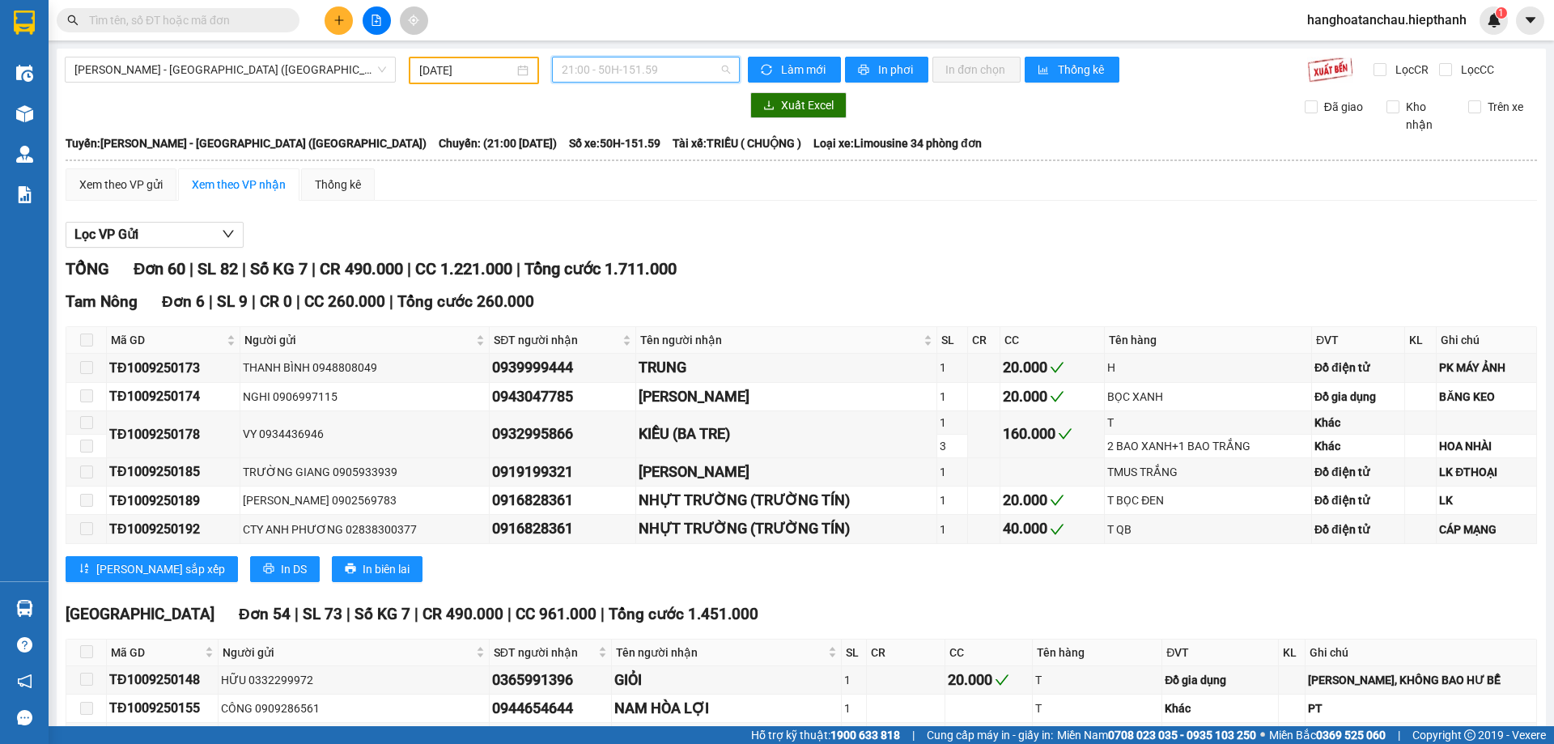
click at [626, 68] on span "21:00 - 50H-151.59" at bounding box center [646, 69] width 168 height 24
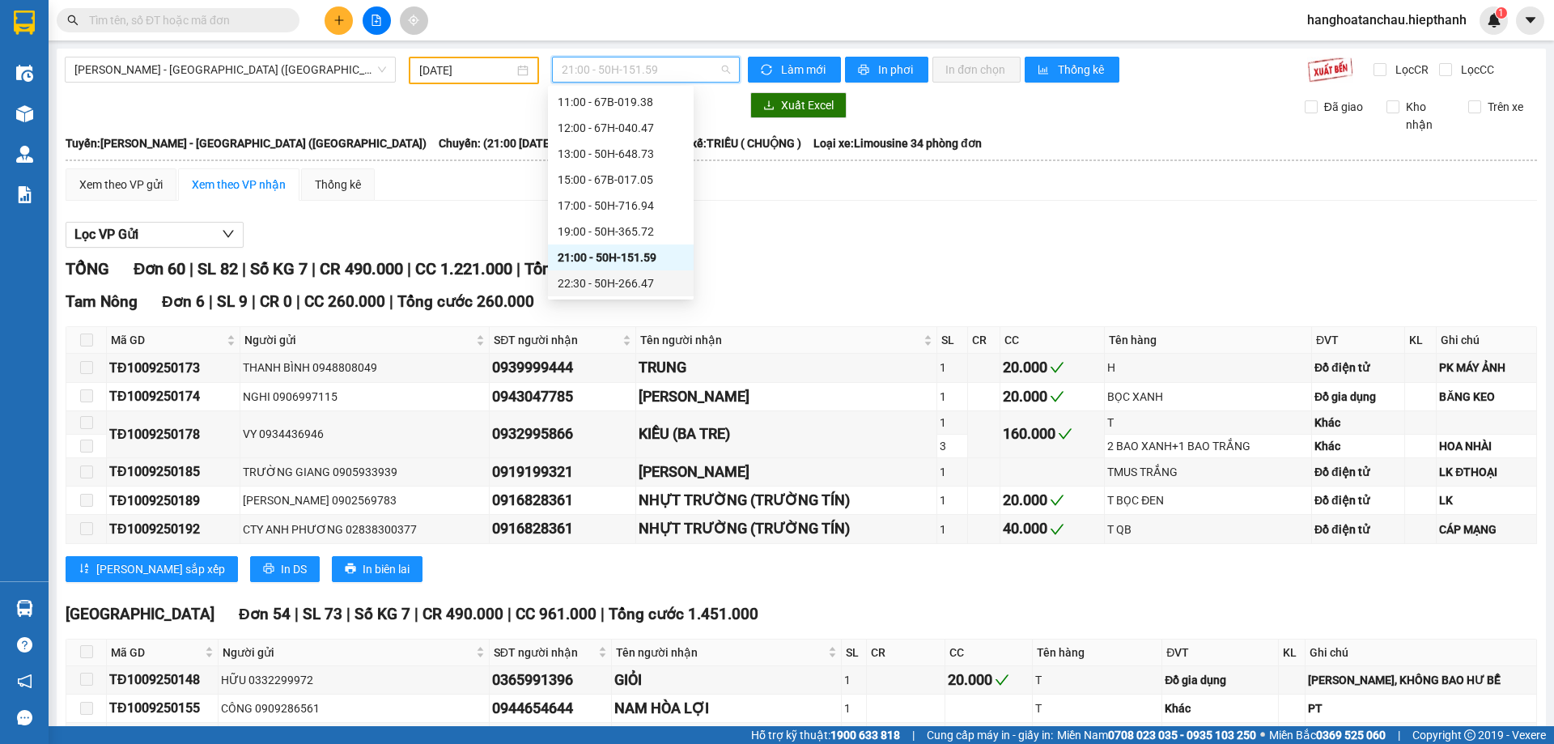
click at [613, 282] on div "22:30 - 50H-266.47" at bounding box center [621, 283] width 126 height 18
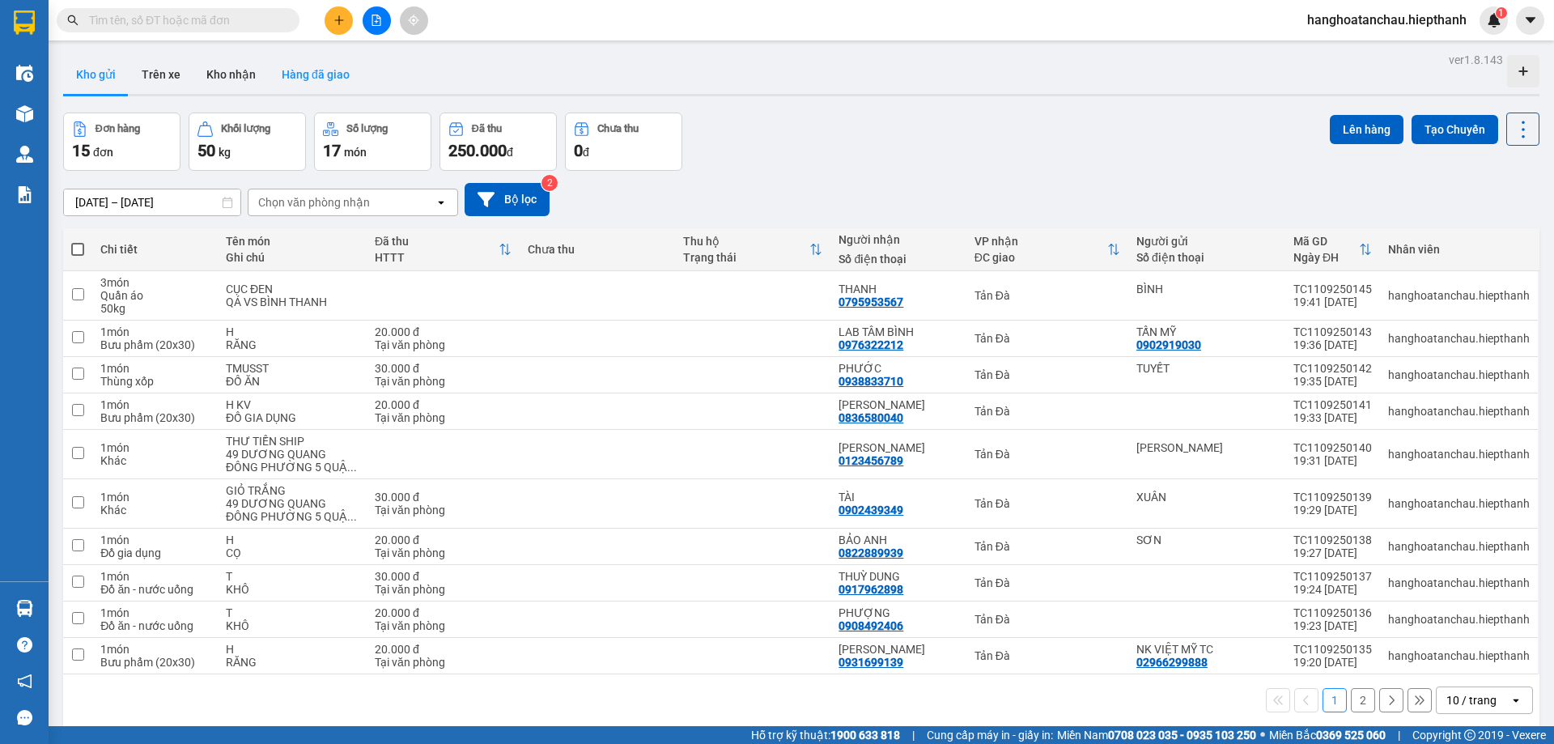
click at [312, 74] on button "Hàng đã giao" at bounding box center [316, 74] width 94 height 39
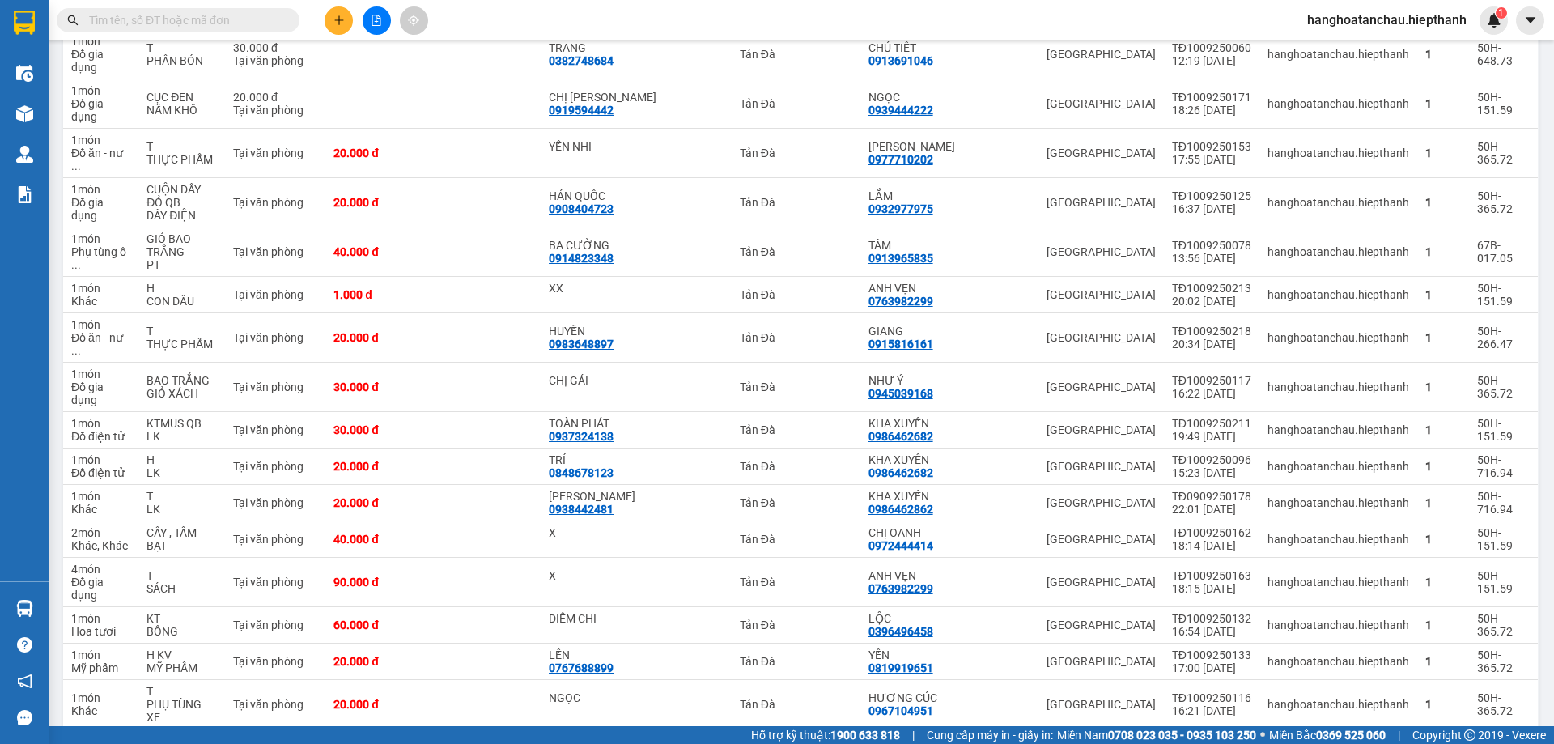
scroll to position [2383, 0]
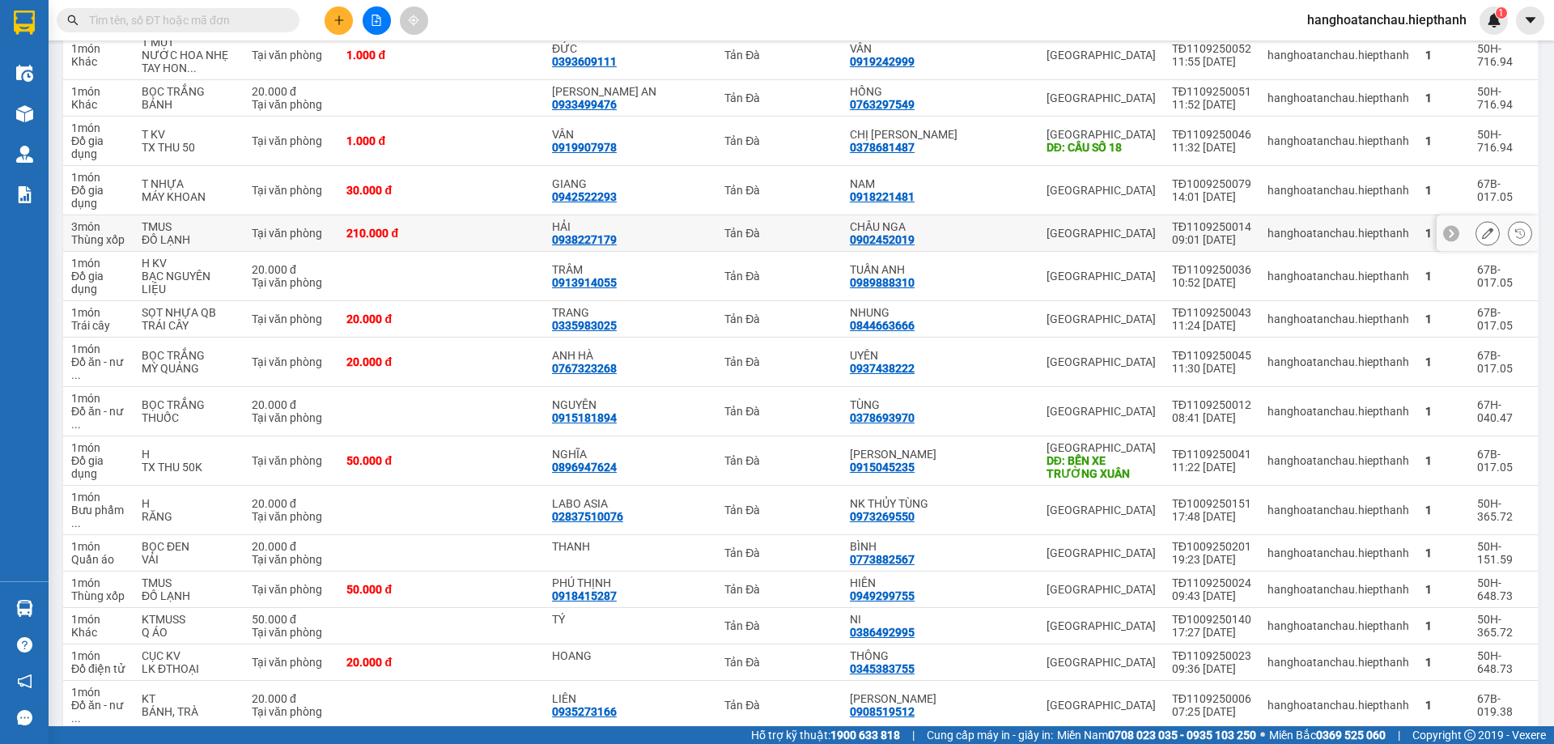
scroll to position [0, 0]
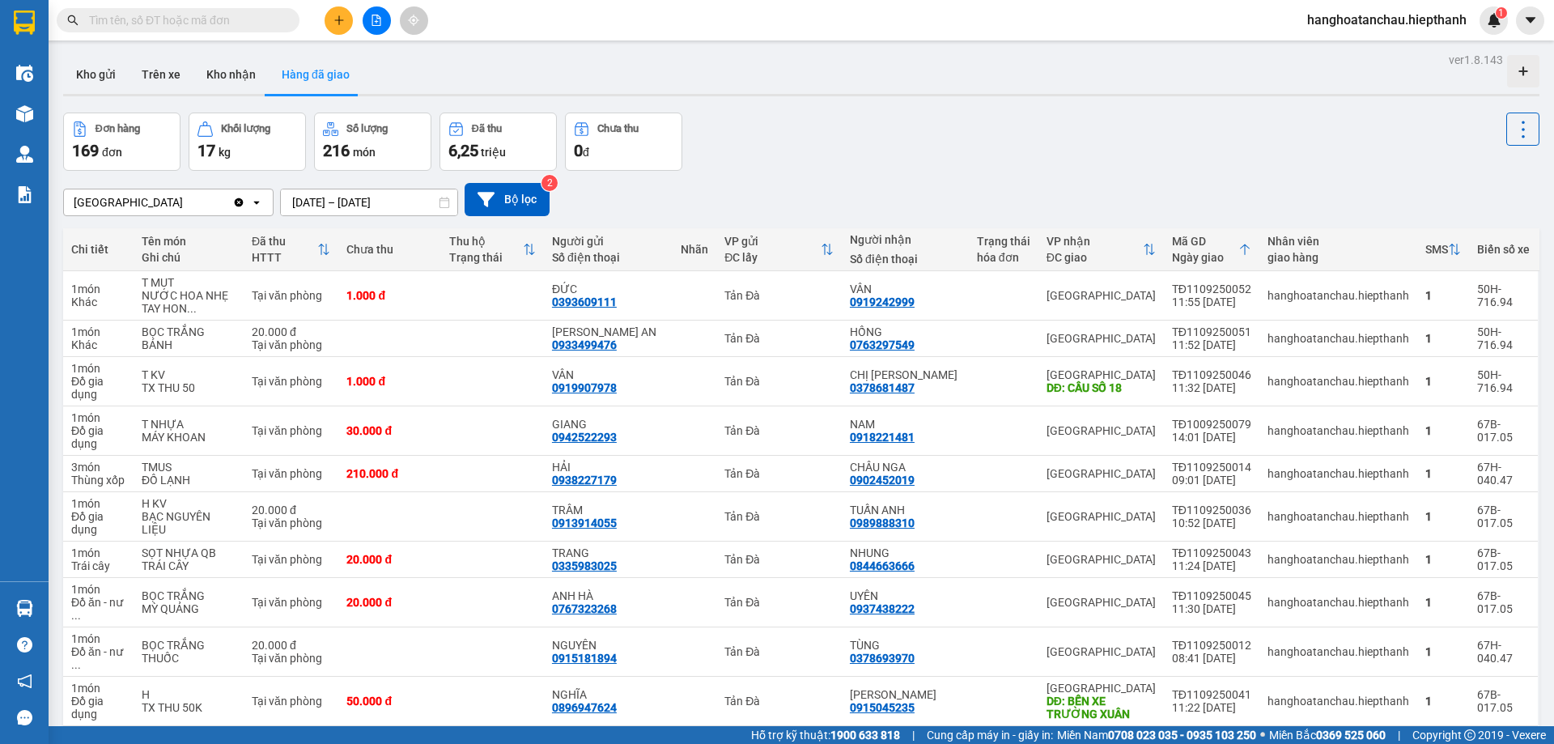
click at [894, 168] on div "Đơn hàng 169 đơn Khối lượng 17 kg Số lượng 216 món Đã thu 6,25 triệu Chưa thu 0…" at bounding box center [801, 141] width 1476 height 58
click at [907, 142] on div "Đơn hàng 169 đơn Khối lượng 17 kg Số lượng 216 món Đã thu 6,25 triệu Chưa thu 0…" at bounding box center [801, 141] width 1476 height 58
click at [90, 69] on button "Kho gửi" at bounding box center [96, 74] width 66 height 39
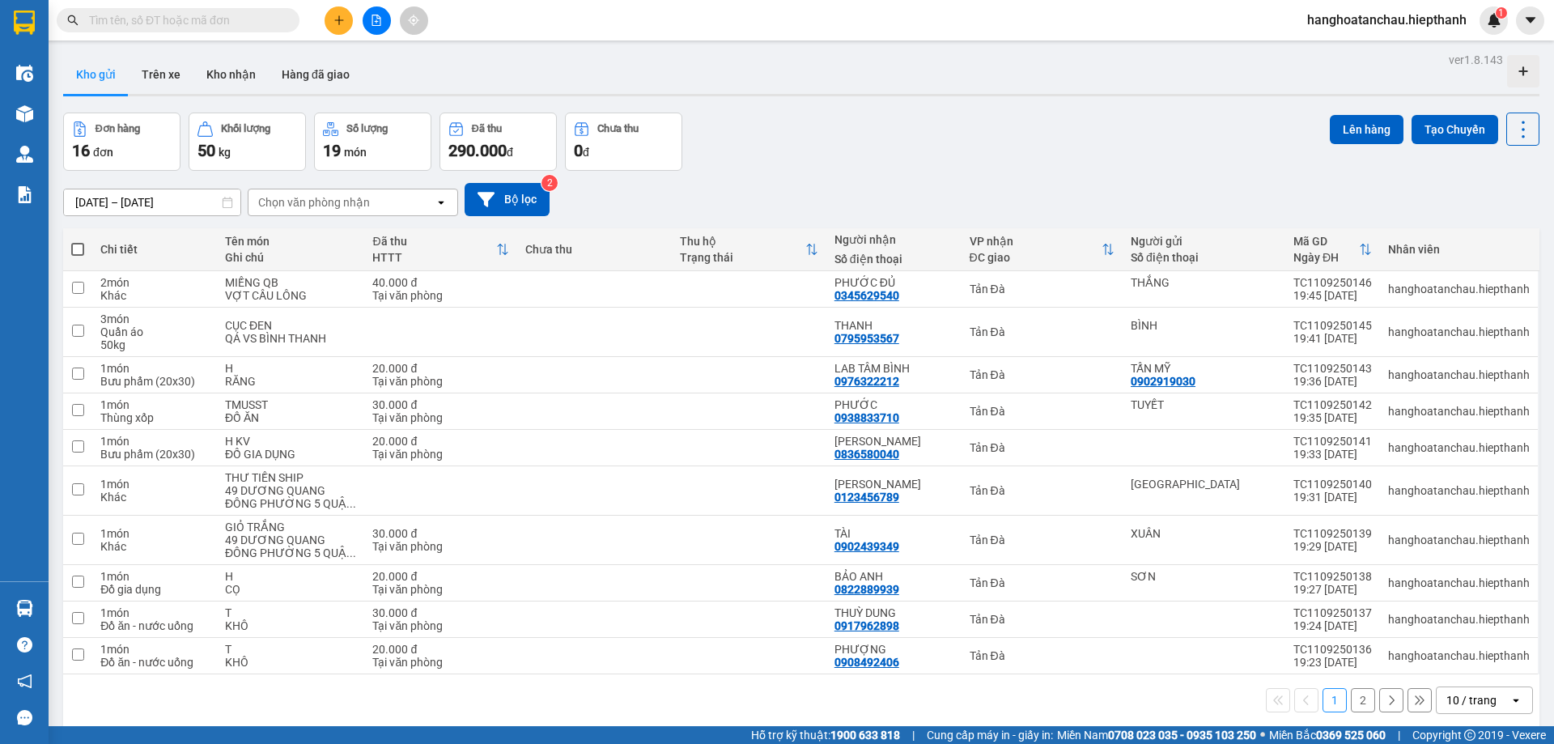
scroll to position [74, 0]
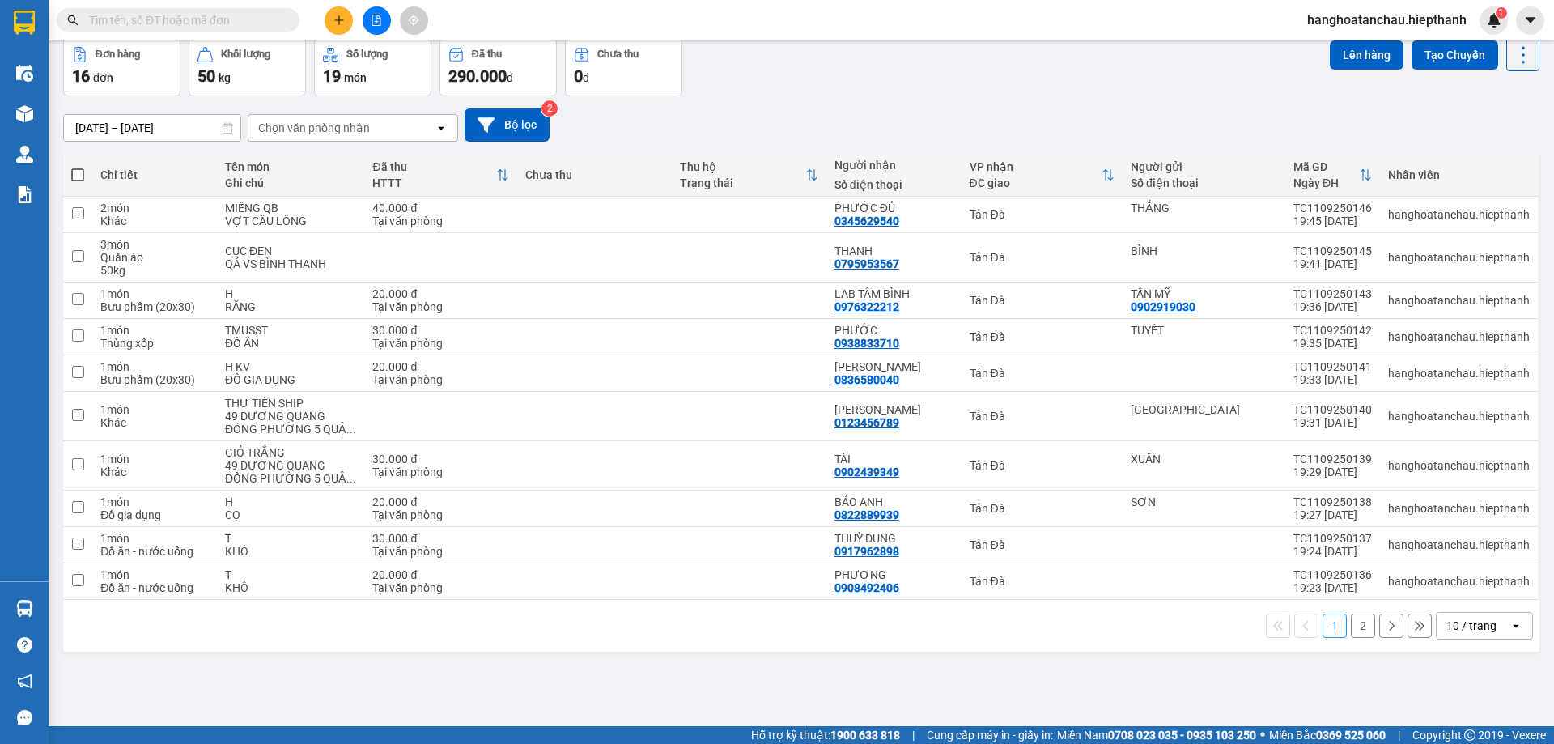
click at [1351, 623] on button "2" at bounding box center [1363, 625] width 24 height 24
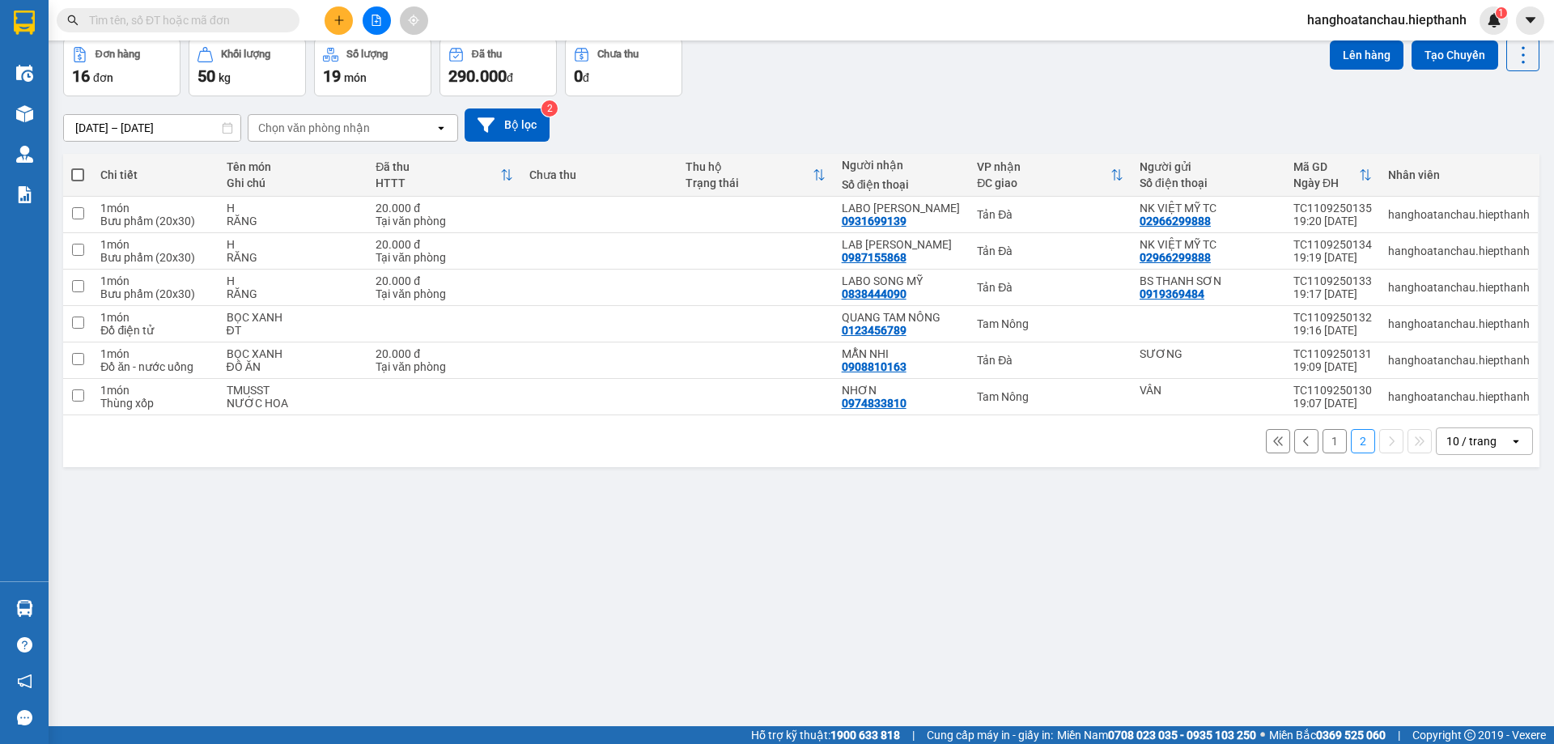
click at [1325, 437] on button "1" at bounding box center [1334, 441] width 24 height 24
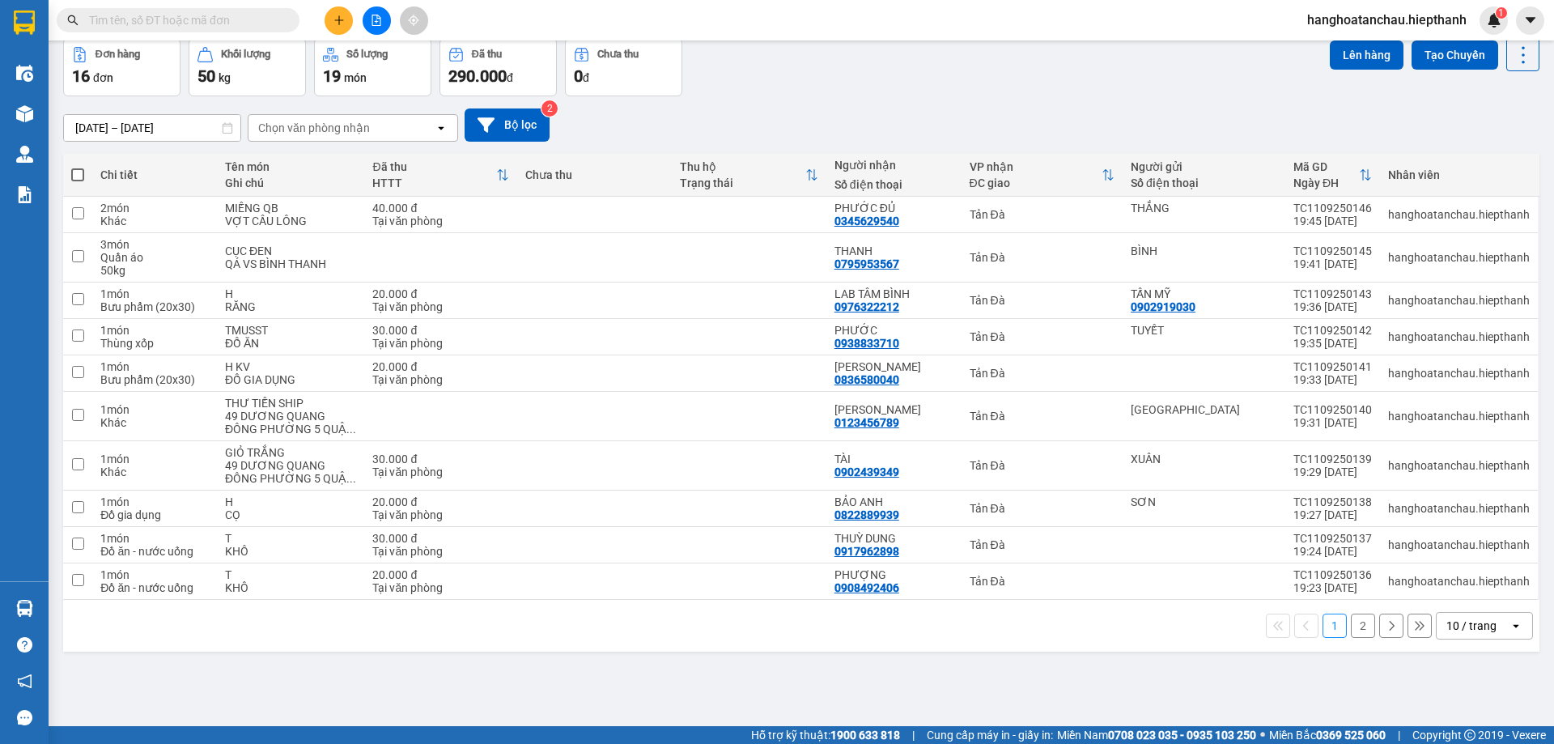
click at [1452, 623] on div "10 / trang" at bounding box center [1471, 625] width 50 height 16
click at [1447, 588] on span "100 / trang" at bounding box center [1465, 590] width 58 height 16
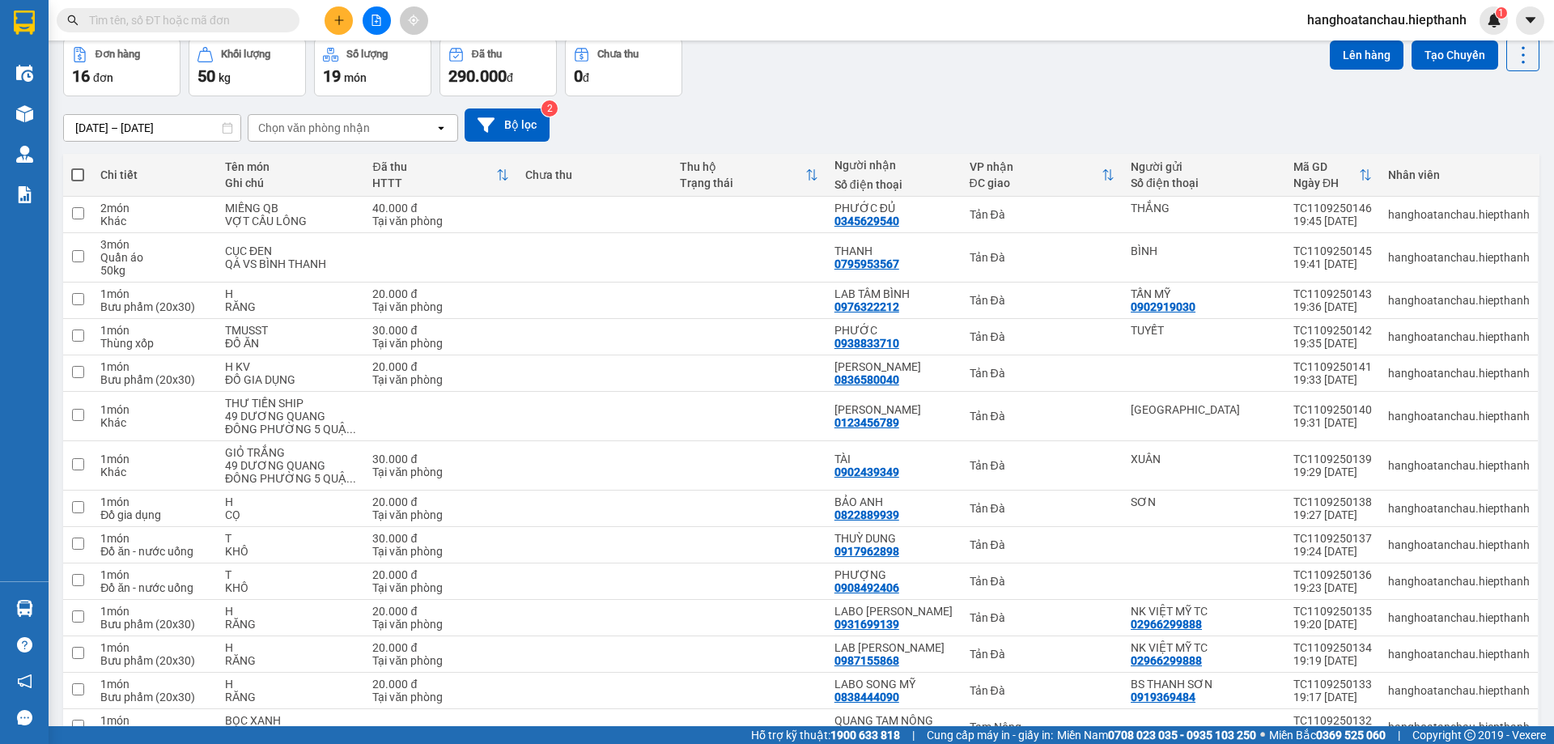
scroll to position [0, 0]
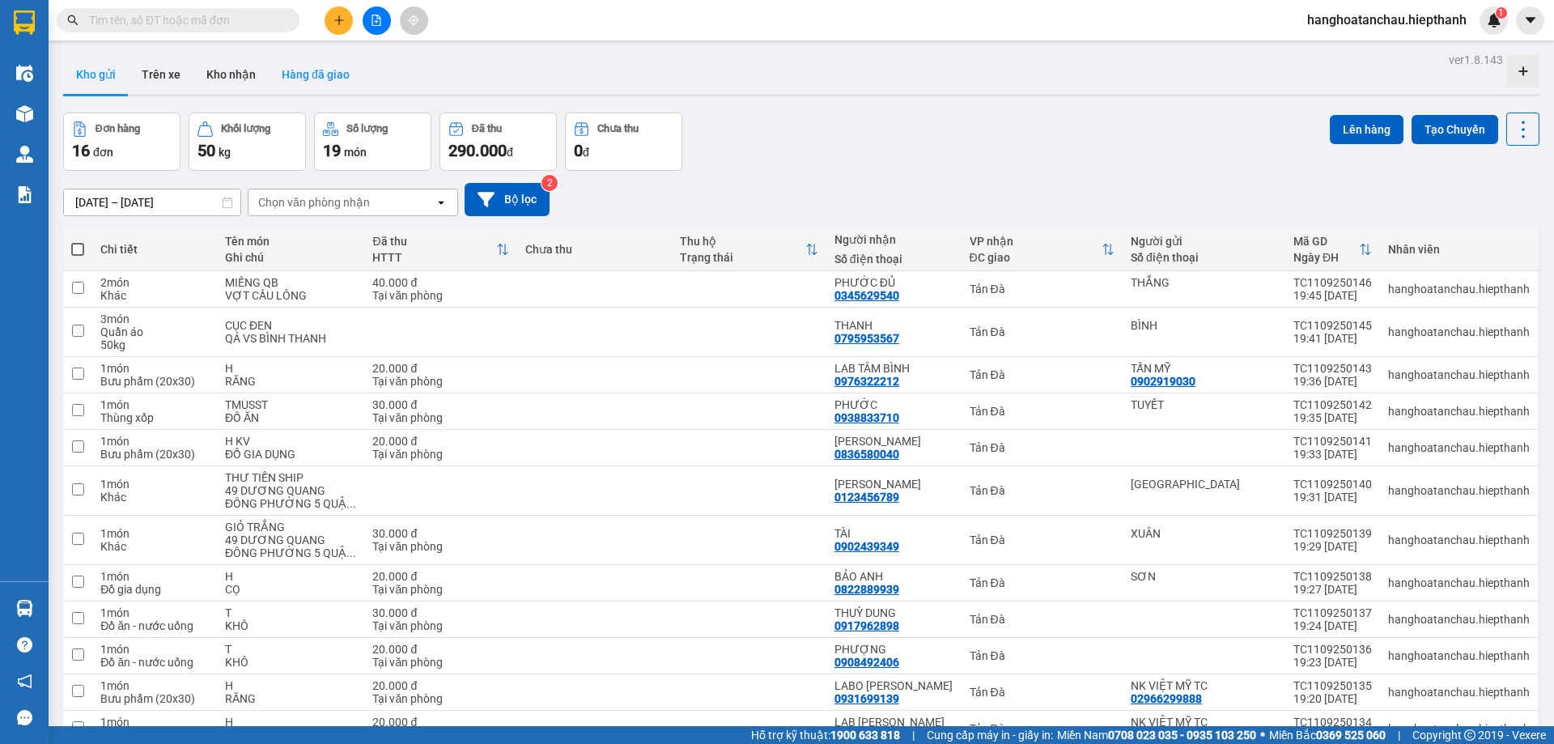
click at [311, 78] on button "Hàng đã giao" at bounding box center [316, 74] width 94 height 39
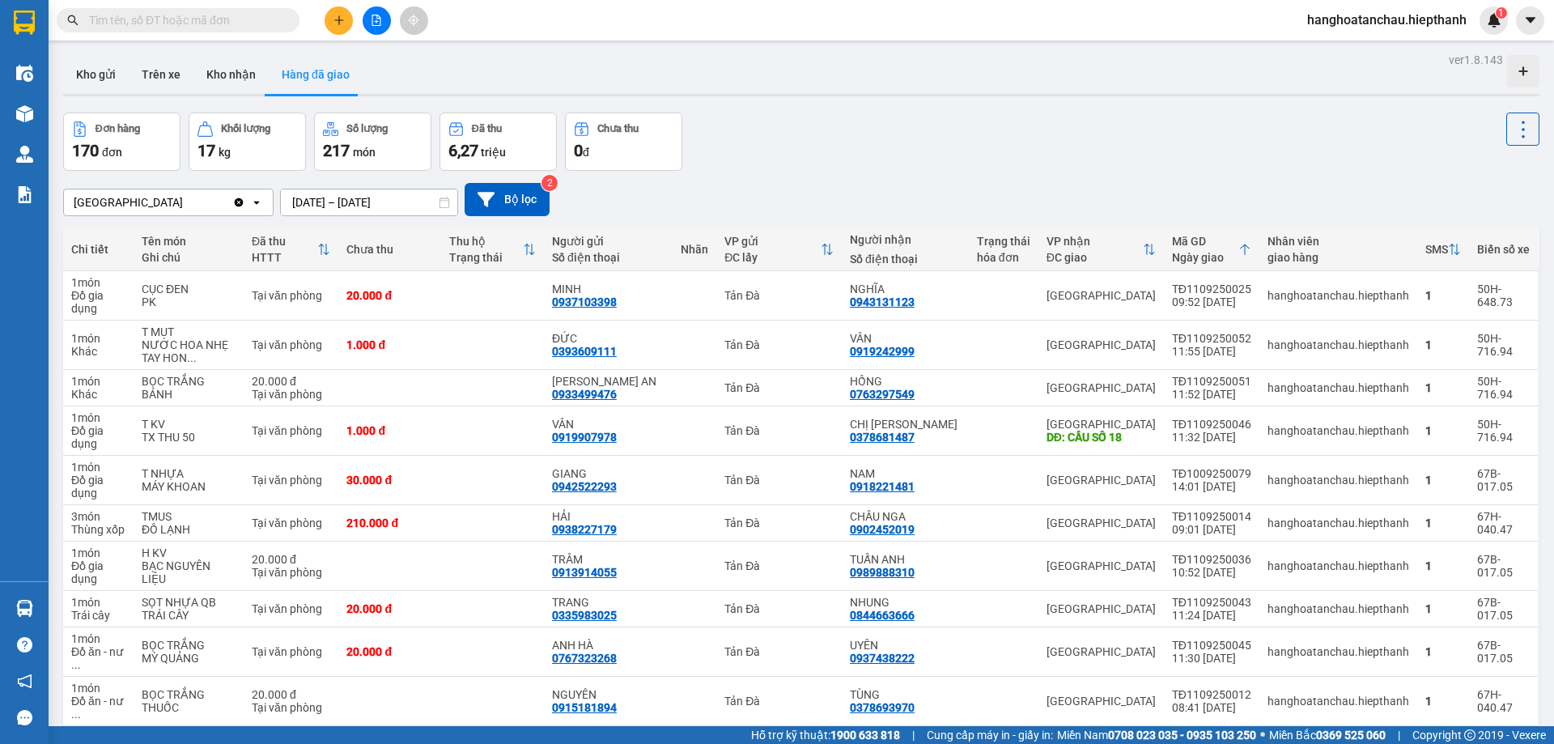
click at [235, 25] on input "text" at bounding box center [184, 20] width 191 height 18
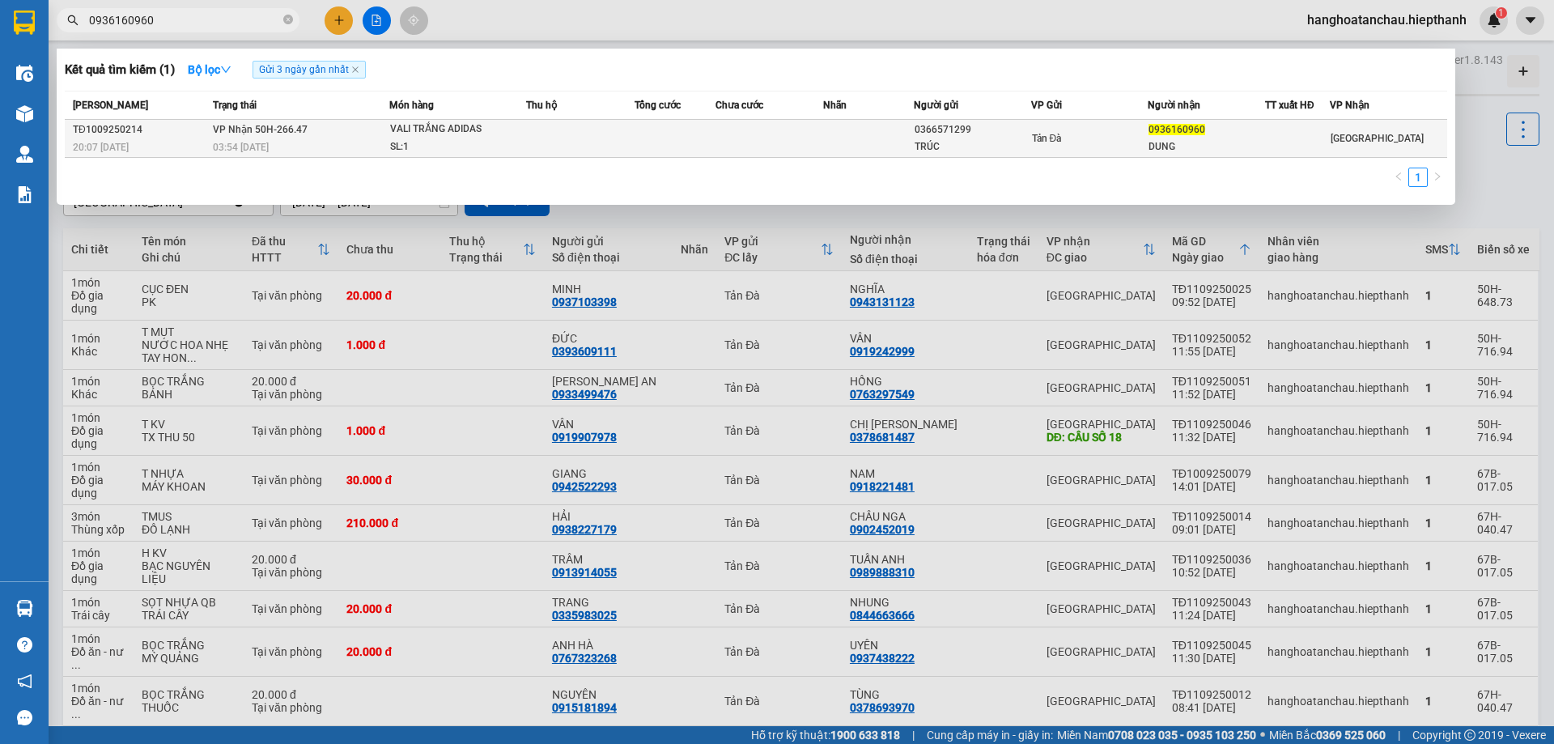
type input "0936160960"
click at [495, 128] on div "VALI TRẮNG ADIDAS" at bounding box center [450, 130] width 121 height 18
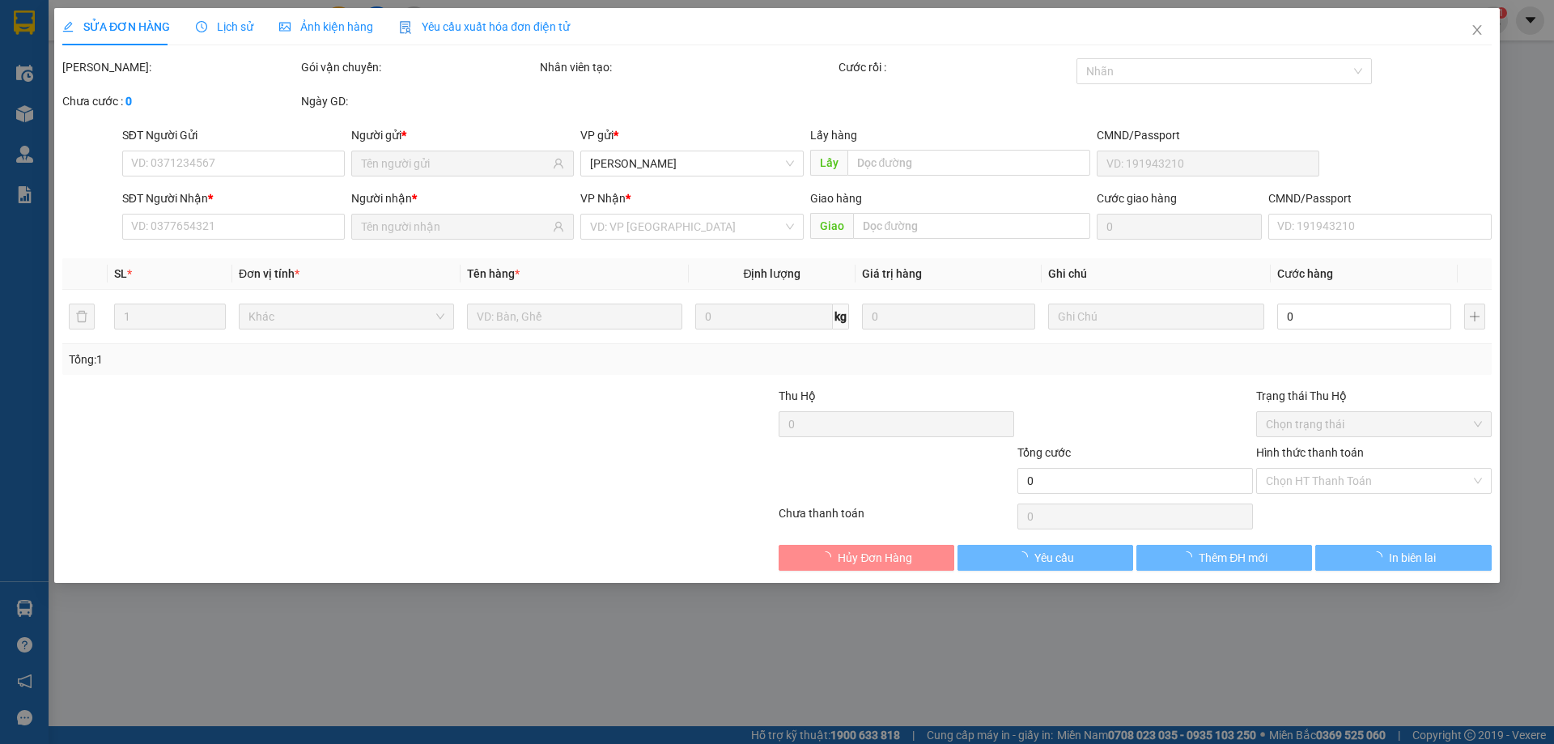
type input "0366571299"
type input "TRÚC"
type input "0936160960"
type input "DUNG"
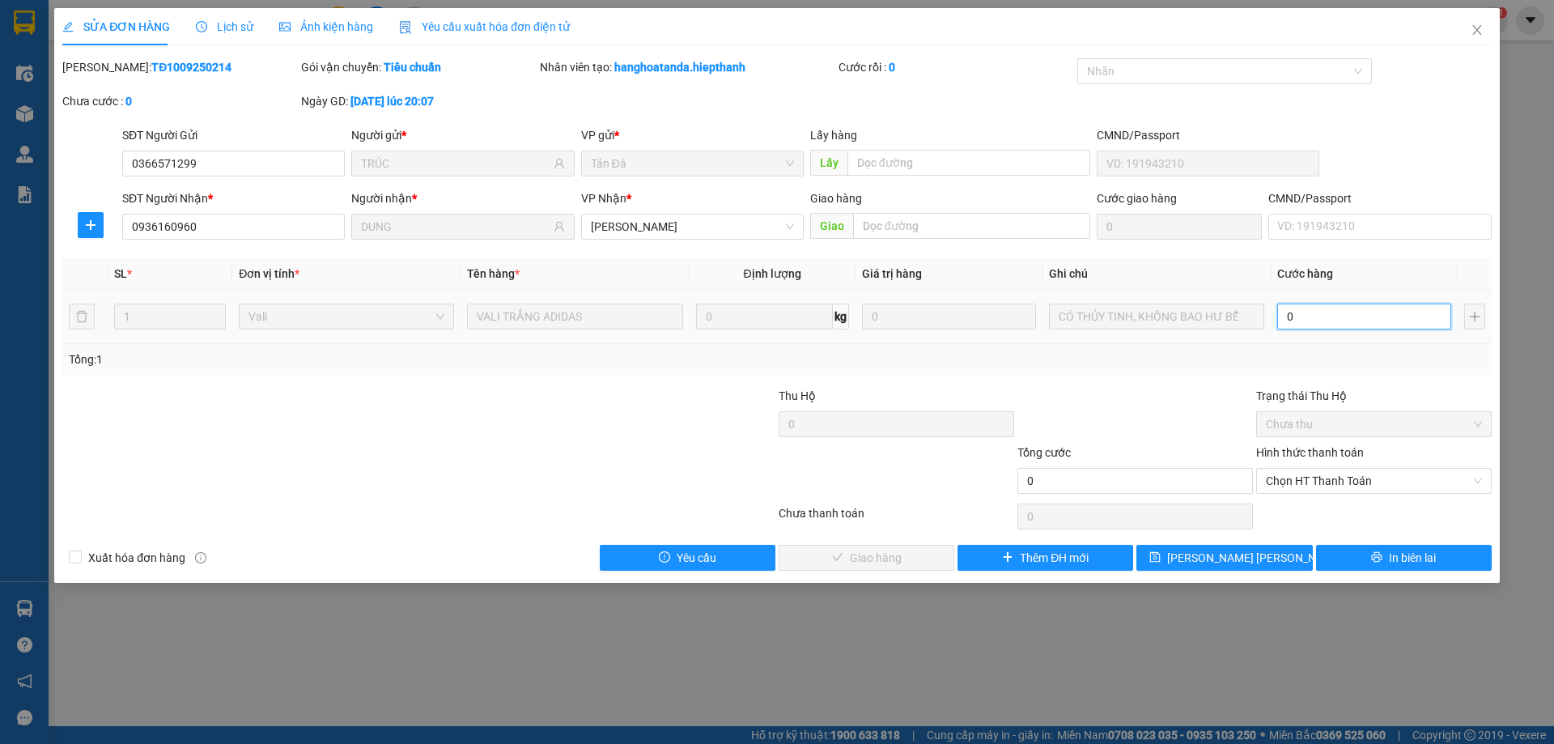
click at [1355, 316] on input "0" at bounding box center [1364, 316] width 174 height 26
type input "2"
type input "20"
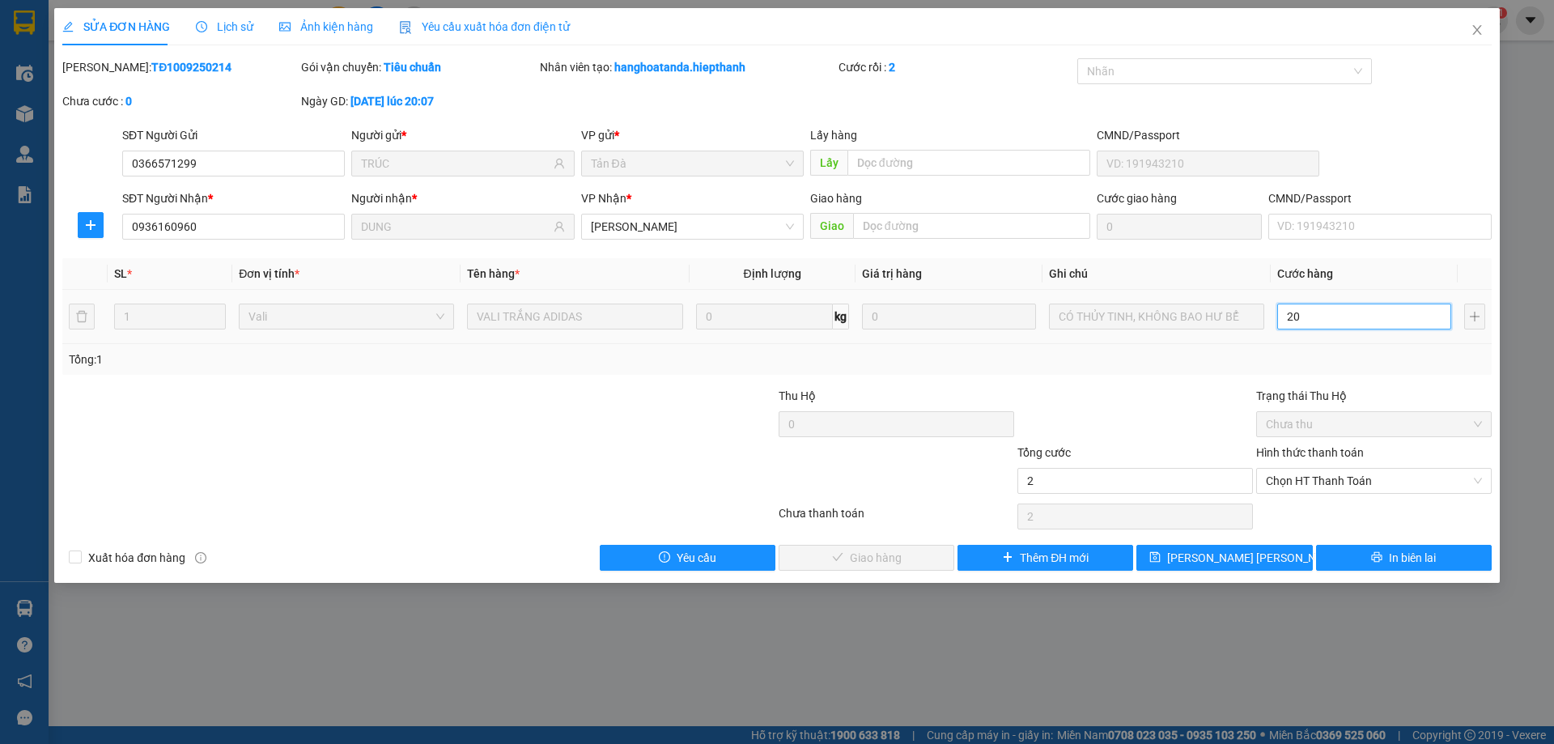
type input "20"
type input "20.000"
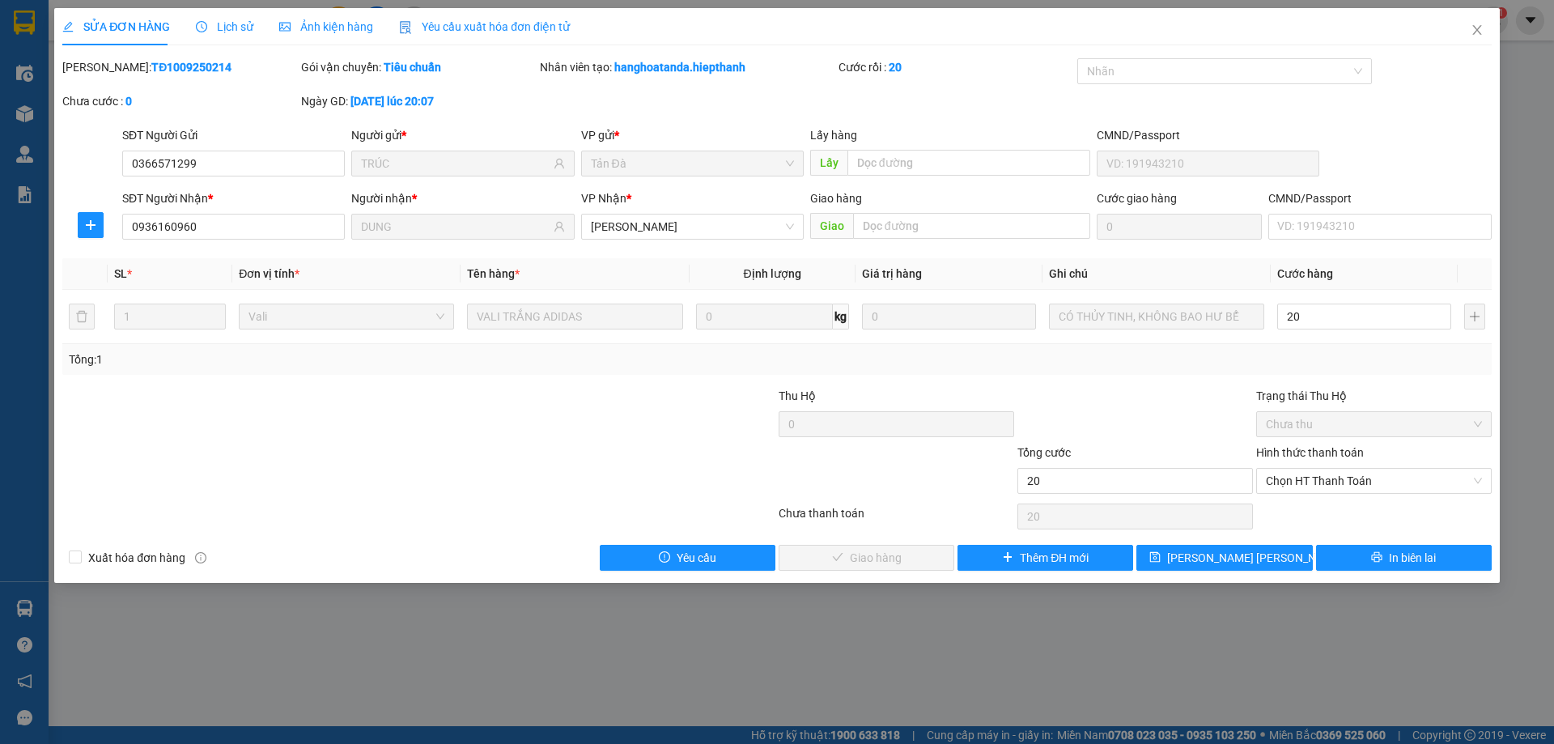
type input "20.000"
click at [1325, 466] on div "Hình thức thanh toán" at bounding box center [1373, 455] width 235 height 24
click at [1328, 487] on span "Chọn HT Thanh Toán" at bounding box center [1374, 481] width 216 height 24
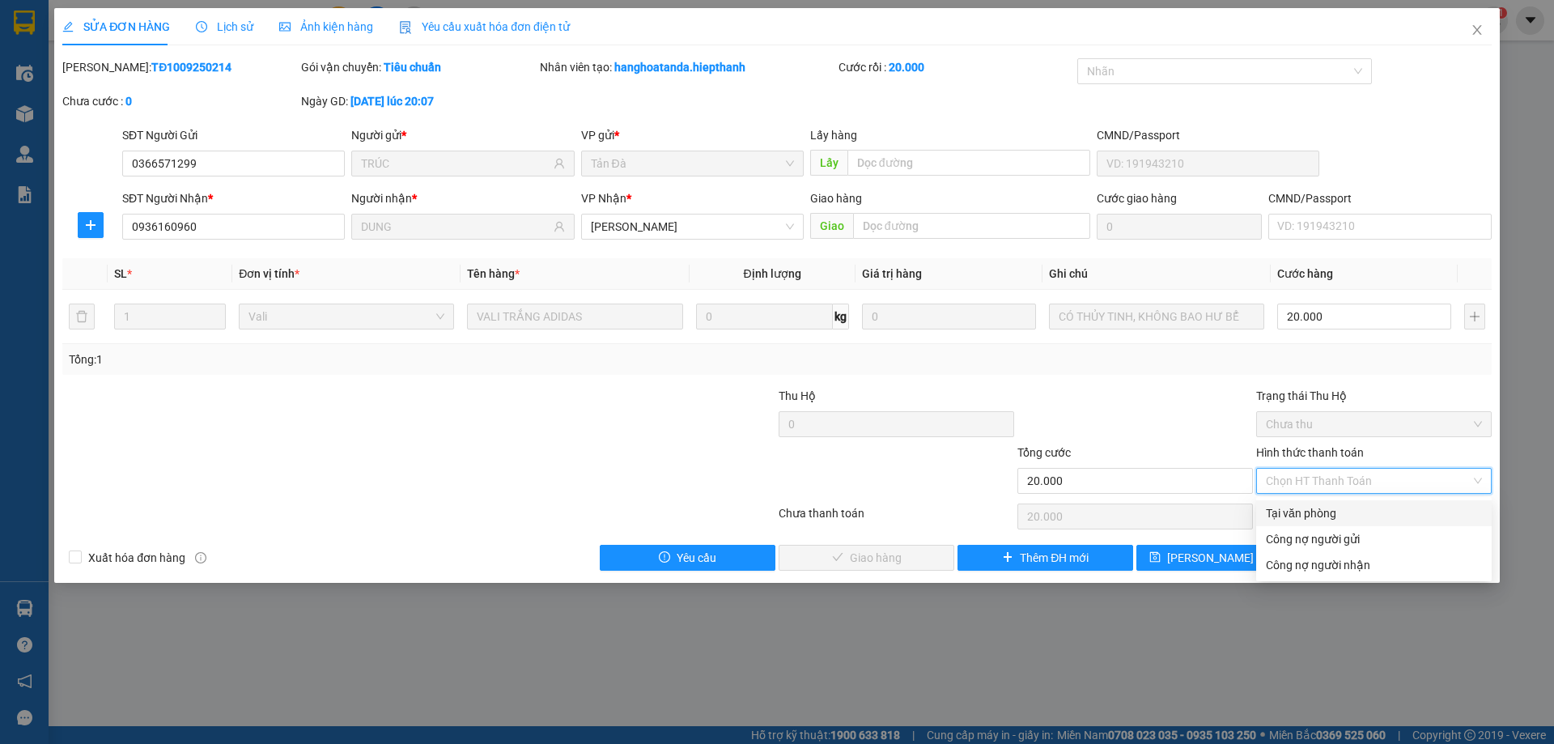
click at [1323, 510] on div "Tại văn phòng" at bounding box center [1374, 513] width 216 height 18
type input "0"
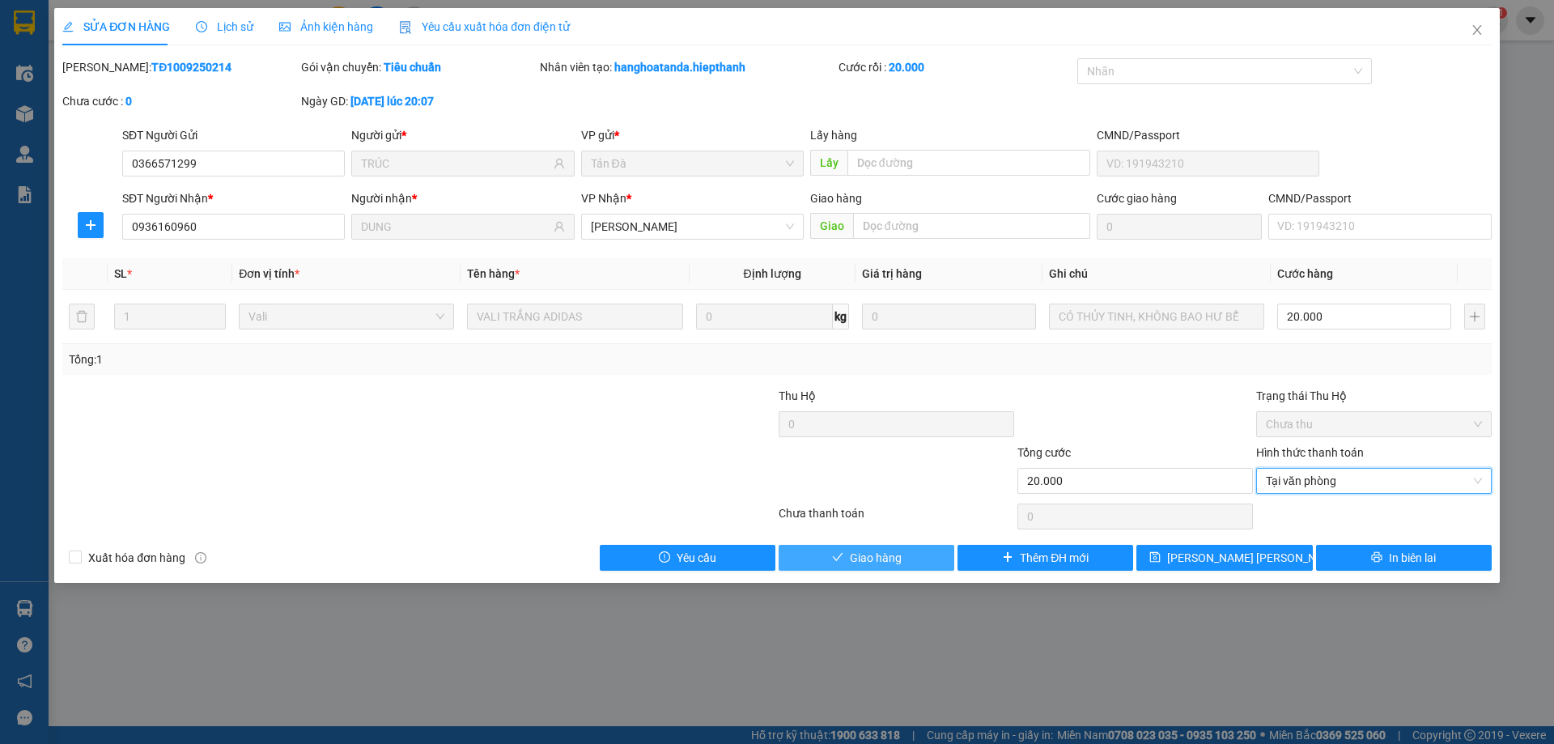
click at [914, 554] on button "Giao hàng" at bounding box center [867, 558] width 176 height 26
